Goal: Communication & Community: Answer question/provide support

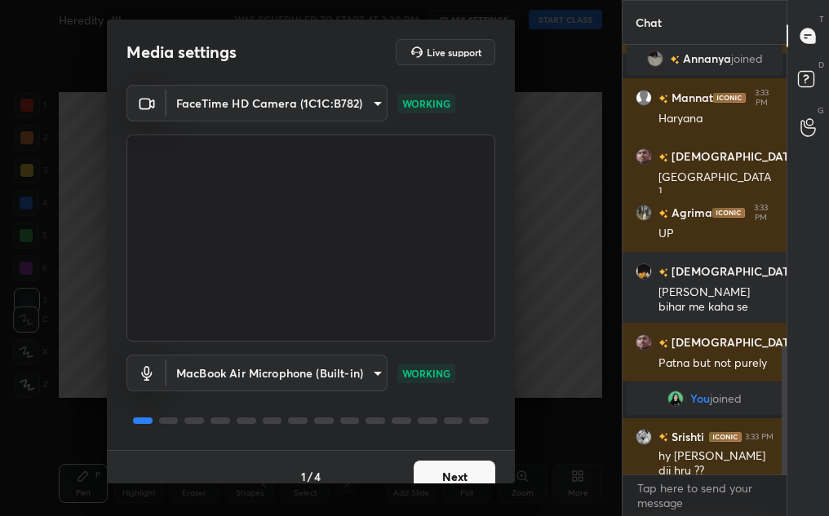
scroll to position [19, 0]
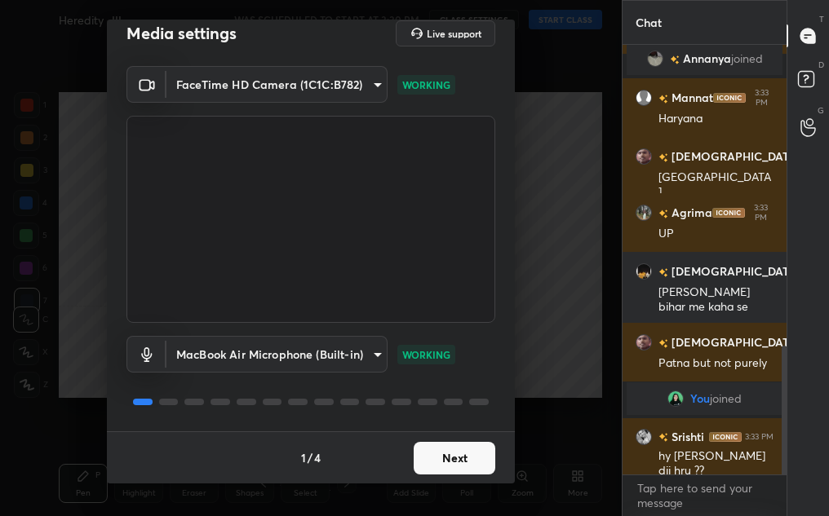
click at [444, 467] on button "Next" at bounding box center [455, 458] width 82 height 33
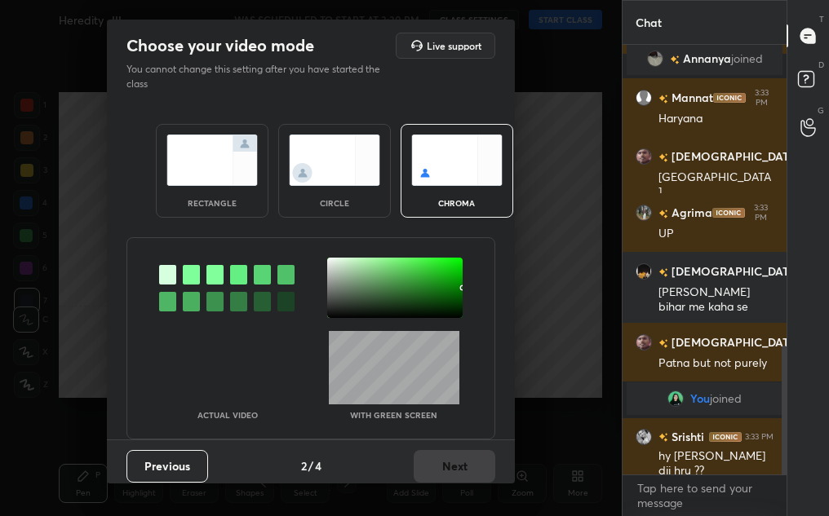
click at [323, 168] on img at bounding box center [334, 160] width 91 height 51
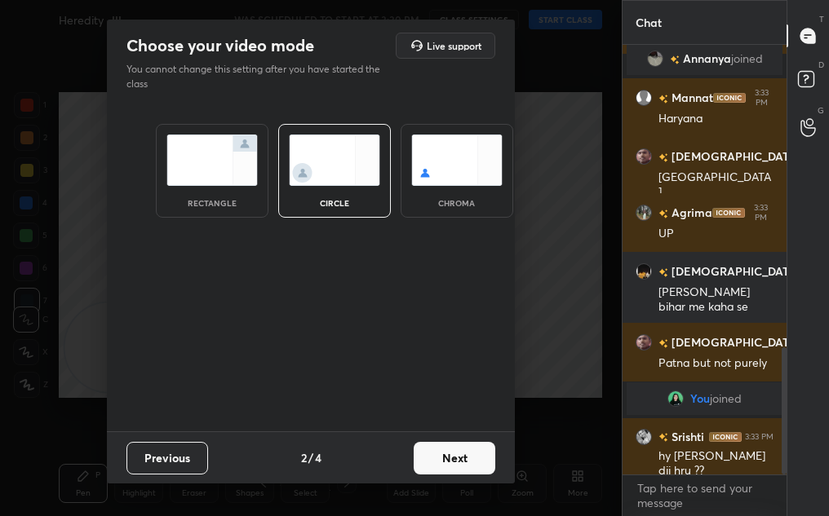
scroll to position [1021, 0]
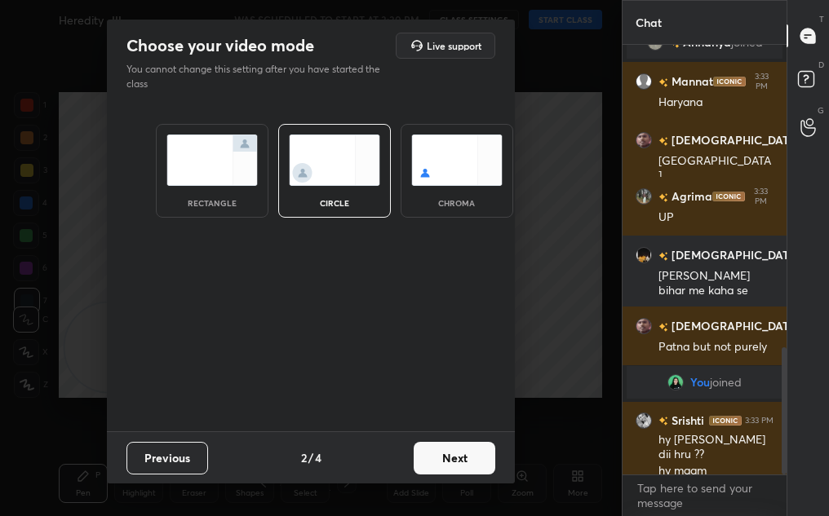
click at [474, 454] on button "Next" at bounding box center [455, 458] width 82 height 33
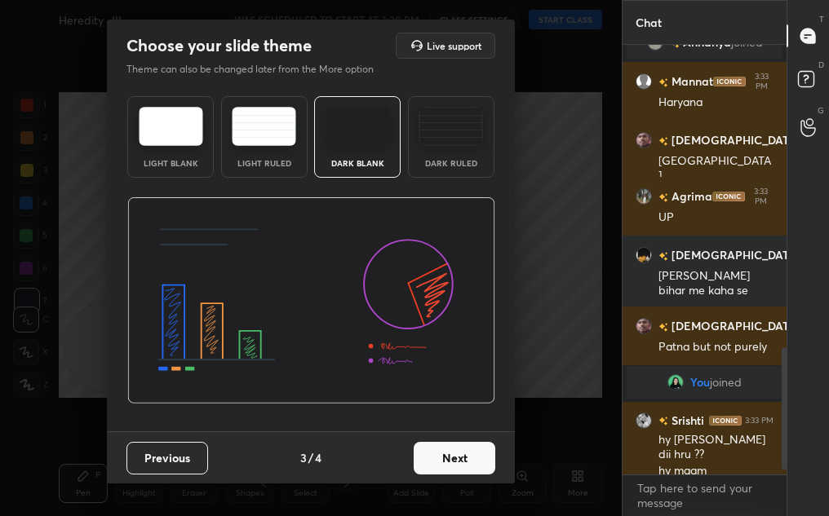
scroll to position [1078, 0]
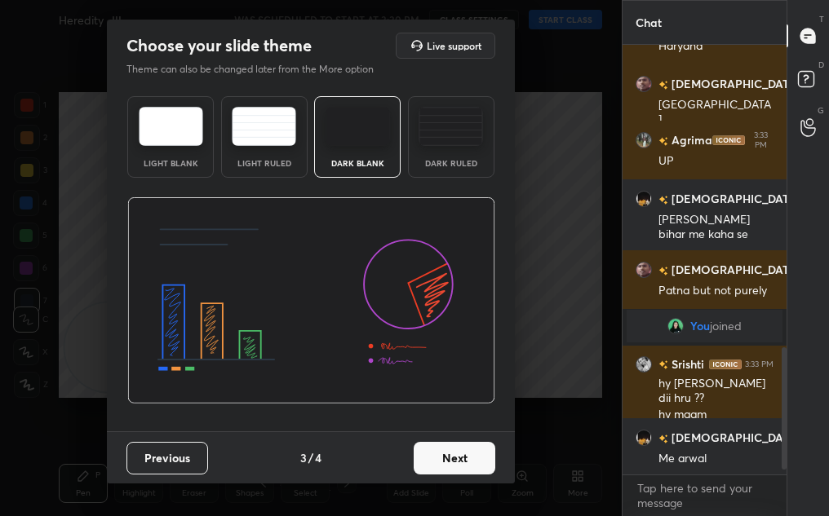
click at [487, 454] on button "Next" at bounding box center [455, 458] width 82 height 33
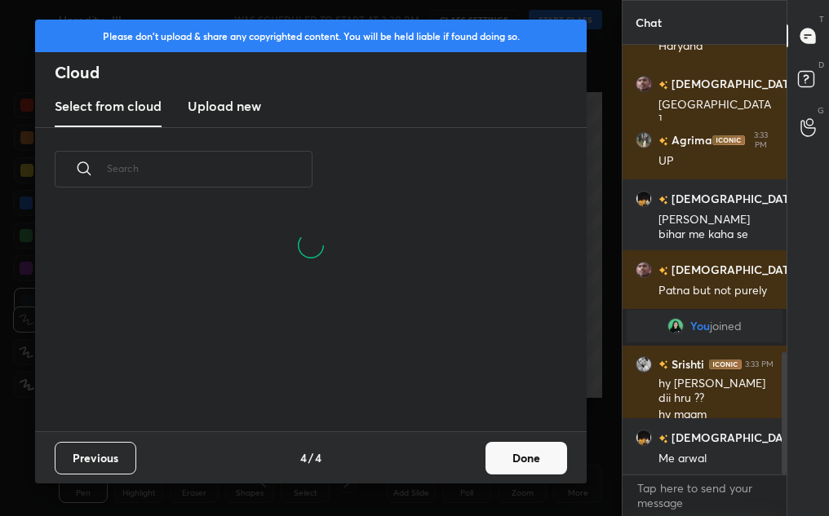
click at [541, 450] on button "Done" at bounding box center [526, 458] width 82 height 33
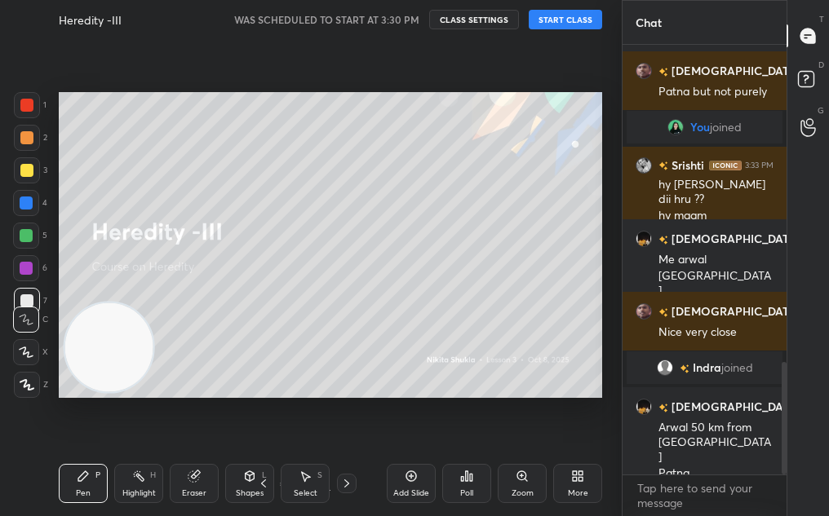
scroll to position [1269, 0]
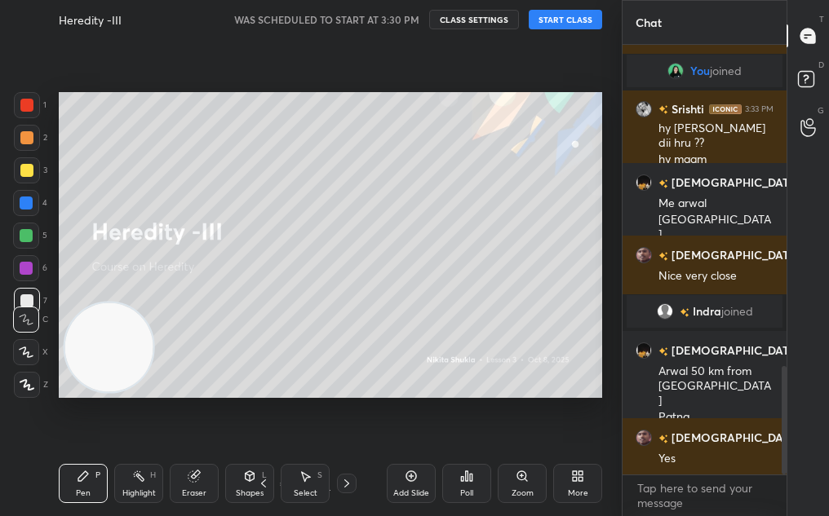
click at [572, 12] on button "START CLASS" at bounding box center [565, 20] width 73 height 20
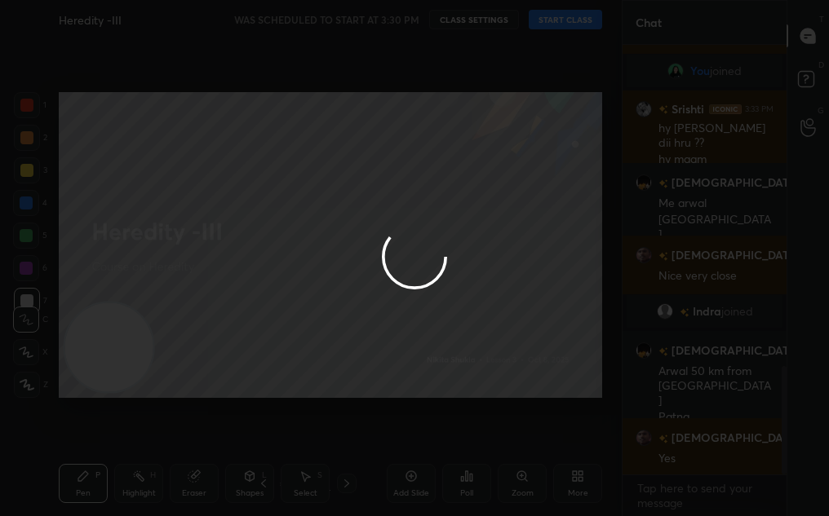
type textarea "x"
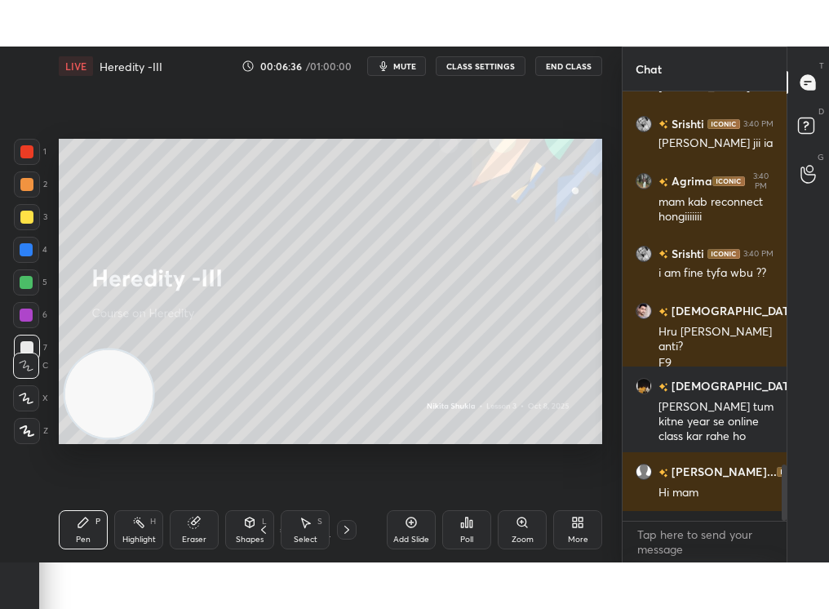
scroll to position [2850, 0]
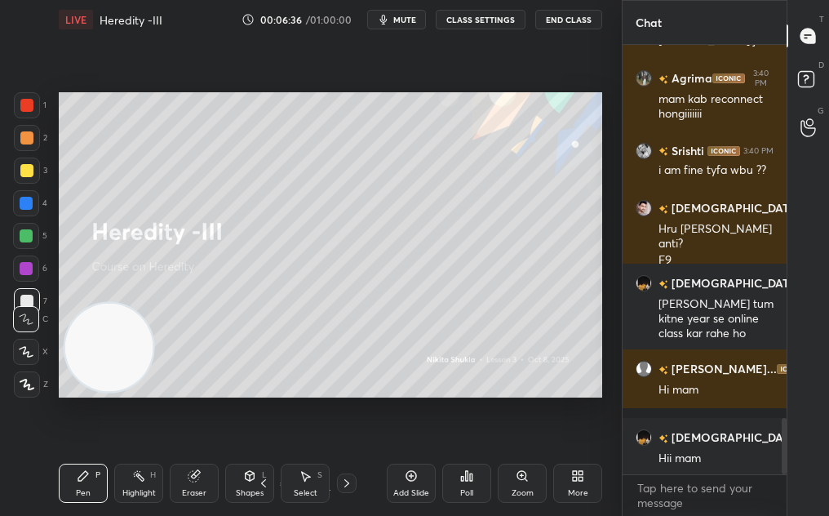
click at [589, 484] on div "More" at bounding box center [577, 482] width 49 height 39
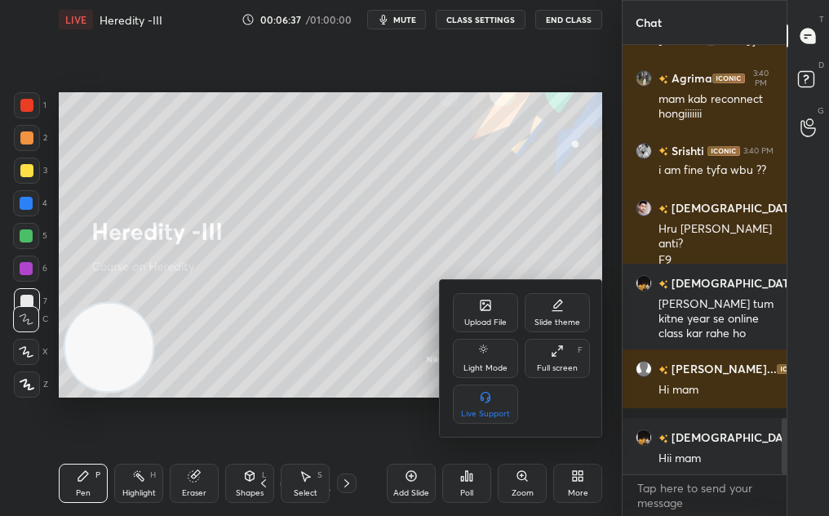
click at [558, 368] on div "Full screen" at bounding box center [557, 368] width 41 height 8
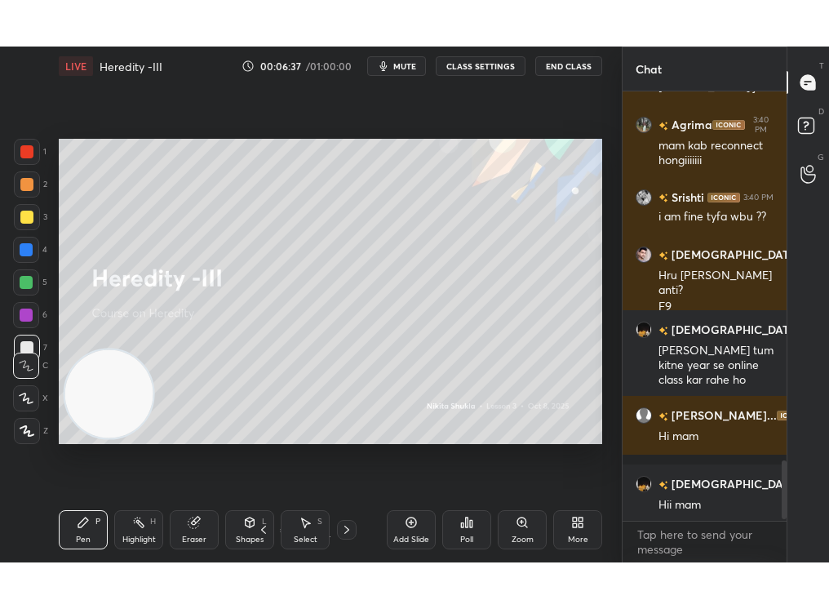
scroll to position [2826, 0]
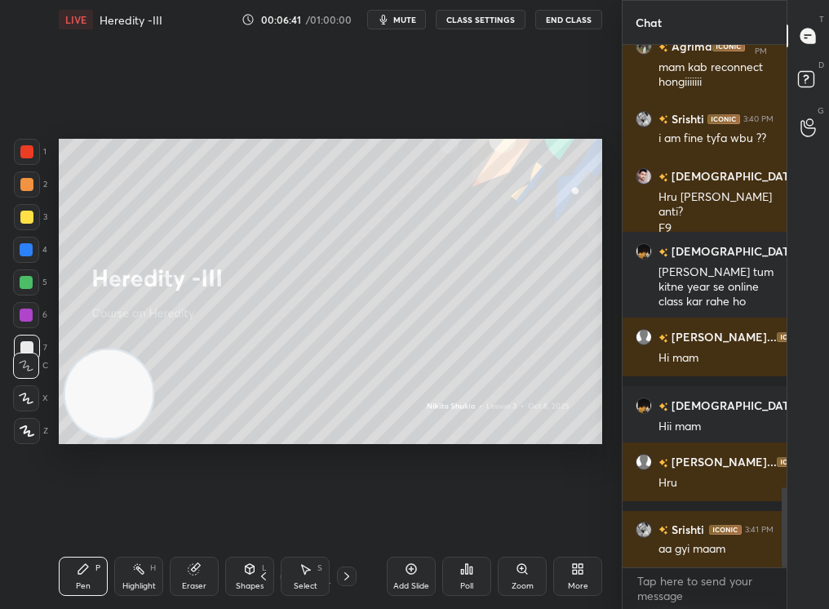
click at [414, 515] on icon at bounding box center [411, 568] width 13 height 13
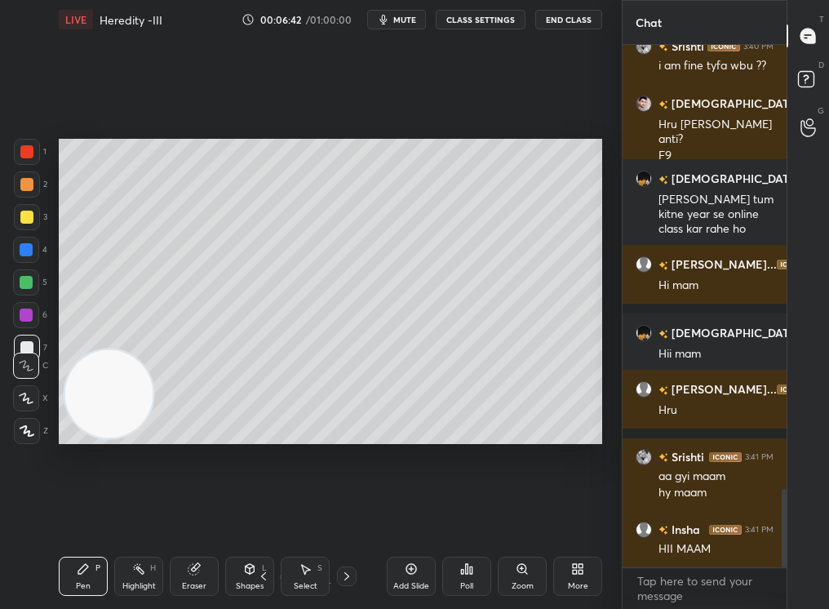
click at [510, 515] on div "Zoom" at bounding box center [522, 575] width 49 height 39
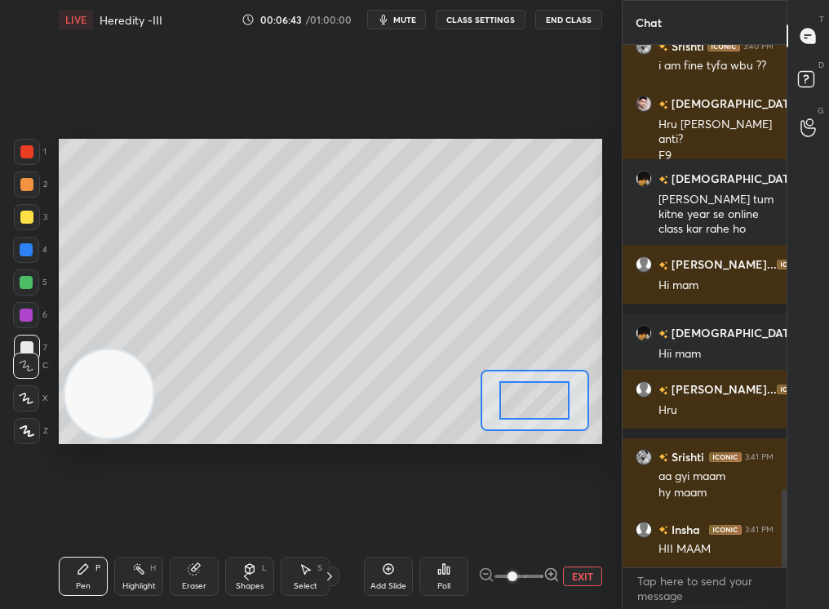
click at [586, 515] on div "Add Slide Poll EXIT" at bounding box center [483, 575] width 238 height 91
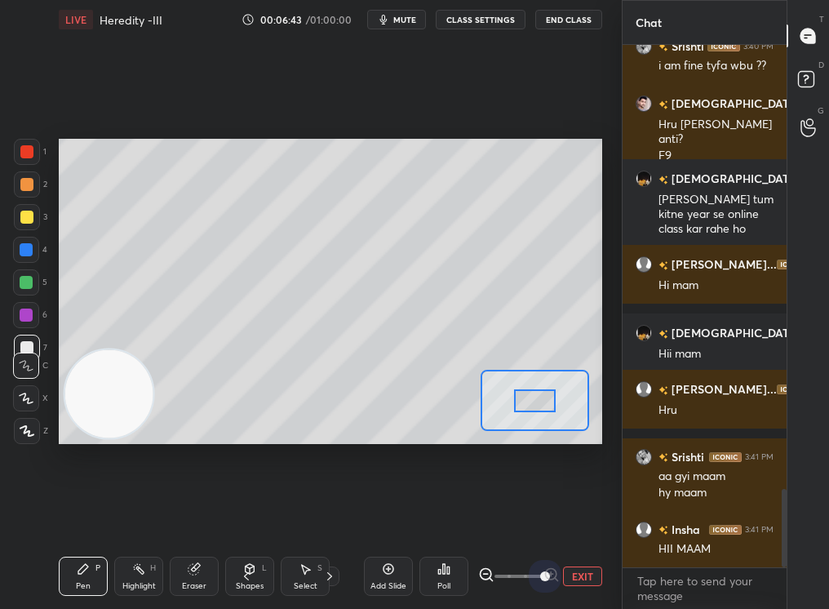
drag, startPoint x: 538, startPoint y: 577, endPoint x: 582, endPoint y: 580, distance: 43.4
click at [580, 515] on div "EXIT" at bounding box center [540, 576] width 124 height 20
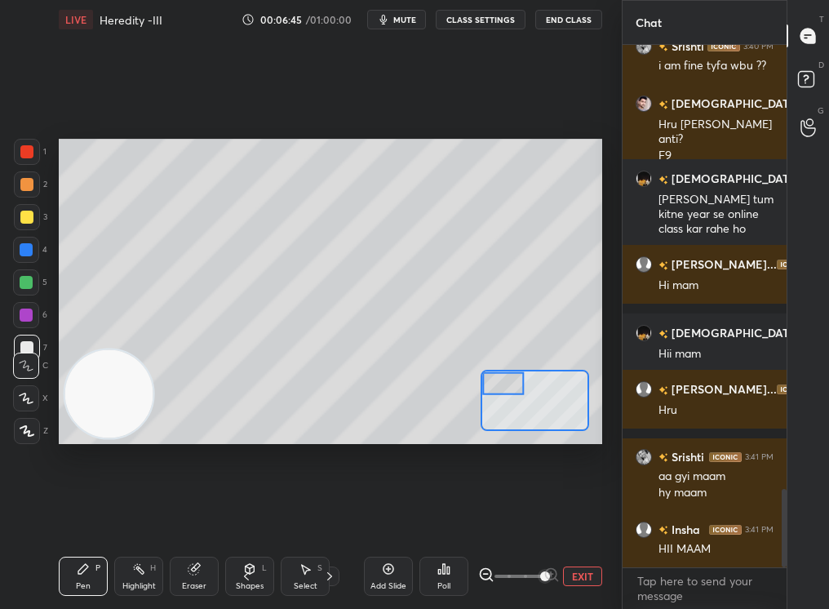
click at [507, 376] on div at bounding box center [503, 382] width 42 height 23
click at [21, 278] on div at bounding box center [26, 282] width 13 height 13
click at [20, 263] on div "4" at bounding box center [30, 253] width 34 height 33
click at [22, 236] on div "1 2 3 4 5 6 7" at bounding box center [30, 253] width 34 height 228
click at [21, 226] on div at bounding box center [27, 217] width 26 height 26
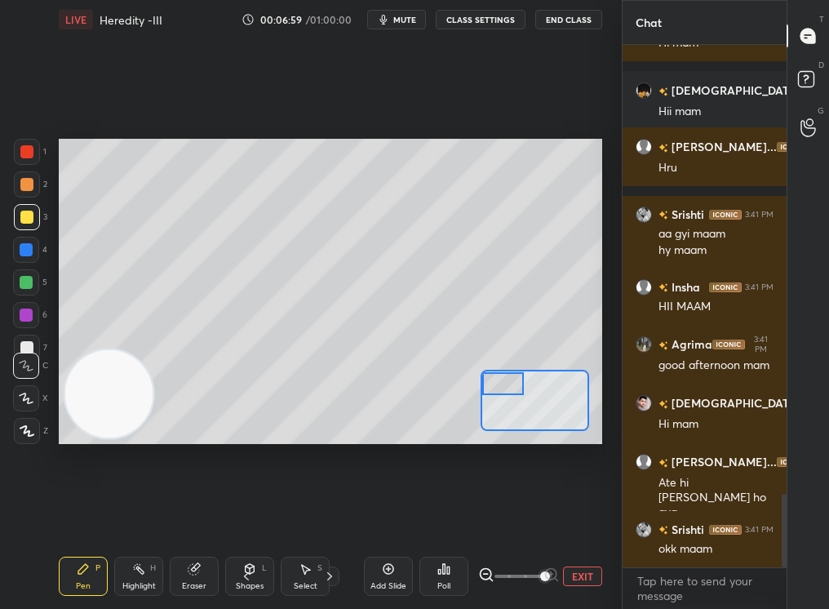
click at [435, 515] on div "Poll" at bounding box center [443, 575] width 49 height 39
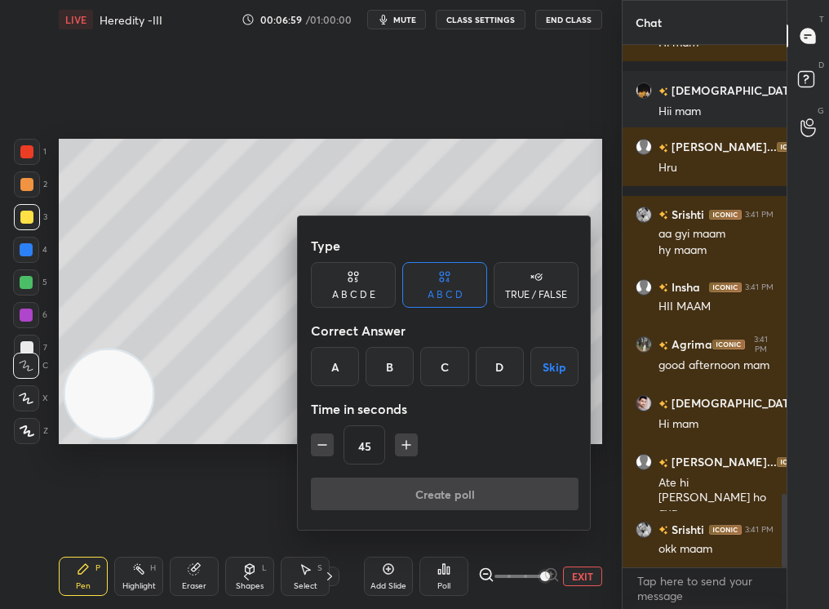
click at [462, 356] on div "C" at bounding box center [444, 366] width 48 height 39
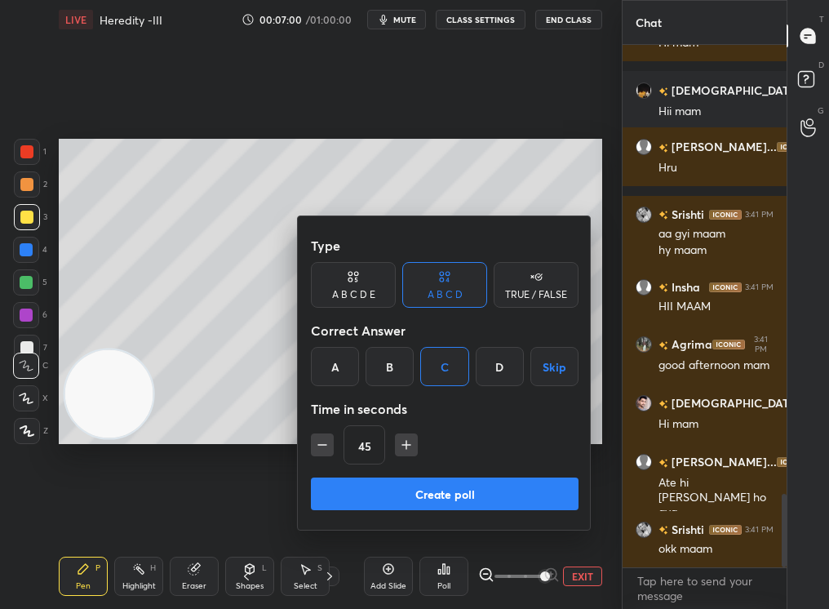
click at [540, 291] on div "TRUE / FALSE" at bounding box center [536, 295] width 62 height 10
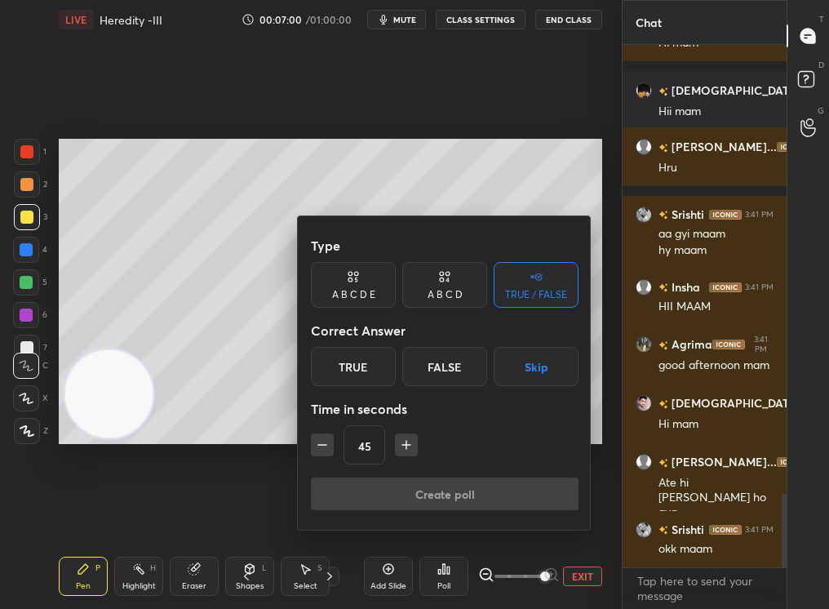
click at [465, 367] on div "False" at bounding box center [444, 366] width 85 height 39
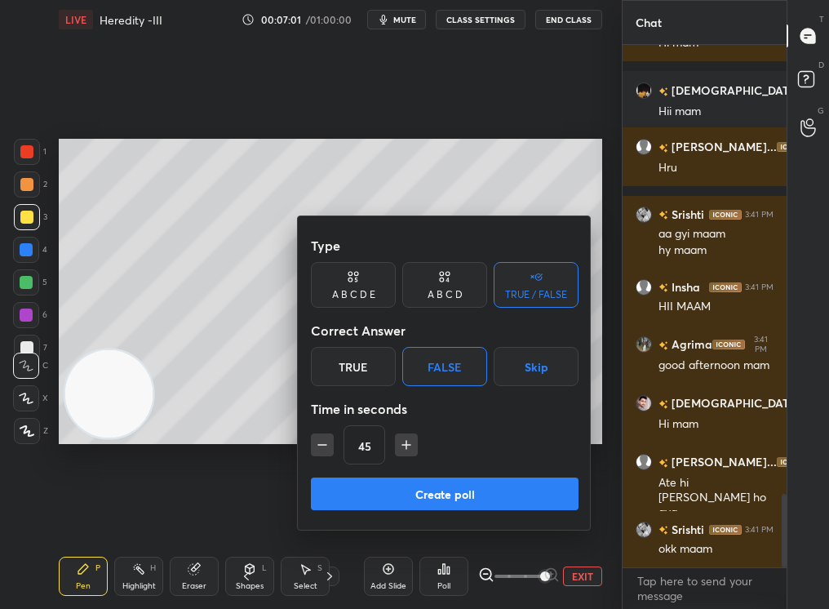
click at [448, 466] on div "Type A B C D E A B C D TRUE / FALSE Correct Answer True False Skip Time in seco…" at bounding box center [445, 353] width 268 height 248
click at [449, 482] on button "Create poll" at bounding box center [445, 493] width 268 height 33
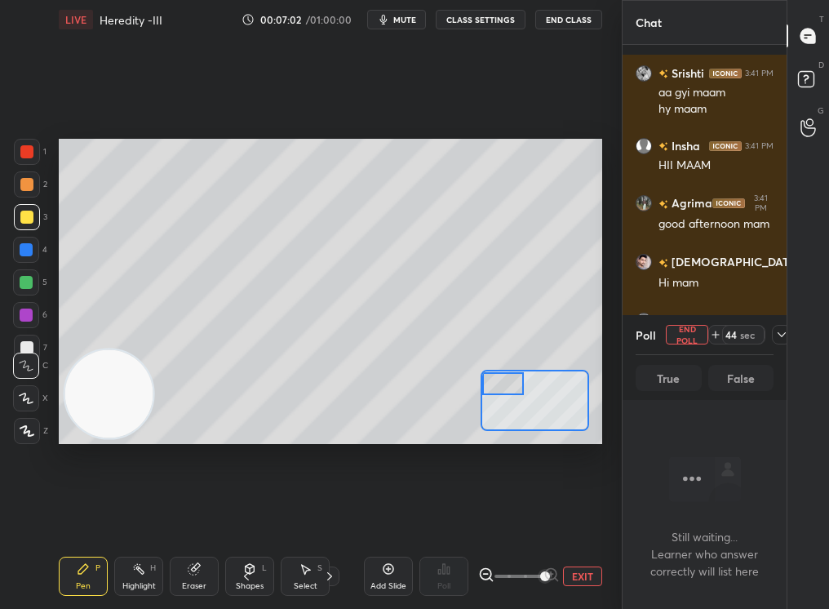
click at [793, 339] on div "T Messages (T) D Doubts (D) G Raise Hand (G)" at bounding box center [807, 304] width 42 height 609
click at [783, 331] on div "Chat Shivam 3:41 PM Hii mam Indra Prat... 3:41 PM Hru Srishti 3:41 PM aa gyi ma…" at bounding box center [725, 304] width 207 height 609
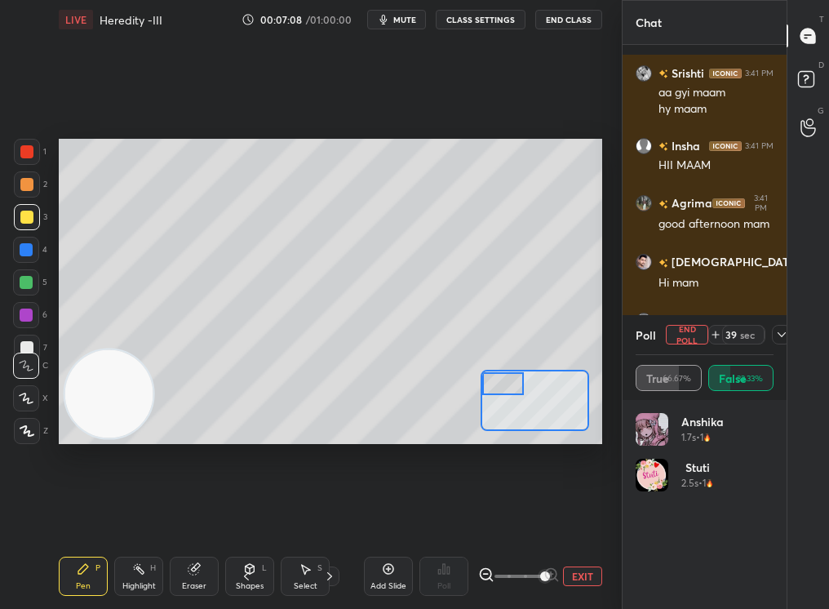
click at [784, 338] on icon at bounding box center [781, 334] width 13 height 13
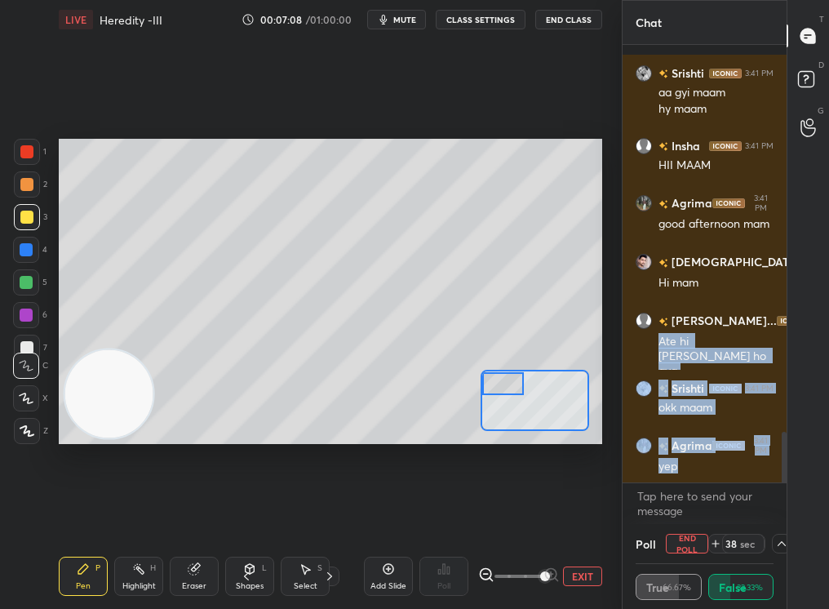
click at [781, 345] on div "Shivam 3:41 PM Hii mam Indra Prat... 3:41 PM Hru Srishti 3:41 PM aa gyi maam hy…" at bounding box center [704, 263] width 164 height 437
click at [672, 511] on textarea at bounding box center [704, 503] width 138 height 41
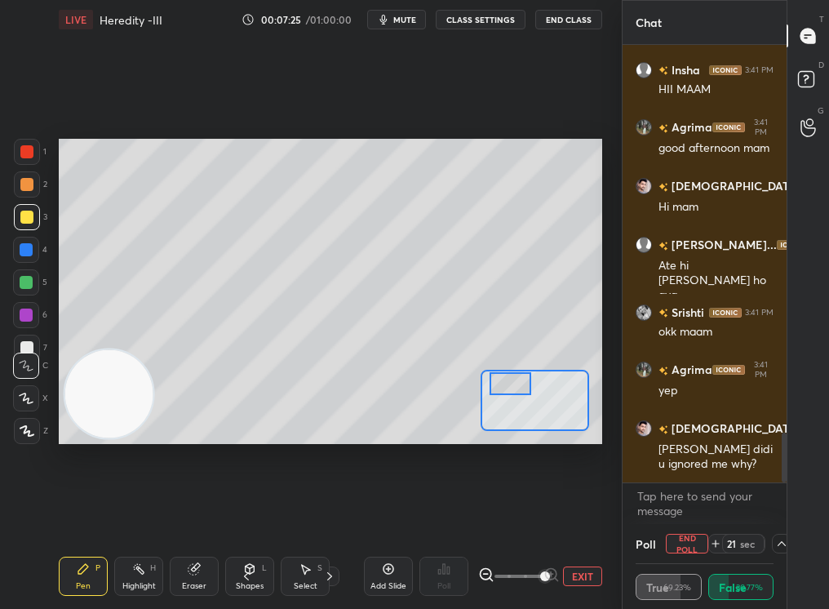
click at [525, 391] on div at bounding box center [510, 383] width 42 height 23
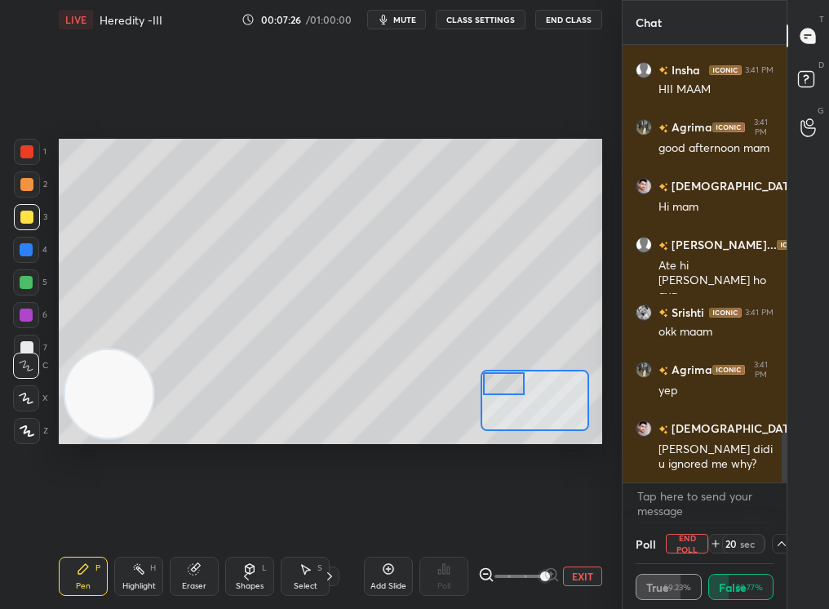
click at [507, 390] on div at bounding box center [504, 383] width 42 height 23
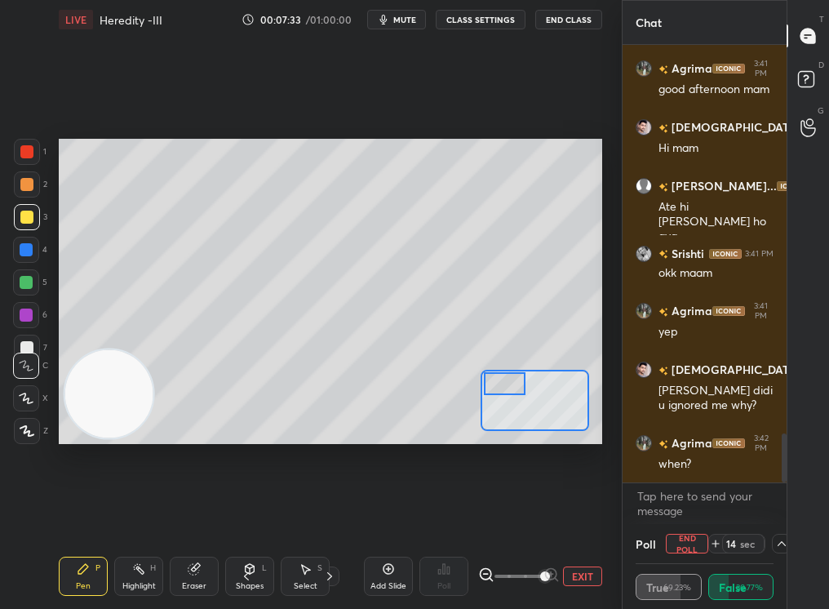
click at [790, 515] on div "T Messages (T) D Doubts (D) G Raise Hand (G)" at bounding box center [807, 304] width 42 height 609
click at [774, 515] on div at bounding box center [782, 544] width 20 height 20
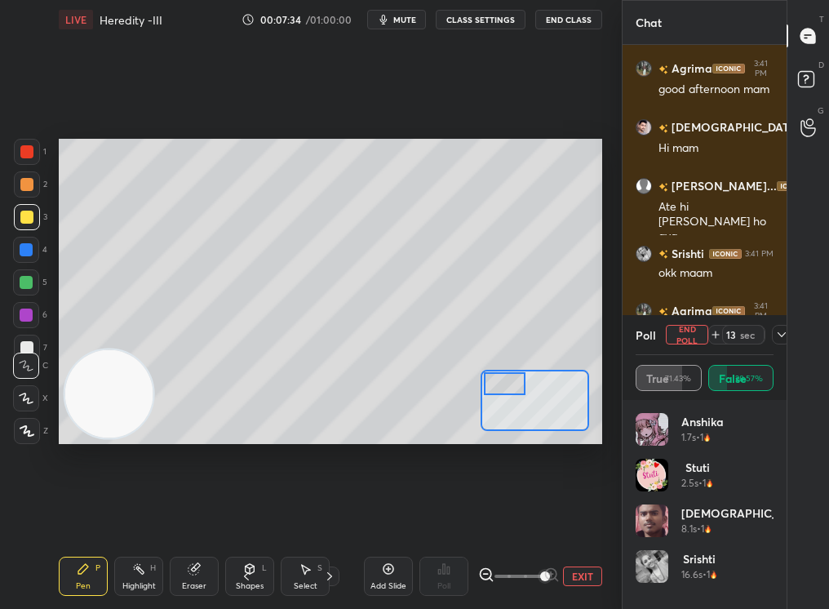
drag, startPoint x: 771, startPoint y: 525, endPoint x: 782, endPoint y: 533, distance: 14.0
click at [784, 515] on div "Anshika 1.7s • 1 Stuti 2.5s • 1 Ashu 8.1s • 1 Srishti 16.6s • 1" at bounding box center [704, 504] width 164 height 209
click at [777, 333] on div "11 sec" at bounding box center [749, 335] width 83 height 20
click at [767, 331] on div "11 sec" at bounding box center [749, 335] width 83 height 20
click at [773, 339] on div at bounding box center [782, 335] width 20 height 20
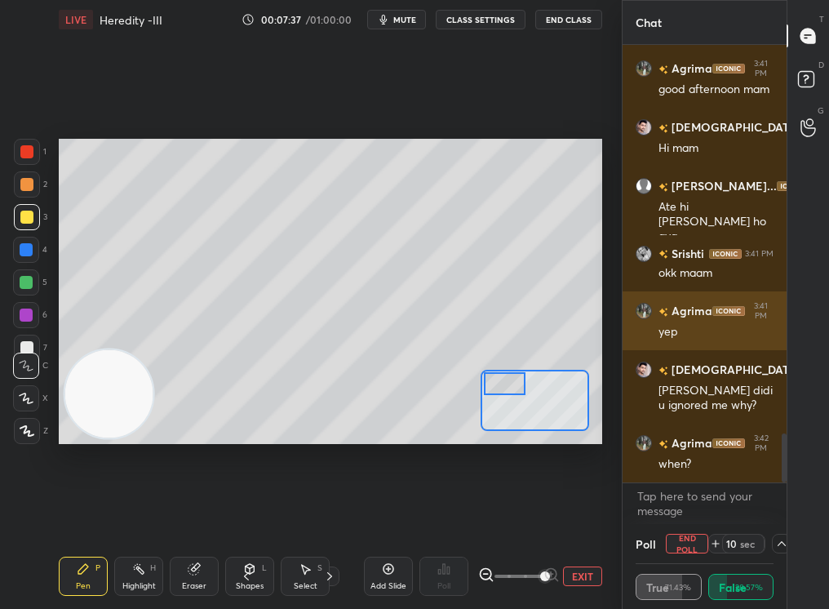
click at [775, 339] on div "Agrima 3:41 PM yep" at bounding box center [704, 320] width 164 height 59
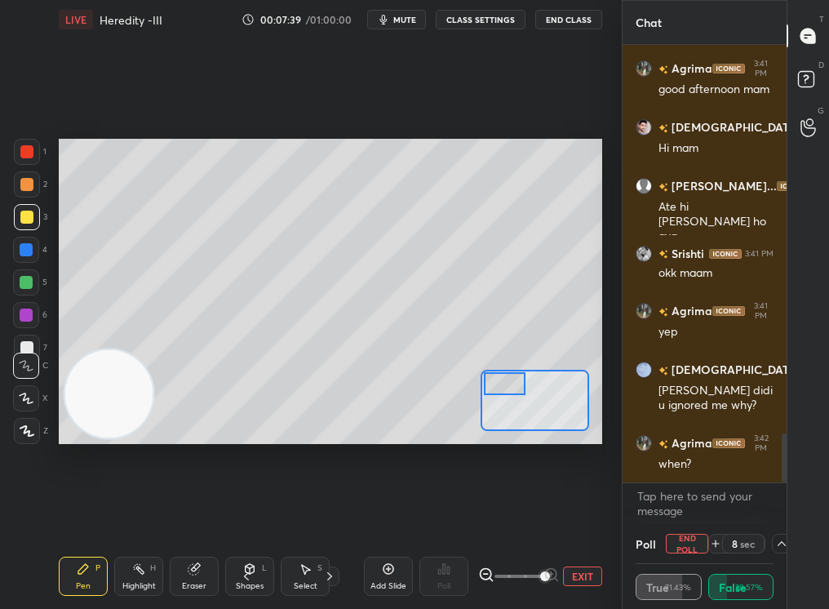
click at [43, 193] on div "1 2 3 4 5 6 7 C X Z C X Z E E Erase all H H" at bounding box center [26, 292] width 52 height 306
click at [6, 196] on div "1 2 3 4 5 6 7 C X Z C X Z E E Erase all H H" at bounding box center [26, 292] width 52 height 306
click at [19, 194] on div "2" at bounding box center [30, 184] width 33 height 26
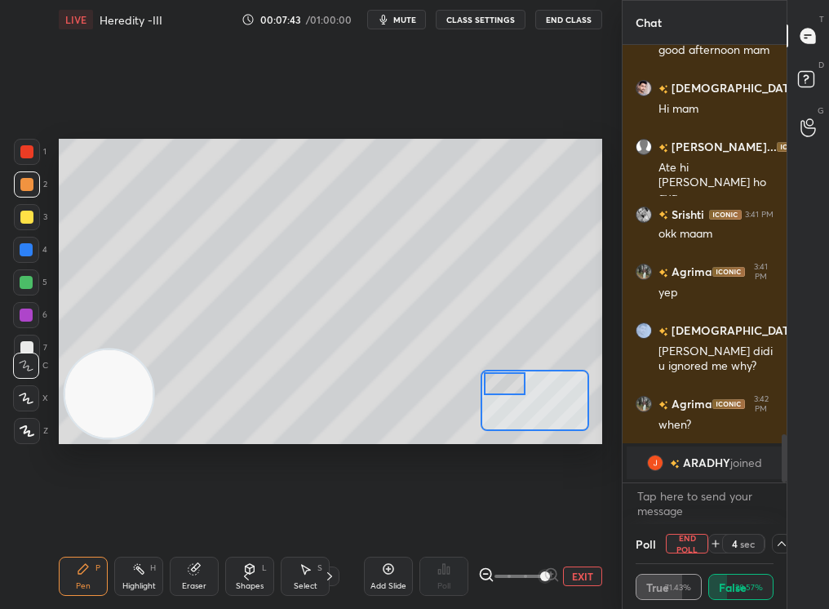
click at [160, 515] on div "LIVE Heredity -III 00:07:43 / 01:00:00 mute CLASS SETTINGS End Class Setting up…" at bounding box center [330, 304] width 556 height 609
click at [143, 515] on div "Highlight H" at bounding box center [138, 575] width 49 height 39
click at [139, 515] on div "Highlight H" at bounding box center [138, 575] width 49 height 39
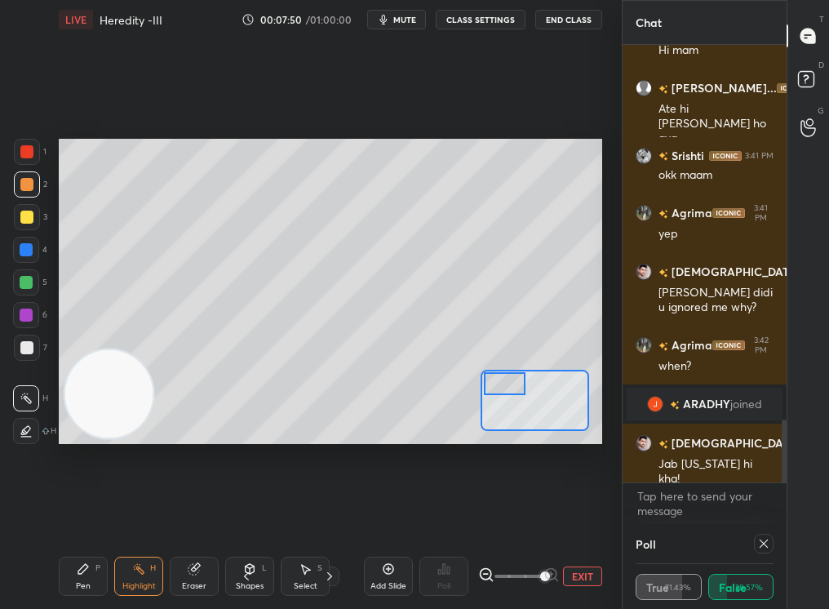
click at [29, 318] on div "1 2 3 4 5 6 7 C X Z C X Z E E Erase all H H LIVE Heredity -III 00:07:50 / 01:00…" at bounding box center [304, 304] width 609 height 609
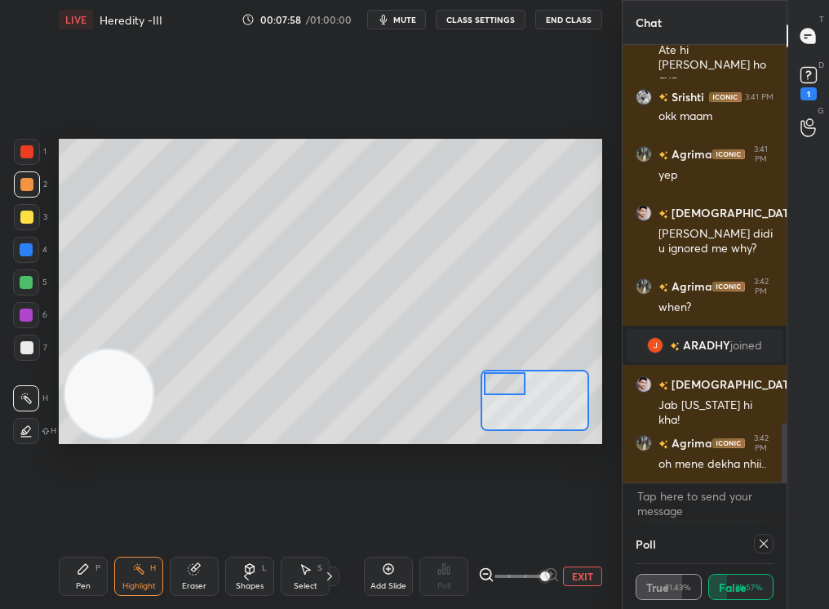
scroll to position [2752, 0]
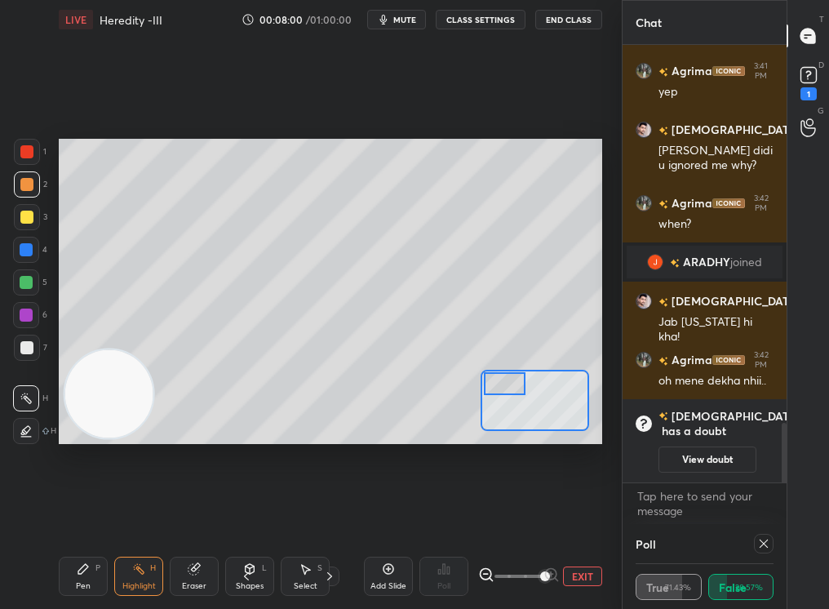
click at [295, 515] on div "Select S" at bounding box center [305, 575] width 49 height 39
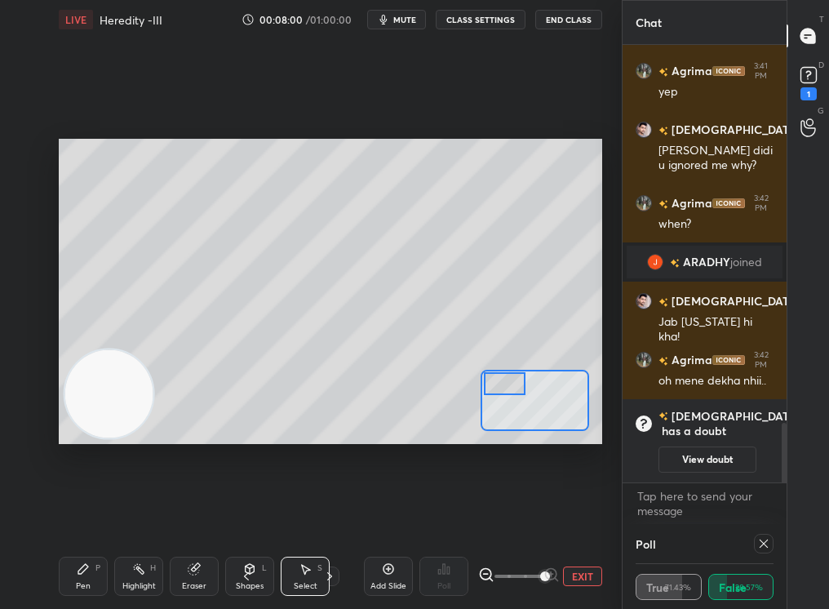
click at [302, 515] on div "Select" at bounding box center [306, 586] width 24 height 8
drag, startPoint x: 113, startPoint y: 204, endPoint x: 597, endPoint y: 487, distance: 561.2
click at [597, 489] on div "0 ° Undo Copy Duplicate Duplicate to new slide Delete Setting up your live clas…" at bounding box center [330, 291] width 556 height 504
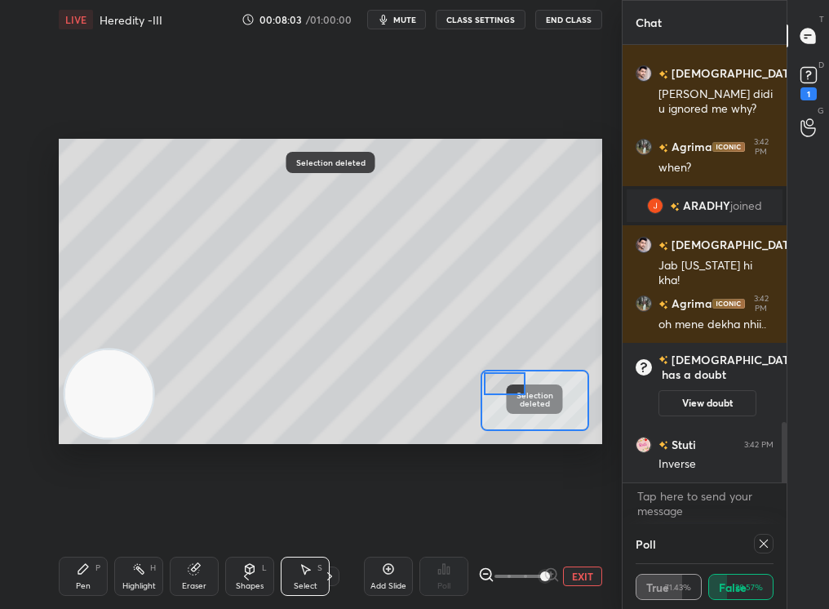
scroll to position [2731, 0]
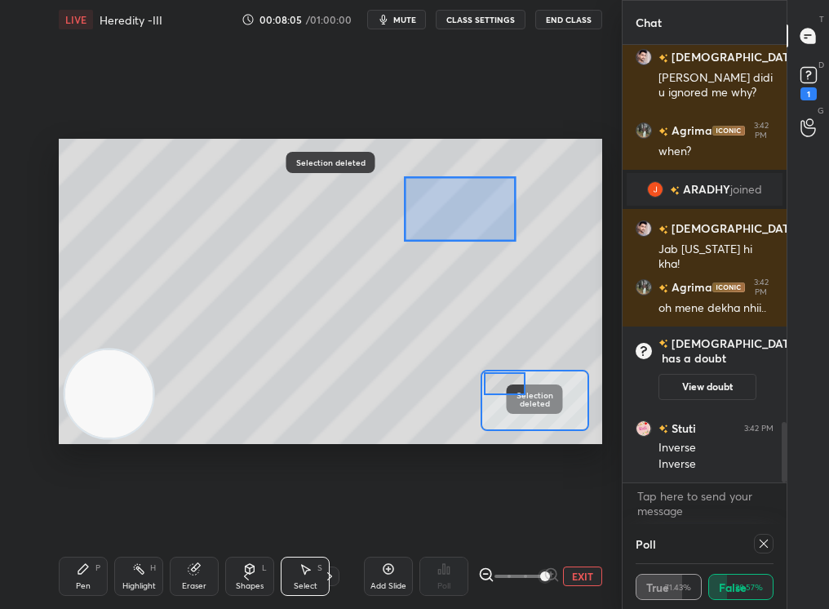
drag, startPoint x: 474, startPoint y: 214, endPoint x: 633, endPoint y: 338, distance: 201.7
click at [633, 339] on div "1 2 3 4 5 6 7 C X Z C X Z E E Erase all H H LIVE Heredity -III 00:08:05 / 01:00…" at bounding box center [414, 304] width 829 height 609
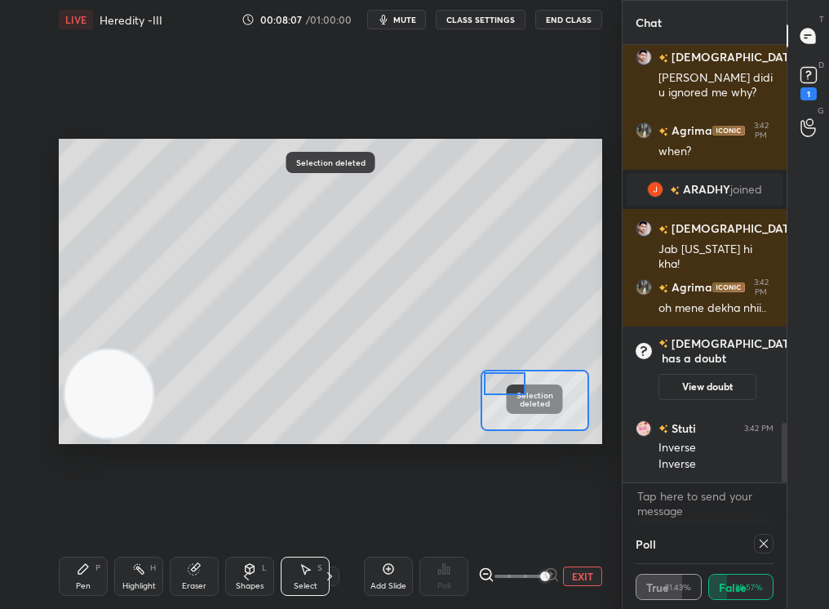
scroll to position [2790, 0]
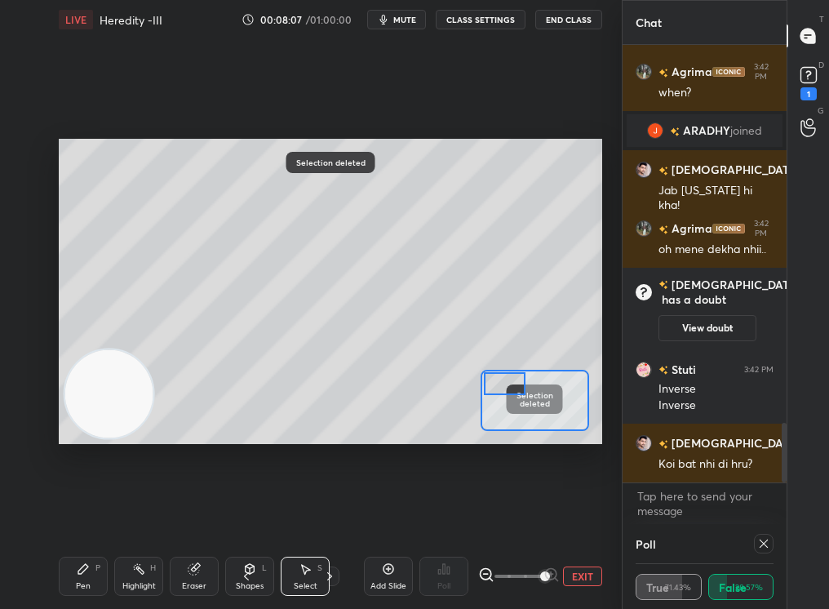
drag, startPoint x: 89, startPoint y: 569, endPoint x: 80, endPoint y: 581, distance: 15.2
click at [81, 515] on div "Pen P" at bounding box center [83, 575] width 49 height 39
click at [75, 515] on div "Pen P" at bounding box center [83, 575] width 49 height 39
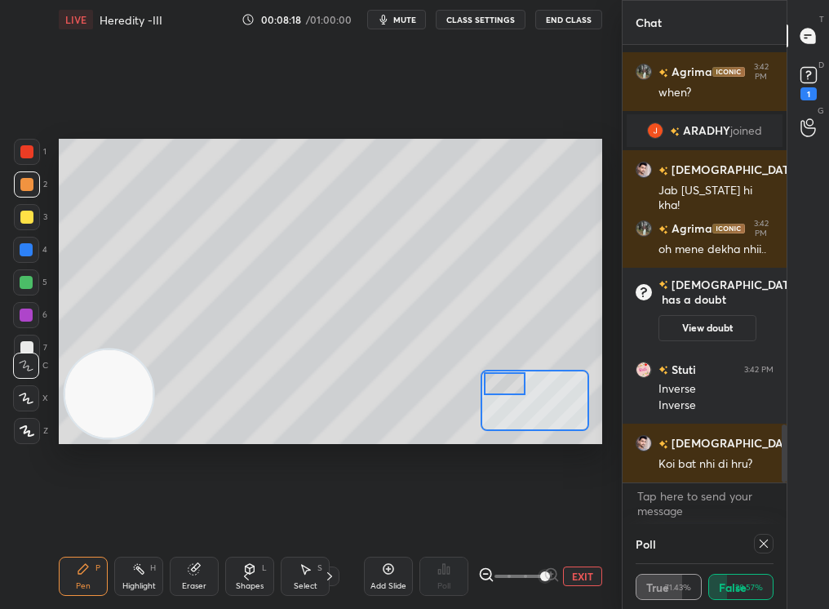
scroll to position [2863, 0]
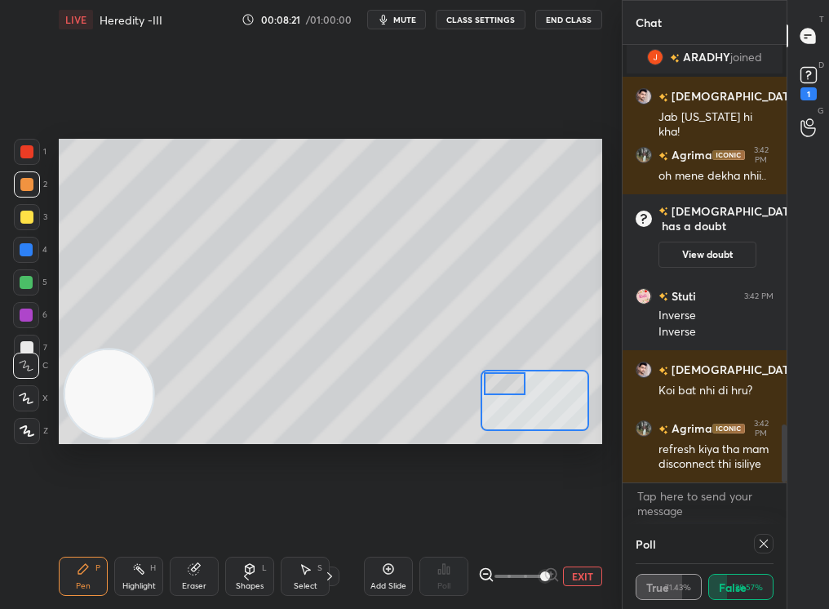
click at [760, 515] on div at bounding box center [764, 544] width 20 height 20
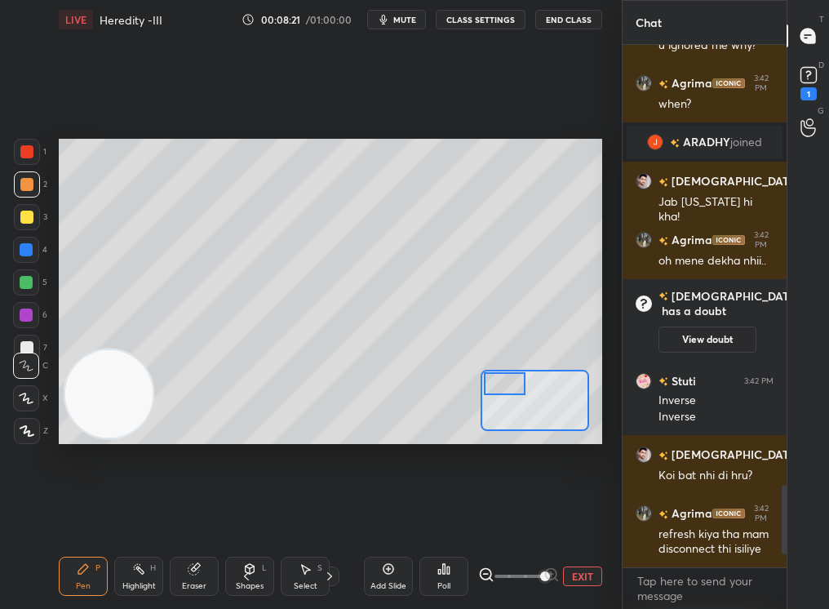
scroll to position [6, 6]
click at [445, 515] on div "Poll" at bounding box center [443, 575] width 49 height 39
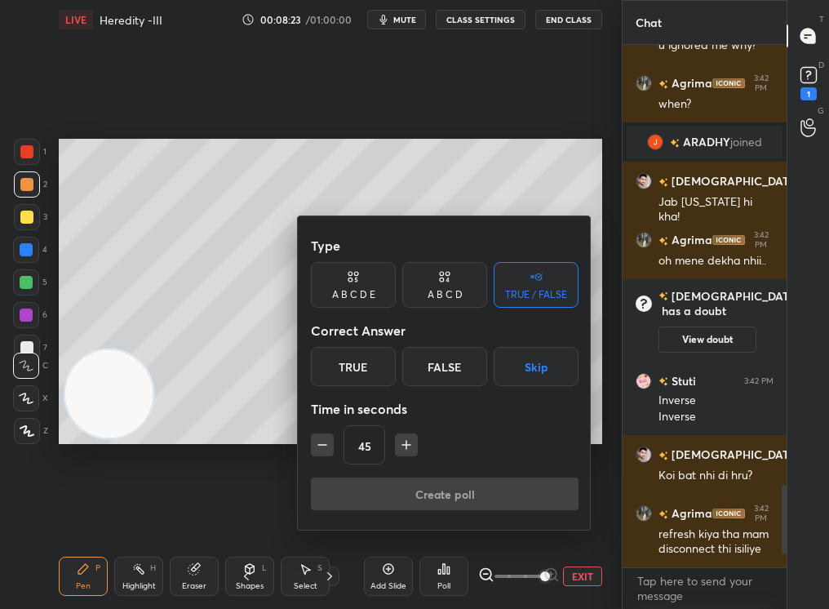
click at [355, 345] on div "Correct Answer" at bounding box center [445, 330] width 268 height 33
drag, startPoint x: 356, startPoint y: 349, endPoint x: 348, endPoint y: 353, distance: 8.4
click at [348, 355] on div "True" at bounding box center [353, 366] width 85 height 39
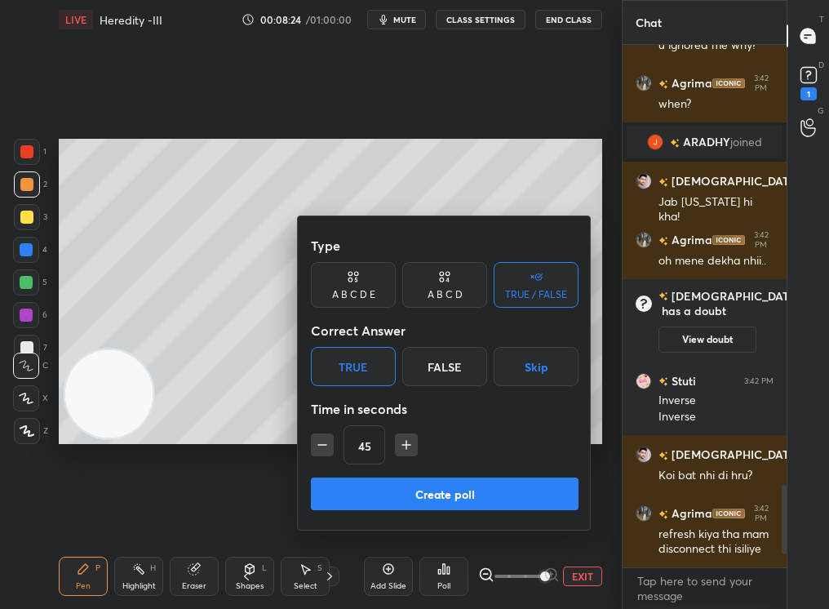
click at [371, 359] on div "True" at bounding box center [353, 366] width 85 height 39
click at [412, 485] on button "Create poll" at bounding box center [445, 493] width 268 height 33
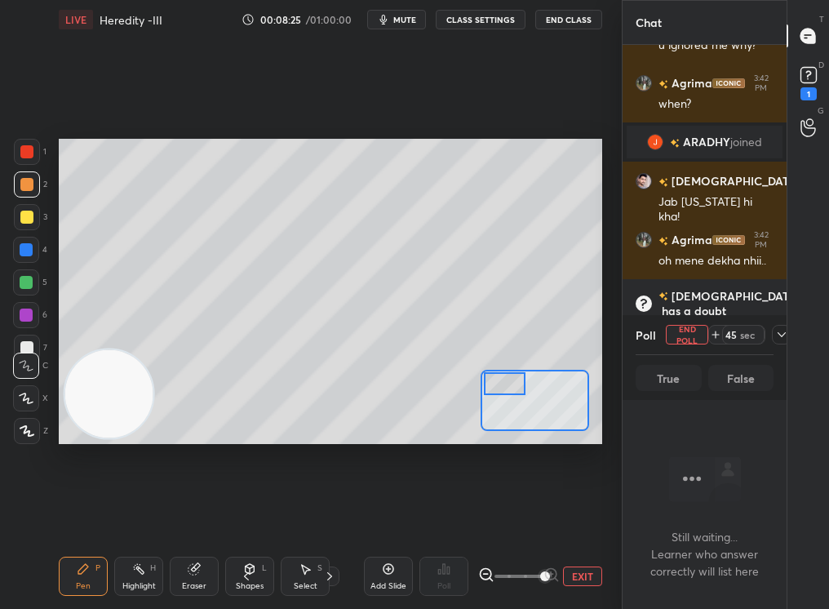
scroll to position [494, 159]
click at [769, 339] on div "44 sec" at bounding box center [749, 335] width 83 height 20
click at [783, 339] on icon at bounding box center [781, 334] width 13 height 13
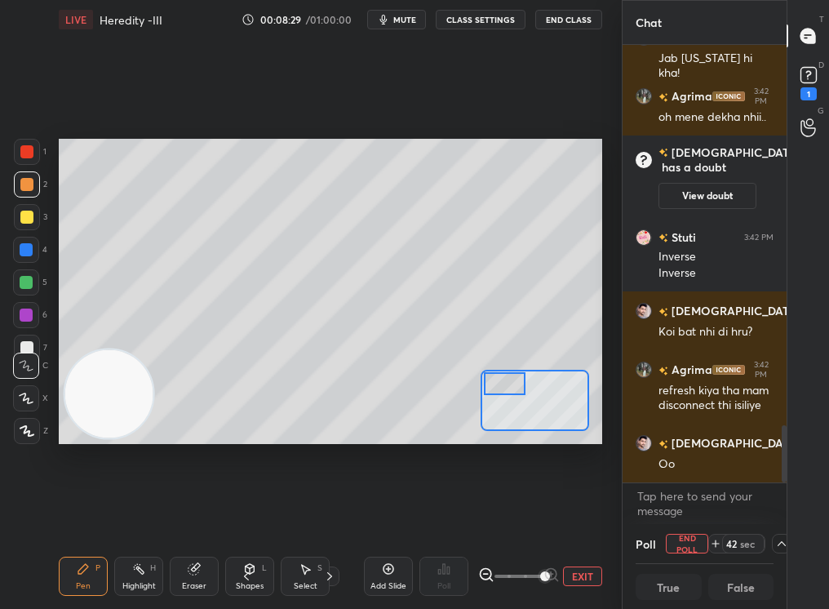
click at [413, 14] on div "LIVE Heredity -III 00:08:29 / 01:00:00 mute CLASS SETTINGS End Class" at bounding box center [330, 19] width 543 height 39
click at [412, 15] on span "mute" at bounding box center [404, 19] width 23 height 11
click at [816, 90] on div "D Doubts (D) 1" at bounding box center [808, 82] width 42 height 46
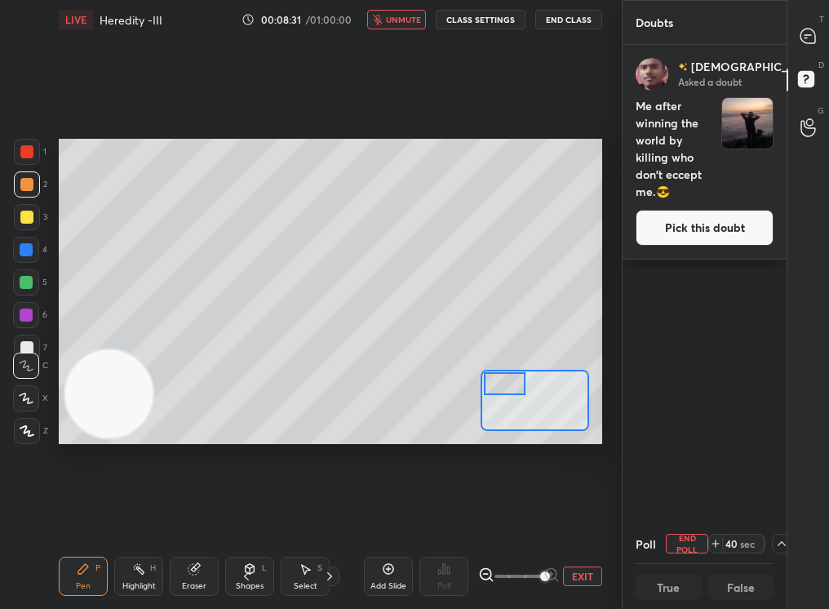
drag, startPoint x: 652, startPoint y: 235, endPoint x: 666, endPoint y: 232, distance: 14.9
click at [666, 233] on button "Pick this doubt" at bounding box center [704, 228] width 138 height 36
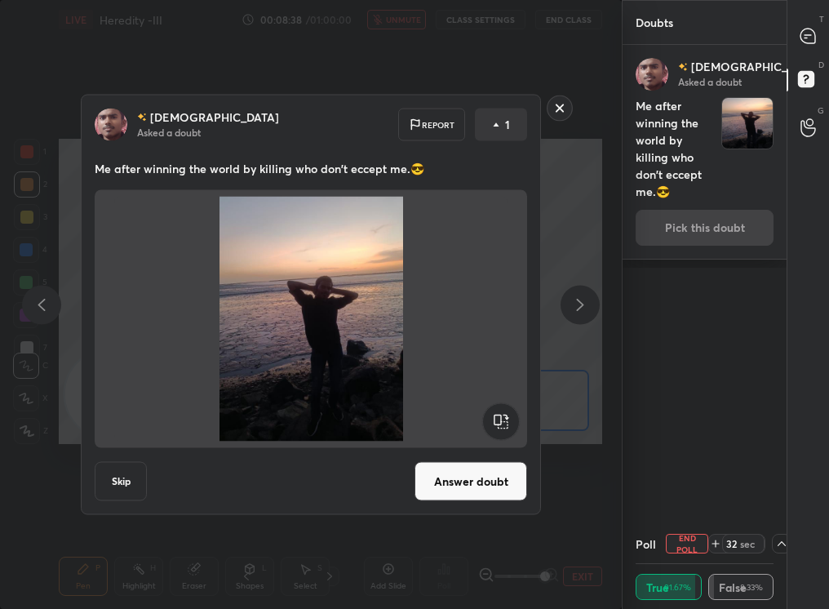
click at [521, 119] on div "1" at bounding box center [501, 124] width 52 height 33
click at [556, 111] on rect at bounding box center [559, 107] width 25 height 25
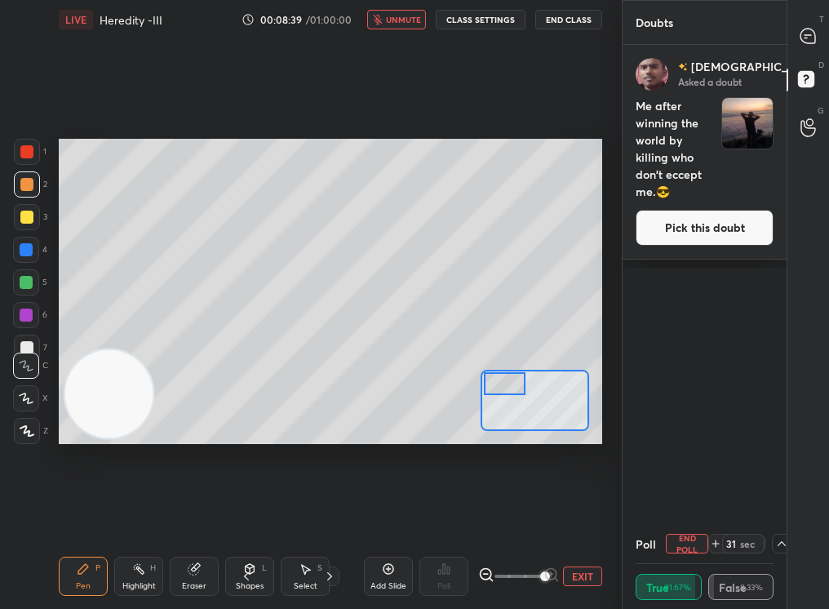
click at [387, 39] on div "Setting up your live class Poll for secs No correct answer Start poll" at bounding box center [330, 291] width 556 height 504
click at [396, 25] on button "unmute" at bounding box center [396, 20] width 59 height 20
click at [799, 43] on icon at bounding box center [807, 36] width 17 height 17
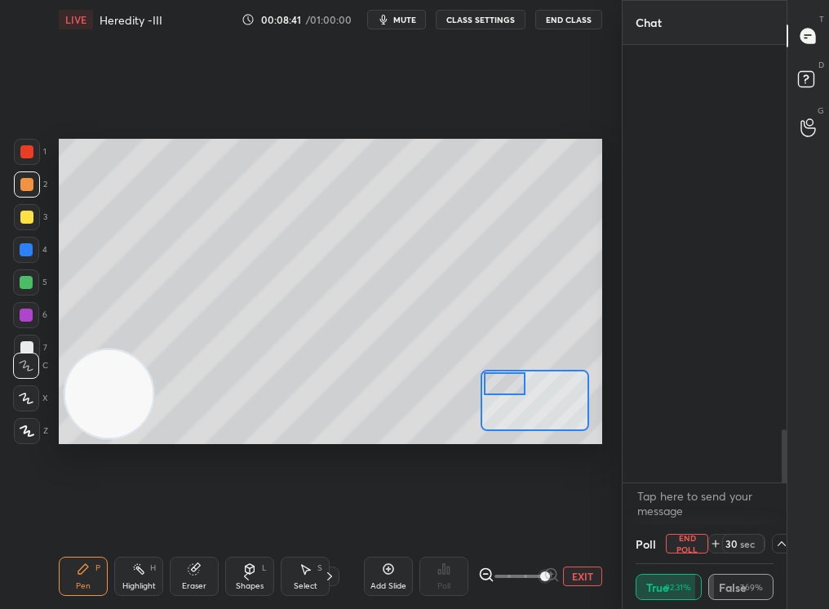
click at [801, 42] on icon at bounding box center [807, 36] width 17 height 17
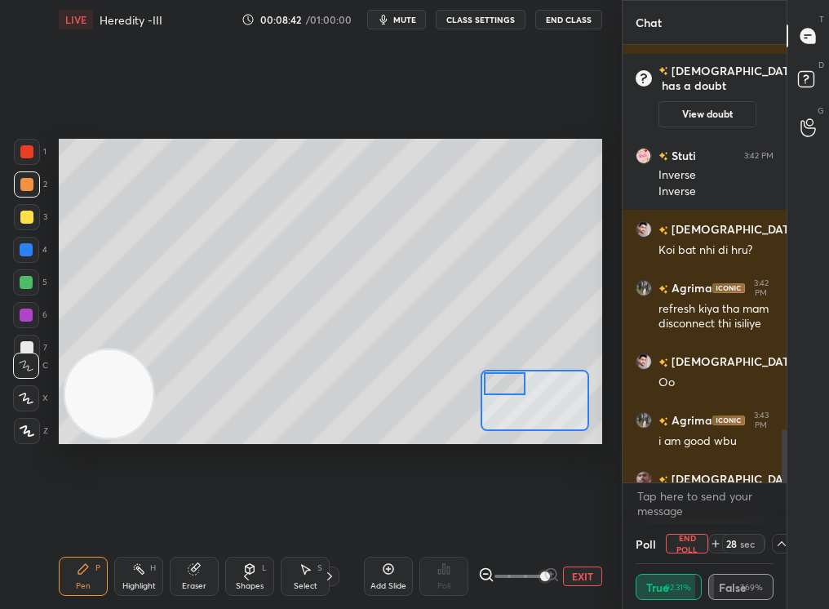
drag, startPoint x: 790, startPoint y: 482, endPoint x: 777, endPoint y: 542, distance: 61.8
click at [776, 515] on div "Chat Shivam 3:42 PM Jab maine hi kha! Agrima 3:42 PM oh mene dekha nhii.. Ashu …" at bounding box center [725, 304] width 207 height 609
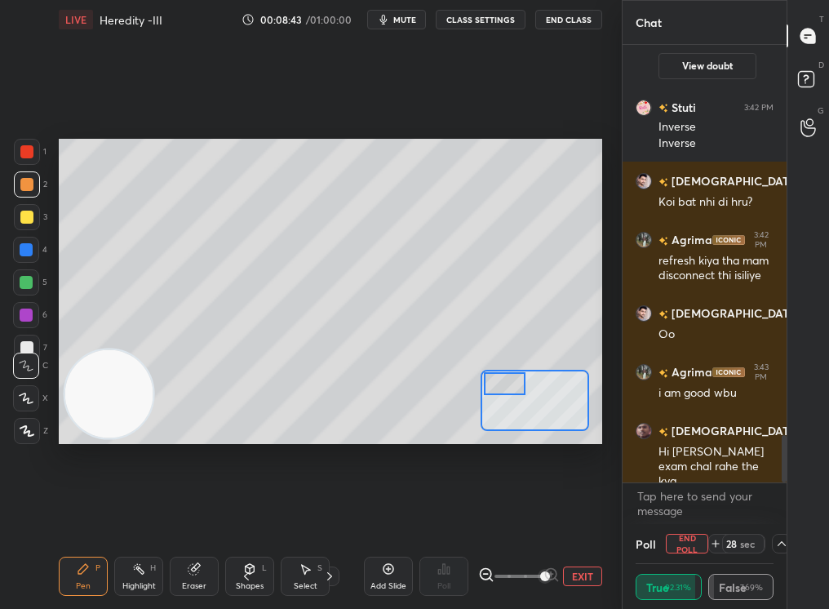
drag, startPoint x: 780, startPoint y: 524, endPoint x: 780, endPoint y: 537, distance: 13.1
click at [780, 515] on div "Chat Agrima 3:42 PM oh mene dekha nhii.. Ashu has a doubt 3:42 PM View doubt St…" at bounding box center [704, 304] width 165 height 609
click at [567, 515] on div "Add Slide Poll EXIT" at bounding box center [483, 575] width 238 height 91
click at [587, 515] on button "EXIT" at bounding box center [582, 576] width 39 height 20
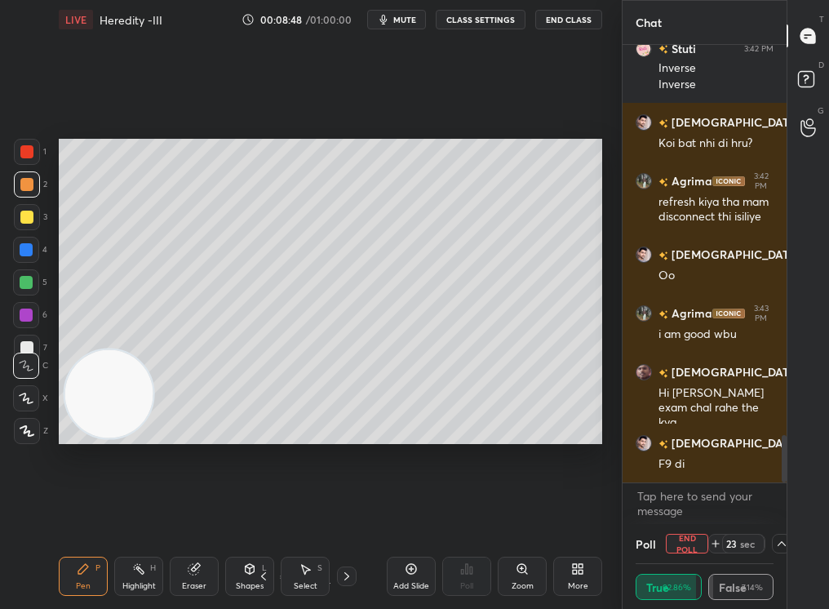
click at [783, 515] on icon at bounding box center [781, 543] width 13 height 13
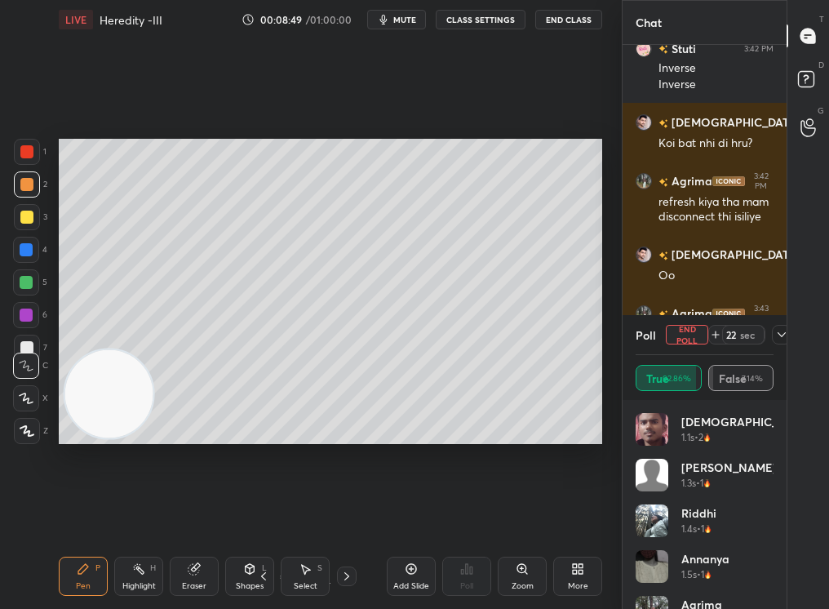
drag, startPoint x: 774, startPoint y: 460, endPoint x: 759, endPoint y: 578, distance: 119.2
click at [758, 515] on div "Ashu 1.1s • 2 Indra Prat... 1.3s • 1 Riddhi 1.4s • 1 Annanya 1.5s • 1 Agrima 1.…" at bounding box center [704, 504] width 164 height 209
drag, startPoint x: 773, startPoint y: 489, endPoint x: 786, endPoint y: 594, distance: 105.2
click at [787, 515] on div "Chat Ashu has a doubt 3:42 PM View doubt Stuti 3:42 PM Inverse Inverse Shivam 3…" at bounding box center [725, 304] width 207 height 609
drag, startPoint x: 770, startPoint y: 475, endPoint x: 777, endPoint y: 573, distance: 98.9
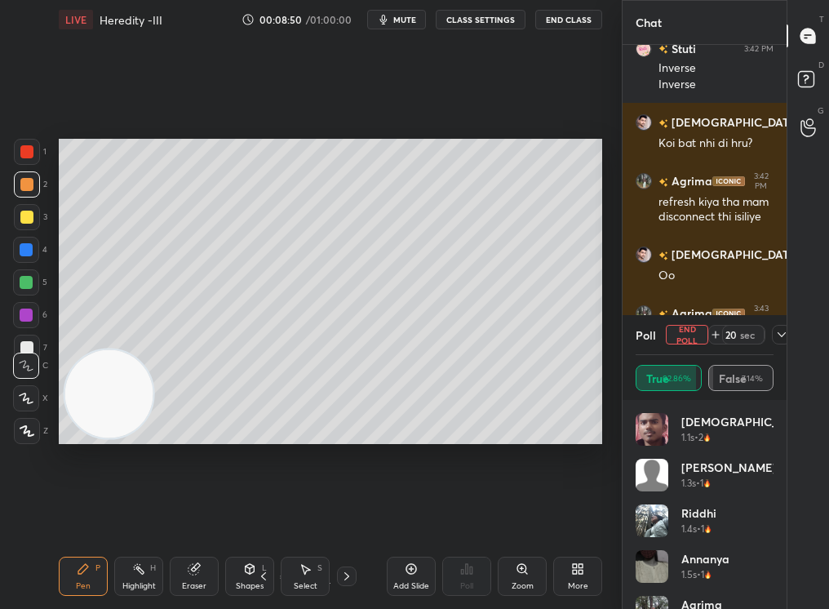
click at [777, 515] on div "Ashu 1.1s • 2 Indra Prat... 1.3s • 1 Riddhi 1.4s • 1 Annanya 1.5s • 1 Agrima 1.…" at bounding box center [704, 504] width 164 height 209
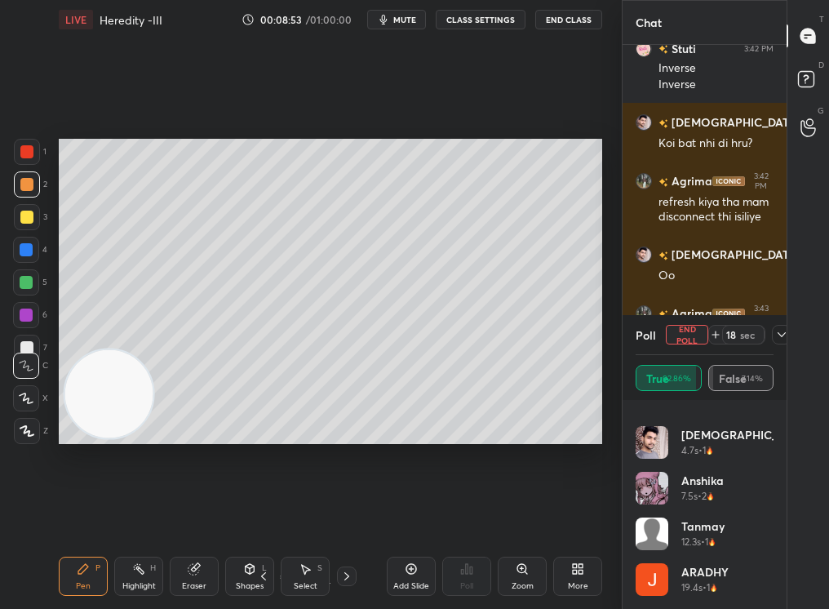
drag, startPoint x: 786, startPoint y: 338, endPoint x: 794, endPoint y: 337, distance: 8.2
click at [795, 338] on div "Chat Ashu has a doubt 3:42 PM View doubt Stuti 3:42 PM Inverse Inverse Shivam 3…" at bounding box center [725, 304] width 207 height 609
click at [786, 339] on icon at bounding box center [781, 334] width 13 height 13
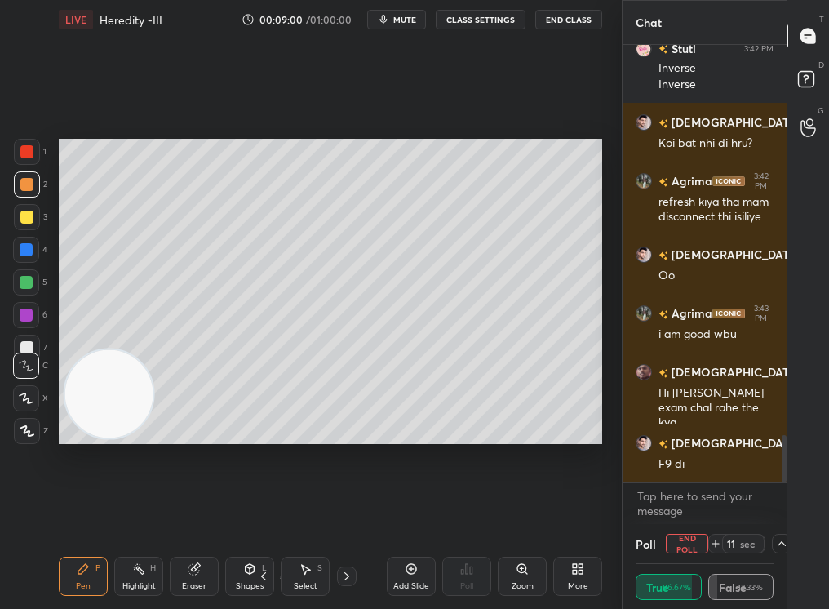
click at [263, 515] on icon at bounding box center [263, 575] width 13 height 13
click at [266, 515] on icon at bounding box center [263, 575] width 13 height 13
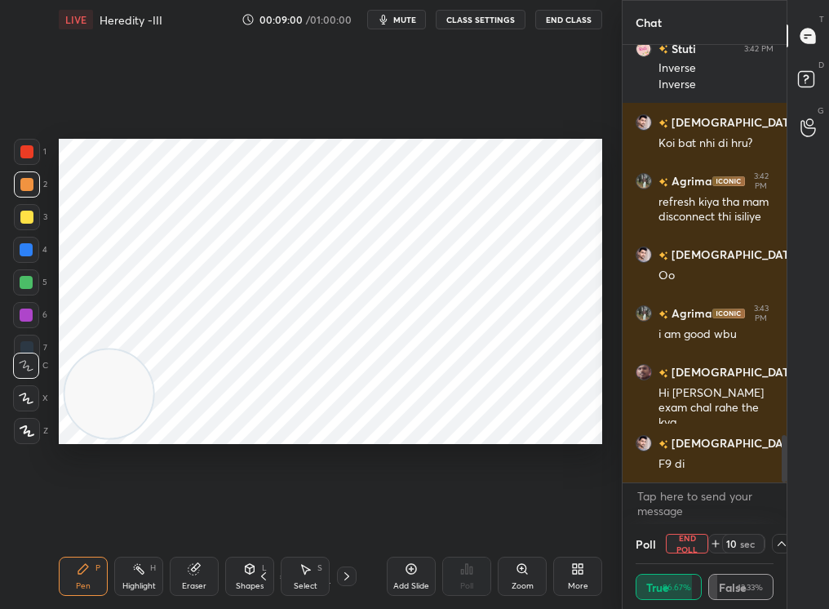
click at [264, 515] on icon at bounding box center [263, 575] width 13 height 13
click at [267, 515] on icon at bounding box center [263, 575] width 13 height 13
click at [349, 515] on icon at bounding box center [346, 575] width 13 height 13
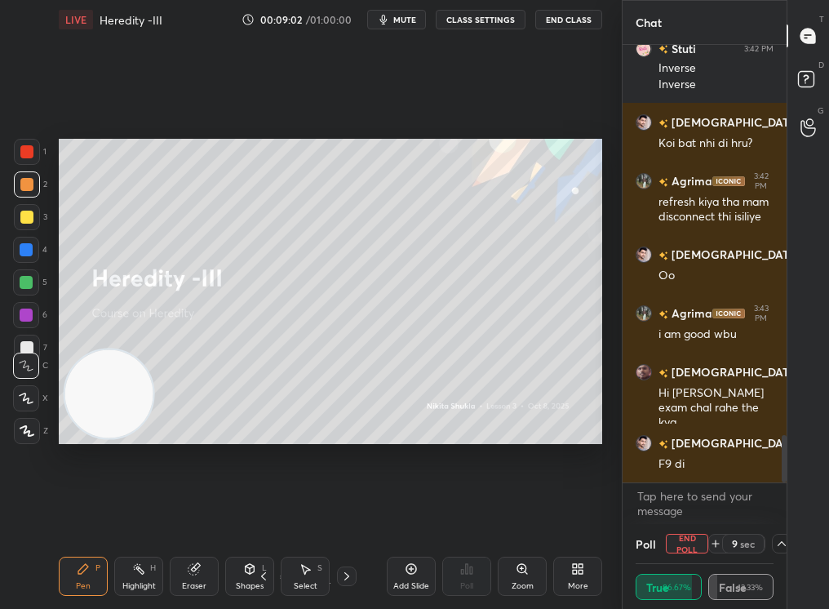
click at [573, 515] on div "More" at bounding box center [577, 575] width 49 height 39
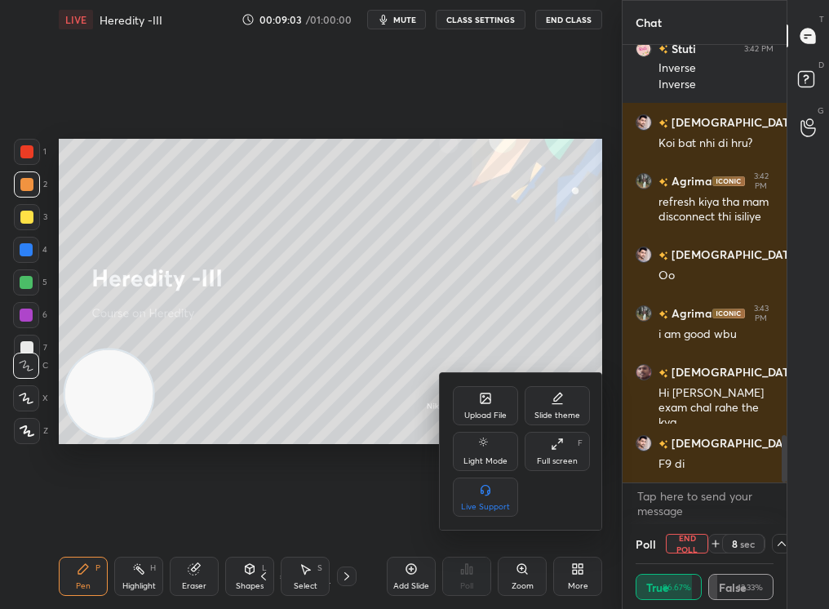
click at [480, 408] on div "Upload File" at bounding box center [485, 405] width 65 height 39
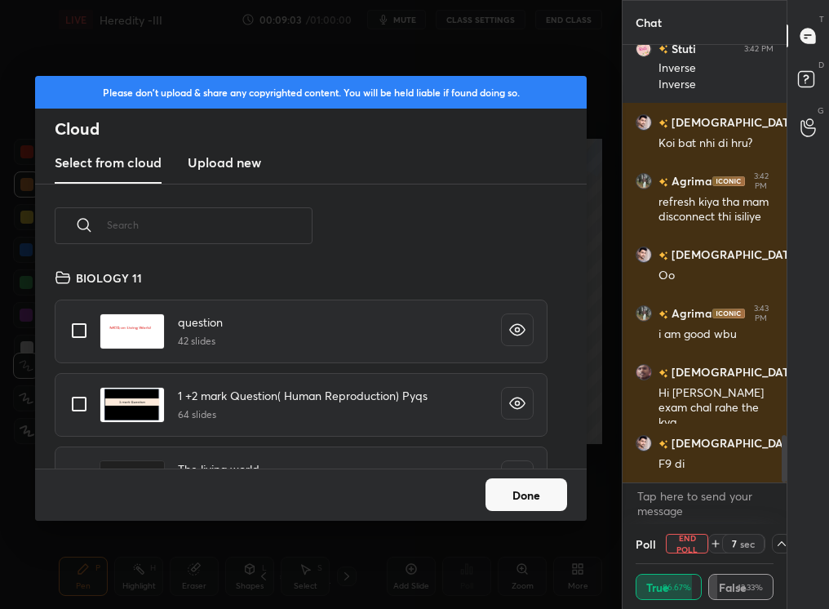
click at [237, 233] on input "text" at bounding box center [210, 224] width 206 height 69
click at [510, 494] on button "Done" at bounding box center [526, 494] width 82 height 33
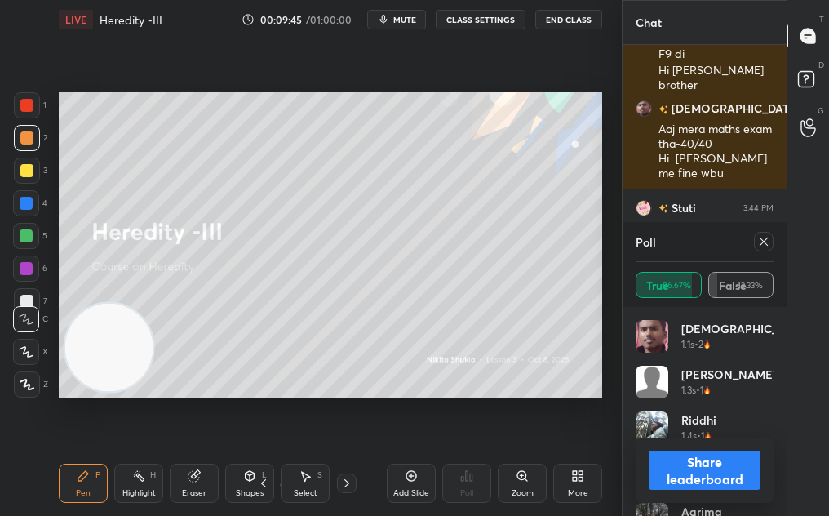
scroll to position [4102, 0]
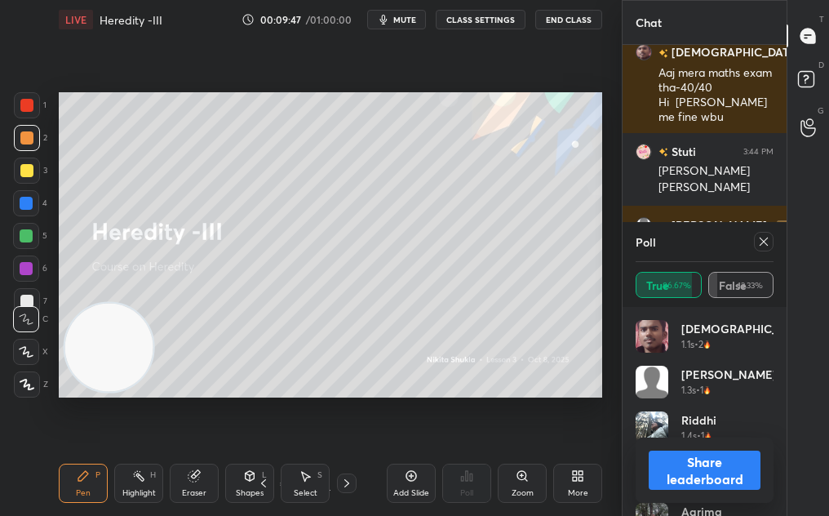
click at [732, 485] on button "Share leaderboard" at bounding box center [705, 469] width 112 height 39
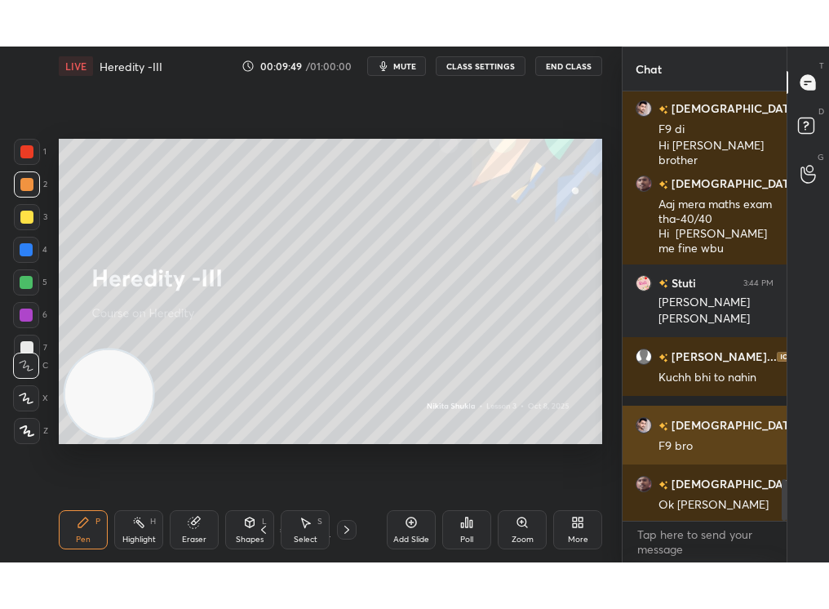
scroll to position [4088, 0]
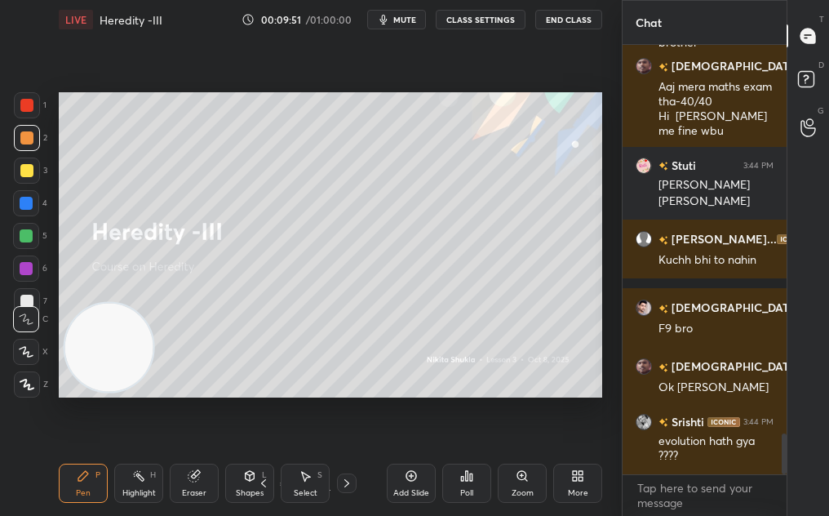
click at [591, 476] on div "More" at bounding box center [577, 482] width 49 height 39
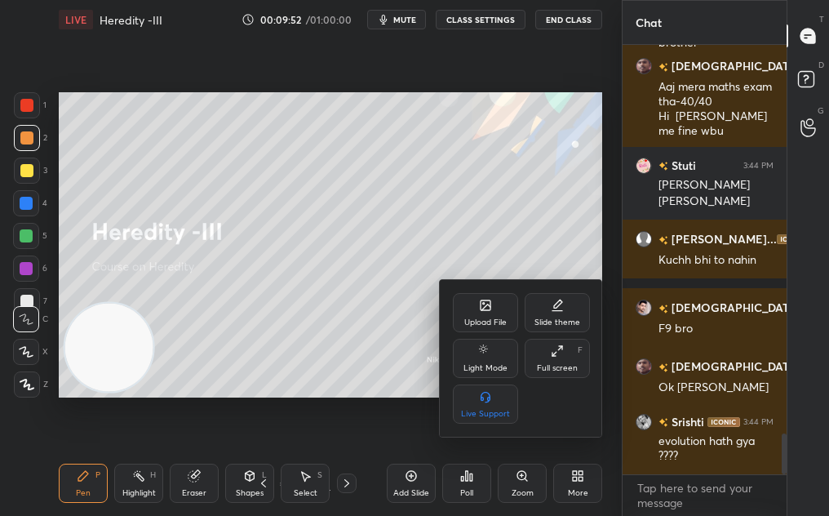
click at [565, 348] on div "Full screen F" at bounding box center [557, 358] width 65 height 39
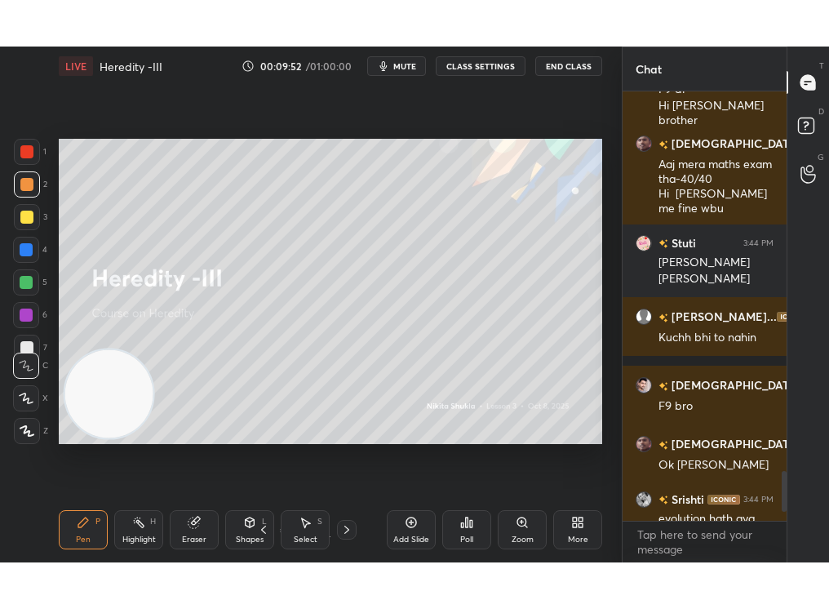
scroll to position [81073, 81021]
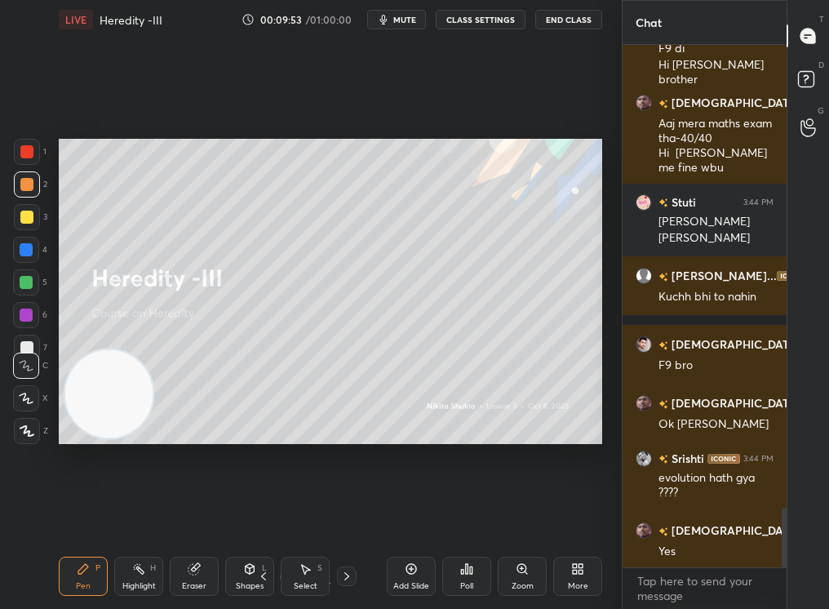
click at [569, 515] on div "More" at bounding box center [577, 575] width 49 height 39
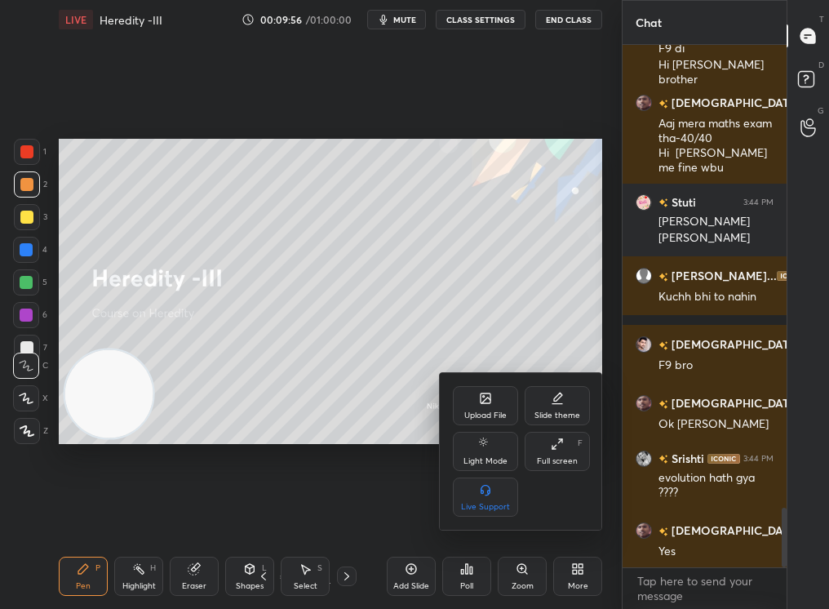
click at [495, 395] on div "Upload File" at bounding box center [485, 405] width 65 height 39
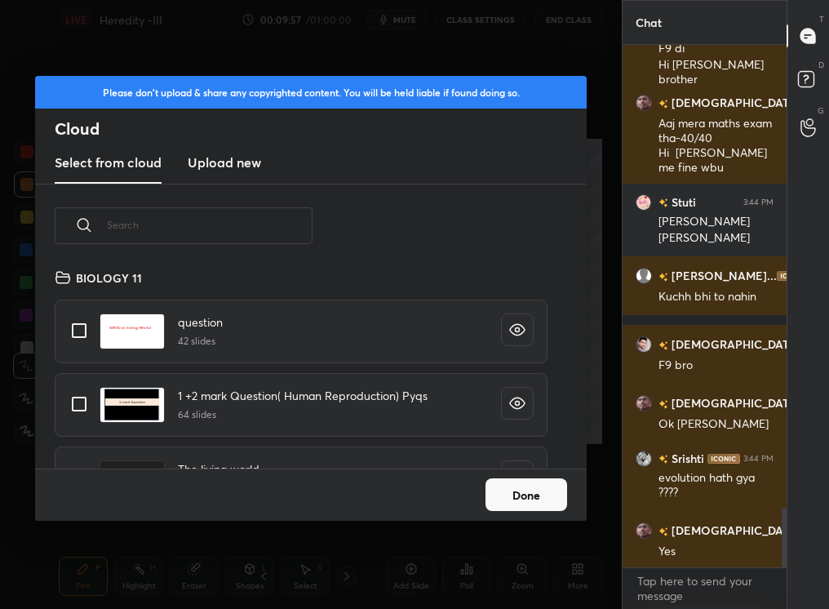
click at [161, 191] on input "text" at bounding box center [210, 224] width 206 height 69
click at [243, 157] on h3 "Upload new" at bounding box center [224, 163] width 73 height 20
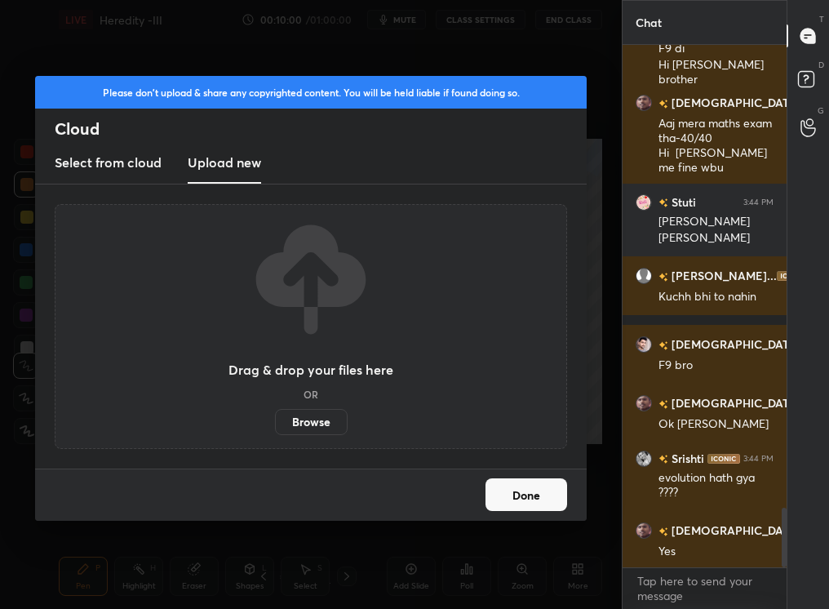
click at [322, 419] on label "Browse" at bounding box center [311, 422] width 73 height 26
click at [275, 419] on input "Browse" at bounding box center [275, 422] width 0 height 26
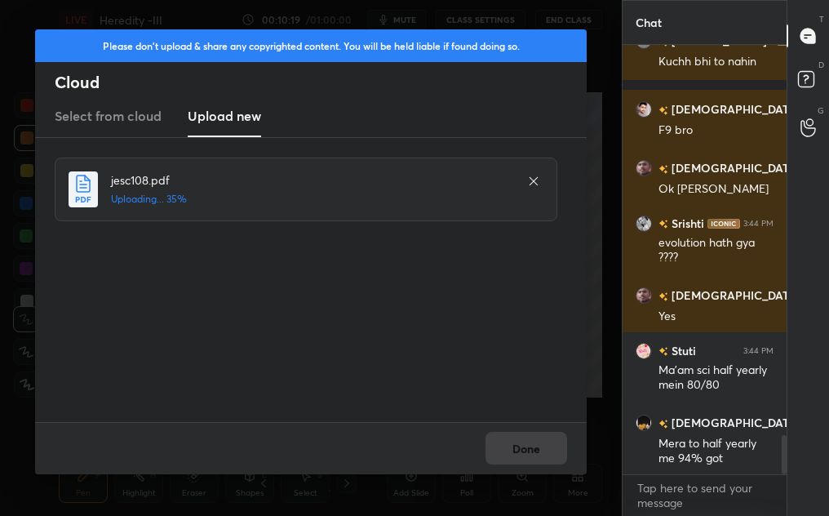
click at [538, 449] on div "Done" at bounding box center [310, 448] width 551 height 52
click at [516, 449] on div "Done" at bounding box center [310, 448] width 551 height 52
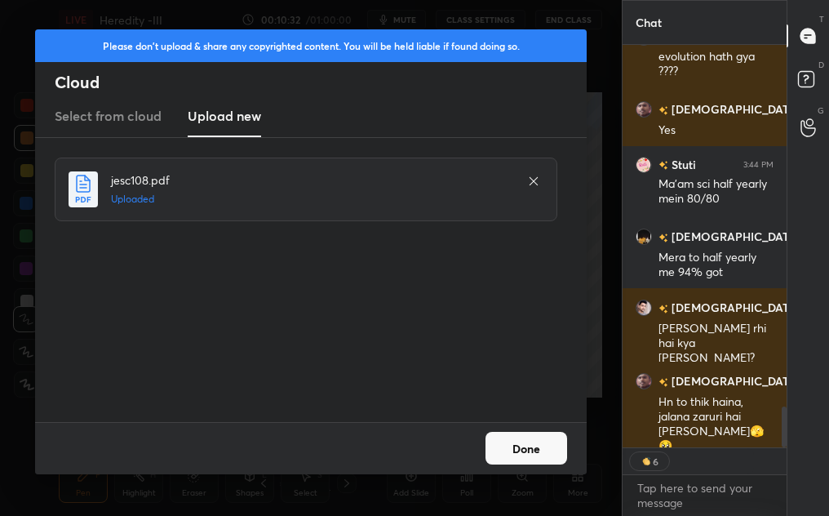
click at [529, 454] on button "Done" at bounding box center [526, 448] width 82 height 33
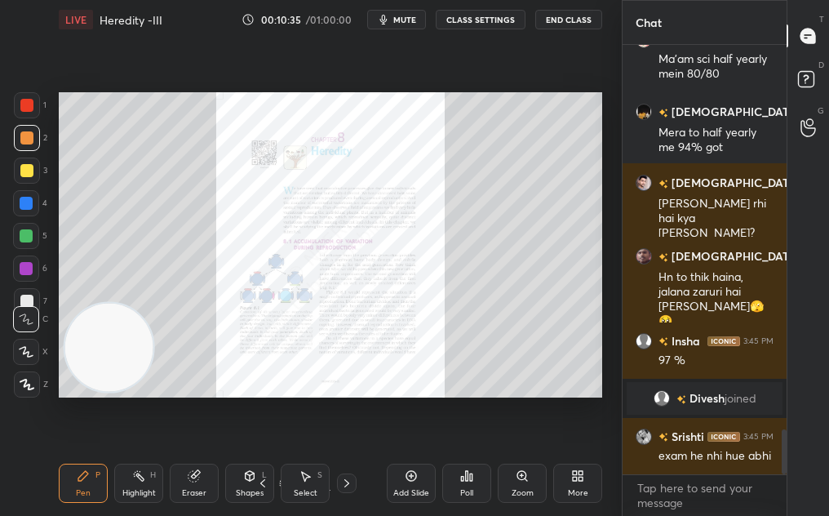
click at [579, 475] on icon at bounding box center [580, 473] width 4 height 4
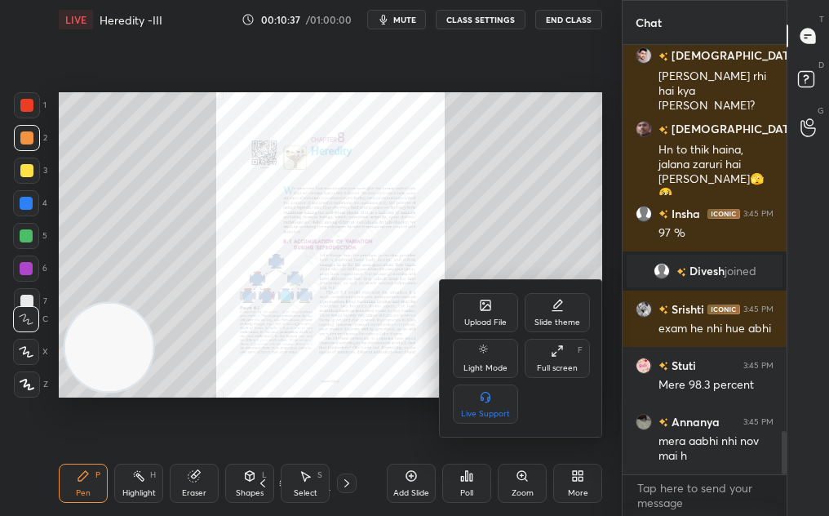
click at [570, 356] on div "Full screen F" at bounding box center [557, 358] width 65 height 39
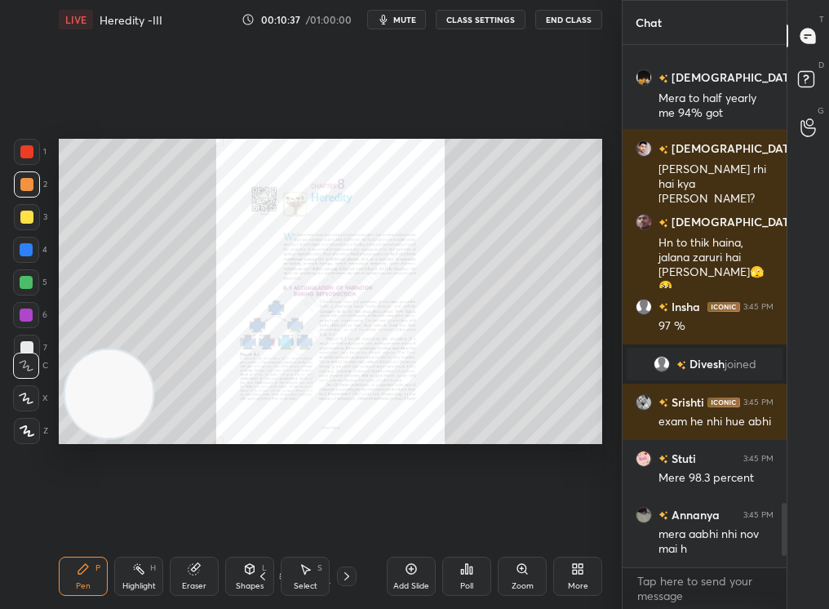
type textarea "x"
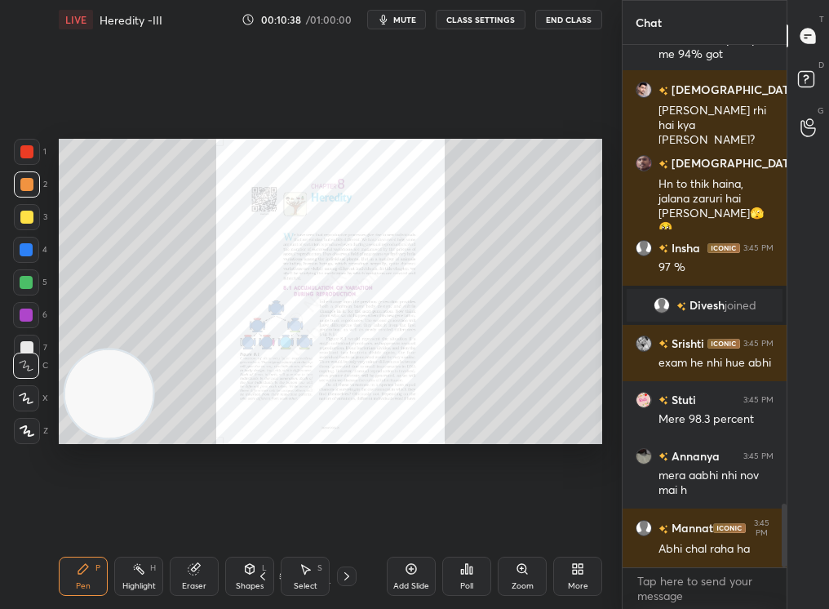
click at [521, 515] on div "Zoom" at bounding box center [522, 575] width 49 height 39
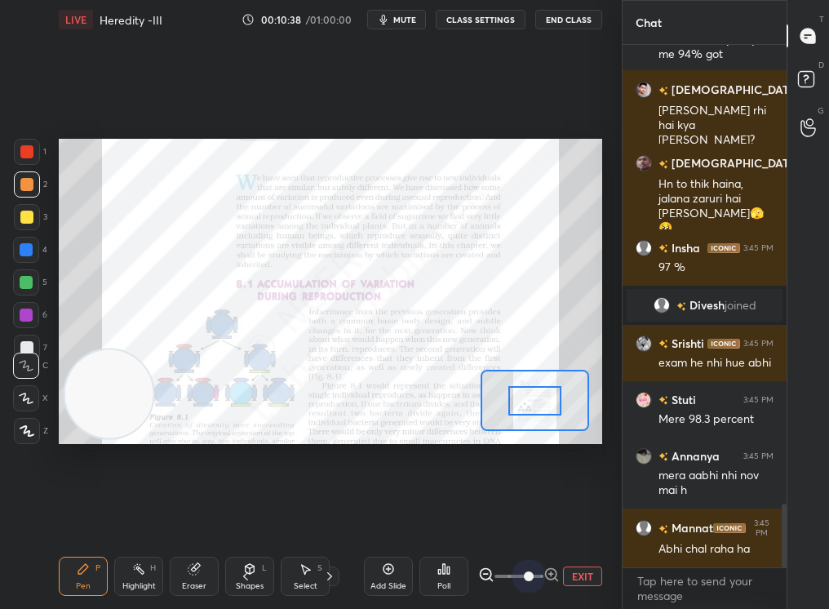
click at [524, 515] on span at bounding box center [529, 576] width 10 height 10
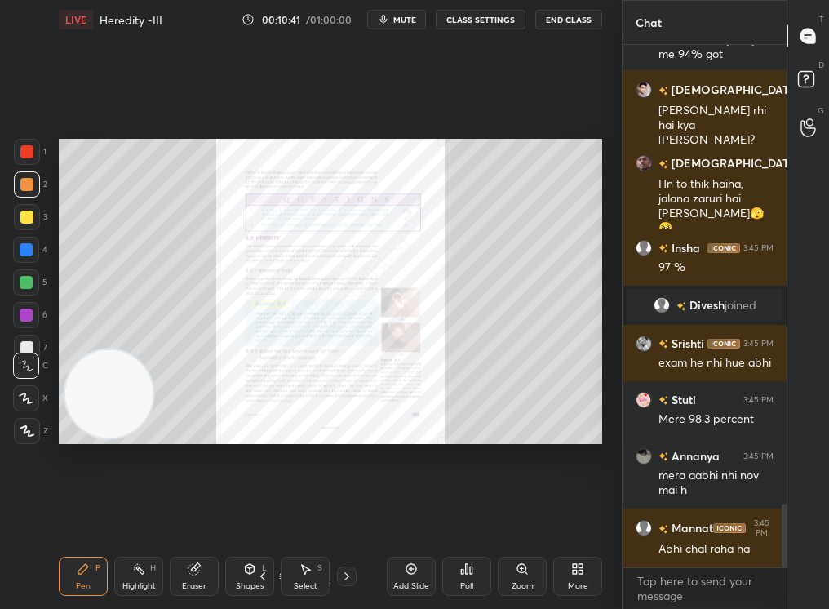
click at [513, 515] on div "Zoom" at bounding box center [522, 586] width 22 height 8
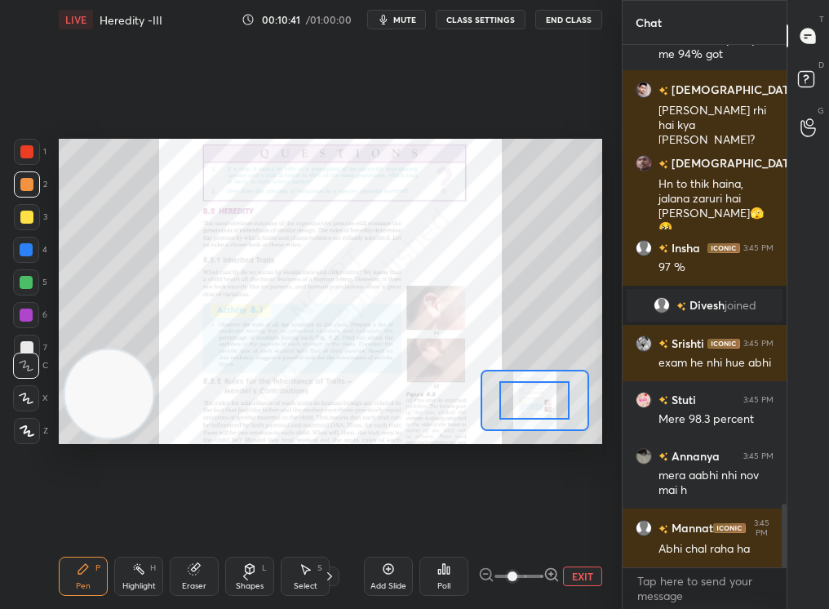
click at [513, 515] on span at bounding box center [512, 576] width 10 height 10
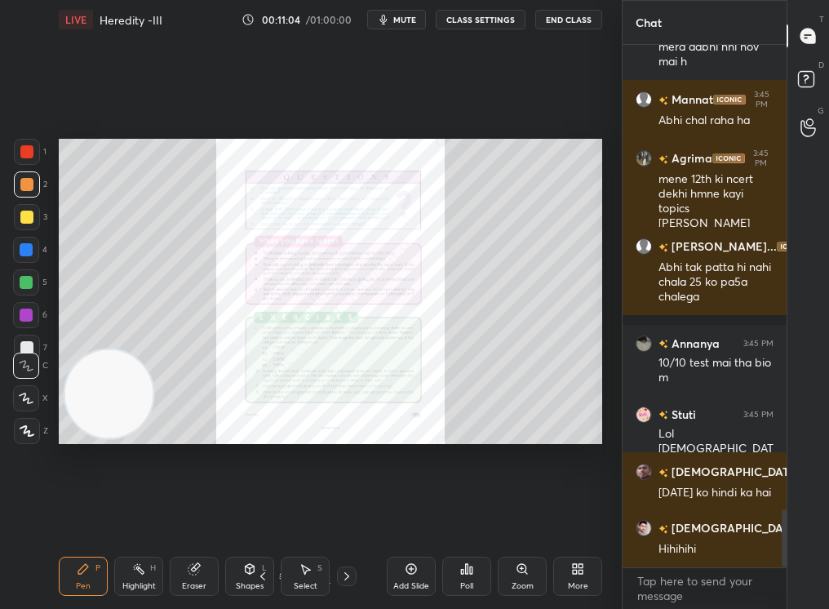
scroll to position [4240, 0]
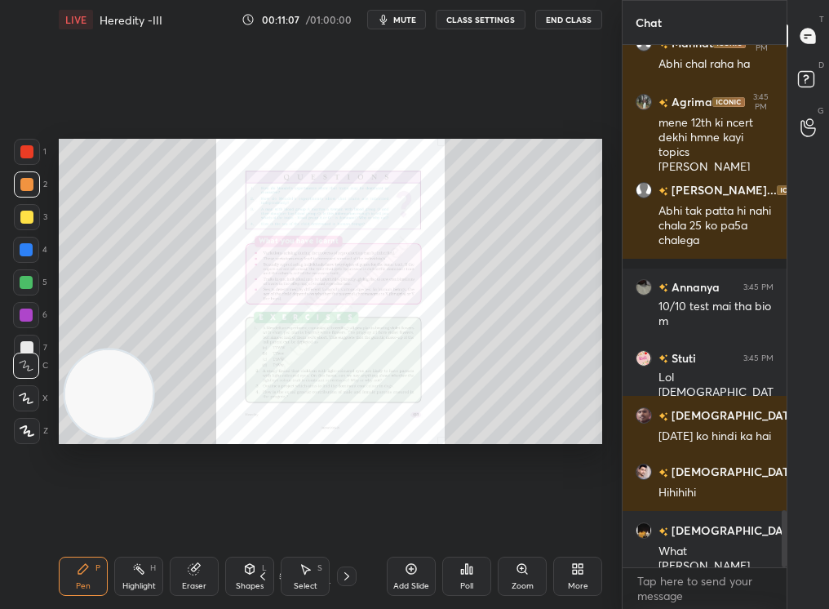
click at [405, 19] on span "mute" at bounding box center [404, 19] width 23 height 11
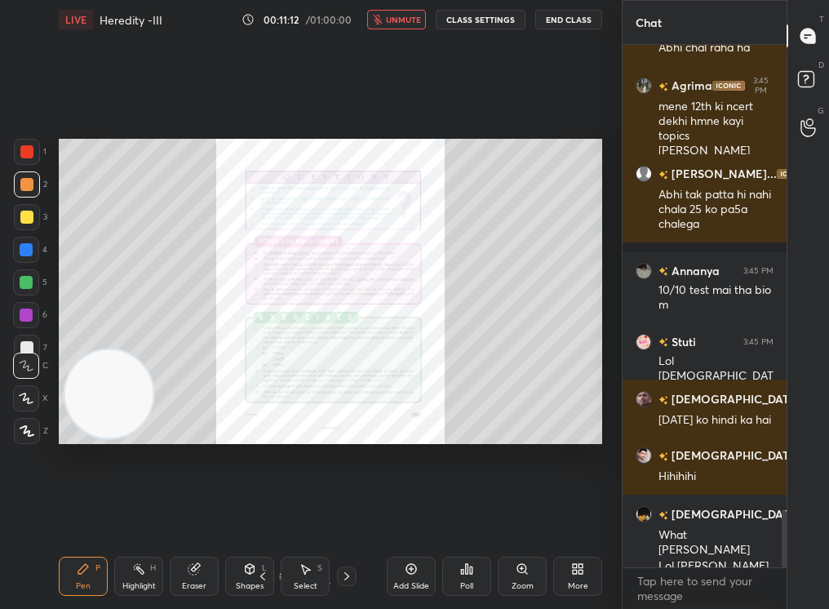
click at [405, 46] on div "Setting up your live class Poll for secs No correct answer Start poll" at bounding box center [330, 291] width 556 height 504
click at [401, 26] on button "unmute" at bounding box center [396, 20] width 59 height 20
click at [513, 515] on div "Zoom" at bounding box center [522, 586] width 22 height 8
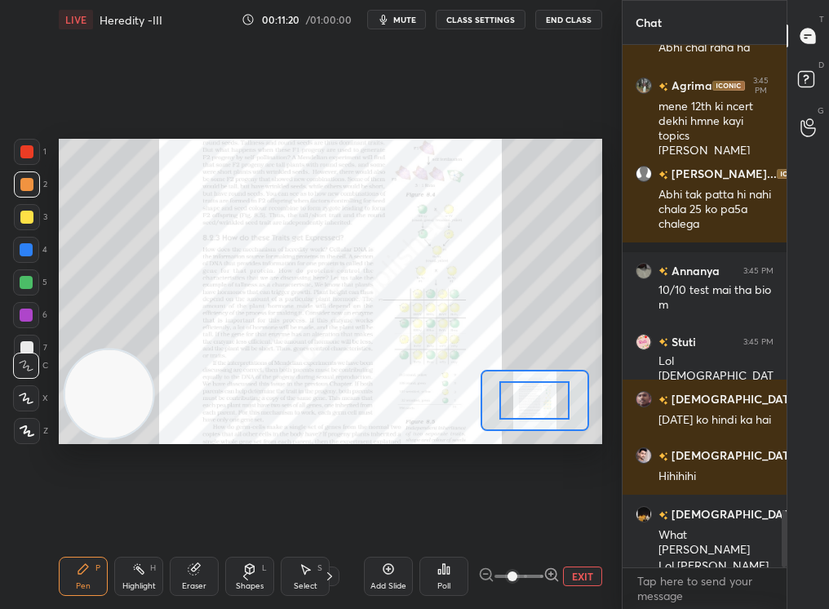
click at [513, 515] on span at bounding box center [512, 576] width 10 height 10
drag, startPoint x: 513, startPoint y: 580, endPoint x: 575, endPoint y: 580, distance: 62.0
click at [575, 515] on div "EXIT" at bounding box center [540, 576] width 124 height 20
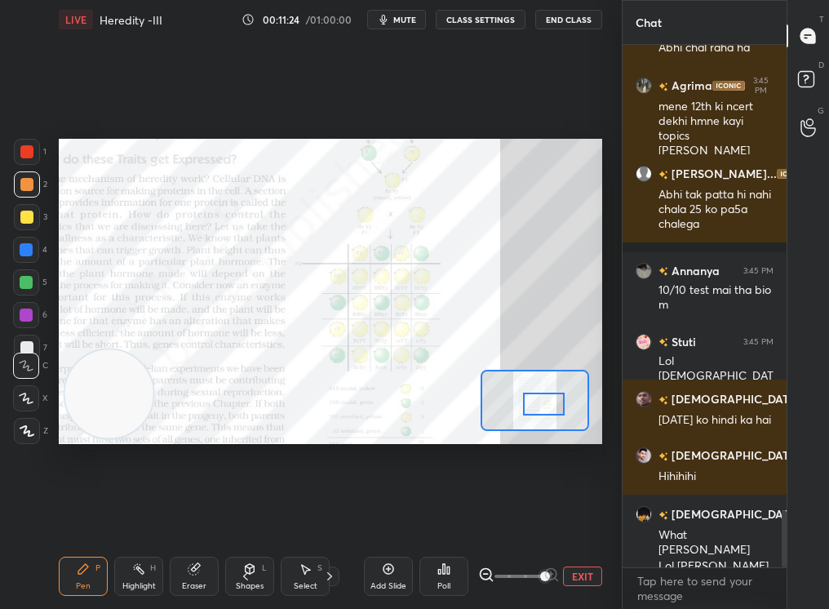
drag, startPoint x: 529, startPoint y: 405, endPoint x: 538, endPoint y: 408, distance: 9.5
click at [538, 408] on div at bounding box center [544, 403] width 42 height 23
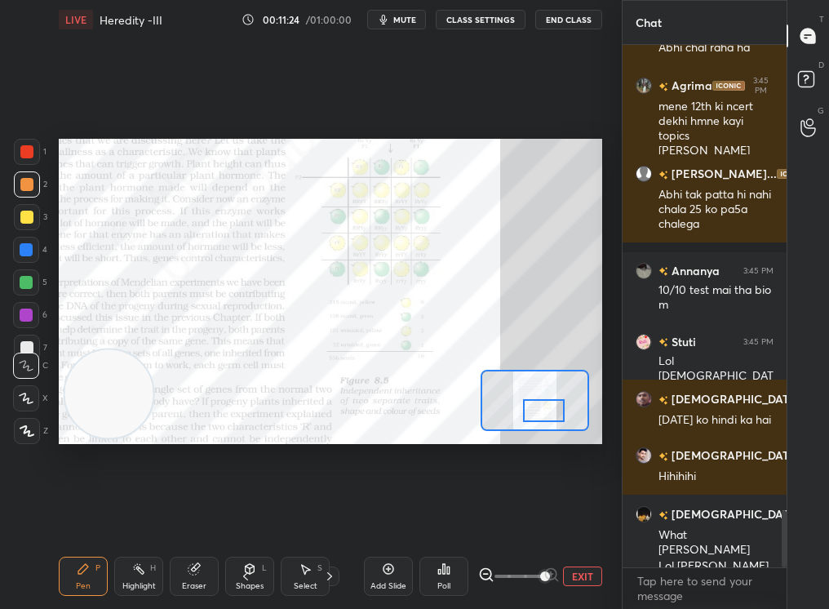
click at [538, 415] on div at bounding box center [544, 410] width 42 height 23
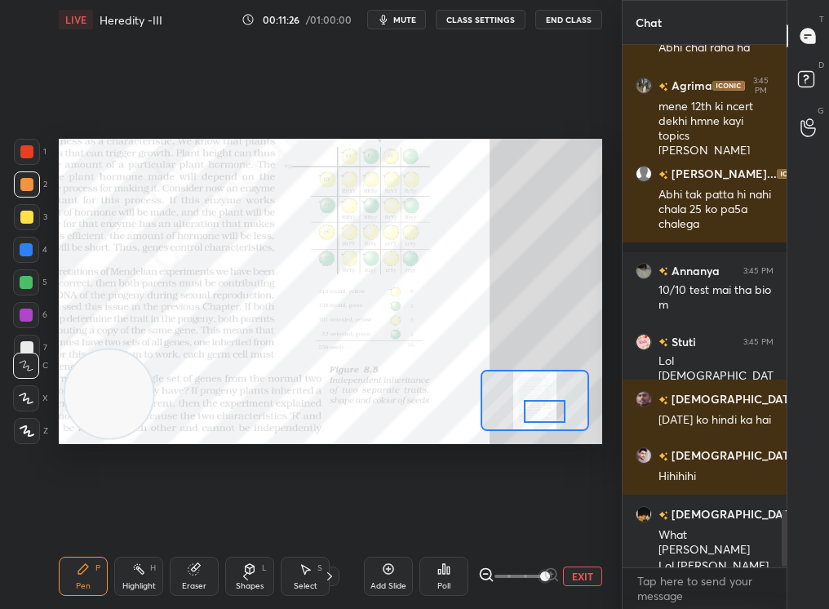
scroll to position [4315, 0]
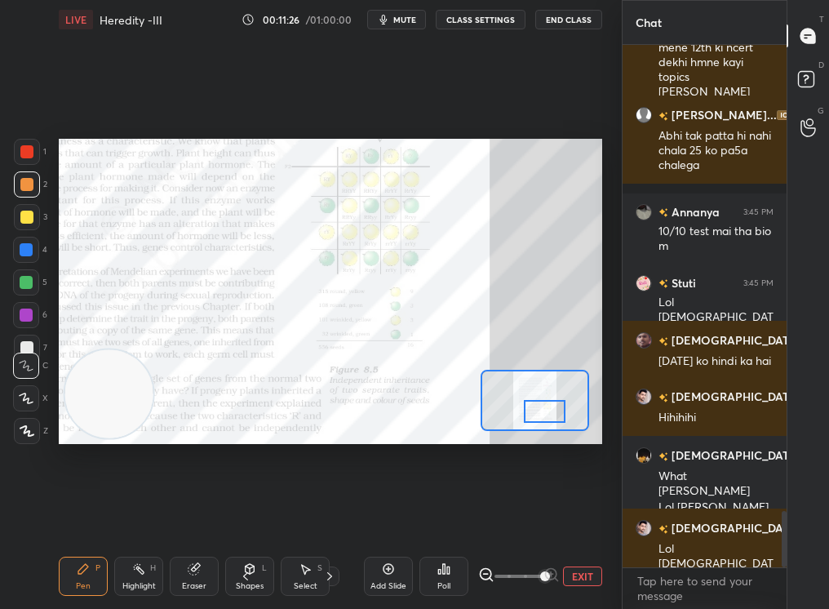
click at [25, 148] on div at bounding box center [26, 151] width 13 height 13
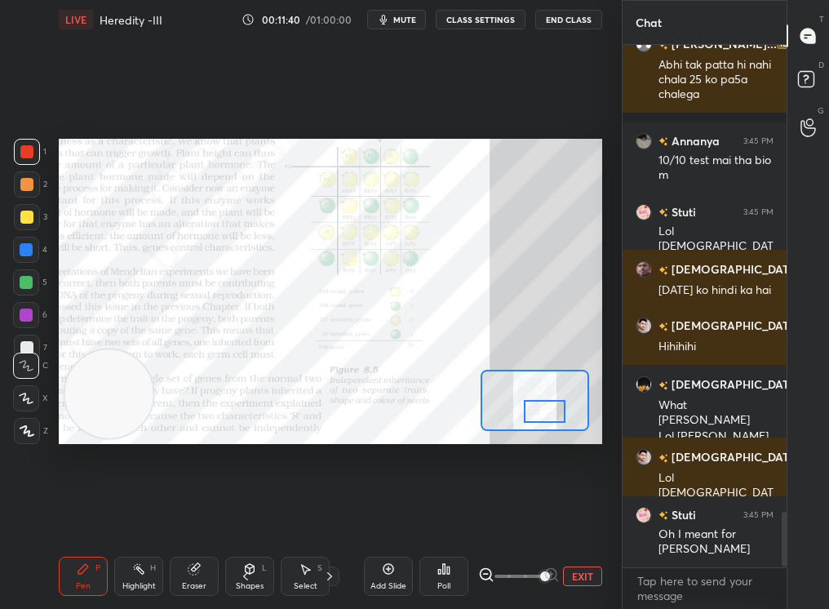
scroll to position [4501, 0]
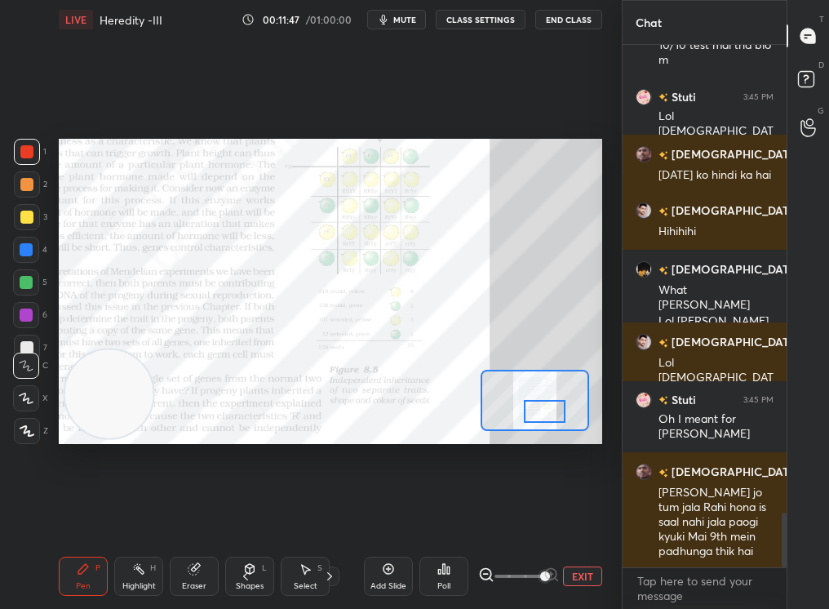
click at [402, 20] on span "mute" at bounding box center [404, 19] width 23 height 11
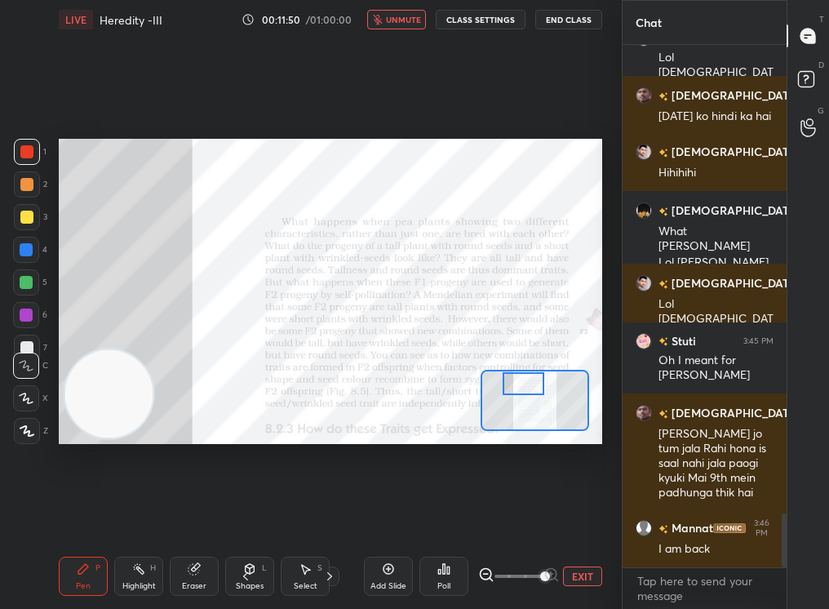
drag, startPoint x: 560, startPoint y: 405, endPoint x: 539, endPoint y: 375, distance: 36.9
click at [539, 375] on div at bounding box center [524, 383] width 42 height 23
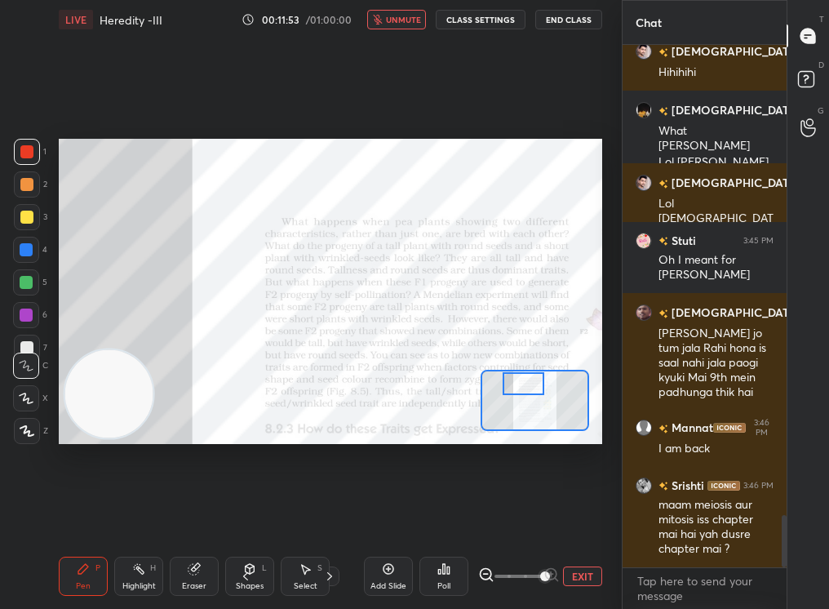
click at [389, 515] on div "Add Slide" at bounding box center [388, 586] width 36 height 8
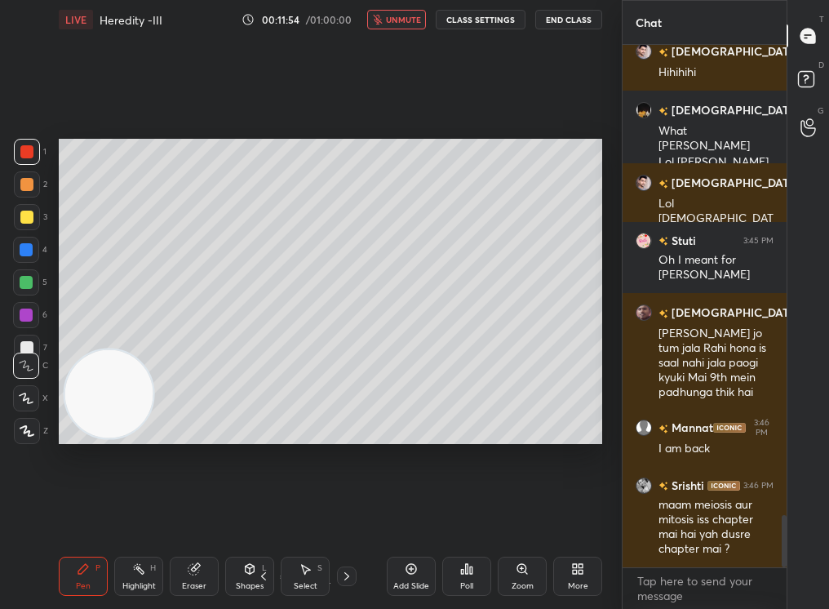
scroll to position [4734, 0]
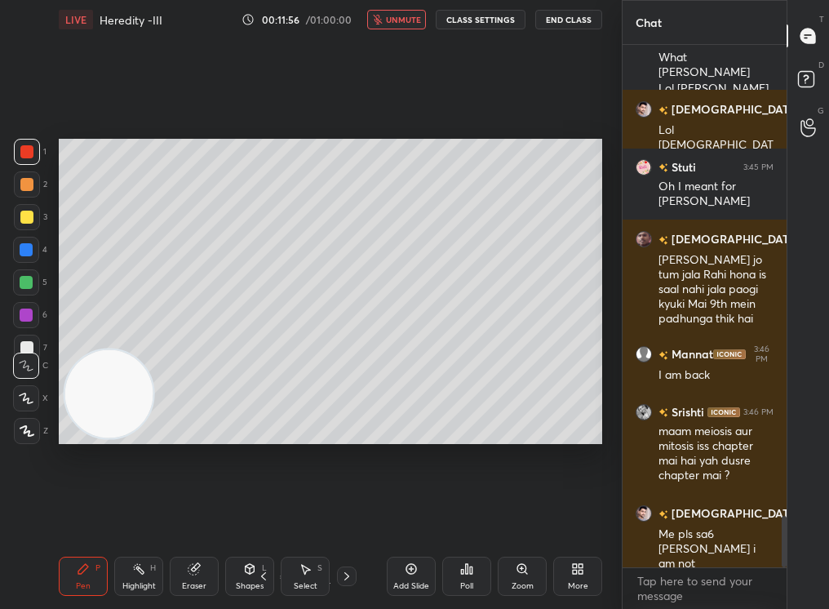
click at [401, 19] on span "unmute" at bounding box center [403, 19] width 35 height 11
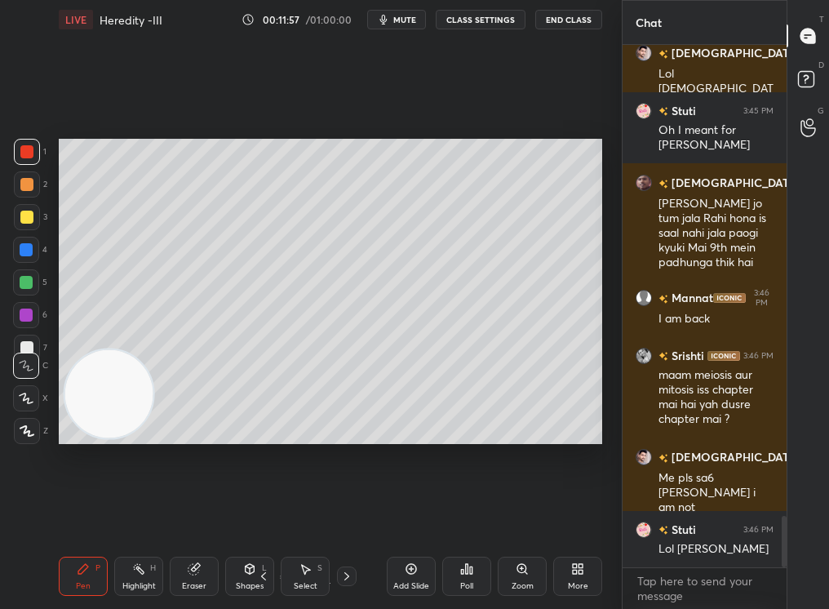
click at [573, 515] on icon at bounding box center [575, 566] width 4 height 4
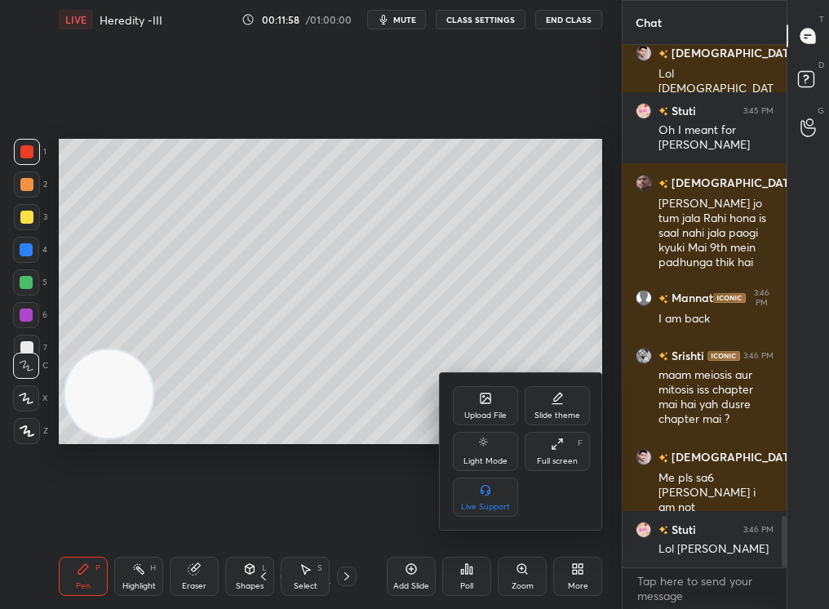
click at [500, 392] on div "Upload File" at bounding box center [485, 405] width 65 height 39
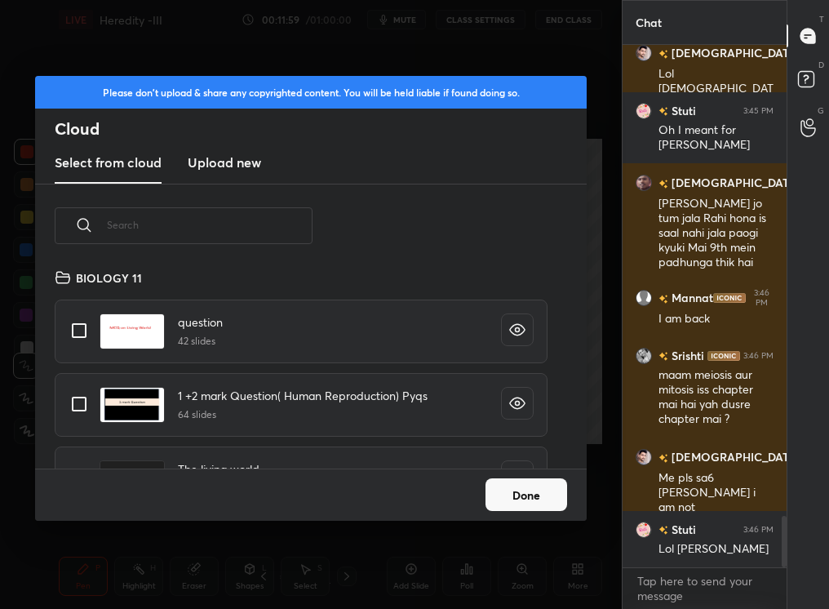
scroll to position [201, 524]
click at [253, 226] on input "text" at bounding box center [210, 224] width 206 height 69
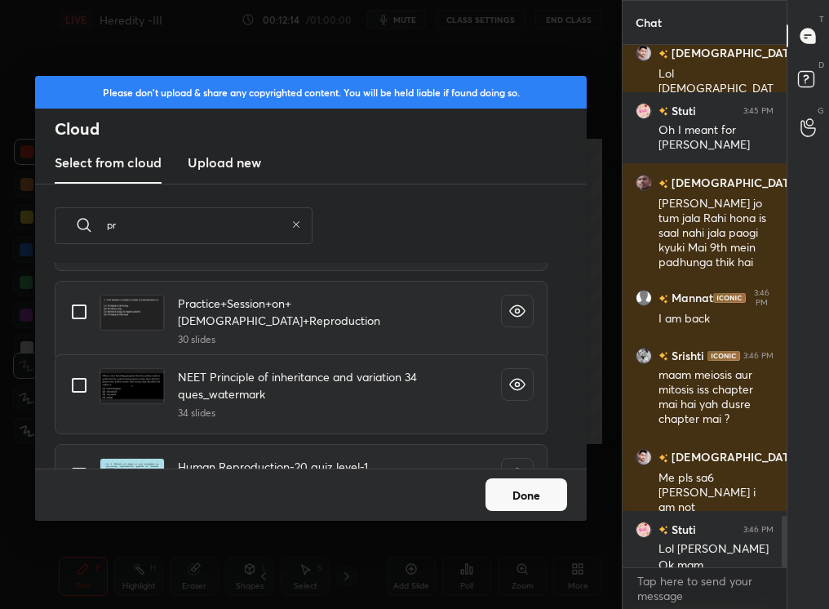
scroll to position [4807, 0]
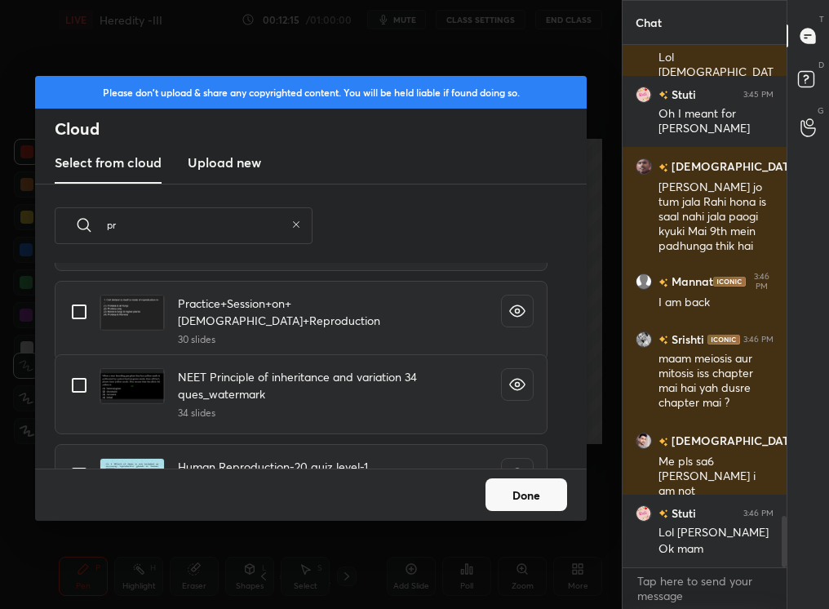
type input "pr"
click at [84, 384] on input "grid" at bounding box center [79, 385] width 34 height 34
checkbox input "true"
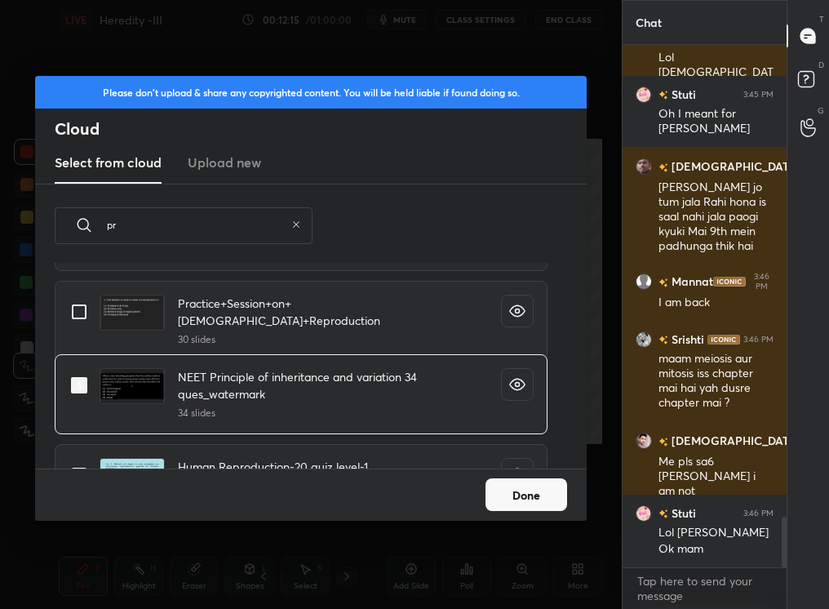
scroll to position [4863, 0]
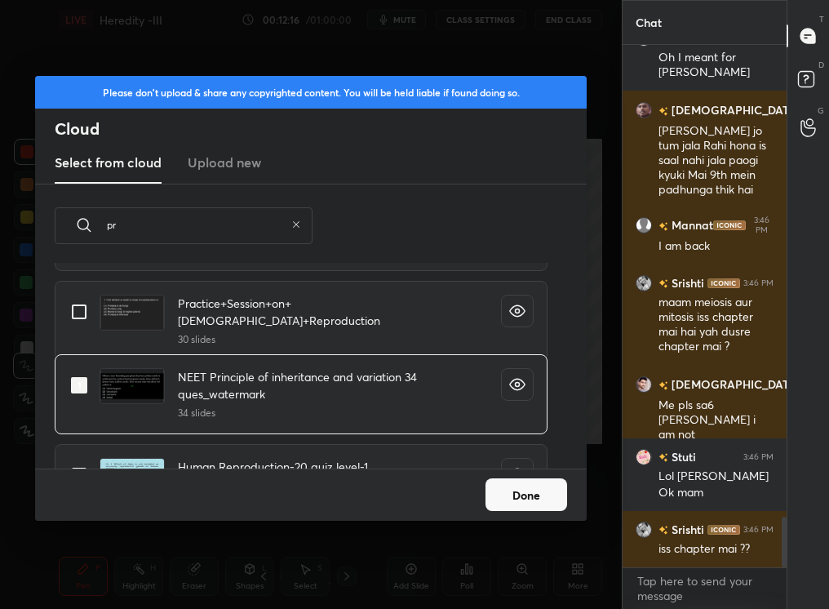
click at [498, 489] on button "Done" at bounding box center [526, 494] width 82 height 33
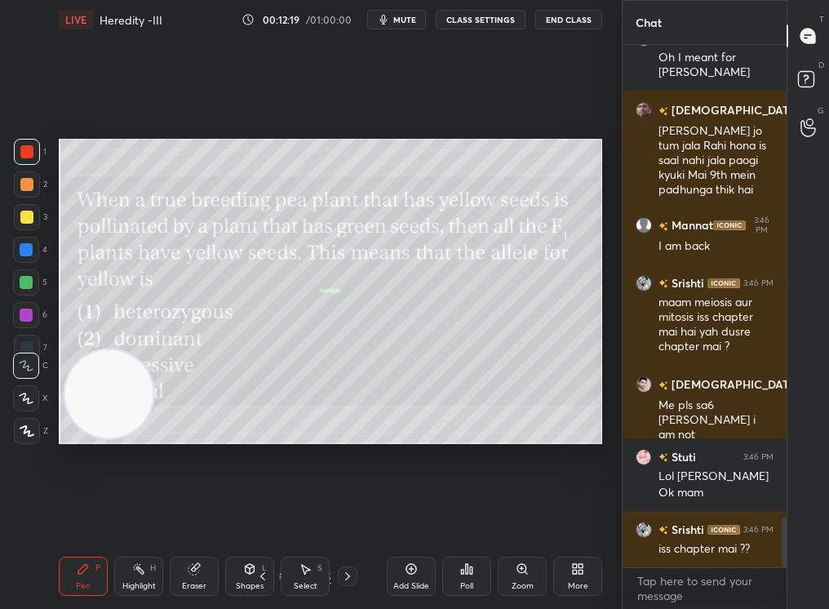
scroll to position [4922, 0]
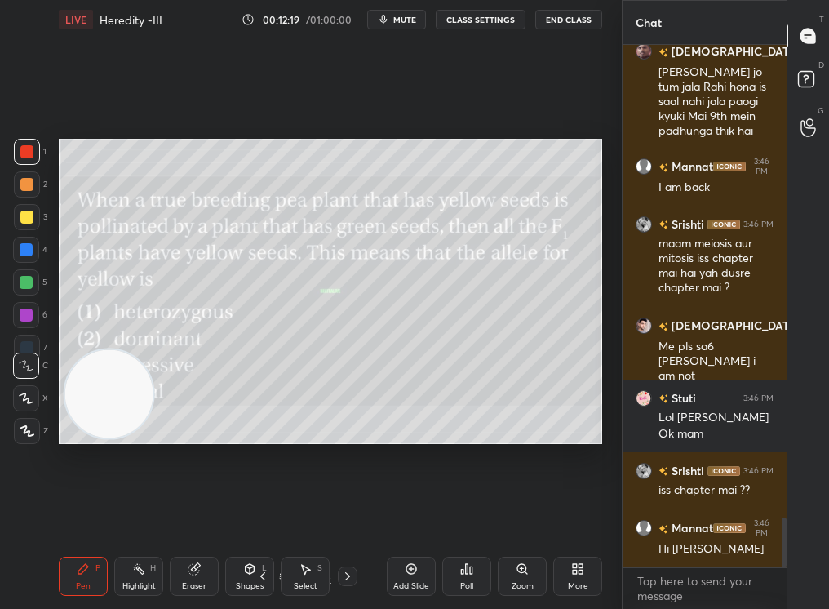
click at [401, 27] on button "mute" at bounding box center [396, 20] width 59 height 20
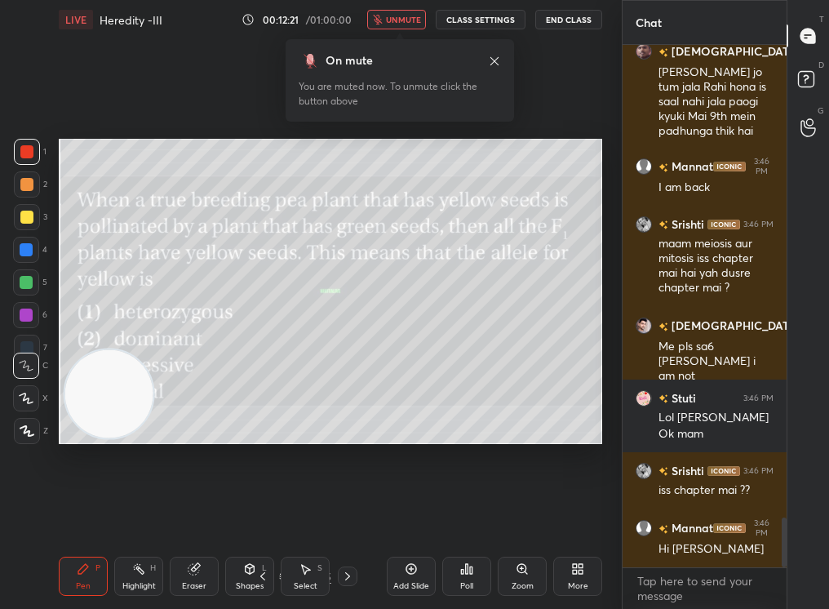
click at [401, 27] on button "unmute" at bounding box center [396, 20] width 59 height 20
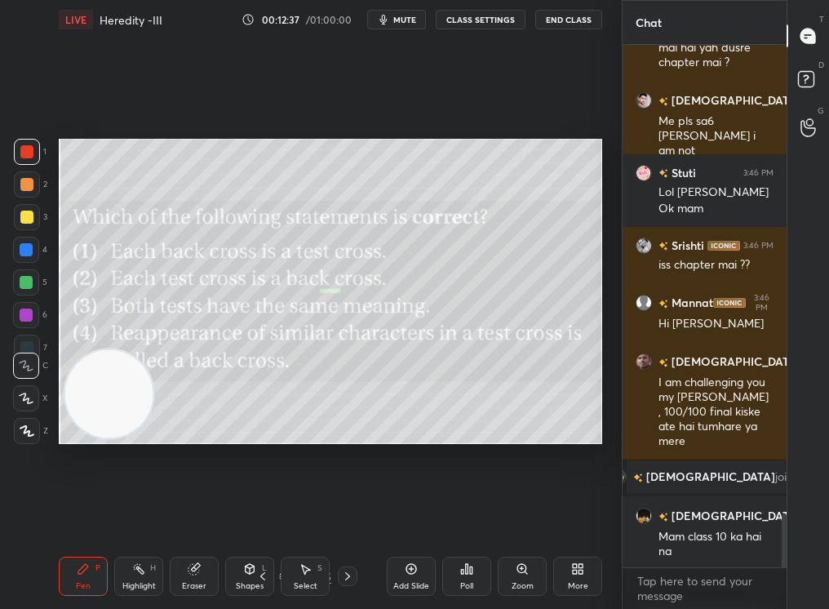
scroll to position [4595, 0]
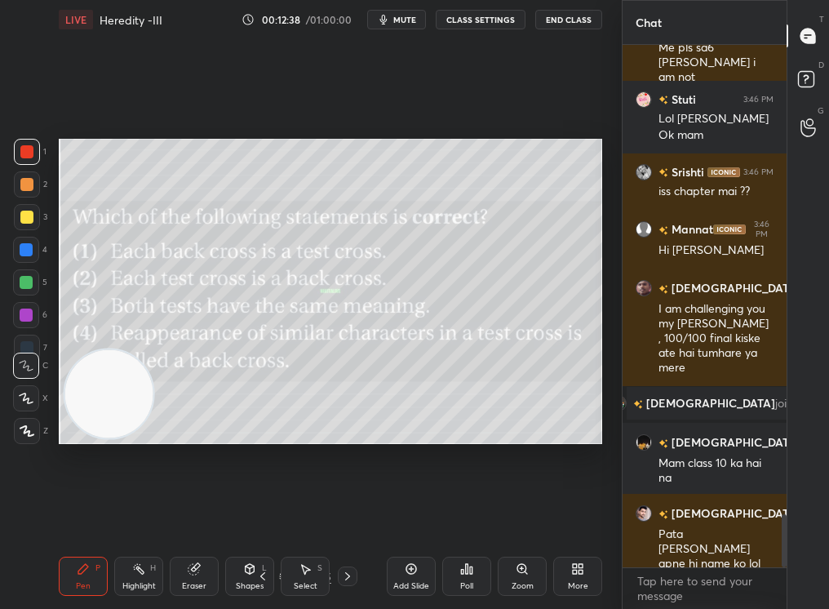
drag, startPoint x: 410, startPoint y: 15, endPoint x: 410, endPoint y: 534, distance: 518.8
click at [410, 15] on span "mute" at bounding box center [404, 19] width 23 height 11
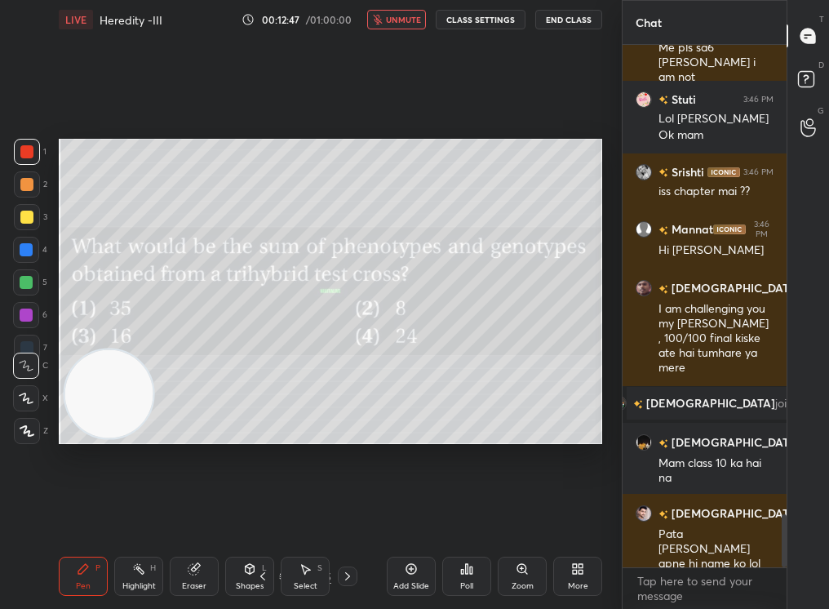
scroll to position [4652, 0]
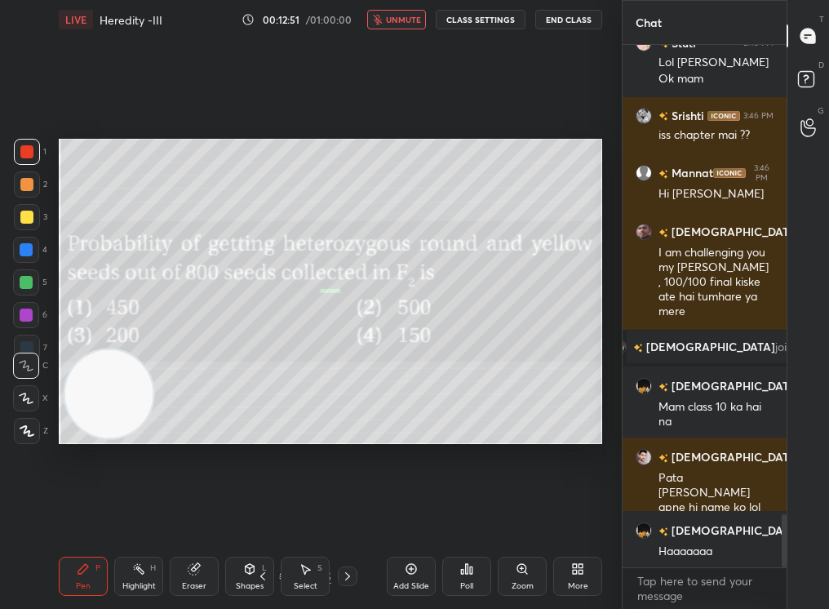
click at [417, 14] on span "unmute" at bounding box center [403, 19] width 35 height 11
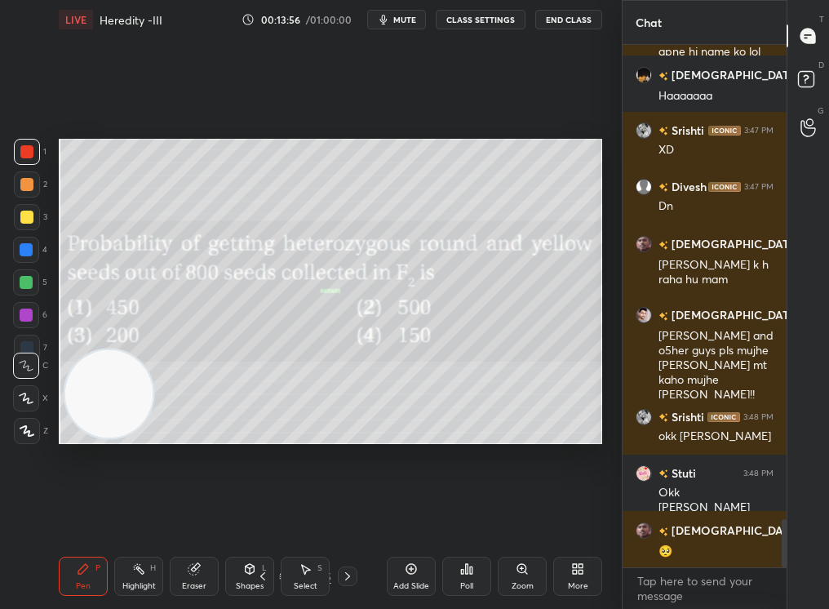
scroll to position [5163, 0]
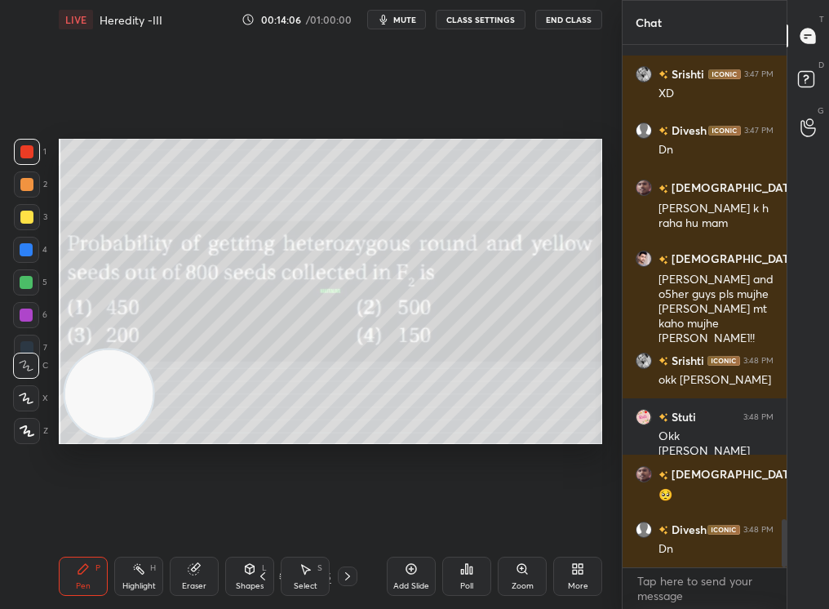
click at [464, 515] on div "Poll" at bounding box center [466, 575] width 49 height 39
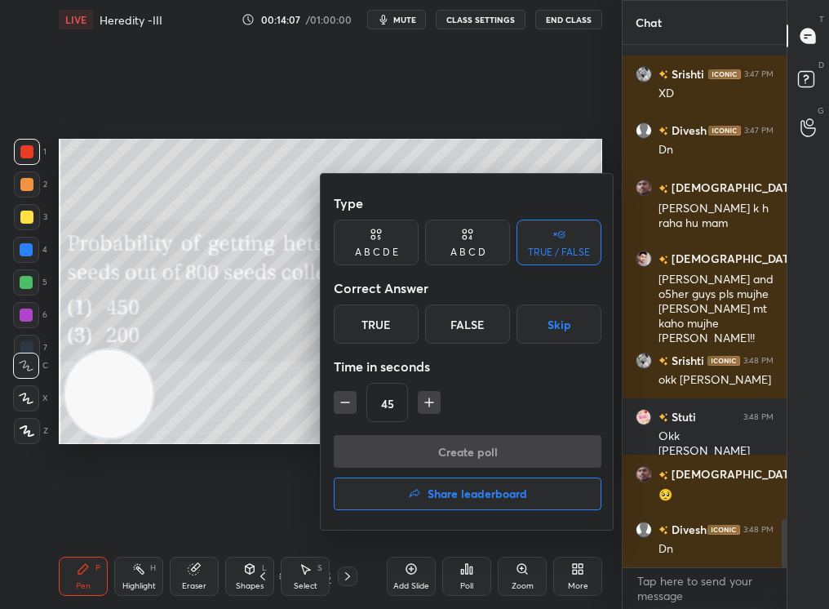
click at [483, 259] on div "A B C D" at bounding box center [467, 242] width 85 height 46
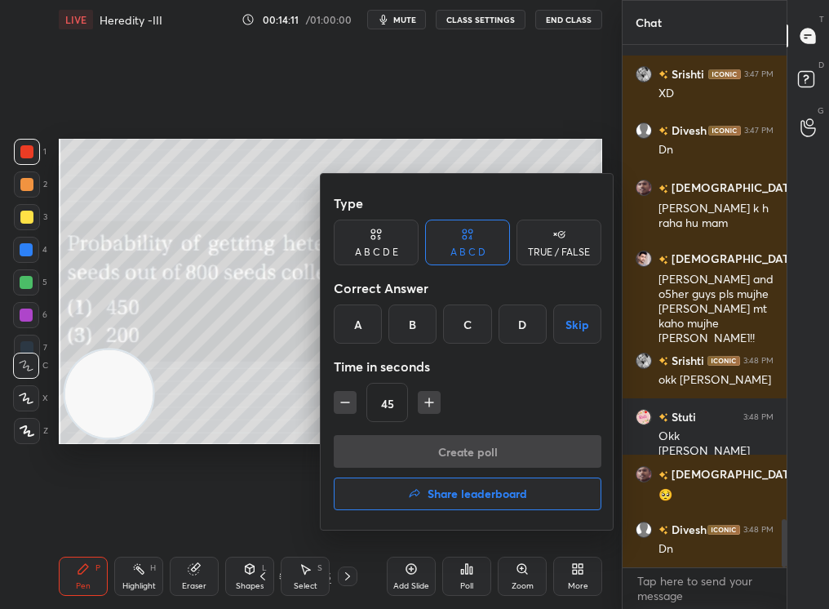
click at [463, 321] on div "C" at bounding box center [467, 323] width 48 height 39
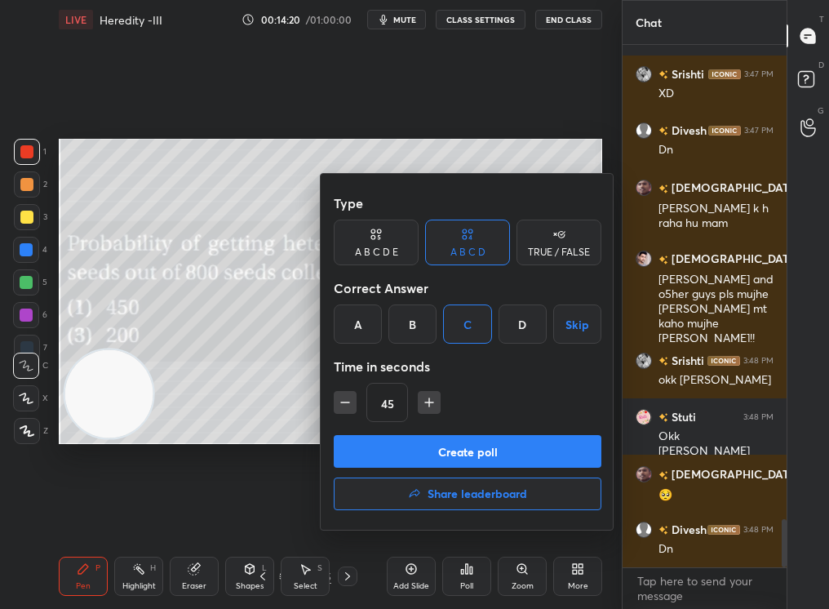
click at [412, 461] on button "Create poll" at bounding box center [468, 451] width 268 height 33
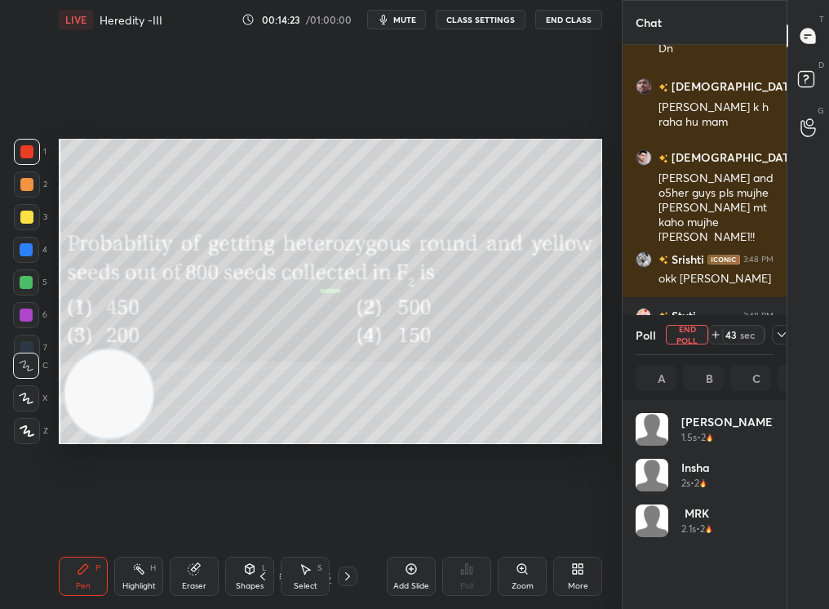
scroll to position [5338, 0]
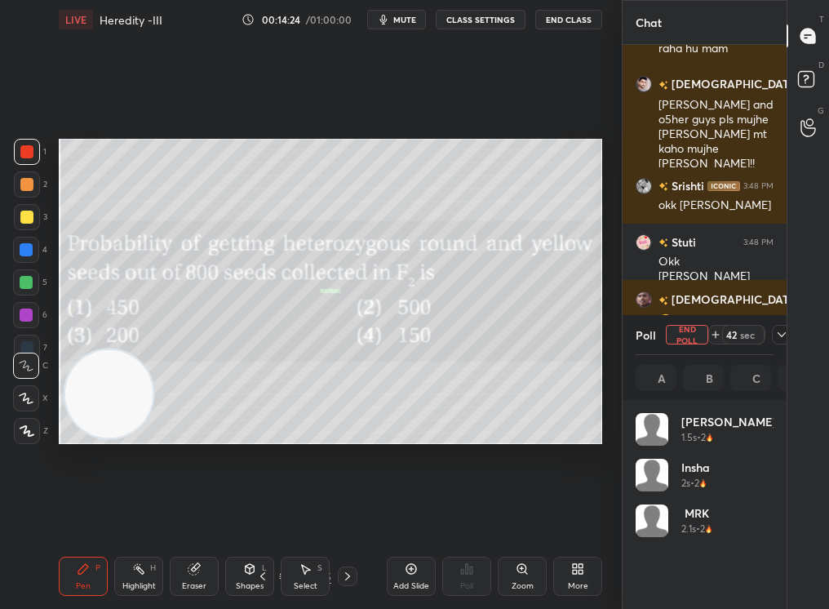
click at [410, 16] on span "mute" at bounding box center [404, 19] width 23 height 11
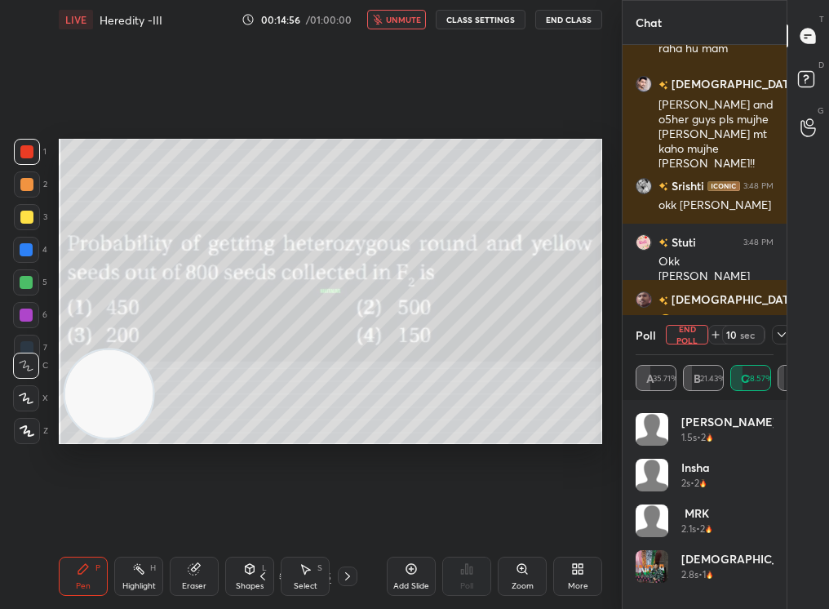
scroll to position [5377, 0]
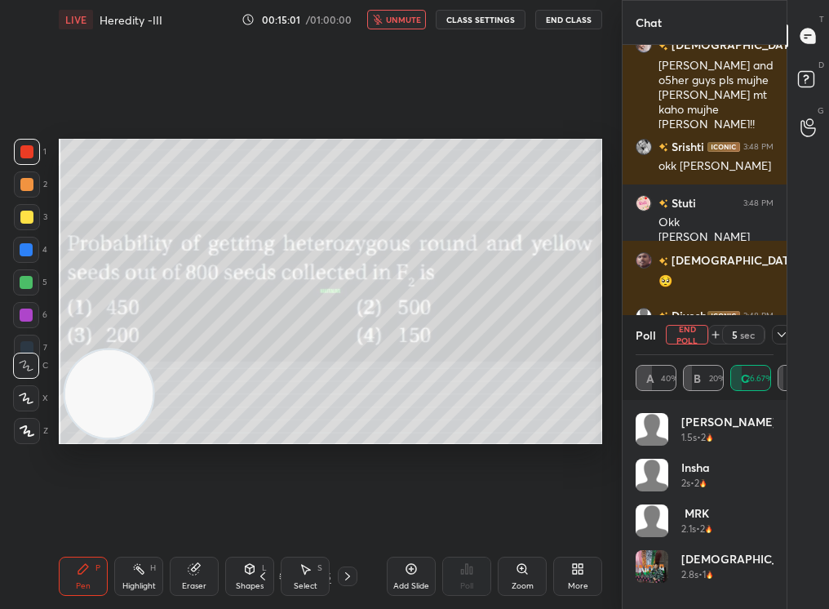
drag, startPoint x: 411, startPoint y: 16, endPoint x: 411, endPoint y: 535, distance: 518.8
click at [411, 16] on span "unmute" at bounding box center [403, 19] width 35 height 11
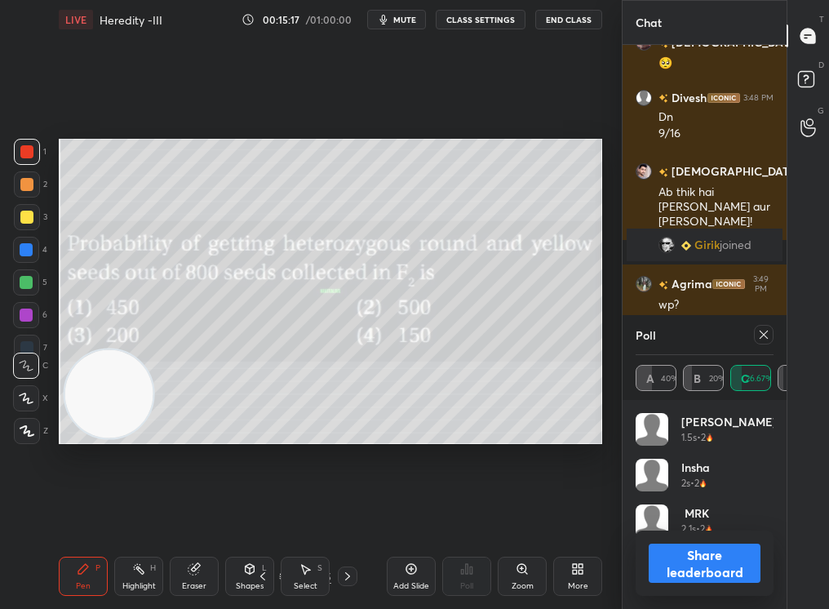
scroll to position [5356, 0]
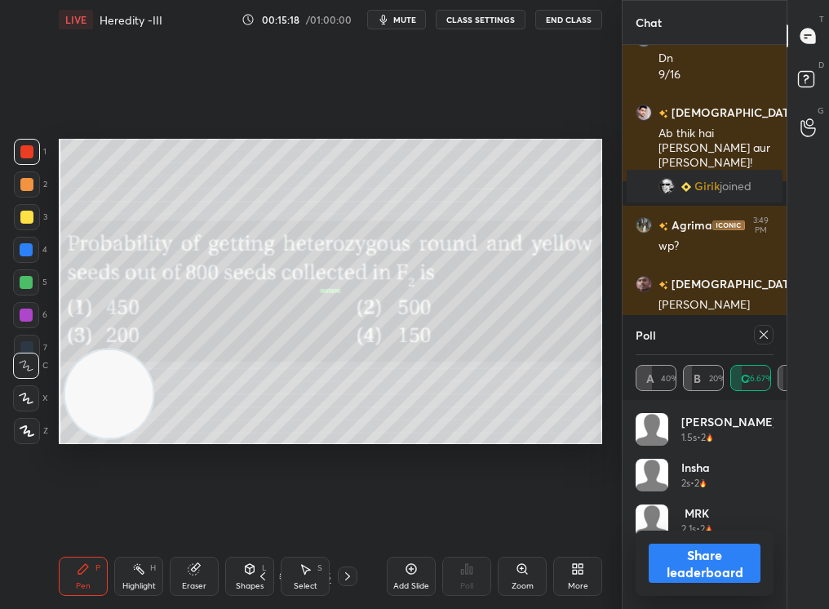
click at [686, 515] on button "Share leaderboard" at bounding box center [705, 562] width 112 height 39
type textarea "x"
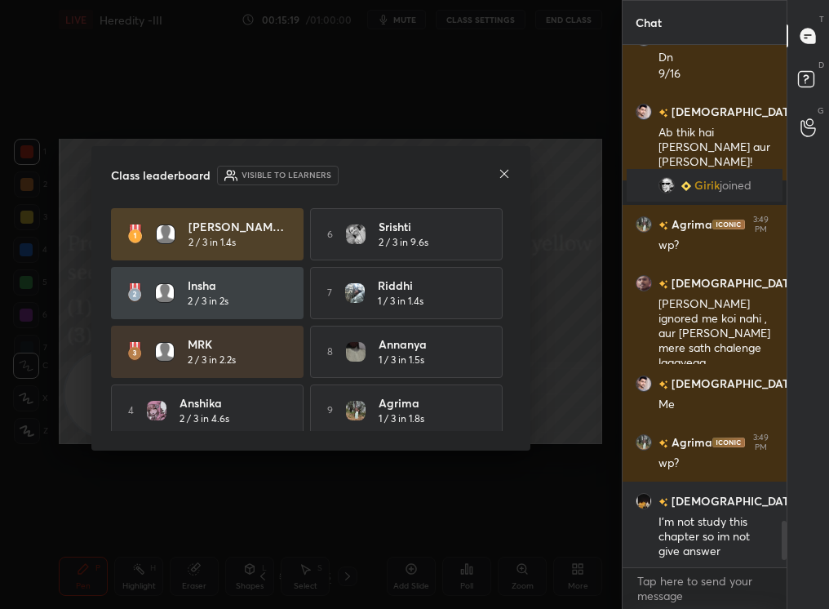
scroll to position [5357, 0]
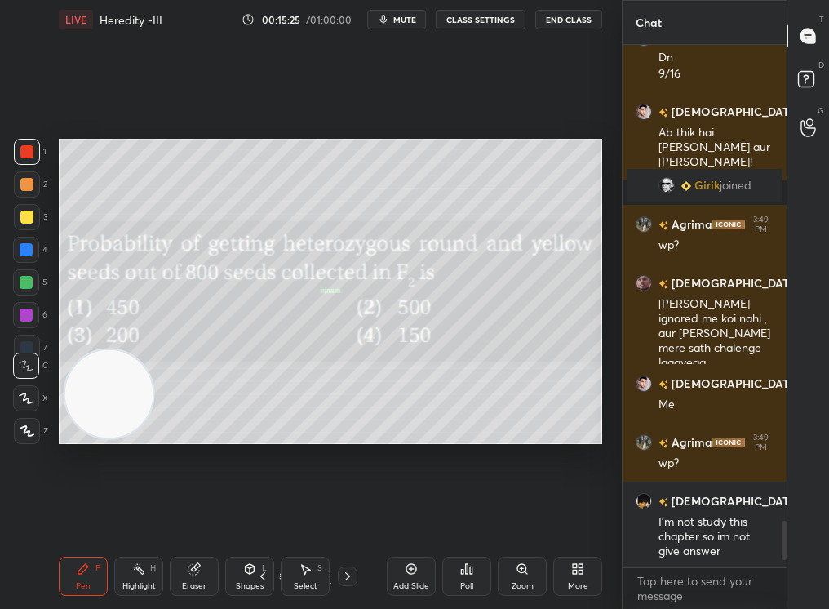
click at [30, 431] on icon at bounding box center [27, 430] width 15 height 11
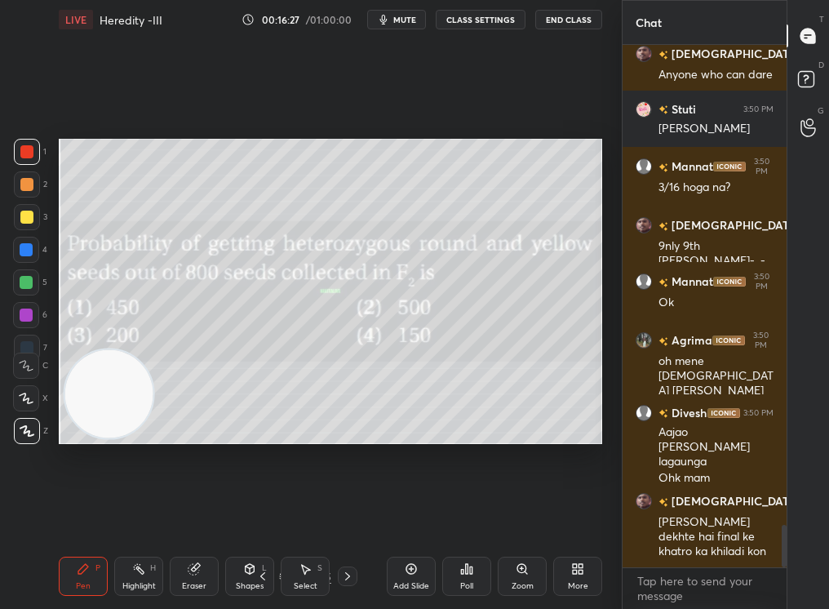
scroll to position [5963, 0]
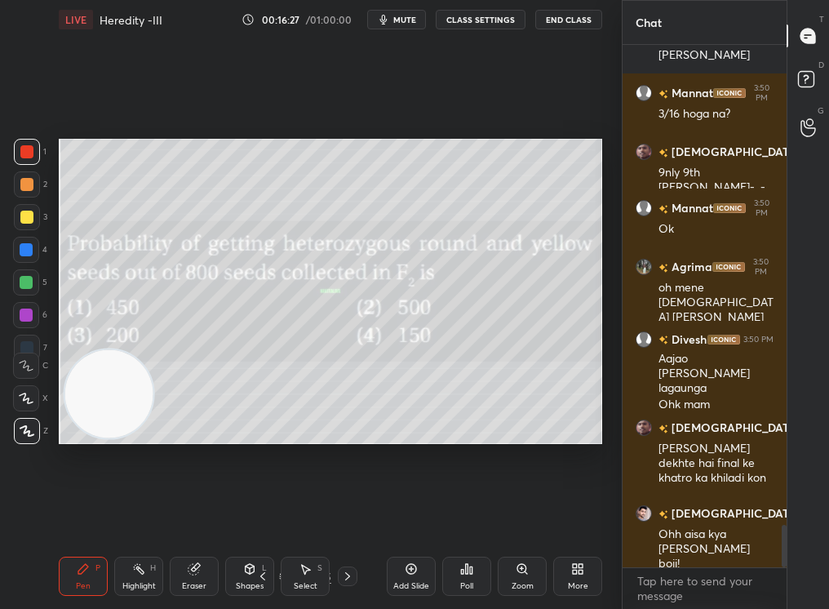
click at [25, 185] on div at bounding box center [26, 184] width 13 height 13
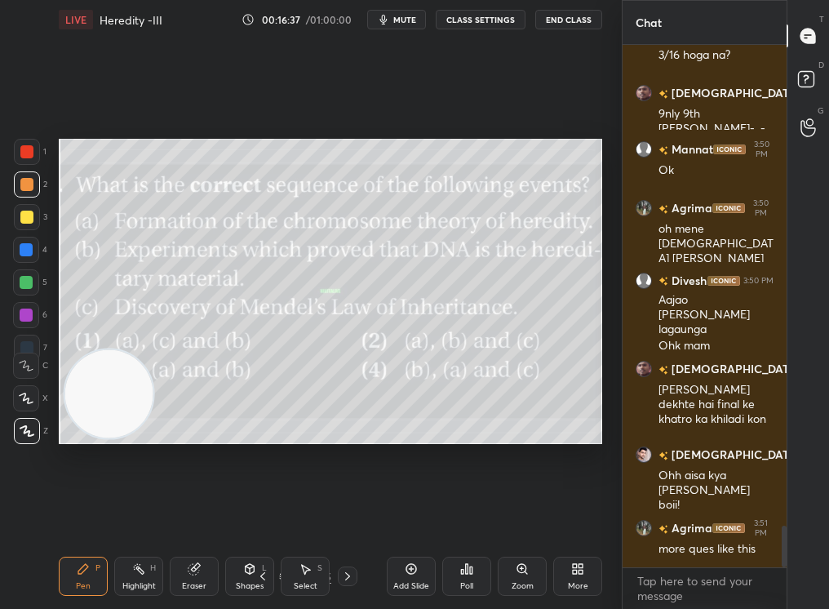
scroll to position [6078, 0]
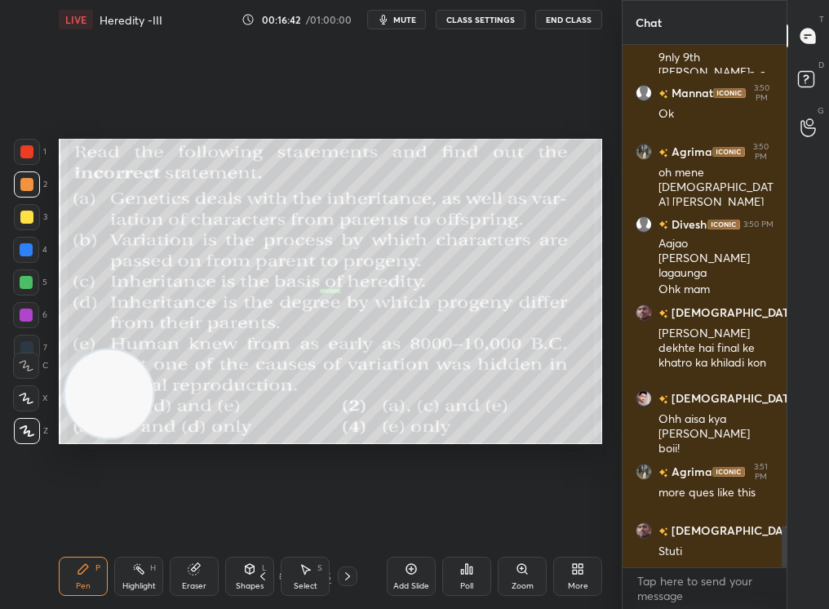
click at [414, 515] on icon at bounding box center [411, 568] width 13 height 13
click at [604, 515] on div "LIVE Heredity -III 00:16:43 / 01:00:00 mute CLASS SETTINGS End Class Setting up…" at bounding box center [330, 304] width 556 height 609
click at [557, 515] on div "More" at bounding box center [577, 575] width 49 height 39
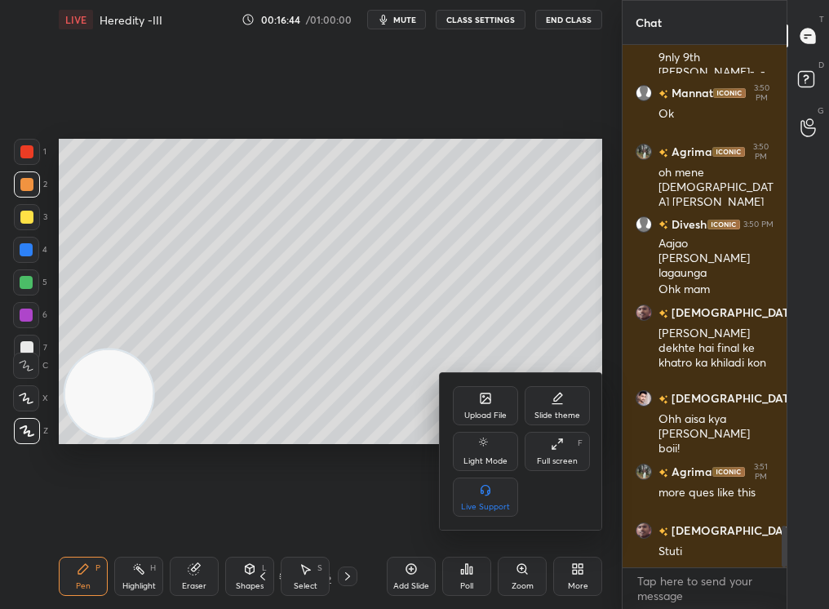
click at [490, 405] on div "Upload File" at bounding box center [485, 405] width 65 height 39
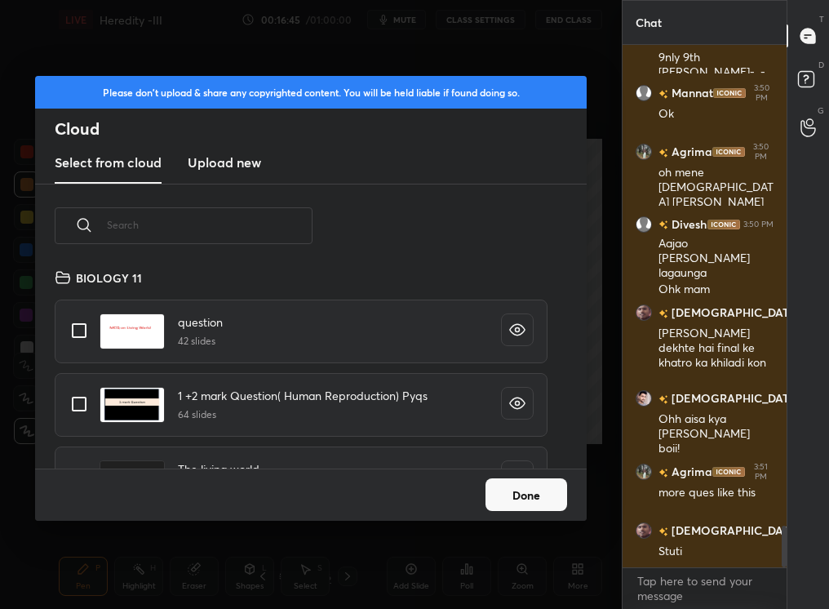
scroll to position [201, 524]
click at [271, 229] on input "text" at bounding box center [210, 224] width 206 height 69
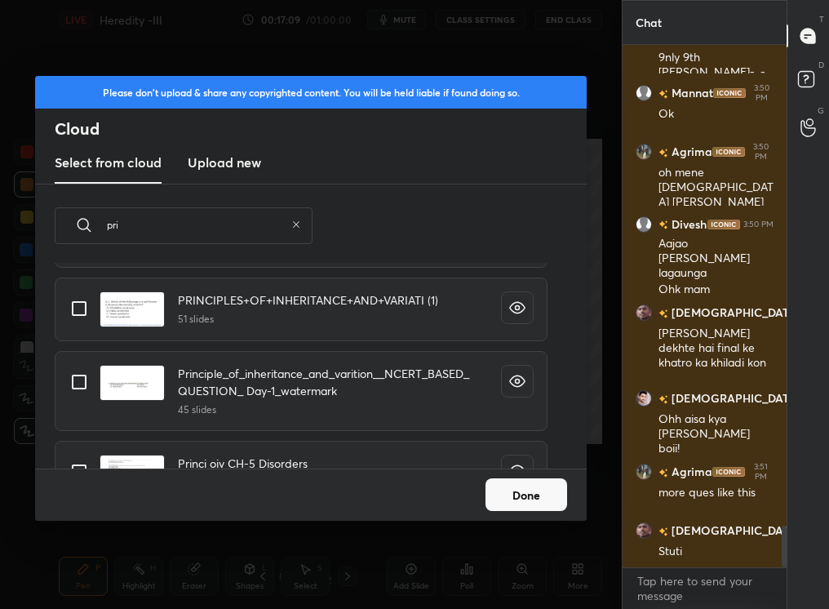
scroll to position [109, 0]
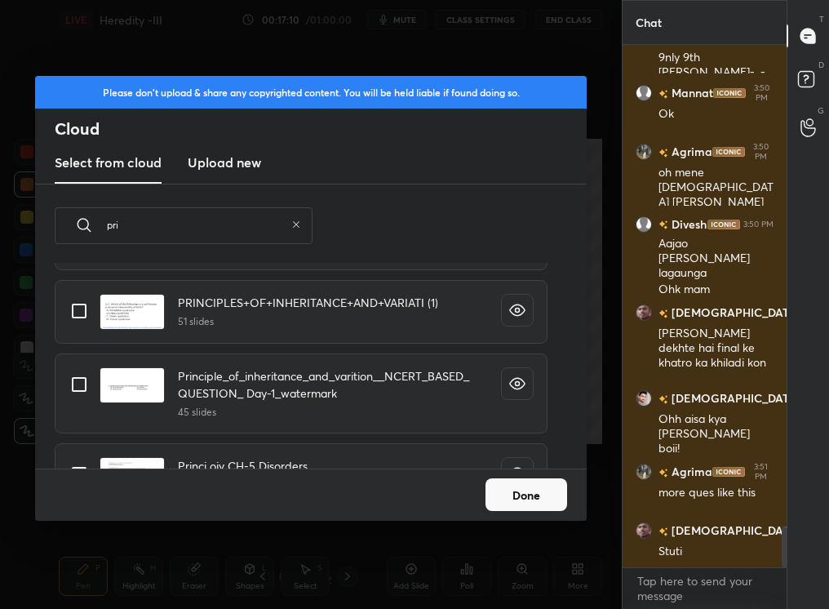
type input "pri"
click at [68, 374] on input "grid" at bounding box center [79, 384] width 34 height 34
checkbox input "true"
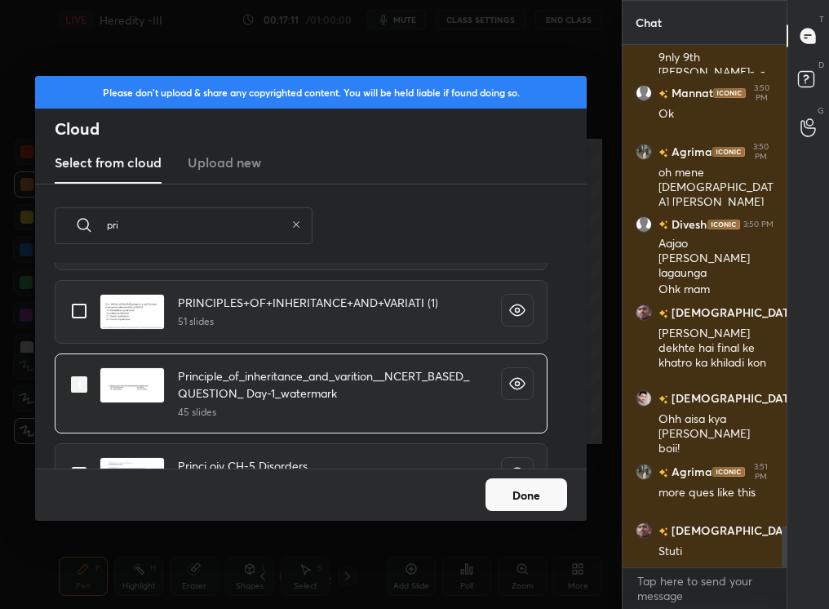
click at [529, 494] on button "Done" at bounding box center [526, 494] width 82 height 33
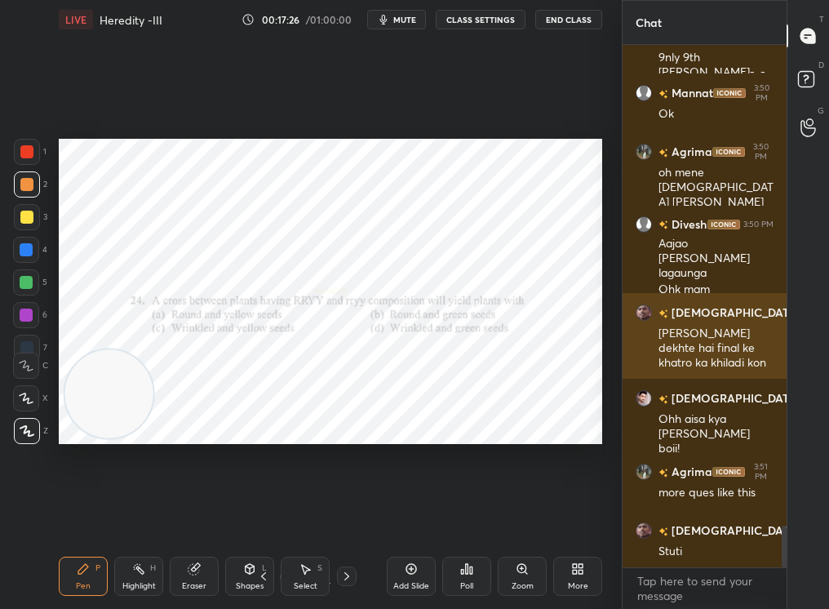
scroll to position [6095, 0]
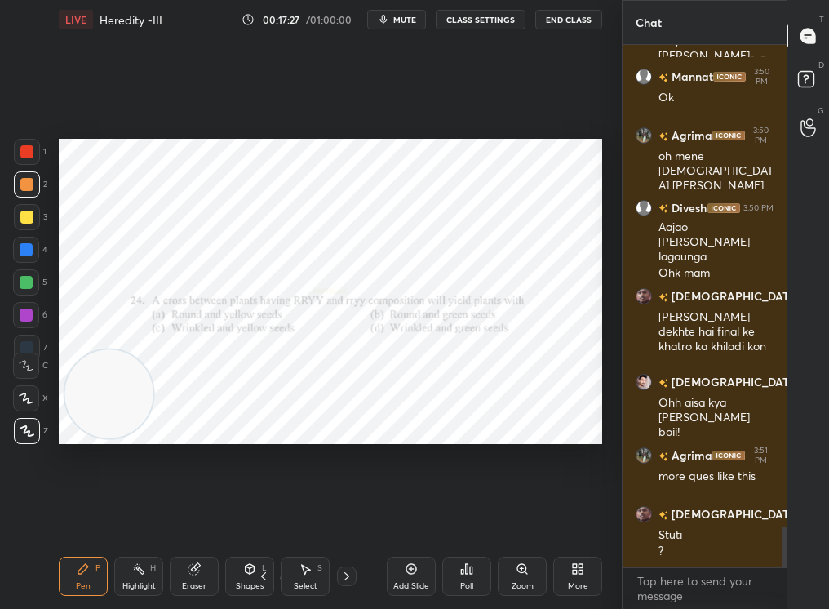
click at [466, 515] on div "Poll" at bounding box center [466, 575] width 49 height 39
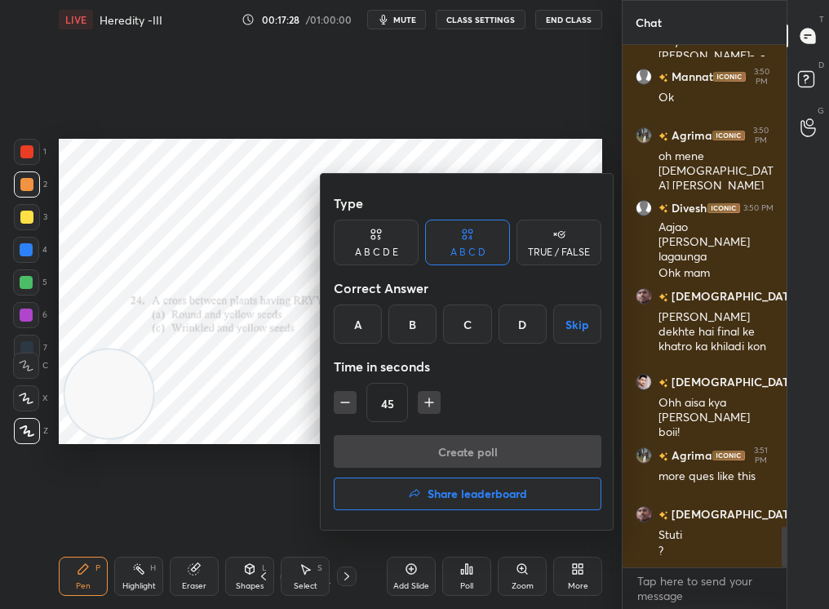
click at [361, 303] on div "Correct Answer" at bounding box center [468, 288] width 268 height 33
click at [369, 308] on div "A" at bounding box center [358, 323] width 48 height 39
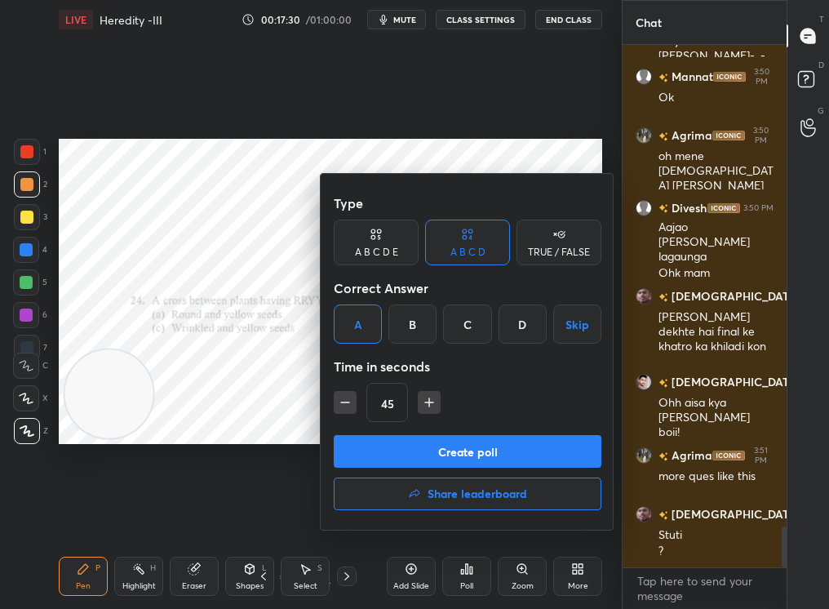
click at [407, 454] on button "Create poll" at bounding box center [468, 451] width 268 height 33
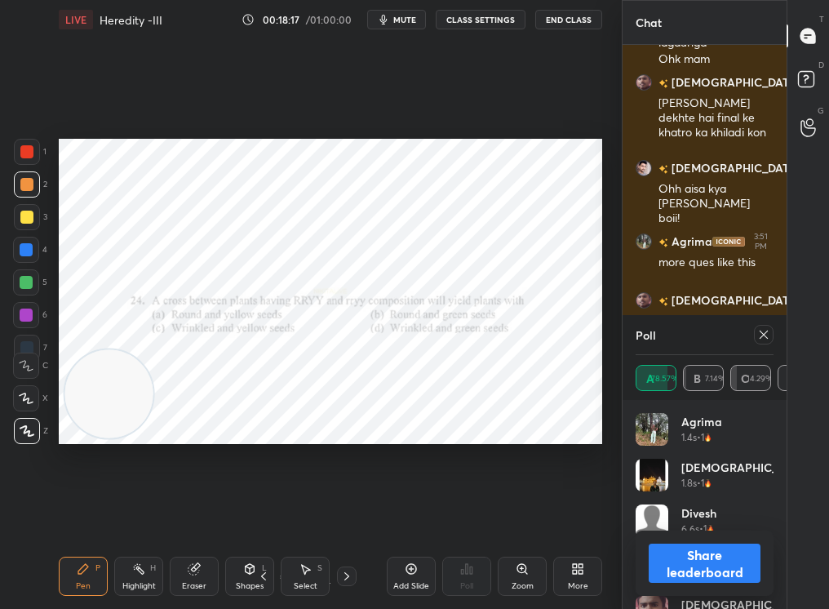
scroll to position [6394, 0]
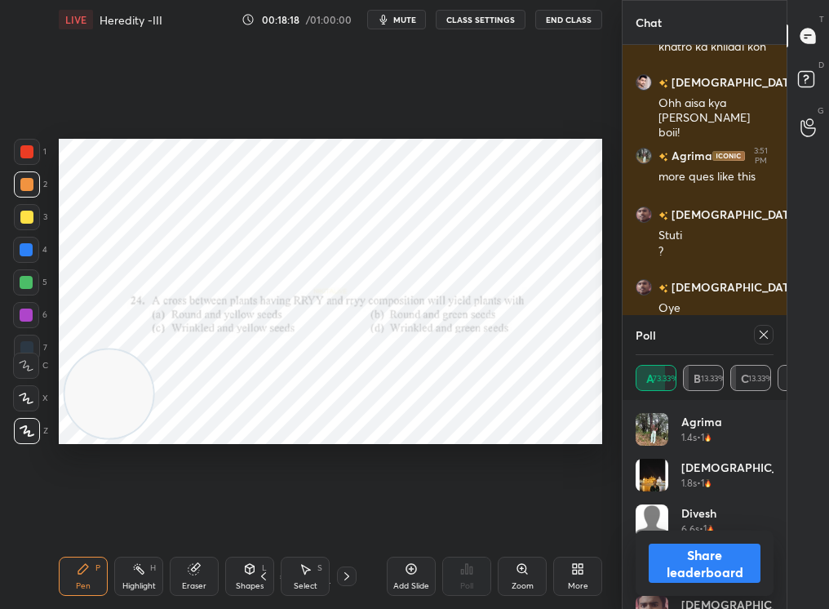
click at [664, 513] on img "grid" at bounding box center [651, 520] width 33 height 33
click at [663, 500] on div "Shivam 1.8s • 1" at bounding box center [704, 481] width 138 height 46
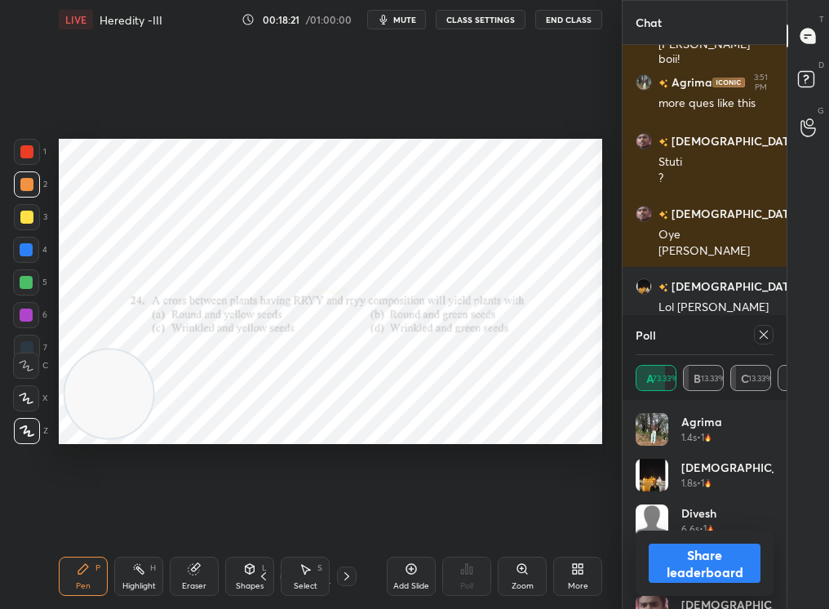
click at [677, 515] on button "Share leaderboard" at bounding box center [705, 562] width 112 height 39
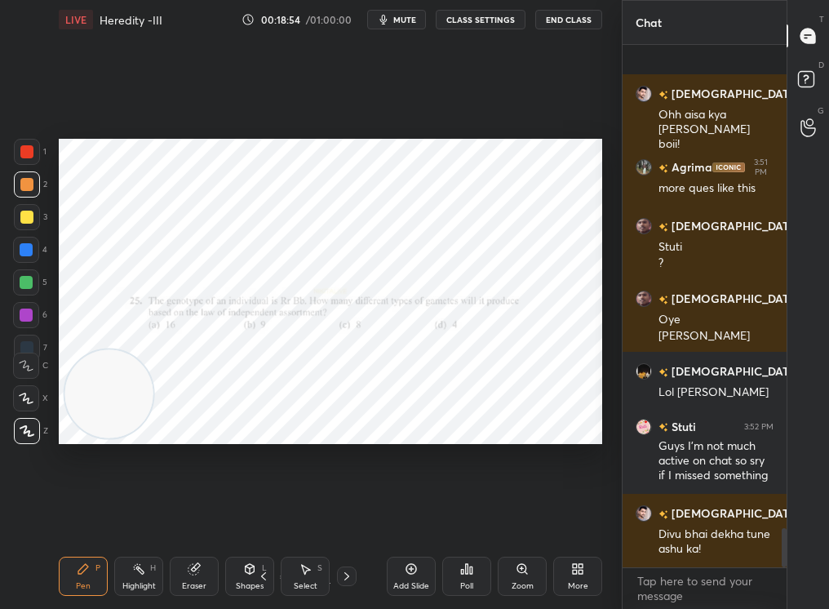
scroll to position [6512, 0]
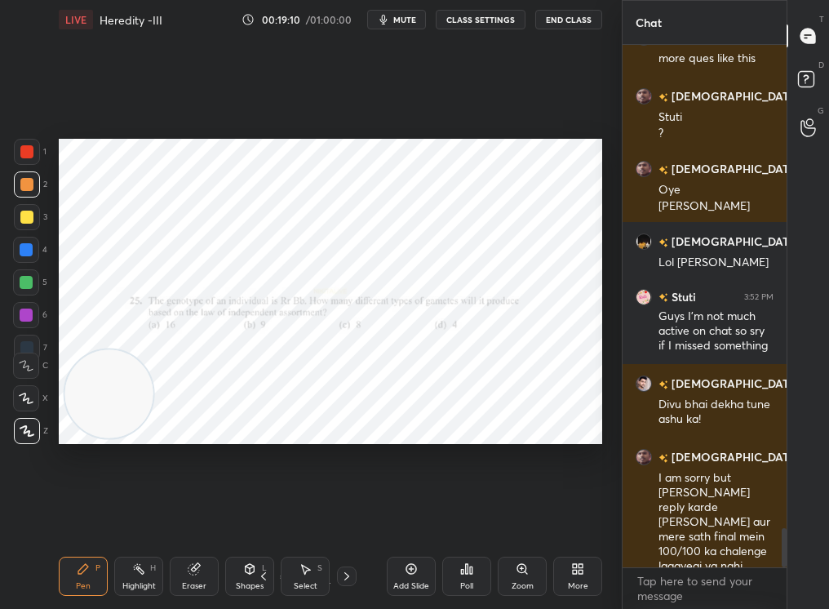
click at [480, 515] on div "Poll" at bounding box center [466, 575] width 49 height 39
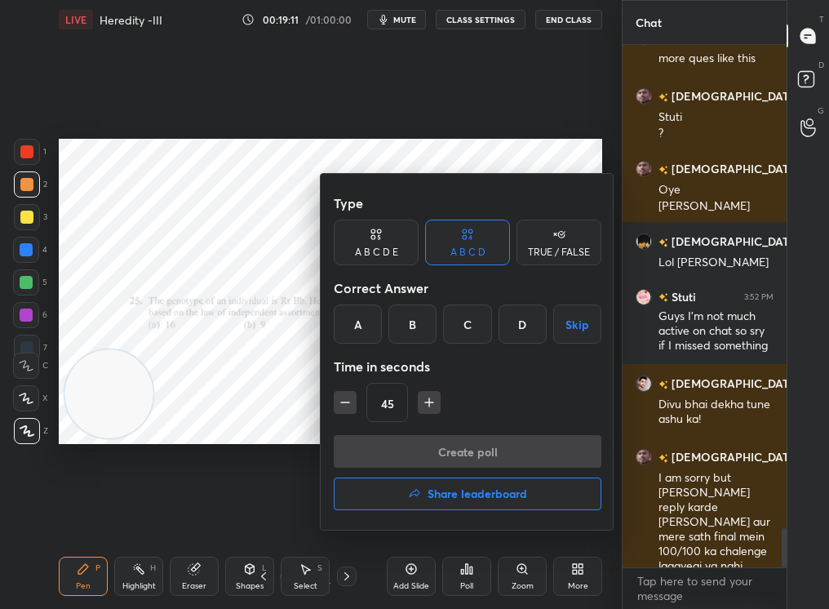
click at [436, 327] on div "A B C D Skip" at bounding box center [468, 323] width 268 height 39
click at [414, 299] on div "Correct Answer" at bounding box center [468, 288] width 268 height 33
click at [415, 316] on div "B" at bounding box center [412, 323] width 48 height 39
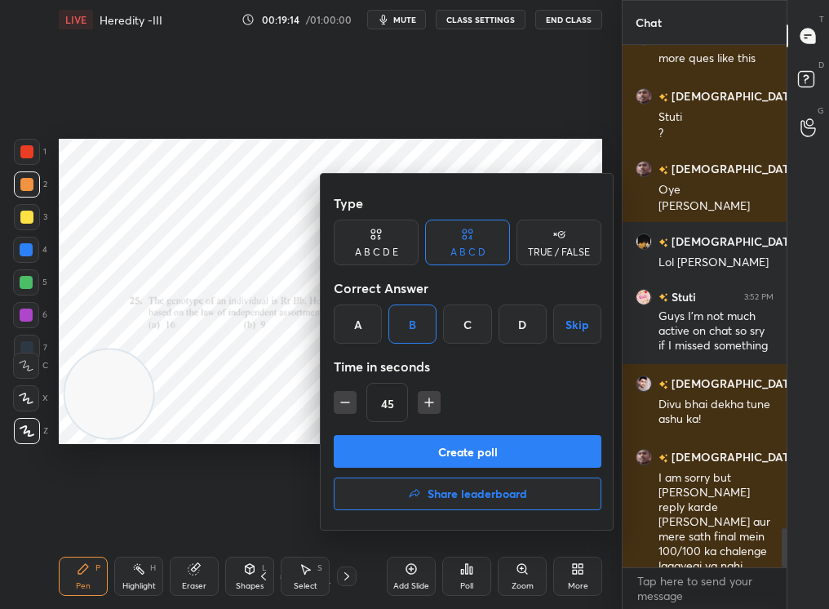
click at [415, 449] on button "Create poll" at bounding box center [468, 451] width 268 height 33
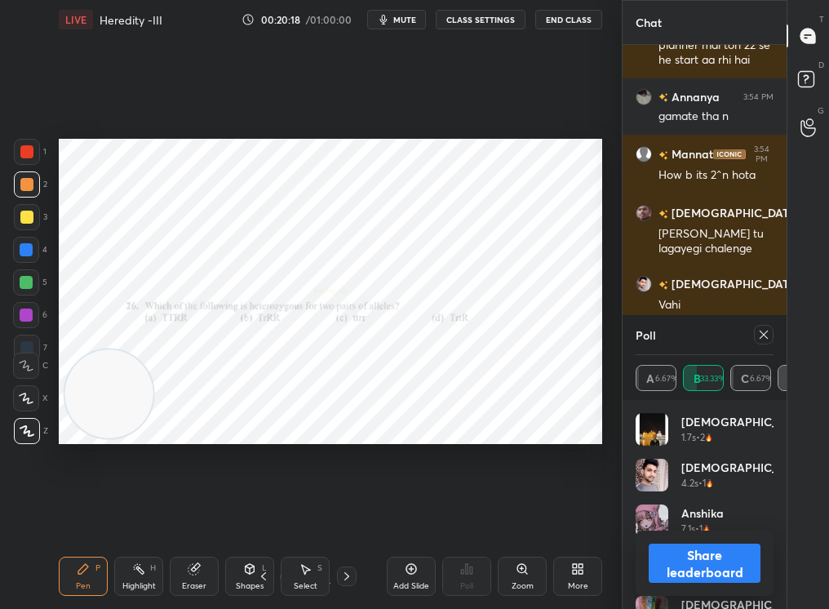
scroll to position [7375, 0]
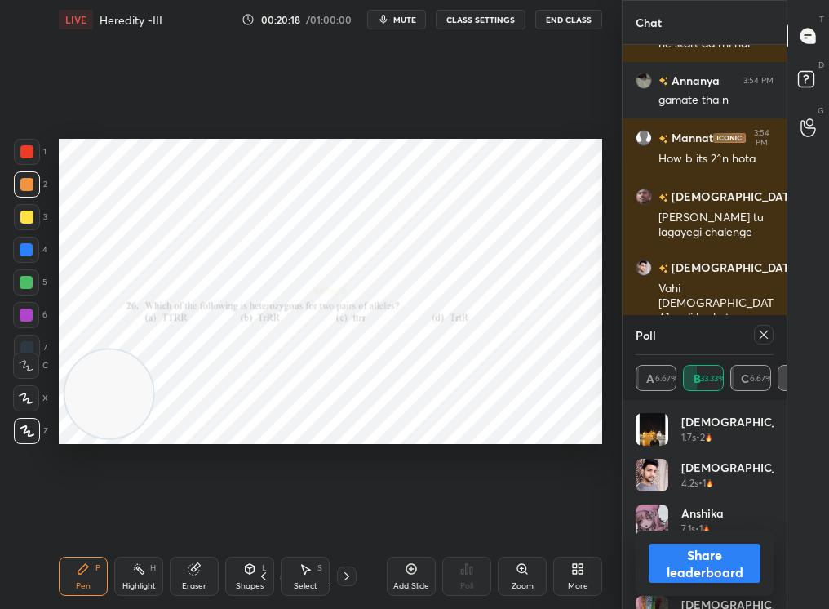
click at [767, 334] on icon at bounding box center [763, 334] width 13 height 13
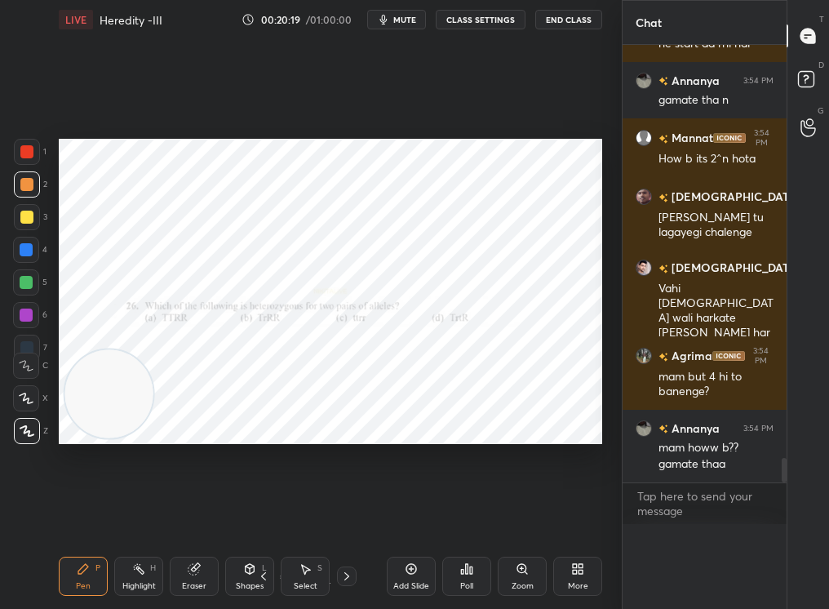
scroll to position [7340, 0]
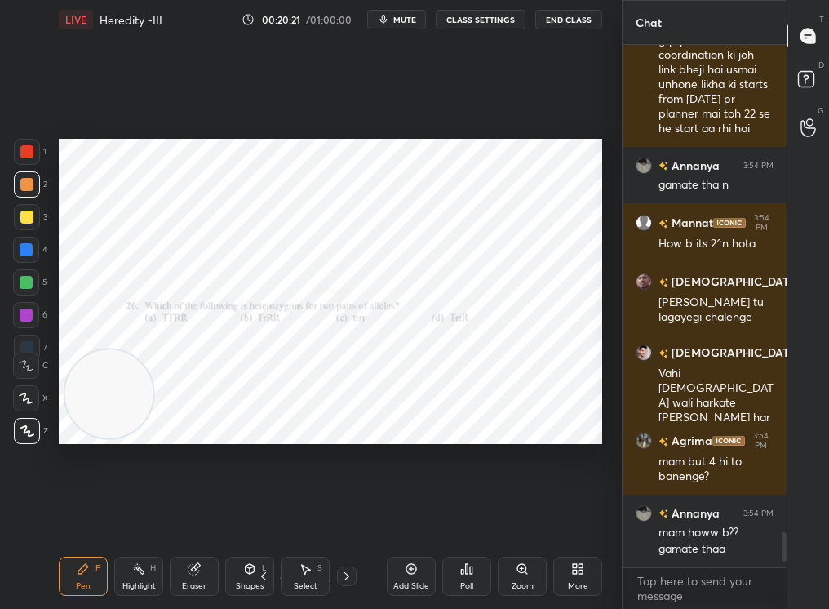
click at [24, 164] on div at bounding box center [27, 152] width 26 height 26
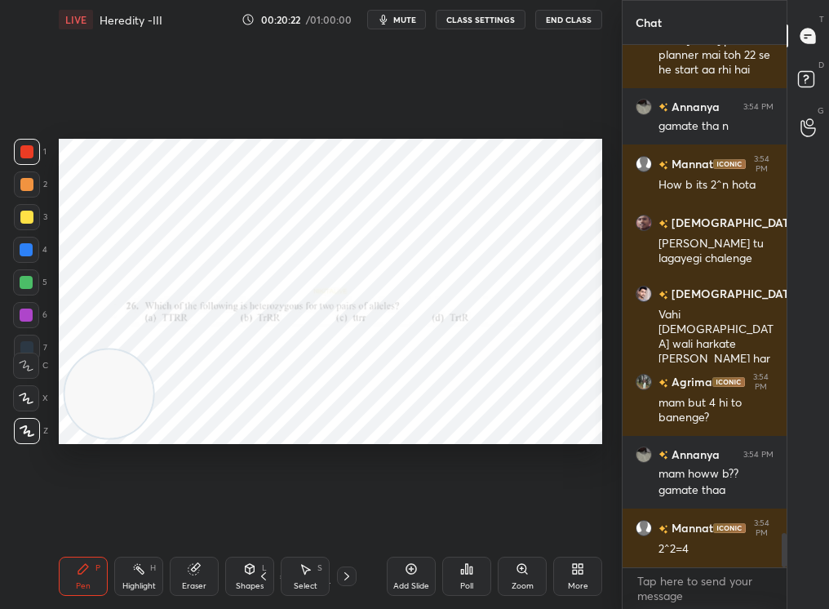
click at [23, 169] on div "1" at bounding box center [30, 155] width 33 height 33
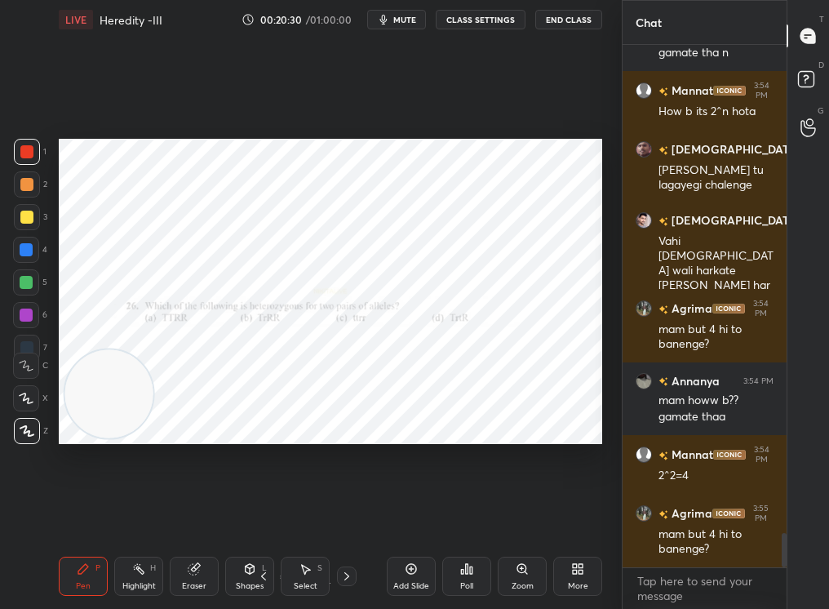
click at [458, 515] on div "Poll" at bounding box center [466, 575] width 49 height 39
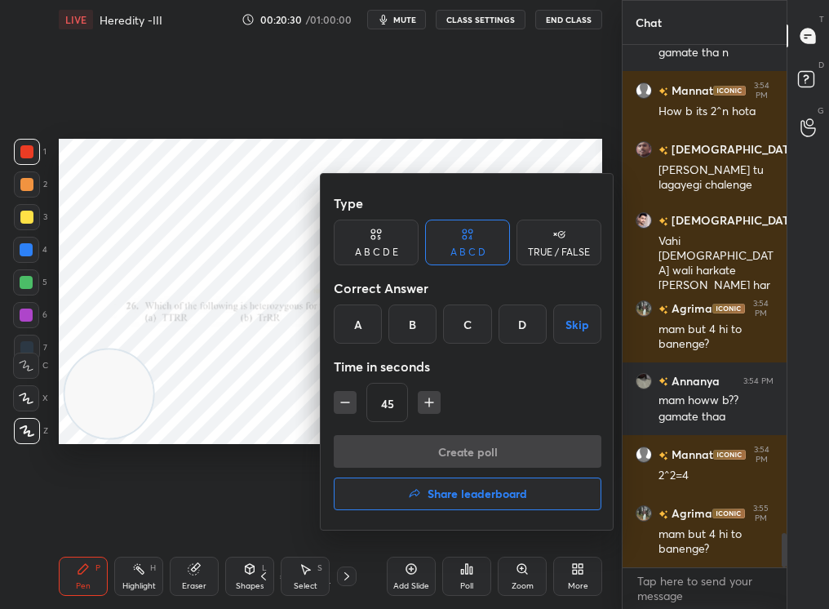
click at [522, 329] on div "D" at bounding box center [522, 323] width 48 height 39
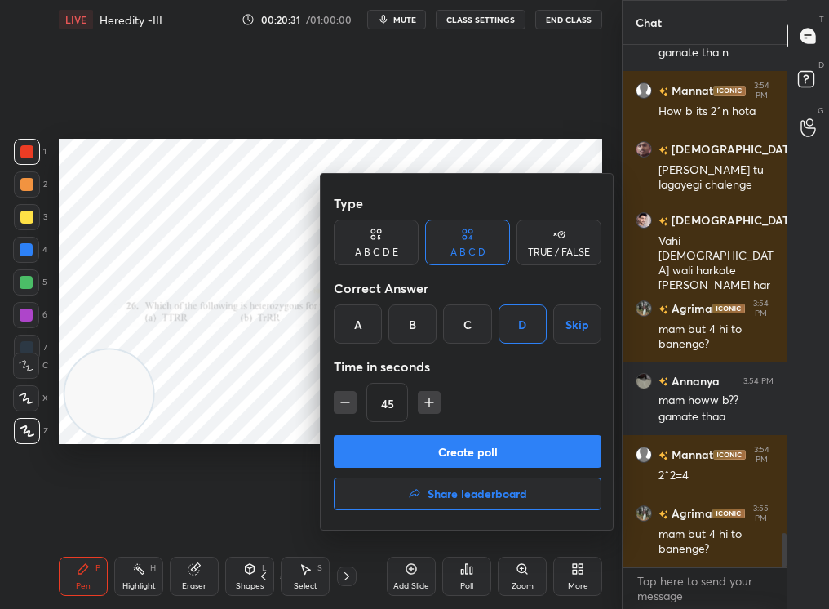
click at [484, 446] on button "Create poll" at bounding box center [468, 451] width 268 height 33
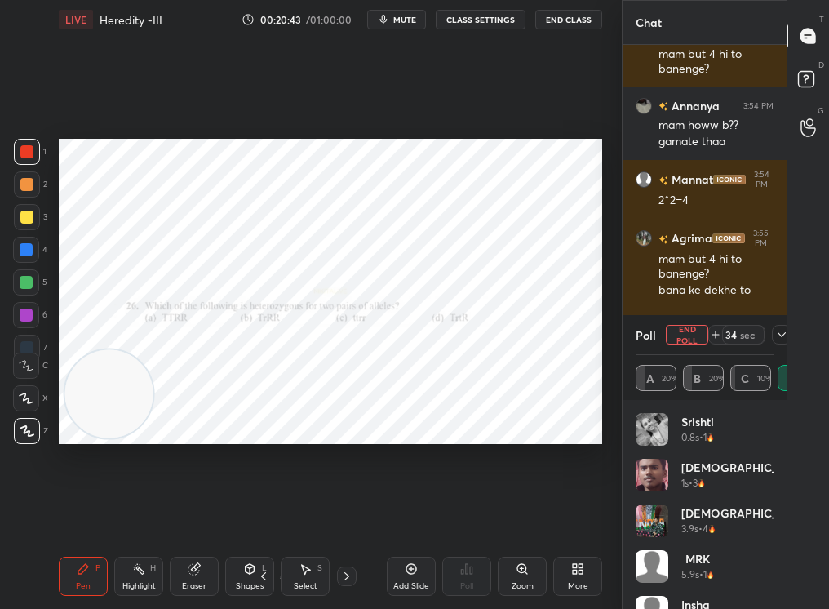
drag, startPoint x: 766, startPoint y: 461, endPoint x: 766, endPoint y: 524, distance: 62.8
click at [766, 515] on div "Srishti 0.8s • 1 Ashu 1s • 3 Vaibhav 3.9s • 4 MRK 5.9s • 1 Insha 9s • 1" at bounding box center [704, 527] width 138 height 228
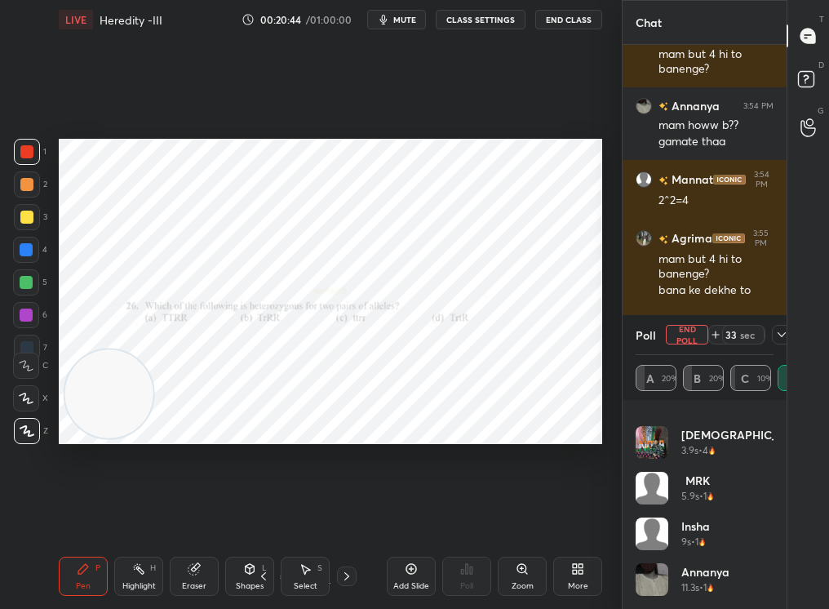
drag, startPoint x: 761, startPoint y: 541, endPoint x: 760, endPoint y: 561, distance: 20.4
click at [760, 515] on div "Srishti 0.8s • 1 Ashu 1s • 3 Vaibhav 3.9s • 4 MRK 5.9s • 1 Insha 9s • 1 Annanya…" at bounding box center [704, 471] width 138 height 274
click at [782, 336] on icon at bounding box center [781, 334] width 13 height 13
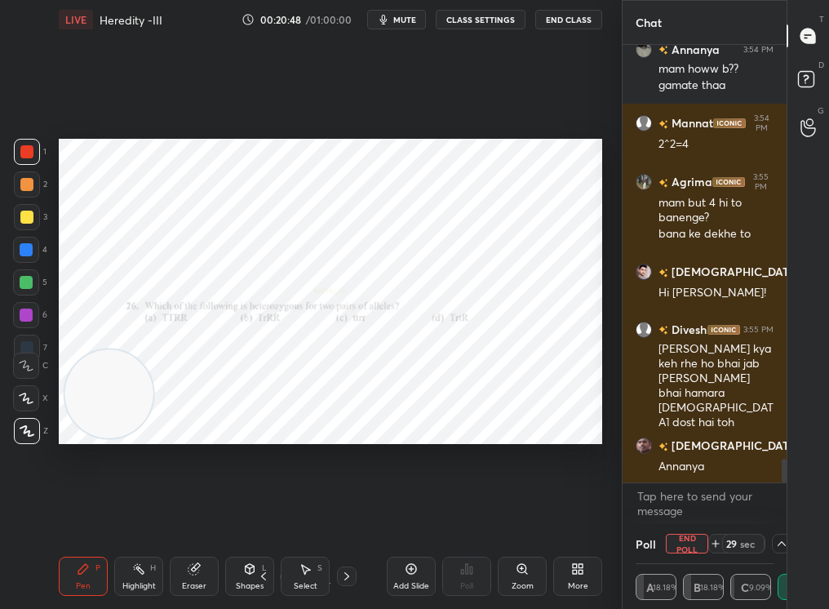
click at [289, 515] on div "Select S" at bounding box center [305, 575] width 49 height 39
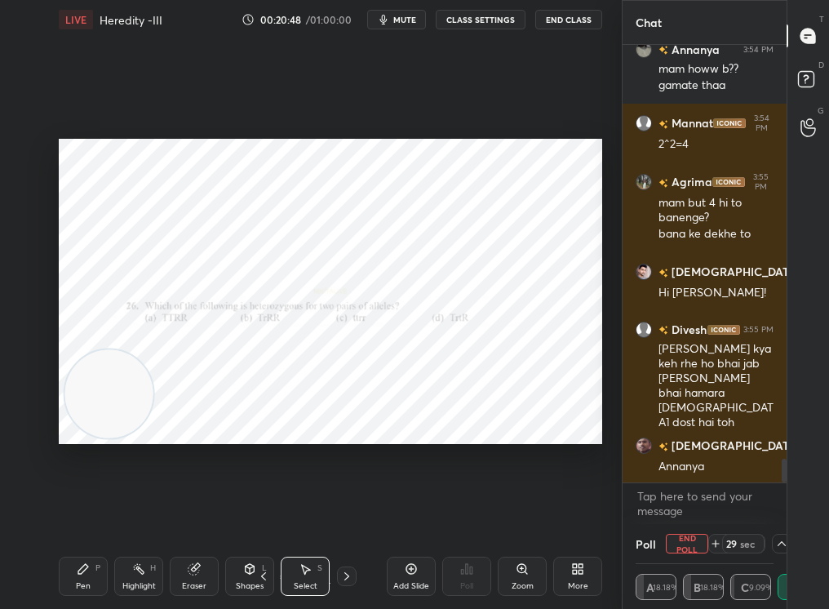
click at [296, 515] on div "Select" at bounding box center [306, 586] width 24 height 8
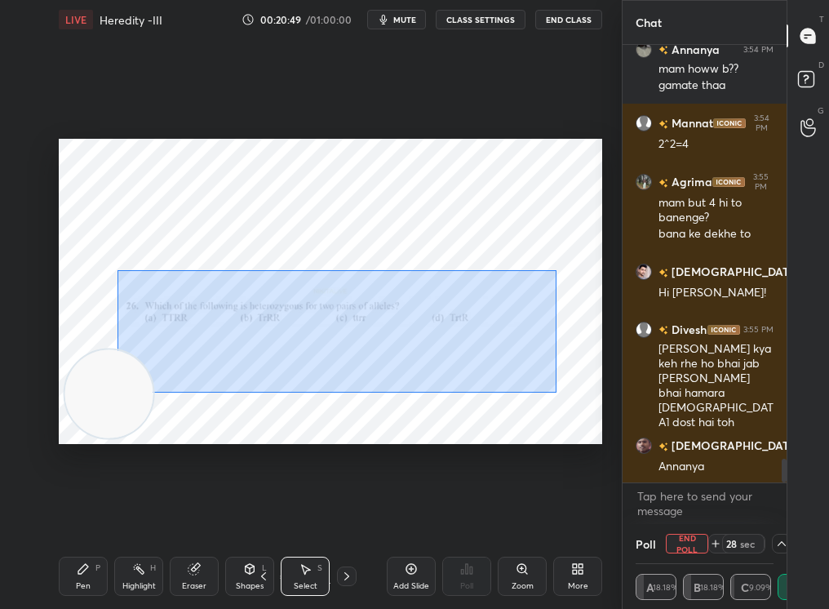
drag, startPoint x: 166, startPoint y: 287, endPoint x: 591, endPoint y: 414, distance: 444.4
click at [592, 415] on div "0 ° Undo Copy Duplicate Duplicate to new slide Delete" at bounding box center [330, 292] width 543 height 306
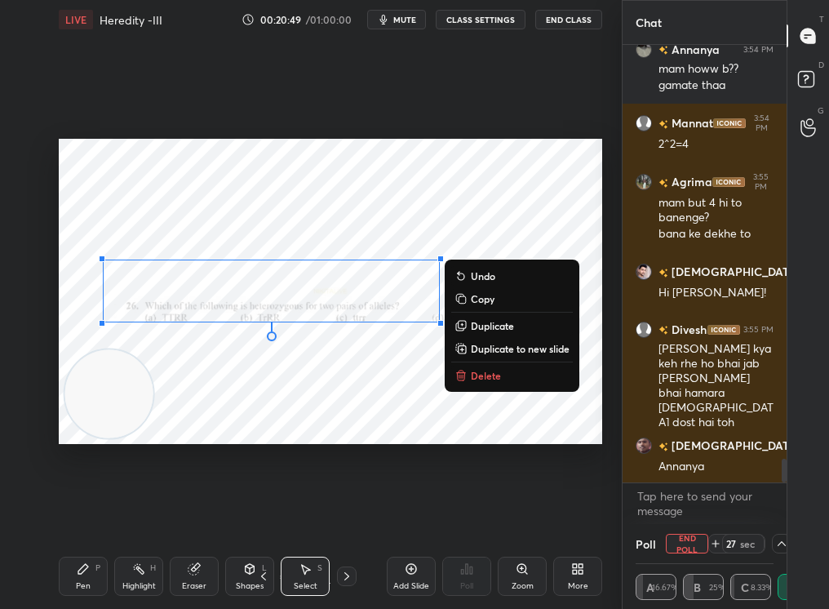
click at [480, 376] on p "Delete" at bounding box center [486, 375] width 30 height 13
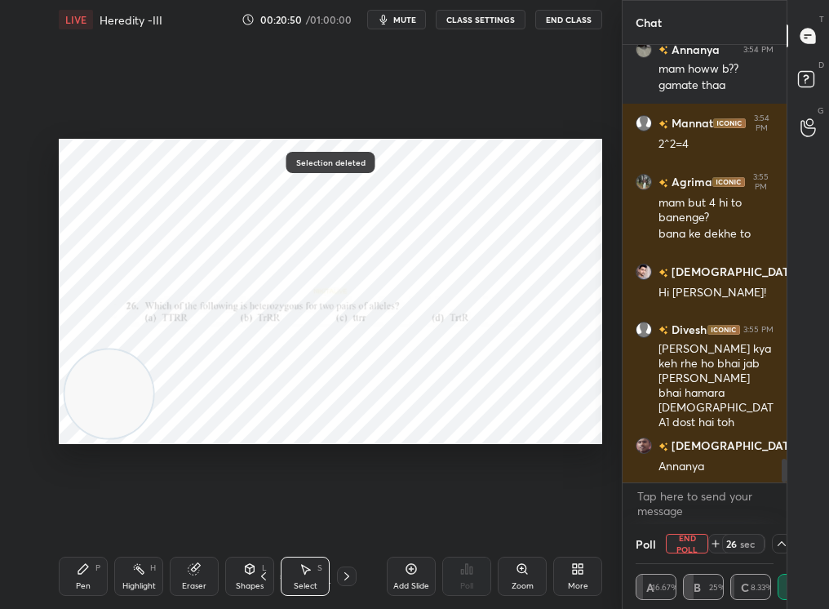
click at [84, 515] on div "Pen P" at bounding box center [83, 575] width 49 height 39
click at [71, 515] on div "Pen P" at bounding box center [83, 575] width 49 height 39
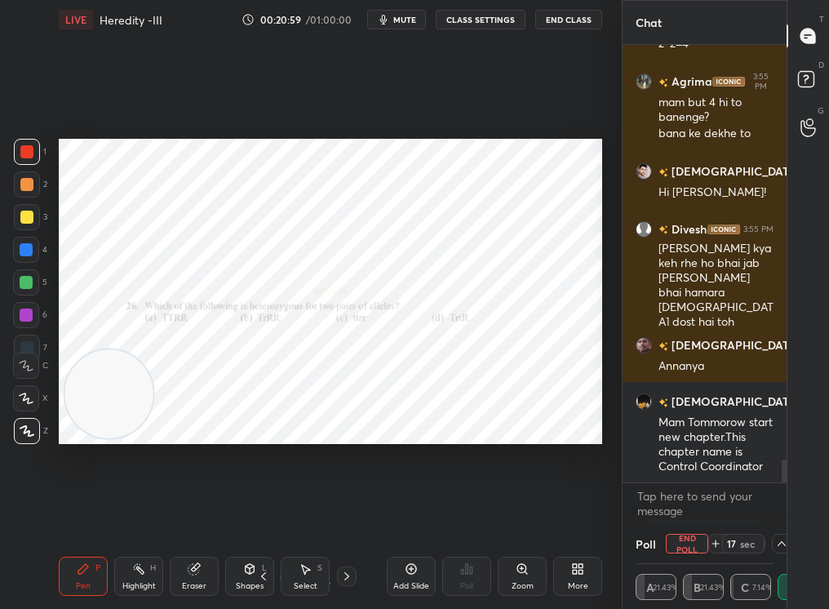
click at [693, 515] on button "End Poll" at bounding box center [687, 544] width 42 height 20
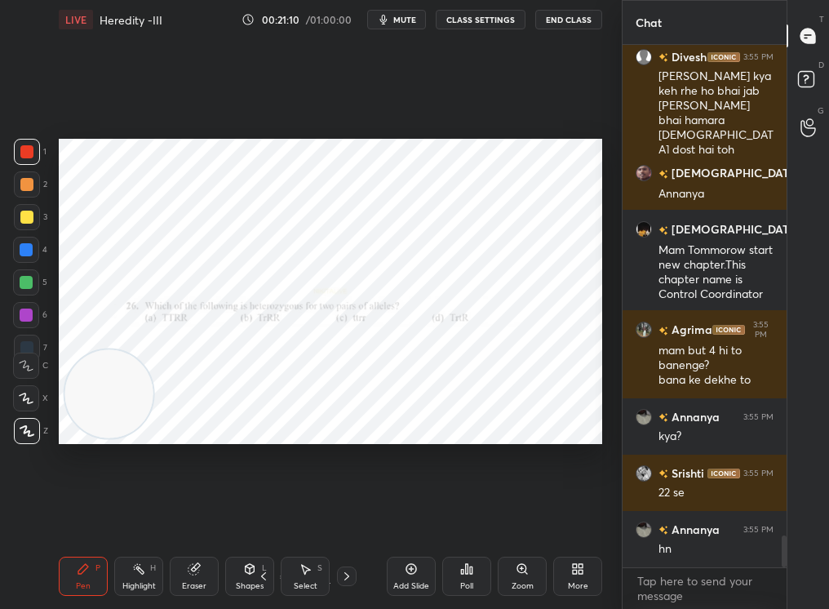
click at [266, 515] on icon at bounding box center [263, 575] width 13 height 13
click at [305, 515] on div "Select" at bounding box center [306, 586] width 24 height 8
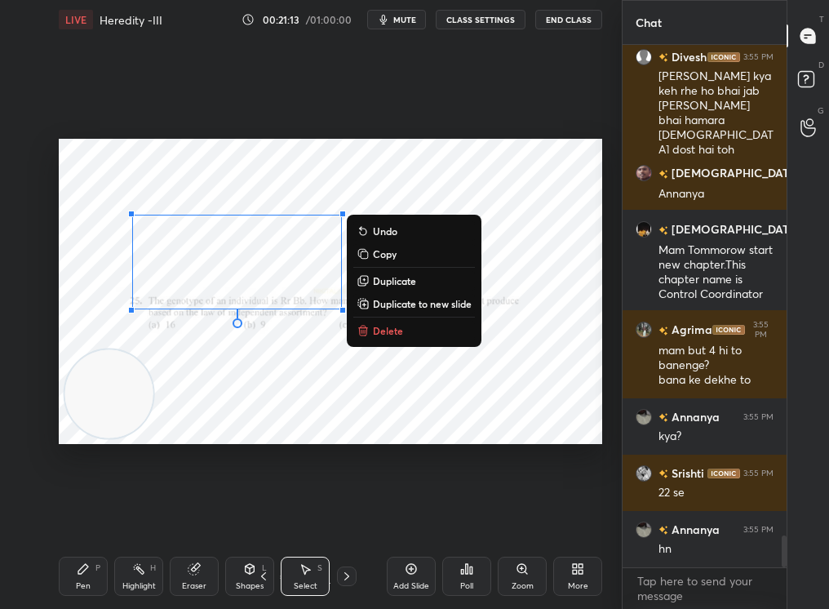
drag, startPoint x: 305, startPoint y: 345, endPoint x: 461, endPoint y: 483, distance: 208.0
click at [459, 485] on div "0 ° Undo Copy Duplicate Duplicate to new slide Delete Setting up your live clas…" at bounding box center [330, 291] width 556 height 504
click at [397, 332] on button "Delete" at bounding box center [414, 331] width 122 height 20
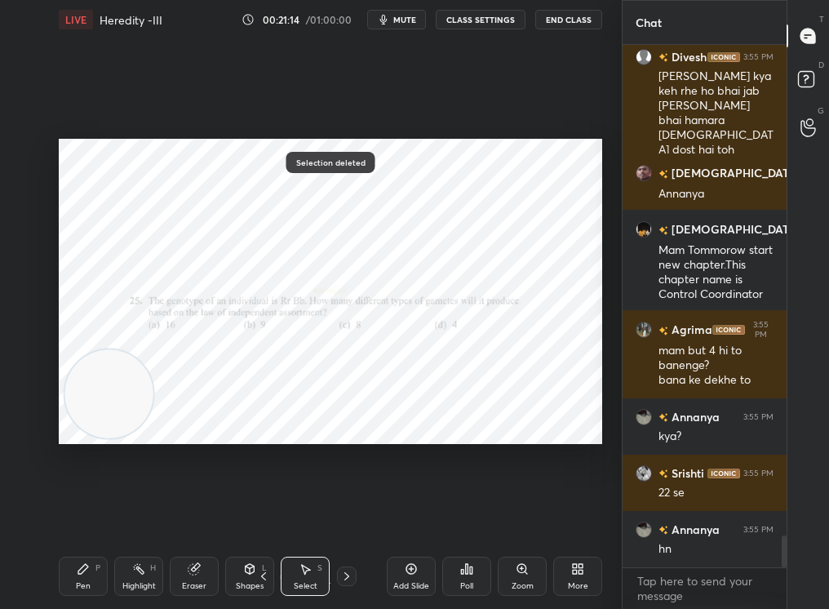
drag, startPoint x: 52, startPoint y: 556, endPoint x: 59, endPoint y: 570, distance: 16.1
click at [60, 515] on div "LIVE Heredity -III 00:21:14 / 01:00:00 mute CLASS SETTINGS End Class 0 ° Undo C…" at bounding box center [330, 304] width 556 height 609
click at [68, 515] on div "Pen P" at bounding box center [83, 575] width 49 height 39
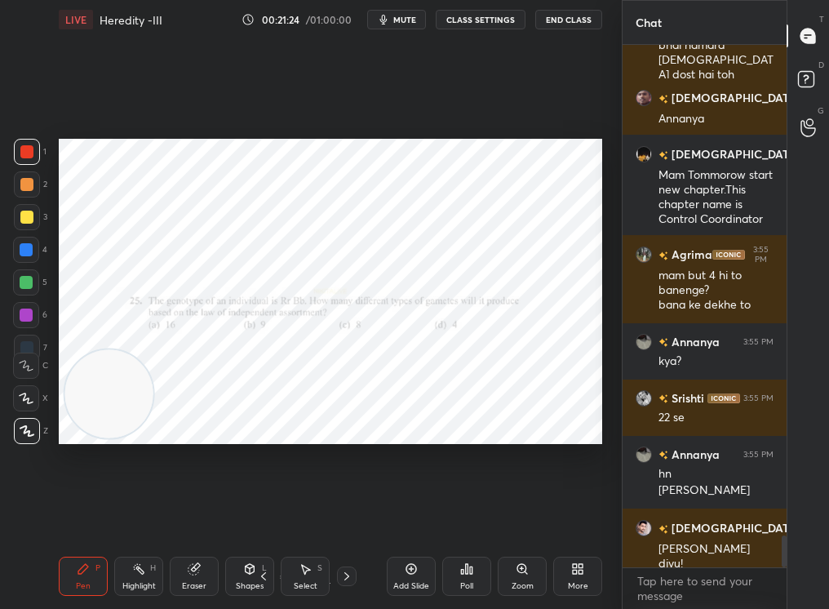
click at [265, 515] on div "Pen P Highlight H Eraser Shapes L Select S 51 / 91 Add Slide Poll Zoom More" at bounding box center [330, 575] width 543 height 65
click at [260, 515] on icon at bounding box center [263, 575] width 13 height 13
click at [340, 515] on icon at bounding box center [346, 575] width 13 height 13
click at [338, 515] on div at bounding box center [347, 576] width 20 height 20
click at [299, 515] on div "Select" at bounding box center [306, 586] width 24 height 8
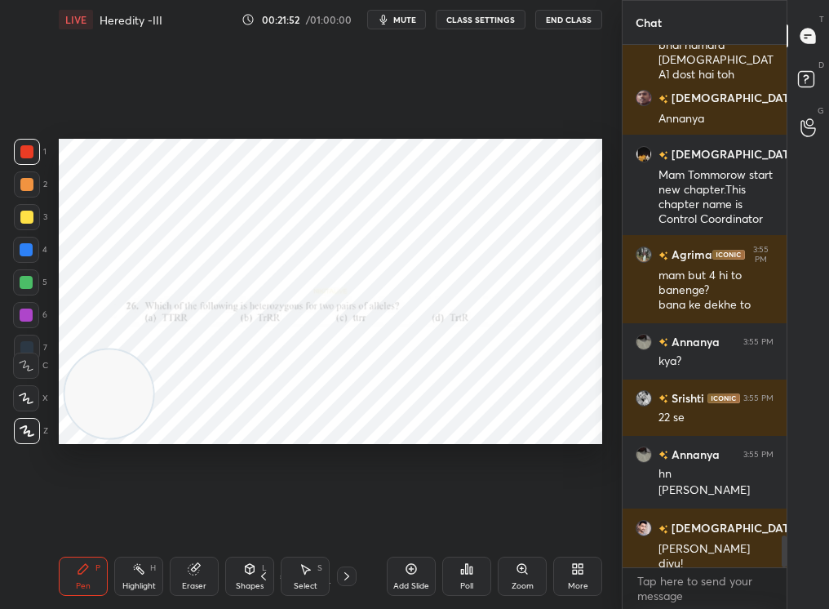
click at [301, 515] on div "Select" at bounding box center [306, 586] width 24 height 8
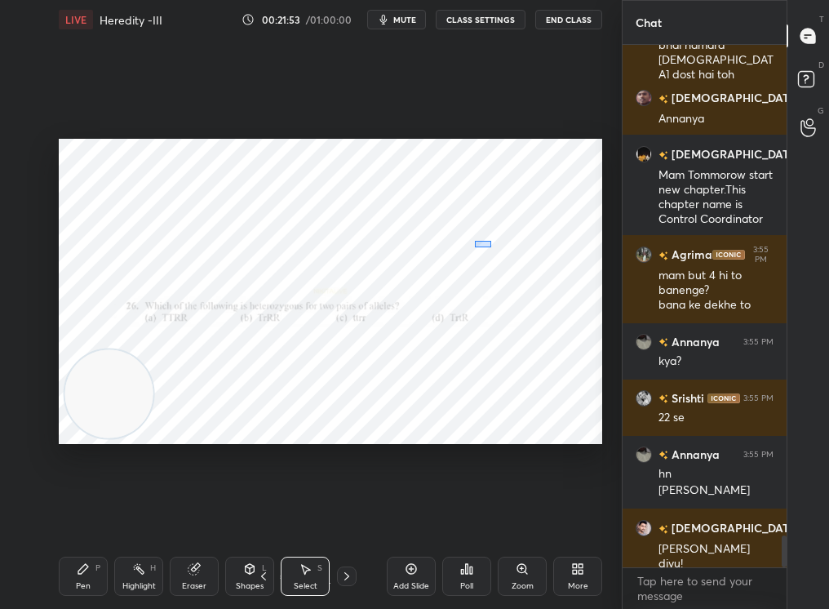
drag, startPoint x: 491, startPoint y: 246, endPoint x: 540, endPoint y: 507, distance: 265.6
click at [540, 508] on div "0 ° Undo Copy Duplicate Duplicate to new slide Delete Setting up your live clas…" at bounding box center [330, 291] width 556 height 504
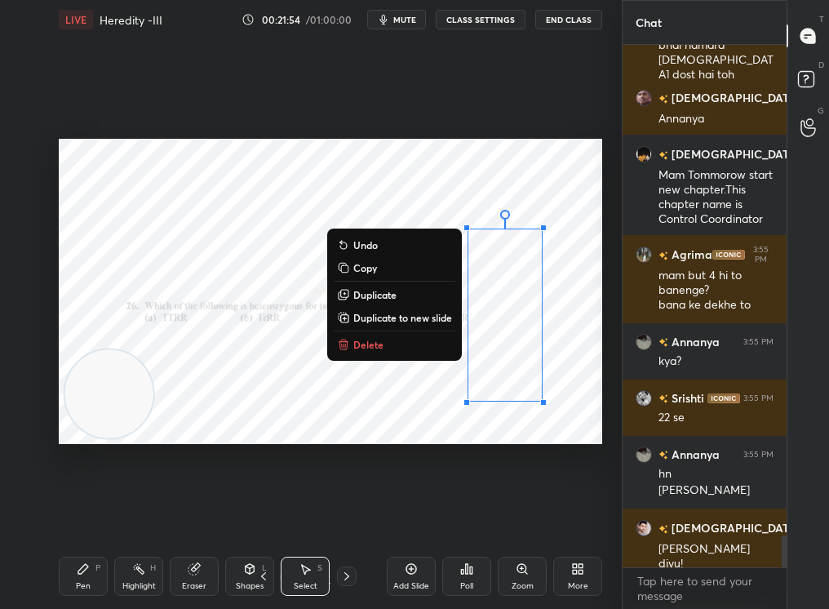
click at [380, 348] on button "Delete" at bounding box center [395, 344] width 122 height 20
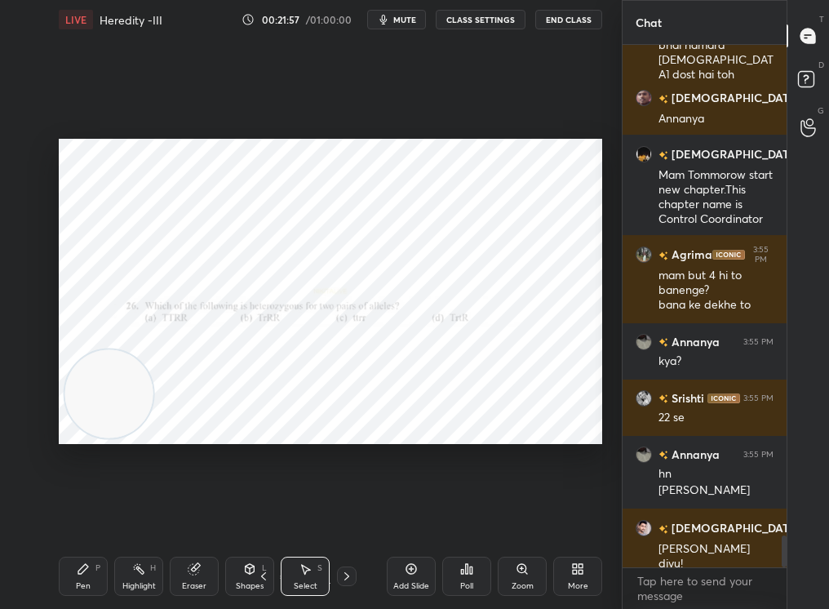
click at [83, 515] on icon at bounding box center [83, 569] width 10 height 10
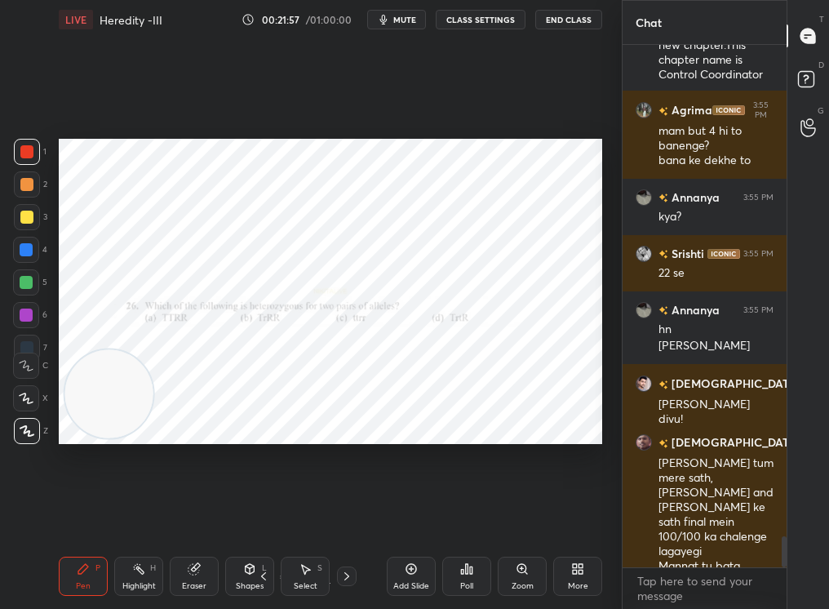
click at [87, 515] on div "Pen P" at bounding box center [83, 575] width 49 height 39
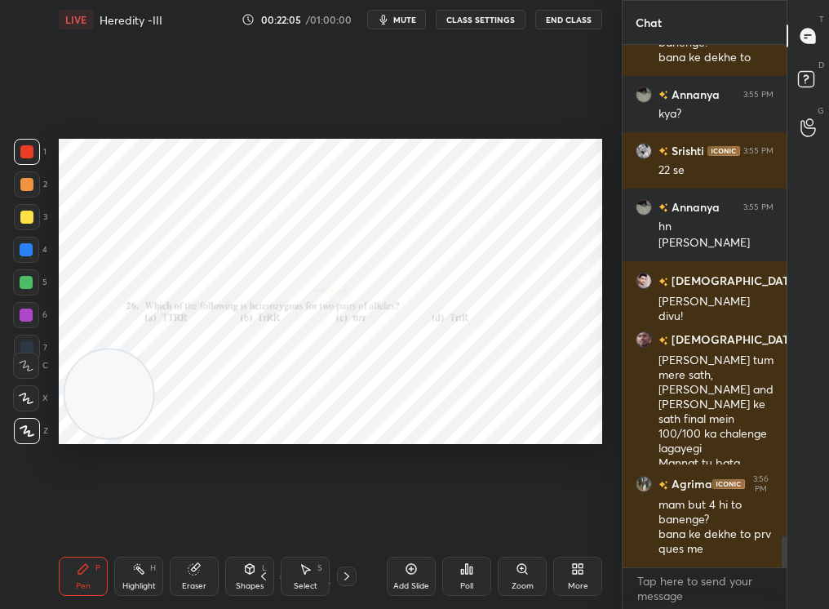
click at [350, 515] on div at bounding box center [347, 576] width 20 height 20
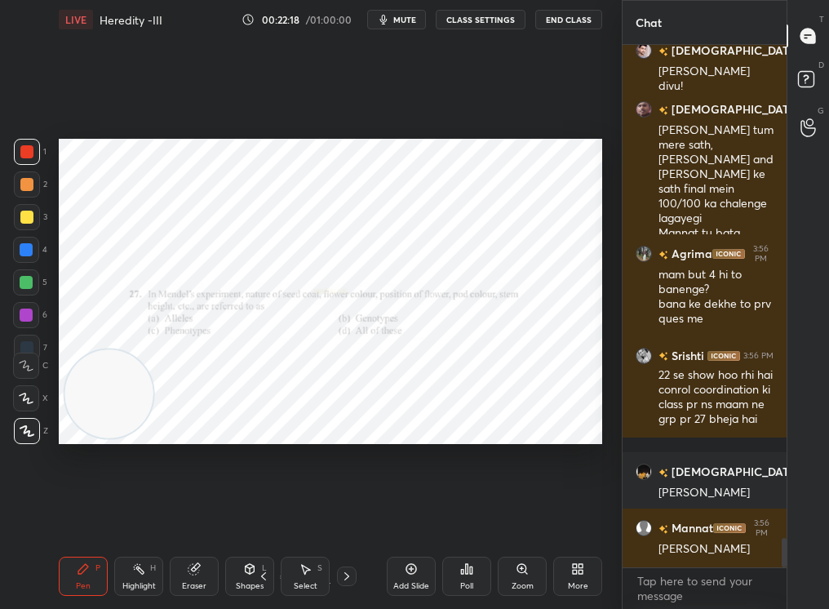
scroll to position [8708, 0]
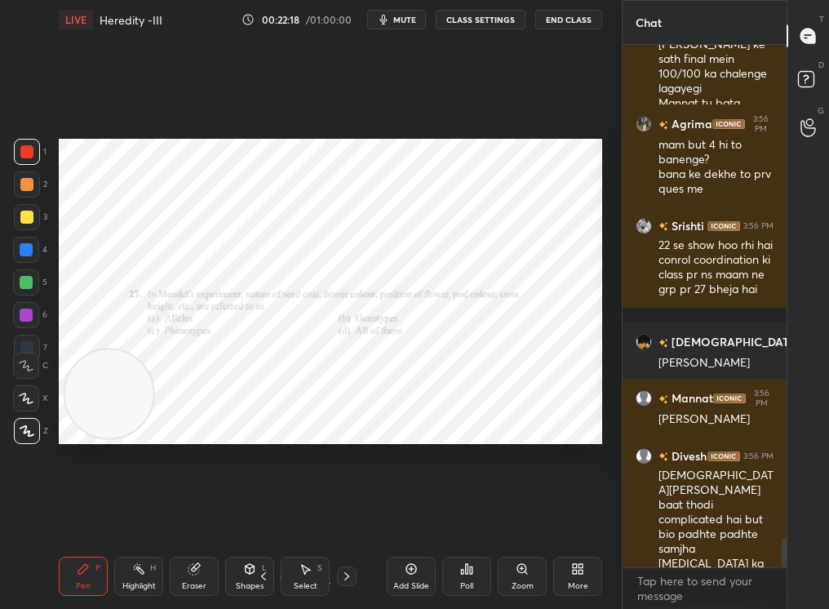
click at [413, 515] on div "Add Slide" at bounding box center [411, 575] width 49 height 39
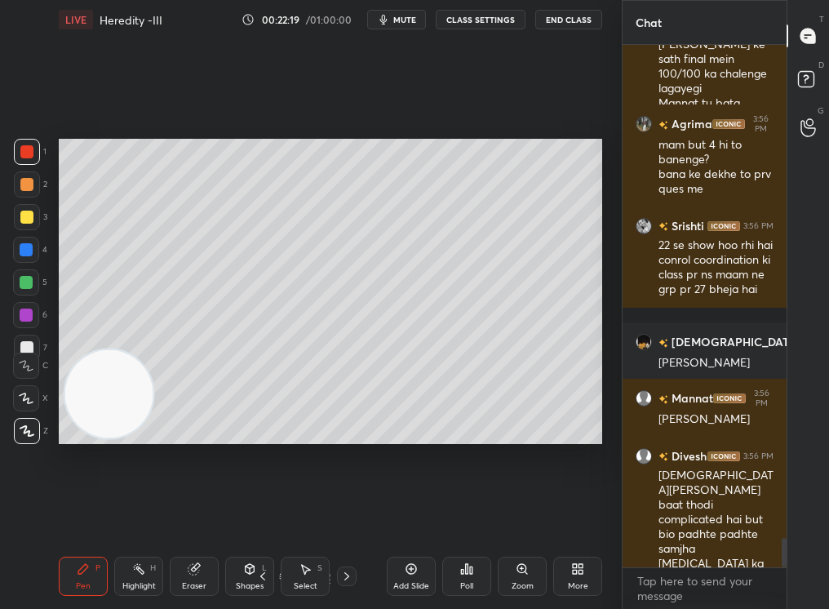
click at [533, 515] on div "Zoom" at bounding box center [522, 575] width 49 height 39
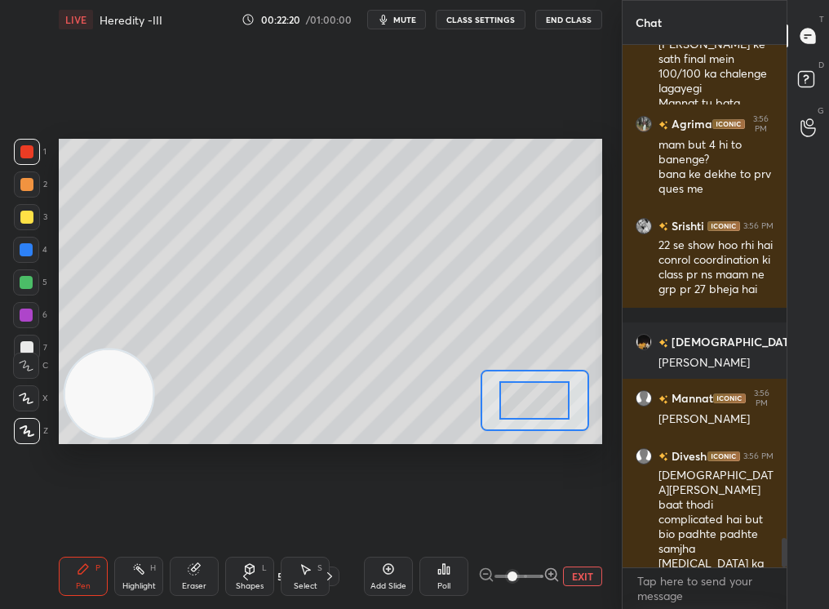
click at [534, 515] on span at bounding box center [518, 576] width 49 height 24
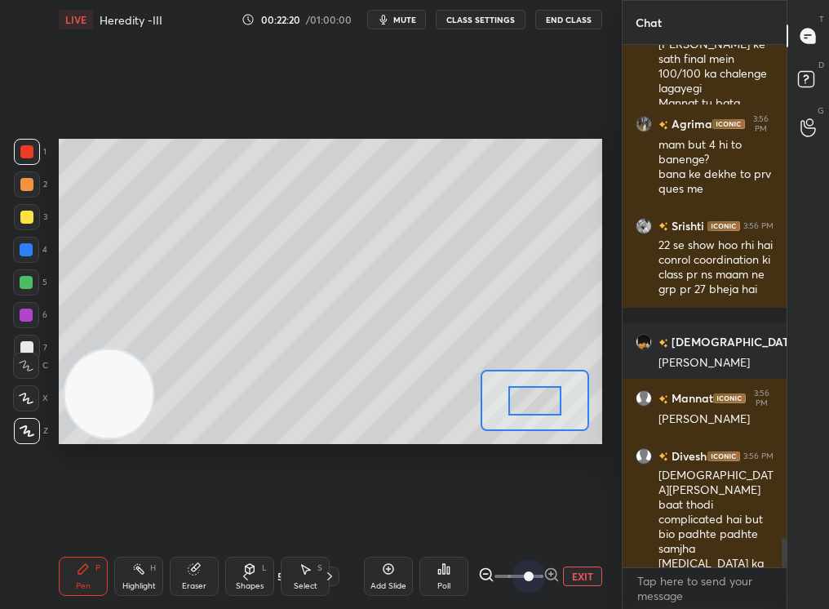
drag, startPoint x: 519, startPoint y: 570, endPoint x: 635, endPoint y: 593, distance: 118.9
click at [635, 515] on div "1 2 3 4 5 6 7 C X Z C X Z E E Erase all H H LIVE Heredity -III 00:22:20 / 01:00…" at bounding box center [414, 304] width 829 height 609
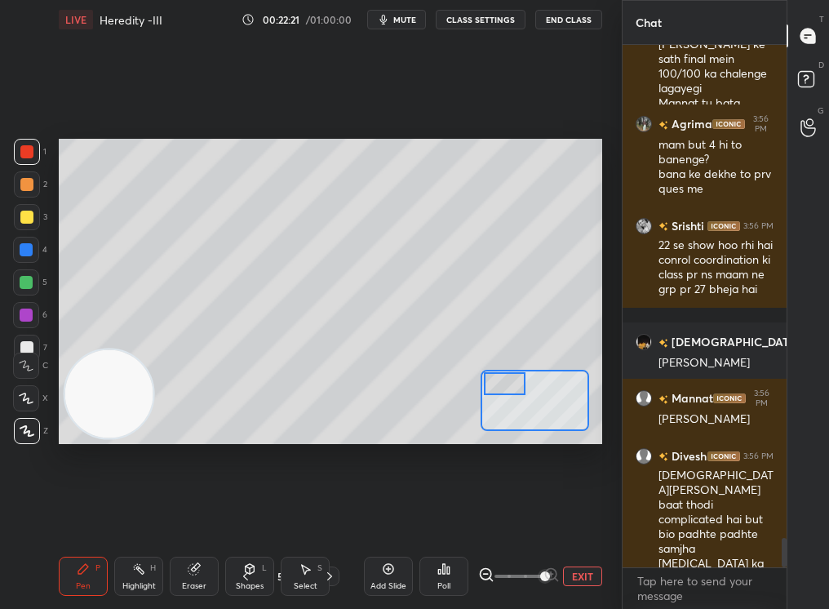
click at [504, 369] on div "Setting up your live class Poll for secs No correct answer Start poll" at bounding box center [330, 292] width 543 height 306
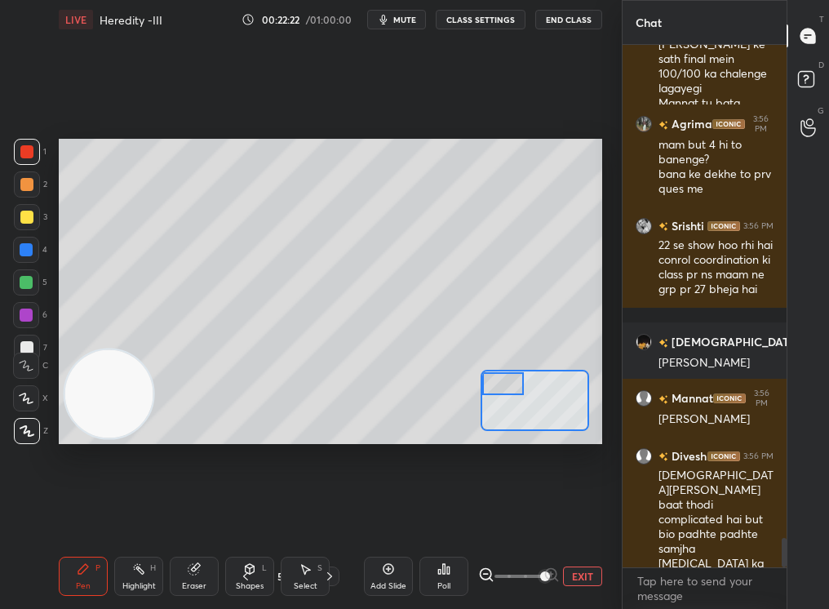
click at [246, 515] on icon at bounding box center [245, 575] width 13 height 13
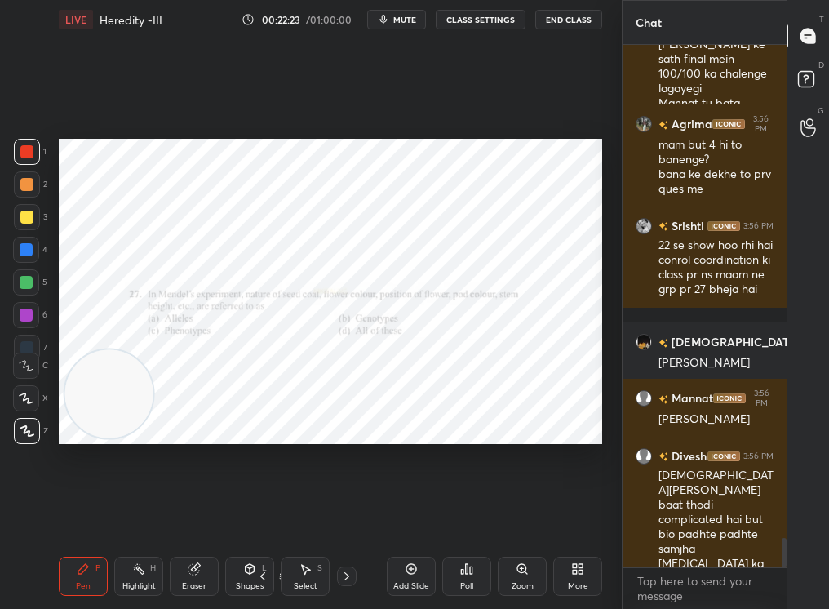
click at [410, 515] on icon at bounding box center [411, 568] width 13 height 13
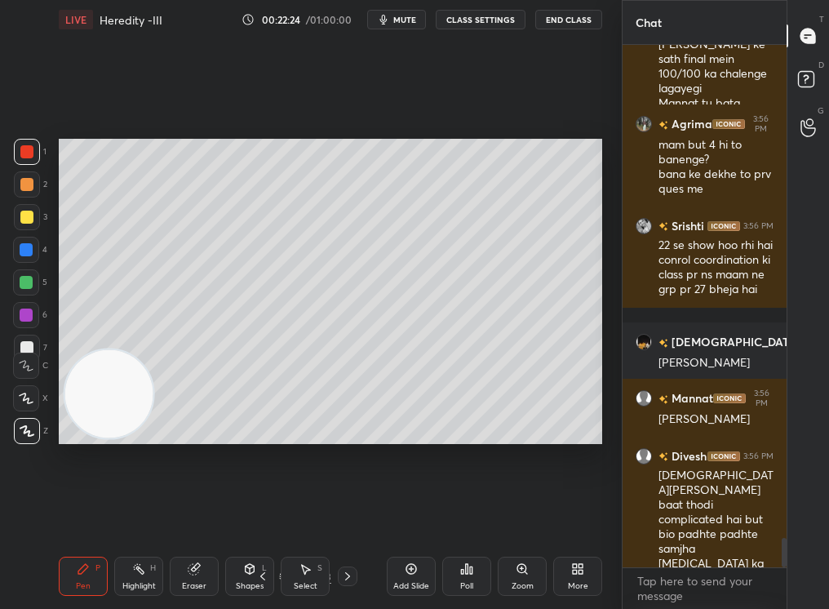
click at [514, 515] on div "Zoom" at bounding box center [522, 586] width 22 height 8
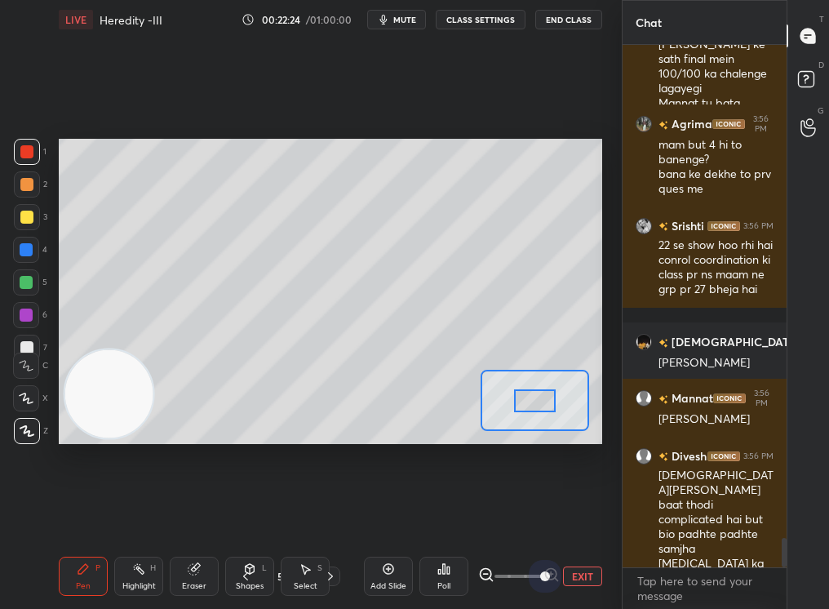
drag, startPoint x: 613, startPoint y: 577, endPoint x: 636, endPoint y: 570, distance: 24.5
click at [636, 515] on div "1 2 3 4 5 6 7 C X Z C X Z E E Erase all H H LIVE Heredity -III 00:22:24 / 01:00…" at bounding box center [414, 304] width 829 height 609
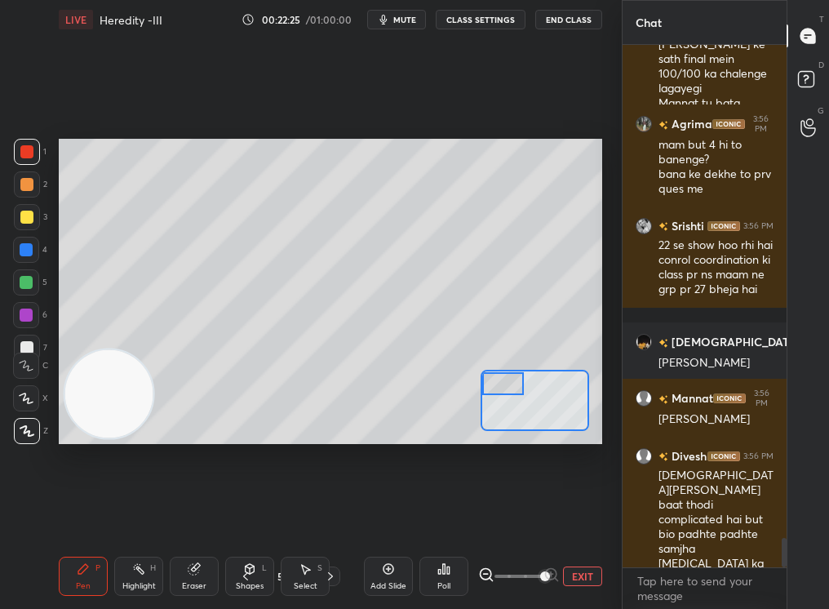
click at [492, 369] on div "Setting up your live class Poll for secs No correct answer Start poll" at bounding box center [330, 292] width 543 height 306
click at [253, 515] on div "Shapes L" at bounding box center [249, 575] width 49 height 39
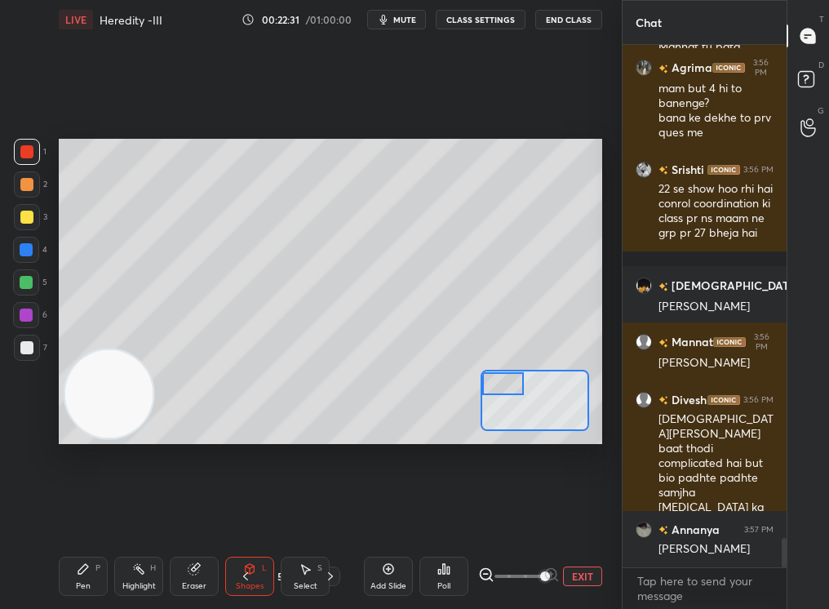
scroll to position [8823, 0]
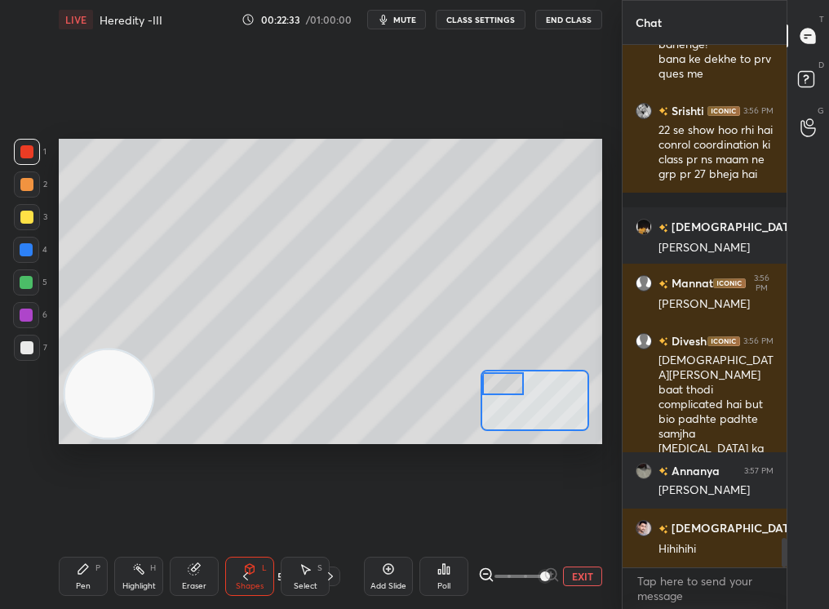
click at [83, 515] on div "Pen" at bounding box center [83, 586] width 15 height 8
click at [87, 515] on div "Pen P" at bounding box center [83, 575] width 49 height 39
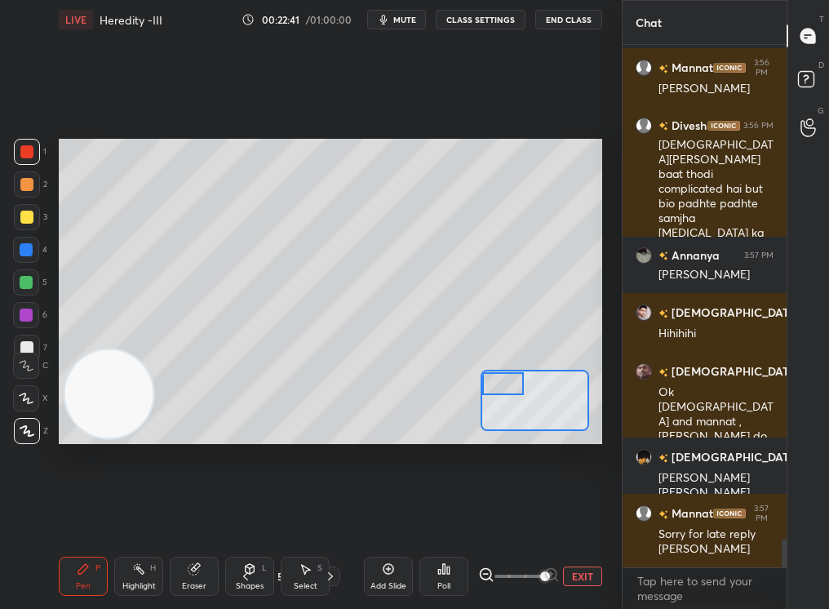
scroll to position [9094, 0]
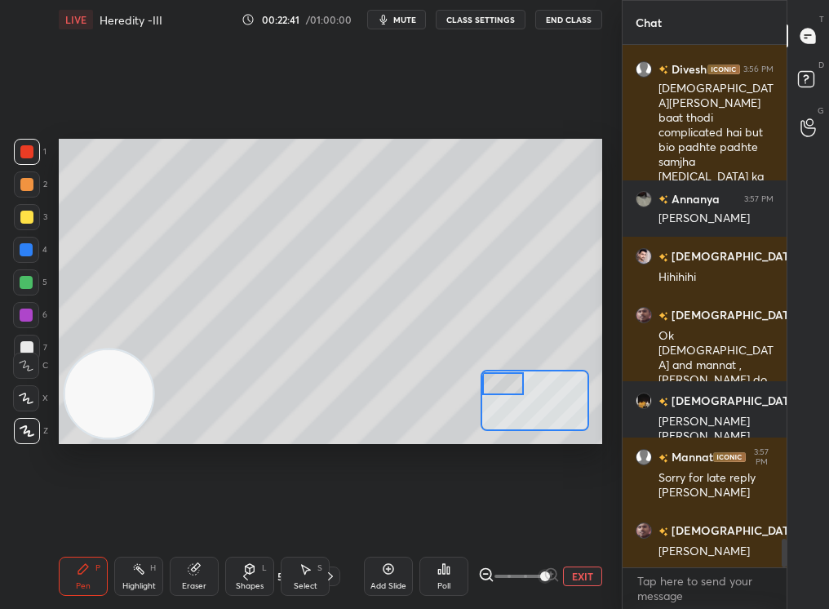
click at [304, 515] on div "Select S" at bounding box center [305, 575] width 49 height 39
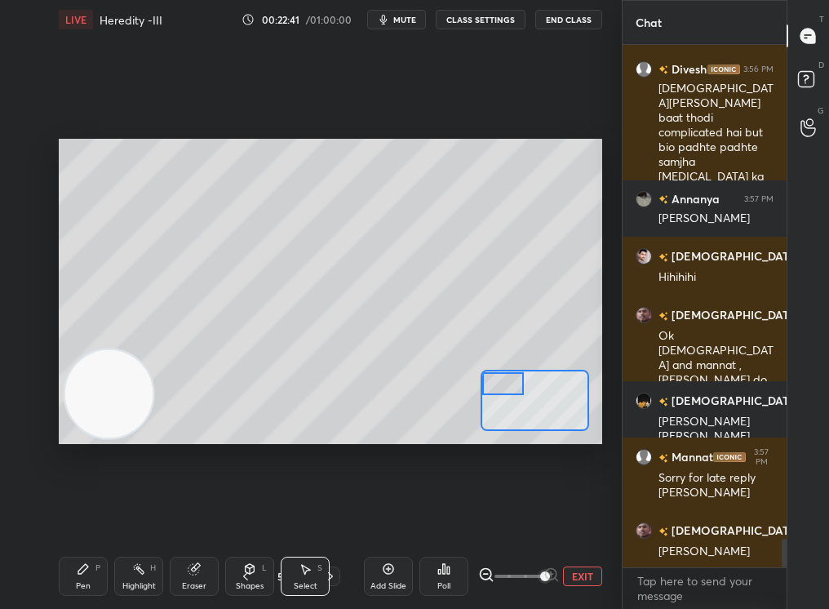
click at [308, 515] on div "Select" at bounding box center [306, 586] width 24 height 8
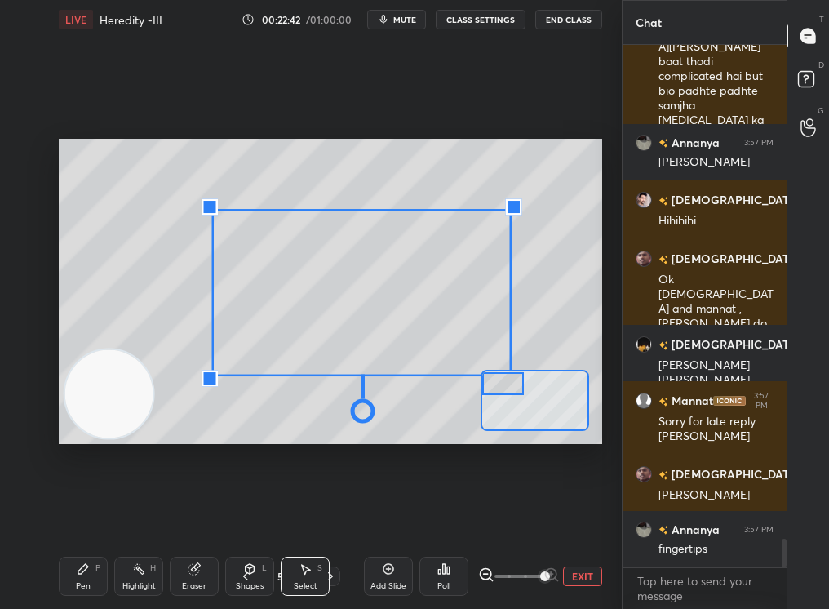
drag, startPoint x: 267, startPoint y: 241, endPoint x: 443, endPoint y: 529, distance: 337.6
click at [441, 515] on div "LIVE Heredity -III 00:22:42 / 01:00:00 mute CLASS SETTINGS End Class 0 ° Undo C…" at bounding box center [330, 304] width 556 height 609
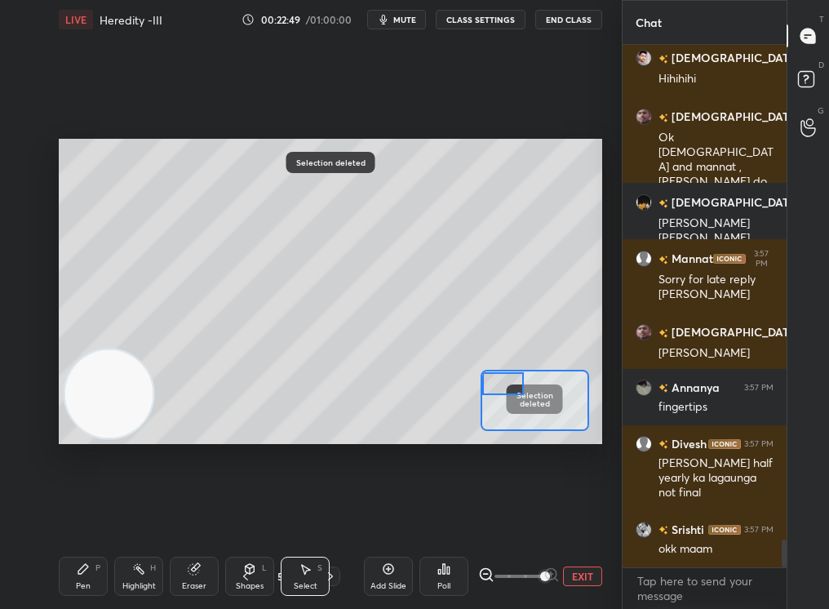
scroll to position [9395, 0]
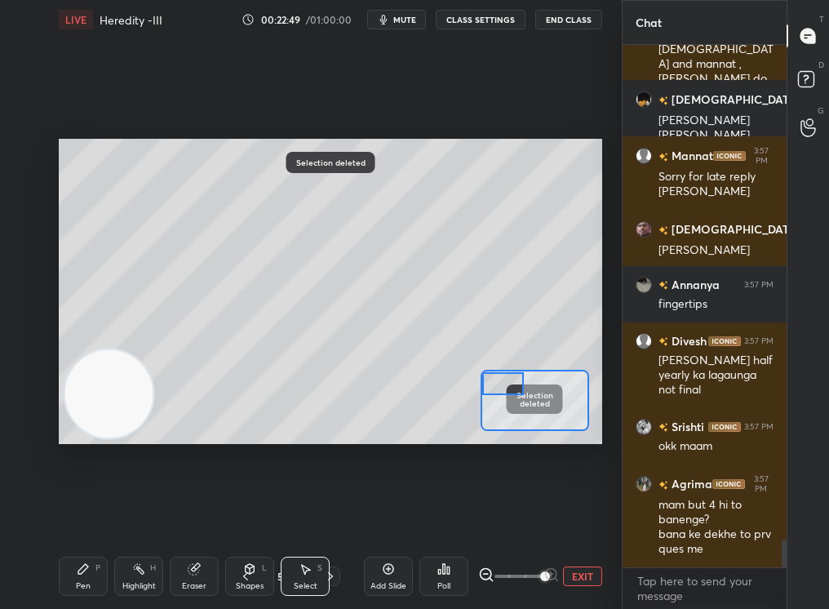
click at [299, 515] on div "Select S" at bounding box center [305, 575] width 49 height 39
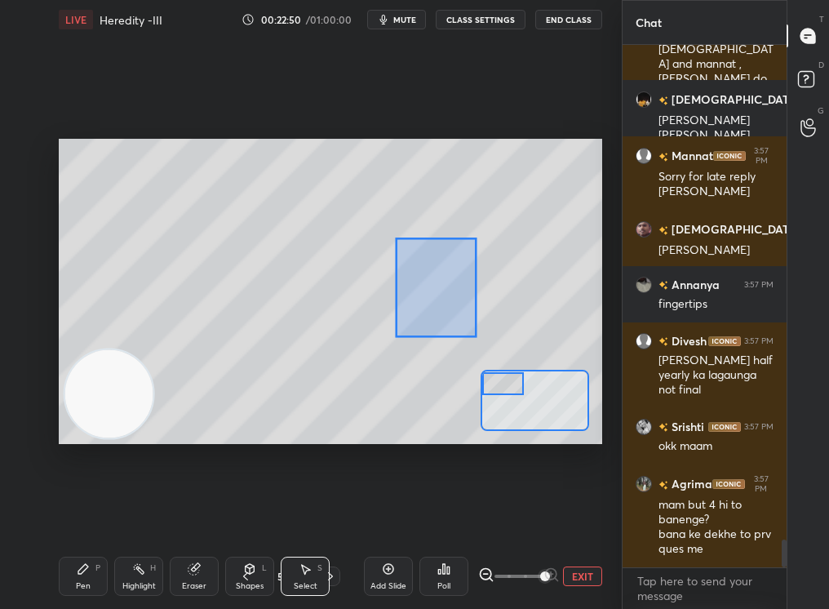
drag, startPoint x: 467, startPoint y: 325, endPoint x: 487, endPoint y: 345, distance: 28.3
click at [487, 347] on div "0 ° Undo Copy Duplicate Duplicate to new slide Delete" at bounding box center [738, 517] width 1358 height 765
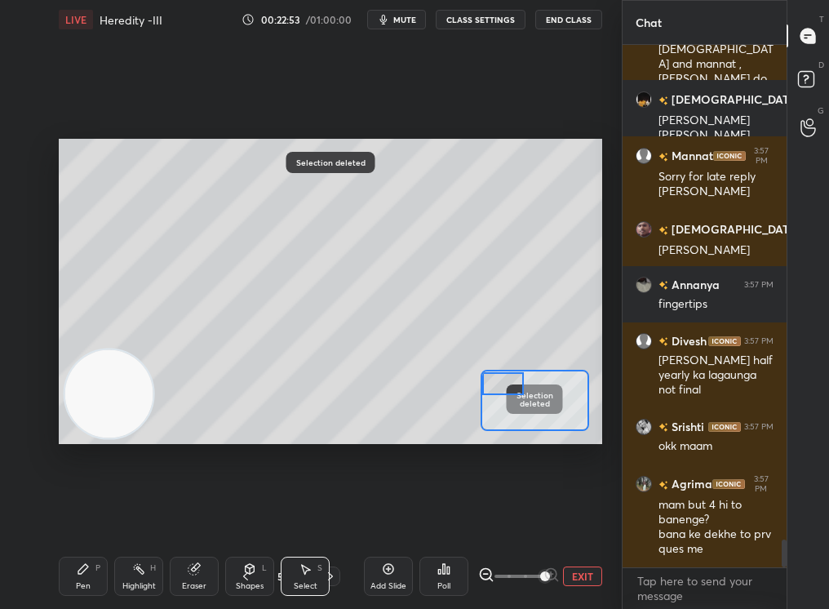
click at [107, 515] on div "Pen P Highlight H Eraser Shapes L Select S" at bounding box center [135, 575] width 153 height 39
click at [103, 515] on div "Pen P" at bounding box center [83, 575] width 49 height 39
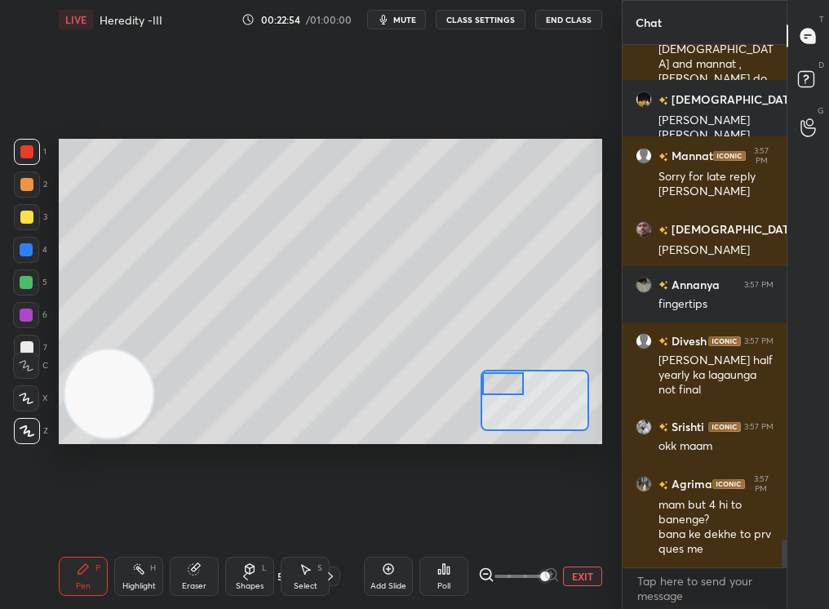
drag, startPoint x: 19, startPoint y: 382, endPoint x: 25, endPoint y: 392, distance: 12.5
click at [26, 393] on div "X" at bounding box center [30, 395] width 35 height 33
click at [32, 399] on icon at bounding box center [26, 397] width 15 height 11
click at [29, 396] on icon at bounding box center [26, 397] width 15 height 11
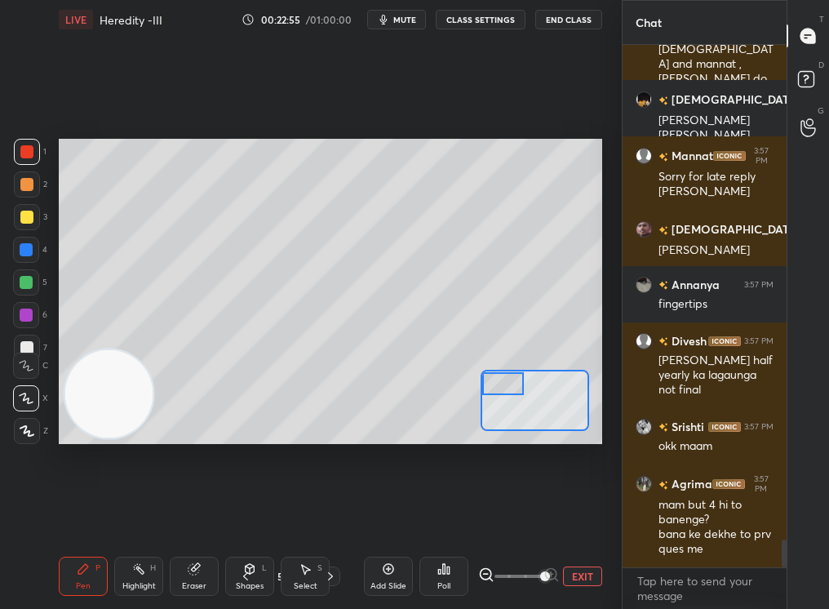
click at [29, 221] on div at bounding box center [27, 217] width 26 height 26
click at [29, 221] on div at bounding box center [26, 216] width 13 height 13
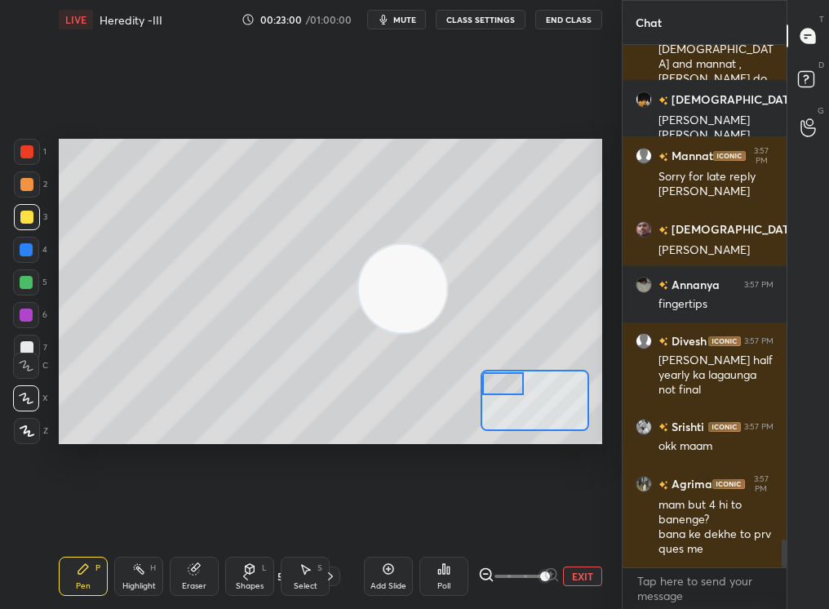
drag, startPoint x: 99, startPoint y: 379, endPoint x: 551, endPoint y: 187, distance: 492.0
click at [447, 244] on video at bounding box center [403, 288] width 88 height 88
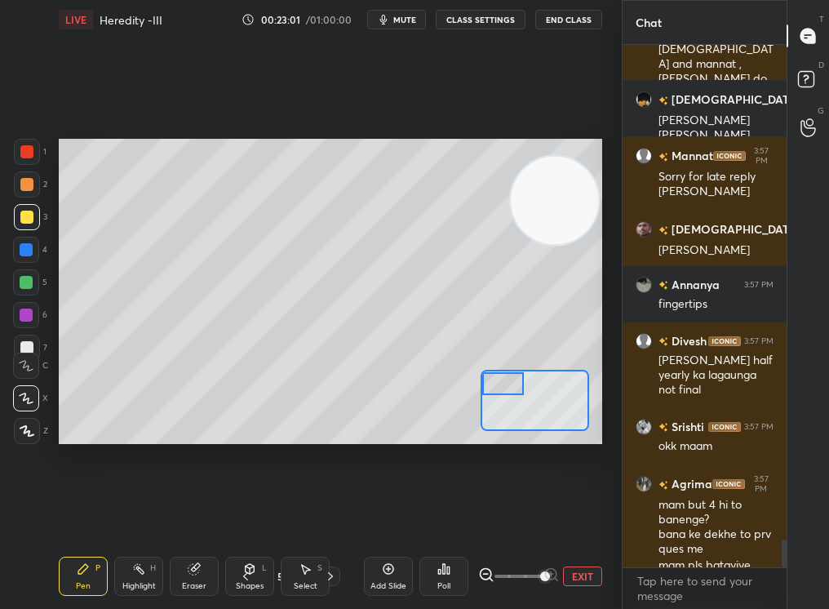
scroll to position [9412, 0]
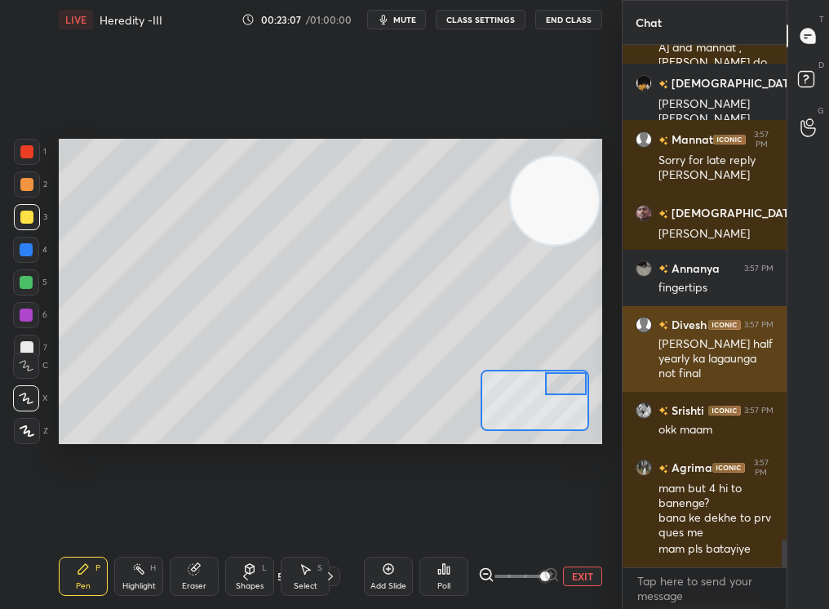
drag, startPoint x: 527, startPoint y: 385, endPoint x: 658, endPoint y: 378, distance: 131.5
click at [659, 378] on div "1 2 3 4 5 6 7 C X Z C X Z E E Erase all H H LIVE Heredity -III 00:23:07 / 01:00…" at bounding box center [414, 304] width 829 height 609
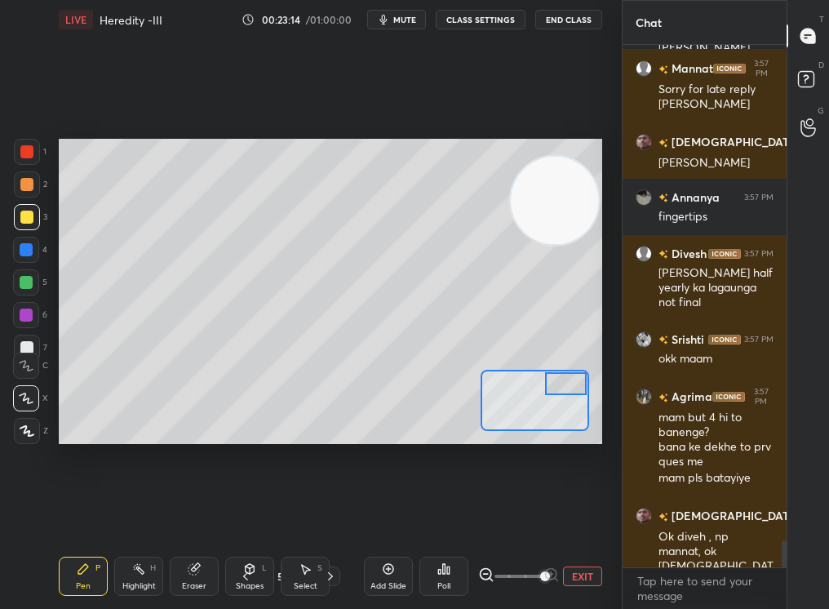
drag, startPoint x: 307, startPoint y: 580, endPoint x: 308, endPoint y: 569, distance: 10.6
click at [308, 515] on div "Select S" at bounding box center [305, 575] width 49 height 39
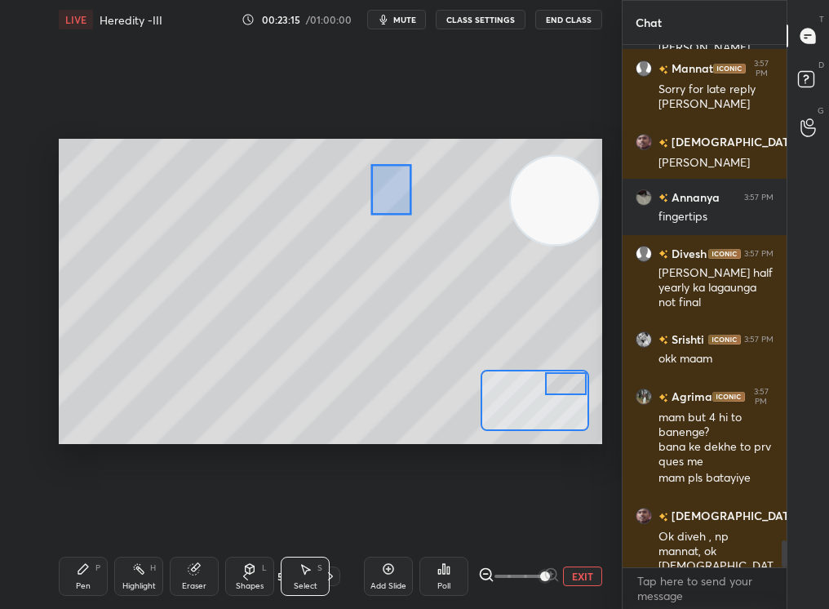
drag, startPoint x: 405, startPoint y: 197, endPoint x: 542, endPoint y: 330, distance: 190.9
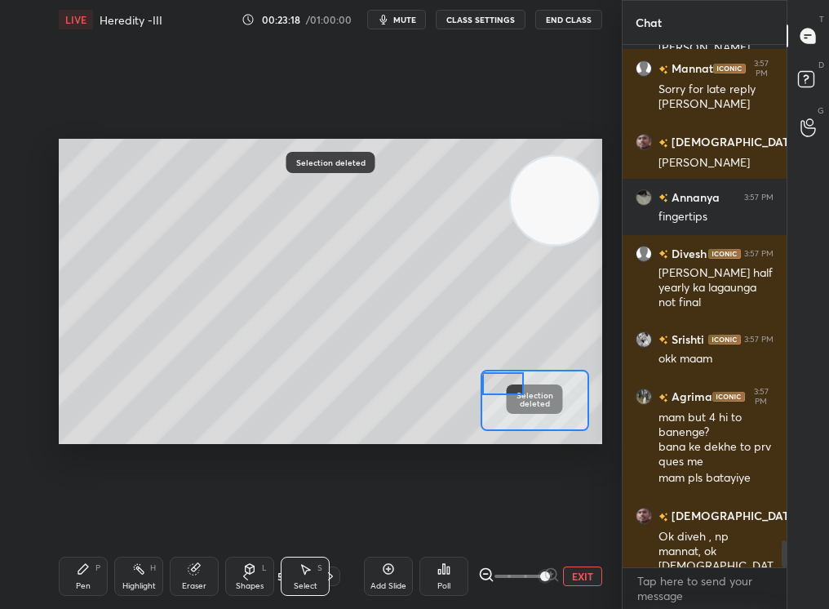
drag, startPoint x: 559, startPoint y: 385, endPoint x: 500, endPoint y: 374, distance: 59.7
click at [501, 374] on div at bounding box center [503, 383] width 42 height 23
click at [80, 515] on div "Pen P" at bounding box center [83, 575] width 49 height 39
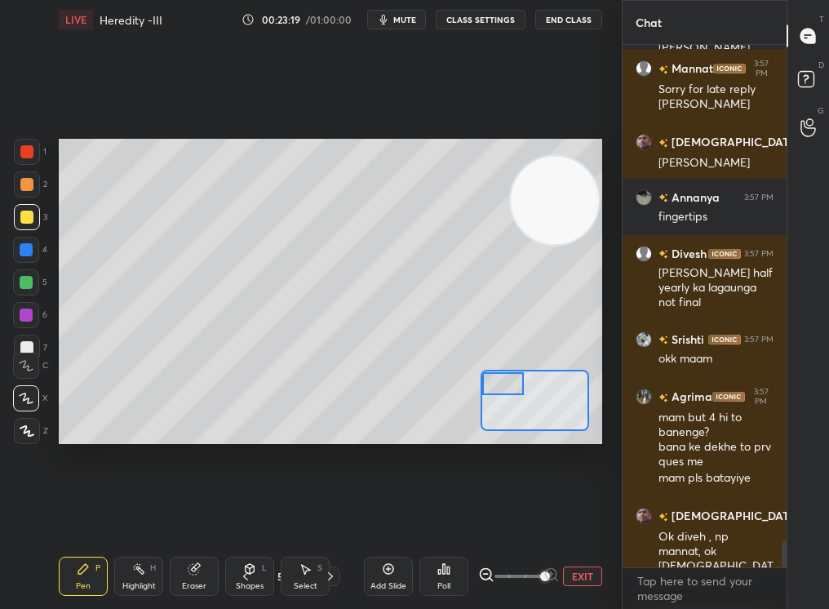
click at [94, 515] on div "Pen P" at bounding box center [83, 575] width 49 height 39
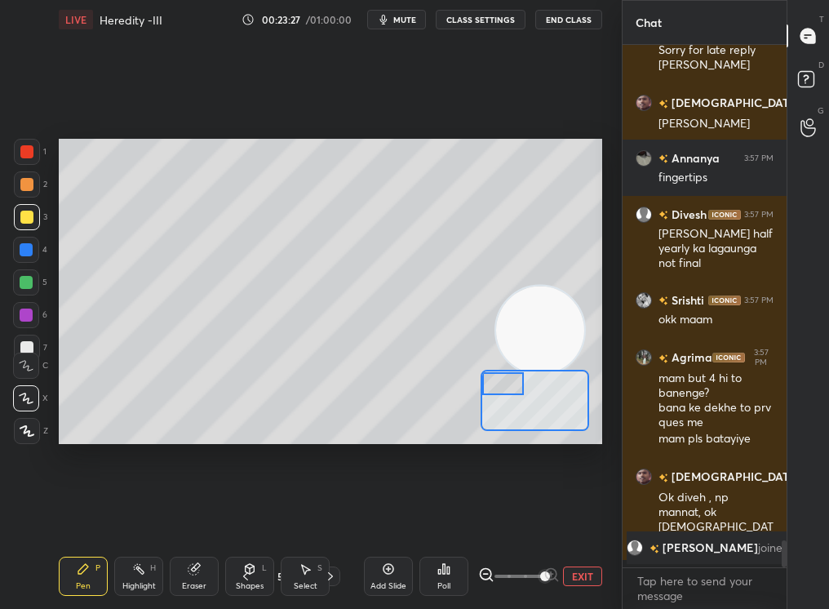
drag, startPoint x: 537, startPoint y: 343, endPoint x: 533, endPoint y: 360, distance: 17.6
click at [522, 378] on div "Setting up your live class Poll for secs No correct answer Start poll" at bounding box center [330, 292] width 543 height 306
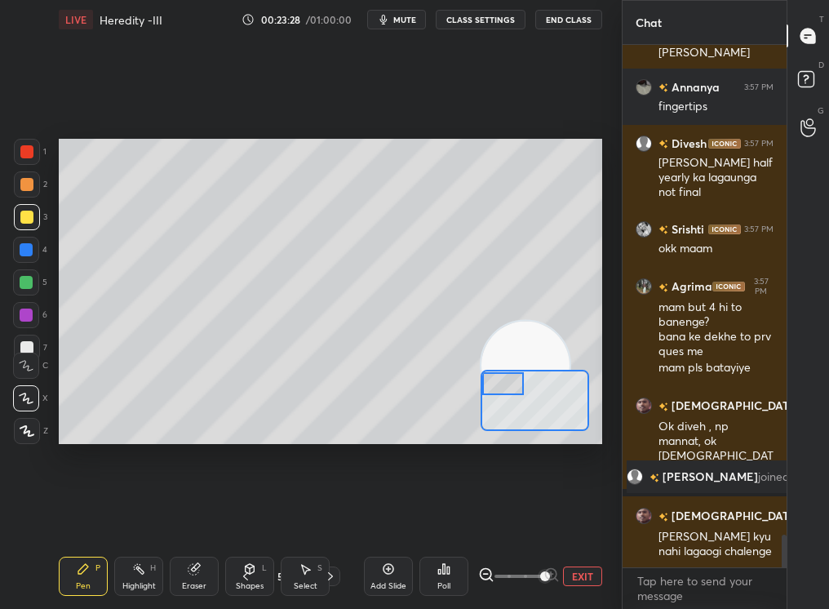
scroll to position [7740, 0]
click at [507, 395] on div at bounding box center [503, 383] width 42 height 23
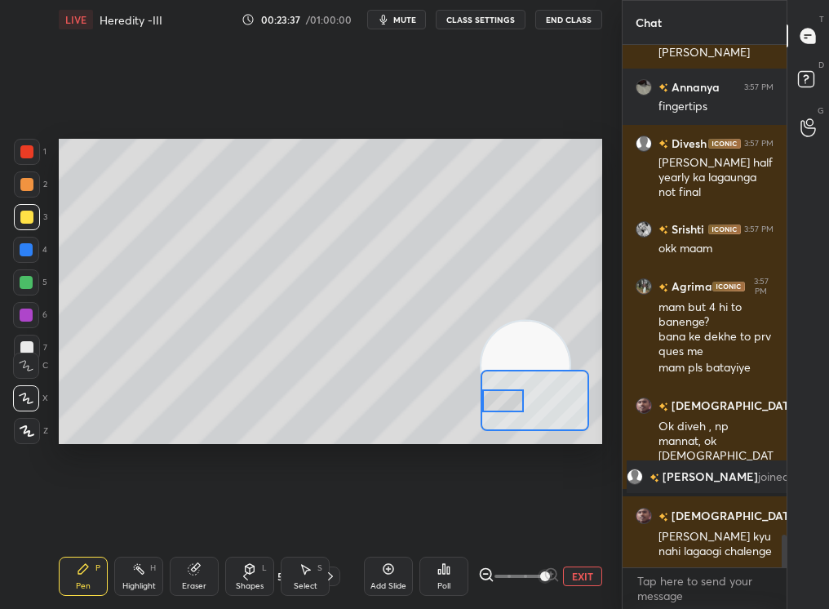
scroll to position [7826, 0]
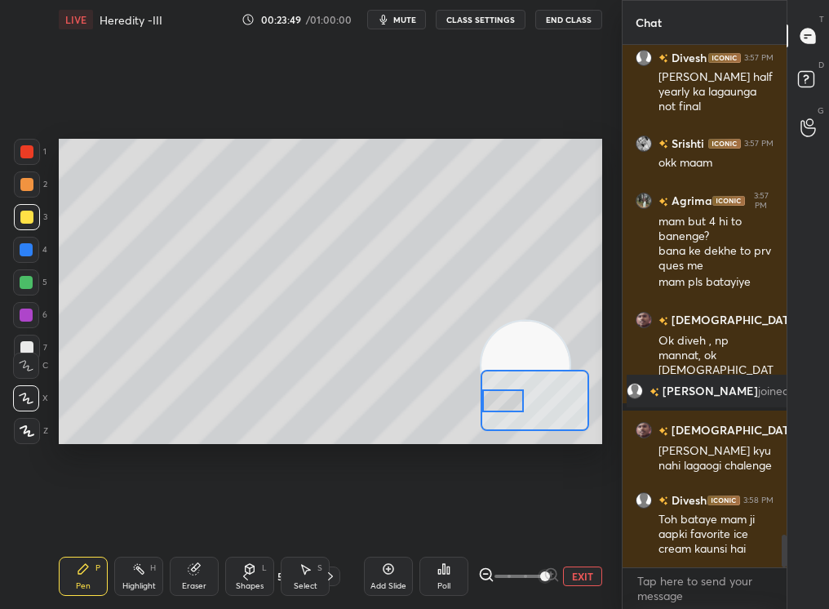
click at [510, 409] on div at bounding box center [503, 400] width 42 height 23
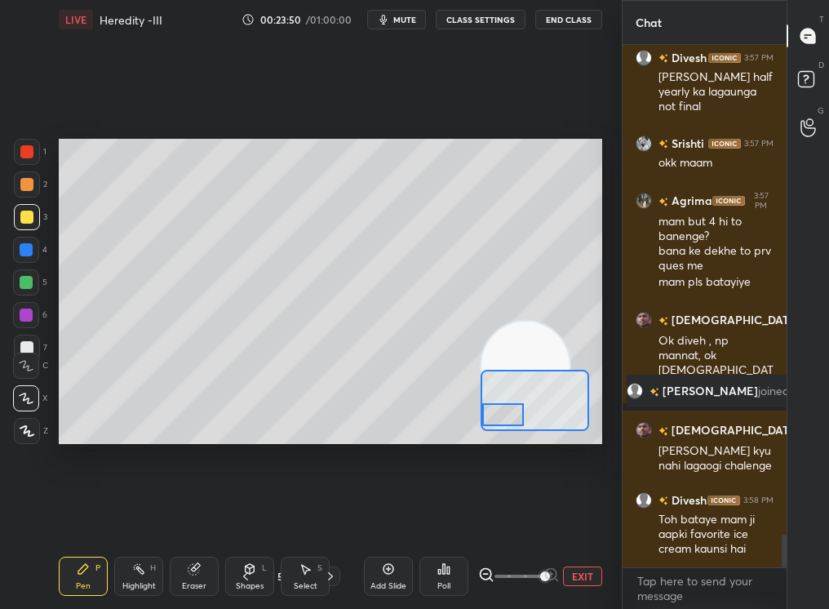
click at [25, 187] on div at bounding box center [26, 184] width 13 height 13
click at [29, 187] on div at bounding box center [26, 184] width 13 height 13
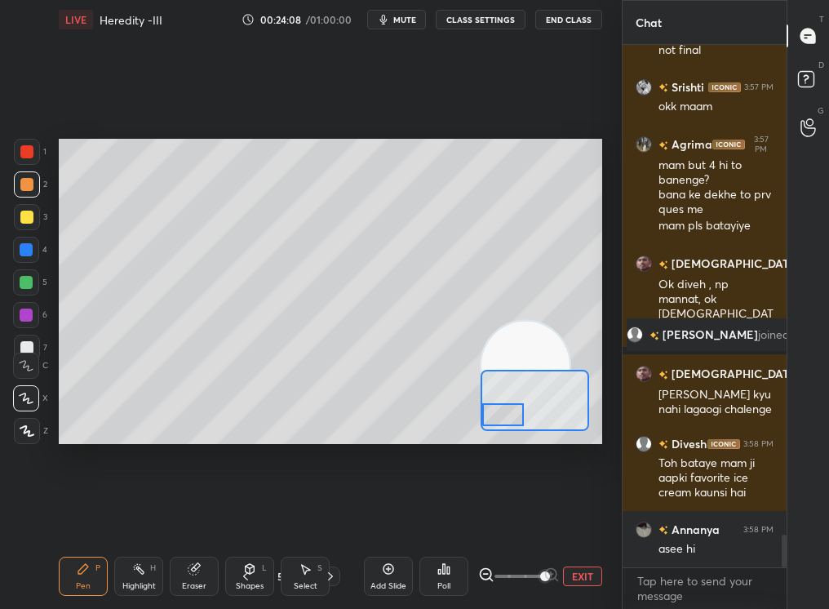
click at [23, 223] on div at bounding box center [27, 217] width 26 height 26
click at [520, 405] on div at bounding box center [510, 407] width 42 height 23
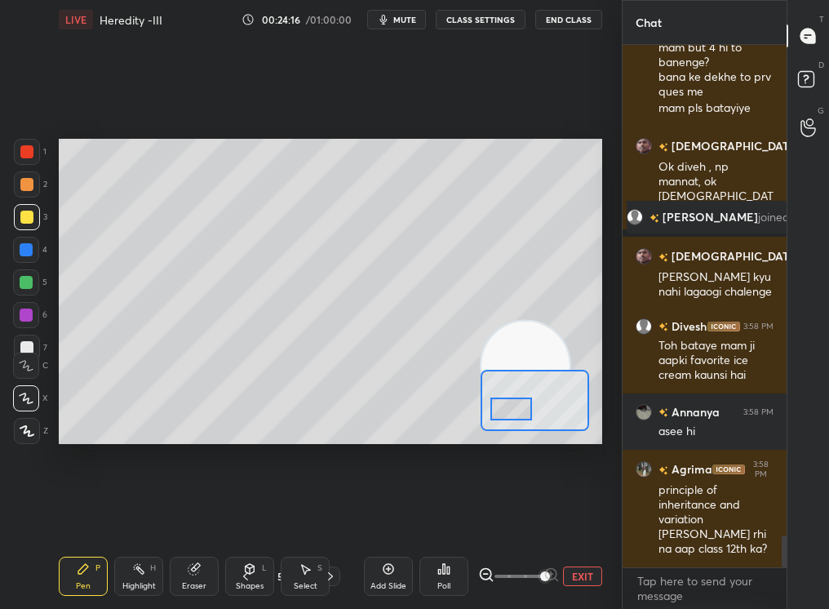
drag, startPoint x: 513, startPoint y: 414, endPoint x: 524, endPoint y: 411, distance: 10.9
click at [524, 410] on div at bounding box center [511, 408] width 42 height 23
drag, startPoint x: 537, startPoint y: 409, endPoint x: 546, endPoint y: 409, distance: 9.0
click at [546, 409] on div at bounding box center [529, 406] width 42 height 23
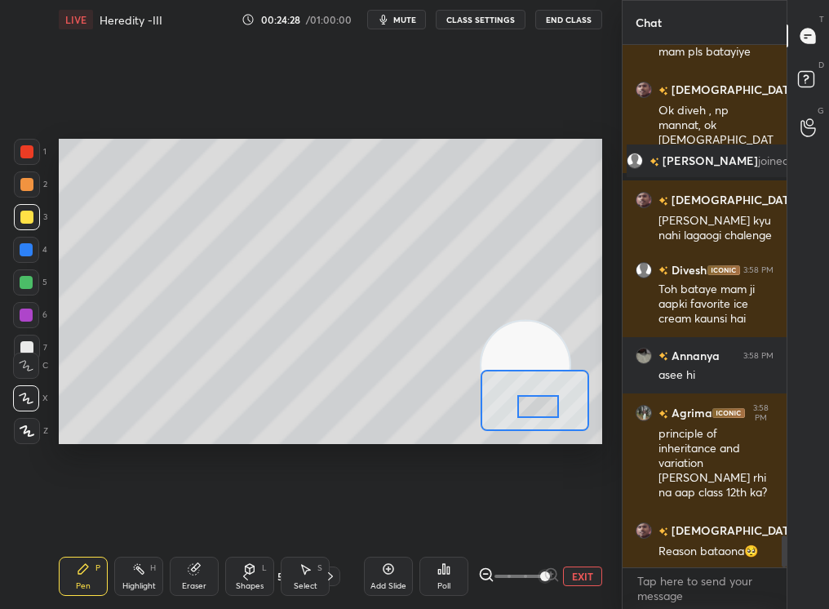
scroll to position [8124, 0]
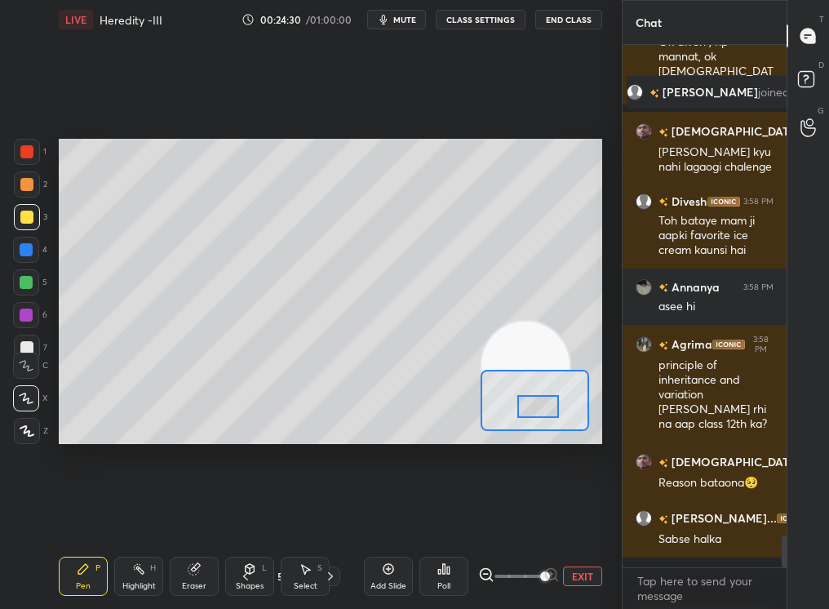
click at [210, 515] on div "Eraser" at bounding box center [194, 575] width 49 height 39
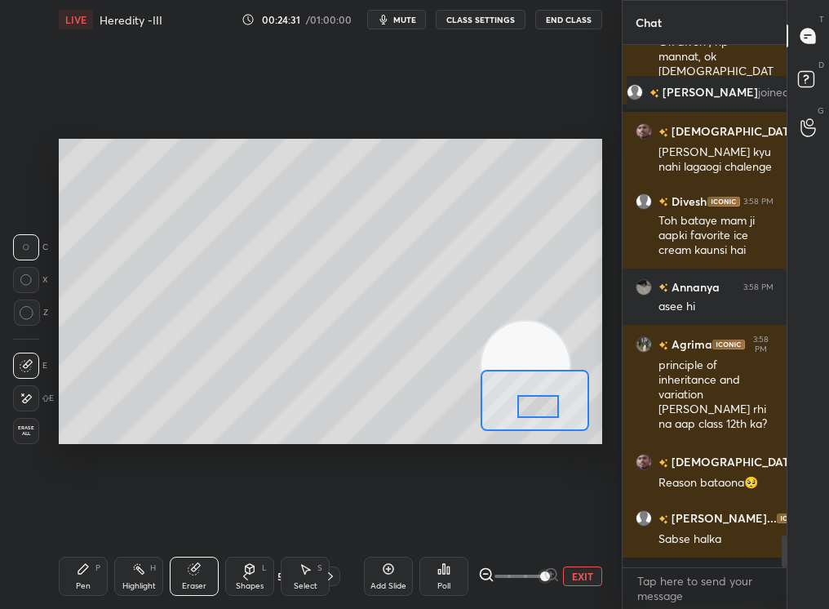
click at [85, 515] on div "Pen P Highlight H Eraser Shapes L Select S 54 / 93 Add Slide Poll EXIT" at bounding box center [330, 575] width 543 height 65
click at [88, 515] on div "Pen P Highlight H Eraser Shapes L Select S 54 / 93 Add Slide Poll EXIT" at bounding box center [330, 575] width 543 height 65
click at [99, 515] on div "Pen P" at bounding box center [83, 575] width 49 height 39
click at [100, 515] on div "Pen P" at bounding box center [83, 575] width 49 height 39
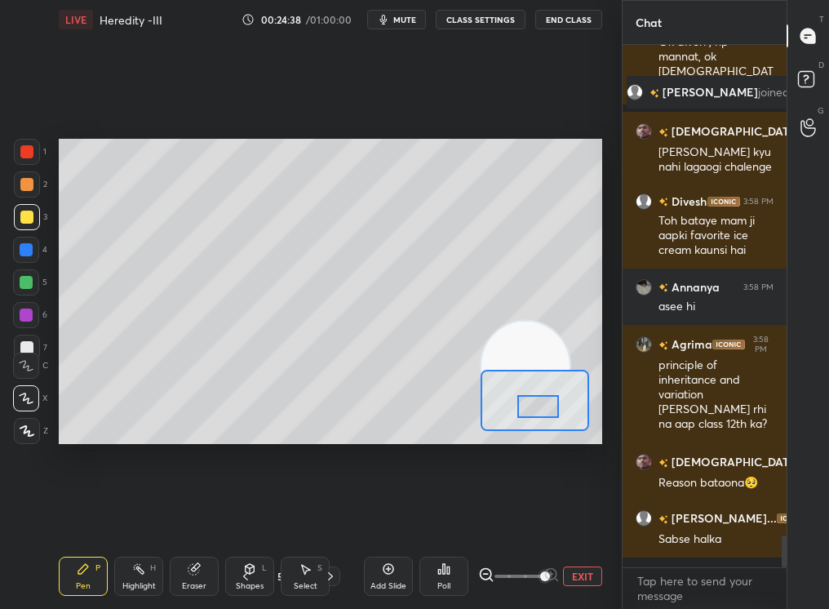
click at [188, 515] on div "Eraser" at bounding box center [194, 575] width 49 height 39
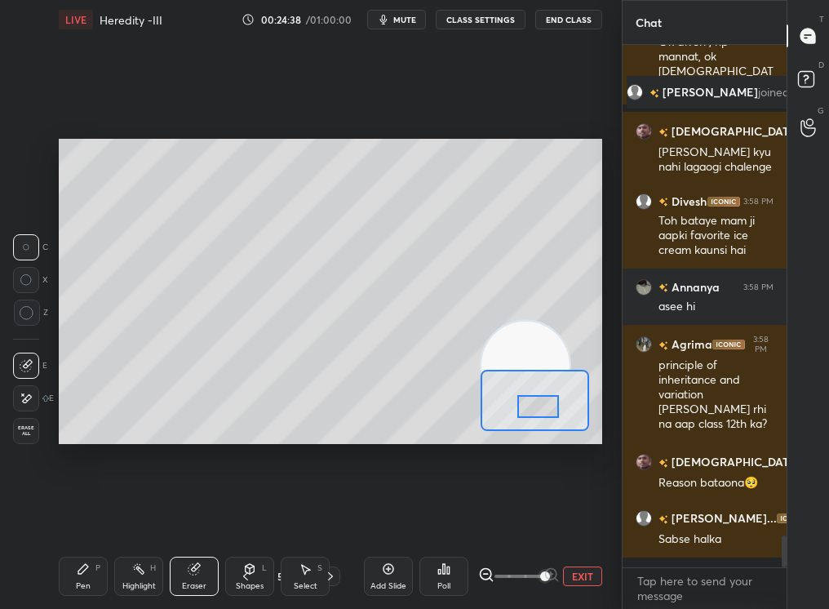
click at [208, 515] on div "Eraser" at bounding box center [194, 575] width 49 height 39
click at [90, 515] on div "Pen P Highlight H Eraser Shapes L Select S 54 / 93 Add Slide Poll EXIT" at bounding box center [330, 575] width 543 height 65
click at [73, 515] on div "Pen P" at bounding box center [83, 575] width 49 height 39
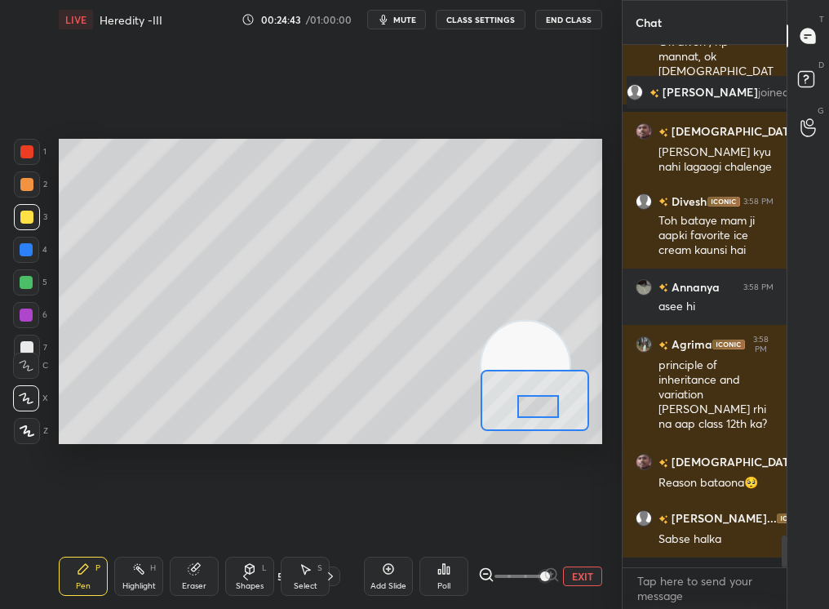
click at [70, 515] on div "Pen P" at bounding box center [83, 575] width 49 height 39
drag, startPoint x: 536, startPoint y: 403, endPoint x: 546, endPoint y: 406, distance: 10.3
click at [546, 406] on div at bounding box center [538, 406] width 42 height 23
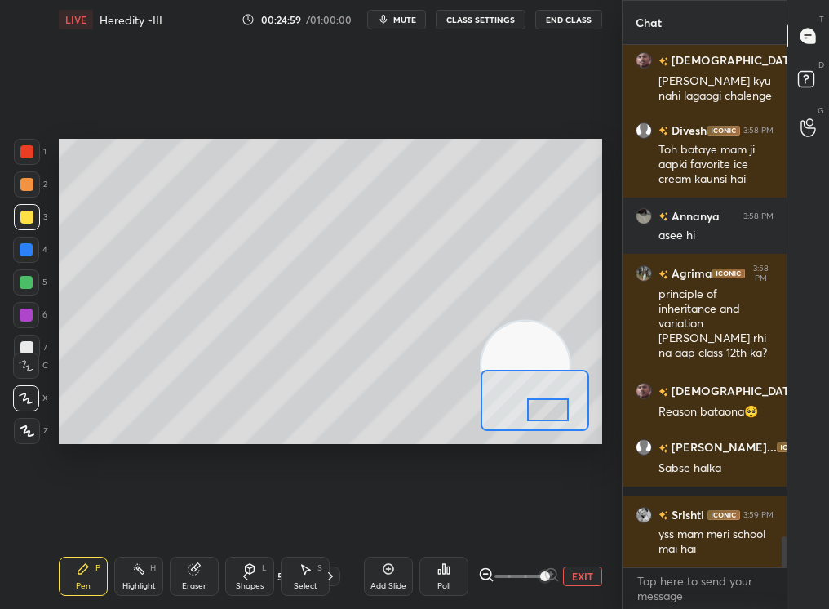
scroll to position [8252, 0]
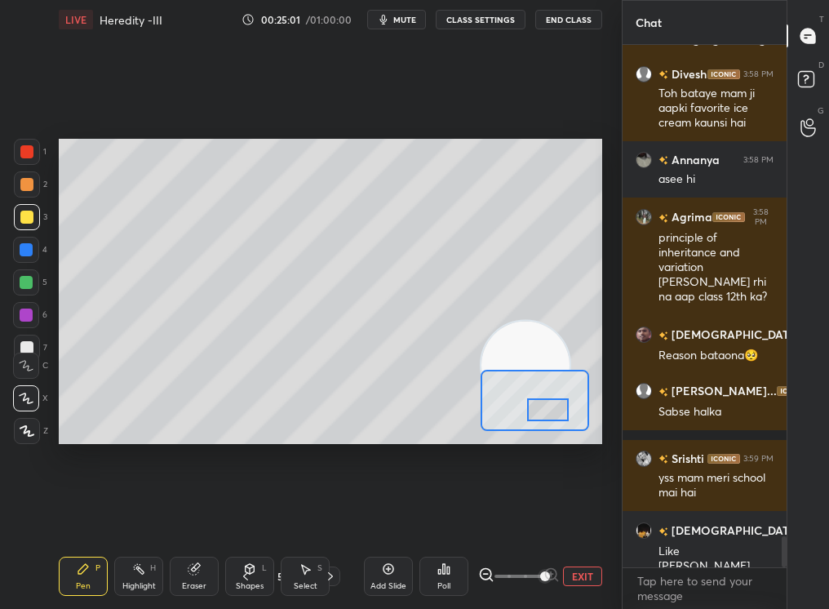
click at [528, 515] on span at bounding box center [518, 576] width 49 height 24
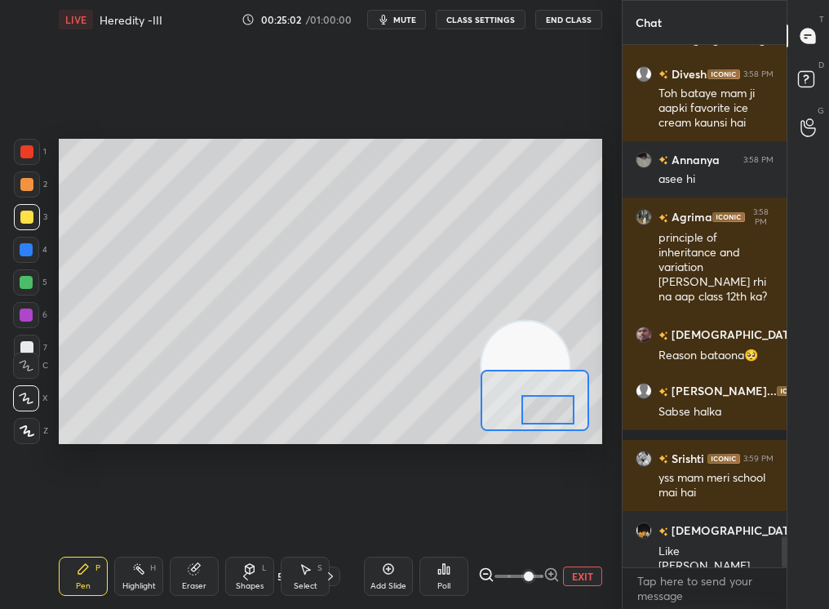
click at [524, 515] on span at bounding box center [529, 576] width 10 height 10
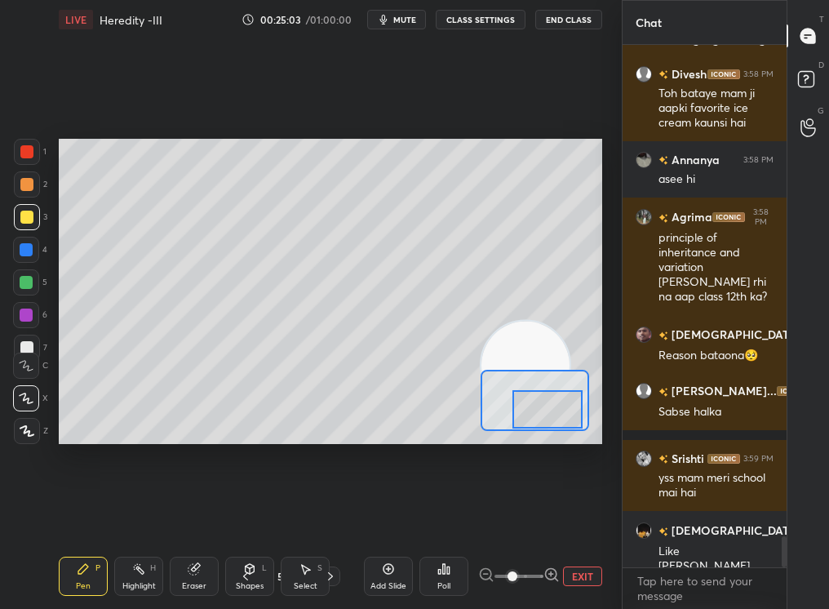
click at [594, 515] on button "EXIT" at bounding box center [582, 576] width 39 height 20
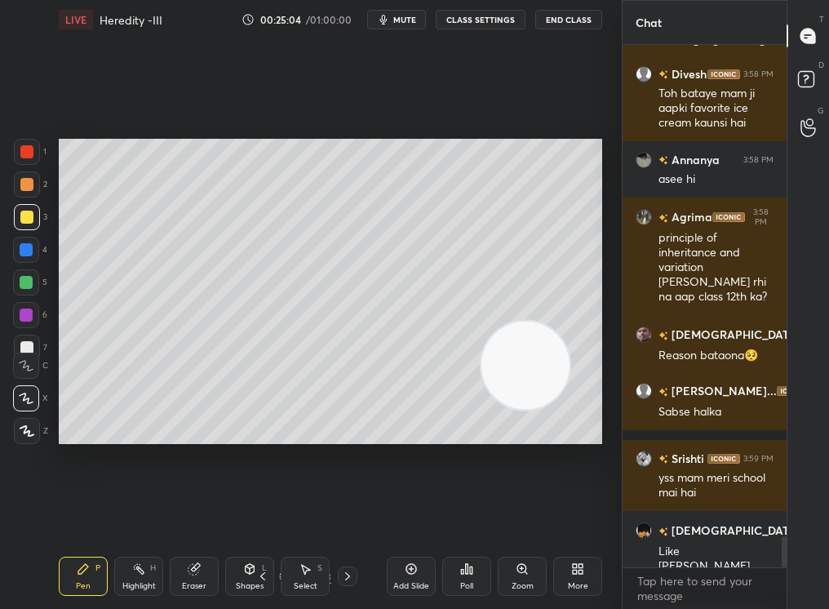
scroll to position [8310, 0]
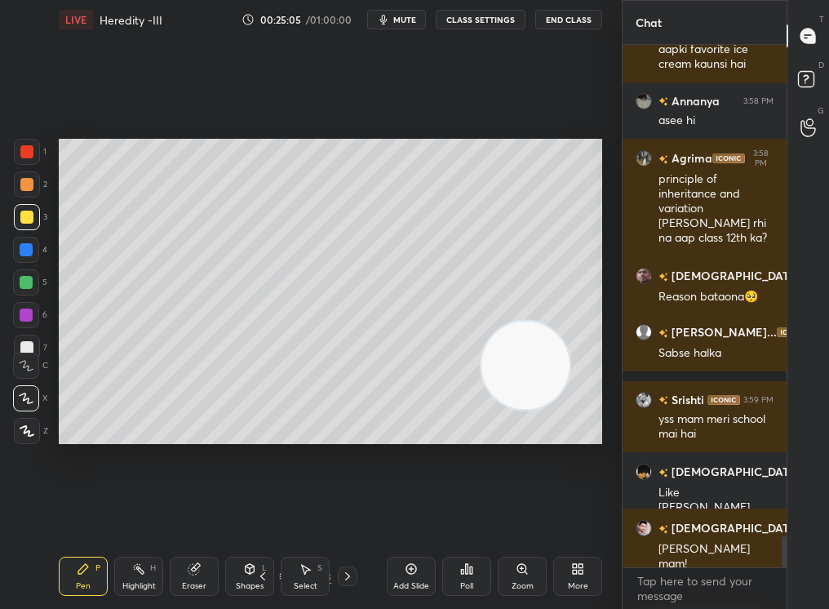
click at [246, 515] on div "Shapes L" at bounding box center [249, 575] width 49 height 39
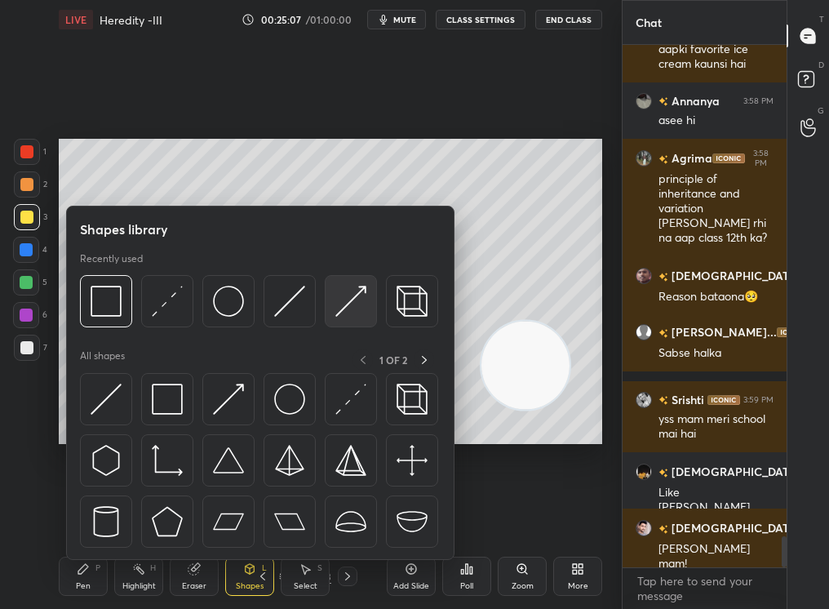
click at [337, 299] on div at bounding box center [351, 301] width 52 height 52
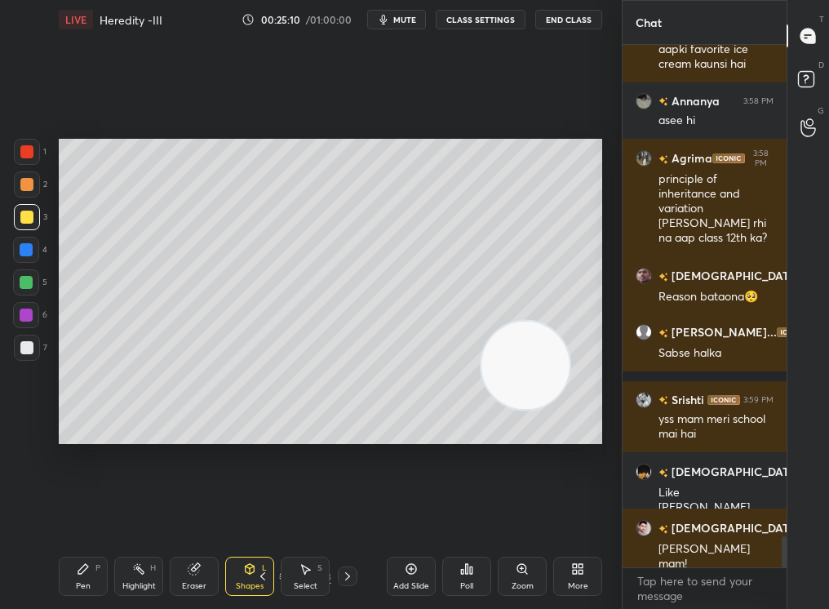
click at [77, 515] on div "Pen P" at bounding box center [83, 575] width 49 height 39
click at [75, 515] on div "Pen P" at bounding box center [83, 575] width 49 height 39
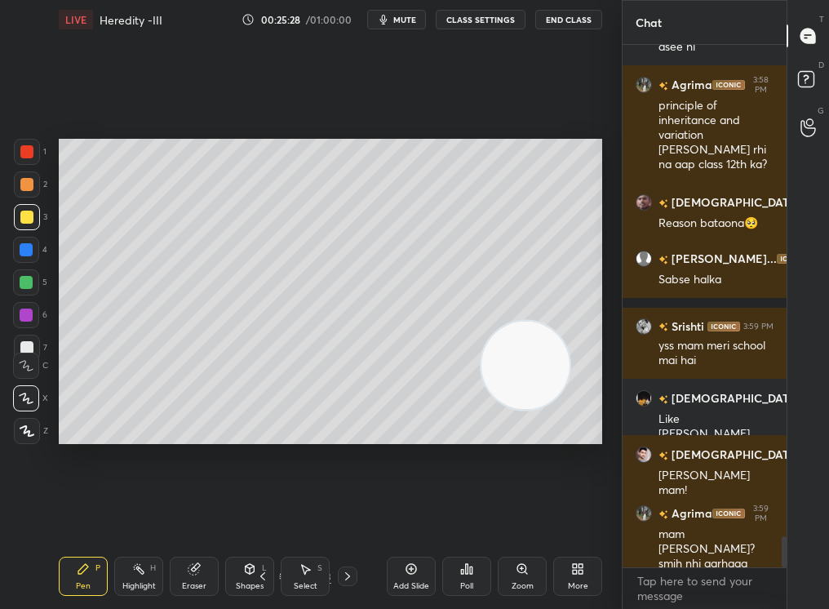
click at [131, 515] on div "Highlight H" at bounding box center [138, 575] width 49 height 39
click at [136, 515] on div "Highlight" at bounding box center [138, 586] width 33 height 8
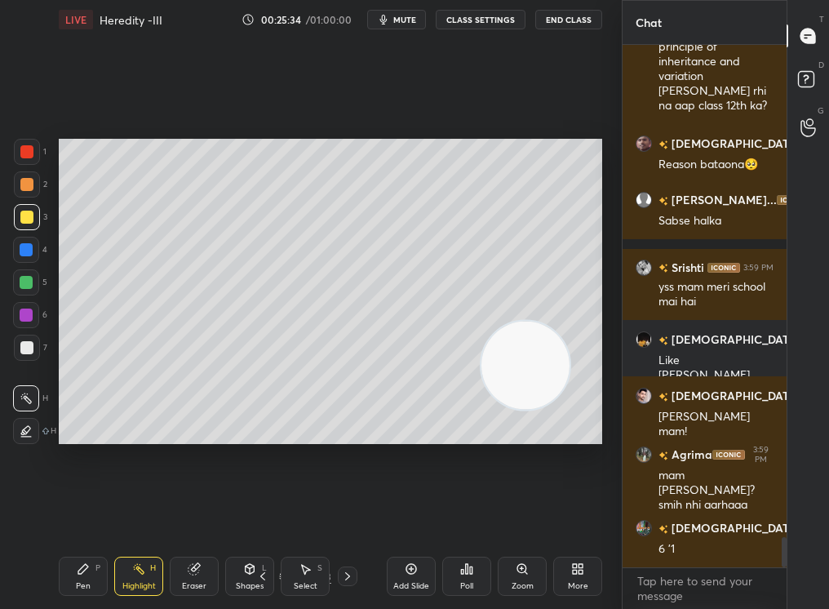
click at [415, 515] on div "Add Slide" at bounding box center [411, 575] width 49 height 39
click at [81, 515] on div "Pen" at bounding box center [83, 586] width 15 height 8
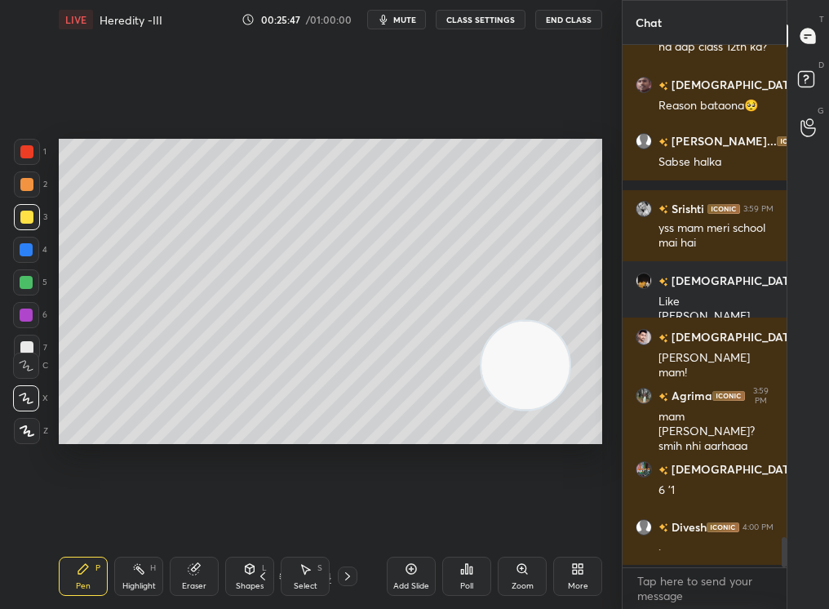
click at [26, 243] on div at bounding box center [26, 249] width 13 height 13
click at [21, 258] on div at bounding box center [26, 250] width 26 height 26
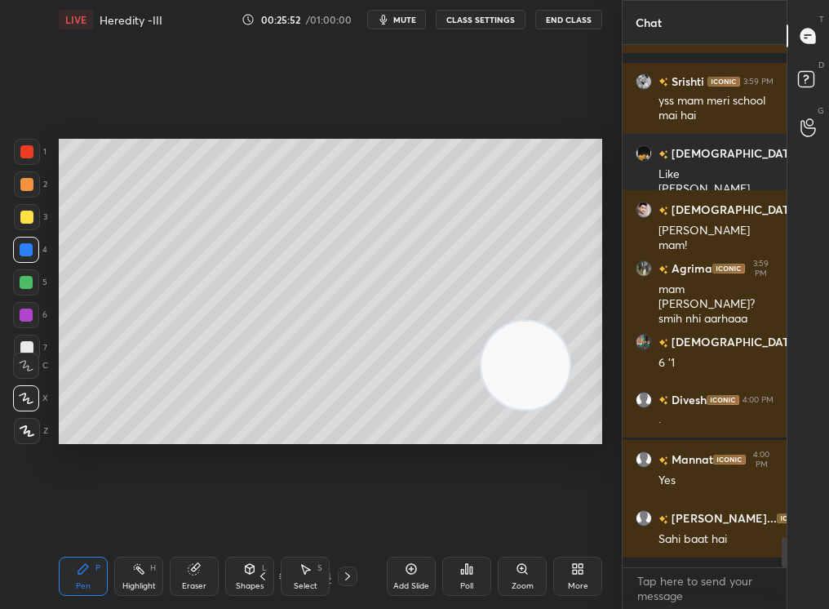
scroll to position [8702, 0]
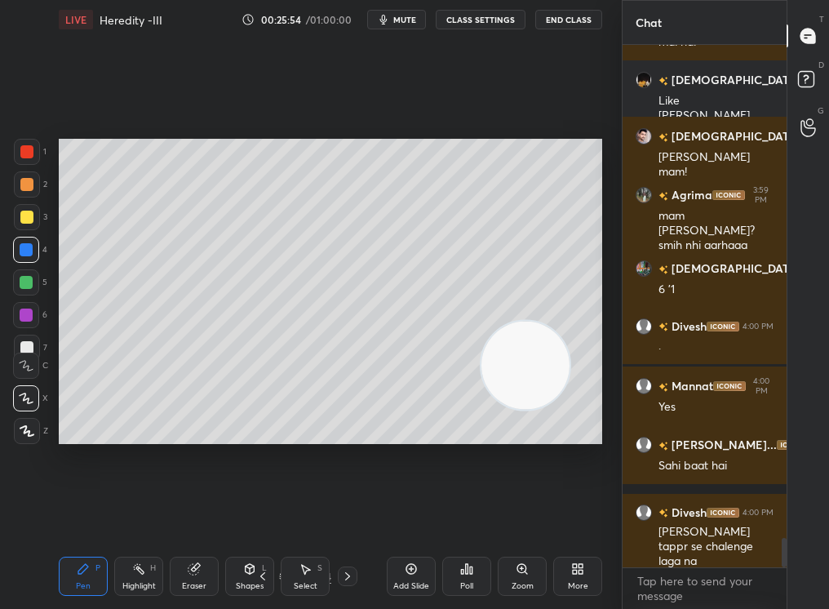
click at [149, 515] on div "Highlight H" at bounding box center [138, 575] width 49 height 39
click at [146, 515] on div "Highlight H" at bounding box center [138, 575] width 49 height 39
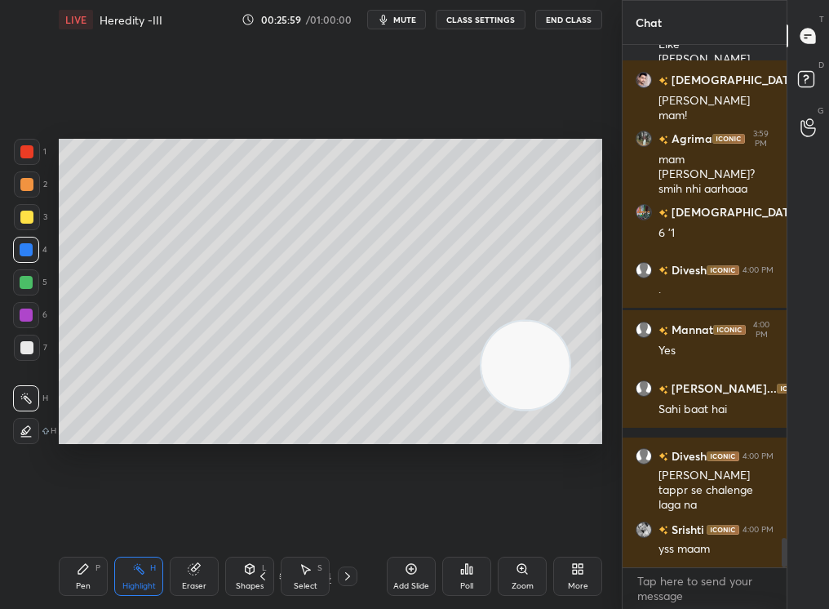
scroll to position [8817, 0]
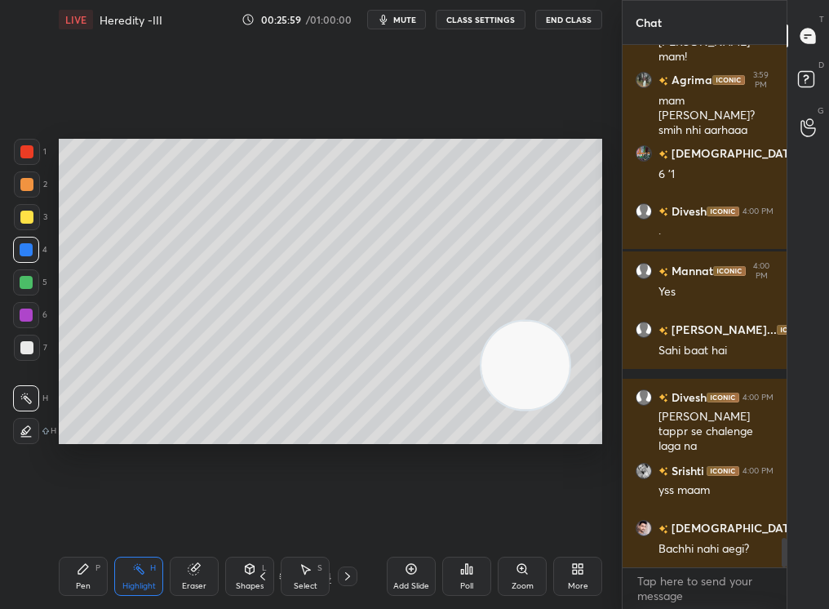
click at [79, 515] on div "Setting up your live class Poll for secs No correct answer Start poll" at bounding box center [330, 291] width 556 height 504
click at [82, 515] on div "LIVE Heredity -III 00:26:00 / 01:00:00 mute CLASS SETTINGS End Class Setting up…" at bounding box center [330, 304] width 556 height 609
click at [78, 515] on icon at bounding box center [83, 568] width 13 height 13
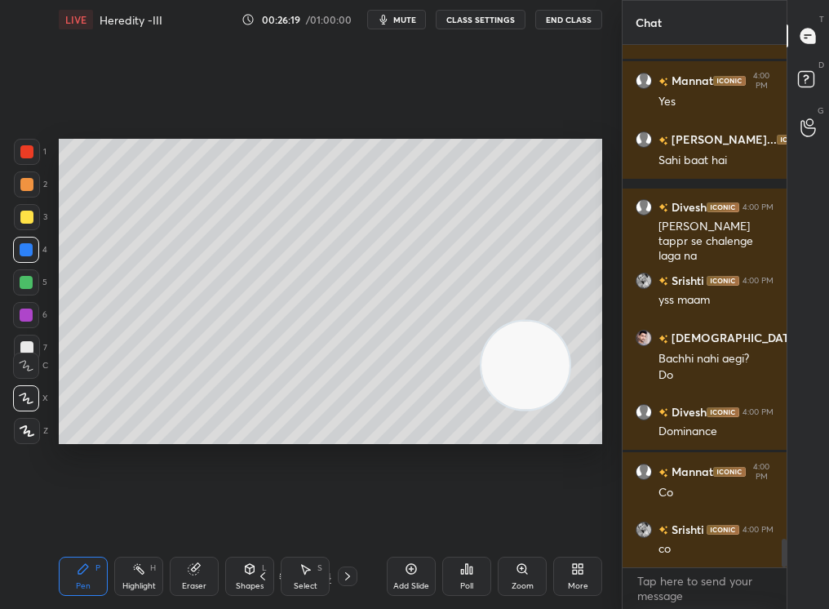
scroll to position [9066, 0]
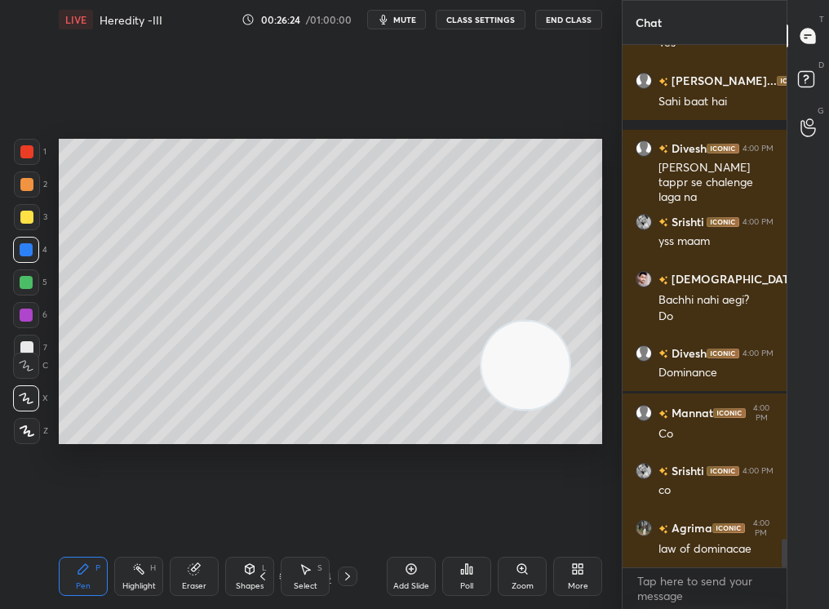
click at [107, 515] on div "Pen P" at bounding box center [83, 575] width 49 height 39
click at [124, 515] on div "Highlight" at bounding box center [138, 586] width 33 height 8
click at [141, 515] on div "Highlight H" at bounding box center [138, 575] width 49 height 39
click at [0, 454] on div "1 2 3 4 5 6 7 C X Z C X Z E E Erase all H H LIVE Heredity -III 00:26:26 / 01:00…" at bounding box center [304, 304] width 609 height 609
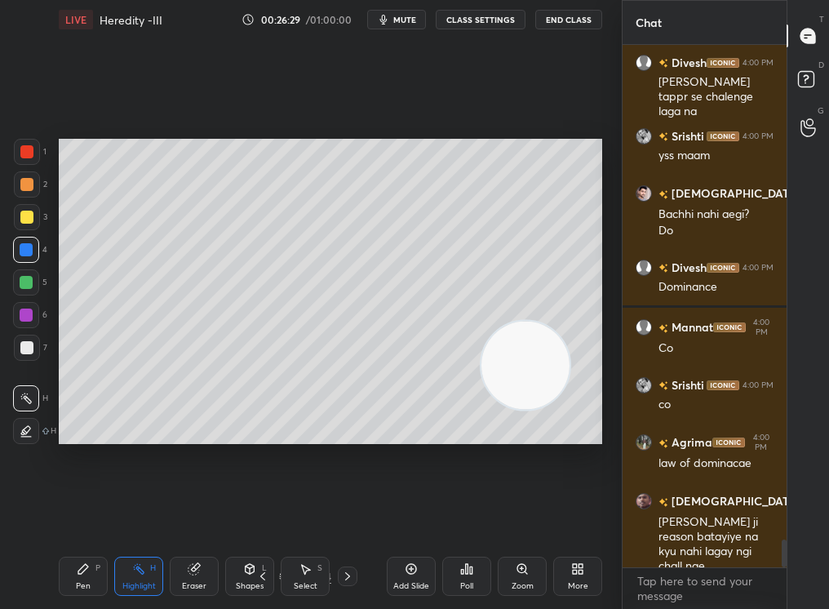
scroll to position [9210, 0]
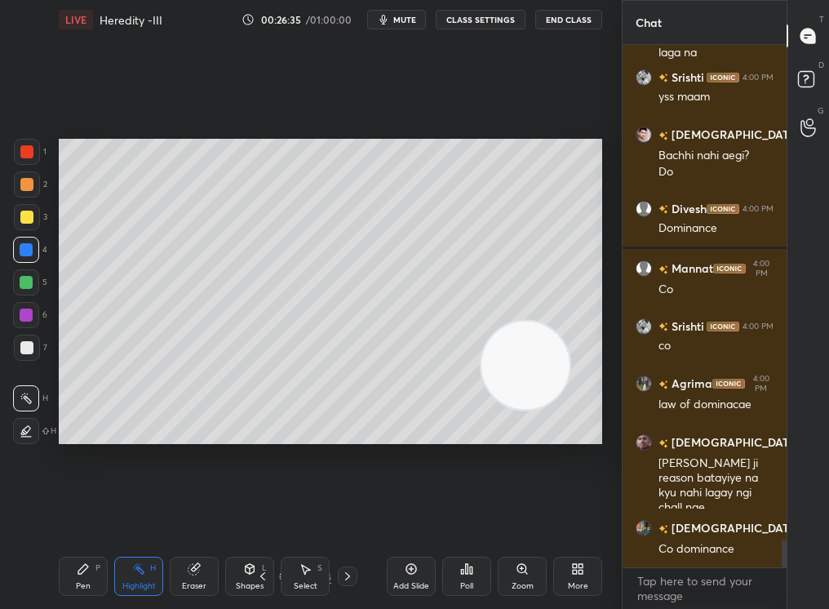
click at [499, 438] on div "Setting up your live class Poll for secs No correct answer Start poll" at bounding box center [330, 291] width 556 height 504
click at [206, 515] on div "Eraser" at bounding box center [194, 575] width 49 height 39
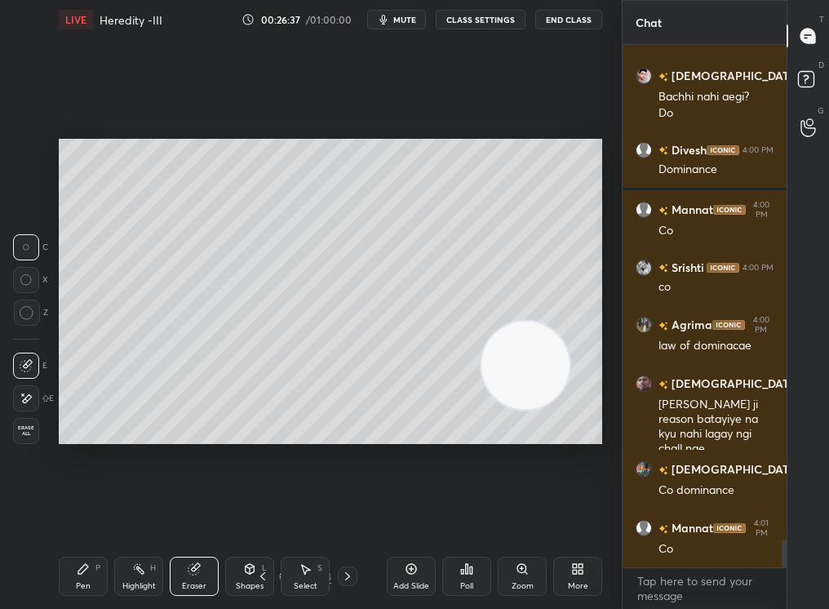
click at [192, 515] on icon at bounding box center [194, 568] width 13 height 13
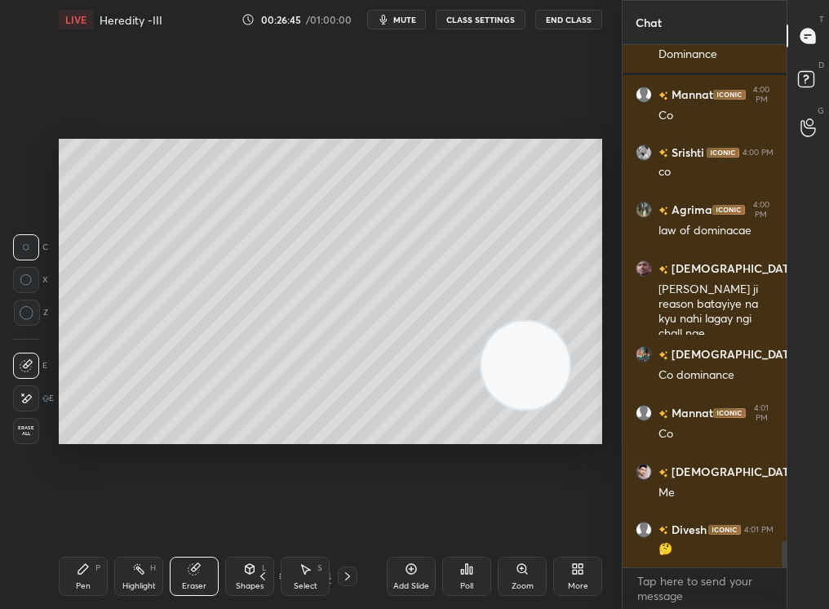
scroll to position [9457, 0]
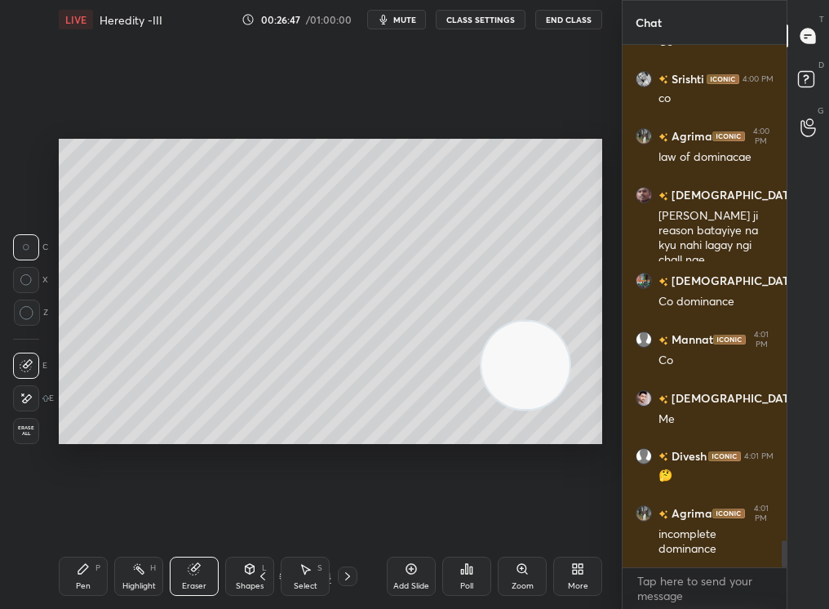
click at [81, 515] on div "Pen P" at bounding box center [83, 575] width 49 height 39
click at [83, 515] on icon at bounding box center [83, 569] width 10 height 10
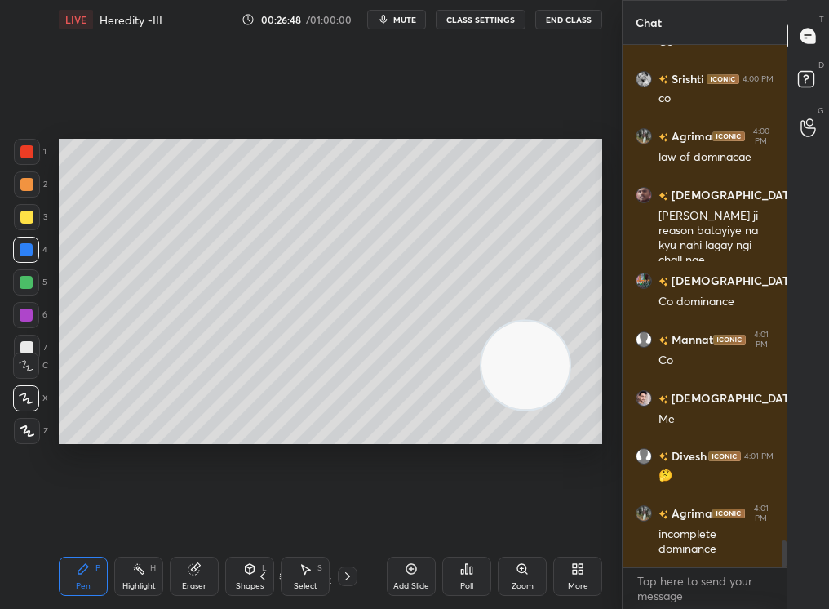
click at [83, 515] on div "Pen P Highlight H Eraser Shapes L Select S 55 / 94 Add Slide Poll Zoom More" at bounding box center [330, 575] width 543 height 65
click at [147, 515] on div "Highlight H" at bounding box center [138, 575] width 49 height 39
click at [144, 515] on div "Highlight H" at bounding box center [138, 575] width 49 height 39
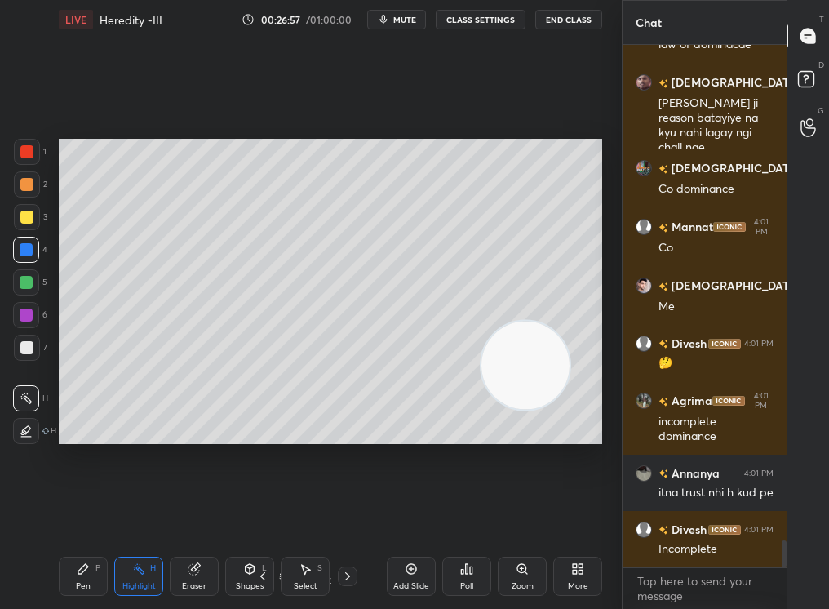
scroll to position [9626, 0]
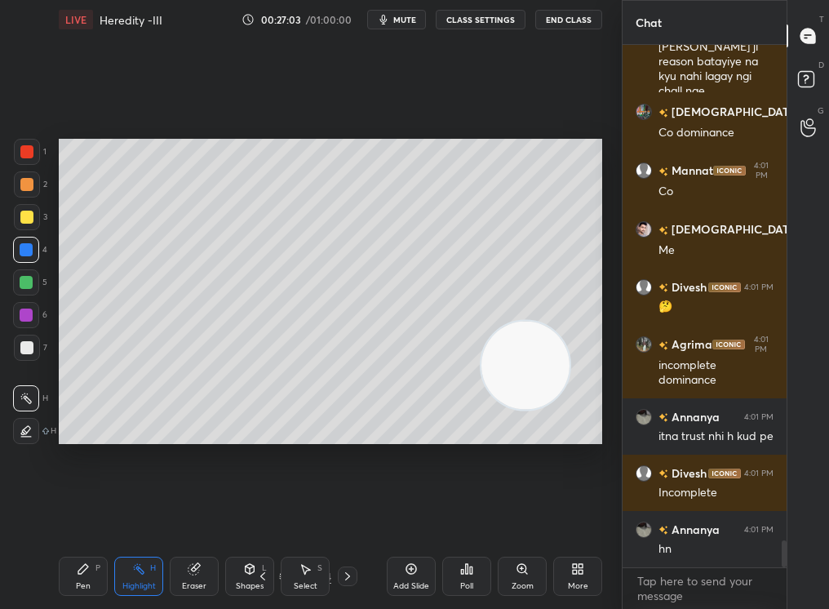
click at [82, 515] on icon at bounding box center [83, 568] width 13 height 13
click at [83, 515] on div "Pen P Highlight H Eraser Shapes L Select S 55 / 94 Add Slide Poll Zoom More" at bounding box center [330, 575] width 543 height 65
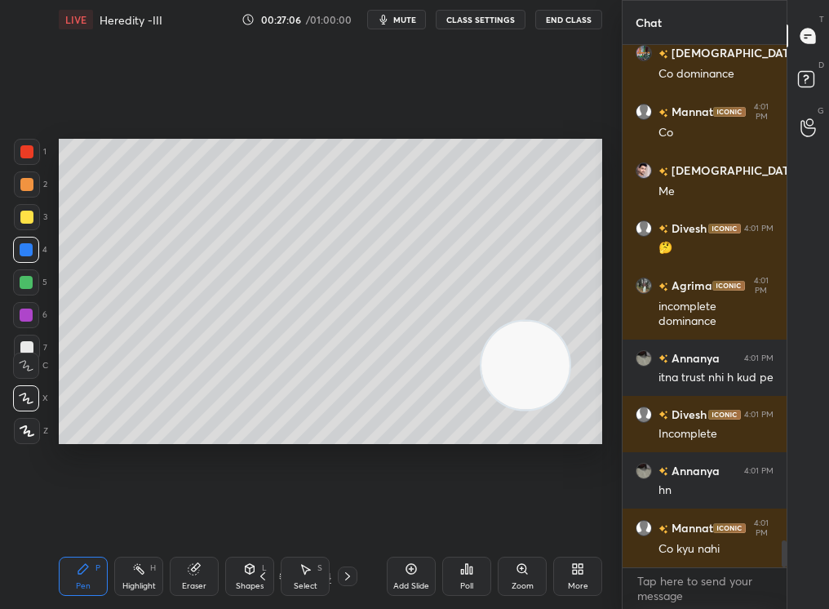
scroll to position [9756, 0]
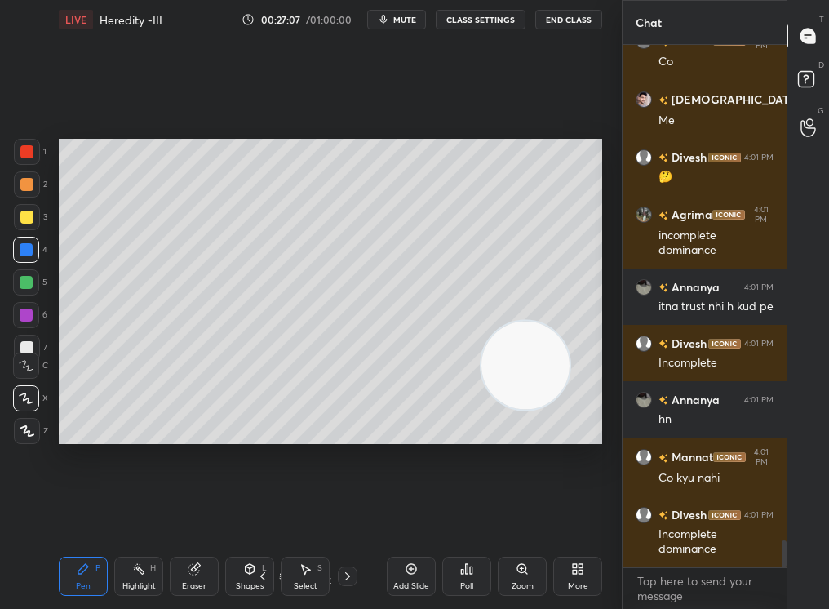
click at [189, 515] on div "Setting up your live class Poll for secs No correct answer Start poll" at bounding box center [330, 291] width 556 height 504
click at [139, 515] on icon at bounding box center [138, 568] width 13 height 13
click at [152, 515] on div "LIVE Heredity -III 00:27:08 / 01:00:00 mute CLASS SETTINGS End Class Setting up…" at bounding box center [330, 304] width 556 height 609
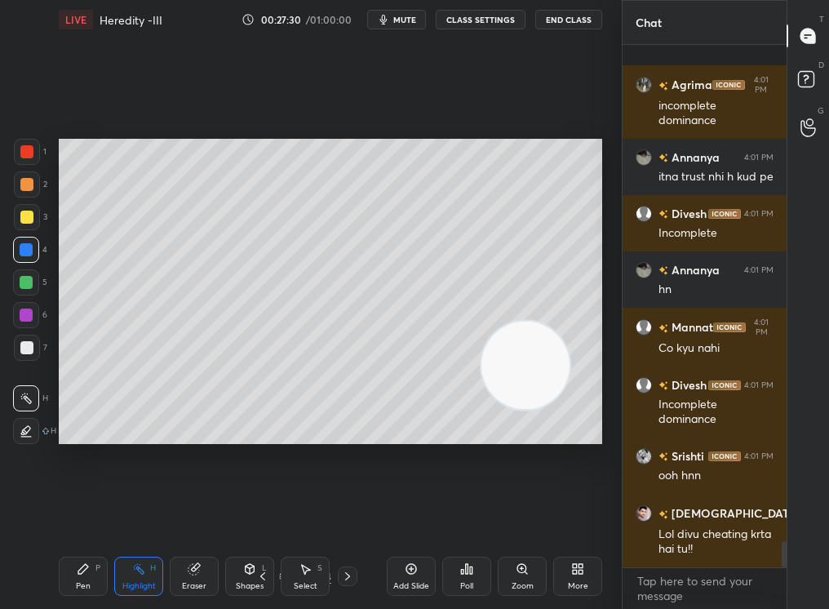
scroll to position [9986, 0]
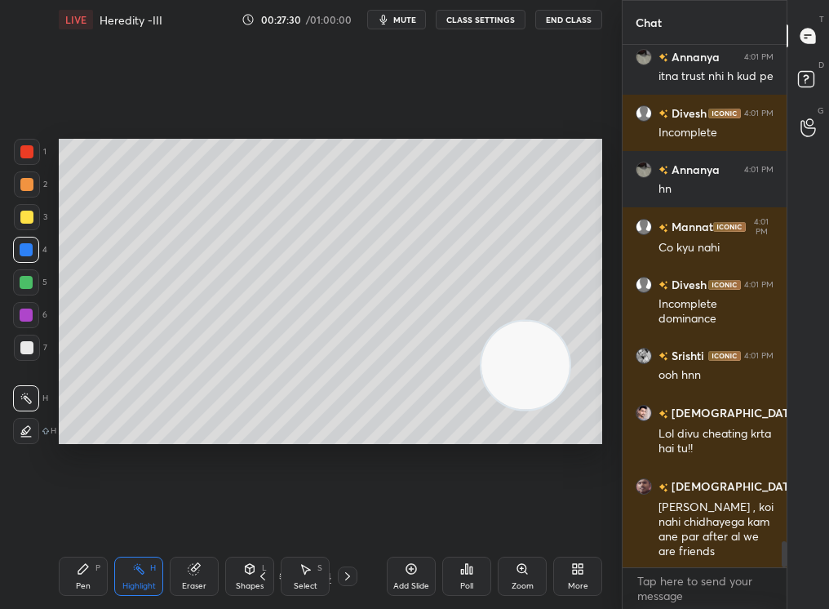
click at [308, 515] on div "Select" at bounding box center [306, 586] width 24 height 8
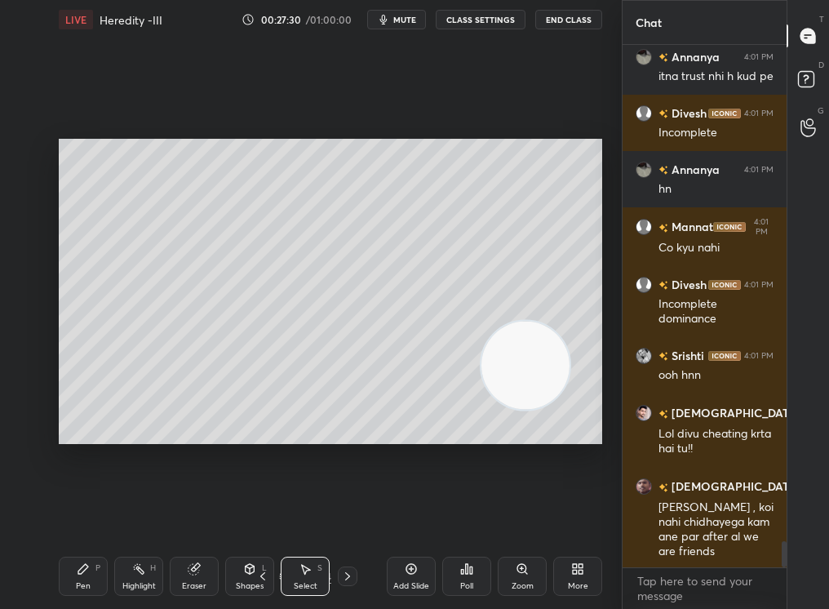
click at [308, 515] on div "Select" at bounding box center [306, 586] width 24 height 8
click at [219, 164] on div "0 ° Undo Copy Duplicate Duplicate to new slide Delete" at bounding box center [330, 292] width 543 height 306
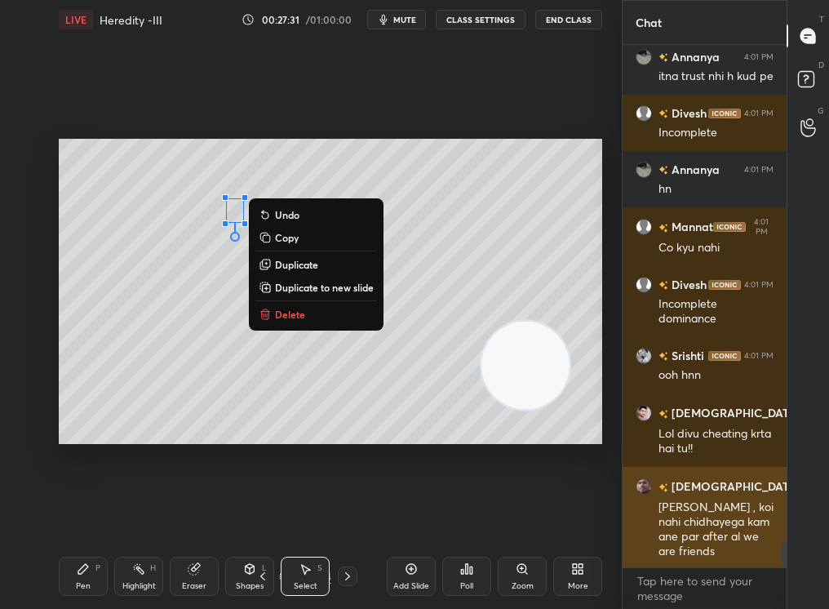
drag, startPoint x: 207, startPoint y: 162, endPoint x: 644, endPoint y: 494, distance: 548.4
click at [640, 489] on div "1 2 3 4 5 6 7 C X Z C X Z E E Erase all H H LIVE Heredity -III 00:27:31 / 01:00…" at bounding box center [414, 304] width 829 height 609
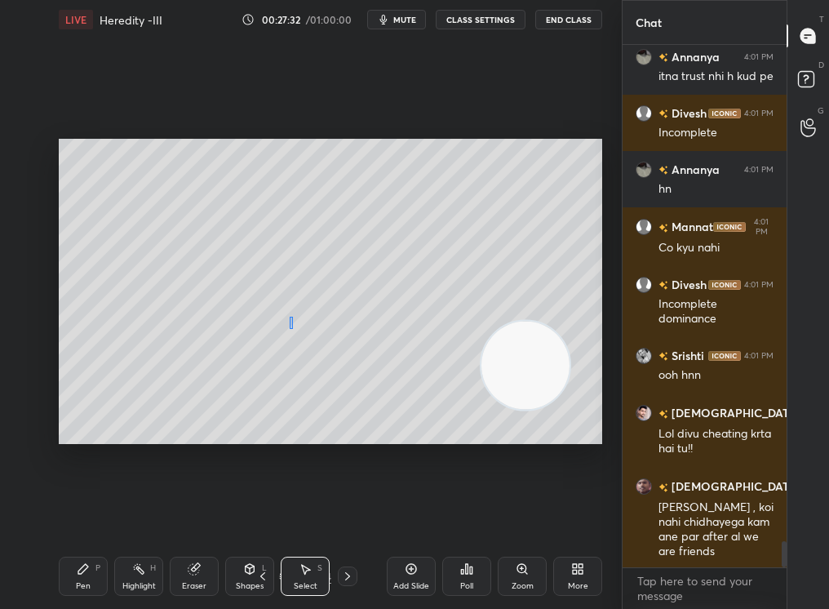
click at [292, 318] on div "0 ° Undo Copy Duplicate Duplicate to new slide Delete" at bounding box center [330, 292] width 543 height 306
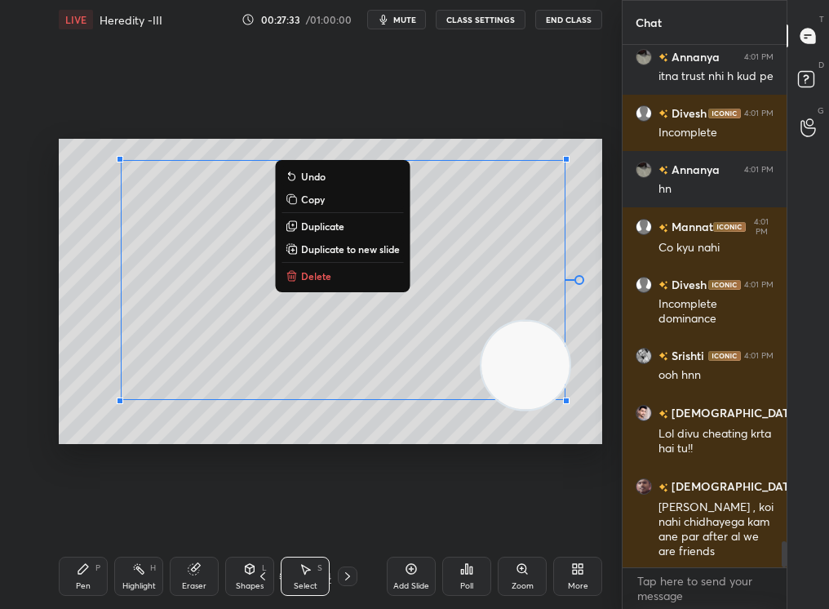
drag, startPoint x: 157, startPoint y: 159, endPoint x: 571, endPoint y: 455, distance: 509.3
click at [569, 454] on div "0 ° Undo Copy Duplicate Duplicate to new slide Delete Setting up your live clas…" at bounding box center [330, 291] width 556 height 504
click at [334, 284] on div "0 ° Undo Copy Duplicate Duplicate to new slide Delete" at bounding box center [330, 292] width 543 height 306
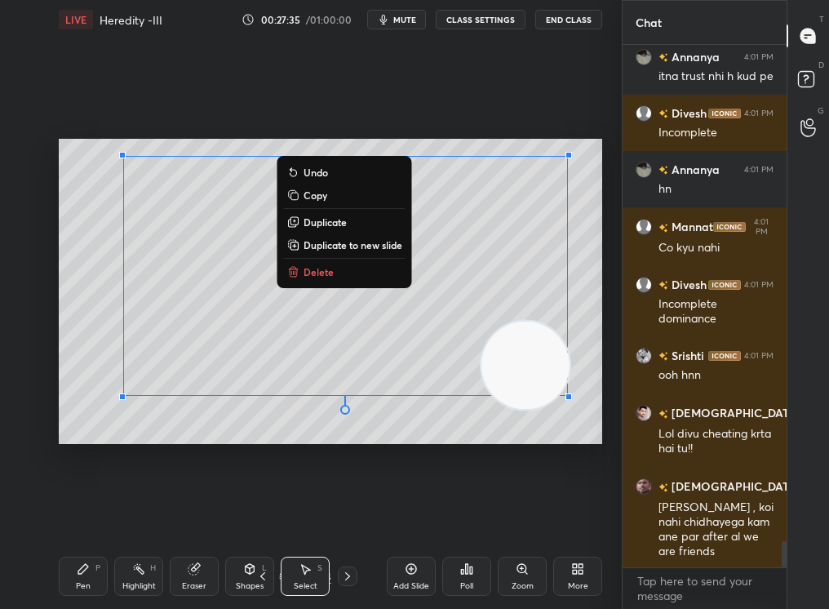
click at [331, 263] on button "Delete" at bounding box center [345, 272] width 122 height 20
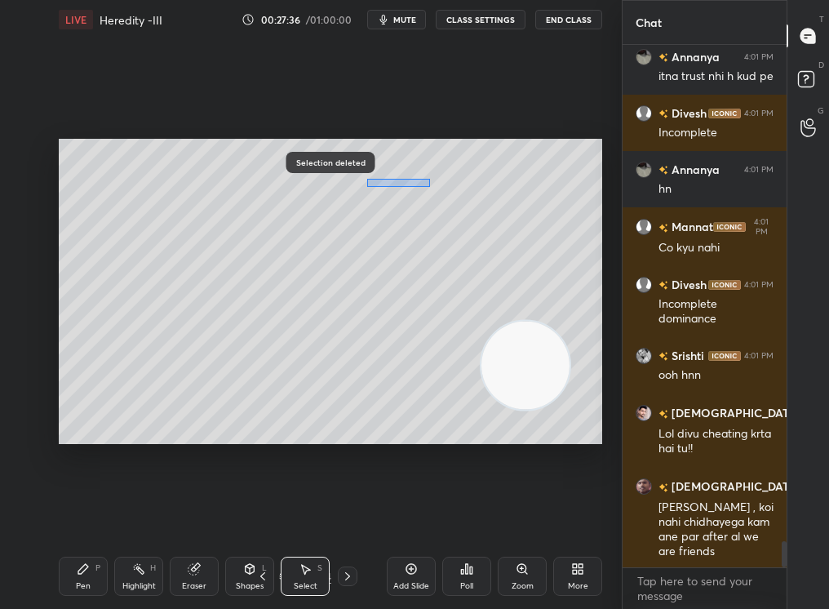
drag, startPoint x: 429, startPoint y: 187, endPoint x: 602, endPoint y: 359, distance: 244.0
click at [601, 361] on div "0 ° Undo Copy Duplicate Duplicate to new slide Delete" at bounding box center [330, 292] width 543 height 306
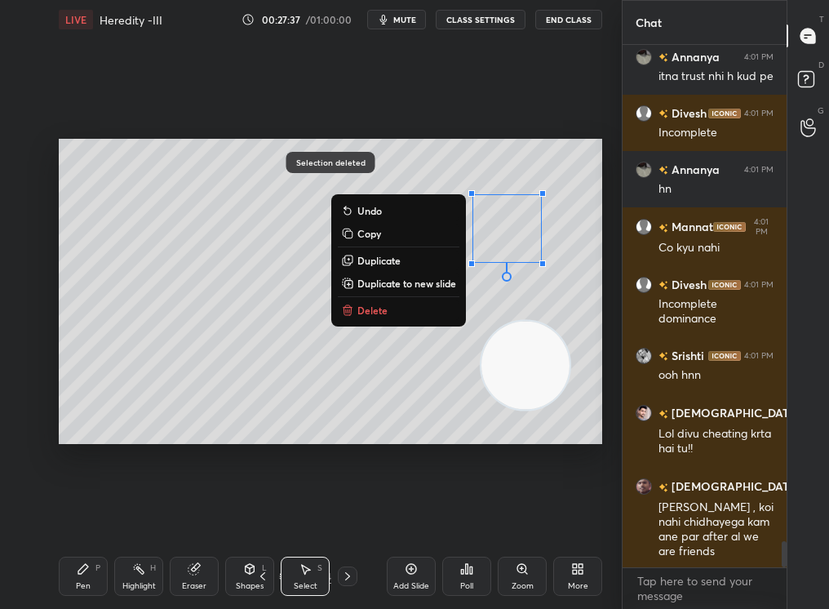
click at [406, 307] on button "Delete" at bounding box center [399, 310] width 122 height 20
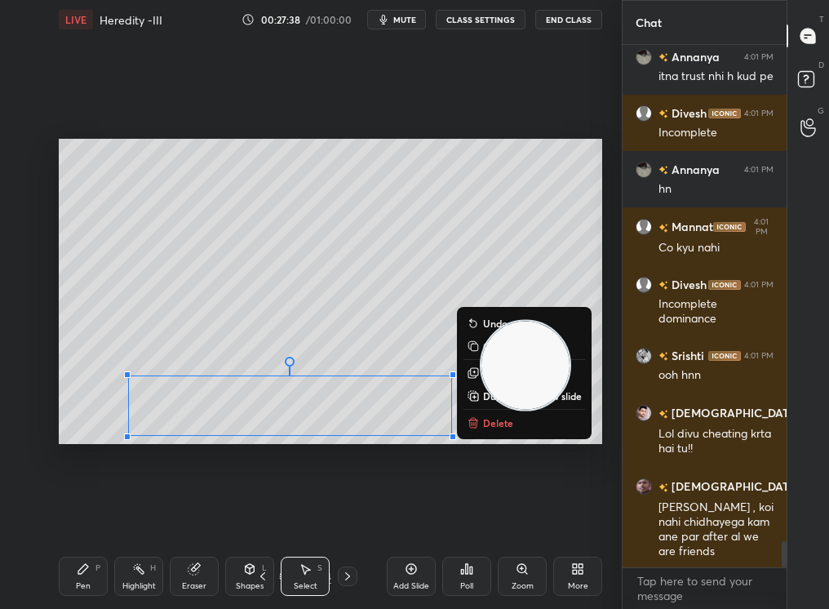
drag, startPoint x: 149, startPoint y: 348, endPoint x: 539, endPoint y: 467, distance: 407.7
click at [540, 467] on div "0 ° Undo Copy Duplicate Duplicate to new slide Delete Setting up your live clas…" at bounding box center [330, 291] width 556 height 504
click at [489, 427] on button "Delete" at bounding box center [524, 423] width 122 height 20
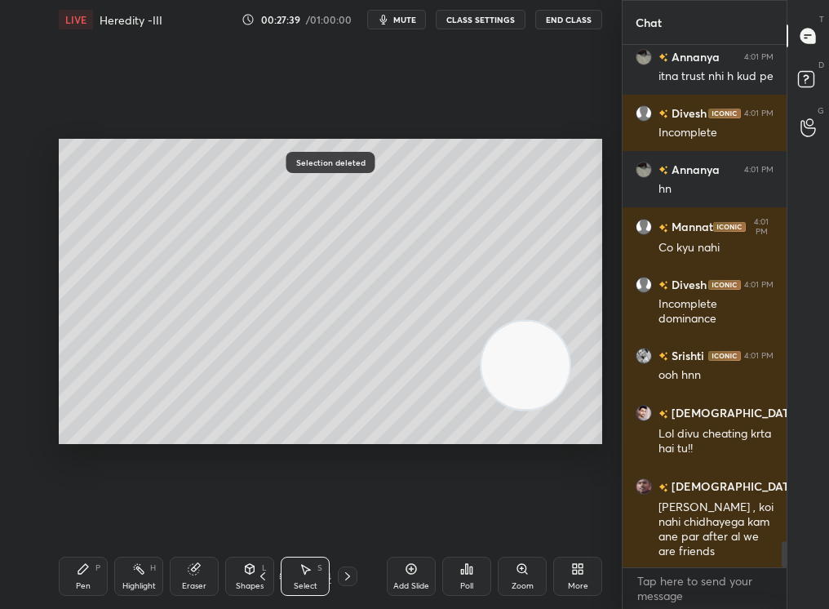
click at [104, 515] on div "Pen P" at bounding box center [83, 575] width 49 height 39
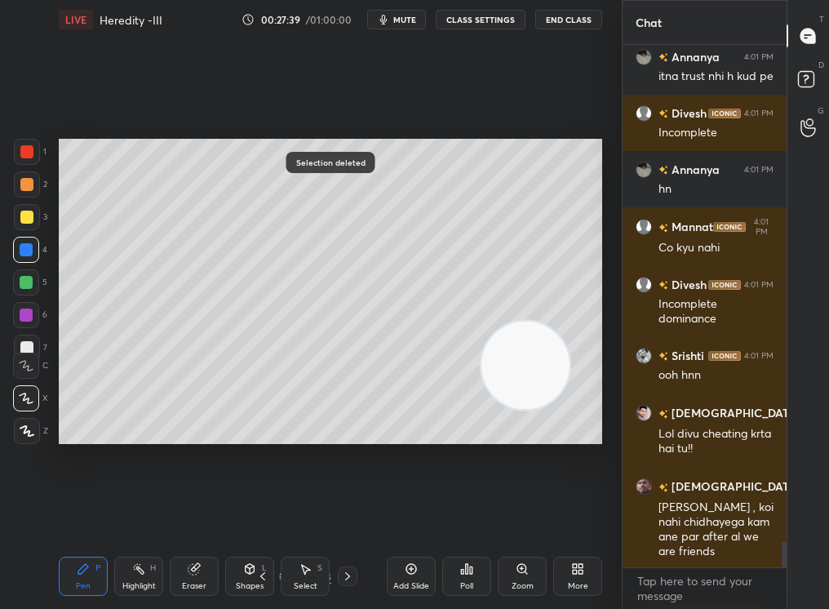
click at [84, 515] on div "Pen" at bounding box center [83, 586] width 15 height 8
click at [260, 515] on icon at bounding box center [262, 576] width 5 height 8
drag, startPoint x: 534, startPoint y: 365, endPoint x: 439, endPoint y: 511, distance: 174.0
click at [437, 513] on div "Setting up your live class Poll for secs No correct answer Start poll" at bounding box center [330, 291] width 556 height 504
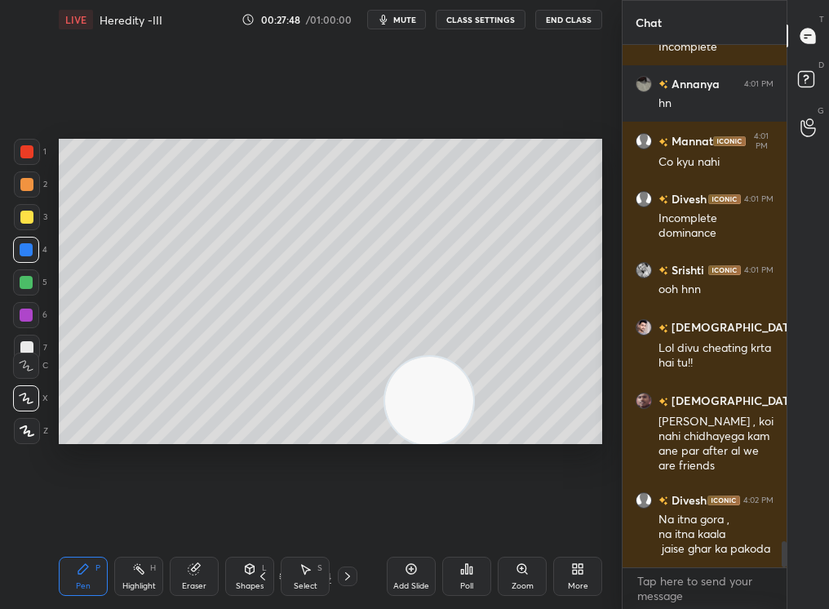
scroll to position [10145, 0]
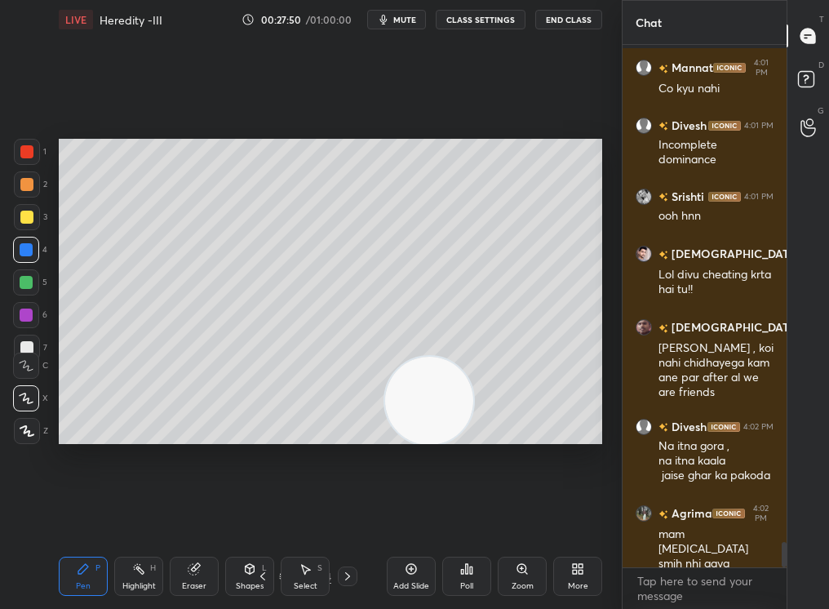
click at [207, 515] on div "Eraser" at bounding box center [194, 575] width 49 height 39
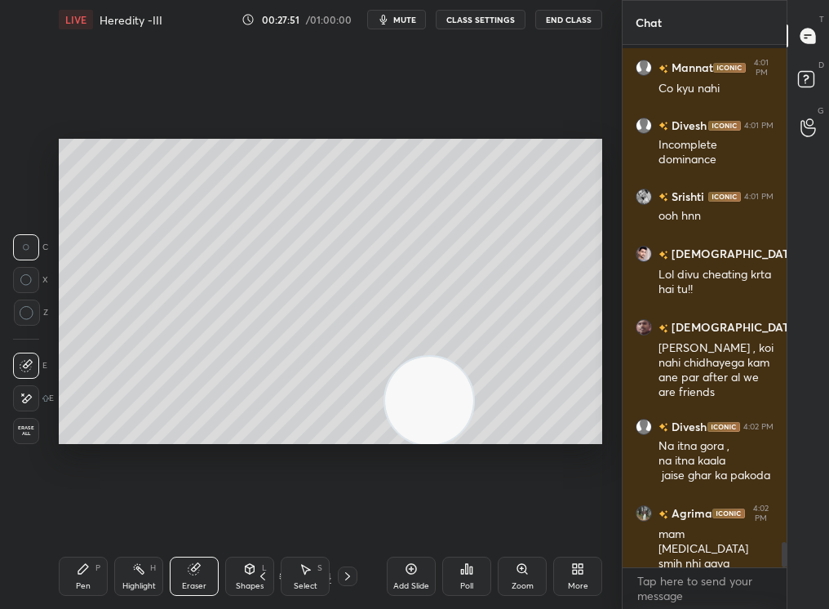
scroll to position [10216, 0]
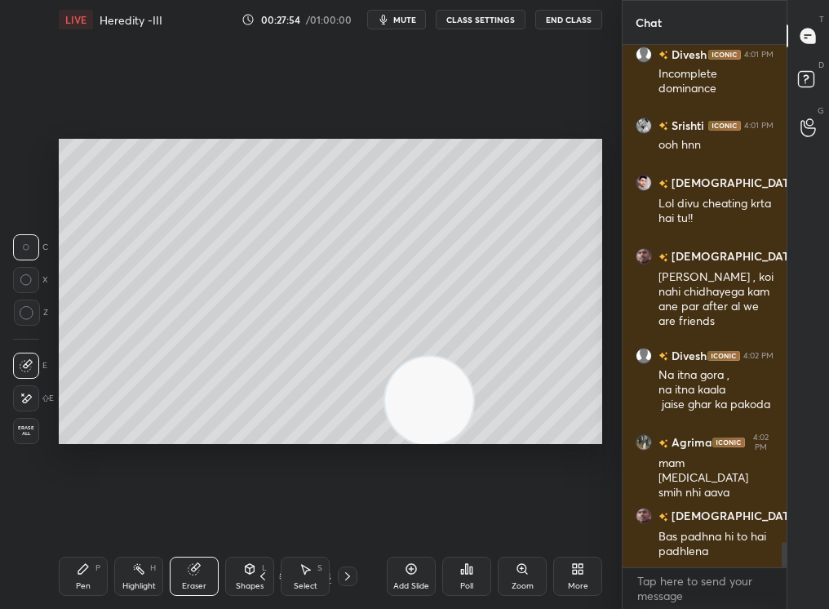
click at [75, 515] on div "Pen P" at bounding box center [83, 575] width 49 height 39
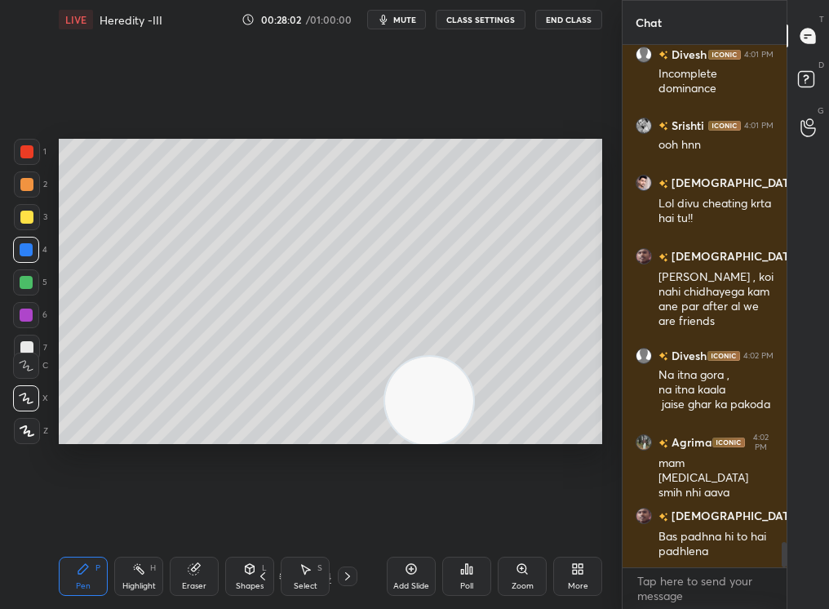
click at [351, 515] on icon at bounding box center [347, 575] width 13 height 13
click at [83, 515] on icon at bounding box center [83, 569] width 10 height 10
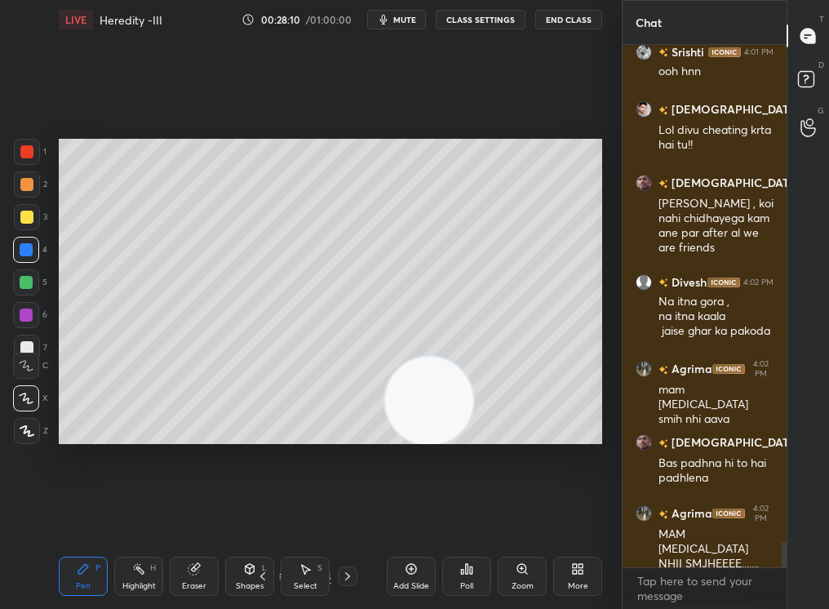
scroll to position [10390, 0]
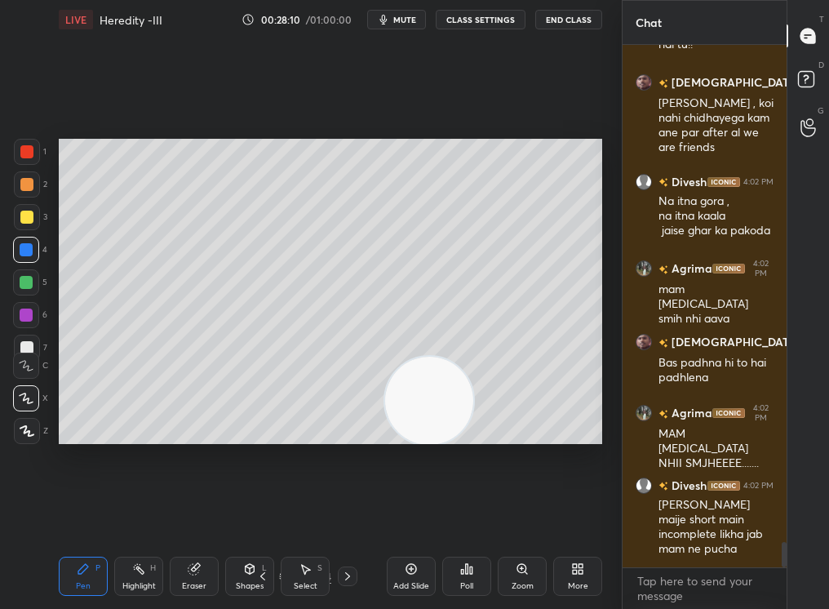
click at [35, 284] on div at bounding box center [26, 282] width 26 height 26
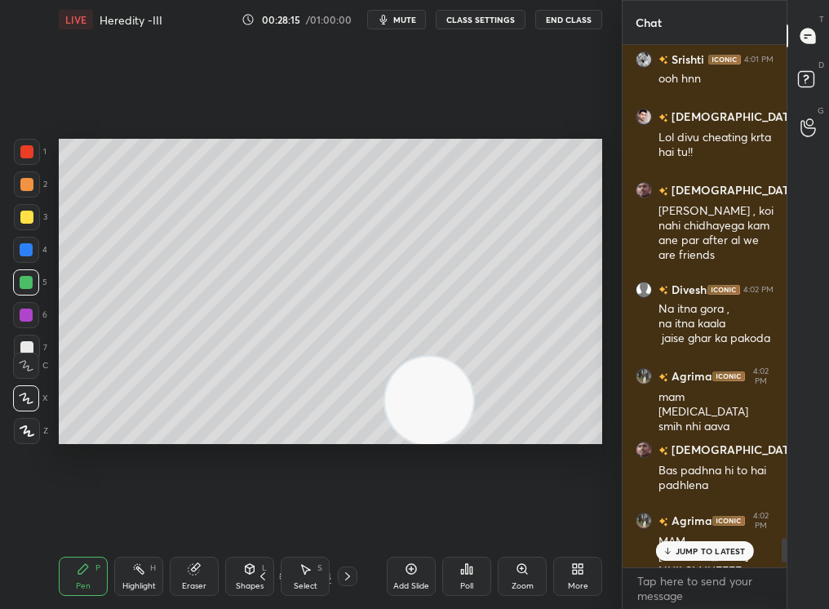
scroll to position [10274, 0]
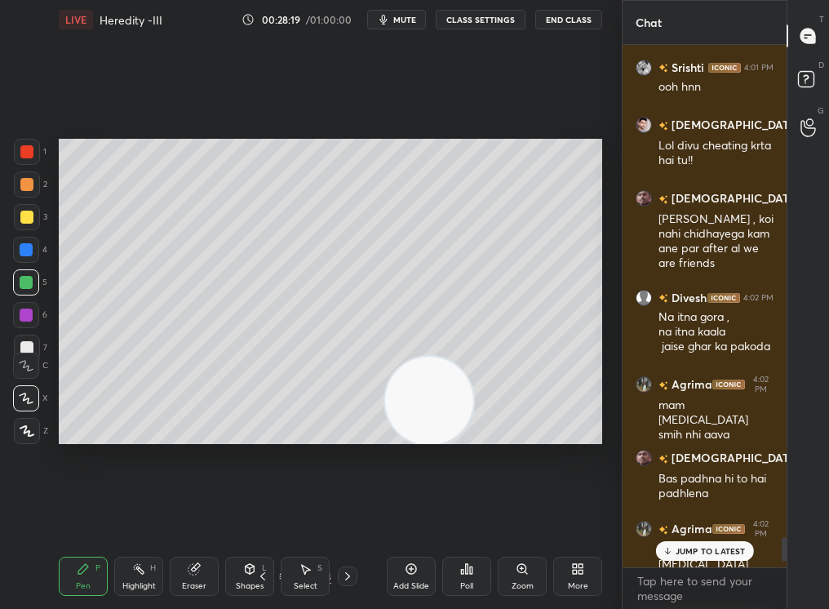
click at [145, 515] on div "Highlight H" at bounding box center [138, 575] width 49 height 39
drag, startPoint x: 140, startPoint y: 588, endPoint x: 143, endPoint y: 596, distance: 8.5
click at [144, 515] on div "Highlight H" at bounding box center [138, 575] width 49 height 39
click at [67, 515] on div "Pen P" at bounding box center [83, 575] width 49 height 39
click at [695, 515] on p "1 NEW MESSAGE" at bounding box center [709, 551] width 69 height 10
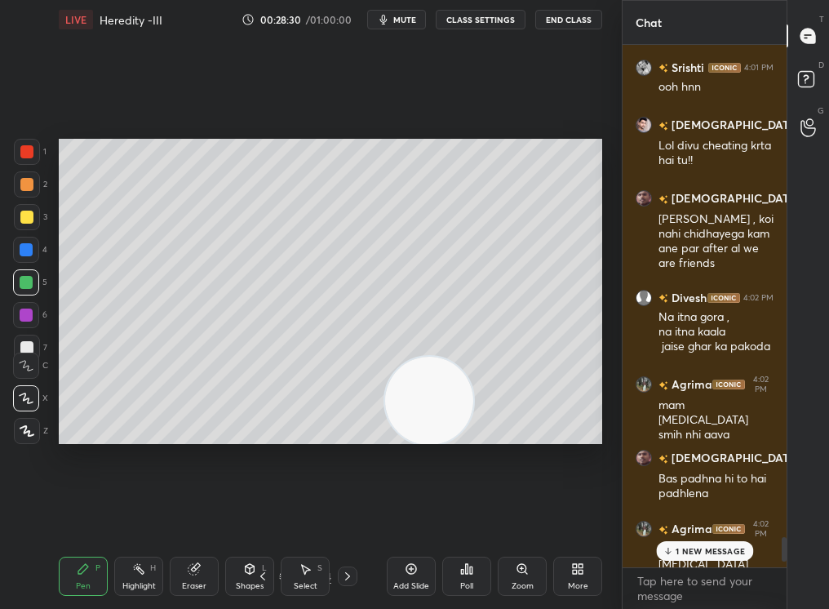
scroll to position [10448, 0]
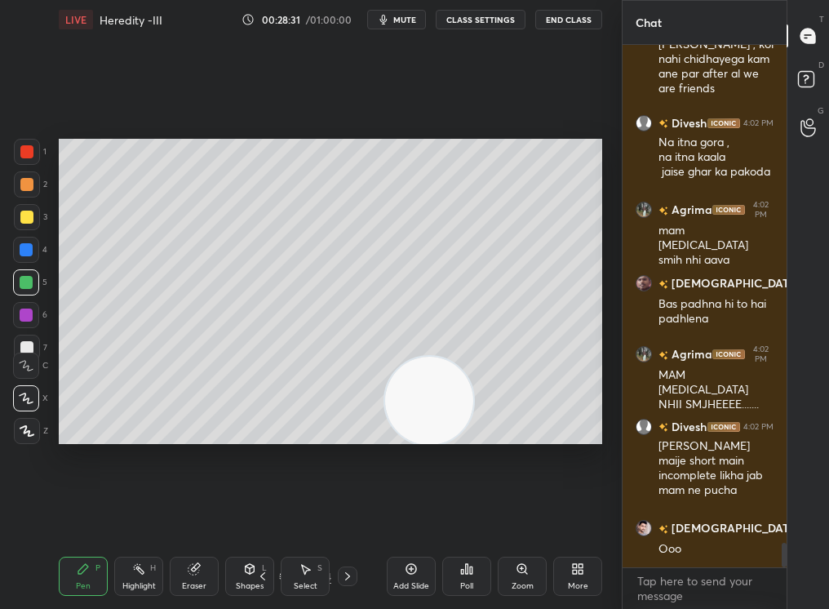
click at [259, 515] on icon at bounding box center [262, 575] width 13 height 13
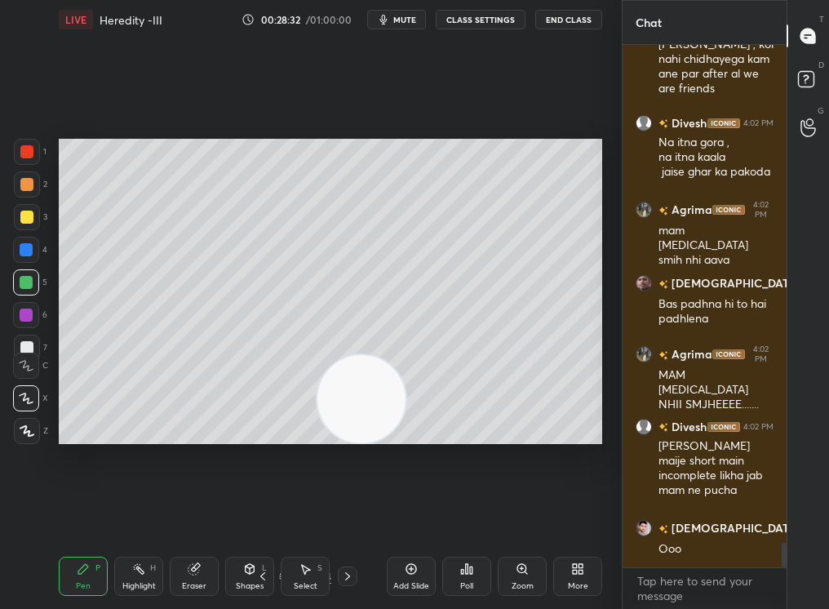
drag, startPoint x: 405, startPoint y: 451, endPoint x: 351, endPoint y: 470, distance: 57.8
click at [349, 472] on div "Setting up your live class Poll for secs No correct answer Start poll" at bounding box center [330, 291] width 556 height 504
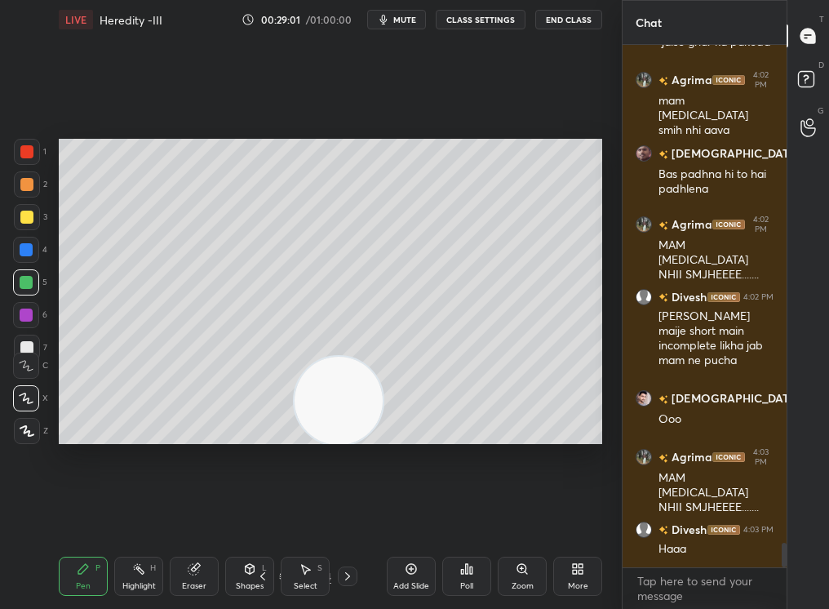
scroll to position [10634, 0]
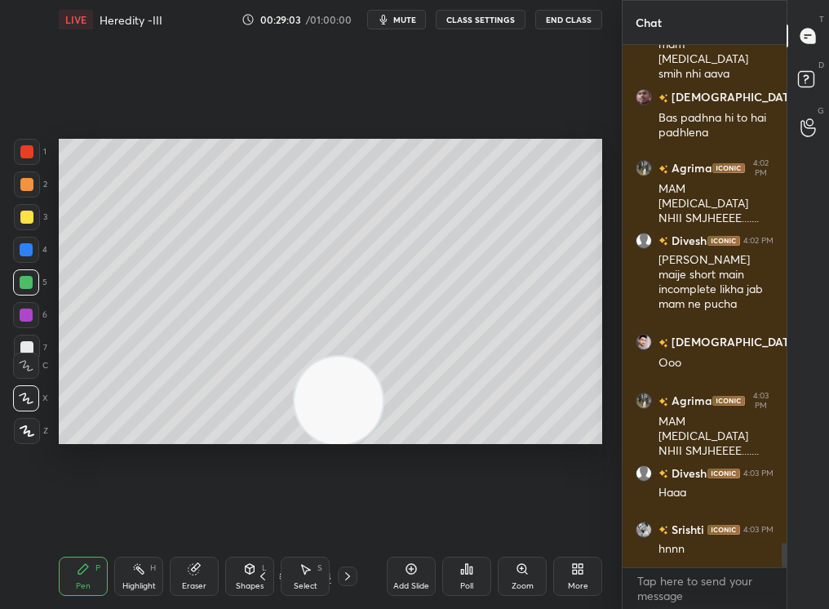
click at [33, 214] on div at bounding box center [27, 217] width 26 height 26
click at [23, 222] on div at bounding box center [26, 216] width 13 height 13
click at [16, 226] on div at bounding box center [27, 217] width 26 height 26
click at [279, 515] on icon at bounding box center [284, 576] width 10 height 10
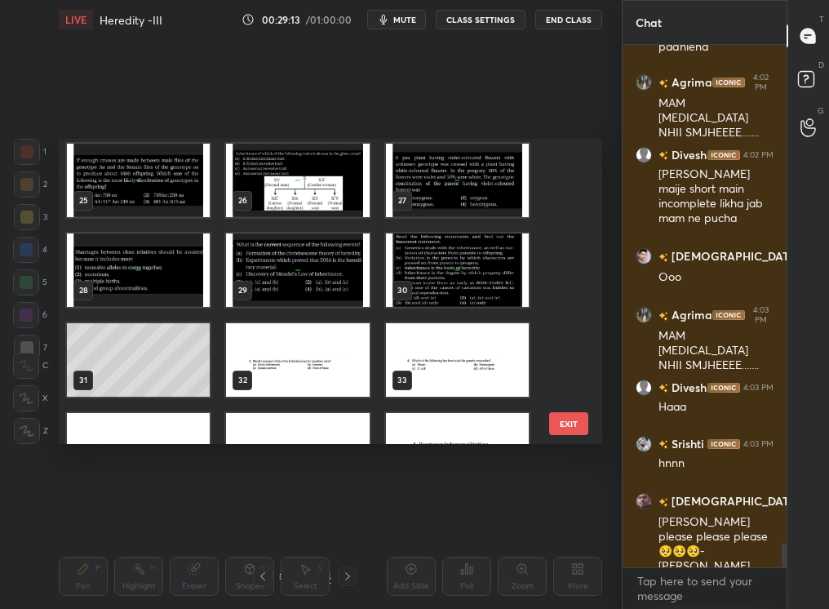
scroll to position [730, 0]
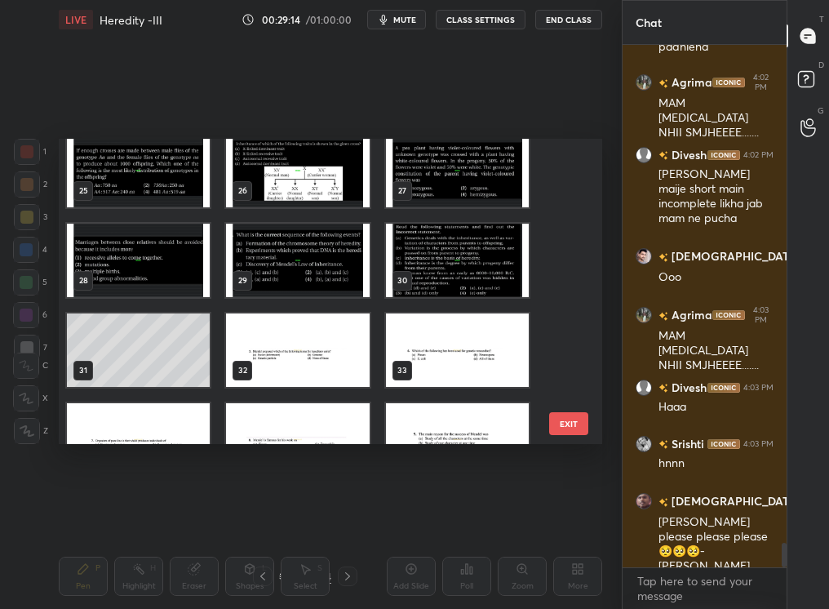
click at [471, 277] on img "grid" at bounding box center [457, 260] width 143 height 73
click at [474, 275] on img "grid" at bounding box center [457, 260] width 143 height 73
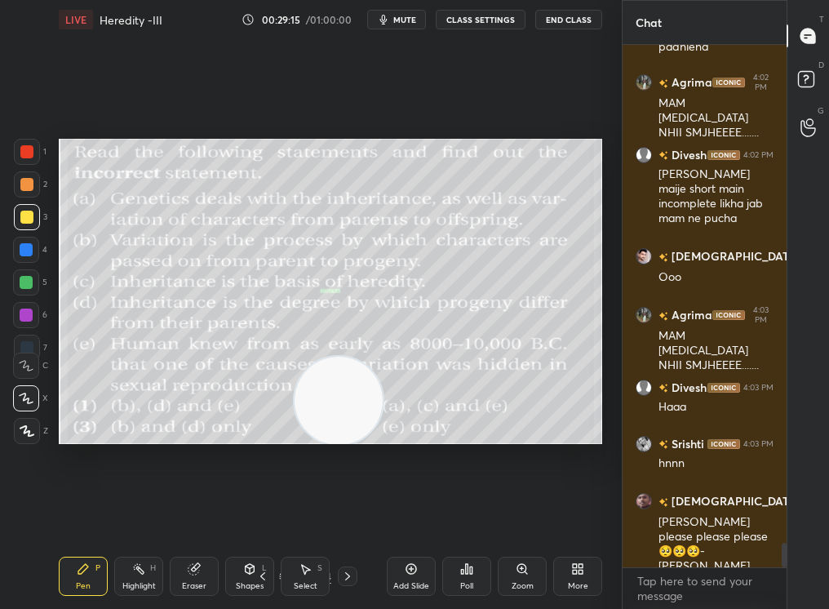
click at [264, 515] on icon at bounding box center [262, 575] width 13 height 13
click at [262, 515] on icon at bounding box center [262, 575] width 13 height 13
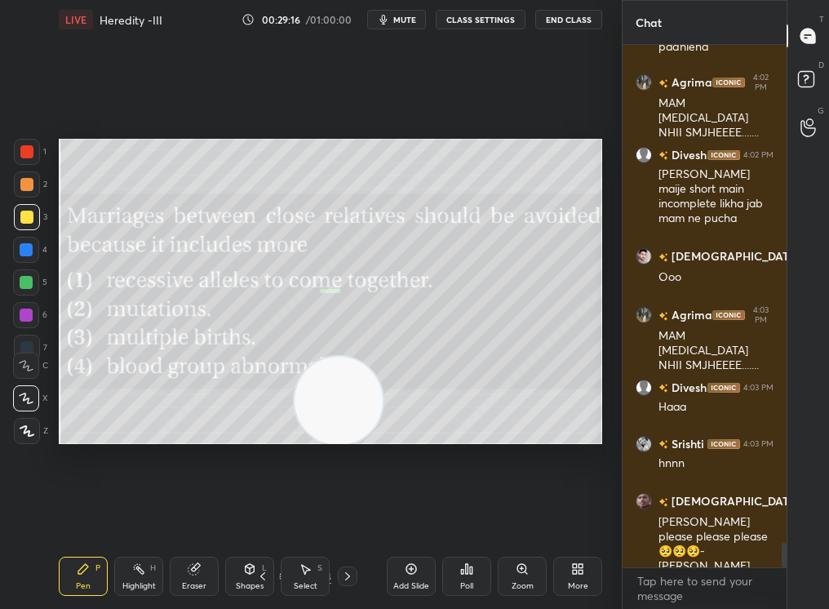
click at [262, 515] on icon at bounding box center [262, 575] width 13 height 13
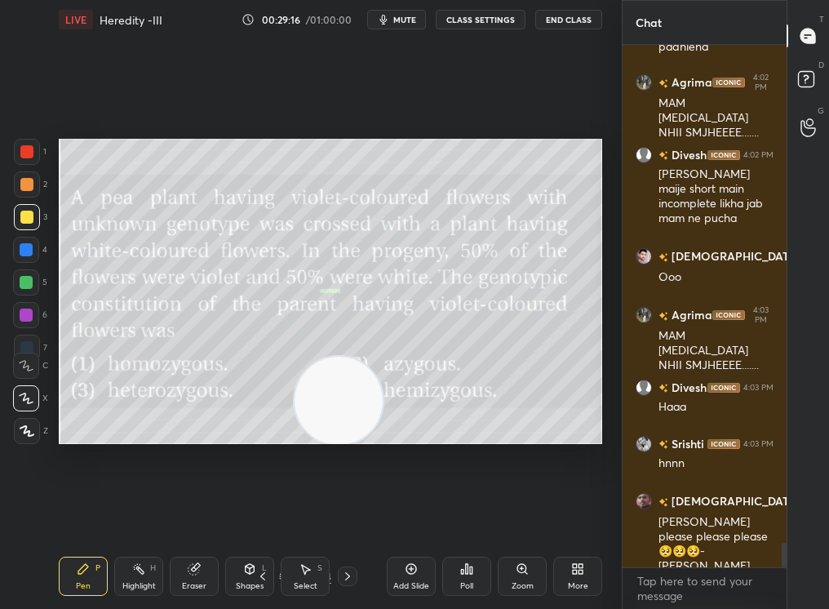
click at [261, 515] on icon at bounding box center [262, 575] width 13 height 13
click at [263, 515] on icon at bounding box center [262, 575] width 13 height 13
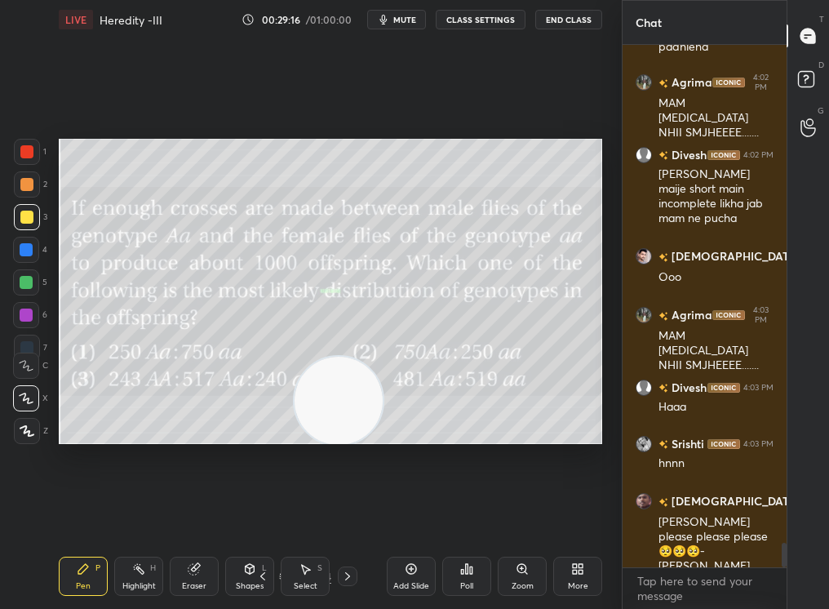
click at [263, 515] on div "Pen P Highlight H Eraser Shapes L Select S 25 / 94 Add Slide Poll Zoom More" at bounding box center [330, 575] width 543 height 65
click at [263, 515] on div "L" at bounding box center [264, 568] width 5 height 8
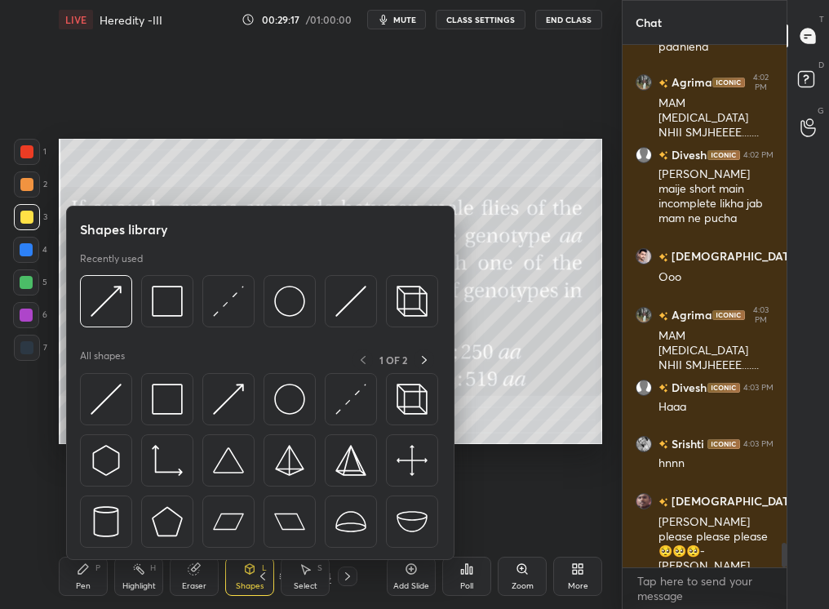
click at [262, 515] on div "L" at bounding box center [264, 568] width 5 height 8
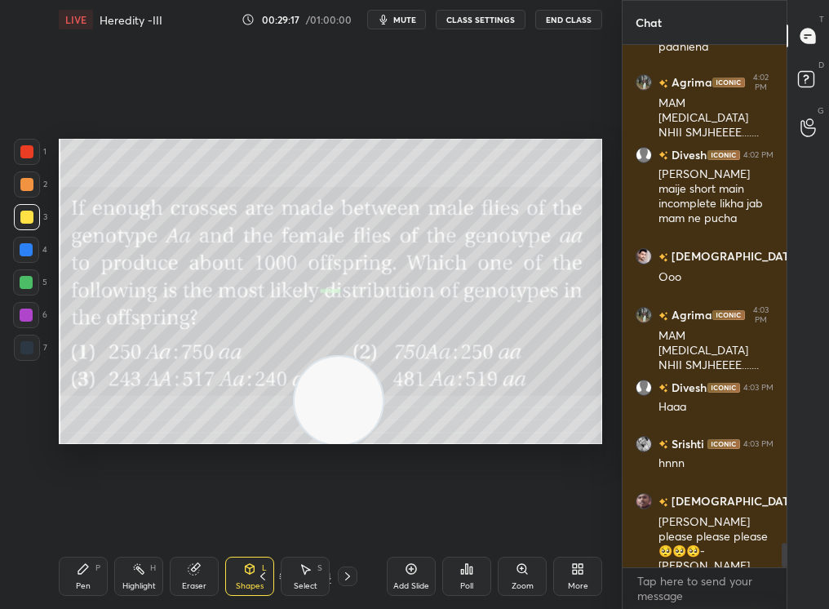
click at [263, 515] on div "Pen P Highlight H Eraser Shapes L Select S 25 / 94 Add Slide Poll Zoom More" at bounding box center [330, 575] width 543 height 65
click at [266, 515] on icon at bounding box center [262, 575] width 13 height 13
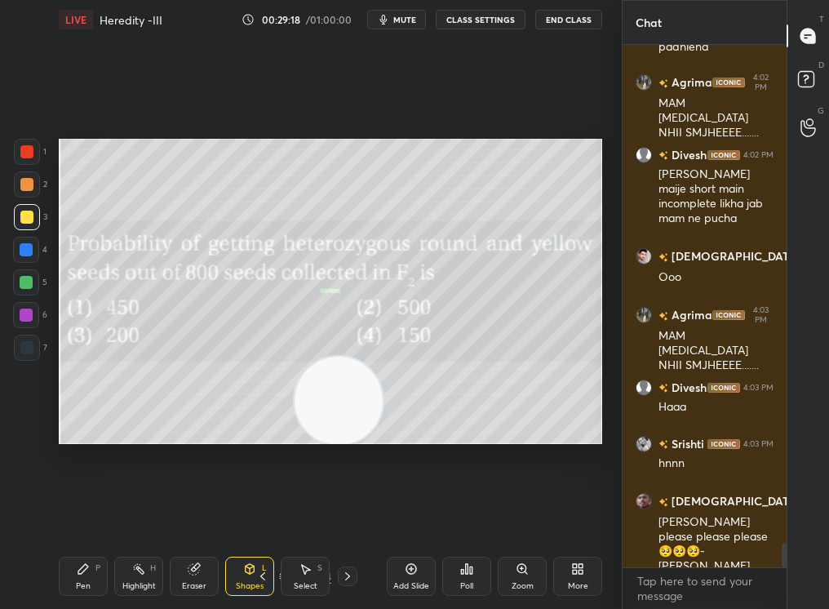
click at [263, 515] on icon at bounding box center [262, 575] width 13 height 13
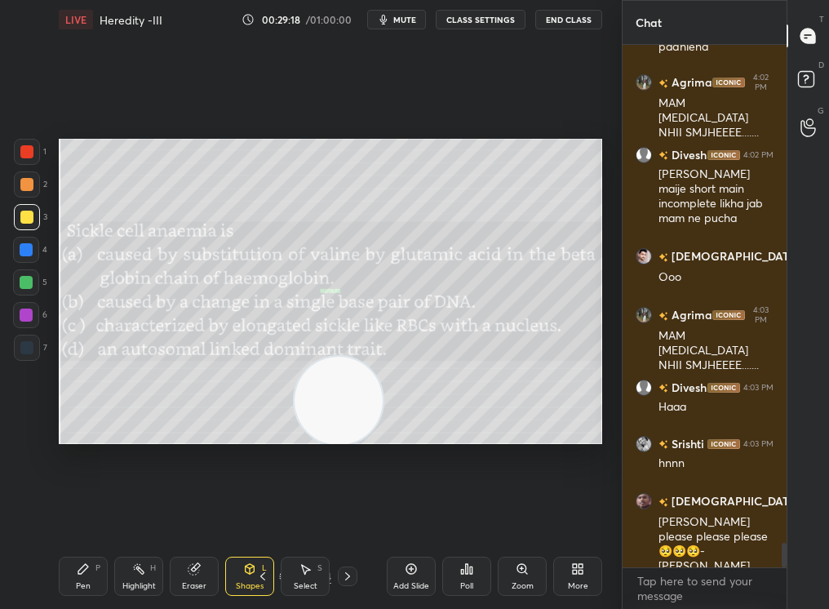
click at [263, 515] on icon at bounding box center [262, 575] width 13 height 13
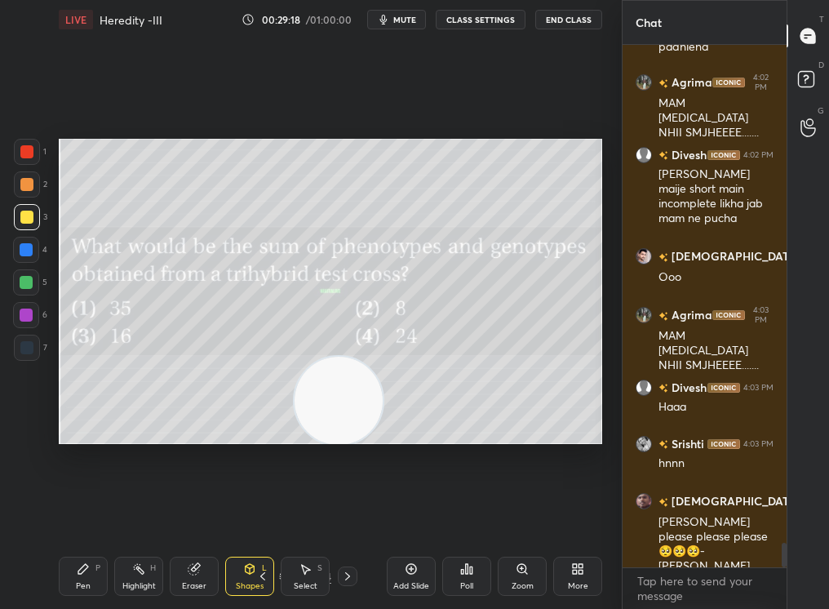
click at [263, 515] on icon at bounding box center [262, 575] width 13 height 13
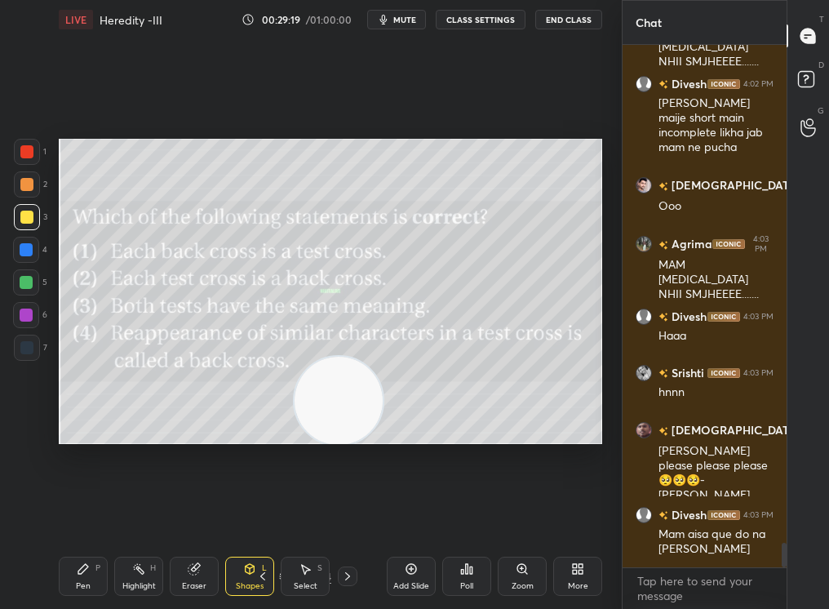
click at [348, 515] on icon at bounding box center [347, 575] width 13 height 13
click at [268, 515] on div "Pen P Highlight H Eraser Shapes L Select S 22 / 94 Add Slide Poll Zoom More" at bounding box center [330, 575] width 543 height 65
click at [269, 515] on div "Shapes L" at bounding box center [249, 575] width 49 height 39
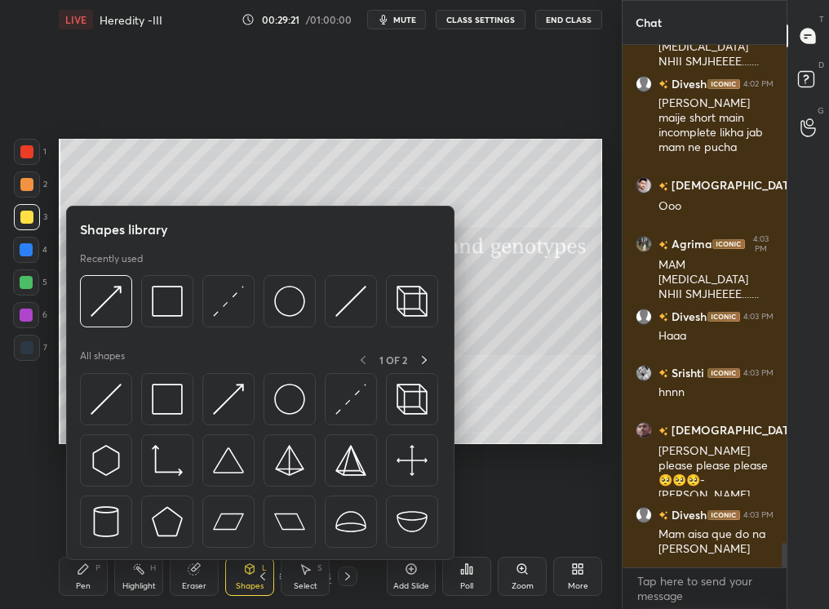
click at [270, 515] on div "Shapes L" at bounding box center [249, 575] width 49 height 39
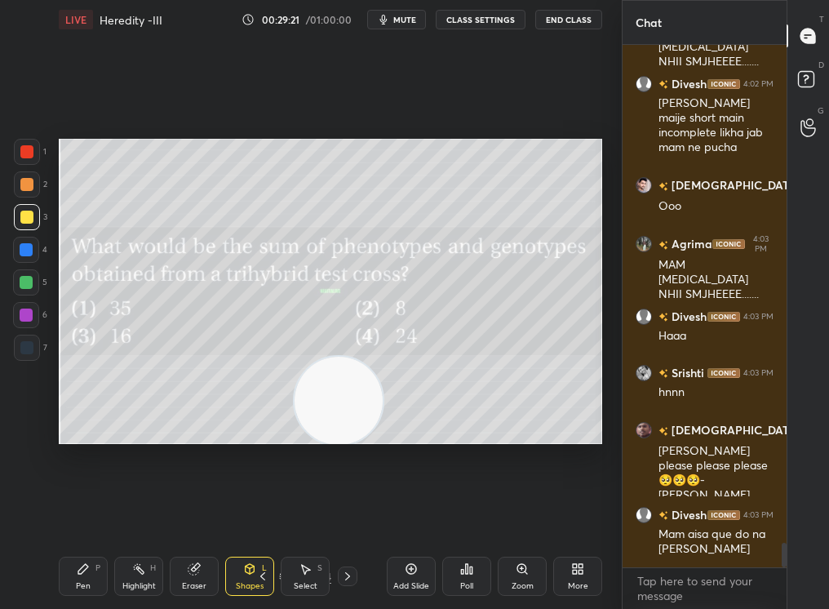
click at [270, 515] on div "Shapes L" at bounding box center [249, 575] width 49 height 39
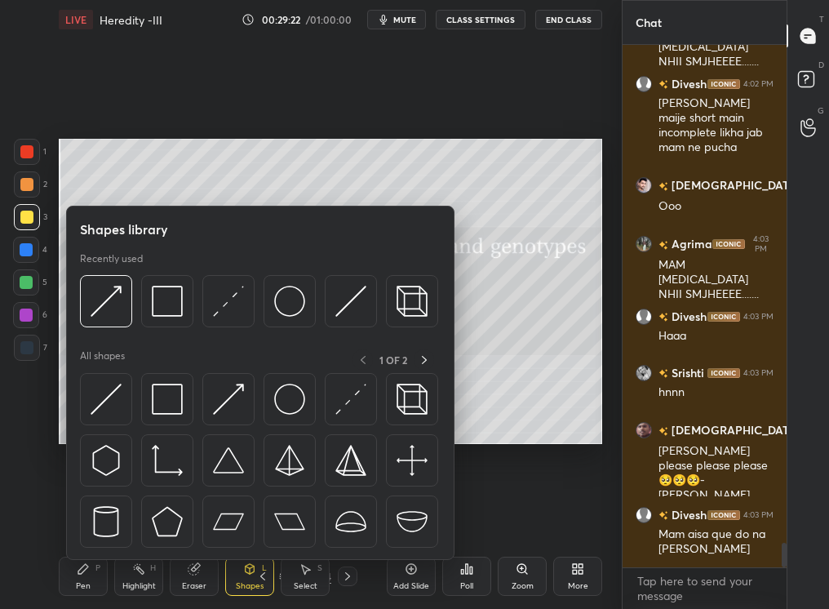
click at [267, 515] on icon at bounding box center [262, 575] width 13 height 13
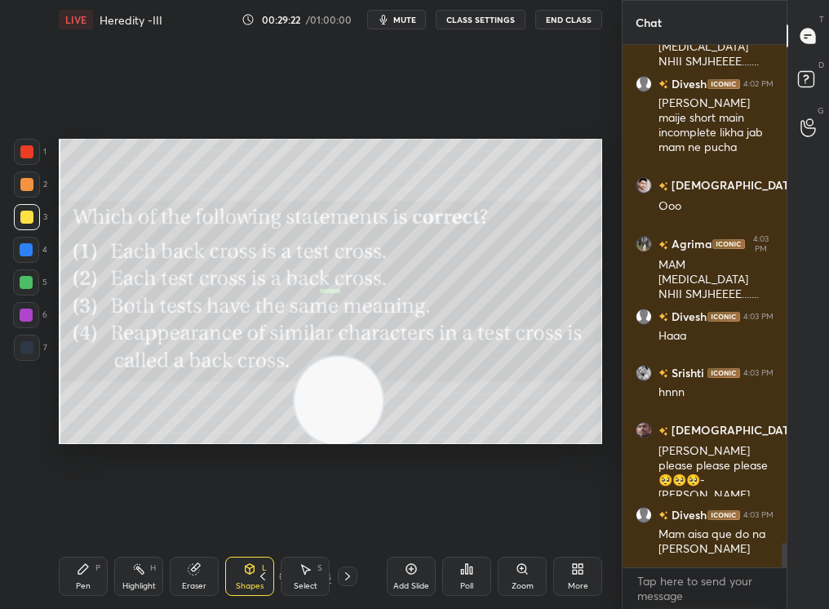
click at [265, 515] on icon at bounding box center [262, 575] width 13 height 13
click at [264, 515] on icon at bounding box center [262, 575] width 13 height 13
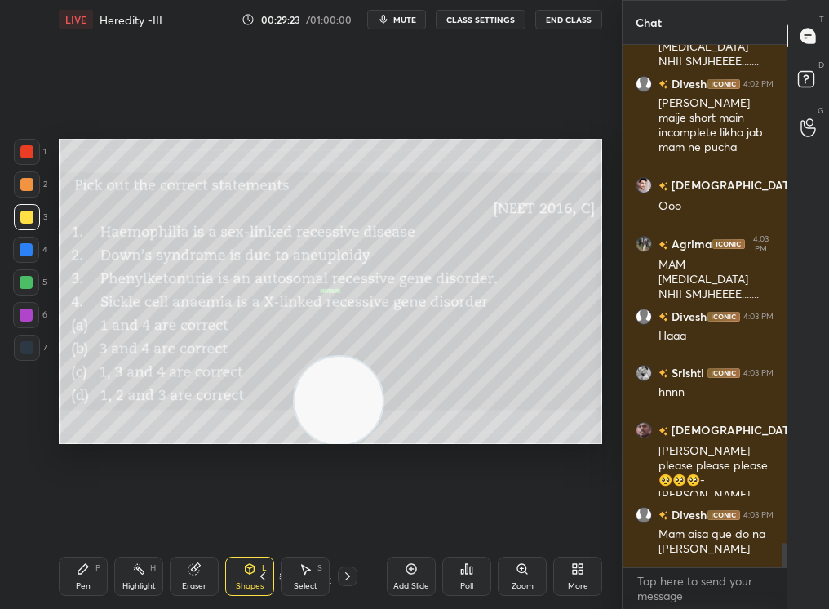
click at [264, 515] on icon at bounding box center [262, 575] width 13 height 13
click at [262, 515] on icon at bounding box center [262, 575] width 13 height 13
click at [341, 515] on div at bounding box center [348, 576] width 20 height 20
drag, startPoint x: 308, startPoint y: 393, endPoint x: 586, endPoint y: 151, distance: 368.9
click at [383, 355] on video at bounding box center [338, 399] width 88 height 88
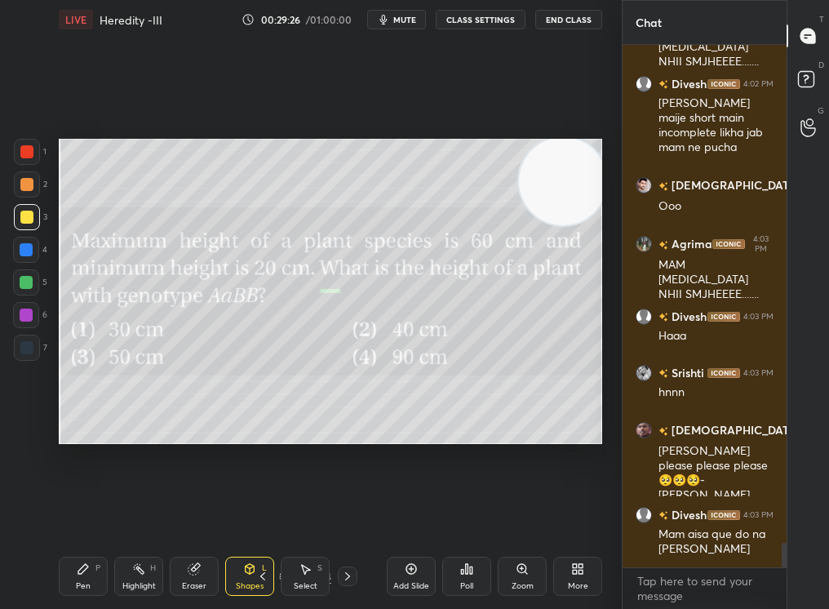
click at [29, 183] on div at bounding box center [26, 184] width 13 height 13
click at [23, 187] on div at bounding box center [26, 184] width 13 height 13
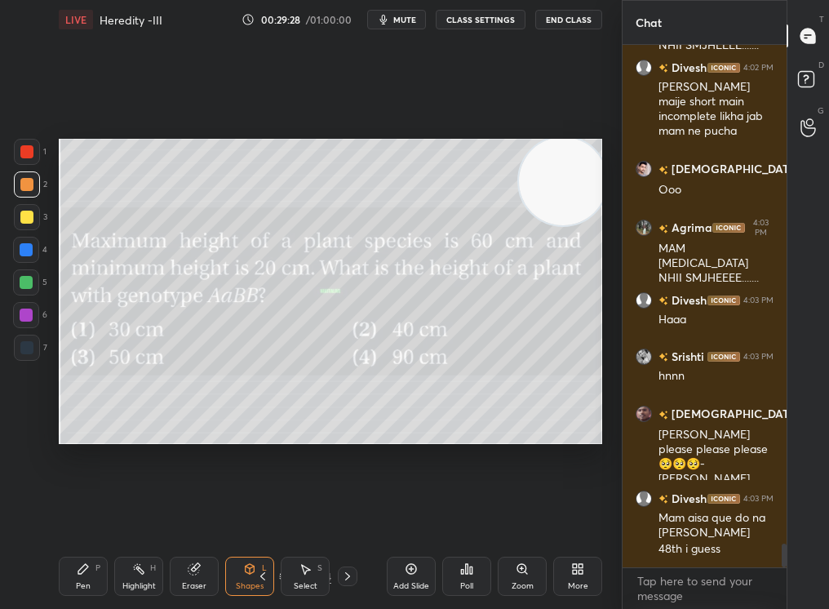
click at [83, 515] on div "Pen P" at bounding box center [83, 575] width 49 height 39
click at [84, 515] on icon at bounding box center [83, 568] width 13 height 13
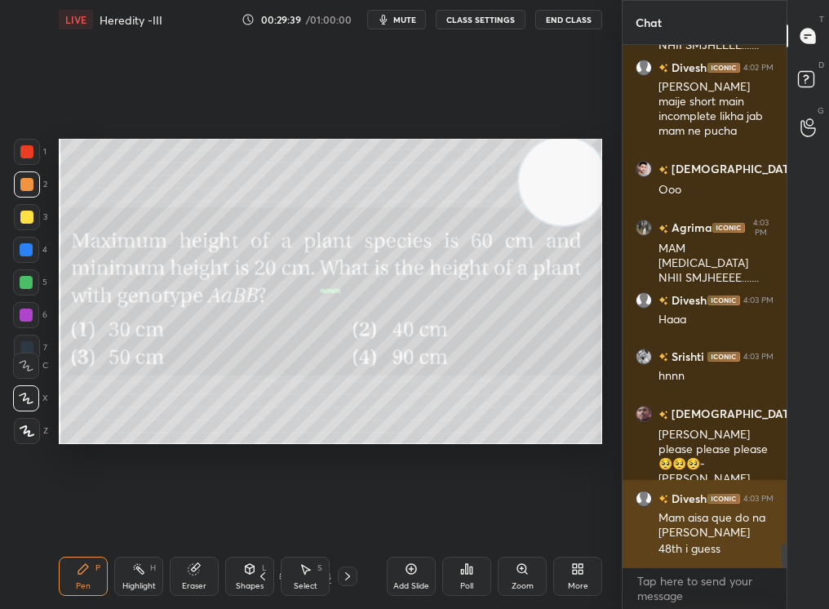
click at [658, 509] on div "1 2 3 4 5 6 7 C X Z C X Z E E Erase all H H LIVE Heredity -III 00:29:39 / 01:00…" at bounding box center [414, 304] width 829 height 609
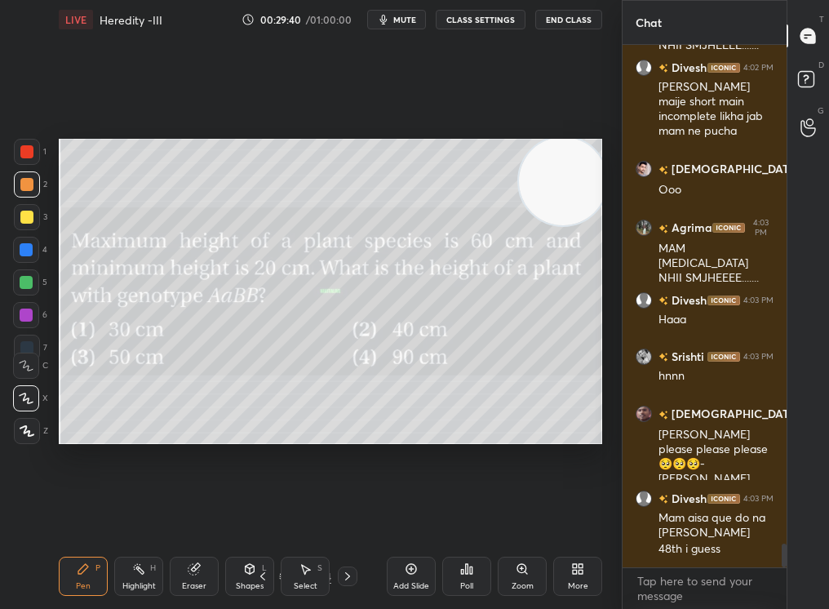
click at [308, 515] on div "Select S" at bounding box center [305, 575] width 49 height 39
click at [310, 515] on icon at bounding box center [305, 568] width 13 height 13
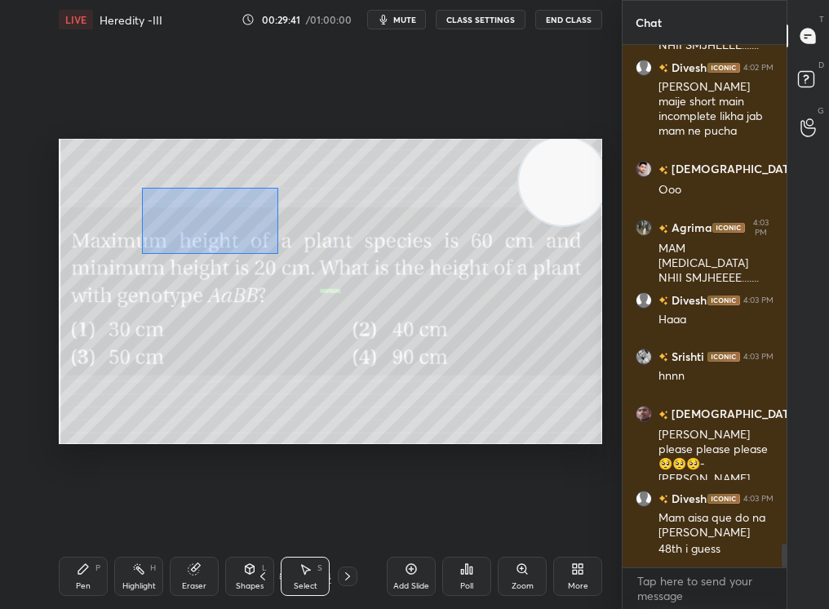
drag, startPoint x: 238, startPoint y: 230, endPoint x: 618, endPoint y: 457, distance: 442.0
click at [618, 458] on div "1 2 3 4 5 6 7 C X Z C X Z E E Erase all H H LIVE Heredity -III 00:29:41 / 01:00…" at bounding box center [311, 304] width 622 height 609
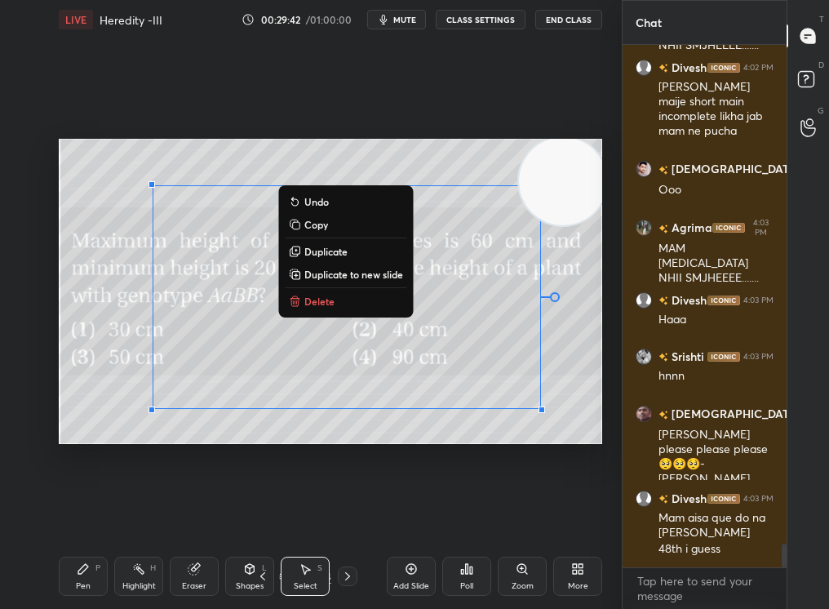
scroll to position [10864, 0]
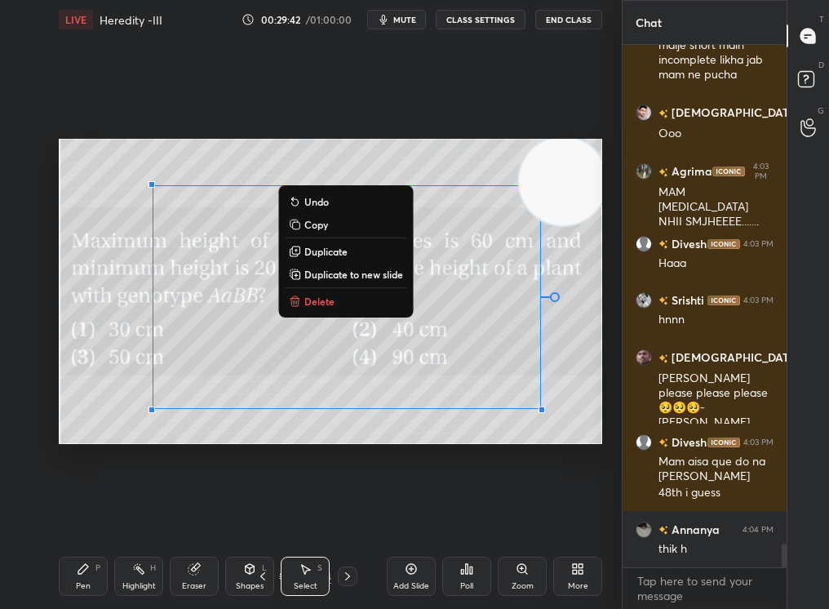
click at [334, 307] on button "Delete" at bounding box center [346, 301] width 122 height 20
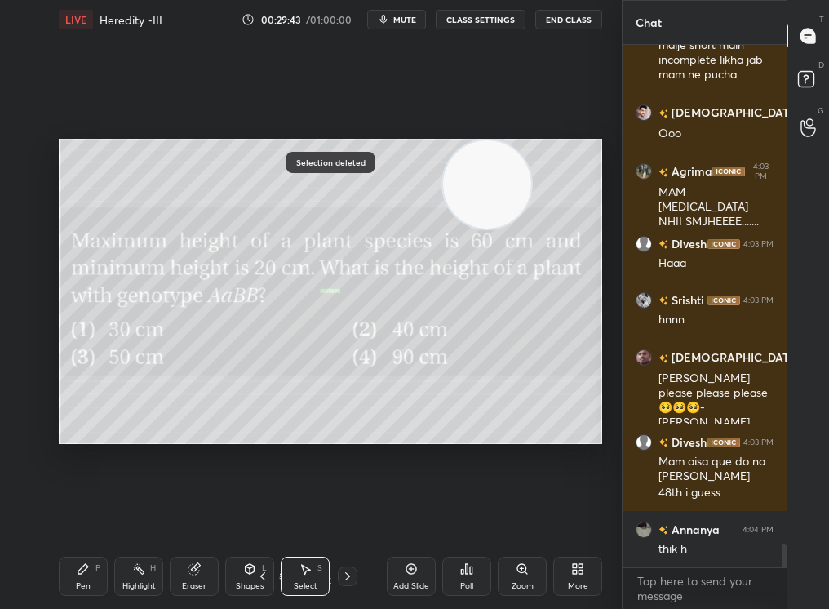
drag, startPoint x: 538, startPoint y: 187, endPoint x: 265, endPoint y: 125, distance: 280.2
click at [259, 124] on div "0 ° Undo Copy Duplicate Duplicate to new slide Delete Selection deleted Setting…" at bounding box center [330, 291] width 556 height 504
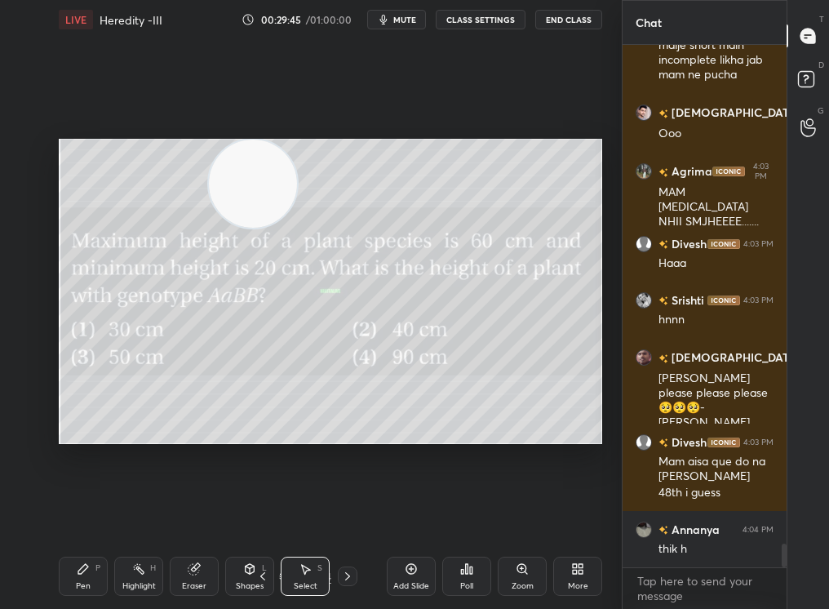
click at [97, 515] on div "Pen P" at bounding box center [83, 575] width 49 height 39
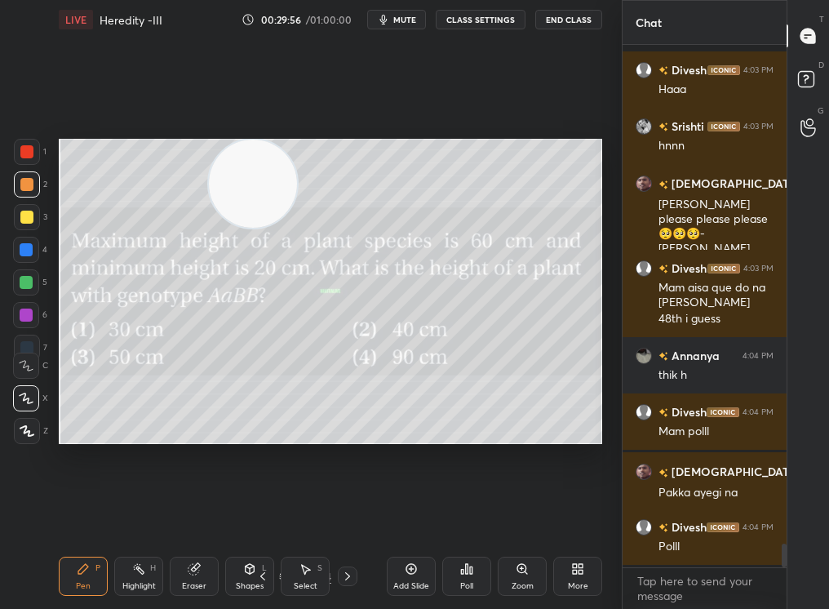
scroll to position [11140, 0]
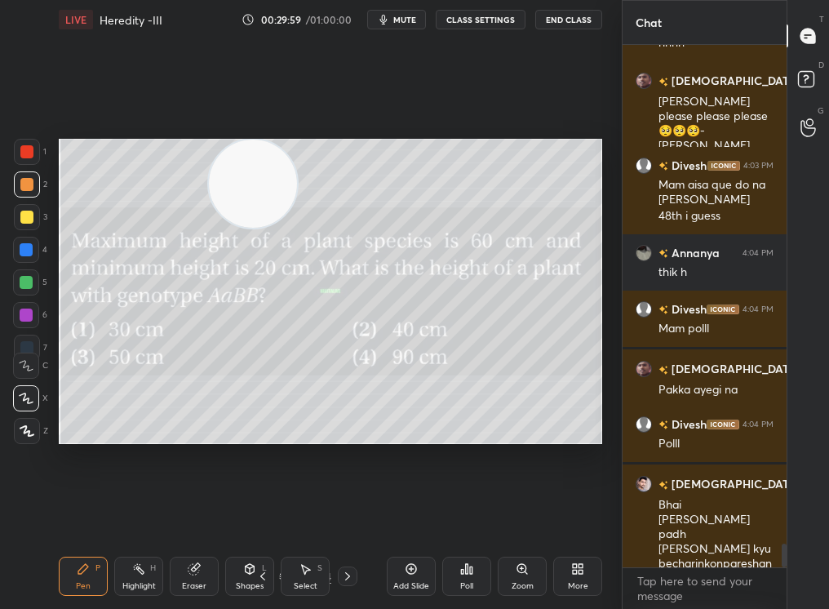
click at [464, 515] on div "Poll" at bounding box center [466, 575] width 49 height 39
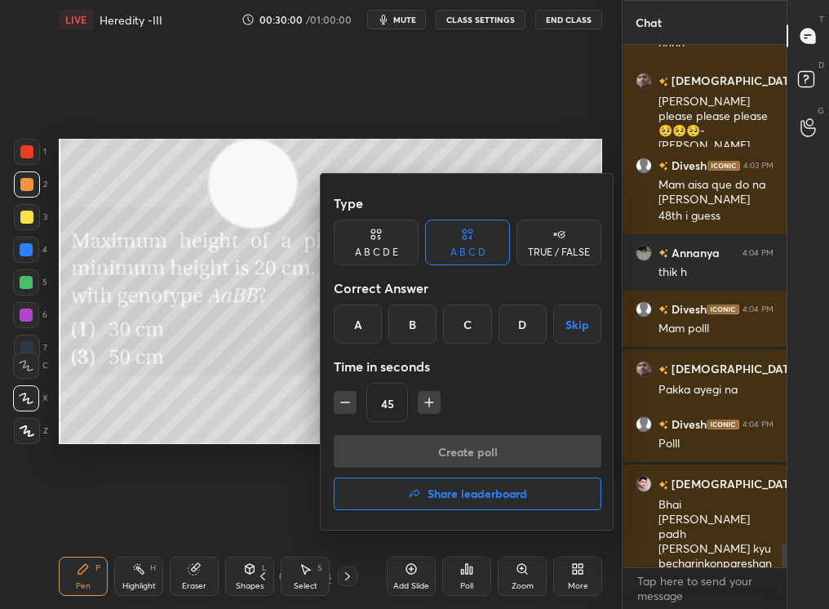
click at [487, 322] on div "C" at bounding box center [467, 323] width 48 height 39
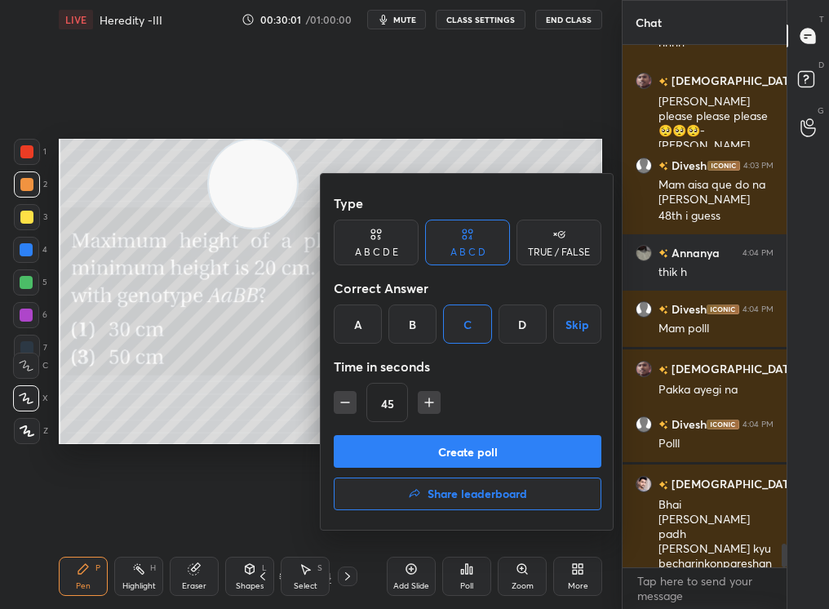
click at [493, 445] on button "Create poll" at bounding box center [468, 451] width 268 height 33
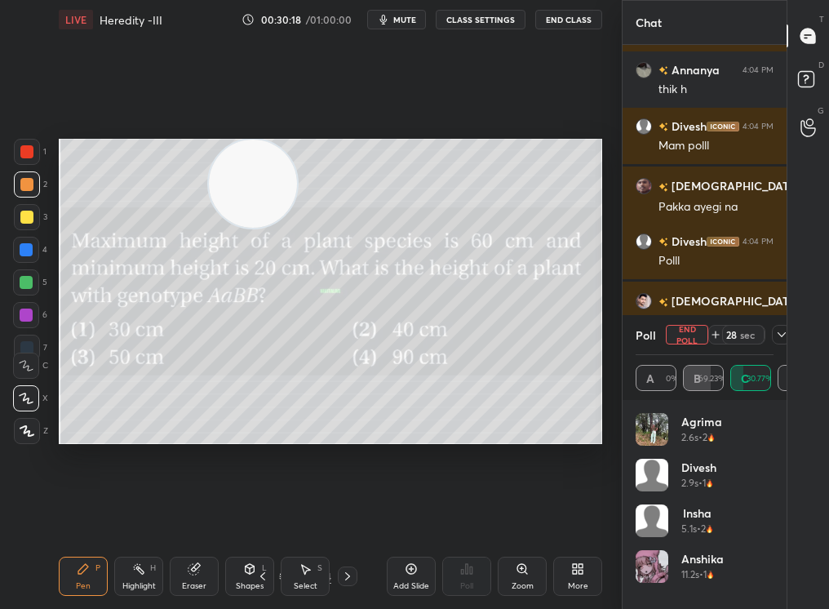
scroll to position [9770, 0]
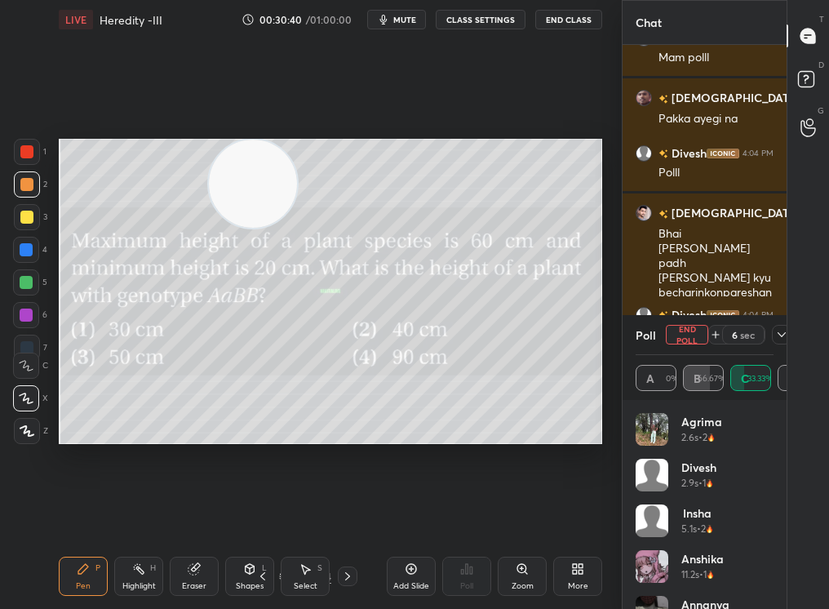
drag, startPoint x: 765, startPoint y: 441, endPoint x: 759, endPoint y: 559, distance: 118.4
click at [759, 515] on div "Agrima 2.6s • 2 Divesh 2.9s • 1 Insha 5.1s • 2 Anshika 11.2s • 1 Annanya 20.4s …" at bounding box center [704, 527] width 138 height 228
drag, startPoint x: 774, startPoint y: 587, endPoint x: 770, endPoint y: 603, distance: 16.0
click at [769, 515] on div "Agrima 2.6s • 2 Divesh 2.9s • 1 Insha 5.1s • 2 Anshika 11.2s • 1 Annanya 20.4s …" at bounding box center [704, 504] width 164 height 209
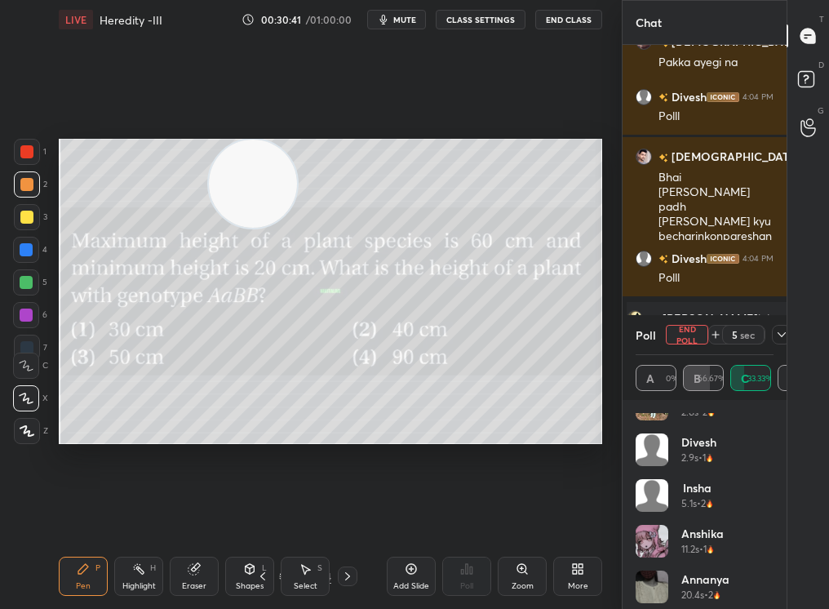
scroll to position [33, 0]
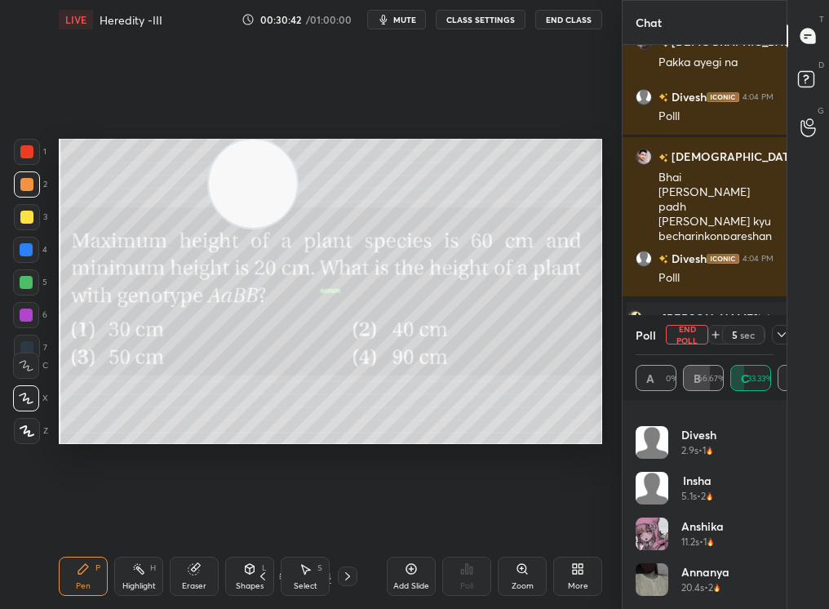
drag, startPoint x: 777, startPoint y: 590, endPoint x: 774, endPoint y: 608, distance: 18.1
click at [773, 515] on div "Agrima 2.6s • 2 Divesh 2.9s • 1 Insha 5.1s • 2 Anshika 11.2s • 1 Annanya 20.4s …" at bounding box center [704, 504] width 164 height 209
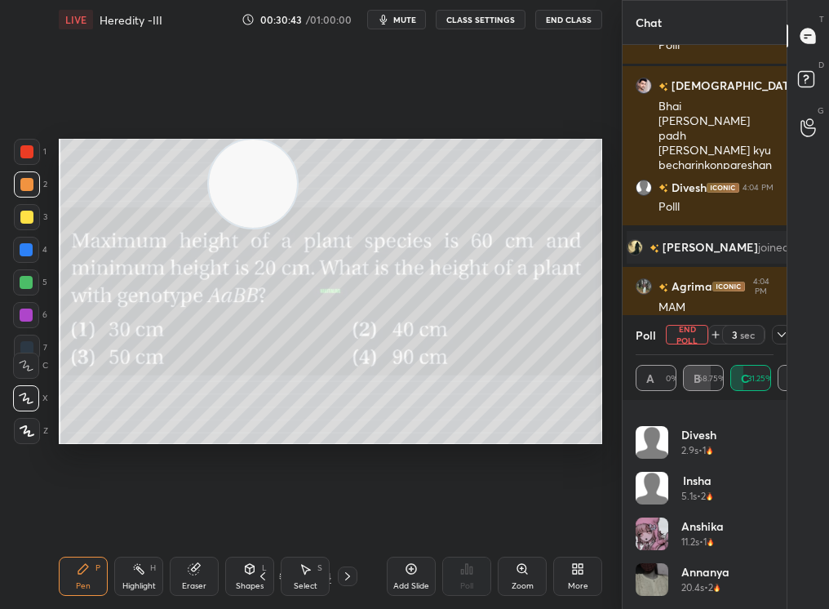
scroll to position [9983, 0]
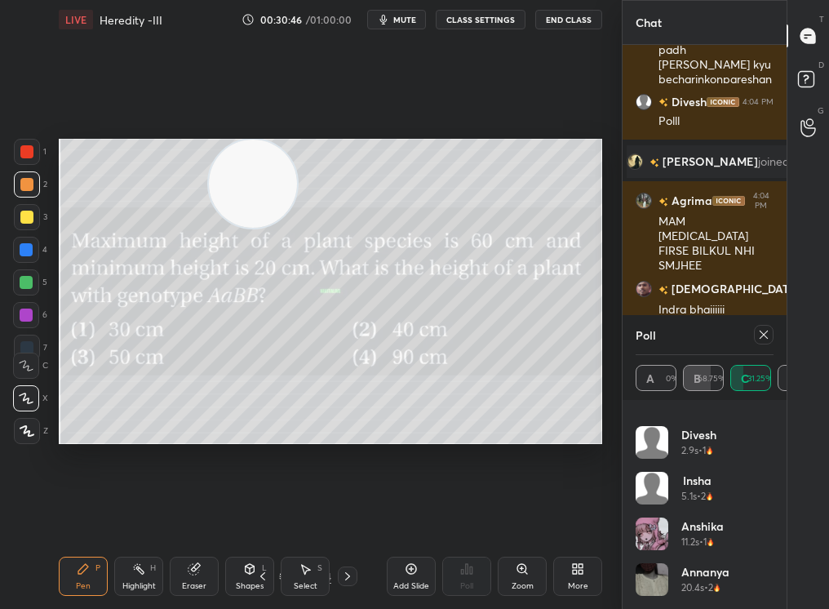
click at [766, 423] on div "Agrima 2.6s • 2" at bounding box center [704, 403] width 138 height 46
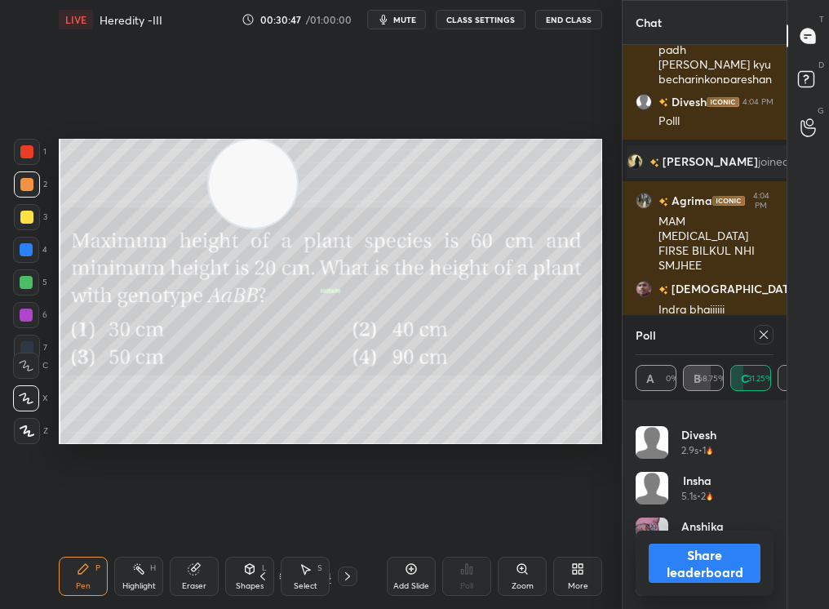
click at [766, 337] on icon at bounding box center [763, 334] width 8 height 8
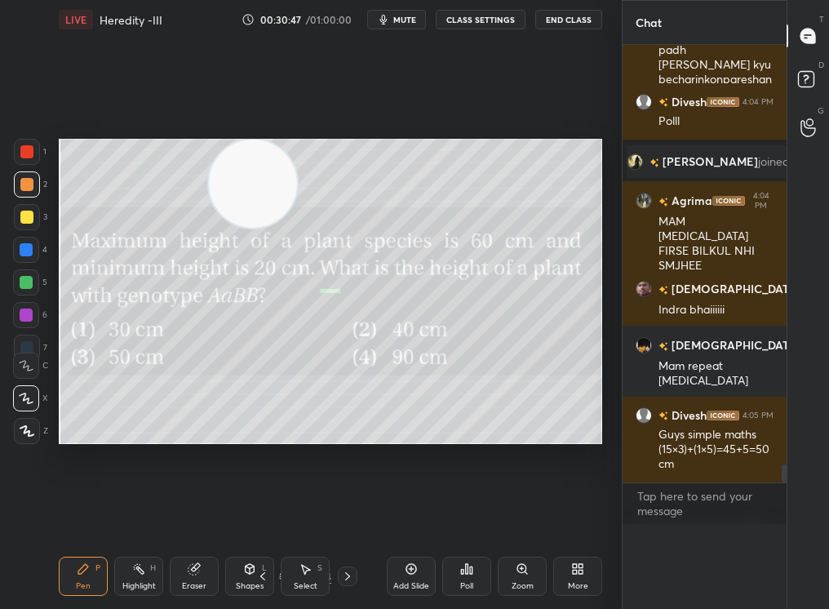
scroll to position [459, 159]
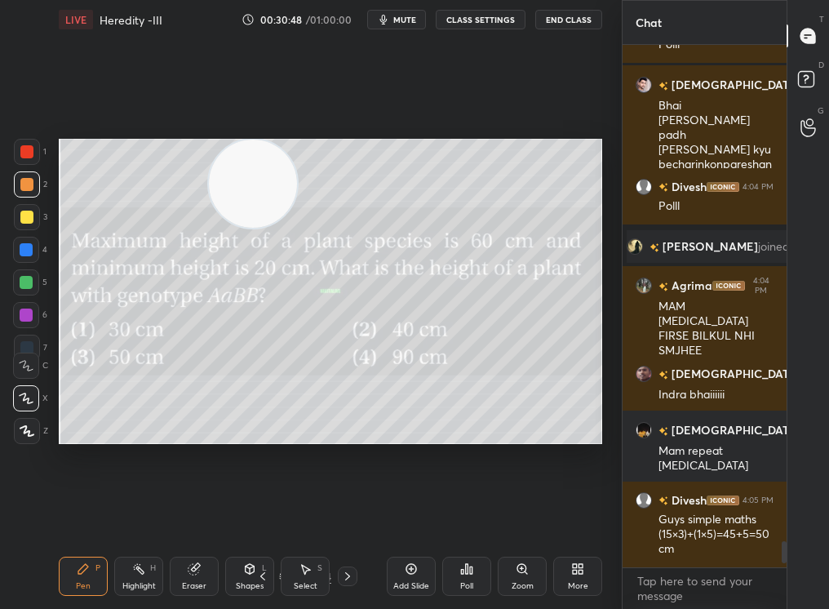
click at [97, 515] on div "Pen P" at bounding box center [83, 575] width 49 height 39
click at [96, 515] on div "Pen P" at bounding box center [83, 575] width 49 height 39
click at [391, 515] on div "Add Slide" at bounding box center [411, 575] width 49 height 39
click at [82, 515] on div "Pen P" at bounding box center [83, 575] width 49 height 39
click at [81, 515] on div "Pen P" at bounding box center [83, 575] width 49 height 39
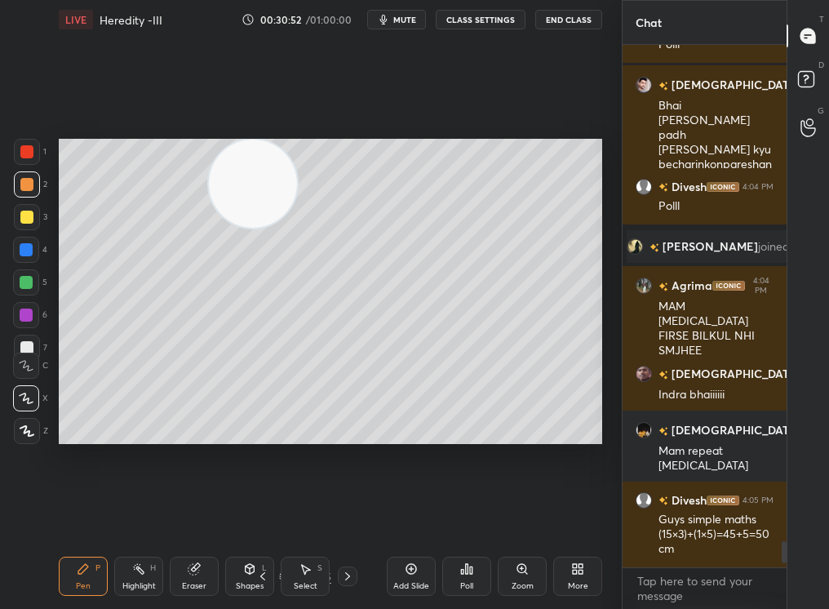
click at [32, 216] on div at bounding box center [26, 216] width 13 height 13
drag, startPoint x: 231, startPoint y: 294, endPoint x: 189, endPoint y: 358, distance: 76.0
click at [209, 228] on video at bounding box center [253, 183] width 88 height 88
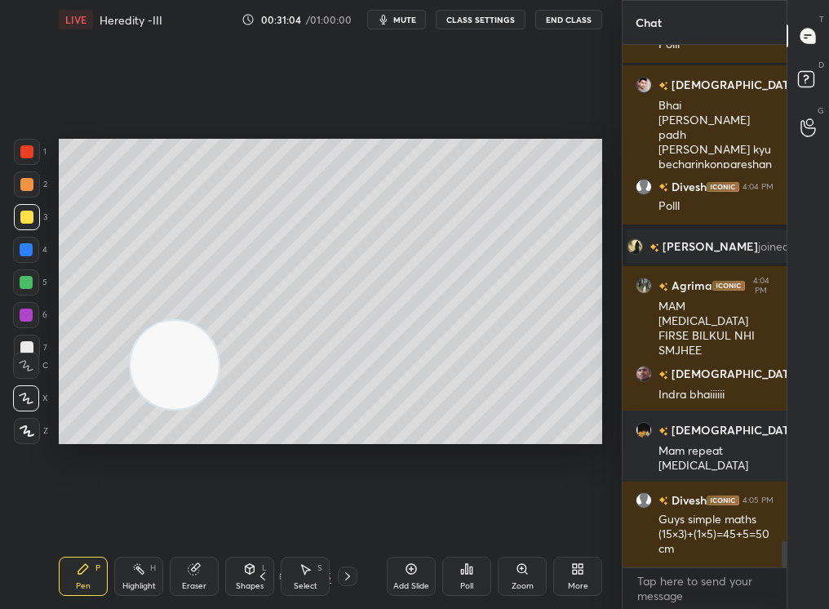
scroll to position [9954, 0]
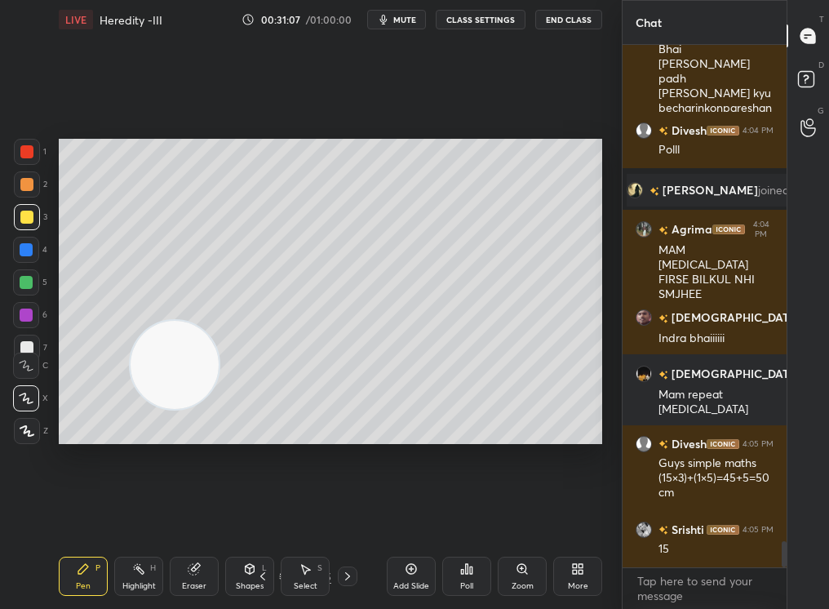
click at [33, 184] on div at bounding box center [27, 184] width 26 height 26
click at [25, 187] on div at bounding box center [26, 184] width 13 height 13
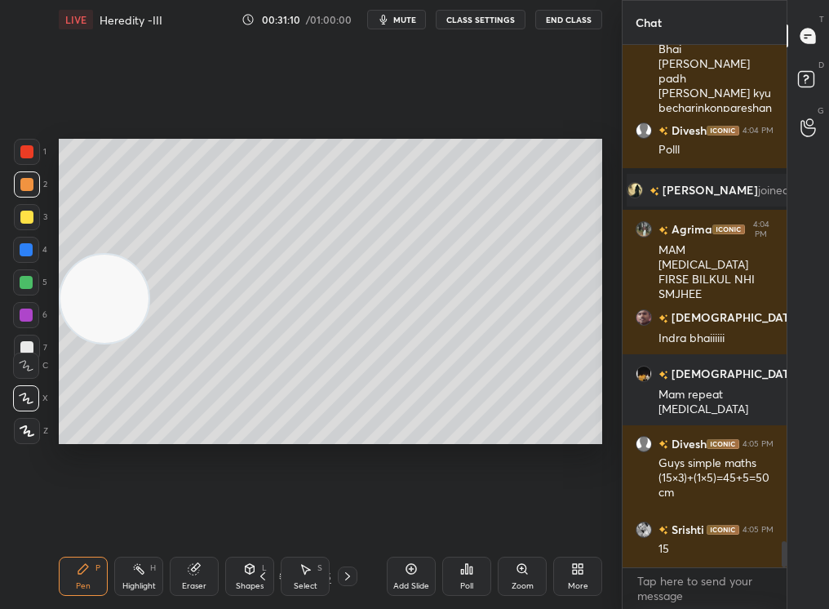
click at [76, 299] on video at bounding box center [104, 299] width 88 height 88
click at [20, 286] on div at bounding box center [26, 282] width 13 height 13
click at [23, 284] on div at bounding box center [26, 282] width 13 height 13
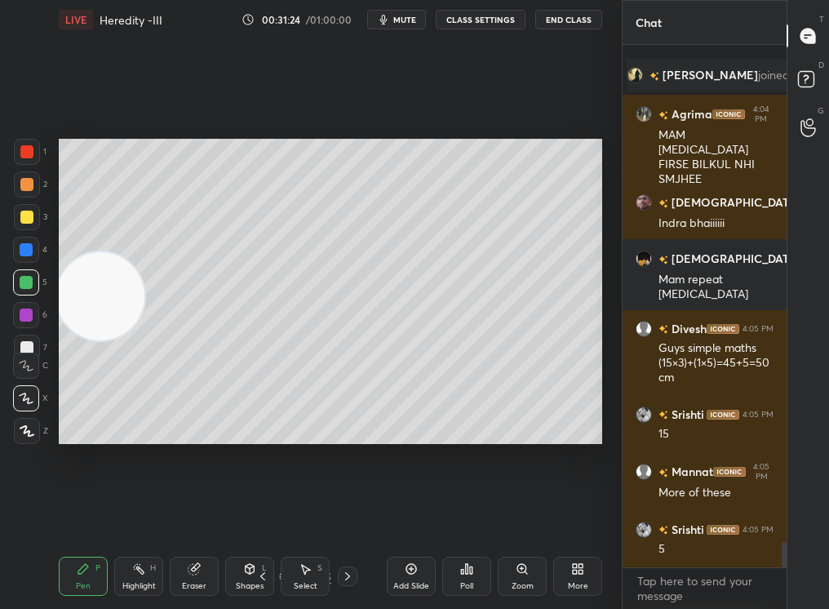
scroll to position [10125, 0]
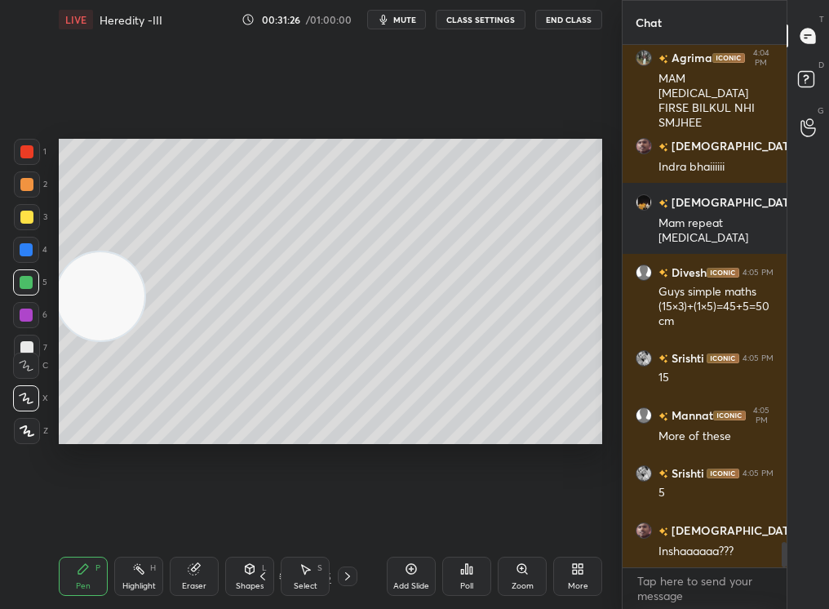
click at [254, 515] on div "Shapes" at bounding box center [250, 586] width 28 height 8
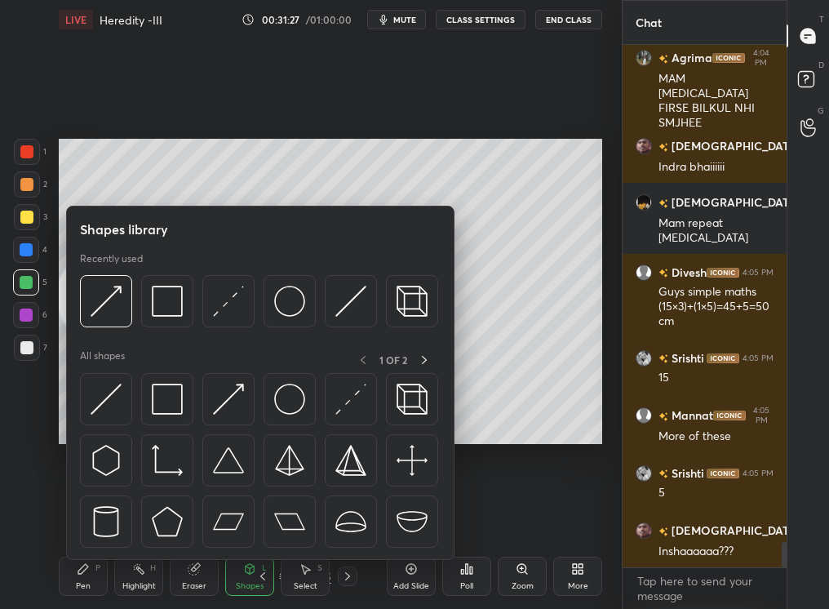
click at [475, 488] on div "Setting up your live class Poll for secs No correct answer Start poll" at bounding box center [330, 291] width 556 height 504
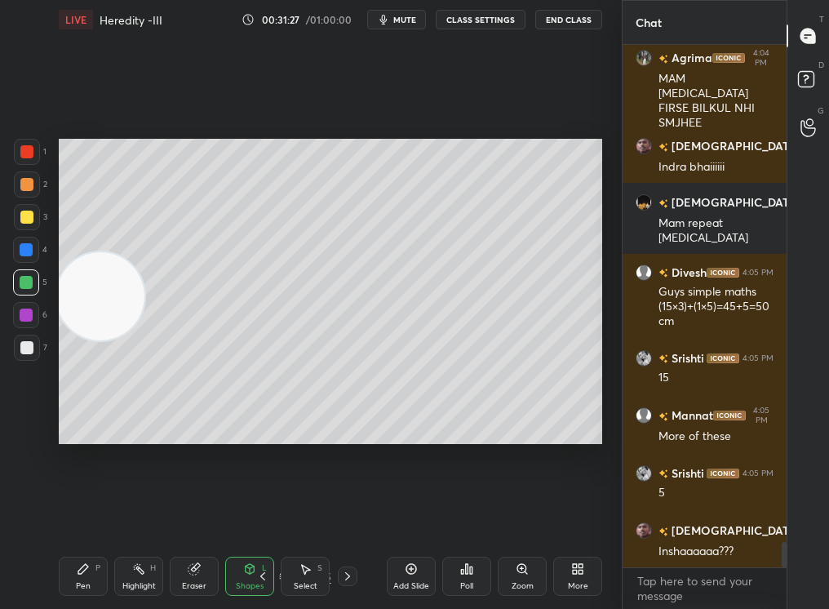
click at [259, 515] on div "Pen P Highlight H Eraser Shapes L Select S 19 / 95 Add Slide Poll Zoom More" at bounding box center [330, 575] width 543 height 65
click at [262, 515] on icon at bounding box center [262, 575] width 13 height 13
click at [321, 515] on div "Pen P Highlight H Eraser Shapes L Select S 18 / 95 Add Slide Poll Zoom More" at bounding box center [330, 575] width 543 height 65
click at [313, 515] on div "Select S" at bounding box center [305, 575] width 49 height 39
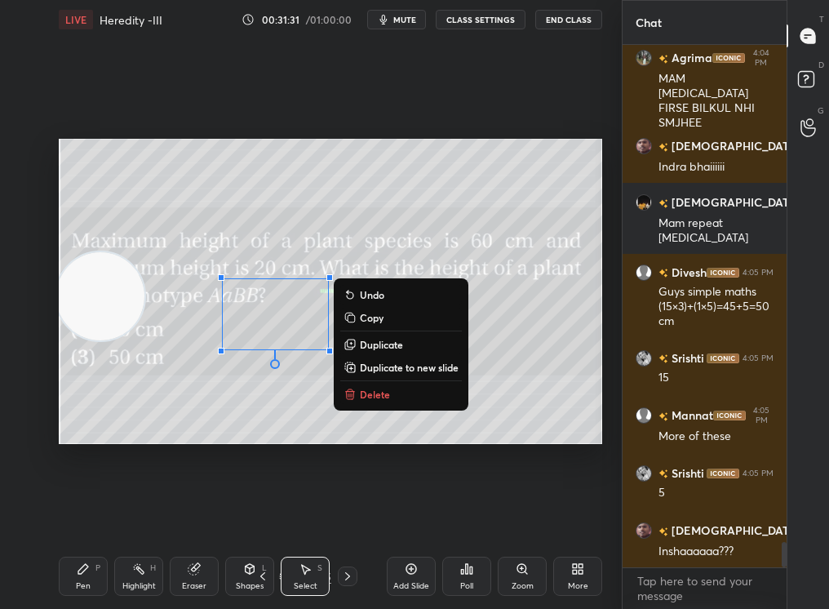
drag, startPoint x: 206, startPoint y: 263, endPoint x: 525, endPoint y: 494, distance: 393.7
click at [526, 494] on div "0 ° Undo Copy Duplicate Duplicate to new slide Delete Setting up your live clas…" at bounding box center [330, 291] width 556 height 504
click at [366, 399] on p "Delete" at bounding box center [375, 393] width 30 height 13
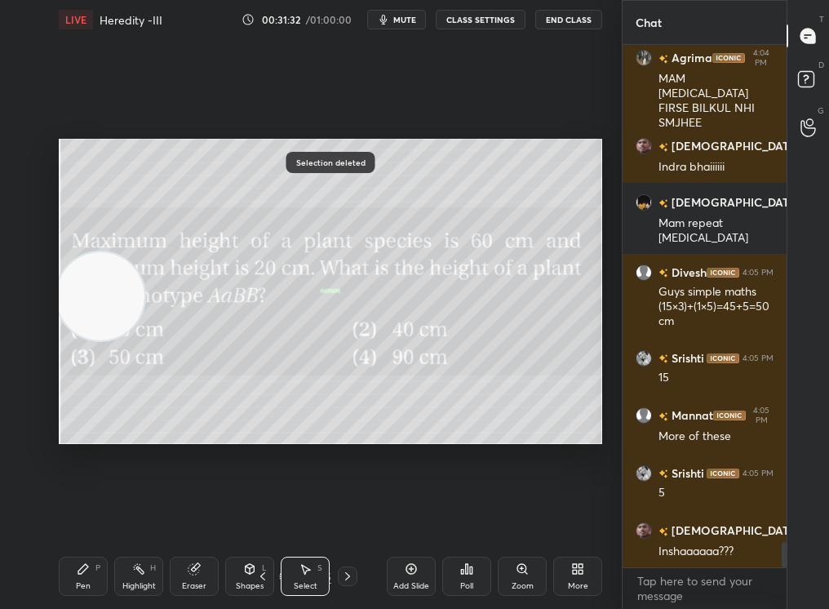
click at [85, 515] on div "Pen" at bounding box center [83, 586] width 15 height 8
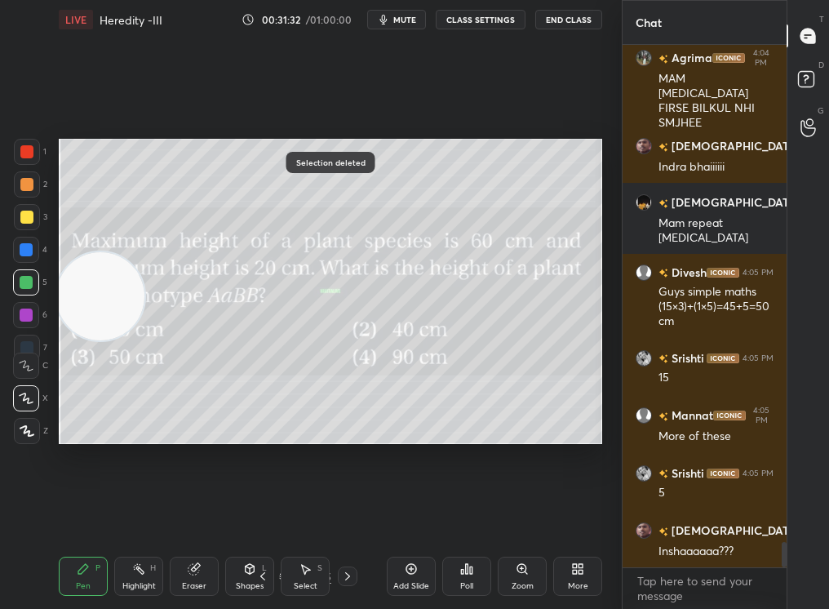
click at [78, 515] on div "Pen P" at bounding box center [83, 575] width 49 height 39
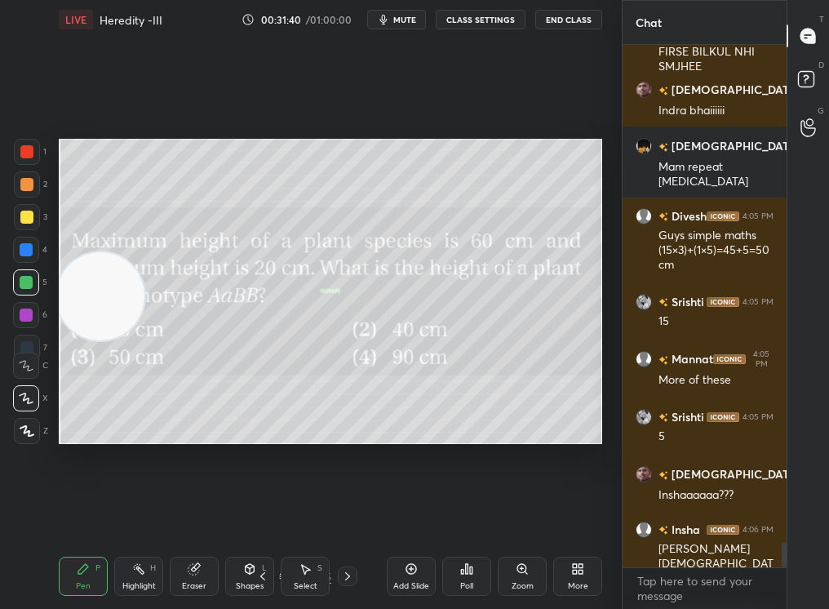
click at [23, 186] on div at bounding box center [26, 184] width 13 height 13
click at [20, 191] on div at bounding box center [27, 184] width 26 height 26
click at [298, 515] on div "Select" at bounding box center [306, 586] width 24 height 8
click at [286, 515] on div "Select S" at bounding box center [305, 575] width 49 height 39
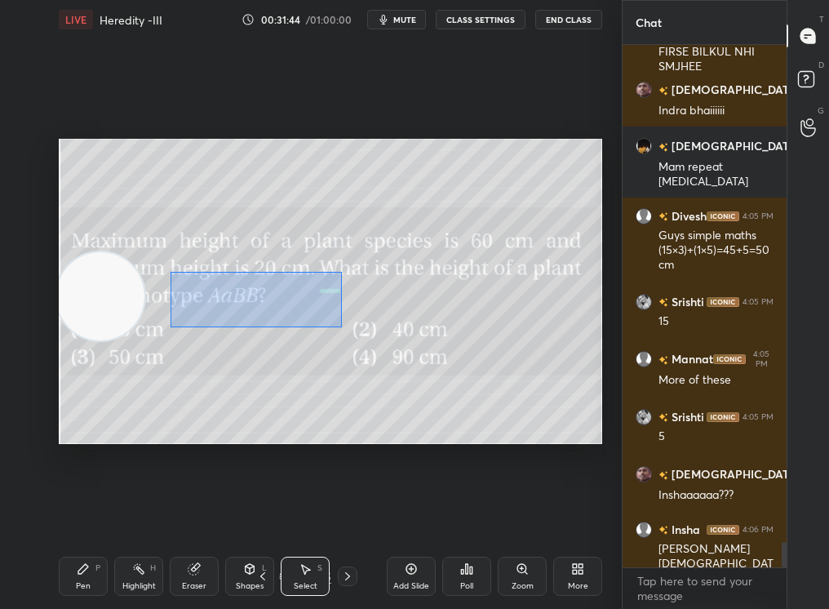
drag, startPoint x: 289, startPoint y: 308, endPoint x: 601, endPoint y: 539, distance: 388.5
click at [601, 515] on div "LIVE Heredity -III 00:31:44 / 01:00:00 mute CLASS SETTINGS End Class 0 ° Undo C…" at bounding box center [330, 304] width 556 height 609
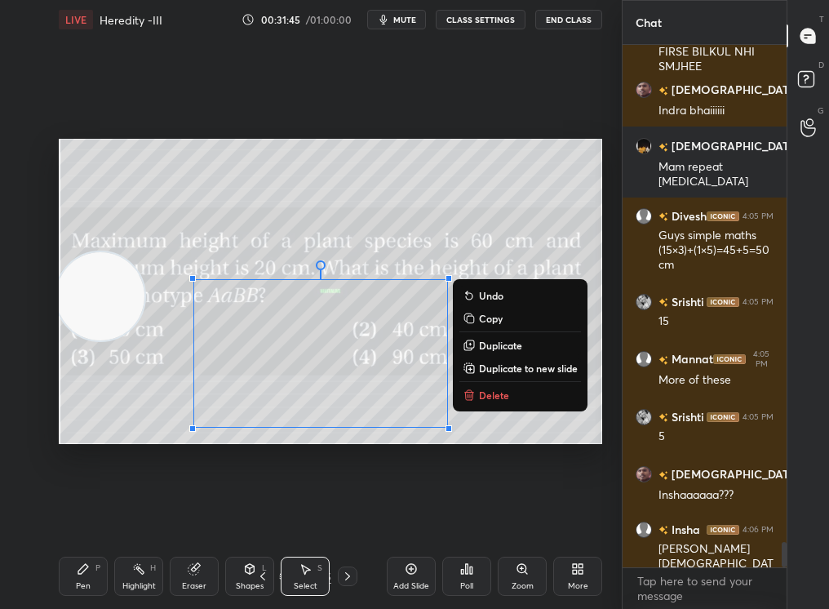
click at [483, 399] on button "Delete" at bounding box center [520, 395] width 122 height 20
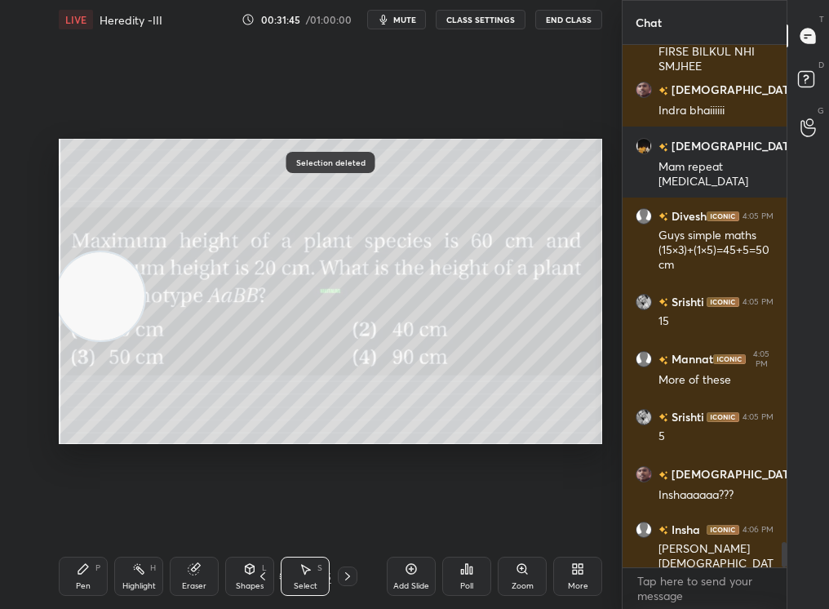
scroll to position [10238, 0]
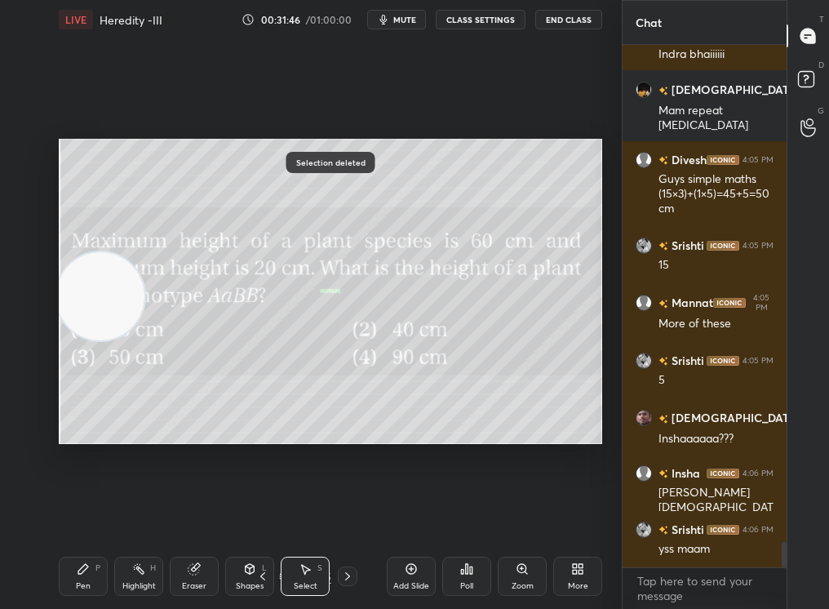
click at [75, 515] on div "Pen P" at bounding box center [83, 575] width 49 height 39
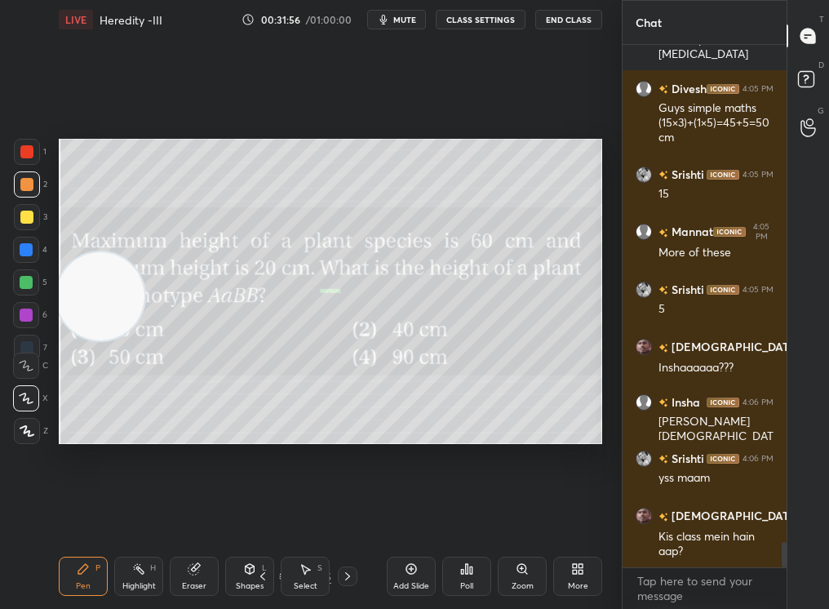
scroll to position [10365, 0]
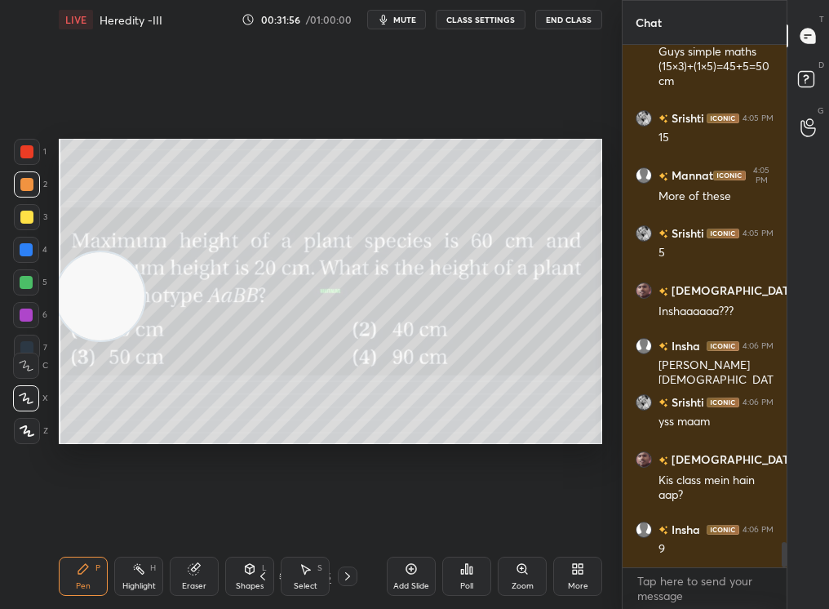
click at [457, 515] on div "Poll" at bounding box center [466, 575] width 49 height 39
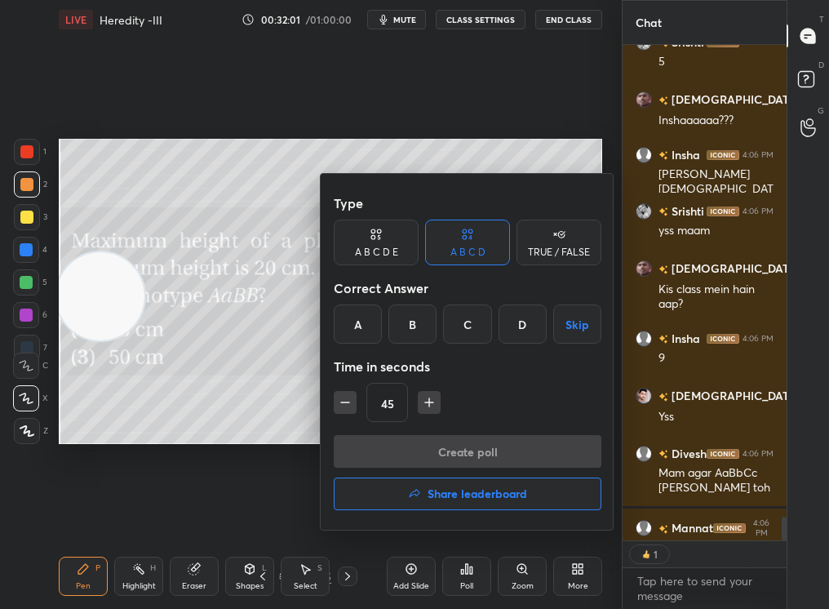
scroll to position [490, 159]
click at [253, 351] on div at bounding box center [414, 304] width 829 height 609
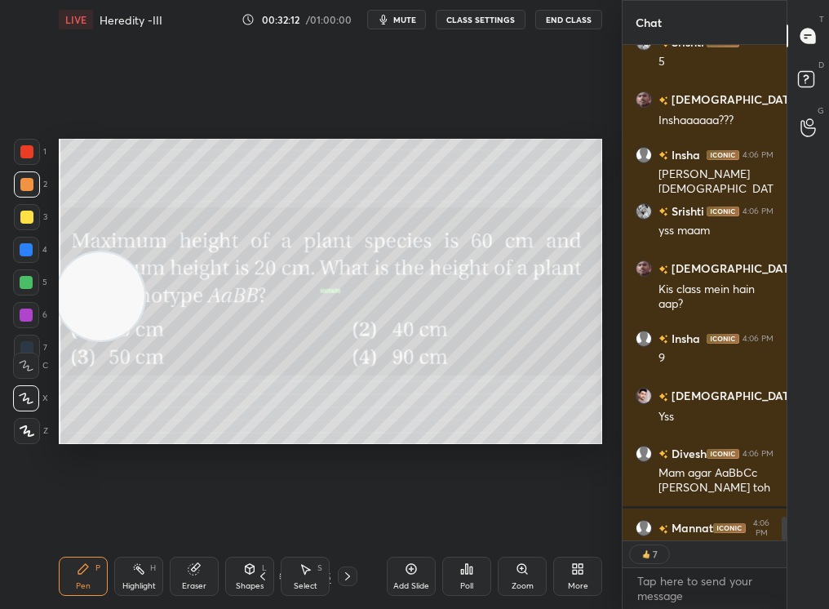
click at [130, 515] on div "Highlight H" at bounding box center [138, 575] width 49 height 39
drag, startPoint x: 126, startPoint y: 583, endPoint x: 124, endPoint y: 575, distance: 8.5
click at [126, 515] on div "Highlight H" at bounding box center [138, 575] width 49 height 39
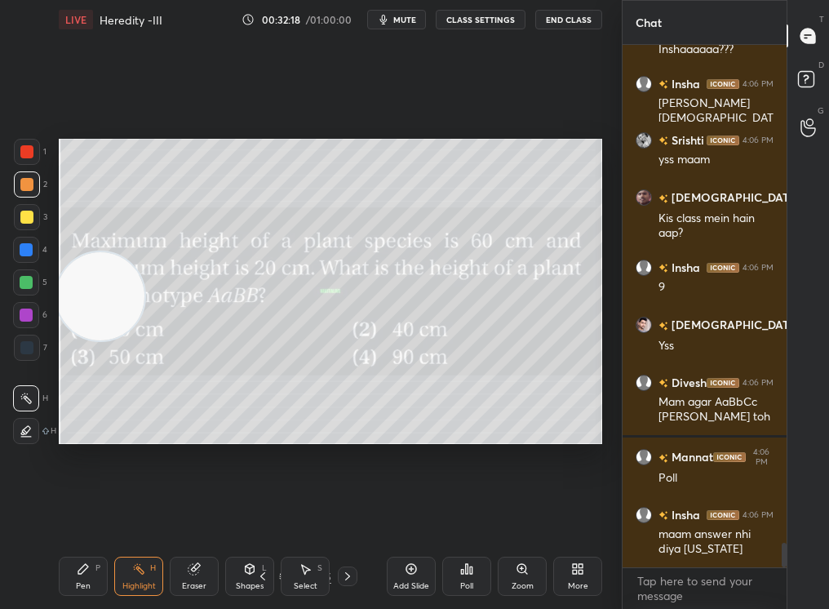
scroll to position [10683, 0]
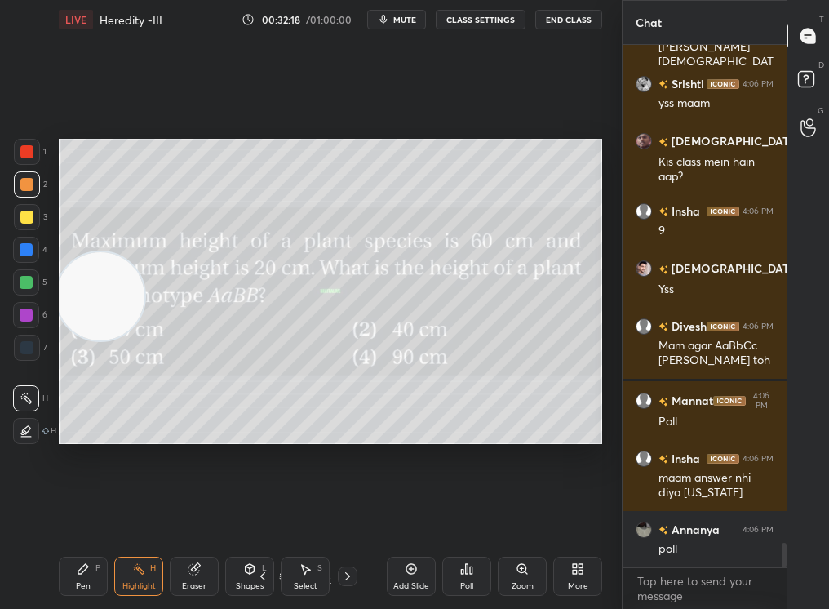
click at [448, 515] on div "Poll" at bounding box center [466, 575] width 49 height 39
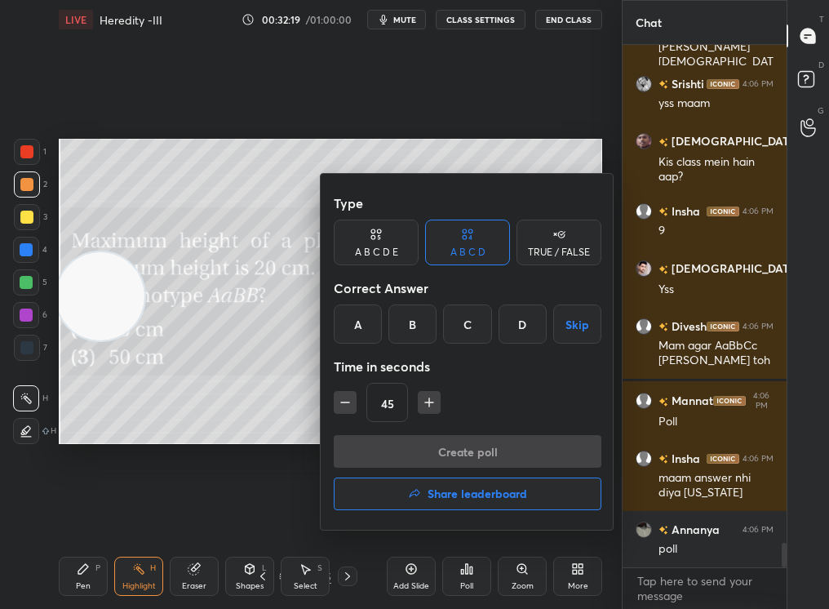
click at [406, 321] on div "B" at bounding box center [412, 323] width 48 height 39
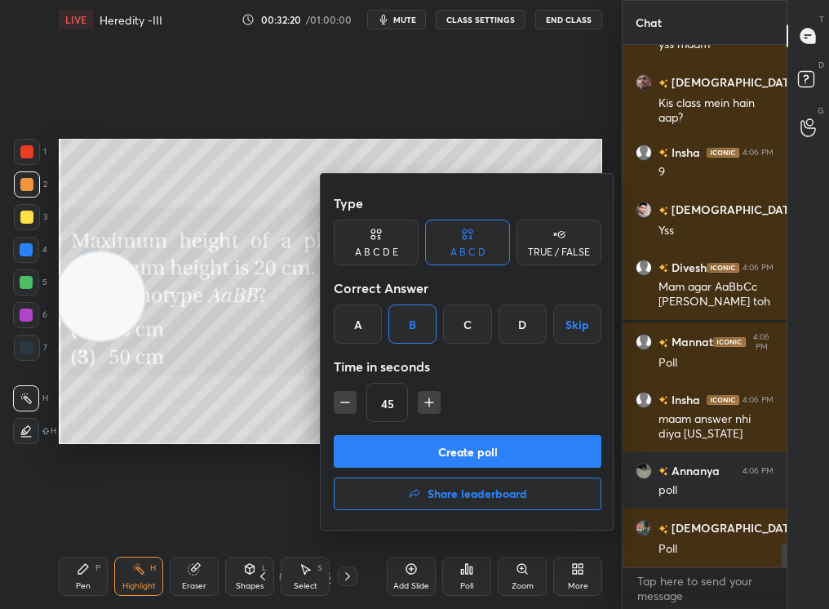
click at [418, 414] on div "45" at bounding box center [468, 402] width 268 height 39
drag, startPoint x: 423, startPoint y: 419, endPoint x: 429, endPoint y: 430, distance: 12.5
click at [425, 421] on div "45" at bounding box center [468, 402] width 268 height 39
drag, startPoint x: 429, startPoint y: 430, endPoint x: 445, endPoint y: 450, distance: 25.6
click at [443, 451] on div "Type A B C D E A B C D TRUE / FALSE Correct Answer A B C D Skip Time in seconds…" at bounding box center [468, 352] width 294 height 356
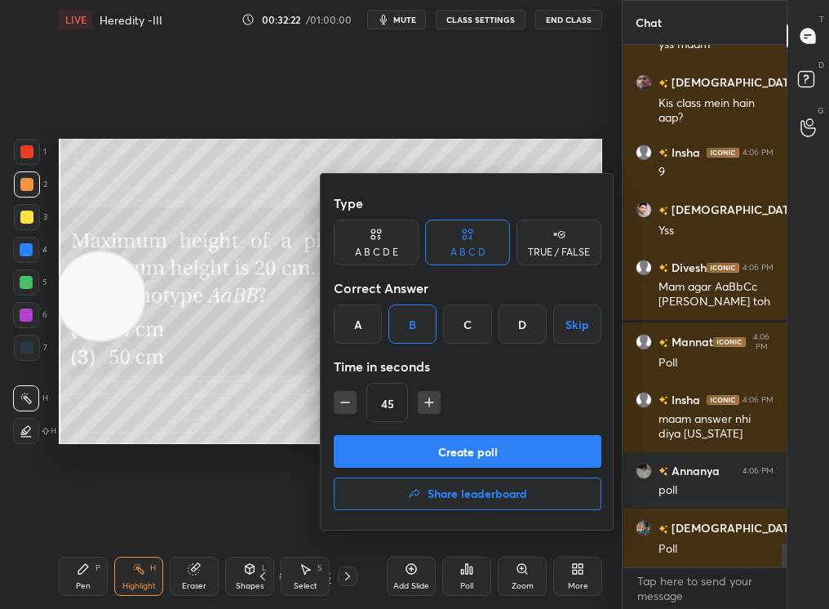
click at [423, 448] on button "Create poll" at bounding box center [468, 451] width 268 height 33
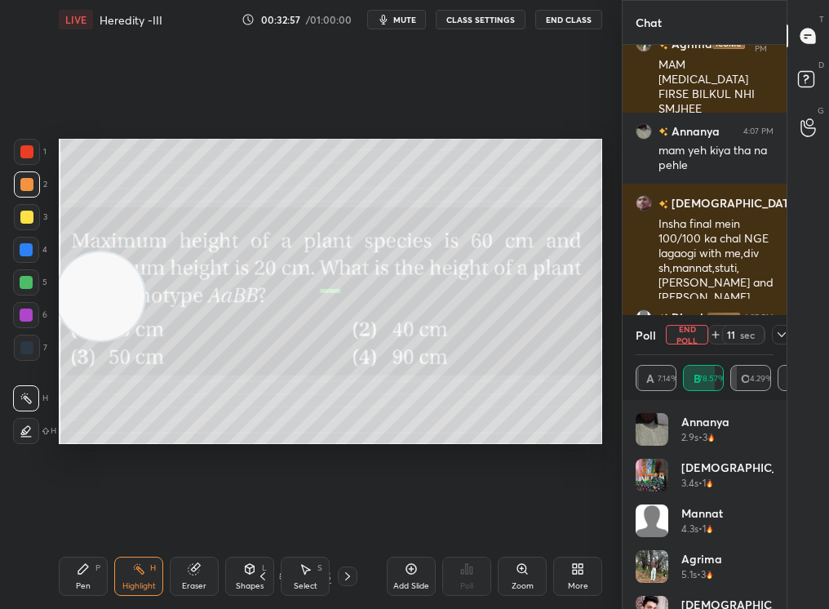
scroll to position [11358, 0]
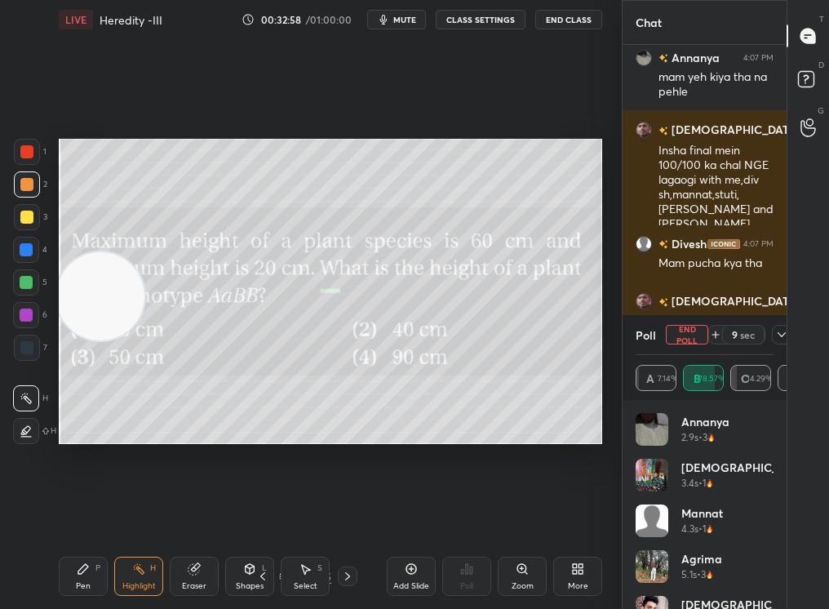
click at [793, 334] on div "Chat Agrima 4:06 PM MAM POLYGENE FIRSE BILKUL NHI SMJHEE Annanya 4:07 PM mam ye…" at bounding box center [725, 304] width 207 height 609
click at [782, 335] on icon at bounding box center [781, 334] width 13 height 13
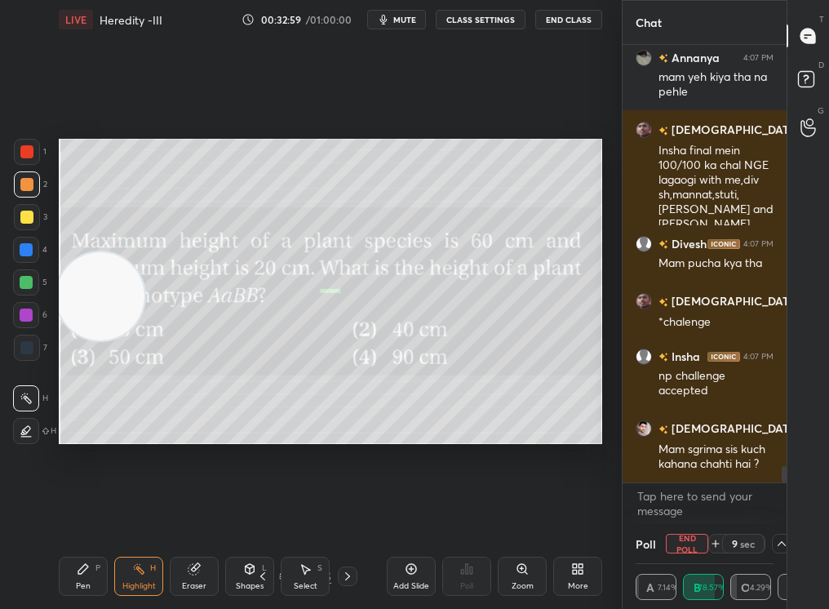
scroll to position [1, 6]
click at [769, 515] on div "5 sec" at bounding box center [749, 544] width 83 height 20
click at [775, 515] on div "Poll End Poll 1 sec A 7.14% B 78.57% C 14.29% D 0%" at bounding box center [704, 566] width 164 height 85
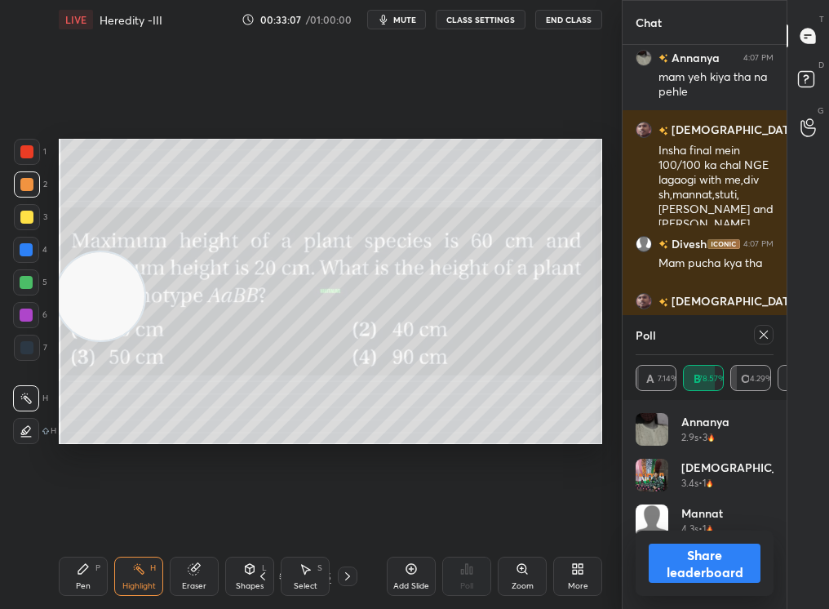
scroll to position [6, 6]
click at [737, 515] on button "Share leaderboard" at bounding box center [705, 562] width 112 height 39
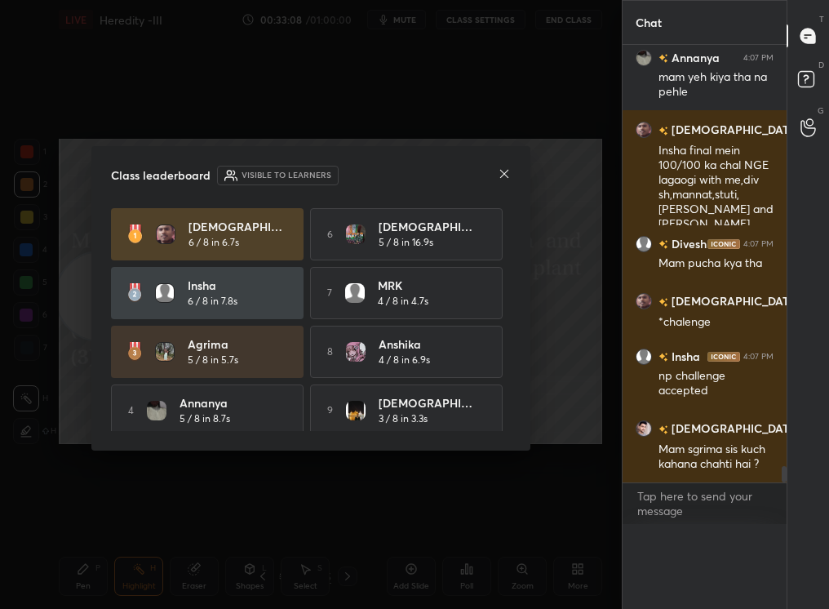
scroll to position [0, 0]
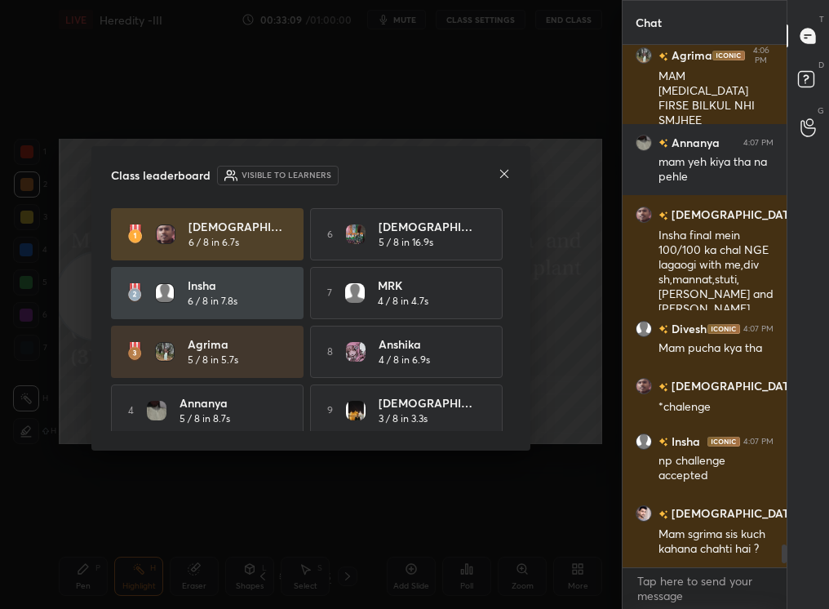
click at [504, 169] on icon at bounding box center [504, 173] width 13 height 13
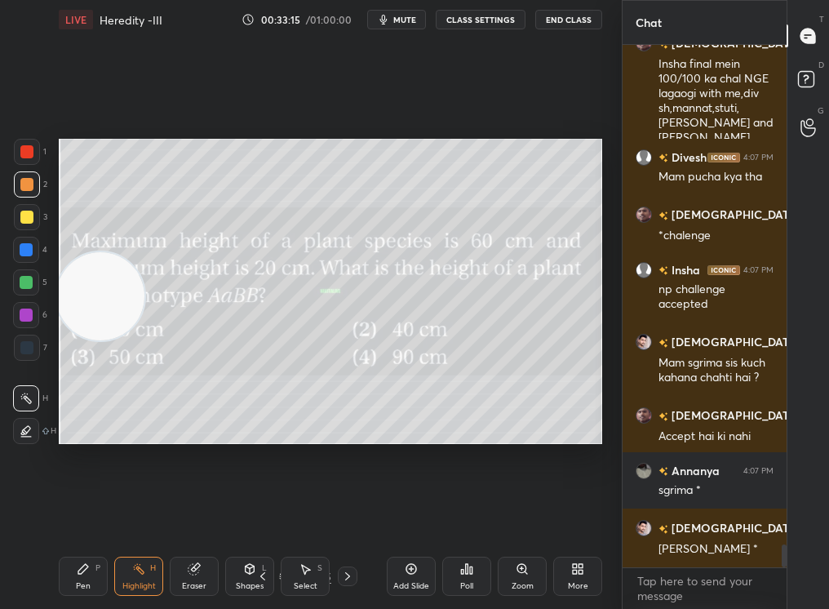
click at [55, 515] on div "LIVE Heredity -III 00:33:15 / 01:00:00 mute CLASS SETTINGS End Class Setting up…" at bounding box center [330, 304] width 556 height 609
click at [57, 515] on div "LIVE Heredity -III 00:33:15 / 01:00:00 mute CLASS SETTINGS End Class Setting up…" at bounding box center [330, 304] width 556 height 609
click at [59, 515] on div "Pen P Highlight H Eraser Shapes L Select S 18 / 95 Add Slide Poll Zoom More" at bounding box center [330, 575] width 543 height 65
click at [65, 515] on div "Pen P" at bounding box center [83, 575] width 49 height 39
click at [73, 515] on div "Pen P" at bounding box center [83, 575] width 49 height 39
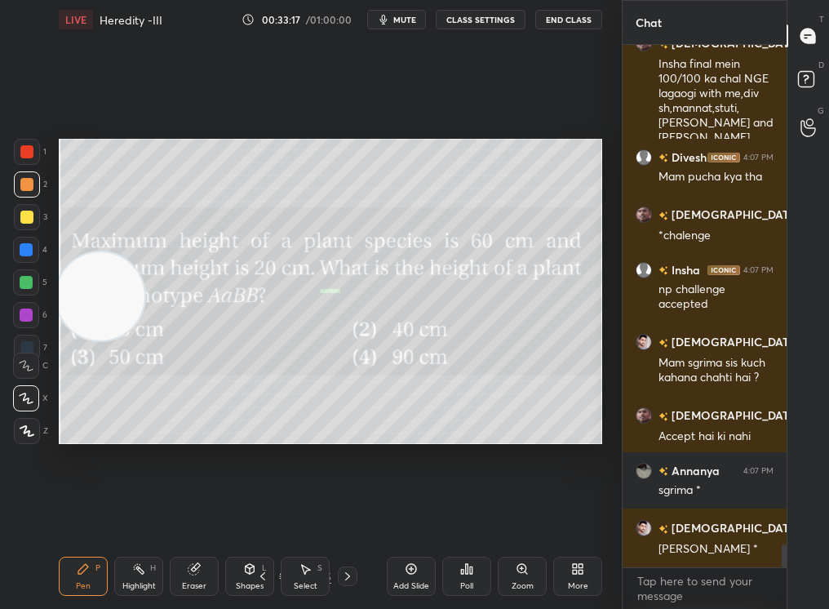
click at [184, 515] on div "Eraser" at bounding box center [194, 575] width 49 height 39
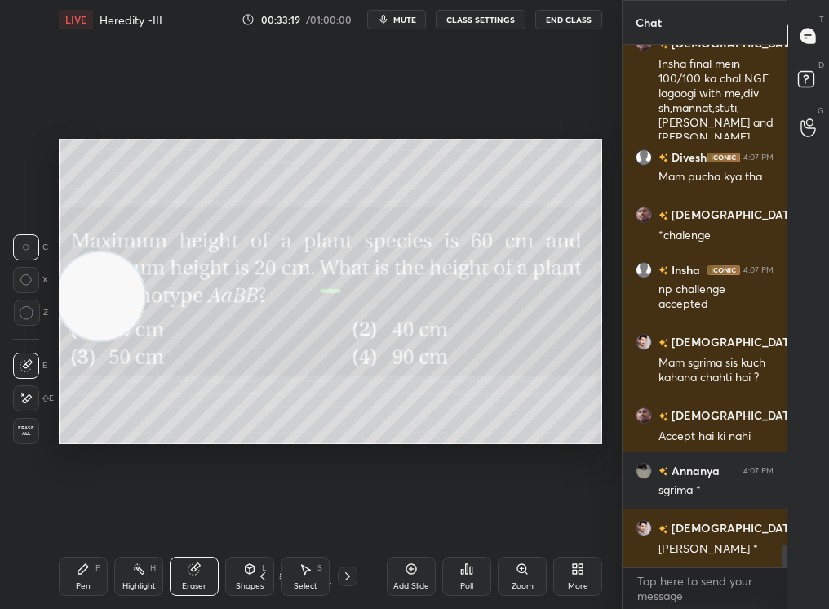
drag, startPoint x: 77, startPoint y: 582, endPoint x: 90, endPoint y: 590, distance: 14.3
click at [91, 515] on div "Pen P" at bounding box center [83, 575] width 49 height 39
click at [96, 515] on div "Pen P" at bounding box center [83, 575] width 49 height 39
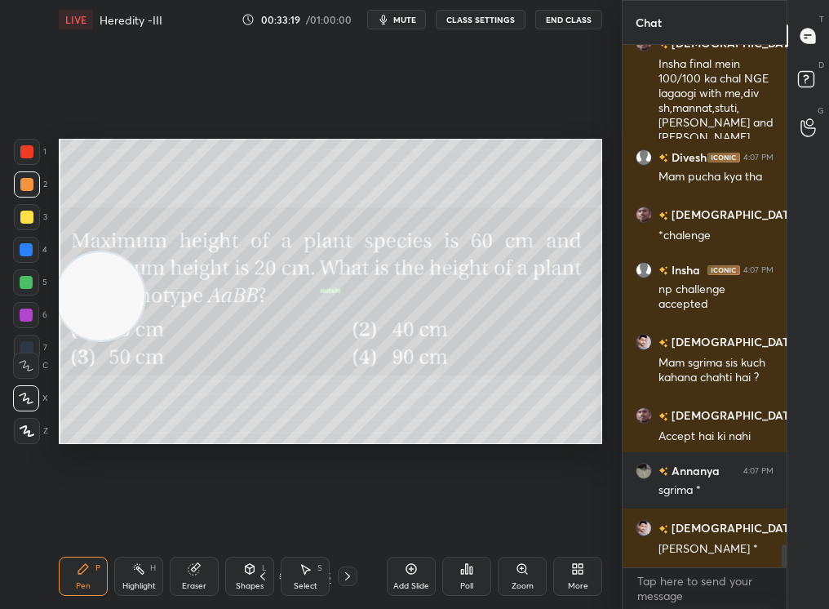
click at [96, 515] on div "Pen P" at bounding box center [83, 575] width 49 height 39
click at [22, 434] on icon at bounding box center [27, 430] width 15 height 11
click at [25, 431] on icon at bounding box center [27, 430] width 15 height 11
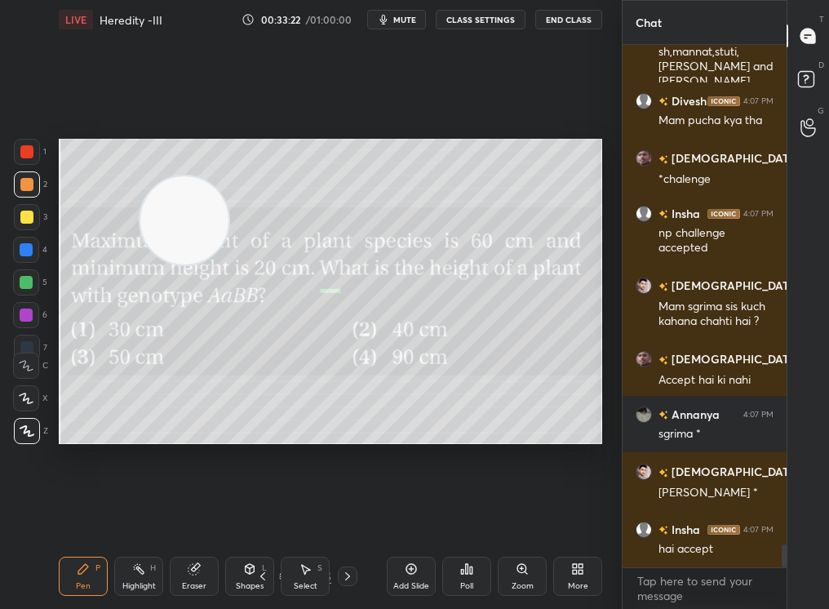
drag, startPoint x: 137, startPoint y: 263, endPoint x: 356, endPoint y: 83, distance: 284.0
click at [355, 86] on div "Setting up your live class Poll for secs No correct answer Start poll" at bounding box center [330, 291] width 556 height 504
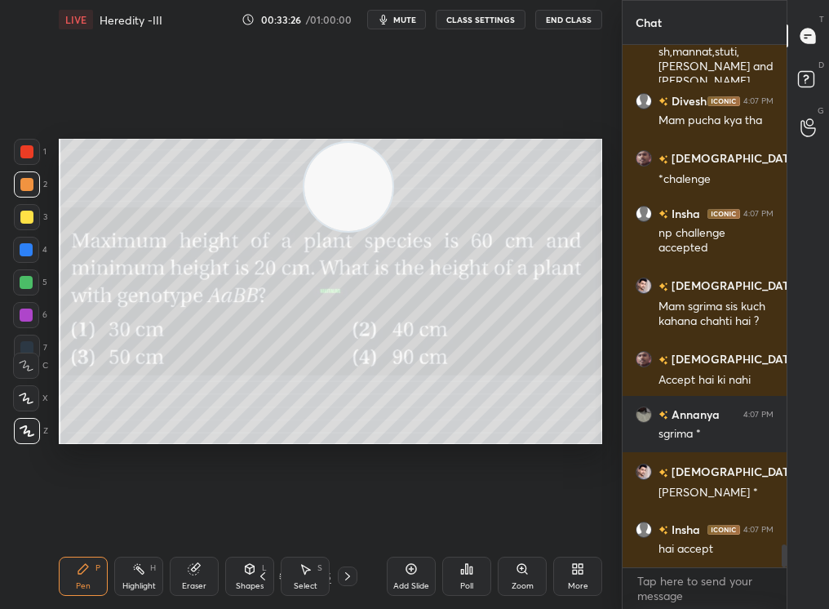
click at [471, 515] on icon at bounding box center [466, 568] width 13 height 13
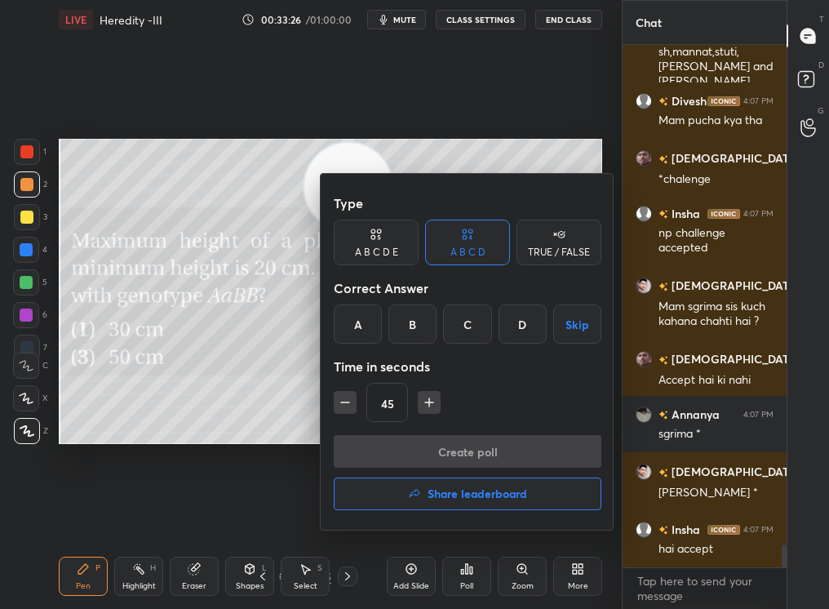
scroll to position [11557, 0]
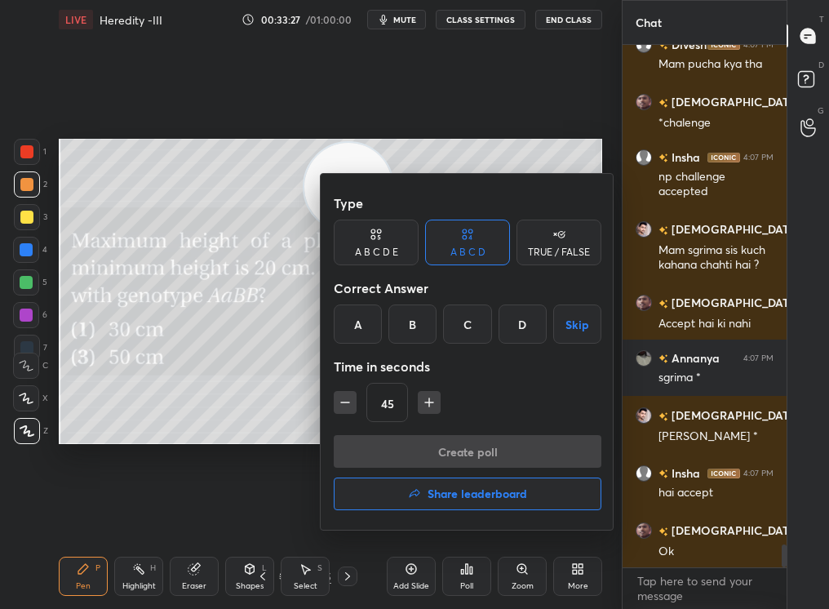
click at [578, 239] on div "TRUE / FALSE" at bounding box center [558, 242] width 85 height 46
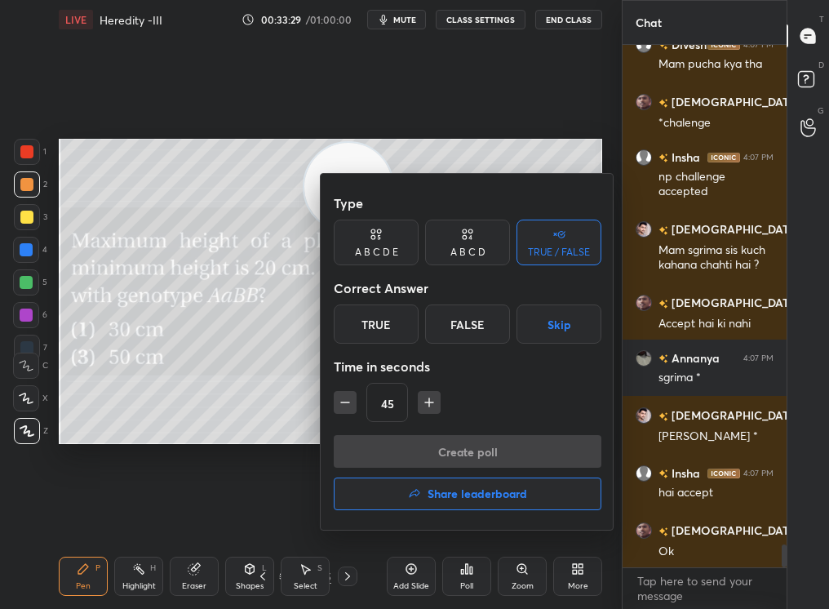
click at [476, 327] on div "False" at bounding box center [467, 323] width 85 height 39
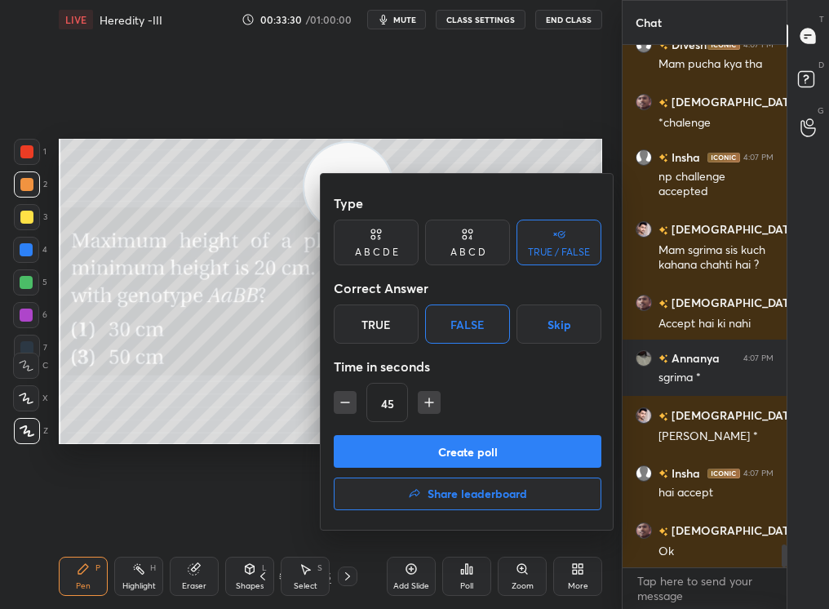
click at [495, 452] on button "Create poll" at bounding box center [468, 451] width 268 height 33
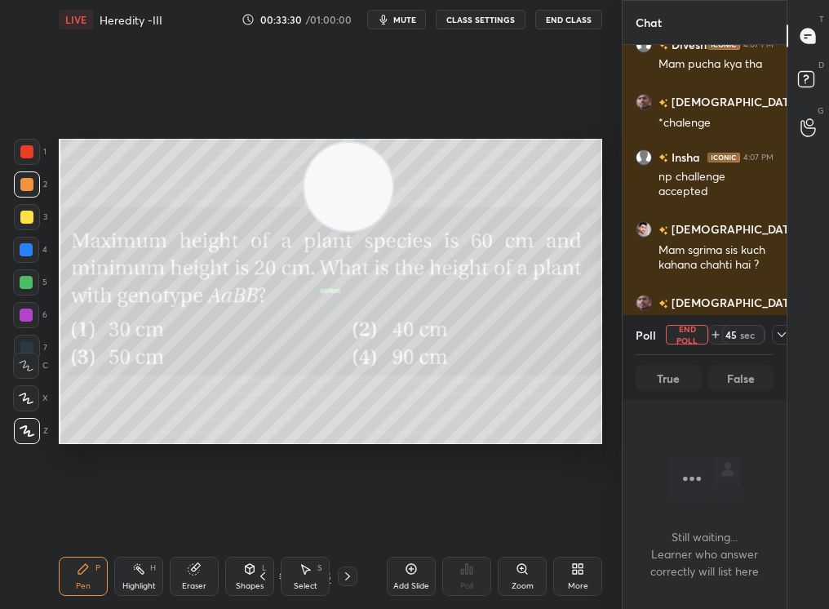
scroll to position [446, 159]
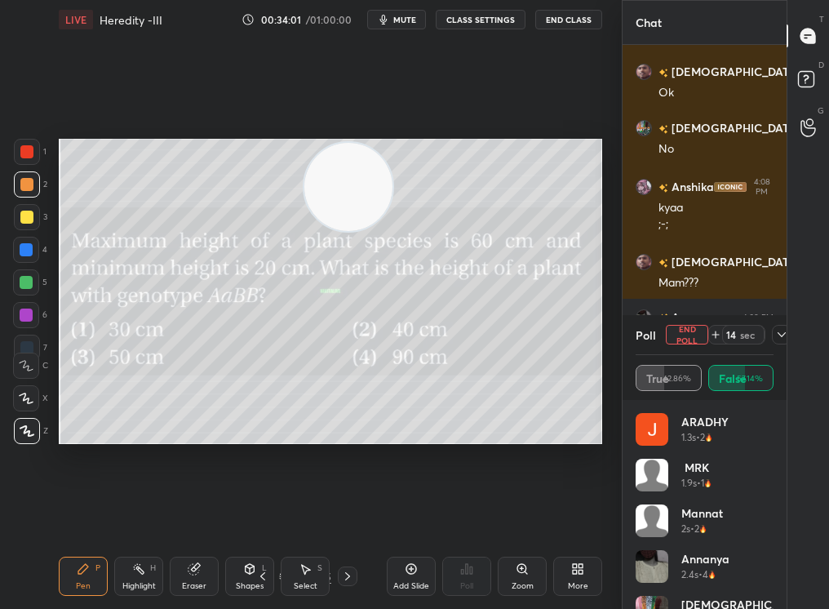
click at [310, 515] on icon at bounding box center [305, 568] width 13 height 13
click at [309, 515] on div "Select S" at bounding box center [305, 575] width 49 height 39
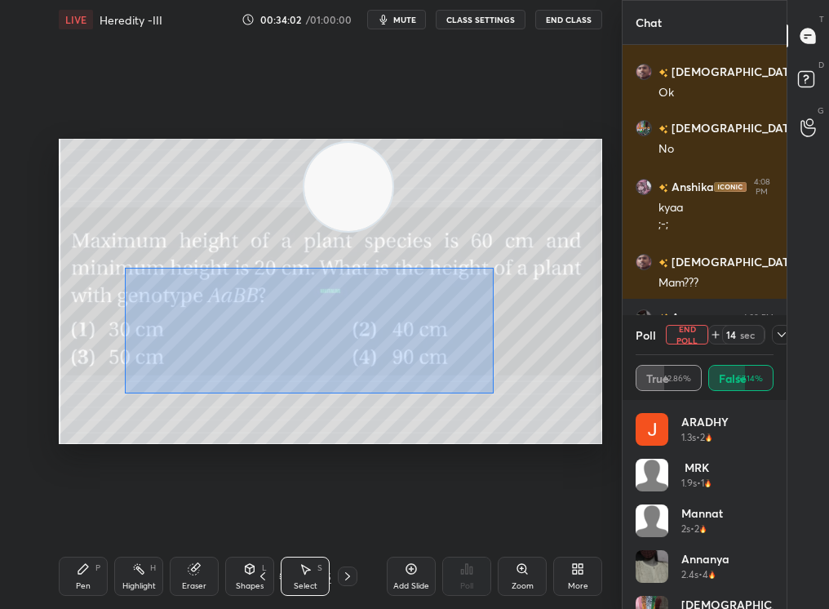
drag, startPoint x: 321, startPoint y: 290, endPoint x: 631, endPoint y: 511, distance: 380.6
click at [635, 515] on div "1 2 3 4 5 6 7 C X Z C X Z E E Erase all H H LIVE Heredity -III 00:34:02 / 01:00…" at bounding box center [414, 304] width 829 height 609
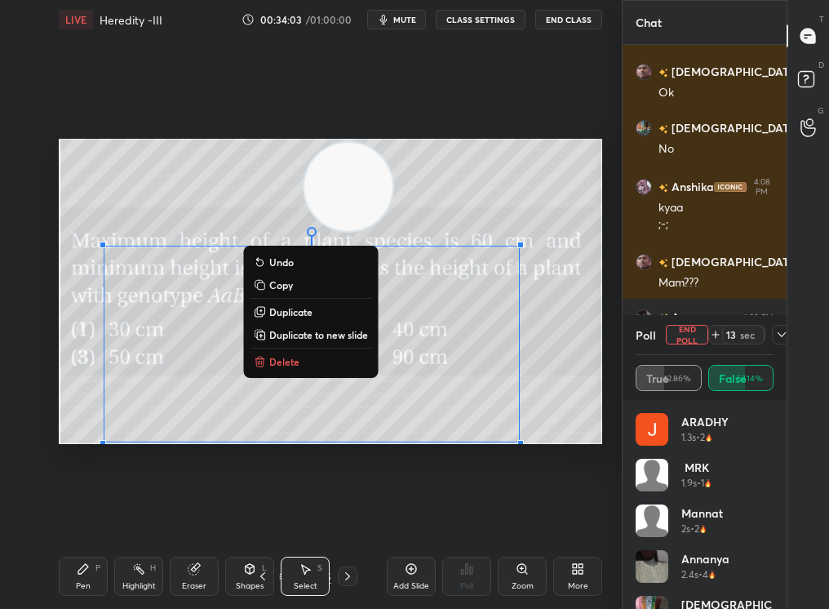
click at [300, 360] on button "Delete" at bounding box center [311, 362] width 122 height 20
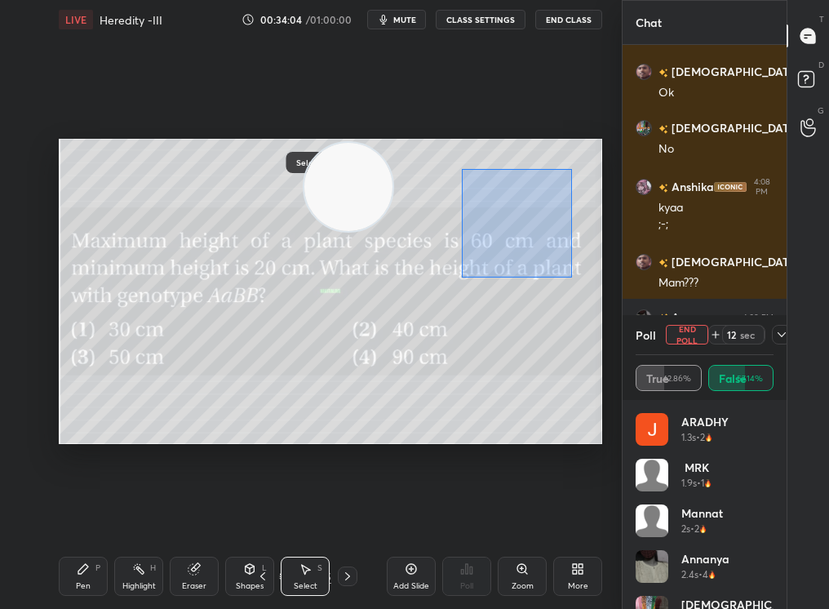
drag, startPoint x: 546, startPoint y: 242, endPoint x: 621, endPoint y: 332, distance: 117.0
click at [622, 334] on div "1 2 3 4 5 6 7 C X Z C X Z E E Erase all H H LIVE Heredity -III 00:34:04 / 01:00…" at bounding box center [414, 304] width 829 height 609
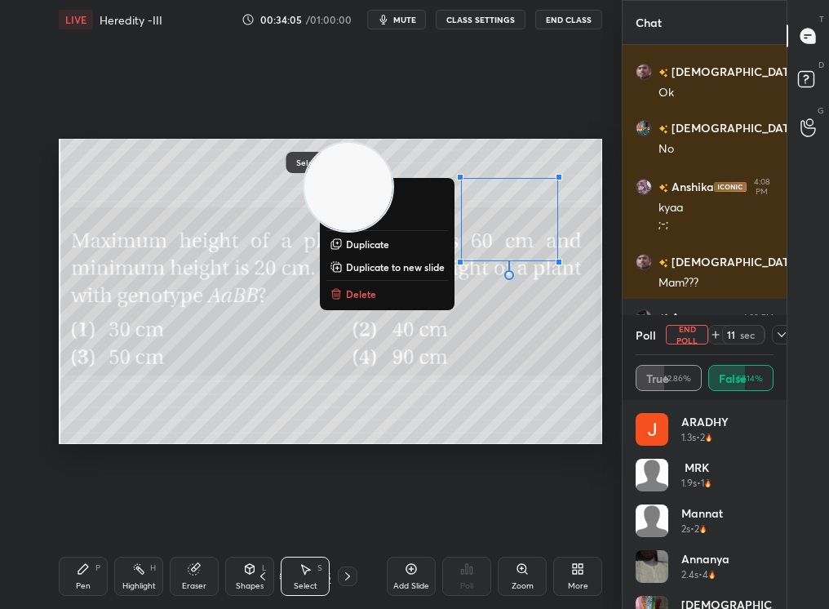
click at [365, 290] on p "Delete" at bounding box center [361, 293] width 30 height 13
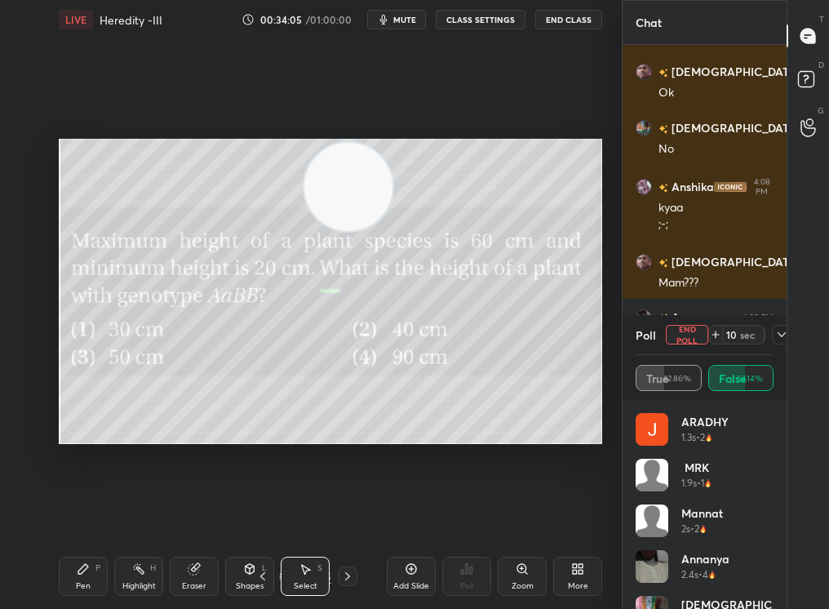
click at [789, 325] on div "Chat Shivam 4:07 PM Agrima * Insha 4:07 PM hai accept Ashu 4:07 PM Ok Vaibhav 4…" at bounding box center [725, 304] width 207 height 609
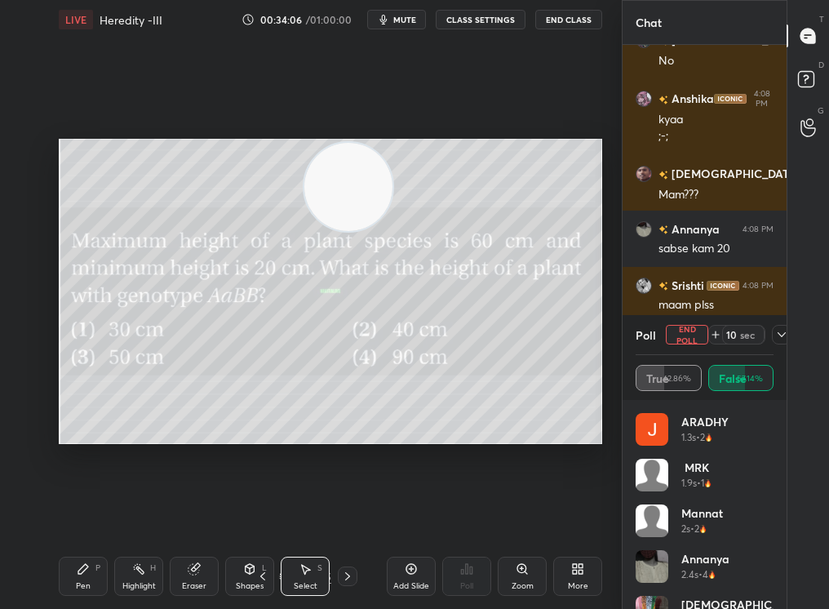
click at [685, 334] on button "End Poll" at bounding box center [687, 335] width 42 height 20
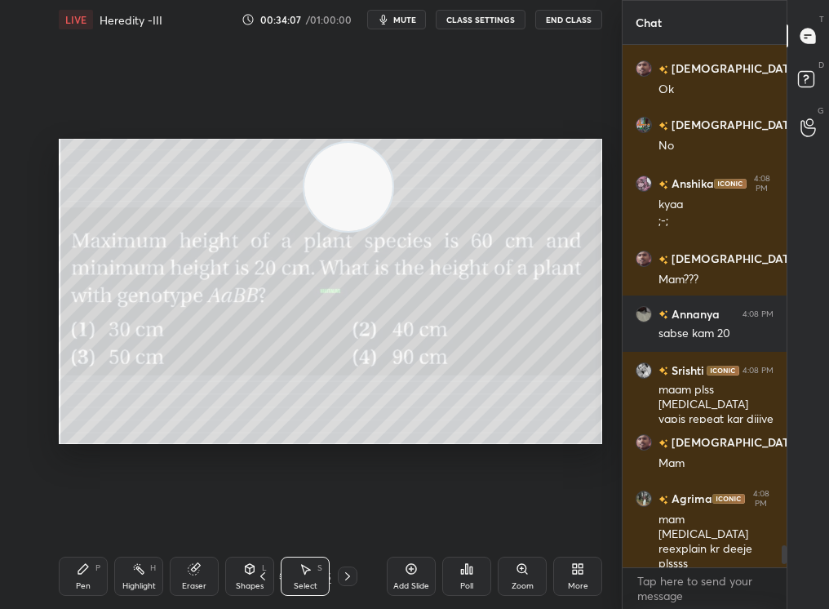
click at [77, 515] on div "Pen P" at bounding box center [83, 575] width 49 height 39
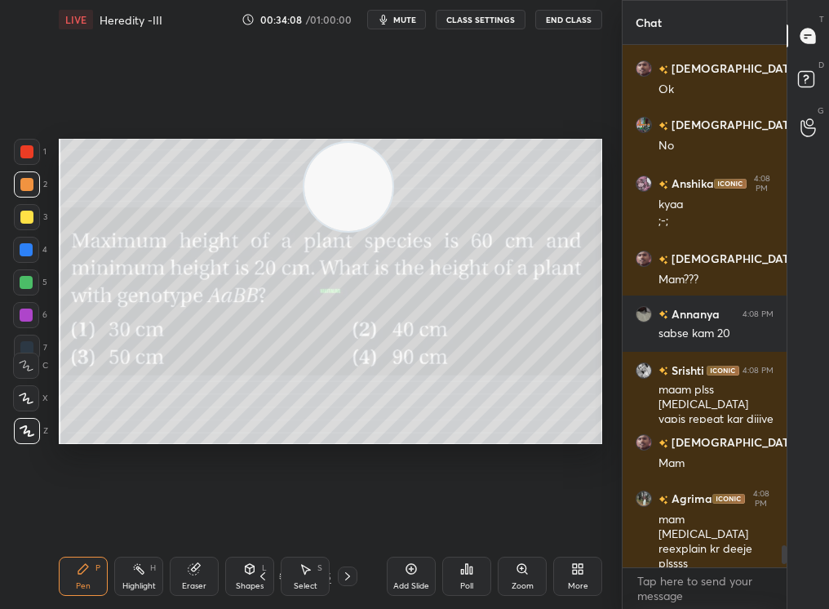
click at [88, 515] on div "Pen P Highlight H Eraser Shapes L Select S 18 / 95 Add Slide Poll Zoom More" at bounding box center [330, 575] width 543 height 65
click at [91, 515] on div "Pen P Highlight H Eraser Shapes L Select S 18 / 95 Add Slide Poll Zoom More" at bounding box center [330, 575] width 543 height 65
click at [10, 281] on div "1 2 3 4 5 6 7 C X Z C X Z E E Erase all H H" at bounding box center [26, 292] width 52 height 306
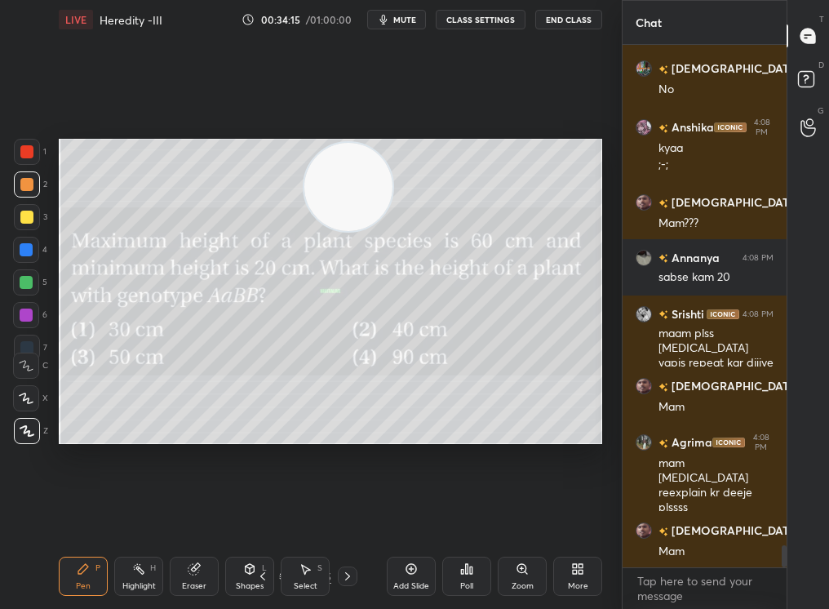
click at [19, 290] on div at bounding box center [26, 282] width 26 height 26
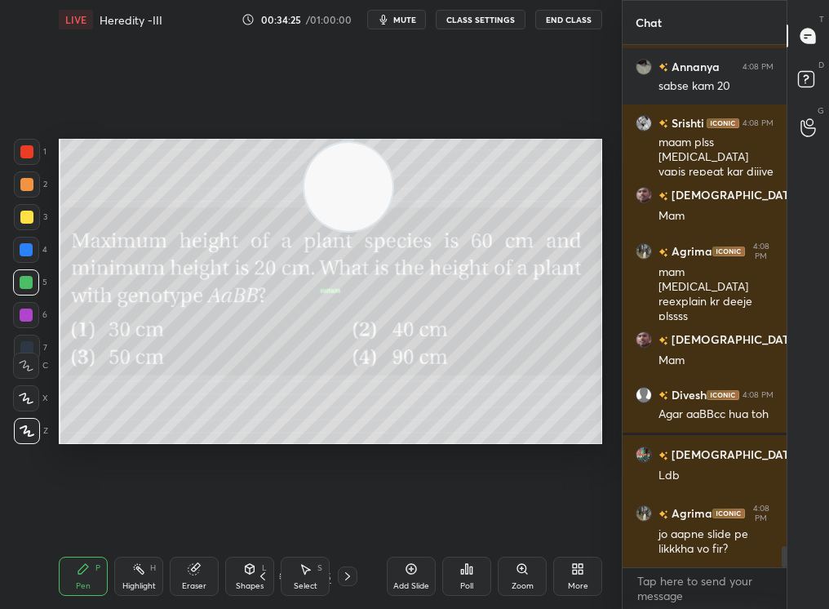
click at [346, 515] on icon at bounding box center [347, 575] width 13 height 13
click at [348, 515] on icon at bounding box center [347, 575] width 13 height 13
click at [472, 515] on div "Poll" at bounding box center [466, 575] width 49 height 39
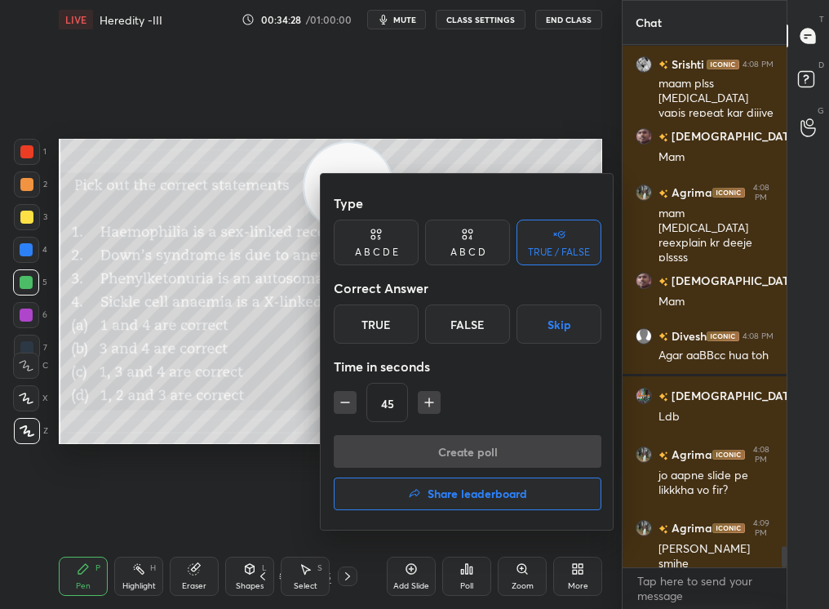
click at [467, 493] on h4 "Share leaderboard" at bounding box center [477, 493] width 100 height 11
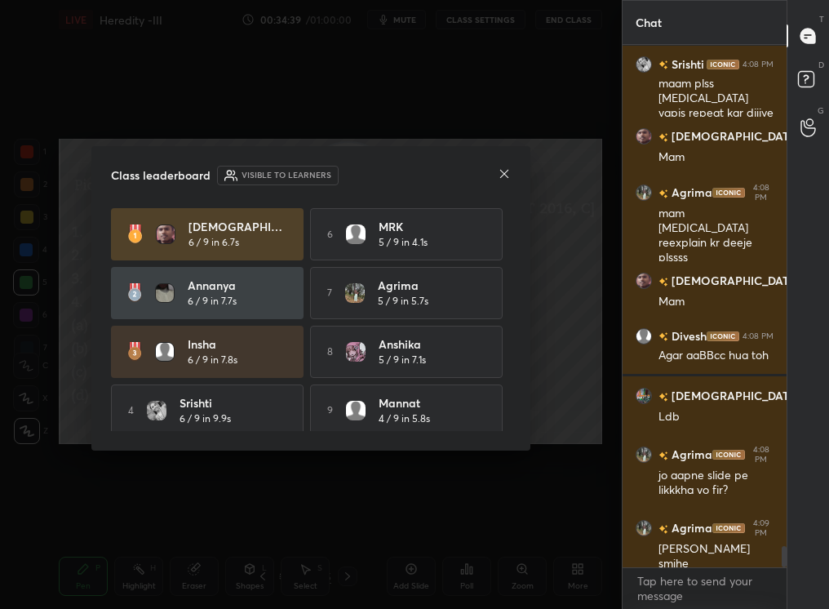
click at [510, 176] on div at bounding box center [504, 174] width 13 height 17
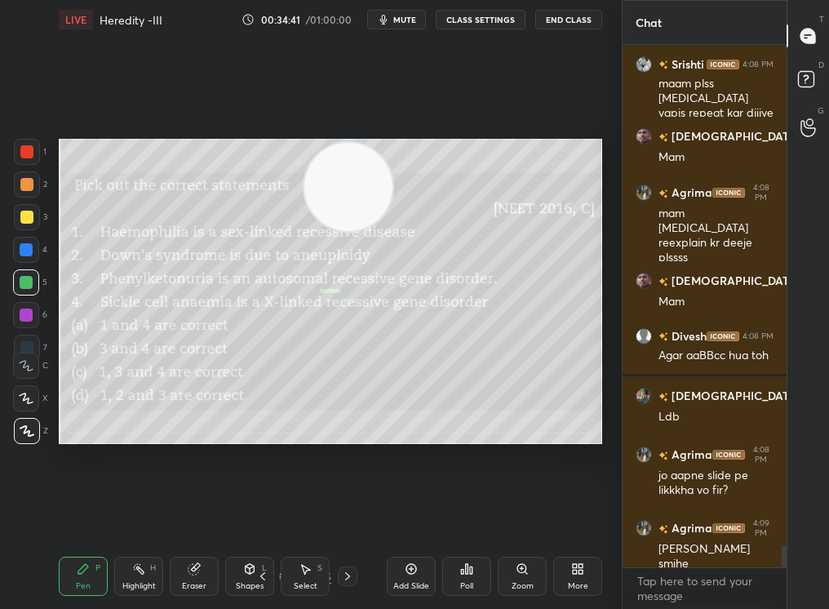
scroll to position [12381, 0]
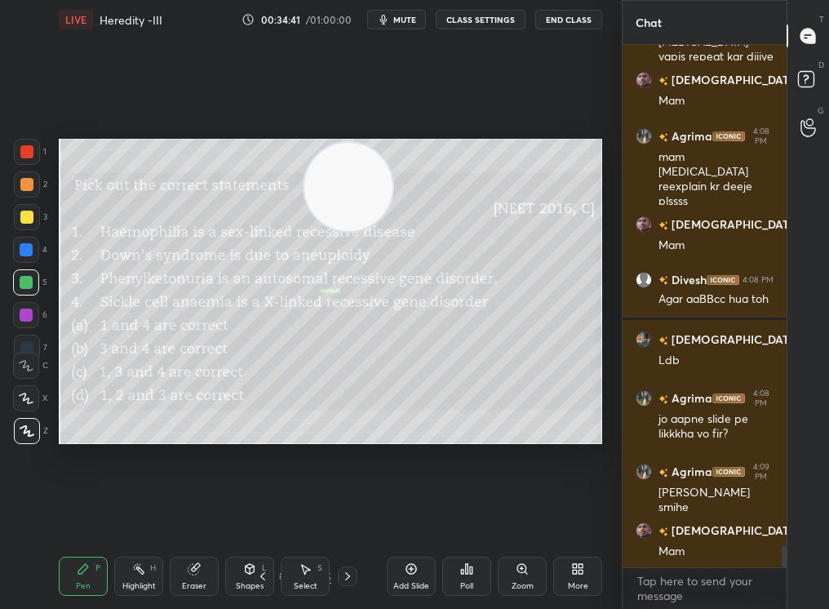
click at [277, 515] on div "20 / 95" at bounding box center [305, 576] width 104 height 20
click at [346, 515] on icon at bounding box center [347, 575] width 13 height 13
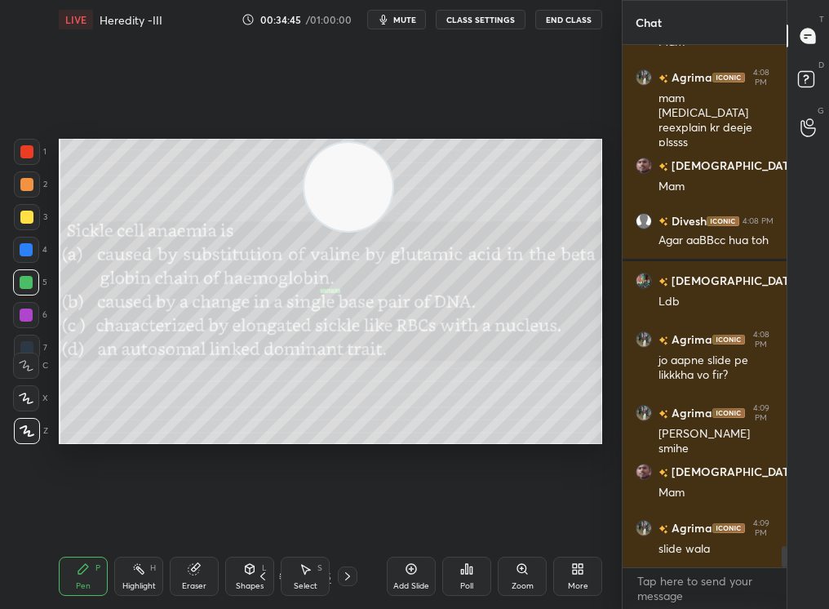
click at [342, 515] on icon at bounding box center [347, 575] width 13 height 13
click at [341, 515] on div at bounding box center [348, 576] width 20 height 20
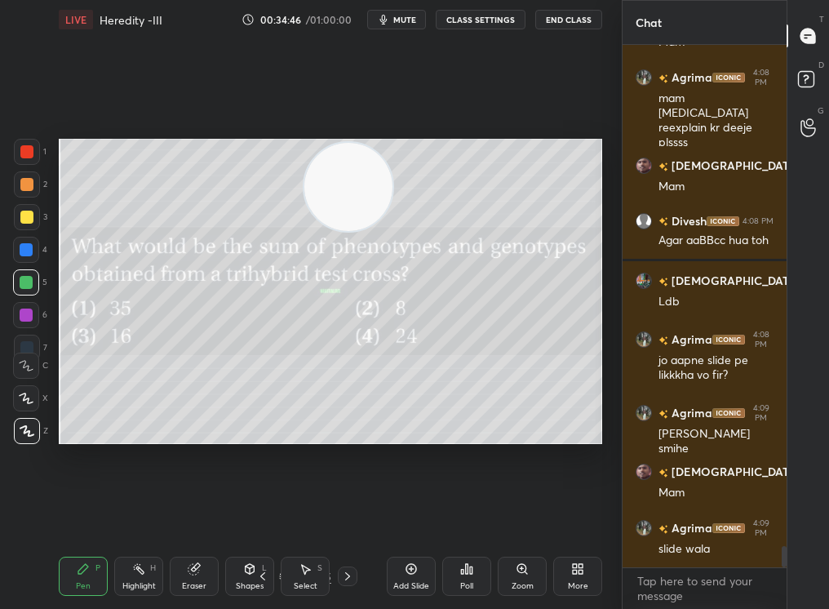
click at [342, 515] on div "Pen P Highlight H Eraser Shapes L Select S 23 / 95 Add Slide Poll Zoom More" at bounding box center [330, 575] width 543 height 65
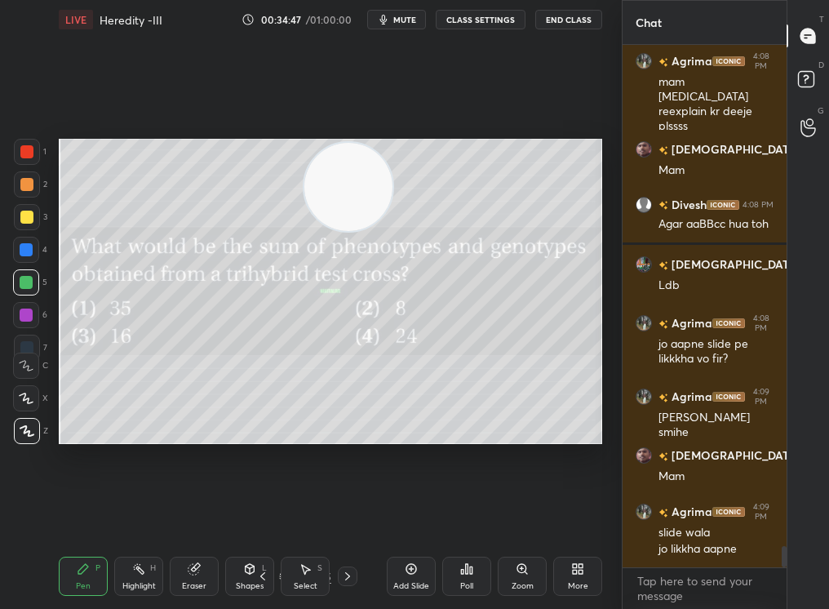
click at [348, 515] on div at bounding box center [348, 576] width 20 height 20
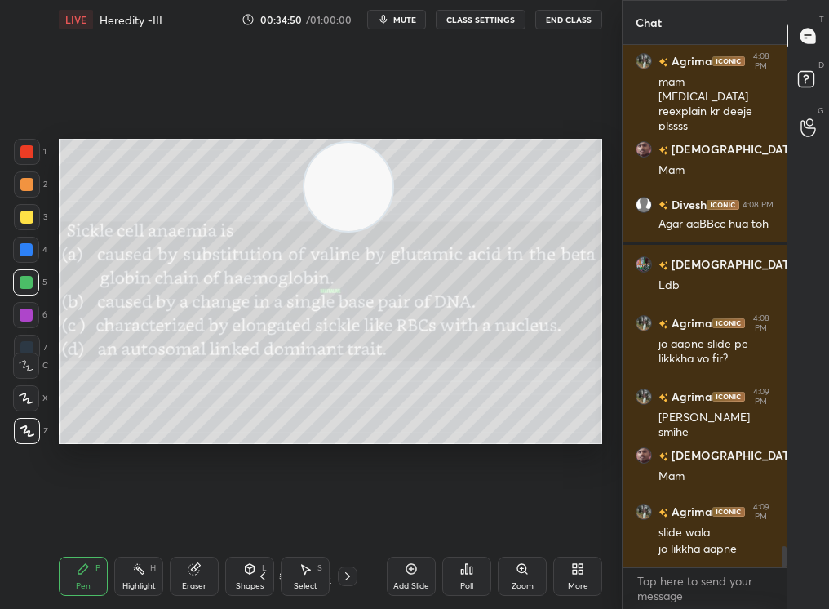
click at [348, 515] on div at bounding box center [348, 576] width 20 height 20
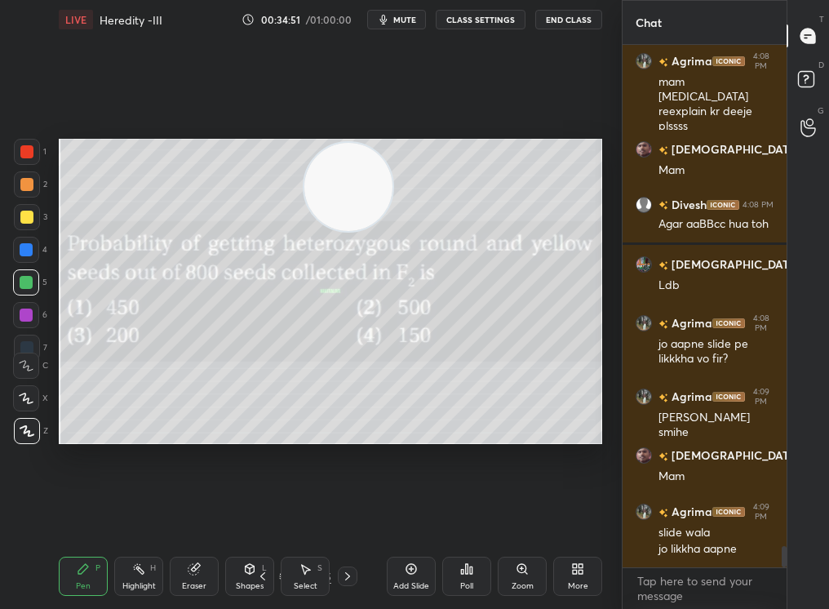
click at [262, 515] on icon at bounding box center [262, 575] width 13 height 13
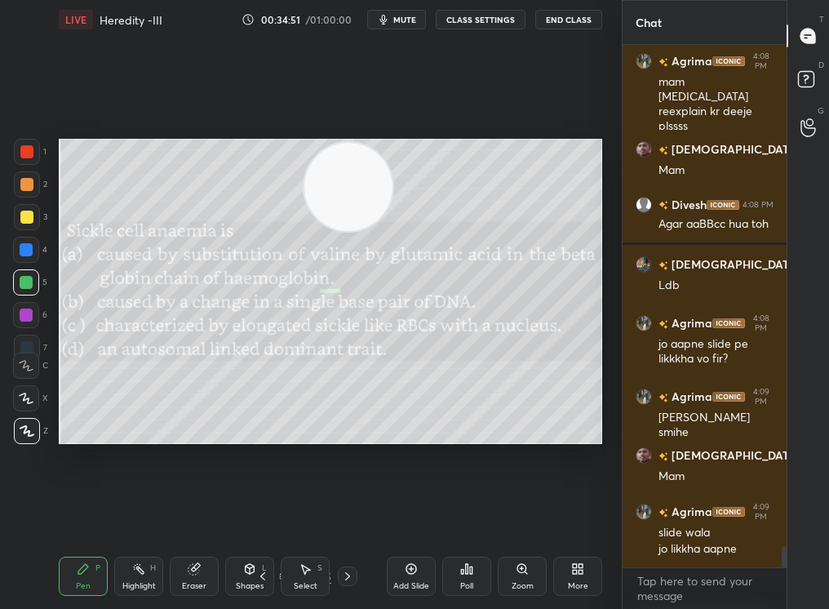
click at [263, 515] on icon at bounding box center [262, 575] width 13 height 13
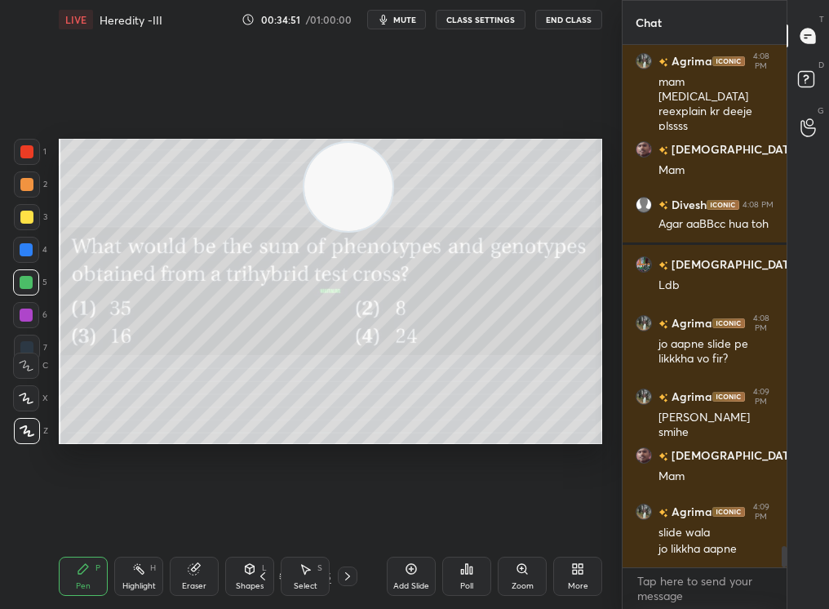
click at [263, 515] on icon at bounding box center [262, 575] width 13 height 13
click at [344, 515] on icon at bounding box center [347, 575] width 13 height 13
click at [341, 515] on icon at bounding box center [347, 575] width 13 height 13
click at [339, 515] on div at bounding box center [348, 576] width 20 height 20
click at [279, 515] on icon at bounding box center [284, 576] width 10 height 10
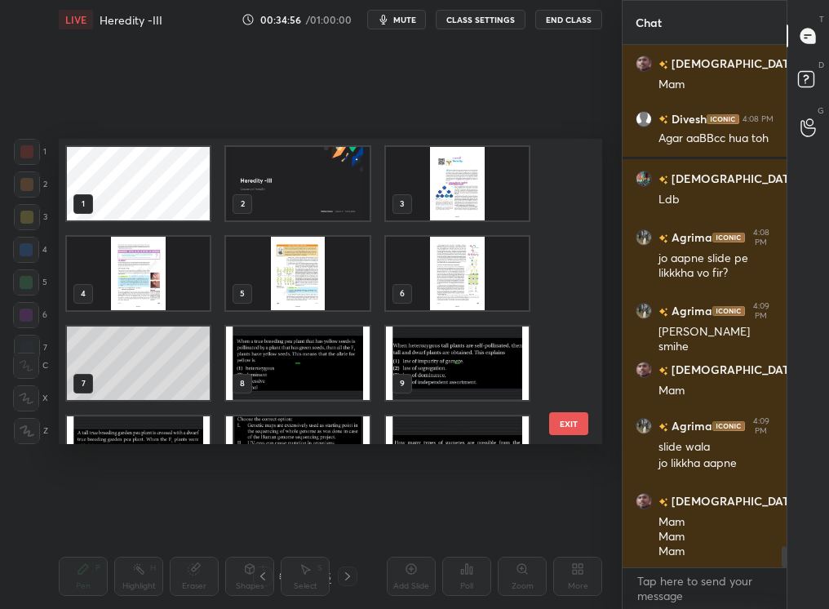
scroll to position [12600, 0]
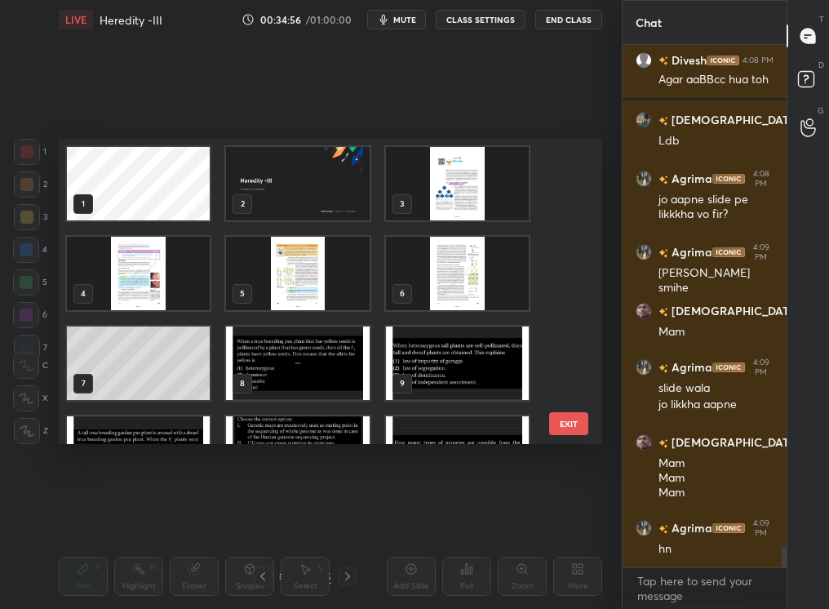
drag, startPoint x: 565, startPoint y: 180, endPoint x: 538, endPoint y: 290, distance: 113.4
click at [538, 290] on div "1 2 3 4 5 6 7 8 9 10 11 12" at bounding box center [316, 292] width 515 height 306
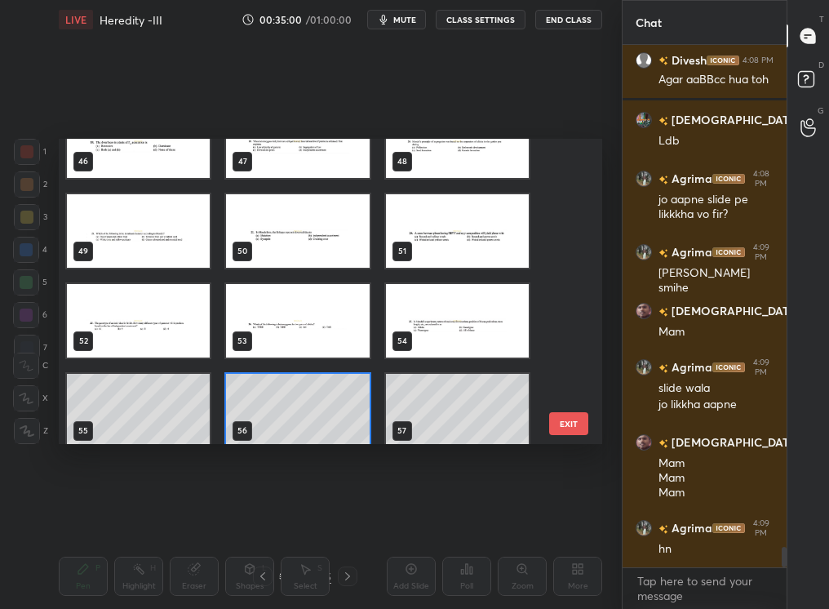
scroll to position [1397, 0]
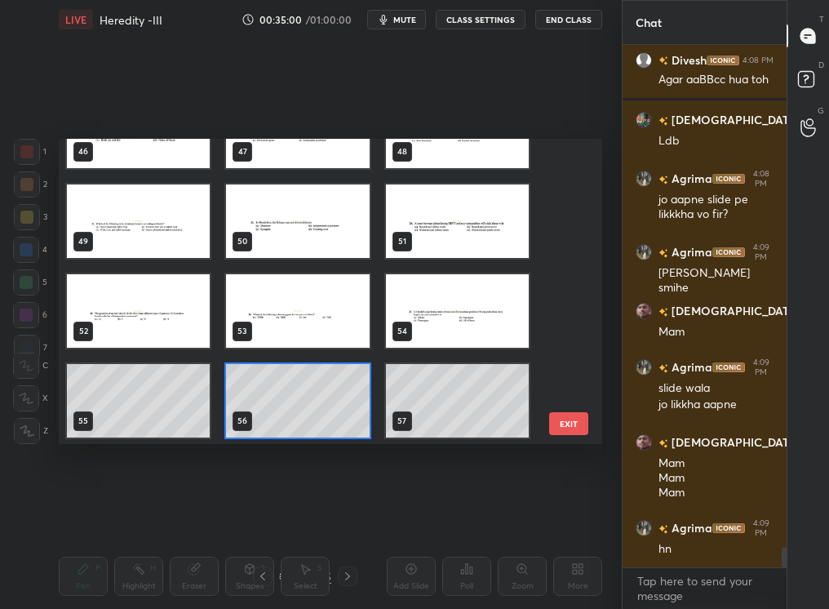
click at [335, 392] on div "43 44 45 46 47 48 49 50 51 52 53 54 55 56 57" at bounding box center [316, 292] width 515 height 306
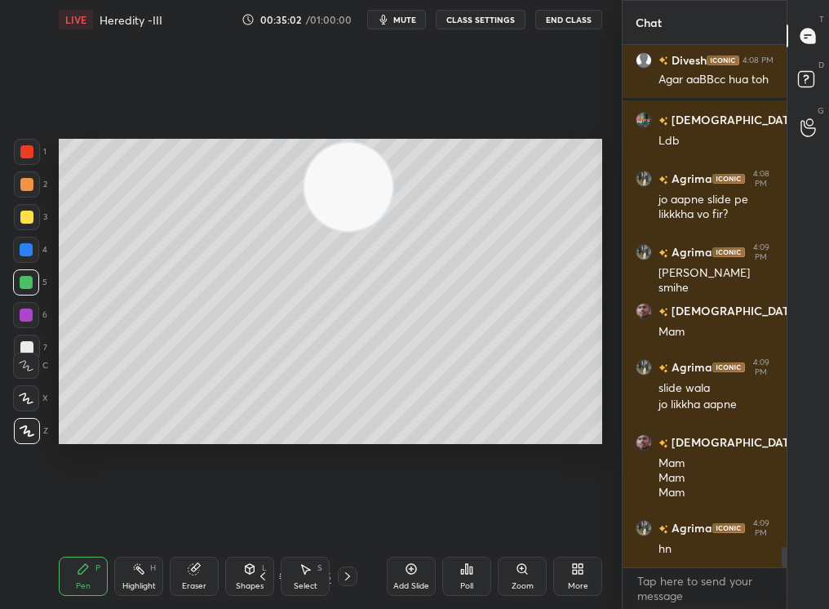
click at [257, 515] on icon at bounding box center [262, 575] width 13 height 13
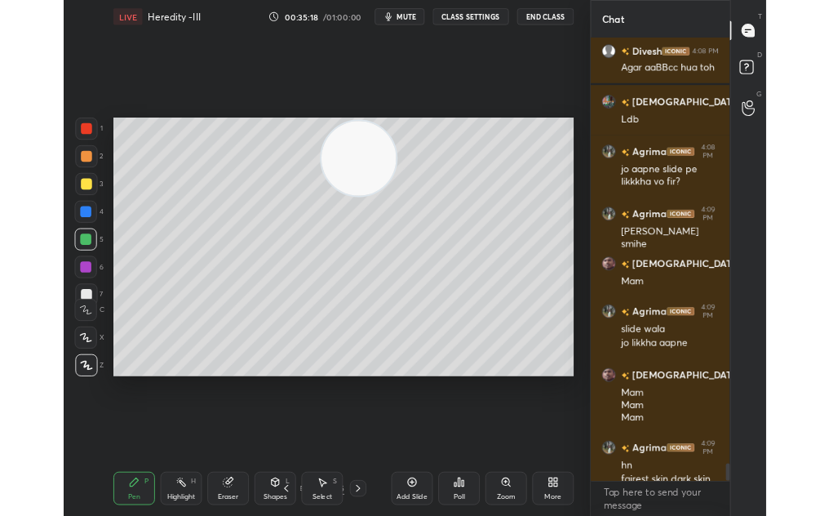
scroll to position [12631, 0]
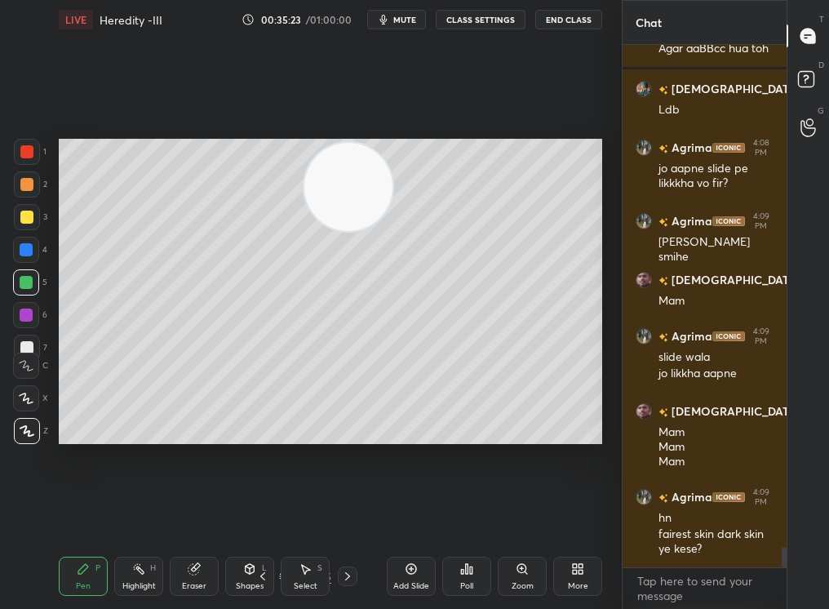
click at [137, 515] on div "Highlight H" at bounding box center [138, 575] width 49 height 39
click at [133, 515] on div "Highlight H" at bounding box center [138, 575] width 49 height 39
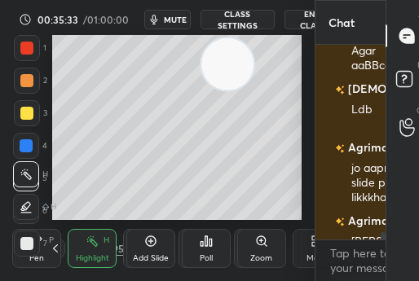
scroll to position [185, 79]
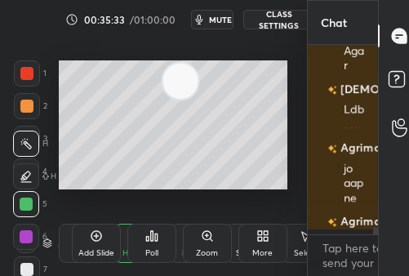
type textarea "x"
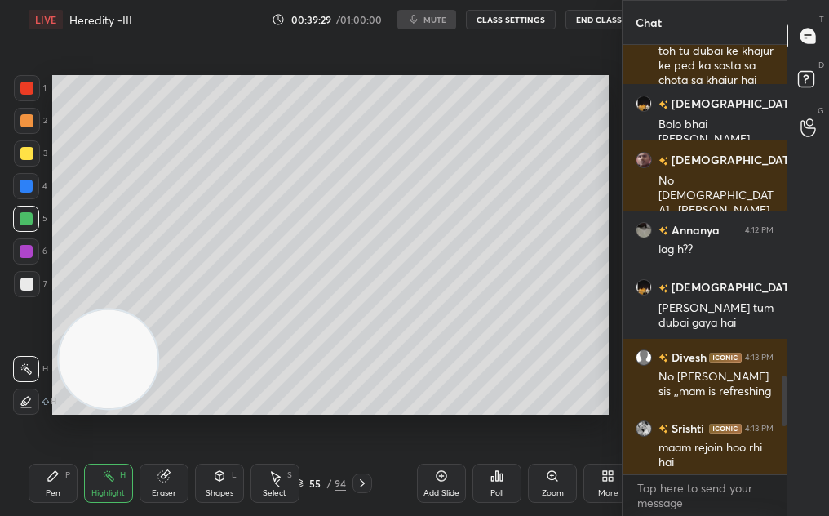
scroll to position [81166, 81020]
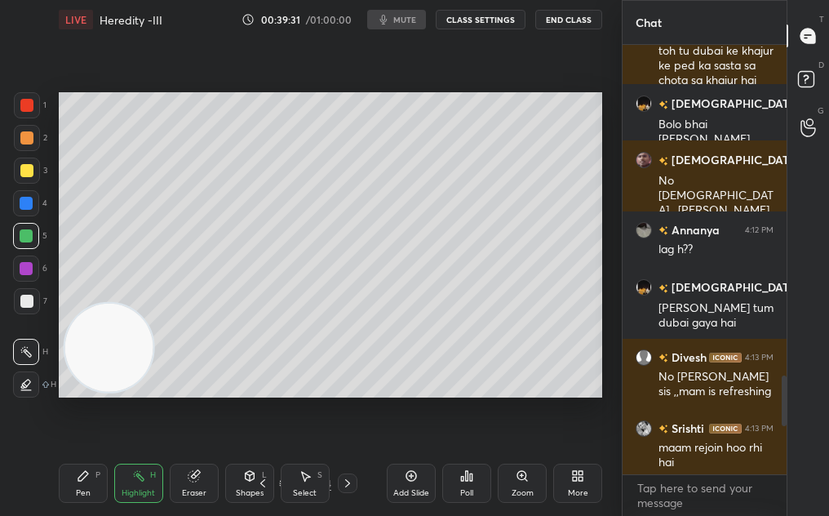
click at [580, 461] on div "Add Slide Poll Zoom More" at bounding box center [494, 482] width 215 height 91
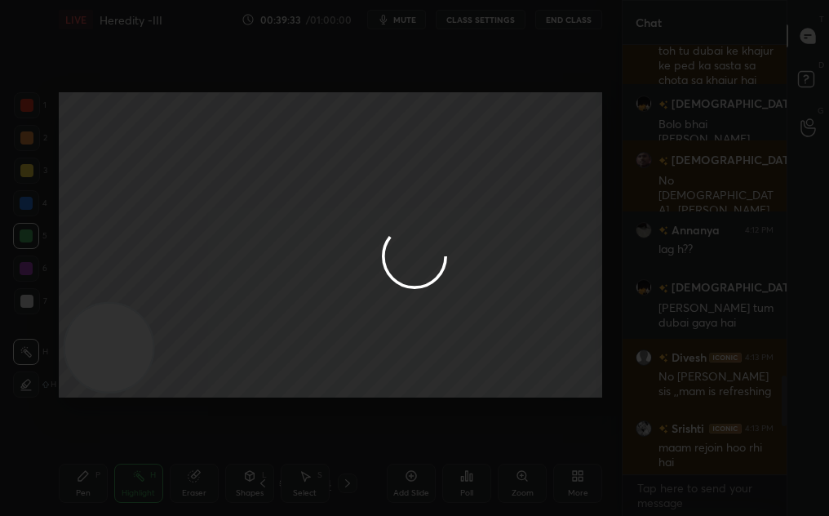
click at [587, 473] on div at bounding box center [414, 258] width 829 height 516
click at [573, 478] on div at bounding box center [414, 258] width 829 height 516
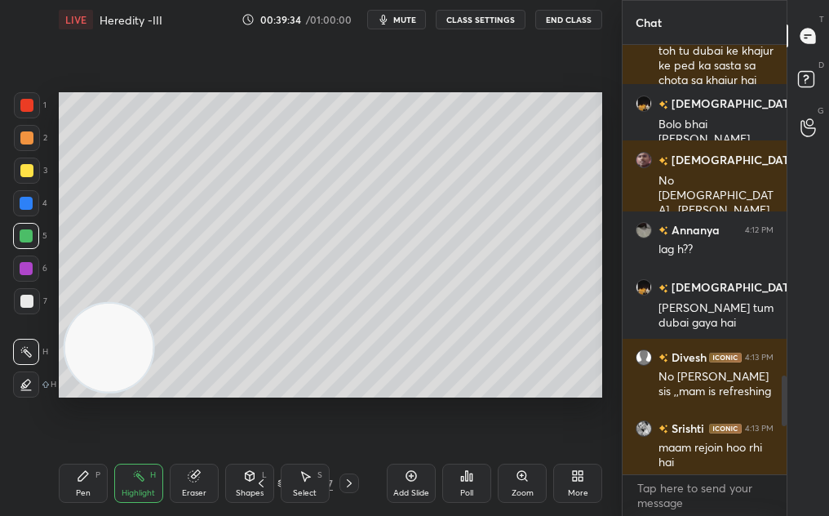
click at [573, 478] on icon at bounding box center [575, 478] width 4 height 4
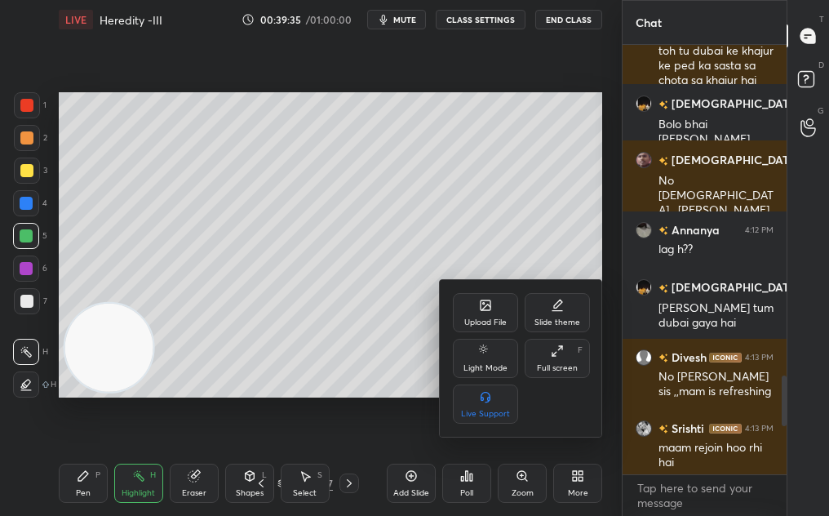
click at [456, 311] on div "Upload File" at bounding box center [485, 312] width 65 height 39
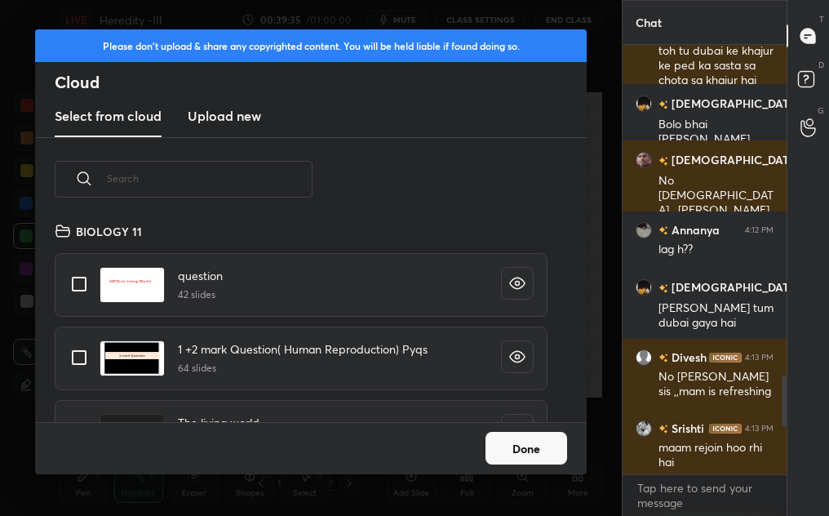
scroll to position [201, 524]
click at [210, 112] on h3 "Upload new" at bounding box center [224, 116] width 73 height 20
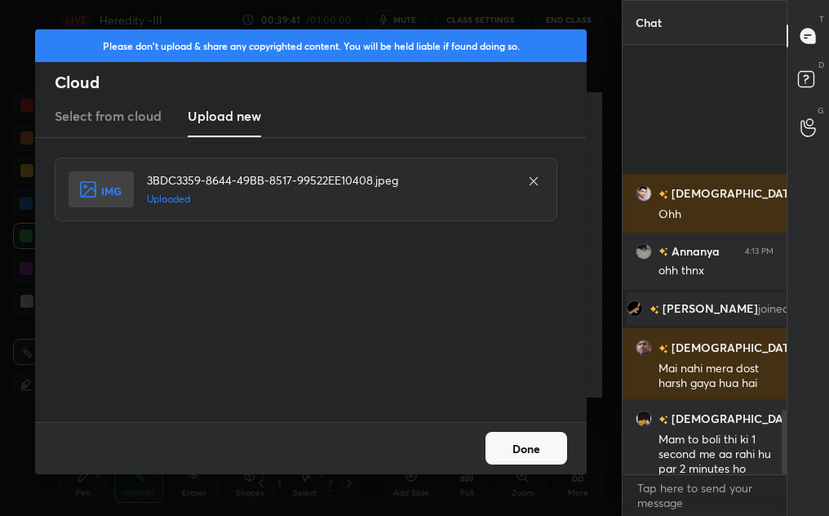
scroll to position [2420, 0]
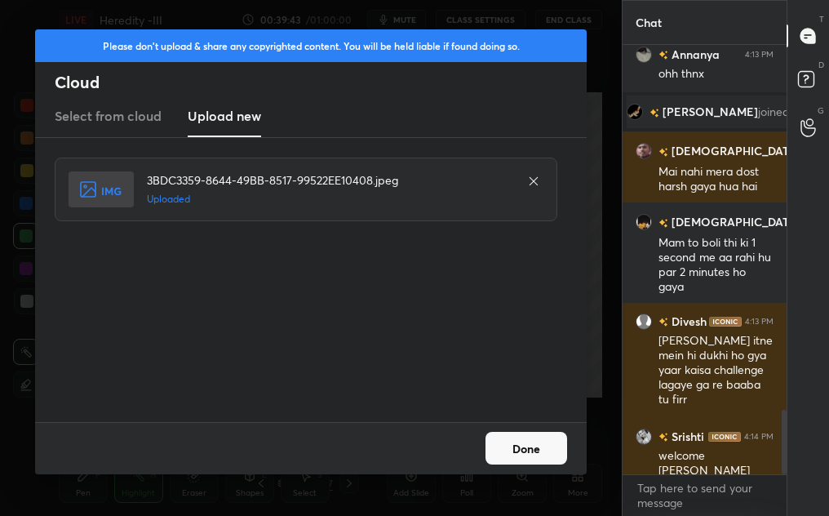
click at [537, 435] on button "Done" at bounding box center [526, 448] width 82 height 33
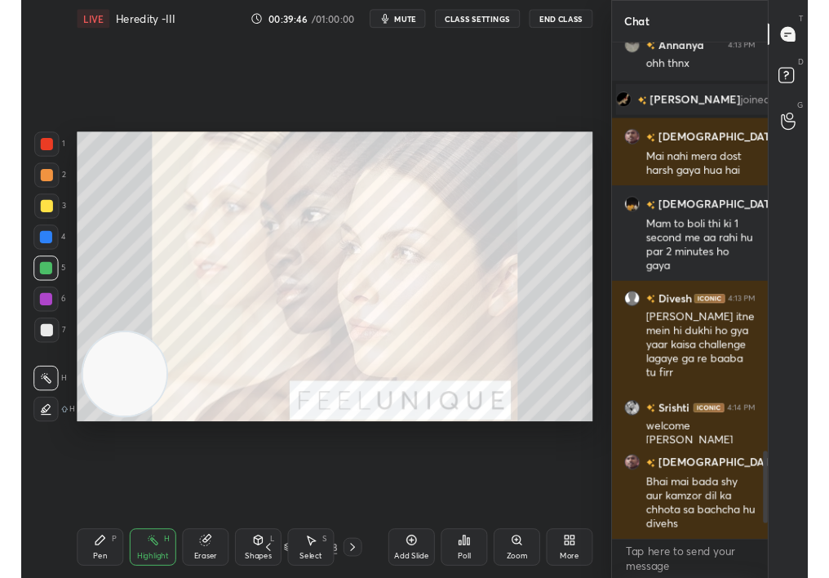
scroll to position [0, 0]
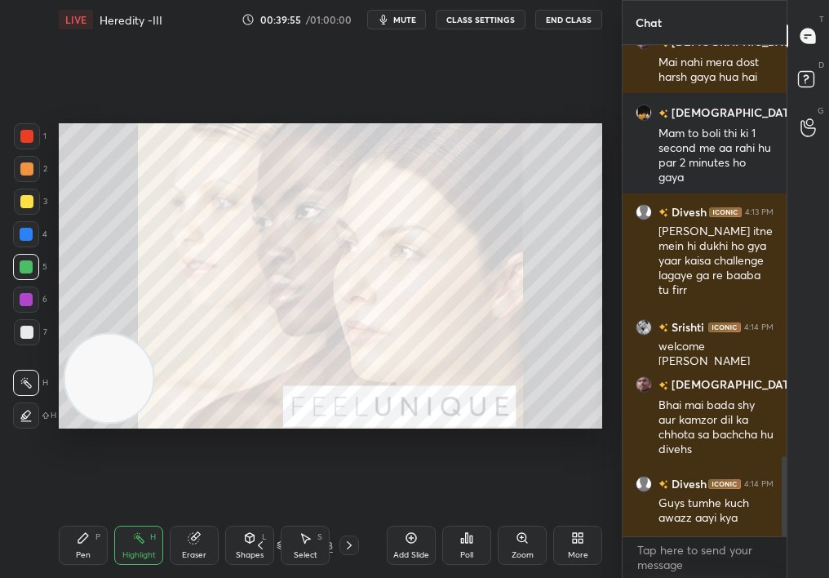
click at [93, 515] on div "Pen P" at bounding box center [83, 544] width 49 height 39
click at [96, 515] on div "P" at bounding box center [97, 537] width 5 height 8
click at [88, 515] on div "Pen P" at bounding box center [83, 544] width 49 height 39
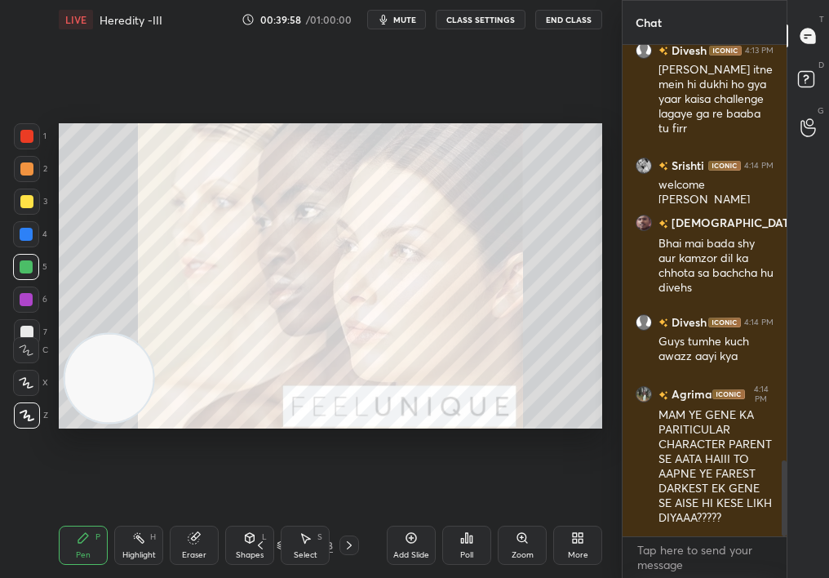
click at [19, 154] on div "1" at bounding box center [30, 139] width 33 height 33
click at [19, 157] on div at bounding box center [27, 169] width 26 height 26
click at [198, 515] on div "Eraser" at bounding box center [194, 544] width 49 height 39
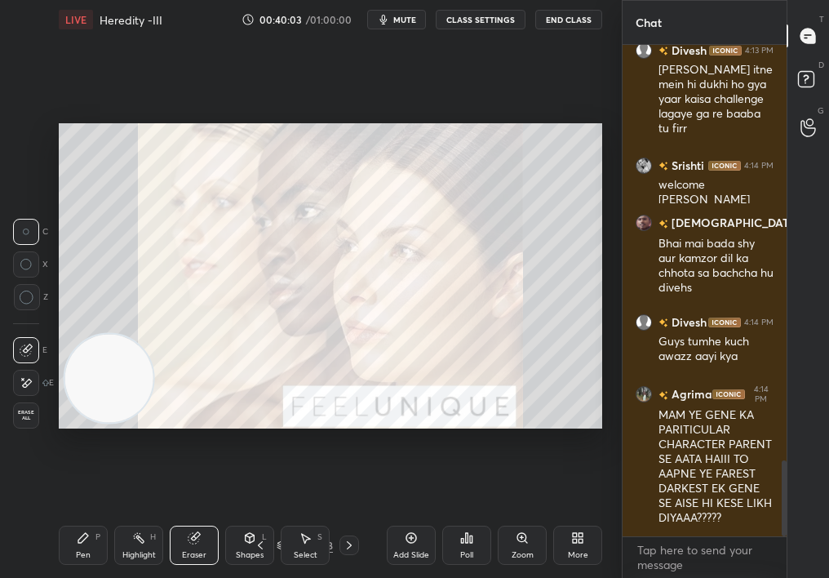
click at [144, 408] on div "Setting up your live class Poll for secs No correct answer Start poll" at bounding box center [330, 276] width 543 height 306
click at [93, 515] on div "Pen P" at bounding box center [83, 544] width 49 height 39
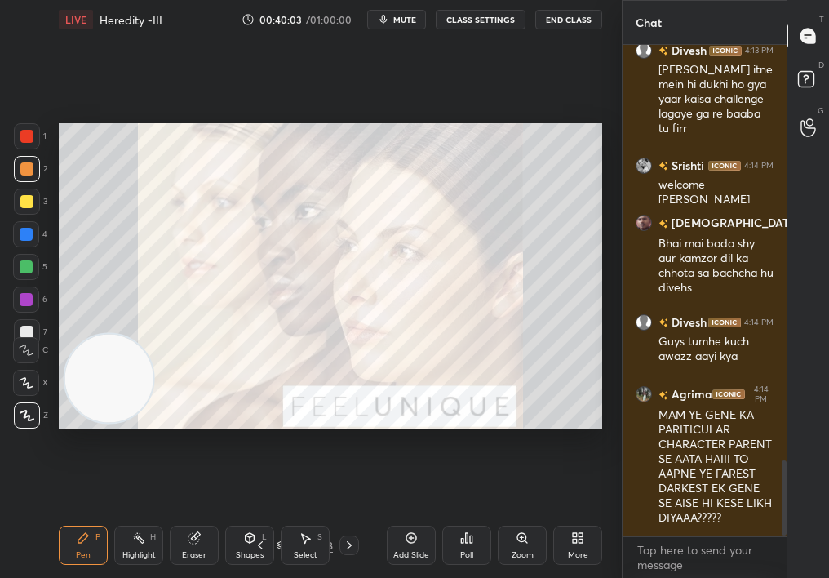
click at [86, 515] on div "Pen" at bounding box center [83, 555] width 15 height 8
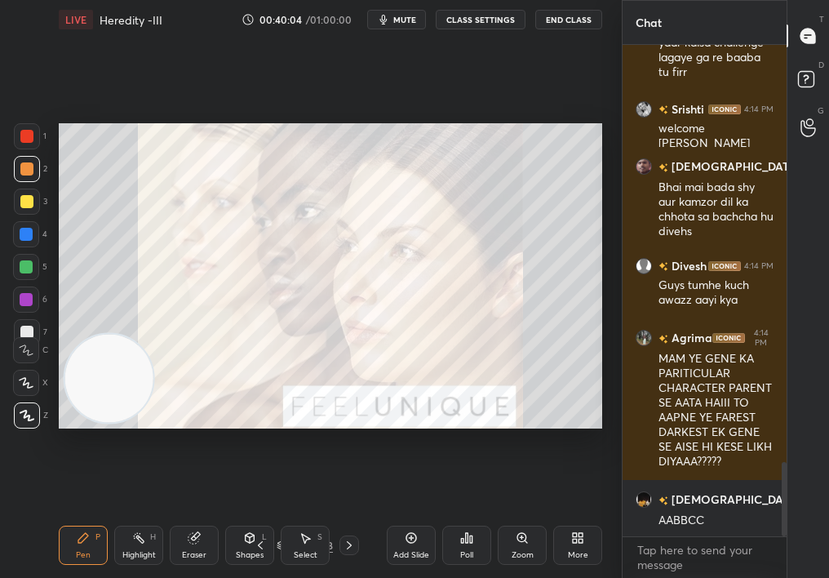
click at [16, 142] on div "1 2 3 4 5 6 7" at bounding box center [30, 237] width 34 height 228
click at [15, 150] on div "1" at bounding box center [30, 139] width 33 height 33
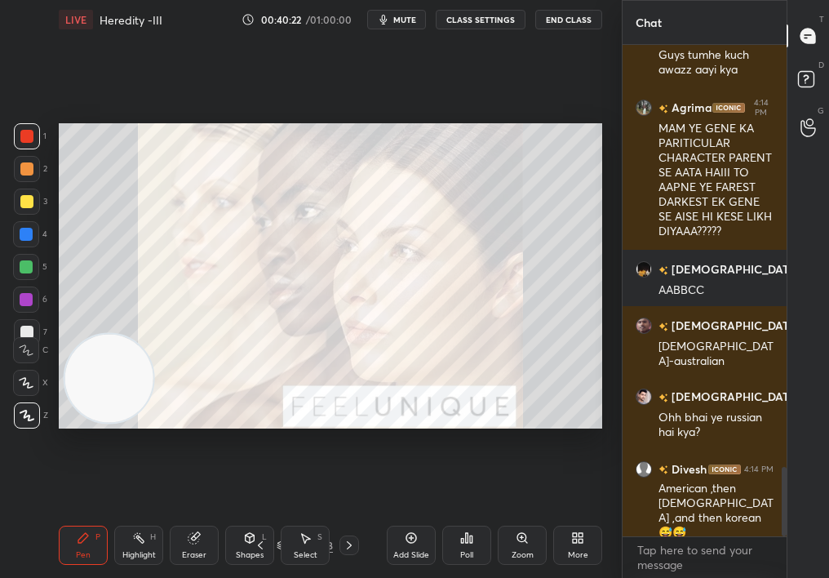
click at [410, 515] on div "Add Slide" at bounding box center [411, 544] width 49 height 39
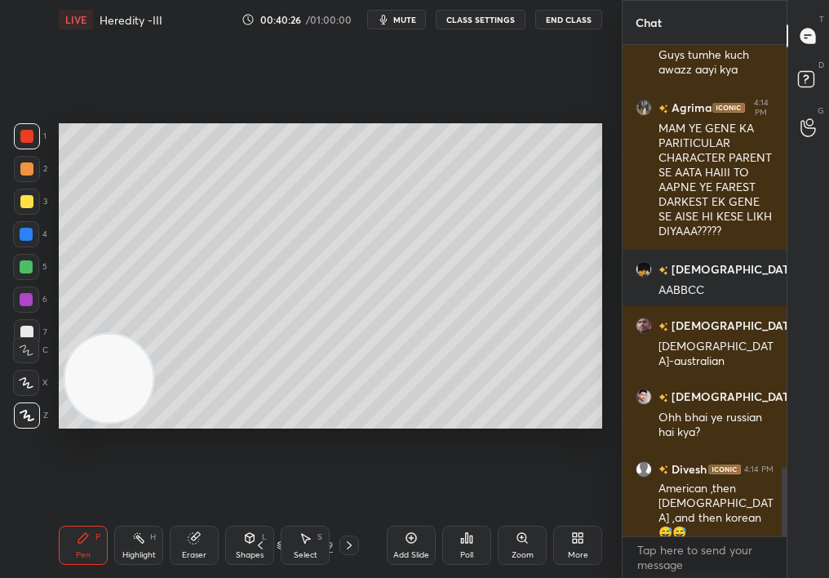
click at [321, 515] on div "Select S" at bounding box center [305, 544] width 49 height 39
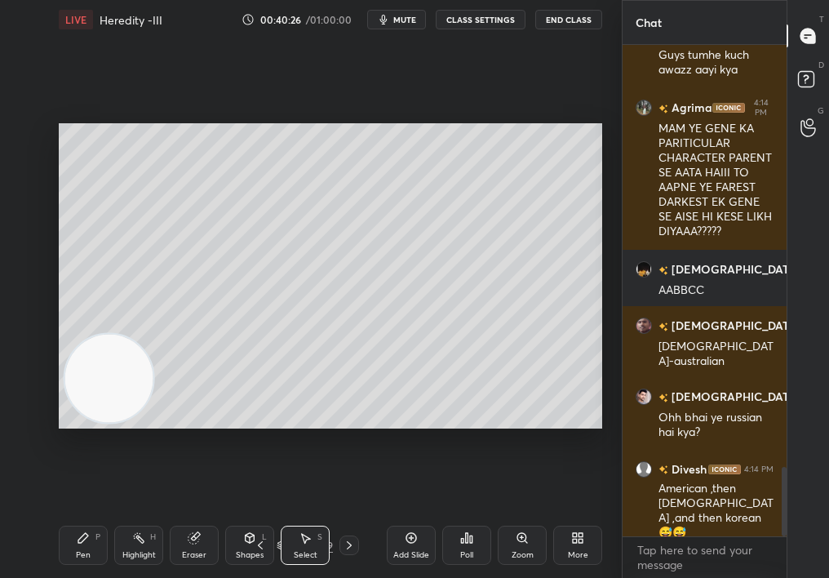
click at [312, 515] on div "Select S" at bounding box center [305, 544] width 49 height 39
drag, startPoint x: 379, startPoint y: 277, endPoint x: 424, endPoint y: 321, distance: 62.3
click at [431, 325] on div "0 ° Undo Copy Duplicate Duplicate to new slide Delete" at bounding box center [330, 276] width 543 height 306
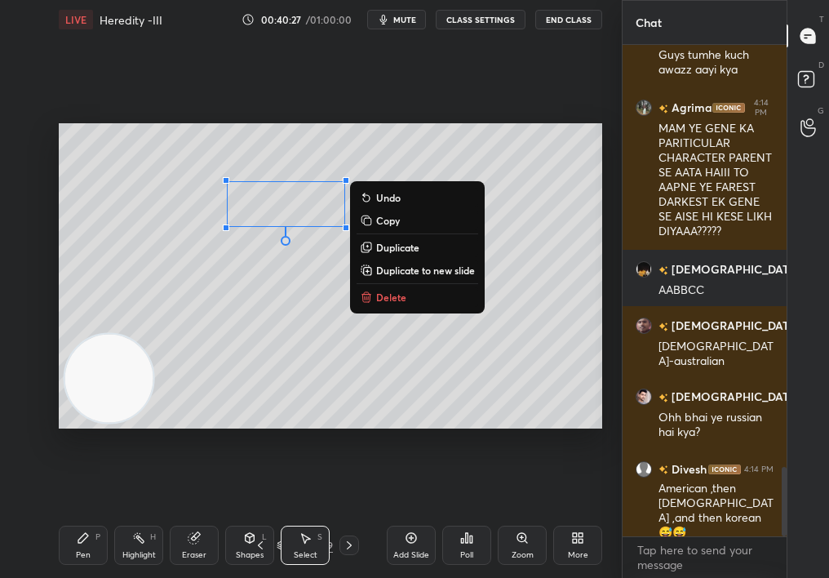
click at [401, 291] on p "Delete" at bounding box center [391, 296] width 30 height 13
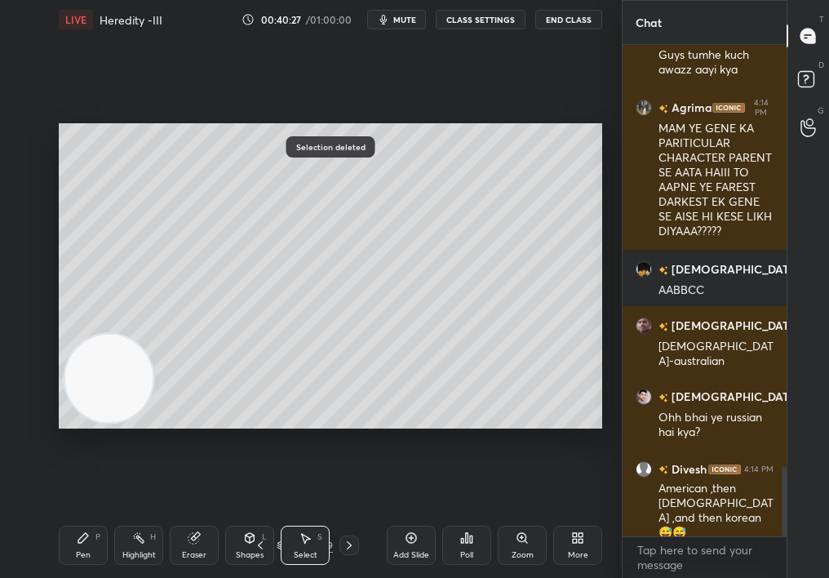
click at [70, 515] on div "Pen P" at bounding box center [83, 544] width 49 height 39
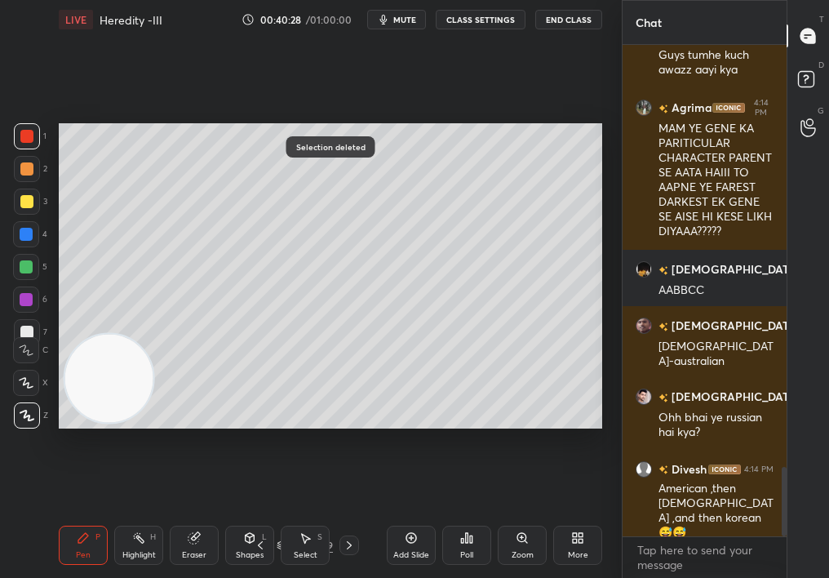
click at [77, 515] on div "Pen P" at bounding box center [83, 544] width 49 height 39
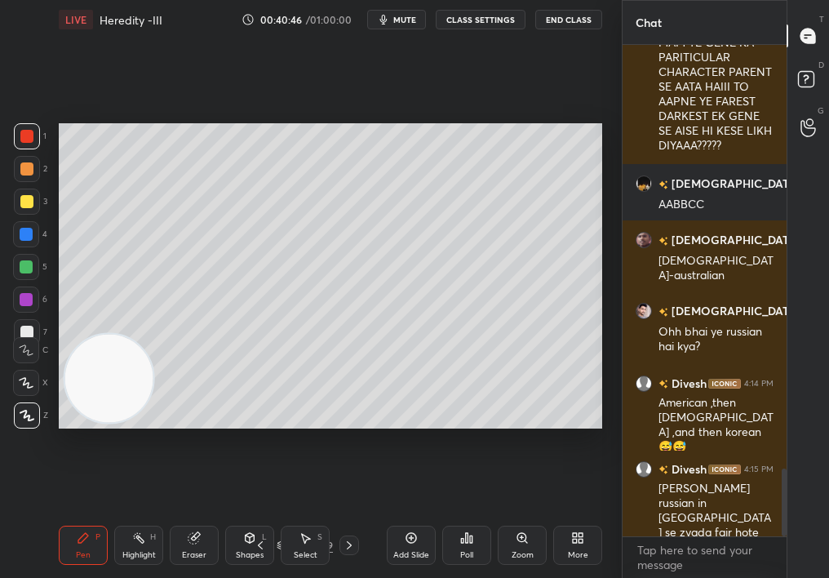
scroll to position [3120, 0]
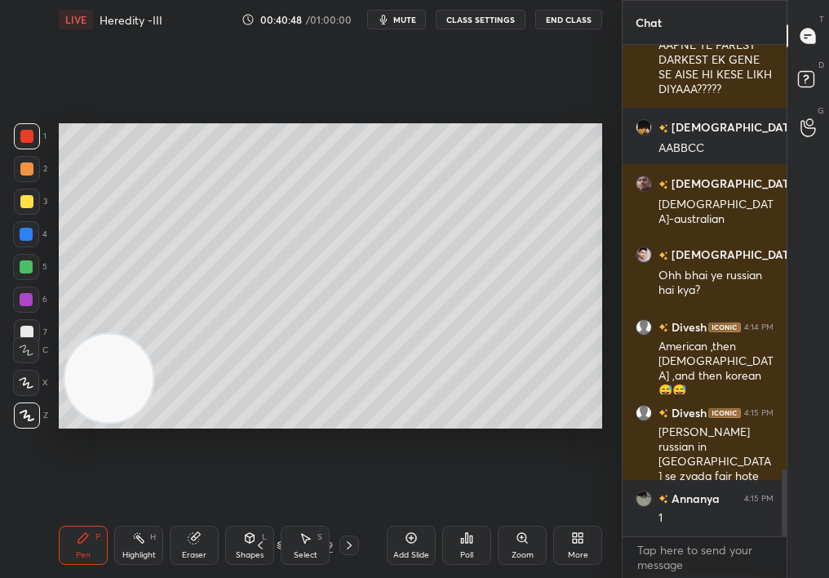
click at [28, 395] on div "C X Z" at bounding box center [30, 379] width 35 height 98
click at [21, 389] on div at bounding box center [26, 383] width 26 height 26
click at [30, 379] on icon at bounding box center [26, 382] width 15 height 11
click at [259, 515] on icon at bounding box center [260, 544] width 13 height 13
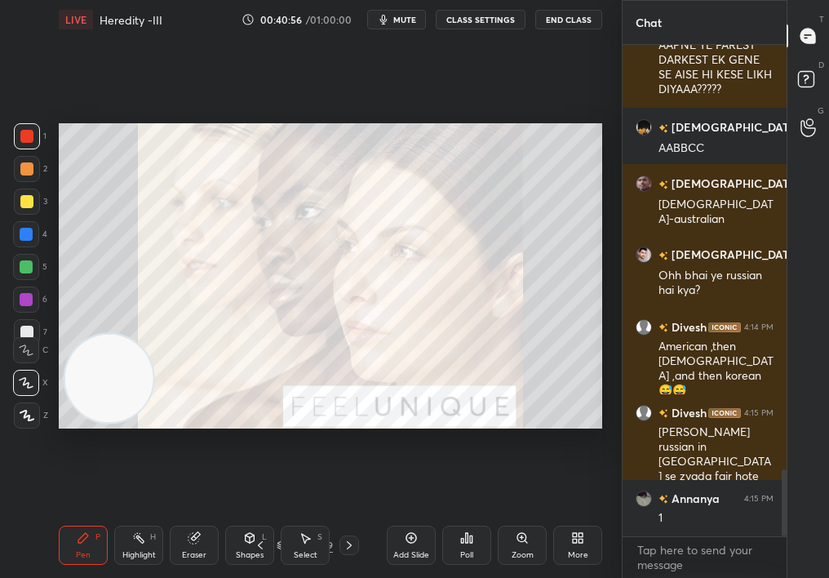
click at [254, 515] on div "Pen P Highlight H Eraser Shapes L Select S 56 / 189 Add Slide Poll Zoom More" at bounding box center [330, 544] width 543 height 65
click at [259, 515] on icon at bounding box center [260, 545] width 5 height 8
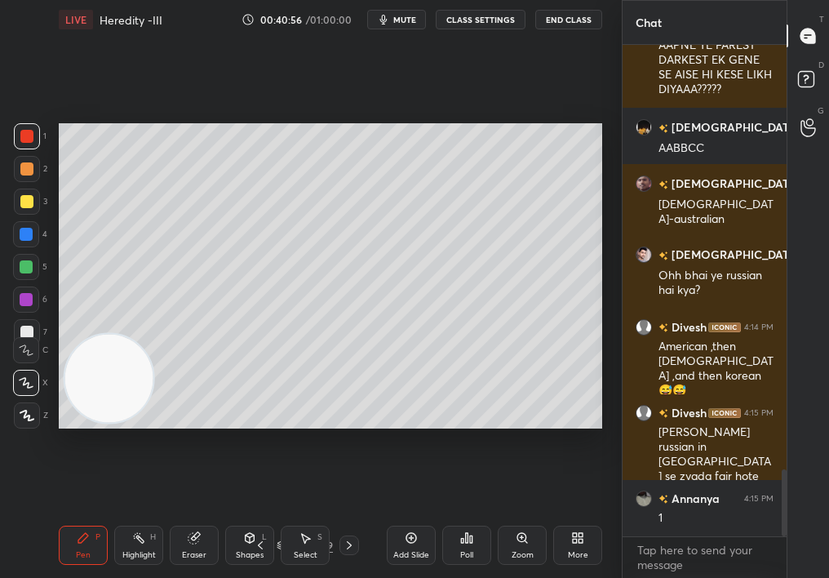
click at [263, 515] on icon at bounding box center [260, 544] width 13 height 13
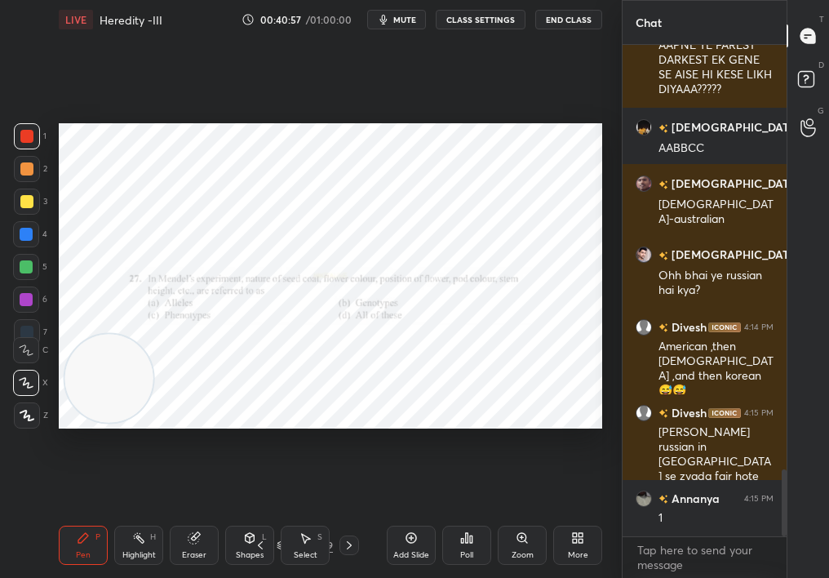
click at [348, 515] on icon at bounding box center [349, 544] width 13 height 13
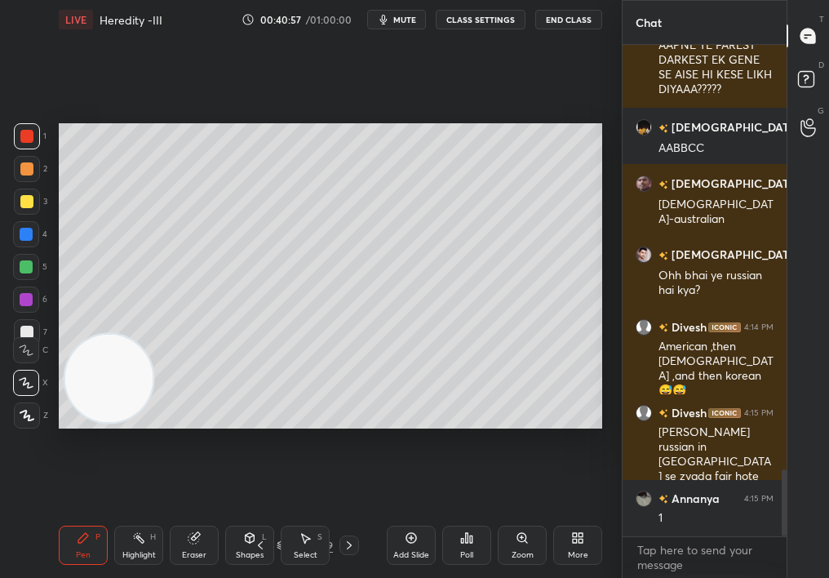
click at [122, 515] on div "Highlight H" at bounding box center [138, 544] width 49 height 39
click at [110, 515] on div "Pen P Highlight H Eraser Shapes L Select S" at bounding box center [141, 544] width 164 height 39
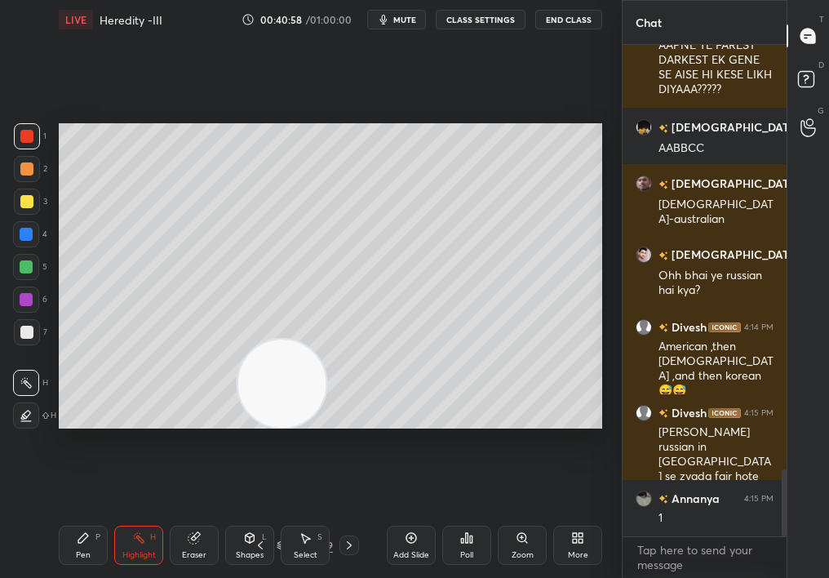
drag, startPoint x: 239, startPoint y: 395, endPoint x: 342, endPoint y: 399, distance: 102.9
click at [326, 399] on video at bounding box center [282, 383] width 88 height 88
drag, startPoint x: 293, startPoint y: 388, endPoint x: 198, endPoint y: 419, distance: 99.6
click at [221, 419] on video at bounding box center [265, 382] width 88 height 88
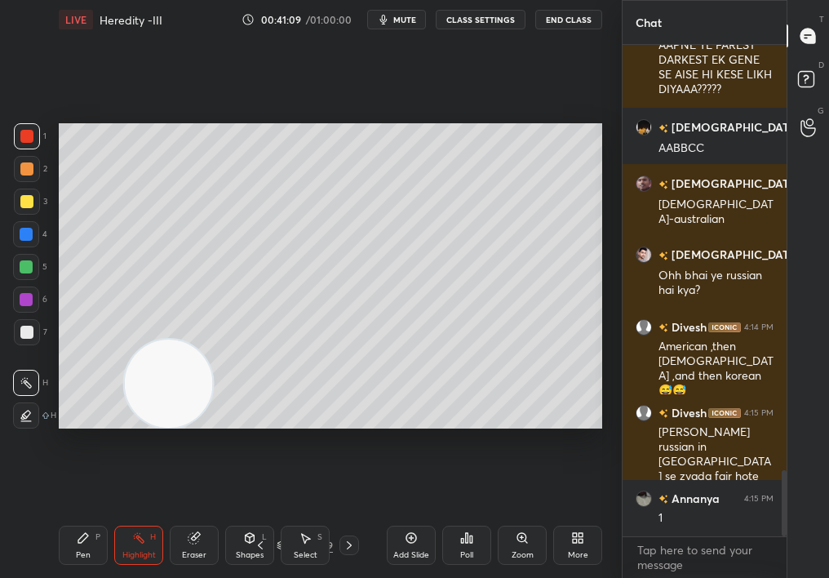
scroll to position [3178, 0]
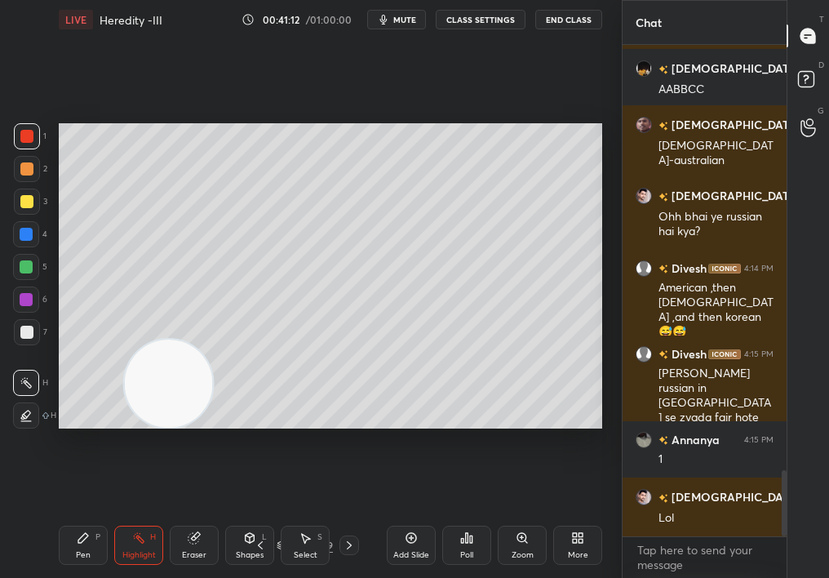
click at [348, 515] on icon at bounding box center [349, 544] width 13 height 13
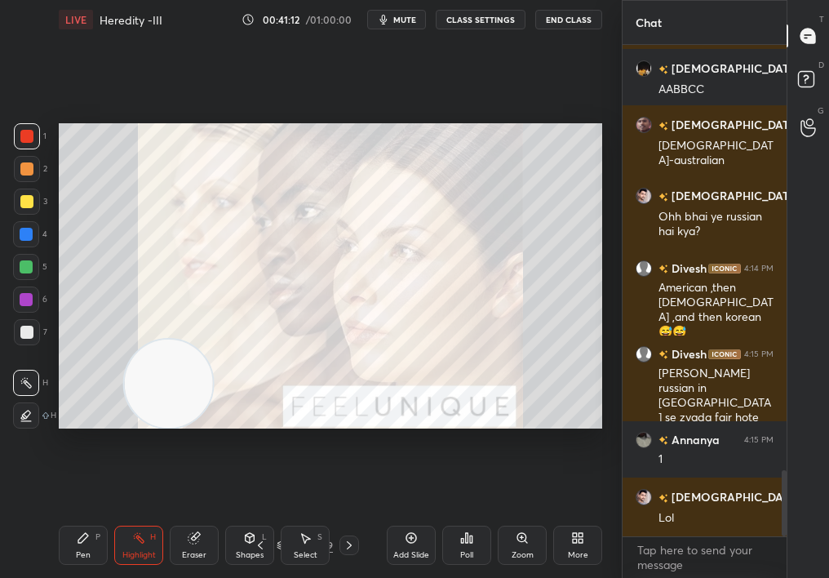
click at [348, 515] on icon at bounding box center [349, 544] width 13 height 13
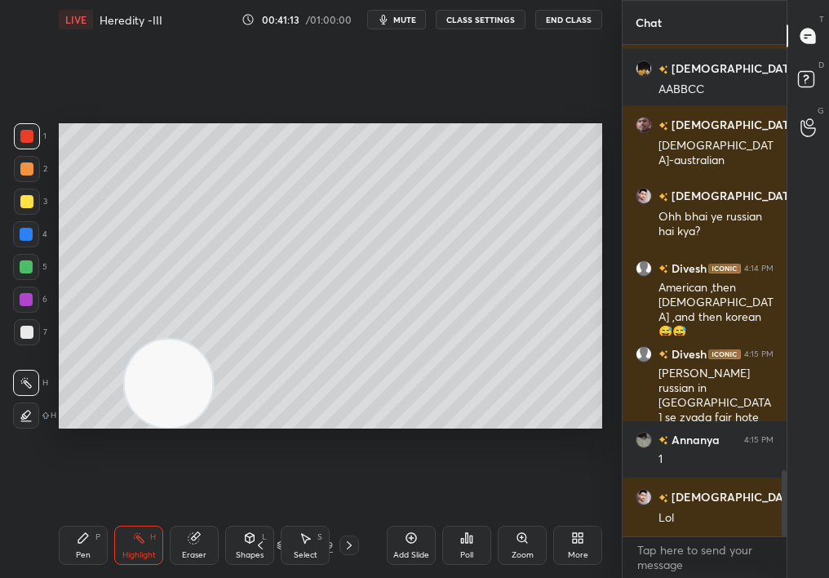
click at [348, 515] on icon at bounding box center [349, 544] width 13 height 13
click at [348, 515] on div at bounding box center [349, 545] width 20 height 20
click at [348, 515] on icon at bounding box center [349, 545] width 5 height 8
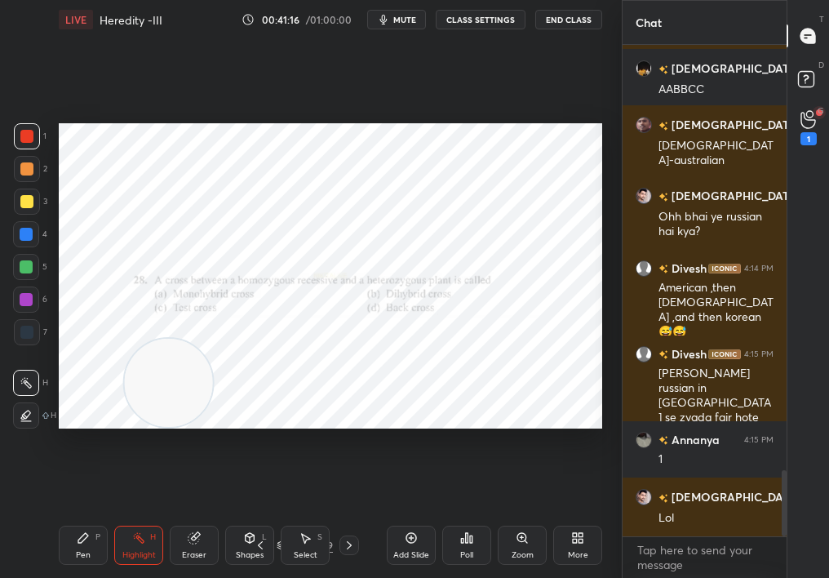
drag, startPoint x: 173, startPoint y: 383, endPoint x: 465, endPoint y: 125, distance: 390.1
click at [467, 120] on div "Setting up your live class Poll for secs No correct answer Start poll" at bounding box center [330, 275] width 556 height 473
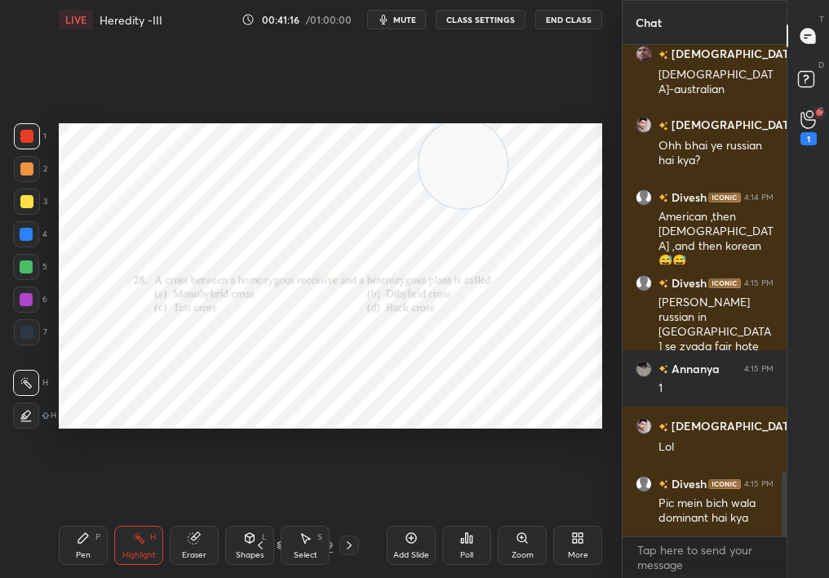
click at [24, 415] on icon at bounding box center [26, 415] width 13 height 13
click at [71, 515] on div "Pen P" at bounding box center [83, 544] width 49 height 39
click at [68, 515] on div "Pen P" at bounding box center [83, 544] width 49 height 39
click at [21, 170] on div at bounding box center [27, 169] width 26 height 26
click at [19, 177] on div at bounding box center [27, 169] width 26 height 26
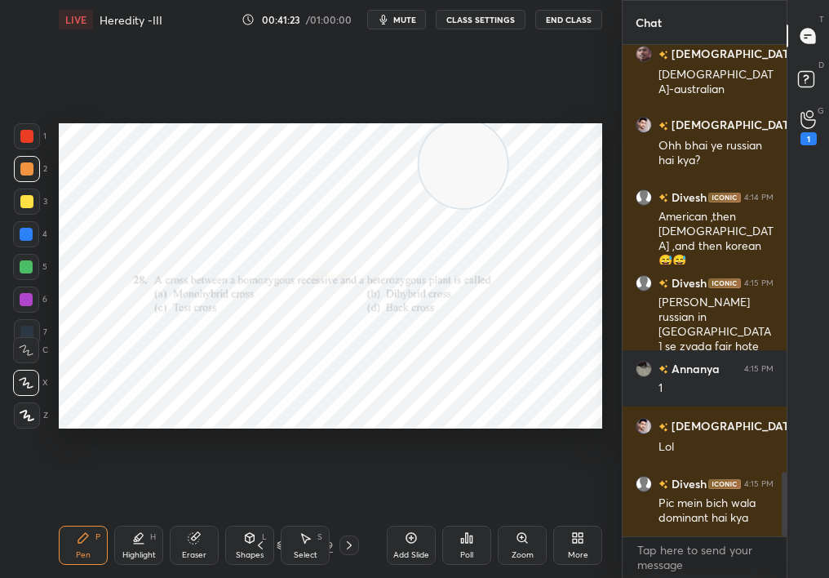
click at [458, 515] on div "Poll" at bounding box center [466, 544] width 49 height 39
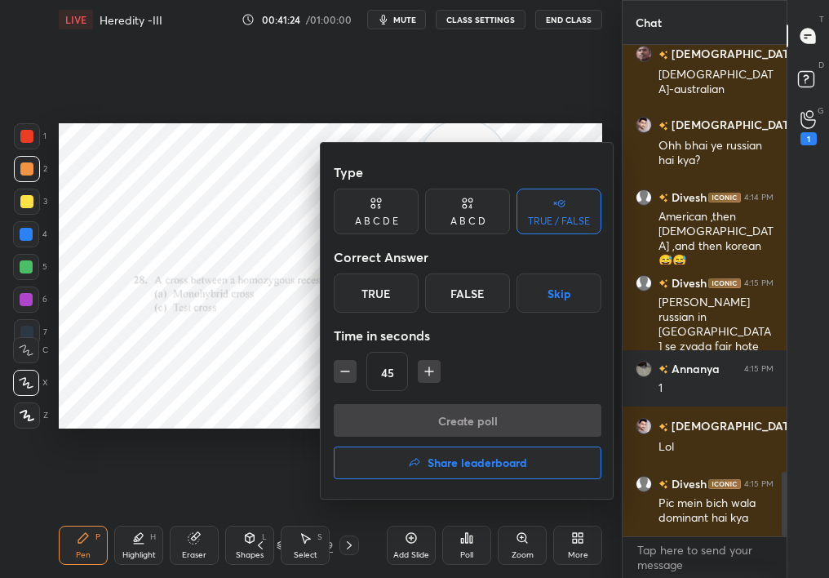
click at [468, 230] on div "A B C D" at bounding box center [467, 211] width 85 height 46
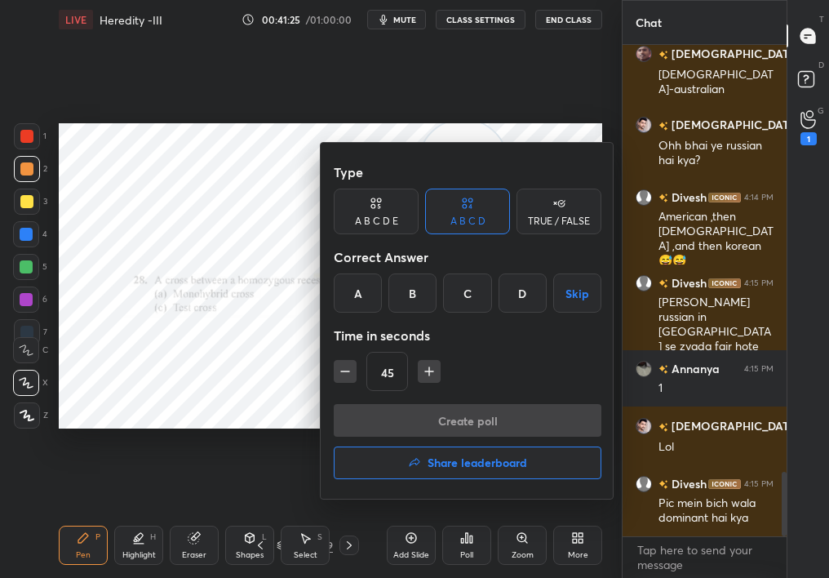
click at [477, 302] on div "C" at bounding box center [467, 292] width 48 height 39
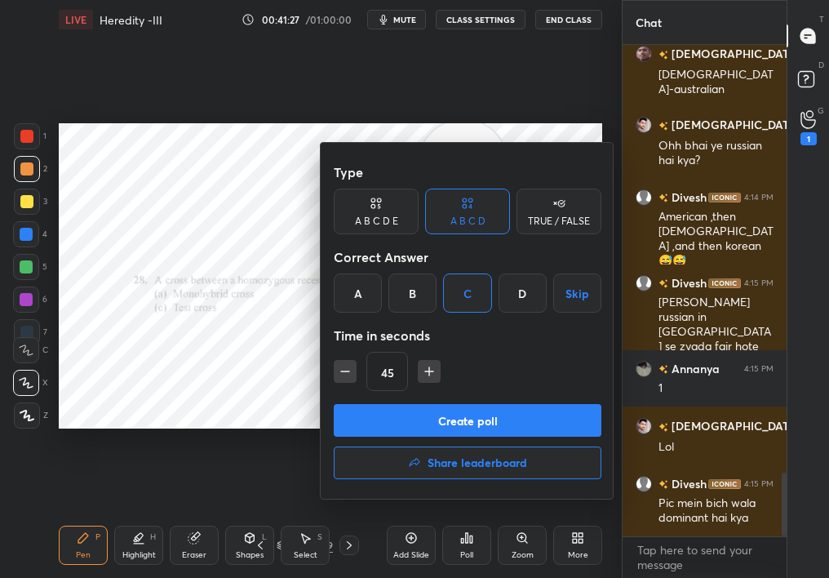
scroll to position [3306, 0]
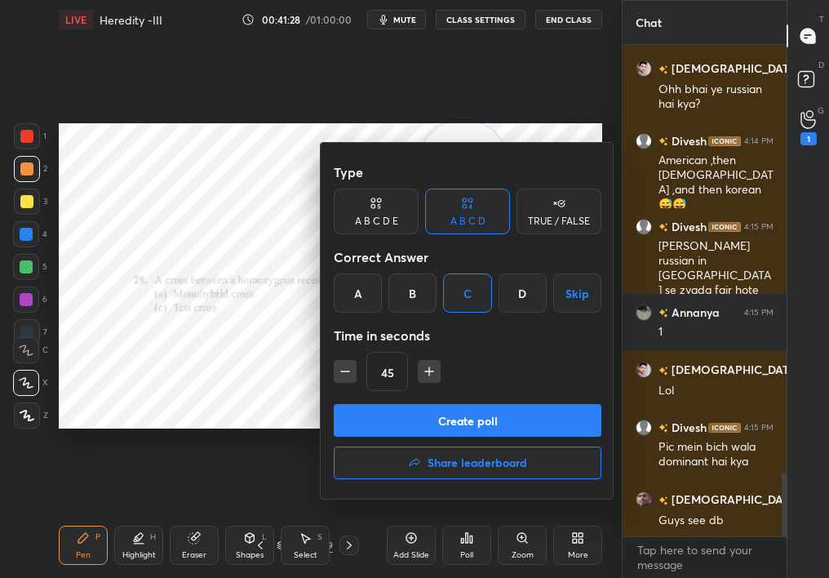
click at [284, 367] on div at bounding box center [414, 289] width 829 height 578
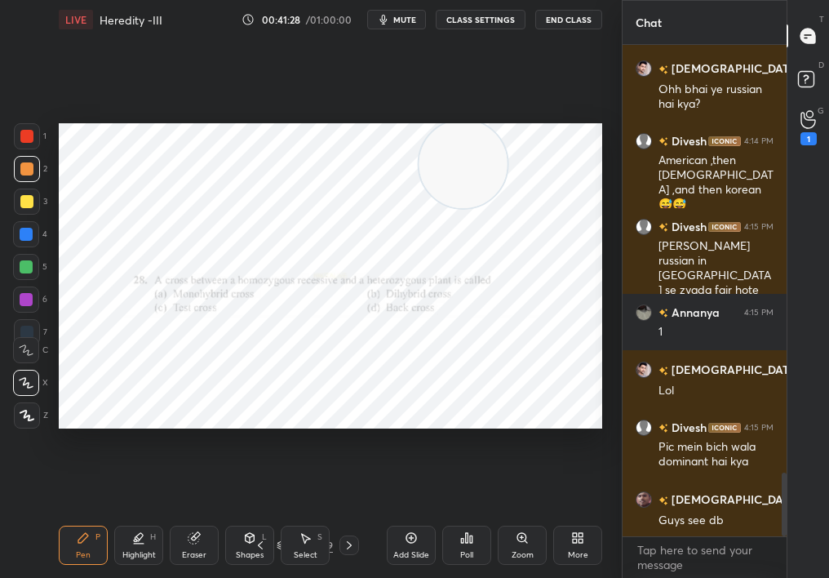
click at [260, 515] on icon at bounding box center [260, 544] width 13 height 13
click at [263, 515] on icon at bounding box center [260, 544] width 13 height 13
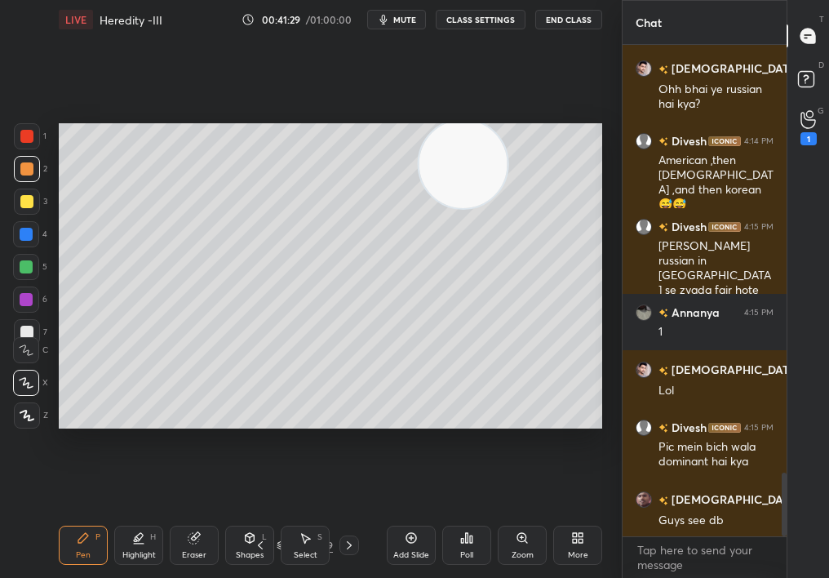
click at [259, 515] on icon at bounding box center [260, 544] width 13 height 13
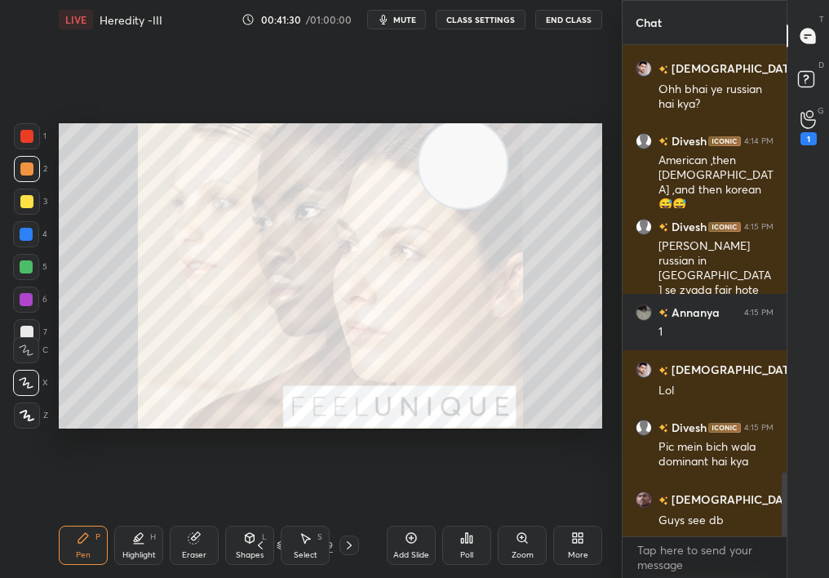
click at [396, 26] on button "mute" at bounding box center [396, 20] width 59 height 20
click at [410, 23] on button "unmute" at bounding box center [396, 20] width 59 height 20
click at [361, 515] on div "56 / 189" at bounding box center [305, 545] width 164 height 20
click at [352, 515] on icon at bounding box center [349, 544] width 13 height 13
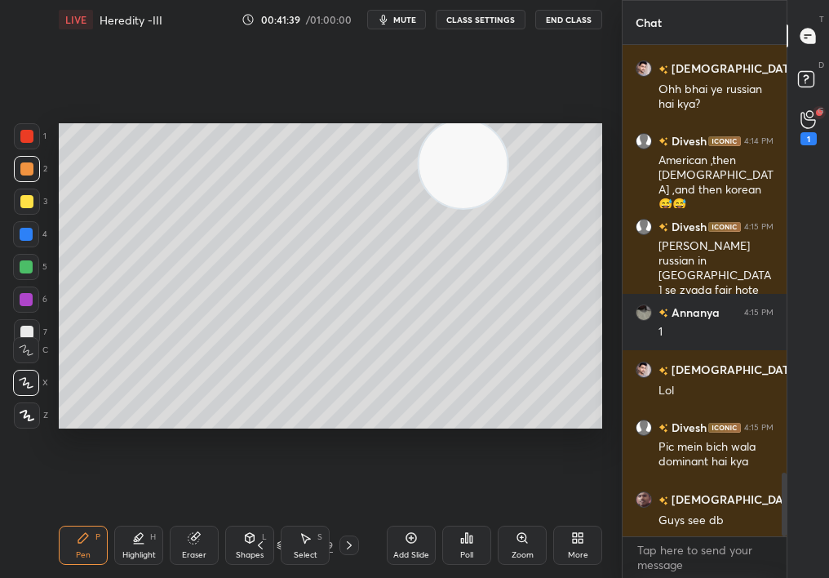
click at [350, 515] on icon at bounding box center [349, 545] width 5 height 8
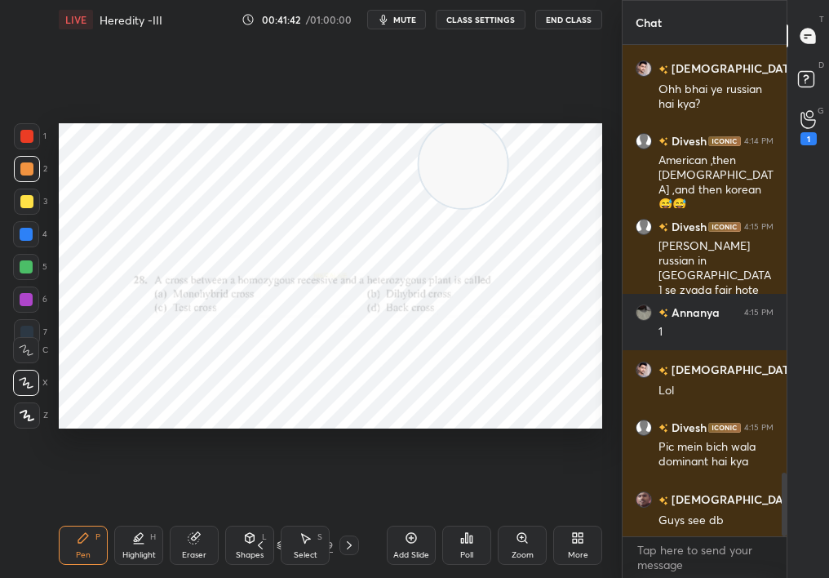
click at [459, 515] on div "Poll" at bounding box center [466, 544] width 49 height 39
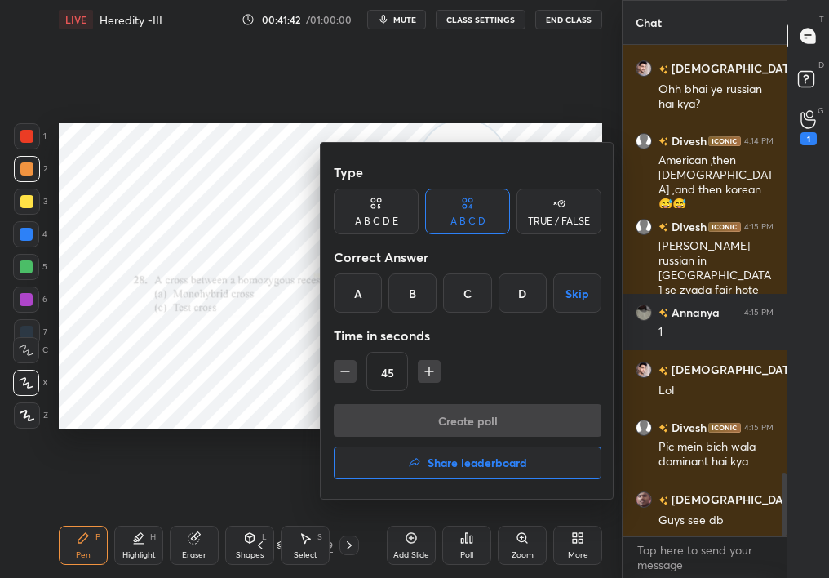
click at [480, 299] on div "C" at bounding box center [467, 292] width 48 height 39
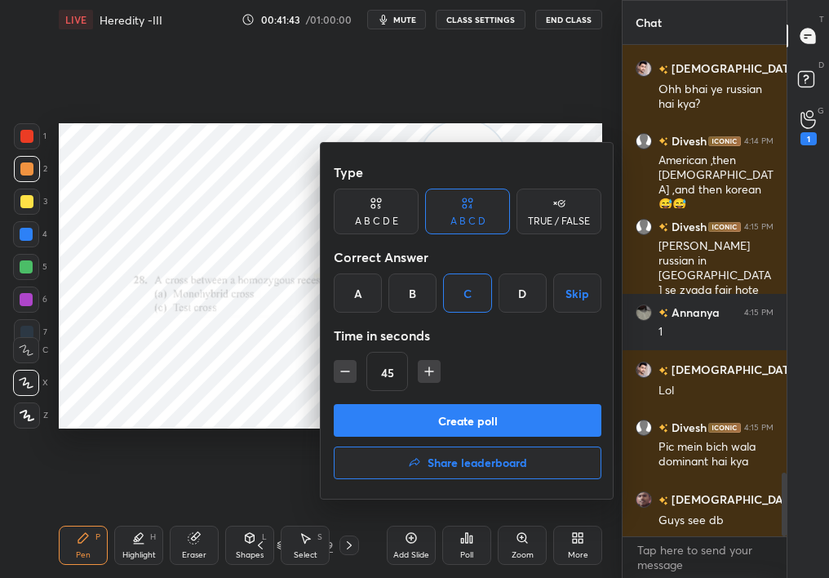
click at [497, 436] on div "Create poll Share leaderboard" at bounding box center [468, 445] width 268 height 82
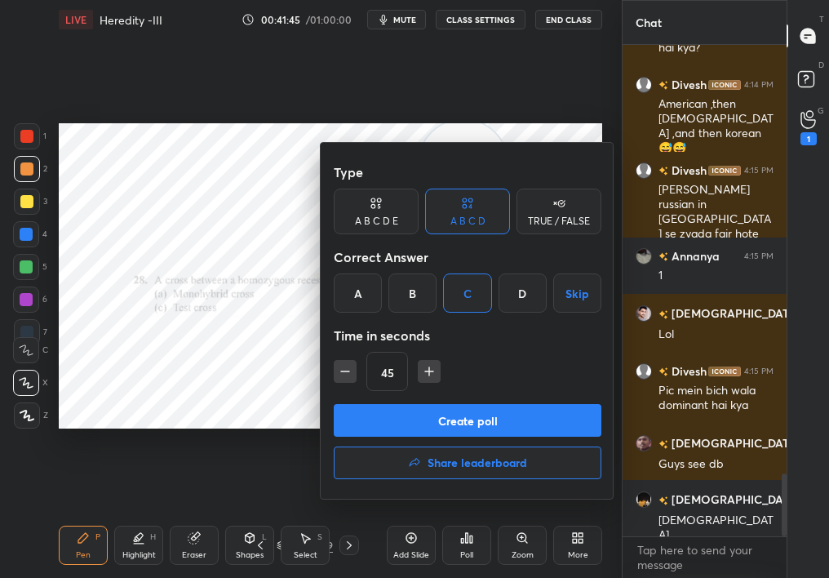
click at [520, 418] on button "Create poll" at bounding box center [468, 420] width 268 height 33
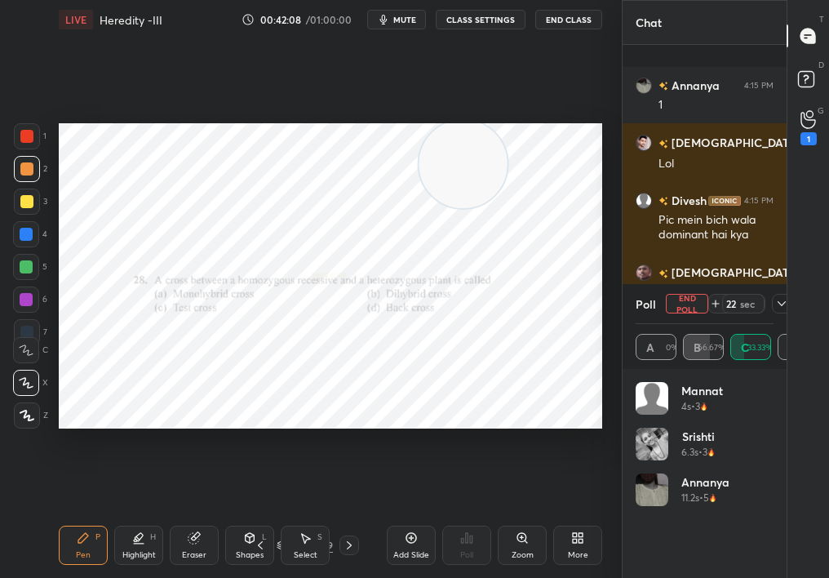
scroll to position [3620, 0]
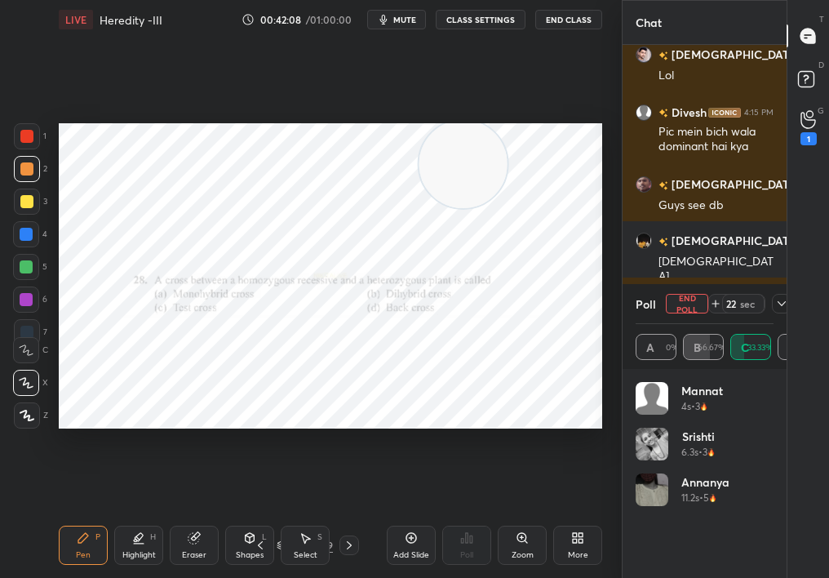
click at [826, 127] on div "G Raise Hand (G) 1" at bounding box center [808, 127] width 42 height 46
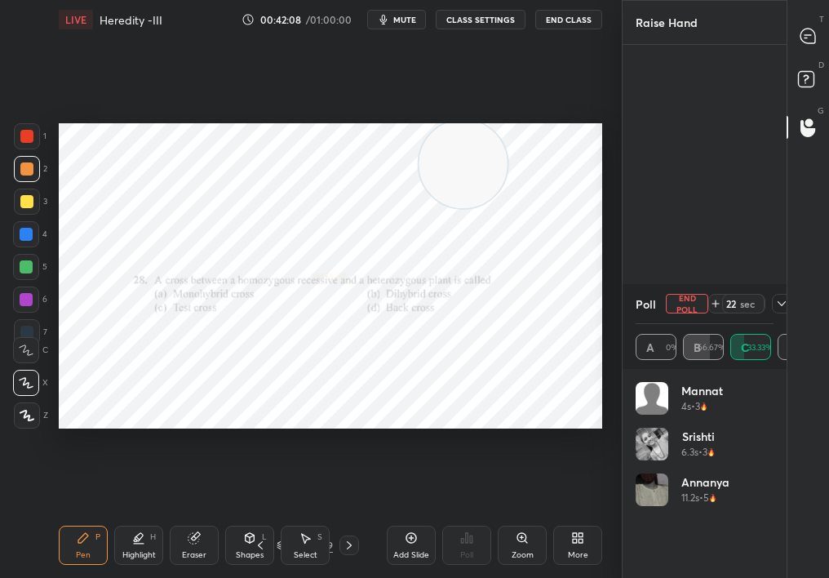
scroll to position [6, 6]
click at [809, 38] on icon at bounding box center [807, 36] width 15 height 15
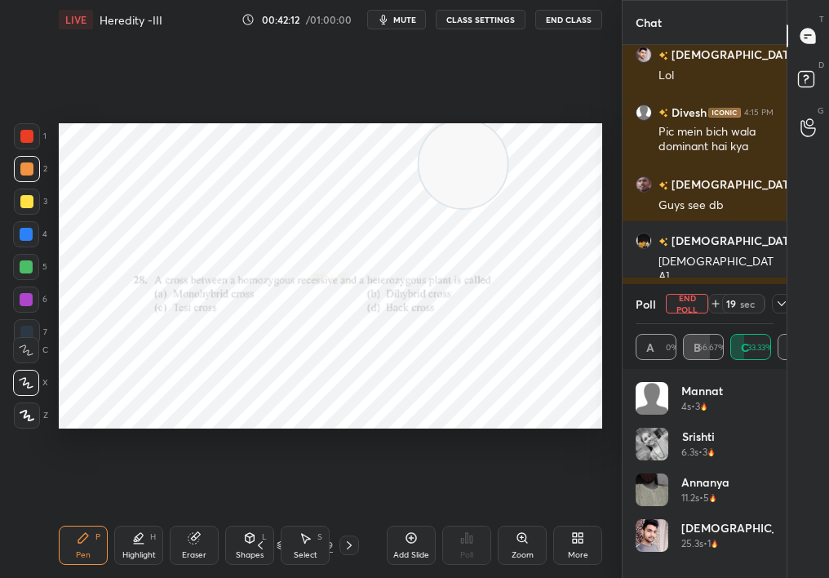
scroll to position [4235, 0]
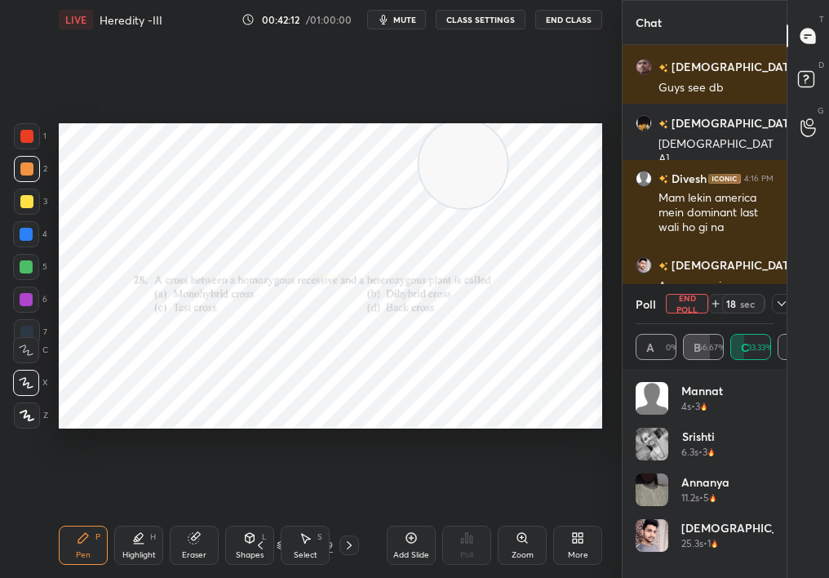
click at [775, 308] on icon at bounding box center [781, 303] width 13 height 13
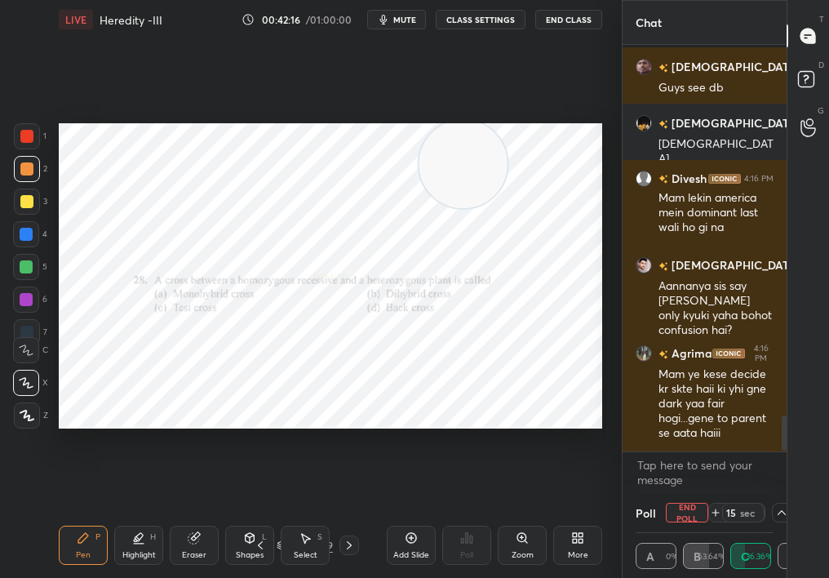
scroll to position [4306, 0]
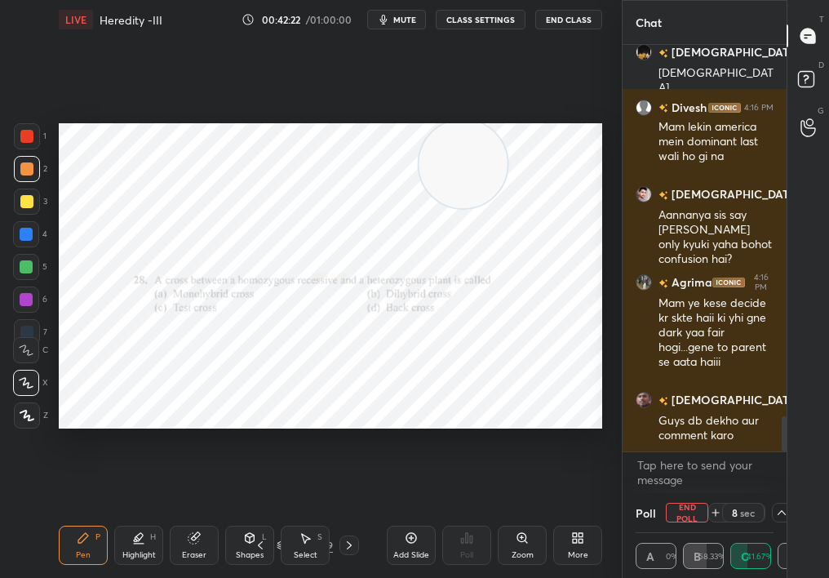
click at [409, 515] on div "Add Slide" at bounding box center [411, 544] width 49 height 39
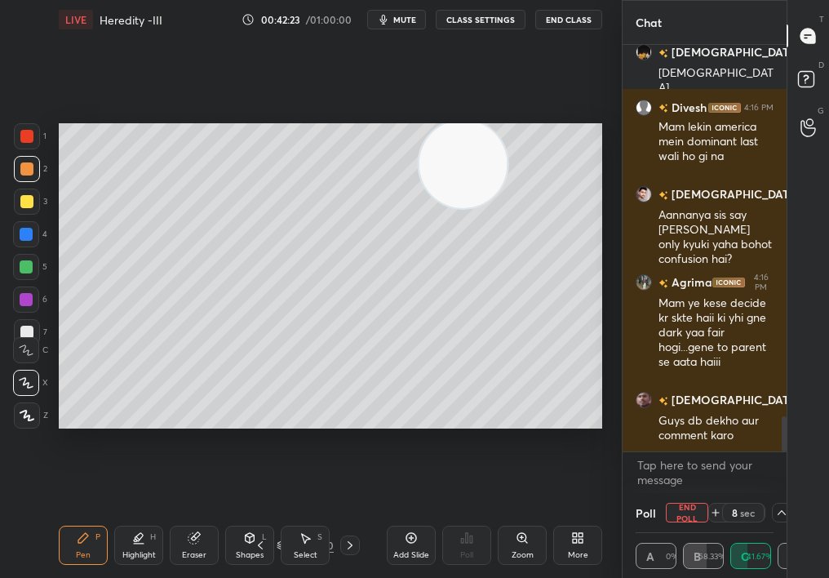
click at [676, 496] on div "Poll End Poll 8 sec" at bounding box center [704, 512] width 138 height 39
click at [675, 509] on button "End Poll" at bounding box center [687, 513] width 42 height 20
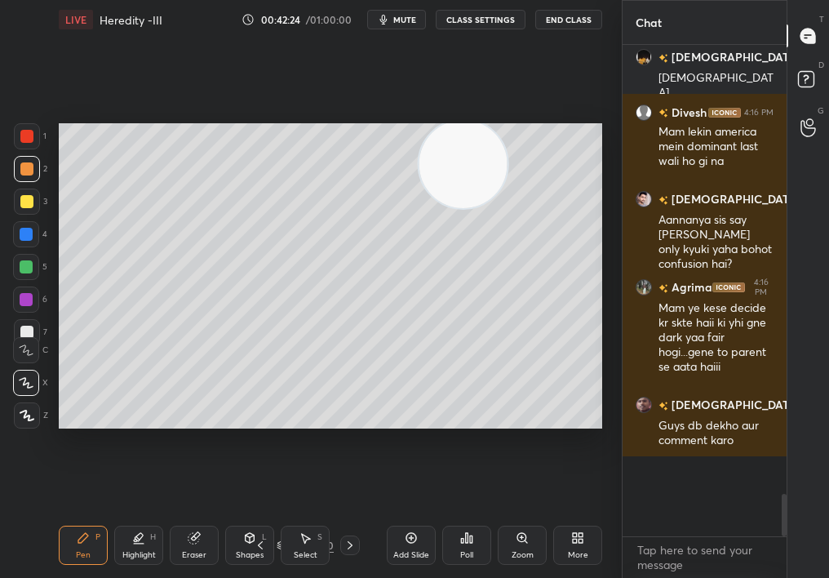
scroll to position [472, 159]
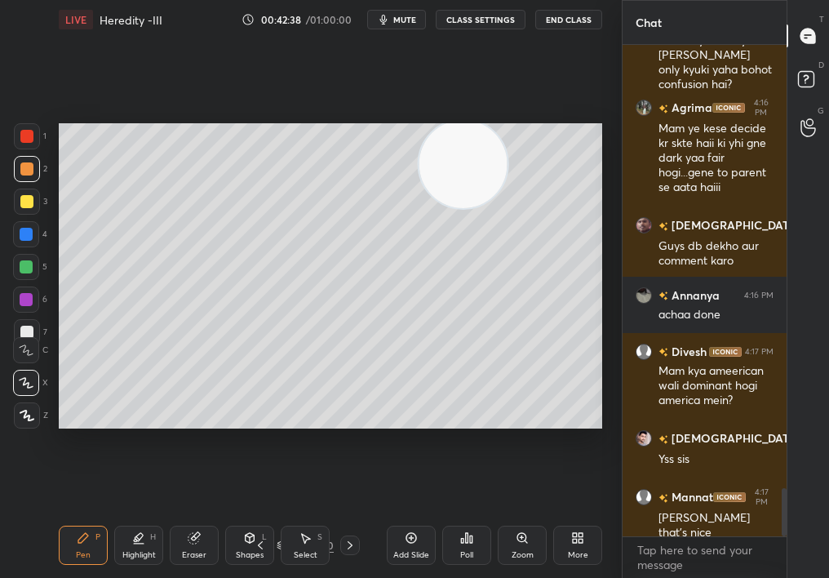
click at [38, 210] on div "3" at bounding box center [30, 201] width 33 height 26
click at [28, 207] on div at bounding box center [27, 201] width 26 height 26
click at [26, 206] on div at bounding box center [26, 201] width 13 height 13
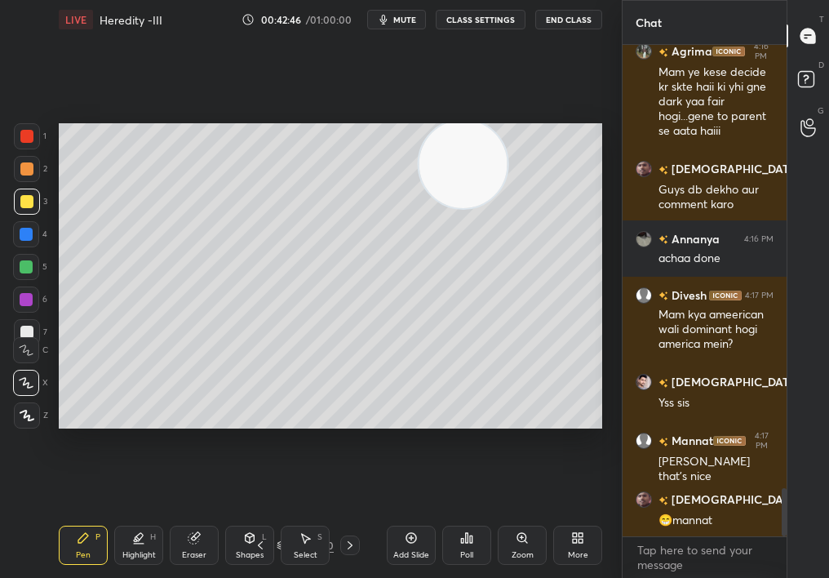
click at [306, 515] on div "Select S" at bounding box center [305, 544] width 49 height 39
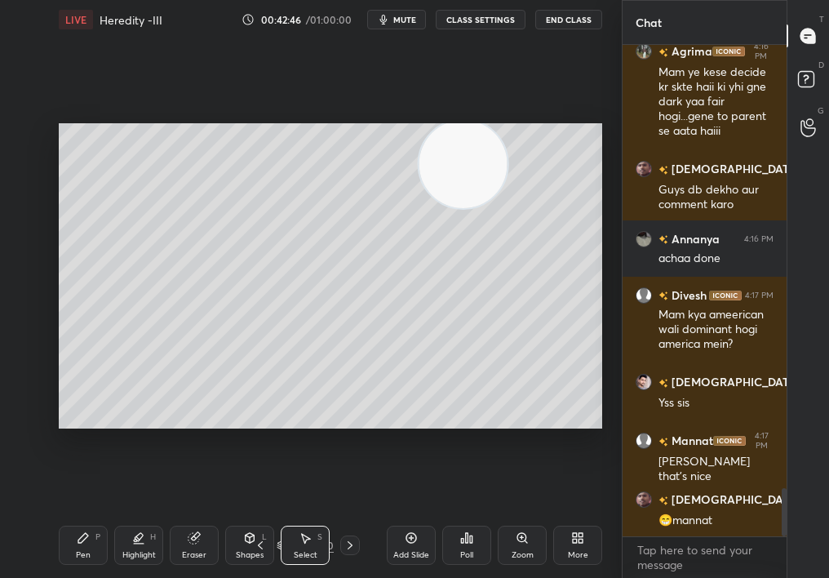
click at [310, 515] on div "Select S" at bounding box center [305, 544] width 49 height 39
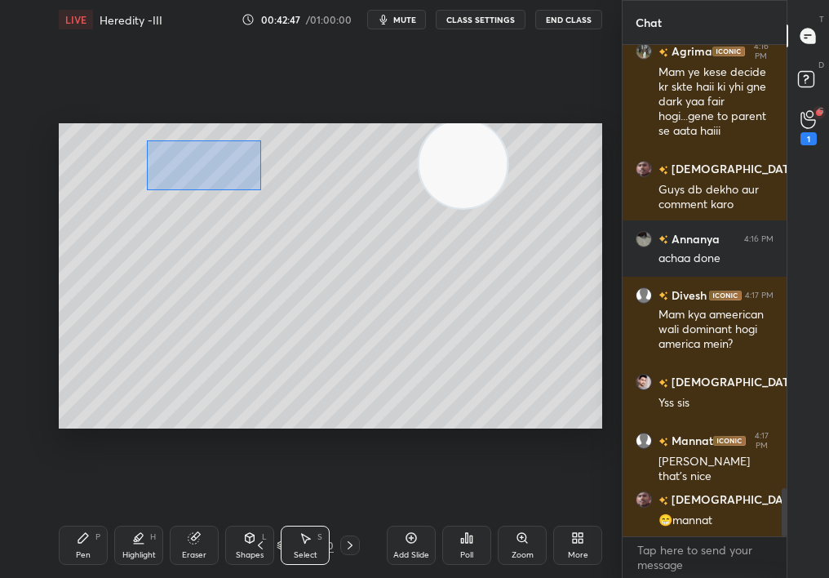
drag, startPoint x: 261, startPoint y: 190, endPoint x: 572, endPoint y: 444, distance: 401.2
click at [565, 439] on div "0 ° Undo Copy Duplicate Duplicate to new slide Delete Setting up your live clas…" at bounding box center [330, 275] width 556 height 473
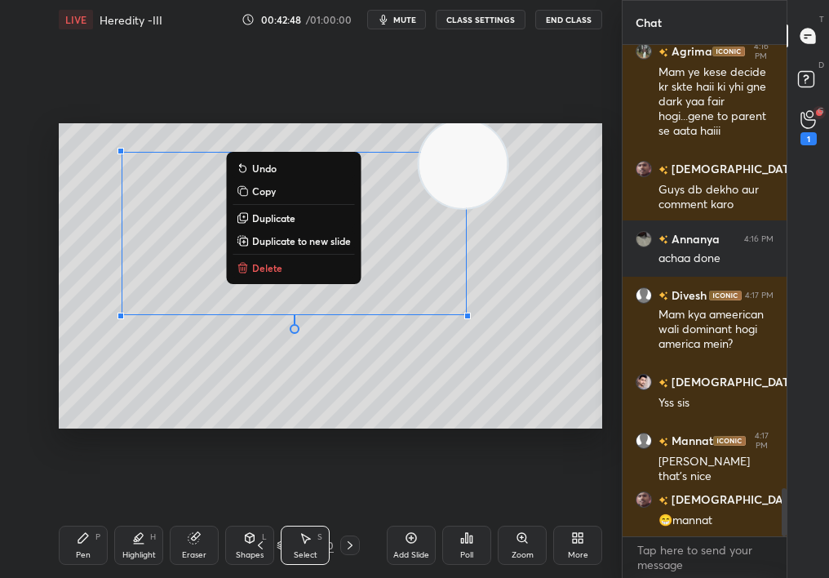
click at [279, 272] on button "Delete" at bounding box center [293, 268] width 122 height 20
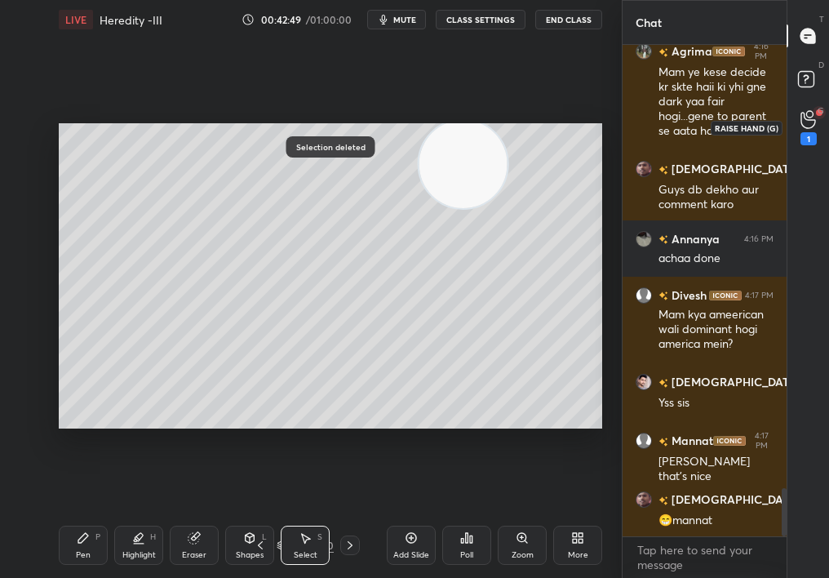
click at [810, 126] on div "1" at bounding box center [808, 127] width 16 height 35
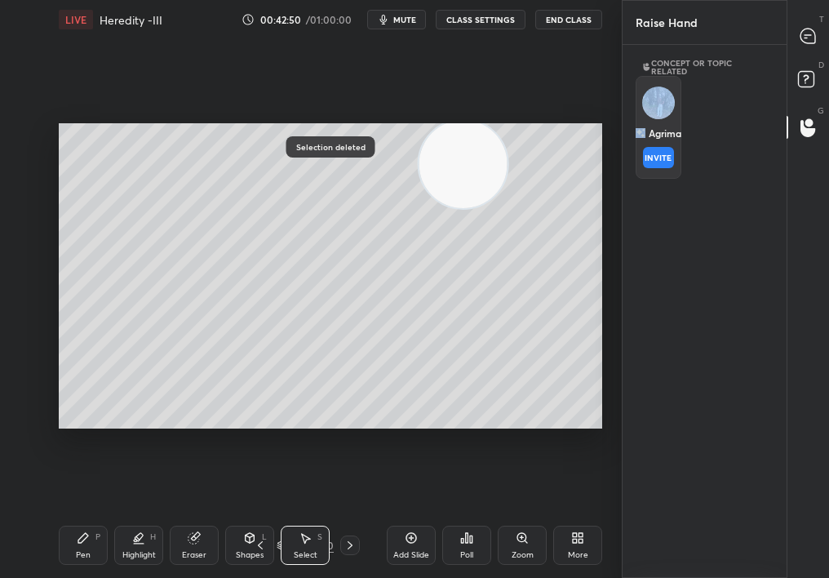
click at [669, 117] on div "Agrima INVITE" at bounding box center [658, 127] width 46 height 103
click at [650, 153] on button "INVITE" at bounding box center [658, 157] width 31 height 21
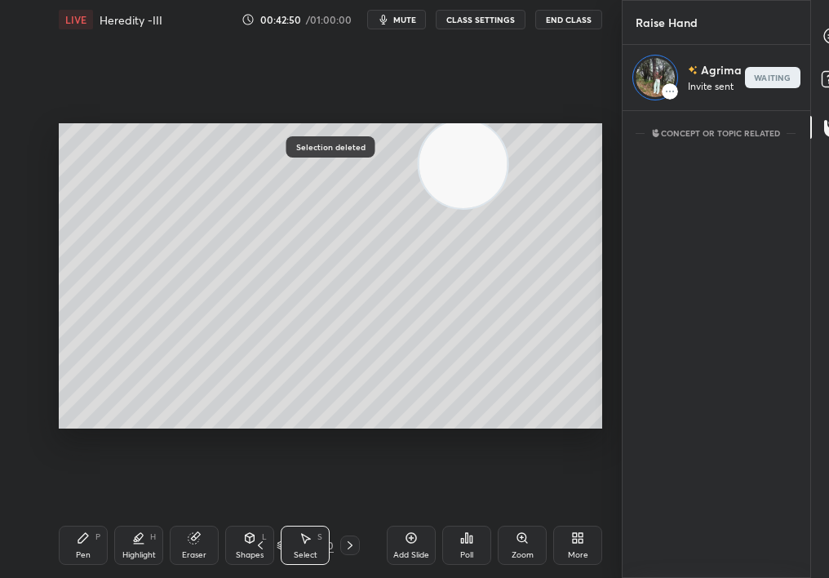
scroll to position [6, 5]
click at [507, 515] on div "Zoom" at bounding box center [522, 544] width 49 height 39
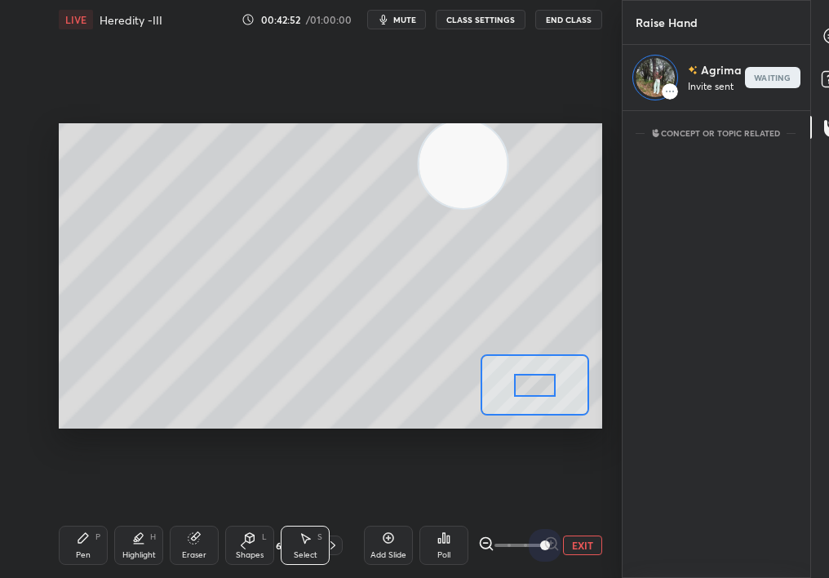
drag, startPoint x: 583, startPoint y: 527, endPoint x: 621, endPoint y: 507, distance: 42.3
click at [621, 505] on div "1 2 3 4 5 6 7 C X Z C X Z E E Erase all H H LIVE Heredity -III 00:42:52 / 01:00…" at bounding box center [311, 289] width 622 height 578
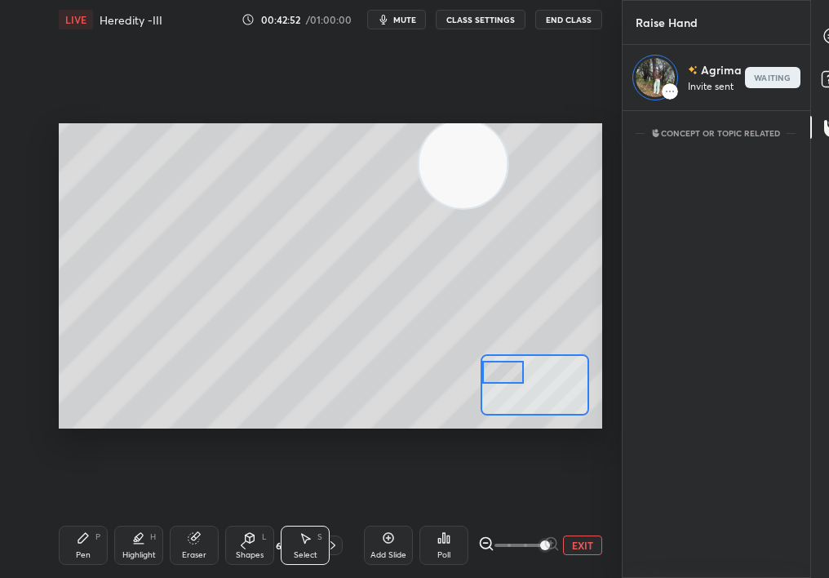
drag, startPoint x: 520, startPoint y: 371, endPoint x: 445, endPoint y: 343, distance: 79.2
click at [446, 343] on div "0 ° Undo Copy Duplicate Duplicate to new slide Delete Setting up your live clas…" at bounding box center [330, 276] width 543 height 306
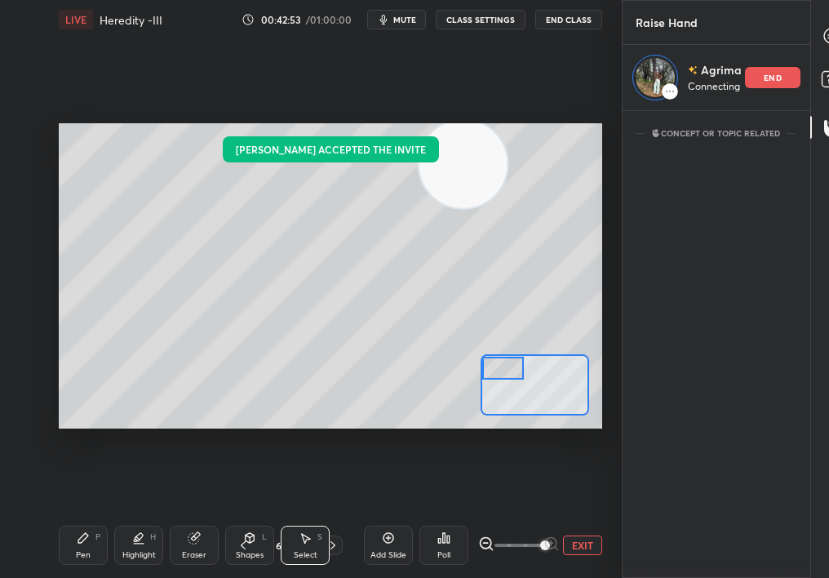
click at [257, 515] on div "Shapes L" at bounding box center [249, 544] width 49 height 39
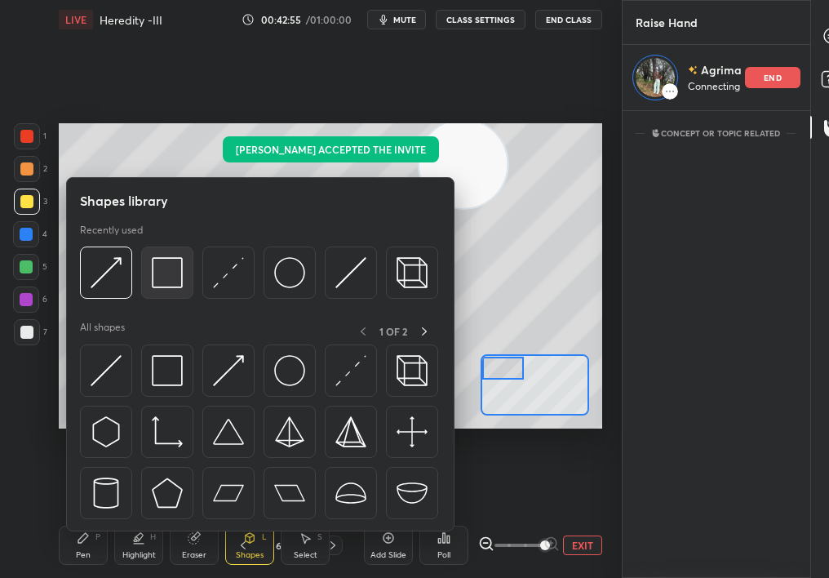
click at [173, 259] on img at bounding box center [167, 272] width 31 height 31
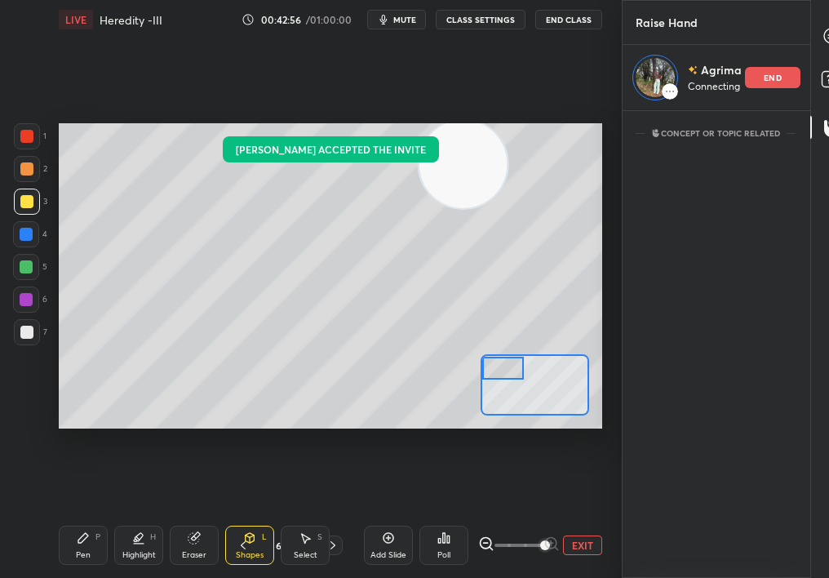
click at [82, 515] on div "Pen P" at bounding box center [83, 544] width 49 height 39
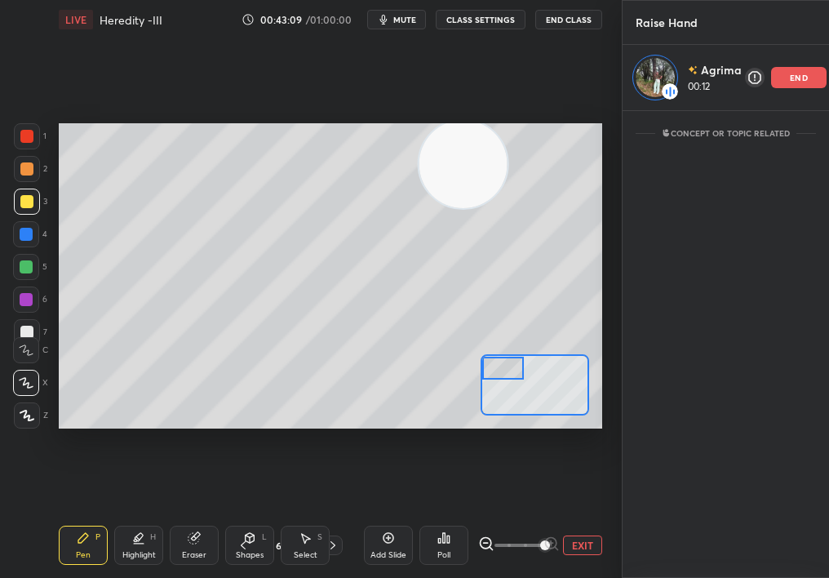
click at [25, 210] on div at bounding box center [27, 201] width 26 height 26
click at [26, 205] on div at bounding box center [26, 201] width 13 height 13
click at [382, 515] on div "Add Slide" at bounding box center [388, 544] width 49 height 39
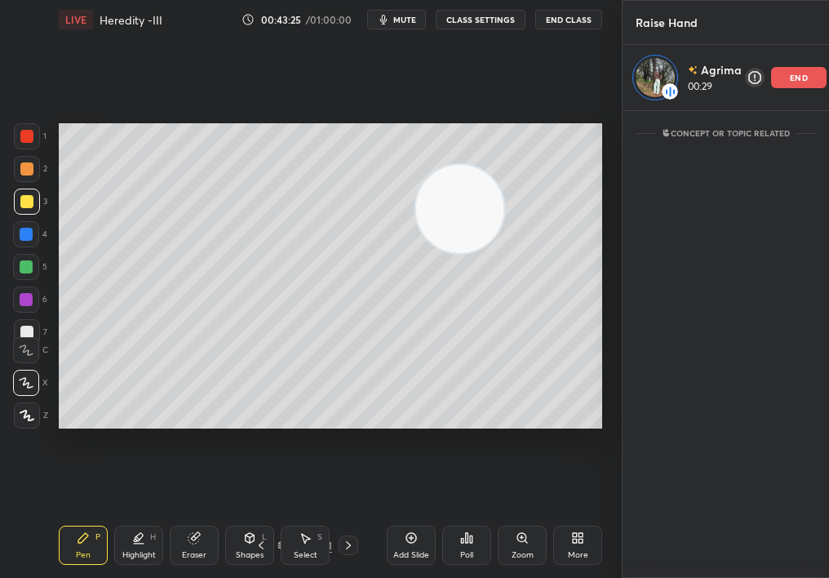
drag, startPoint x: 471, startPoint y: 210, endPoint x: 462, endPoint y: 323, distance: 112.9
click at [461, 253] on video at bounding box center [460, 209] width 88 height 88
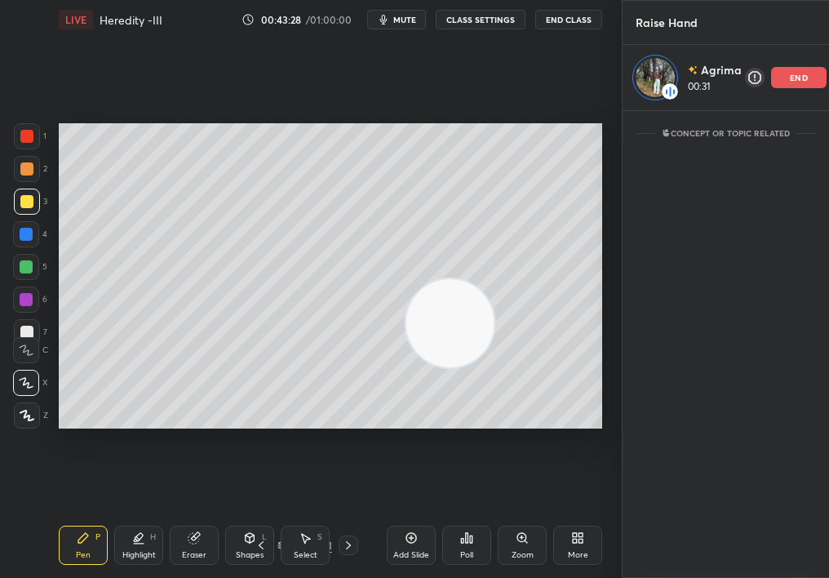
drag, startPoint x: 448, startPoint y: 330, endPoint x: 221, endPoint y: 401, distance: 237.4
click at [406, 367] on video at bounding box center [450, 323] width 88 height 88
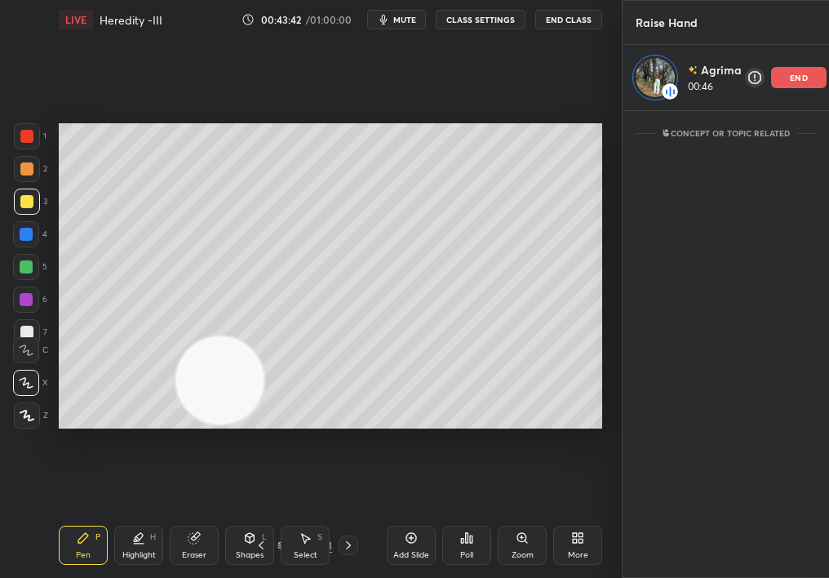
click at [39, 169] on div "2" at bounding box center [30, 169] width 33 height 26
click at [27, 169] on div at bounding box center [26, 168] width 13 height 13
click at [407, 515] on div "Add Slide" at bounding box center [411, 544] width 49 height 39
click at [23, 206] on div at bounding box center [27, 201] width 26 height 26
click at [24, 169] on div at bounding box center [26, 168] width 13 height 13
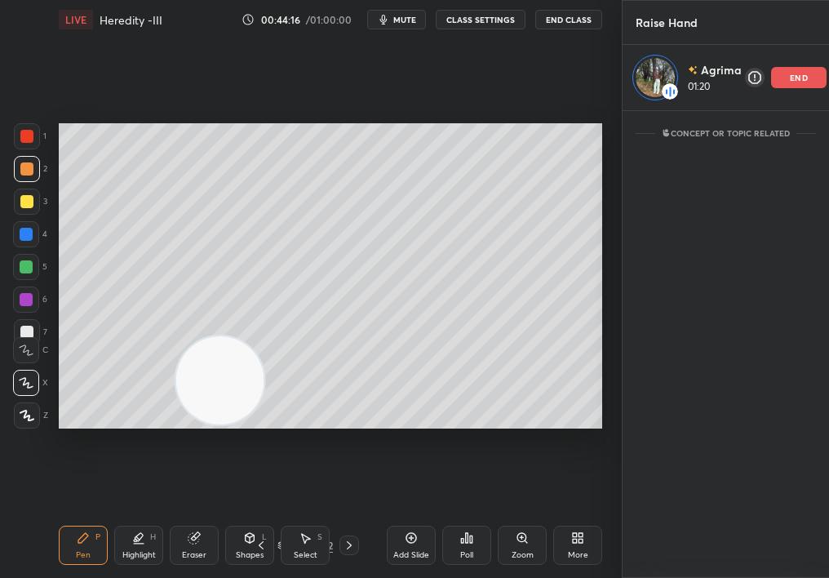
click at [24, 170] on div at bounding box center [26, 168] width 13 height 13
click at [10, 270] on div "1 2 3 4 5 6 7 C X Z C X Z E E Erase all H H" at bounding box center [26, 276] width 52 height 306
click at [588, 515] on div "More" at bounding box center [577, 544] width 49 height 39
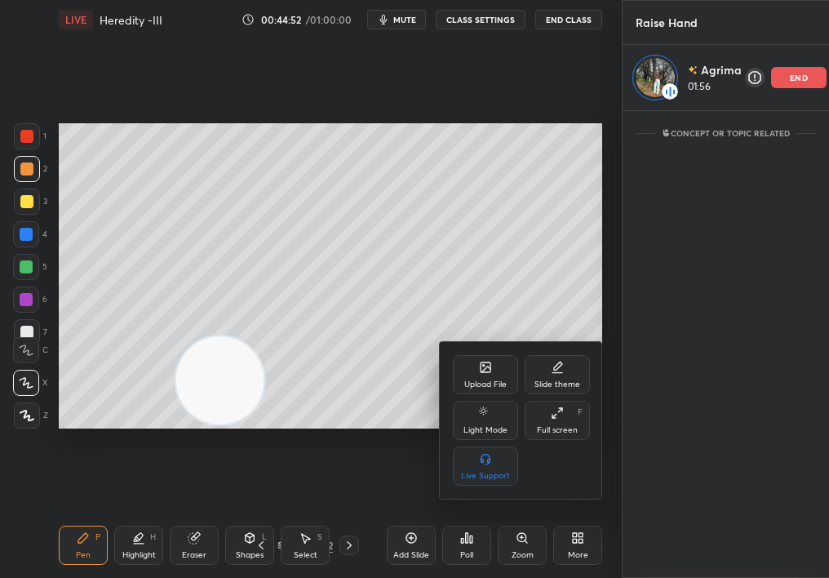
click at [562, 430] on div "Full screen" at bounding box center [557, 430] width 41 height 8
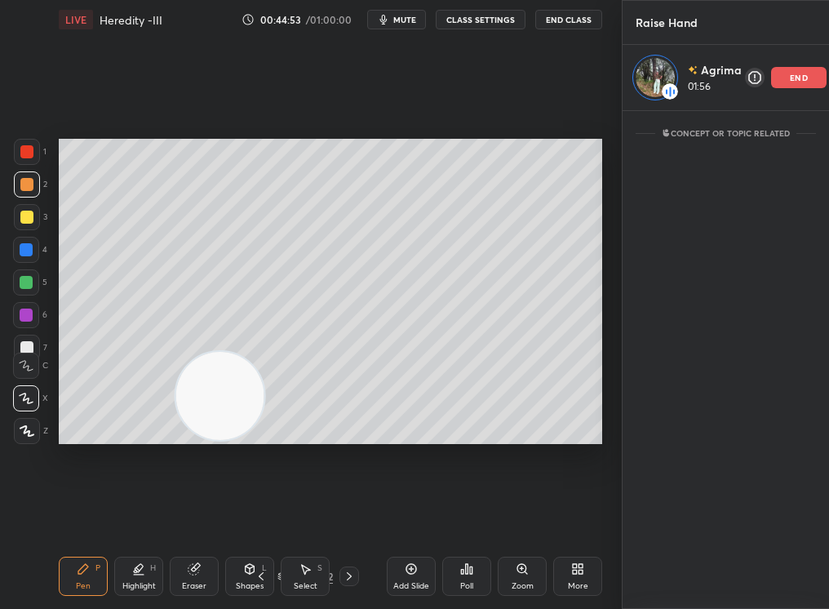
scroll to position [493, 201]
click at [799, 73] on p "end" at bounding box center [799, 77] width 18 height 8
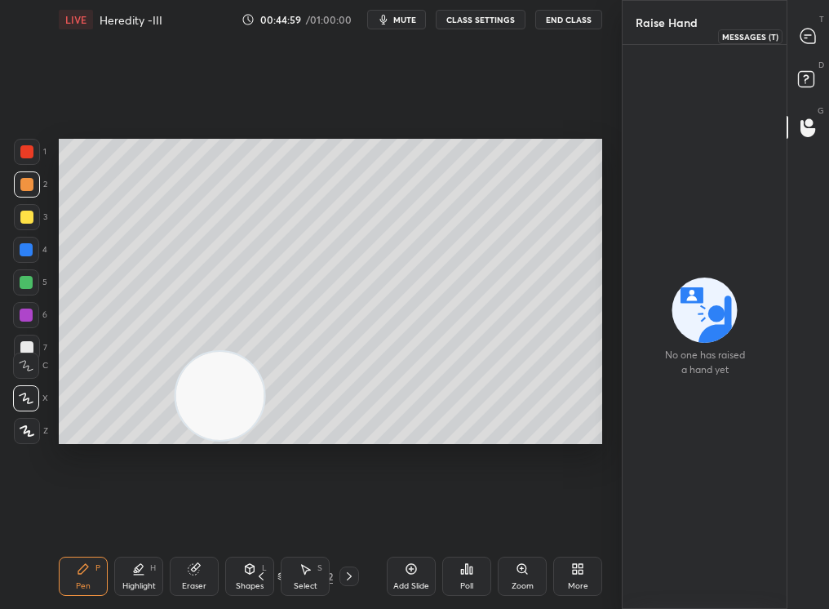
click at [804, 34] on icon at bounding box center [807, 36] width 17 height 17
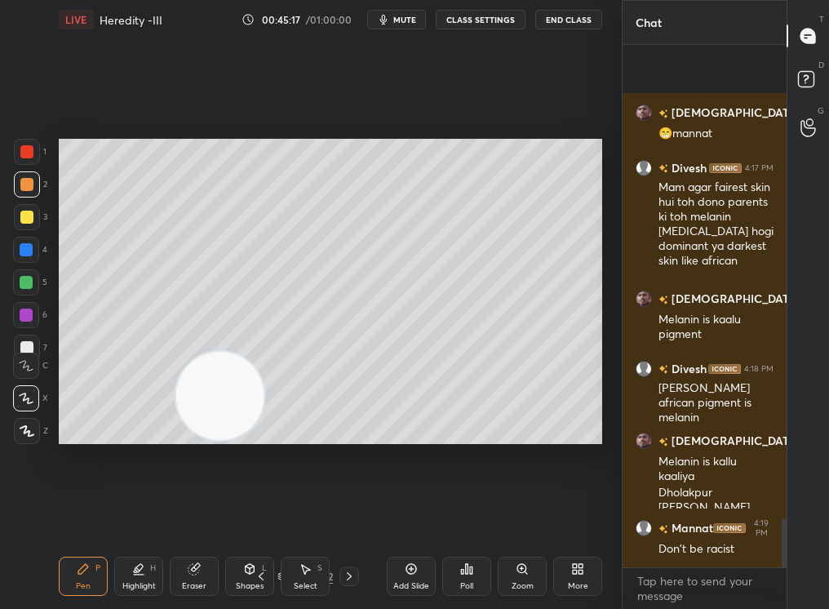
scroll to position [5038, 0]
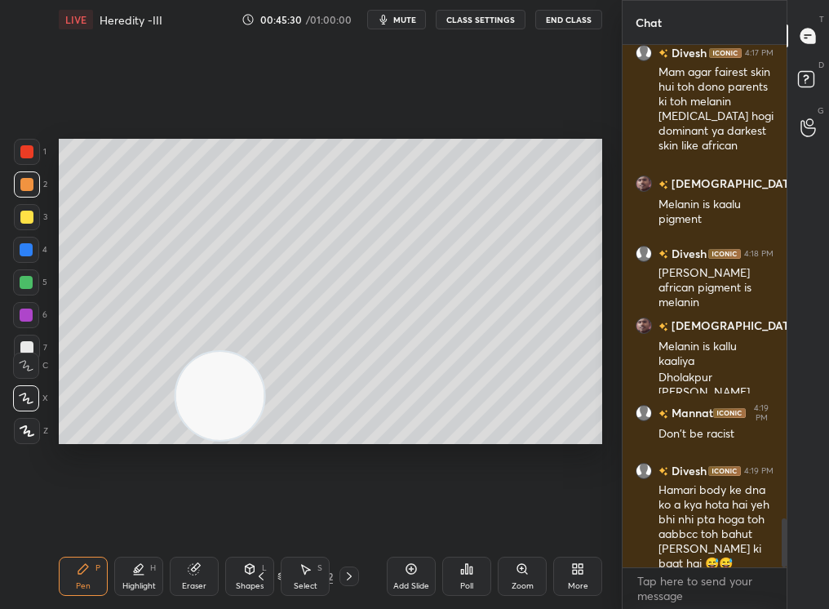
drag, startPoint x: 789, startPoint y: 530, endPoint x: 786, endPoint y: 510, distance: 20.5
click at [786, 511] on div "T Messages (T) D Doubts (D) G Raise Hand (G)" at bounding box center [807, 304] width 42 height 609
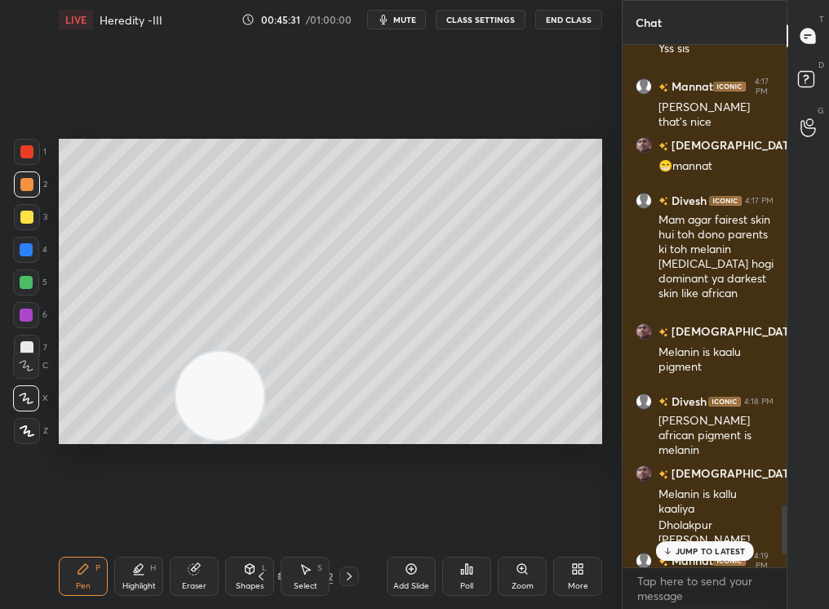
scroll to position [4899, 0]
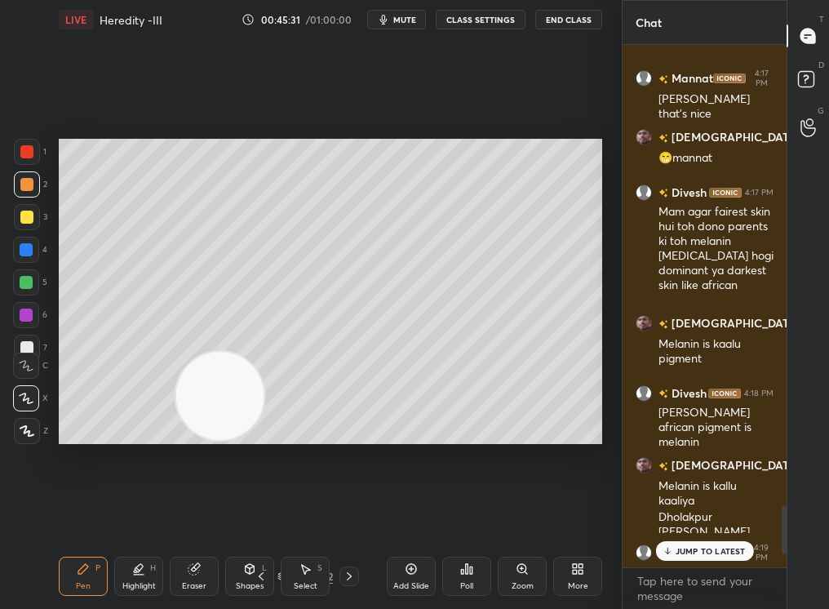
click at [783, 513] on div at bounding box center [784, 529] width 5 height 49
click at [708, 515] on p "3 NEW MESSAGES" at bounding box center [710, 551] width 75 height 10
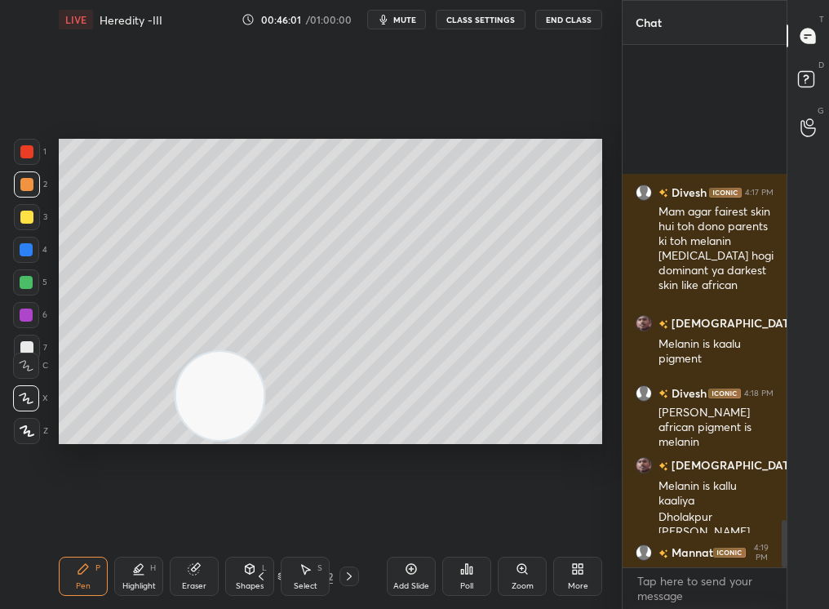
scroll to position [5343, 0]
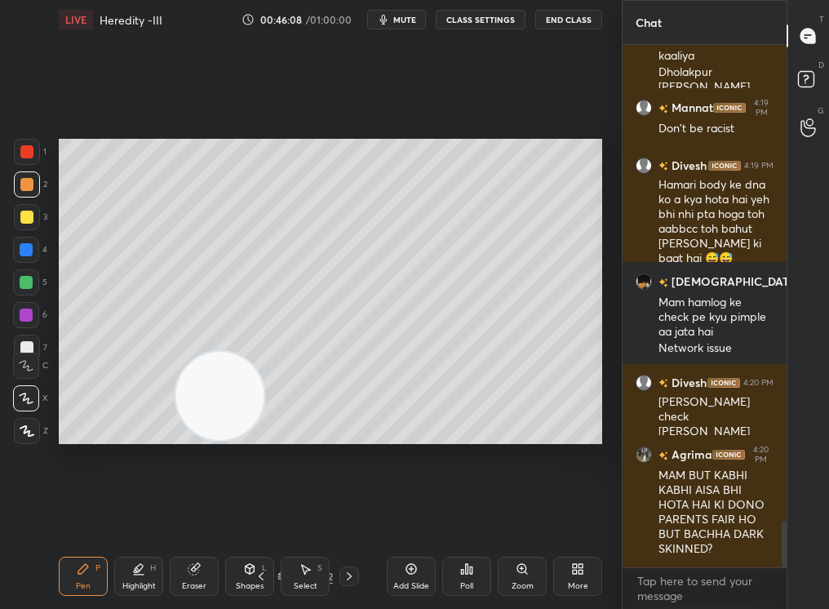
click at [310, 515] on icon at bounding box center [305, 568] width 13 height 13
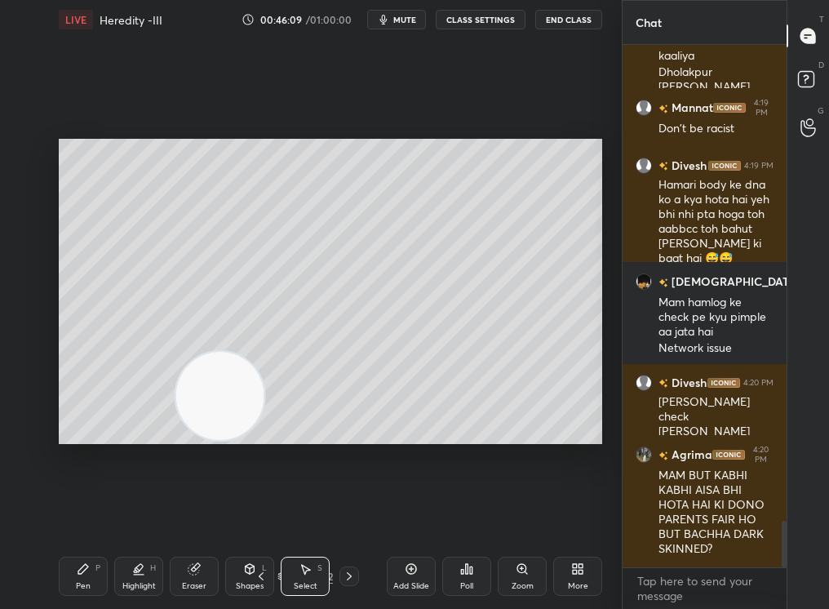
click at [305, 515] on icon at bounding box center [305, 568] width 13 height 13
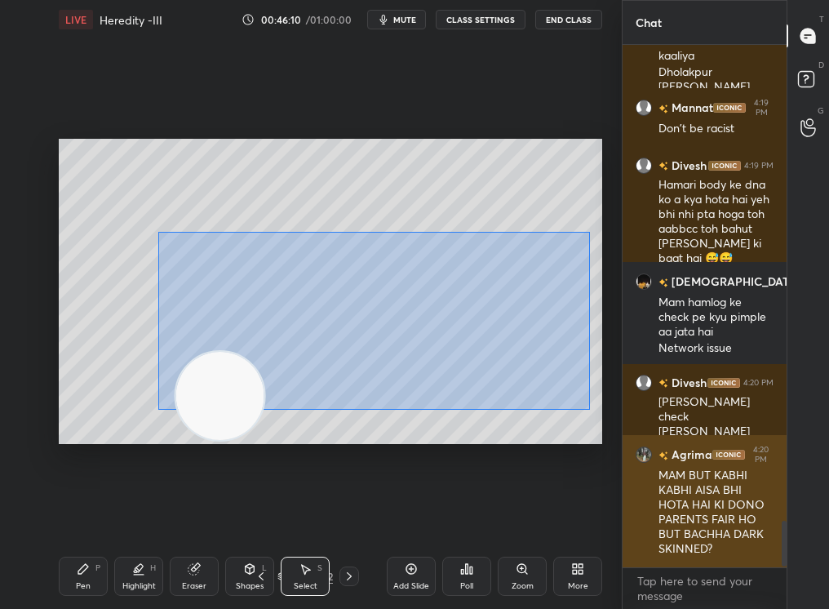
drag, startPoint x: 201, startPoint y: 233, endPoint x: 645, endPoint y: 475, distance: 505.2
click at [644, 476] on div "1 2 3 4 5 6 7 C X Z C X Z E E Erase all H H LIVE Heredity -III 00:46:10 / 01:00…" at bounding box center [414, 304] width 829 height 609
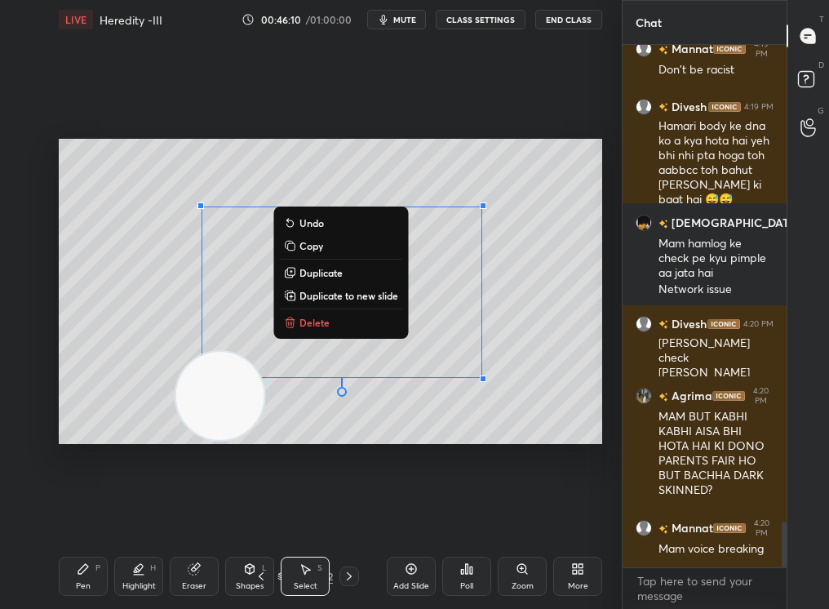
click at [354, 332] on div "0 ° Undo Copy Duplicate Duplicate to new slide Delete" at bounding box center [330, 292] width 543 height 306
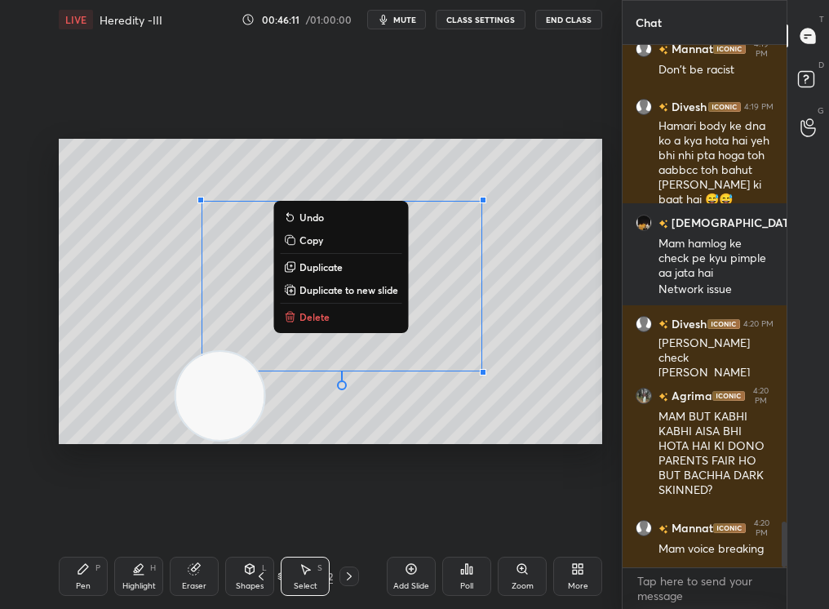
click at [331, 330] on div "0 ° Undo Copy Duplicate Duplicate to new slide Delete" at bounding box center [330, 292] width 543 height 306
click at [321, 321] on div "0 ° Undo Copy Duplicate Duplicate to new slide Delete" at bounding box center [330, 292] width 543 height 306
click at [309, 315] on p "Delete" at bounding box center [314, 316] width 30 height 13
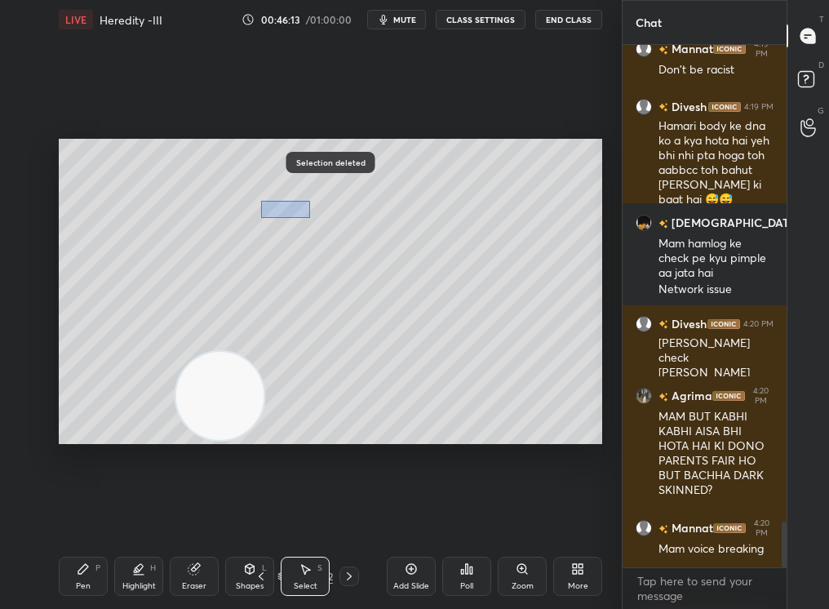
drag, startPoint x: 310, startPoint y: 217, endPoint x: 478, endPoint y: 330, distance: 202.7
click at [478, 331] on div "0 ° Undo Copy Duplicate Duplicate to new slide Delete" at bounding box center [330, 292] width 543 height 306
click at [418, 299] on div "0 ° Undo Copy Duplicate Duplicate to new slide Delete" at bounding box center [330, 292] width 543 height 306
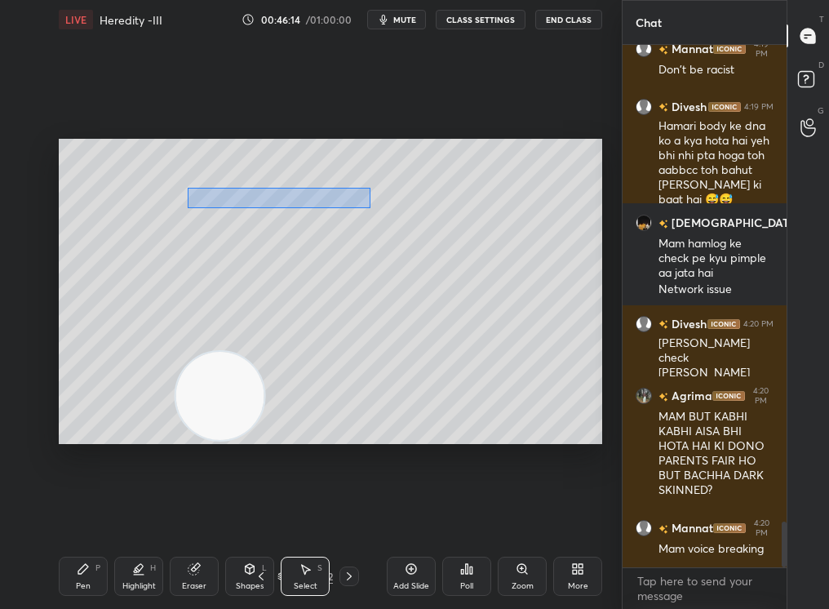
drag, startPoint x: 186, startPoint y: 206, endPoint x: 524, endPoint y: 278, distance: 345.3
click at [523, 282] on div "0 ° Undo Copy Duplicate Duplicate to new slide Delete" at bounding box center [330, 292] width 543 height 306
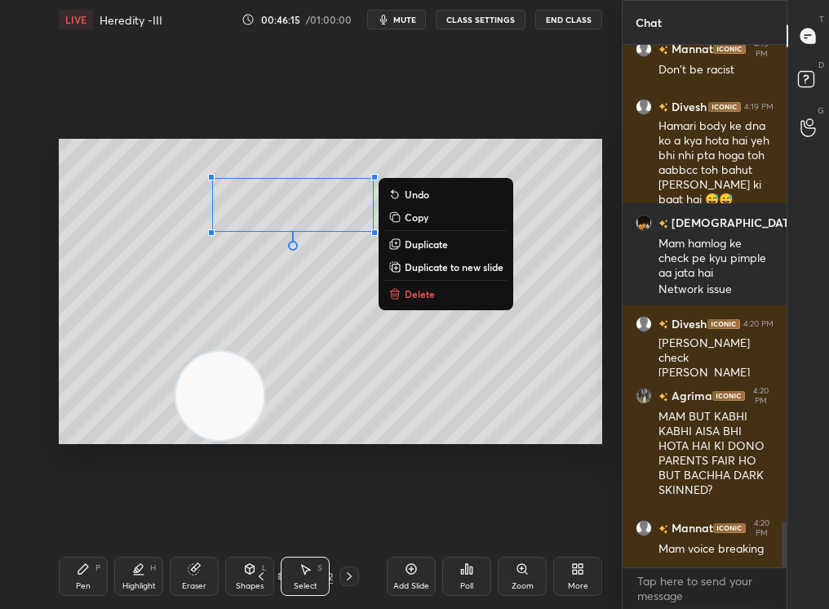
click at [412, 295] on p "Delete" at bounding box center [420, 293] width 30 height 13
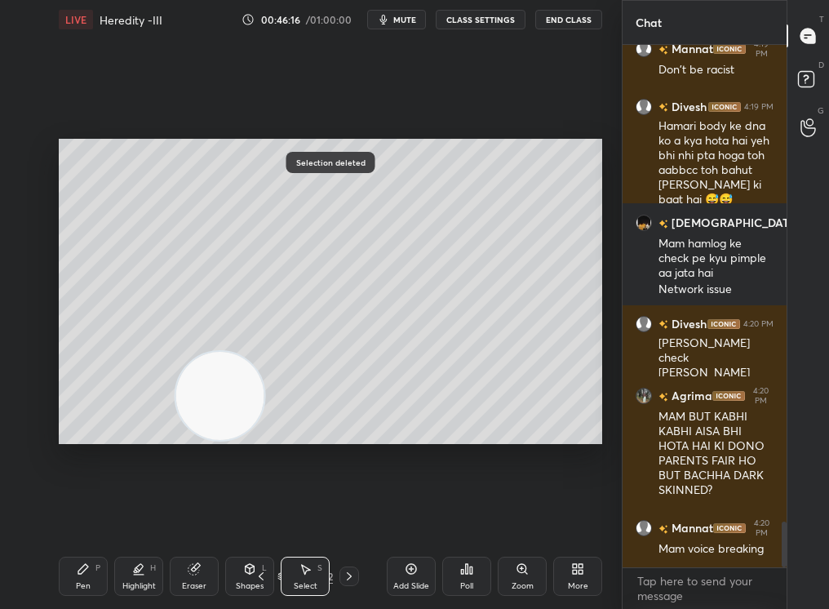
click at [420, 515] on div "Add Slide" at bounding box center [411, 575] width 49 height 39
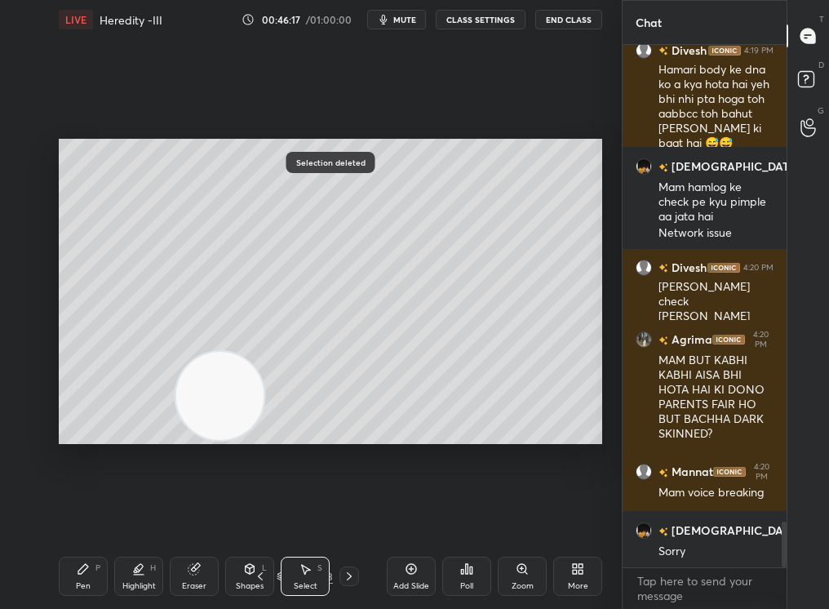
click at [68, 515] on div "Pen P" at bounding box center [83, 575] width 49 height 39
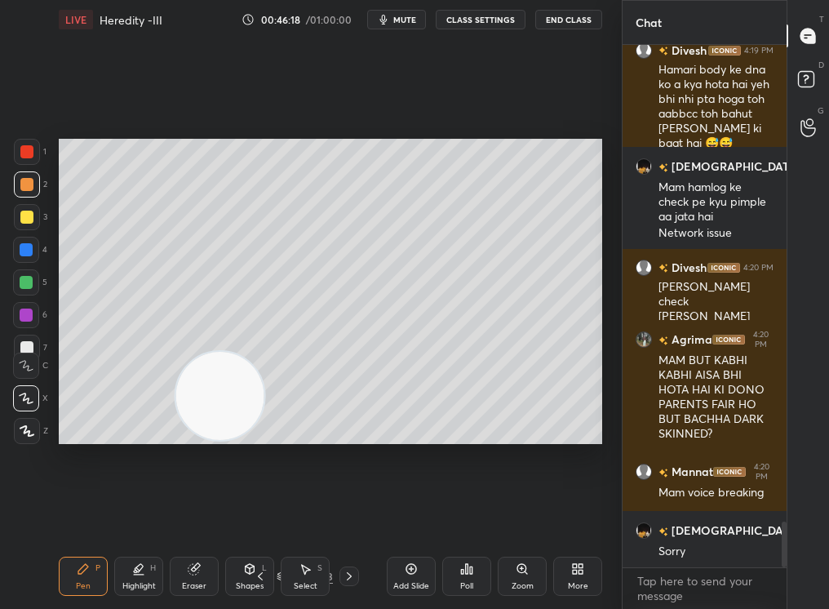
click at [26, 286] on div at bounding box center [26, 282] width 13 height 13
click at [25, 284] on div at bounding box center [26, 282] width 13 height 13
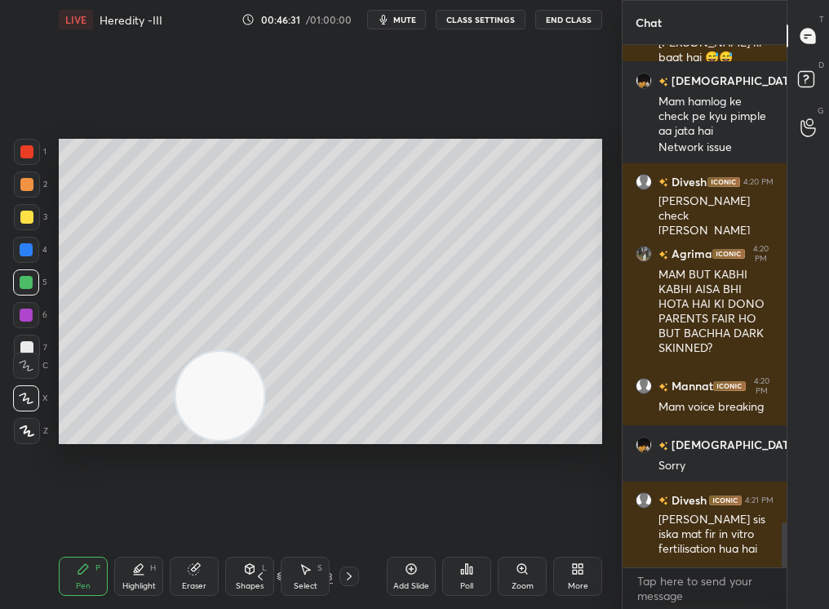
click at [312, 515] on div "Select S" at bounding box center [305, 575] width 49 height 39
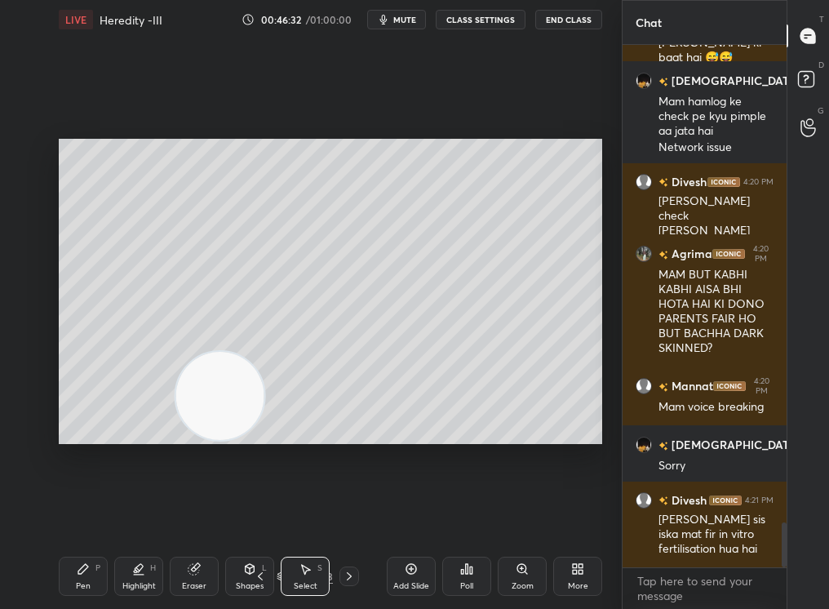
click at [305, 515] on div "Select S" at bounding box center [305, 575] width 49 height 39
click at [67, 515] on div "0 ° Undo Copy Duplicate Duplicate to new slide Delete Setting up your live clas…" at bounding box center [330, 291] width 556 height 504
click at [71, 515] on div "Pen P Highlight H Eraser Shapes L Select S 64 / 193 Add Slide Poll Zoom More" at bounding box center [330, 575] width 543 height 65
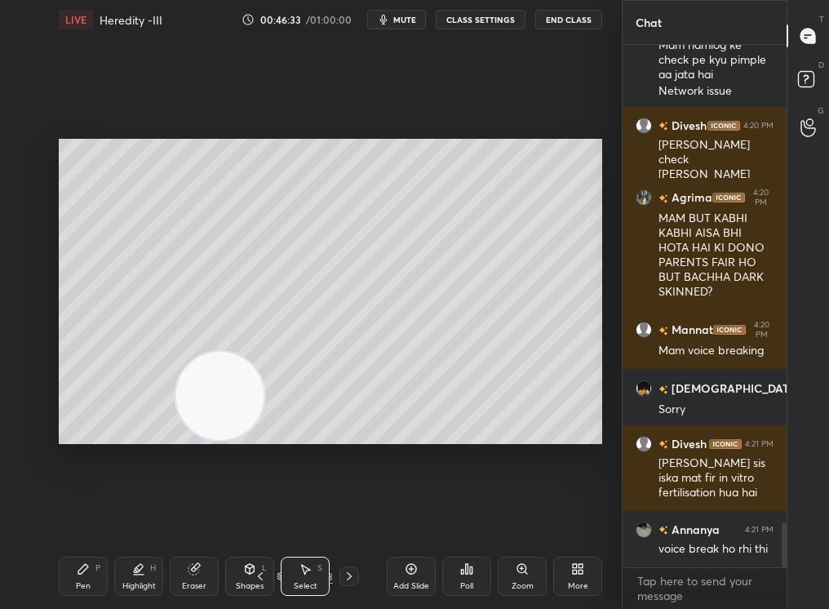
click at [366, 265] on div "0 ° Undo Copy Duplicate Duplicate to new slide Delete" at bounding box center [330, 292] width 543 height 306
drag, startPoint x: 497, startPoint y: 257, endPoint x: 560, endPoint y: 253, distance: 62.9
click at [558, 254] on div "0 ° Undo Copy Duplicate Duplicate to new slide Delete" at bounding box center [330, 292] width 543 height 306
click at [270, 175] on div "0 ° Undo Copy Duplicate Duplicate to new slide Delete" at bounding box center [330, 292] width 543 height 306
click at [82, 515] on div "Pen P Highlight H Eraser Shapes L Select S 64 / 193 Add Slide Poll Zoom More" at bounding box center [330, 575] width 543 height 65
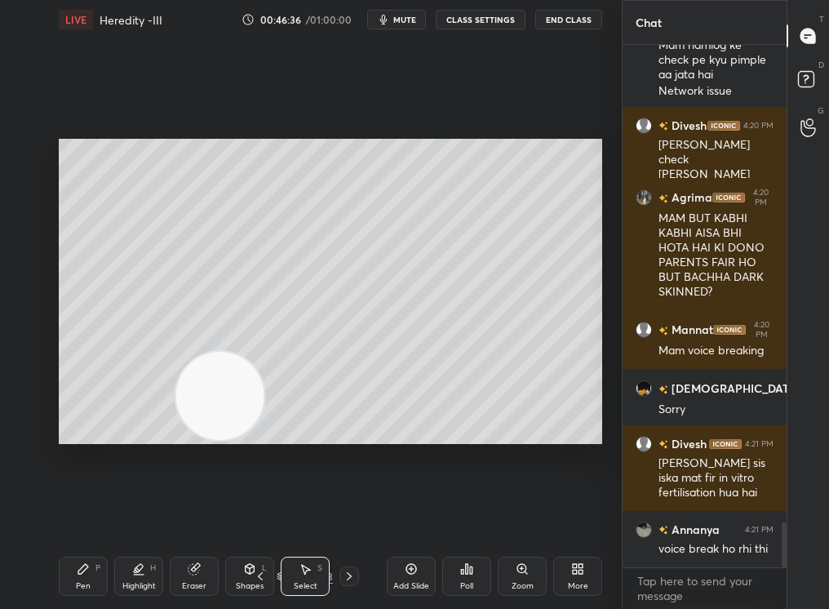
click at [59, 515] on div "Pen P Highlight H Eraser Shapes L Select S 64 / 193 Add Slide Poll Zoom More" at bounding box center [330, 575] width 543 height 65
click at [59, 515] on div "Pen P" at bounding box center [83, 575] width 49 height 39
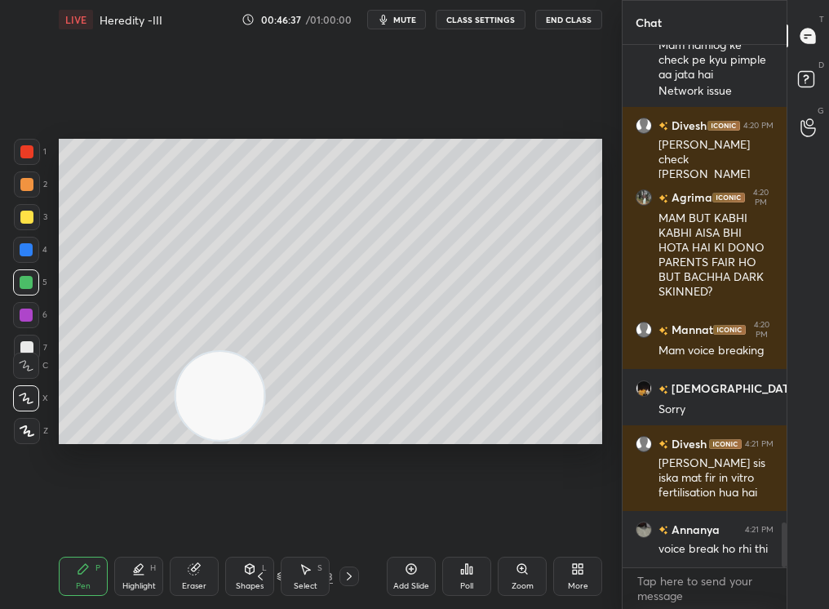
click at [65, 515] on div "Pen P Highlight H Eraser Shapes L Select S 64 / 193 Add Slide Poll Zoom More" at bounding box center [330, 575] width 543 height 65
click at [82, 515] on div "Pen P Highlight H Eraser Shapes L Select S 64 / 193 Add Slide Poll Zoom More" at bounding box center [330, 575] width 543 height 65
click at [87, 515] on div "Pen P Highlight H Eraser Shapes L Select S 64 / 193 Add Slide Poll Zoom More" at bounding box center [330, 575] width 543 height 65
click at [91, 515] on div "Pen P" at bounding box center [83, 575] width 49 height 39
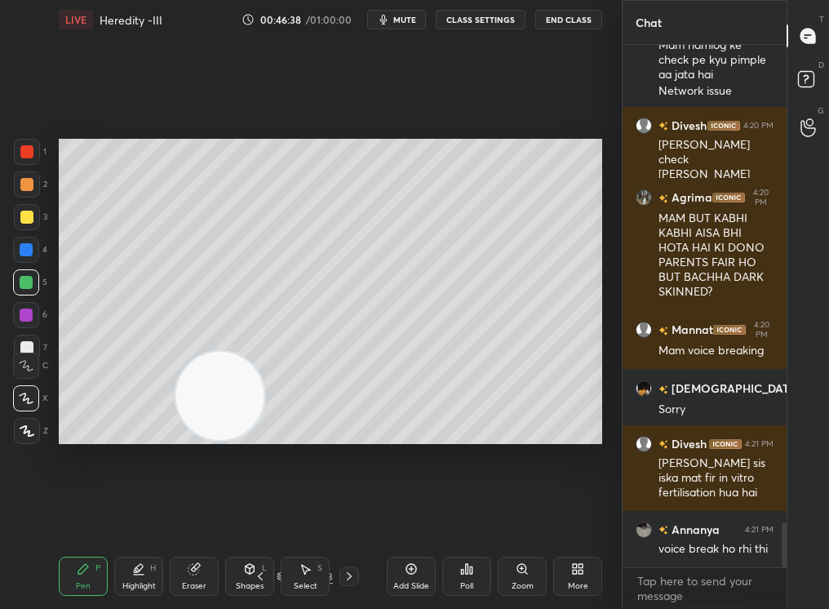
click at [22, 218] on div at bounding box center [26, 216] width 13 height 13
click at [29, 220] on div at bounding box center [26, 216] width 13 height 13
click at [401, 515] on div "Add Slide" at bounding box center [411, 575] width 49 height 39
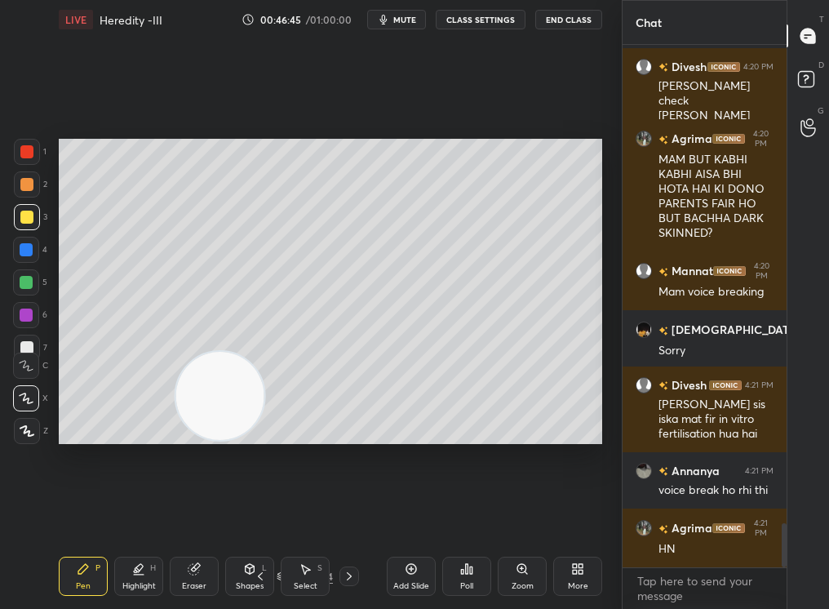
click at [315, 515] on div "Select S" at bounding box center [305, 575] width 49 height 39
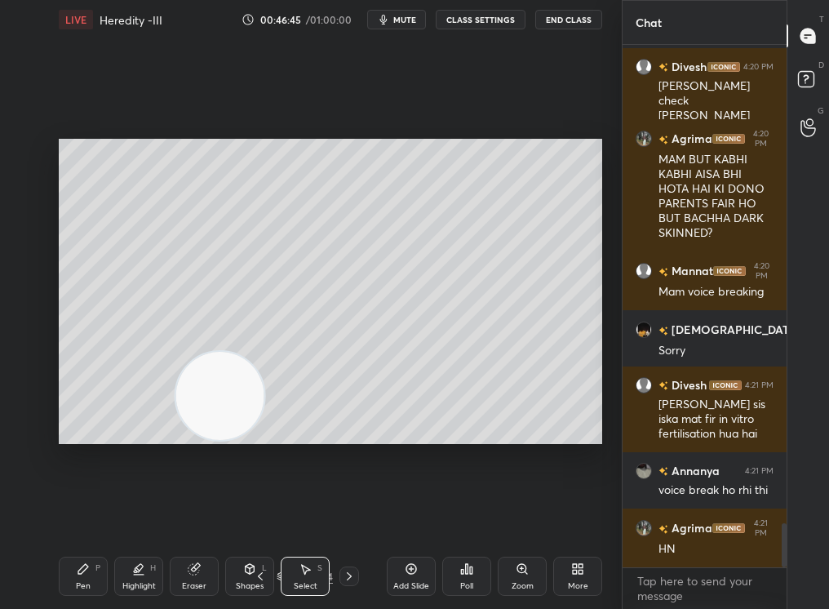
click at [299, 515] on div "Select S" at bounding box center [305, 575] width 49 height 39
drag, startPoint x: 285, startPoint y: 224, endPoint x: 521, endPoint y: 419, distance: 306.6
click at [527, 423] on div "0 ° Undo Copy Duplicate Duplicate to new slide Delete Setting up your live clas…" at bounding box center [330, 291] width 556 height 504
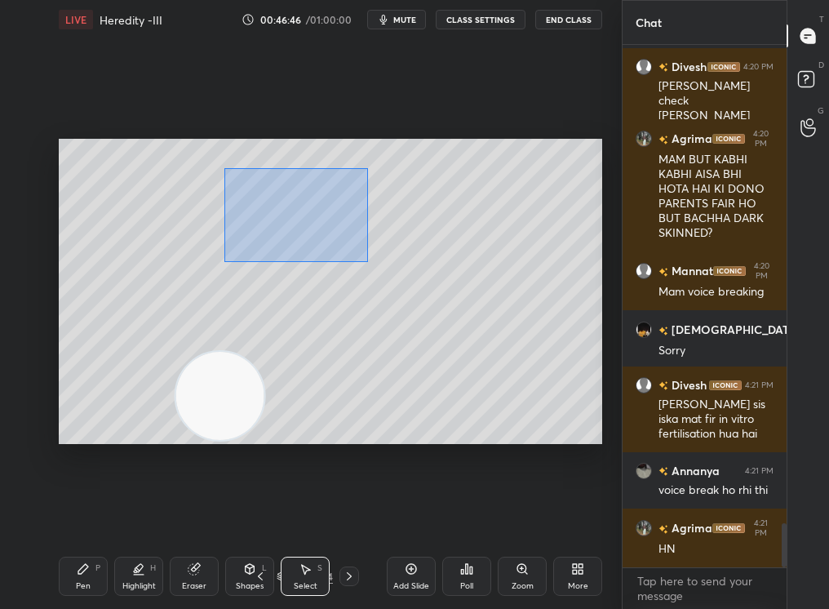
drag, startPoint x: 367, startPoint y: 261, endPoint x: 546, endPoint y: 427, distance: 244.2
click at [548, 432] on div "0 ° Undo Copy Duplicate Duplicate to new slide Delete" at bounding box center [330, 292] width 543 height 306
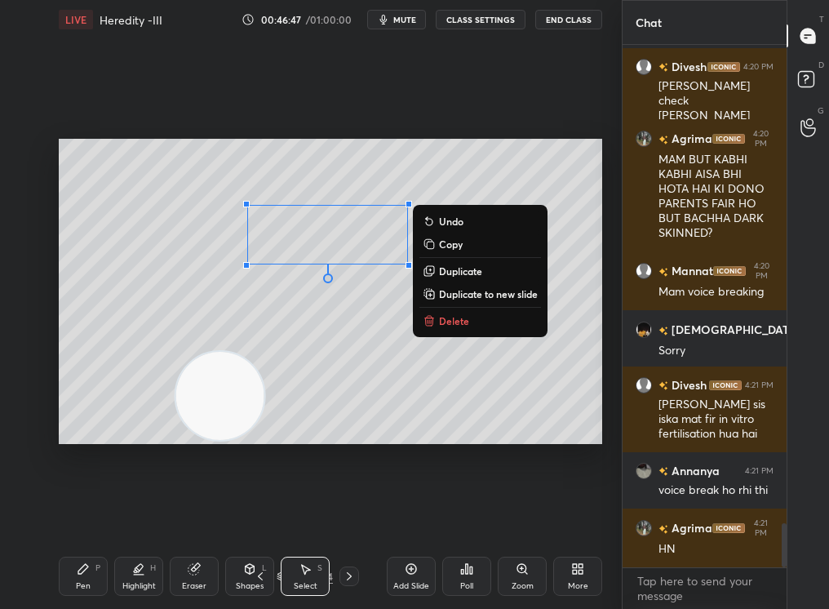
click at [458, 325] on button "Delete" at bounding box center [480, 321] width 122 height 20
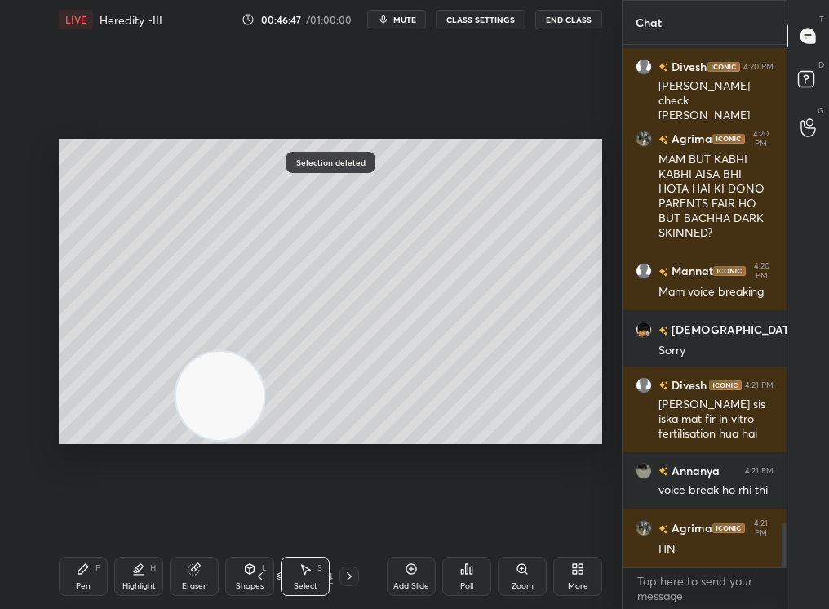
click at [75, 515] on div "Pen P Highlight H Eraser Shapes L Select S 65 / 194 Add Slide Poll Zoom More" at bounding box center [330, 575] width 543 height 65
click at [69, 515] on div "Pen P" at bounding box center [83, 575] width 49 height 39
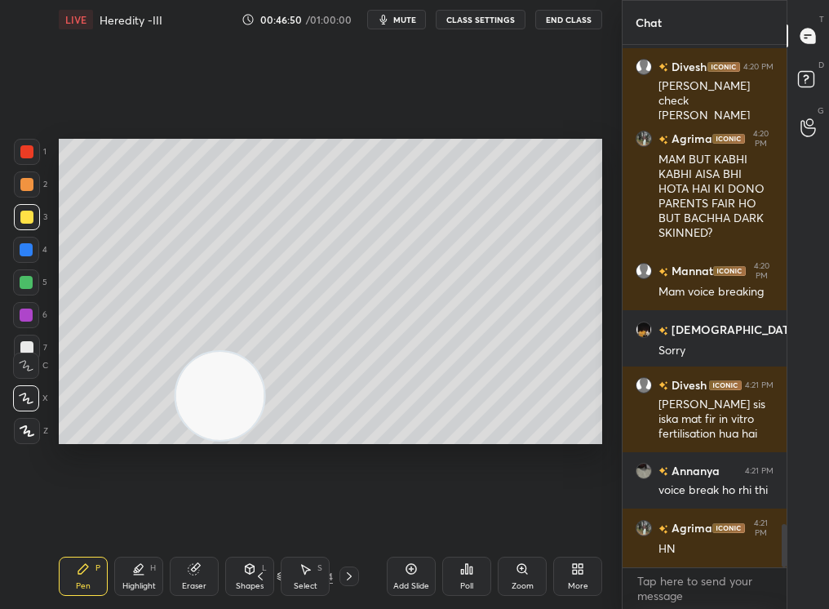
scroll to position [5730, 0]
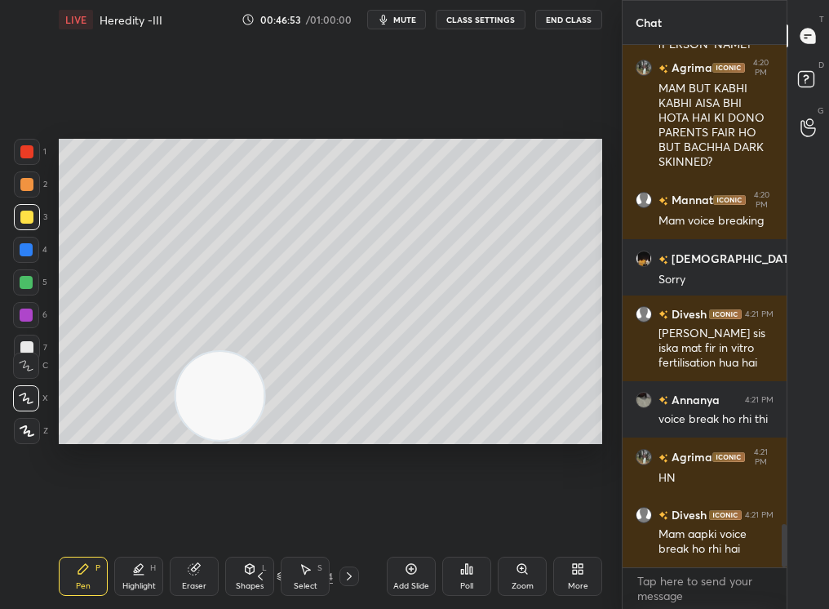
click at [195, 515] on div "Eraser" at bounding box center [194, 586] width 24 height 8
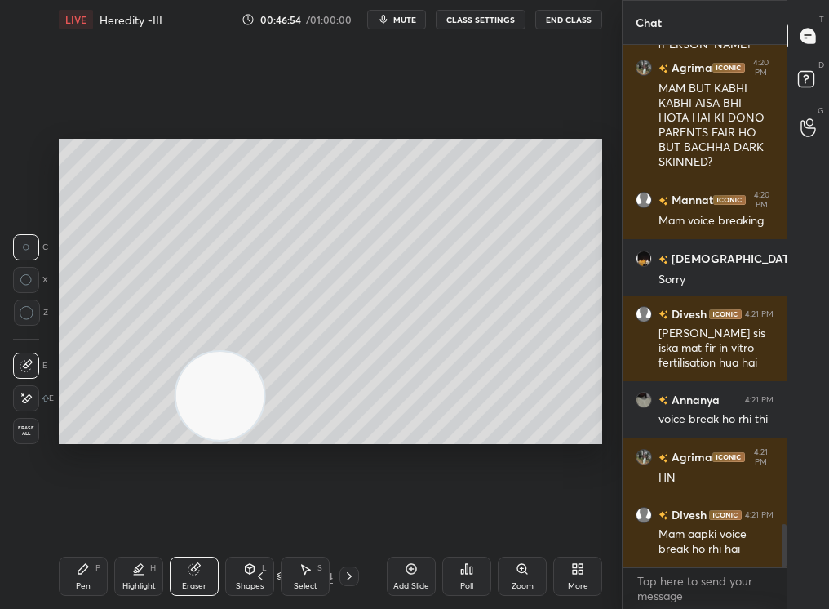
scroll to position [5786, 0]
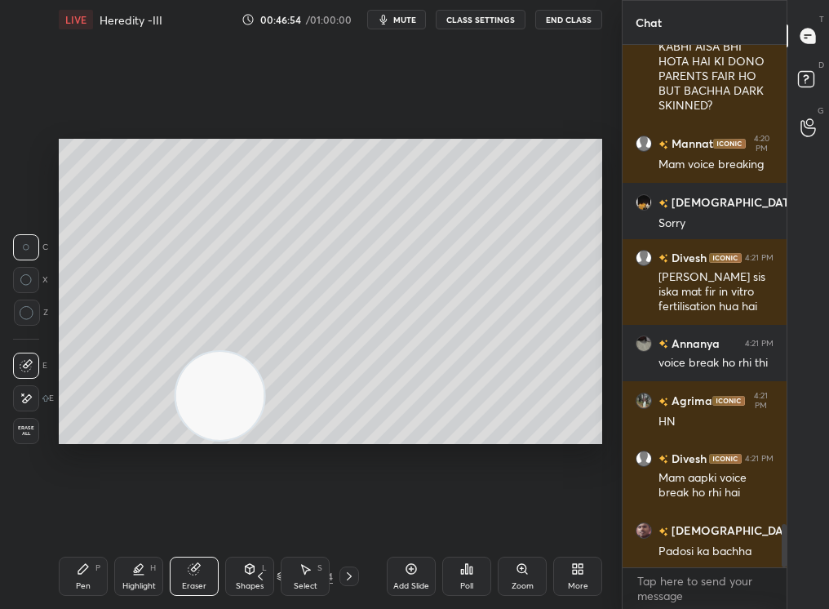
drag, startPoint x: 103, startPoint y: 570, endPoint x: 98, endPoint y: 587, distance: 17.0
click at [99, 515] on div "Pen P" at bounding box center [83, 575] width 49 height 39
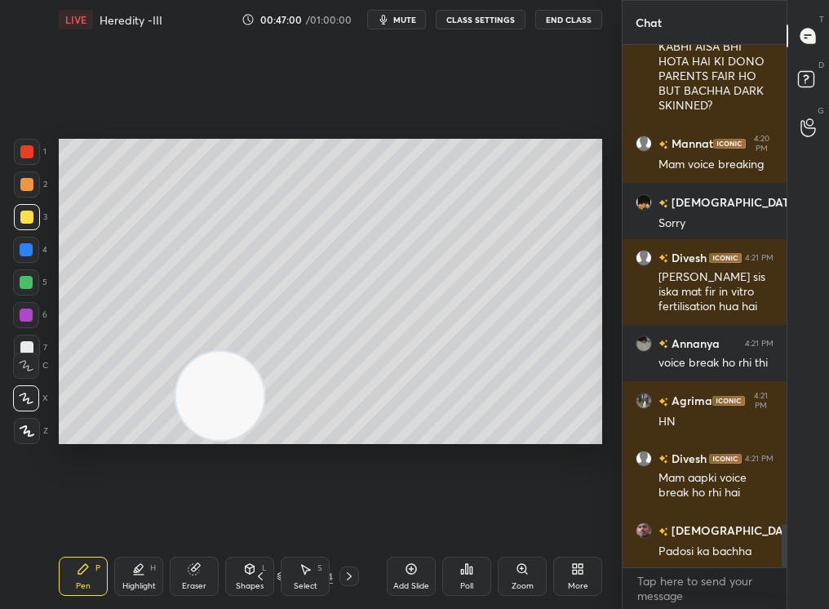
click at [35, 204] on div "3" at bounding box center [30, 217] width 33 height 26
click at [26, 192] on div at bounding box center [27, 184] width 26 height 26
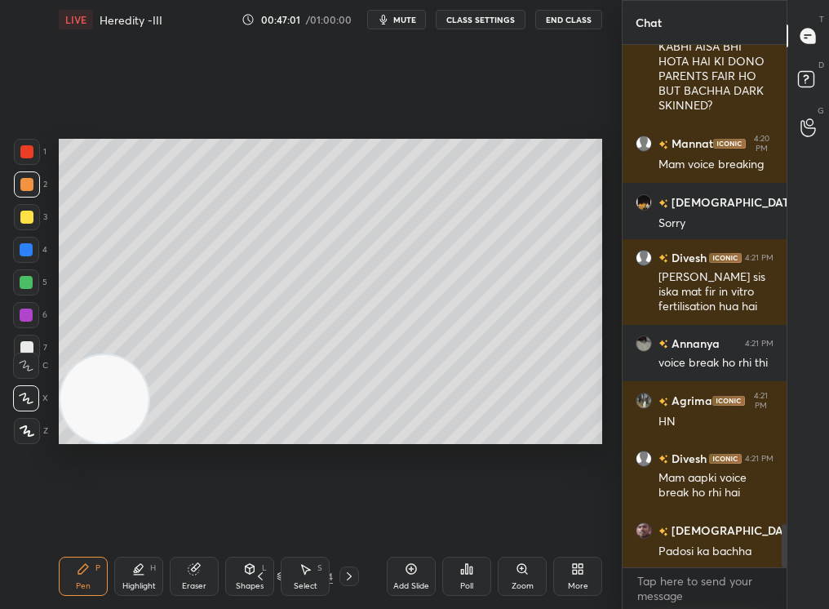
drag, startPoint x: 105, startPoint y: 401, endPoint x: 2, endPoint y: 411, distance: 103.3
click at [0, 412] on div "1 2 3 4 5 6 7 C X Z C X Z E E Erase all H H LIVE Heredity -III 00:47:01 / 01:00…" at bounding box center [304, 304] width 609 height 609
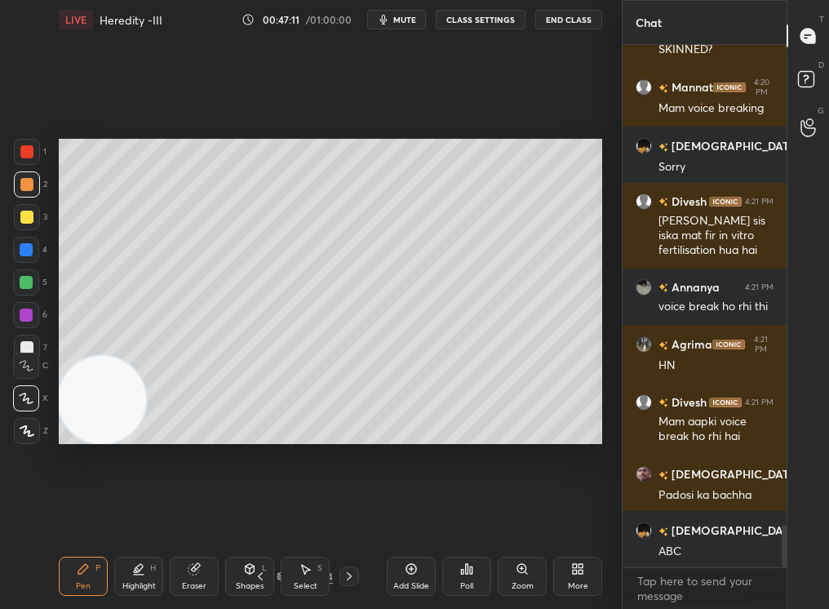
click at [32, 289] on div "5" at bounding box center [30, 285] width 34 height 33
click at [30, 288] on div at bounding box center [26, 282] width 26 height 26
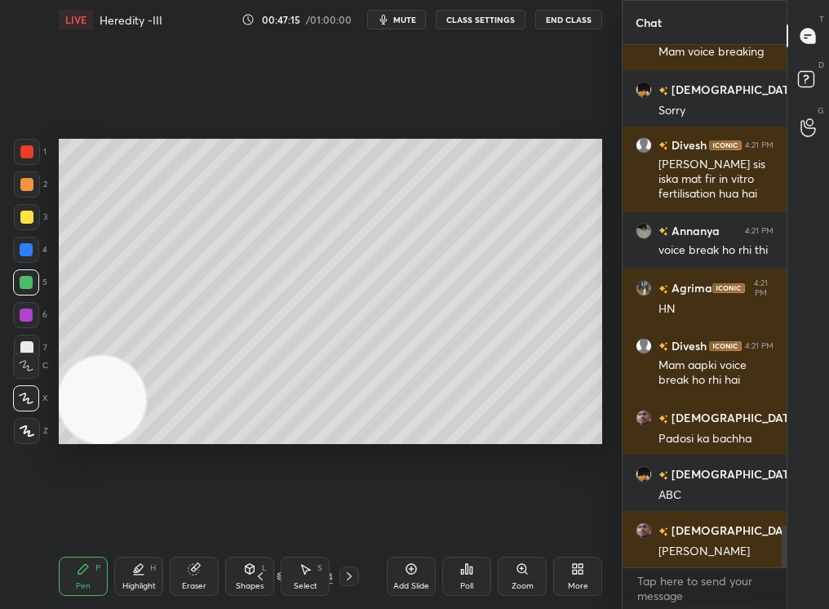
click at [25, 243] on div at bounding box center [26, 249] width 13 height 13
click at [20, 223] on div at bounding box center [27, 217] width 26 height 26
click at [26, 225] on div at bounding box center [27, 217] width 26 height 26
click at [142, 515] on div "Highlight" at bounding box center [138, 586] width 33 height 8
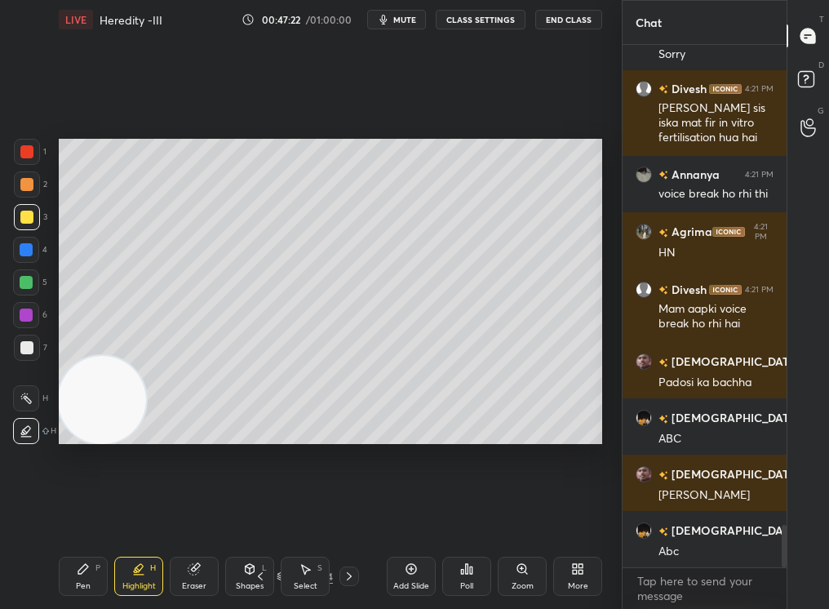
click at [72, 515] on div "Pen P" at bounding box center [83, 575] width 49 height 39
click at [69, 515] on div "Pen P" at bounding box center [83, 575] width 49 height 39
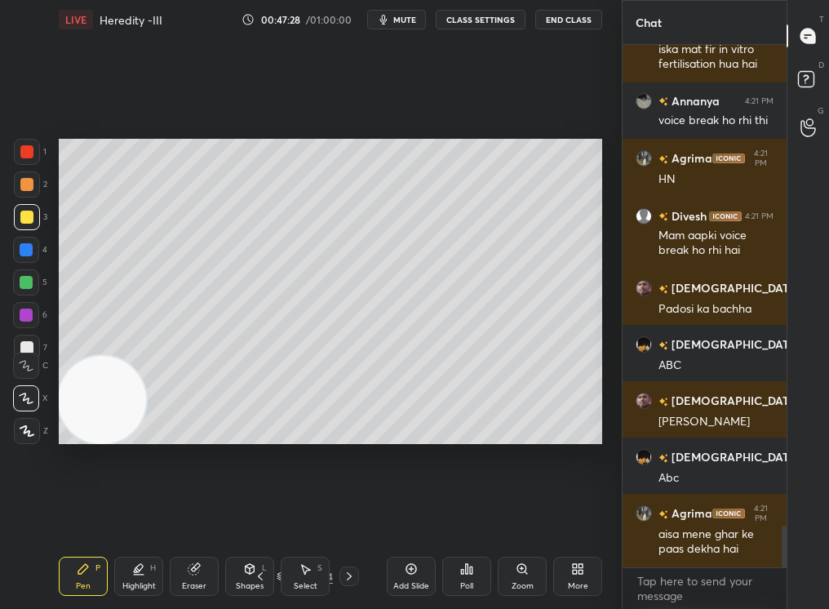
click at [294, 515] on div "Select S" at bounding box center [305, 575] width 49 height 39
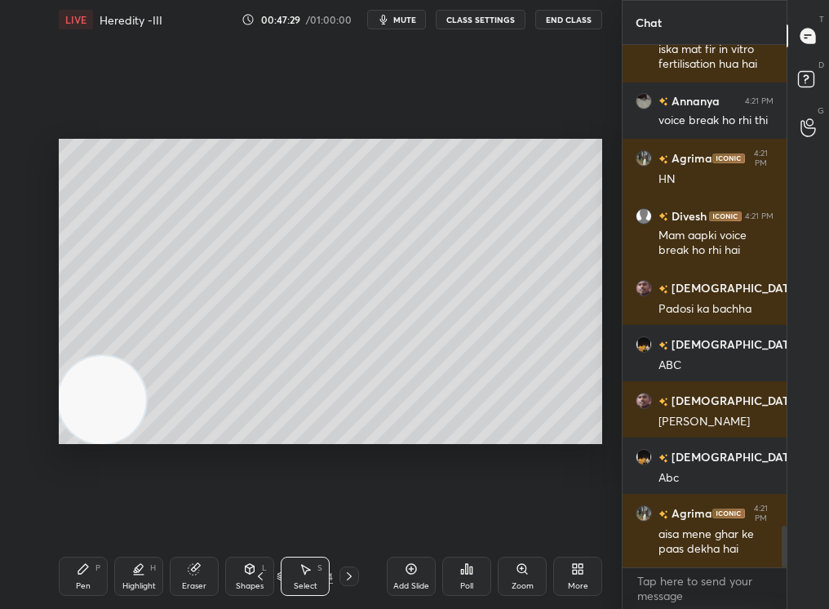
click at [296, 515] on div "Select" at bounding box center [306, 586] width 24 height 8
drag, startPoint x: 162, startPoint y: 126, endPoint x: 589, endPoint y: 490, distance: 561.3
click at [587, 489] on div "0 ° Undo Copy Duplicate Duplicate to new slide Delete Setting up your live clas…" at bounding box center [330, 291] width 556 height 504
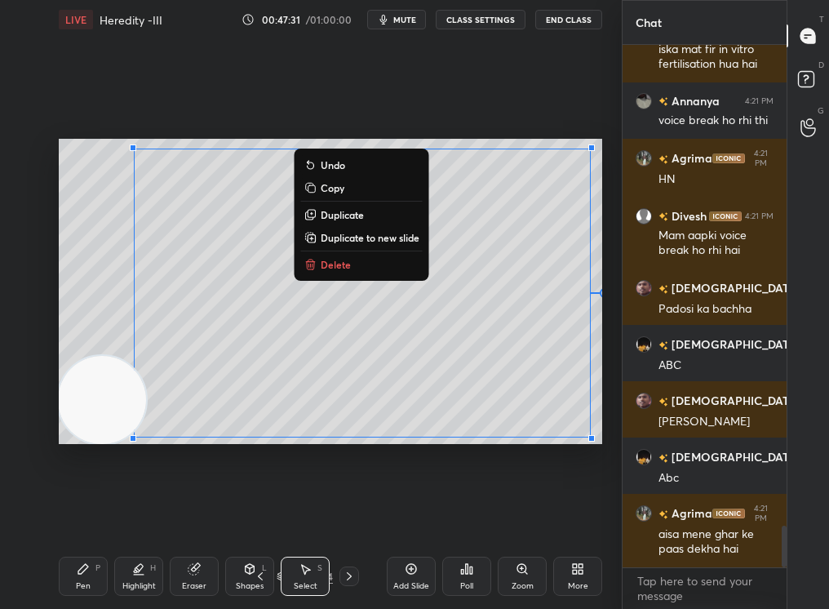
drag, startPoint x: 178, startPoint y: 157, endPoint x: 701, endPoint y: 608, distance: 690.1
click at [699, 515] on div "1 2 3 4 5 6 7 C X Z C X Z E E Erase all H H LIVE Heredity -III 00:47:31 / 01:00…" at bounding box center [414, 304] width 829 height 609
click at [330, 273] on button "Delete" at bounding box center [362, 265] width 122 height 20
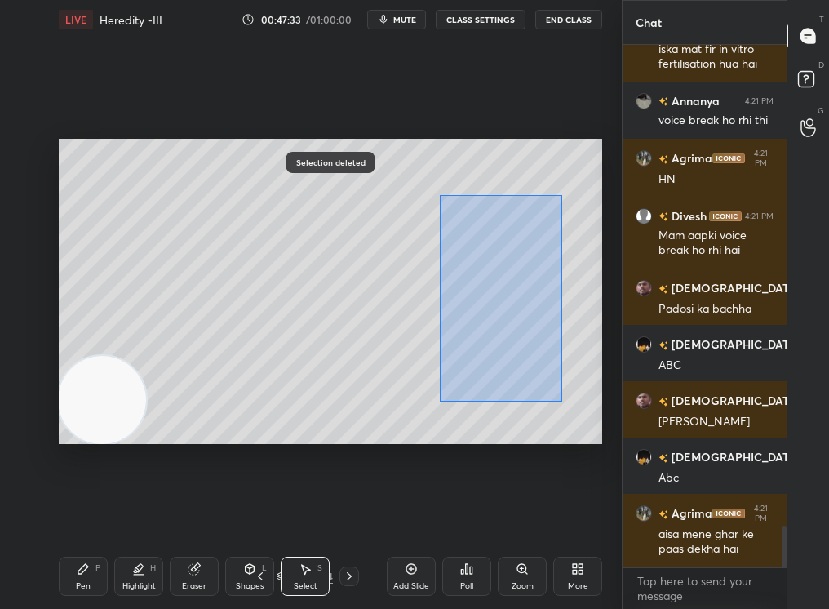
drag, startPoint x: 477, startPoint y: 232, endPoint x: 579, endPoint y: 441, distance: 233.1
click at [581, 442] on div "0 ° Undo Copy Duplicate Duplicate to new slide Delete" at bounding box center [330, 292] width 543 height 306
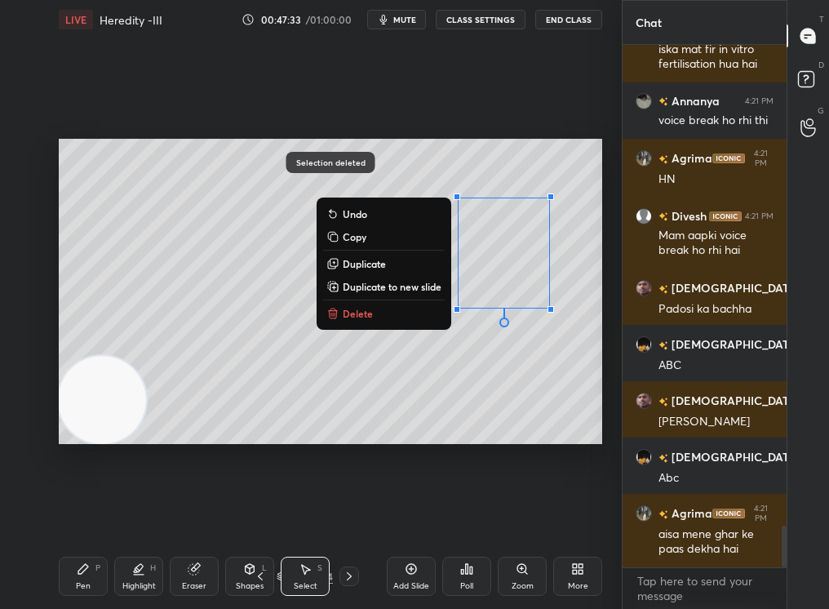
click at [354, 324] on div "0 ° Undo Copy Duplicate Duplicate to new slide Delete" at bounding box center [330, 292] width 543 height 306
click at [379, 313] on button "Delete" at bounding box center [384, 313] width 122 height 20
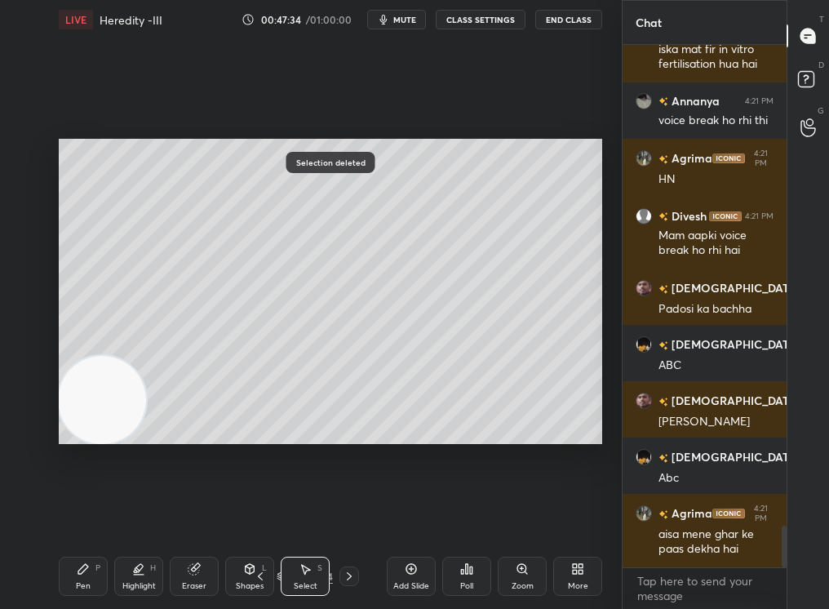
click at [67, 515] on div "Pen P" at bounding box center [83, 575] width 49 height 39
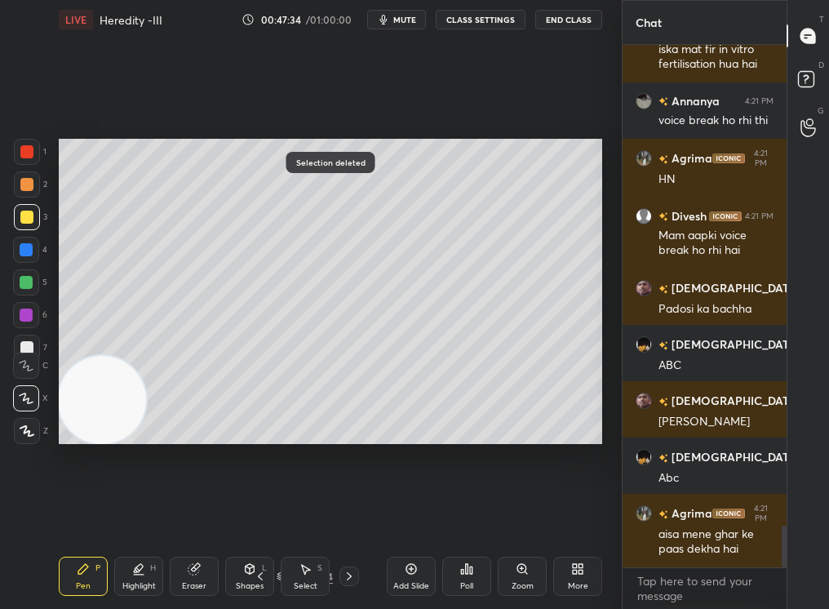
click at [85, 515] on div "Pen P" at bounding box center [83, 575] width 49 height 39
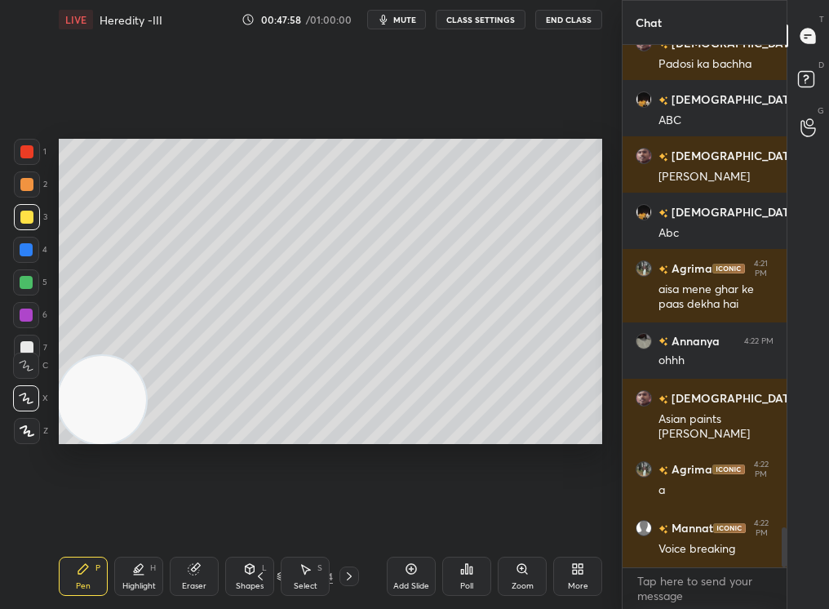
scroll to position [6476, 0]
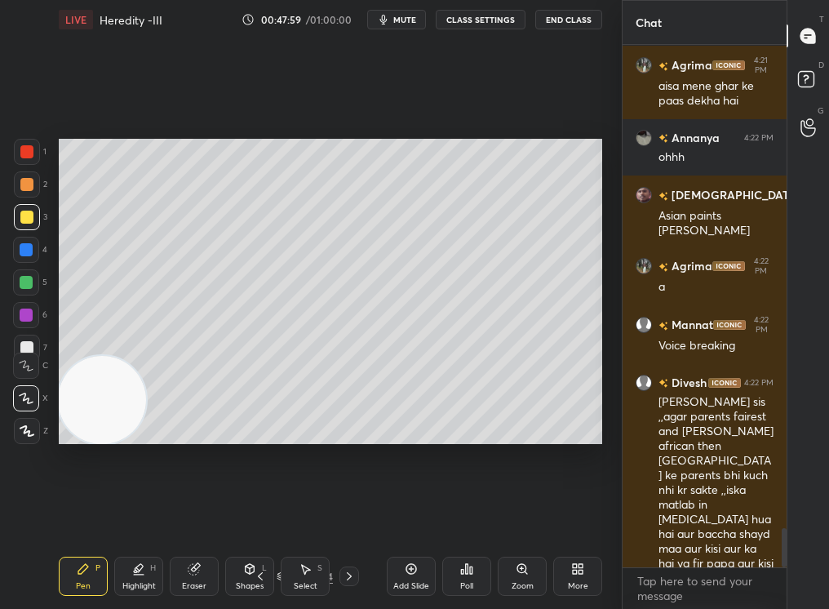
click at [303, 515] on div "Select S" at bounding box center [305, 575] width 49 height 39
click at [308, 515] on icon at bounding box center [305, 568] width 13 height 13
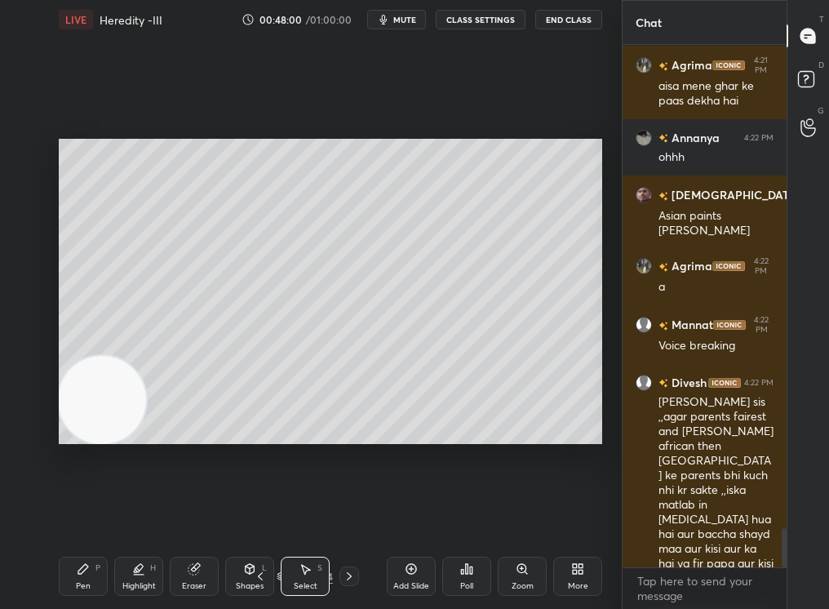
scroll to position [6535, 0]
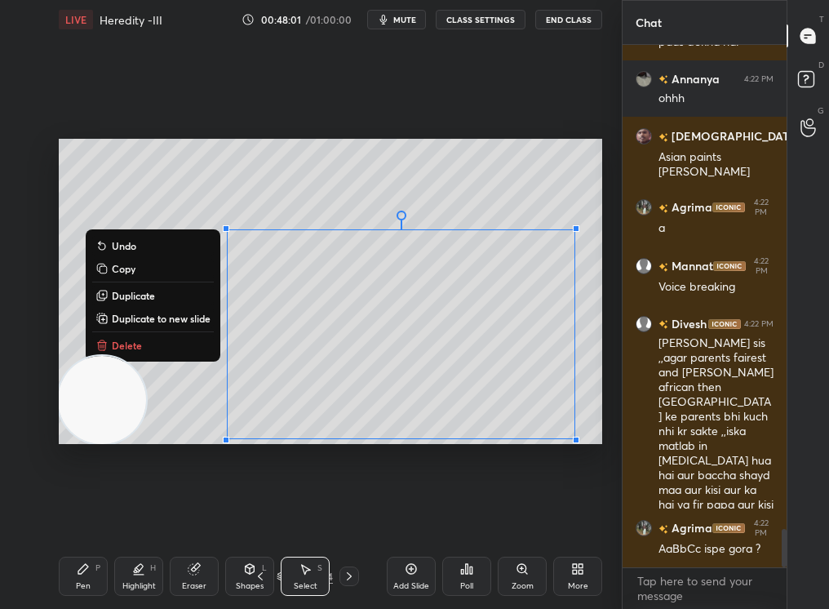
drag, startPoint x: 229, startPoint y: 188, endPoint x: 571, endPoint y: 561, distance: 505.8
click at [569, 515] on div "LIVE Heredity -III 00:48:01 / 01:00:00 mute CLASS SETTINGS End Class 0 ° Undo C…" at bounding box center [330, 304] width 556 height 609
click at [169, 347] on button "Delete" at bounding box center [153, 345] width 122 height 20
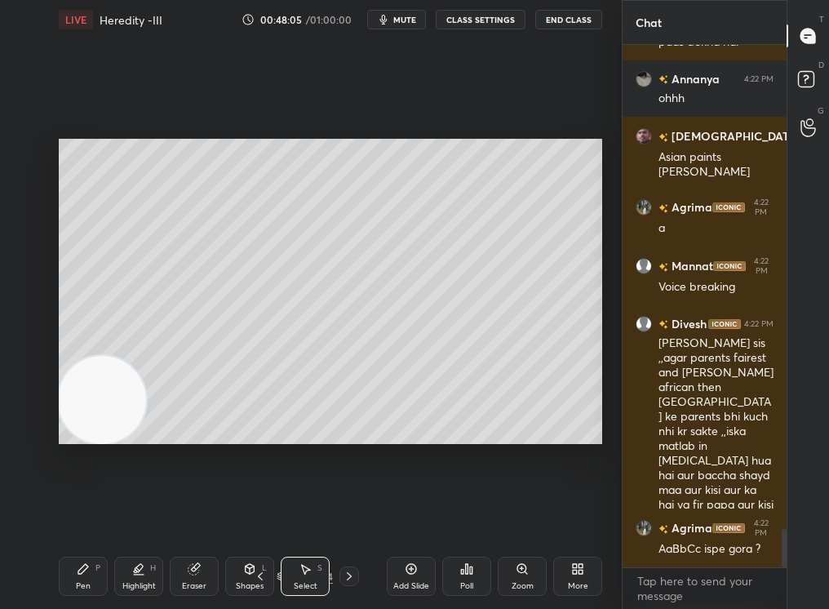
click at [301, 305] on div "0 ° Undo Copy Duplicate Duplicate to new slide Delete" at bounding box center [330, 292] width 543 height 306
click at [81, 515] on div "Pen P Highlight H Eraser Shapes L Select S 65 / 194 Add Slide Poll Zoom More" at bounding box center [330, 575] width 543 height 65
click at [82, 515] on icon at bounding box center [83, 568] width 13 height 13
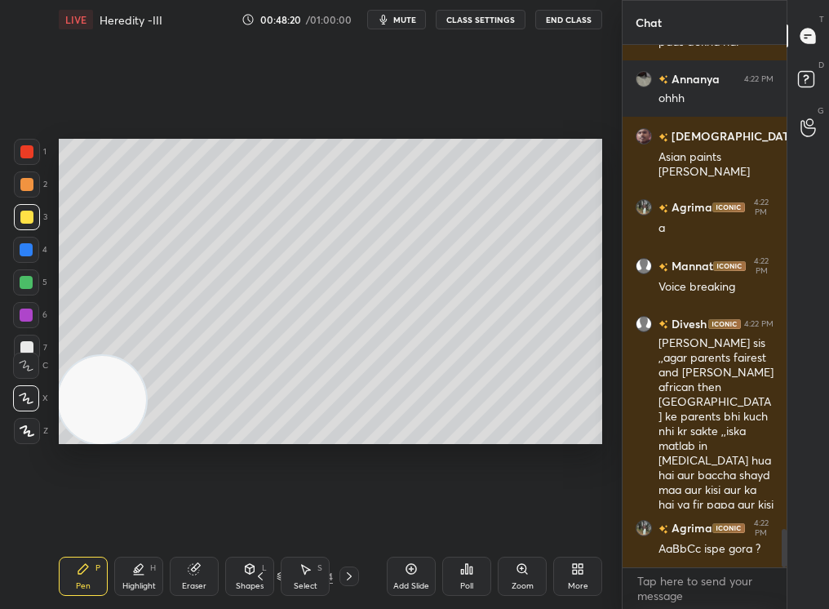
scroll to position [6650, 0]
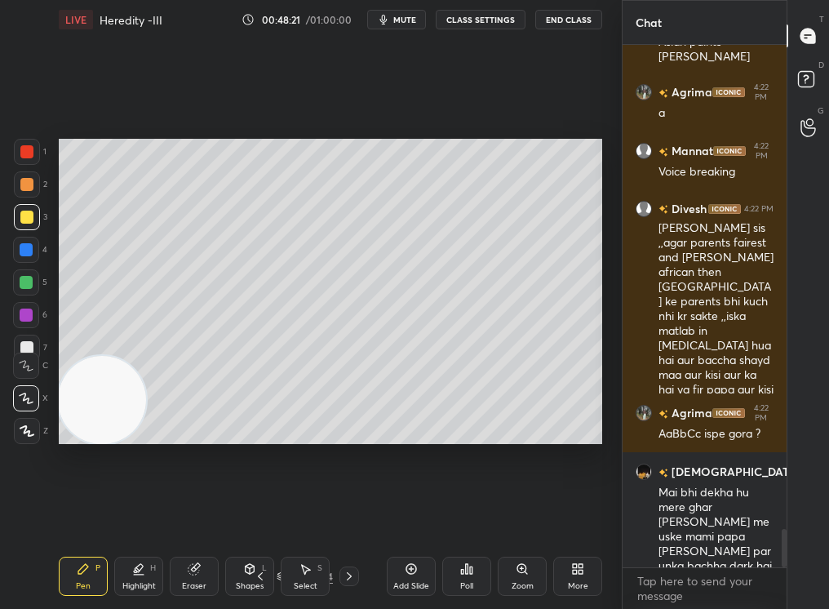
click at [24, 205] on div at bounding box center [27, 217] width 26 height 26
click at [24, 194] on div at bounding box center [27, 184] width 26 height 26
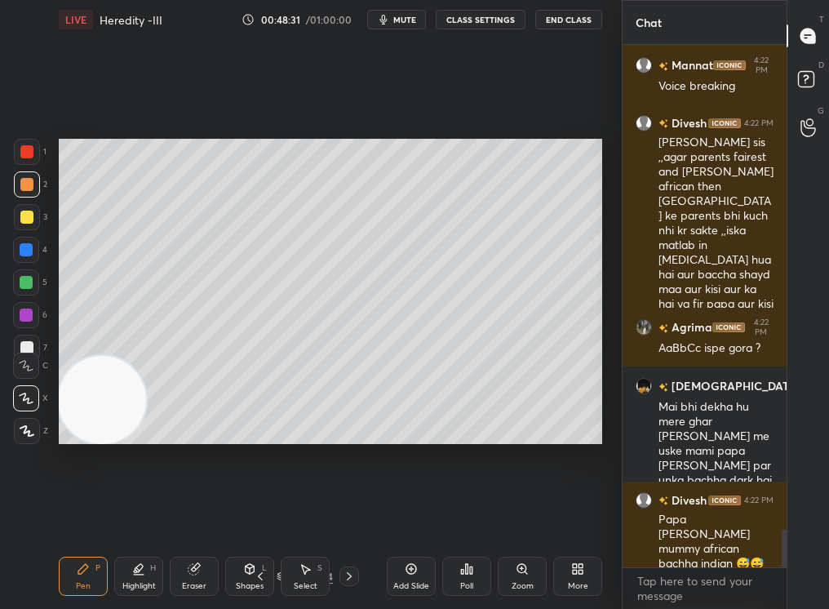
click at [29, 282] on div at bounding box center [26, 282] width 13 height 13
click at [22, 289] on div at bounding box center [26, 282] width 26 height 26
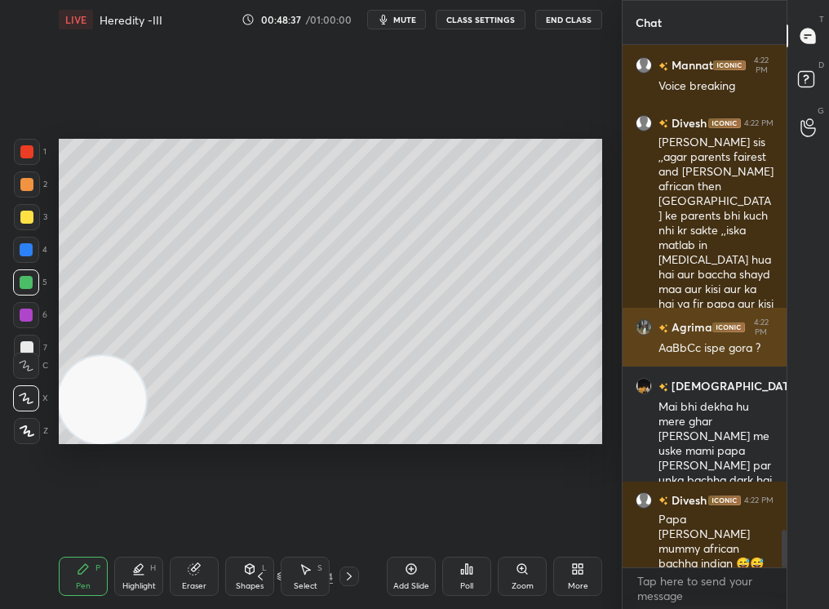
scroll to position [6792, 0]
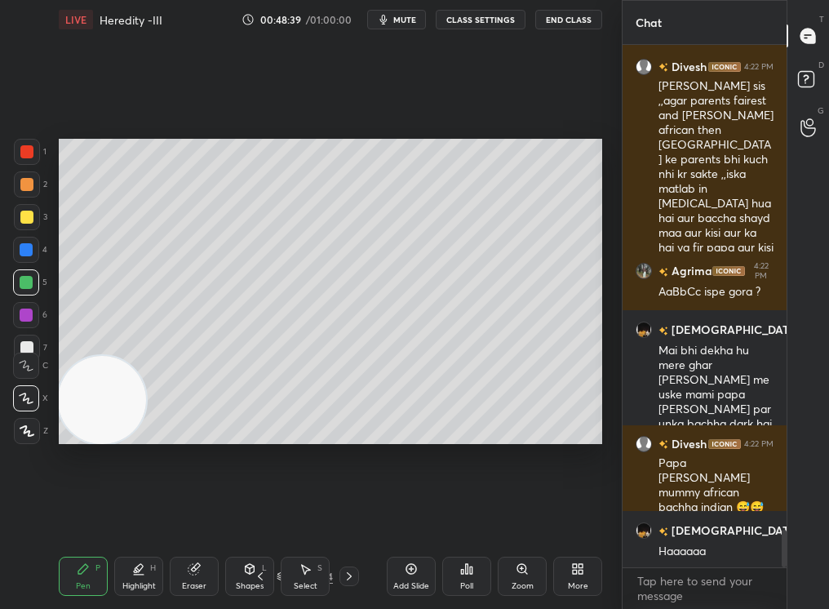
click at [322, 515] on div "Select S" at bounding box center [305, 575] width 49 height 39
drag, startPoint x: 321, startPoint y: 580, endPoint x: 311, endPoint y: 579, distance: 10.6
click at [310, 515] on div "Select S" at bounding box center [305, 575] width 49 height 39
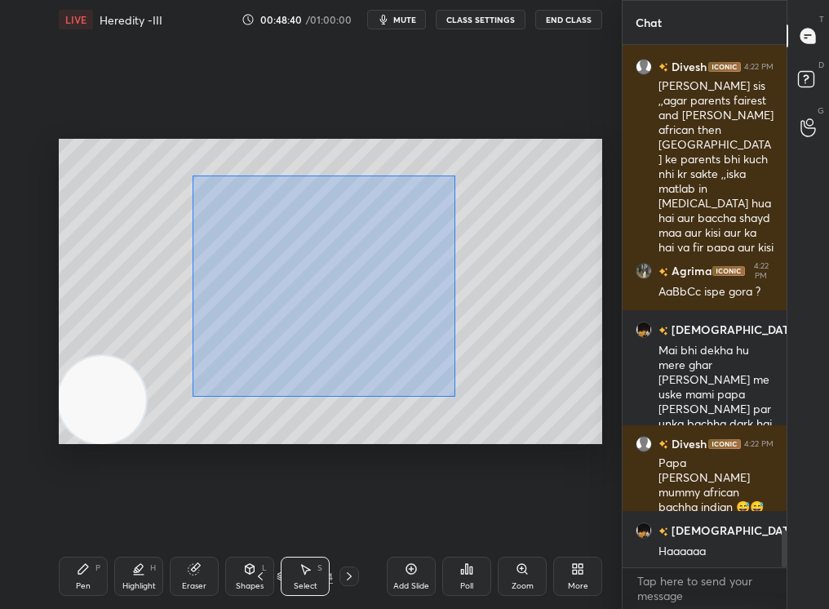
drag, startPoint x: 192, startPoint y: 175, endPoint x: 682, endPoint y: 608, distance: 654.2
click at [680, 515] on div "1 2 3 4 5 6 7 C X Z C X Z E E Erase all H H LIVE Heredity -III 00:48:40 / 01:00…" at bounding box center [414, 304] width 829 height 609
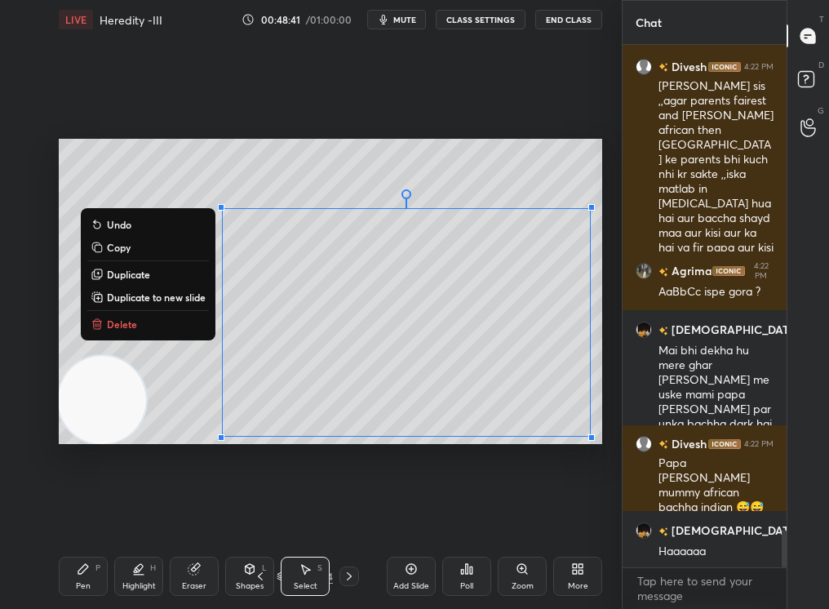
click at [123, 322] on p "Delete" at bounding box center [122, 323] width 30 height 13
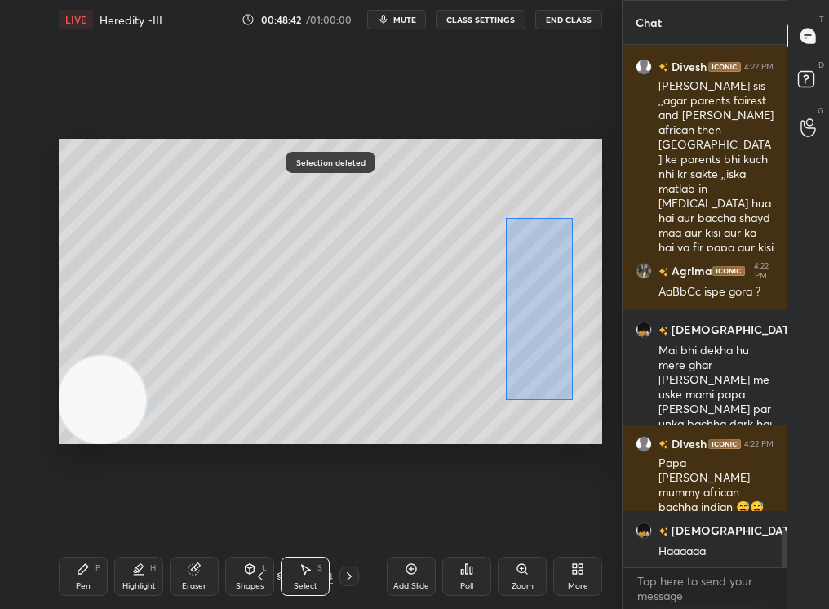
drag, startPoint x: 520, startPoint y: 258, endPoint x: 607, endPoint y: 506, distance: 262.6
click at [605, 506] on div "0 ° Undo Copy Duplicate Duplicate to new slide Delete Selection deleted Setting…" at bounding box center [330, 291] width 556 height 504
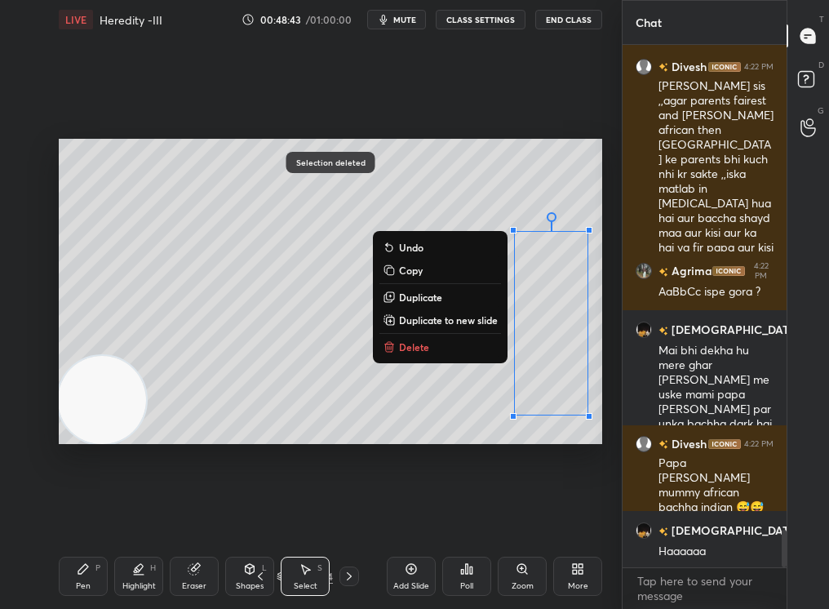
click at [411, 351] on button "Delete" at bounding box center [440, 347] width 122 height 20
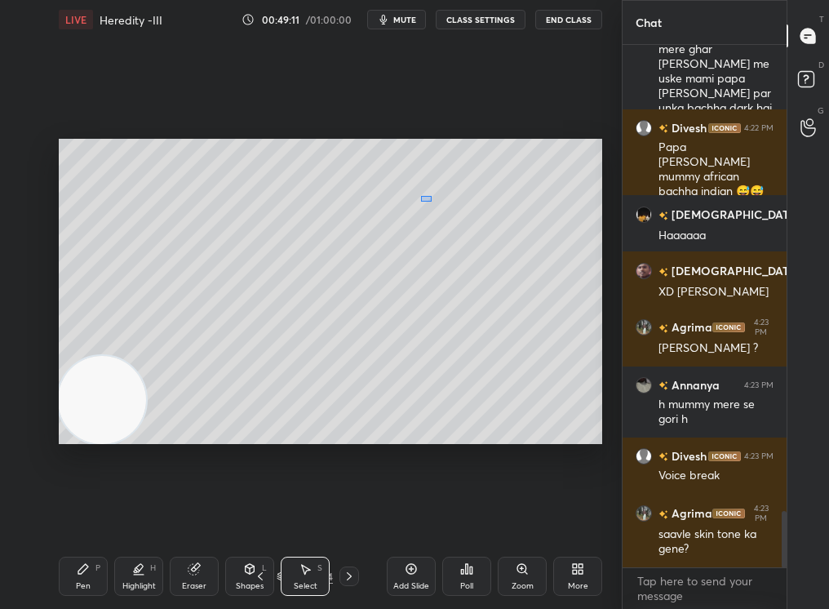
scroll to position [4353, 0]
drag, startPoint x: 422, startPoint y: 193, endPoint x: 435, endPoint y: 221, distance: 30.7
click at [435, 220] on div "0 ° Undo Copy Duplicate Duplicate to new slide Delete" at bounding box center [330, 292] width 543 height 306
click at [90, 515] on div "Pen P" at bounding box center [83, 575] width 49 height 39
click at [97, 515] on div "Pen P" at bounding box center [83, 575] width 49 height 39
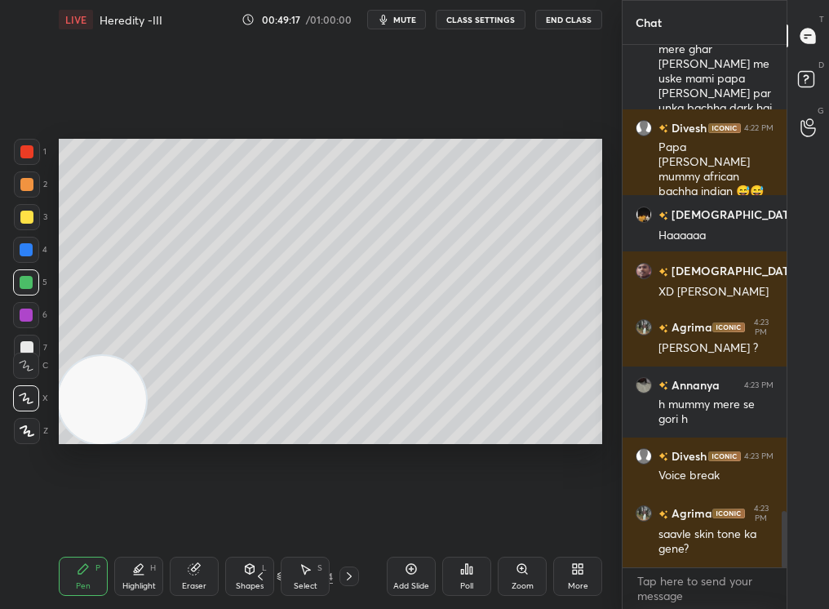
click at [20, 189] on div at bounding box center [27, 184] width 26 height 26
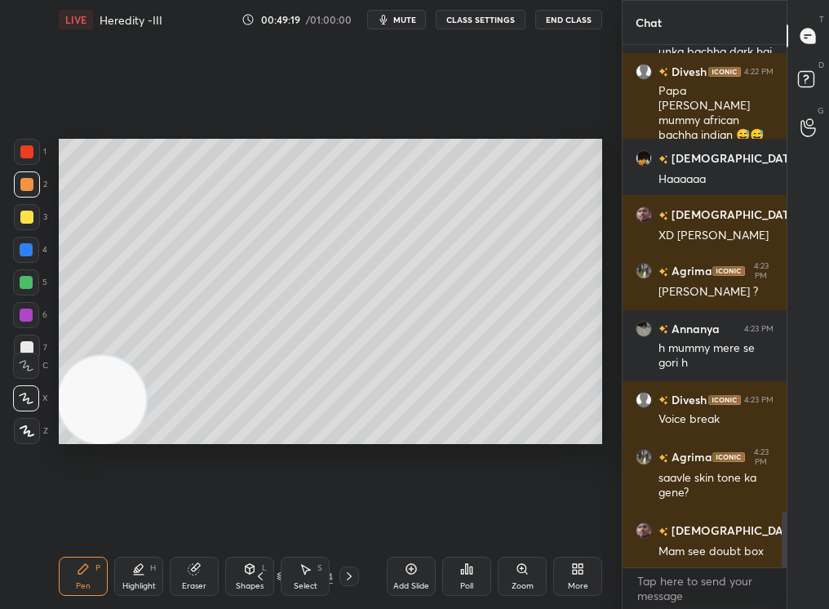
click at [25, 232] on div "3" at bounding box center [30, 220] width 33 height 33
click at [22, 242] on div at bounding box center [26, 250] width 26 height 26
click at [20, 248] on div at bounding box center [26, 249] width 13 height 13
click at [24, 291] on div "5" at bounding box center [30, 285] width 34 height 33
click at [24, 281] on div at bounding box center [26, 282] width 13 height 13
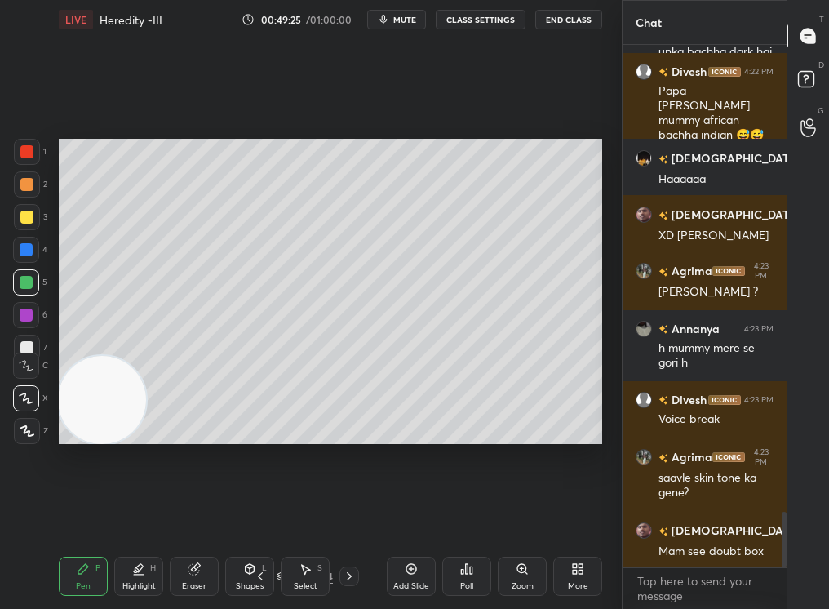
click at [30, 284] on div at bounding box center [26, 282] width 13 height 13
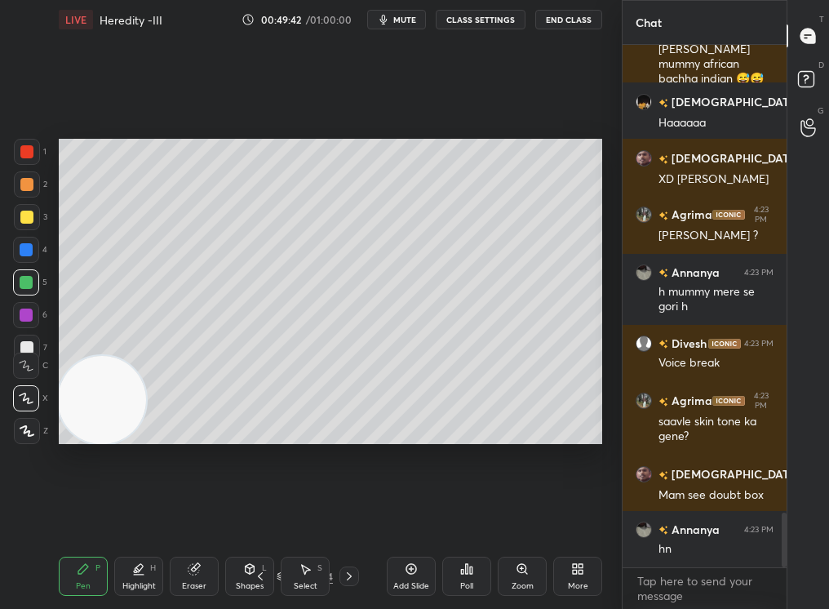
click at [29, 221] on div at bounding box center [26, 216] width 13 height 13
click at [29, 224] on div at bounding box center [27, 217] width 26 height 26
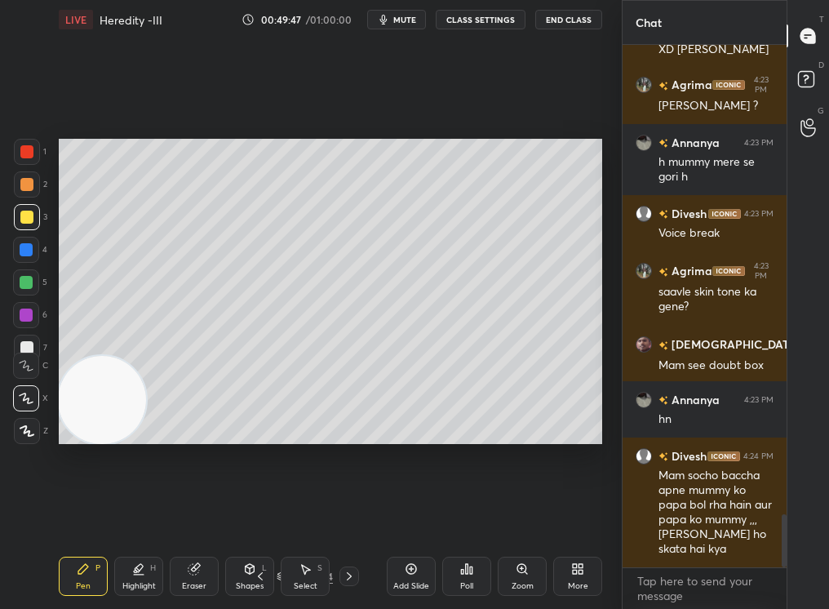
click at [21, 184] on div at bounding box center [26, 184] width 13 height 13
click at [18, 194] on div at bounding box center [27, 184] width 26 height 26
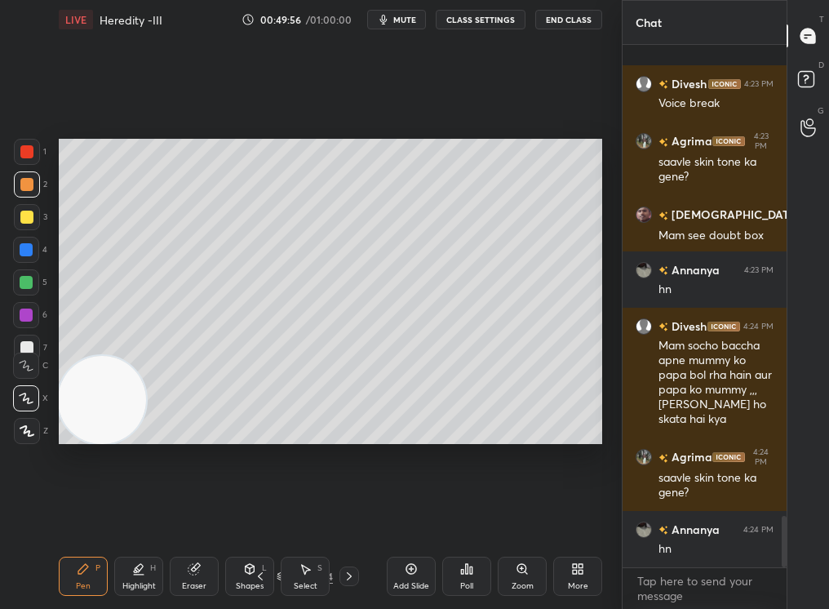
scroll to position [4811, 0]
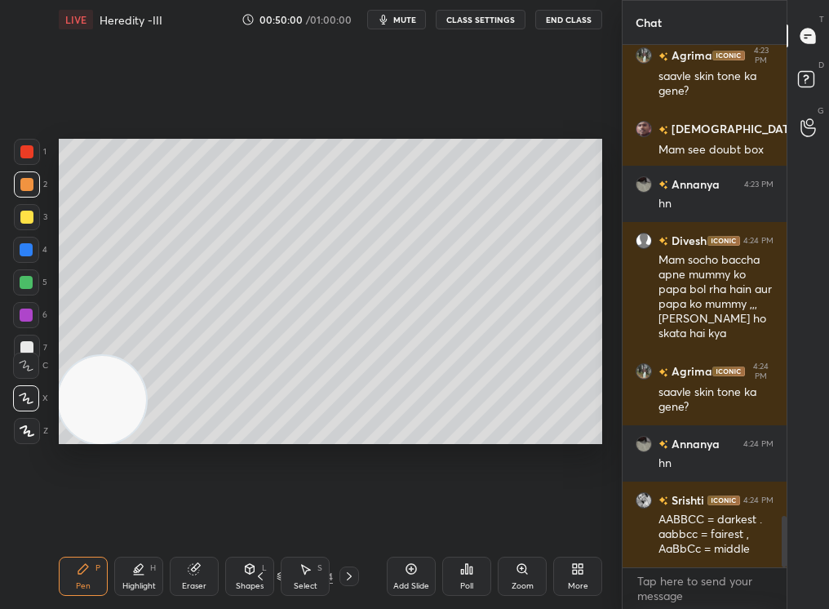
click at [299, 515] on div "Select S" at bounding box center [305, 575] width 49 height 39
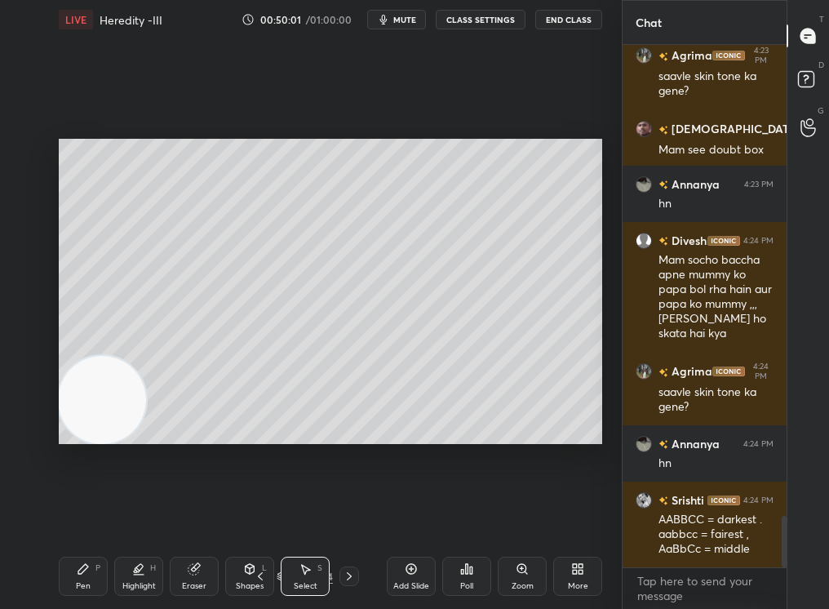
click at [311, 515] on div "Select S" at bounding box center [305, 575] width 49 height 39
click at [304, 515] on div "Select S" at bounding box center [305, 575] width 49 height 39
click at [293, 436] on div "0 ° Undo Copy Duplicate Duplicate to new slide Delete" at bounding box center [330, 292] width 543 height 306
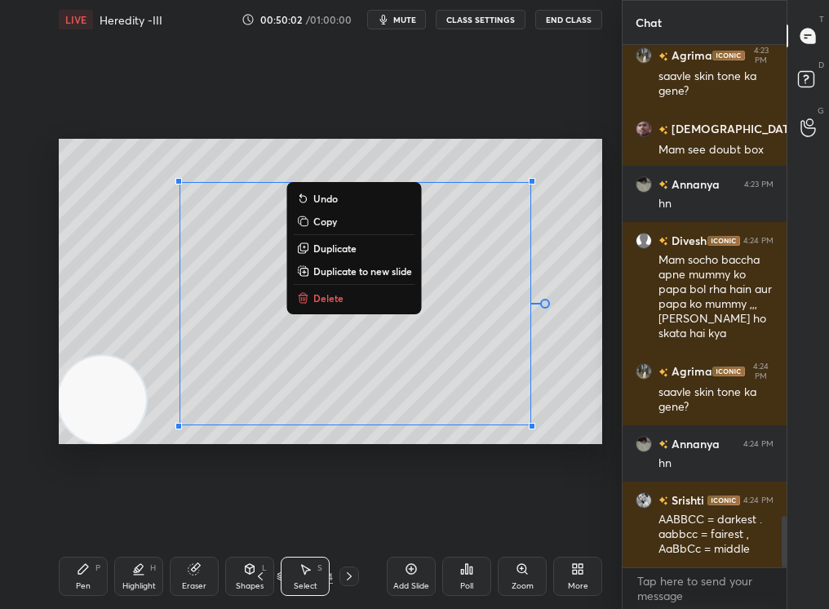
drag, startPoint x: 184, startPoint y: 160, endPoint x: 552, endPoint y: 521, distance: 515.7
click at [552, 515] on div "0 ° Undo Copy Duplicate Duplicate to new slide Delete Setting up your live clas…" at bounding box center [330, 291] width 556 height 504
click at [348, 308] on div "0 ° Undo Copy Duplicate Duplicate to new slide Delete" at bounding box center [330, 292] width 543 height 306
click at [343, 304] on button "Delete" at bounding box center [355, 298] width 122 height 20
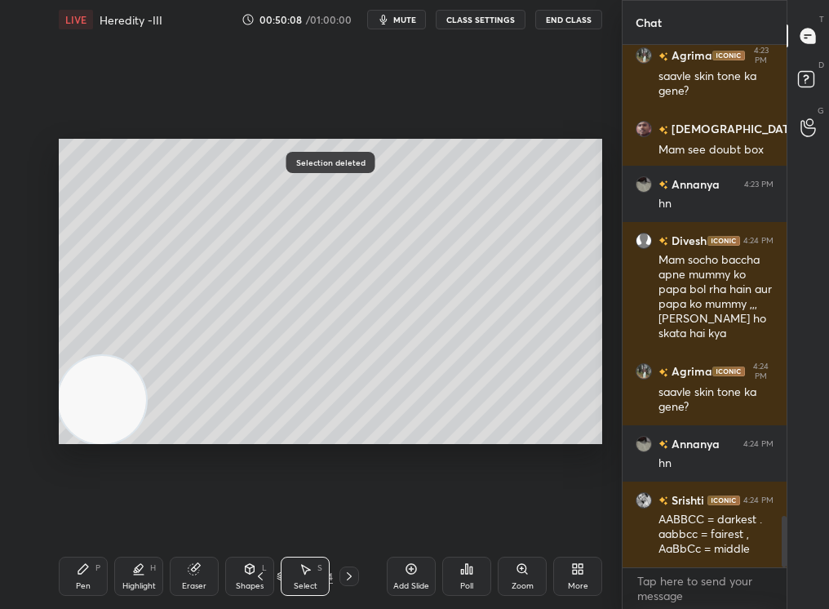
scroll to position [4896, 0]
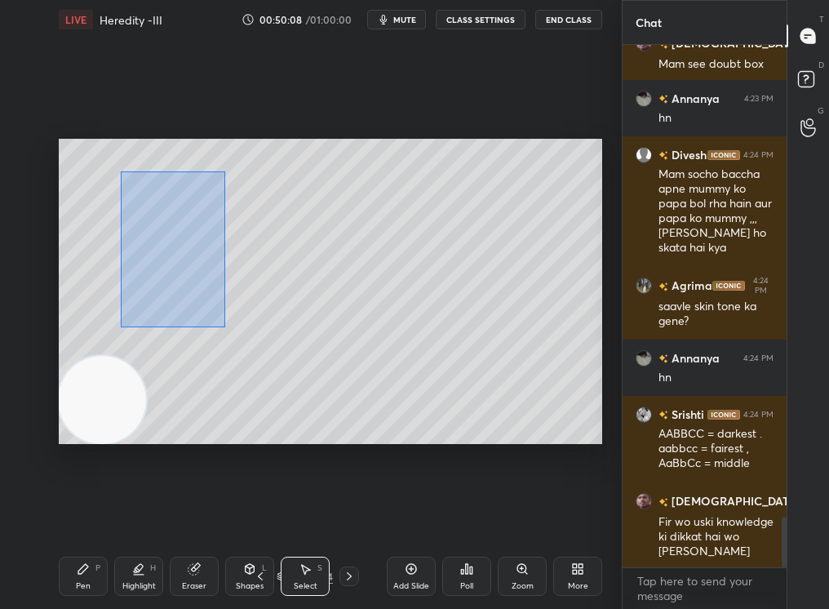
drag, startPoint x: 102, startPoint y: 214, endPoint x: 223, endPoint y: 356, distance: 187.0
click at [221, 358] on div "0 ° Undo Copy Duplicate Duplicate to new slide Delete" at bounding box center [330, 292] width 543 height 306
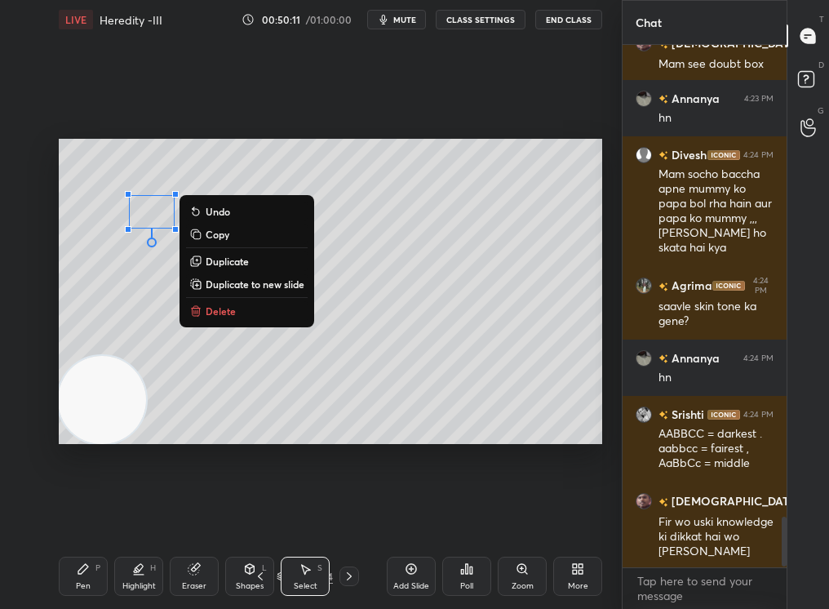
scroll to position [4970, 0]
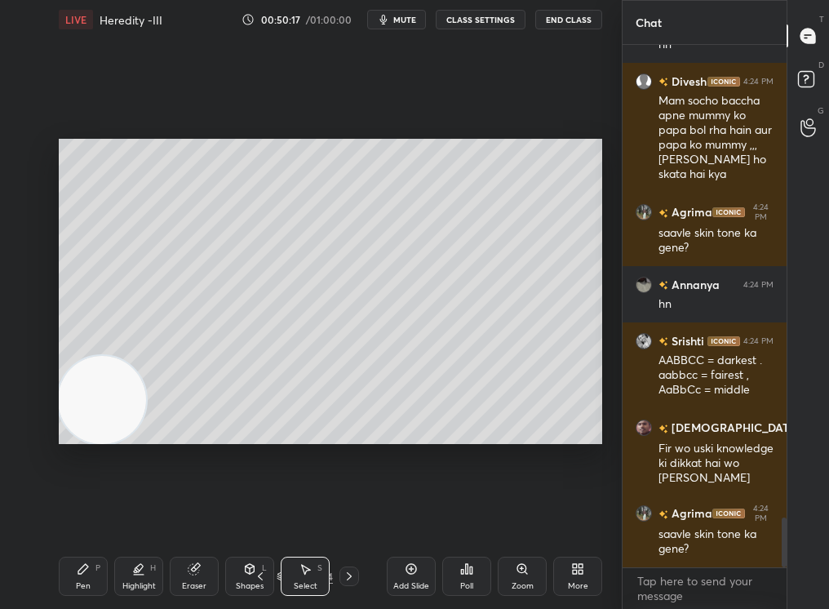
drag, startPoint x: 94, startPoint y: 572, endPoint x: 96, endPoint y: 583, distance: 11.7
click at [94, 515] on div "Pen P" at bounding box center [83, 575] width 49 height 39
click at [95, 515] on div "Pen P" at bounding box center [83, 575] width 49 height 39
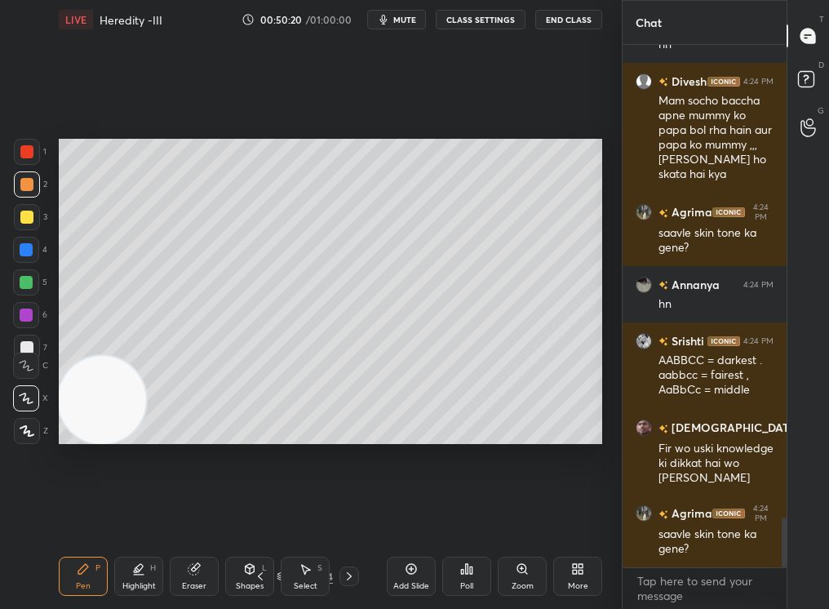
click at [317, 515] on div "Select S" at bounding box center [305, 575] width 49 height 39
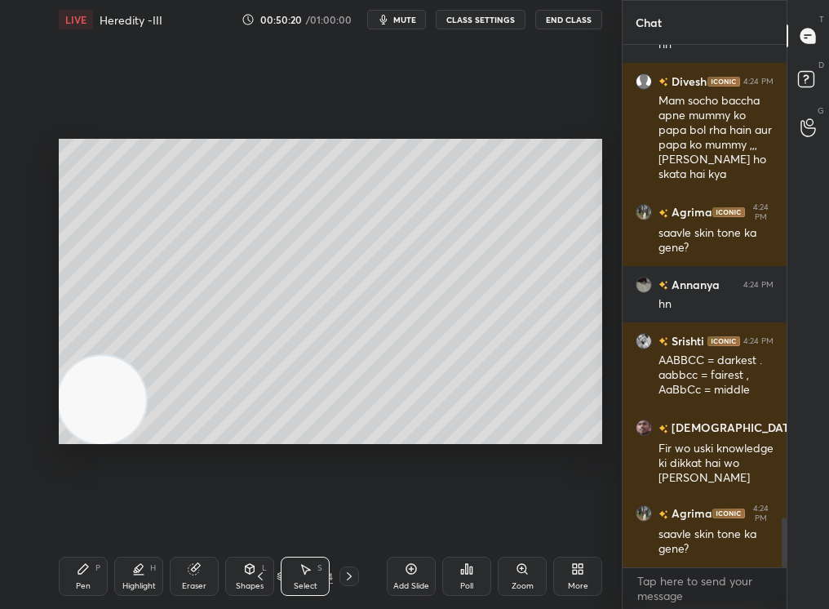
drag, startPoint x: 321, startPoint y: 347, endPoint x: 361, endPoint y: 394, distance: 61.9
click at [363, 396] on div "0 ° Undo Copy Duplicate Duplicate to new slide Delete" at bounding box center [330, 292] width 543 height 306
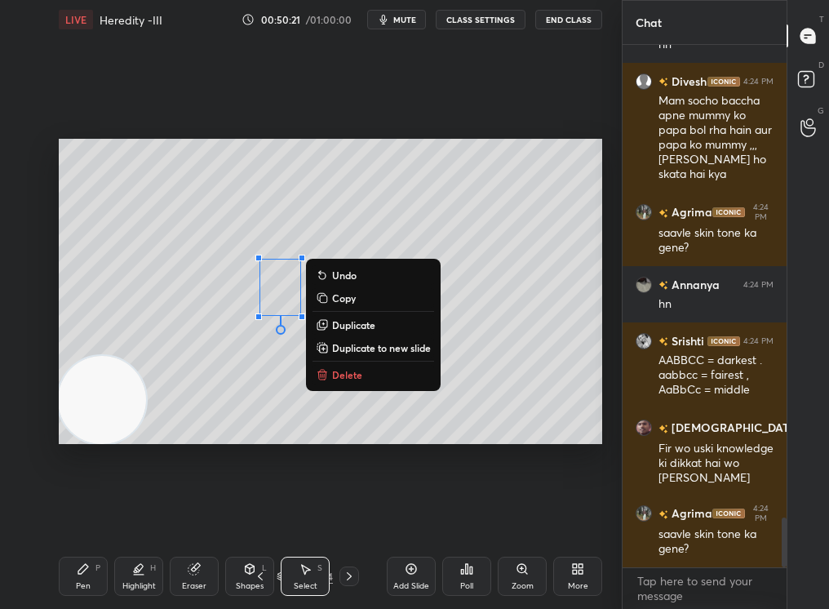
click at [348, 371] on p "Delete" at bounding box center [347, 374] width 30 height 13
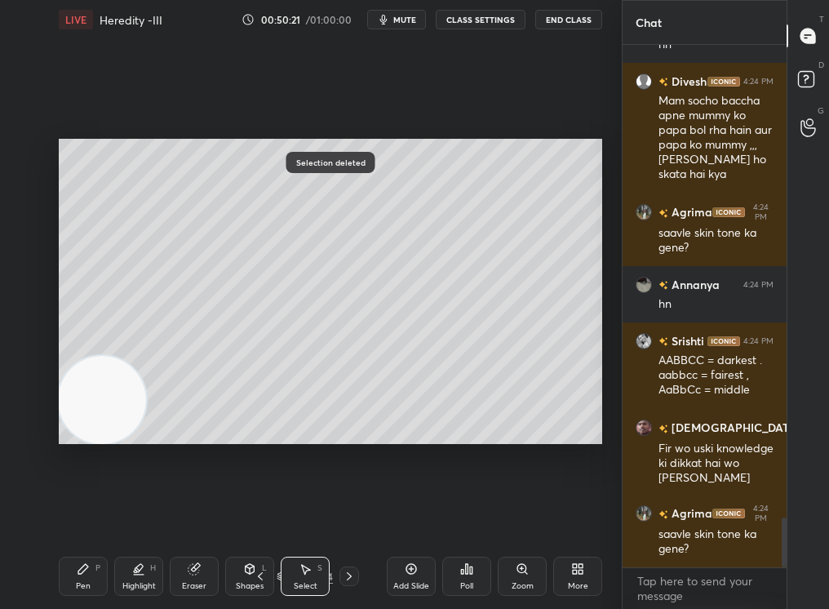
click at [117, 515] on div "Highlight H" at bounding box center [138, 575] width 49 height 39
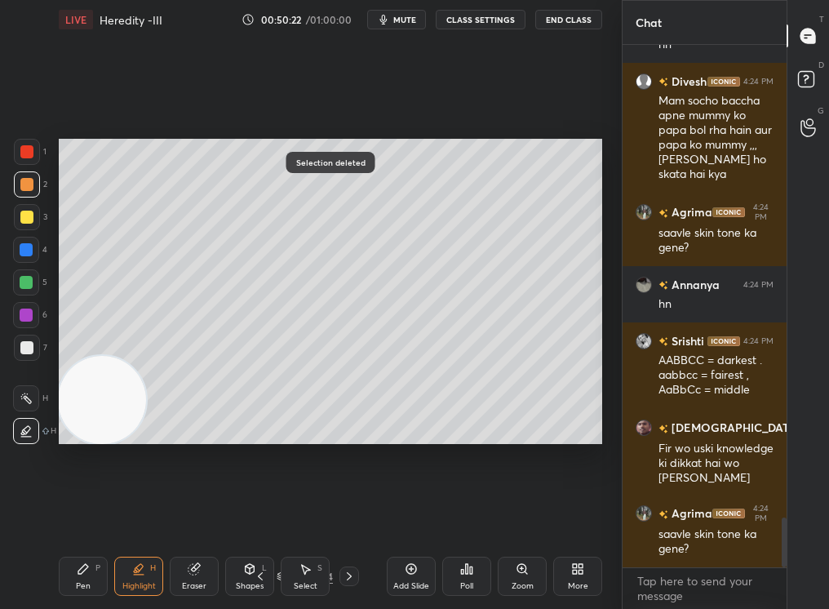
click at [114, 515] on div "Highlight H" at bounding box center [138, 575] width 49 height 39
click at [108, 515] on div "Pen P Highlight H Eraser Shapes L Select S" at bounding box center [141, 575] width 164 height 39
click at [78, 515] on icon at bounding box center [83, 568] width 13 height 13
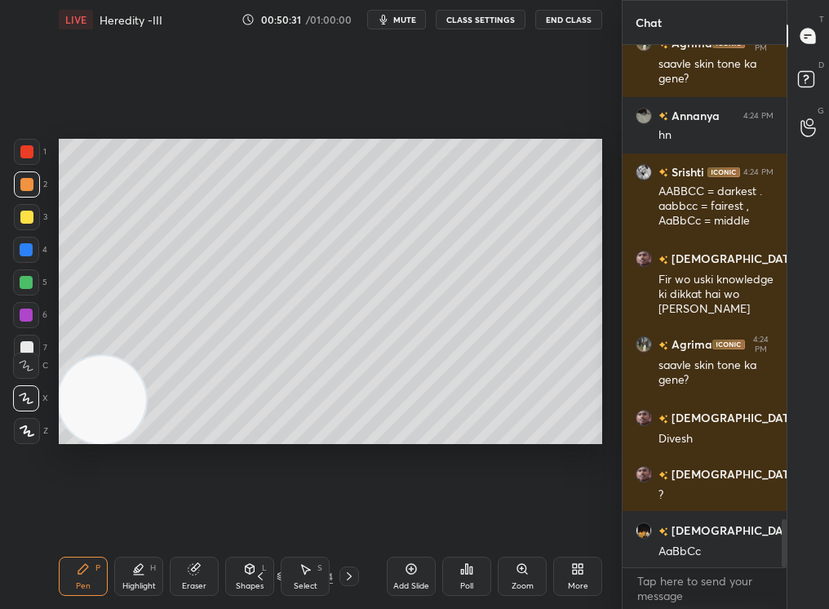
scroll to position [5210, 0]
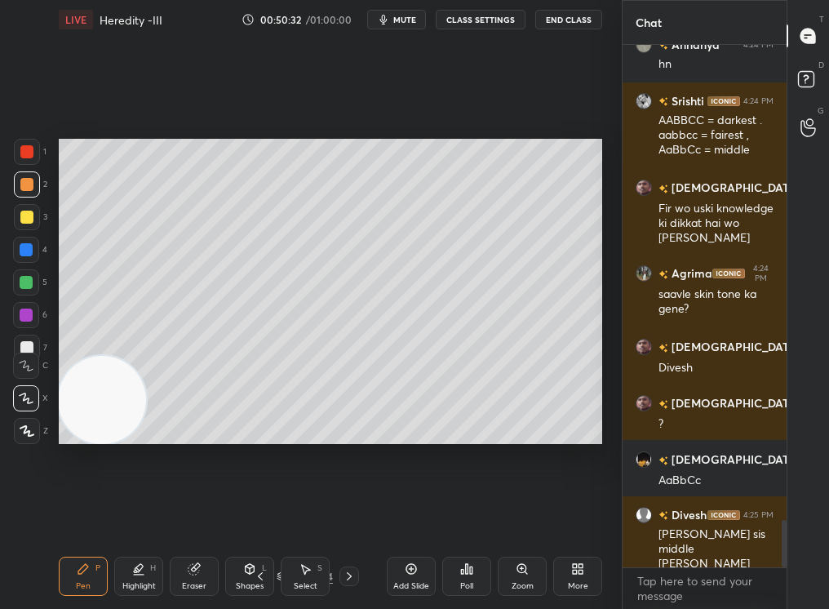
click at [32, 259] on div at bounding box center [26, 250] width 26 height 26
click at [24, 259] on div at bounding box center [26, 250] width 26 height 26
click at [24, 261] on div at bounding box center [26, 250] width 26 height 26
click at [30, 294] on div "5" at bounding box center [30, 285] width 34 height 33
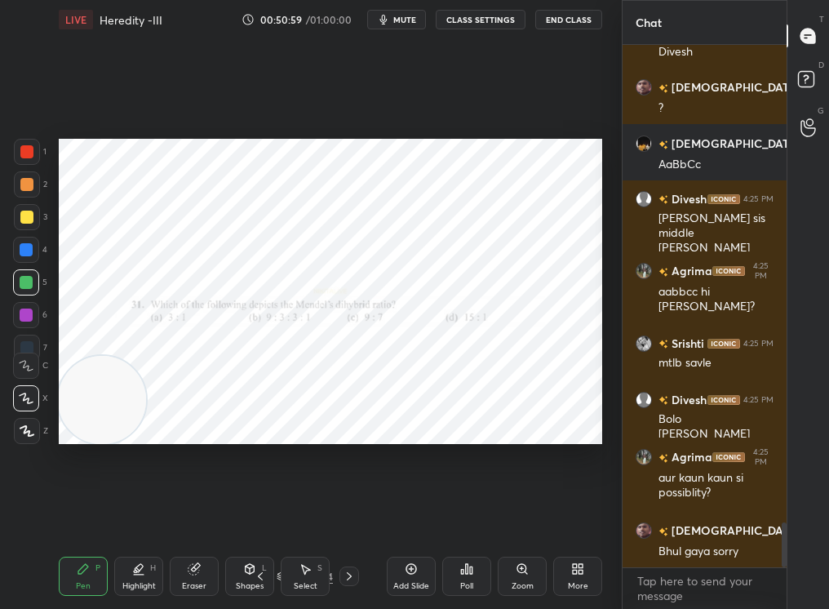
scroll to position [5584, 0]
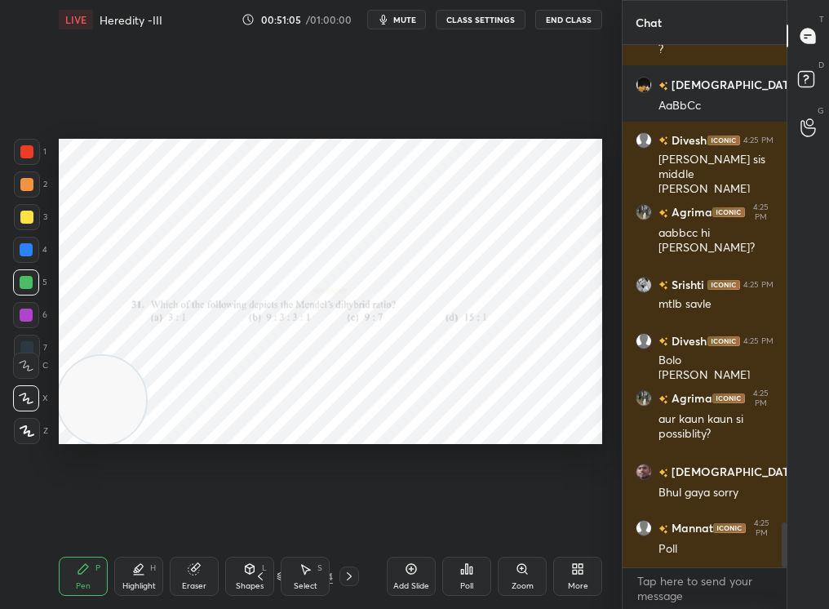
click at [472, 515] on icon at bounding box center [466, 568] width 13 height 13
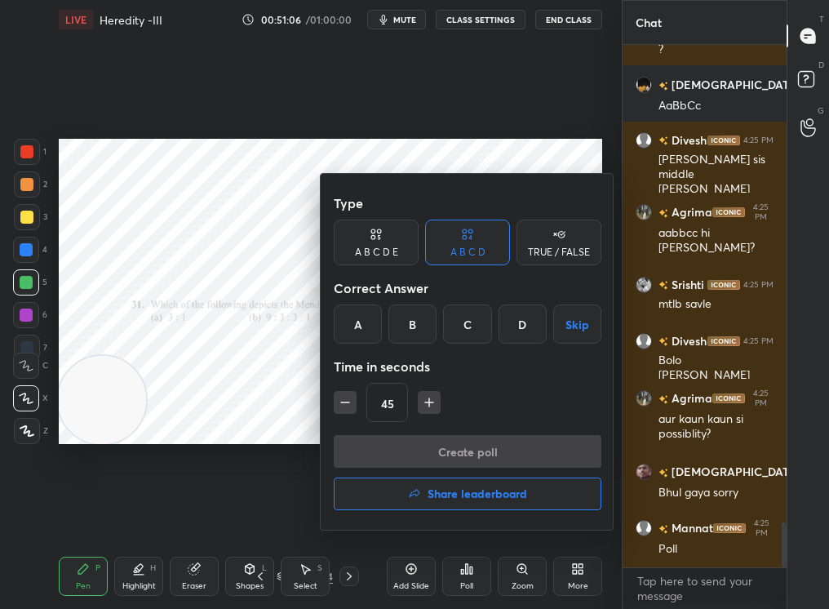
click at [412, 325] on div "B" at bounding box center [412, 323] width 48 height 39
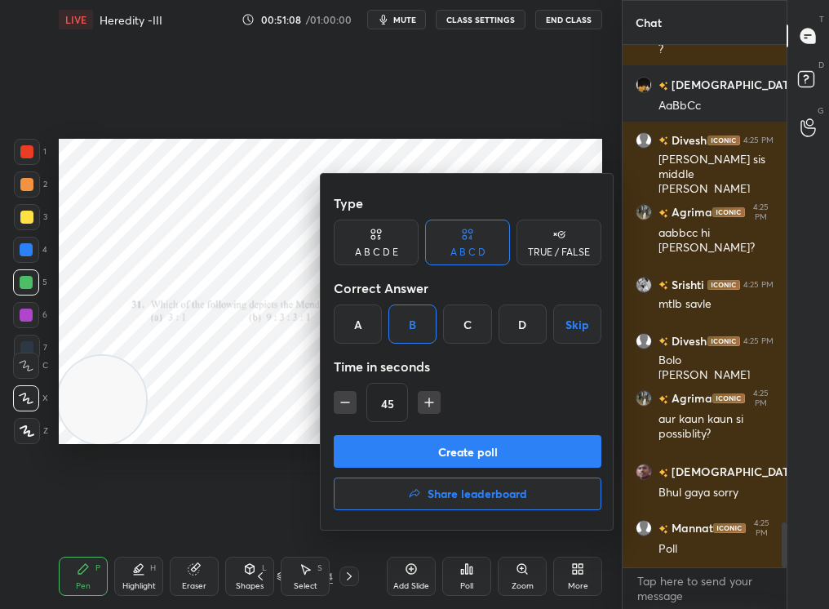
click at [449, 444] on button "Create poll" at bounding box center [468, 451] width 268 height 33
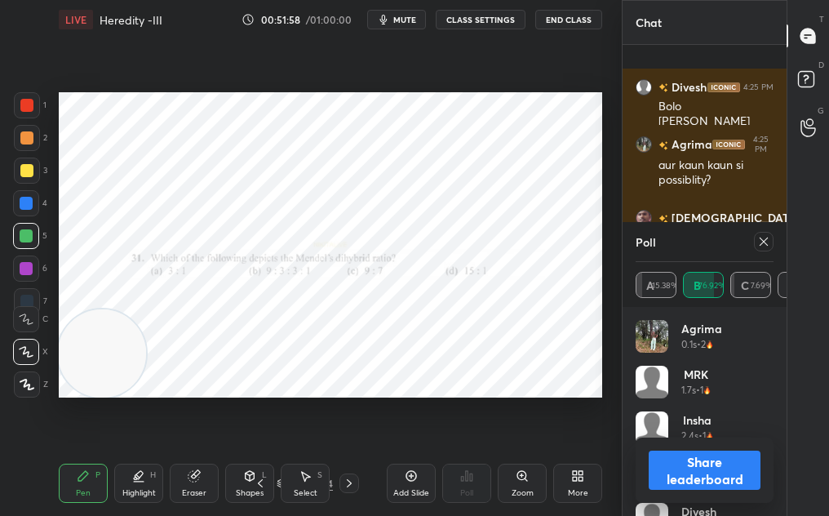
scroll to position [5947, 0]
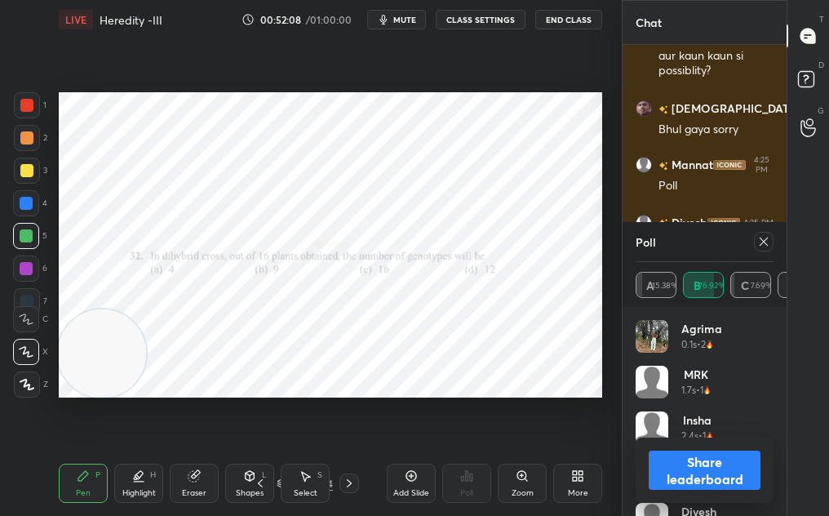
click at [767, 240] on icon at bounding box center [763, 241] width 13 height 13
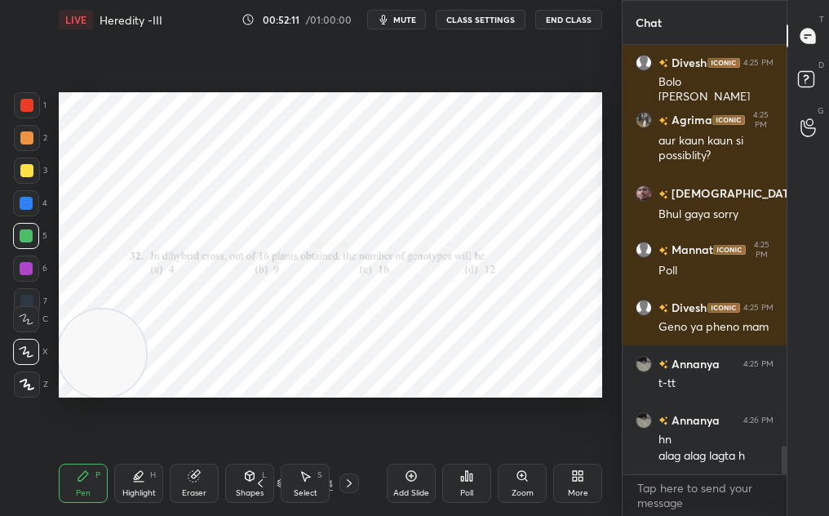
scroll to position [5933, 0]
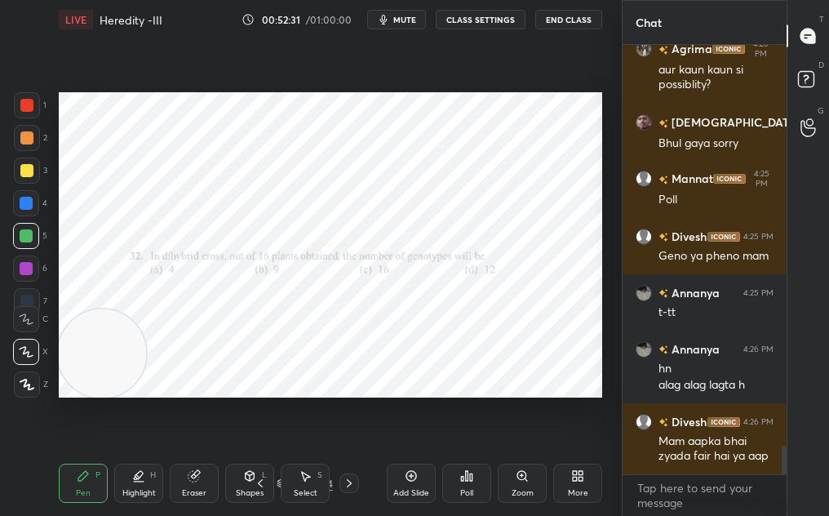
click at [568, 495] on div "More" at bounding box center [578, 493] width 20 height 8
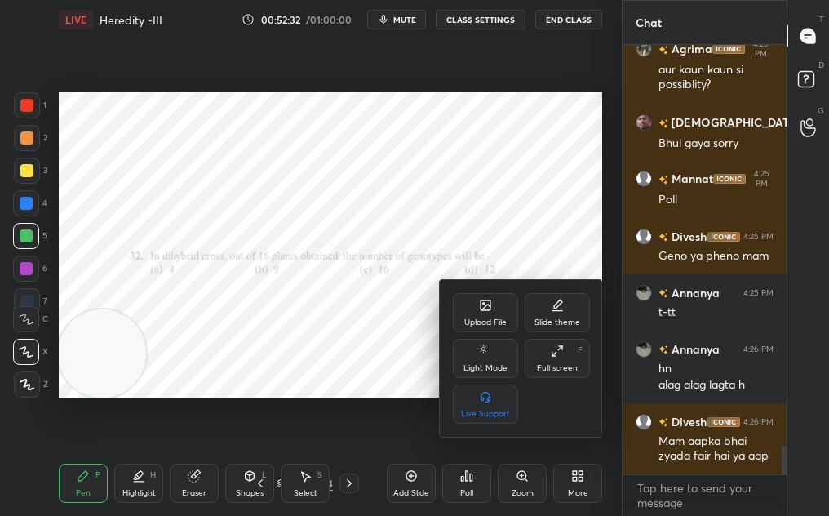
click at [464, 334] on div "Upload File Slide theme Light Mode Full screen F Live Support" at bounding box center [521, 358] width 137 height 131
click at [479, 305] on icon at bounding box center [485, 305] width 13 height 13
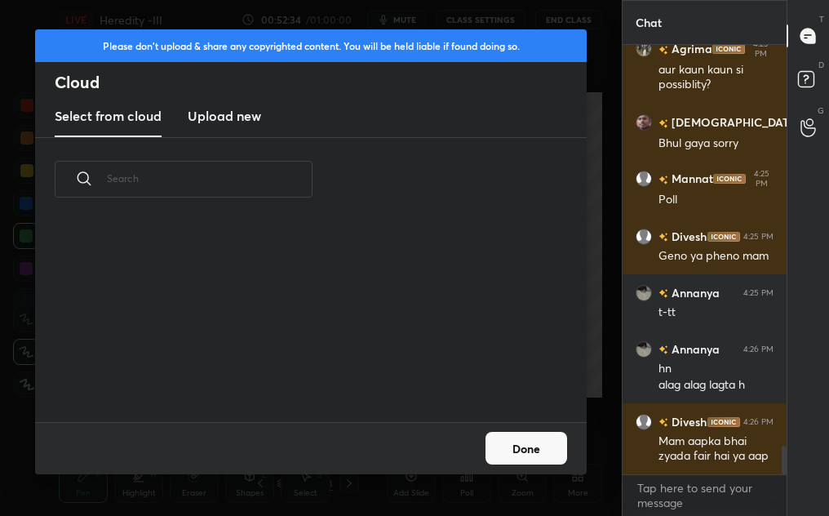
scroll to position [201, 524]
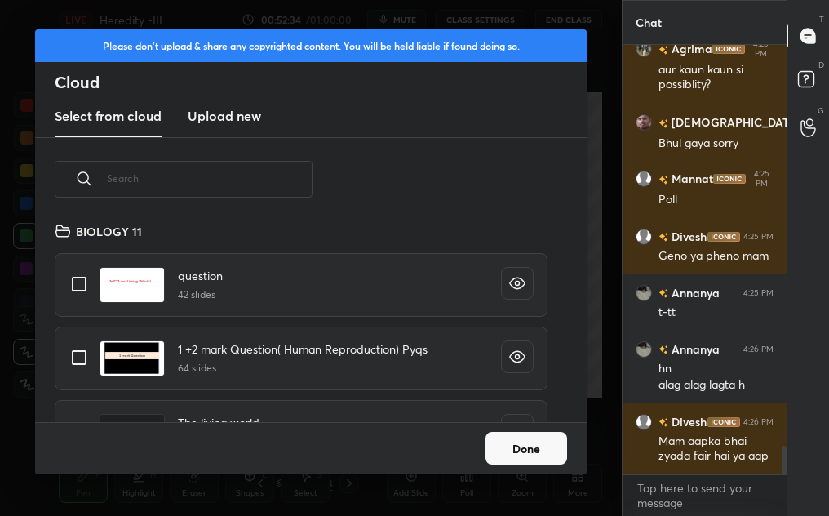
click at [215, 125] on h3 "Upload new" at bounding box center [224, 116] width 73 height 20
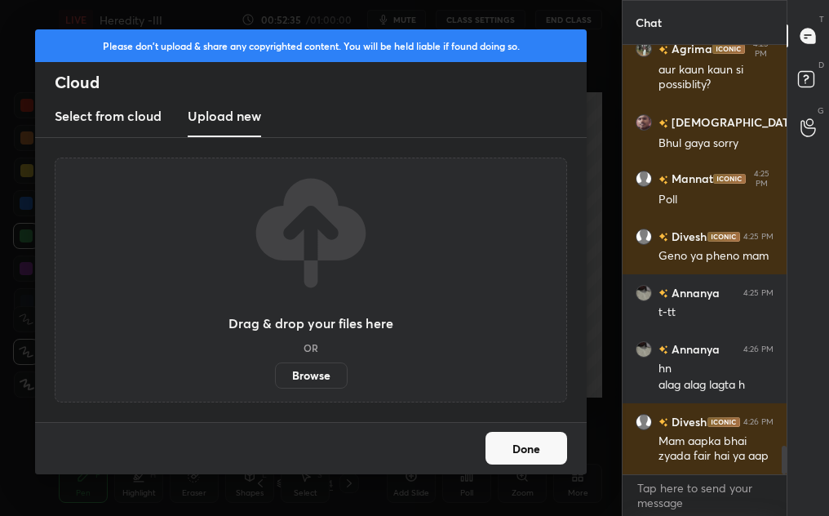
click at [309, 354] on div "Drag & drop your files here OR Browse" at bounding box center [310, 279] width 165 height 217
click at [309, 362] on label "Browse" at bounding box center [311, 375] width 73 height 26
click at [275, 362] on input "Browse" at bounding box center [275, 375] width 0 height 26
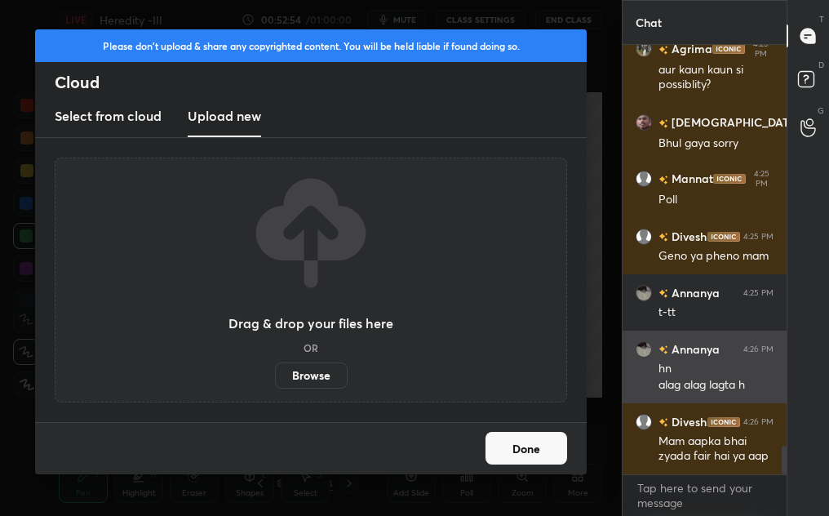
scroll to position [6092, 0]
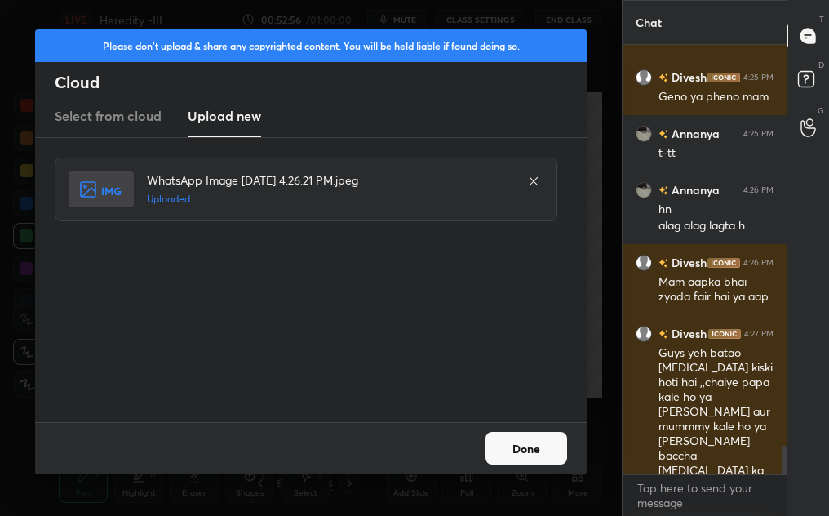
click at [556, 449] on button "Done" at bounding box center [526, 448] width 82 height 33
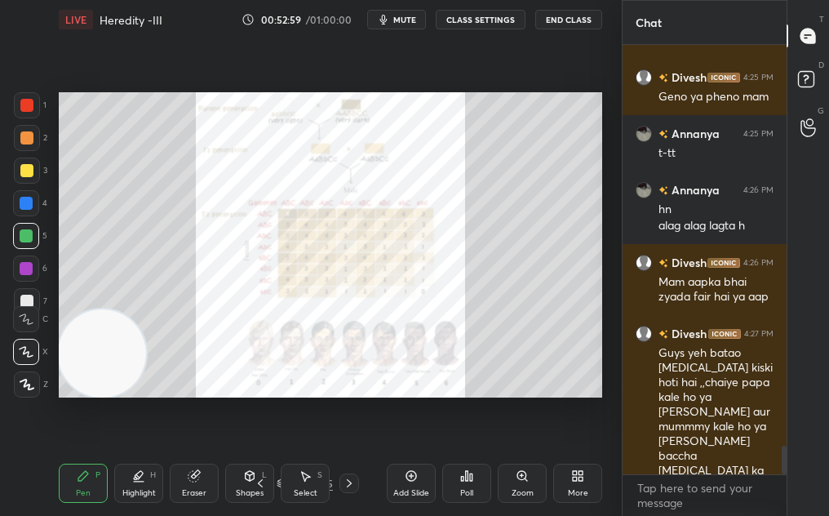
click at [522, 483] on div "Zoom" at bounding box center [522, 482] width 49 height 39
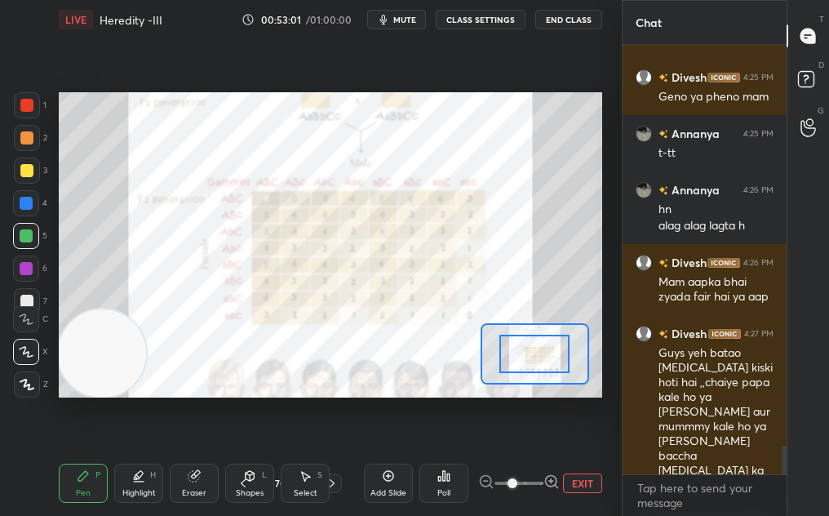
click at [543, 335] on div at bounding box center [534, 353] width 70 height 38
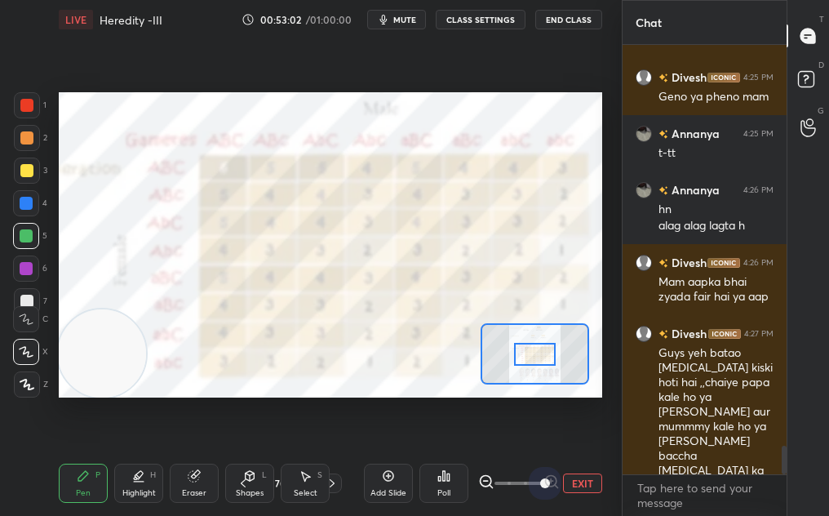
drag, startPoint x: 538, startPoint y: 475, endPoint x: 578, endPoint y: 475, distance: 40.8
click at [578, 475] on div "EXIT" at bounding box center [540, 483] width 124 height 20
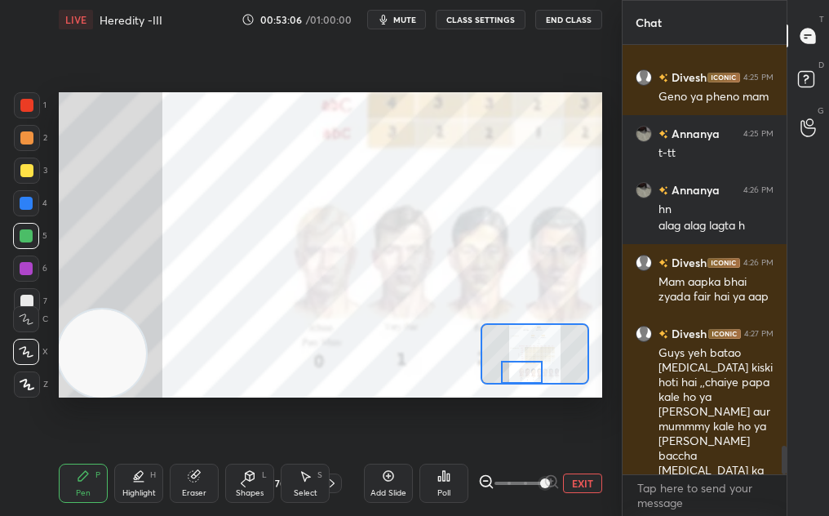
scroll to position [6148, 0]
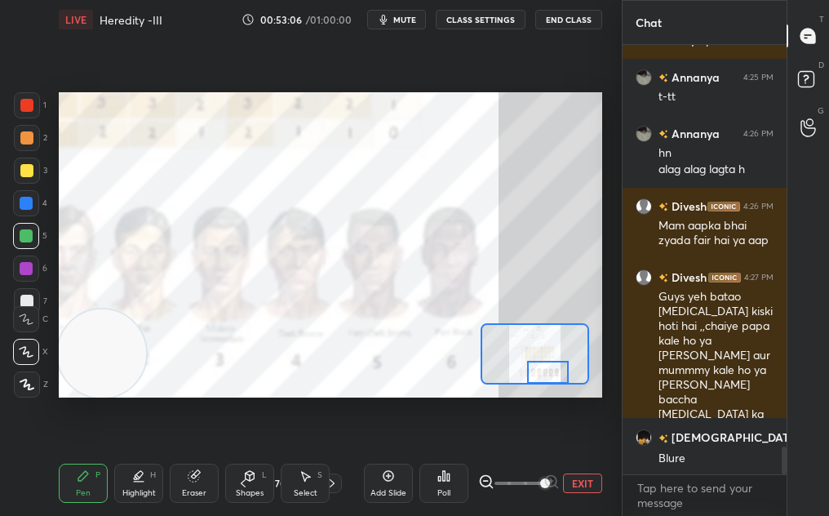
click at [545, 390] on div "Setting up your live class Poll for secs No correct answer Start poll" at bounding box center [330, 245] width 543 height 306
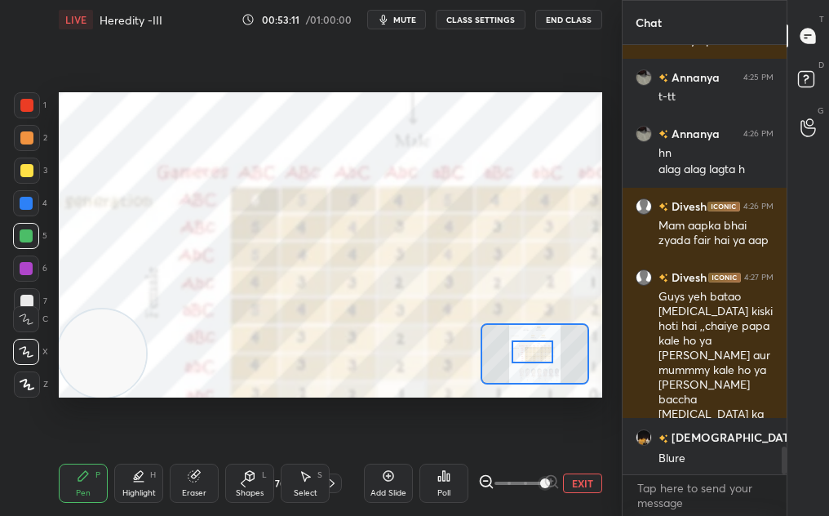
drag, startPoint x: 549, startPoint y: 375, endPoint x: 534, endPoint y: 357, distance: 23.7
click at [534, 357] on div at bounding box center [532, 351] width 42 height 23
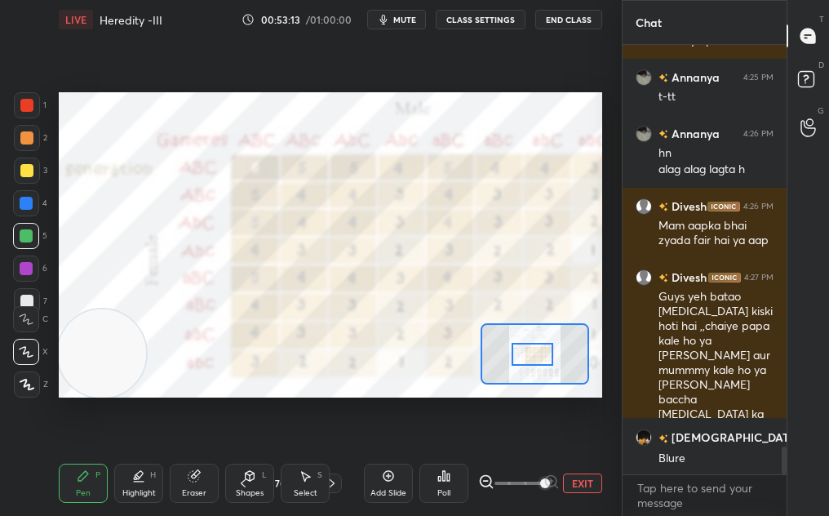
scroll to position [6165, 0]
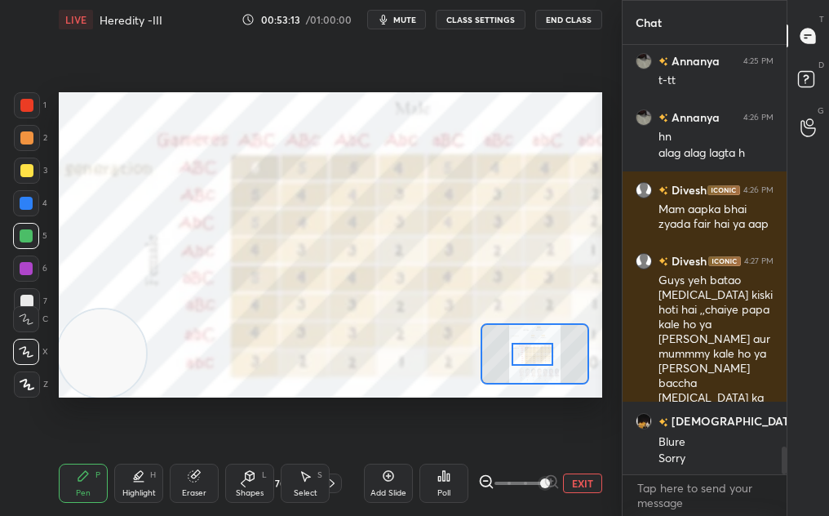
click at [574, 485] on button "EXIT" at bounding box center [582, 483] width 39 height 20
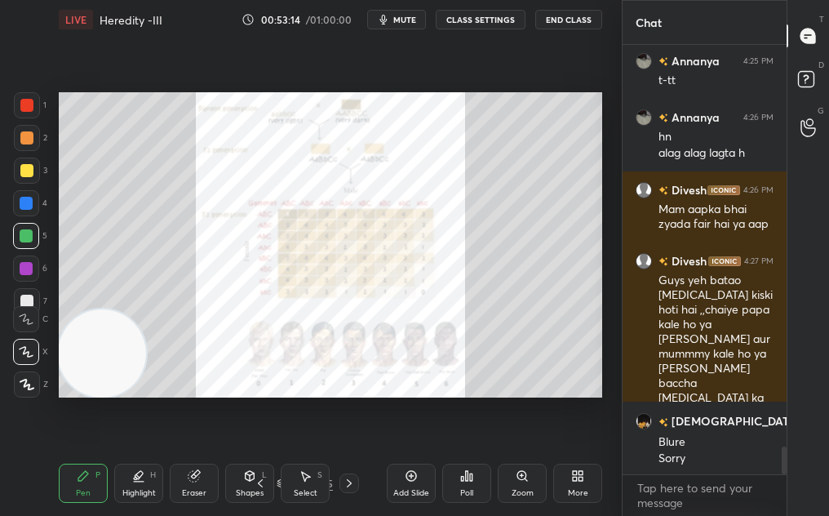
scroll to position [6224, 0]
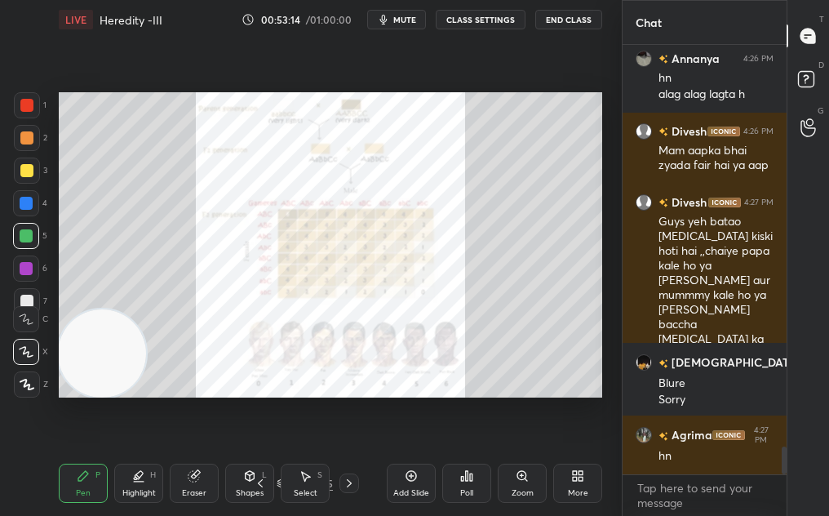
click at [578, 482] on div "More" at bounding box center [577, 482] width 49 height 39
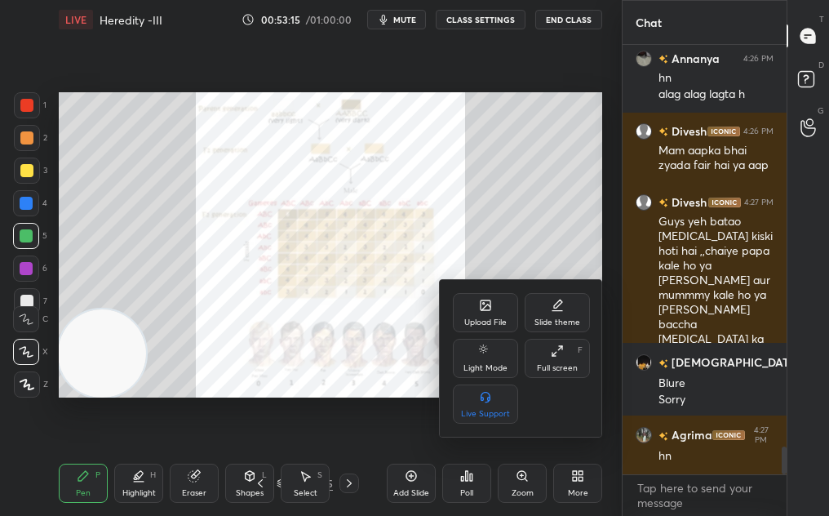
click at [475, 300] on div "Upload File" at bounding box center [485, 312] width 65 height 39
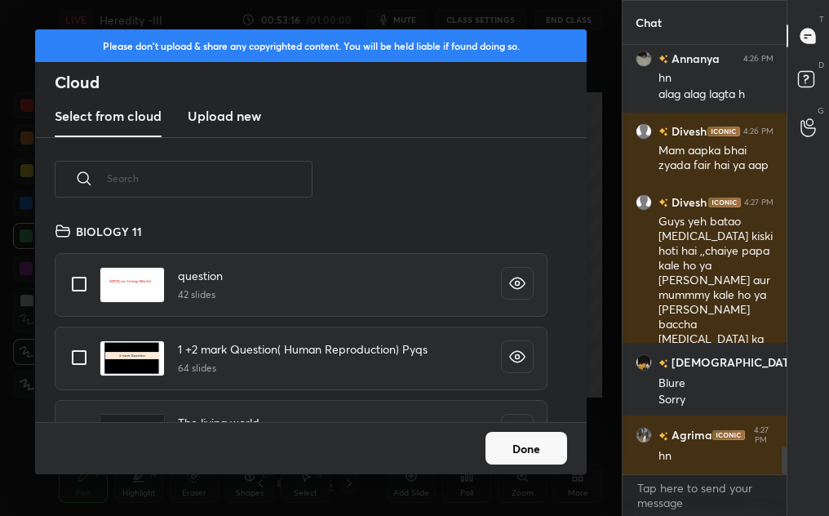
scroll to position [201, 524]
click at [236, 134] on new "Upload new" at bounding box center [224, 116] width 73 height 41
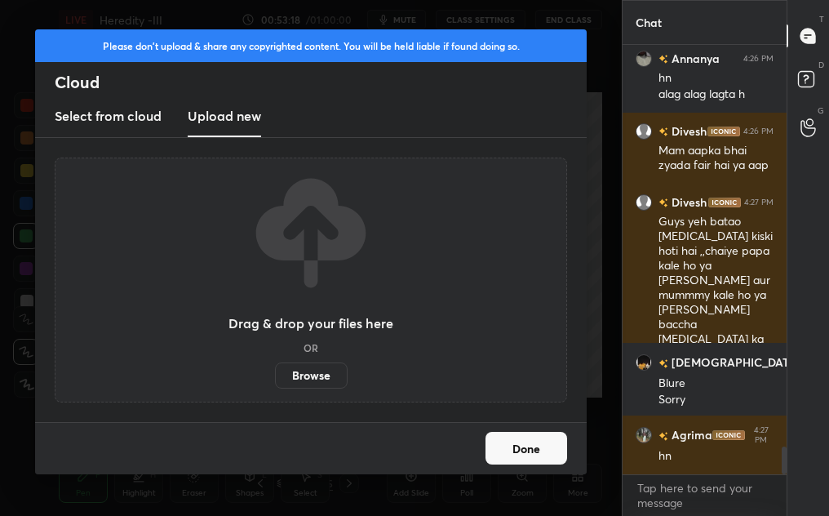
click at [314, 374] on label "Browse" at bounding box center [311, 375] width 73 height 26
click at [275, 374] on input "Browse" at bounding box center [275, 375] width 0 height 26
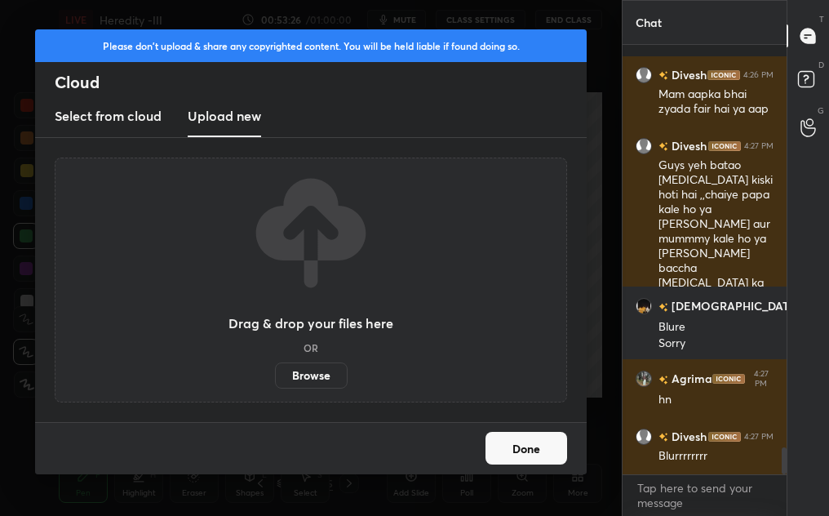
scroll to position [6395, 0]
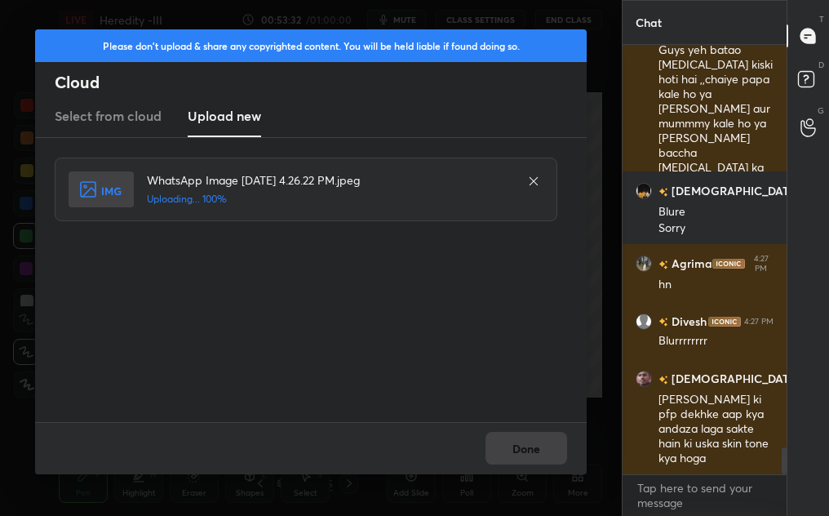
click at [520, 446] on div "Done" at bounding box center [310, 448] width 551 height 52
click at [520, 446] on button "Done" at bounding box center [526, 448] width 82 height 33
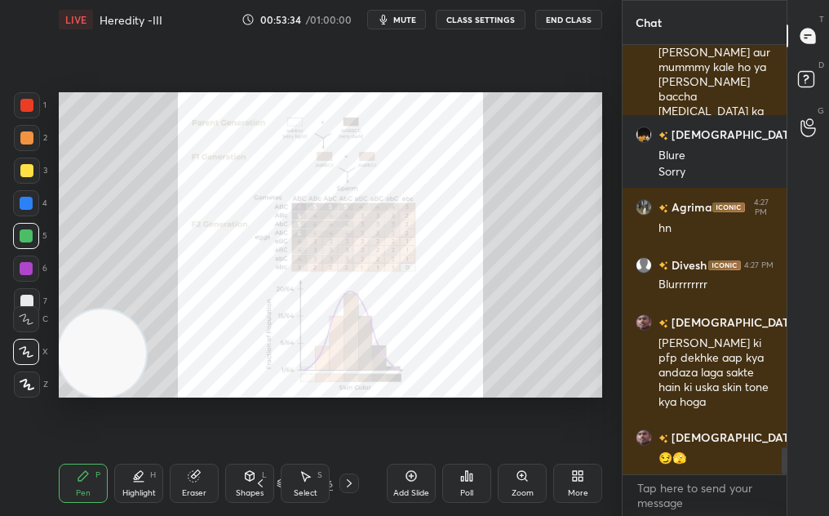
click at [516, 489] on div "Zoom" at bounding box center [522, 493] width 22 height 8
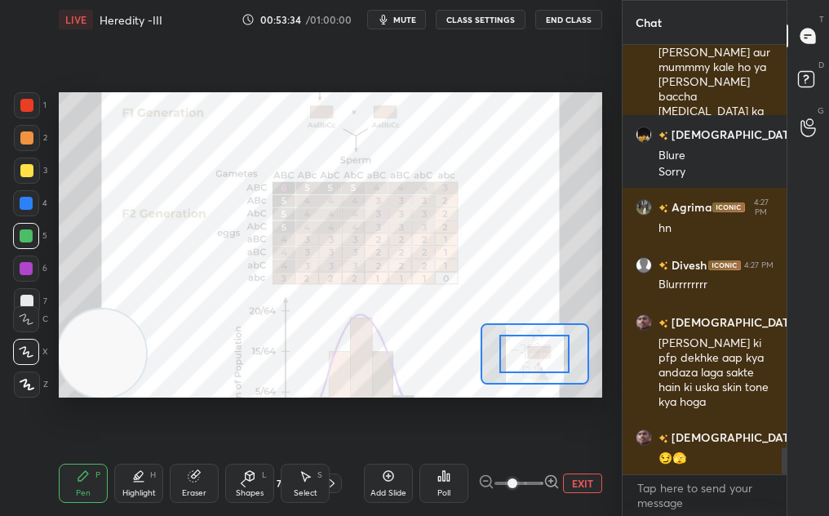
click at [516, 487] on span at bounding box center [512, 483] width 10 height 10
click at [119, 479] on div "Highlight H" at bounding box center [138, 482] width 49 height 39
click at [76, 496] on div "Pen" at bounding box center [83, 493] width 15 height 8
click at [21, 106] on div at bounding box center [26, 105] width 13 height 13
click at [135, 477] on icon at bounding box center [135, 477] width 3 height 2
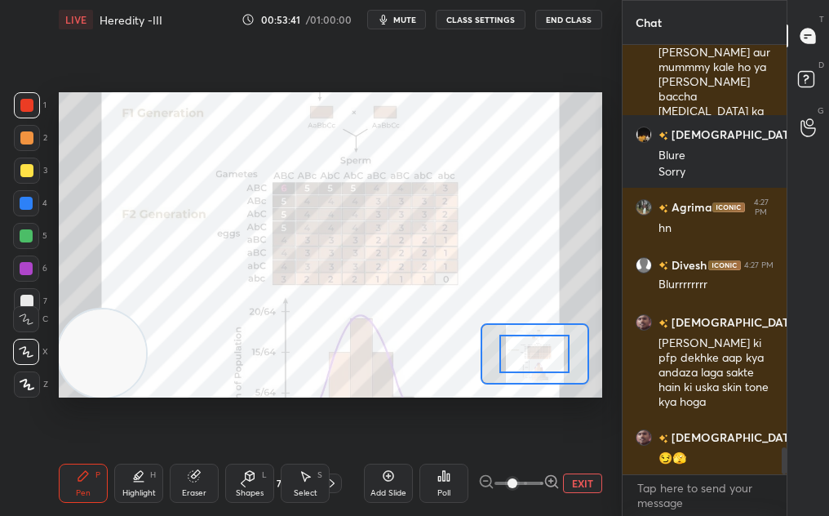
scroll to position [6537, 0]
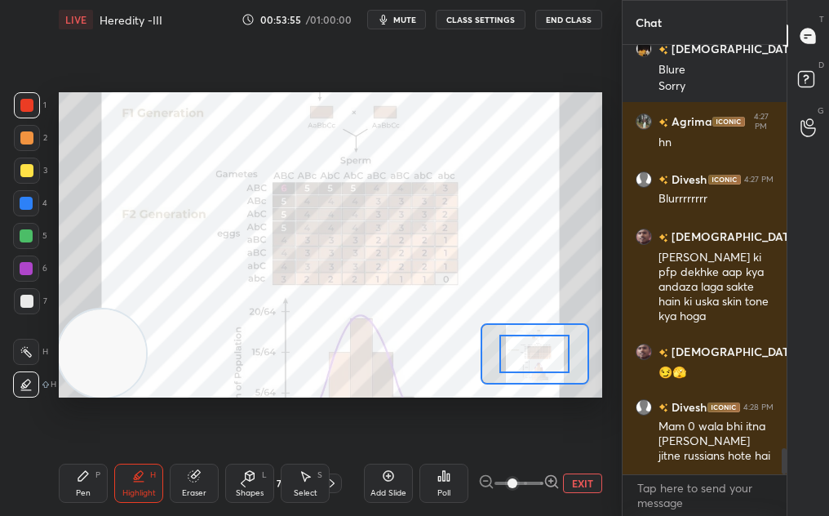
click at [569, 476] on button "EXIT" at bounding box center [582, 483] width 39 height 20
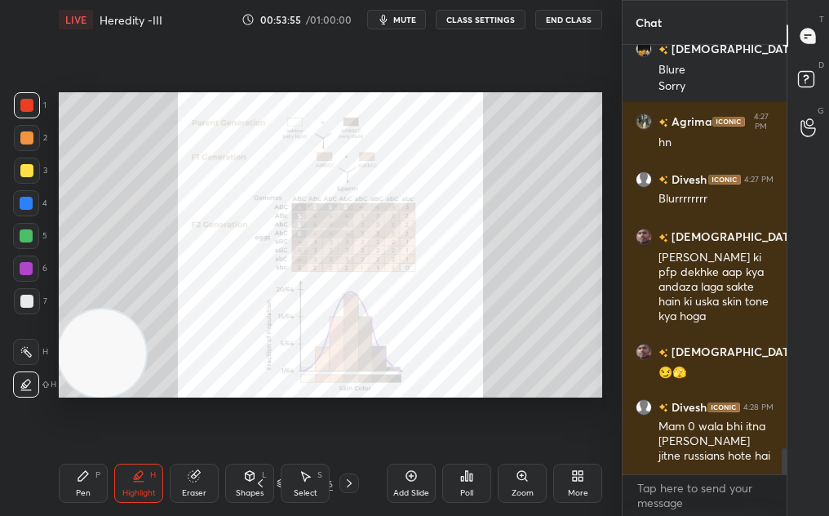
scroll to position [6610, 0]
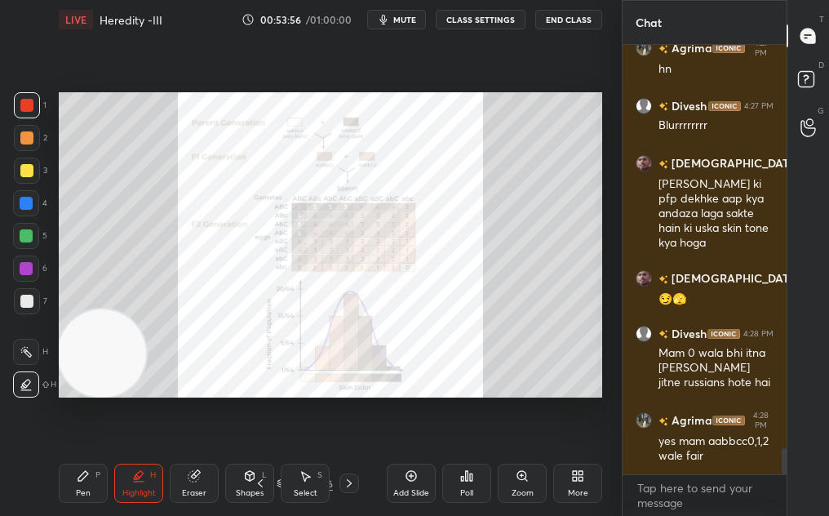
click at [314, 491] on div "Select" at bounding box center [306, 493] width 24 height 8
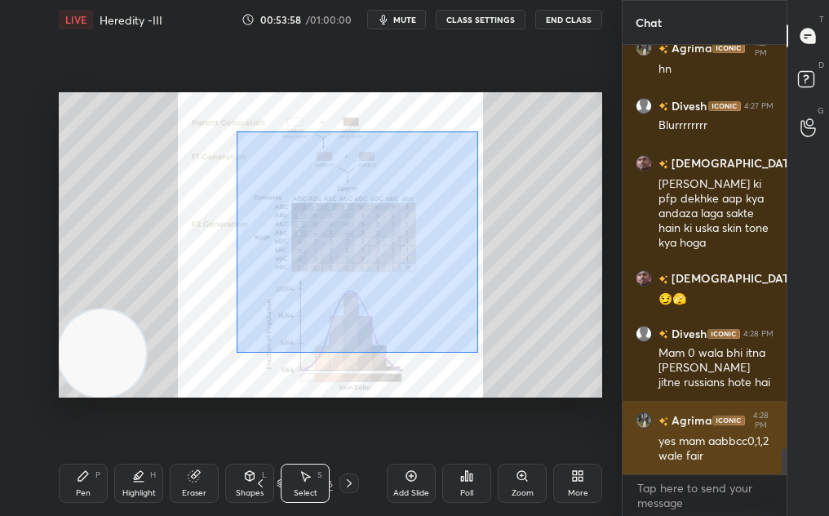
drag, startPoint x: 236, startPoint y: 131, endPoint x: 661, endPoint y: 445, distance: 529.0
click at [661, 445] on div "1 2 3 4 5 6 7 C X Z C X Z E E Erase all H H LIVE Heredity -III 00:53:58 / 01:00…" at bounding box center [414, 258] width 829 height 516
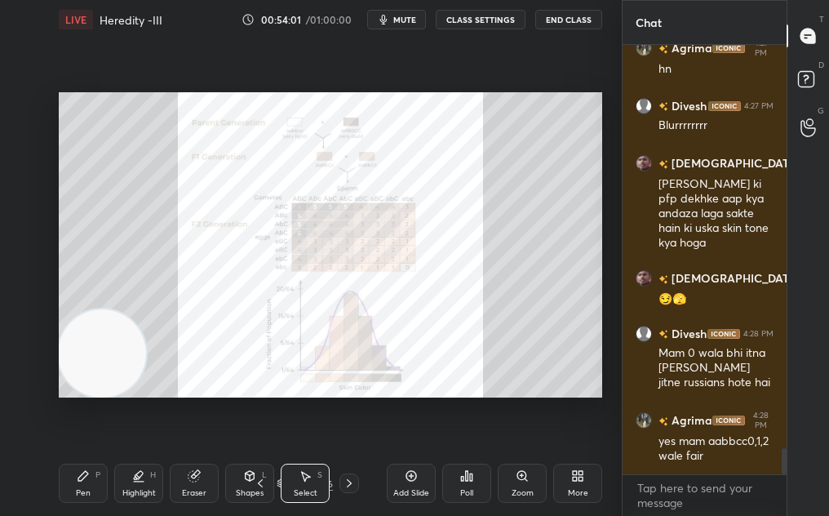
click at [520, 475] on icon at bounding box center [521, 475] width 3 height 0
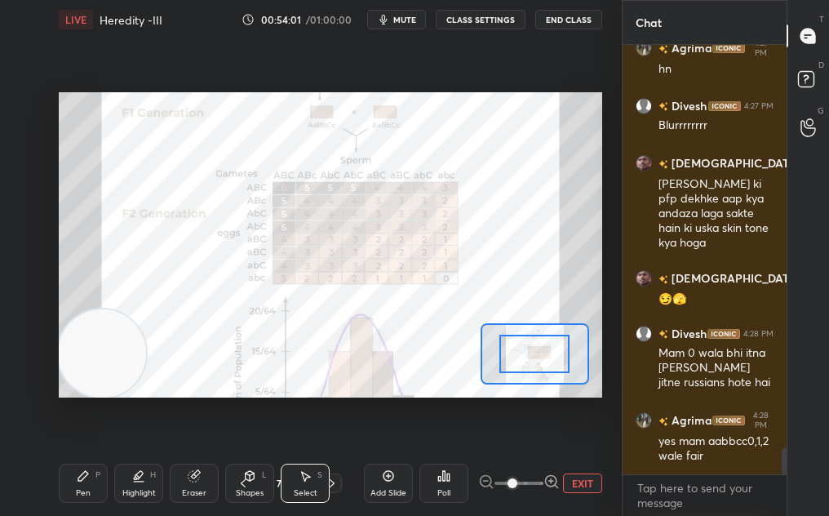
click at [517, 478] on span at bounding box center [512, 483] width 10 height 10
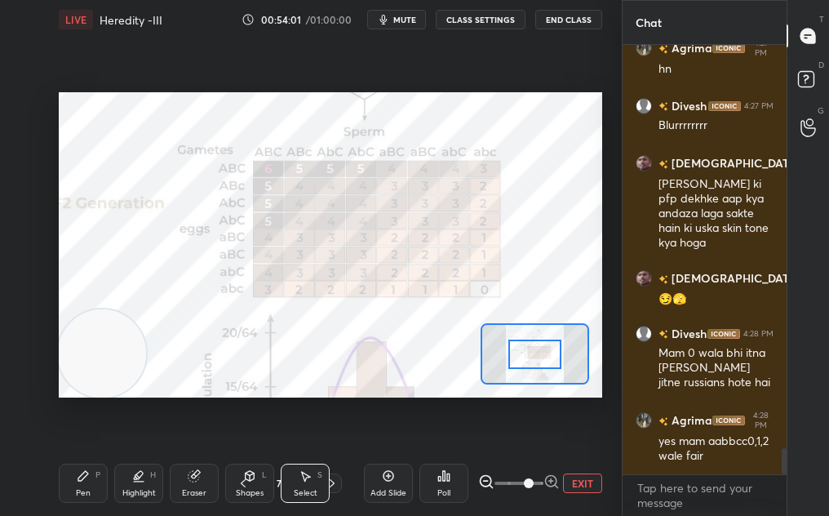
click at [524, 478] on span at bounding box center [529, 483] width 10 height 10
click at [86, 477] on icon at bounding box center [83, 475] width 13 height 13
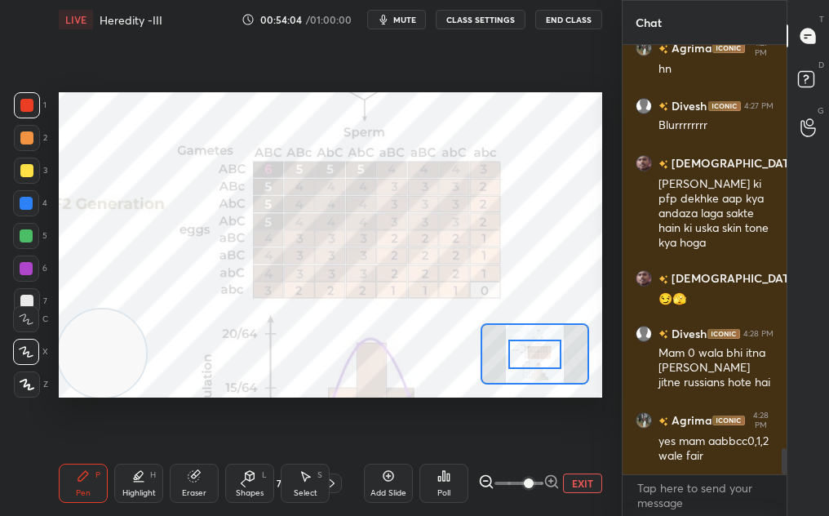
click at [26, 110] on div at bounding box center [26, 105] width 13 height 13
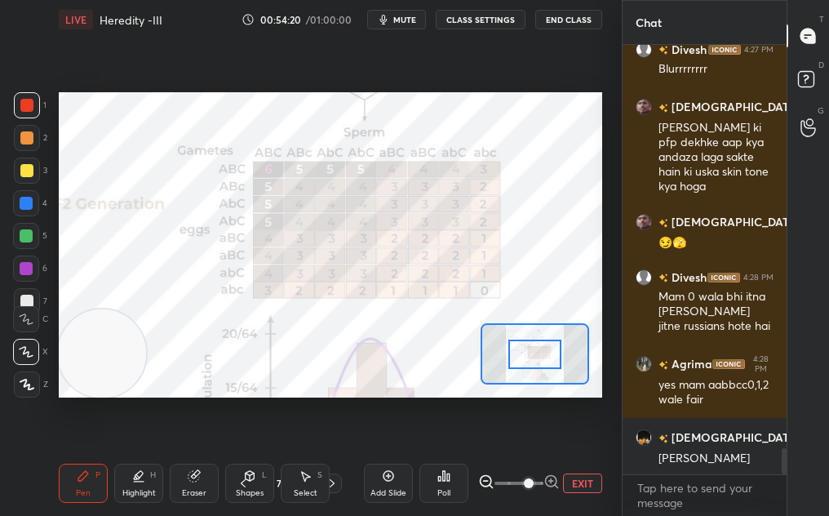
click at [580, 473] on button "EXIT" at bounding box center [582, 483] width 39 height 20
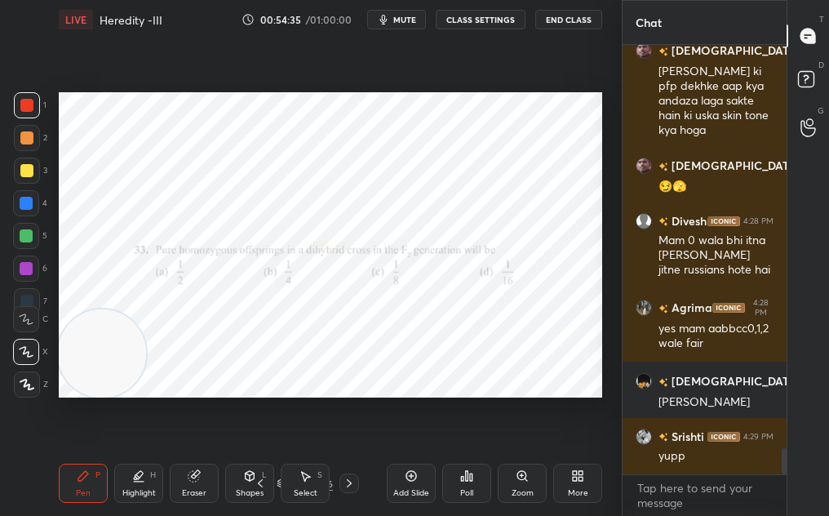
scroll to position [6796, 0]
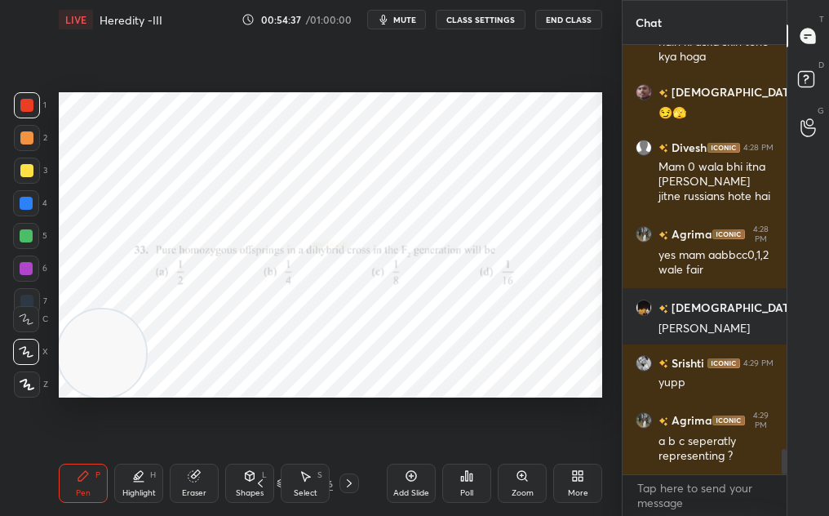
click at [406, 472] on icon at bounding box center [411, 475] width 13 height 13
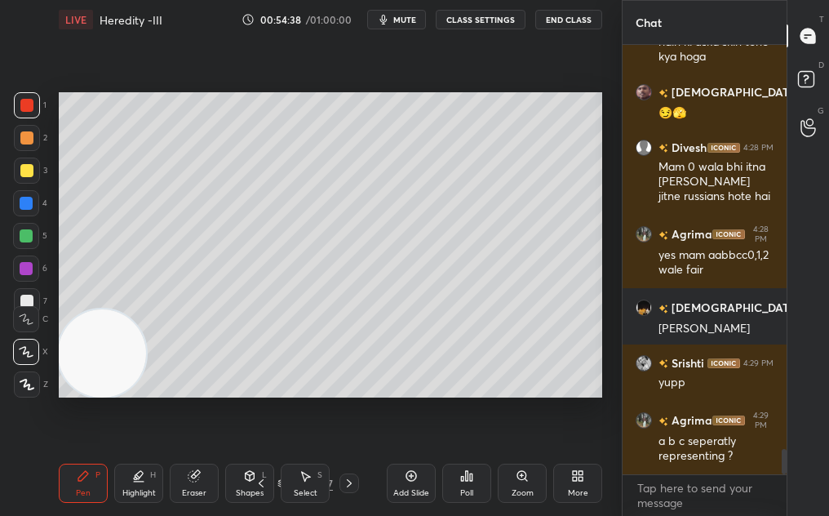
click at [451, 480] on div "Poll" at bounding box center [466, 482] width 49 height 39
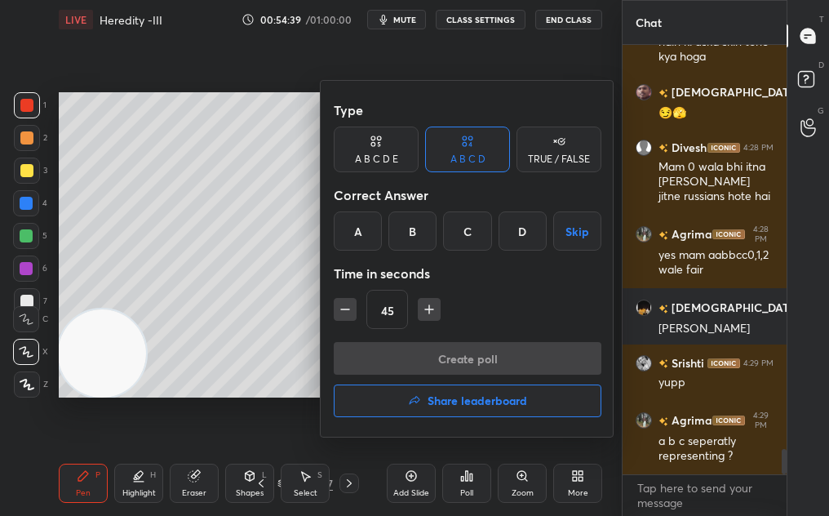
click at [436, 406] on h4 "Share leaderboard" at bounding box center [477, 400] width 100 height 11
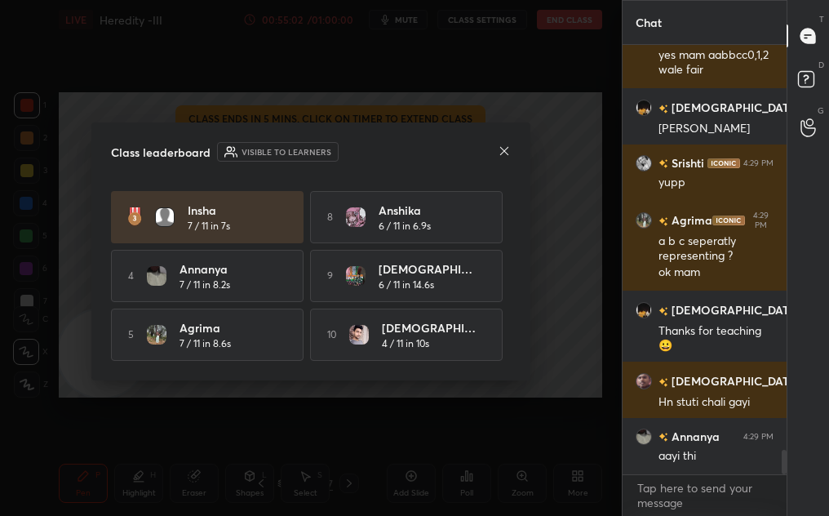
scroll to position [6, 6]
click at [511, 146] on div "Class leaderboard Visible to learners Srishti 8 / 11 in 9.4s 6 MRK 6 / 11 in 3.…" at bounding box center [310, 251] width 439 height 258
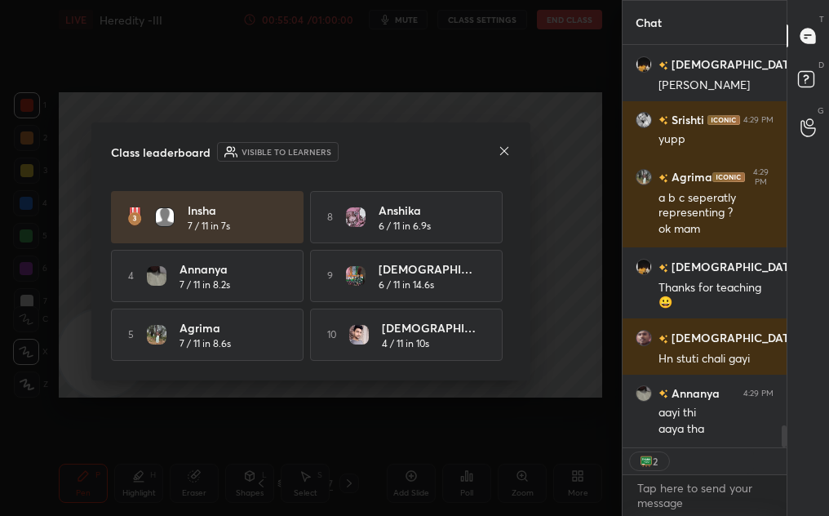
click at [506, 153] on icon at bounding box center [504, 150] width 13 height 13
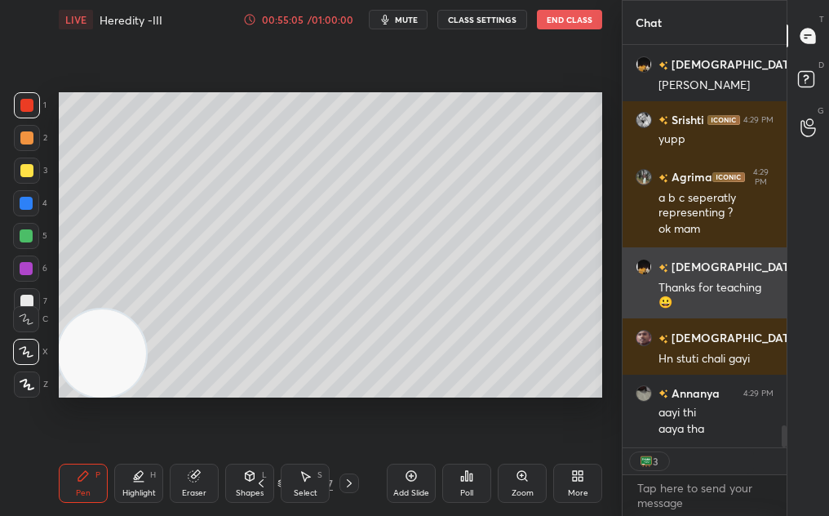
scroll to position [7096, 0]
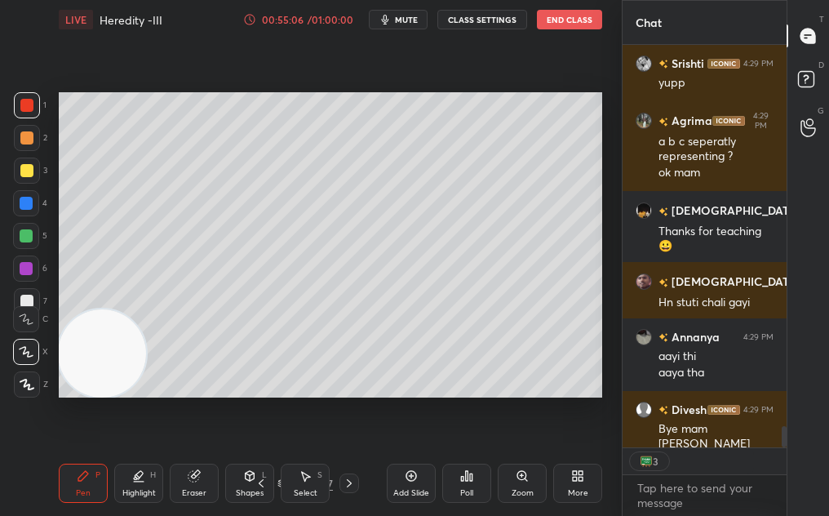
click at [271, 7] on div "LIVE Heredity -III 00:55:06 / 01:00:00 mute CLASS SETTINGS End Class" at bounding box center [330, 19] width 543 height 39
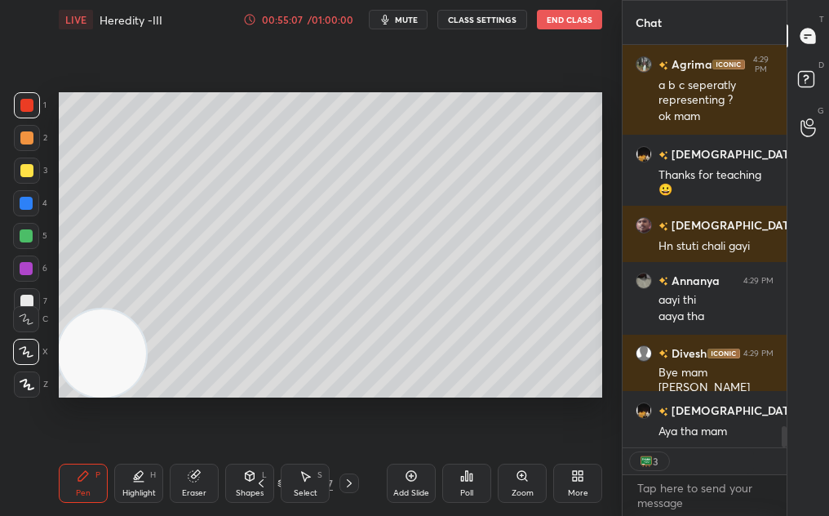
click at [276, 7] on div "LIVE Heredity -III 00:55:07 / 01:00:00 mute CLASS SETTINGS End Class" at bounding box center [330, 19] width 543 height 39
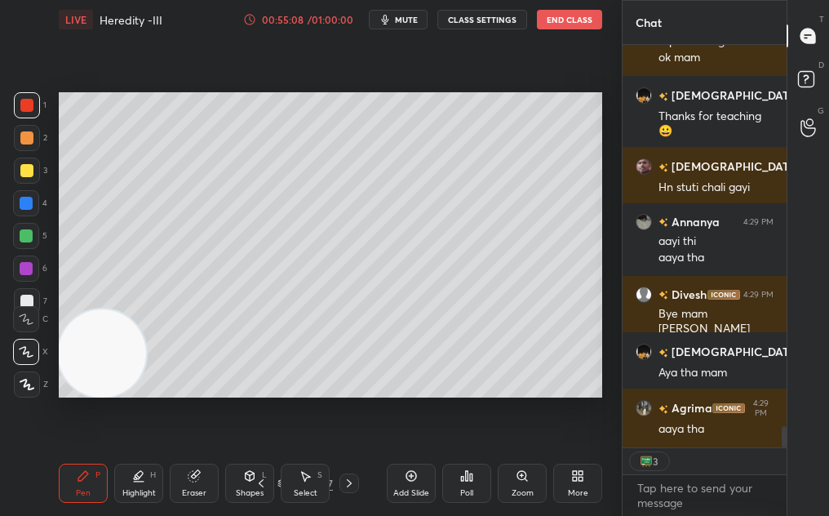
click at [279, 20] on div "00:55:08" at bounding box center [282, 20] width 46 height 10
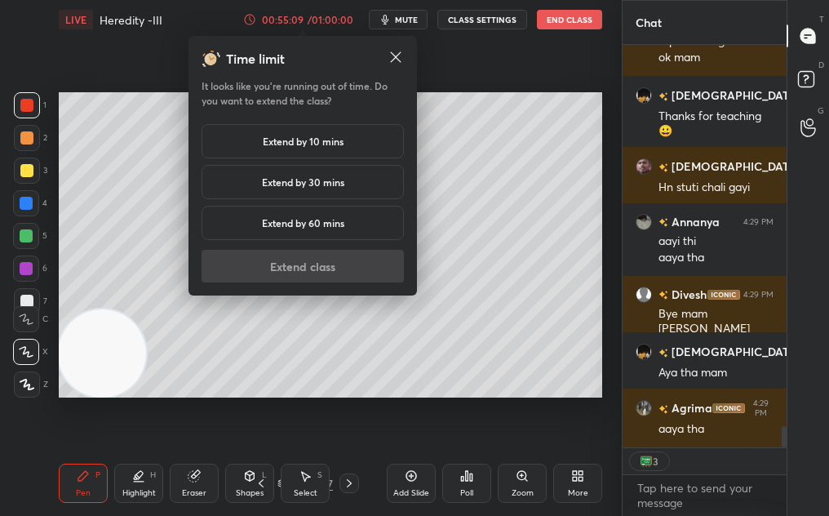
click at [305, 146] on h5 "Extend by 10 mins" at bounding box center [303, 141] width 81 height 15
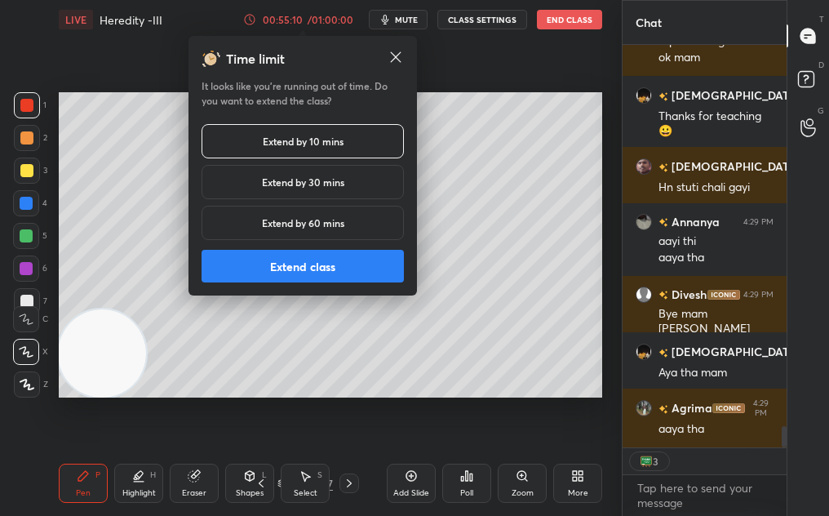
click at [365, 279] on button "Extend class" at bounding box center [302, 266] width 202 height 33
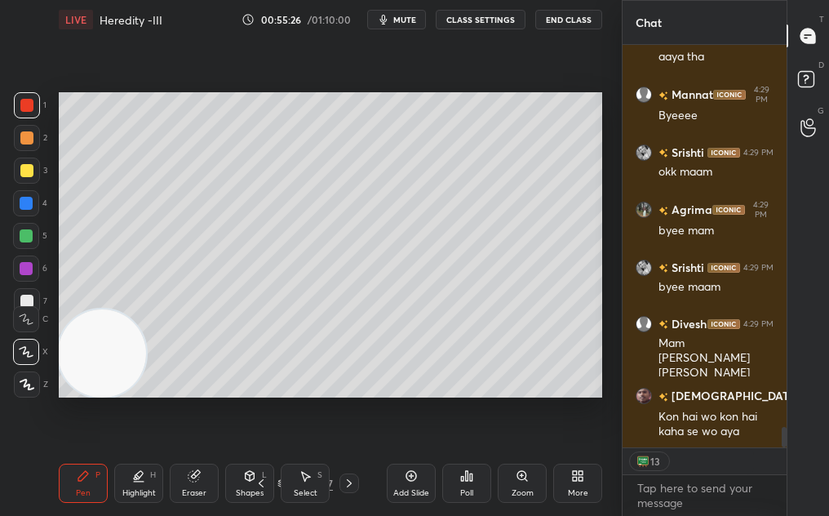
scroll to position [7556, 0]
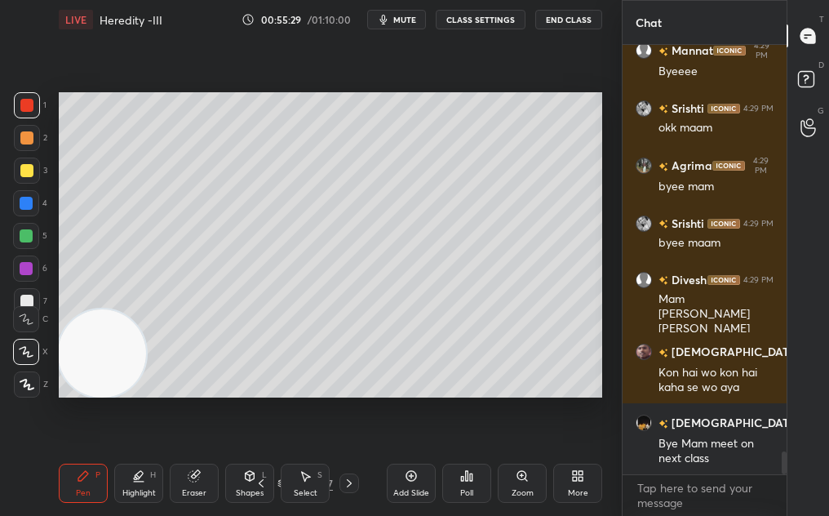
click at [564, 17] on button "End Class" at bounding box center [568, 20] width 67 height 20
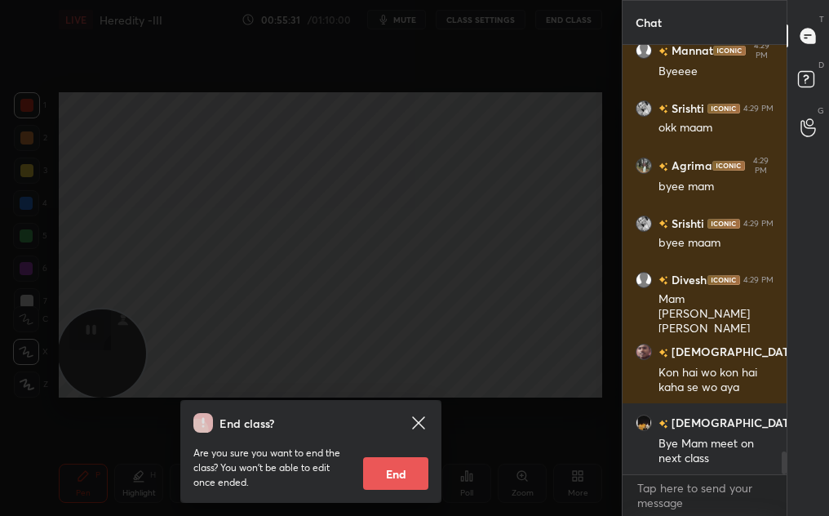
click at [404, 474] on button "End" at bounding box center [395, 473] width 65 height 33
type textarea "x"
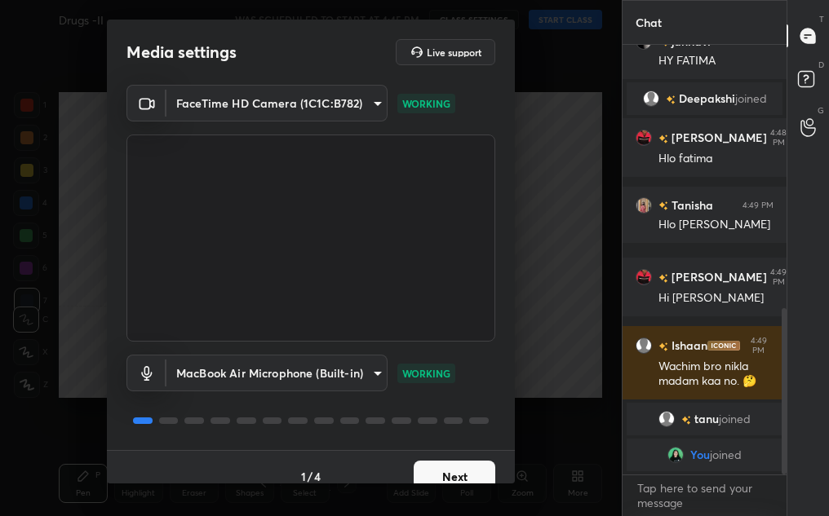
scroll to position [715, 0]
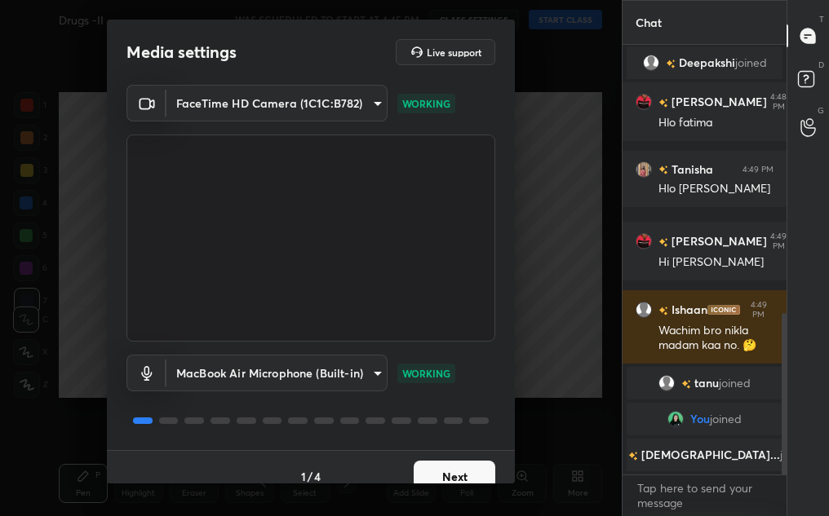
click at [445, 476] on button "Next" at bounding box center [455, 477] width 82 height 33
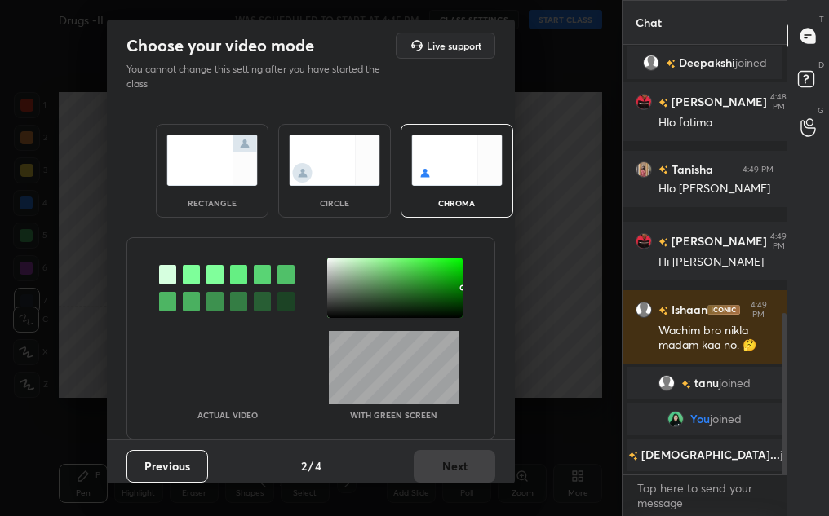
click at [335, 186] on div "circle" at bounding box center [334, 171] width 113 height 94
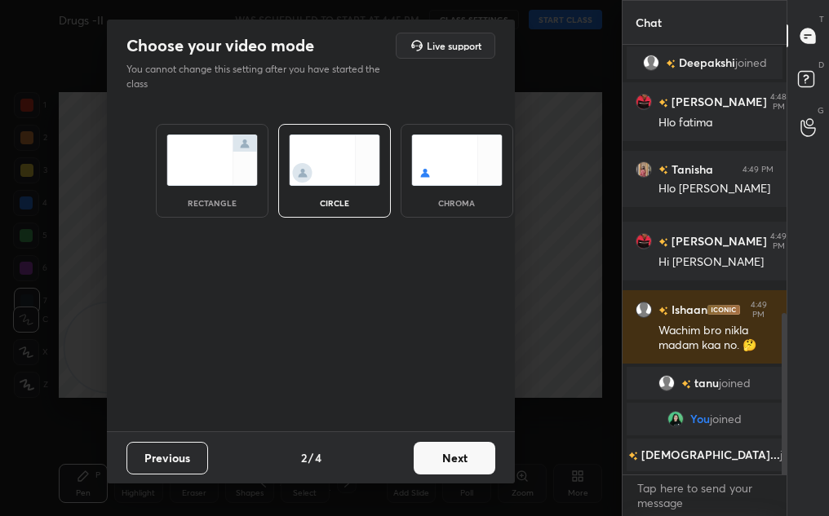
click at [456, 461] on button "Next" at bounding box center [455, 458] width 82 height 33
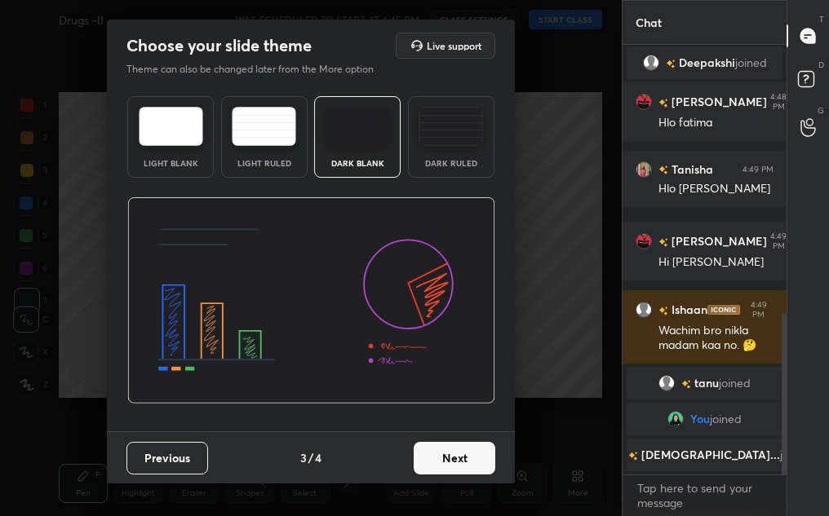
click at [504, 467] on div "Previous 3 / 4 Next" at bounding box center [311, 458] width 408 height 52
click at [462, 477] on div "Previous 3 / 4 Next" at bounding box center [311, 458] width 408 height 52
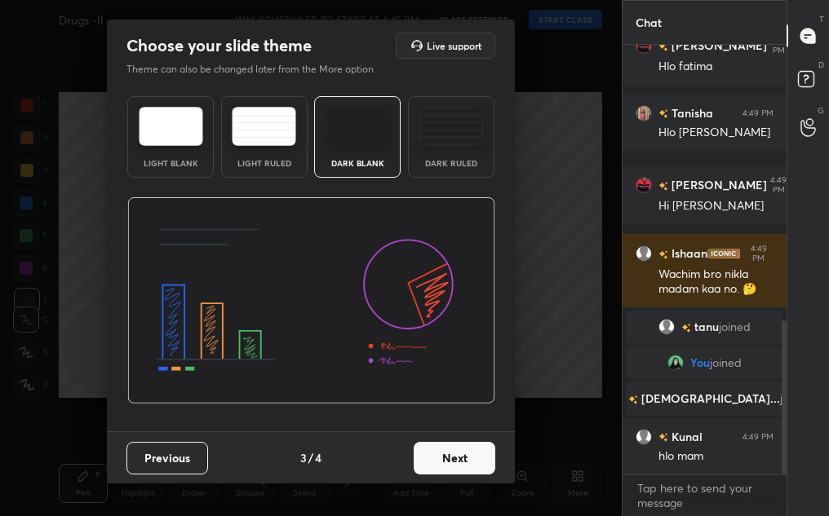
click at [457, 455] on button "Next" at bounding box center [455, 458] width 82 height 33
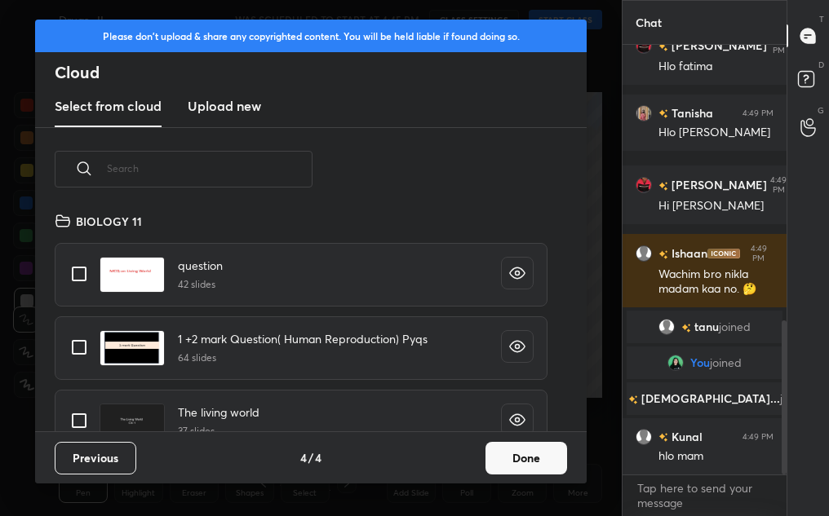
scroll to position [220, 524]
click at [514, 464] on button "Done" at bounding box center [526, 458] width 82 height 33
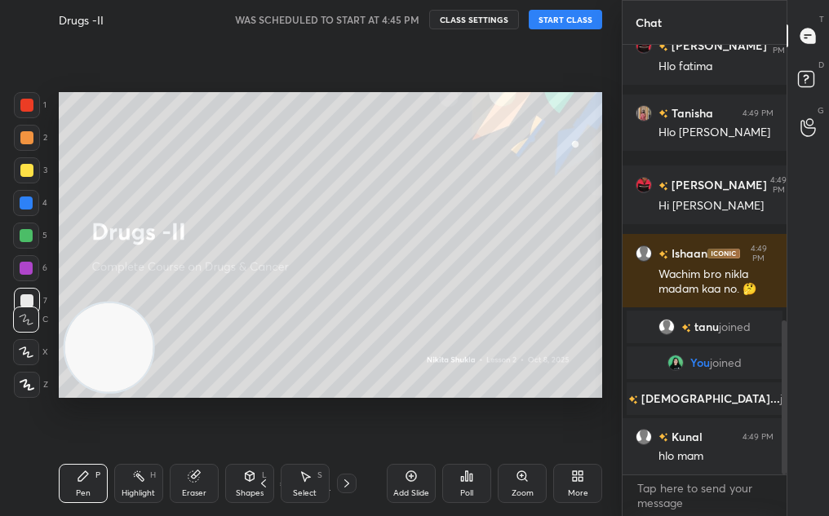
click at [560, 16] on button "START CLASS" at bounding box center [565, 20] width 73 height 20
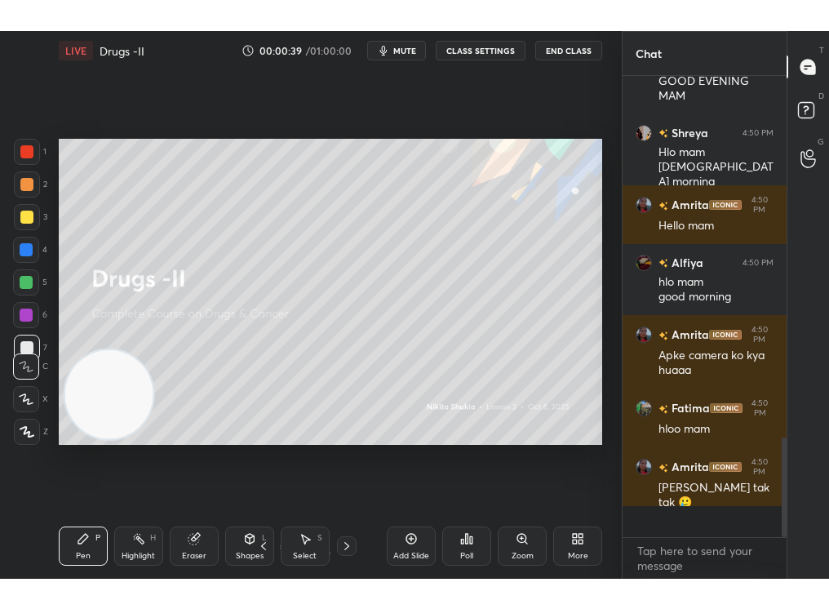
scroll to position [1467, 0]
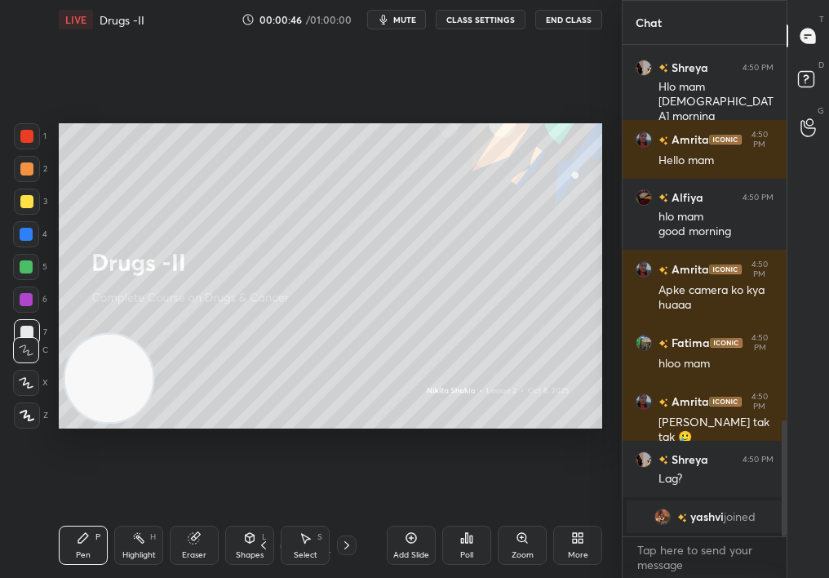
click at [467, 516] on div "Poll" at bounding box center [466, 544] width 49 height 39
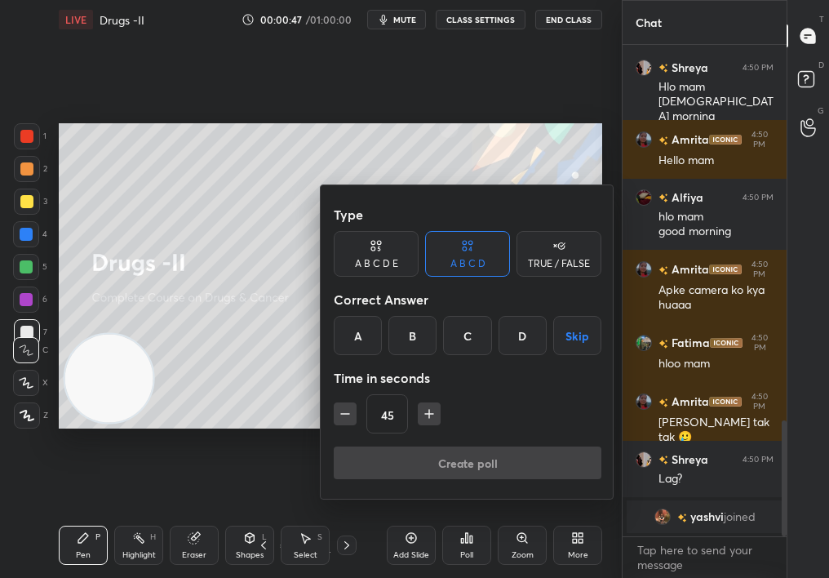
click at [576, 268] on div "TRUE / FALSE" at bounding box center [559, 264] width 62 height 10
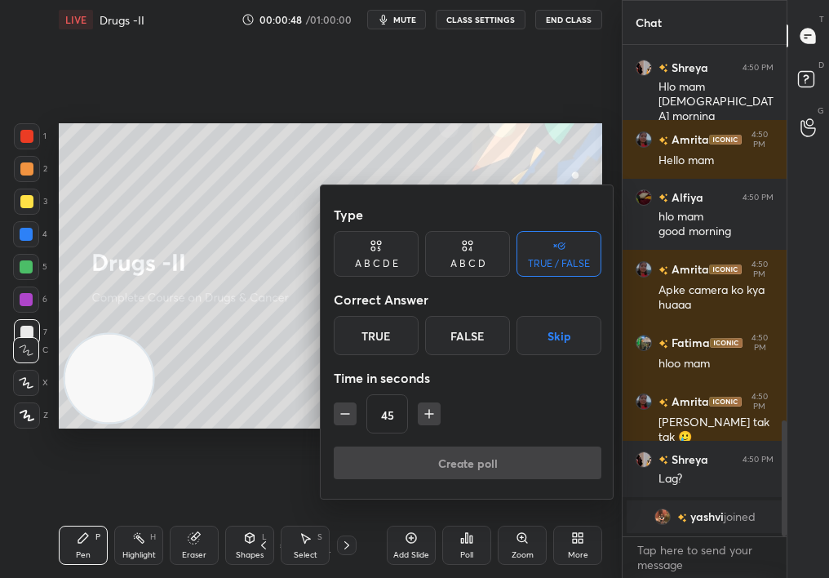
drag, startPoint x: 397, startPoint y: 330, endPoint x: 400, endPoint y: 339, distance: 10.1
click at [401, 341] on div "True" at bounding box center [376, 335] width 85 height 39
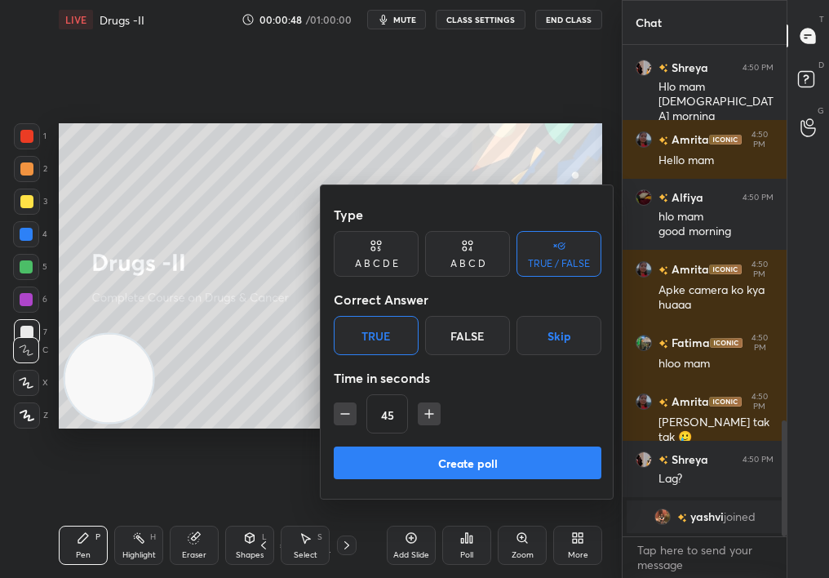
click at [471, 456] on button "Create poll" at bounding box center [468, 462] width 268 height 33
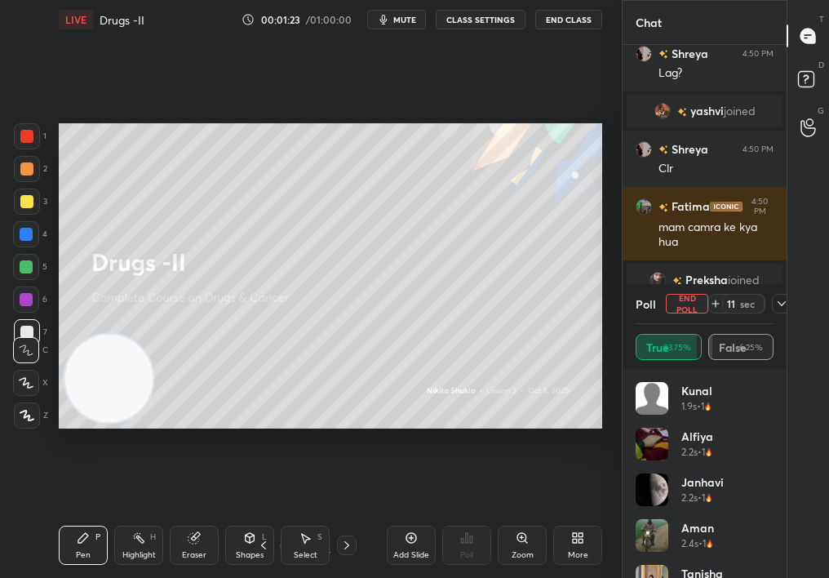
click at [786, 291] on div "Poll End Poll 11 sec True 93.75% False 6.25%" at bounding box center [704, 326] width 164 height 85
click at [778, 308] on icon at bounding box center [781, 303] width 13 height 13
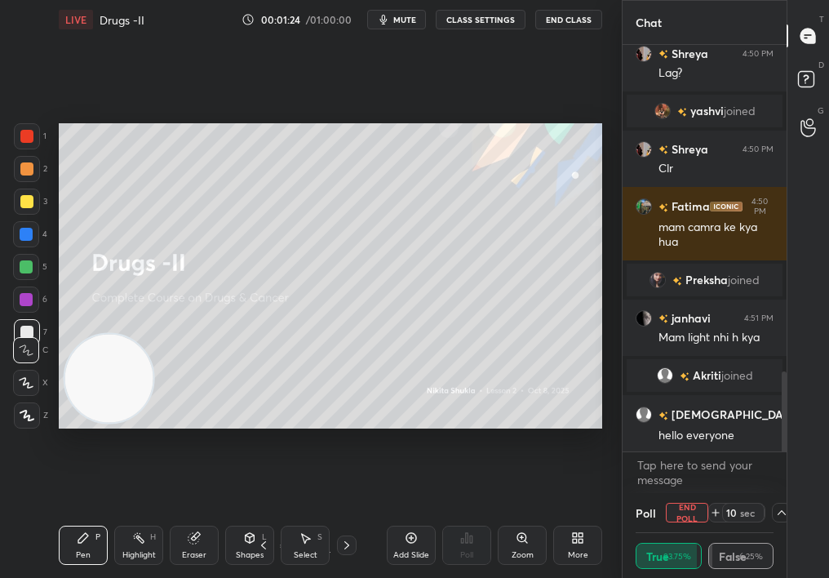
click at [684, 506] on button "End Poll" at bounding box center [687, 513] width 42 height 20
type textarea "x"
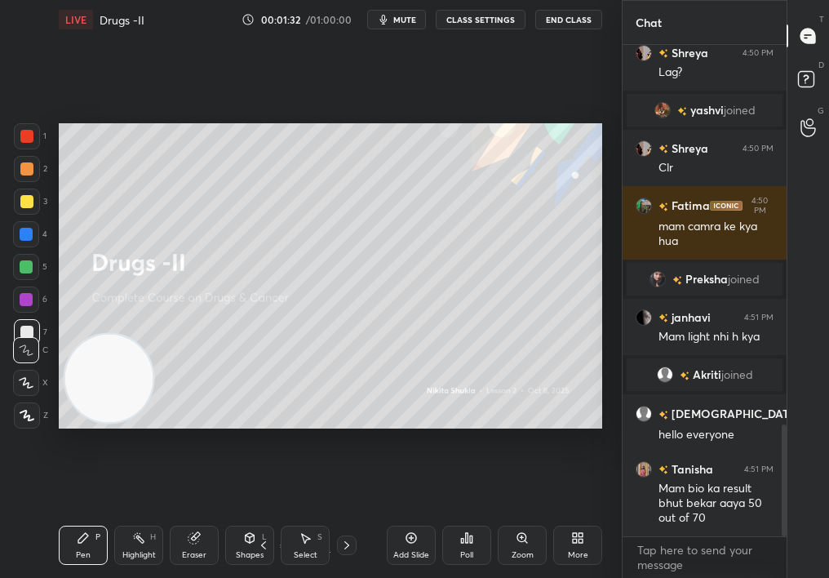
click at [556, 516] on div "Add Slide Poll Zoom More" at bounding box center [494, 544] width 215 height 91
drag, startPoint x: 553, startPoint y: 540, endPoint x: 556, endPoint y: 525, distance: 15.8
click at [556, 516] on div "More" at bounding box center [577, 544] width 49 height 39
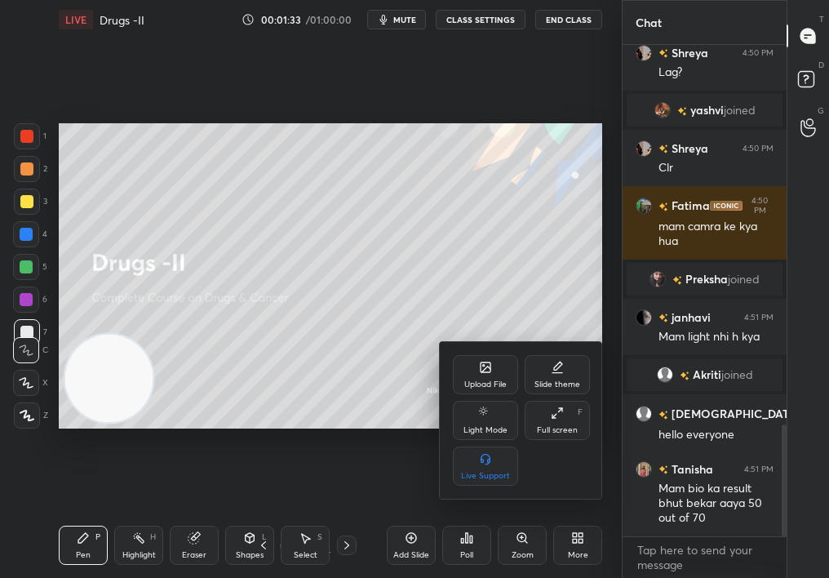
click at [477, 382] on div "Upload File" at bounding box center [485, 384] width 42 height 8
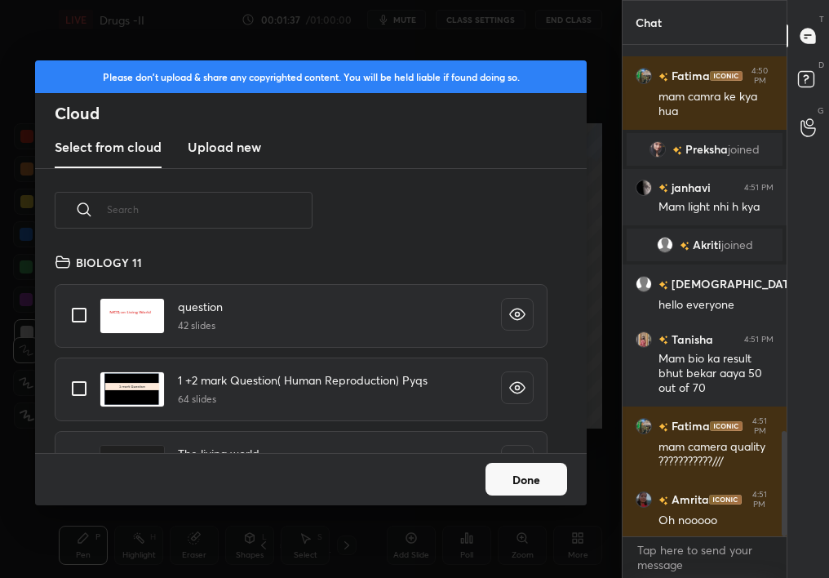
click at [499, 478] on button "Done" at bounding box center [526, 479] width 82 height 33
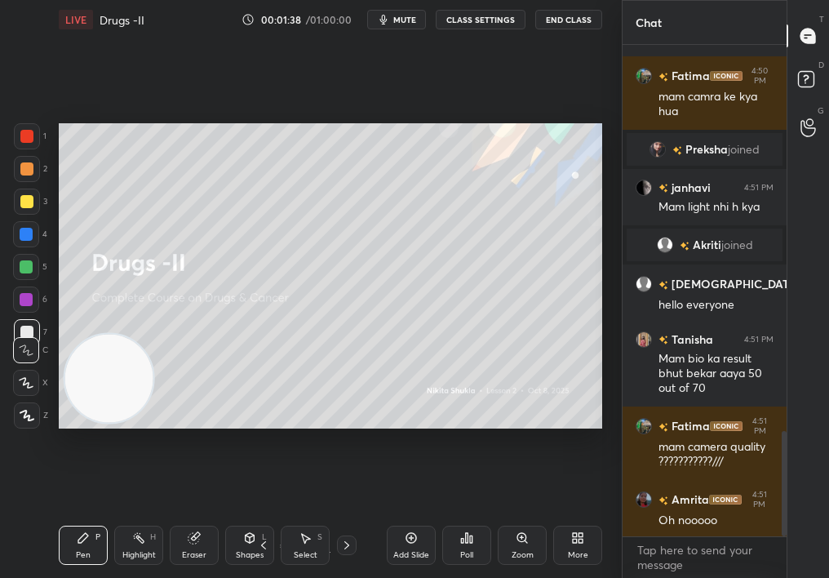
click at [567, 516] on div "More" at bounding box center [577, 544] width 49 height 39
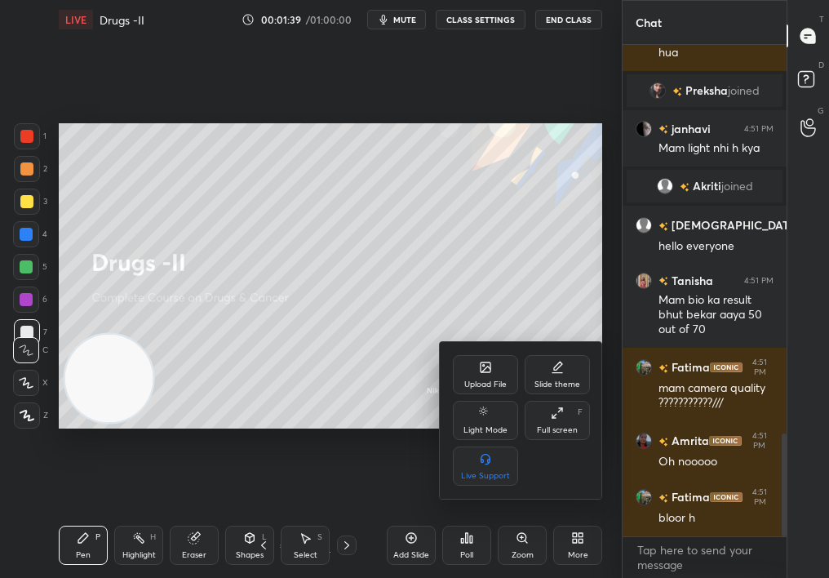
click at [480, 381] on div "Upload File" at bounding box center [485, 374] width 65 height 39
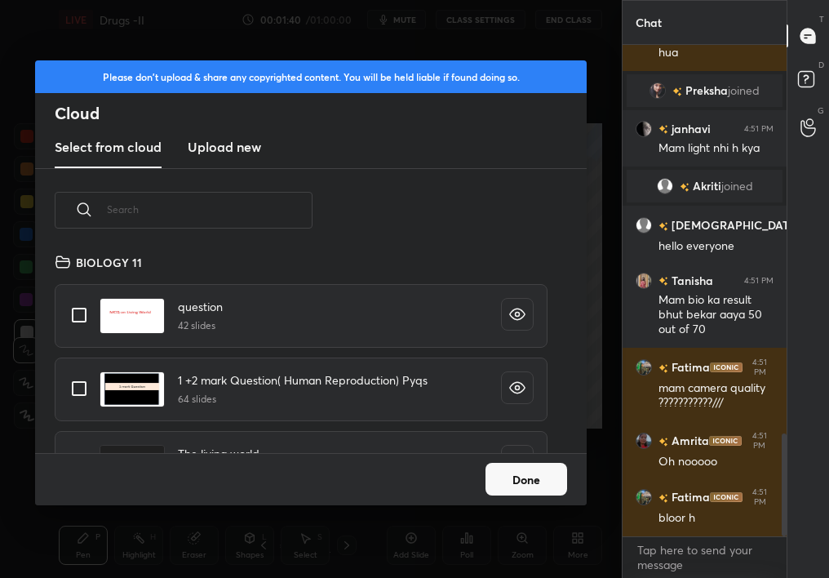
click at [250, 219] on input "text" at bounding box center [210, 209] width 206 height 69
click at [232, 201] on input "text" at bounding box center [210, 209] width 206 height 69
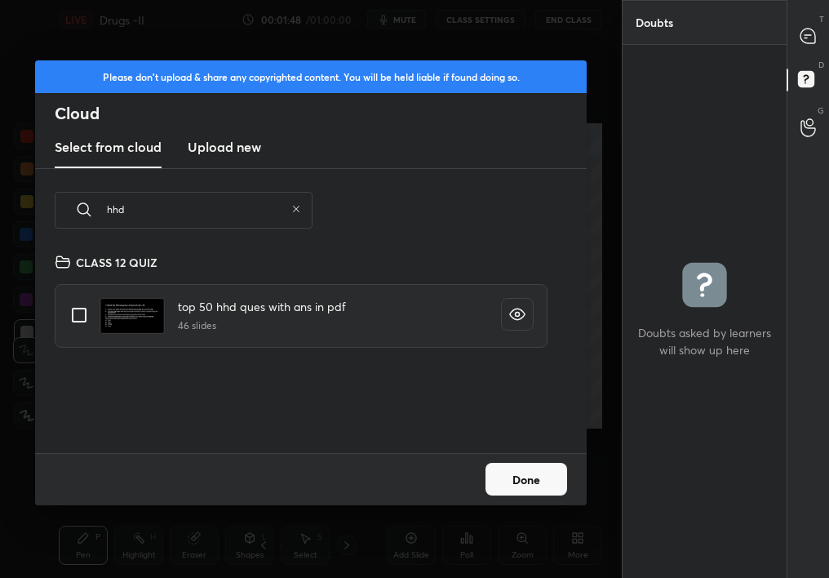
type input "hhd"
click at [78, 321] on input "grid" at bounding box center [79, 315] width 34 height 34
checkbox input "true"
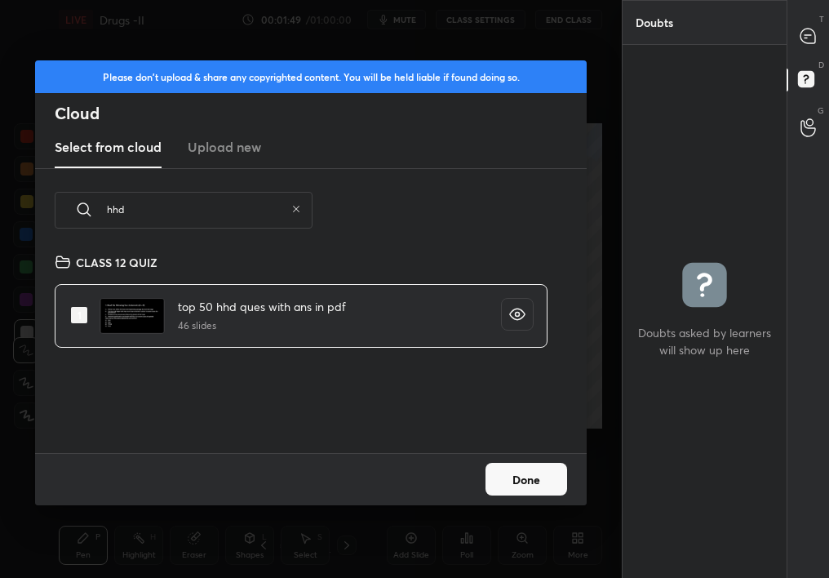
click at [532, 468] on button "Done" at bounding box center [526, 479] width 82 height 33
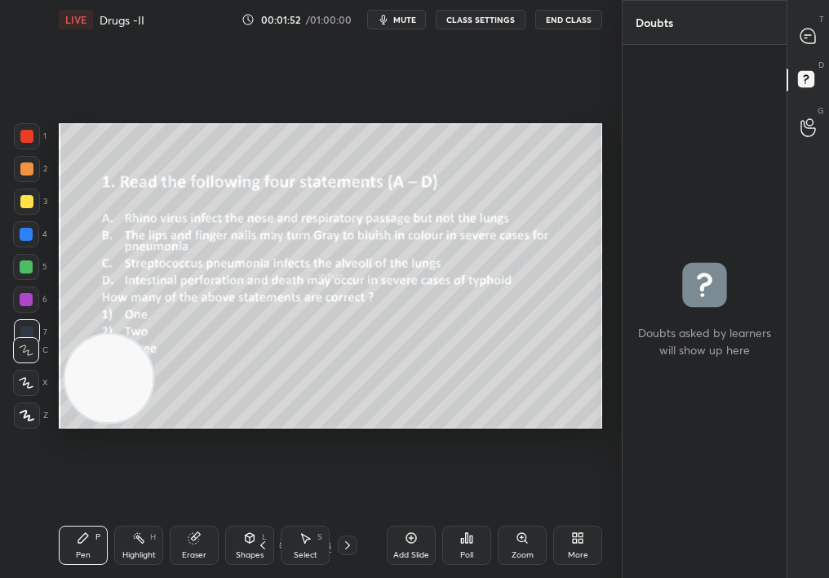
drag, startPoint x: 779, startPoint y: 20, endPoint x: 790, endPoint y: 23, distance: 10.9
click at [790, 23] on div "Doubts Enable hand raising Enable raise hand to speak to learners. Once enabled…" at bounding box center [725, 289] width 207 height 578
click at [807, 40] on icon at bounding box center [807, 36] width 15 height 15
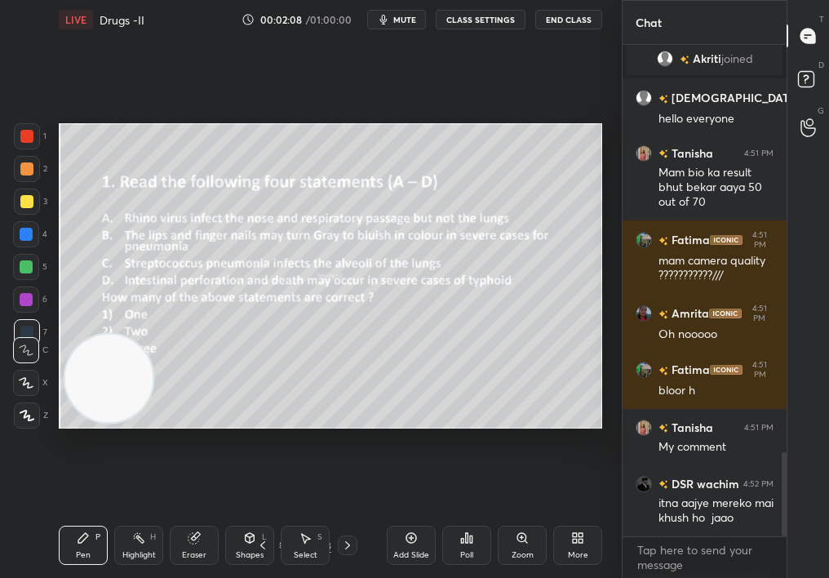
scroll to position [2371, 0]
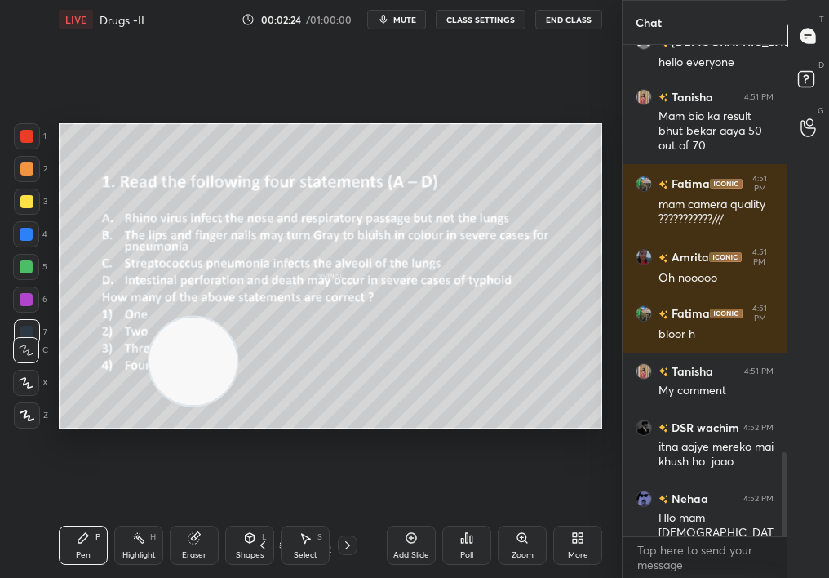
drag, startPoint x: 198, startPoint y: 362, endPoint x: 473, endPoint y: 361, distance: 274.9
click at [237, 361] on video at bounding box center [193, 361] width 88 height 88
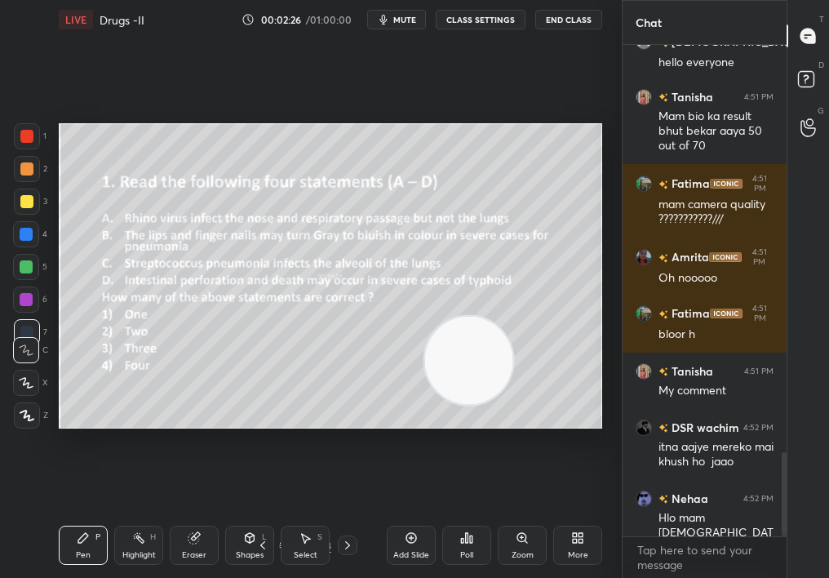
click at [305, 516] on div "Pen P Highlight H Eraser Shapes L Select S 3 / 48 Add Slide Poll Zoom More" at bounding box center [330, 544] width 543 height 65
click at [312, 516] on div "Pen P Highlight H Eraser Shapes L Select S 3 / 48 Add Slide Poll Zoom More" at bounding box center [330, 544] width 543 height 65
click at [471, 489] on div "Setting up your live class Poll for secs No correct answer Start poll" at bounding box center [330, 275] width 556 height 473
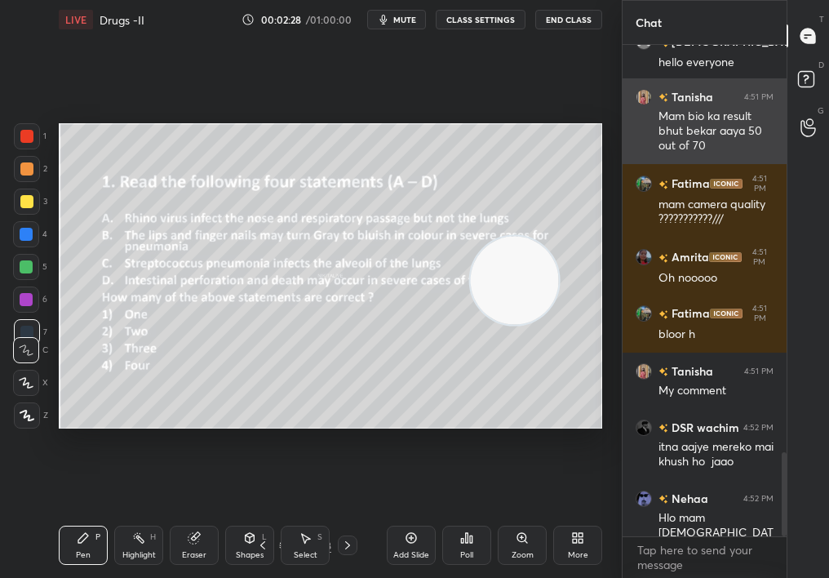
drag, startPoint x: 513, startPoint y: 288, endPoint x: 679, endPoint y: 119, distance: 236.5
click at [681, 118] on div "1 2 3 4 5 6 7 C X Z C X Z E E Erase all H H LIVE Drugs -II 00:02:28 / 01:00:00 …" at bounding box center [414, 289] width 829 height 578
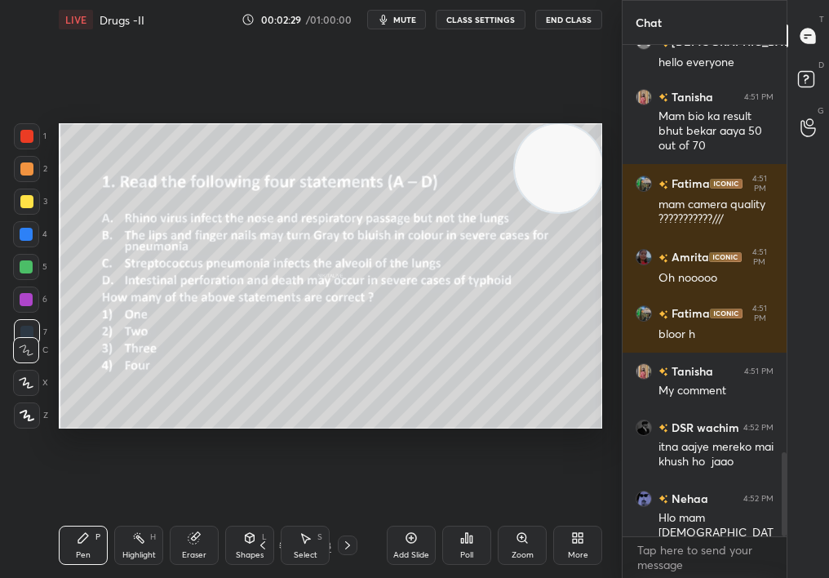
drag, startPoint x: 290, startPoint y: 548, endPoint x: 299, endPoint y: 558, distance: 13.3
click at [302, 516] on div "Select" at bounding box center [306, 555] width 24 height 8
click at [309, 516] on div "Select" at bounding box center [306, 555] width 24 height 8
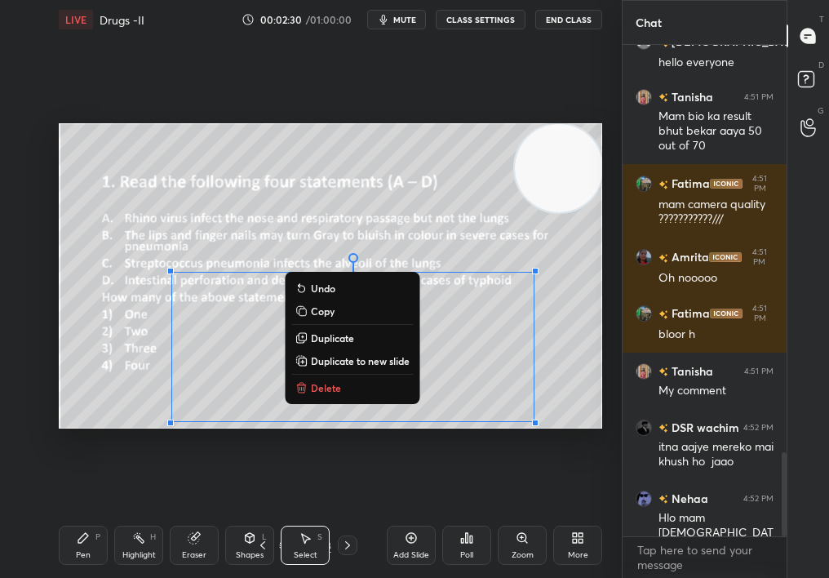
drag, startPoint x: 218, startPoint y: 263, endPoint x: 547, endPoint y: 484, distance: 395.7
click at [549, 485] on div "0 ° Undo Copy Duplicate Duplicate to new slide Delete Setting up your live clas…" at bounding box center [330, 275] width 556 height 473
click at [383, 401] on div "0 ° Undo Copy Duplicate Duplicate to new slide Delete" at bounding box center [330, 276] width 543 height 306
click at [338, 405] on div "0 ° Undo Copy Duplicate Duplicate to new slide Delete" at bounding box center [330, 276] width 543 height 306
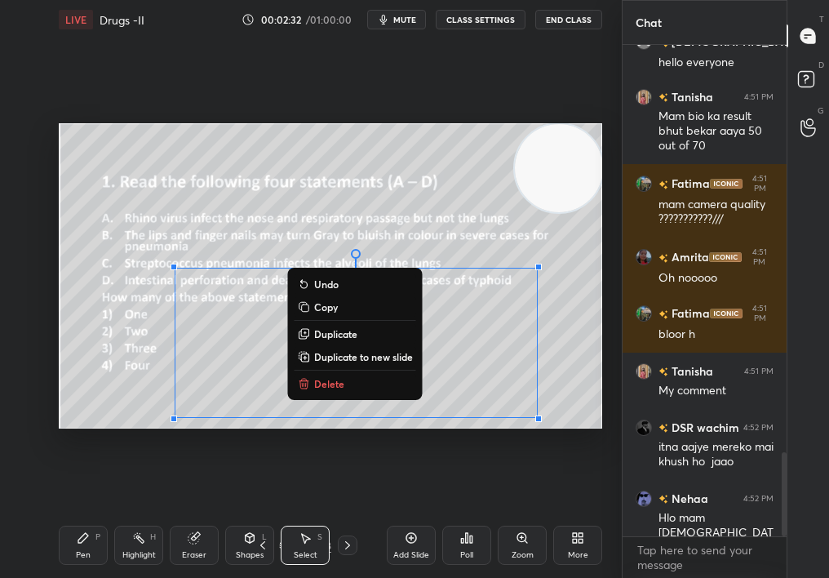
click at [325, 400] on div "0 ° Undo Copy Duplicate Duplicate to new slide Delete" at bounding box center [330, 276] width 543 height 306
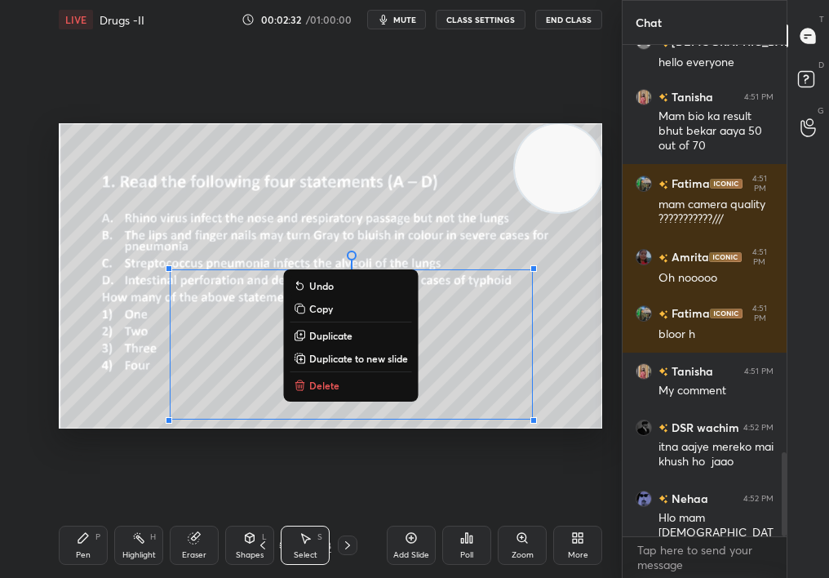
click at [340, 385] on button "Delete" at bounding box center [351, 385] width 122 height 20
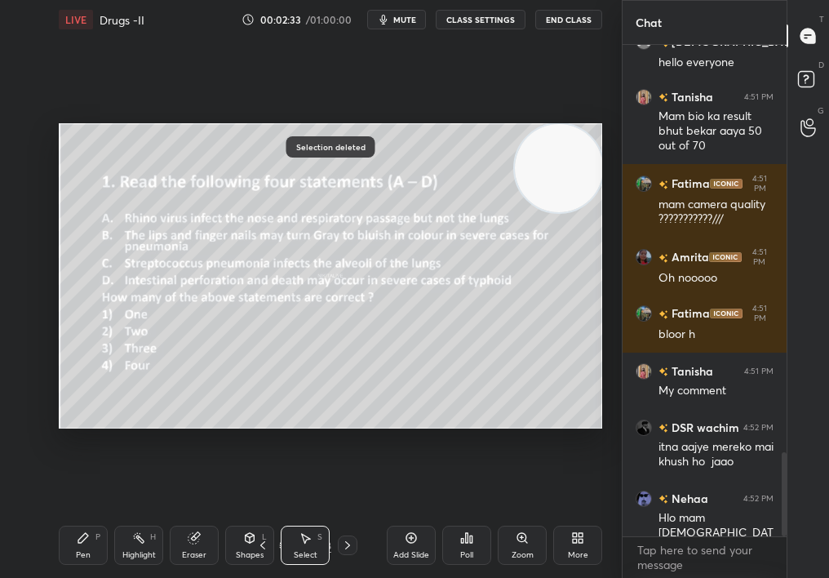
click at [82, 516] on div "Pen P" at bounding box center [83, 544] width 49 height 39
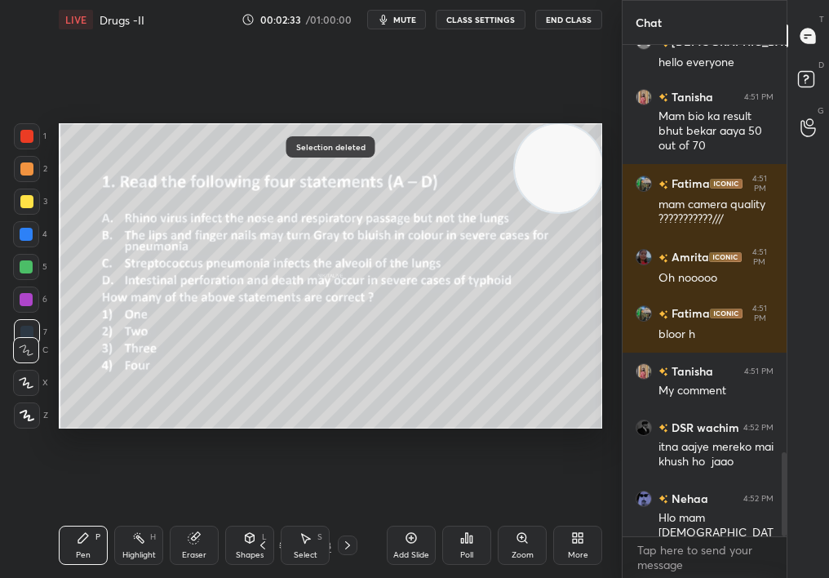
click at [83, 516] on div "Pen" at bounding box center [83, 555] width 15 height 8
click at [77, 516] on div "Pen P" at bounding box center [83, 544] width 49 height 39
click at [58, 503] on div "Selection deleted Setting up your live class Poll for secs No correct answer St…" at bounding box center [330, 275] width 556 height 473
click at [25, 402] on div "Z" at bounding box center [31, 412] width 34 height 33
click at [25, 412] on icon at bounding box center [27, 415] width 15 height 11
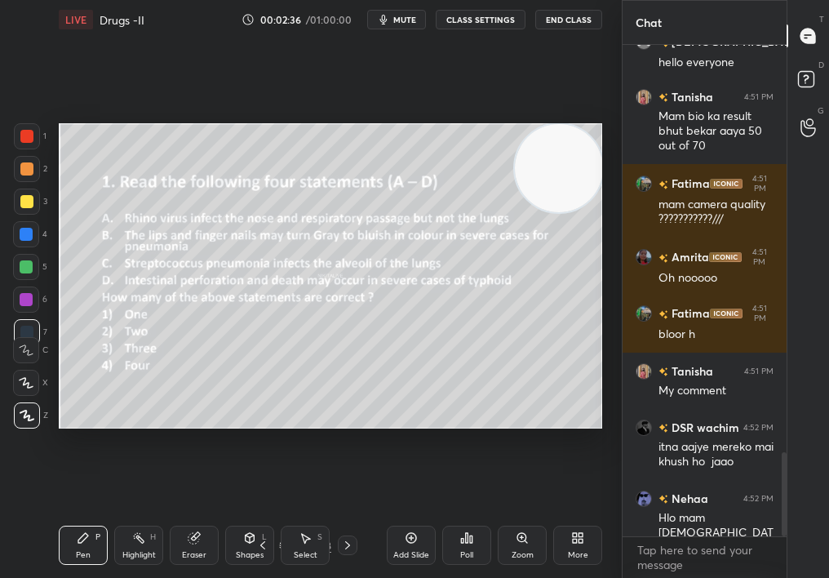
click at [24, 275] on div "5" at bounding box center [30, 270] width 34 height 33
click at [20, 264] on div at bounding box center [26, 266] width 13 height 13
click at [24, 242] on div "4" at bounding box center [30, 237] width 34 height 33
click at [30, 210] on div "1 2 3 4 5 6 7" at bounding box center [30, 237] width 34 height 228
click at [22, 203] on div at bounding box center [26, 201] width 13 height 13
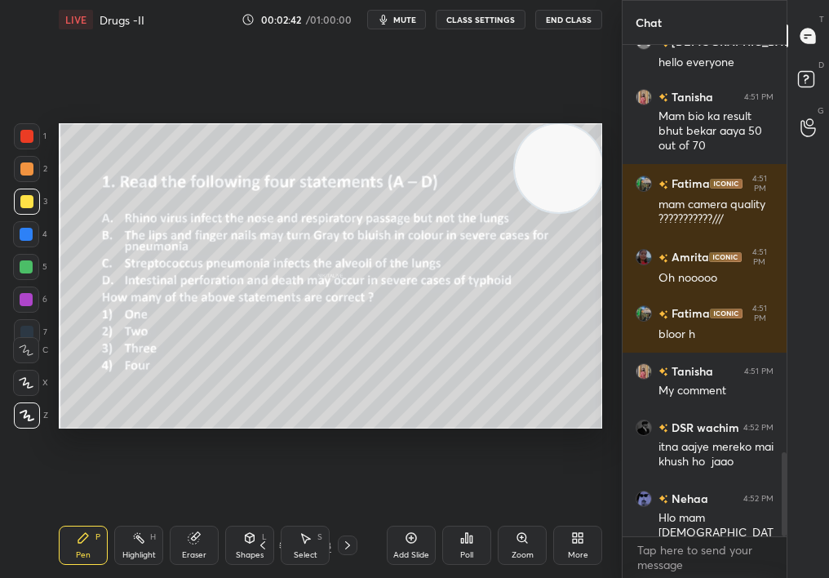
drag, startPoint x: 548, startPoint y: 307, endPoint x: 547, endPoint y: 317, distance: 9.9
click at [546, 212] on video at bounding box center [559, 168] width 88 height 88
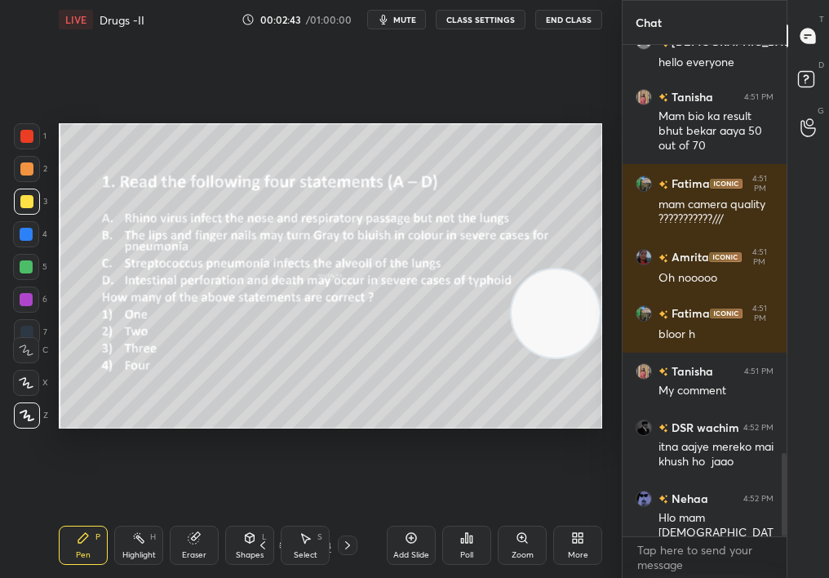
scroll to position [2411, 0]
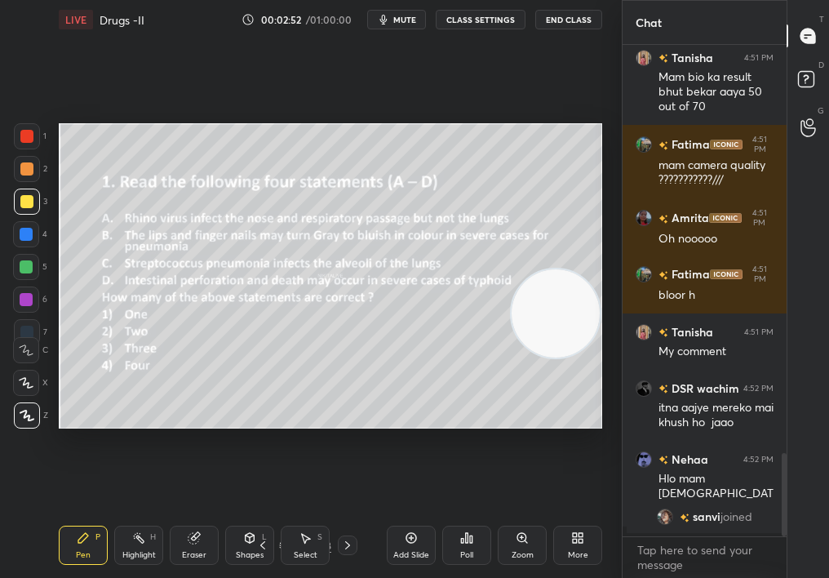
click at [526, 339] on video at bounding box center [555, 313] width 88 height 88
drag, startPoint x: 546, startPoint y: 312, endPoint x: 499, endPoint y: 430, distance: 127.1
click at [497, 433] on div "Setting up your live class Poll for secs No correct answer Start poll" at bounding box center [330, 275] width 556 height 473
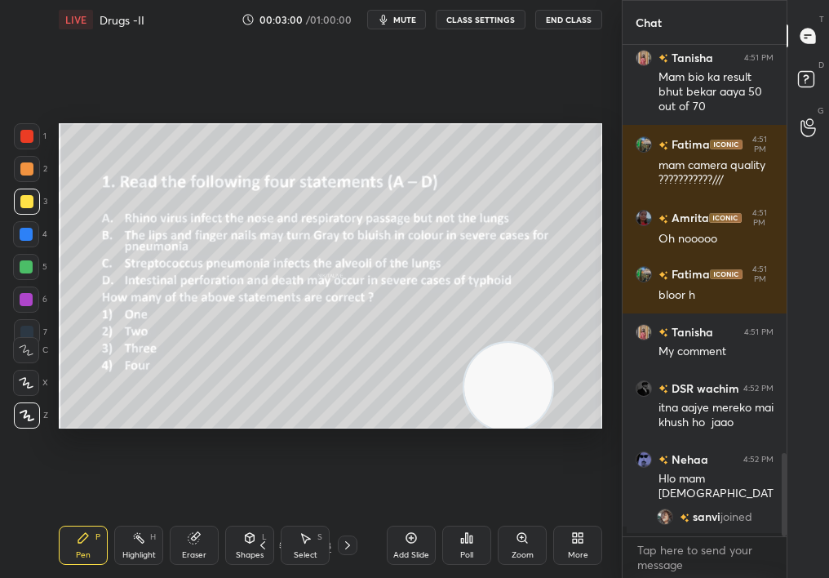
click at [452, 516] on div "Poll" at bounding box center [466, 544] width 49 height 39
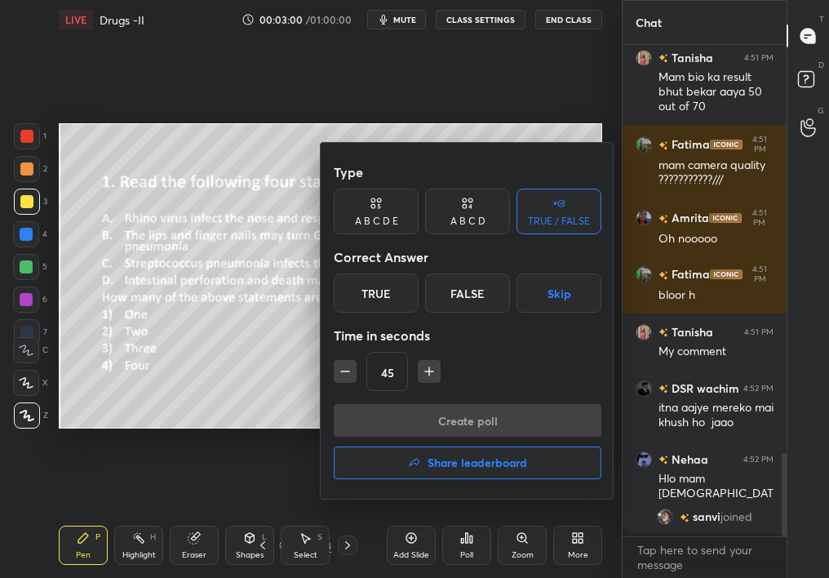
click at [523, 334] on div "Time in seconds" at bounding box center [468, 335] width 268 height 33
click at [471, 216] on div "A B C D" at bounding box center [467, 221] width 35 height 10
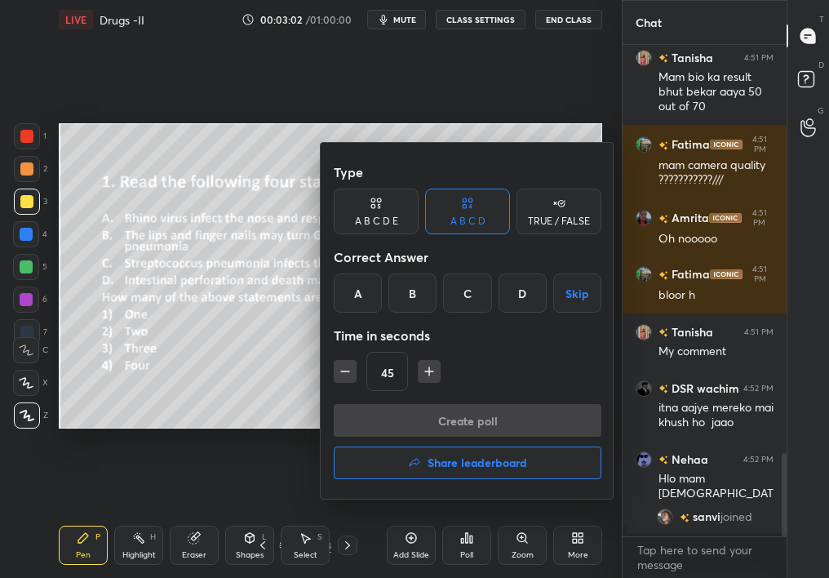
click at [523, 295] on div "D" at bounding box center [522, 292] width 48 height 39
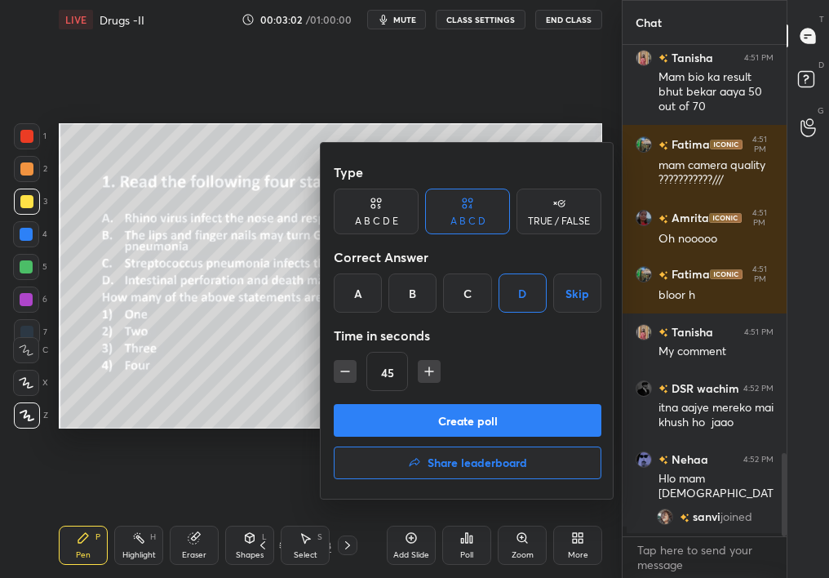
click at [493, 407] on button "Create poll" at bounding box center [468, 420] width 268 height 33
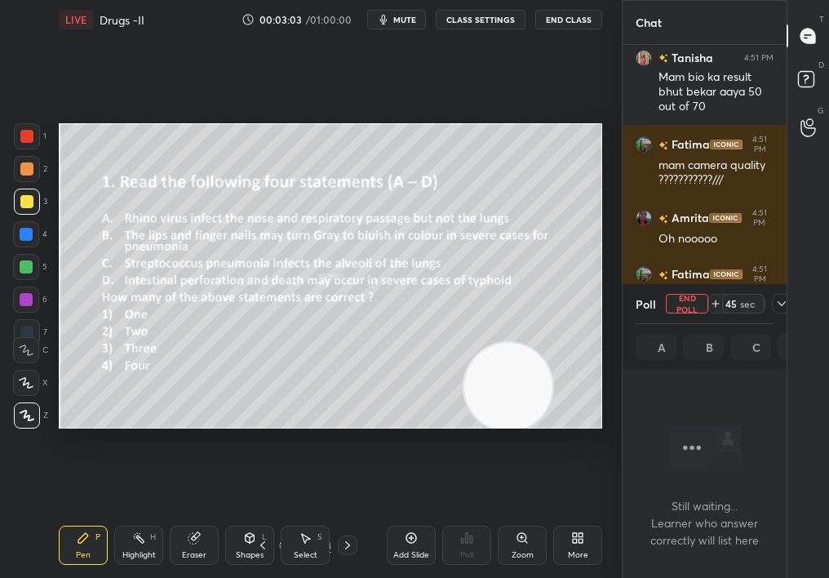
scroll to position [6, 6]
drag, startPoint x: 383, startPoint y: 5, endPoint x: 389, endPoint y: 11, distance: 8.7
click at [390, 12] on div "LIVE Drugs -II 00:03:03 / 01:00:00 mute CLASS SETTINGS End Class" at bounding box center [330, 19] width 543 height 39
click at [400, 18] on span "mute" at bounding box center [404, 19] width 23 height 11
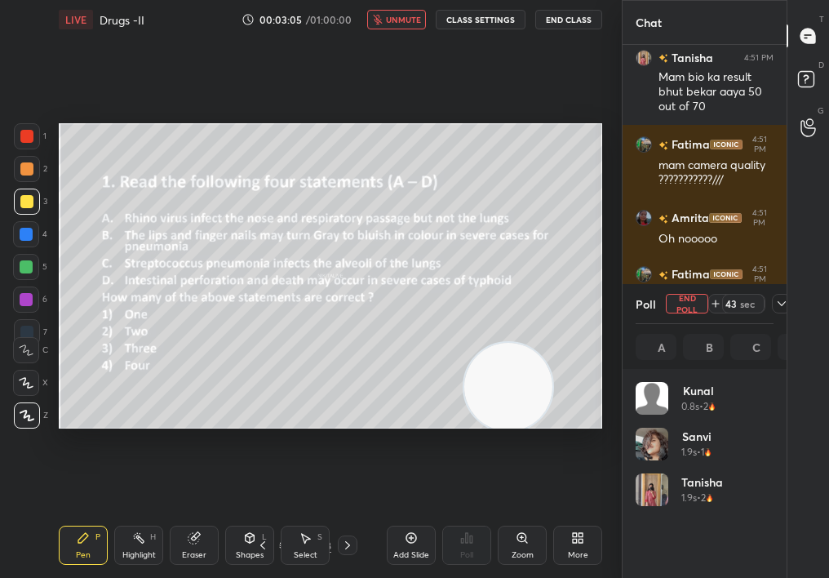
scroll to position [191, 133]
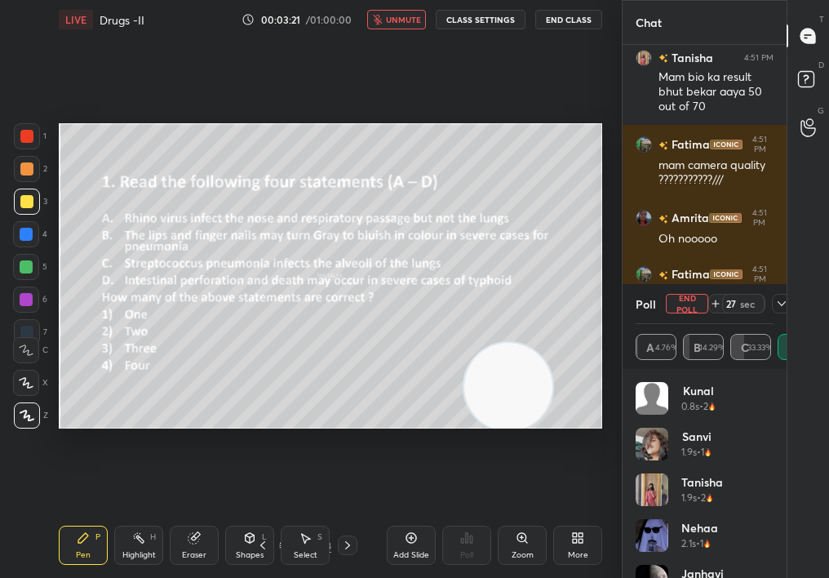
click at [692, 302] on button "End Poll" at bounding box center [687, 304] width 42 height 20
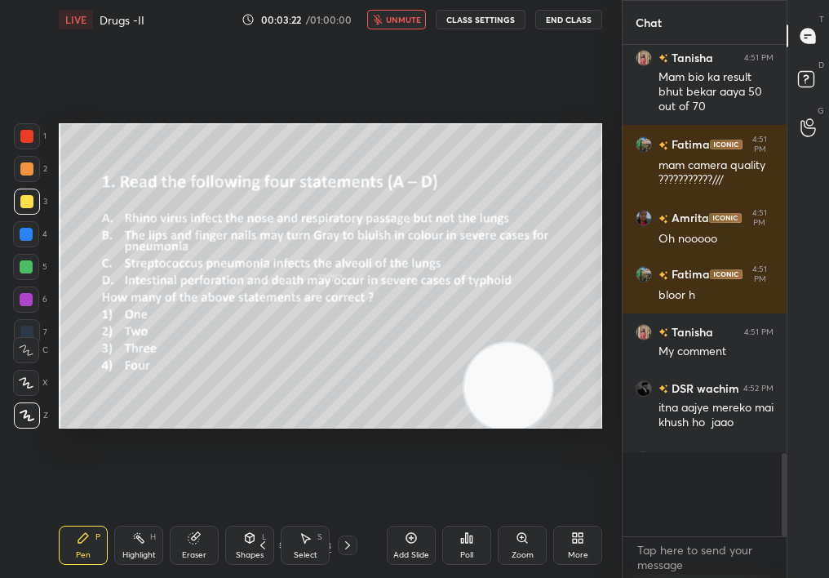
scroll to position [519, 159]
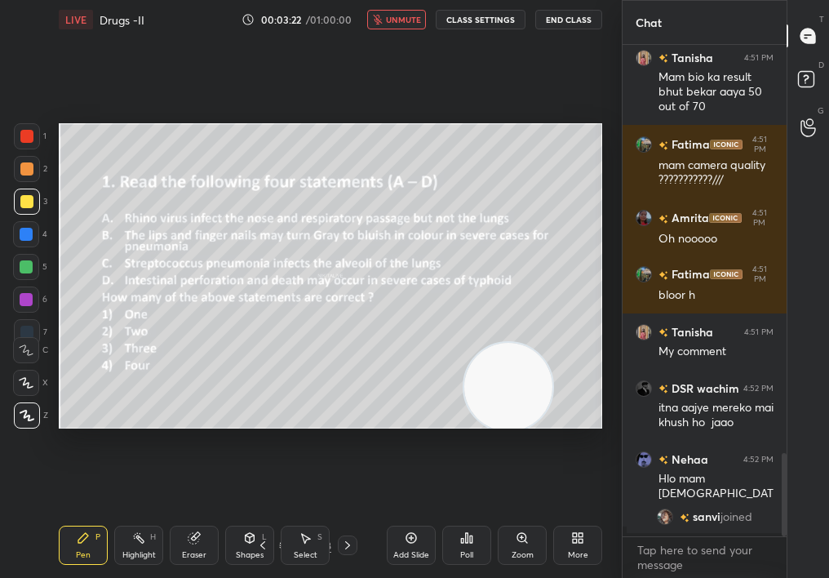
click at [348, 516] on icon at bounding box center [347, 544] width 13 height 13
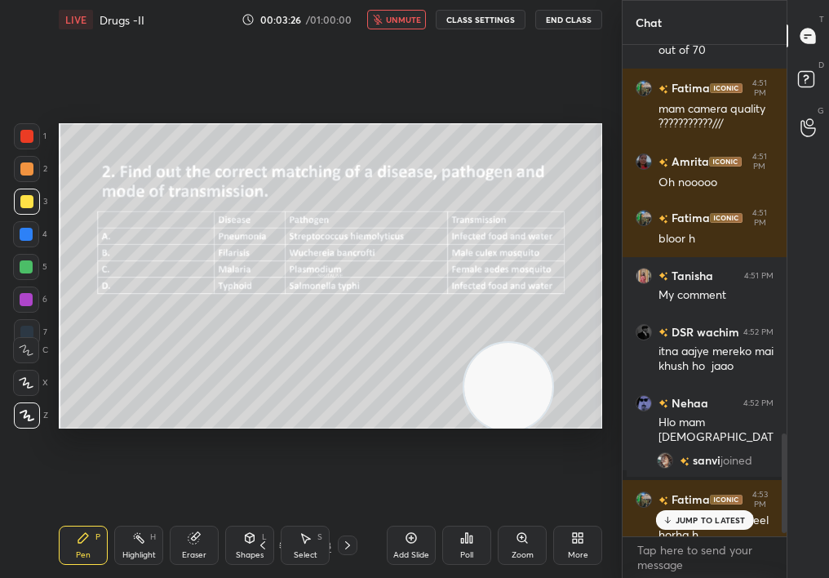
scroll to position [1924, 0]
click at [695, 516] on div "JUMP TO LATEST" at bounding box center [704, 520] width 98 height 20
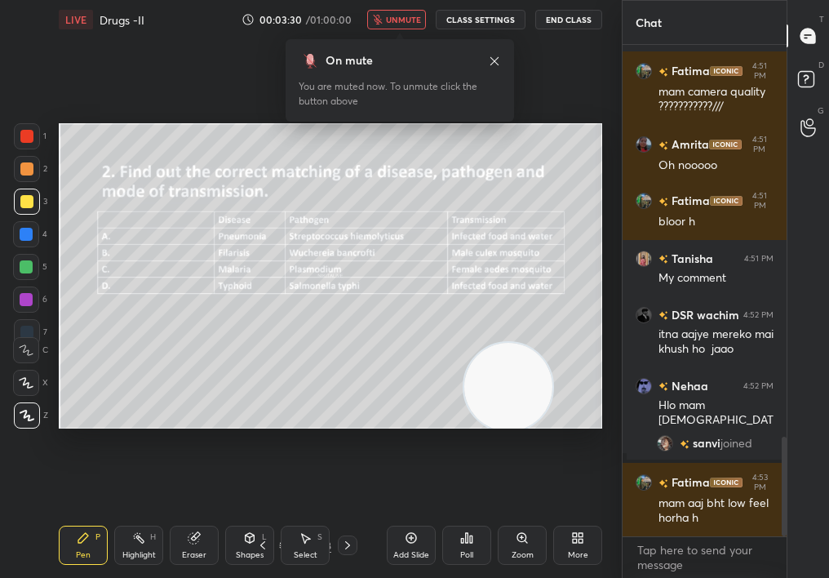
click at [308, 516] on div "Select S" at bounding box center [305, 544] width 49 height 39
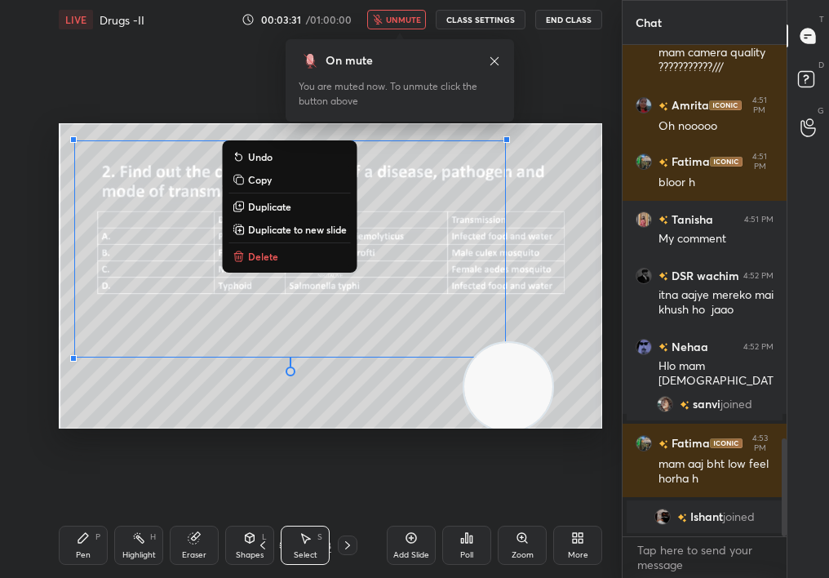
drag, startPoint x: 136, startPoint y: 168, endPoint x: 604, endPoint y: 458, distance: 551.0
click at [603, 458] on div "0 ° Undo Copy Duplicate Duplicate to new slide Delete Setting up your live clas…" at bounding box center [330, 275] width 556 height 473
click at [278, 271] on div "0 ° Undo Copy Duplicate Duplicate to new slide Delete" at bounding box center [330, 276] width 543 height 306
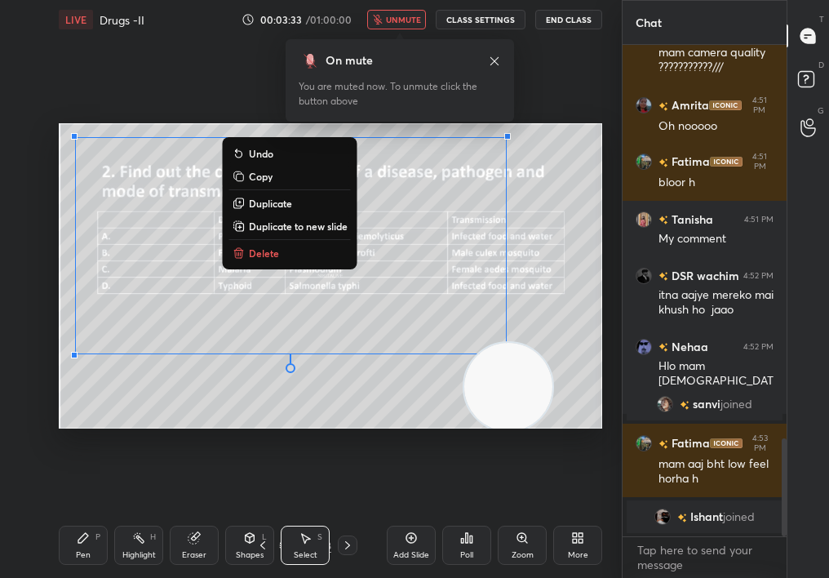
click at [242, 251] on icon at bounding box center [238, 252] width 13 height 13
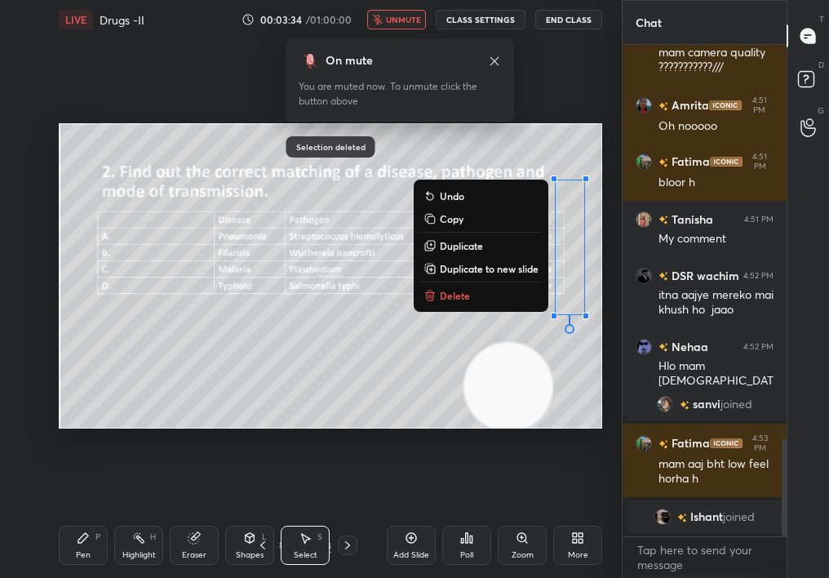
drag, startPoint x: 216, startPoint y: 168, endPoint x: 612, endPoint y: 395, distance: 456.0
click at [611, 395] on div "1 2 3 4 5 6 7 C X Z C X Z E E Erase all H H LIVE Drugs -II 00:03:34 / 01:00:00 …" at bounding box center [311, 289] width 622 height 578
click at [461, 298] on p "Delete" at bounding box center [455, 295] width 30 height 13
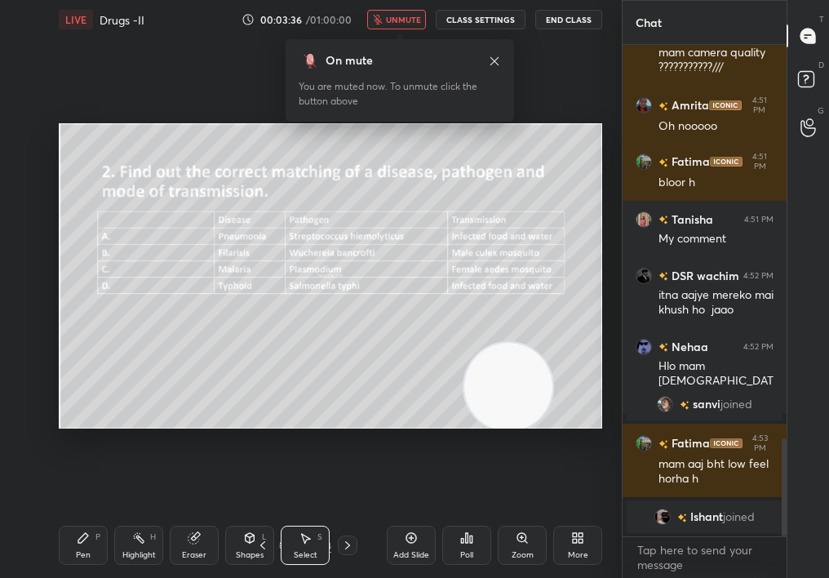
click at [88, 516] on div "Pen P" at bounding box center [83, 544] width 49 height 39
click at [84, 516] on div "Pen" at bounding box center [83, 555] width 15 height 8
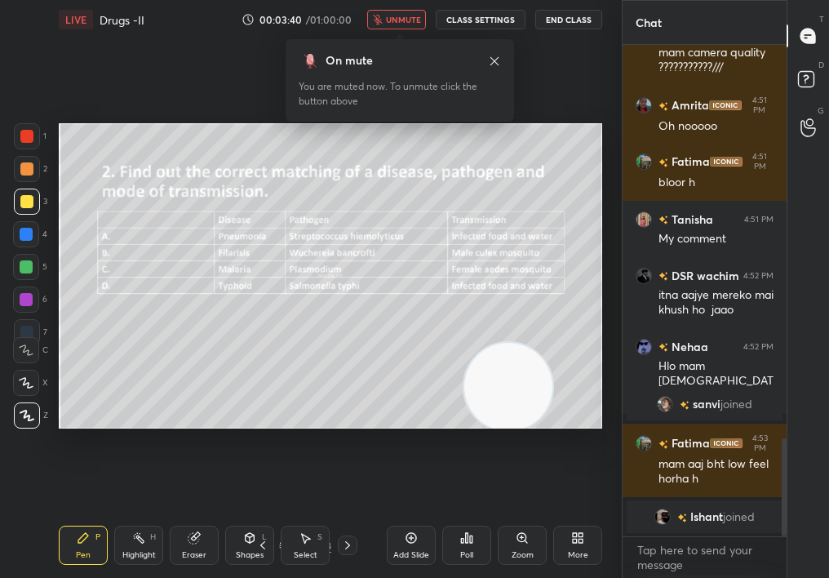
click at [525, 516] on icon at bounding box center [521, 537] width 9 height 9
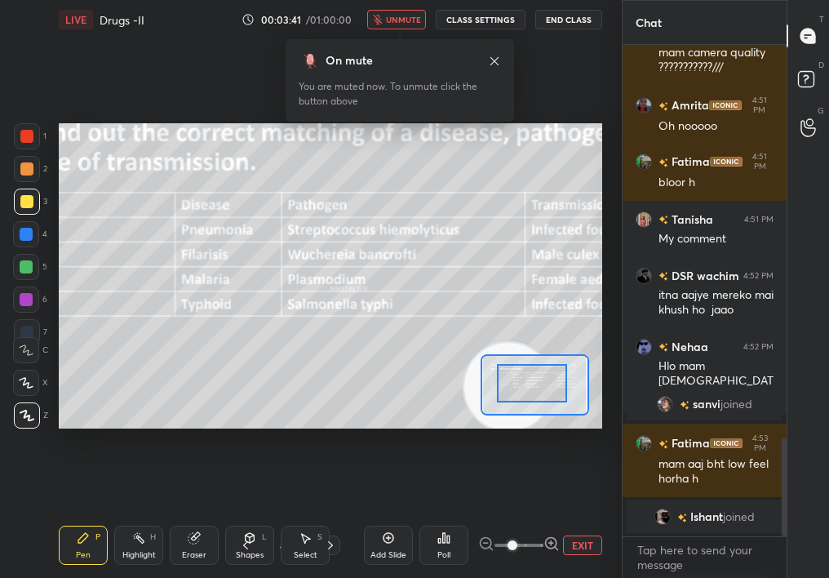
drag, startPoint x: 530, startPoint y: 393, endPoint x: 507, endPoint y: 392, distance: 23.7
click at [501, 393] on div at bounding box center [532, 383] width 70 height 38
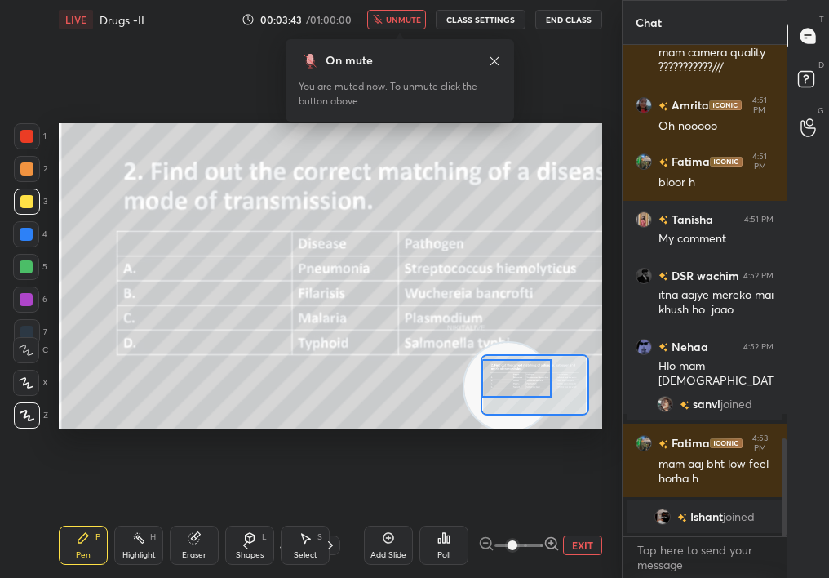
click at [507, 516] on span at bounding box center [512, 545] width 10 height 10
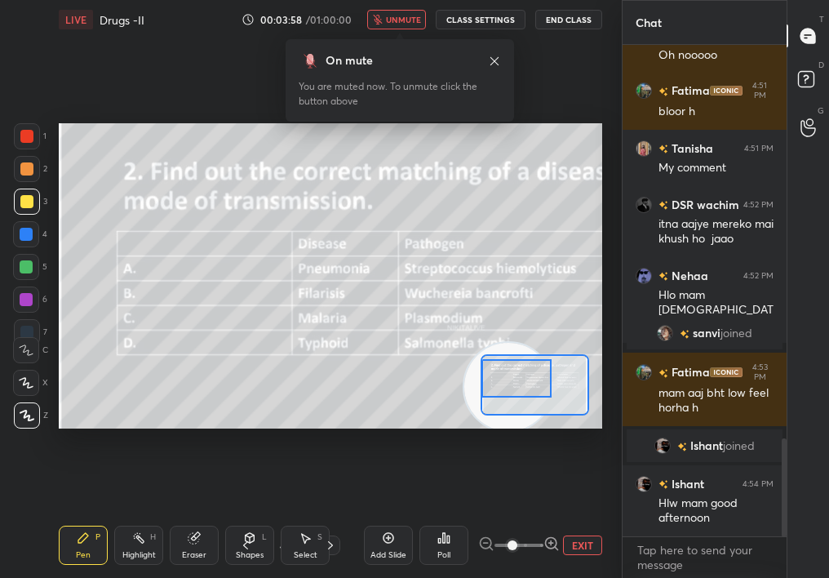
click at [407, 19] on span "unmute" at bounding box center [403, 19] width 35 height 11
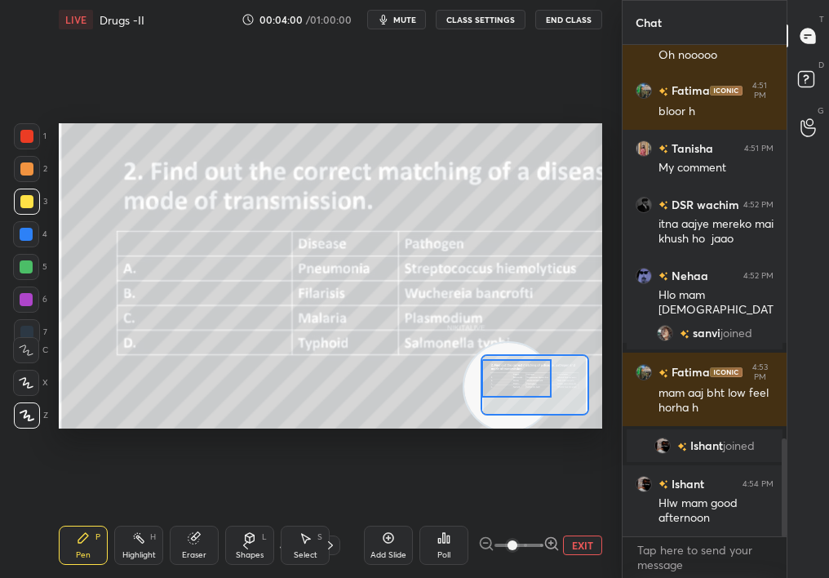
click at [571, 516] on button "EXIT" at bounding box center [582, 545] width 39 height 20
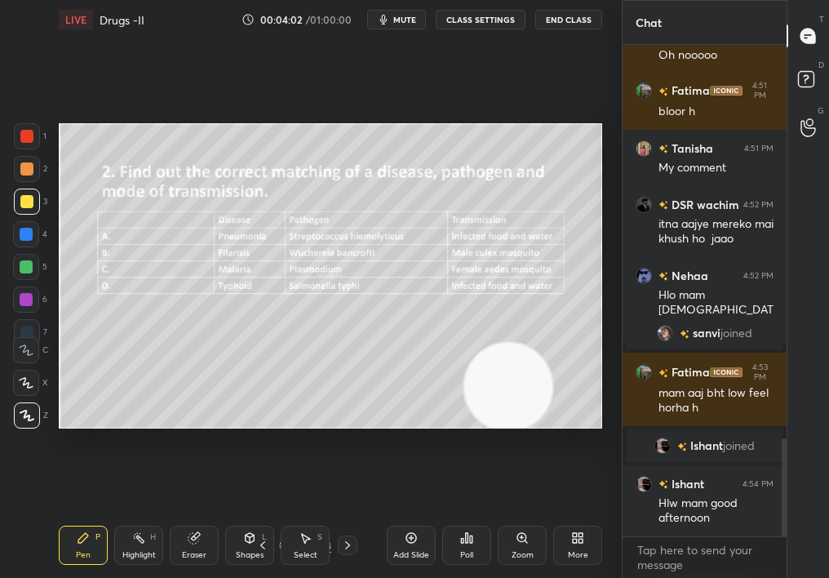
scroll to position [2026, 0]
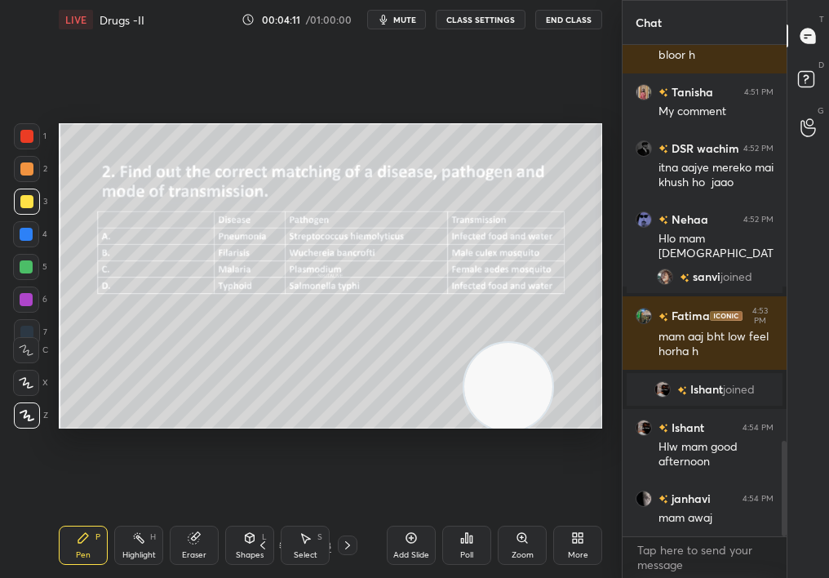
click at [407, 23] on span "mute" at bounding box center [404, 19] width 23 height 11
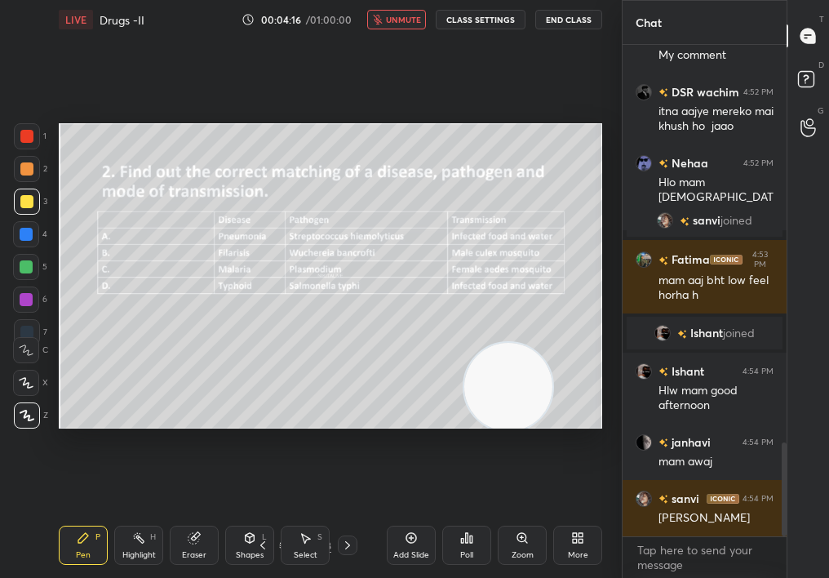
click at [469, 516] on div "Poll" at bounding box center [466, 544] width 49 height 39
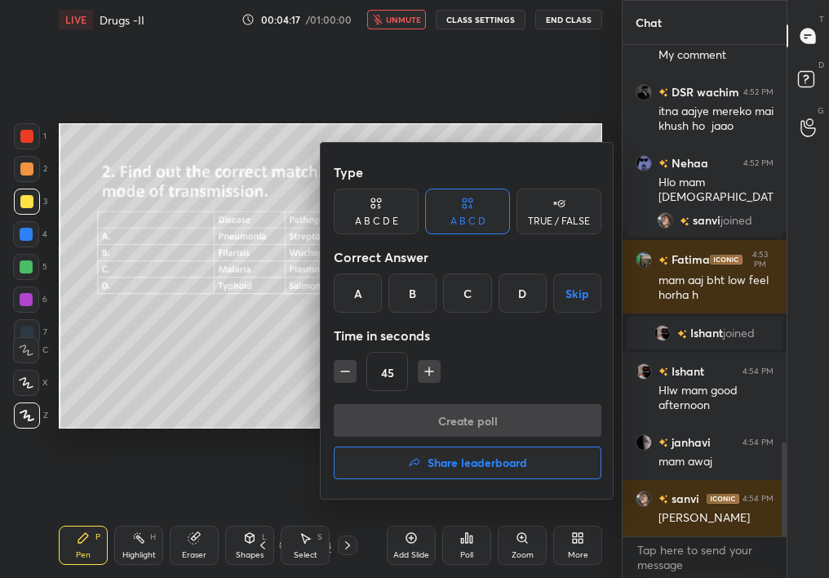
click at [512, 300] on div "D" at bounding box center [522, 292] width 48 height 39
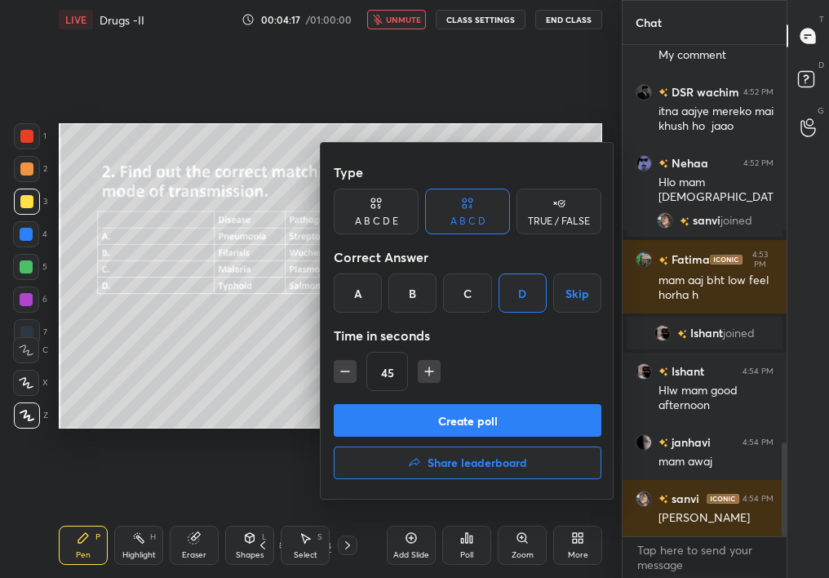
click at [489, 415] on button "Create poll" at bounding box center [468, 420] width 268 height 33
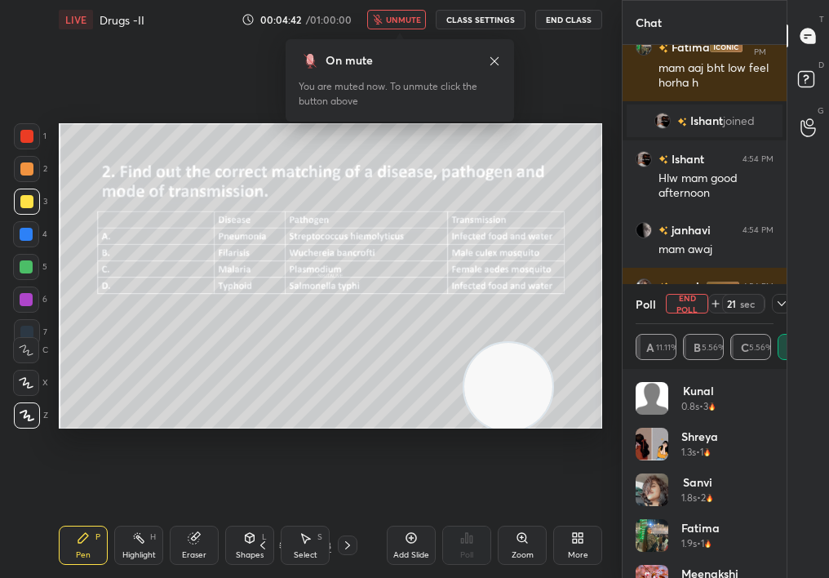
scroll to position [2367, 0]
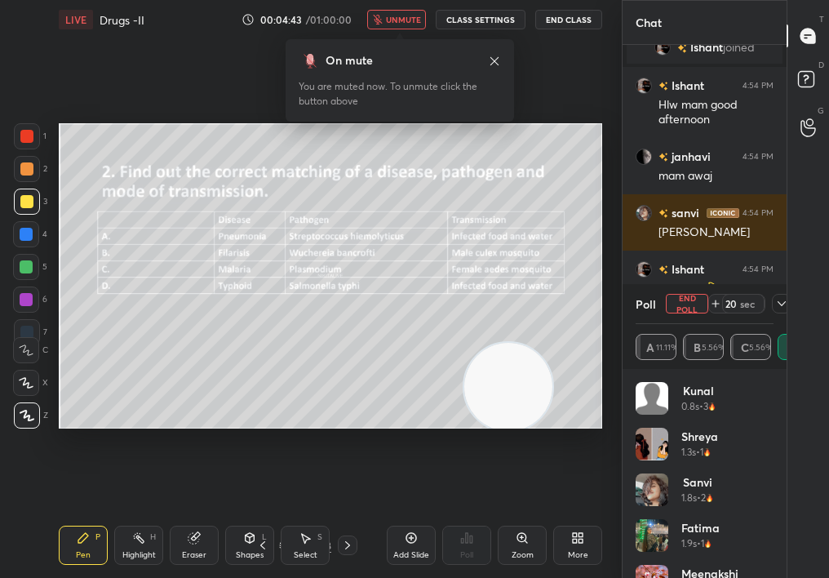
click at [399, 23] on span "unmute" at bounding box center [403, 19] width 35 height 11
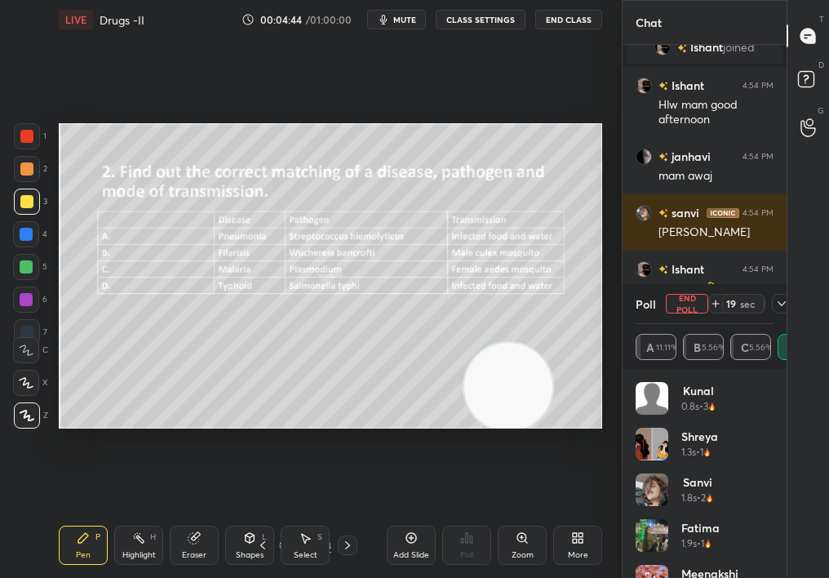
click at [777, 306] on div "19 sec" at bounding box center [749, 304] width 83 height 20
click at [777, 305] on icon at bounding box center [781, 303] width 13 height 13
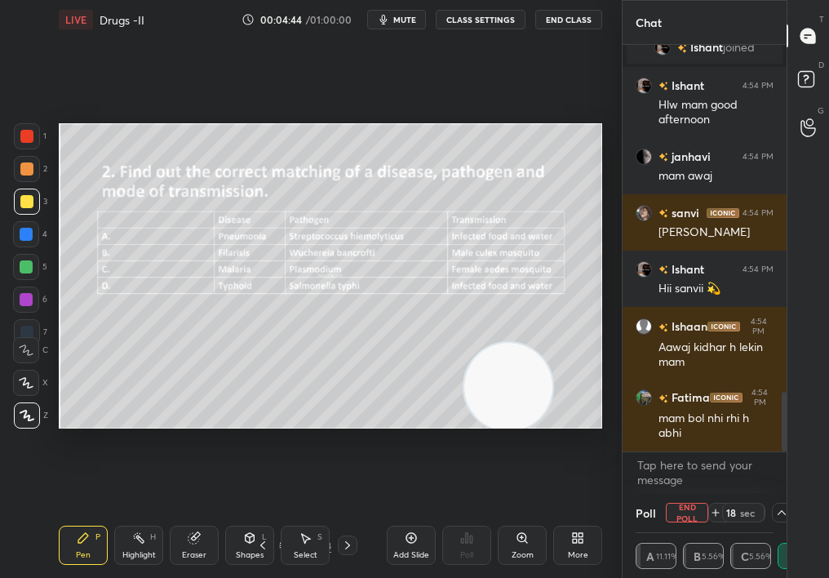
scroll to position [1, 6]
click at [579, 516] on div "More" at bounding box center [577, 544] width 49 height 39
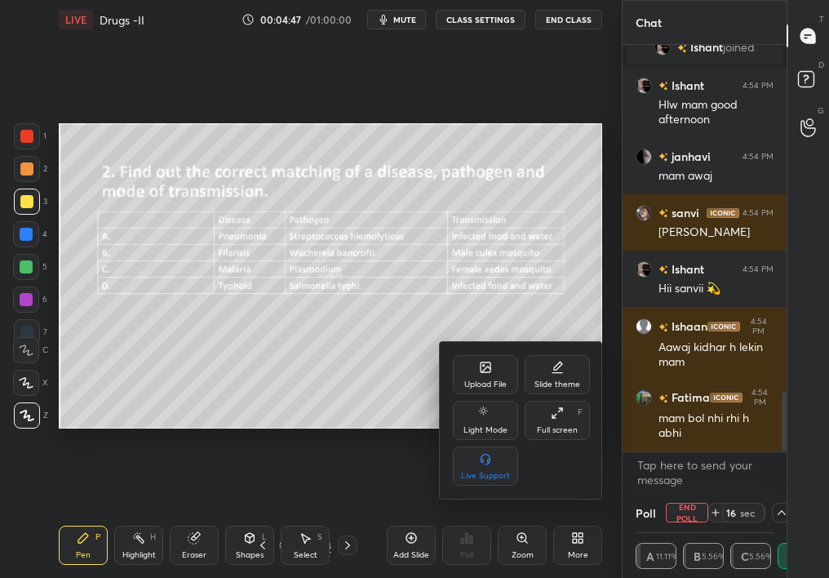
click at [460, 359] on div "Upload File" at bounding box center [485, 374] width 65 height 39
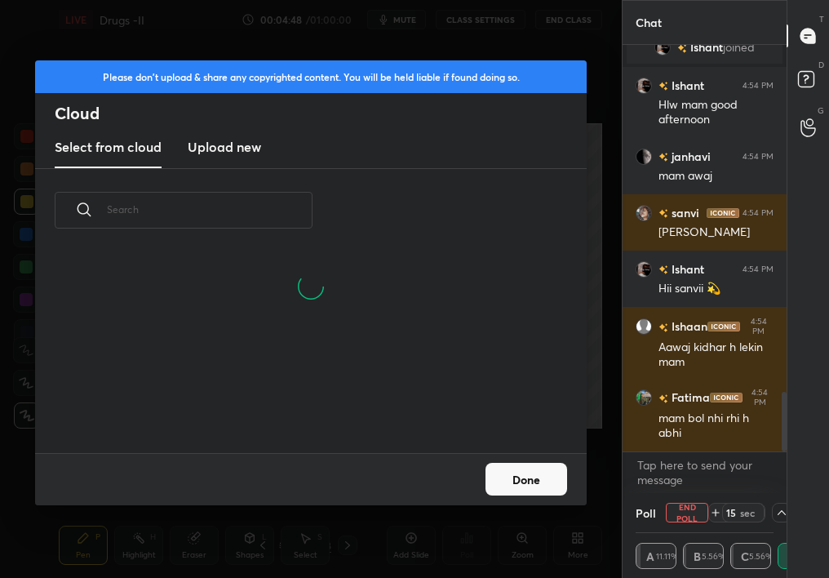
scroll to position [201, 524]
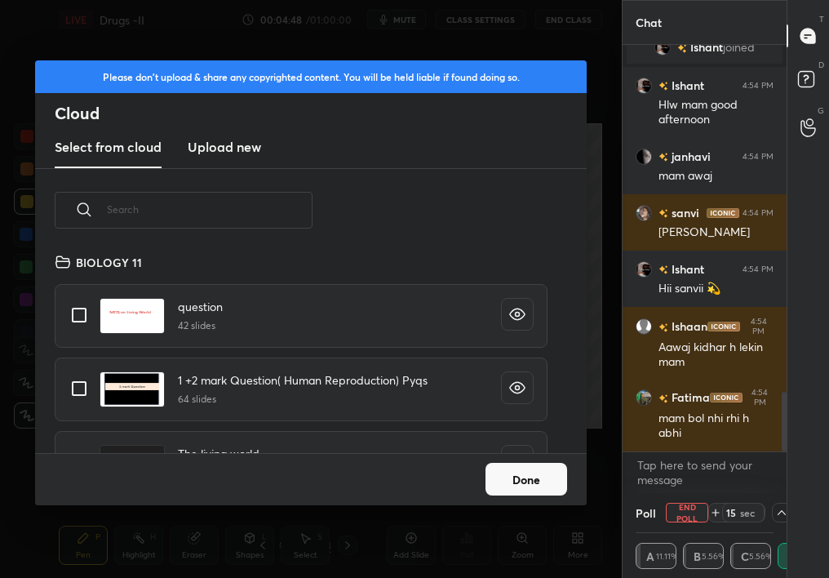
click at [204, 147] on h3 "Upload new" at bounding box center [224, 147] width 73 height 20
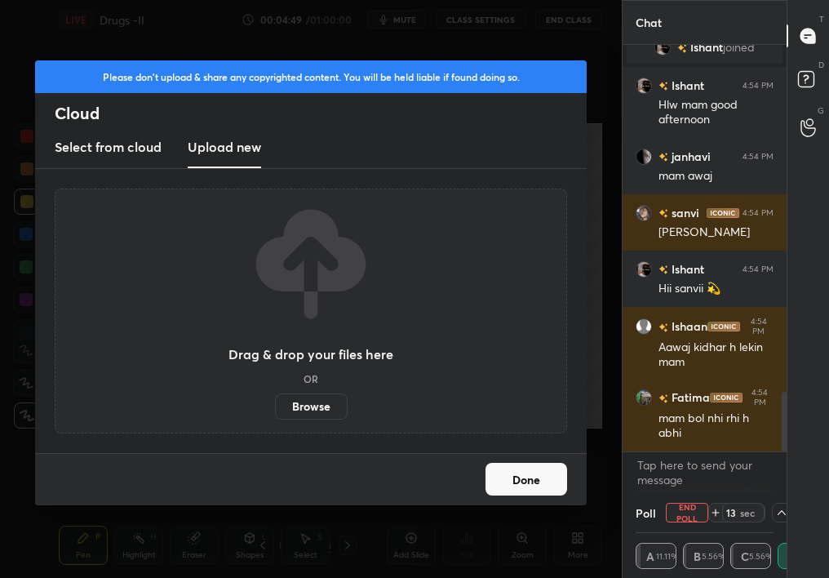
click at [154, 141] on h3 "Select from cloud" at bounding box center [108, 147] width 107 height 20
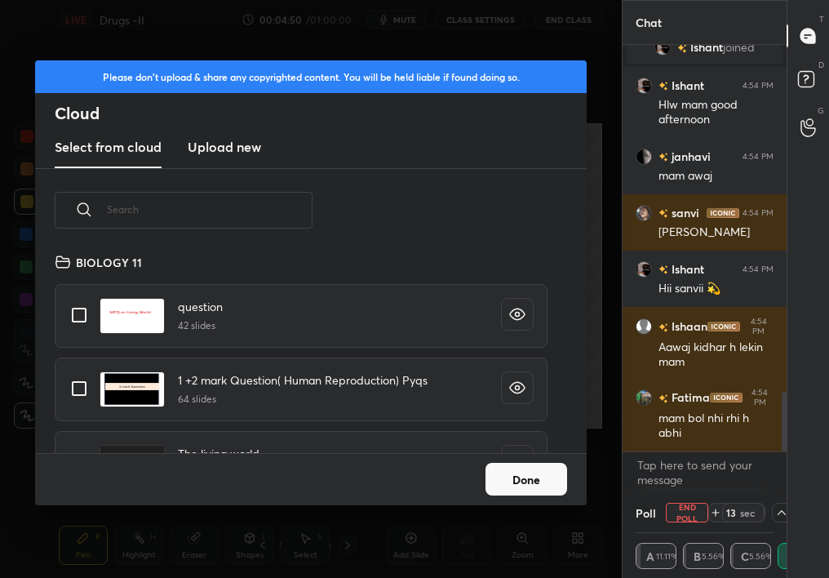
click at [235, 147] on h3 "Upload new" at bounding box center [224, 147] width 73 height 20
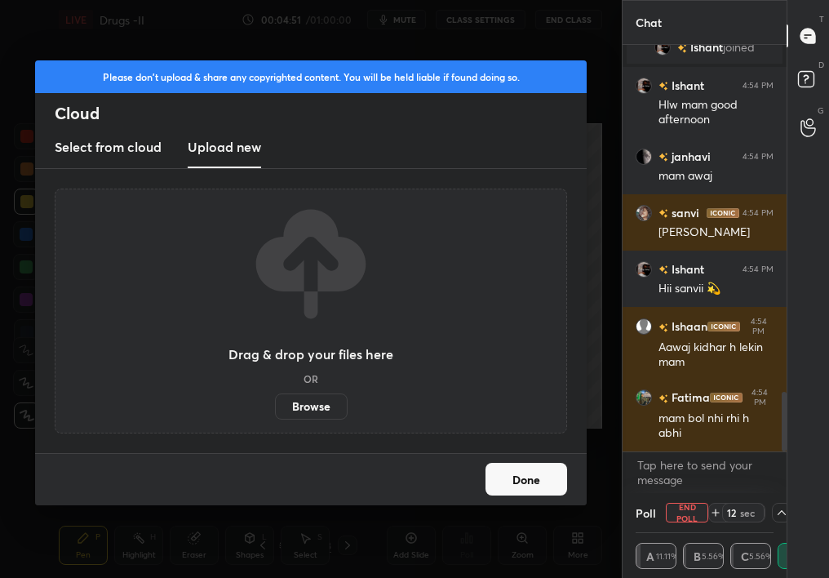
click at [318, 413] on label "Browse" at bounding box center [311, 406] width 73 height 26
click at [275, 413] on input "Browse" at bounding box center [275, 406] width 0 height 26
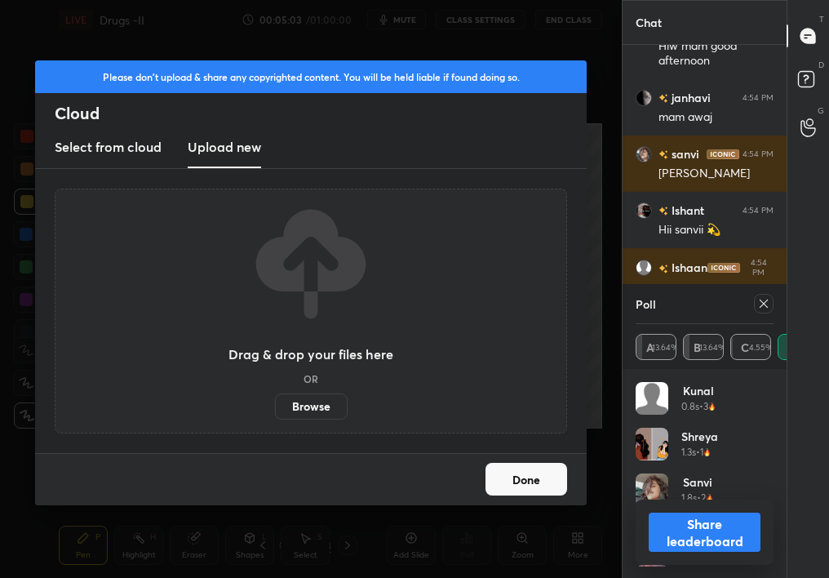
scroll to position [191, 133]
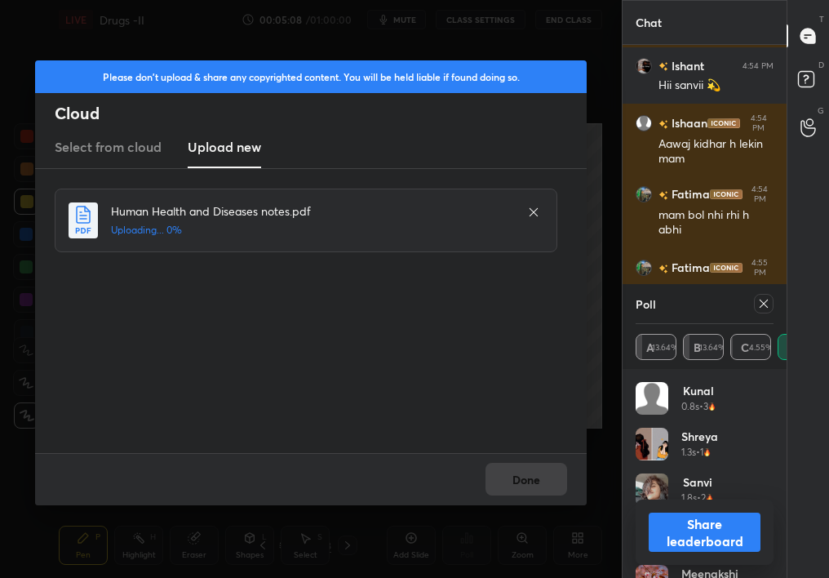
click at [507, 493] on div "Done" at bounding box center [310, 479] width 551 height 52
click at [507, 493] on button "Done" at bounding box center [526, 479] width 82 height 33
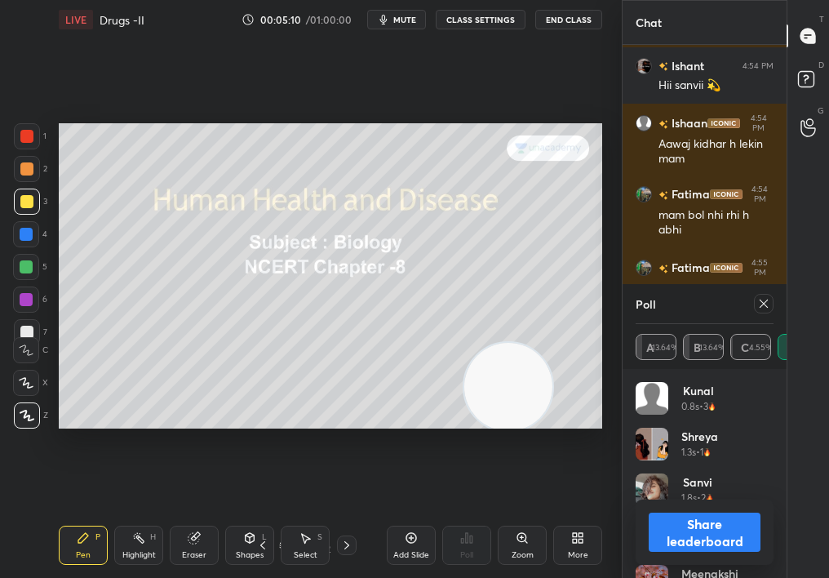
click at [670, 507] on div "Share leaderboard" at bounding box center [704, 531] width 138 height 65
click at [711, 516] on button "Share leaderboard" at bounding box center [705, 531] width 112 height 39
type textarea "x"
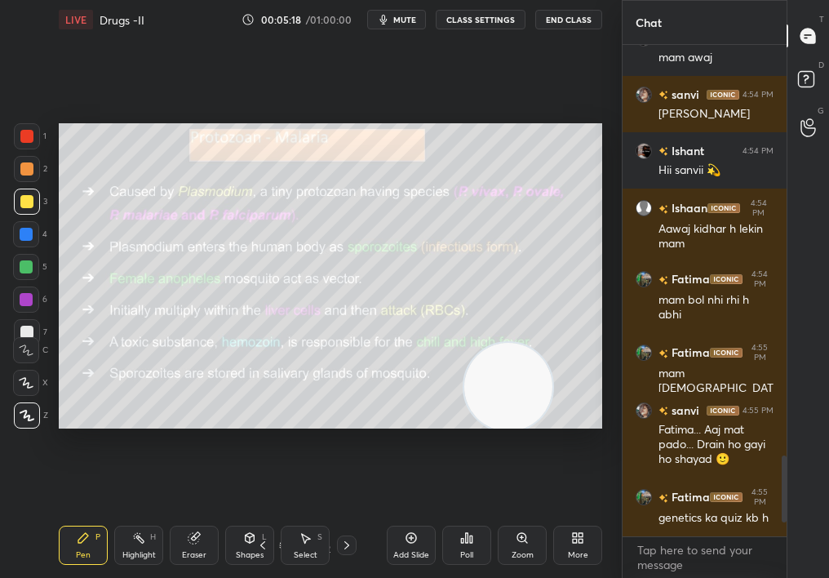
click at [275, 516] on div "11 / 76" at bounding box center [305, 545] width 104 height 20
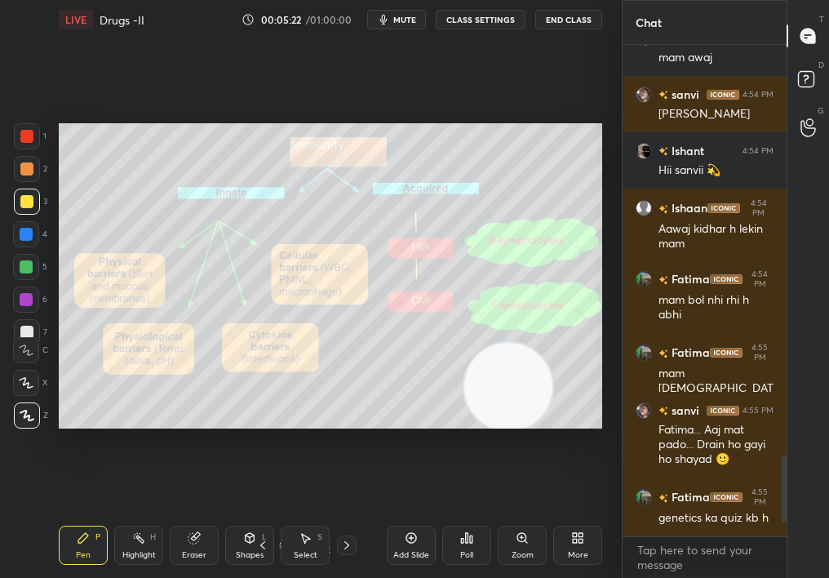
click at [281, 516] on div "Select S" at bounding box center [305, 544] width 49 height 39
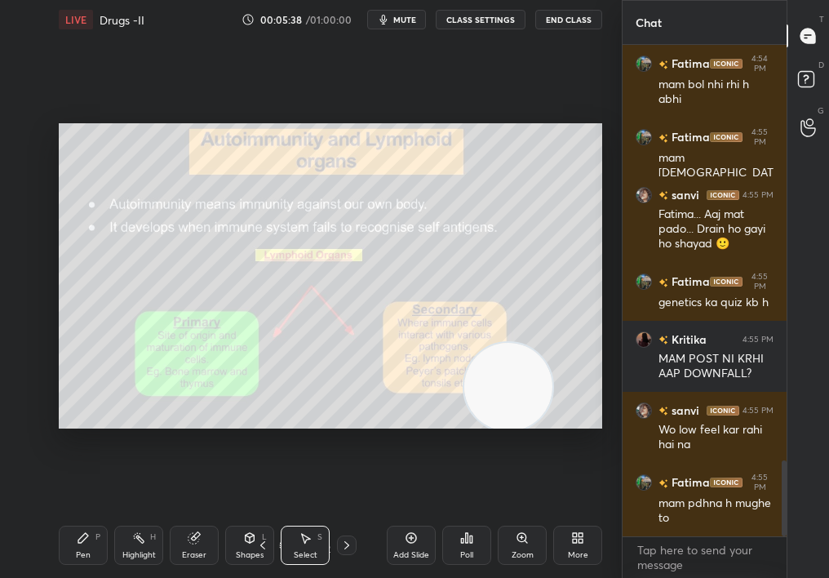
click at [349, 516] on icon at bounding box center [346, 544] width 13 height 13
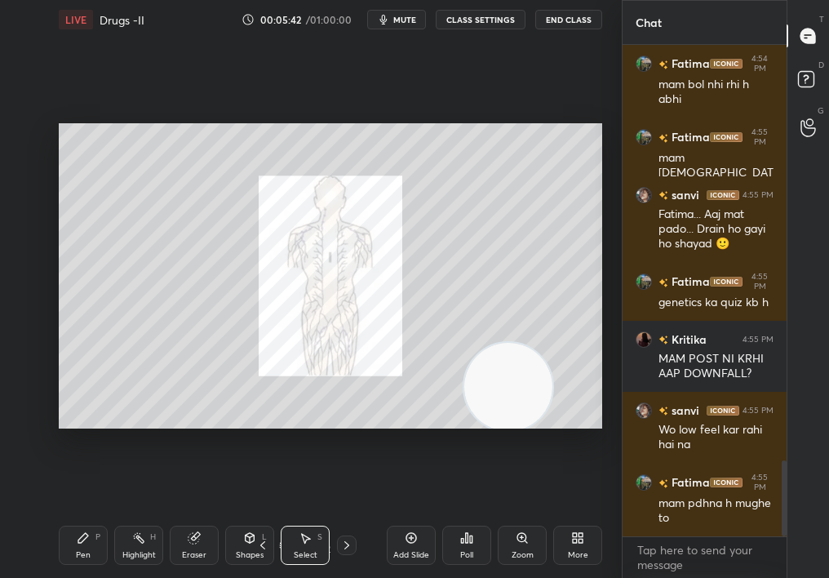
click at [349, 516] on icon at bounding box center [346, 544] width 13 height 13
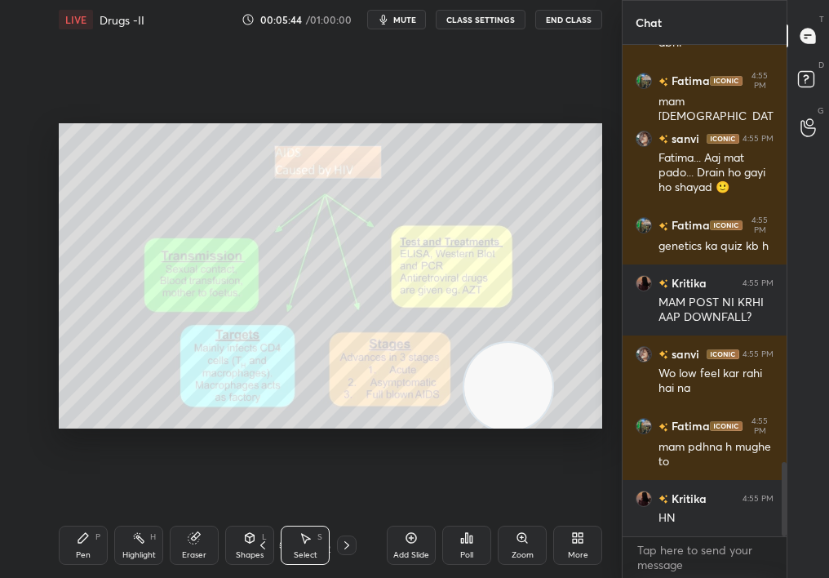
click at [266, 516] on icon at bounding box center [262, 544] width 13 height 13
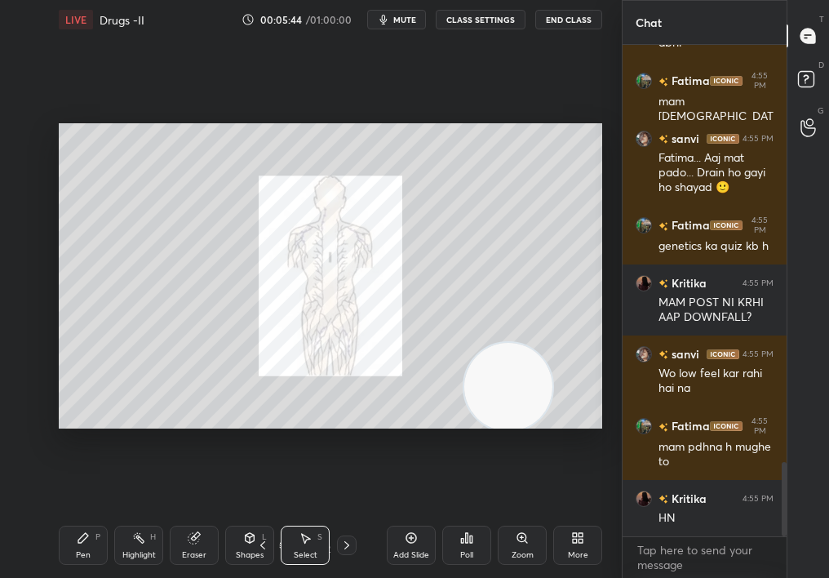
click at [268, 516] on icon at bounding box center [262, 544] width 13 height 13
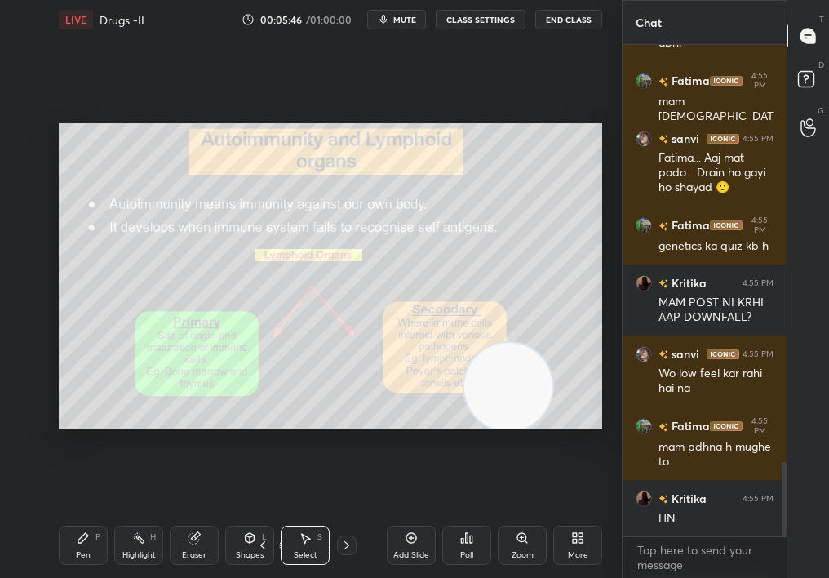
drag, startPoint x: 556, startPoint y: 286, endPoint x: 587, endPoint y: 237, distance: 58.4
click at [552, 343] on video at bounding box center [508, 387] width 88 height 88
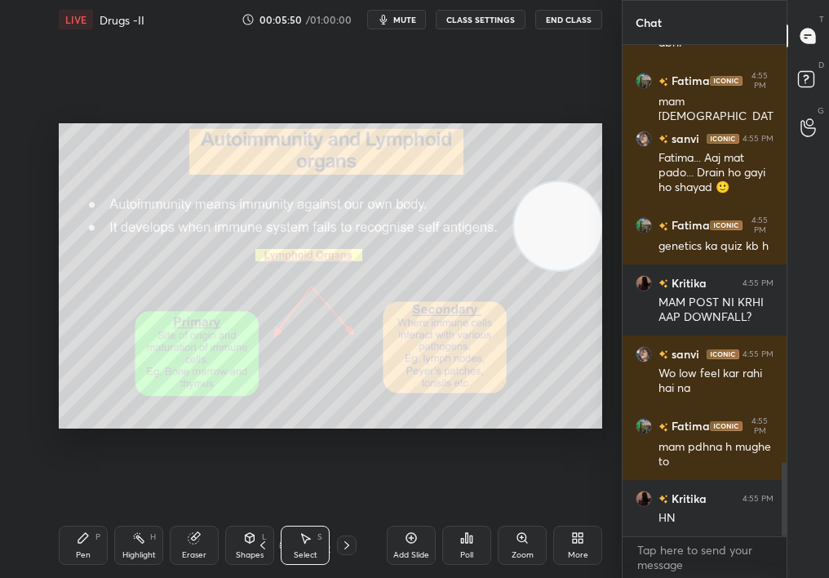
click at [123, 516] on div "Highlight H" at bounding box center [138, 544] width 49 height 39
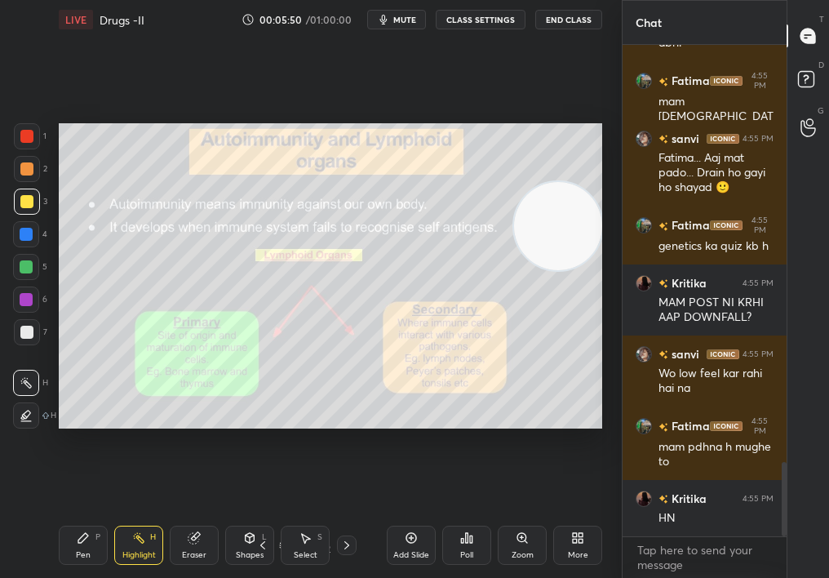
click at [131, 516] on div "Highlight" at bounding box center [138, 555] width 33 height 8
click at [35, 230] on div "1 2 3 4 5 6 7" at bounding box center [30, 237] width 34 height 228
click at [28, 239] on div at bounding box center [26, 234] width 13 height 13
click at [75, 516] on div "Pen P Highlight H Eraser Shapes L Select S 23 / 76 Add Slide Poll Zoom More" at bounding box center [330, 544] width 543 height 65
click at [69, 516] on div "Pen P Highlight H Eraser Shapes L Select S 23 / 76 Add Slide Poll Zoom More" at bounding box center [330, 544] width 543 height 65
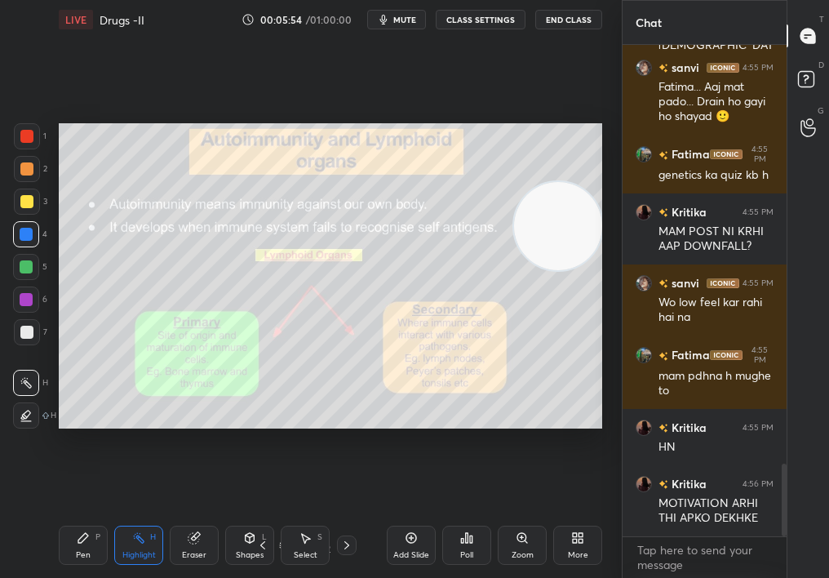
click at [78, 516] on div "Pen P" at bounding box center [83, 544] width 49 height 39
click at [78, 516] on div "Pen" at bounding box center [83, 555] width 15 height 8
click at [409, 12] on button "mute" at bounding box center [396, 20] width 59 height 20
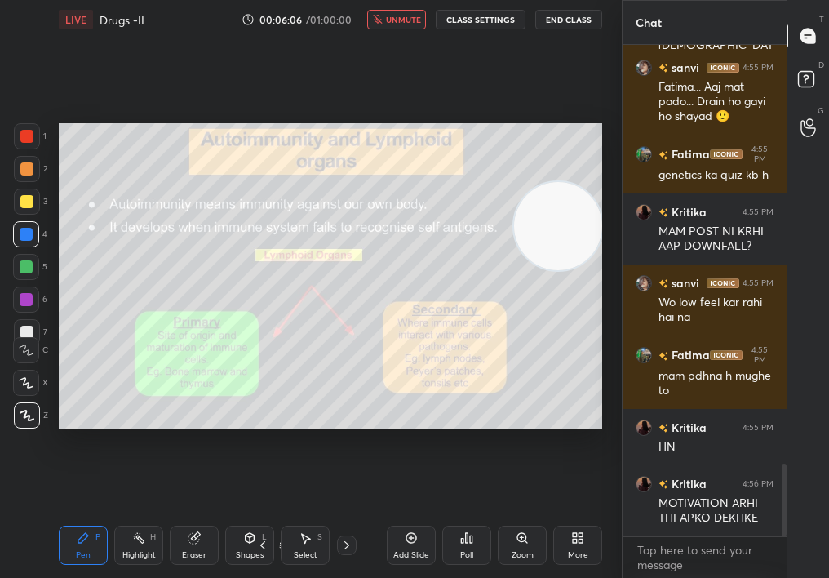
scroll to position [2885, 0]
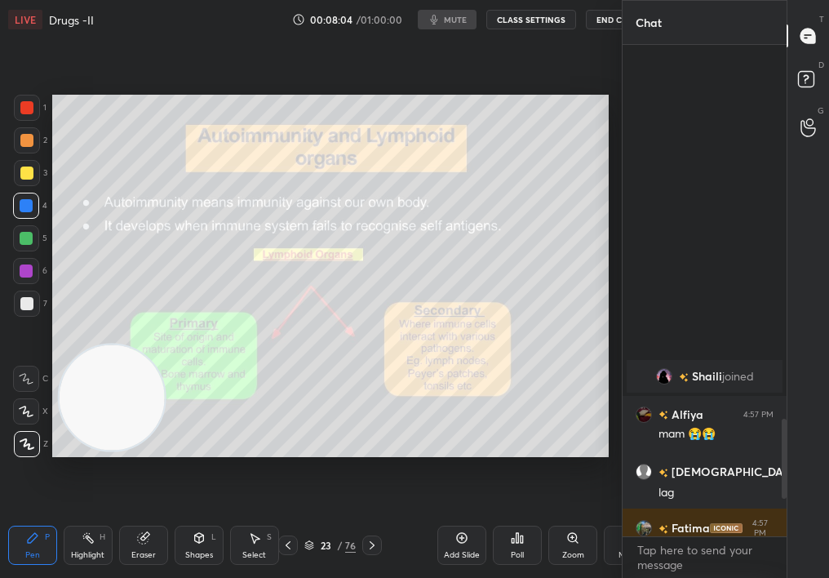
scroll to position [2528, 0]
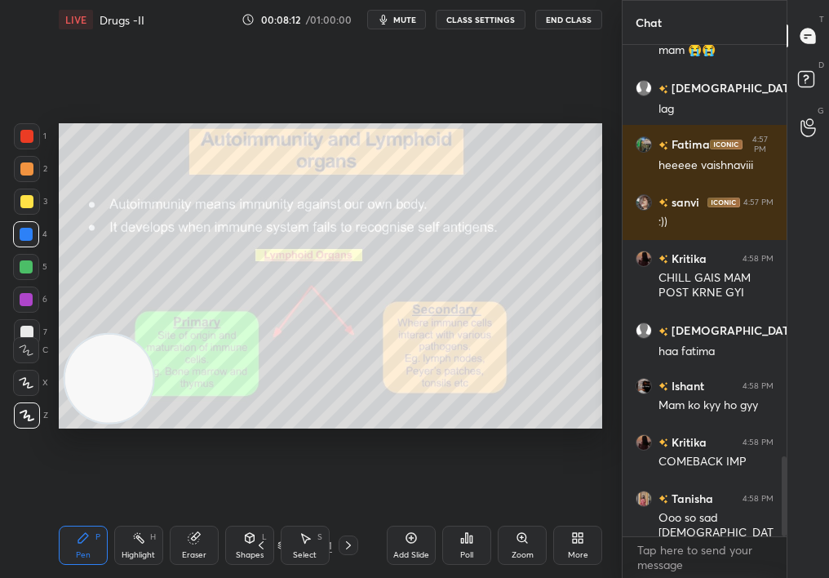
click at [317, 515] on div "S" at bounding box center [319, 537] width 5 height 8
click at [310, 515] on div "Select S" at bounding box center [305, 544] width 49 height 39
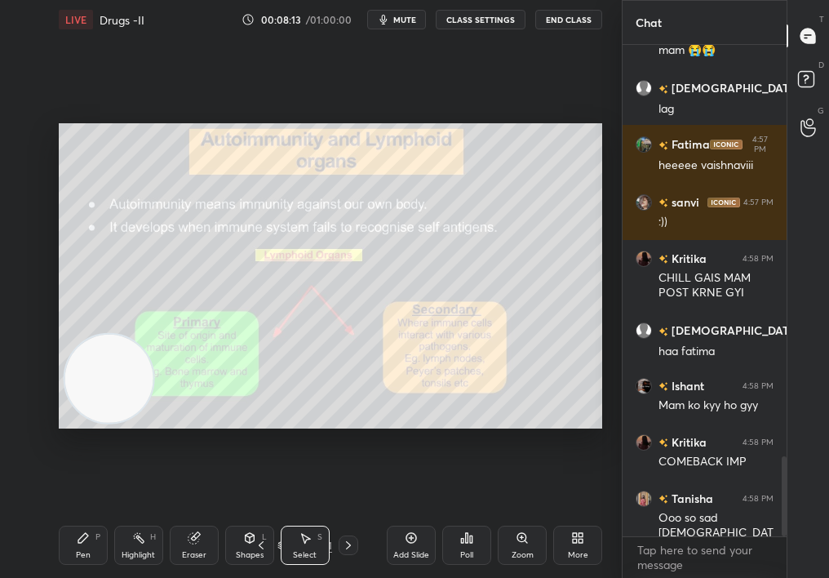
click at [303, 515] on icon at bounding box center [305, 537] width 13 height 13
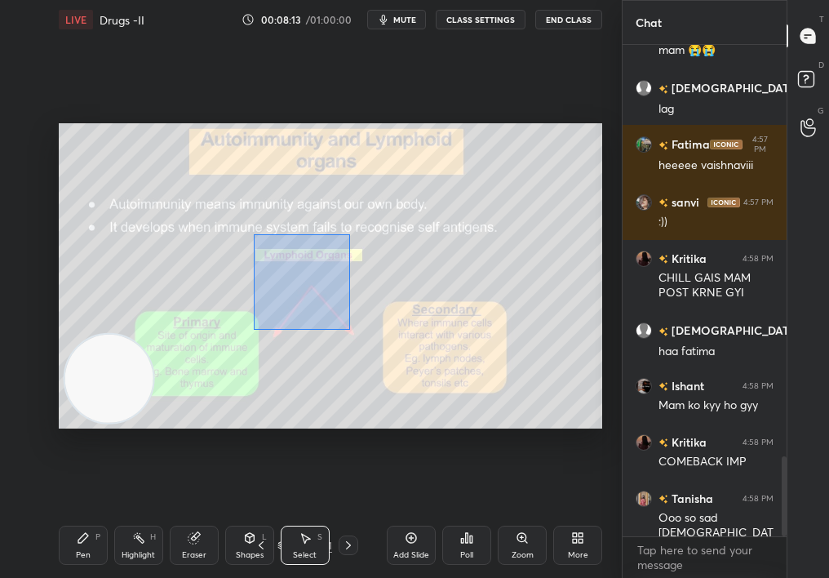
drag, startPoint x: 303, startPoint y: 271, endPoint x: 558, endPoint y: 476, distance: 327.3
click at [557, 475] on div "0 ° Undo Copy Duplicate Duplicate to new slide Delete Setting up your live clas…" at bounding box center [330, 275] width 556 height 473
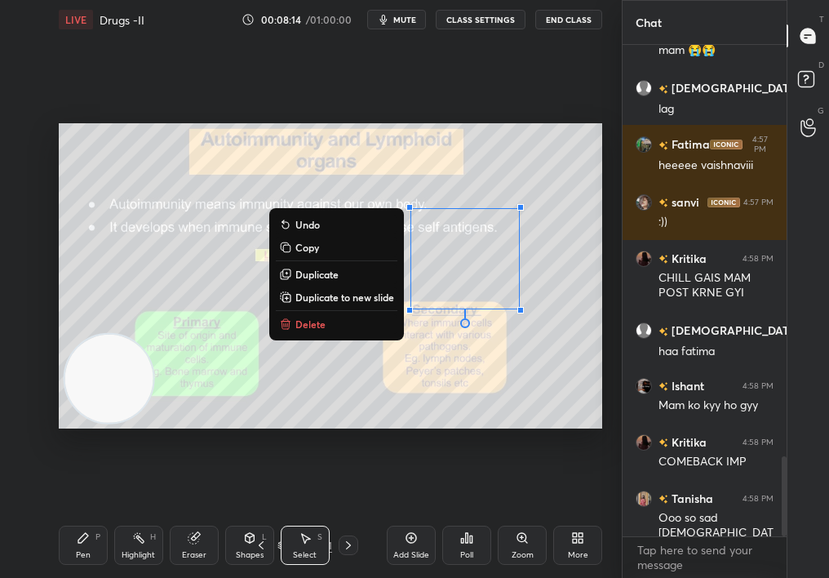
click at [335, 338] on div "0 ° Undo Copy Duplicate Duplicate to new slide Delete" at bounding box center [330, 276] width 543 height 306
click at [334, 328] on button "Delete" at bounding box center [337, 324] width 122 height 20
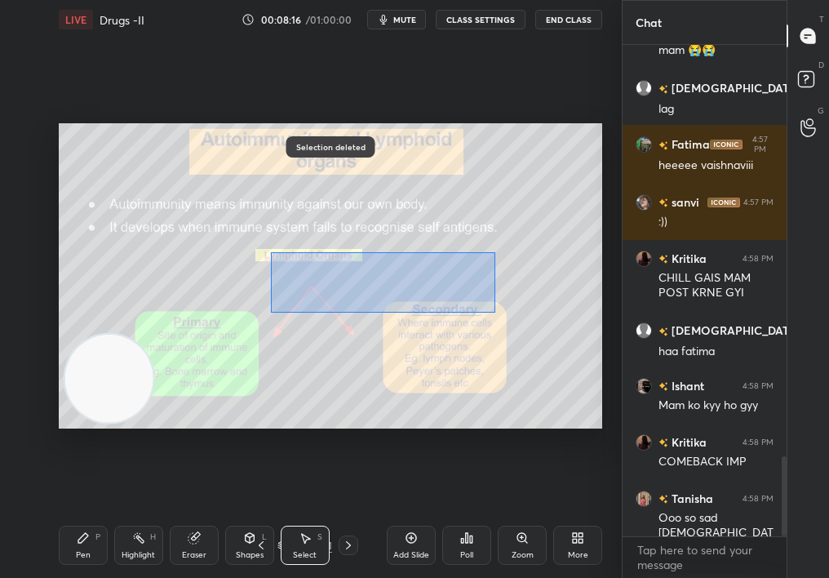
drag, startPoint x: 457, startPoint y: 294, endPoint x: 579, endPoint y: 389, distance: 154.7
click at [580, 392] on div "0 ° Undo Copy Duplicate Duplicate to new slide Delete" at bounding box center [330, 276] width 543 height 306
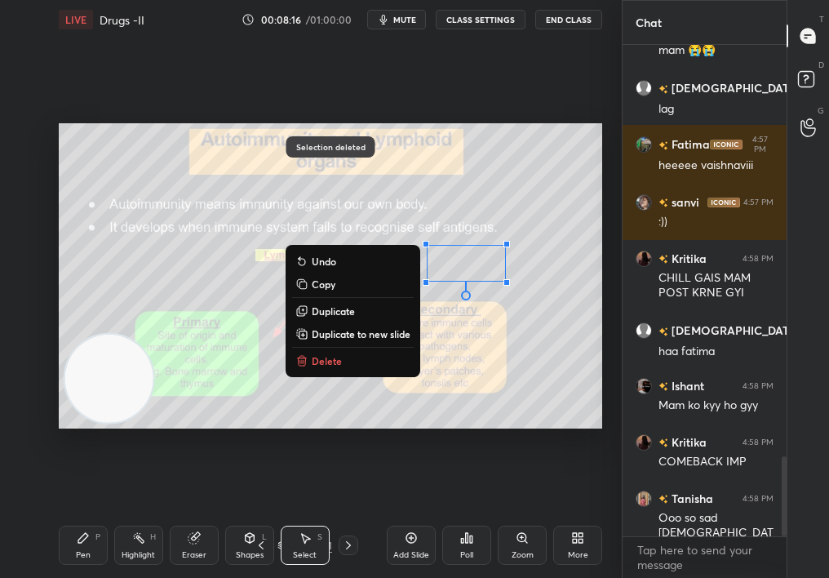
click at [331, 371] on div "0 ° Undo Copy Duplicate Duplicate to new slide Delete" at bounding box center [330, 276] width 543 height 306
click at [321, 365] on p "Delete" at bounding box center [327, 360] width 30 height 13
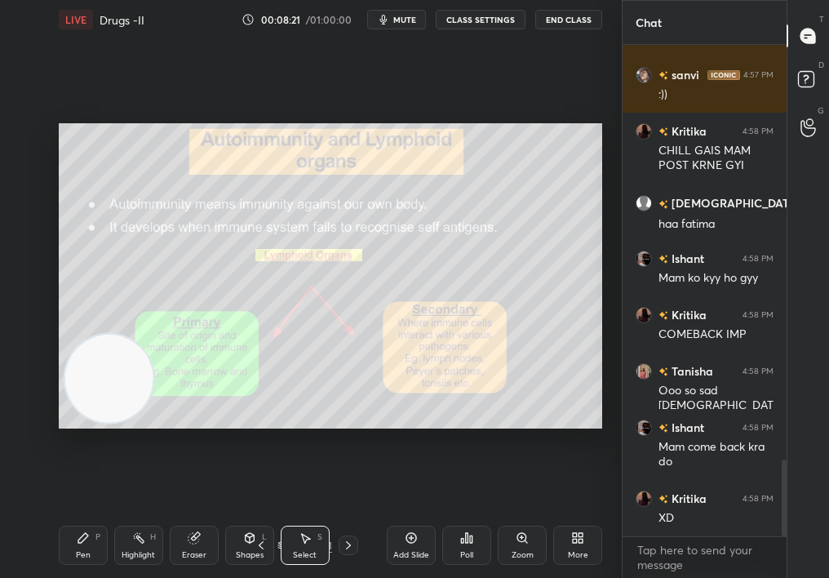
drag, startPoint x: 306, startPoint y: 530, endPoint x: 302, endPoint y: 548, distance: 18.4
click at [311, 515] on div "Select S" at bounding box center [305, 544] width 49 height 39
click at [301, 515] on div "Select S" at bounding box center [305, 544] width 49 height 39
drag, startPoint x: 157, startPoint y: 219, endPoint x: 206, endPoint y: 307, distance: 100.4
click at [206, 308] on div "0 ° Undo Copy Duplicate Duplicate to new slide Delete Setting up your live clas…" at bounding box center [330, 275] width 556 height 473
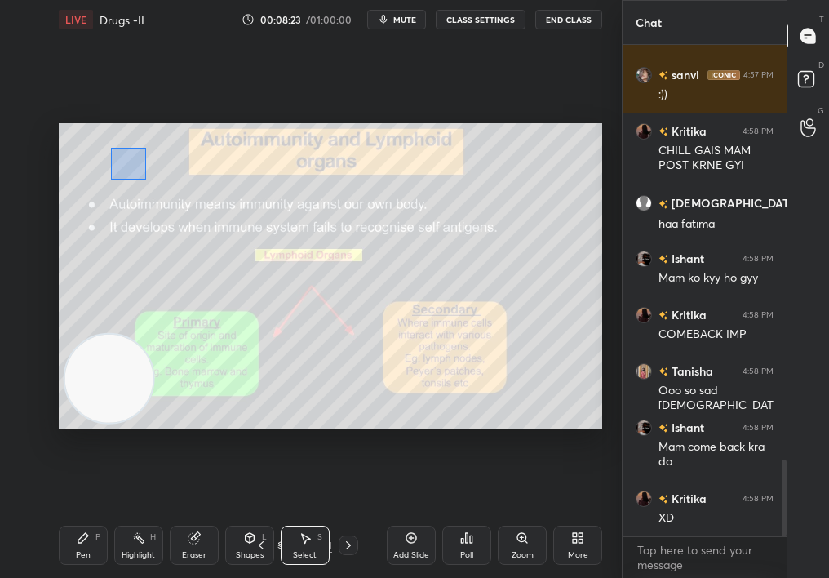
drag, startPoint x: 146, startPoint y: 179, endPoint x: 244, endPoint y: 291, distance: 148.6
click at [246, 294] on div "0 ° Undo Copy Duplicate Duplicate to new slide Delete" at bounding box center [330, 276] width 543 height 306
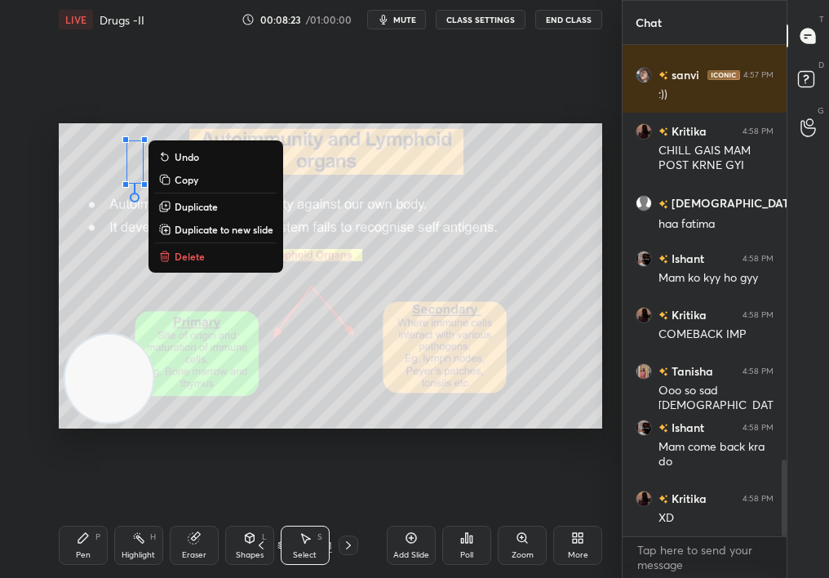
click at [193, 262] on p "Delete" at bounding box center [190, 256] width 30 height 13
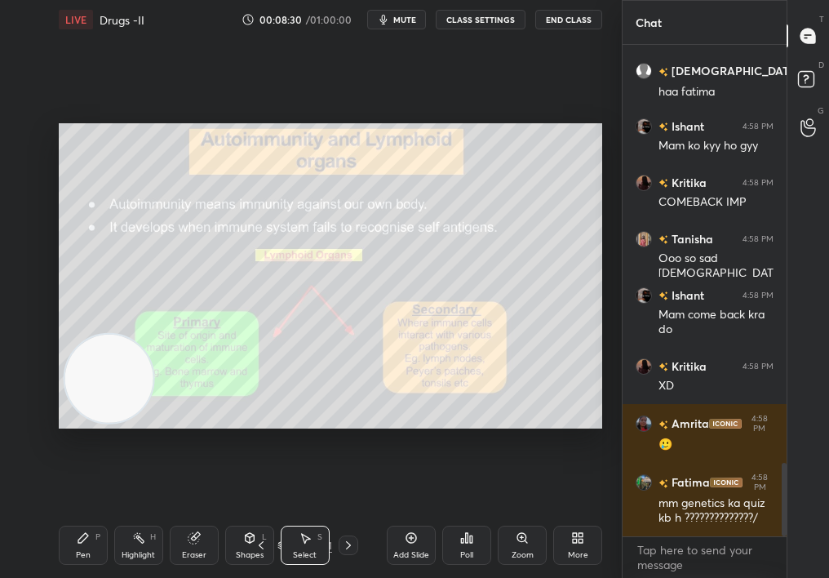
click at [75, 515] on div "Pen P" at bounding box center [83, 544] width 49 height 39
click at [74, 515] on div "Pen P" at bounding box center [83, 544] width 49 height 39
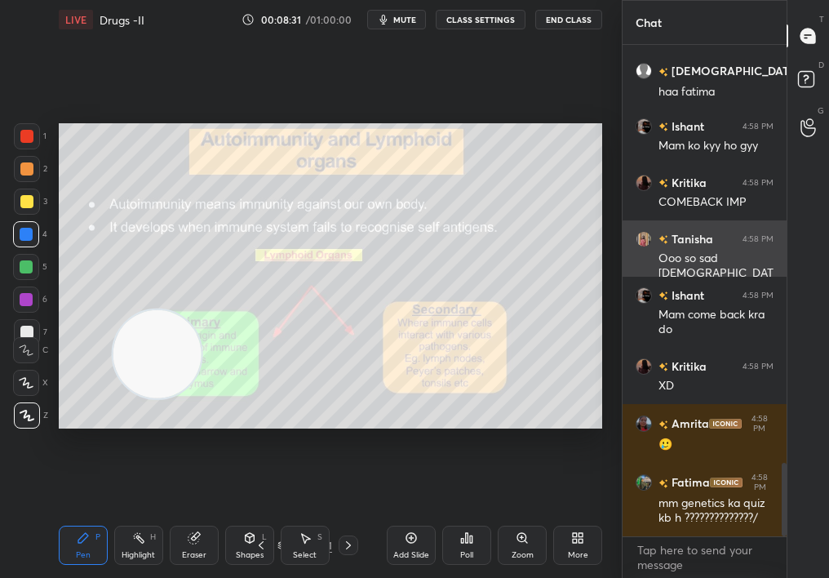
drag, startPoint x: 163, startPoint y: 336, endPoint x: 626, endPoint y: 186, distance: 486.3
click at [632, 184] on div "1 2 3 4 5 6 7 C X Z C X Z E E Erase all H H LIVE Drugs -II 00:08:31 / 01:00:00 …" at bounding box center [414, 289] width 829 height 578
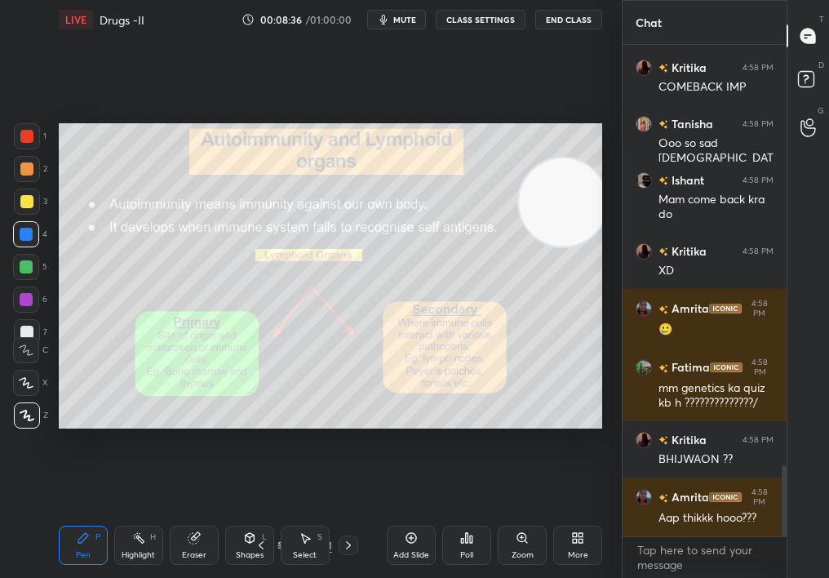
click at [20, 266] on div at bounding box center [26, 267] width 26 height 26
click at [22, 266] on div at bounding box center [26, 266] width 13 height 13
click at [25, 263] on div at bounding box center [26, 266] width 13 height 13
click at [17, 423] on div at bounding box center [27, 415] width 26 height 26
click at [15, 423] on div at bounding box center [27, 415] width 26 height 26
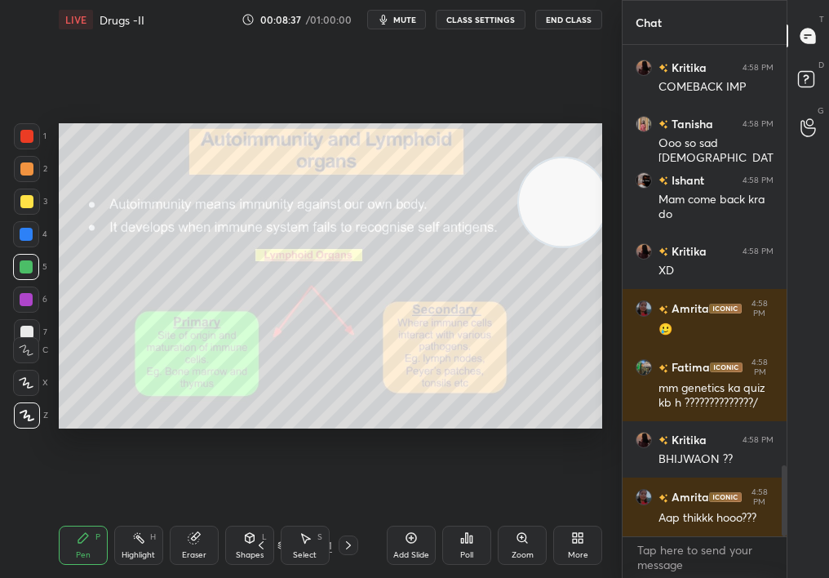
click at [12, 419] on div "1 2 3 4 5 6 7 C X Z C X Z E E Erase all H H" at bounding box center [26, 276] width 52 height 306
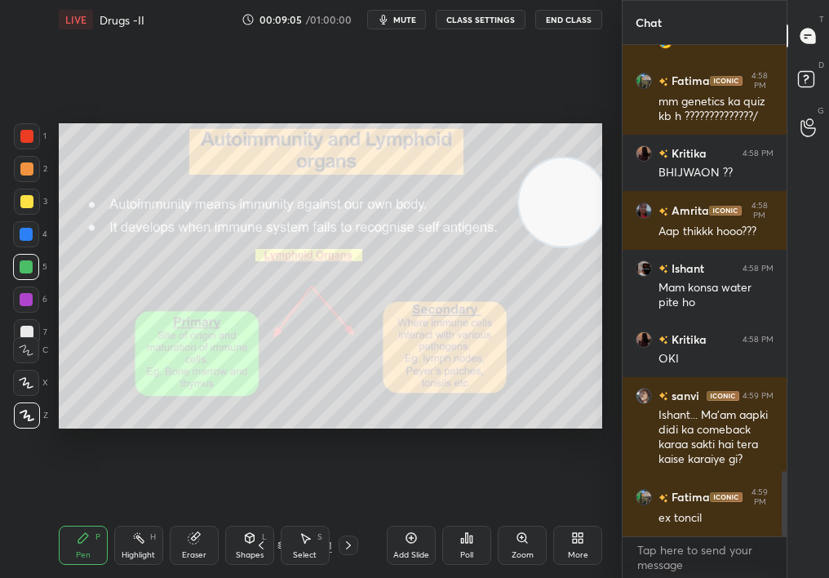
click at [288, 515] on div "Pen P Highlight H Eraser Shapes L Select S 23 / 151 Add Slide Poll Zoom More" at bounding box center [330, 544] width 543 height 65
click at [292, 515] on div "Select S" at bounding box center [305, 544] width 49 height 39
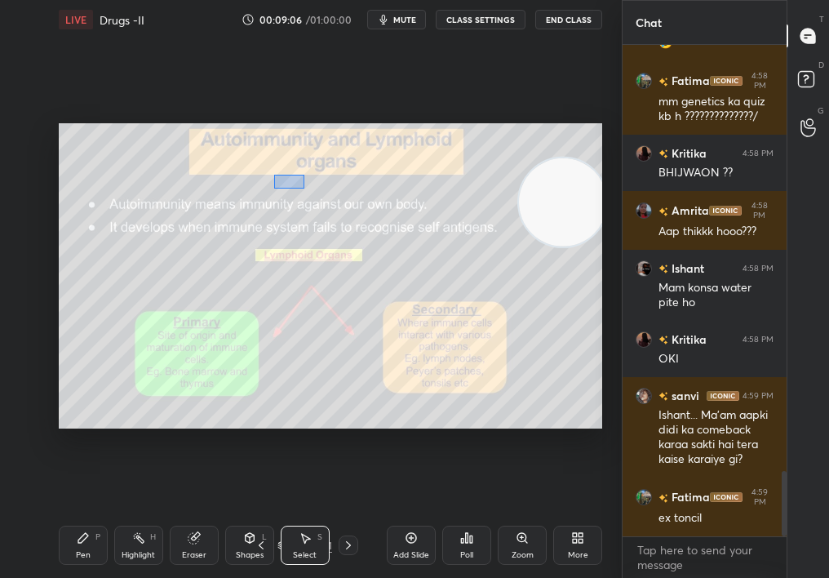
drag, startPoint x: 304, startPoint y: 188, endPoint x: 498, endPoint y: 387, distance: 276.9
click at [502, 388] on div "0 ° Undo Copy Duplicate Duplicate to new slide Delete" at bounding box center [330, 276] width 543 height 306
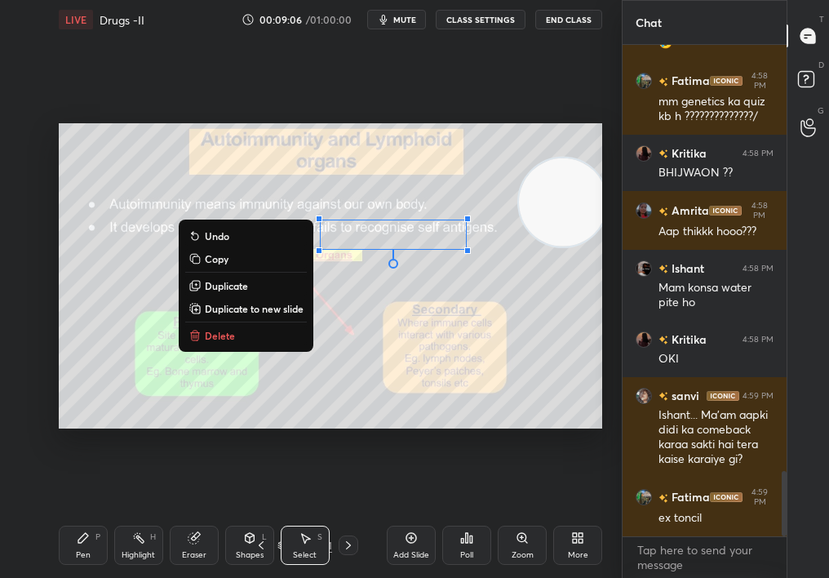
click at [243, 343] on button "Delete" at bounding box center [246, 335] width 122 height 20
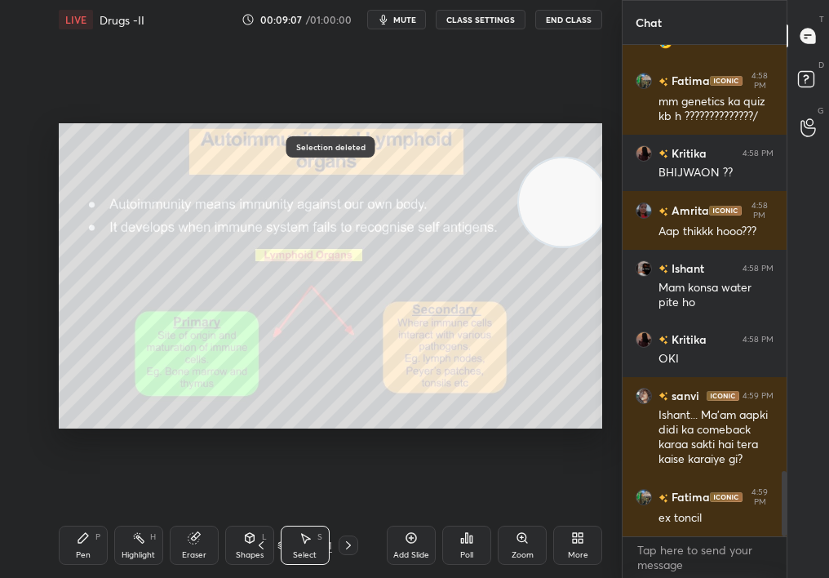
click at [418, 515] on icon at bounding box center [411, 537] width 13 height 13
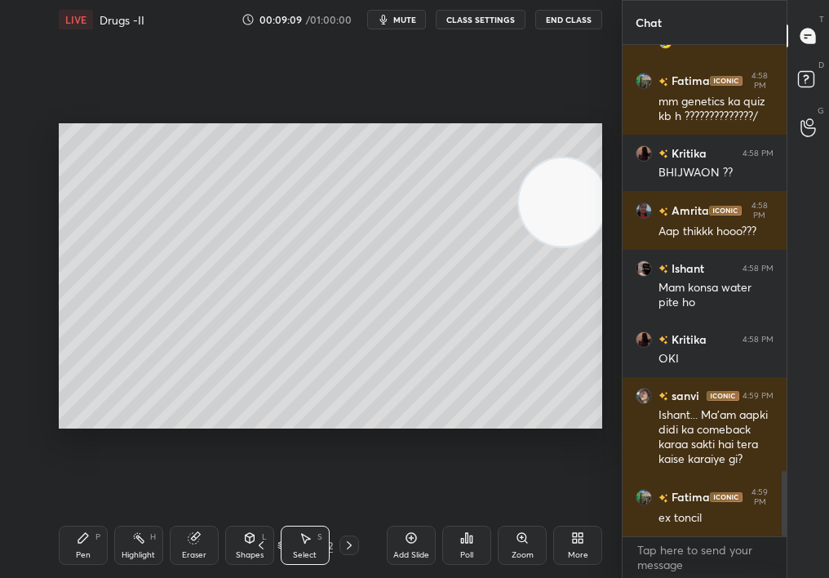
click at [80, 515] on div "Pen" at bounding box center [83, 555] width 15 height 8
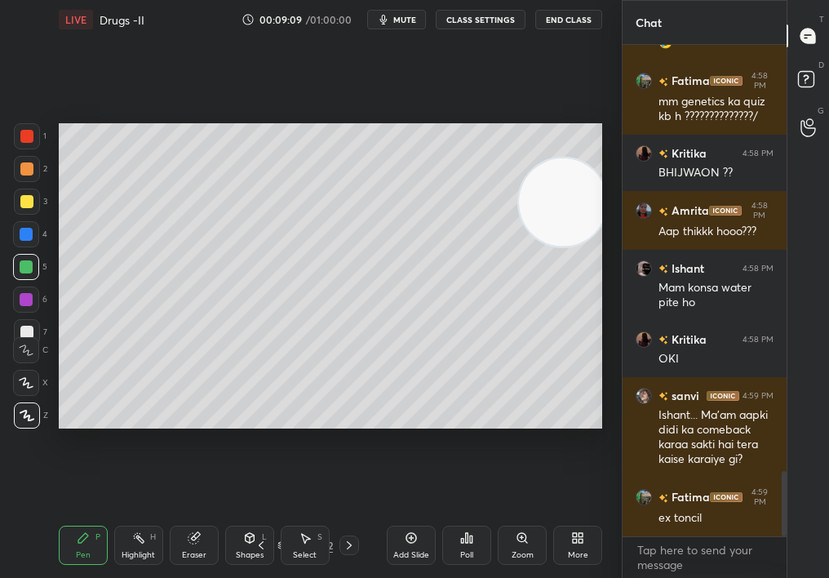
click at [82, 515] on div "Pen P" at bounding box center [83, 544] width 49 height 39
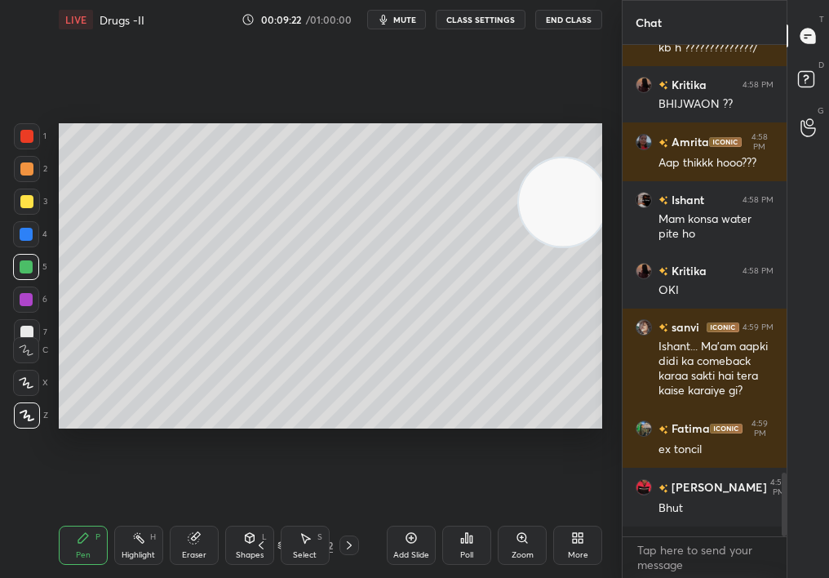
scroll to position [3314, 0]
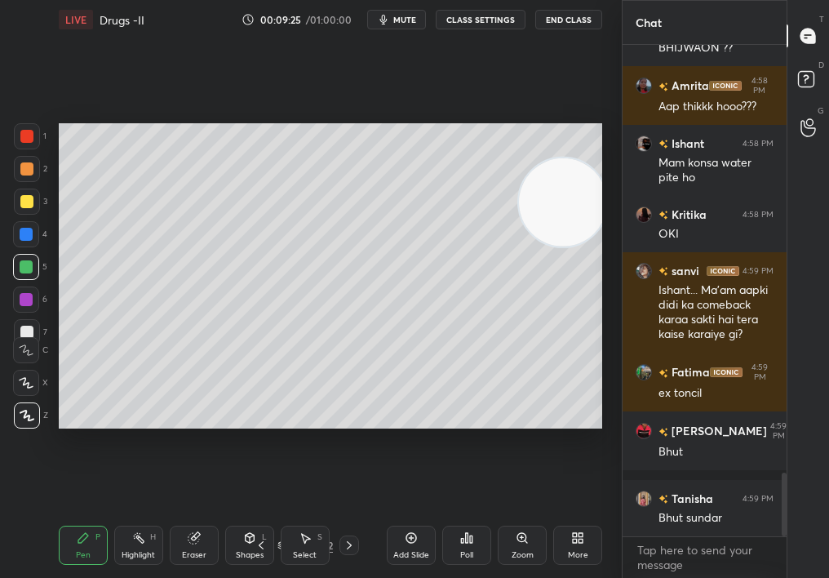
click at [23, 300] on div at bounding box center [26, 299] width 13 height 13
click at [22, 303] on div at bounding box center [26, 299] width 13 height 13
click at [28, 334] on div "C" at bounding box center [30, 346] width 35 height 33
click at [25, 348] on icon at bounding box center [26, 349] width 15 height 11
click at [23, 343] on div at bounding box center [26, 350] width 26 height 26
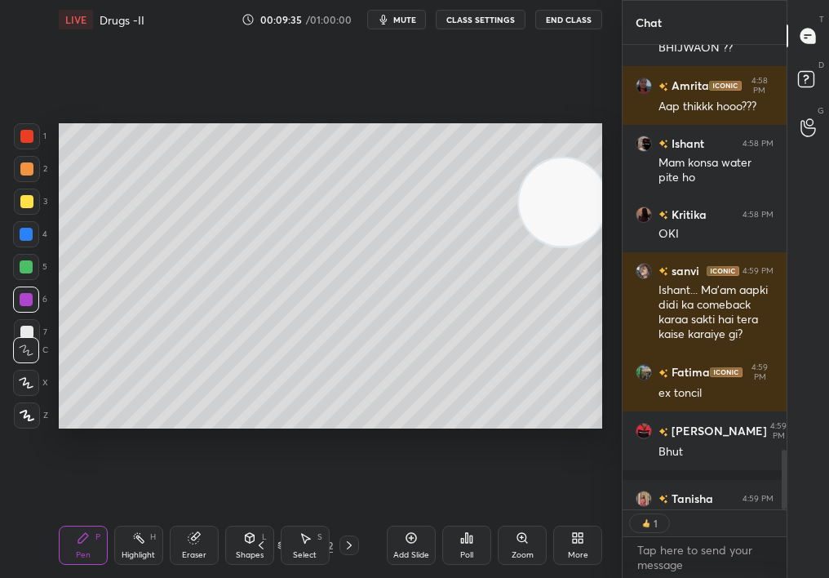
scroll to position [6, 6]
click at [25, 197] on div at bounding box center [26, 201] width 13 height 13
click at [29, 202] on div at bounding box center [26, 201] width 13 height 13
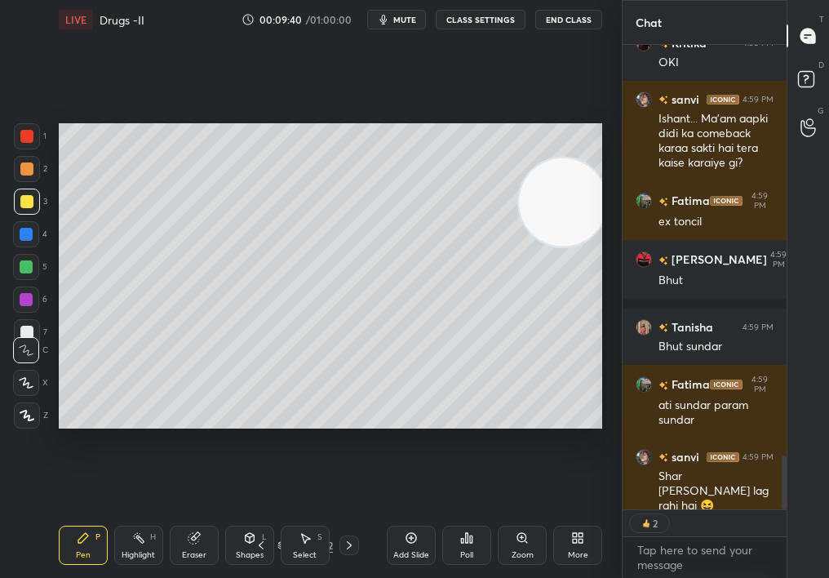
scroll to position [3541, 0]
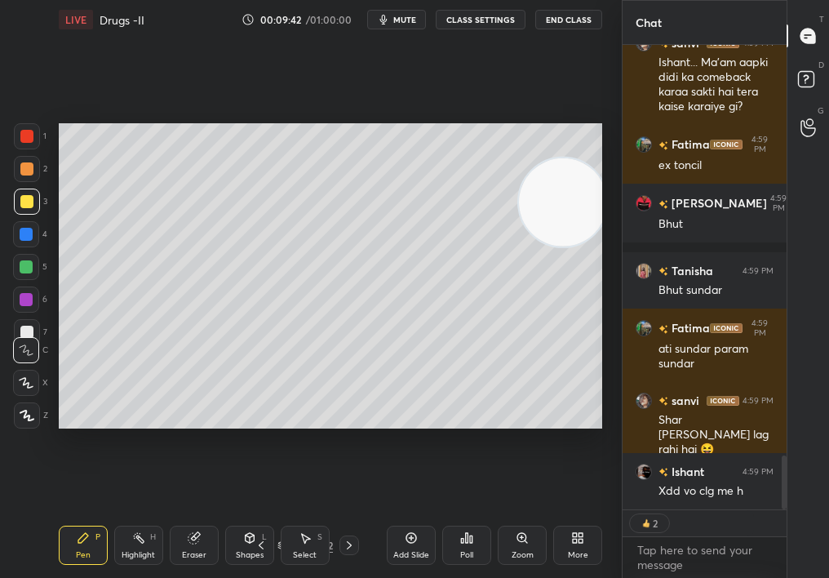
click at [295, 515] on div "Select" at bounding box center [305, 555] width 24 height 8
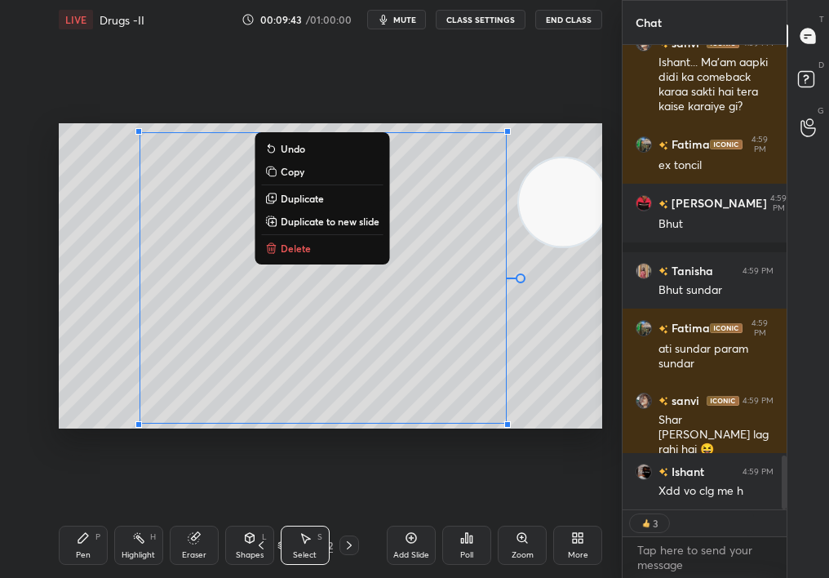
drag, startPoint x: 220, startPoint y: 140, endPoint x: 551, endPoint y: 573, distance: 544.8
click at [550, 515] on div "LIVE Drugs -II 00:09:43 / 01:00:00 mute CLASS SETTINGS End Class 0 ° Undo Copy …" at bounding box center [330, 289] width 556 height 578
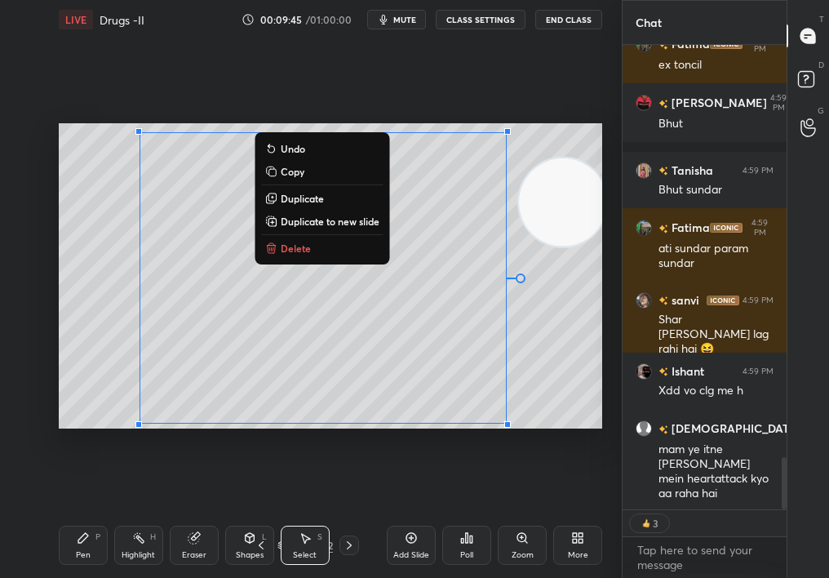
click at [294, 258] on div "0 ° Undo Copy Duplicate Duplicate to new slide Delete" at bounding box center [330, 276] width 543 height 306
click at [294, 248] on button "Delete" at bounding box center [322, 248] width 122 height 20
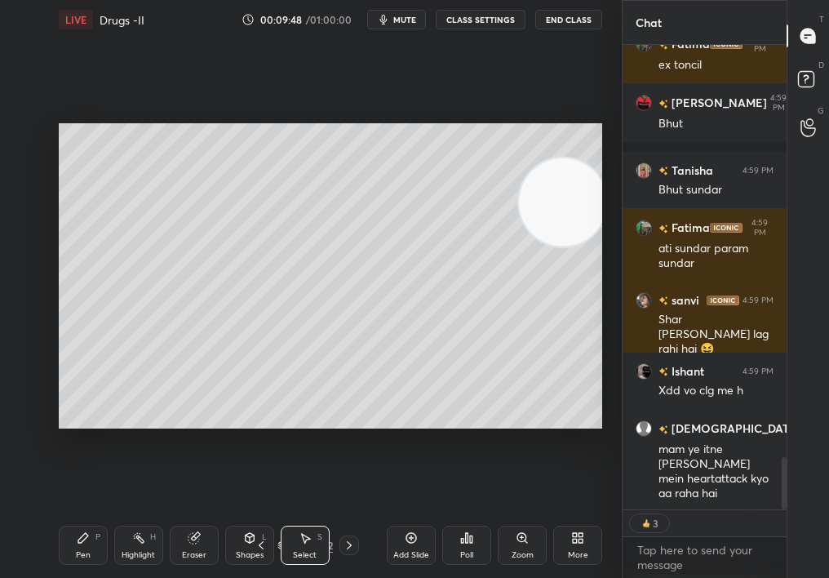
click at [111, 467] on div "0 ° Undo Copy Duplicate Duplicate to new slide Delete Setting up your live clas…" at bounding box center [330, 275] width 556 height 473
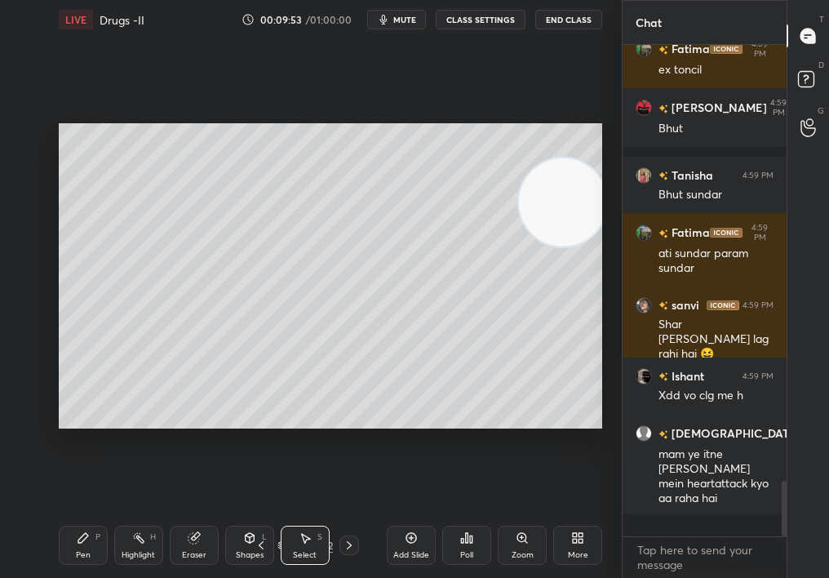
scroll to position [3615, 0]
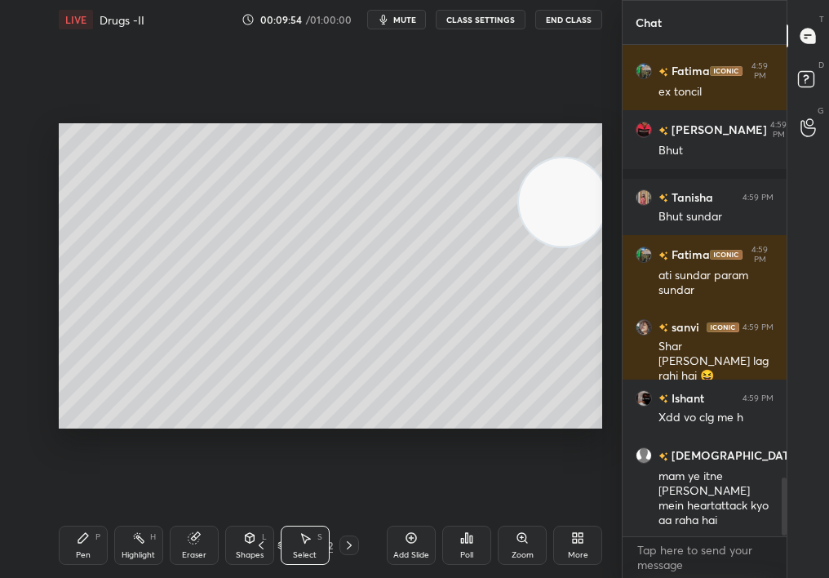
click at [258, 515] on icon at bounding box center [261, 544] width 13 height 13
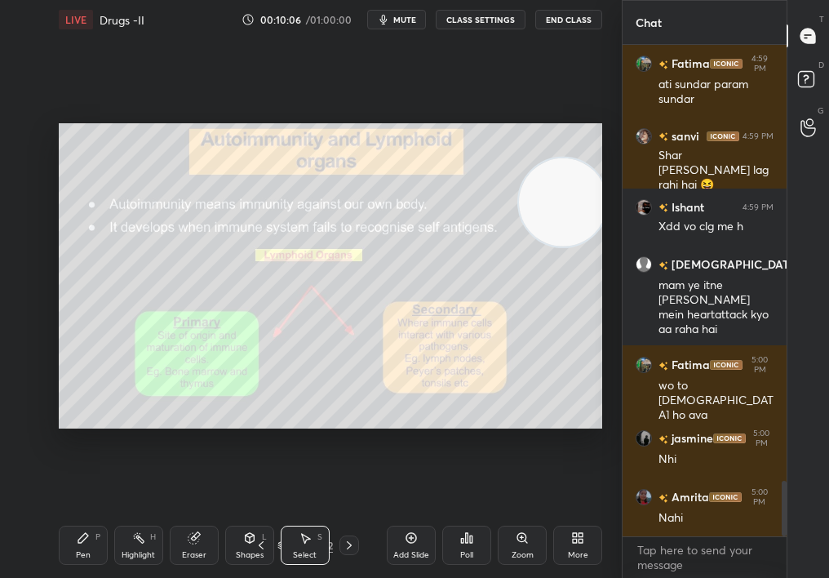
scroll to position [3877, 0]
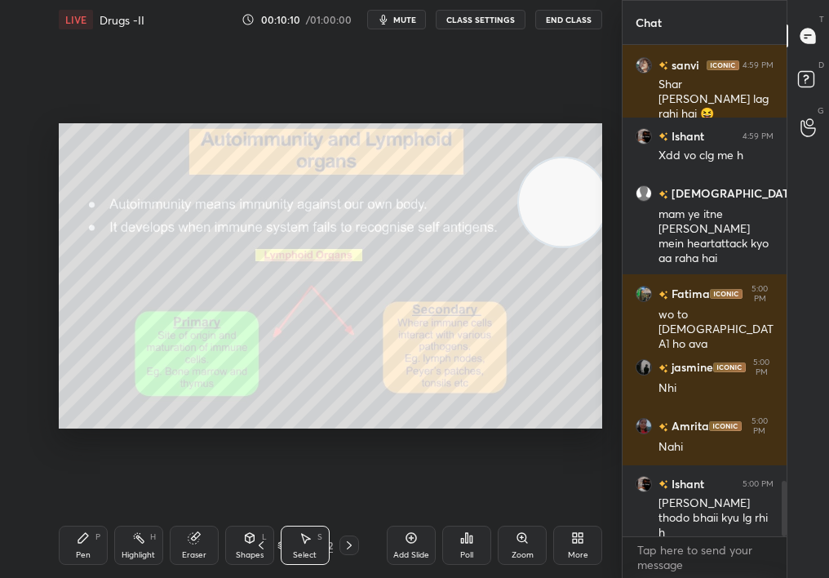
click at [529, 515] on div "Add Slide Poll Zoom More" at bounding box center [494, 544] width 215 height 91
click at [526, 515] on div "Zoom" at bounding box center [522, 544] width 49 height 39
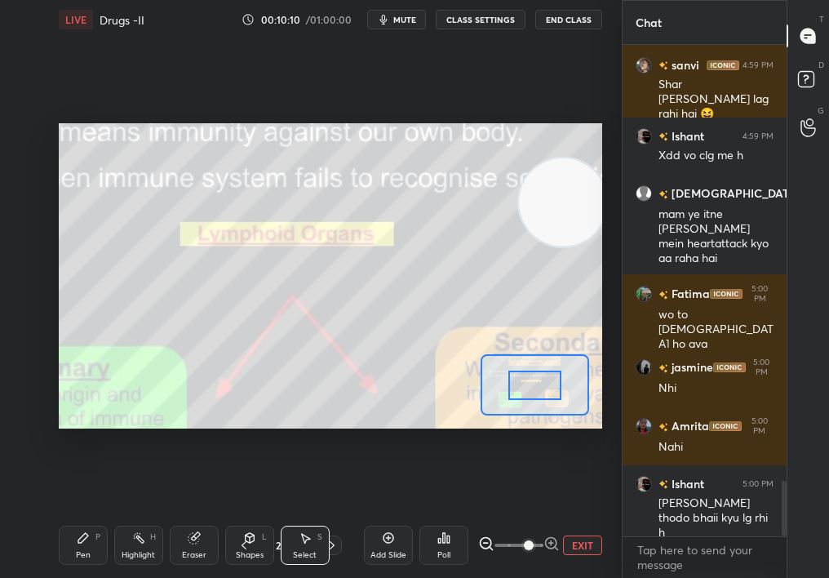
click at [526, 515] on span at bounding box center [529, 545] width 10 height 10
click at [532, 515] on span at bounding box center [529, 545] width 10 height 10
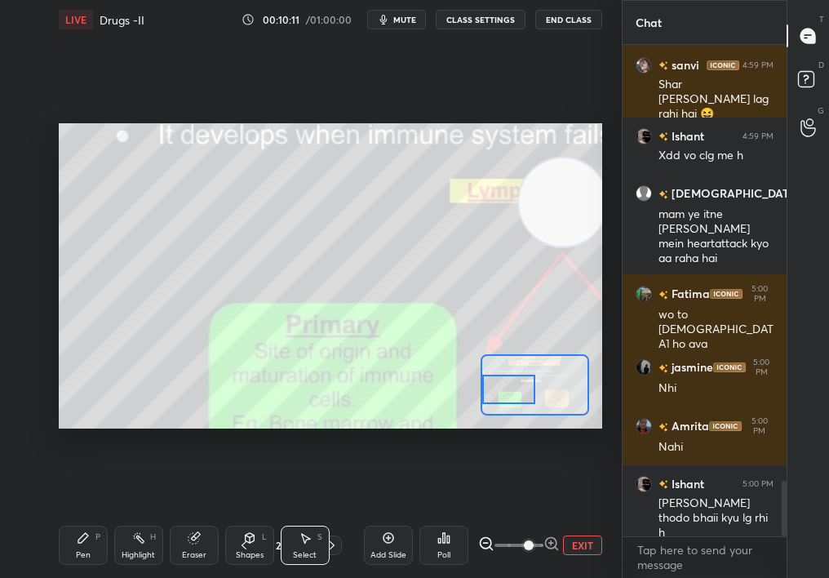
drag, startPoint x: 538, startPoint y: 395, endPoint x: 511, endPoint y: 401, distance: 27.5
click at [511, 401] on div at bounding box center [508, 388] width 53 height 29
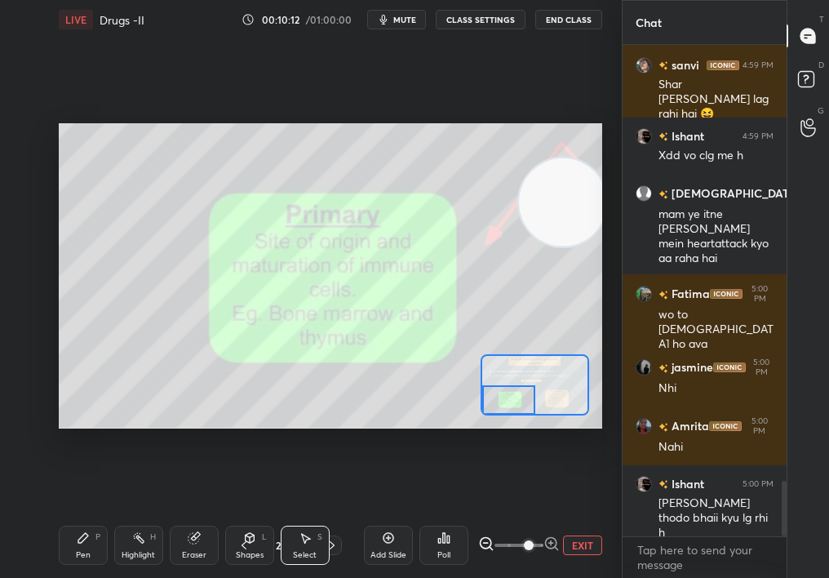
click at [523, 414] on div at bounding box center [534, 384] width 108 height 61
click at [415, 280] on div "0 ° Undo Copy Duplicate Duplicate to new slide Delete" at bounding box center [330, 276] width 543 height 306
click at [352, 307] on div "0 ° Undo Copy Duplicate Duplicate to new slide Delete" at bounding box center [330, 276] width 543 height 306
click at [88, 515] on div "Pen P" at bounding box center [83, 544] width 49 height 39
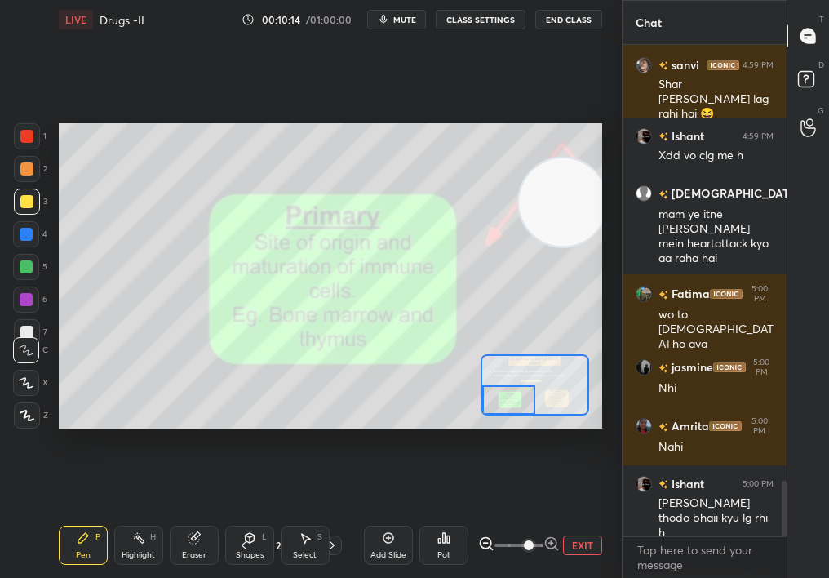
click at [81, 515] on div "Pen P" at bounding box center [83, 544] width 49 height 39
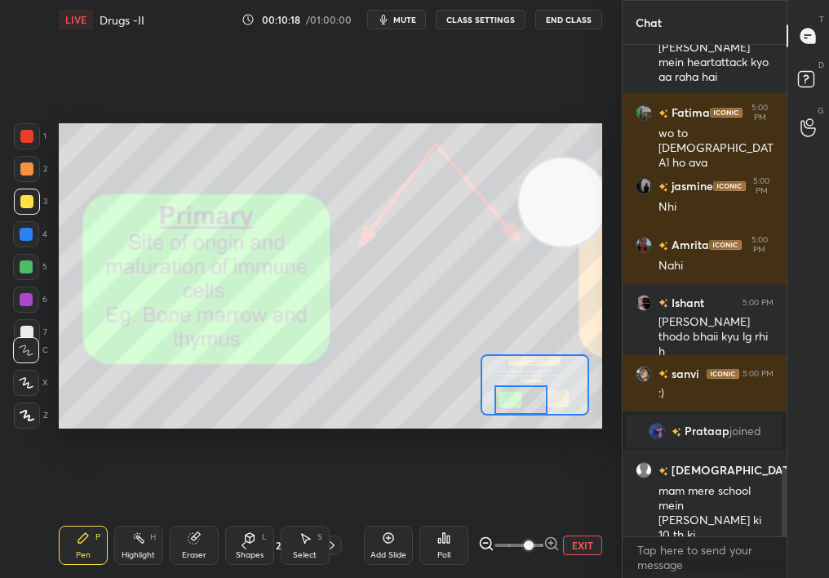
scroll to position [3032, 0]
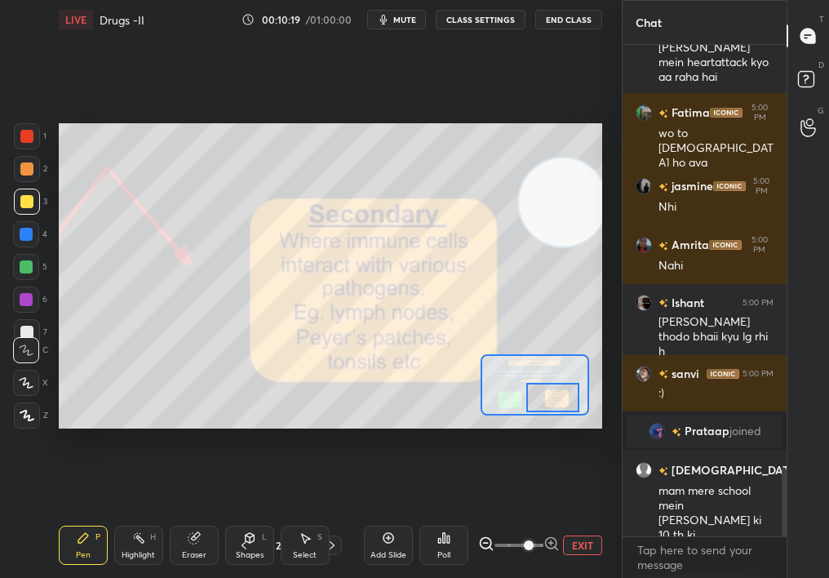
drag, startPoint x: 516, startPoint y: 400, endPoint x: 552, endPoint y: 395, distance: 36.2
click at [552, 395] on div at bounding box center [552, 397] width 53 height 29
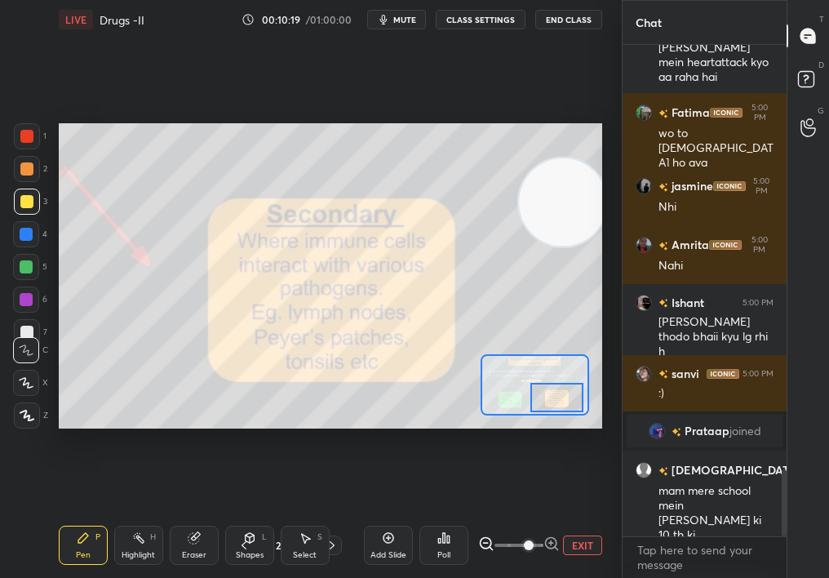
scroll to position [3135, 0]
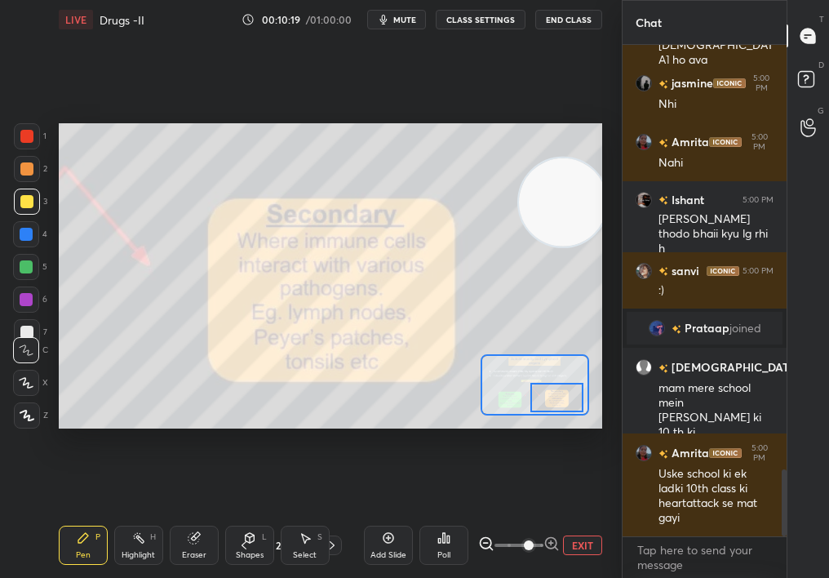
click at [24, 176] on div at bounding box center [27, 169] width 26 height 26
click at [25, 175] on div at bounding box center [27, 169] width 26 height 26
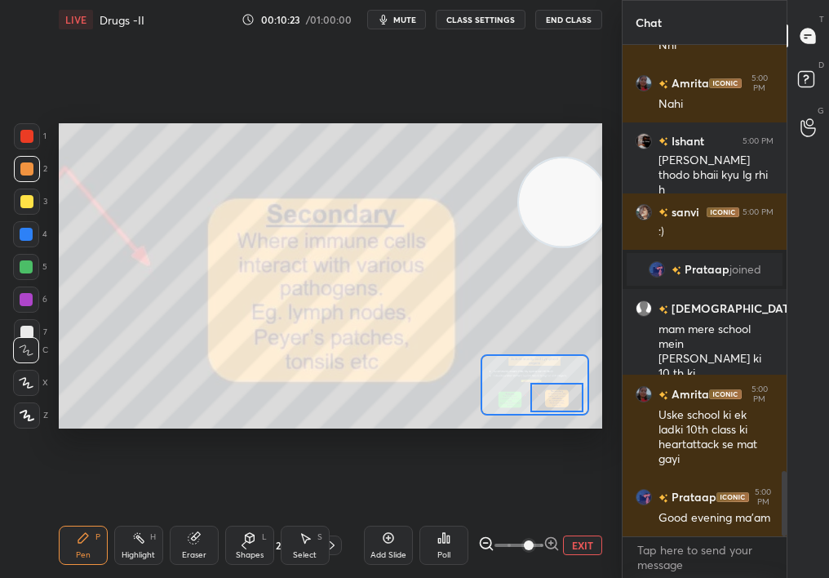
click at [386, 515] on div "Add Slide" at bounding box center [388, 544] width 49 height 39
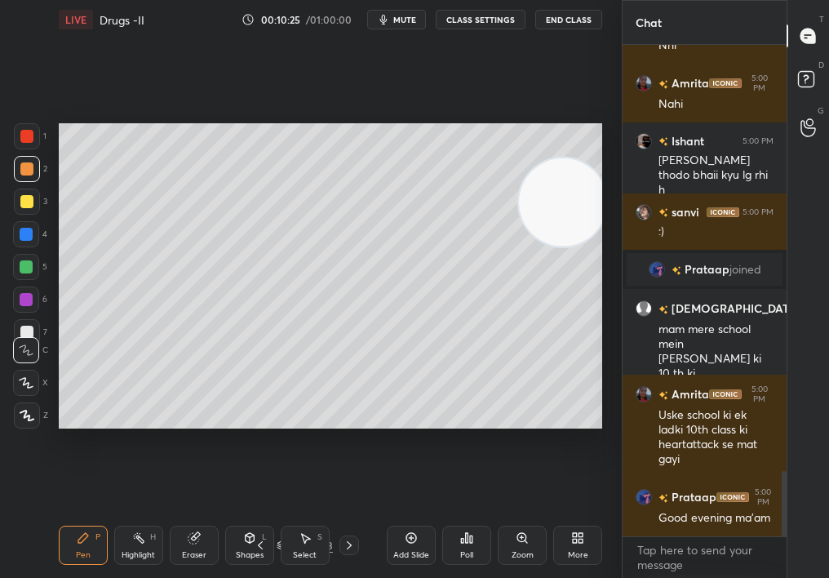
click at [39, 411] on div "Z" at bounding box center [31, 415] width 34 height 26
click at [38, 412] on div at bounding box center [27, 415] width 26 height 26
click at [252, 515] on div "Pen P Highlight H Eraser Shapes L Select S 24 / 153 Add Slide Poll Zoom More" at bounding box center [330, 544] width 543 height 65
click at [246, 515] on div "Shapes L" at bounding box center [249, 544] width 49 height 39
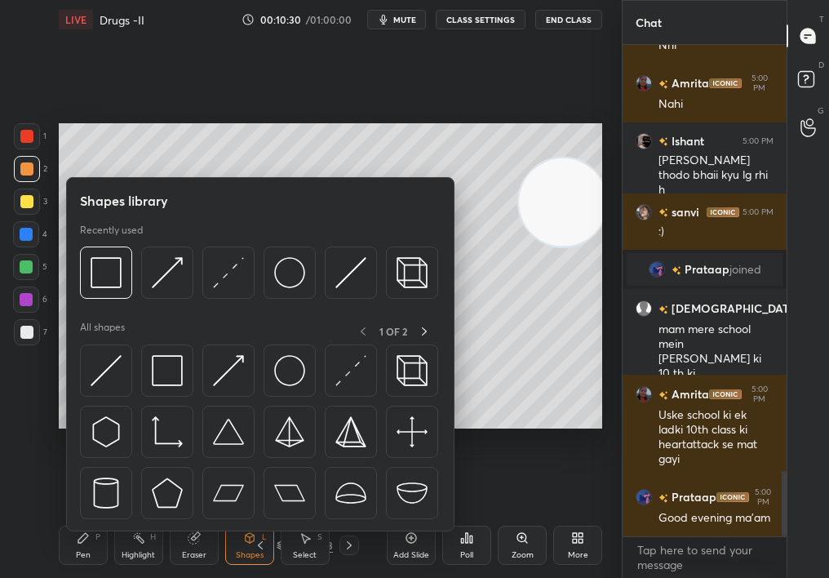
click at [241, 181] on div "Shapes library Recently used All shapes 1 OF 2" at bounding box center [260, 354] width 388 height 354
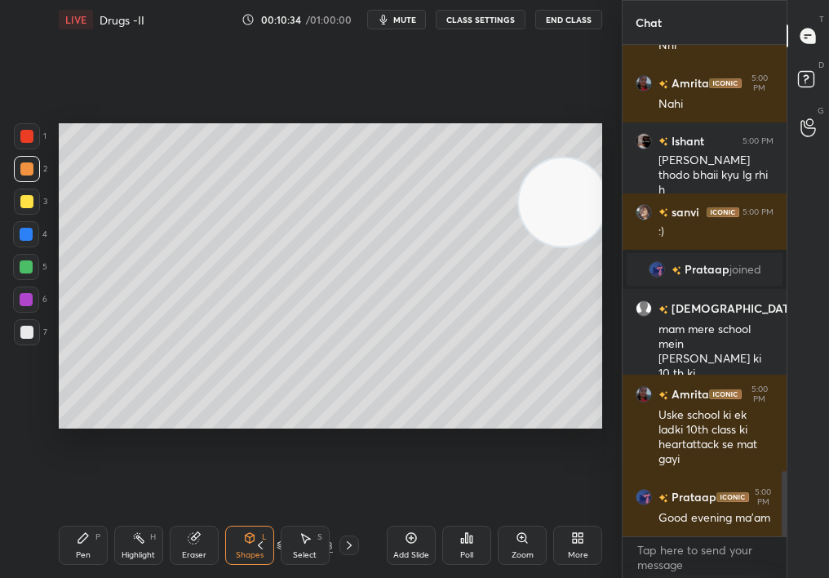
click at [58, 515] on div "1 2 3 4 5 6 7 C X Z C X Z E E Erase all H H LIVE Drugs -II 00:10:34 / 01:00:00 …" at bounding box center [304, 289] width 609 height 578
click at [72, 515] on div "Pen P" at bounding box center [83, 544] width 49 height 39
click at [26, 335] on div "C" at bounding box center [30, 346] width 35 height 33
click at [28, 333] on div "1 2 3 4 5 6 7 C X Z C X Z E E Erase all H H" at bounding box center [26, 276] width 52 height 306
click at [17, 206] on div at bounding box center [27, 201] width 26 height 26
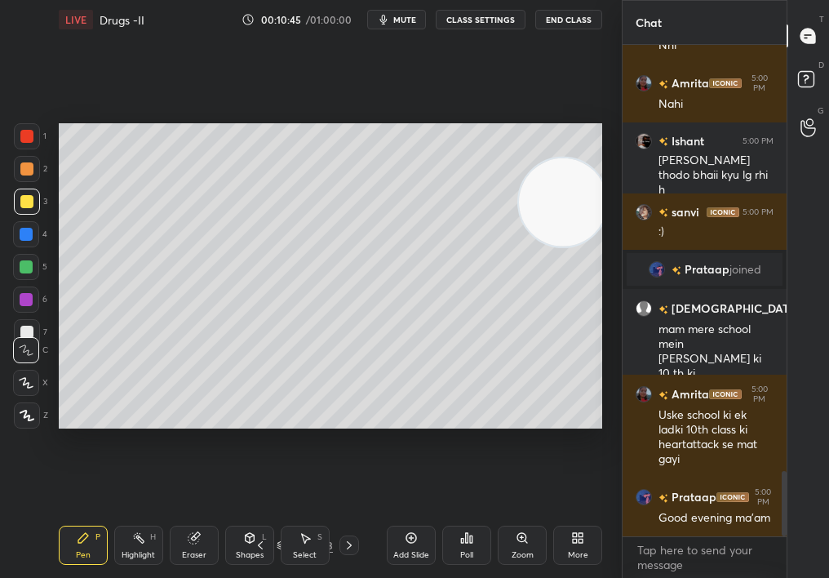
click at [15, 206] on div at bounding box center [27, 201] width 26 height 26
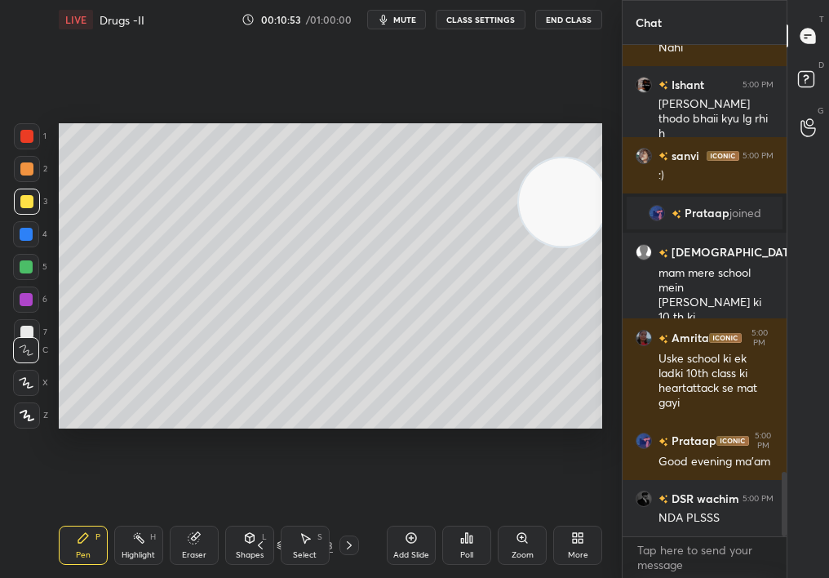
scroll to position [3306, 0]
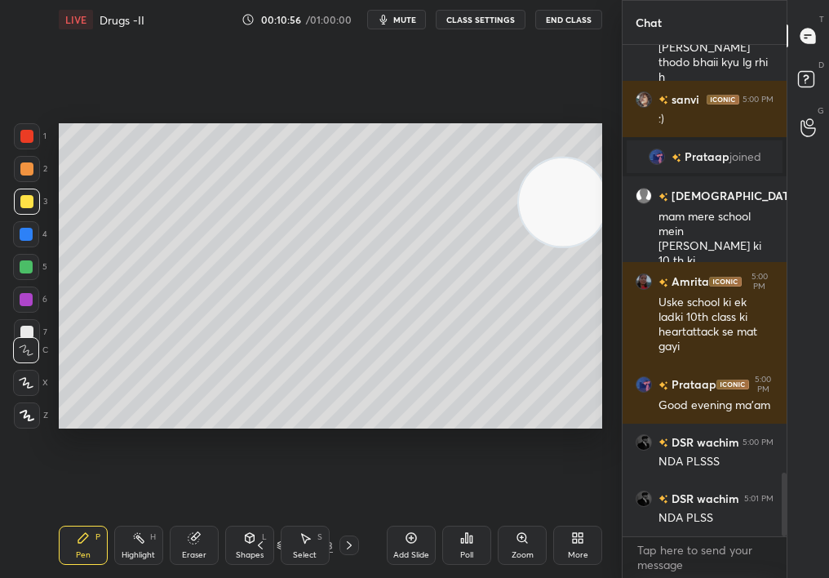
click at [167, 515] on div "Pen P Highlight H Eraser Shapes L Select S" at bounding box center [141, 544] width 164 height 39
click at [179, 515] on div "Eraser" at bounding box center [194, 544] width 49 height 39
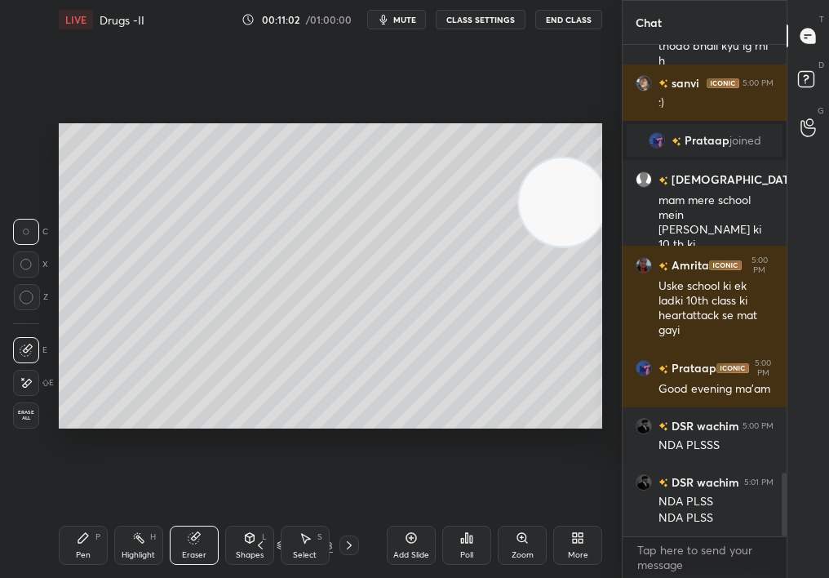
scroll to position [3379, 0]
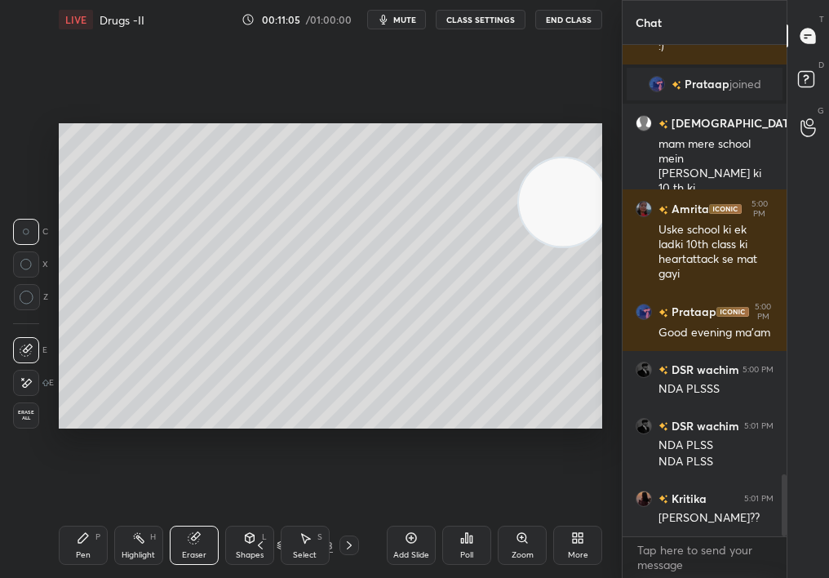
click at [139, 515] on div "Highlight H" at bounding box center [138, 544] width 49 height 39
click at [148, 515] on div "Highlight H" at bounding box center [138, 544] width 49 height 39
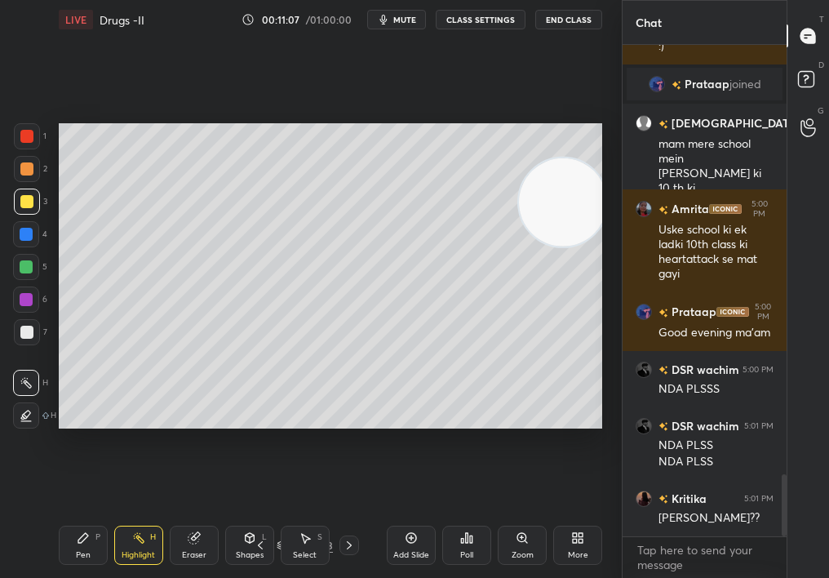
drag, startPoint x: 42, startPoint y: 530, endPoint x: 57, endPoint y: 547, distance: 22.6
click at [59, 515] on div "1 2 3 4 5 6 7 C X Z C X Z E E Erase all H H LIVE Drugs -II 00:11:07 / 01:00:00 …" at bounding box center [304, 289] width 609 height 578
click at [59, 515] on div "Pen P" at bounding box center [83, 544] width 49 height 39
click at [48, 515] on div "1 2 3 4 5 6 7 C X Z C X Z E E Erase all H H LIVE Drugs -II 00:11:07 / 01:00:00 …" at bounding box center [304, 289] width 609 height 578
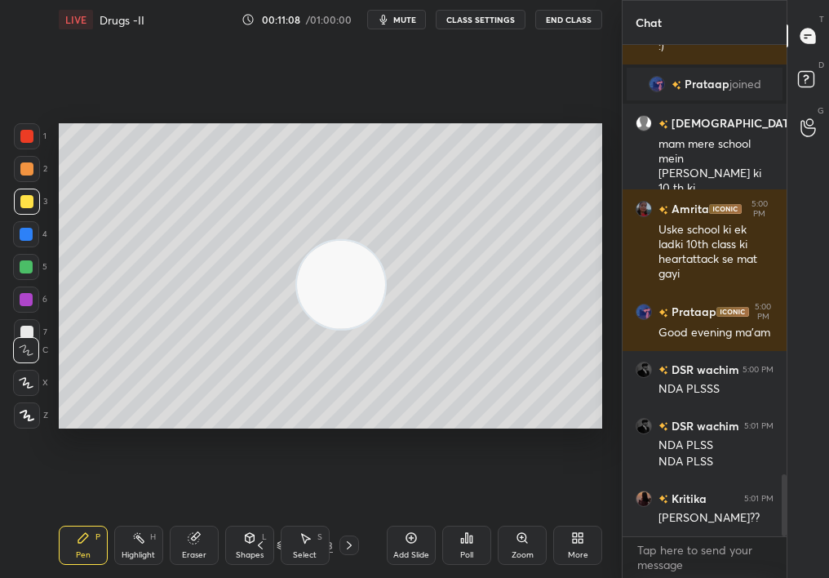
drag, startPoint x: 503, startPoint y: 231, endPoint x: 188, endPoint y: 334, distance: 332.3
click at [297, 328] on video at bounding box center [341, 284] width 88 height 88
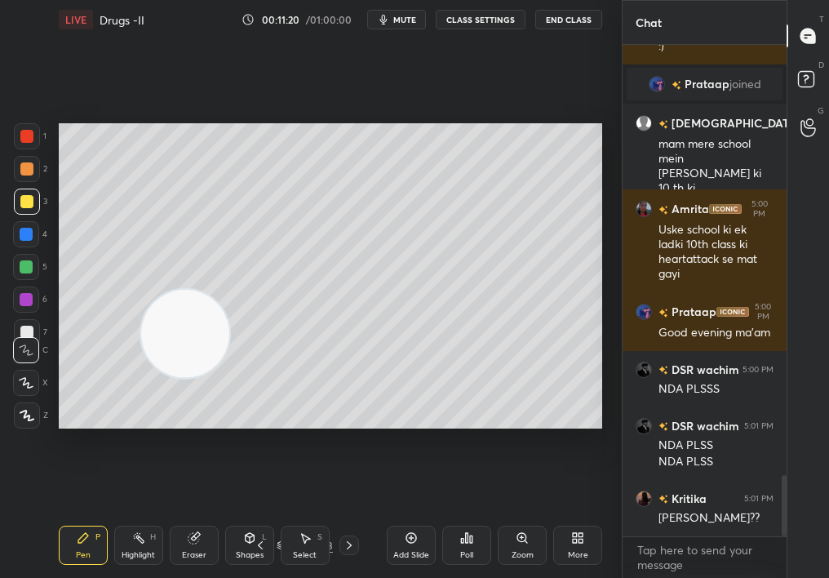
scroll to position [3435, 0]
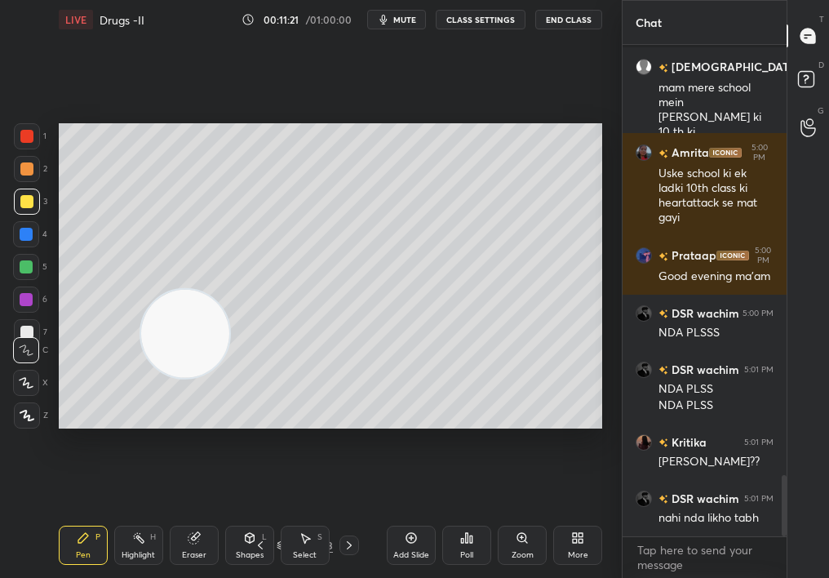
click at [30, 242] on div at bounding box center [26, 234] width 26 height 26
click at [33, 246] on div at bounding box center [26, 234] width 26 height 26
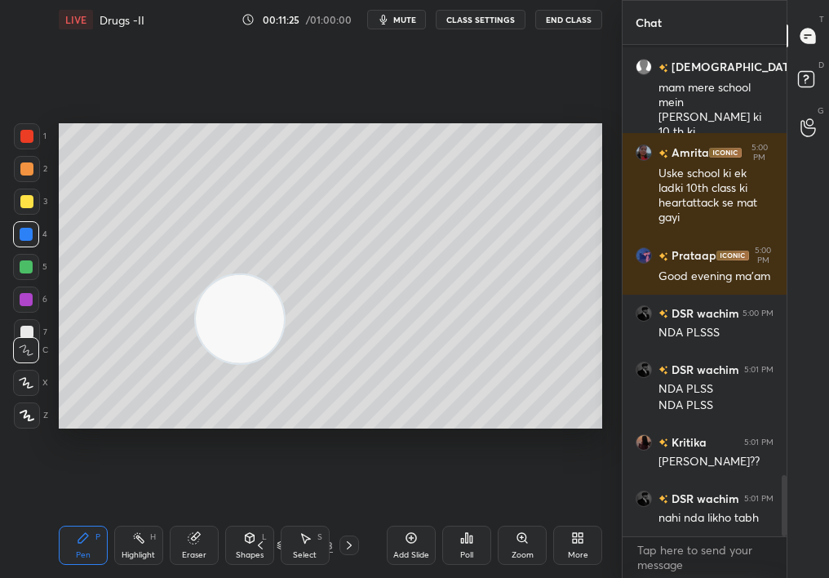
drag, startPoint x: 227, startPoint y: 321, endPoint x: 370, endPoint y: 250, distance: 159.8
click at [284, 274] on video at bounding box center [240, 318] width 88 height 88
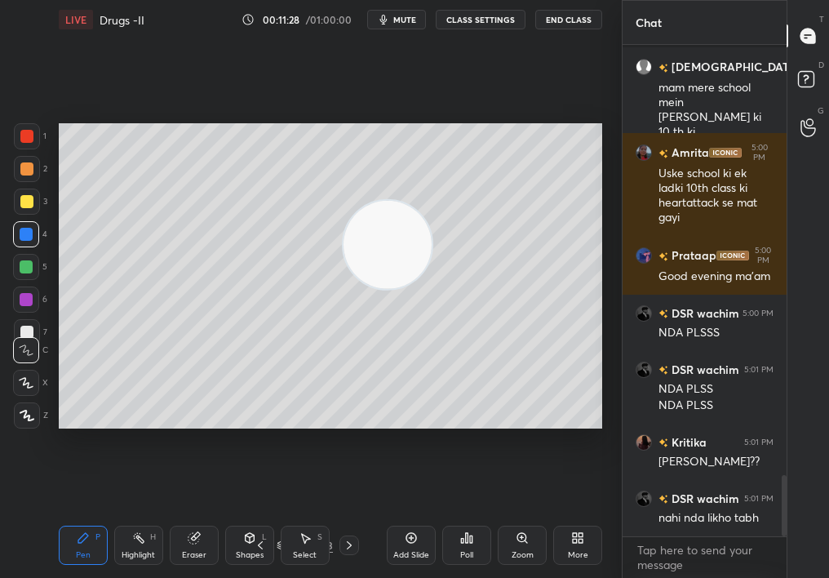
click at [26, 201] on div at bounding box center [26, 201] width 13 height 13
click at [28, 199] on div at bounding box center [26, 201] width 13 height 13
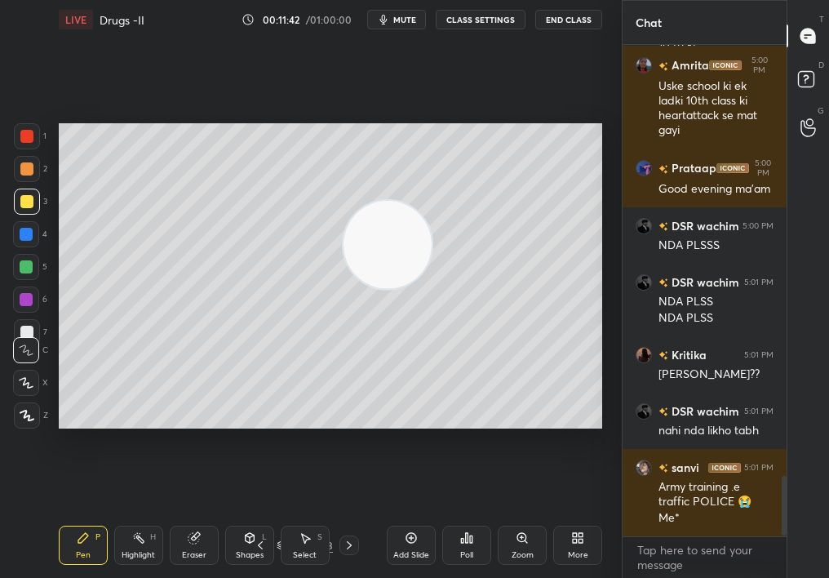
scroll to position [3623, 0]
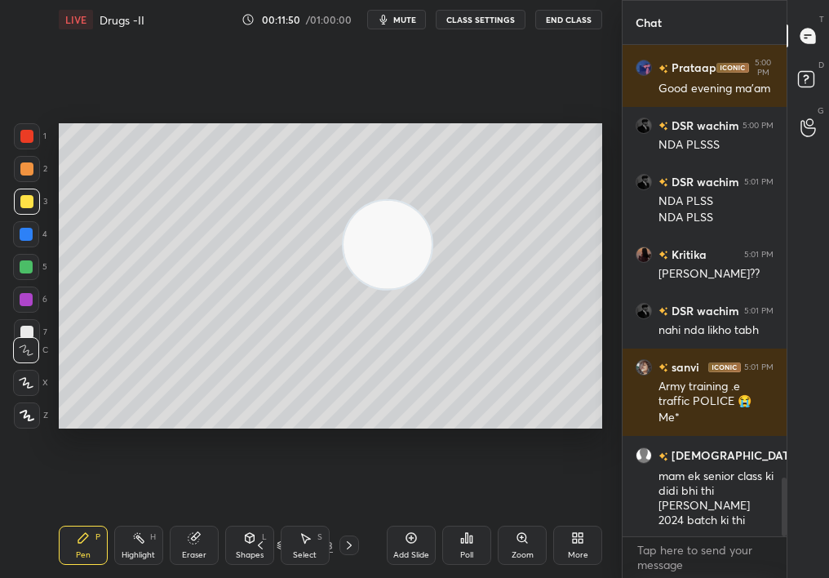
click at [308, 515] on div "Select S" at bounding box center [305, 544] width 49 height 39
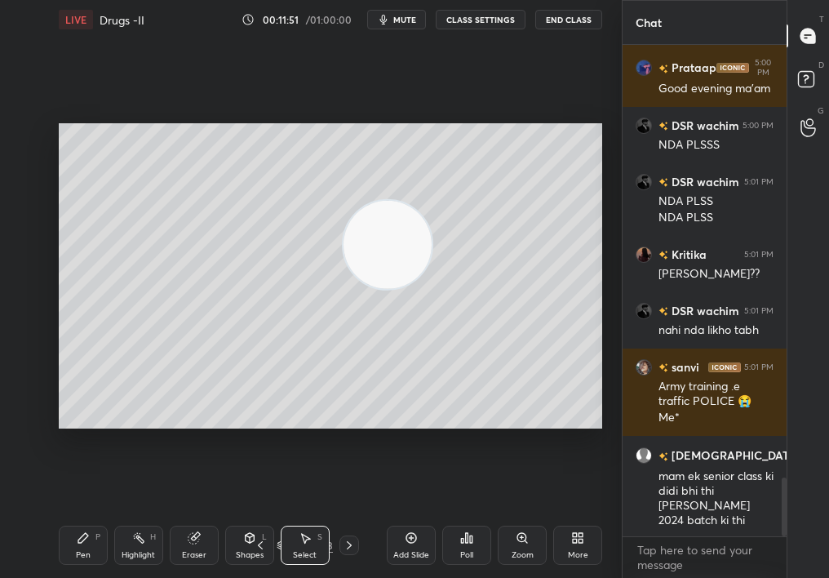
click at [308, 515] on div "Pen P Highlight H Eraser Shapes L Select S 24 / 153 Add Slide Poll Zoom More" at bounding box center [330, 544] width 543 height 65
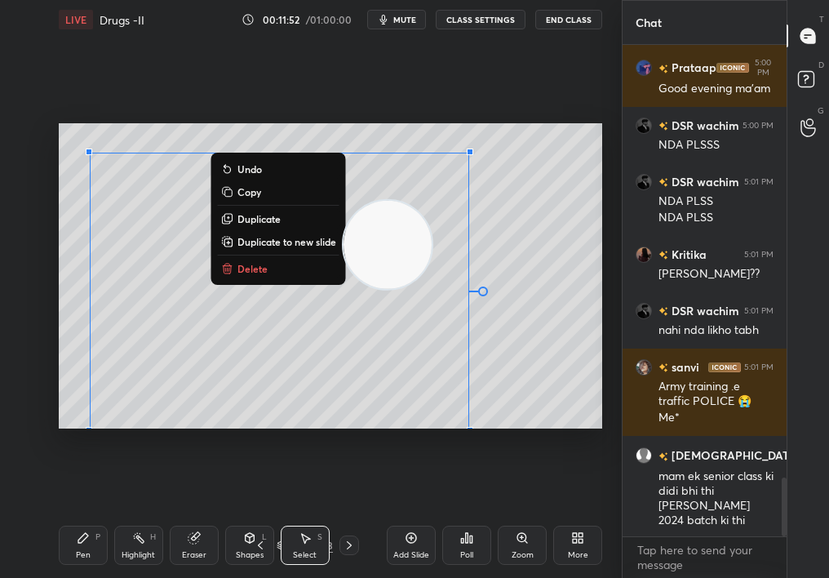
drag, startPoint x: 148, startPoint y: 186, endPoint x: 650, endPoint y: 558, distance: 625.2
click at [647, 515] on div "1 2 3 4 5 6 7 C X Z C X Z E E Erase all H H LIVE Drugs -II 00:11:52 / 01:00:00 …" at bounding box center [414, 289] width 829 height 578
click at [246, 277] on button "Delete" at bounding box center [279, 269] width 122 height 20
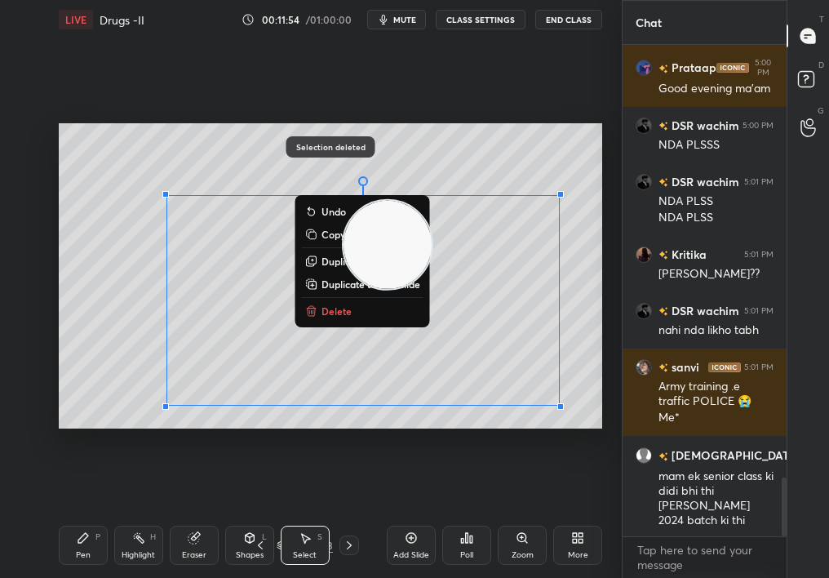
drag, startPoint x: 135, startPoint y: 215, endPoint x: 556, endPoint y: 476, distance: 495.7
click at [551, 474] on div "0 ° Undo Copy Duplicate Duplicate to new slide Delete Selection deleted Setting…" at bounding box center [330, 275] width 556 height 473
click at [344, 312] on p "Delete" at bounding box center [336, 310] width 30 height 13
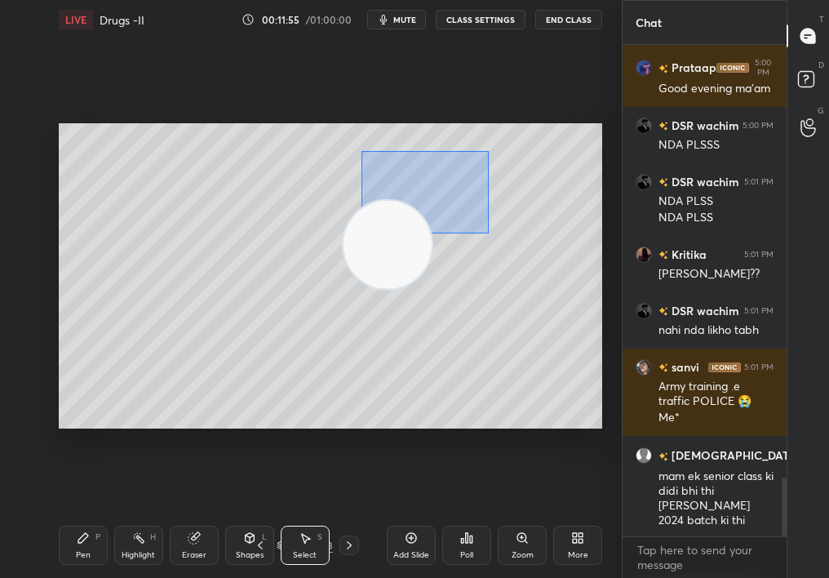
drag, startPoint x: 361, startPoint y: 150, endPoint x: 621, endPoint y: 431, distance: 382.7
click at [618, 430] on div "1 2 3 4 5 6 7 C X Z C X Z E E Erase all H H LIVE Drugs -II 00:11:55 / 01:00:00 …" at bounding box center [311, 289] width 622 height 578
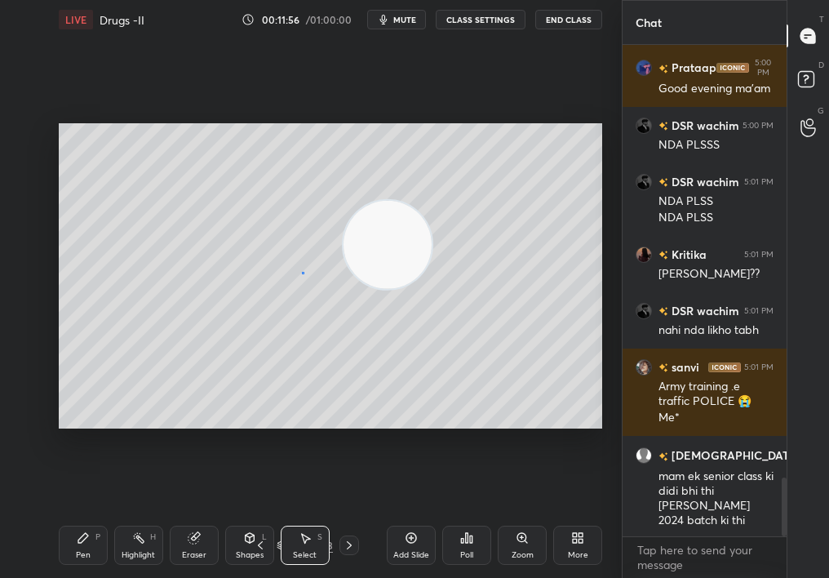
click at [299, 277] on div "0 ° Undo Copy Duplicate Duplicate to new slide Delete" at bounding box center [330, 276] width 543 height 306
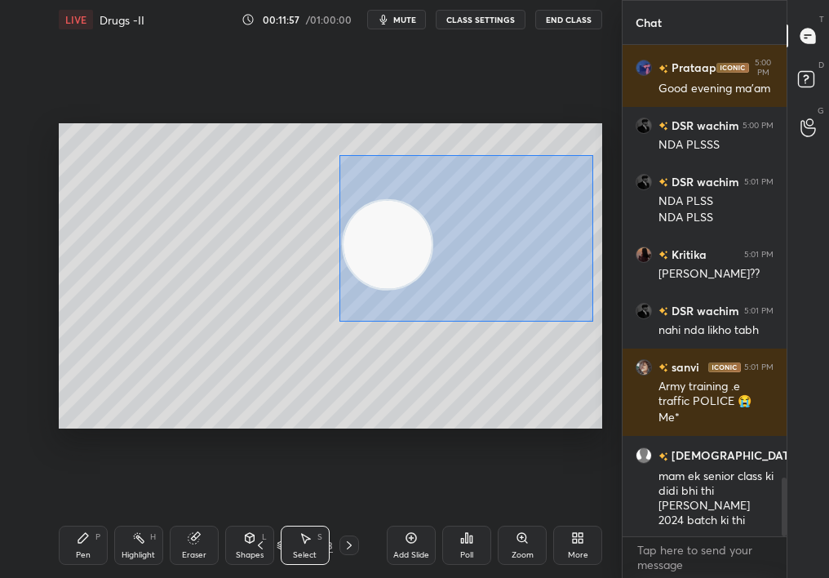
drag, startPoint x: 377, startPoint y: 146, endPoint x: 617, endPoint y: 414, distance: 359.9
click at [614, 414] on div "1 2 3 4 5 6 7 C X Z C X Z E E Erase all H H LIVE Drugs -II 00:11:57 / 01:00:00 …" at bounding box center [311, 289] width 622 height 578
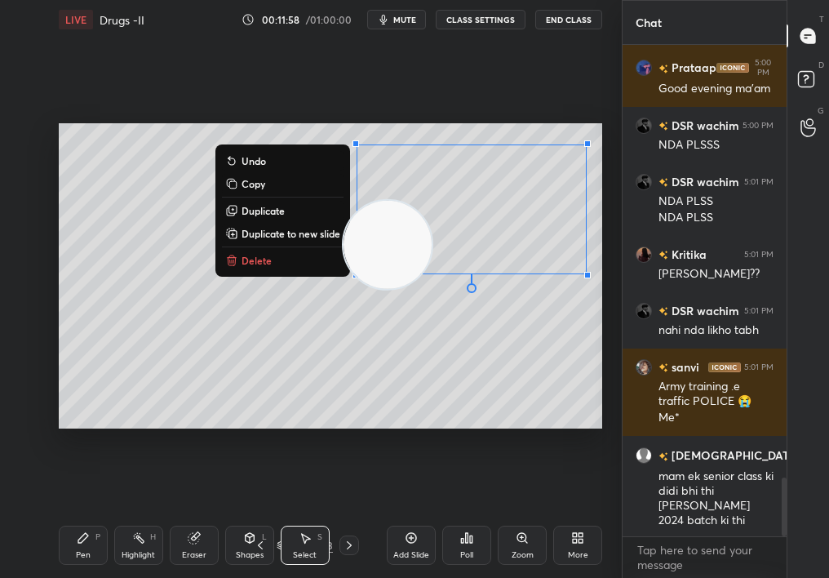
click at [296, 267] on div "0 ° Undo Copy Duplicate Duplicate to new slide Delete" at bounding box center [330, 276] width 543 height 306
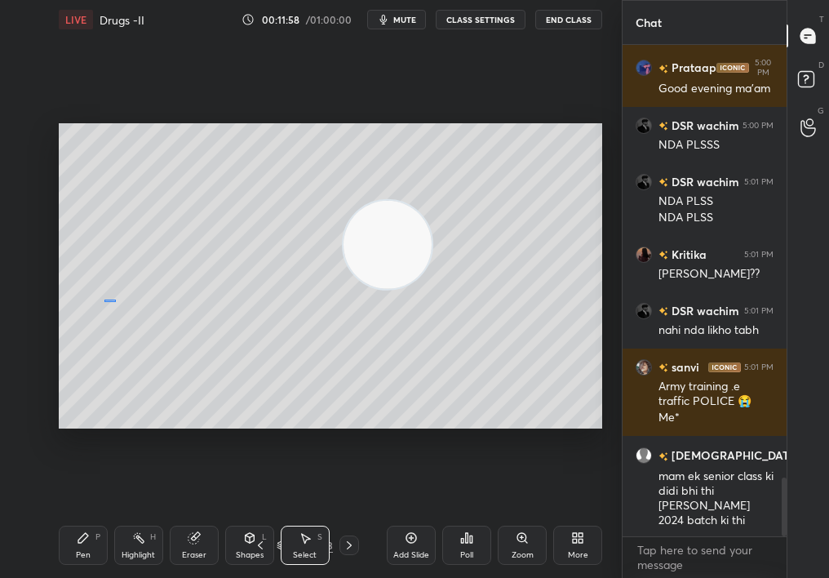
drag, startPoint x: 116, startPoint y: 302, endPoint x: 207, endPoint y: 392, distance: 128.1
click at [207, 392] on div "0 ° Undo Copy Duplicate Duplicate to new slide Delete" at bounding box center [330, 276] width 543 height 306
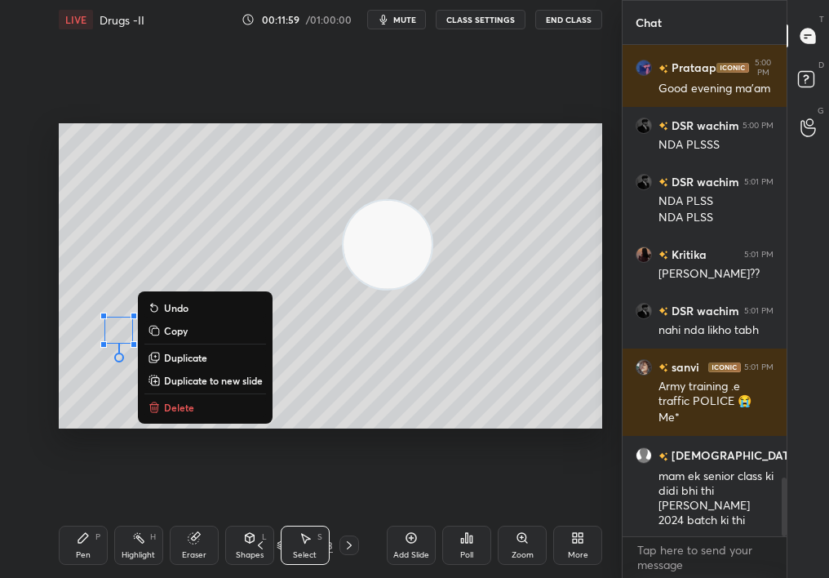
click at [175, 393] on div "0 ° Undo Copy Duplicate Duplicate to new slide Delete" at bounding box center [330, 276] width 543 height 306
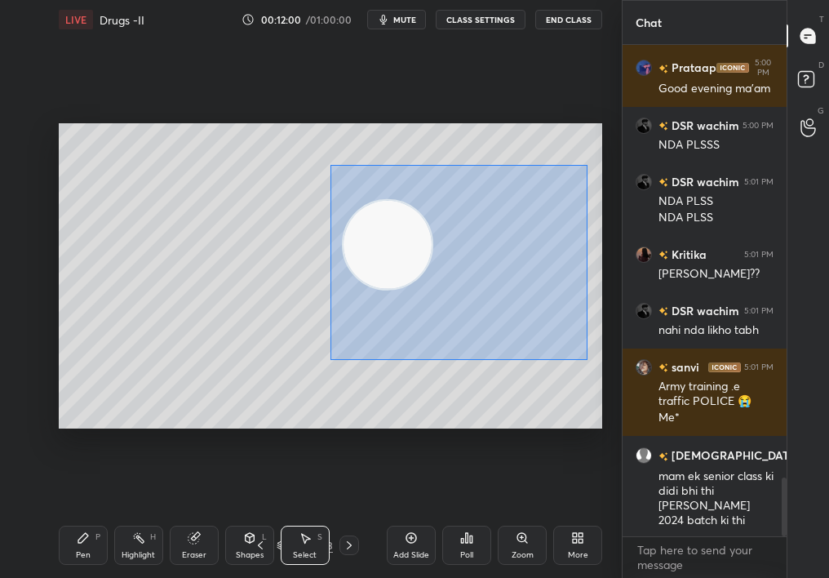
drag, startPoint x: 366, startPoint y: 157, endPoint x: 608, endPoint y: 427, distance: 361.6
click at [604, 426] on div "0 ° Undo Copy Duplicate Duplicate to new slide Delete Setting up your live clas…" at bounding box center [330, 275] width 556 height 473
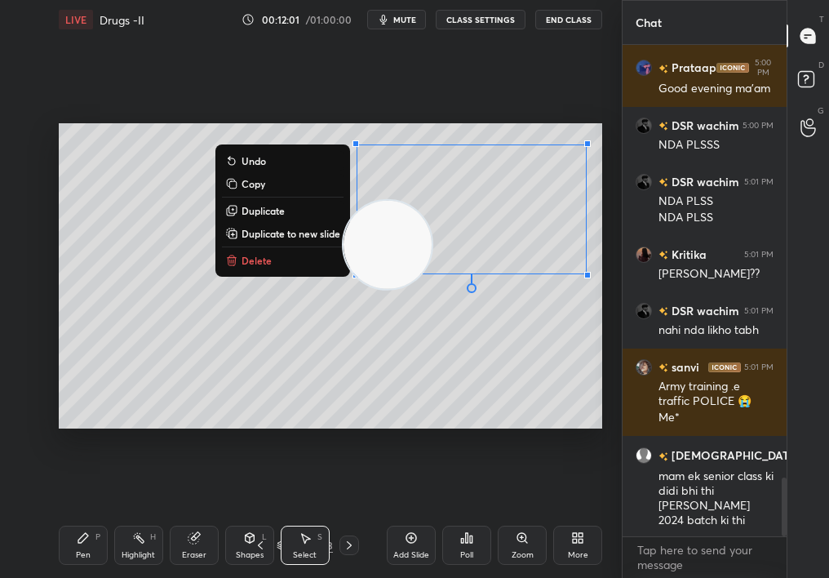
click at [274, 259] on button "Delete" at bounding box center [283, 260] width 122 height 20
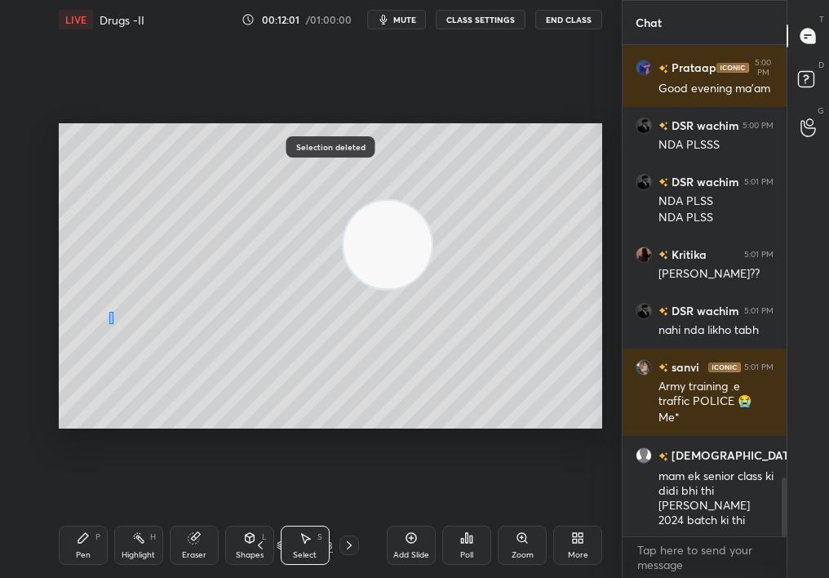
drag, startPoint x: 113, startPoint y: 324, endPoint x: 162, endPoint y: 384, distance: 77.2
click at [162, 385] on div "0 ° Undo Copy Duplicate Duplicate to new slide Delete" at bounding box center [330, 276] width 543 height 306
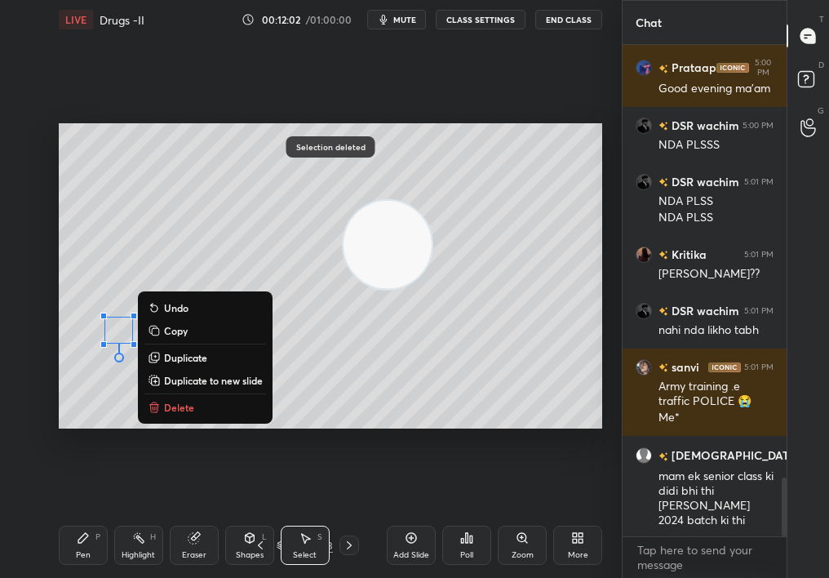
click at [165, 397] on button "Delete" at bounding box center [205, 407] width 122 height 20
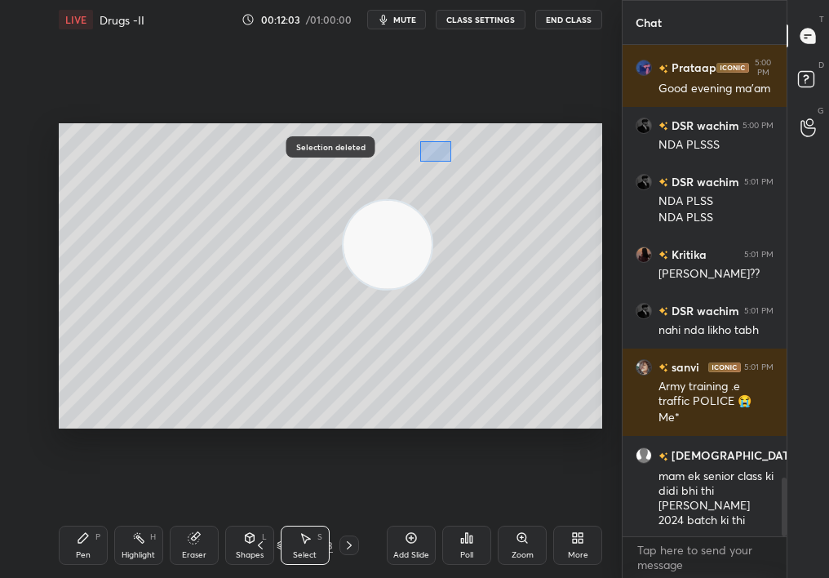
drag, startPoint x: 419, startPoint y: 141, endPoint x: 324, endPoint y: 149, distance: 95.8
click at [321, 151] on div "0 ° Undo Copy Duplicate Duplicate to new slide Delete Selection deleted" at bounding box center [330, 276] width 543 height 306
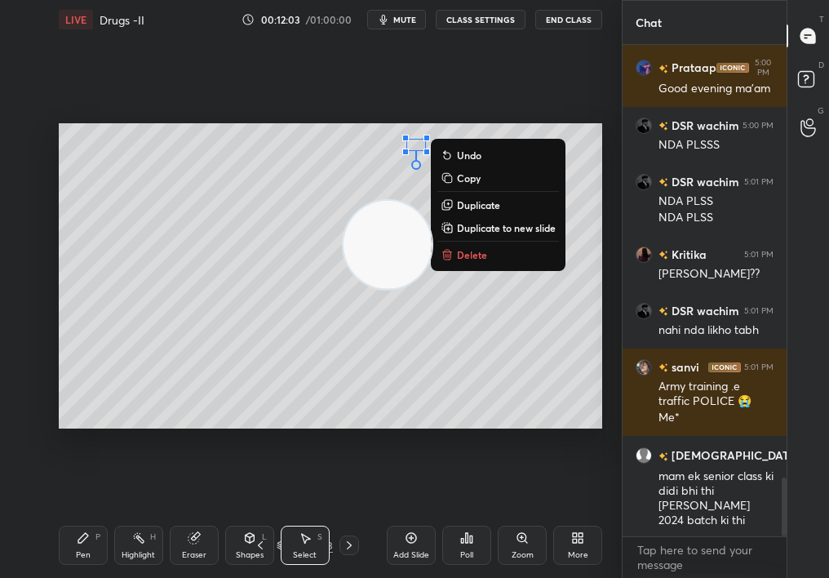
click at [467, 245] on button "Delete" at bounding box center [498, 255] width 122 height 20
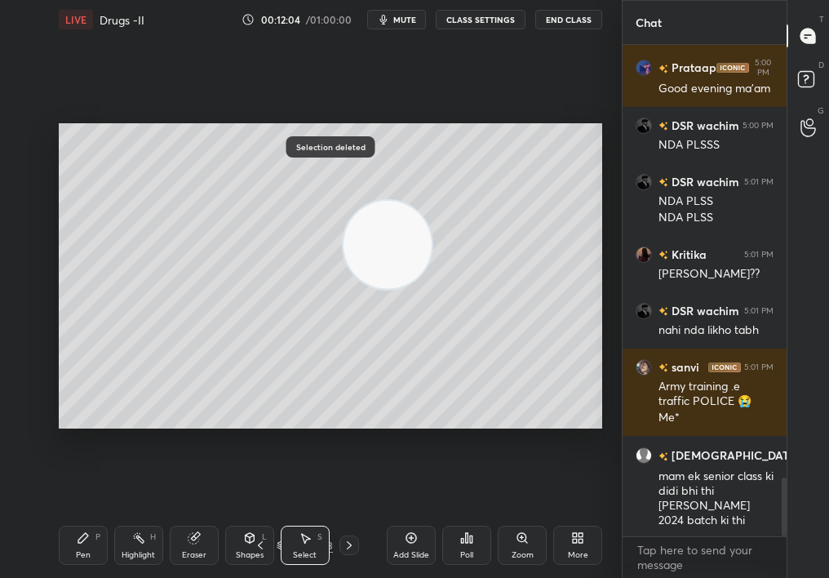
click at [91, 515] on div "Pen P" at bounding box center [83, 544] width 49 height 39
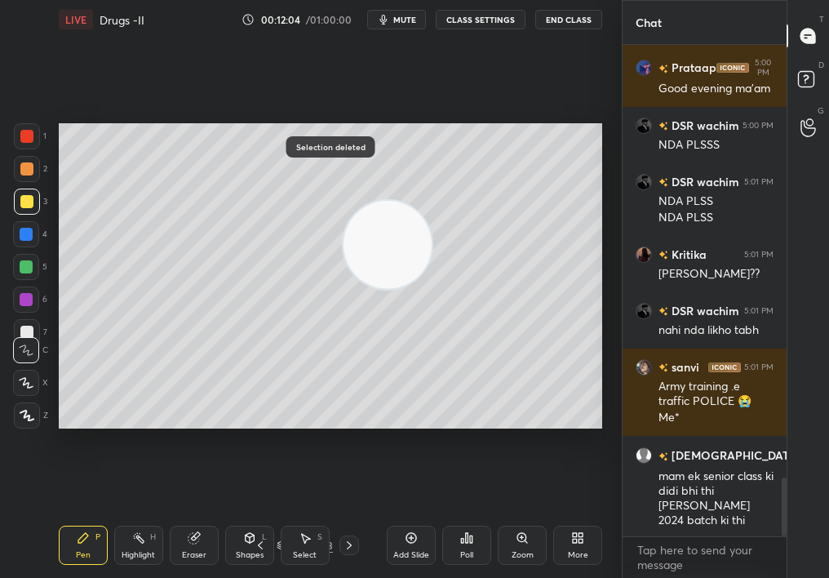
click at [84, 515] on div "Pen P" at bounding box center [83, 544] width 49 height 39
drag, startPoint x: 380, startPoint y: 429, endPoint x: 361, endPoint y: 472, distance: 47.1
click at [361, 478] on div "Setting up your live class Poll for secs No correct answer Start poll" at bounding box center [330, 275] width 556 height 473
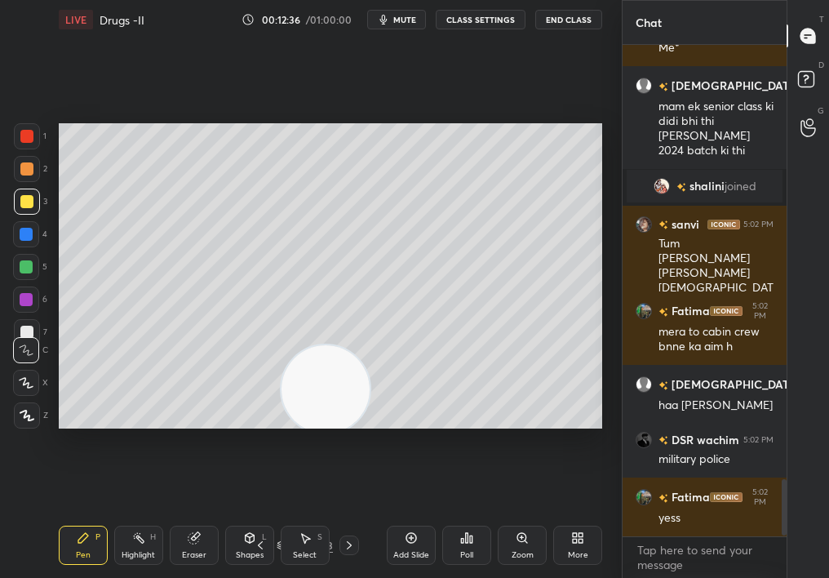
scroll to position [3766, 0]
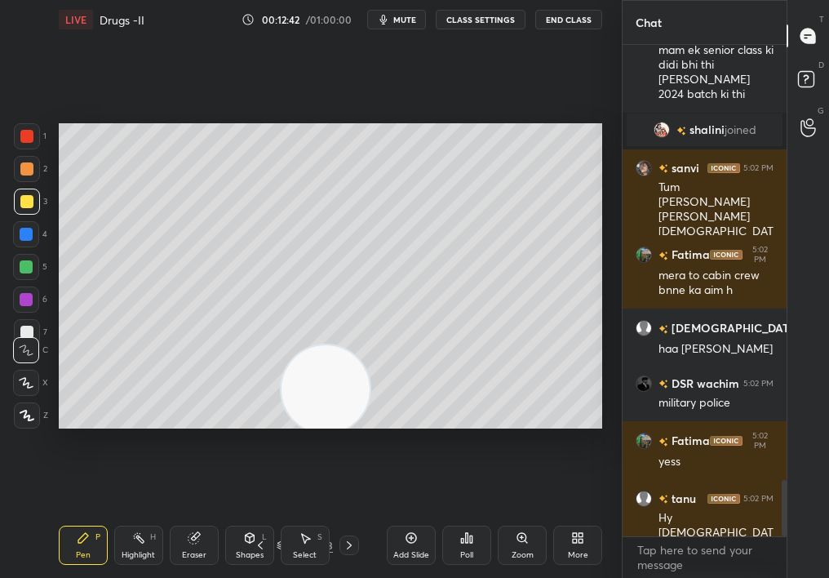
drag, startPoint x: 251, startPoint y: 543, endPoint x: 268, endPoint y: 542, distance: 17.2
click at [270, 515] on div "Shapes L" at bounding box center [249, 544] width 49 height 39
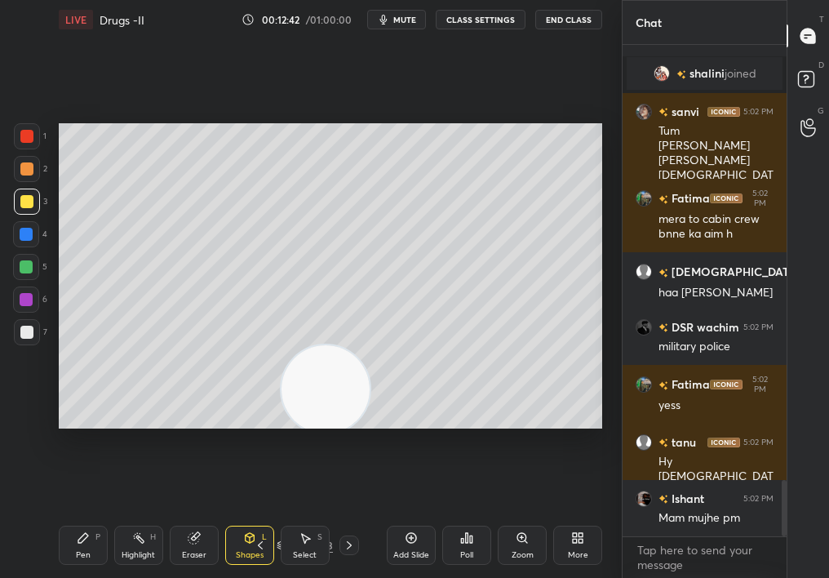
click at [302, 515] on div "Select" at bounding box center [305, 555] width 24 height 8
click at [296, 515] on div "Select" at bounding box center [305, 555] width 24 height 8
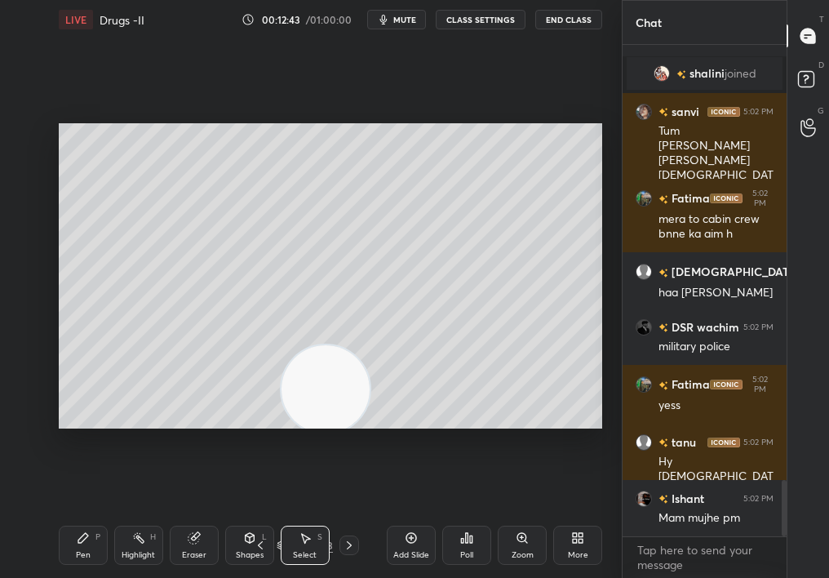
click at [289, 515] on div "Select S" at bounding box center [305, 544] width 49 height 39
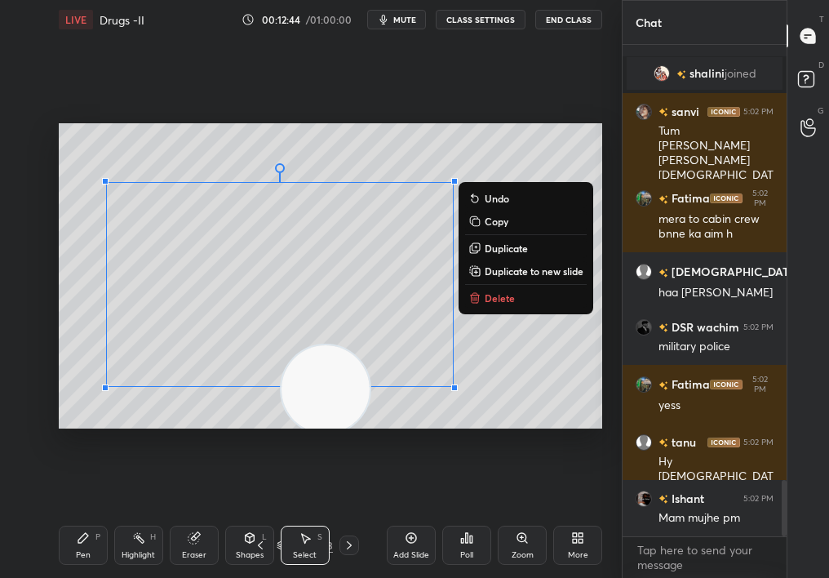
drag, startPoint x: 230, startPoint y: 193, endPoint x: 565, endPoint y: 547, distance: 487.0
click at [562, 515] on div "LIVE Drugs -II 00:12:44 / 01:00:00 mute CLASS SETTINGS End Class 0 ° Undo Copy …" at bounding box center [330, 289] width 556 height 578
click at [485, 291] on button "Delete" at bounding box center [526, 298] width 122 height 20
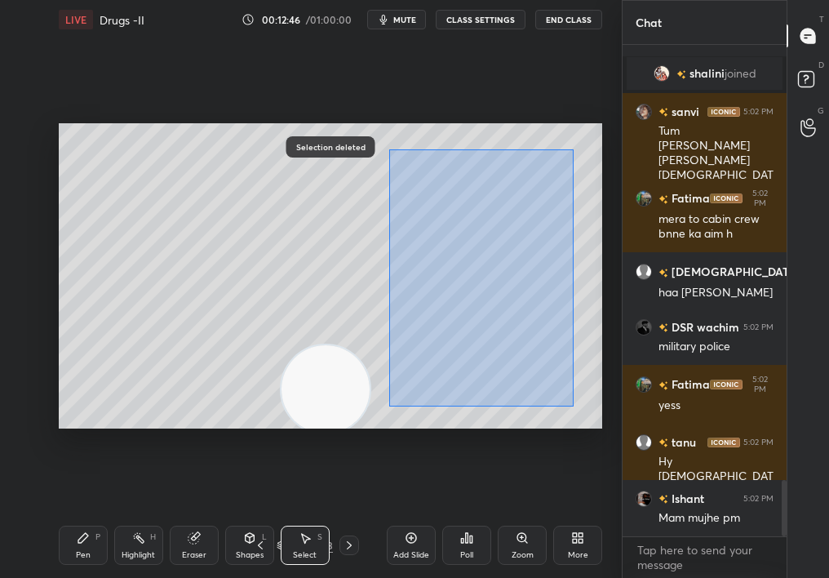
drag, startPoint x: 425, startPoint y: 146, endPoint x: 546, endPoint y: 426, distance: 304.7
click at [542, 426] on div "0 ° Undo Copy Duplicate Duplicate to new slide Delete" at bounding box center [330, 276] width 543 height 306
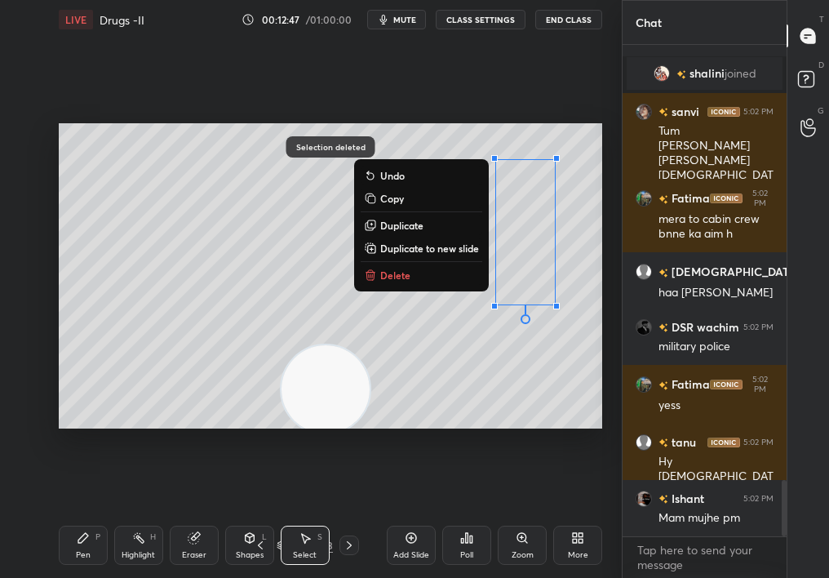
click at [393, 279] on p "Delete" at bounding box center [395, 274] width 30 height 13
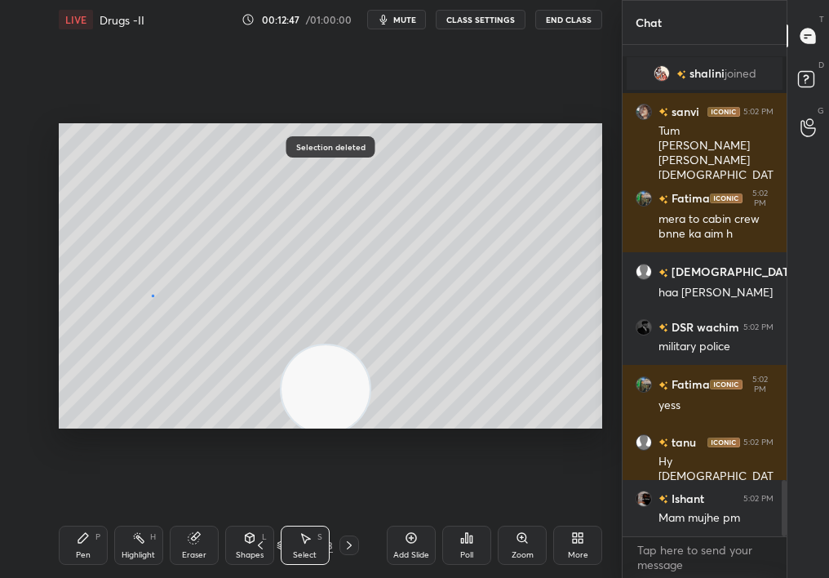
scroll to position [3878, 0]
drag, startPoint x: 153, startPoint y: 294, endPoint x: 241, endPoint y: 444, distance: 173.3
click at [243, 445] on div "0 ° Undo Copy Duplicate Duplicate to new slide Delete Selection deleted Setting…" at bounding box center [330, 275] width 556 height 473
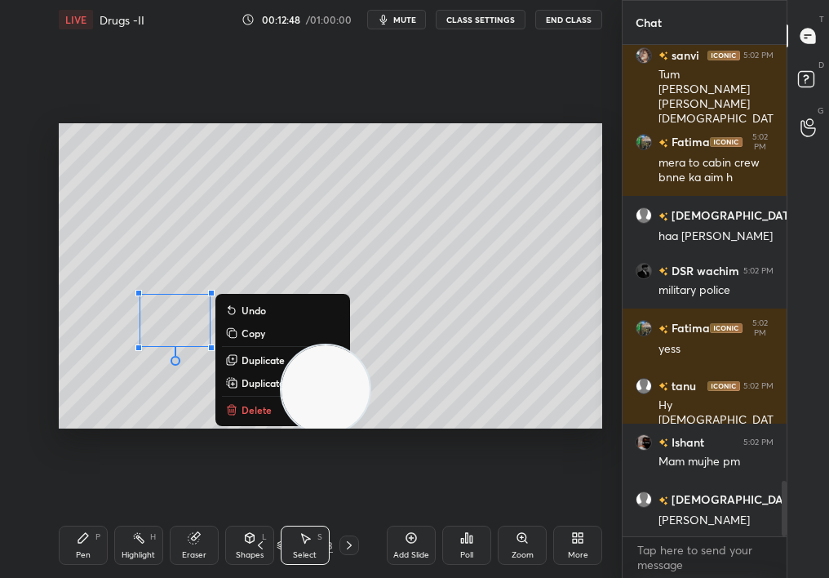
click at [220, 401] on div "0 ° Undo Copy Duplicate Duplicate to new slide Delete" at bounding box center [330, 276] width 543 height 306
click at [241, 414] on p "Delete" at bounding box center [256, 409] width 30 height 13
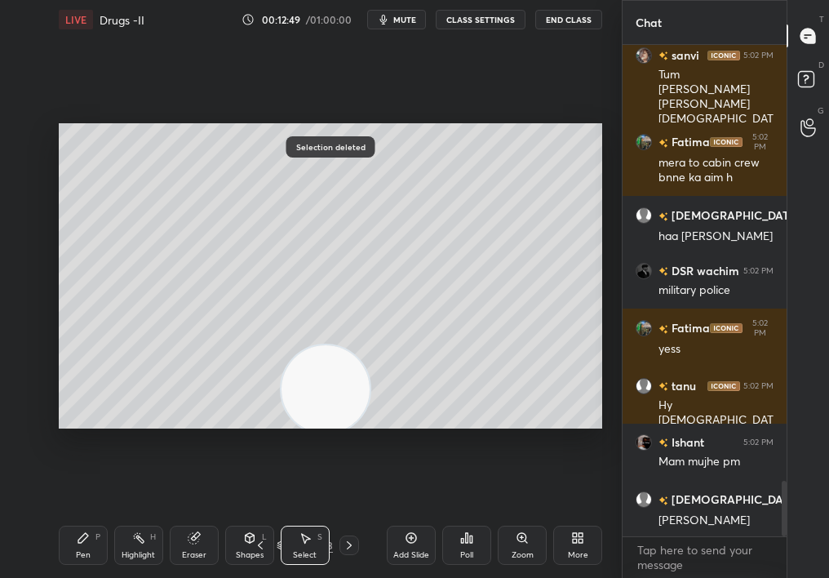
click at [280, 515] on div "Pen P Highlight H Eraser Shapes L Select S 24 / 153 Add Slide Poll Zoom More" at bounding box center [330, 544] width 543 height 65
click at [259, 515] on icon at bounding box center [260, 544] width 13 height 13
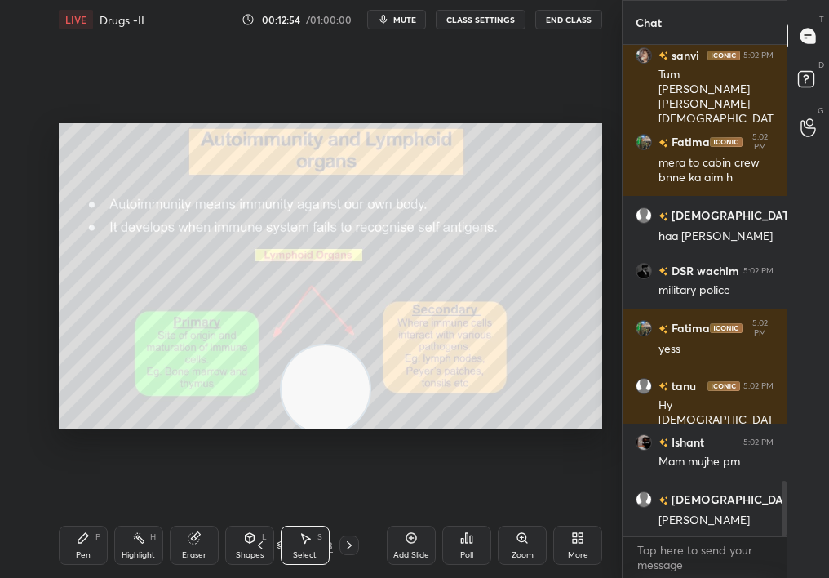
scroll to position [3934, 0]
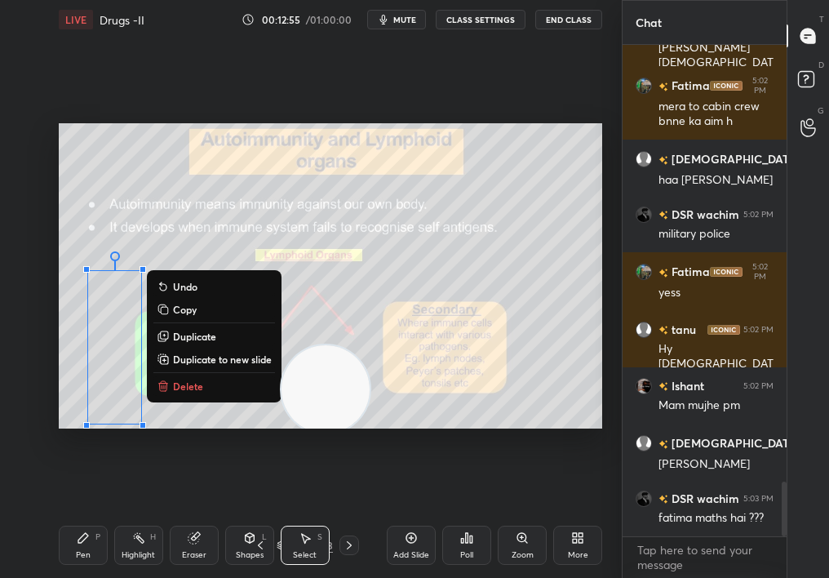
drag, startPoint x: 95, startPoint y: 271, endPoint x: 241, endPoint y: 480, distance: 254.8
click at [241, 479] on div "0 ° Undo Copy Duplicate Duplicate to new slide Delete Setting up your live clas…" at bounding box center [330, 275] width 556 height 473
click at [173, 397] on div "0 ° Undo Copy Duplicate Duplicate to new slide Delete" at bounding box center [330, 276] width 543 height 306
drag, startPoint x: 81, startPoint y: 303, endPoint x: 173, endPoint y: 453, distance: 175.5
click at [174, 452] on div "0 ° Undo Copy Duplicate Duplicate to new slide Delete Setting up your live clas…" at bounding box center [330, 275] width 556 height 473
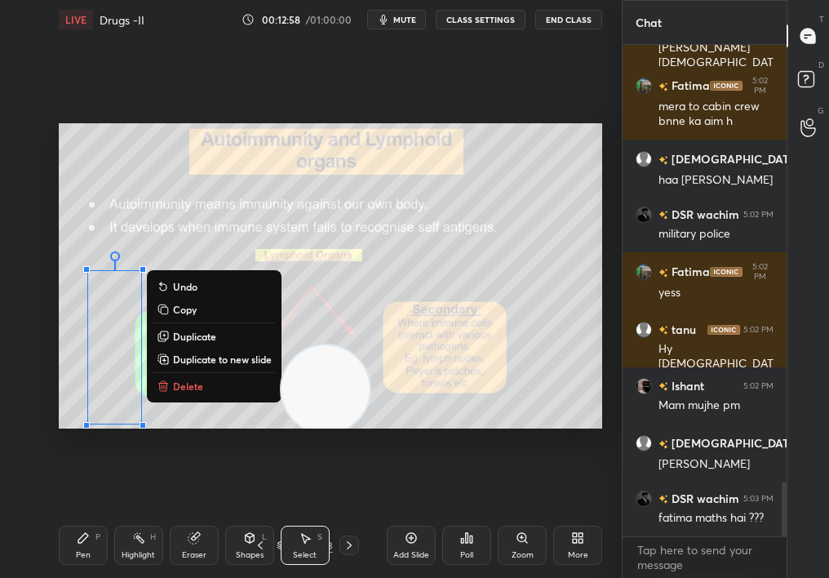
click at [191, 392] on button "Delete" at bounding box center [214, 386] width 122 height 20
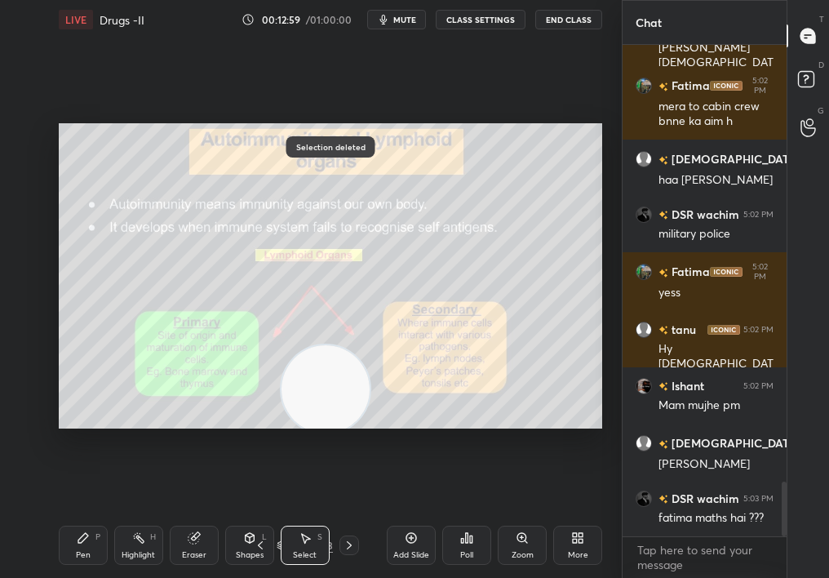
click at [70, 515] on div "Pen P Highlight H Eraser Shapes L Select S 23 / 153 Add Slide Poll Zoom More" at bounding box center [330, 544] width 543 height 65
click at [78, 515] on icon at bounding box center [83, 537] width 13 height 13
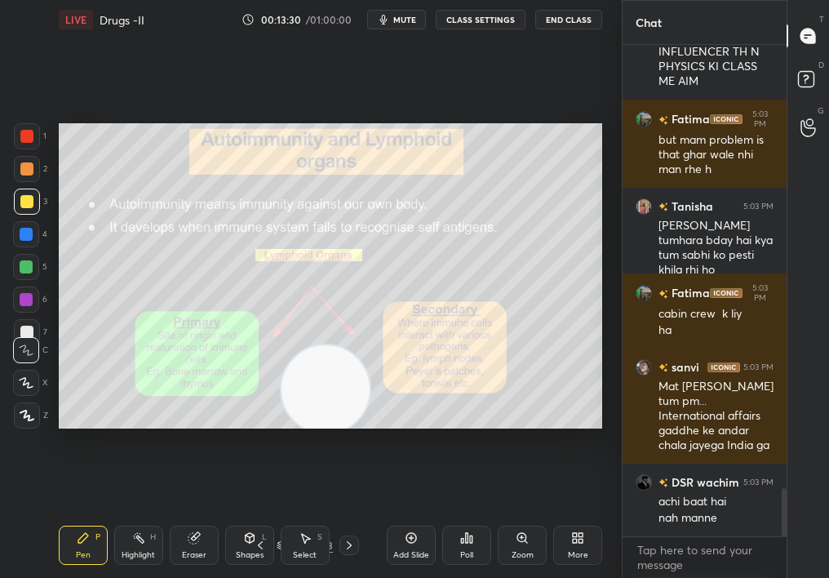
scroll to position [4540, 0]
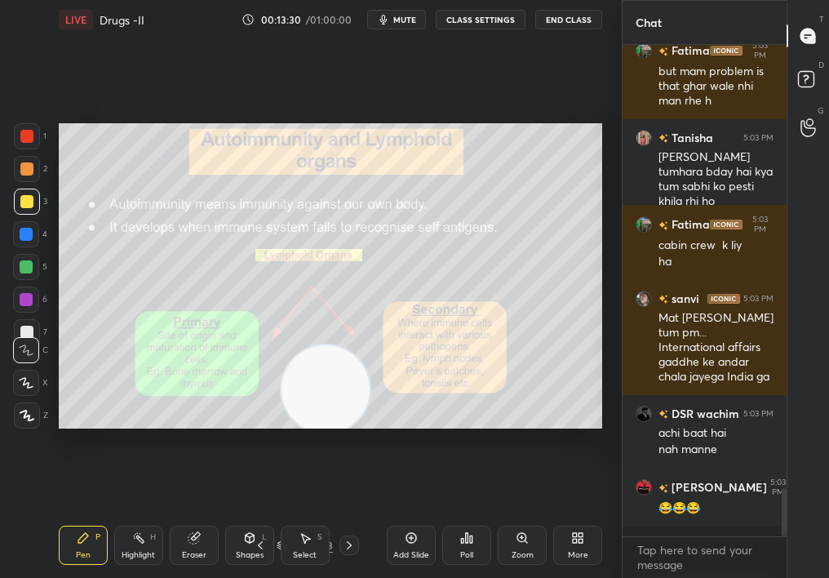
click at [515, 515] on div "Zoom" at bounding box center [522, 544] width 49 height 39
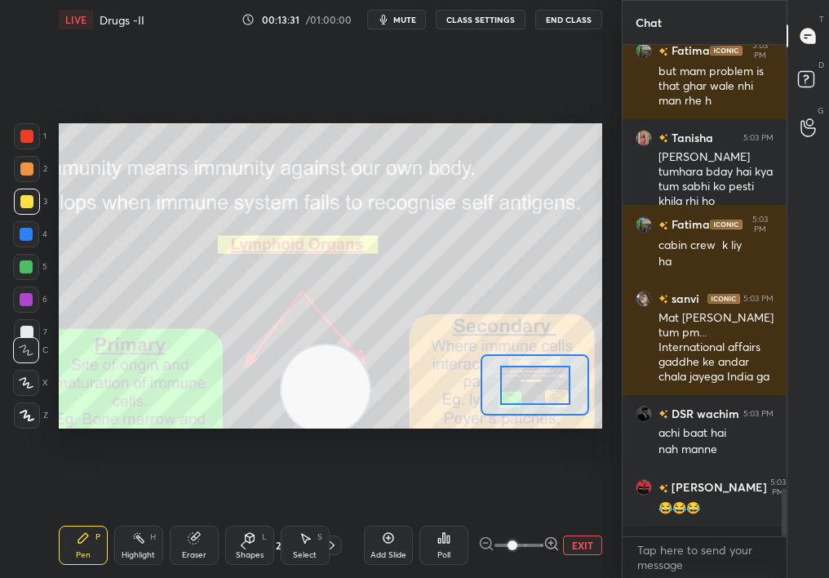
click at [517, 515] on span at bounding box center [512, 545] width 10 height 10
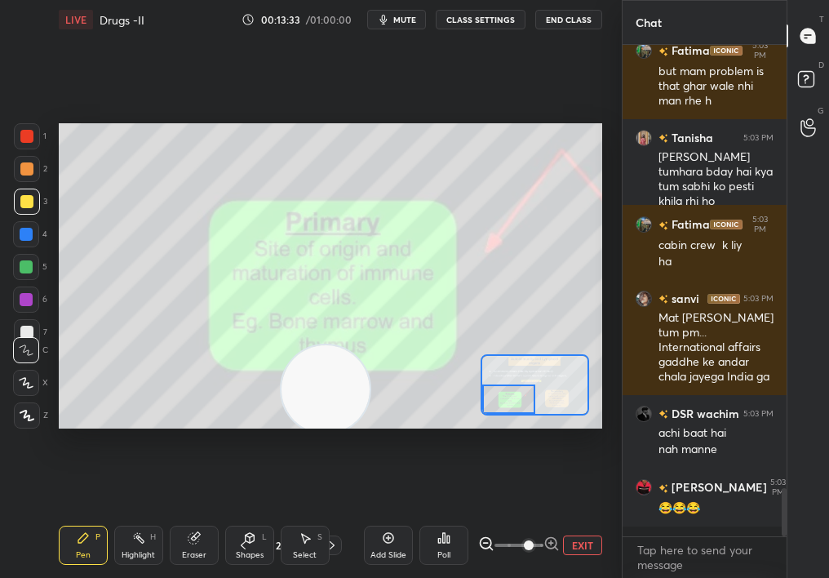
click at [454, 402] on div "Setting up your live class Poll for secs No correct answer Start poll" at bounding box center [330, 276] width 543 height 306
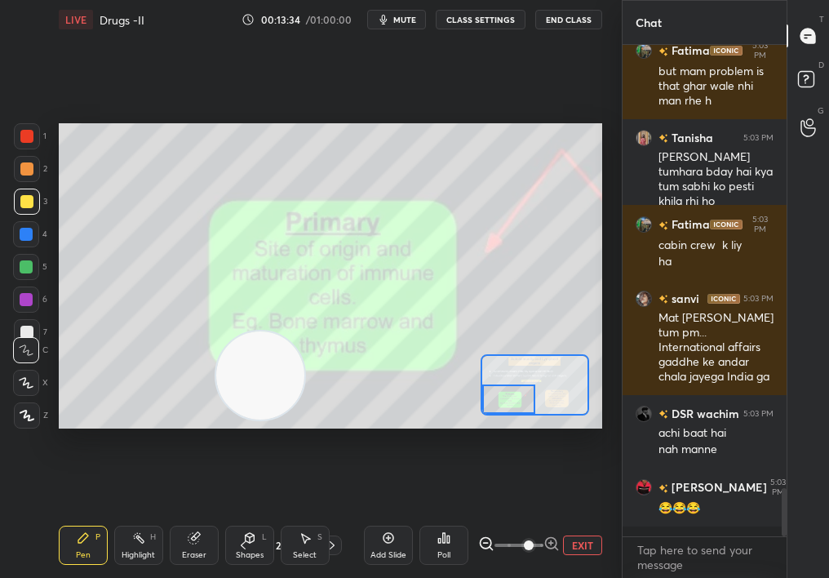
drag, startPoint x: 266, startPoint y: 381, endPoint x: 112, endPoint y: 381, distance: 154.2
click at [216, 381] on video at bounding box center [260, 375] width 88 height 88
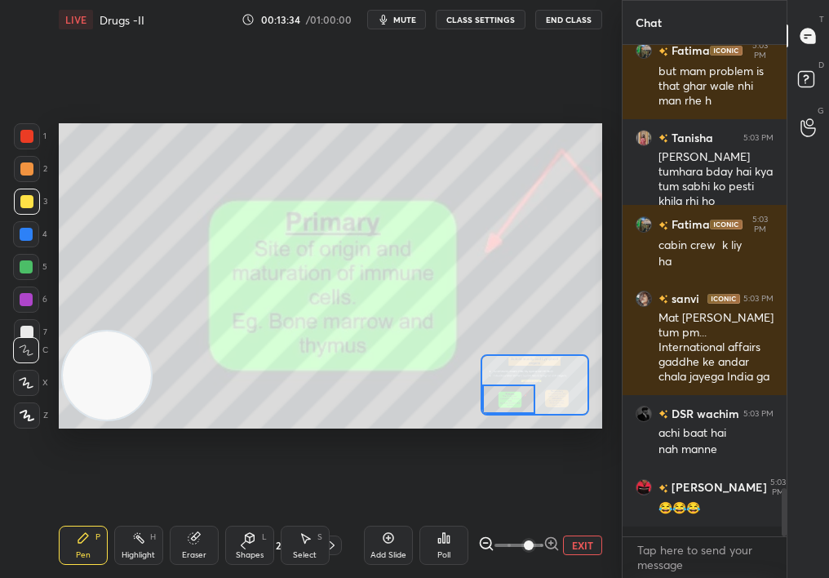
click at [289, 515] on div "Select S" at bounding box center [305, 544] width 49 height 39
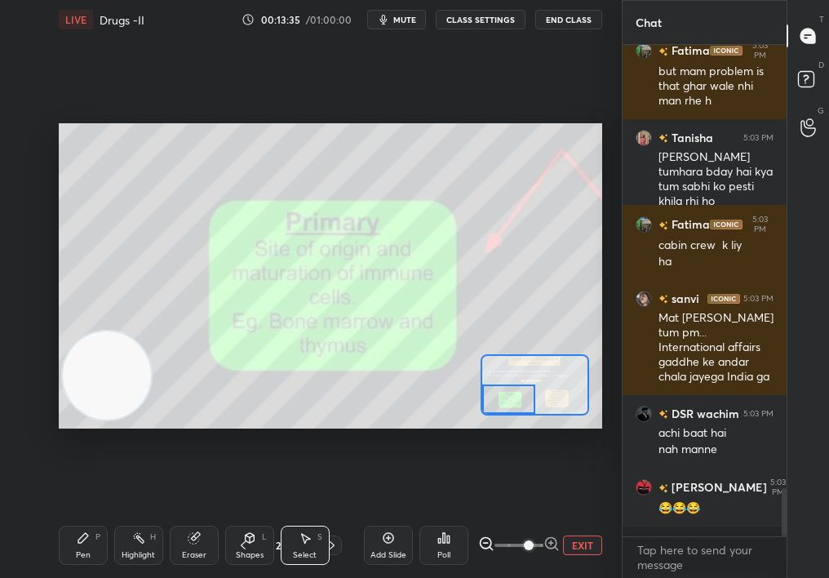
click at [312, 515] on div "Select S" at bounding box center [305, 544] width 49 height 39
click at [313, 515] on div "Pen P Highlight H Eraser Shapes L Select S 23 / 153 Add Slide Poll EXIT" at bounding box center [330, 544] width 543 height 65
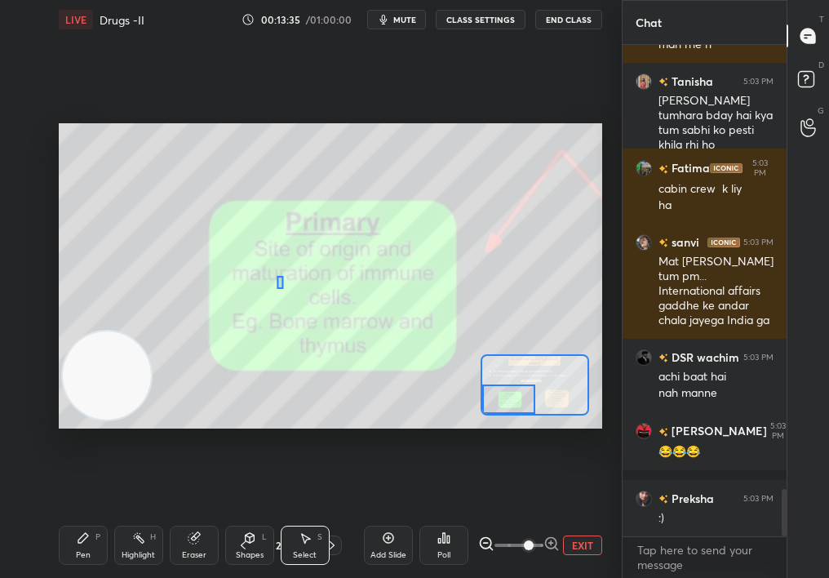
drag, startPoint x: 277, startPoint y: 287, endPoint x: 373, endPoint y: 447, distance: 186.6
click at [372, 449] on div "0 ° Undo Copy Duplicate Duplicate to new slide Delete Setting up your live clas…" at bounding box center [330, 275] width 556 height 473
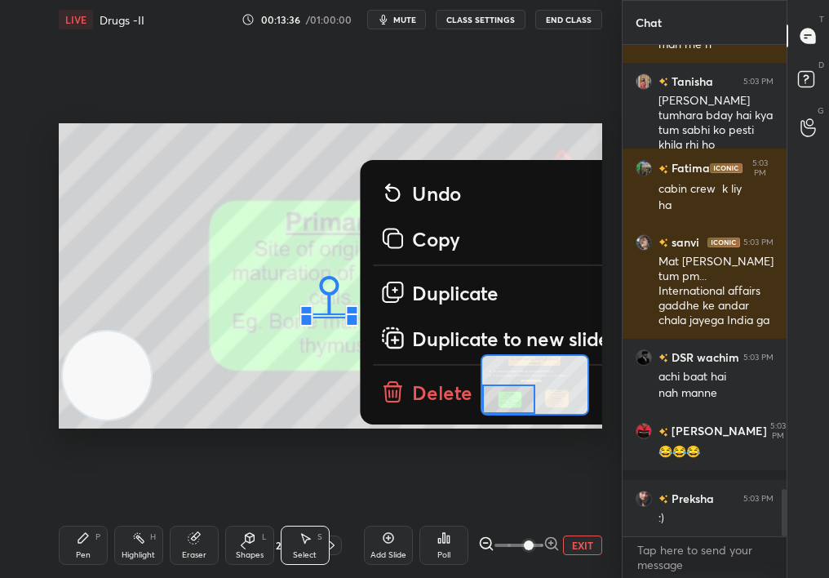
click at [422, 396] on p "Delete" at bounding box center [442, 392] width 60 height 26
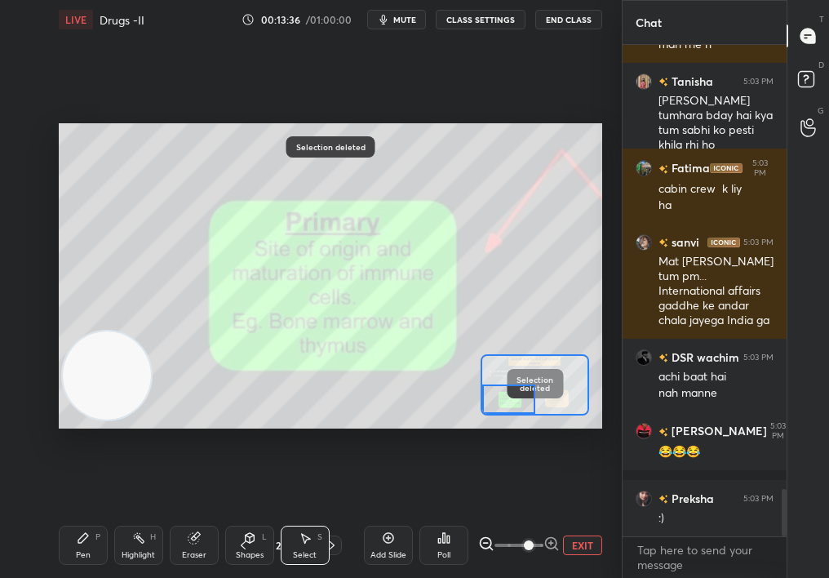
click at [78, 515] on icon at bounding box center [83, 537] width 13 height 13
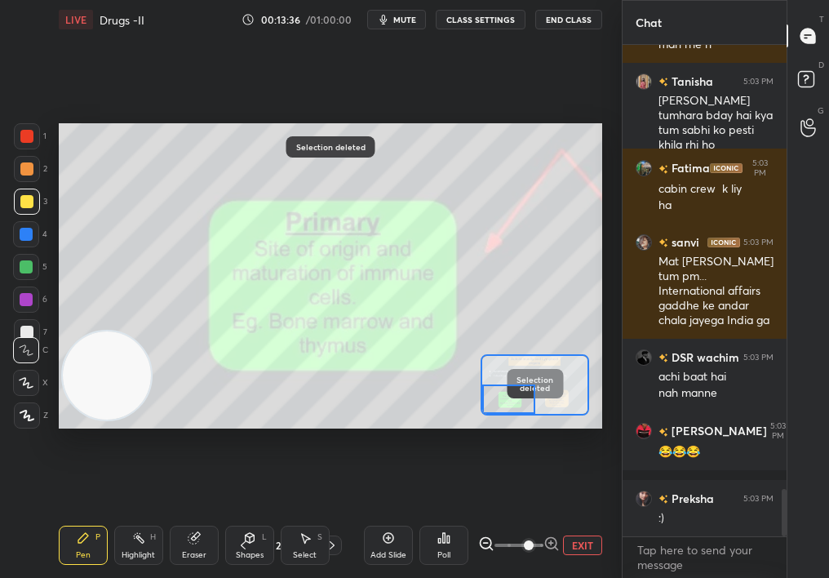
click at [84, 515] on div "Pen P" at bounding box center [83, 544] width 49 height 39
click at [74, 515] on div "Pen P" at bounding box center [83, 544] width 49 height 39
click at [42, 199] on div "3" at bounding box center [30, 201] width 33 height 26
click at [35, 177] on div at bounding box center [27, 169] width 26 height 26
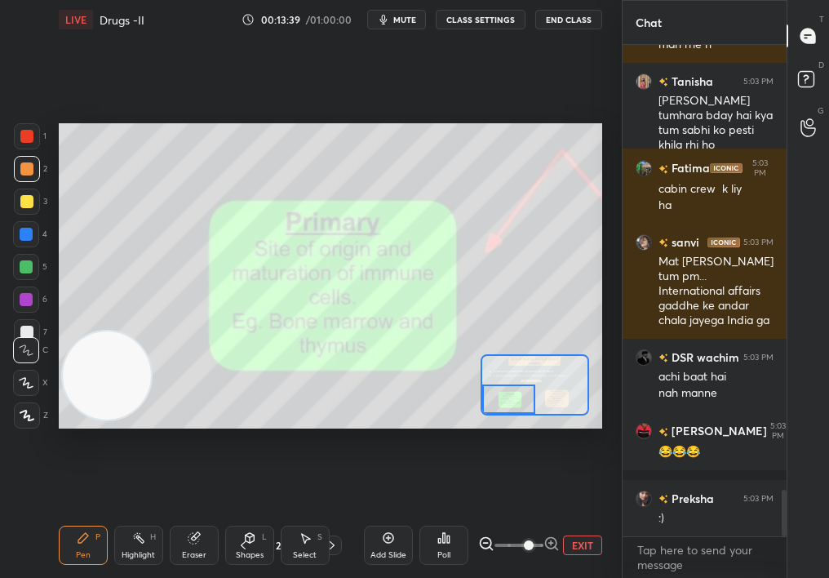
scroll to position [4696, 0]
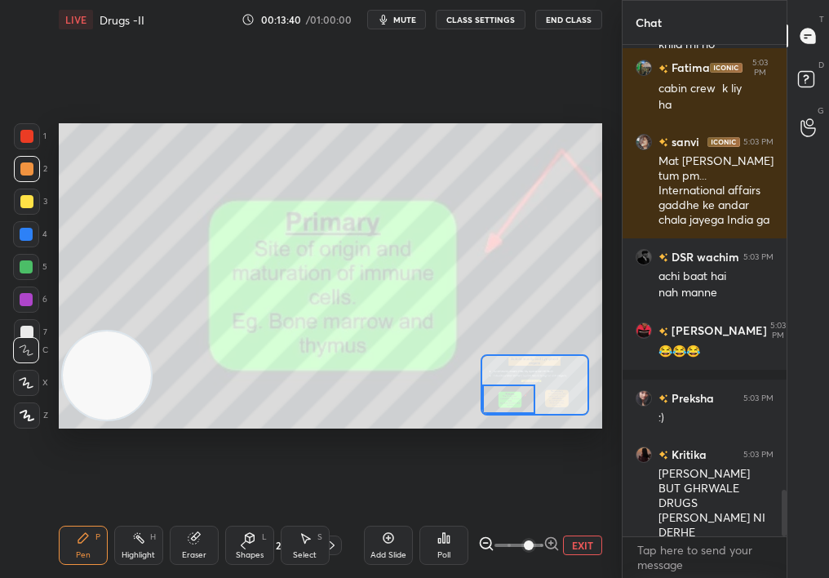
click at [510, 402] on div at bounding box center [508, 398] width 53 height 29
click at [480, 402] on div at bounding box center [534, 384] width 108 height 61
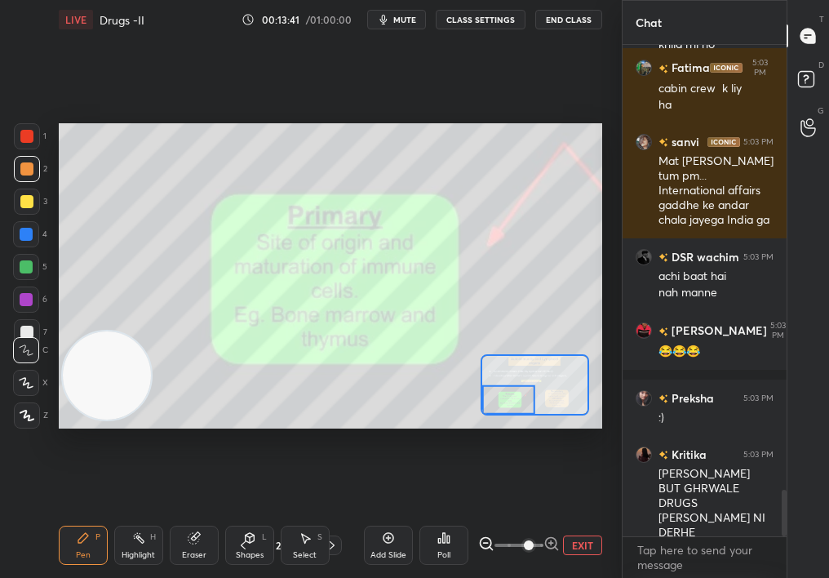
click at [485, 396] on div at bounding box center [508, 399] width 53 height 29
click at [31, 202] on div at bounding box center [26, 201] width 13 height 13
drag, startPoint x: 521, startPoint y: 396, endPoint x: 514, endPoint y: 412, distance: 17.2
click at [513, 413] on div at bounding box center [508, 399] width 53 height 29
click at [299, 515] on div "Select S" at bounding box center [305, 544] width 49 height 39
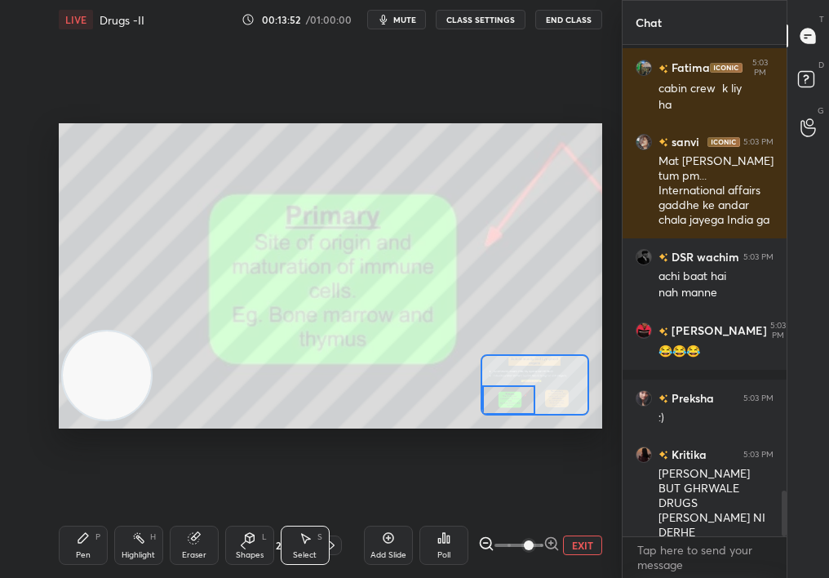
scroll to position [4782, 0]
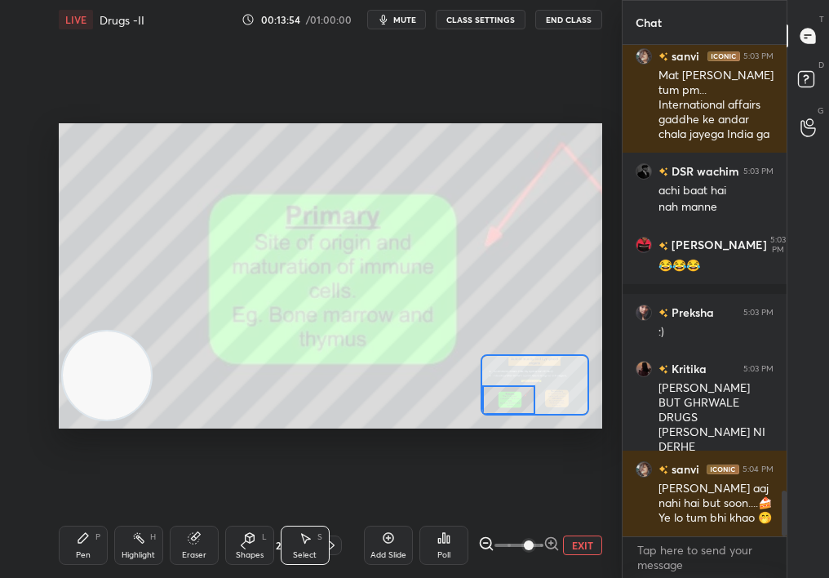
drag, startPoint x: 54, startPoint y: 171, endPoint x: 298, endPoint y: 445, distance: 366.9
click at [299, 445] on div "0 ° Undo Copy Duplicate Duplicate to new slide Delete Setting up your live clas…" at bounding box center [330, 275] width 556 height 473
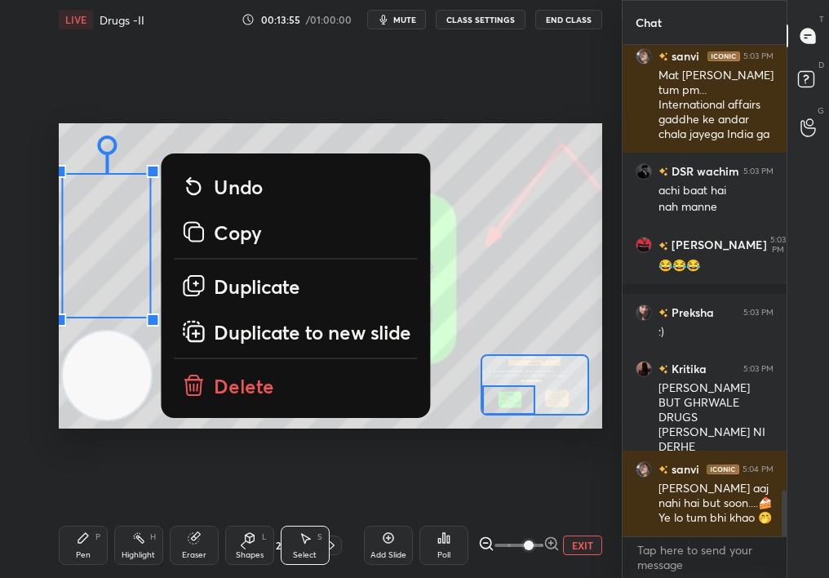
drag, startPoint x: 126, startPoint y: 170, endPoint x: 146, endPoint y: 451, distance: 281.4
click at [148, 451] on div "0 ° Undo Copy Duplicate Duplicate to new slide Delete Setting up your live clas…" at bounding box center [330, 275] width 556 height 473
click at [242, 387] on p "Delete" at bounding box center [244, 386] width 60 height 26
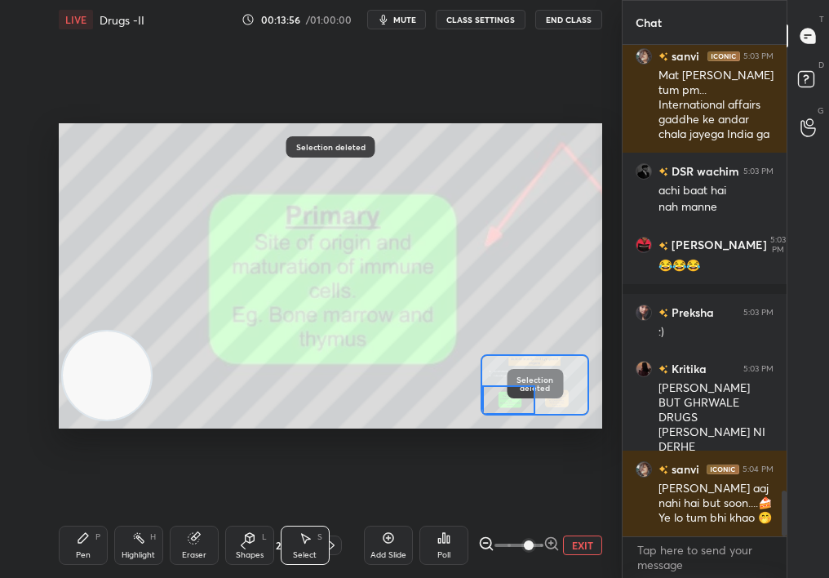
drag, startPoint x: 64, startPoint y: 533, endPoint x: 64, endPoint y: 542, distance: 9.0
click at [64, 515] on div "Pen P" at bounding box center [83, 544] width 49 height 39
click at [70, 515] on div "Pen P" at bounding box center [83, 544] width 49 height 39
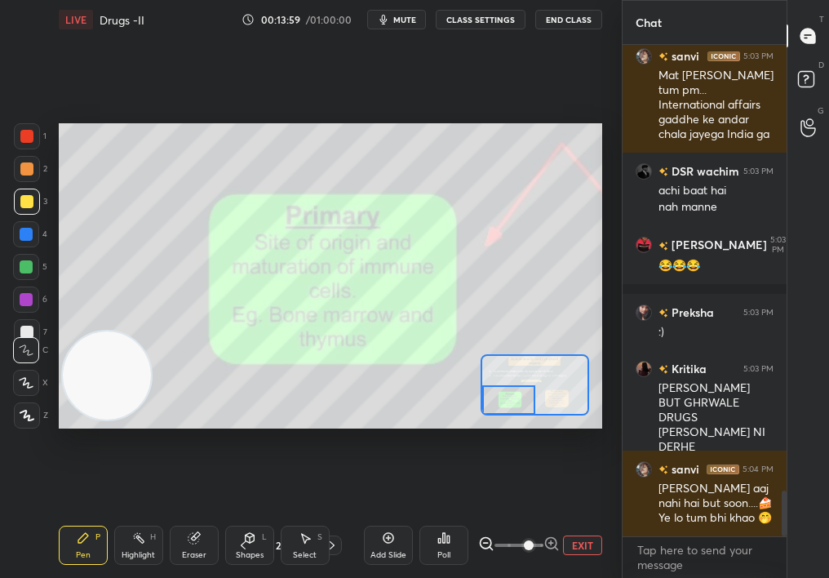
click at [26, 170] on div at bounding box center [26, 168] width 13 height 13
click at [29, 174] on div at bounding box center [26, 168] width 13 height 13
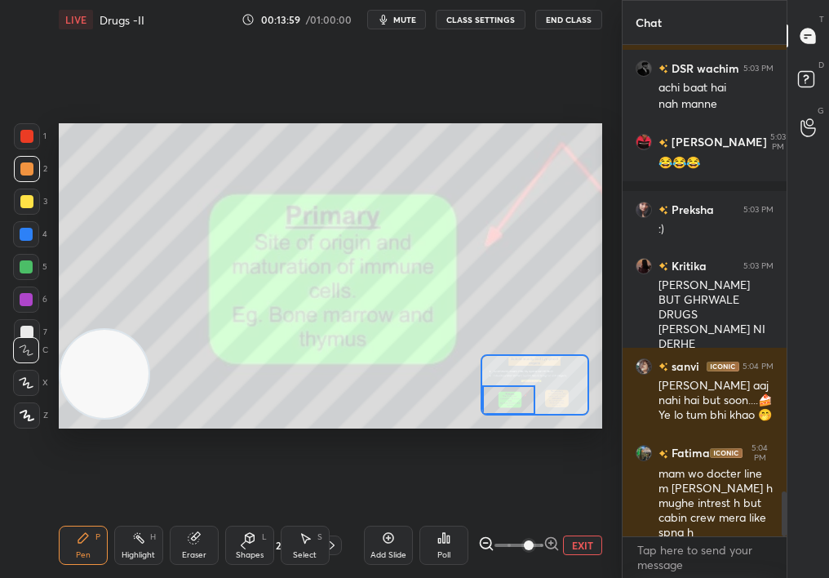
drag, startPoint x: 68, startPoint y: 394, endPoint x: 355, endPoint y: 223, distance: 334.4
click at [148, 330] on video at bounding box center [104, 374] width 88 height 88
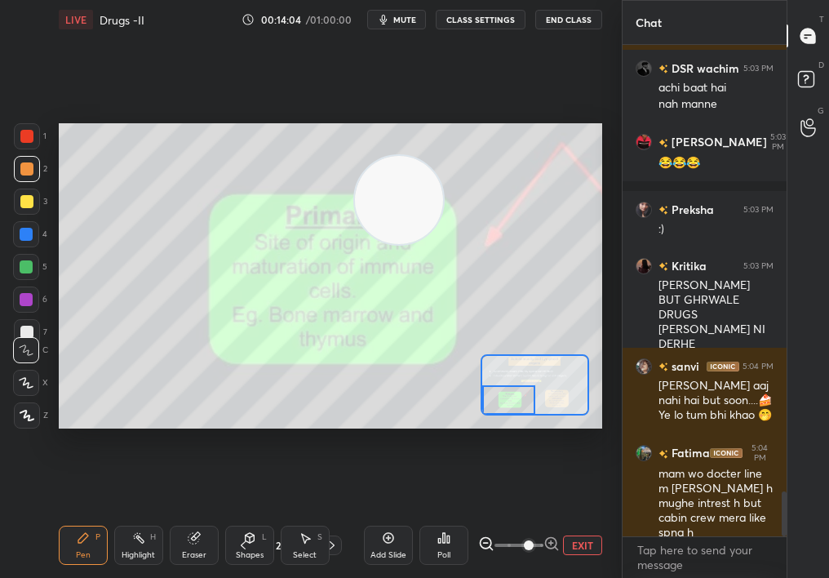
click at [527, 417] on div "Setting up your live class Poll for secs No correct answer Start poll" at bounding box center [330, 276] width 543 height 306
click at [587, 515] on button "EXIT" at bounding box center [582, 545] width 39 height 20
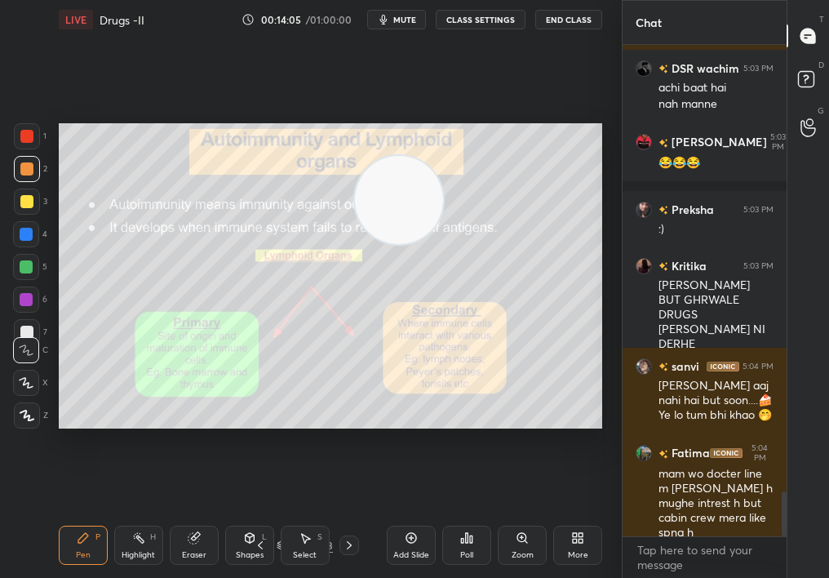
click at [311, 515] on div "Select" at bounding box center [305, 555] width 24 height 8
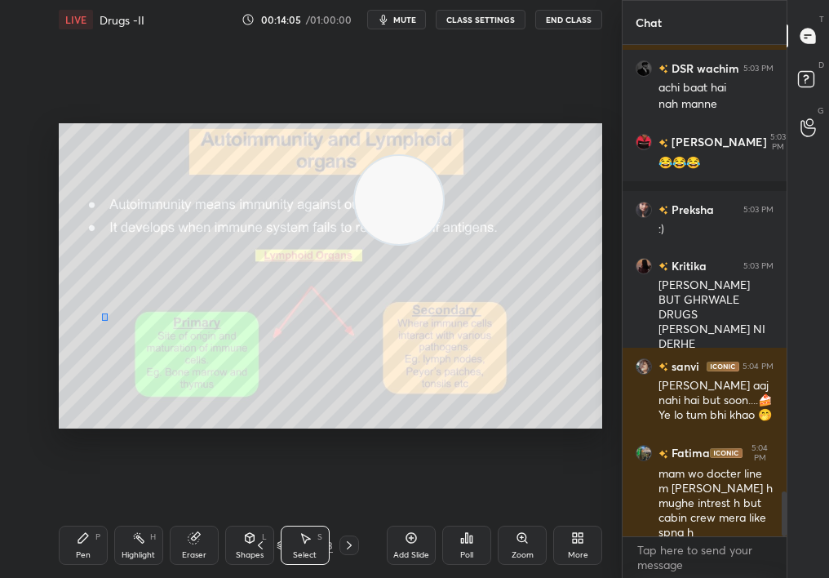
drag, startPoint x: 107, startPoint y: 320, endPoint x: 348, endPoint y: 459, distance: 278.9
click at [351, 458] on div "0 ° Undo Copy Duplicate Duplicate to new slide Delete Setting up your live clas…" at bounding box center [330, 275] width 556 height 473
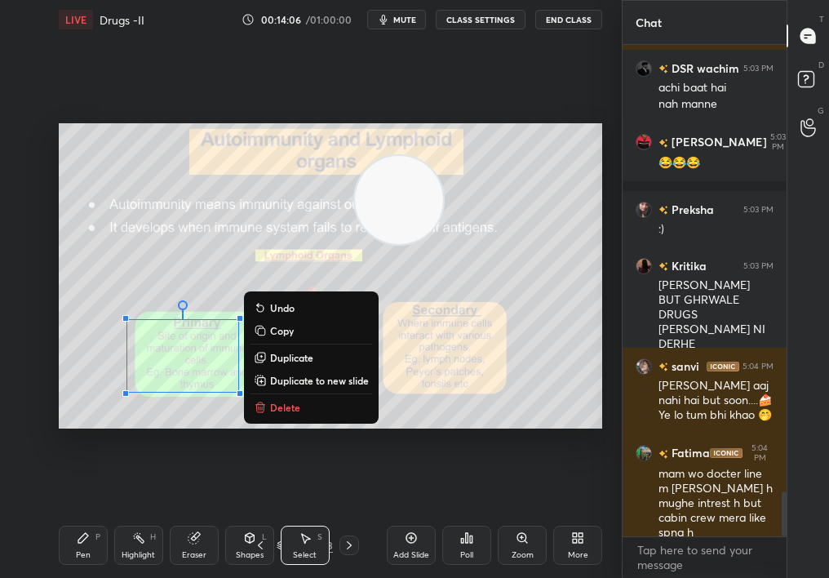
click at [281, 402] on p "Delete" at bounding box center [285, 407] width 30 height 13
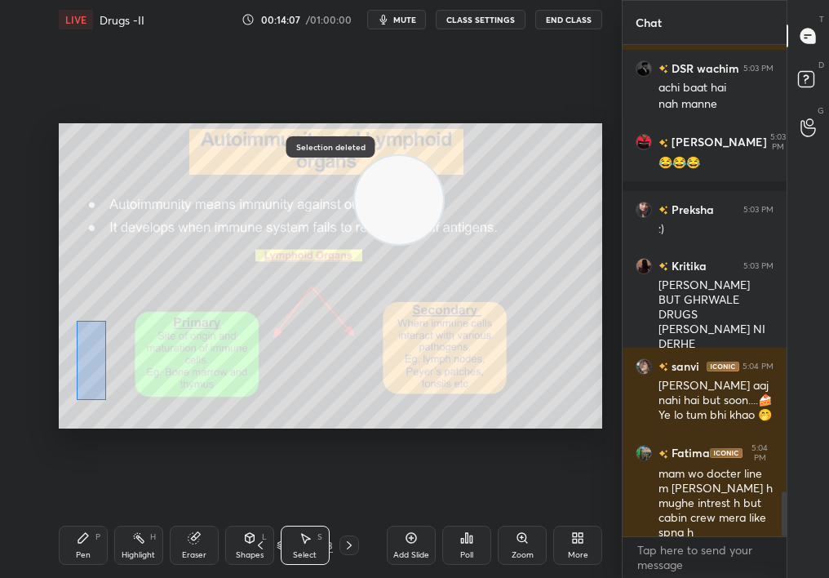
drag, startPoint x: 93, startPoint y: 356, endPoint x: 126, endPoint y: 417, distance: 69.3
click at [126, 417] on div "0 ° Undo Copy Duplicate Duplicate to new slide Delete" at bounding box center [330, 276] width 543 height 306
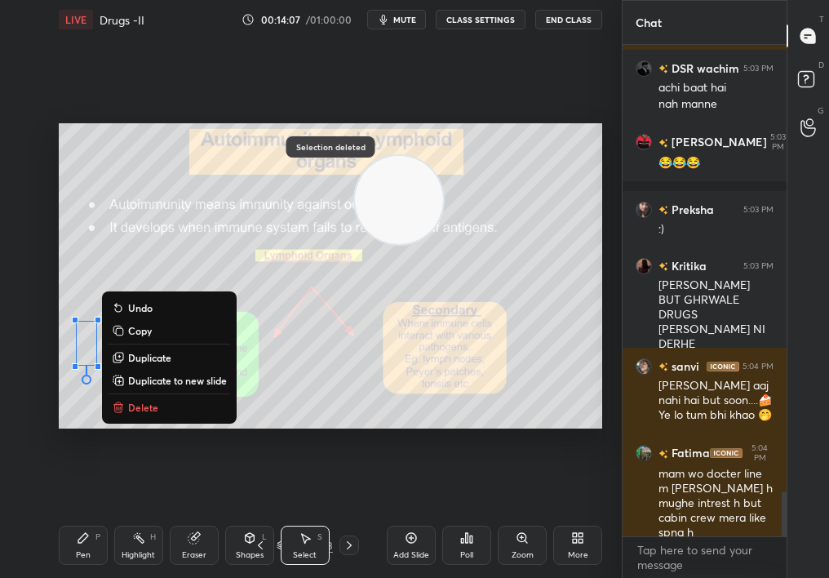
click at [149, 401] on p "Delete" at bounding box center [143, 407] width 30 height 13
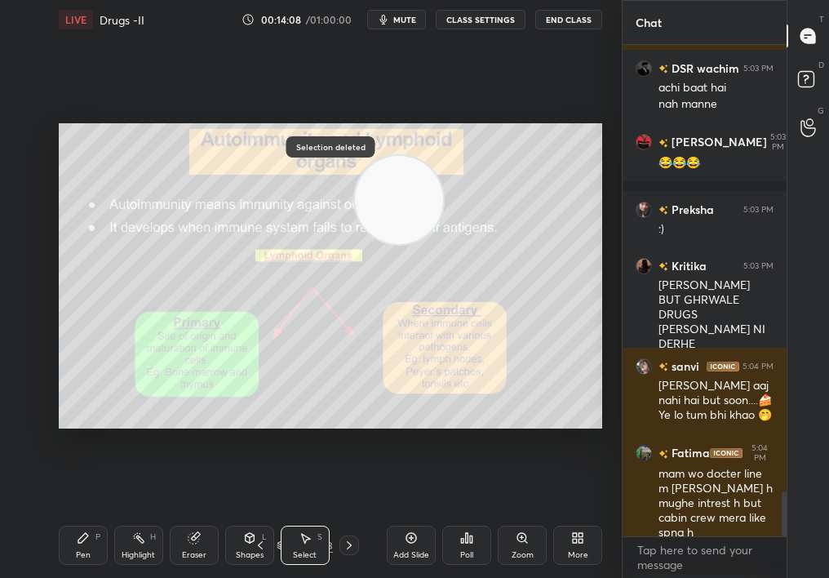
click at [520, 515] on icon at bounding box center [522, 537] width 13 height 13
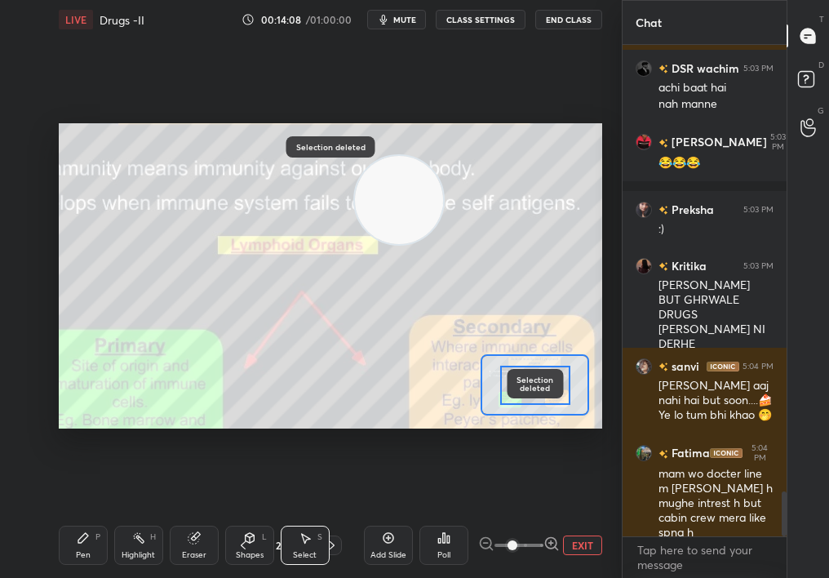
click at [517, 515] on span at bounding box center [512, 545] width 10 height 10
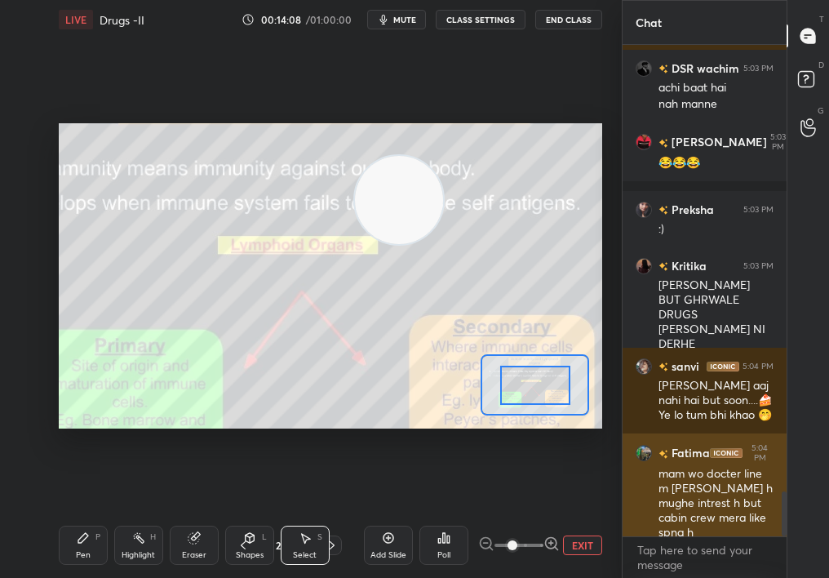
drag, startPoint x: 560, startPoint y: 538, endPoint x: 640, endPoint y: 529, distance: 81.4
click at [644, 515] on div "1 2 3 4 5 6 7 C X Z C X Z E E Erase all H H LIVE Drugs -II 00:14:08 / 01:00:00 …" at bounding box center [414, 289] width 829 height 578
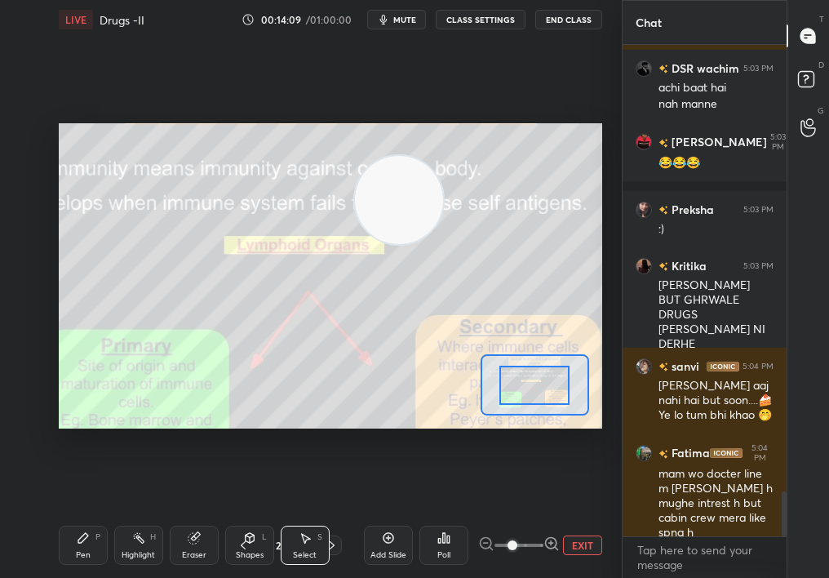
drag, startPoint x: 530, startPoint y: 387, endPoint x: 480, endPoint y: 396, distance: 51.5
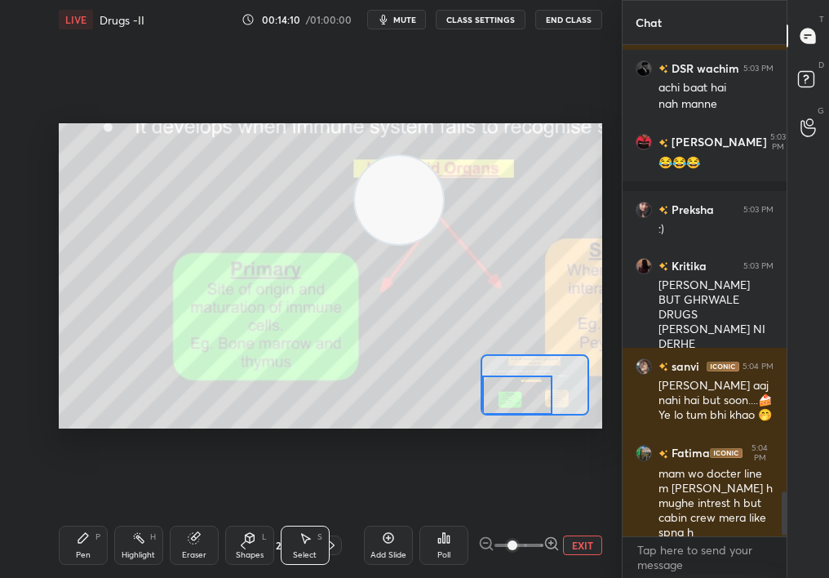
scroll to position [4956, 0]
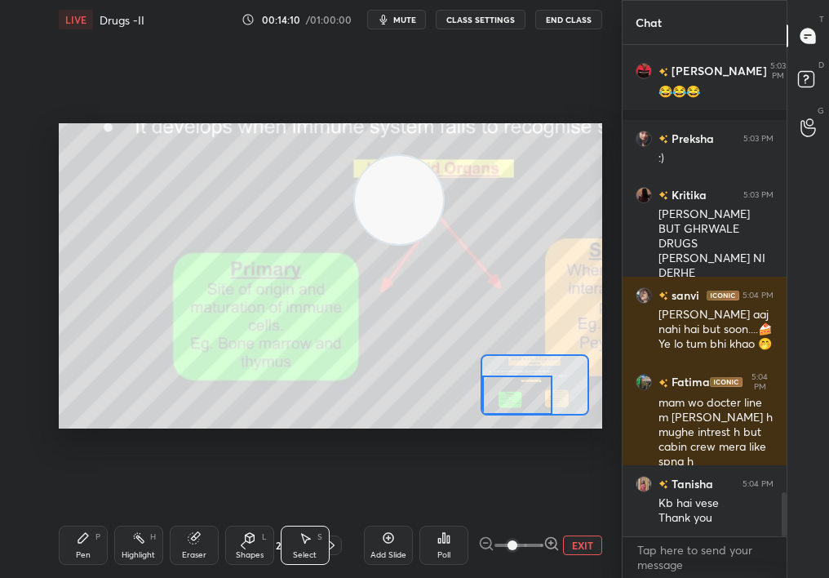
drag, startPoint x: 488, startPoint y: 399, endPoint x: 465, endPoint y: 421, distance: 31.7
click at [465, 421] on div "0 ° Undo Copy Duplicate Duplicate to new slide Delete Setting up your live clas…" at bounding box center [330, 276] width 543 height 306
click at [69, 515] on div "Pen P" at bounding box center [83, 544] width 49 height 39
click at [79, 515] on icon at bounding box center [83, 538] width 10 height 10
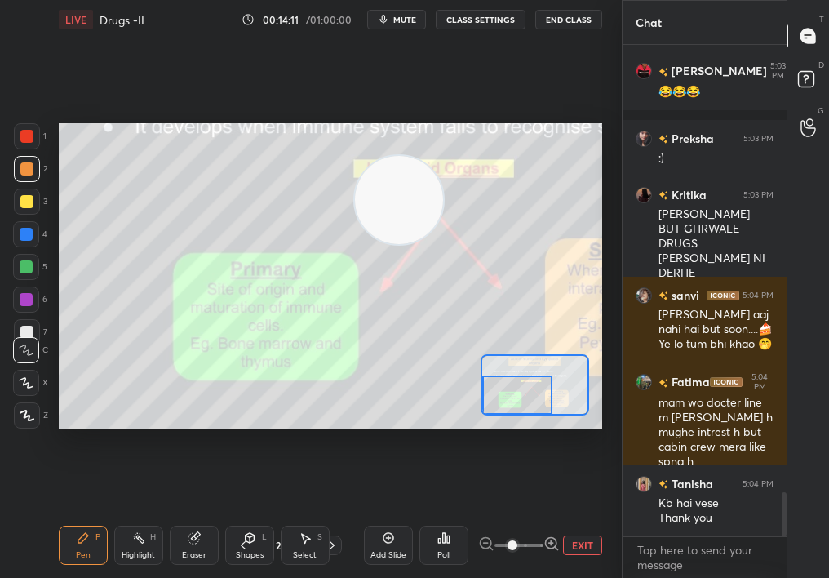
scroll to position [5027, 0]
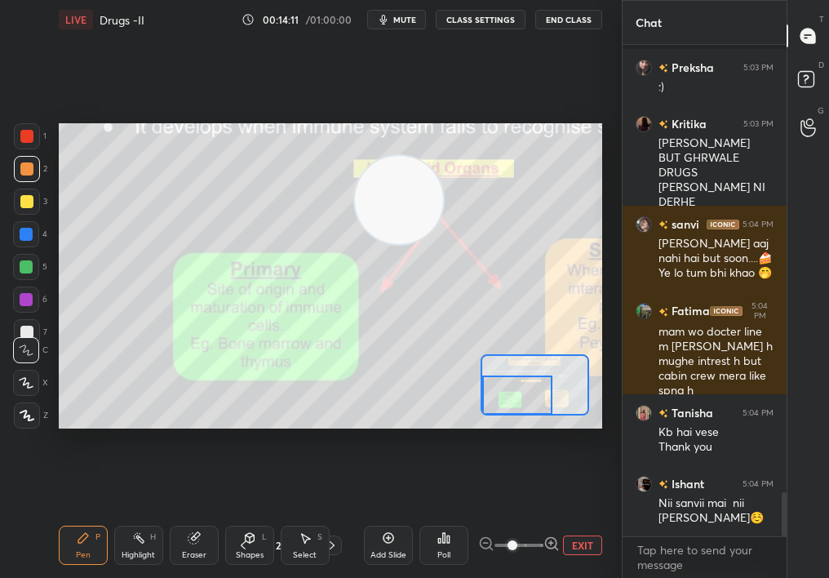
click at [30, 213] on div "3" at bounding box center [30, 204] width 33 height 33
click at [31, 210] on div at bounding box center [27, 201] width 26 height 26
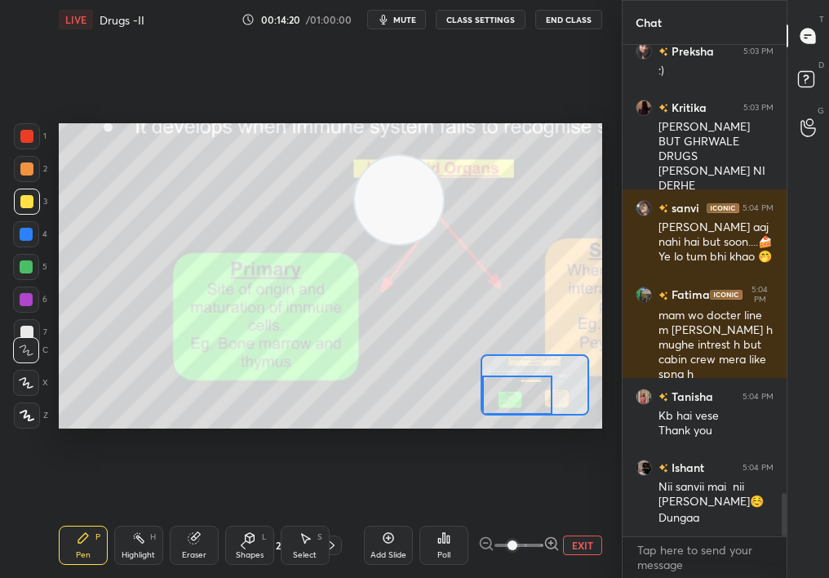
click at [401, 244] on video at bounding box center [399, 200] width 88 height 88
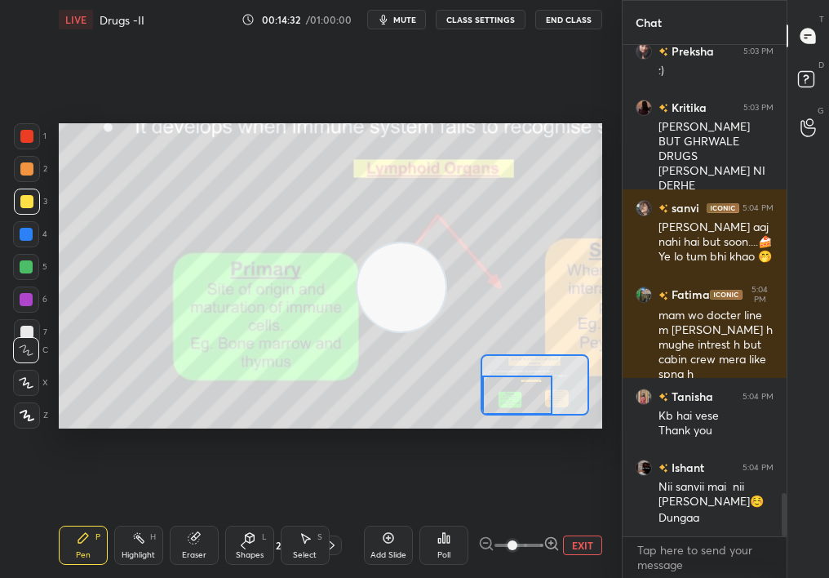
scroll to position [5114, 0]
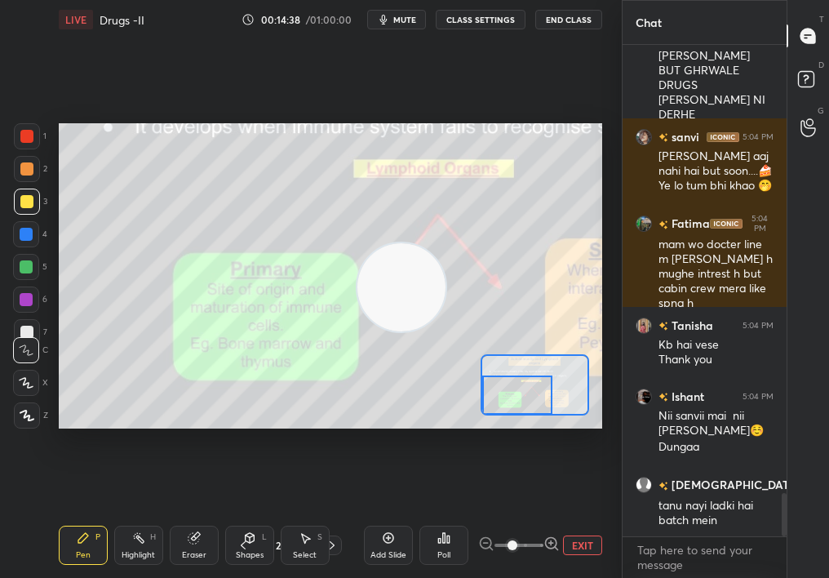
click at [29, 139] on div at bounding box center [26, 136] width 13 height 13
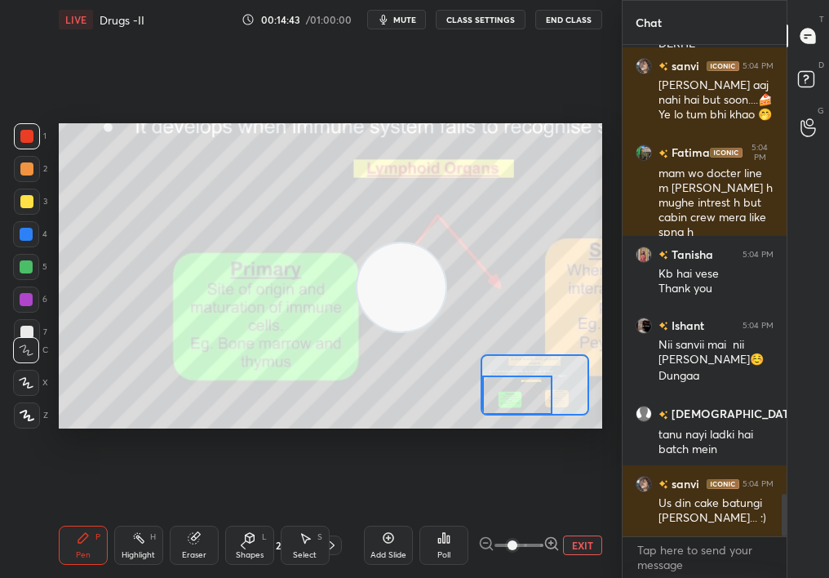
click at [533, 400] on div at bounding box center [517, 394] width 70 height 38
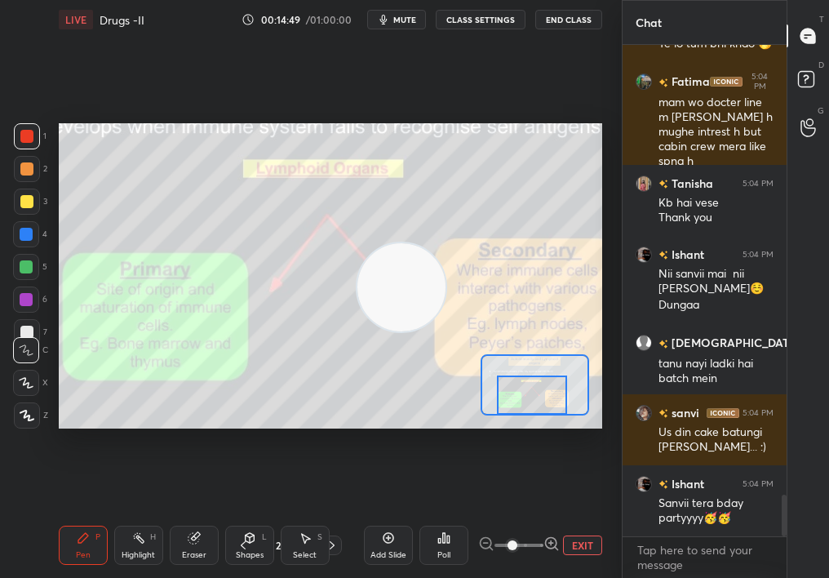
scroll to position [5312, 0]
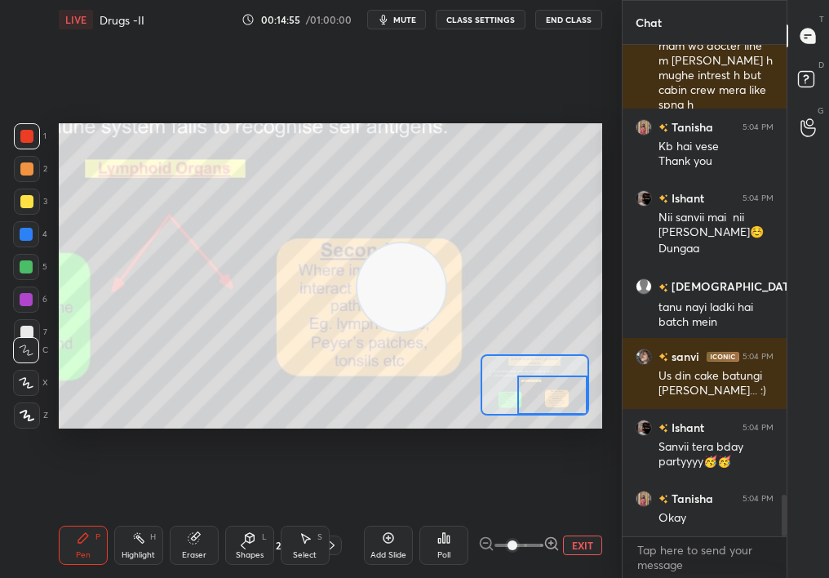
drag, startPoint x: 558, startPoint y: 400, endPoint x: 569, endPoint y: 404, distance: 11.4
click at [569, 404] on div at bounding box center [552, 394] width 70 height 38
click at [564, 395] on div at bounding box center [552, 394] width 70 height 38
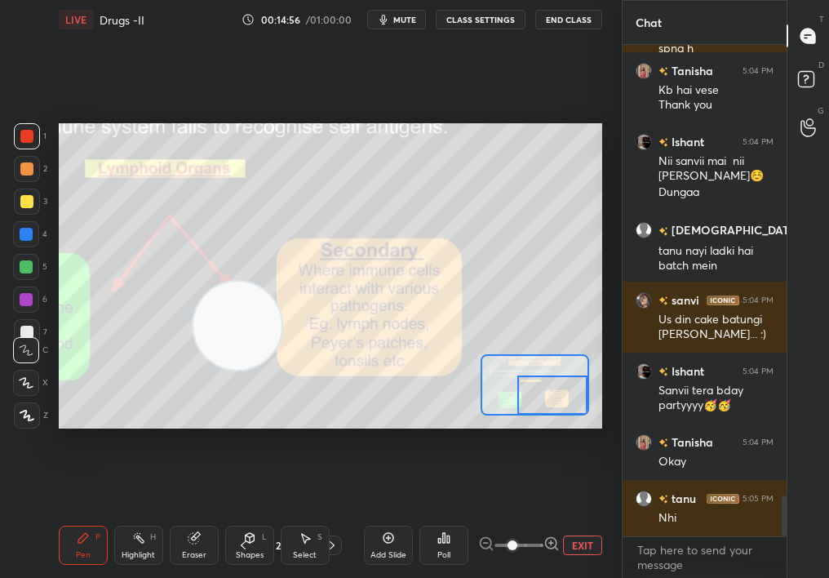
drag, startPoint x: 354, startPoint y: 309, endPoint x: 147, endPoint y: 420, distance: 235.0
click at [193, 370] on video at bounding box center [237, 325] width 88 height 88
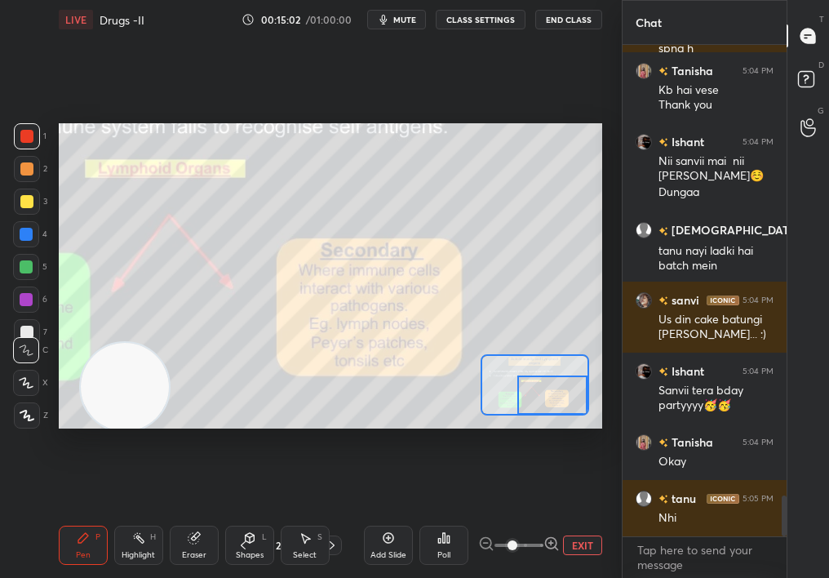
drag, startPoint x: 554, startPoint y: 388, endPoint x: 565, endPoint y: 389, distance: 11.4
click at [565, 390] on div at bounding box center [552, 394] width 70 height 38
click at [24, 267] on div at bounding box center [26, 266] width 13 height 13
click at [24, 268] on div at bounding box center [26, 266] width 13 height 13
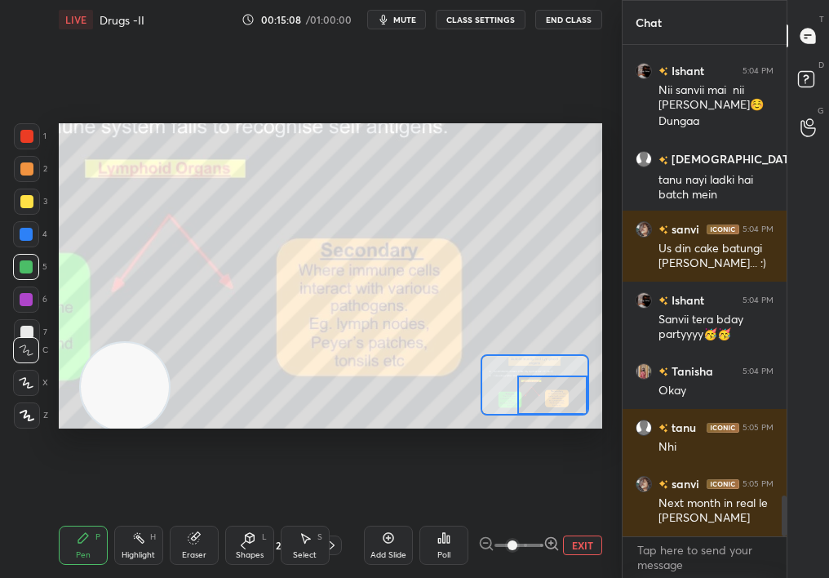
click at [42, 308] on div "6" at bounding box center [30, 299] width 34 height 26
click at [22, 308] on div at bounding box center [26, 299] width 26 height 26
click at [22, 321] on div at bounding box center [27, 332] width 26 height 26
click at [22, 333] on div "C" at bounding box center [30, 346] width 35 height 33
click at [591, 515] on div "Add Slide Poll EXIT" at bounding box center [483, 544] width 238 height 91
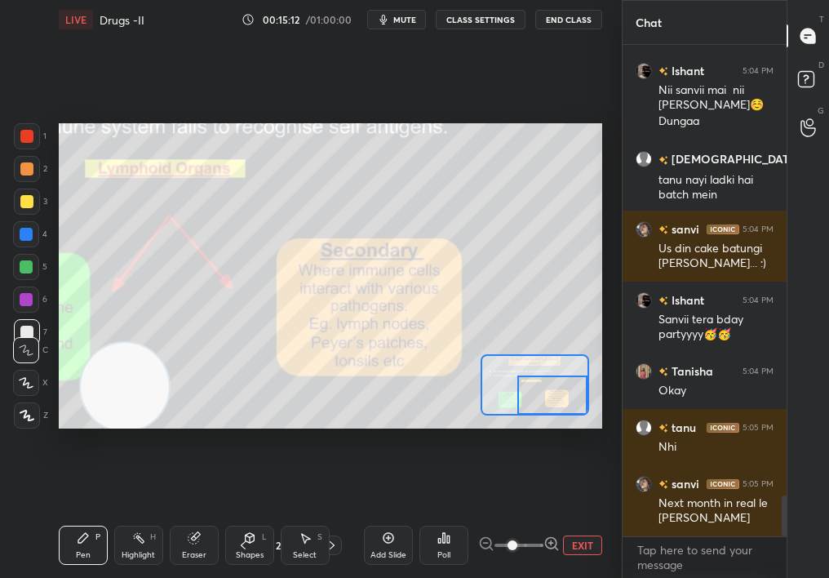
click at [585, 515] on button "EXIT" at bounding box center [582, 545] width 39 height 20
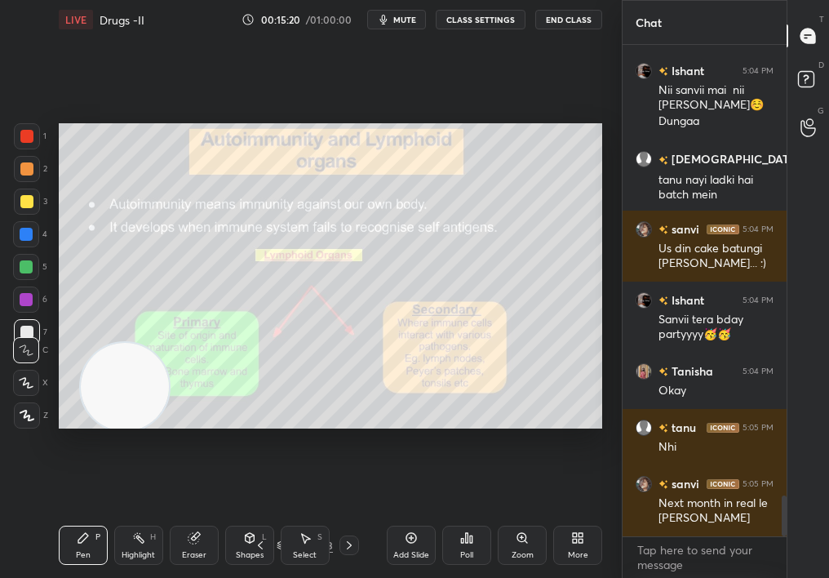
click at [344, 515] on div at bounding box center [349, 545] width 20 height 20
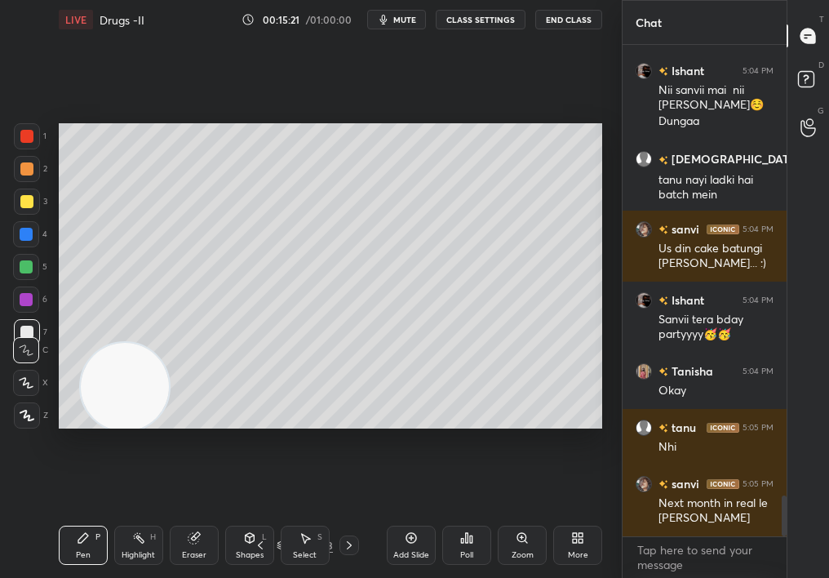
click at [348, 515] on icon at bounding box center [349, 544] width 13 height 13
click at [345, 515] on icon at bounding box center [349, 544] width 13 height 13
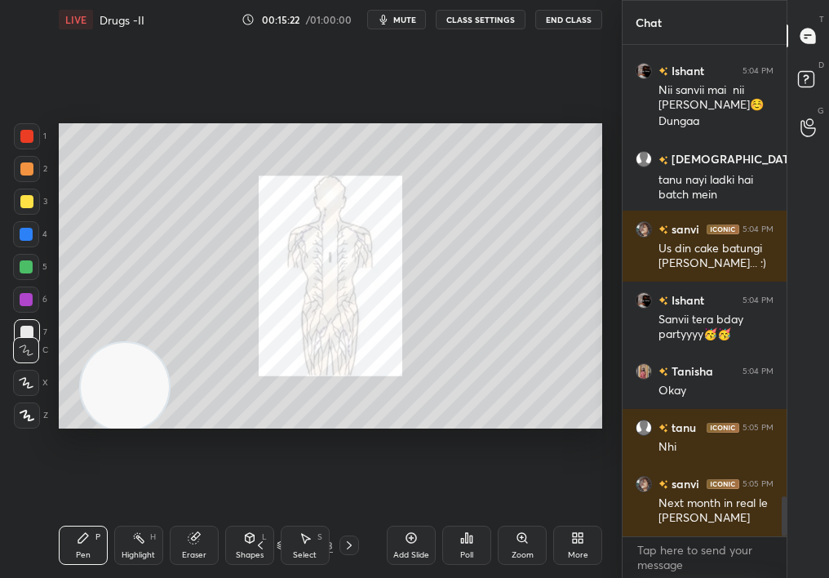
scroll to position [5511, 0]
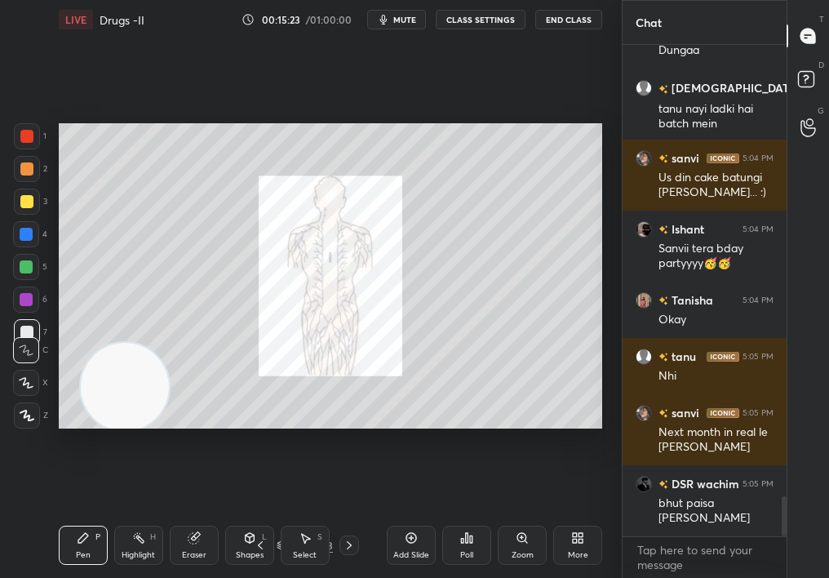
click at [470, 515] on icon at bounding box center [466, 537] width 13 height 13
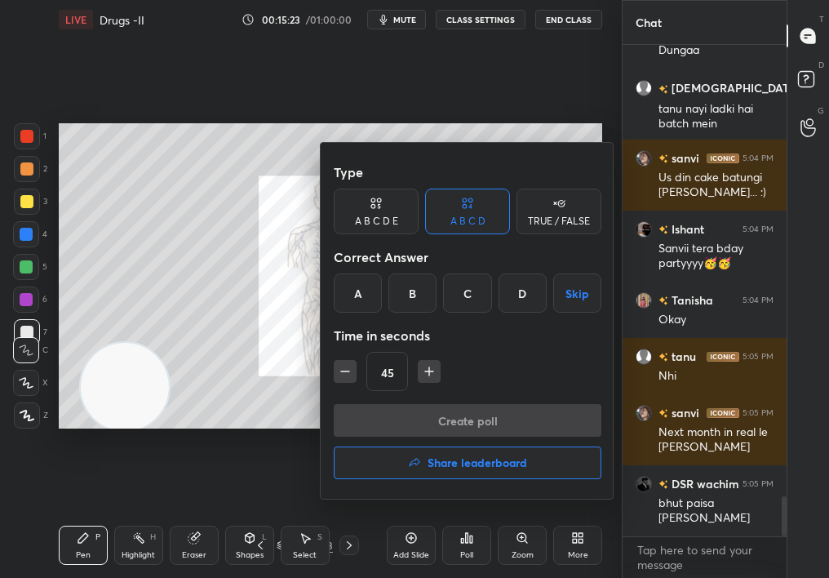
click at [520, 515] on div at bounding box center [414, 289] width 829 height 578
click at [518, 515] on div "Type A B C D E A B C D TRUE / FALSE Correct Answer A B C D Skip Time in seconds…" at bounding box center [414, 289] width 829 height 578
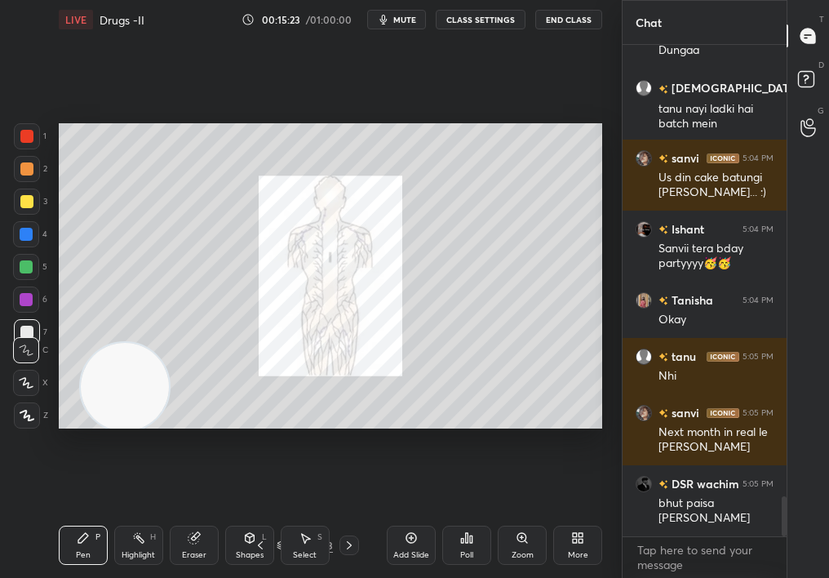
scroll to position [5582, 0]
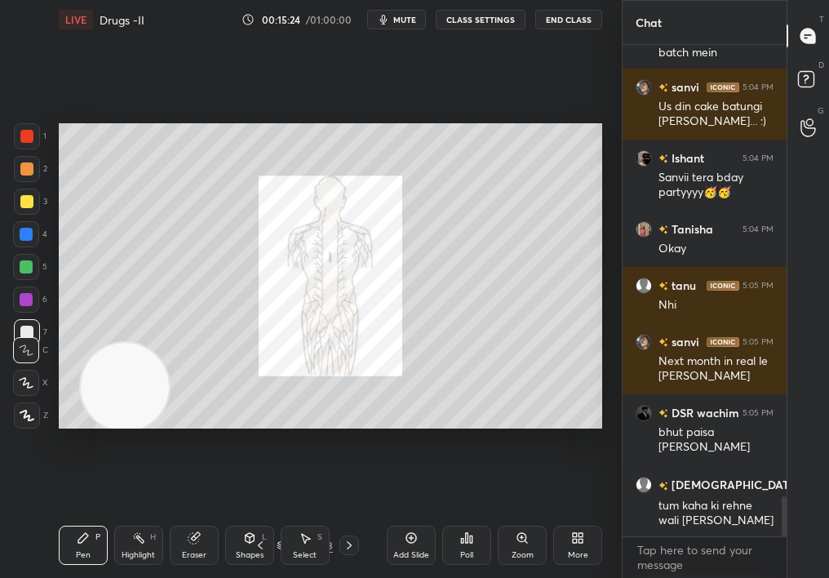
click at [551, 515] on div "Add Slide Poll Zoom More" at bounding box center [494, 544] width 215 height 91
click at [532, 515] on div "Zoom" at bounding box center [522, 544] width 49 height 39
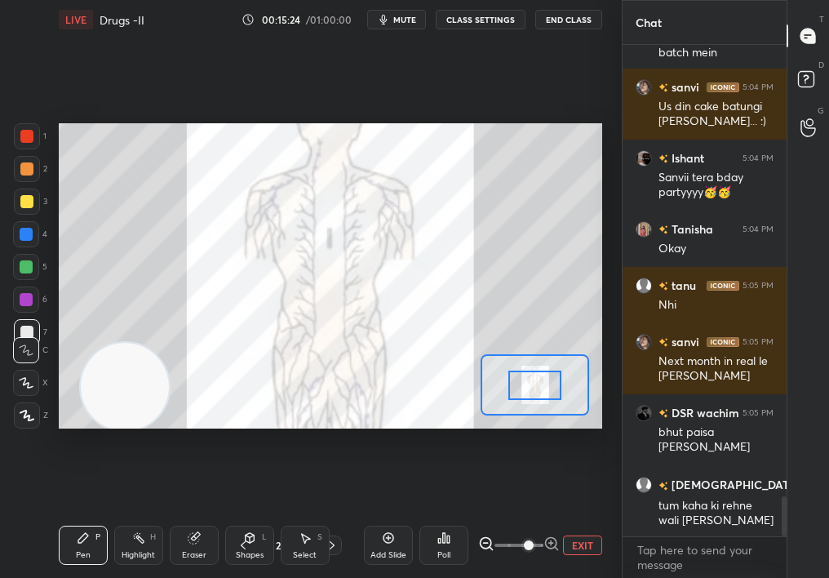
click at [525, 515] on span at bounding box center [529, 545] width 10 height 10
drag, startPoint x: 135, startPoint y: 538, endPoint x: 126, endPoint y: 545, distance: 11.1
click at [134, 515] on icon at bounding box center [138, 537] width 13 height 13
drag, startPoint x: 126, startPoint y: 545, endPoint x: 113, endPoint y: 538, distance: 15.0
click at [113, 515] on div "Pen P Highlight H Eraser Shapes L Select S" at bounding box center [135, 544] width 153 height 39
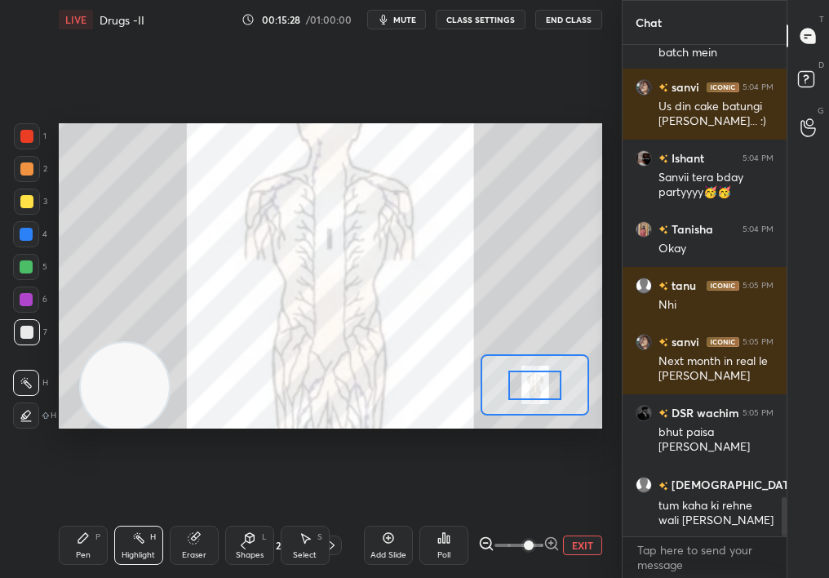
scroll to position [5638, 0]
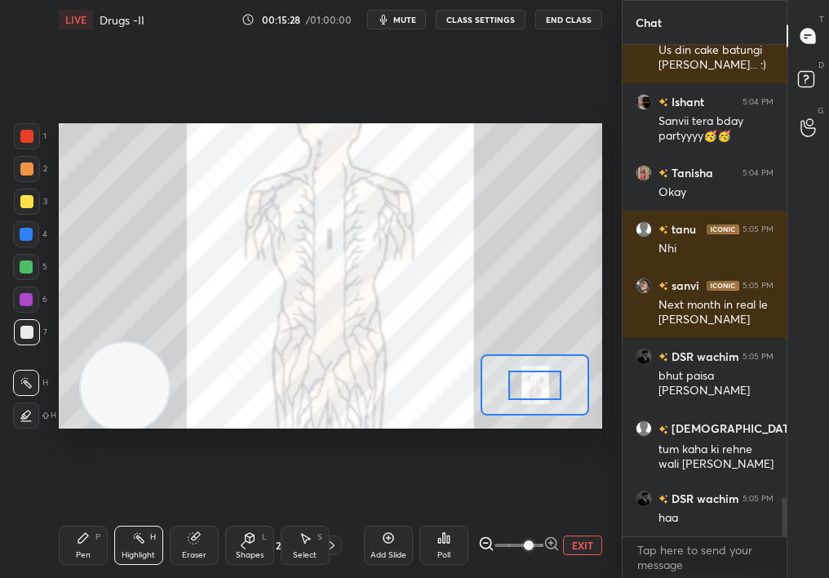
click at [580, 515] on button "EXIT" at bounding box center [582, 545] width 39 height 20
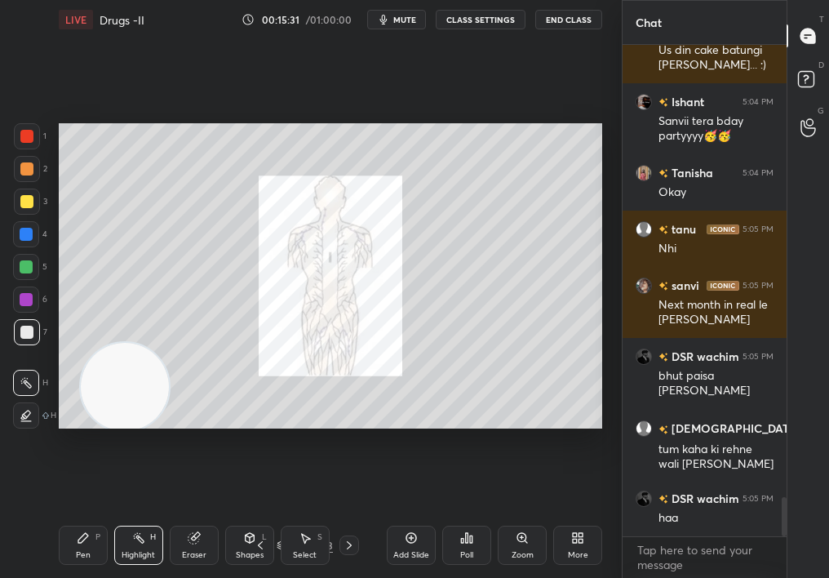
click at [94, 515] on div "Pen P" at bounding box center [83, 544] width 49 height 39
drag, startPoint x: 98, startPoint y: 547, endPoint x: 106, endPoint y: 538, distance: 12.1
click at [108, 515] on div "Pen P Highlight H Eraser Shapes L Select S" at bounding box center [141, 544] width 164 height 39
click at [347, 515] on icon at bounding box center [349, 544] width 13 height 13
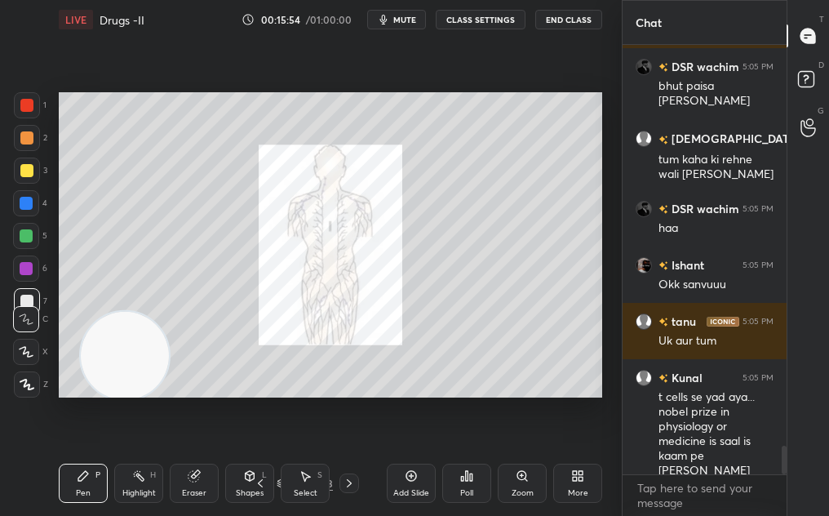
scroll to position [6001, 0]
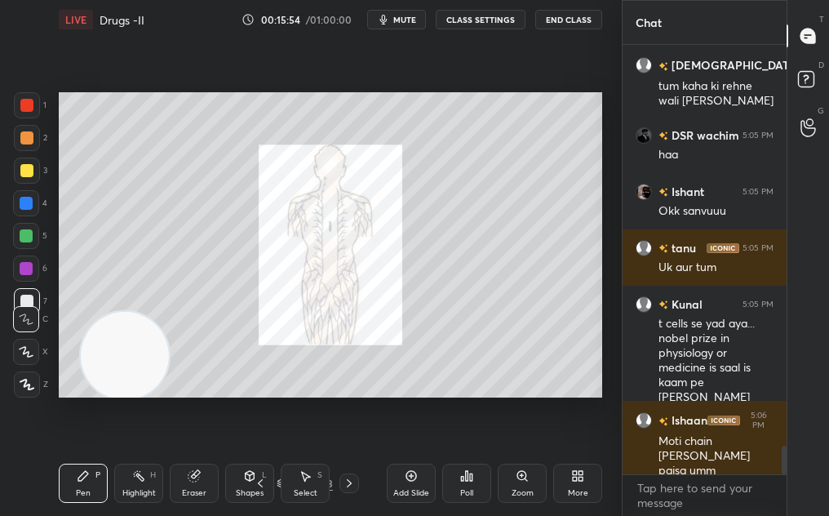
click at [545, 500] on div "Zoom" at bounding box center [522, 482] width 49 height 39
click at [563, 488] on div "More" at bounding box center [577, 482] width 49 height 39
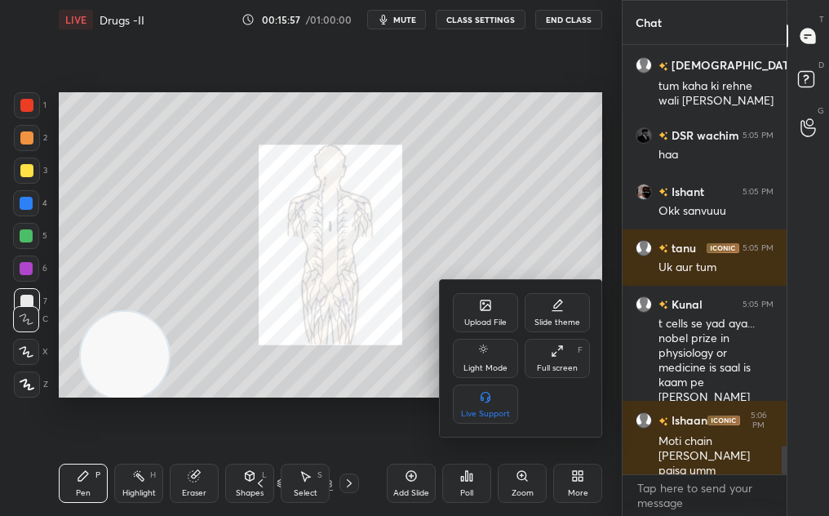
click at [496, 319] on div "Upload File" at bounding box center [485, 322] width 42 height 8
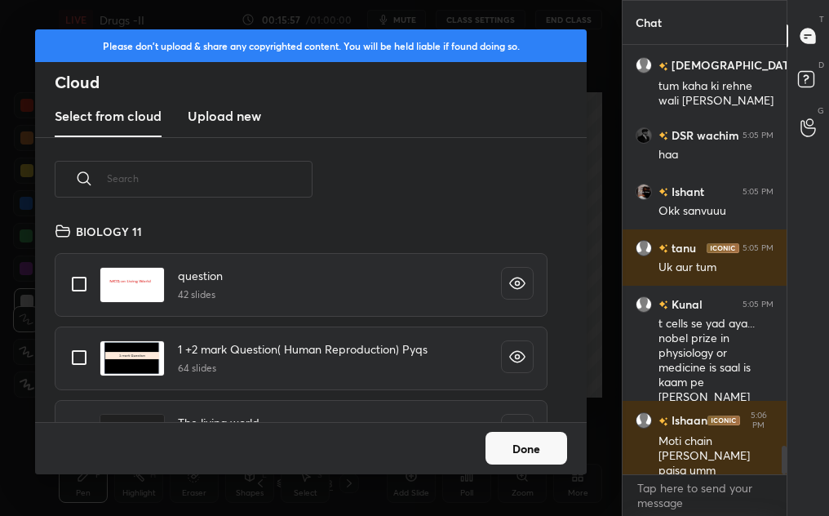
scroll to position [201, 524]
click at [233, 124] on h3 "Upload new" at bounding box center [224, 116] width 73 height 20
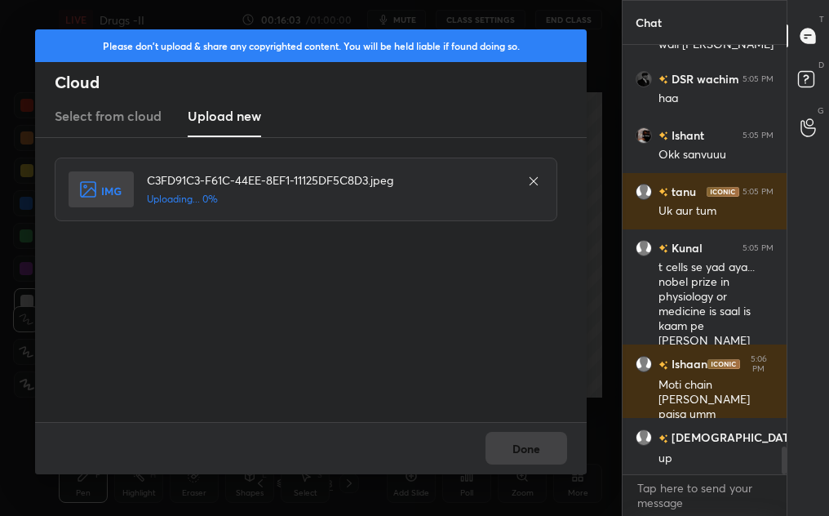
scroll to position [6113, 0]
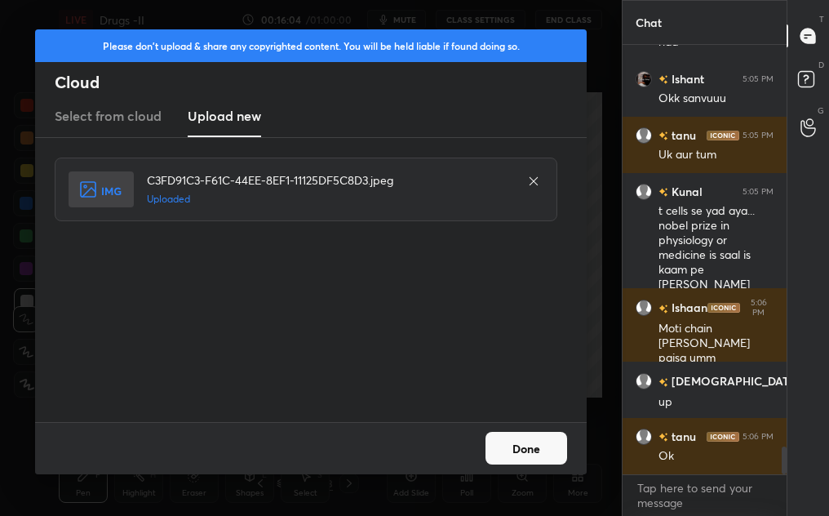
click at [485, 467] on div "Done" at bounding box center [310, 448] width 551 height 52
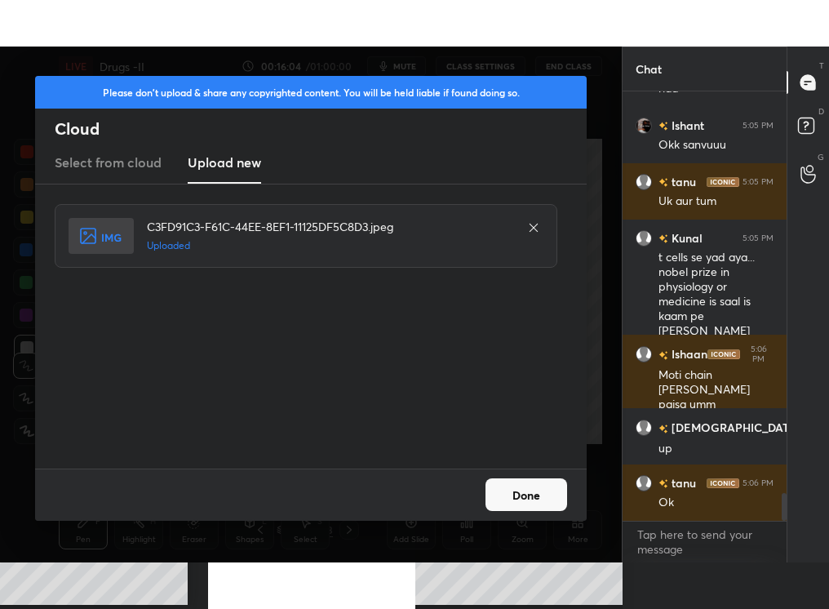
scroll to position [6184, 0]
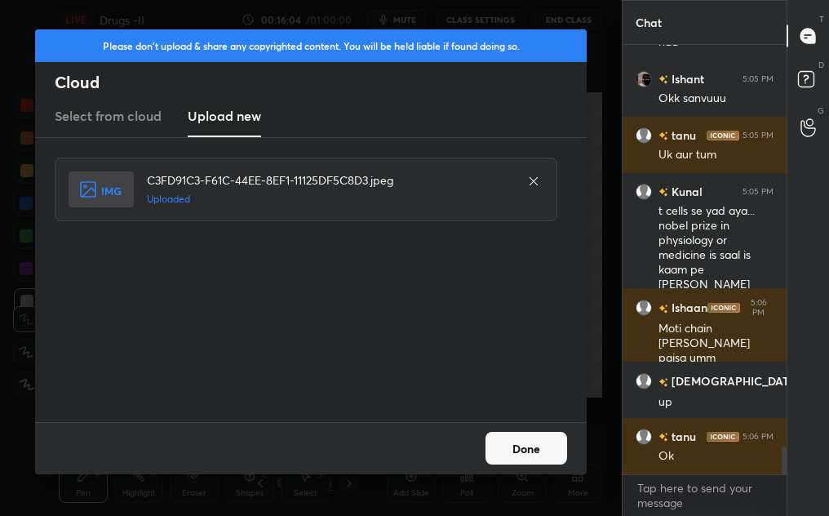
click at [513, 455] on button "Done" at bounding box center [526, 448] width 82 height 33
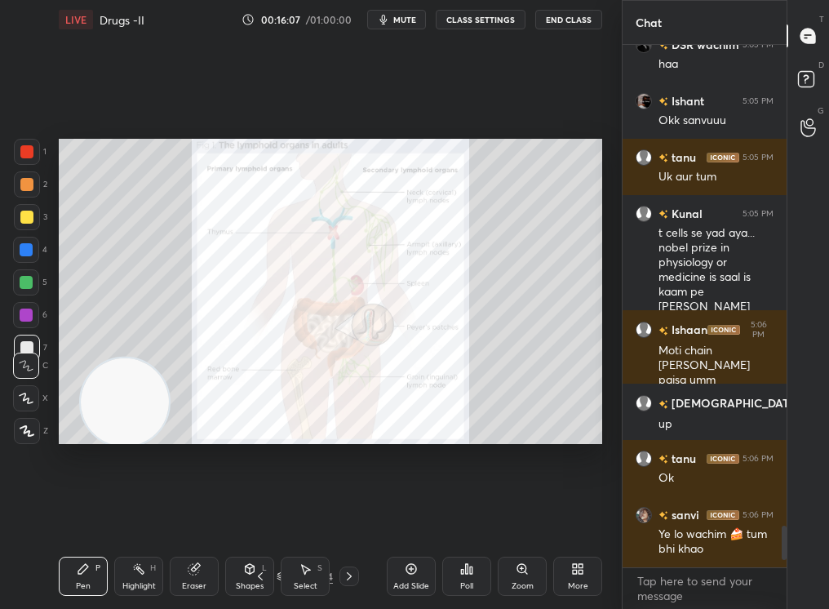
scroll to position [6, 6]
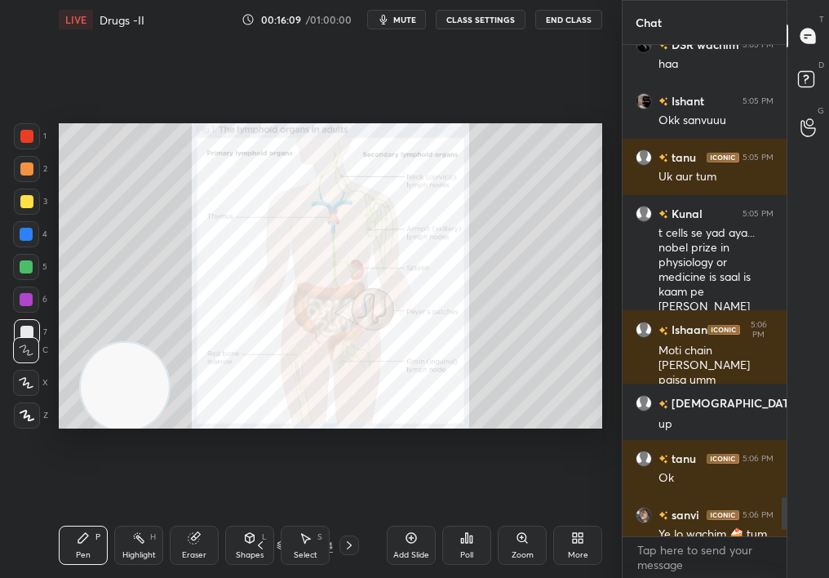
click at [526, 515] on div "Zoom" at bounding box center [522, 555] width 22 height 8
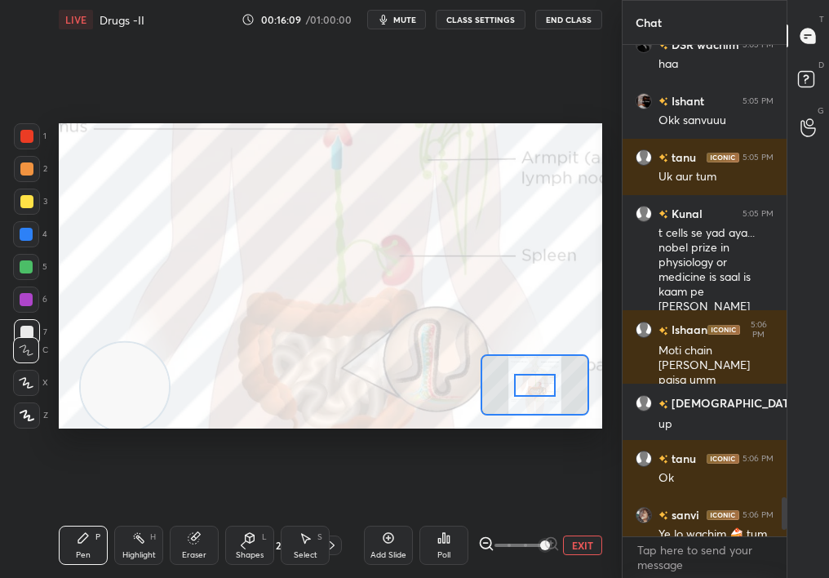
drag, startPoint x: 540, startPoint y: 551, endPoint x: 552, endPoint y: 549, distance: 12.3
click at [550, 515] on span at bounding box center [545, 545] width 10 height 10
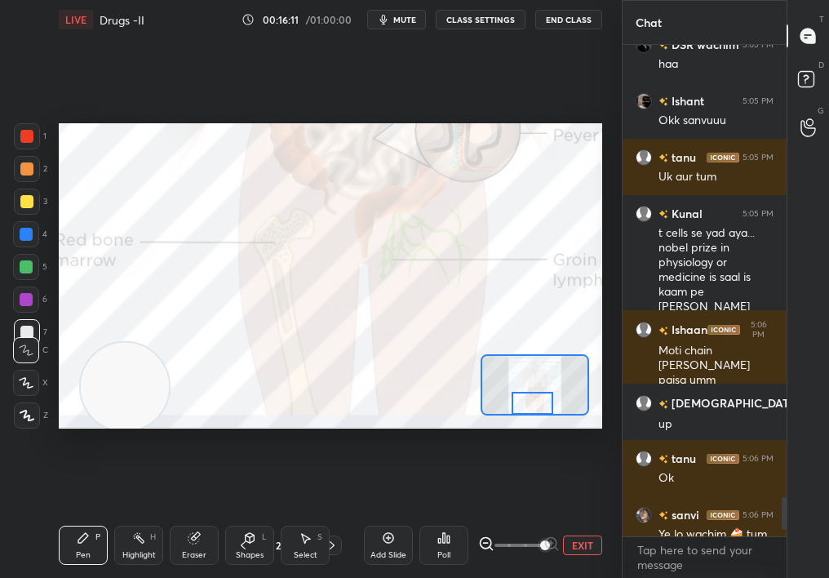
drag, startPoint x: 532, startPoint y: 393, endPoint x: 530, endPoint y: 413, distance: 19.6
click at [529, 413] on div at bounding box center [532, 403] width 42 height 23
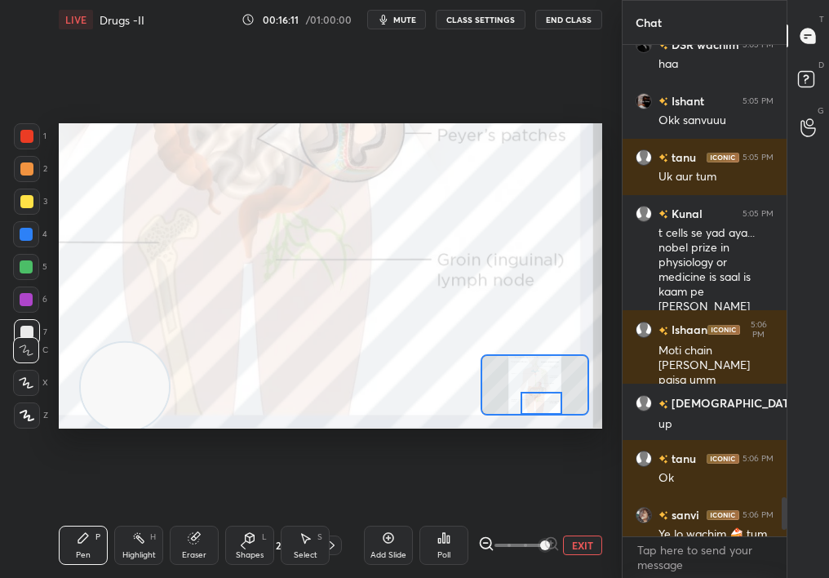
click at [551, 411] on div at bounding box center [541, 403] width 42 height 23
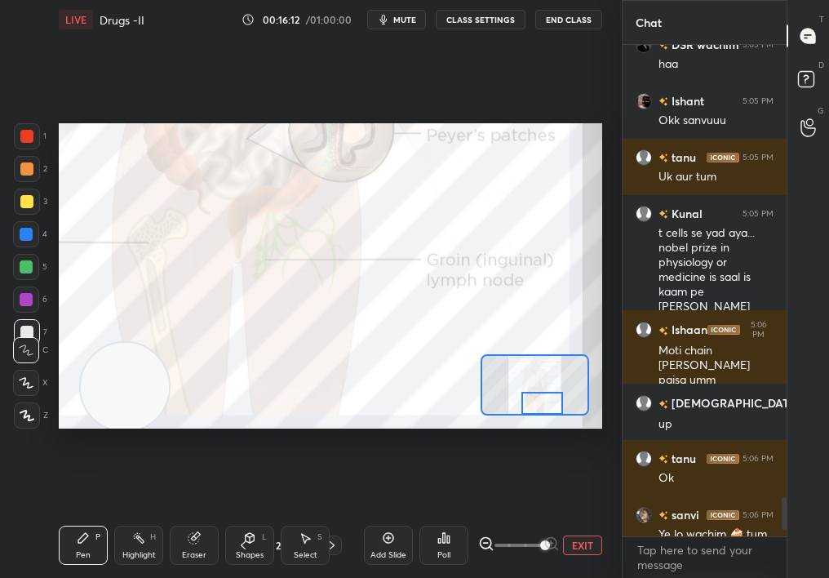
click at [587, 515] on button "EXIT" at bounding box center [582, 545] width 39 height 20
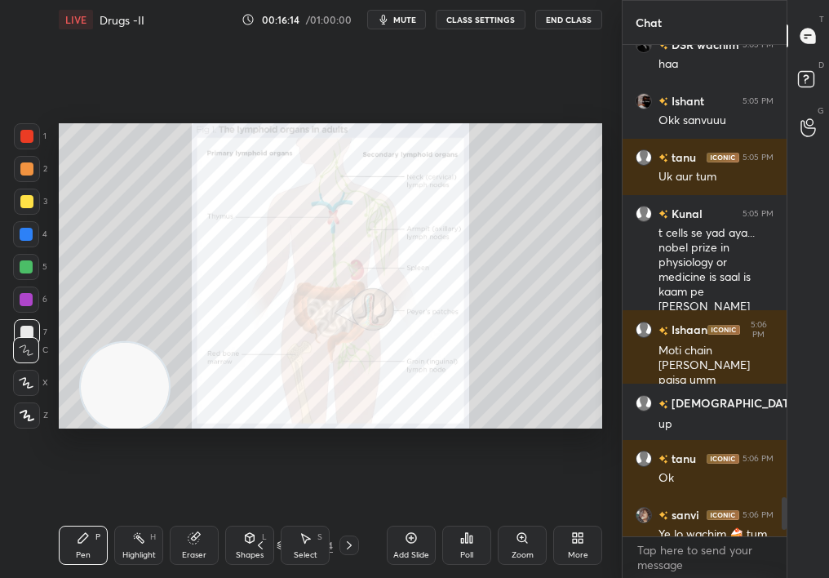
click at [575, 515] on div "More" at bounding box center [577, 544] width 49 height 39
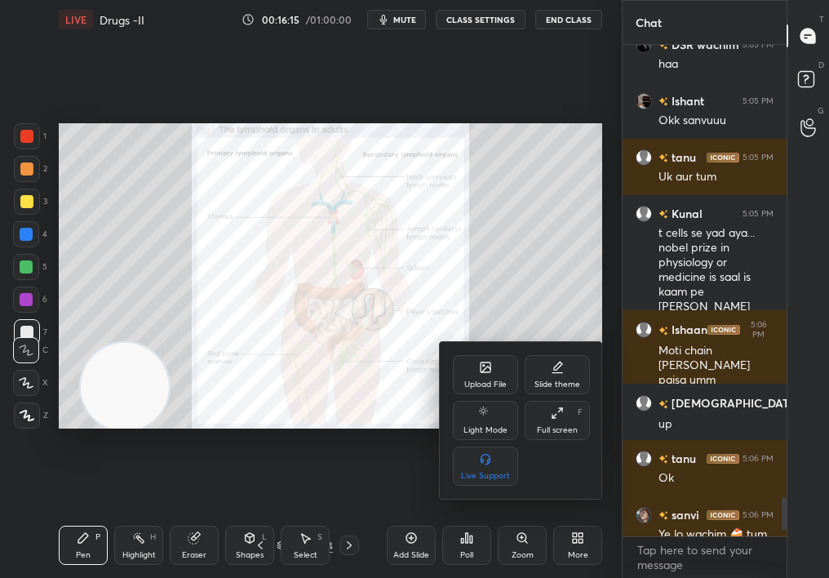
click at [557, 410] on icon at bounding box center [557, 412] width 13 height 13
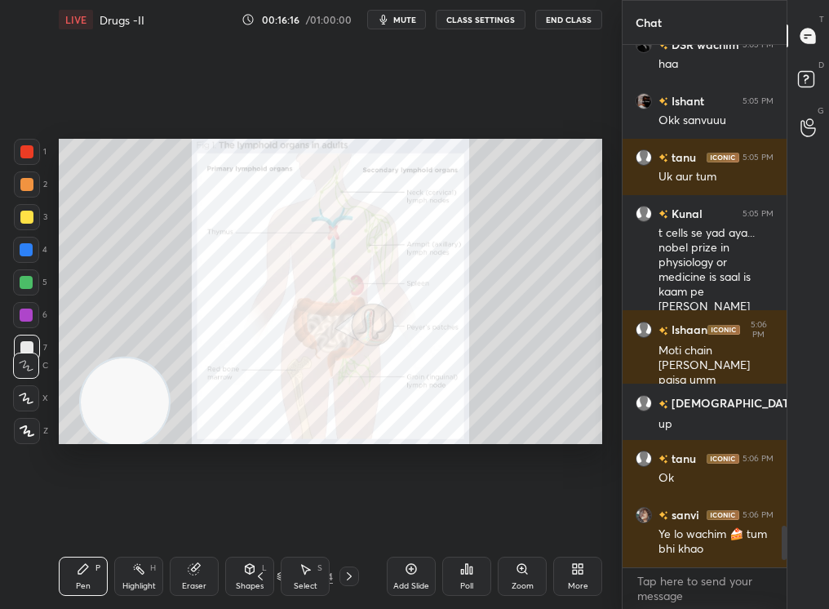
click at [24, 178] on div at bounding box center [26, 184] width 13 height 13
click at [22, 187] on div at bounding box center [26, 184] width 13 height 13
click at [21, 191] on div at bounding box center [27, 184] width 26 height 26
click at [22, 194] on div at bounding box center [27, 184] width 26 height 26
click at [527, 515] on div "Zoom" at bounding box center [522, 575] width 49 height 39
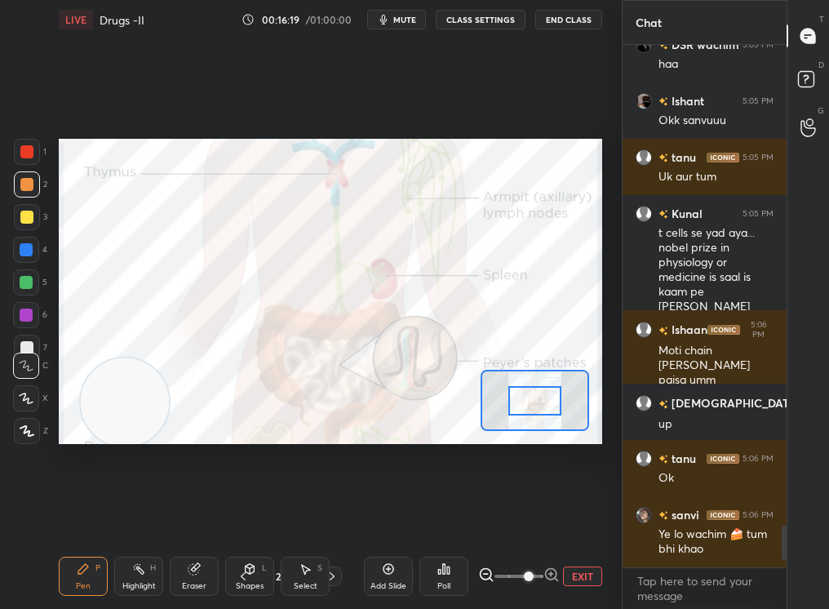
click at [524, 515] on span at bounding box center [529, 576] width 10 height 10
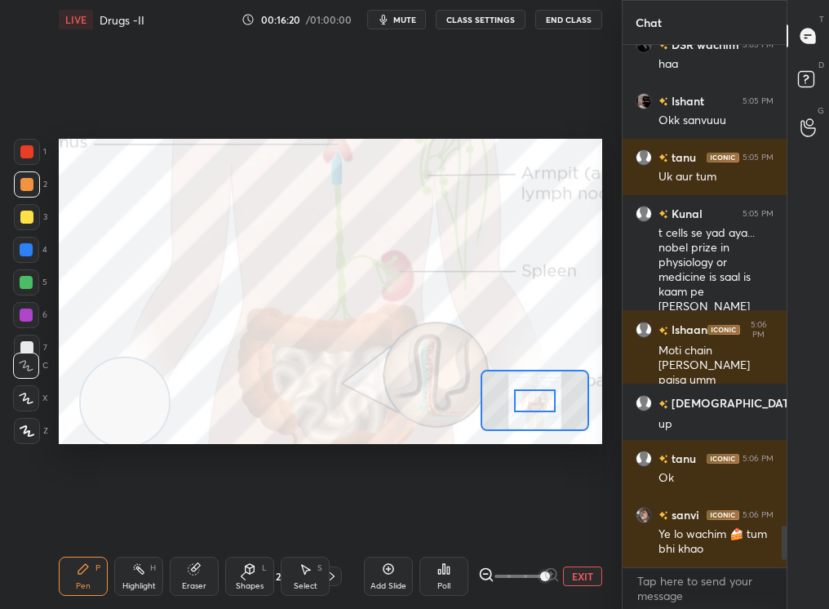
click at [548, 515] on span at bounding box center [545, 576] width 10 height 10
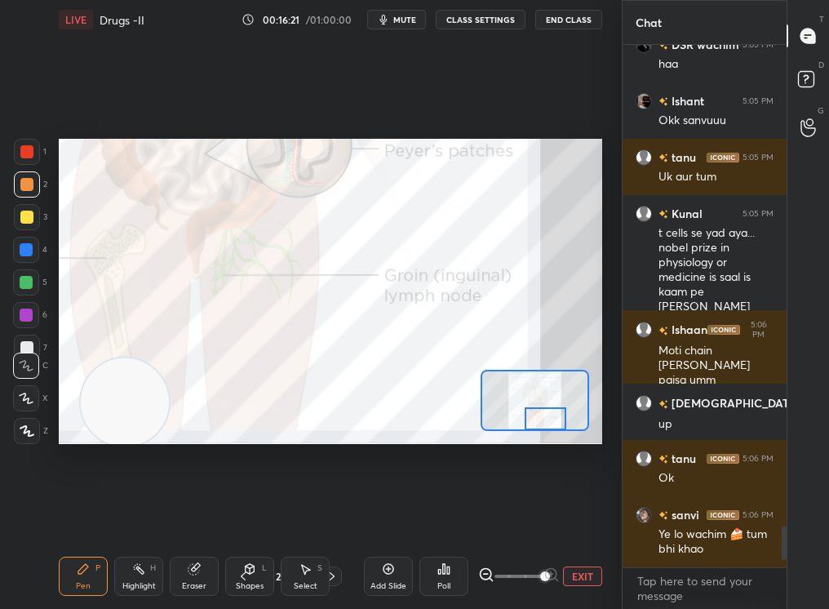
drag, startPoint x: 547, startPoint y: 411, endPoint x: 556, endPoint y: 426, distance: 17.6
click at [556, 426] on div at bounding box center [546, 418] width 42 height 23
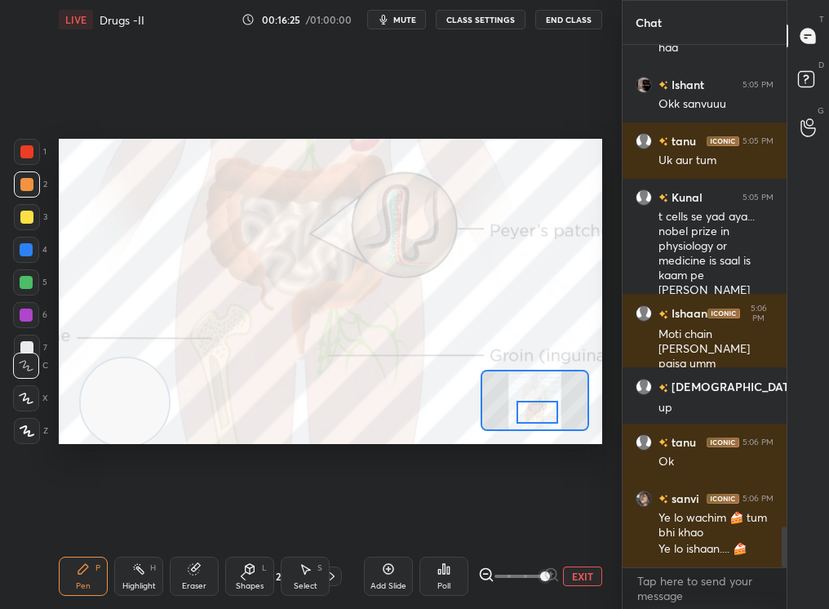
click at [543, 410] on div at bounding box center [537, 412] width 42 height 23
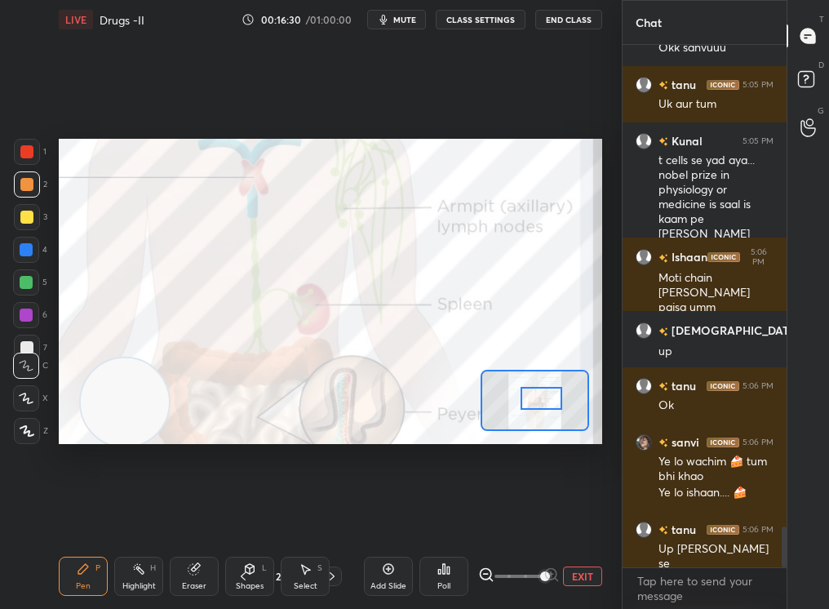
click at [545, 398] on div at bounding box center [541, 398] width 42 height 23
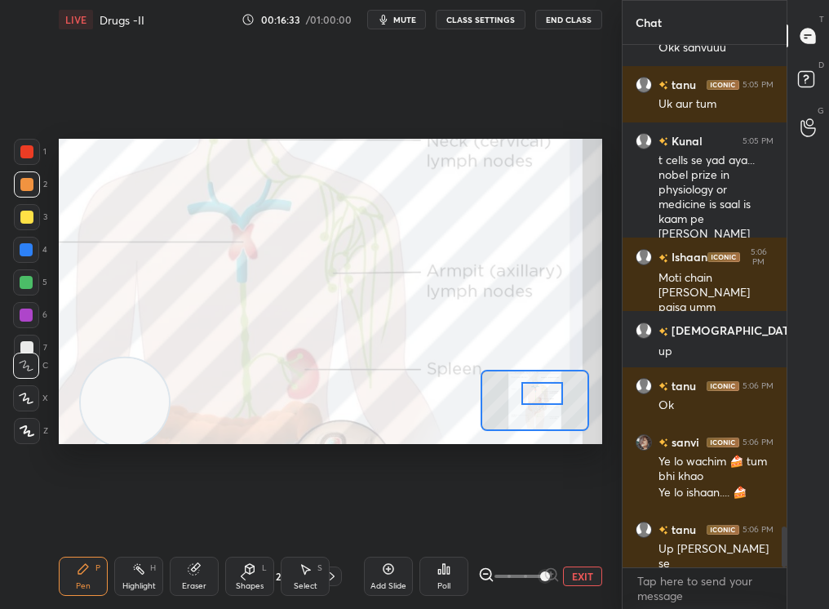
click at [547, 383] on div at bounding box center [542, 393] width 42 height 23
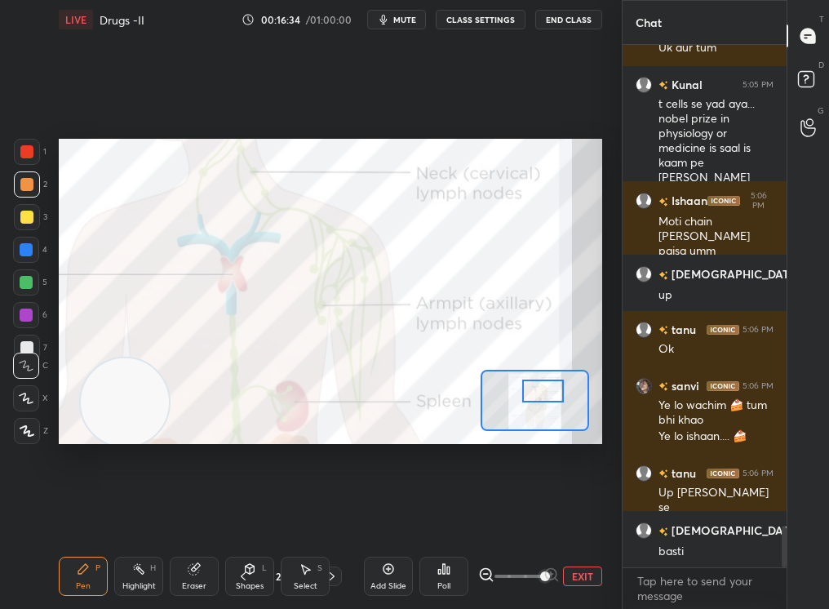
click at [556, 390] on div at bounding box center [543, 390] width 42 height 23
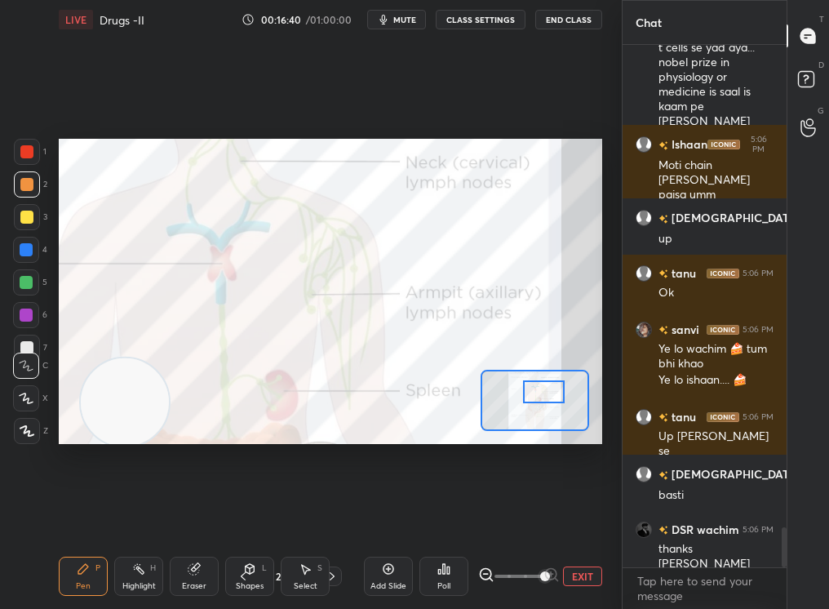
click at [135, 515] on div "Highlight" at bounding box center [138, 586] width 33 height 8
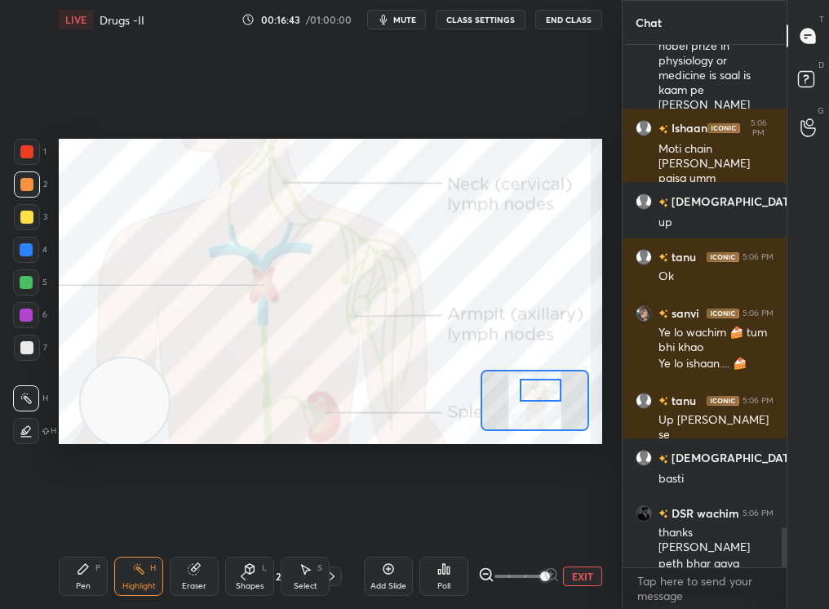
click at [546, 391] on div at bounding box center [541, 390] width 42 height 23
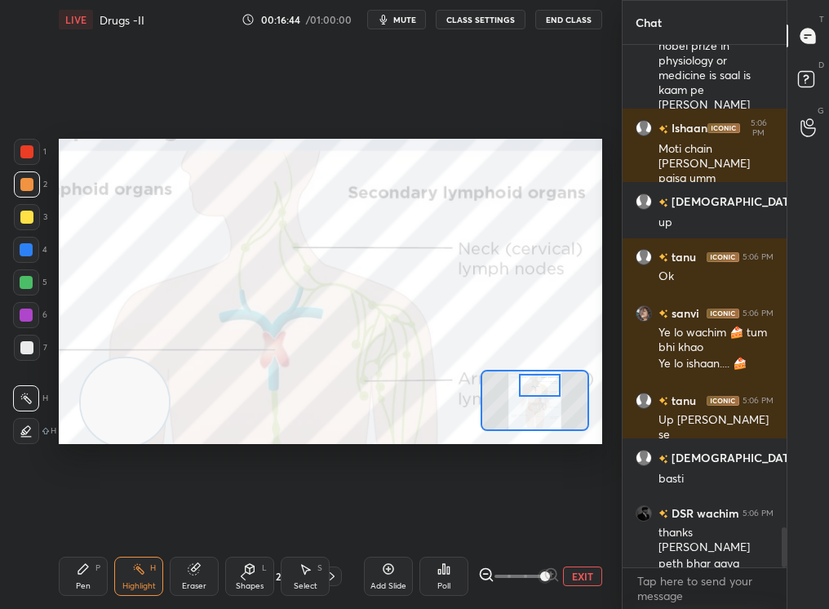
click at [77, 515] on div "Pen P" at bounding box center [83, 575] width 49 height 39
drag, startPoint x: 83, startPoint y: 569, endPoint x: 87, endPoint y: 562, distance: 8.4
click at [88, 515] on icon at bounding box center [83, 568] width 13 height 13
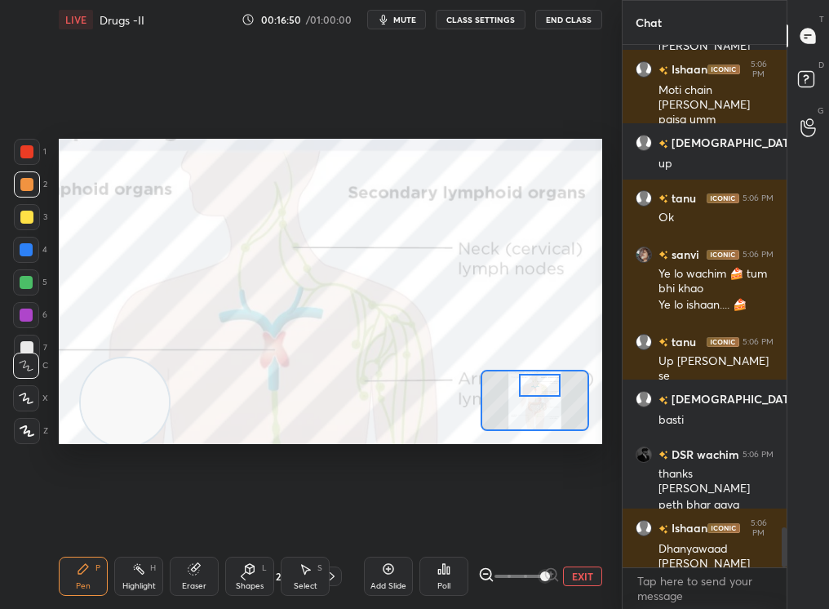
click at [535, 374] on div "Setting up your live class Poll for secs No correct answer Start poll" at bounding box center [330, 292] width 543 height 306
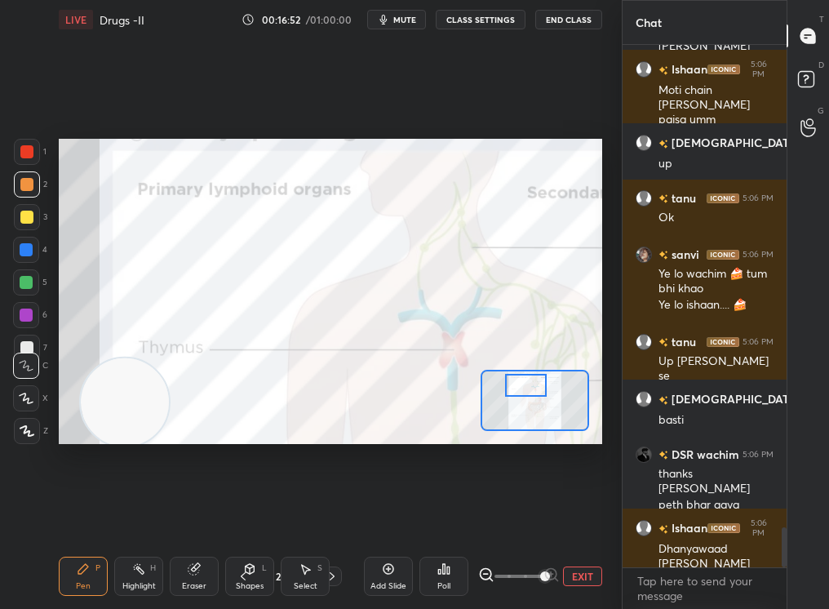
click at [524, 387] on div at bounding box center [526, 385] width 42 height 23
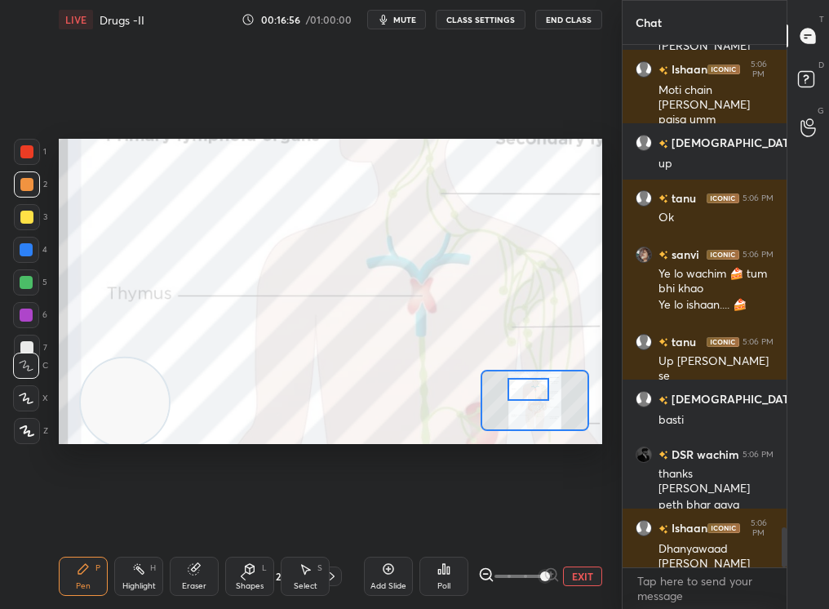
click at [576, 515] on button "EXIT" at bounding box center [582, 576] width 39 height 20
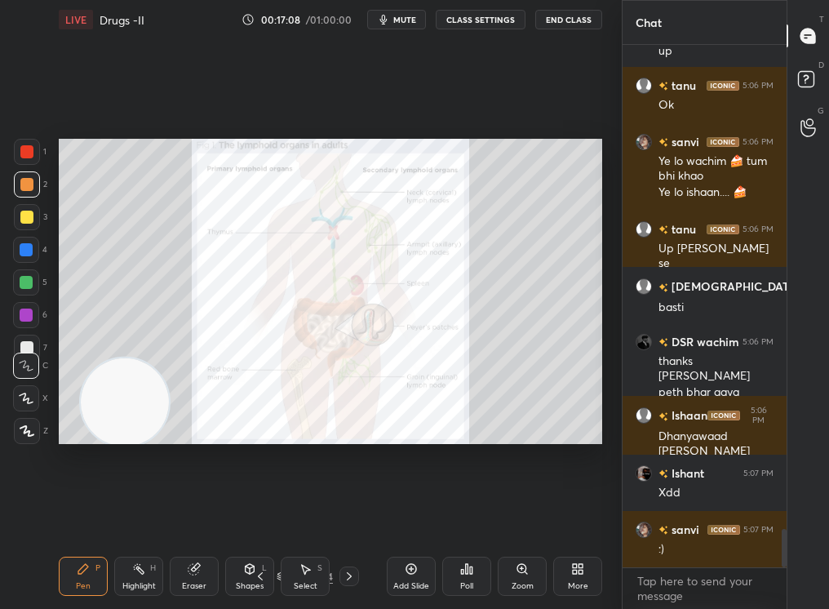
scroll to position [6520, 0]
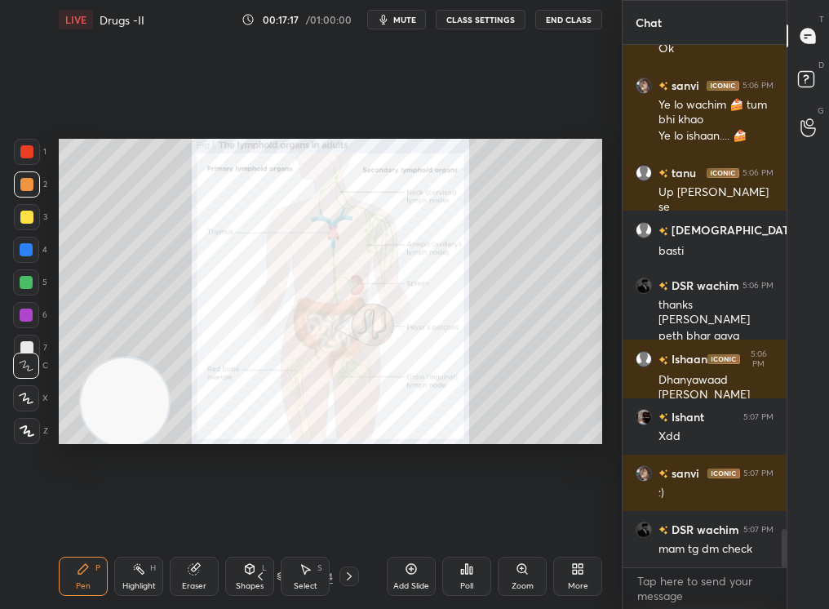
click at [411, 515] on div "Add Slide" at bounding box center [411, 586] width 36 height 8
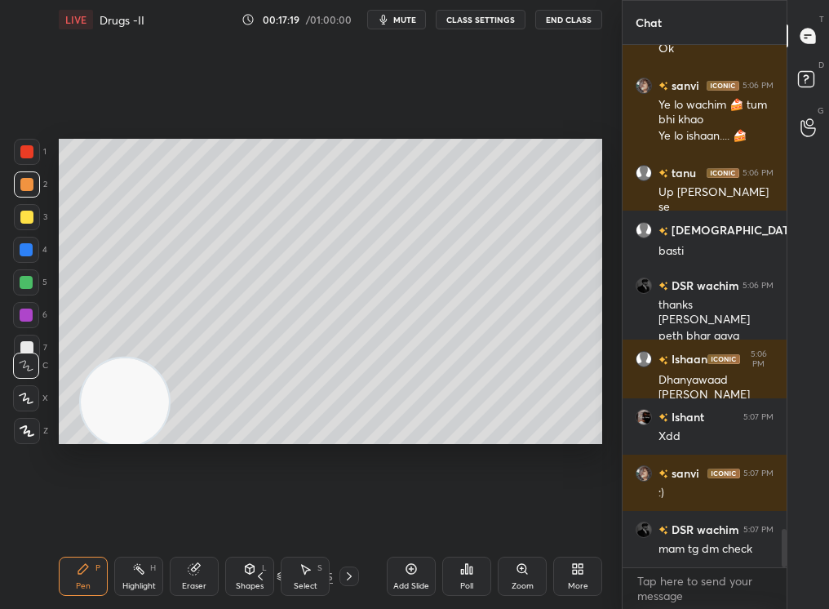
click at [521, 515] on icon at bounding box center [522, 568] width 13 height 13
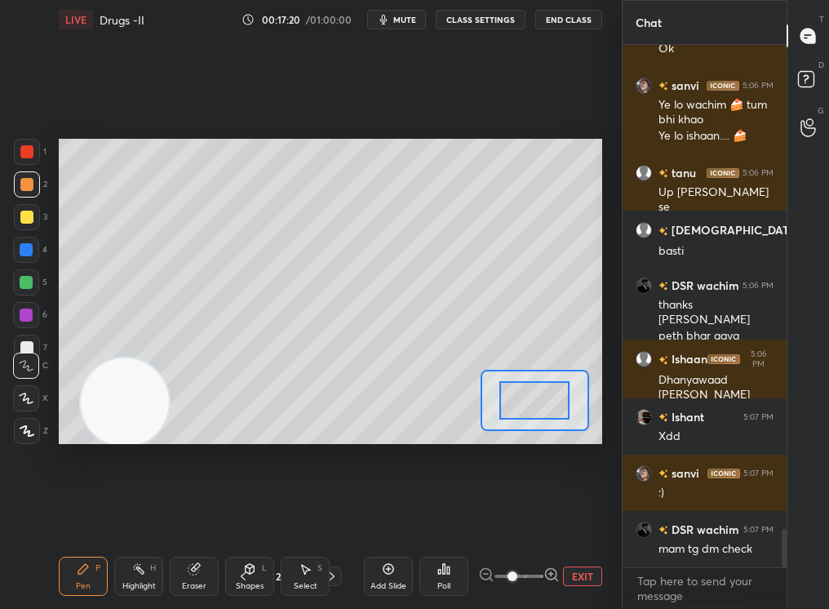
click at [517, 515] on span at bounding box center [512, 576] width 10 height 10
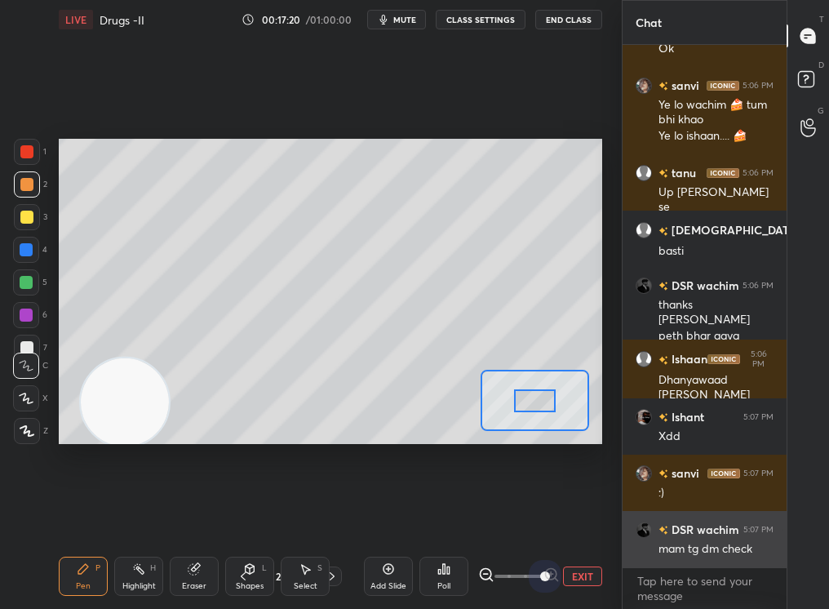
drag, startPoint x: 535, startPoint y: 575, endPoint x: 653, endPoint y: 565, distance: 117.9
click at [653, 515] on div "1 2 3 4 5 6 7 C X Z C X Z E E Erase all H H LIVE Drugs -II 00:17:20 / 01:00:00 …" at bounding box center [414, 304] width 829 height 609
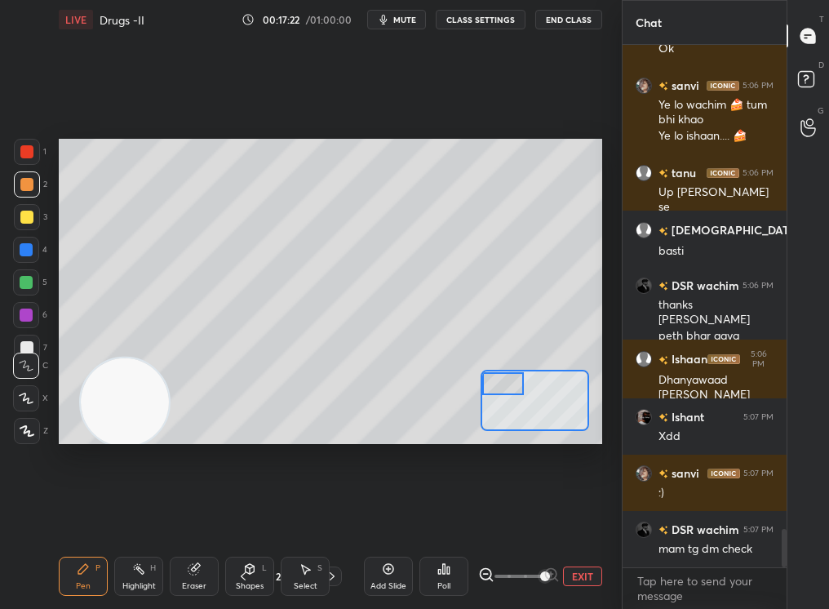
click at [476, 379] on div "Setting up your live class Poll for secs No correct answer Start poll" at bounding box center [330, 292] width 543 height 306
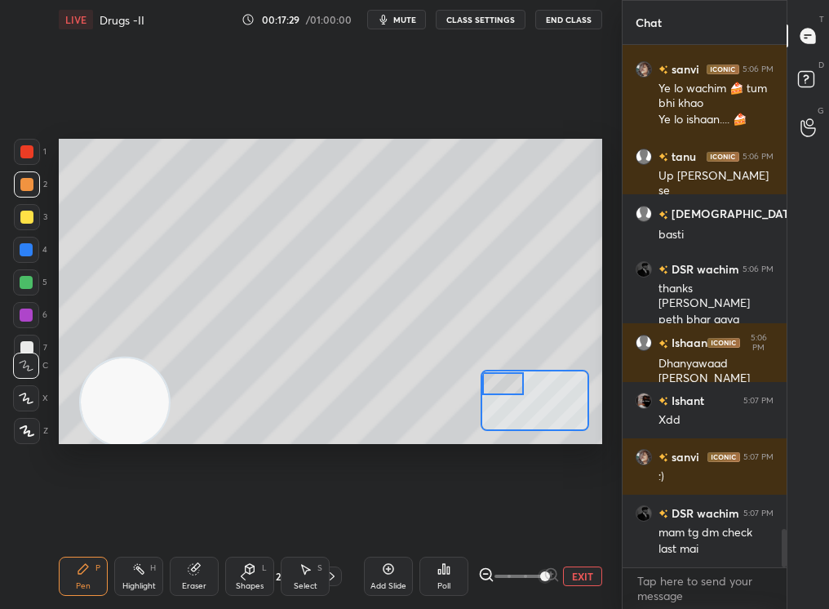
click at [15, 212] on div at bounding box center [27, 217] width 26 height 26
click at [15, 214] on div at bounding box center [27, 217] width 26 height 26
click at [16, 215] on div at bounding box center [27, 217] width 26 height 26
click at [241, 515] on icon at bounding box center [243, 575] width 13 height 13
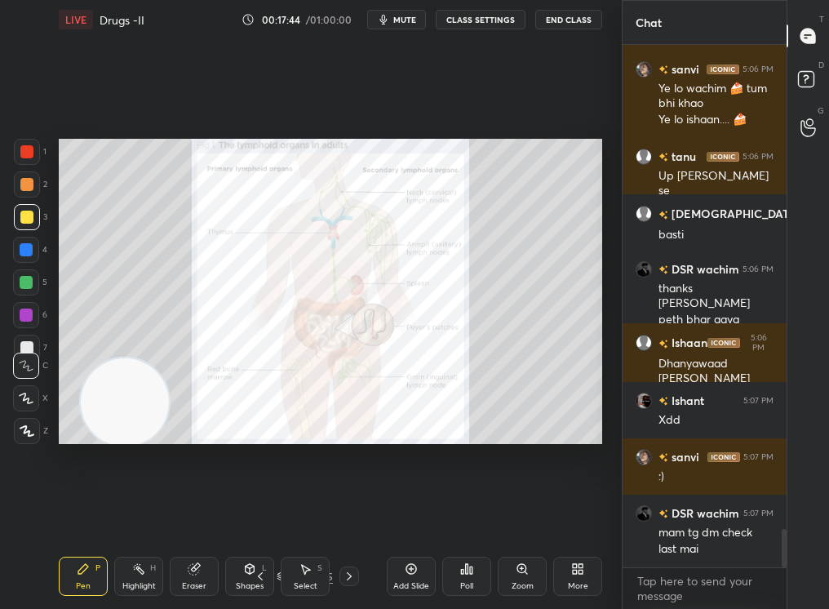
scroll to position [6593, 0]
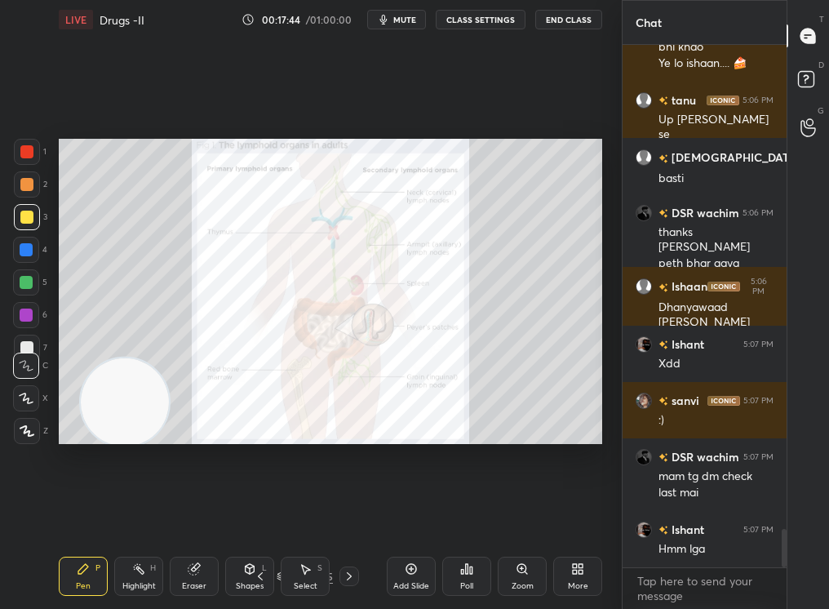
click at [520, 515] on div "Zoom" at bounding box center [522, 575] width 49 height 39
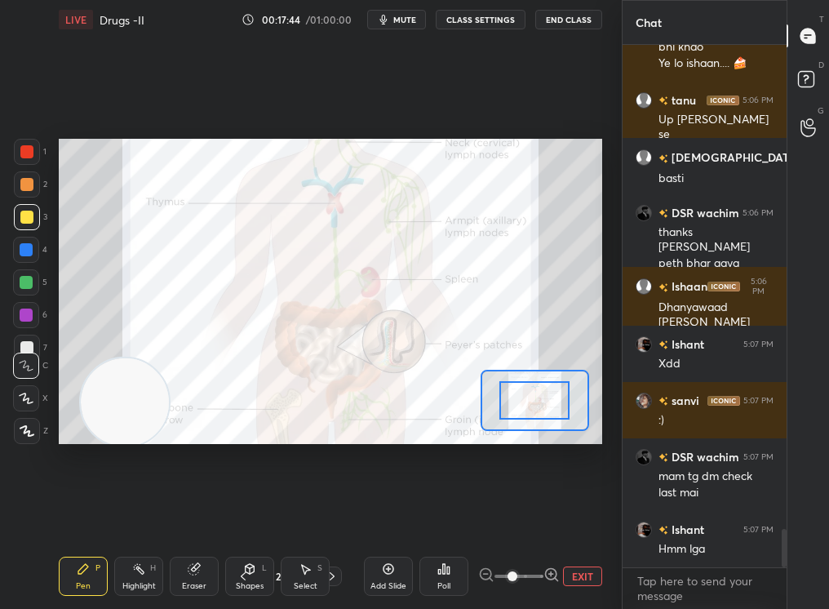
click at [625, 515] on div "1 2 3 4 5 6 7 C X Z C X Z E E Erase all H H LIVE Drugs -II 00:17:44 / 01:00:00 …" at bounding box center [414, 304] width 829 height 609
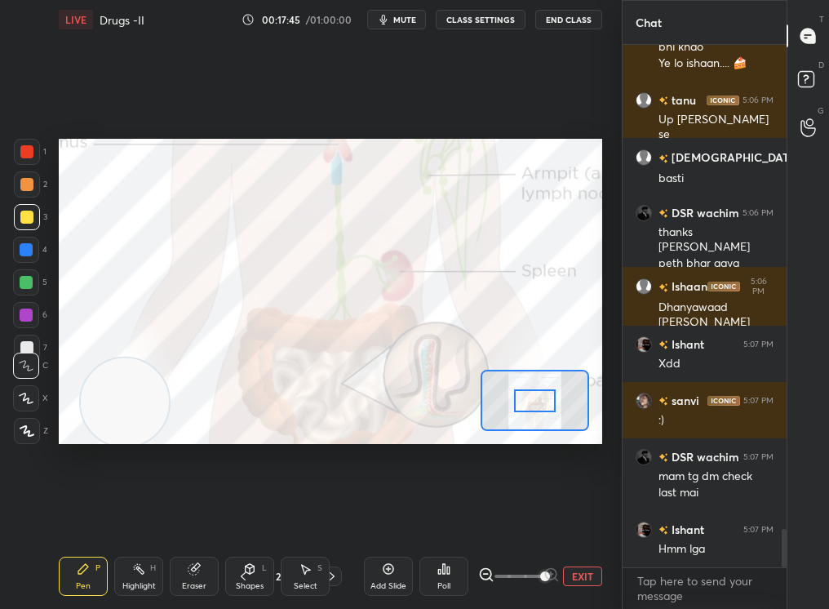
scroll to position [6652, 0]
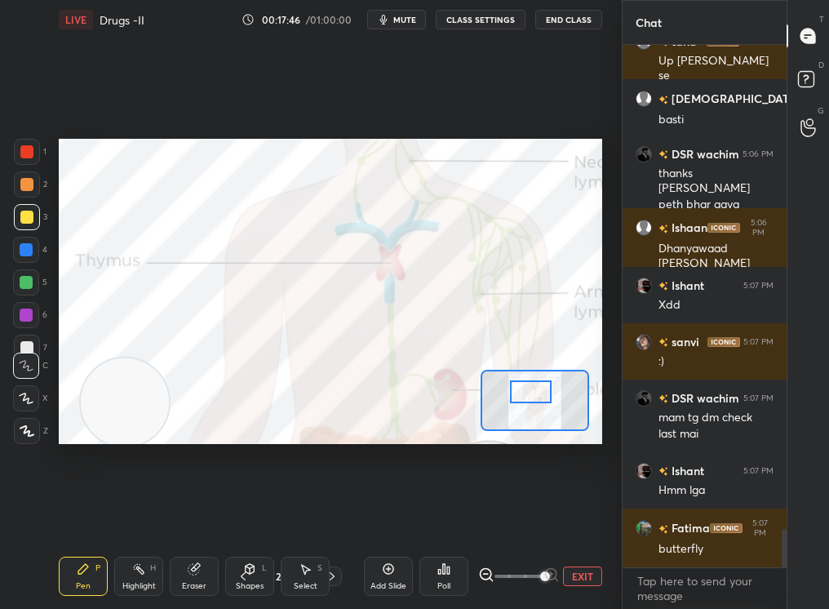
click at [529, 398] on div at bounding box center [531, 391] width 42 height 23
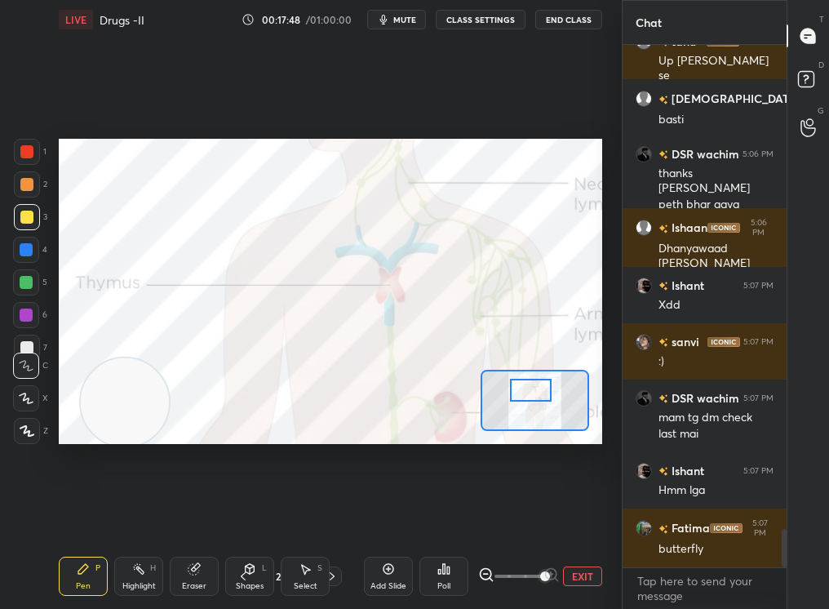
click at [584, 515] on button "EXIT" at bounding box center [582, 576] width 39 height 20
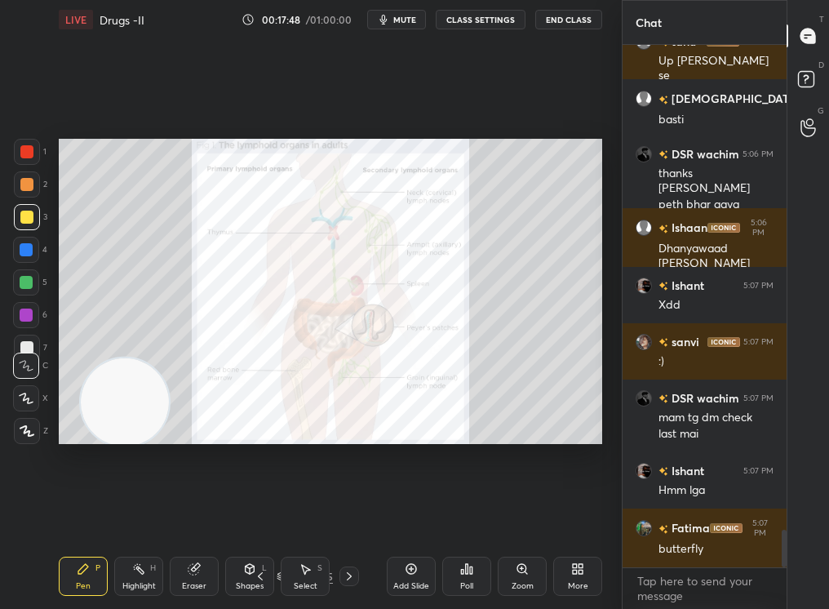
scroll to position [6708, 0]
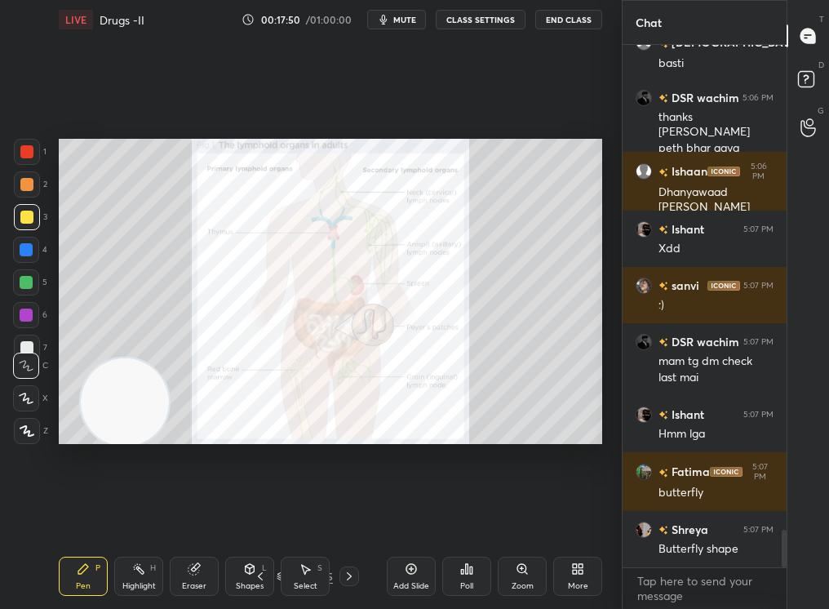
click at [529, 515] on div "Zoom" at bounding box center [522, 575] width 49 height 39
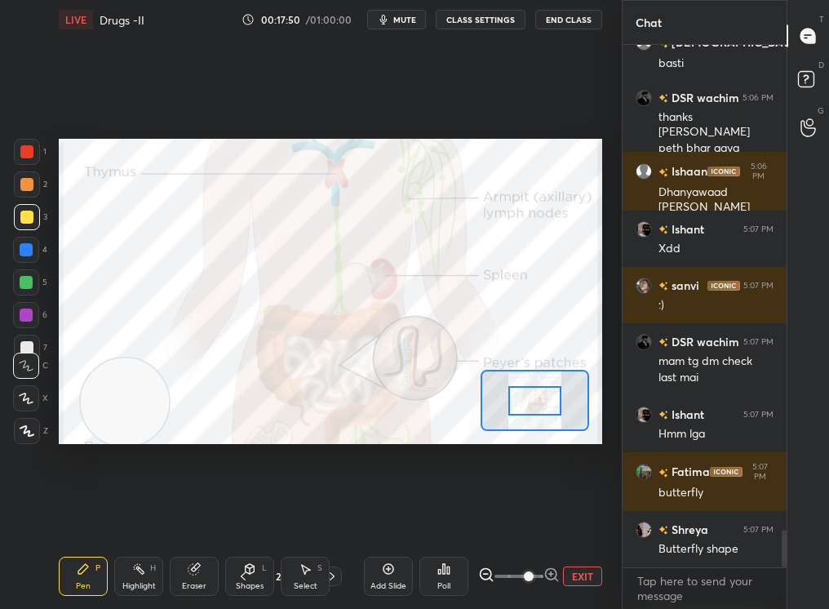
click at [524, 515] on span at bounding box center [529, 576] width 10 height 10
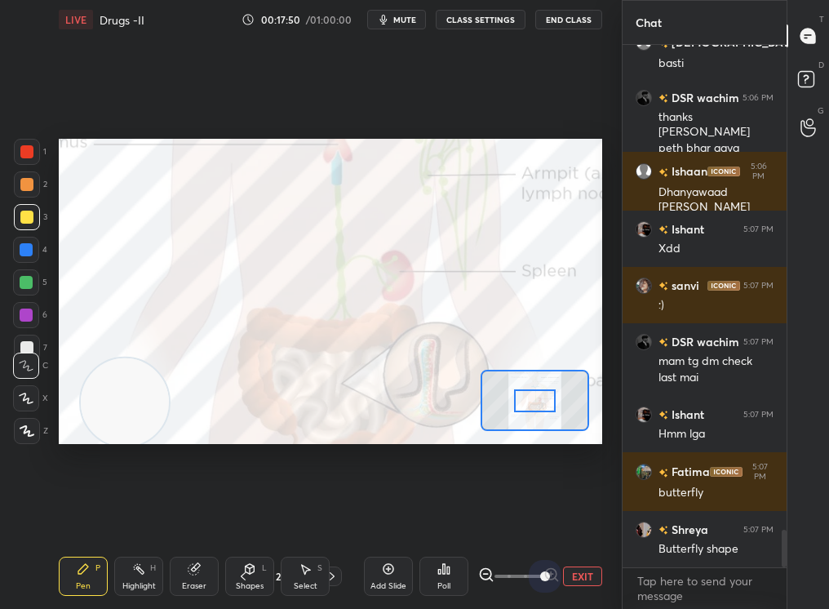
drag, startPoint x: 529, startPoint y: 575, endPoint x: 599, endPoint y: 572, distance: 70.2
click at [598, 515] on div "EXIT" at bounding box center [540, 576] width 124 height 20
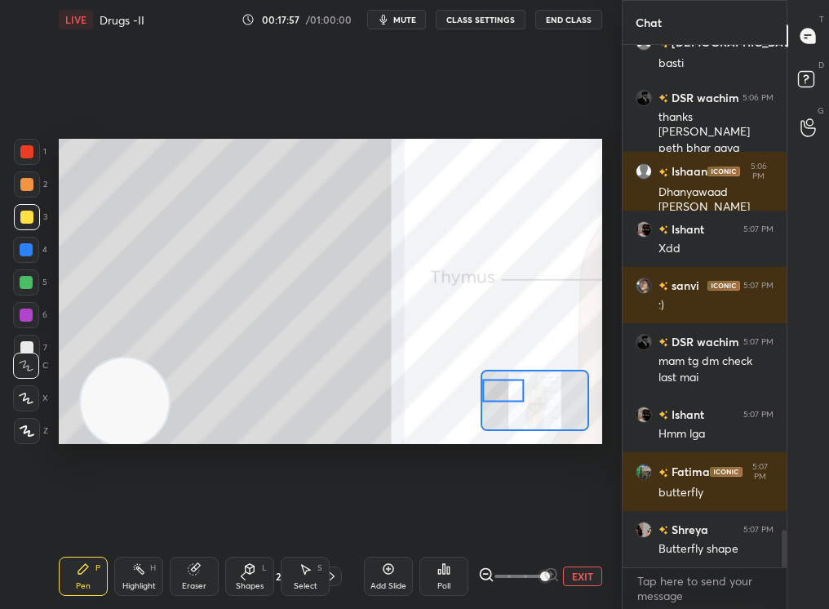
scroll to position [6764, 0]
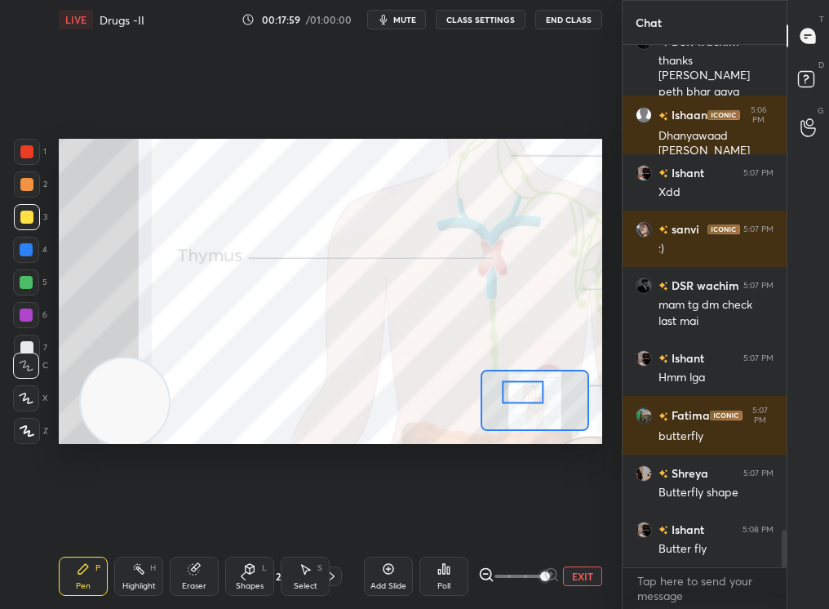
drag, startPoint x: 519, startPoint y: 401, endPoint x: 544, endPoint y: 405, distance: 25.6
click at [544, 403] on div at bounding box center [523, 391] width 42 height 23
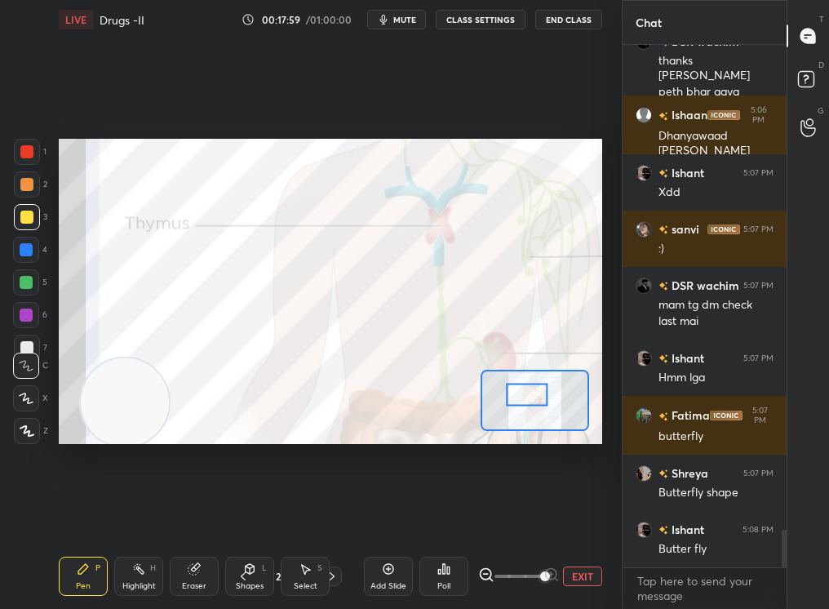
scroll to position [6821, 0]
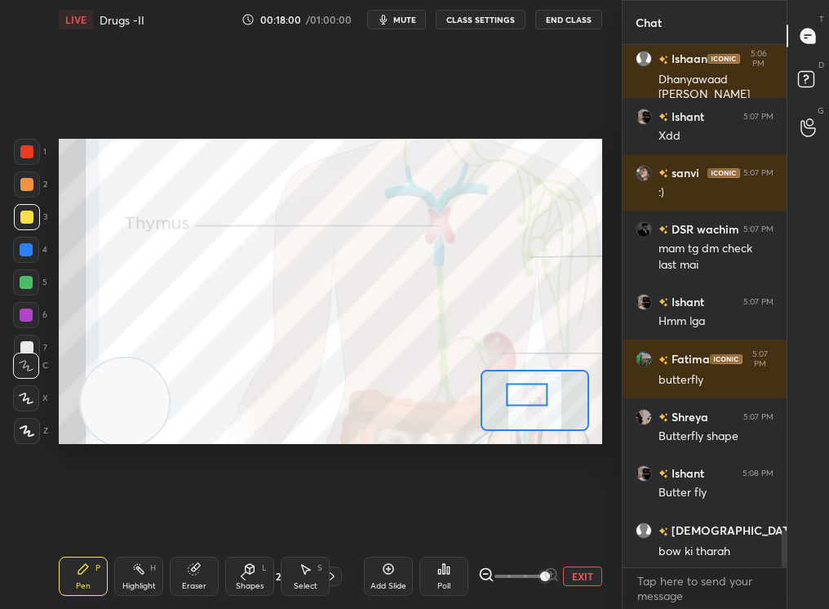
click at [193, 515] on div "Eraser" at bounding box center [194, 575] width 49 height 39
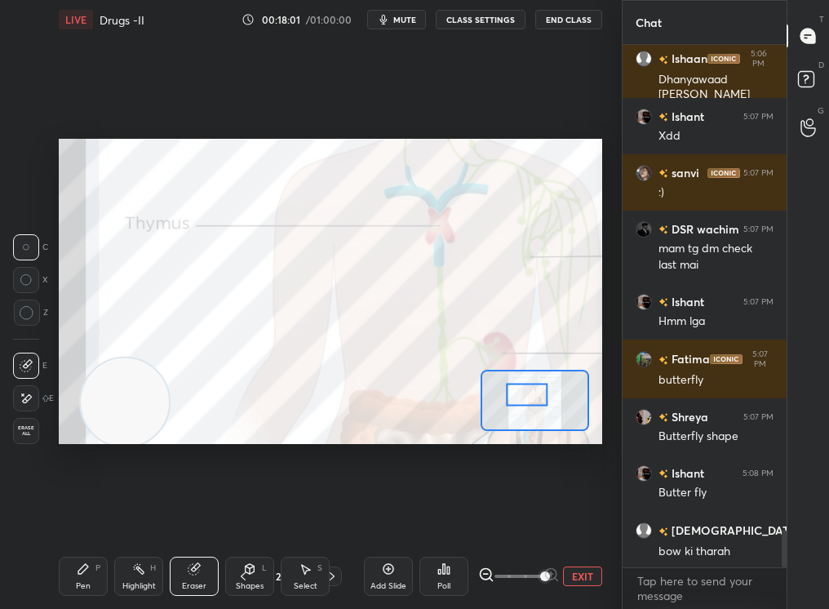
click at [65, 515] on div "Pen P" at bounding box center [83, 575] width 49 height 39
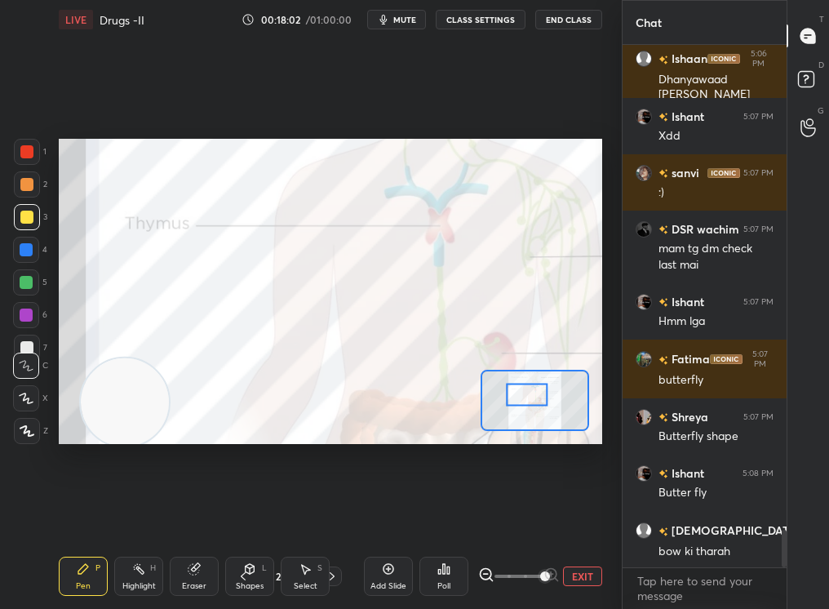
click at [15, 175] on div at bounding box center [27, 184] width 26 height 26
click at [20, 153] on div at bounding box center [26, 151] width 13 height 13
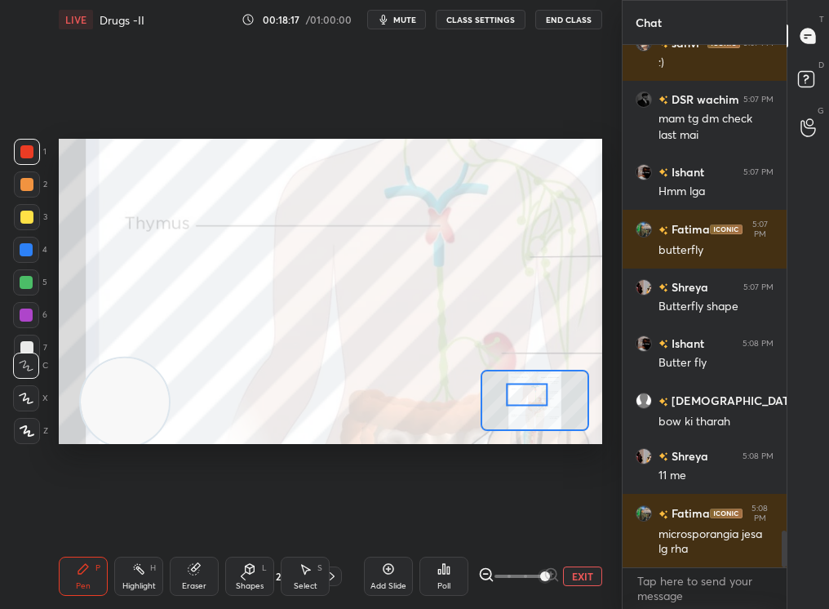
click at [19, 184] on div at bounding box center [27, 184] width 26 height 26
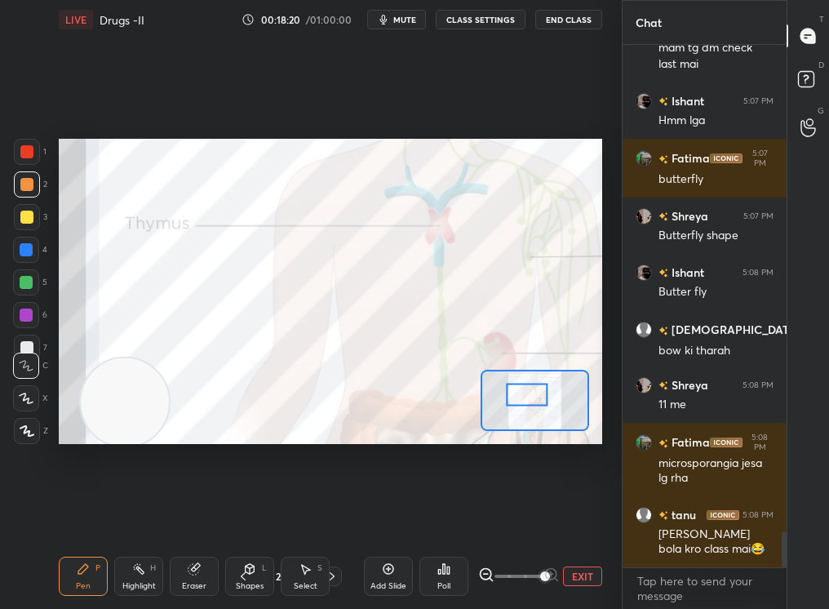
click at [387, 515] on div "Add Slide" at bounding box center [388, 575] width 49 height 39
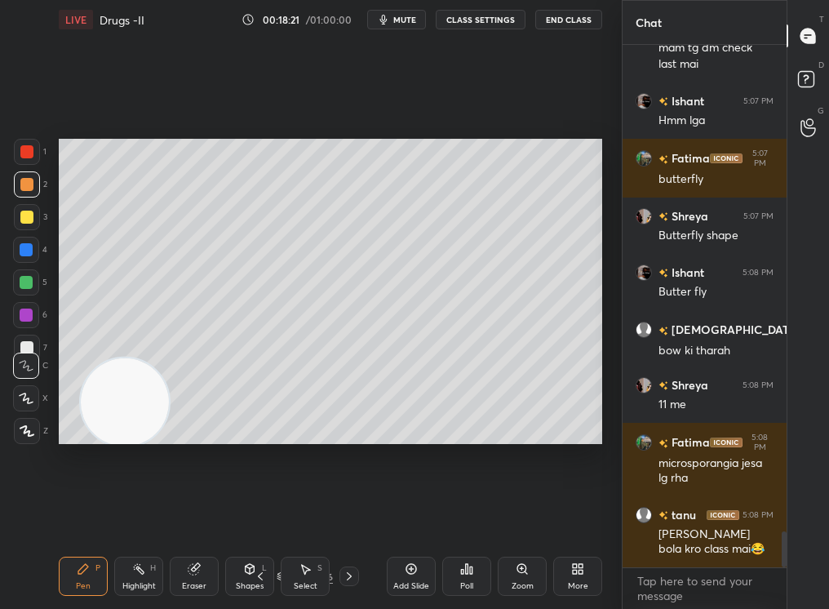
click at [17, 217] on div at bounding box center [27, 217] width 26 height 26
click at [24, 217] on div at bounding box center [26, 216] width 13 height 13
click at [29, 401] on div at bounding box center [26, 398] width 26 height 26
click at [32, 410] on div at bounding box center [26, 398] width 26 height 26
click at [31, 418] on div at bounding box center [27, 431] width 26 height 26
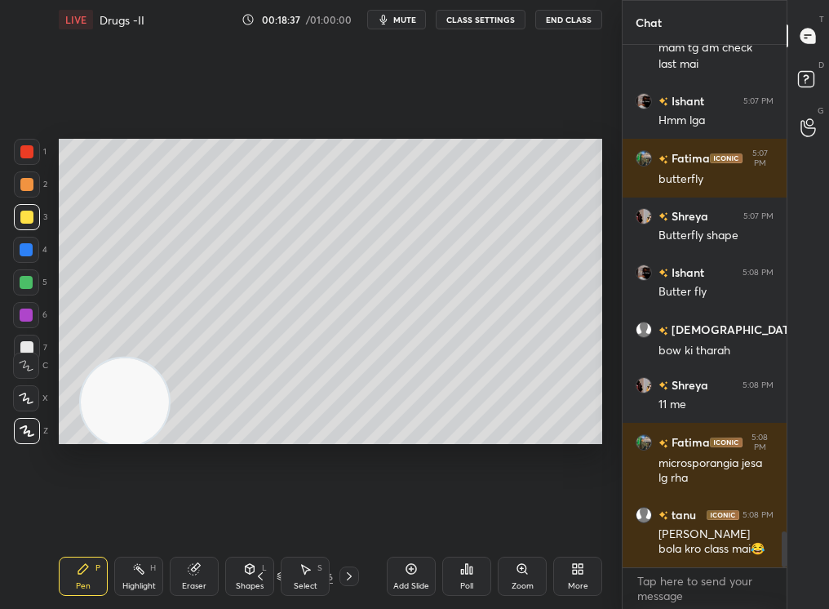
click at [185, 515] on div "Eraser" at bounding box center [194, 575] width 49 height 39
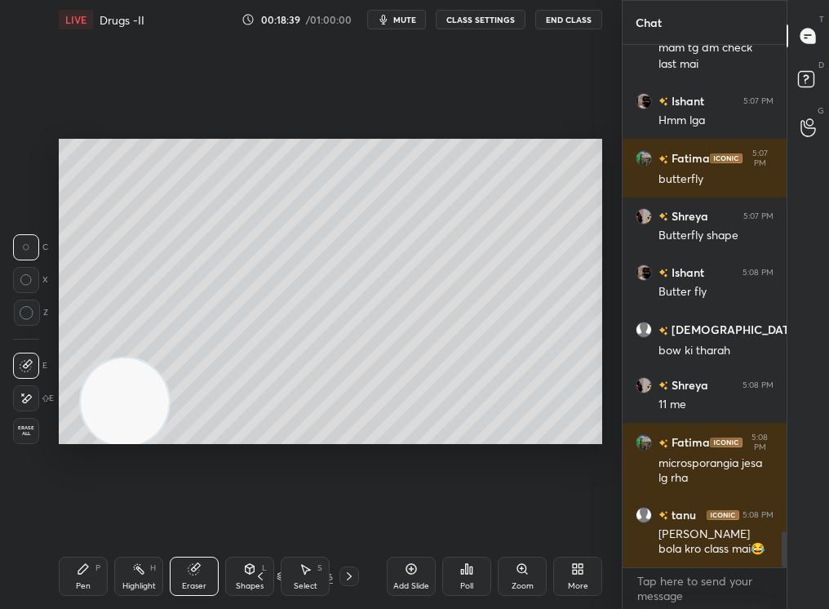
click at [84, 515] on div "Pen P" at bounding box center [83, 575] width 49 height 39
click at [89, 515] on div "Pen" at bounding box center [83, 586] width 15 height 8
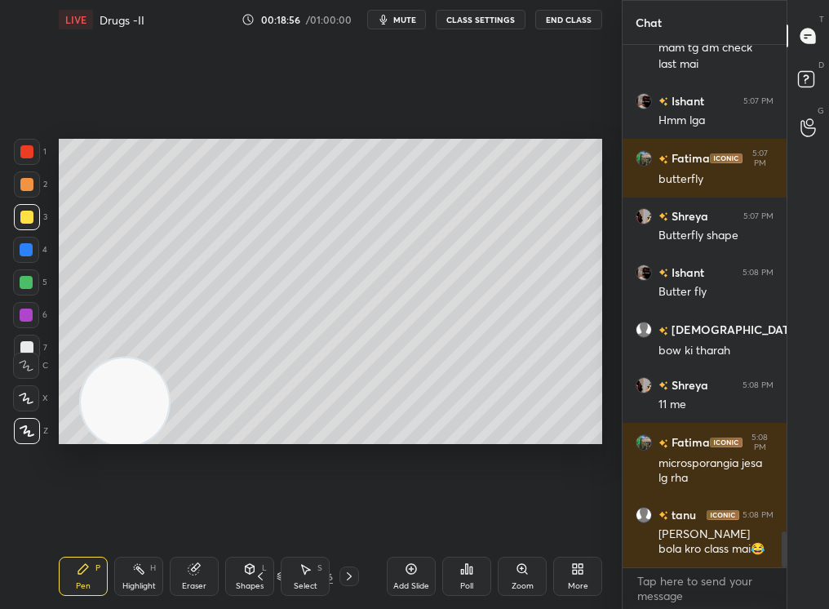
scroll to position [7092, 0]
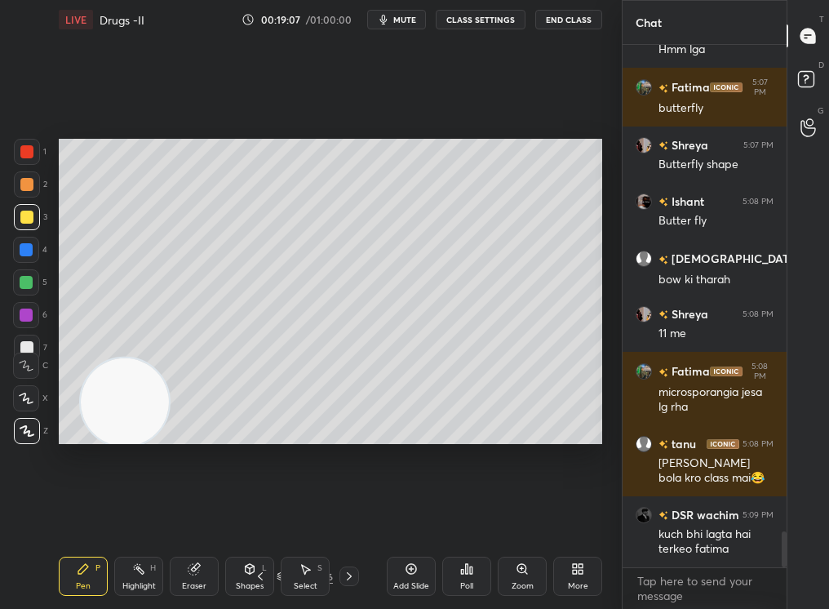
click at [25, 190] on div at bounding box center [26, 184] width 13 height 13
click at [22, 190] on div at bounding box center [27, 184] width 26 height 26
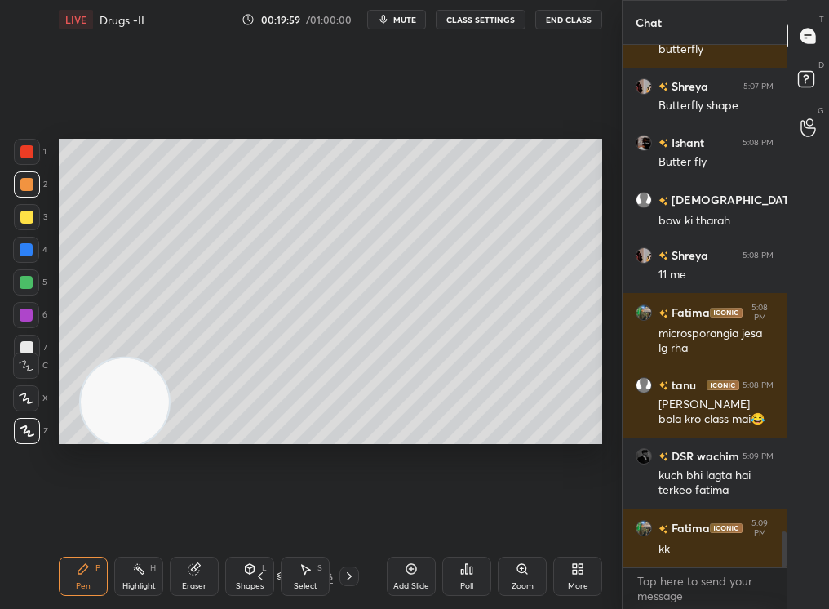
click at [415, 515] on div "Add Slide" at bounding box center [411, 575] width 49 height 39
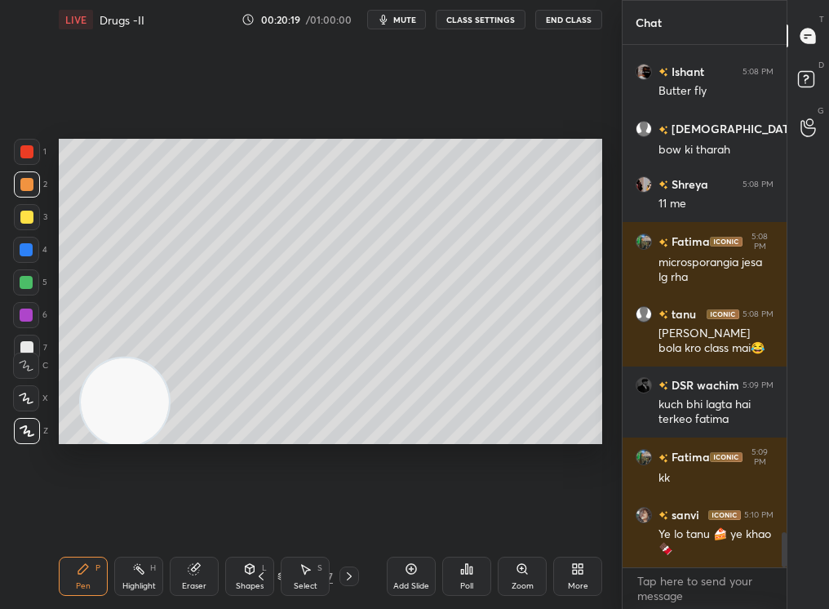
click at [202, 515] on div "Eraser" at bounding box center [194, 586] width 24 height 8
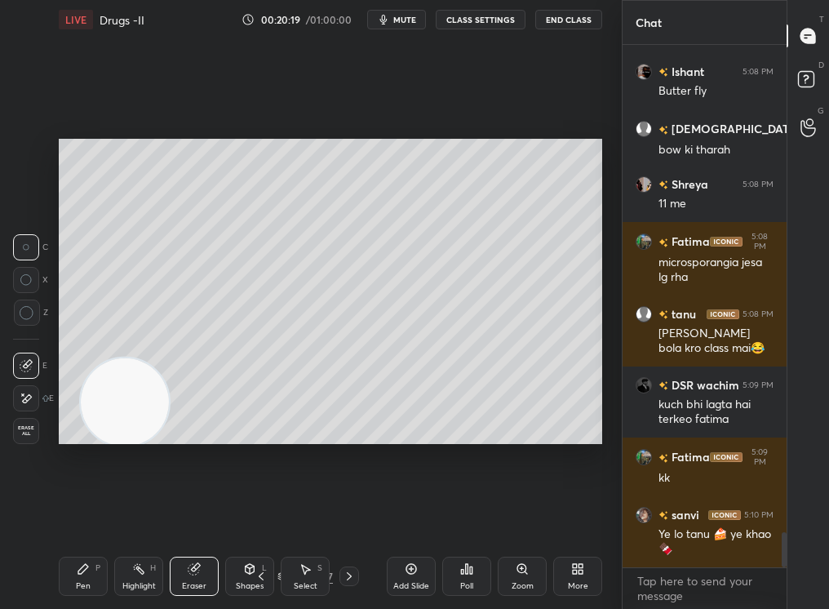
click at [210, 515] on div "Eraser" at bounding box center [194, 575] width 49 height 39
click at [104, 515] on div "Pen P" at bounding box center [83, 575] width 49 height 39
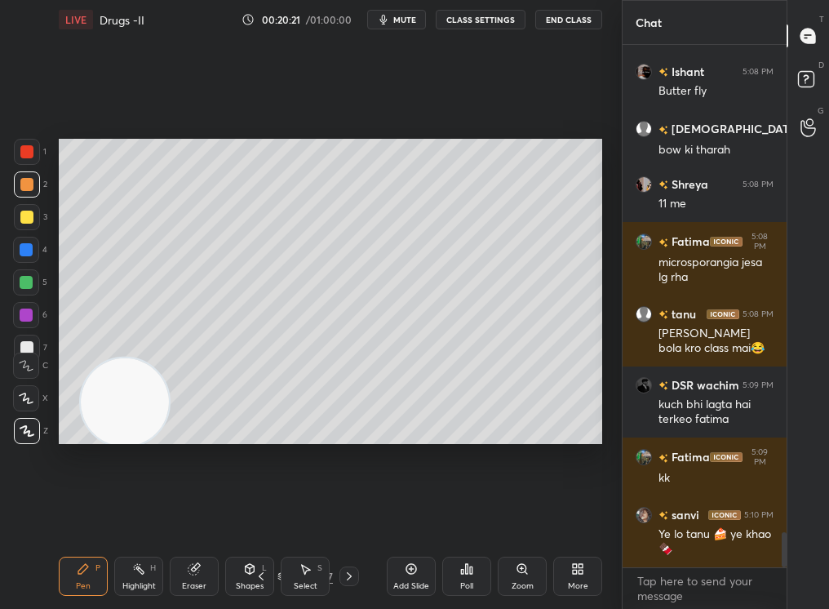
click at [105, 515] on div "Pen P Highlight H Eraser Shapes L Select S 29 / 157 Add Slide Poll Zoom More" at bounding box center [330, 575] width 543 height 65
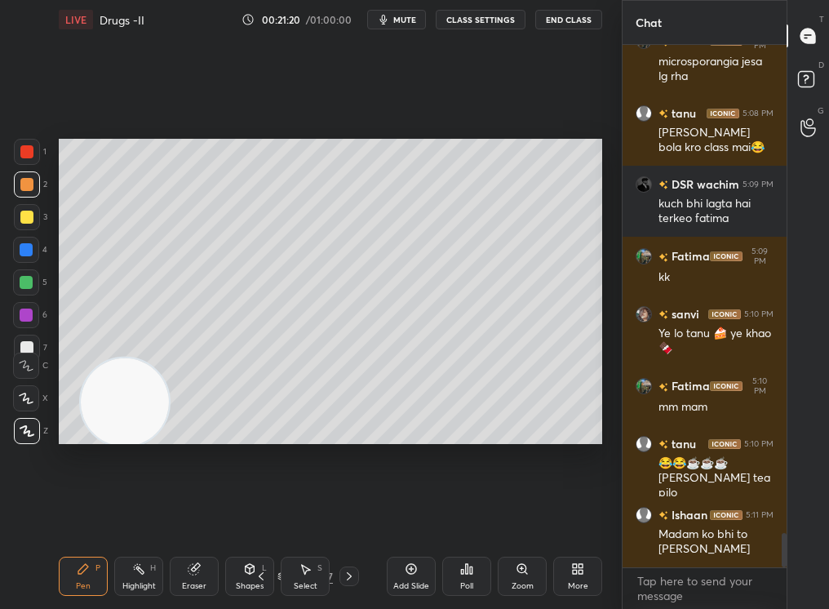
scroll to position [7494, 0]
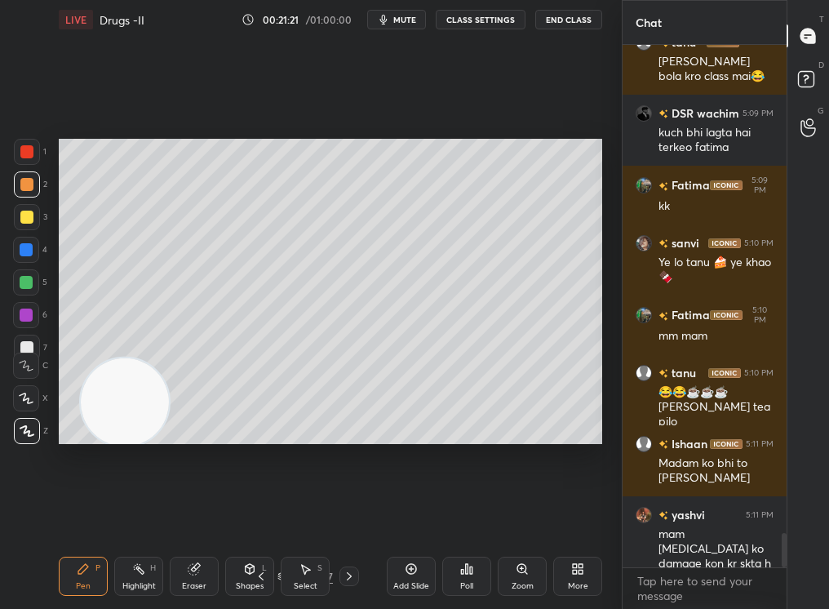
click at [404, 515] on div "Add Slide" at bounding box center [411, 575] width 49 height 39
click at [73, 515] on div "Pen P" at bounding box center [83, 575] width 49 height 39
click at [72, 515] on div "Pen P" at bounding box center [83, 575] width 49 height 39
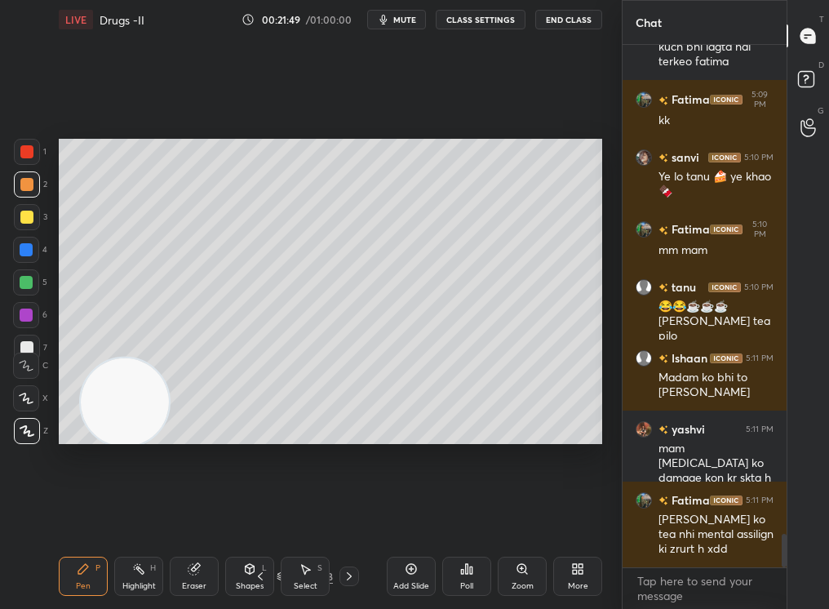
scroll to position [7636, 0]
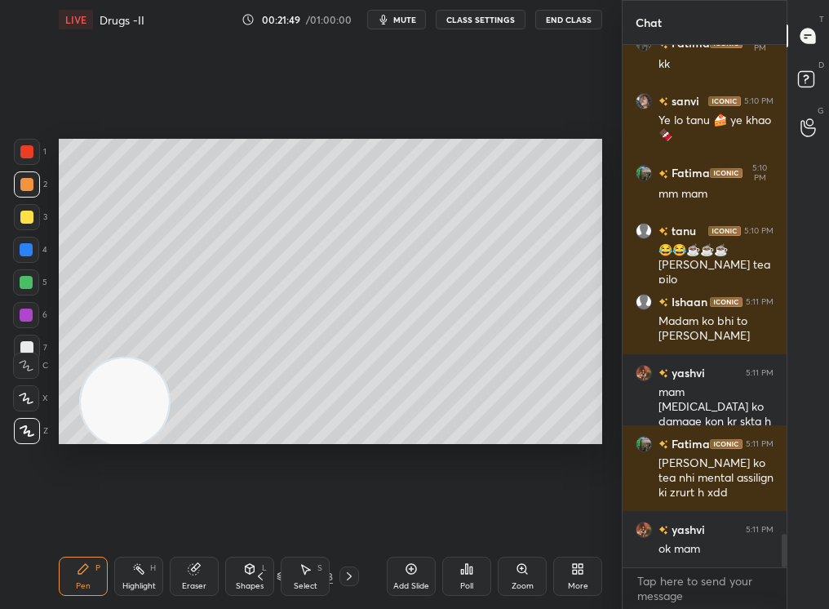
click at [28, 209] on div at bounding box center [27, 217] width 26 height 26
click at [29, 221] on div at bounding box center [27, 217] width 26 height 26
click at [33, 227] on div at bounding box center [27, 217] width 26 height 26
click at [39, 233] on div "3" at bounding box center [30, 220] width 33 height 33
click at [195, 515] on div "Eraser" at bounding box center [194, 586] width 24 height 8
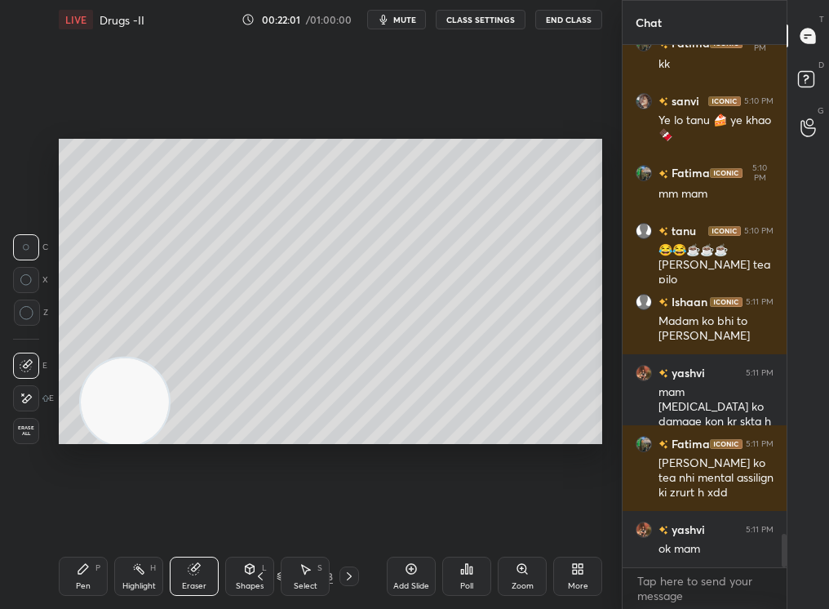
drag, startPoint x: 135, startPoint y: 540, endPoint x: 125, endPoint y: 556, distance: 18.3
click at [124, 515] on div "LIVE Drugs -II 00:22:01 / 01:00:00 mute CLASS SETTINGS End Class Setting up you…" at bounding box center [330, 304] width 556 height 609
click at [116, 515] on div "Highlight H" at bounding box center [138, 575] width 49 height 39
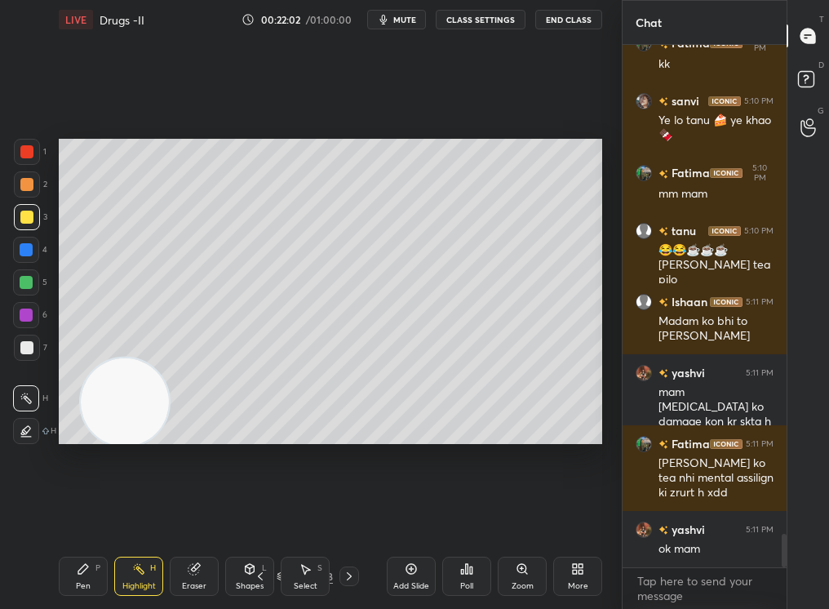
click at [94, 515] on div "Pen P" at bounding box center [83, 575] width 49 height 39
click at [97, 515] on div "Pen P" at bounding box center [83, 575] width 49 height 39
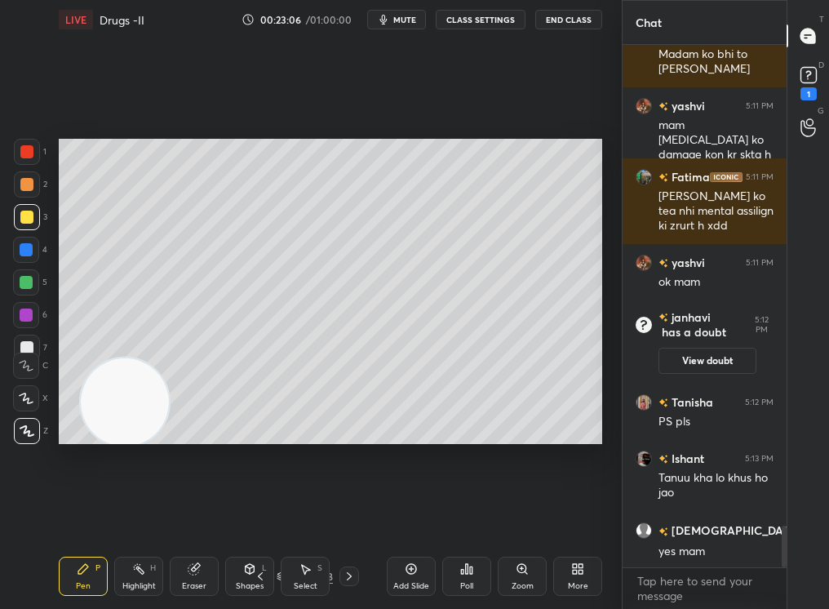
scroll to position [6154, 0]
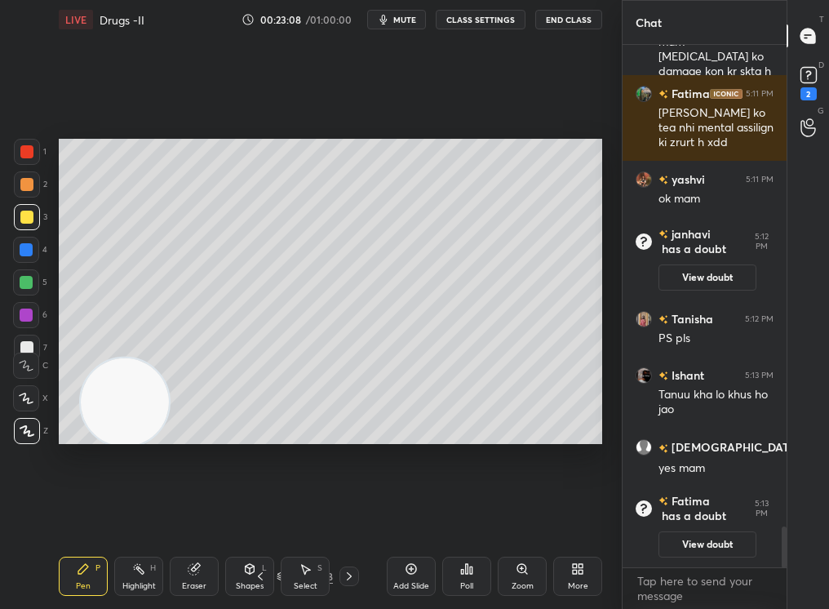
click at [370, 454] on div "Setting up your live class Poll for secs No correct answer Start poll" at bounding box center [330, 291] width 556 height 504
click at [152, 515] on div "Highlight H" at bounding box center [138, 575] width 49 height 39
click at [172, 515] on div "Eraser" at bounding box center [194, 575] width 49 height 39
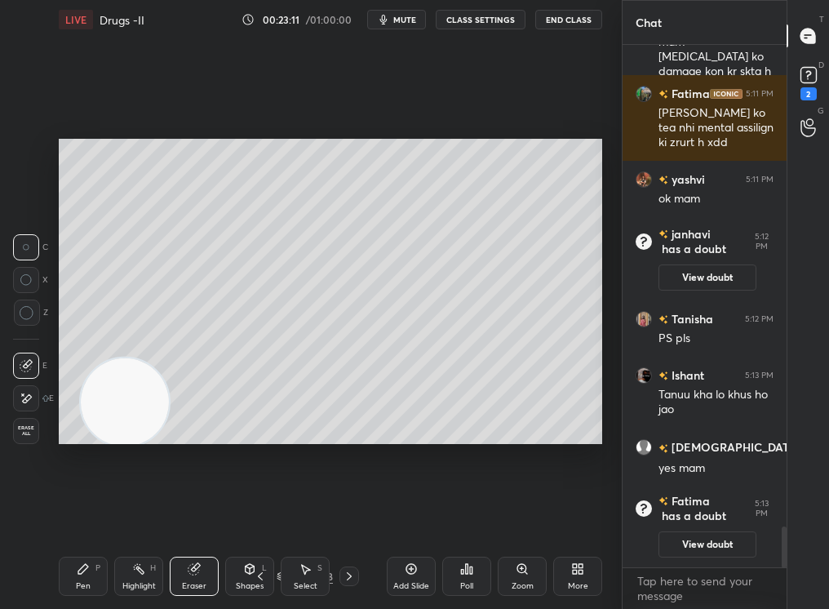
click at [406, 515] on div "Add Slide" at bounding box center [411, 586] width 36 height 8
click at [68, 515] on div "Pen P" at bounding box center [83, 575] width 49 height 39
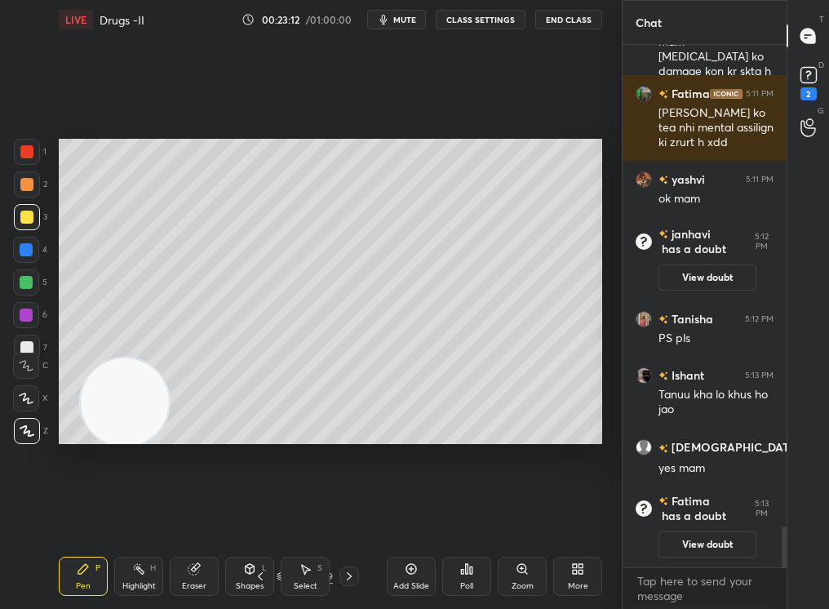
click at [70, 515] on div "Pen P" at bounding box center [83, 575] width 49 height 39
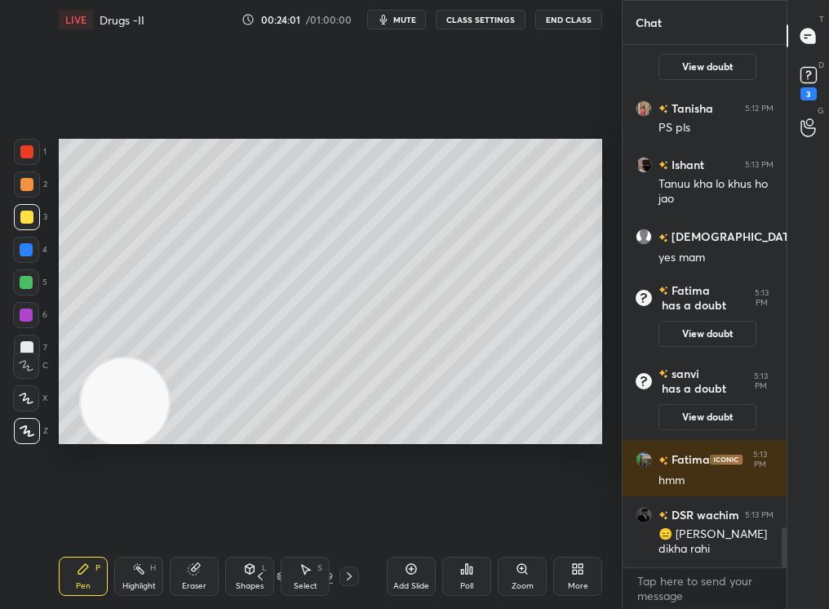
scroll to position [6343, 0]
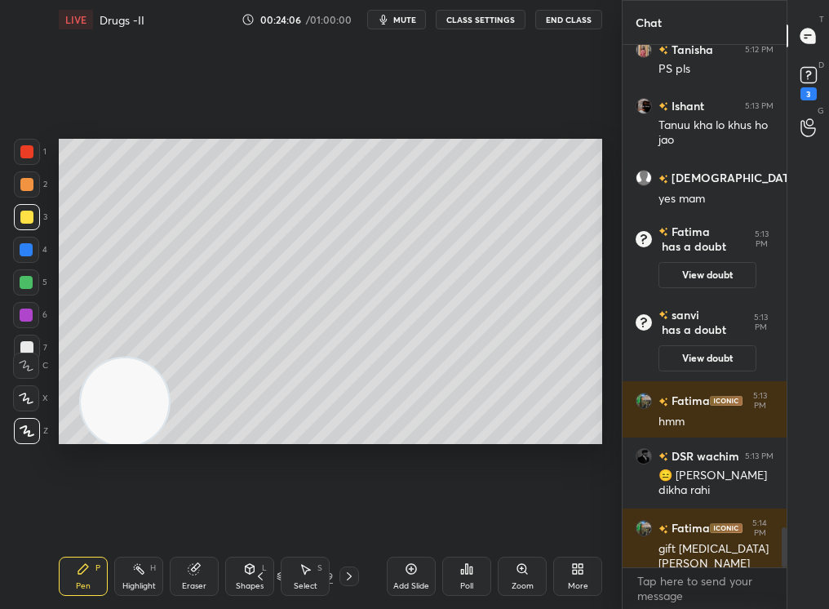
click at [332, 515] on div "Pen P Highlight H Eraser Shapes L Select S 30 / 159 Add Slide Poll Zoom More" at bounding box center [330, 575] width 543 height 65
click at [351, 515] on icon at bounding box center [349, 575] width 13 height 13
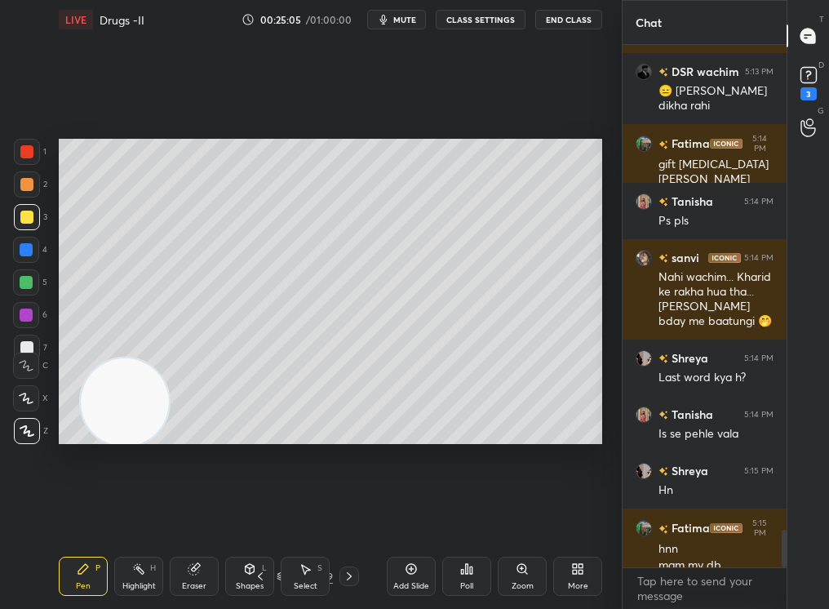
scroll to position [6743, 0]
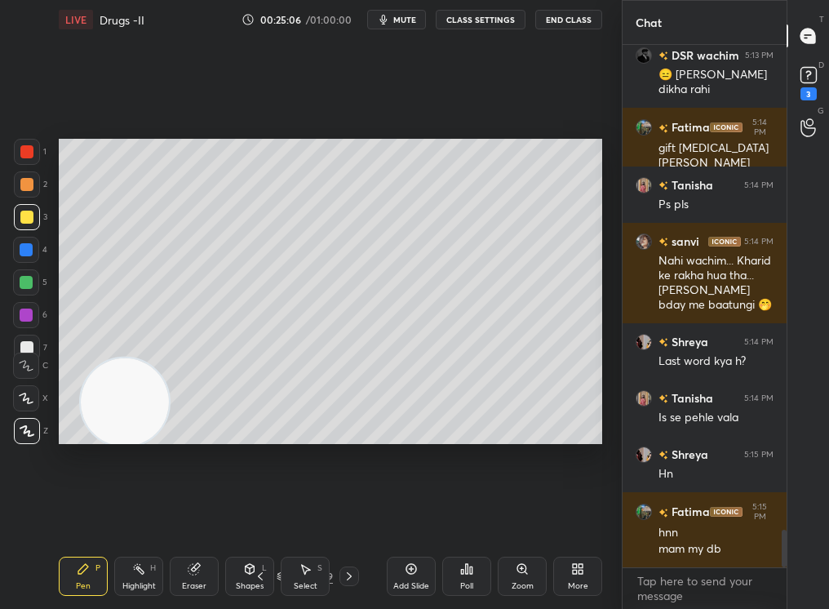
click at [135, 515] on div "Pen P Highlight H Eraser Shapes L Select S 31 / 159 Add Slide Poll Zoom More" at bounding box center [330, 575] width 543 height 65
click at [188, 515] on div "Eraser" at bounding box center [194, 575] width 49 height 39
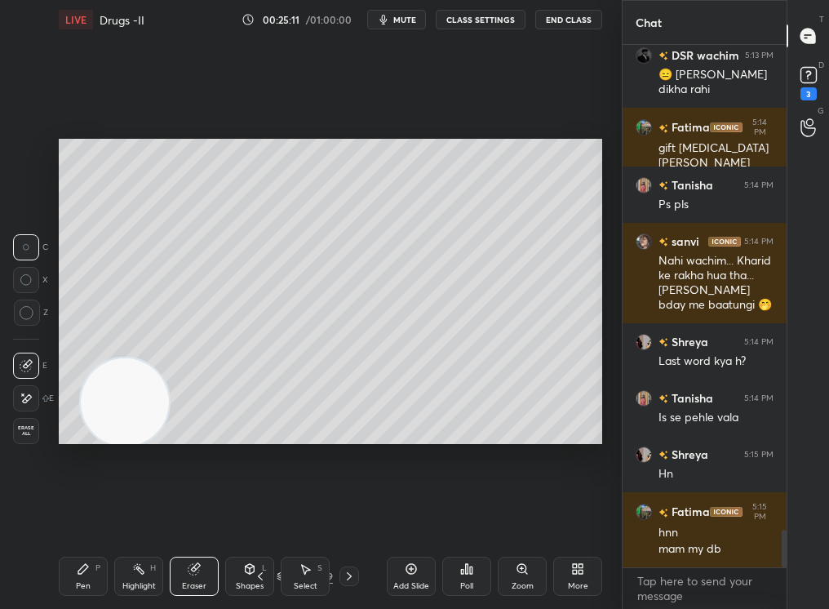
click at [57, 515] on div "LIVE Drugs -II 00:25:11 / 01:00:00 mute CLASS SETTINGS End Class Setting up you…" at bounding box center [330, 304] width 556 height 609
click at [58, 515] on div "LIVE Drugs -II 00:25:11 / 01:00:00 mute CLASS SETTINGS End Class Setting up you…" at bounding box center [330, 304] width 556 height 609
click at [196, 515] on div "Eraser" at bounding box center [194, 575] width 49 height 39
click at [304, 515] on div "Select S" at bounding box center [305, 575] width 49 height 39
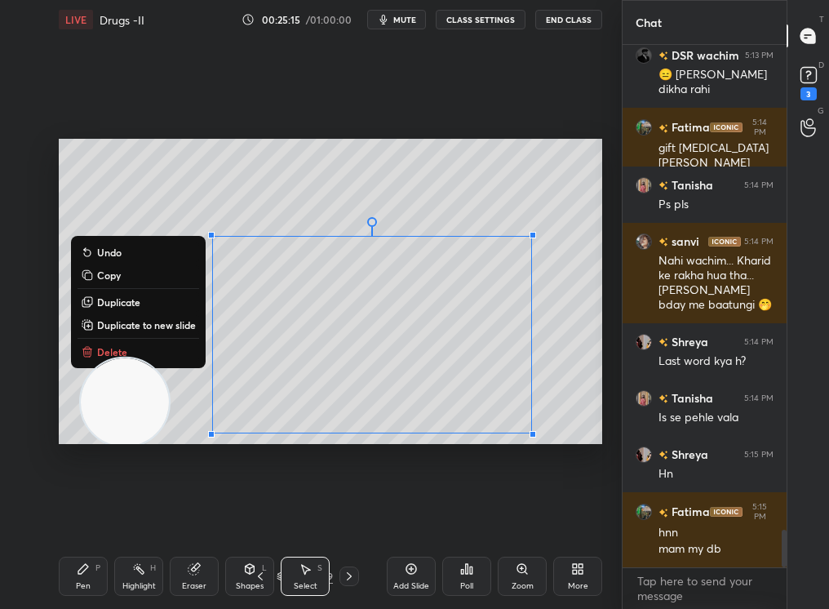
drag, startPoint x: 220, startPoint y: 168, endPoint x: 604, endPoint y: 524, distance: 523.6
click at [604, 515] on div "0 ° Undo Copy Duplicate Duplicate to new slide Delete Setting up your live clas…" at bounding box center [330, 291] width 556 height 504
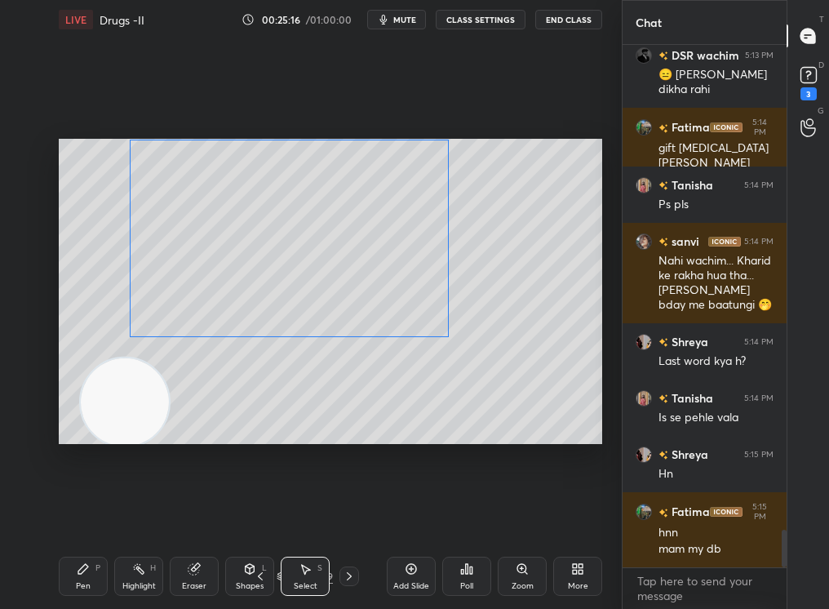
drag, startPoint x: 436, startPoint y: 309, endPoint x: 387, endPoint y: 245, distance: 80.4
click at [387, 246] on div "0 ° Undo Copy Duplicate Duplicate to new slide Delete" at bounding box center [330, 292] width 543 height 306
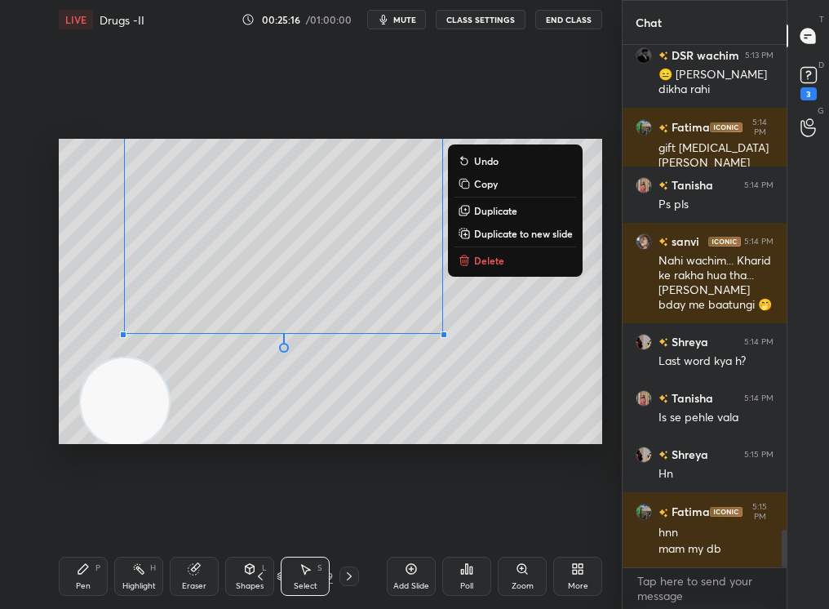
click at [529, 276] on div "0 ° Undo Copy Duplicate Duplicate to new slide Delete" at bounding box center [330, 292] width 543 height 306
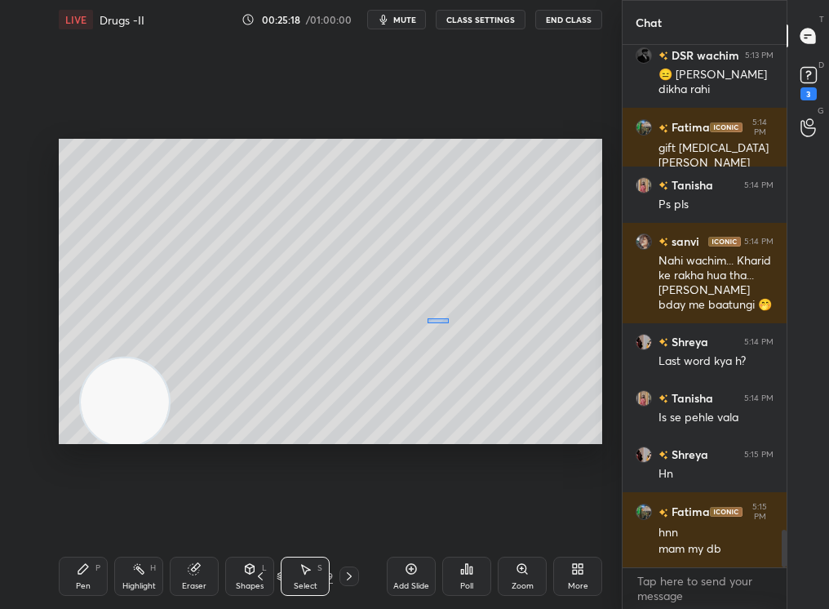
drag, startPoint x: 435, startPoint y: 306, endPoint x: 422, endPoint y: 308, distance: 13.3
click at [420, 313] on div "0 ° Undo Copy Duplicate Duplicate to new slide Delete" at bounding box center [330, 292] width 543 height 306
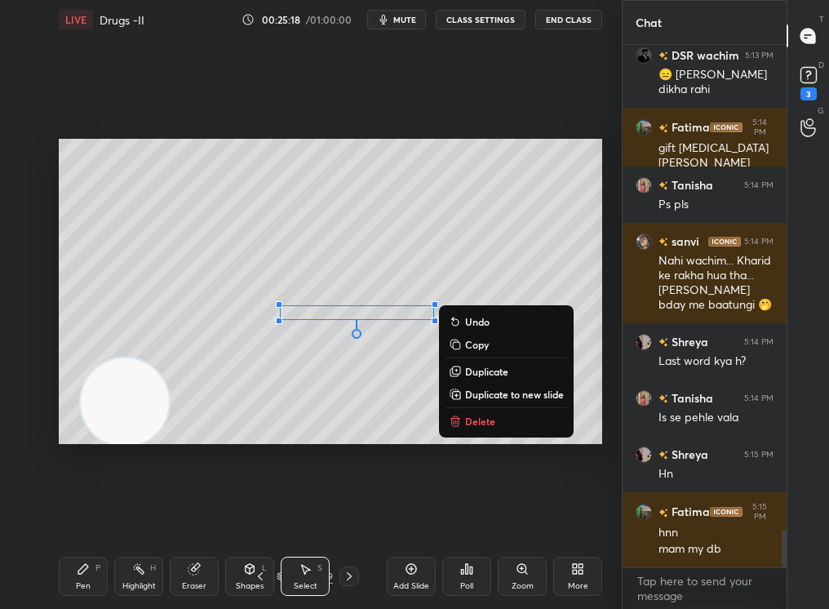
click at [223, 515] on div "Pen P Highlight H Eraser Shapes L Select S" at bounding box center [141, 575] width 164 height 39
click at [179, 515] on div "Eraser" at bounding box center [194, 575] width 49 height 39
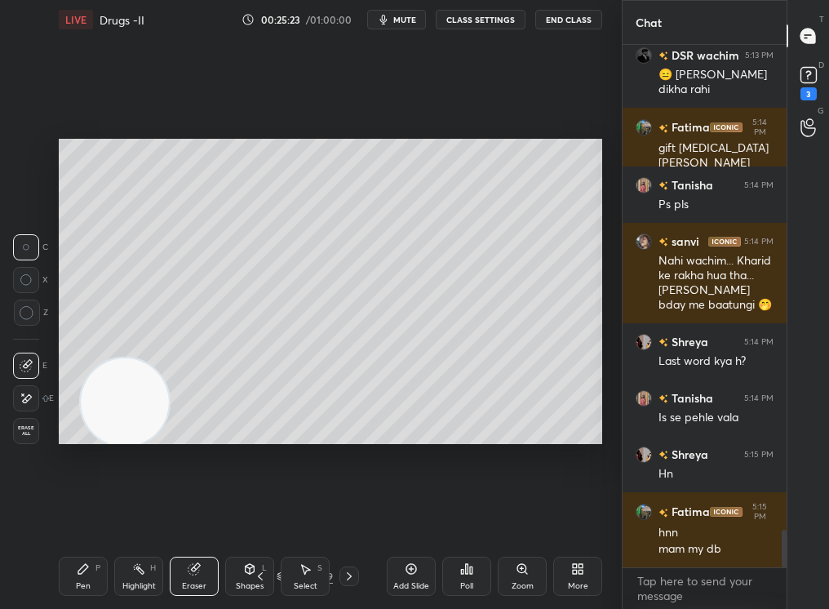
scroll to position [6799, 0]
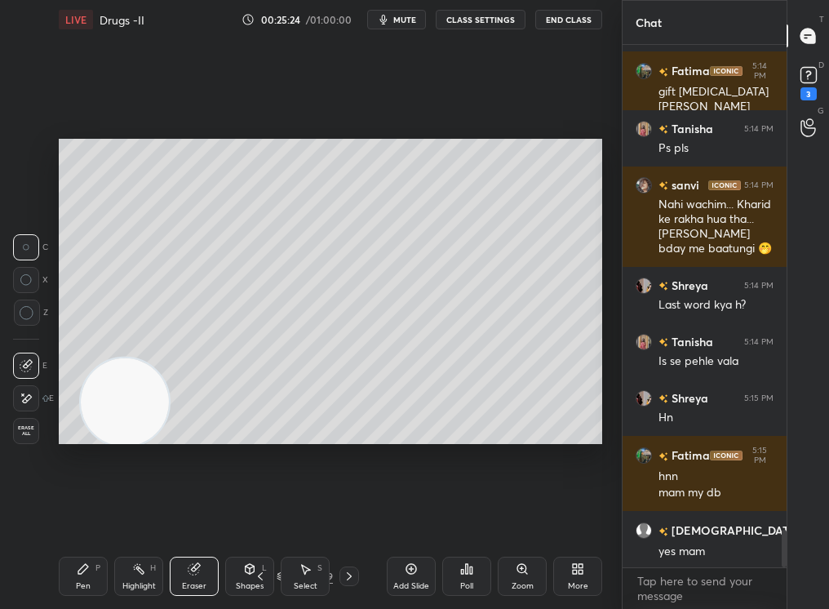
click at [246, 515] on div "Shapes" at bounding box center [250, 586] width 28 height 8
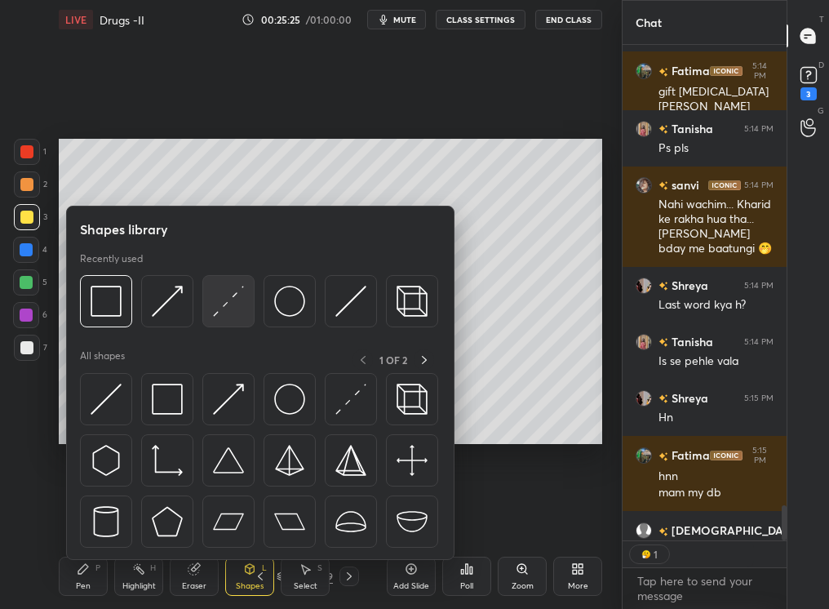
scroll to position [6, 6]
click at [15, 223] on div at bounding box center [27, 217] width 26 height 26
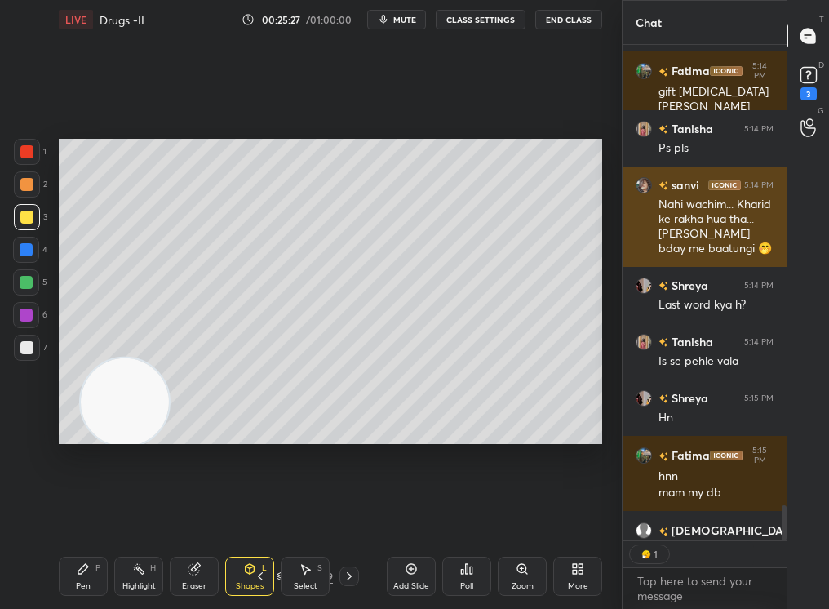
click at [625, 246] on div "1 2 3 4 5 6 7 C X Z C X Z E E Erase all H H LIVE Drugs -II 00:25:27 / 01:00:00 …" at bounding box center [414, 304] width 829 height 609
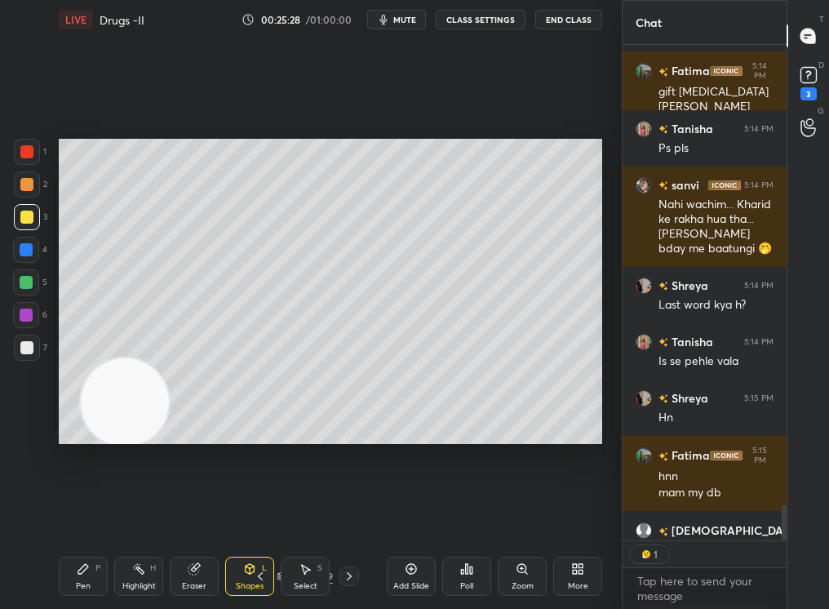
click at [70, 515] on div "Pen P" at bounding box center [83, 575] width 49 height 39
click at [68, 515] on div "Pen P" at bounding box center [83, 575] width 49 height 39
click at [242, 515] on div "Pen P Highlight H Eraser Shapes L Select S 31 / 159 Add Slide Poll Zoom More" at bounding box center [330, 575] width 543 height 65
click at [237, 515] on div "Shapes L" at bounding box center [249, 575] width 49 height 39
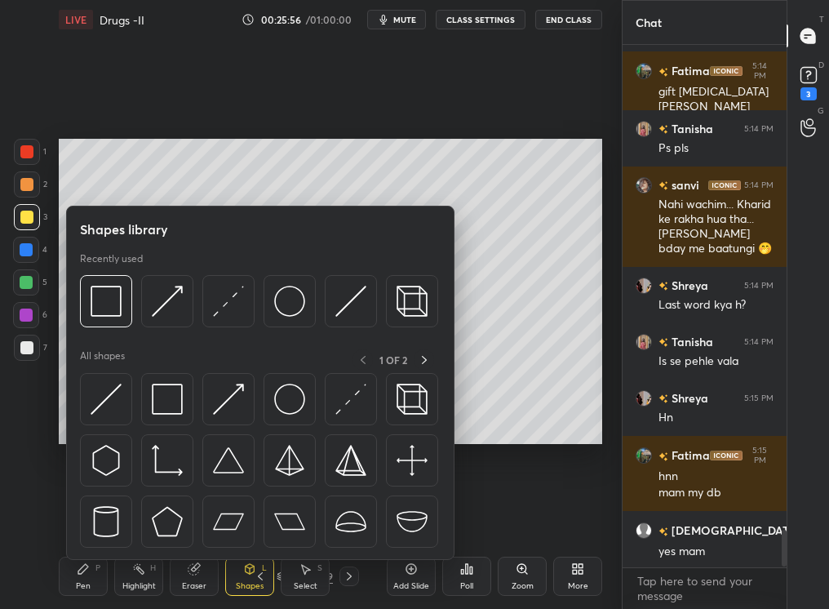
click at [259, 515] on icon at bounding box center [260, 575] width 13 height 13
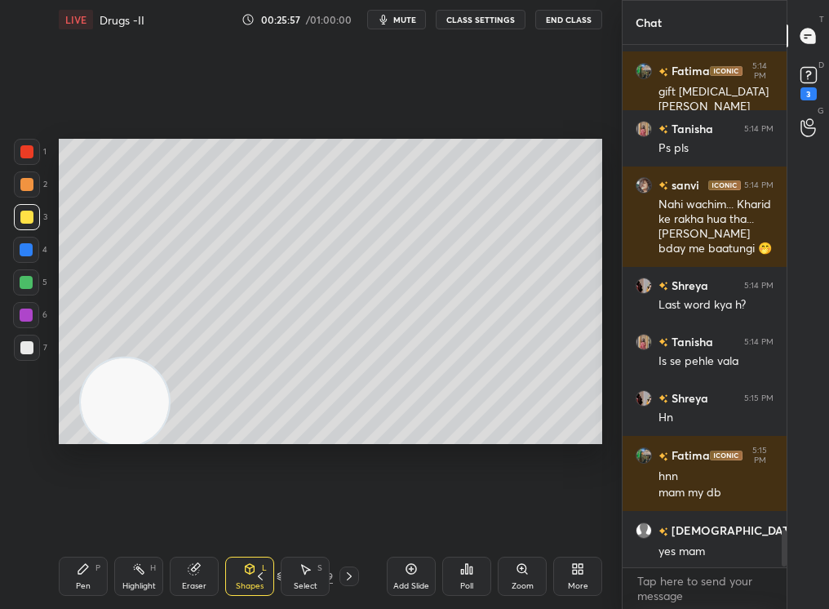
click at [259, 515] on icon at bounding box center [260, 575] width 13 height 13
click at [256, 515] on icon at bounding box center [260, 575] width 13 height 13
click at [262, 515] on icon at bounding box center [260, 575] width 13 height 13
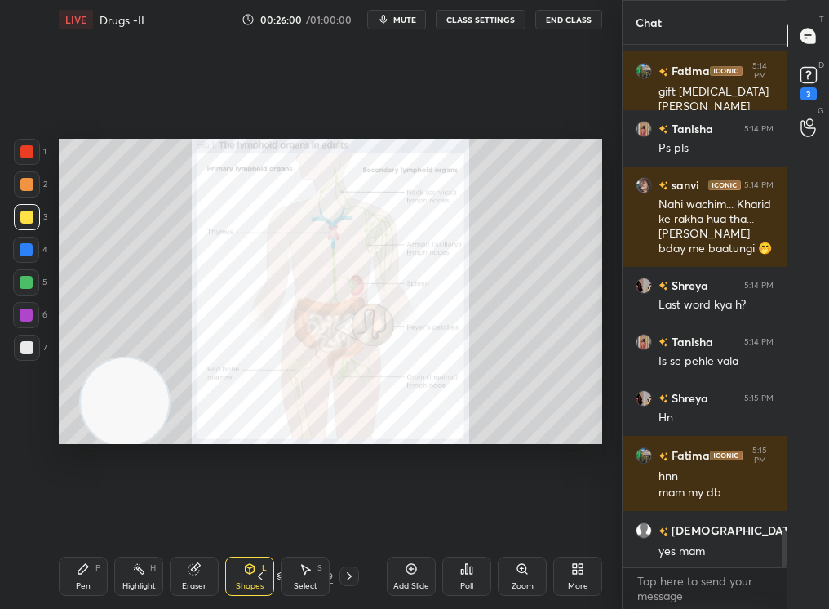
click at [263, 515] on icon at bounding box center [260, 575] width 13 height 13
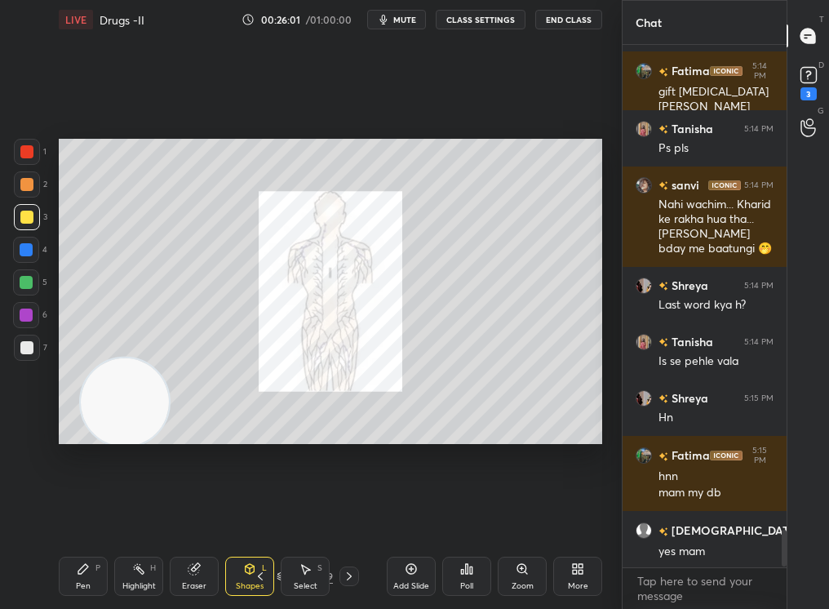
click at [262, 515] on icon at bounding box center [260, 575] width 13 height 13
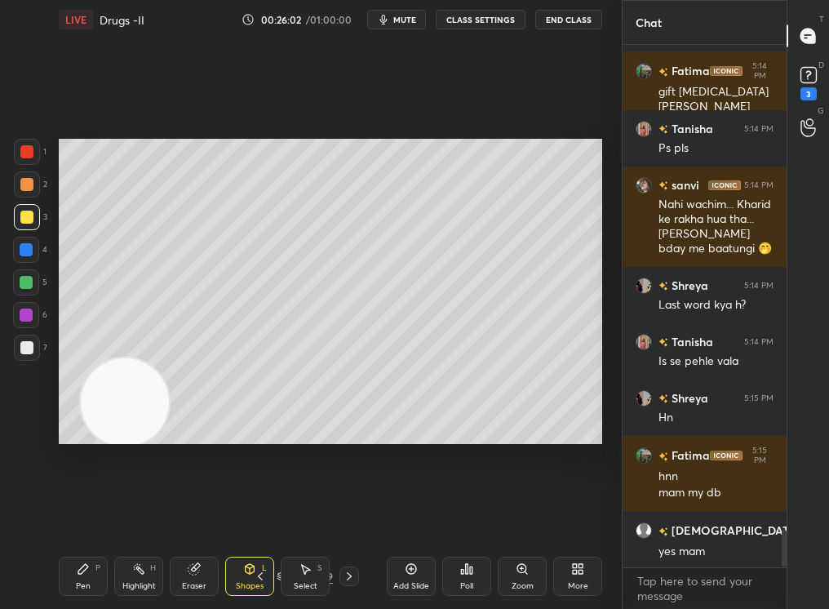
click at [263, 515] on icon at bounding box center [260, 575] width 13 height 13
click at [266, 515] on icon at bounding box center [260, 575] width 13 height 13
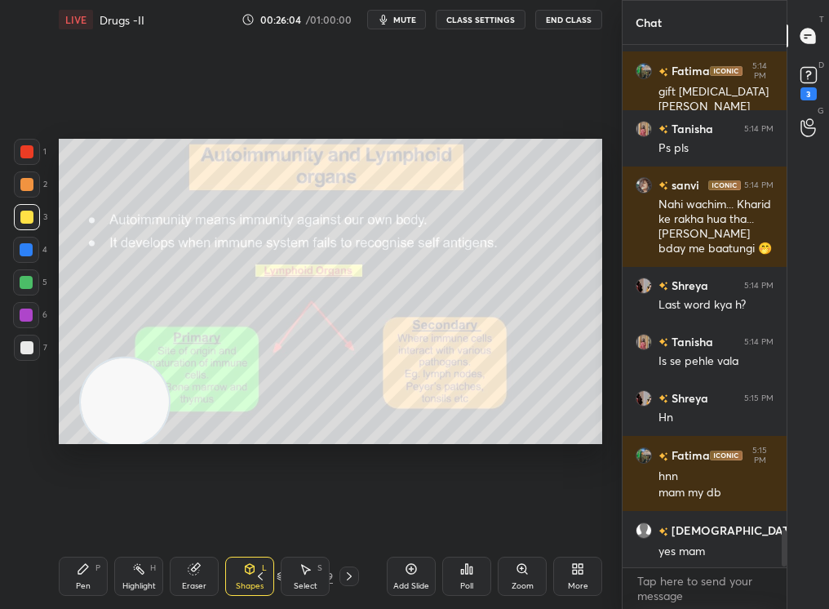
click at [534, 515] on div "Zoom" at bounding box center [522, 575] width 49 height 39
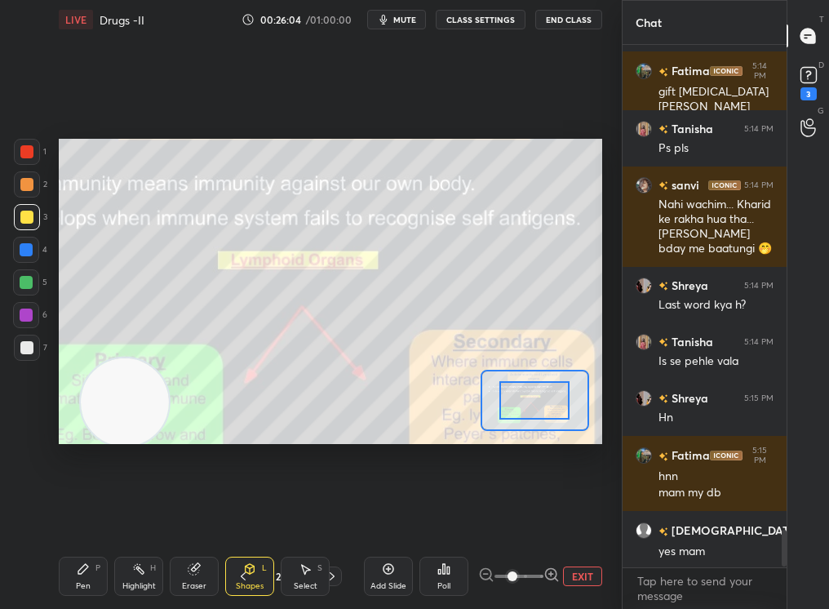
click at [532, 515] on span at bounding box center [518, 576] width 49 height 24
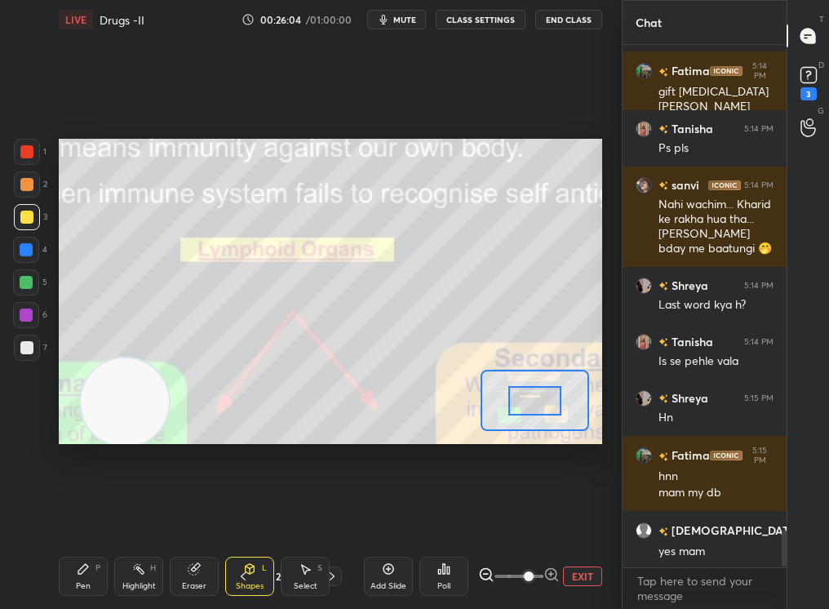
drag, startPoint x: 524, startPoint y: 582, endPoint x: 534, endPoint y: 580, distance: 10.9
click at [534, 515] on span at bounding box center [529, 576] width 10 height 10
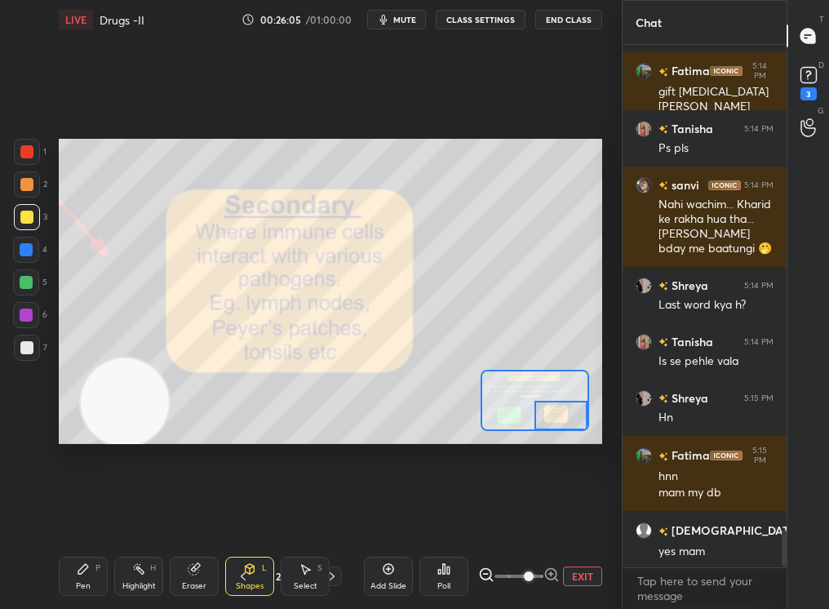
drag, startPoint x: 540, startPoint y: 401, endPoint x: 569, endPoint y: 468, distance: 73.5
click at [568, 467] on div "Setting up your live class Poll for secs No correct answer Start poll" at bounding box center [330, 291] width 556 height 504
click at [330, 515] on div "Pen P Highlight H Eraser Shapes L Select S 23 / 159 Add Slide Poll EXIT" at bounding box center [330, 575] width 543 height 65
click at [328, 515] on div "Pen P Highlight H Eraser Shapes L Select S 23 / 159 Add Slide Poll EXIT" at bounding box center [330, 575] width 543 height 65
click at [321, 515] on div "Select S" at bounding box center [305, 575] width 49 height 39
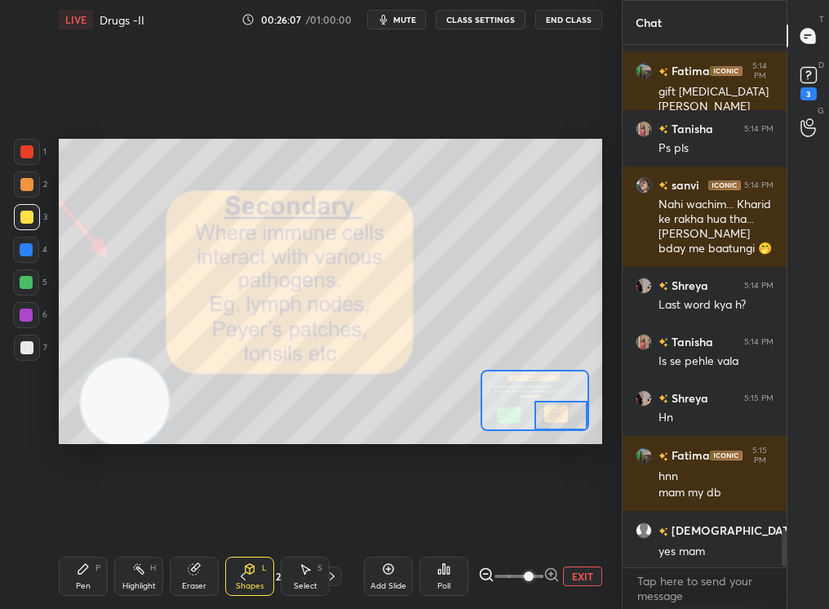
click at [321, 515] on div "Select S" at bounding box center [305, 575] width 49 height 39
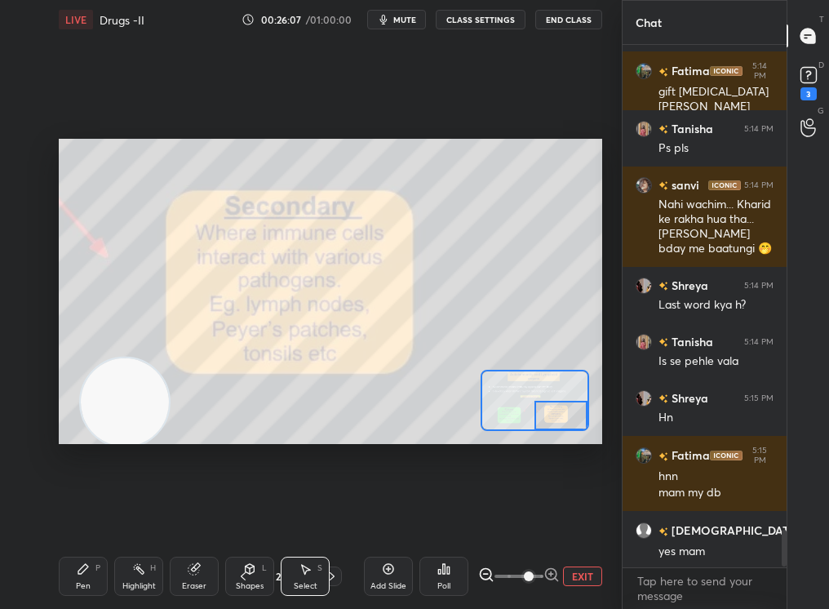
click at [325, 515] on icon at bounding box center [331, 575] width 13 height 13
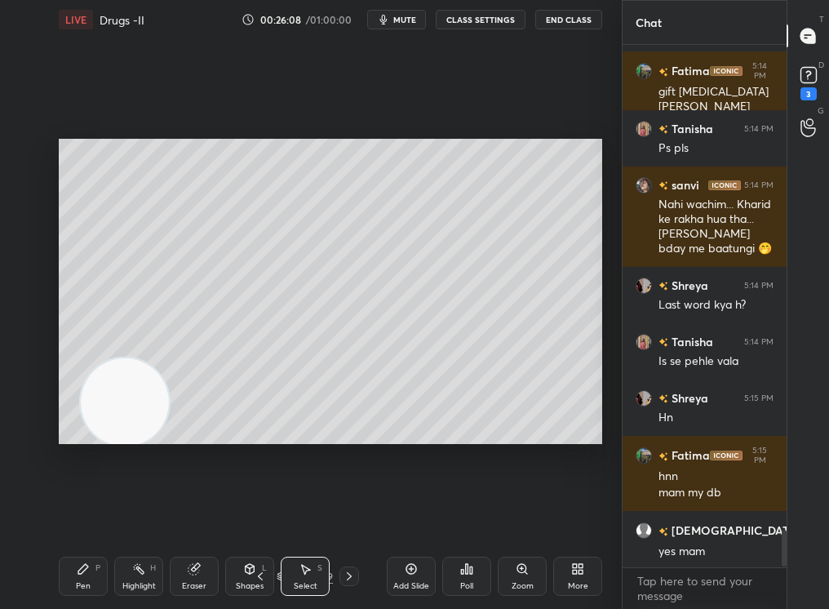
click at [336, 515] on div "24 / 159" at bounding box center [304, 576] width 108 height 20
click at [340, 515] on div at bounding box center [349, 576] width 20 height 20
click at [345, 515] on icon at bounding box center [349, 575] width 13 height 13
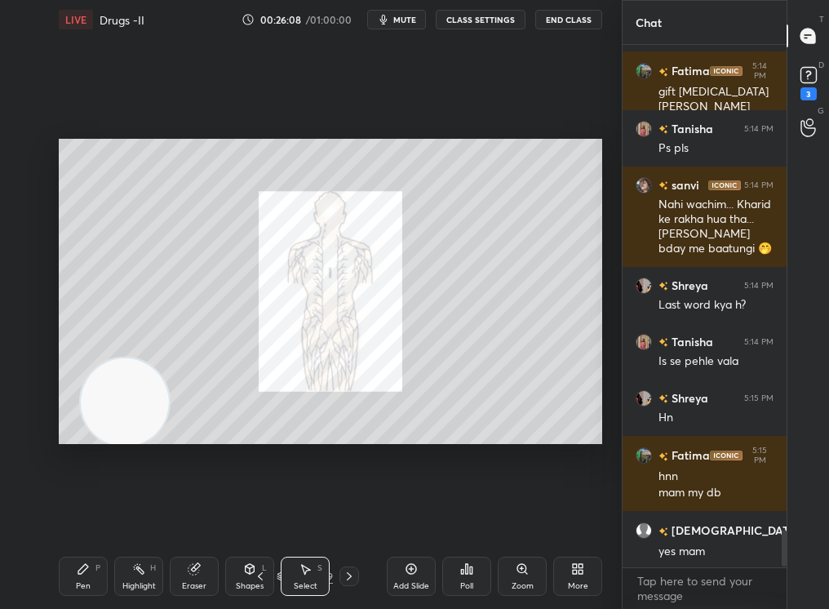
click at [347, 515] on icon at bounding box center [349, 575] width 13 height 13
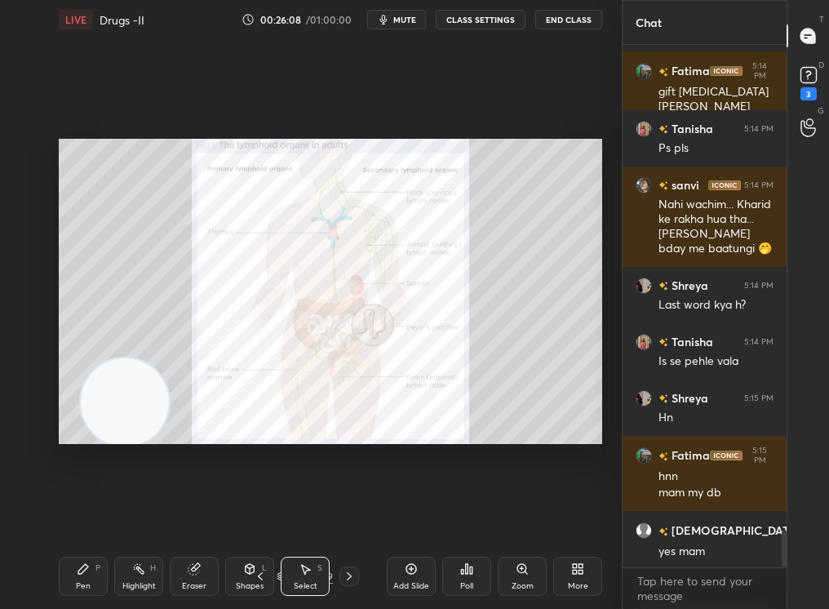
click at [345, 515] on icon at bounding box center [349, 575] width 13 height 13
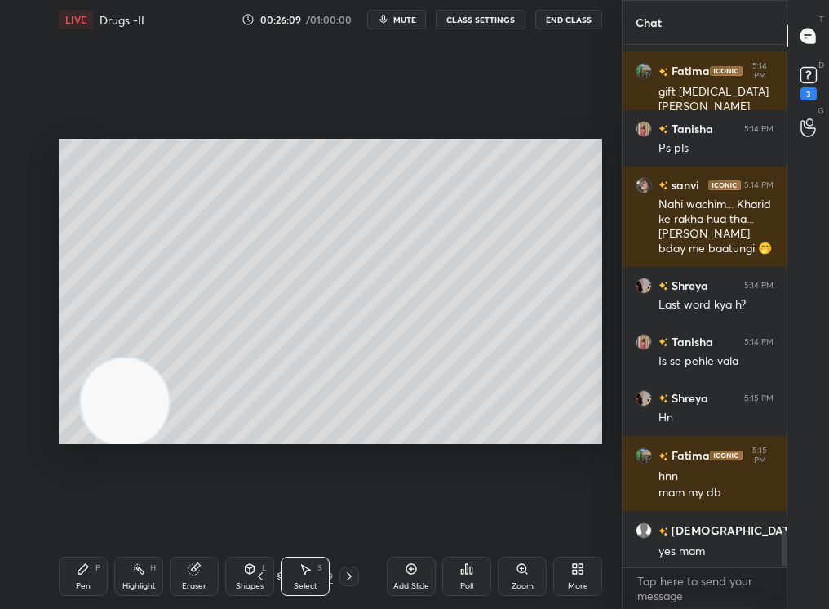
click at [347, 515] on div "Pen P Highlight H Eraser Shapes L Select S 28 / 159 Add Slide Poll Zoom More" at bounding box center [330, 575] width 543 height 65
click at [348, 515] on icon at bounding box center [349, 575] width 13 height 13
click at [334, 515] on div "29 / 159" at bounding box center [304, 576] width 108 height 20
click at [354, 515] on div at bounding box center [349, 576] width 20 height 20
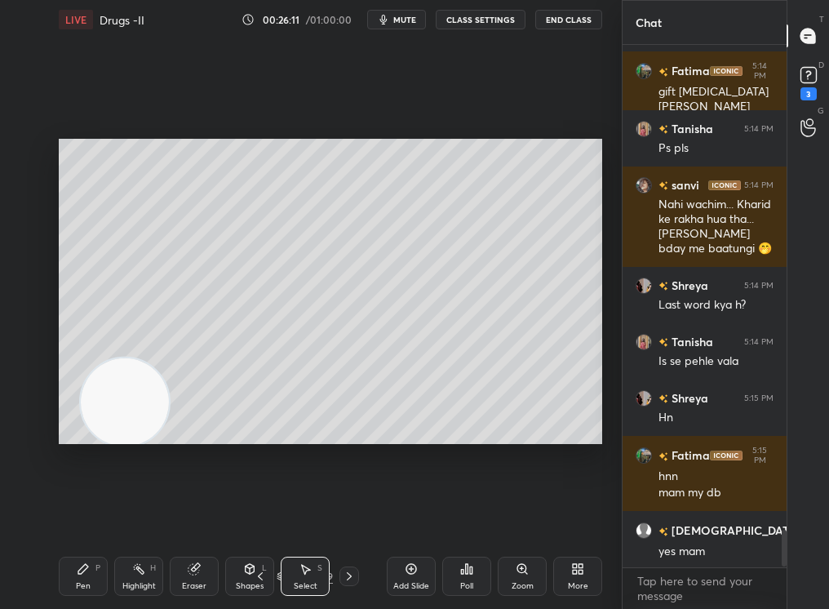
scroll to position [6873, 0]
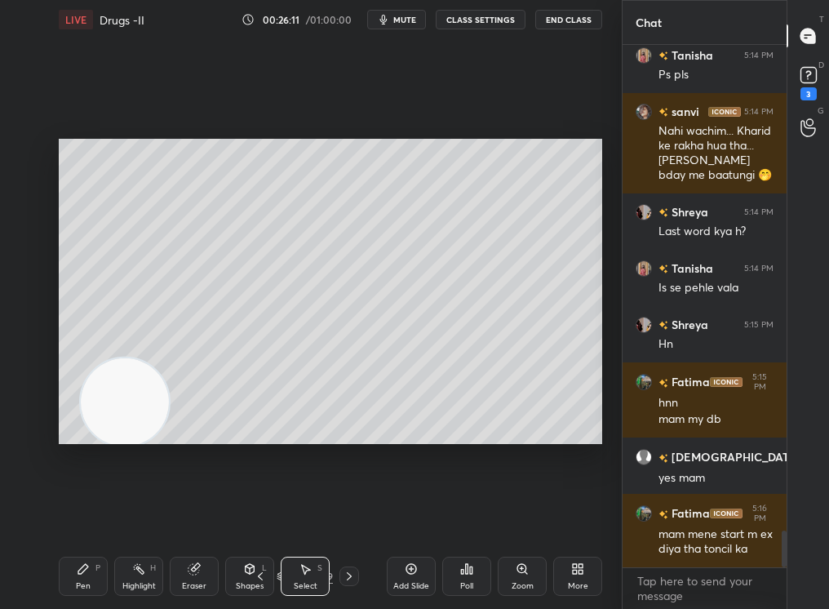
click at [345, 515] on div at bounding box center [349, 576] width 20 height 20
click at [344, 515] on icon at bounding box center [349, 575] width 13 height 13
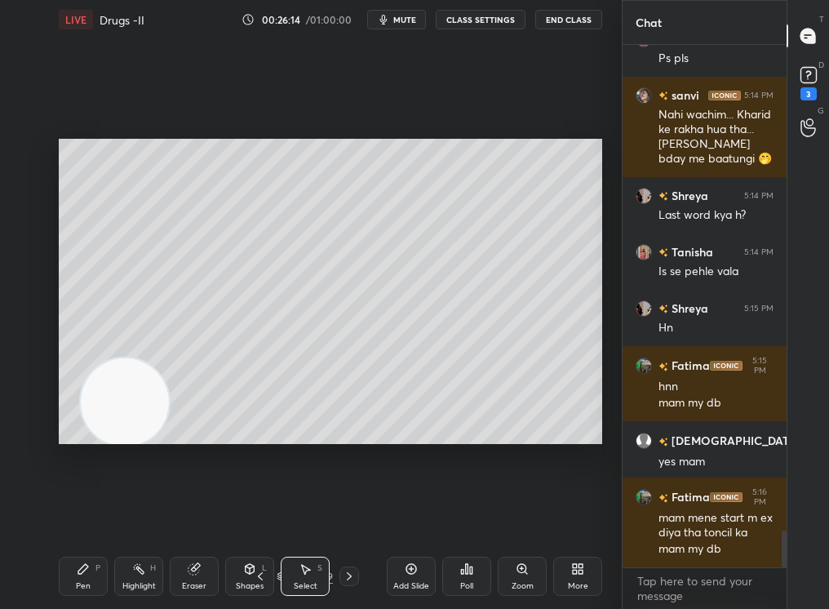
click at [341, 515] on div at bounding box center [349, 576] width 20 height 20
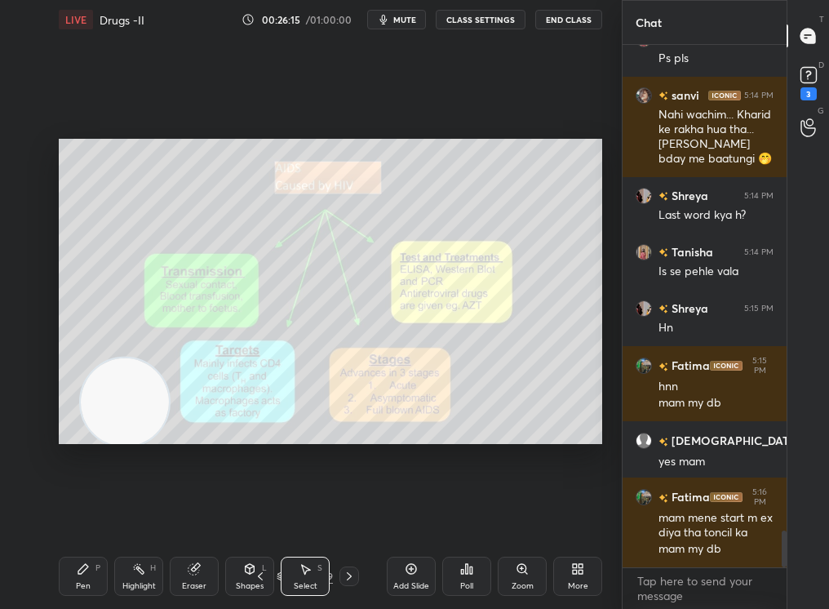
click at [78, 515] on icon at bounding box center [83, 568] width 13 height 13
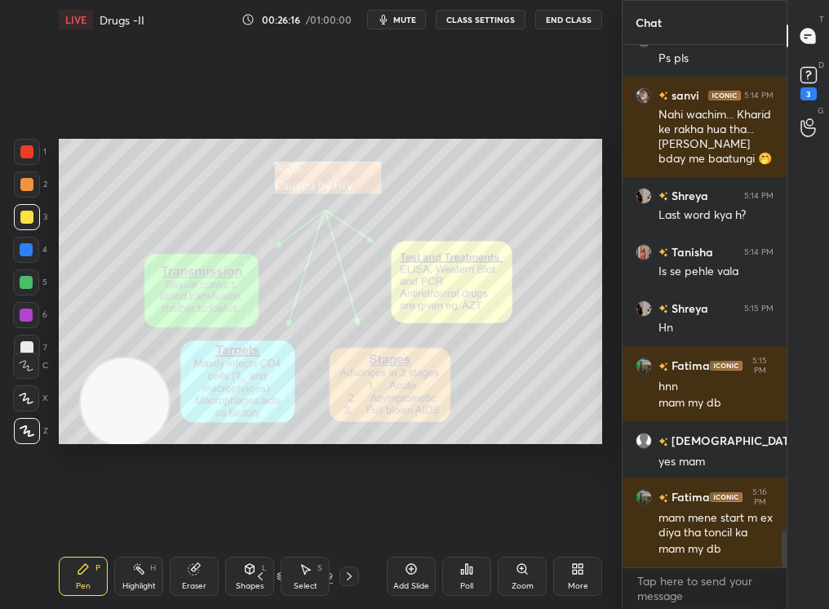
click at [83, 515] on div "Pen P" at bounding box center [83, 575] width 49 height 39
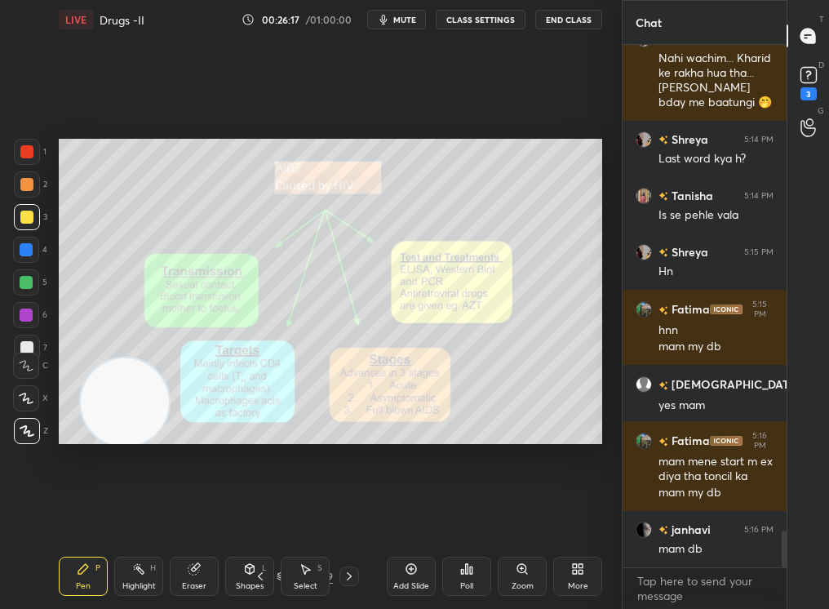
click at [351, 515] on div at bounding box center [349, 576] width 20 height 20
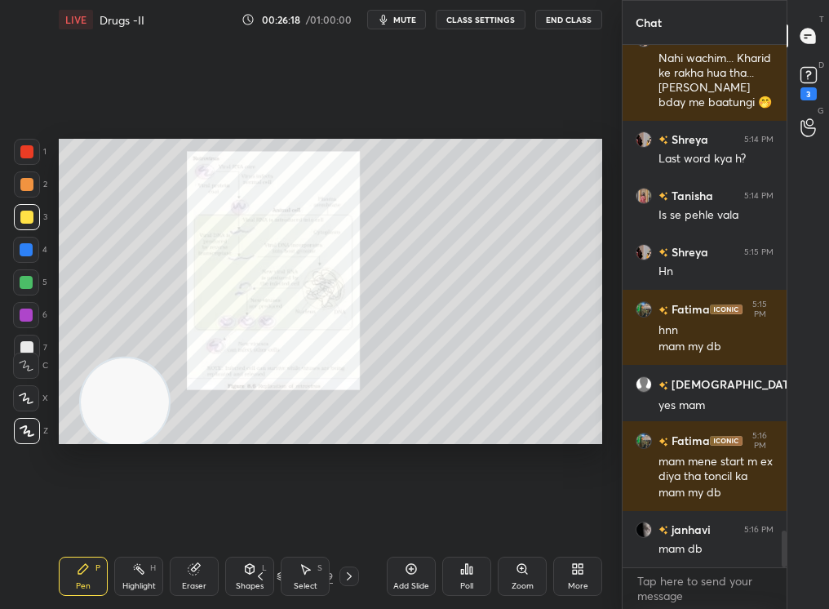
click at [350, 515] on icon at bounding box center [349, 575] width 13 height 13
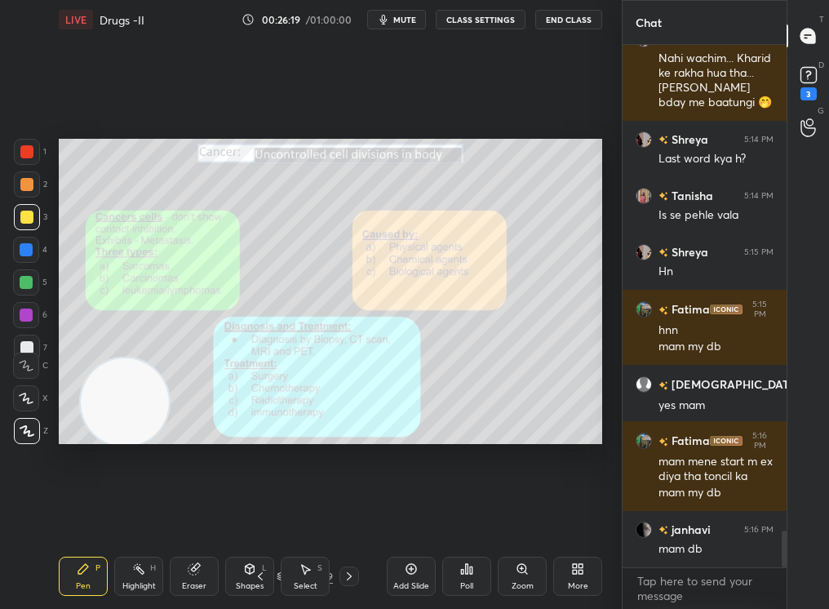
drag, startPoint x: 348, startPoint y: 565, endPoint x: 352, endPoint y: 572, distance: 8.4
click at [353, 515] on icon at bounding box center [349, 575] width 13 height 13
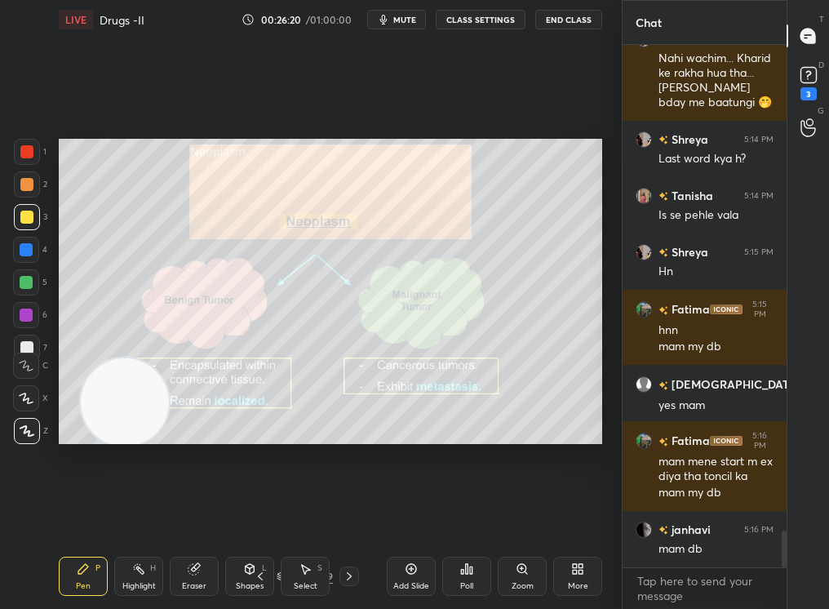
click at [341, 515] on div at bounding box center [349, 576] width 20 height 20
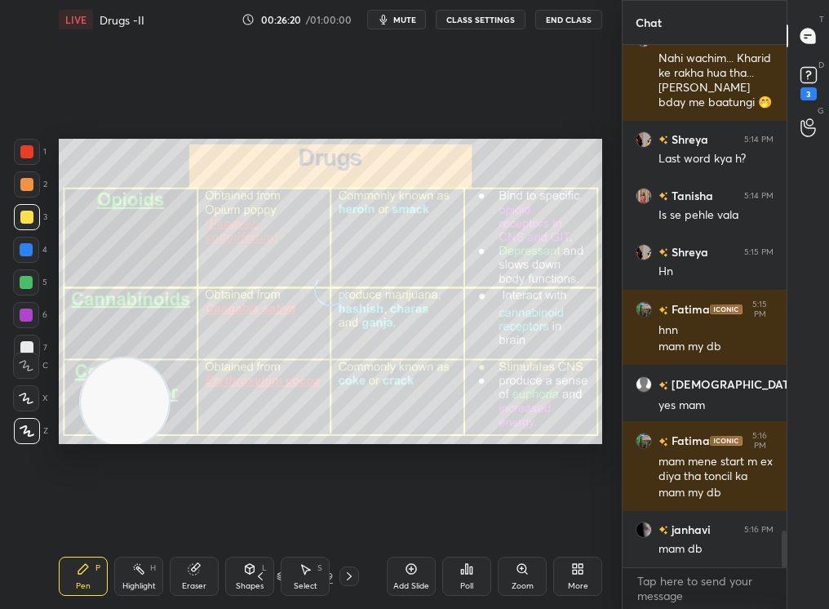
click at [348, 515] on icon at bounding box center [349, 575] width 13 height 13
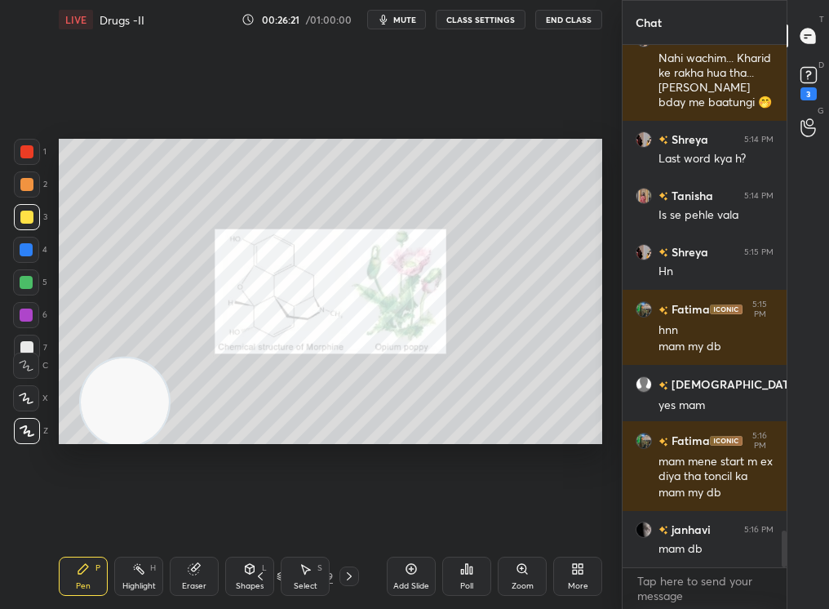
click at [343, 515] on icon at bounding box center [349, 575] width 13 height 13
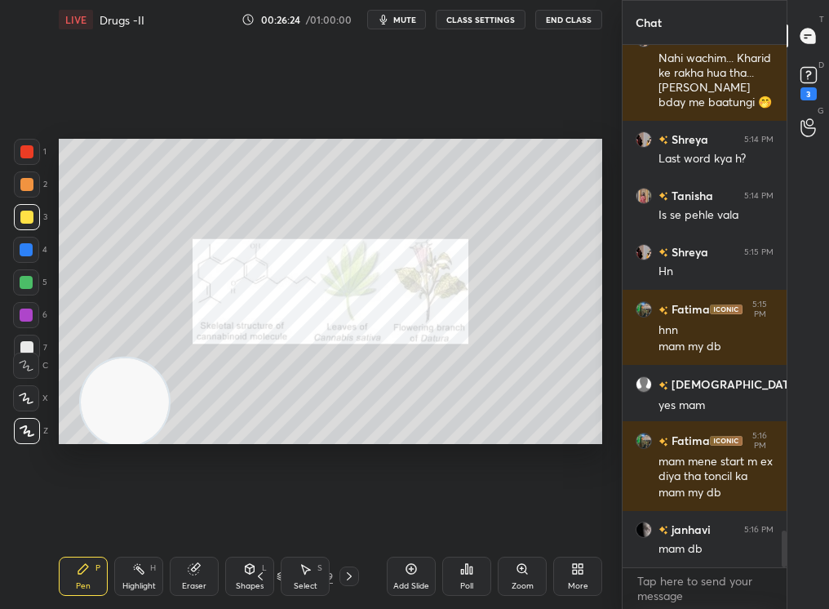
click at [393, 515] on div "Add Slide" at bounding box center [411, 586] width 36 height 8
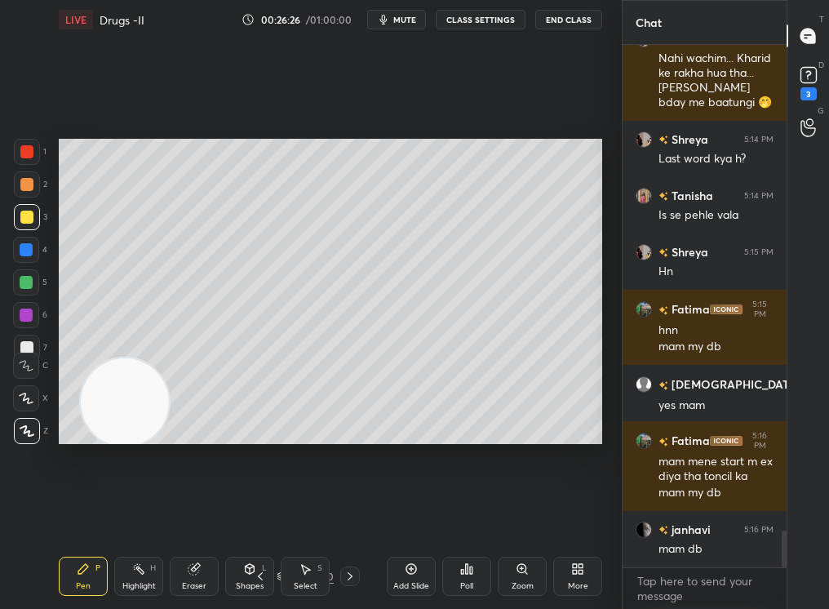
click at [263, 515] on icon at bounding box center [260, 575] width 13 height 13
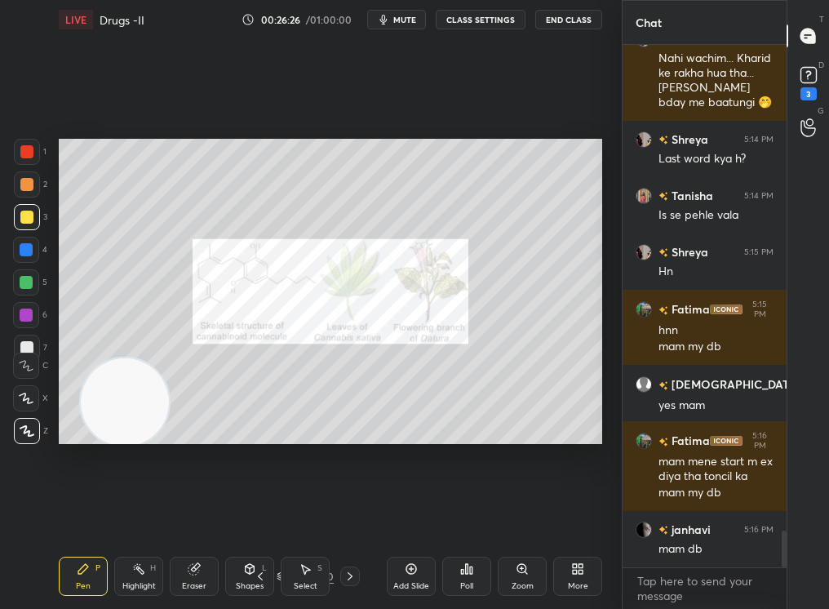
click at [262, 515] on icon at bounding box center [260, 575] width 13 height 13
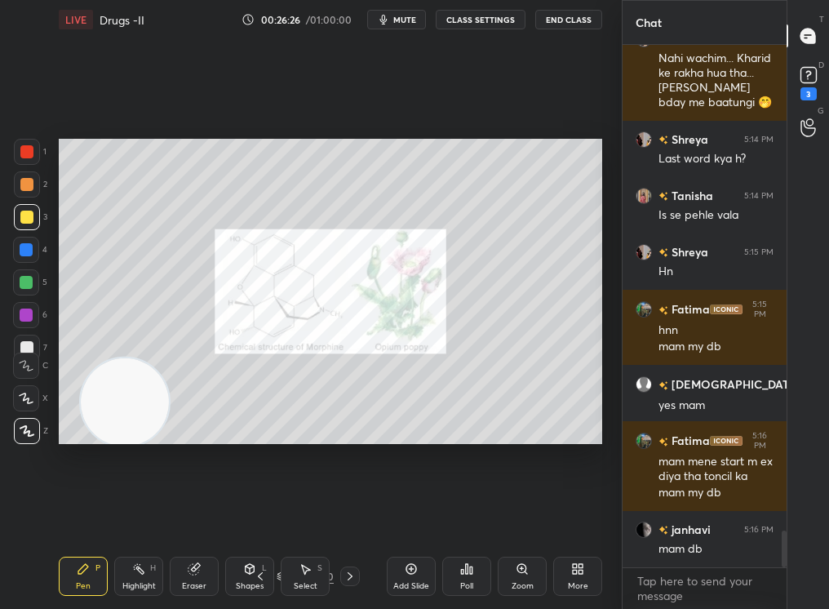
click at [262, 515] on icon at bounding box center [260, 575] width 13 height 13
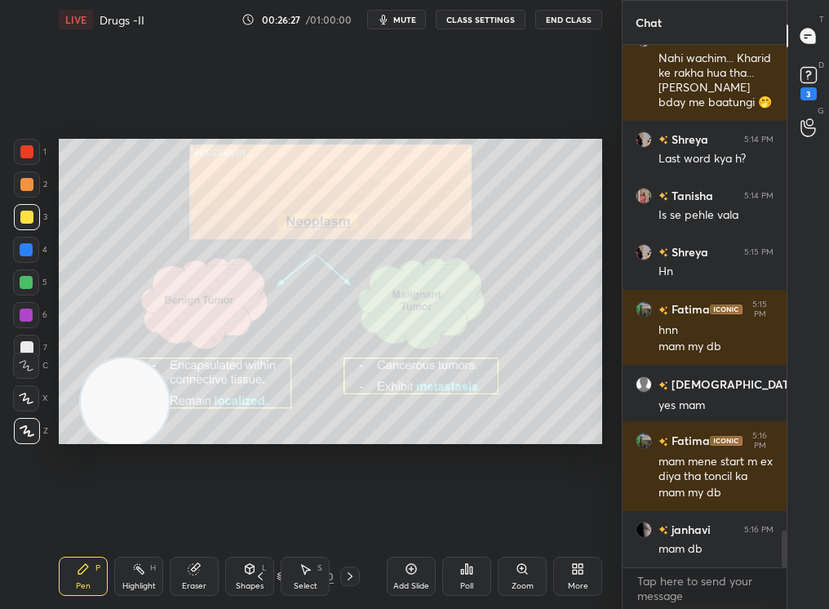
click at [262, 515] on icon at bounding box center [260, 575] width 13 height 13
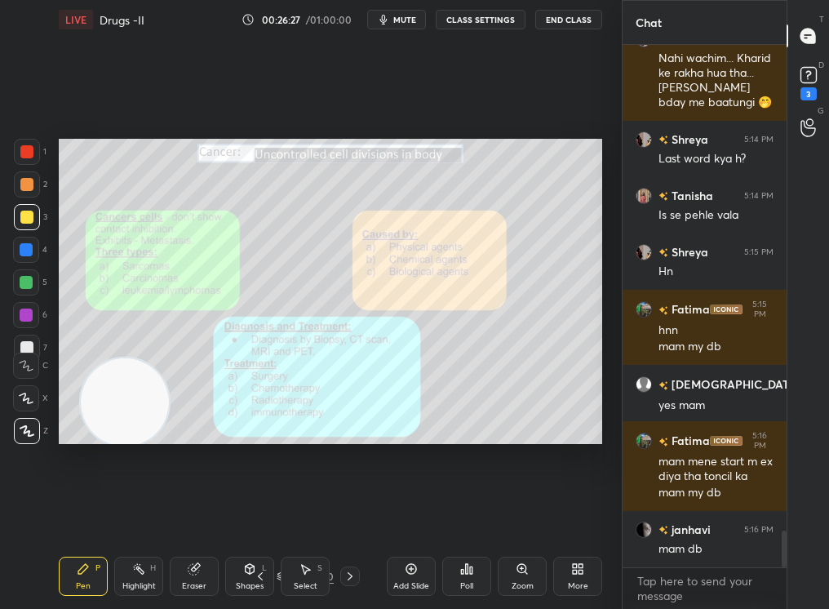
click at [263, 515] on icon at bounding box center [260, 575] width 13 height 13
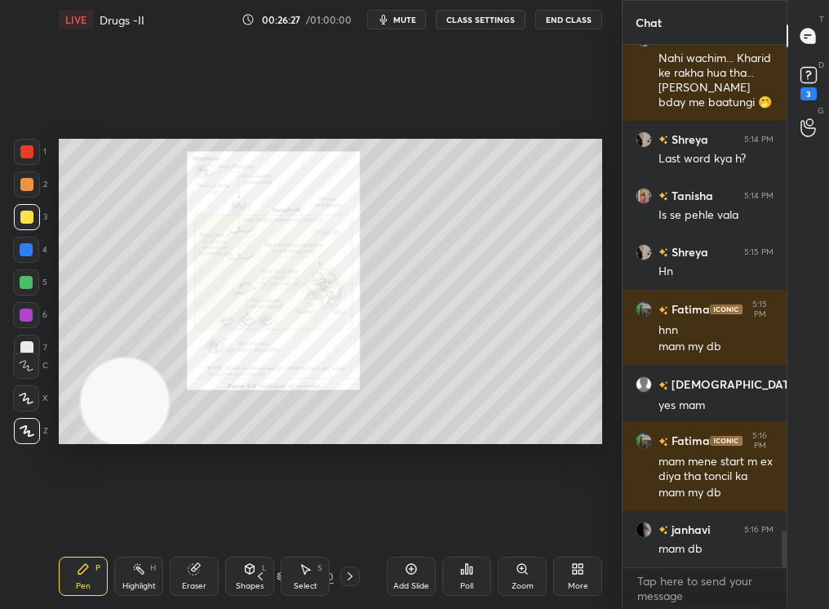
click at [263, 515] on icon at bounding box center [260, 575] width 13 height 13
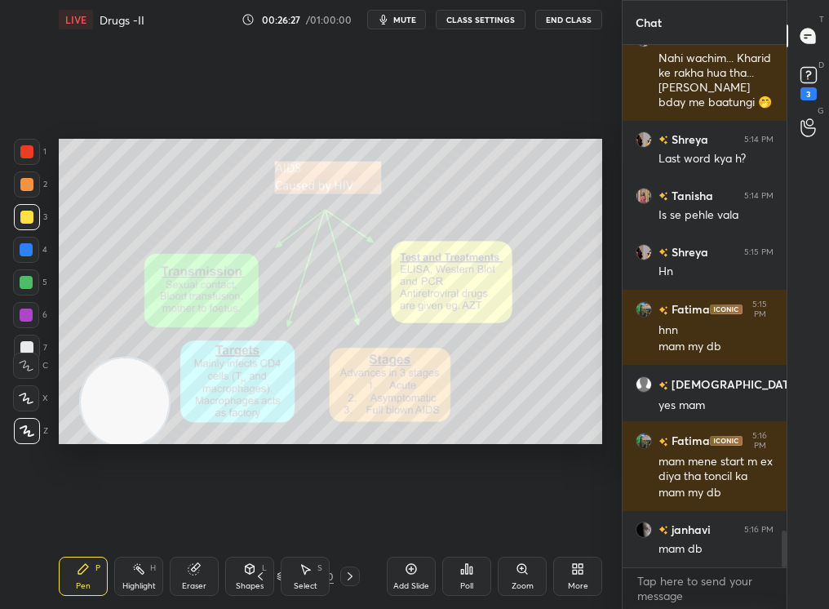
click at [262, 515] on icon at bounding box center [260, 575] width 13 height 13
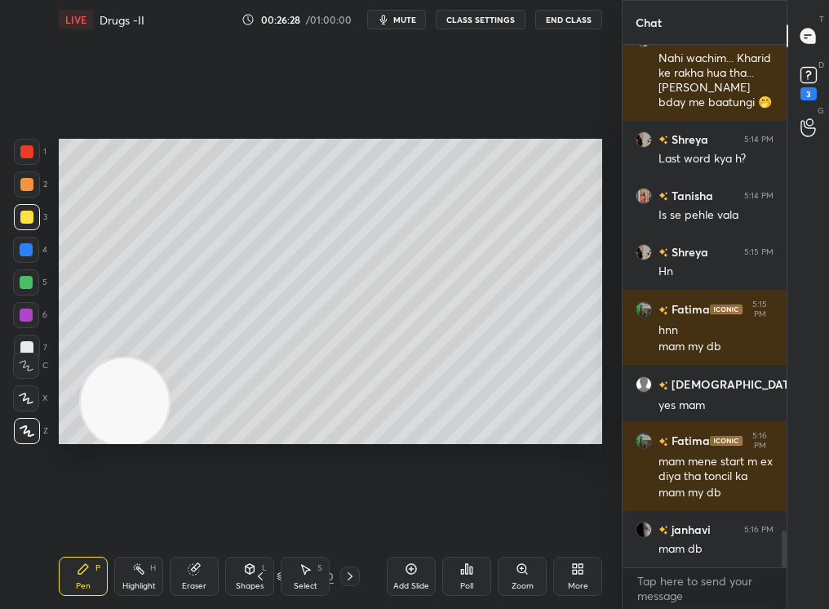
click at [263, 515] on icon at bounding box center [260, 575] width 13 height 13
click at [262, 515] on icon at bounding box center [260, 575] width 13 height 13
click at [259, 515] on icon at bounding box center [260, 575] width 13 height 13
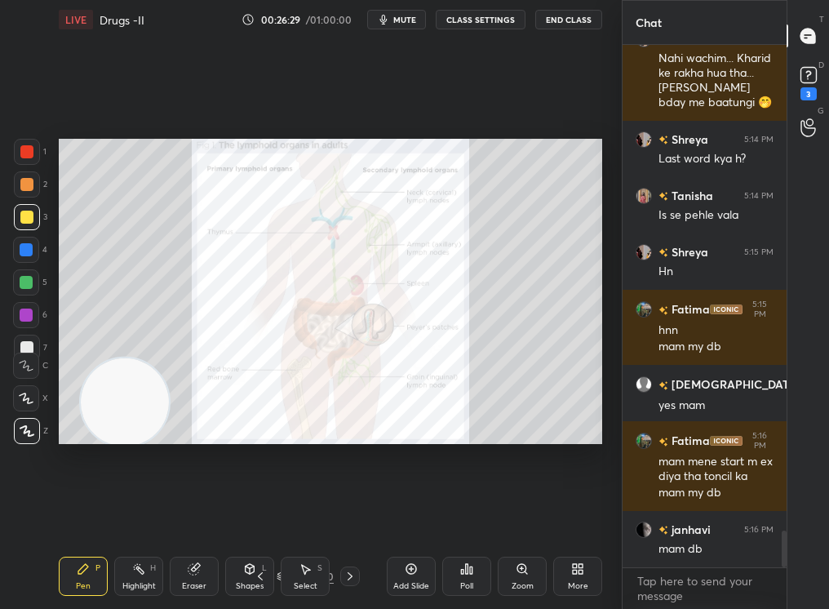
click at [259, 515] on icon at bounding box center [260, 575] width 13 height 13
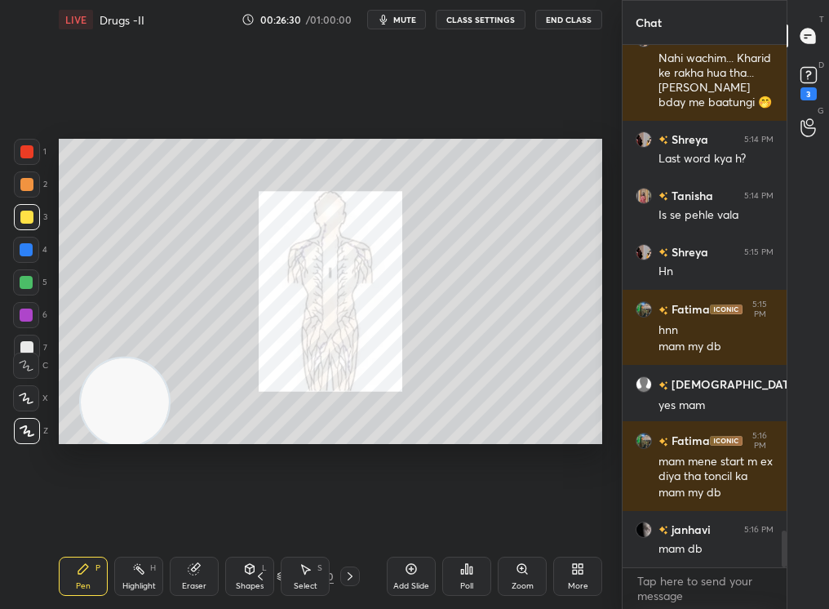
click at [260, 515] on icon at bounding box center [260, 575] width 13 height 13
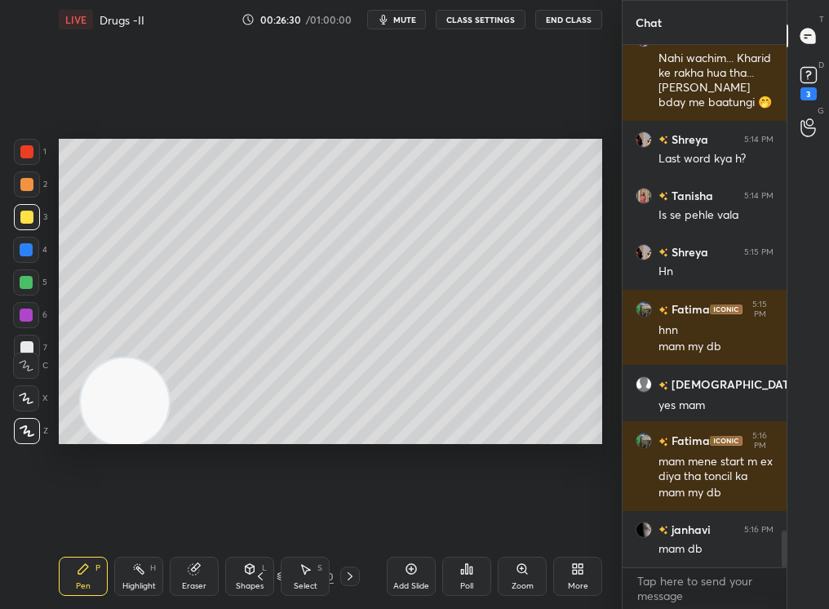
click at [260, 515] on icon at bounding box center [260, 575] width 13 height 13
click at [259, 515] on icon at bounding box center [260, 575] width 13 height 13
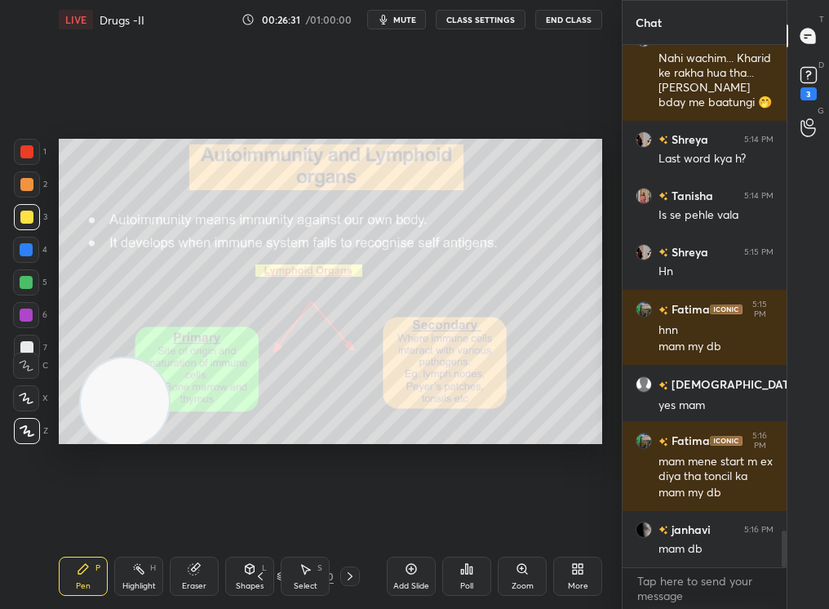
click at [259, 515] on icon at bounding box center [260, 575] width 13 height 13
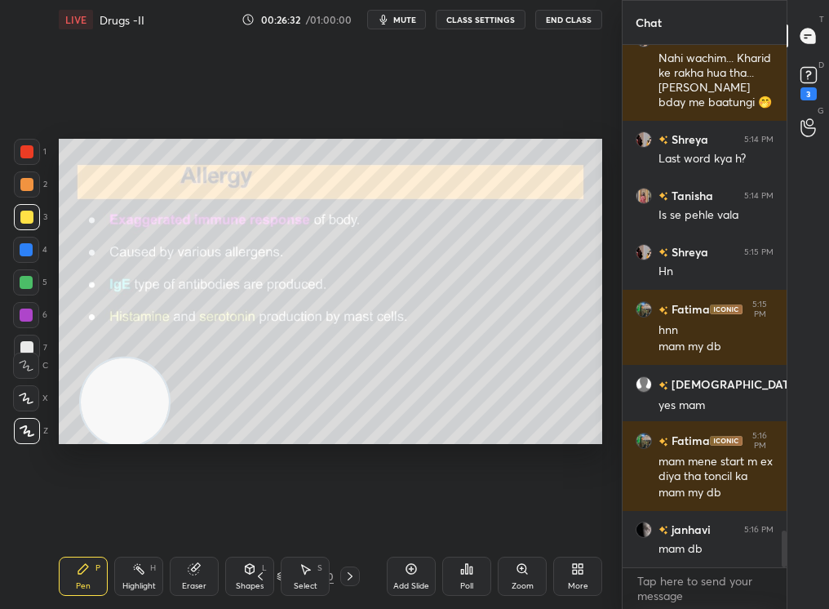
click at [259, 515] on icon at bounding box center [260, 575] width 13 height 13
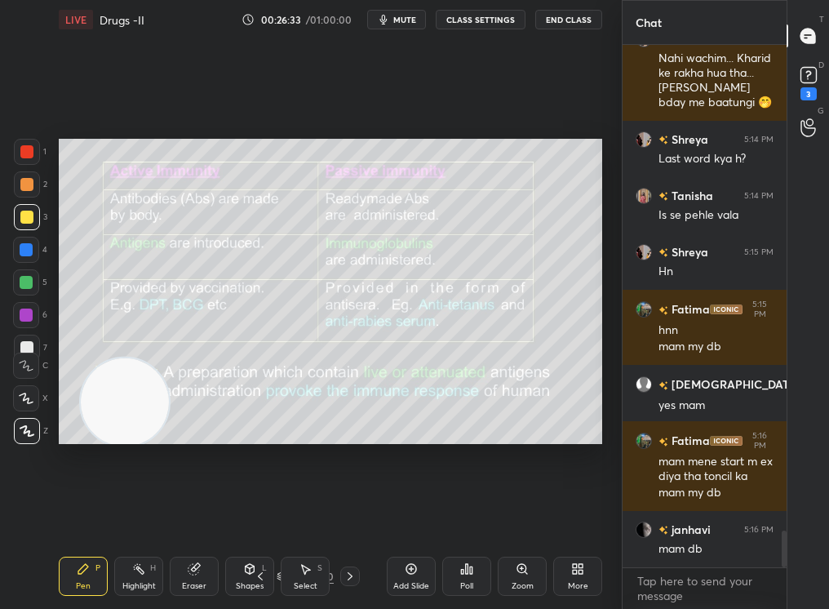
click at [263, 515] on icon at bounding box center [260, 575] width 13 height 13
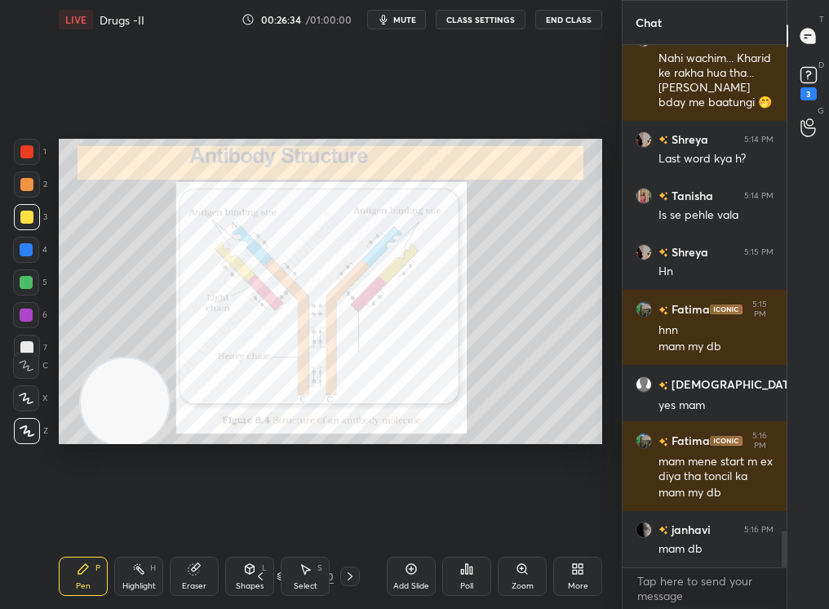
click at [347, 515] on icon at bounding box center [349, 575] width 13 height 13
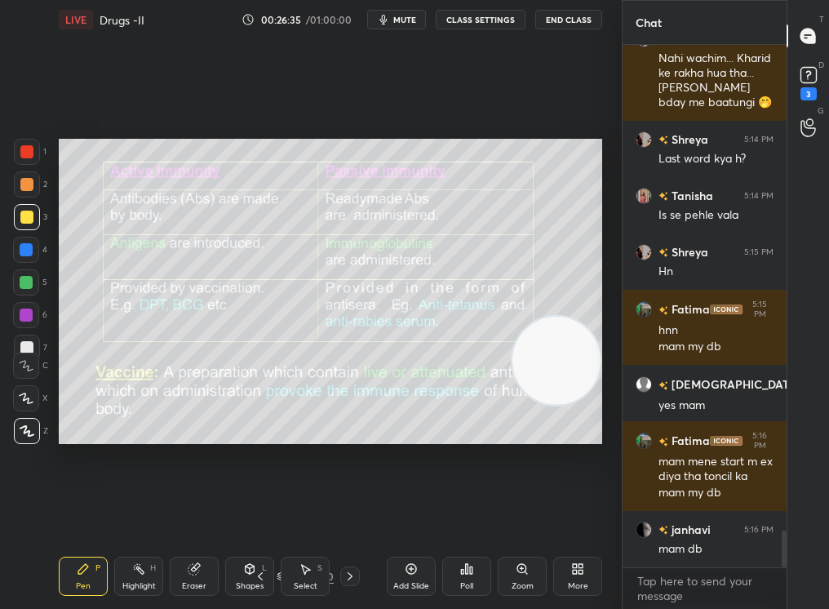
drag, startPoint x: 139, startPoint y: 409, endPoint x: 613, endPoint y: 364, distance: 475.3
click at [617, 362] on div "1 2 3 4 5 6 7 C X Z C X Z E E Erase all H H LIVE Drugs -II 00:26:35 / 01:00:00 …" at bounding box center [311, 304] width 622 height 609
click at [339, 515] on div "Pen P Highlight H Eraser Shapes L Select S 21 / 160 Add Slide Poll Zoom More" at bounding box center [330, 575] width 543 height 65
click at [342, 515] on div at bounding box center [350, 576] width 20 height 20
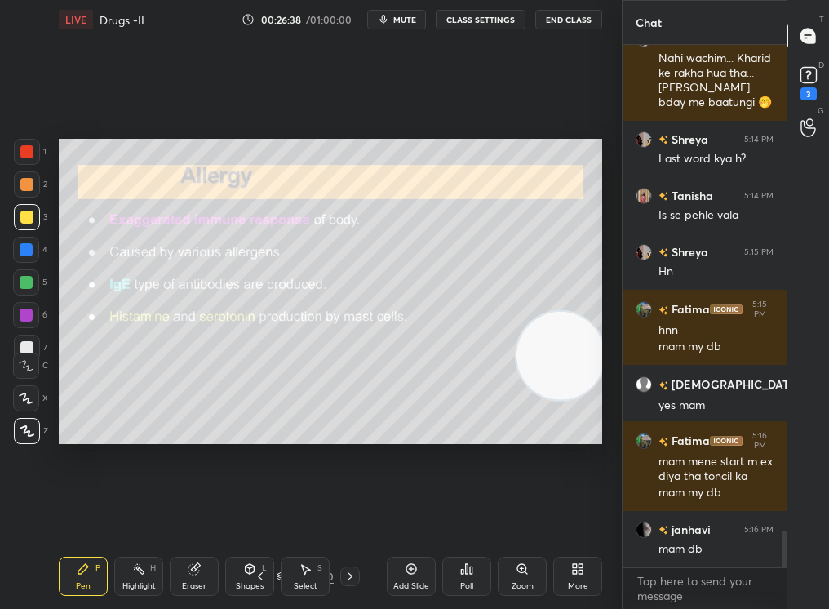
click at [350, 515] on icon at bounding box center [349, 575] width 13 height 13
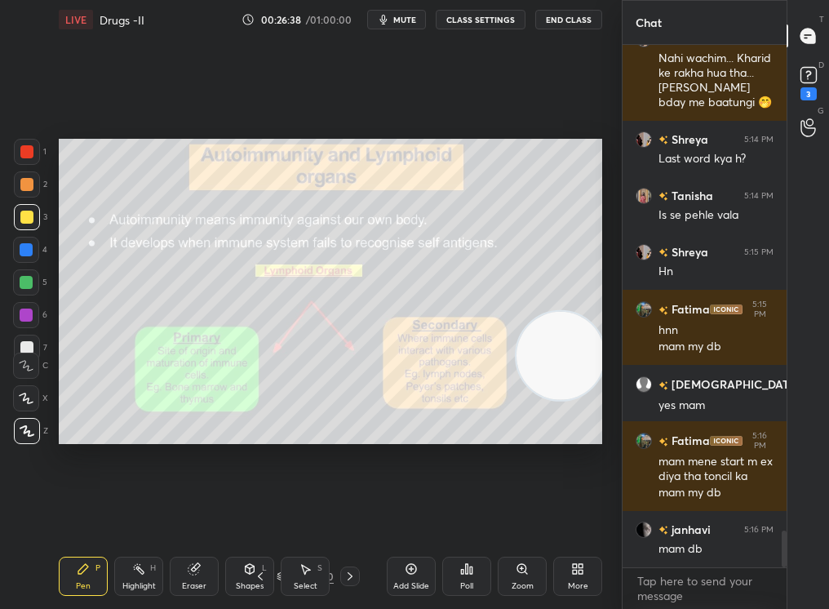
scroll to position [7031, 0]
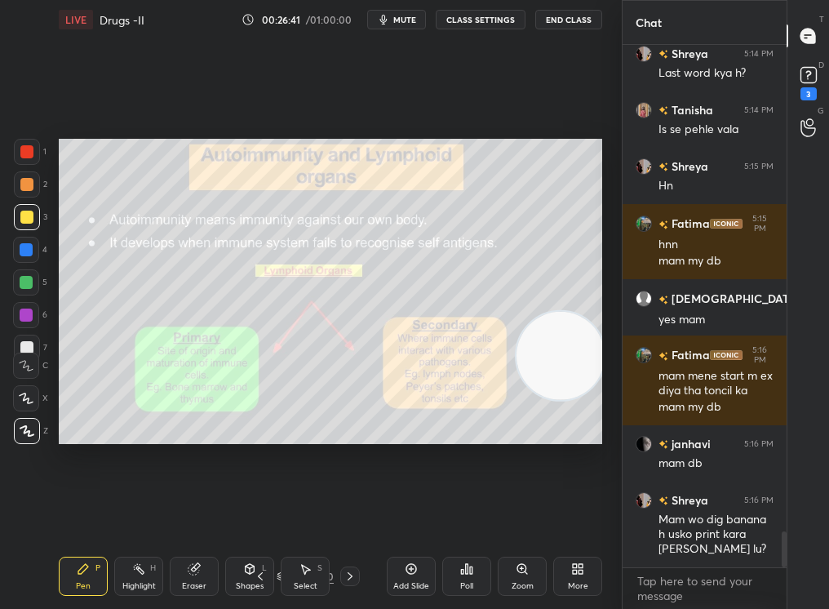
drag, startPoint x: 348, startPoint y: 573, endPoint x: 361, endPoint y: 534, distance: 41.8
click at [361, 515] on div "LIVE Drugs -II 00:26:41 / 01:00:00 mute CLASS SETTINGS End Class Setting up you…" at bounding box center [330, 304] width 556 height 609
click at [25, 286] on div at bounding box center [26, 282] width 13 height 13
click at [16, 287] on div at bounding box center [26, 282] width 26 height 26
click at [241, 515] on div "Shapes" at bounding box center [250, 586] width 28 height 8
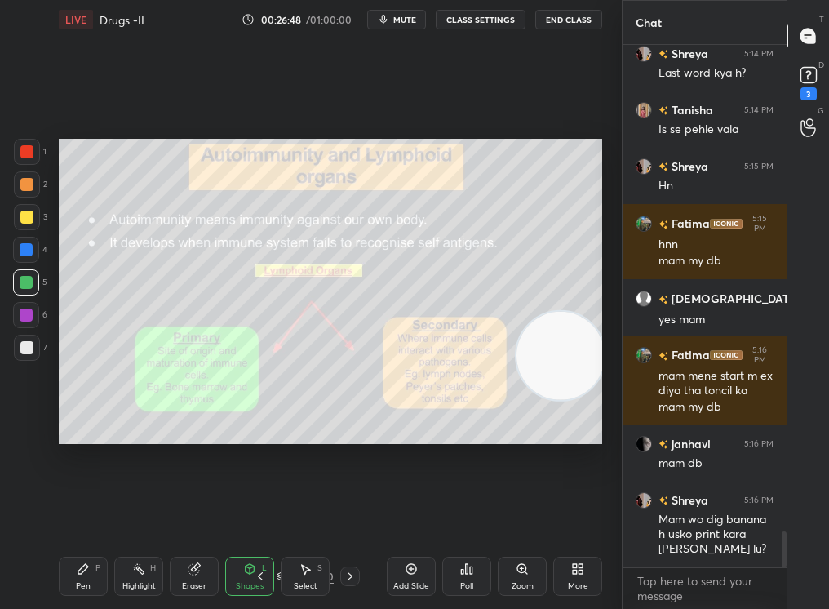
click at [206, 515] on div "Eraser" at bounding box center [194, 575] width 49 height 39
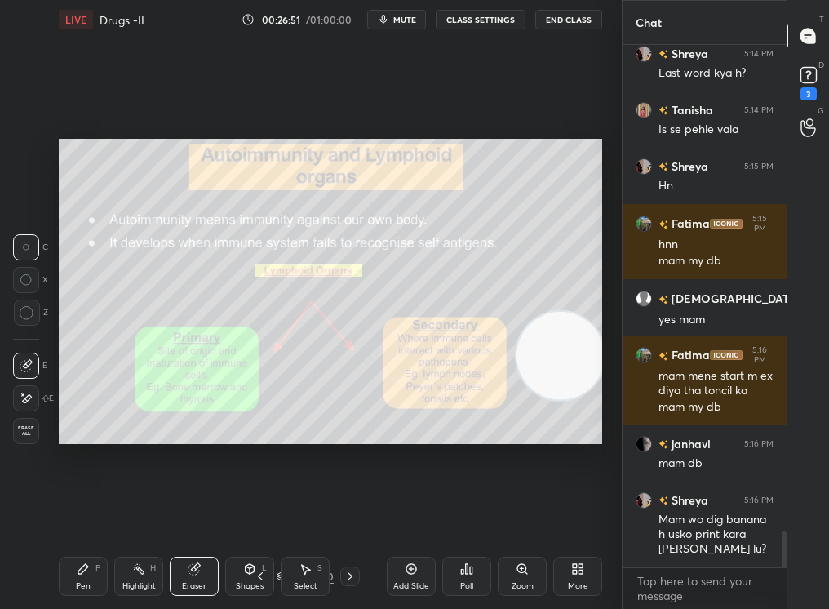
click at [505, 515] on div "Zoom" at bounding box center [522, 575] width 49 height 39
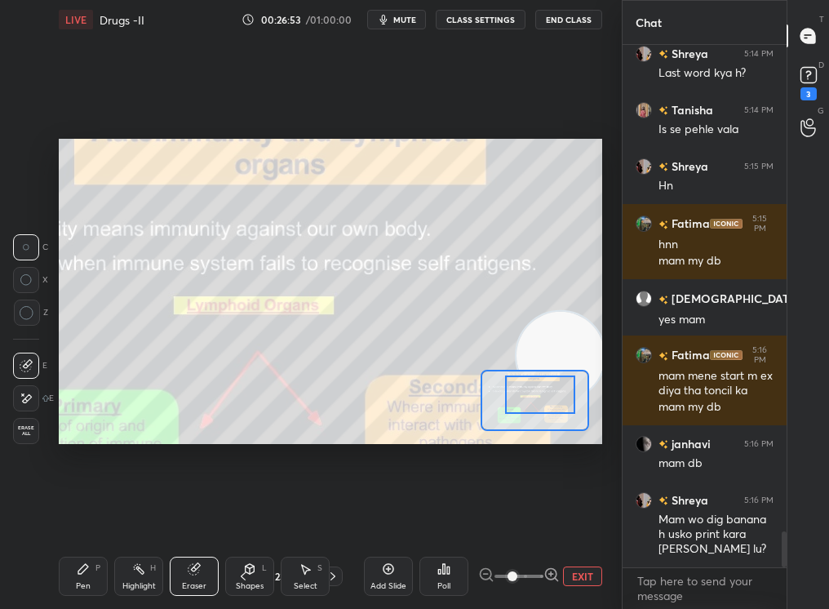
drag, startPoint x: 539, startPoint y: 407, endPoint x: 574, endPoint y: 397, distance: 36.4
click at [574, 397] on div at bounding box center [540, 394] width 70 height 38
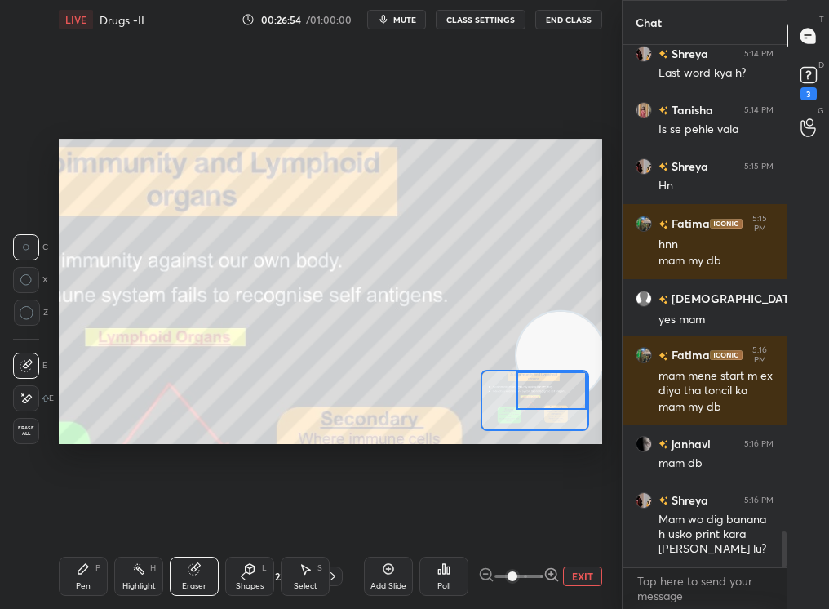
click at [62, 515] on div "Pen P" at bounding box center [83, 575] width 49 height 39
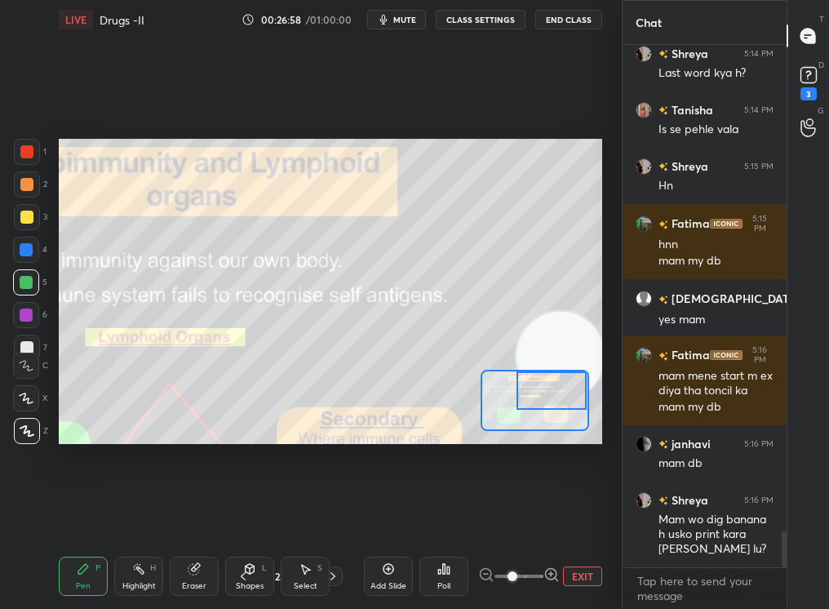
click at [560, 403] on div at bounding box center [551, 390] width 70 height 38
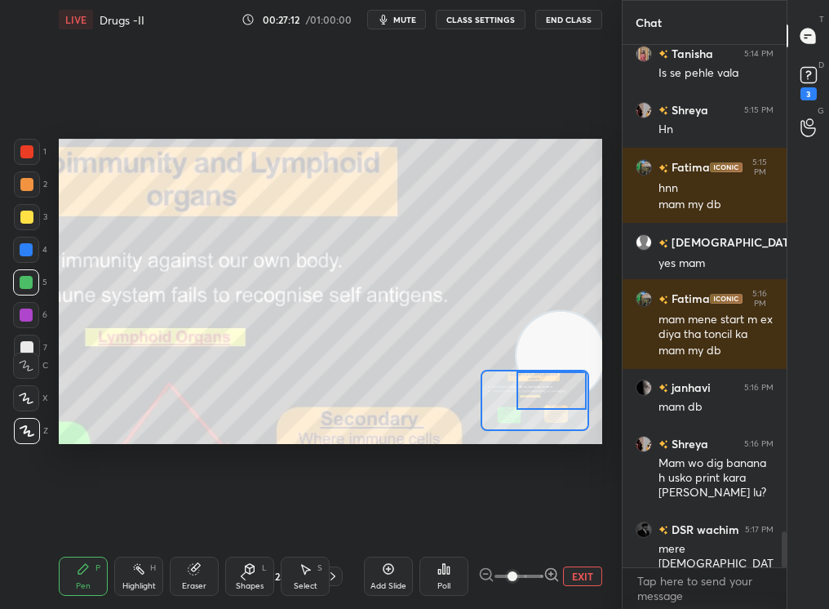
scroll to position [7144, 0]
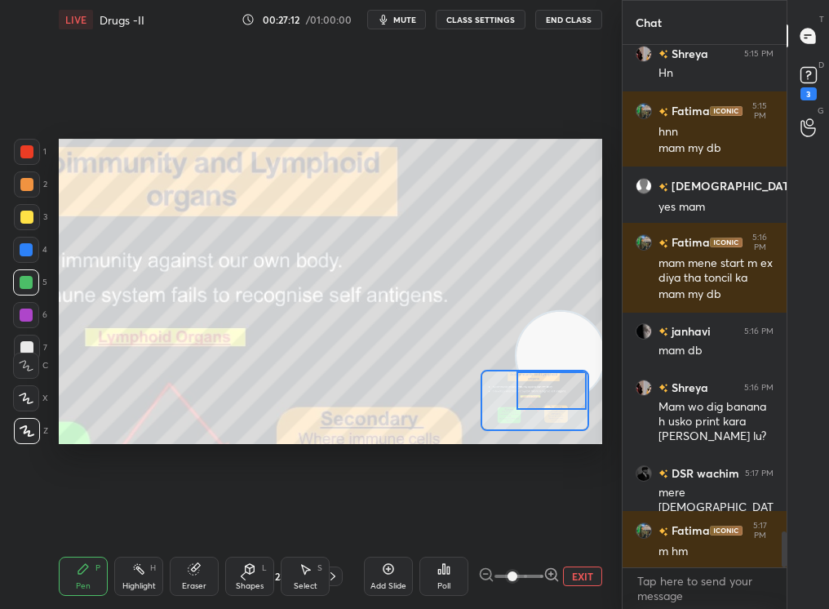
click at [573, 515] on div "Add Slide Poll EXIT" at bounding box center [483, 575] width 238 height 91
click at [578, 515] on button "EXIT" at bounding box center [582, 576] width 39 height 20
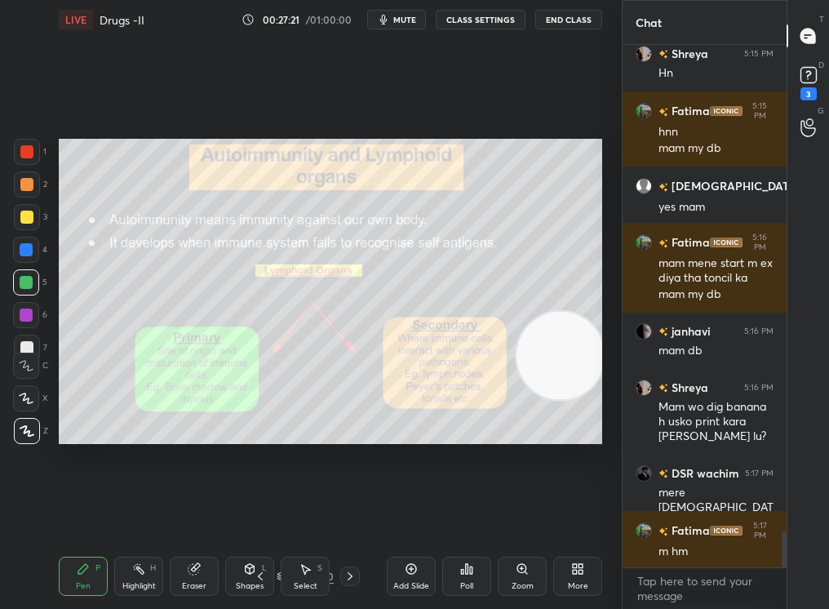
click at [346, 515] on div "Pen P Highlight H Eraser Shapes L Select S 23 / 160 Add Slide Poll Zoom More" at bounding box center [330, 575] width 543 height 65
click at [349, 515] on div "Pen P Highlight H Eraser Shapes L Select S 23 / 160 Add Slide Poll Zoom More" at bounding box center [330, 575] width 543 height 65
click at [348, 515] on div "Pen P Highlight H Eraser Shapes L Select S 23 / 160 Add Slide Poll Zoom More" at bounding box center [330, 575] width 543 height 65
click at [350, 515] on div "Pen P Highlight H Eraser Shapes L Select S 23 / 160 Add Slide Poll Zoom More" at bounding box center [330, 575] width 543 height 65
click at [352, 515] on icon at bounding box center [349, 575] width 13 height 13
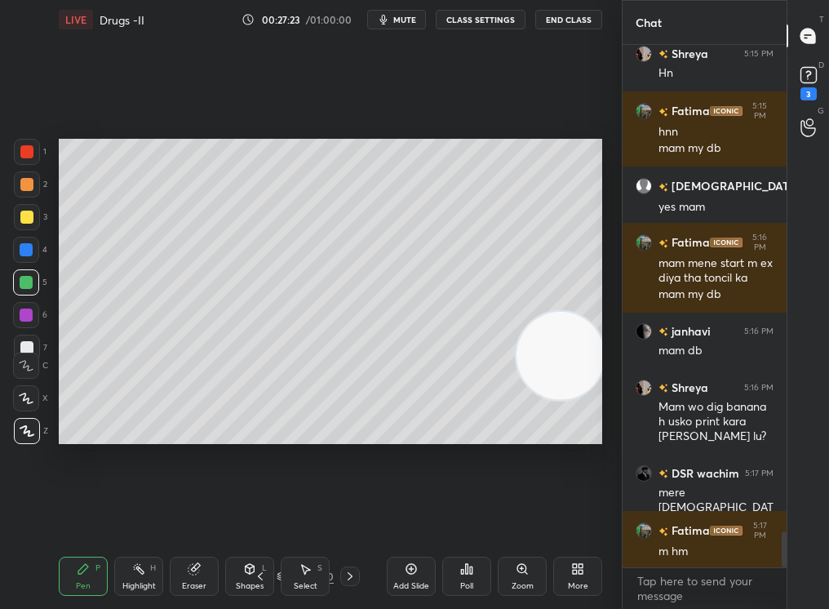
click at [339, 515] on div "24 / 160" at bounding box center [304, 576] width 109 height 20
click at [337, 515] on div "24 / 160" at bounding box center [304, 576] width 109 height 20
click at [338, 515] on div "Pen P Highlight H Eraser Shapes L Select S 24 / 160 Add Slide Poll Zoom More" at bounding box center [330, 575] width 543 height 65
click at [252, 515] on icon at bounding box center [249, 568] width 13 height 13
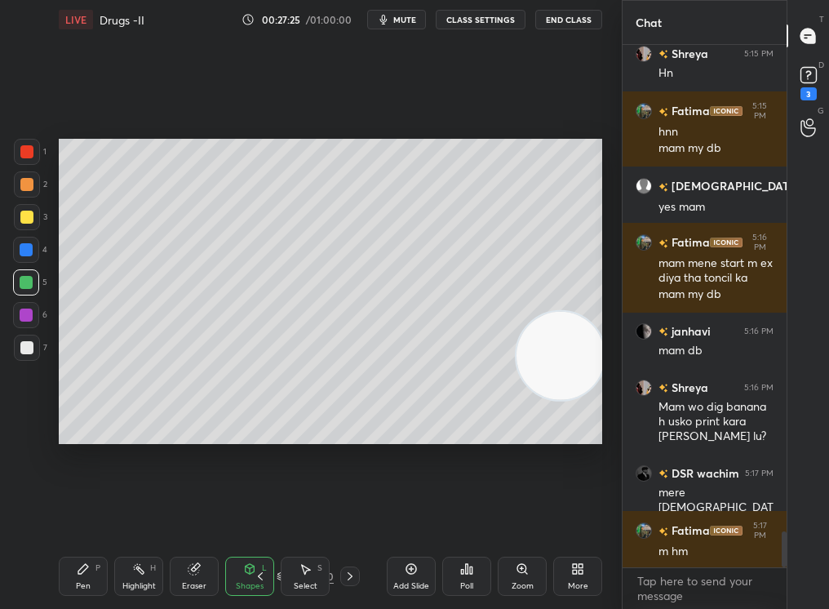
click at [254, 515] on icon at bounding box center [260, 575] width 13 height 13
click at [258, 515] on icon at bounding box center [260, 575] width 13 height 13
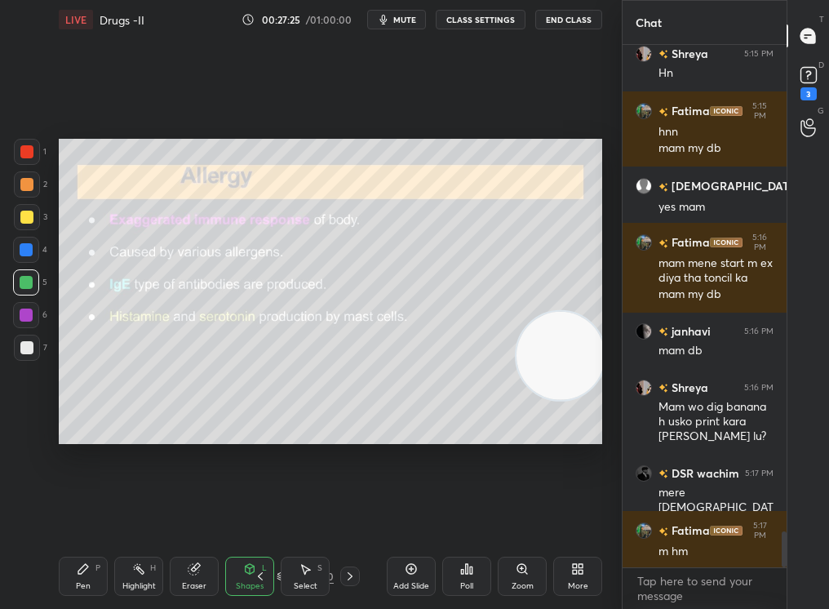
click at [257, 515] on icon at bounding box center [260, 575] width 13 height 13
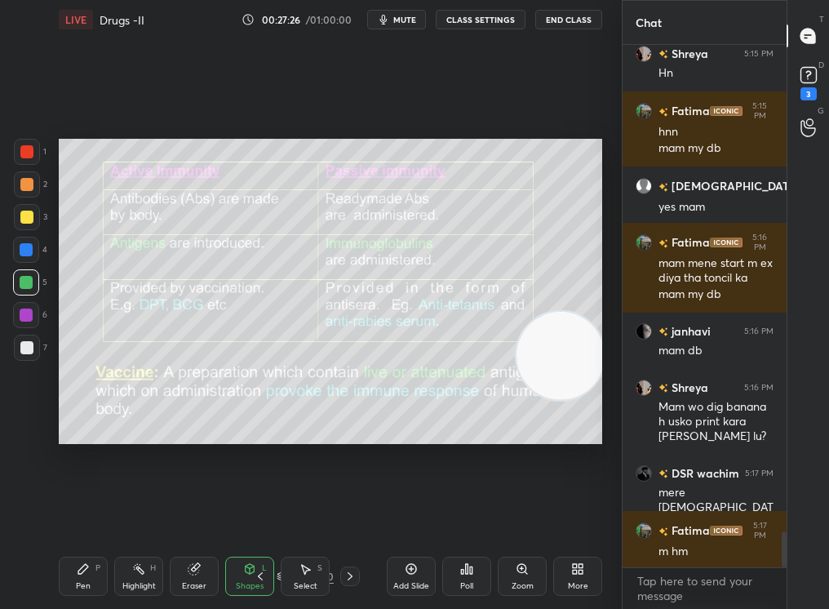
click at [259, 515] on icon at bounding box center [260, 575] width 13 height 13
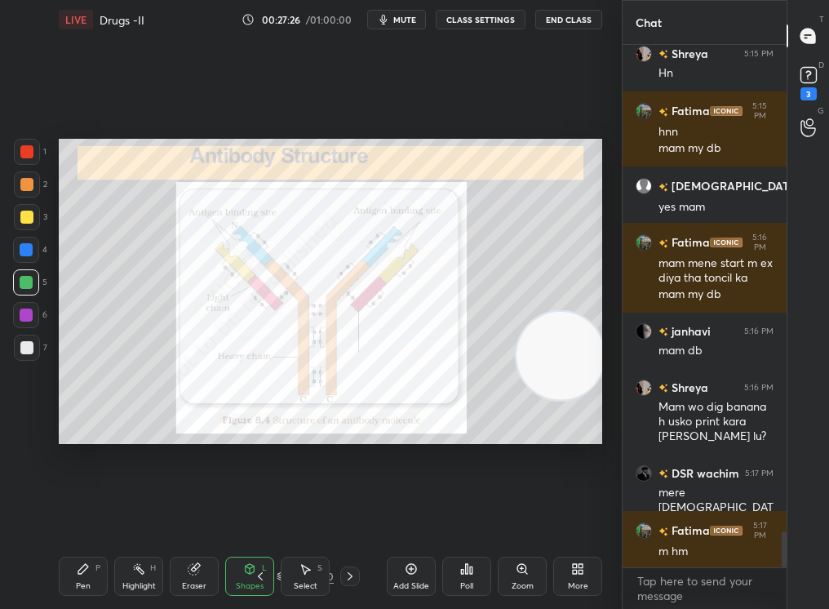
click at [259, 515] on icon at bounding box center [260, 575] width 13 height 13
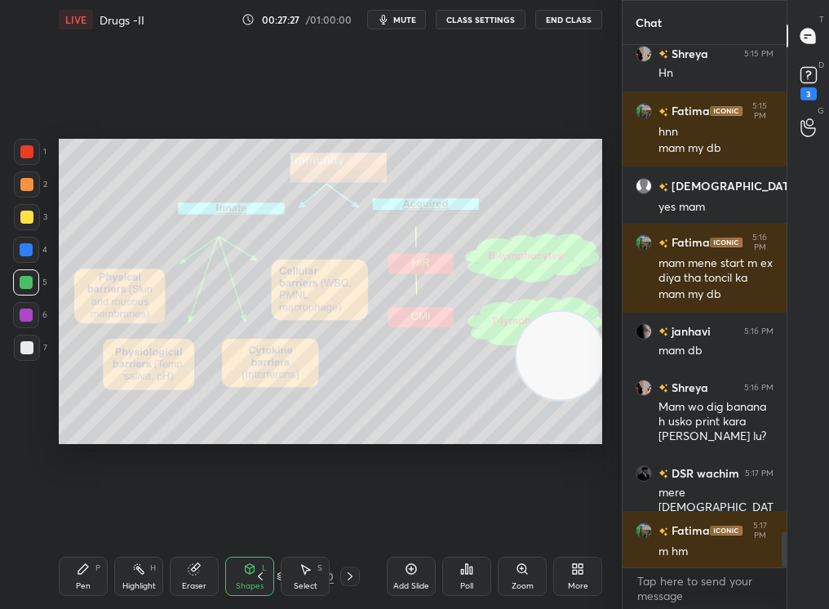
click at [370, 515] on div "19 / 160" at bounding box center [305, 576] width 164 height 20
click at [348, 515] on div at bounding box center [350, 576] width 20 height 20
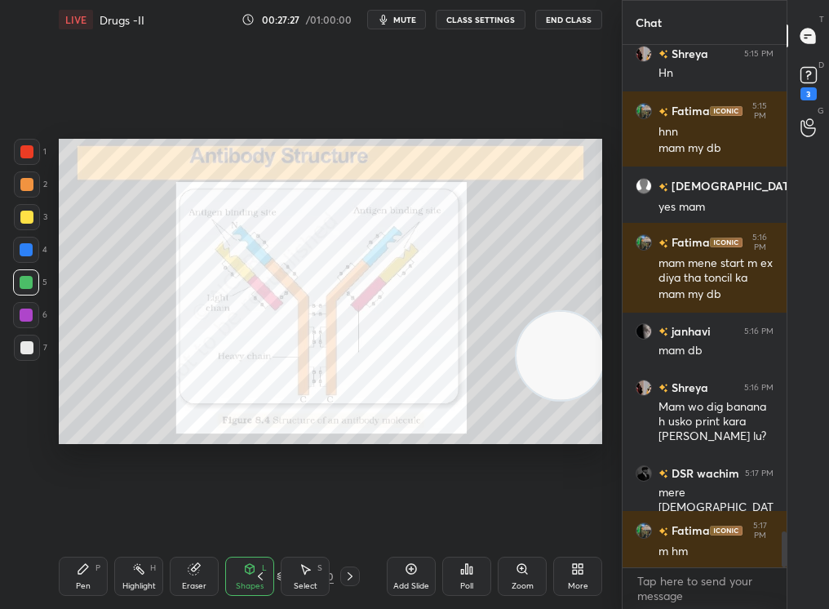
click at [340, 515] on div at bounding box center [350, 576] width 20 height 20
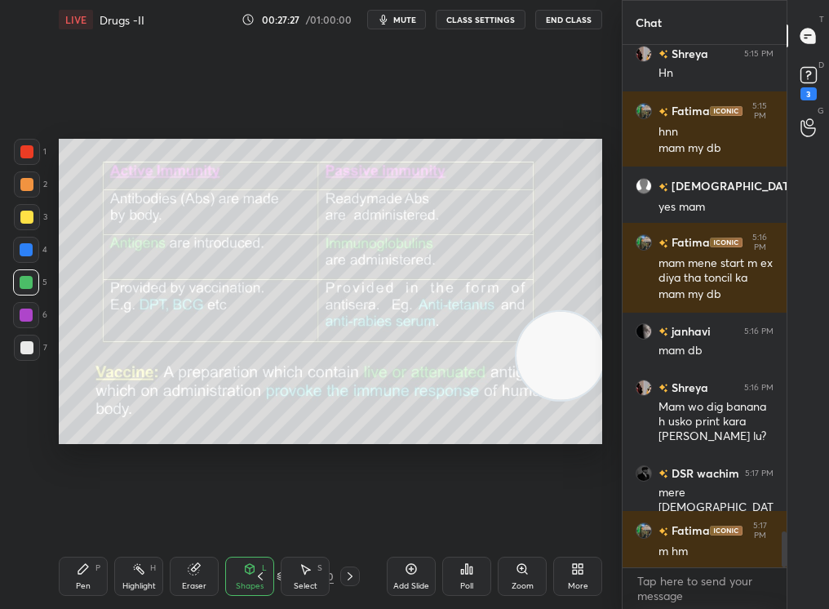
click at [341, 515] on div at bounding box center [350, 576] width 20 height 20
click at [337, 515] on div "21 / 160" at bounding box center [304, 576] width 109 height 20
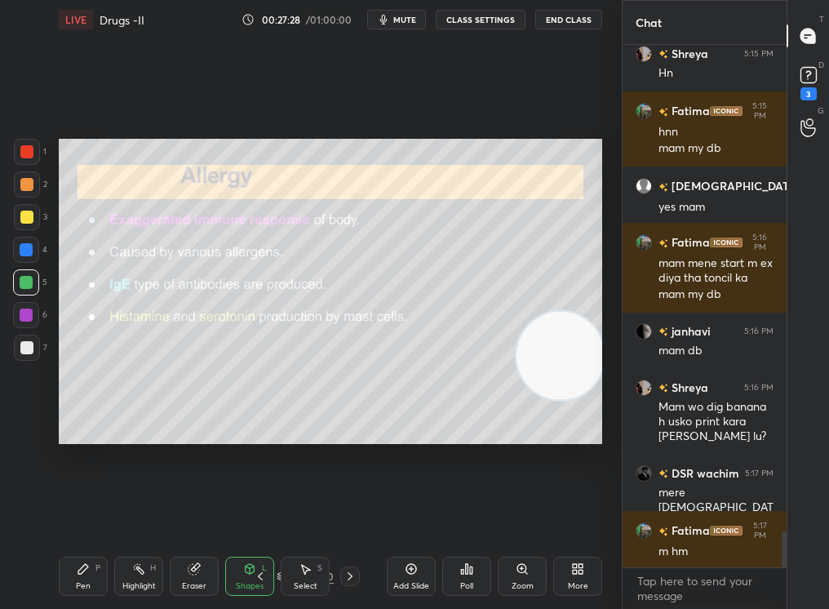
click at [337, 515] on div "22 / 160" at bounding box center [304, 576] width 109 height 20
click at [340, 515] on div at bounding box center [350, 576] width 20 height 20
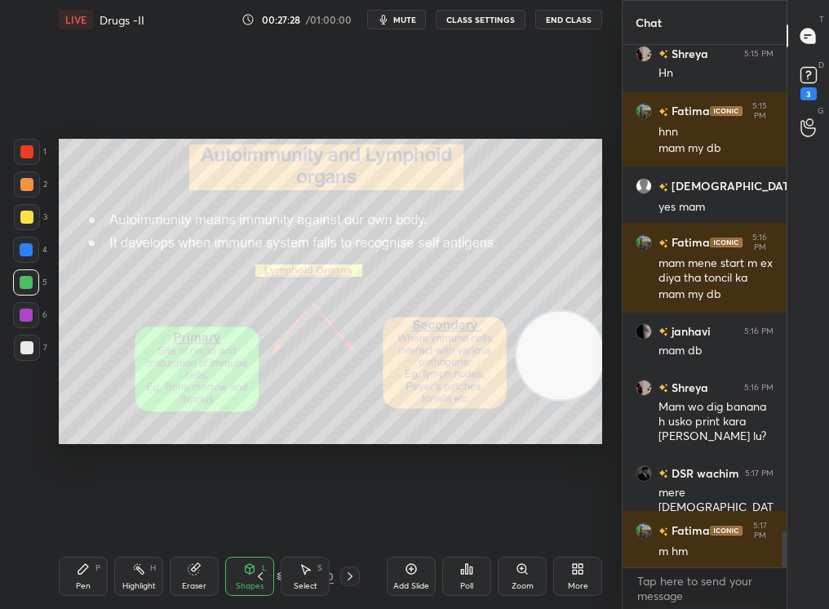
click at [341, 515] on div at bounding box center [350, 576] width 20 height 20
click at [344, 515] on div "Pen P Highlight H Eraser Shapes L Select S 23 / 160 Add Slide Poll Zoom More" at bounding box center [330, 575] width 543 height 65
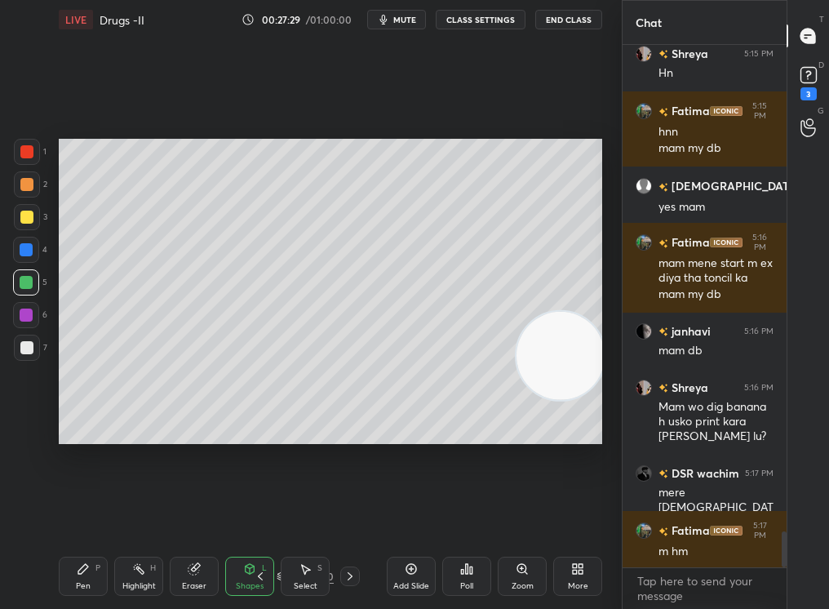
click at [345, 515] on icon at bounding box center [349, 575] width 13 height 13
click at [348, 515] on icon at bounding box center [349, 575] width 13 height 13
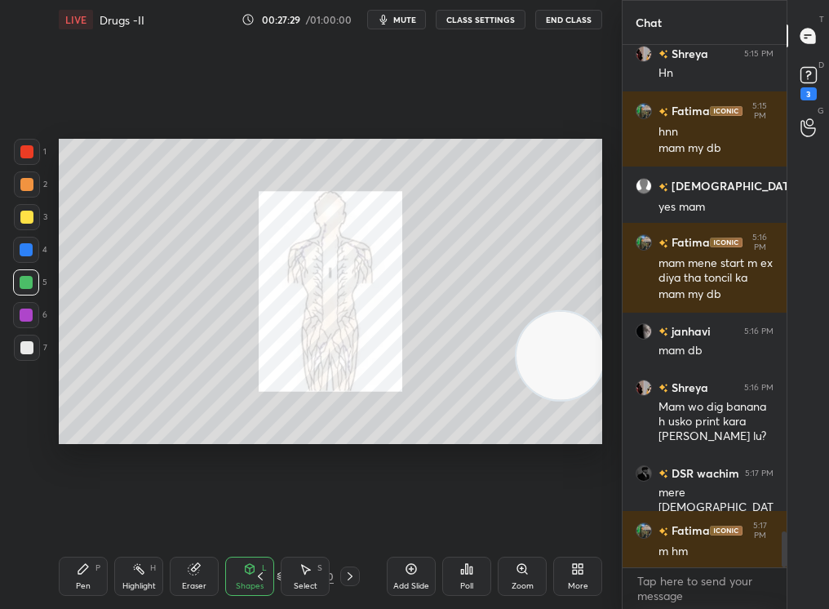
click at [347, 515] on icon at bounding box center [349, 575] width 13 height 13
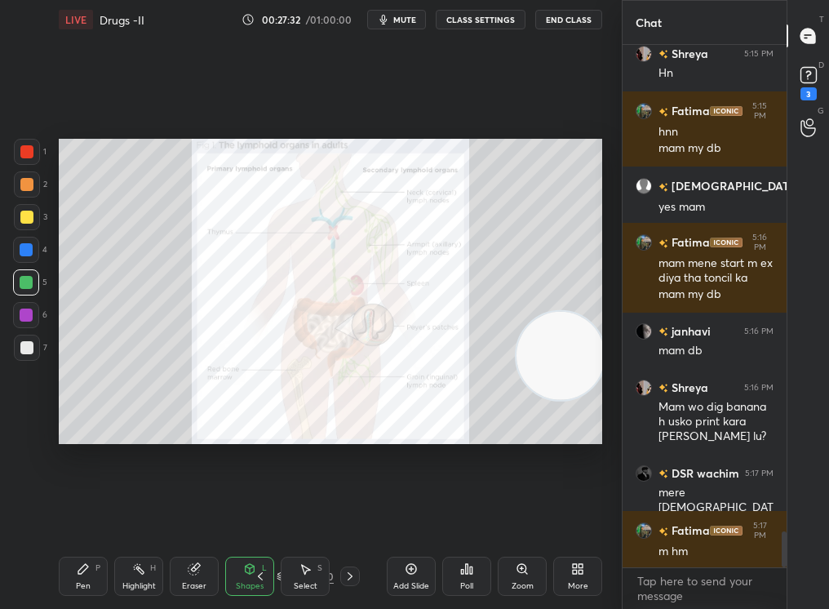
scroll to position [7200, 0]
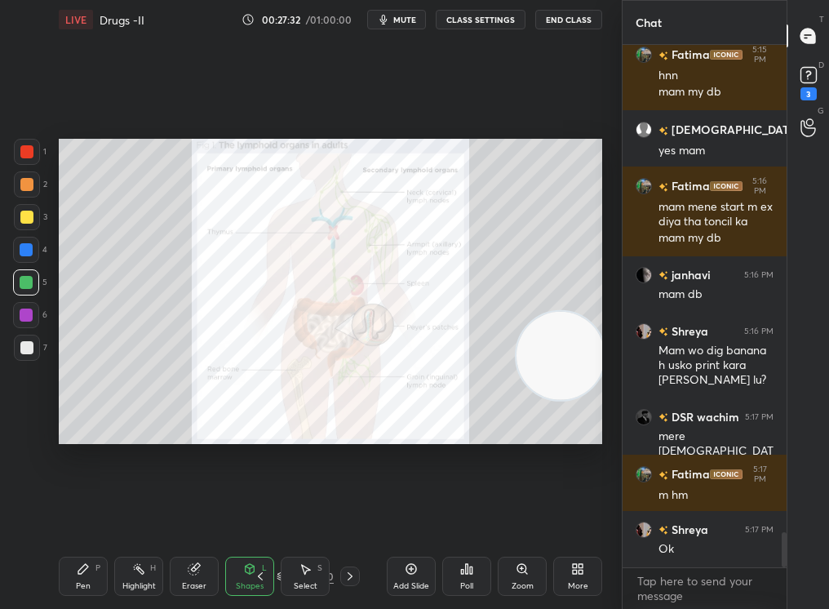
drag, startPoint x: 328, startPoint y: 589, endPoint x: 327, endPoint y: 608, distance: 18.8
click at [335, 515] on div "Pen P Highlight H Eraser Shapes L Select S 27 / 160 Add Slide Poll Zoom More" at bounding box center [330, 575] width 543 height 65
click at [326, 515] on div "Pen P Highlight H Eraser Shapes L Select S 27 / 160 Add Slide Poll Zoom More" at bounding box center [330, 575] width 543 height 65
click at [302, 481] on div "Setting up your live class Poll for secs No correct answer Start poll" at bounding box center [330, 291] width 556 height 504
click at [320, 515] on div "Select S" at bounding box center [305, 575] width 49 height 39
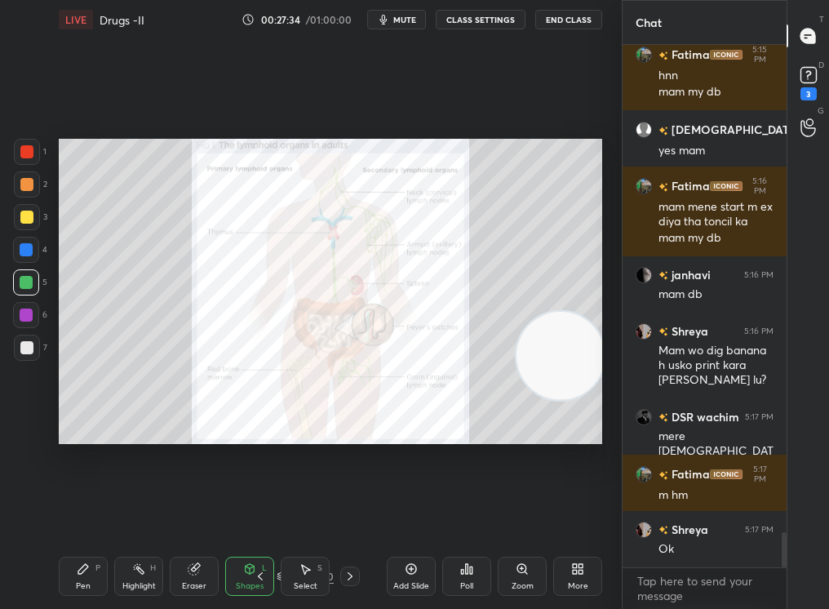
click at [312, 515] on div "Select" at bounding box center [306, 586] width 24 height 8
drag, startPoint x: 118, startPoint y: 296, endPoint x: 278, endPoint y: 521, distance: 276.2
click at [278, 515] on div "0 ° Undo Copy Duplicate Duplicate to new slide Delete Setting up your live clas…" at bounding box center [330, 291] width 556 height 504
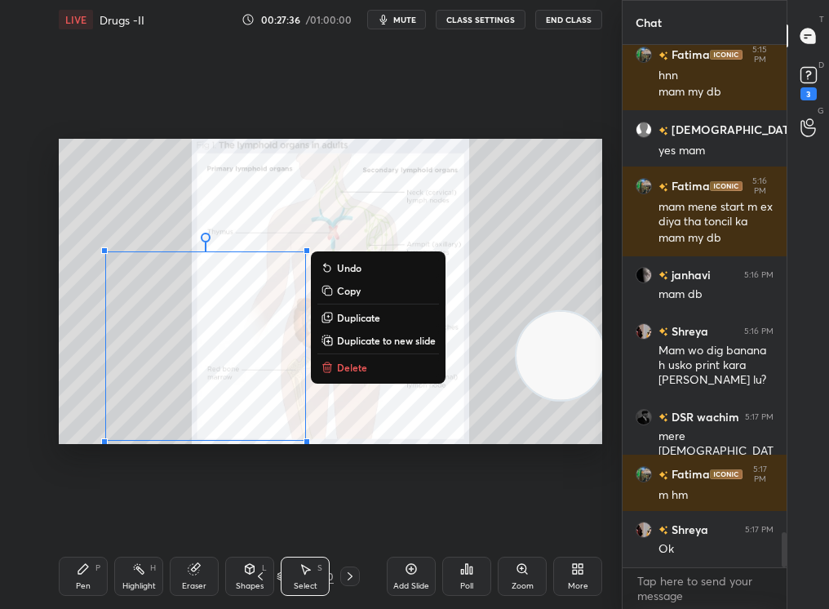
click at [371, 369] on button "Delete" at bounding box center [378, 367] width 122 height 20
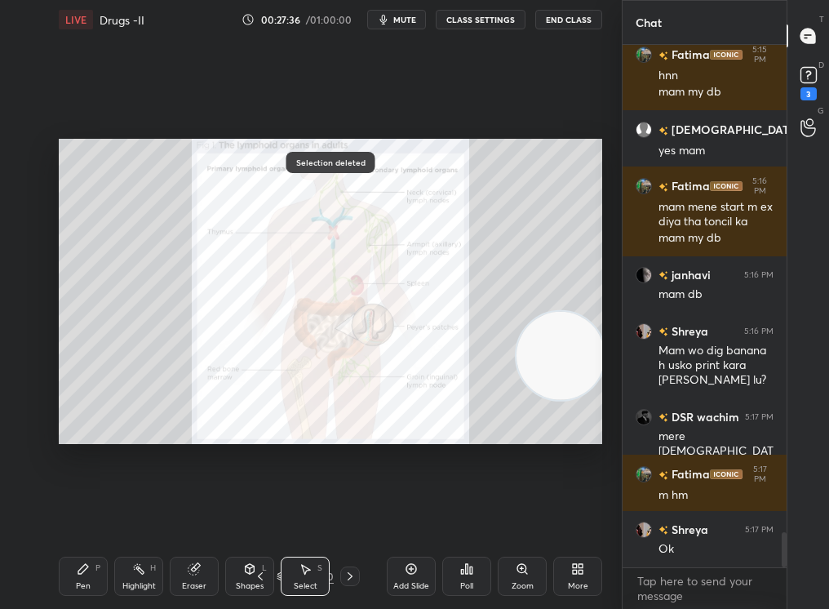
click at [88, 515] on div "Pen P" at bounding box center [83, 575] width 49 height 39
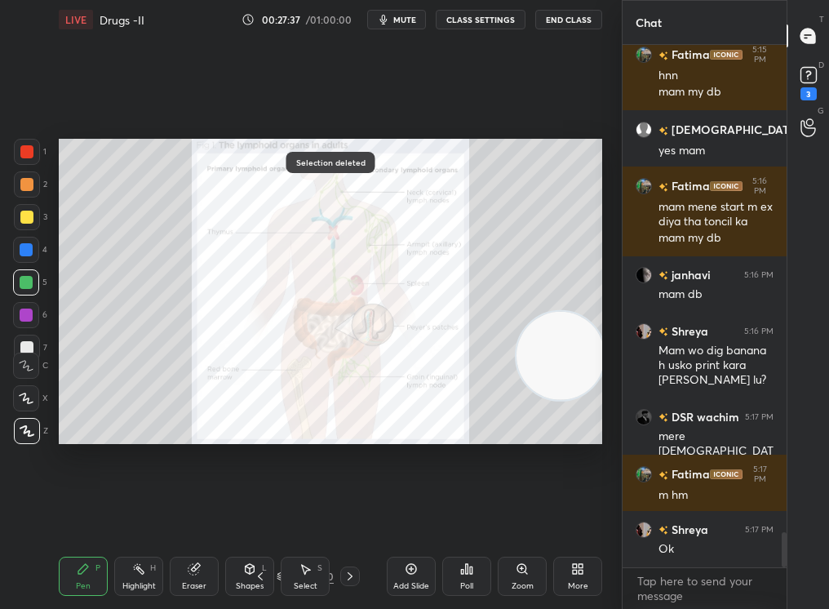
click at [19, 171] on div "1 2 3 4 5 6 7" at bounding box center [30, 253] width 34 height 228
click at [32, 158] on div at bounding box center [27, 152] width 26 height 26
click at [351, 515] on div "Pen P Highlight H Eraser Shapes L Select S 27 / 160 Add Slide Poll Zoom More" at bounding box center [330, 575] width 543 height 65
click at [312, 515] on div "Select S" at bounding box center [305, 575] width 49 height 39
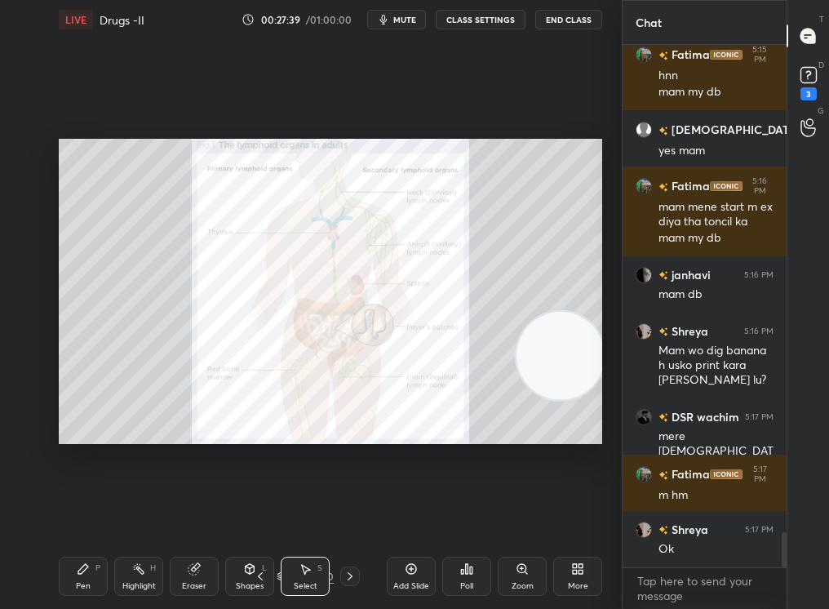
click at [308, 515] on div "Select S" at bounding box center [305, 575] width 49 height 39
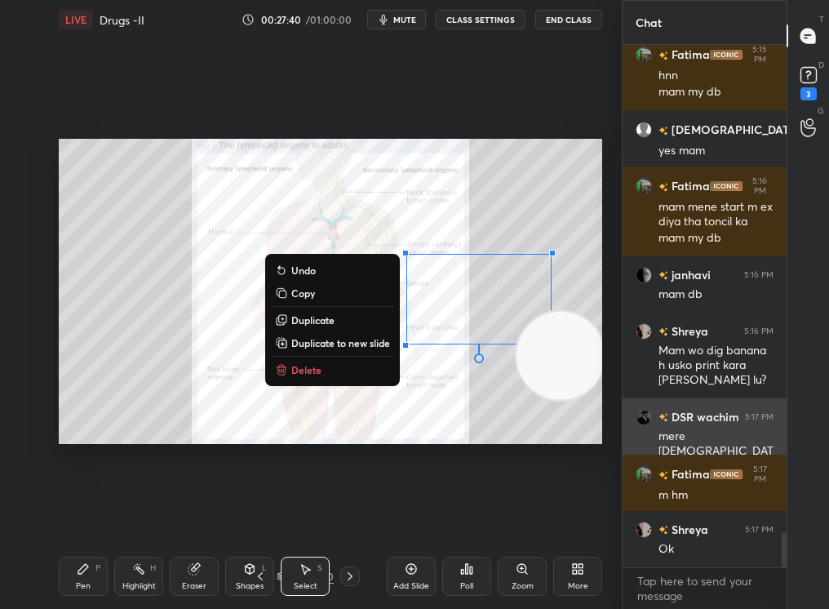
drag, startPoint x: 526, startPoint y: 329, endPoint x: 649, endPoint y: 444, distance: 168.5
click at [649, 443] on div "1 2 3 4 5 6 7 C X Z C X Z E E Erase all H H LIVE Drugs -II 00:27:40 / 01:00:00 …" at bounding box center [414, 304] width 829 height 609
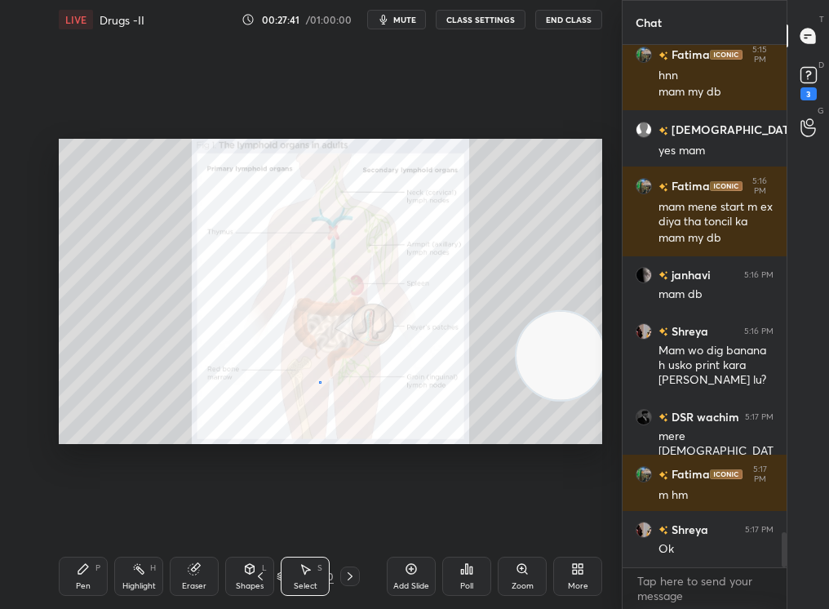
drag, startPoint x: 318, startPoint y: 381, endPoint x: 328, endPoint y: 382, distance: 9.8
click at [330, 382] on div "0 ° Undo Copy Duplicate Duplicate to new slide Delete" at bounding box center [330, 292] width 543 height 306
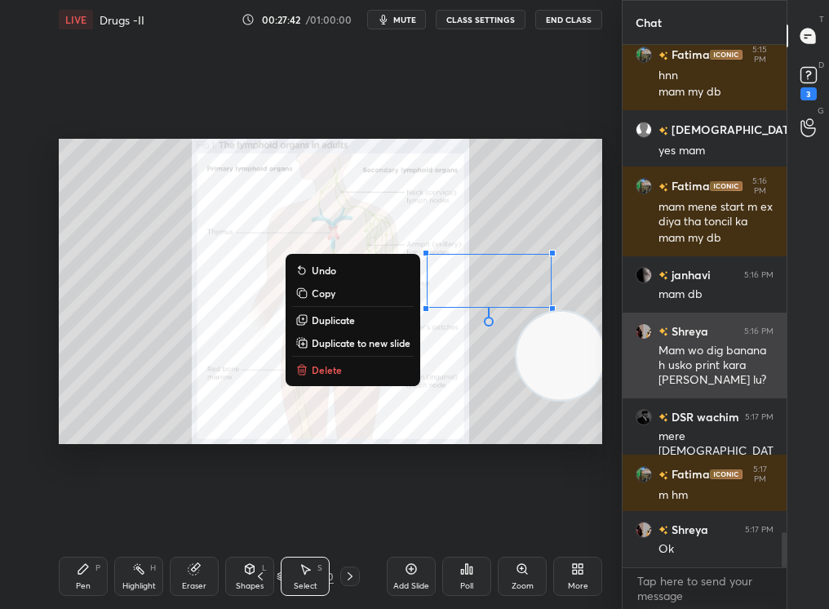
drag, startPoint x: 507, startPoint y: 297, endPoint x: 633, endPoint y: 348, distance: 135.7
click at [633, 348] on div "1 2 3 4 5 6 7 C X Z C X Z E E Erase all H H LIVE Drugs -II 00:27:42 / 01:00:00 …" at bounding box center [414, 304] width 829 height 609
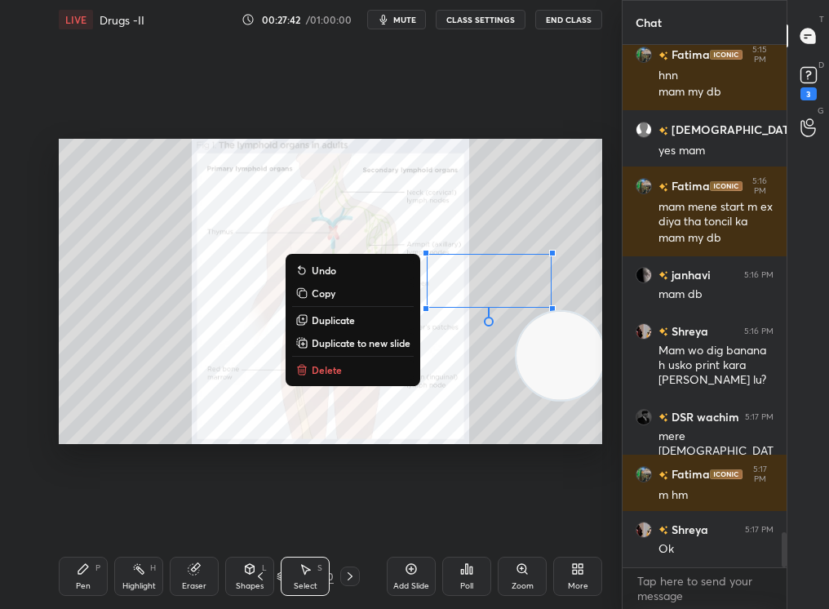
click at [351, 368] on div "0 ° Undo Copy Duplicate Duplicate to new slide Delete" at bounding box center [330, 292] width 543 height 306
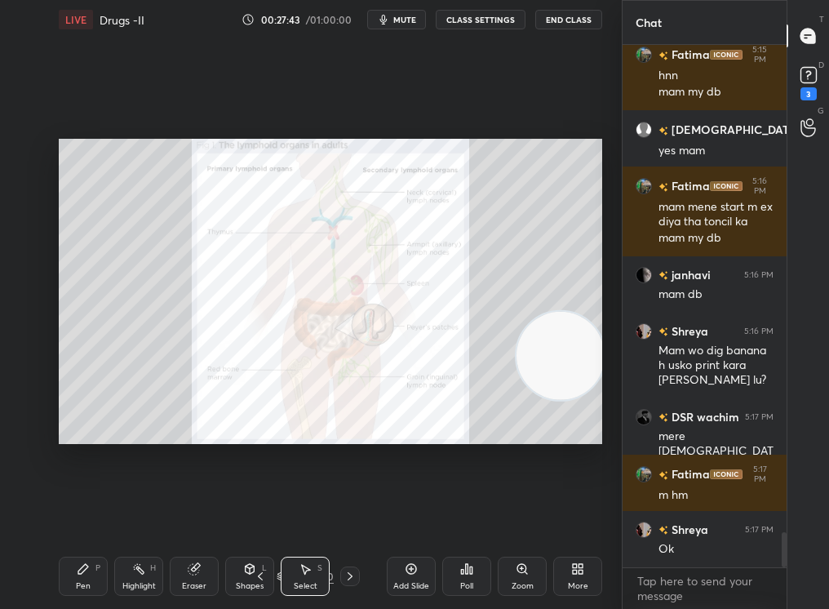
click at [361, 390] on div "0 ° Undo Copy Duplicate Duplicate to new slide Delete" at bounding box center [330, 292] width 543 height 306
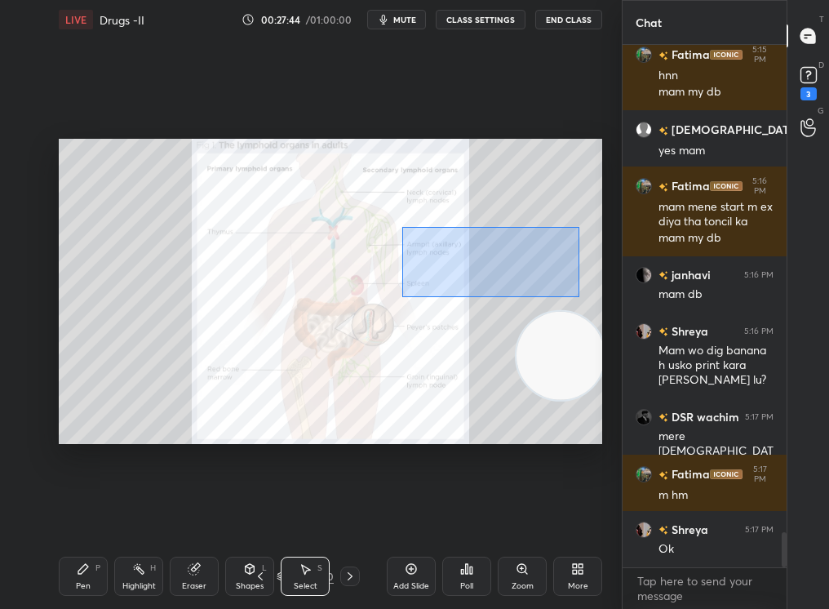
drag, startPoint x: 542, startPoint y: 268, endPoint x: 612, endPoint y: 322, distance: 88.4
click at [611, 322] on div "1 2 3 4 5 6 7 C X Z C X Z E E Erase all H H LIVE Drugs -II 00:27:44 / 01:00:00 …" at bounding box center [311, 304] width 622 height 609
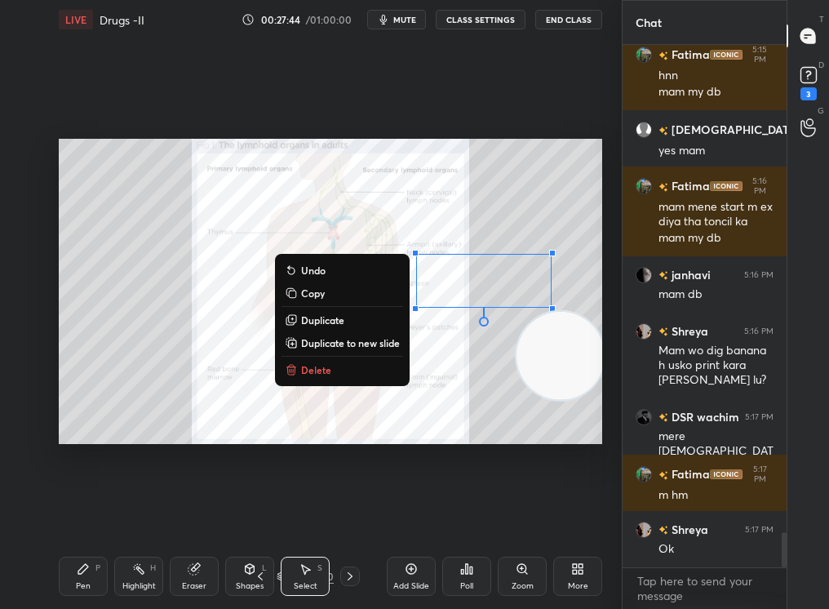
click at [369, 378] on button "Delete" at bounding box center [342, 370] width 122 height 20
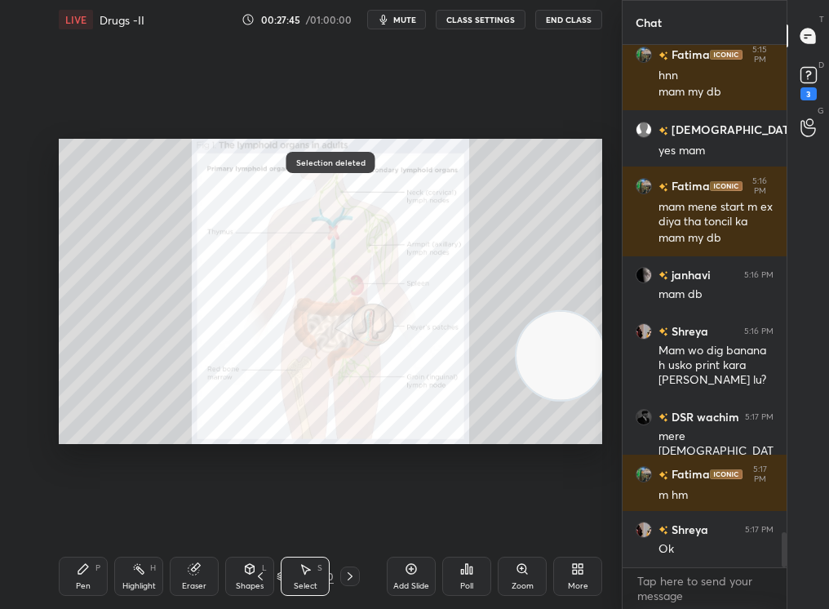
click at [361, 379] on div "0 ° Undo Copy Duplicate Duplicate to new slide Delete" at bounding box center [330, 292] width 543 height 306
click at [349, 515] on icon at bounding box center [349, 575] width 13 height 13
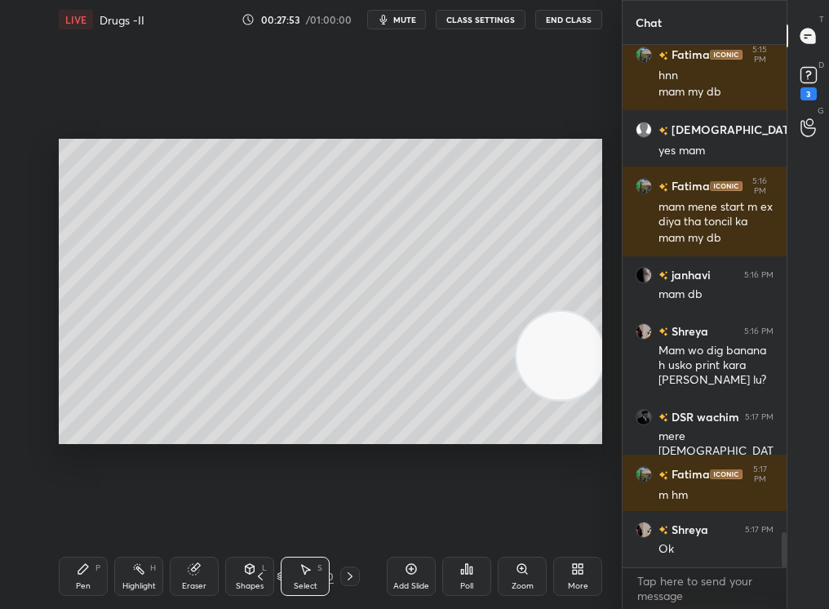
drag, startPoint x: 338, startPoint y: 582, endPoint x: 344, endPoint y: 576, distance: 9.2
click at [345, 515] on div "28 / 160" at bounding box center [304, 576] width 109 height 20
click at [341, 515] on div "Pen P Highlight H Eraser Shapes L Select S 28 / 160 Add Slide Poll Zoom More" at bounding box center [330, 575] width 543 height 65
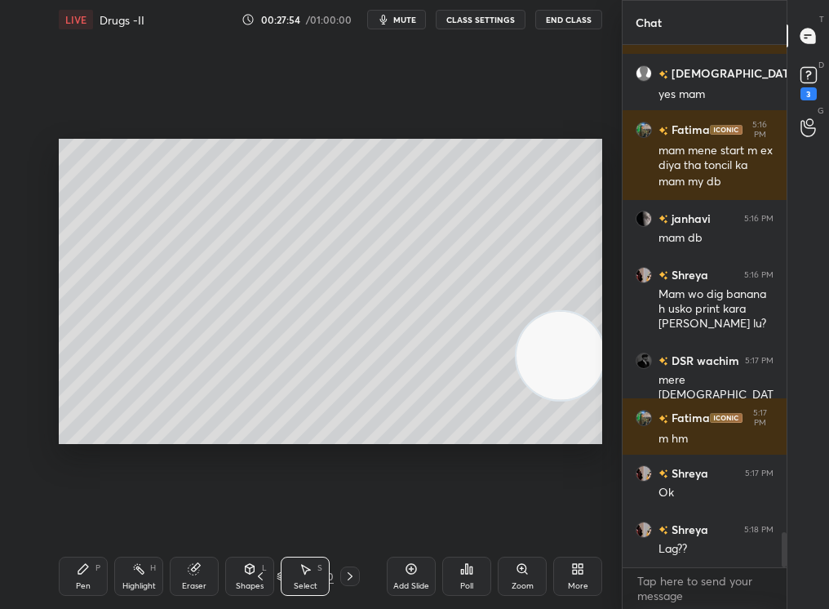
scroll to position [7313, 0]
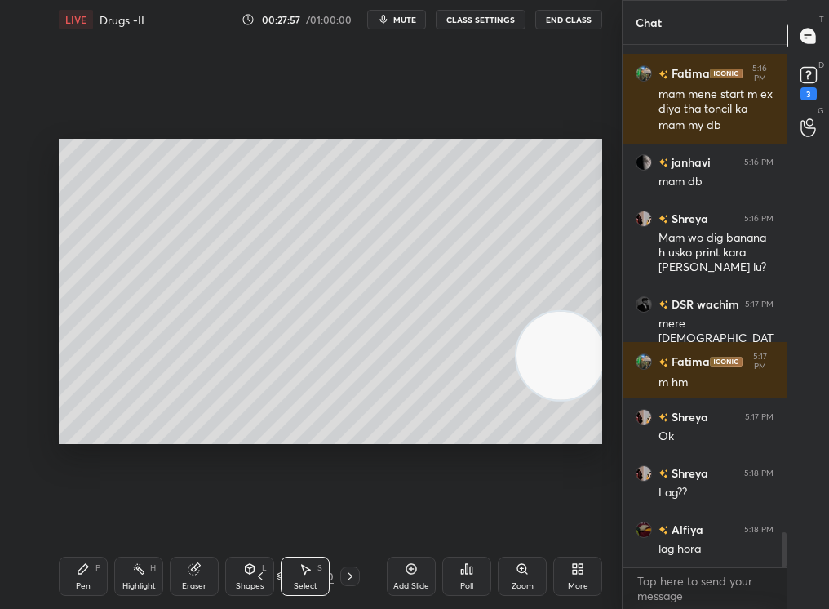
click at [347, 515] on div "Pen P Highlight H Eraser Shapes L Select S 28 / 160 Add Slide Poll Zoom More" at bounding box center [330, 575] width 543 height 65
click at [351, 515] on icon at bounding box center [349, 575] width 13 height 13
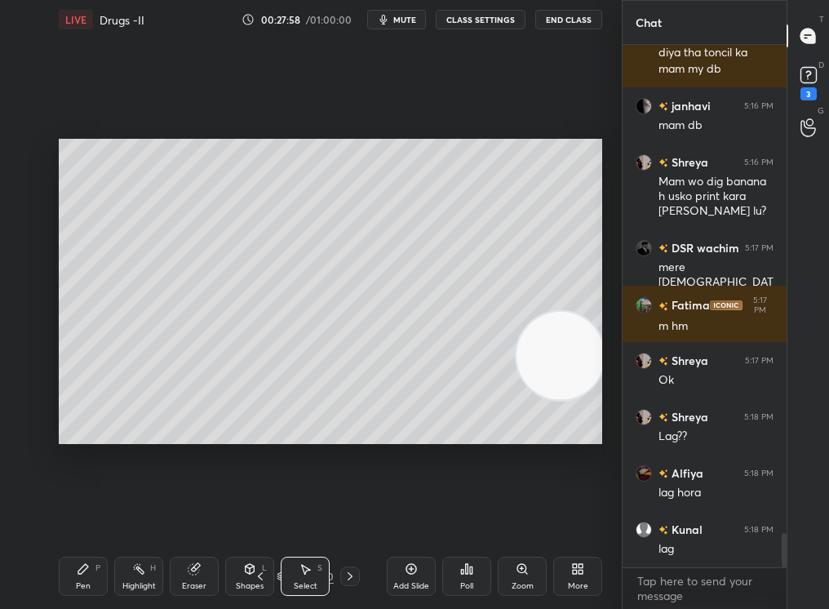
click at [364, 515] on div "29 / 160" at bounding box center [305, 576] width 164 height 20
click at [351, 515] on icon at bounding box center [349, 575] width 13 height 13
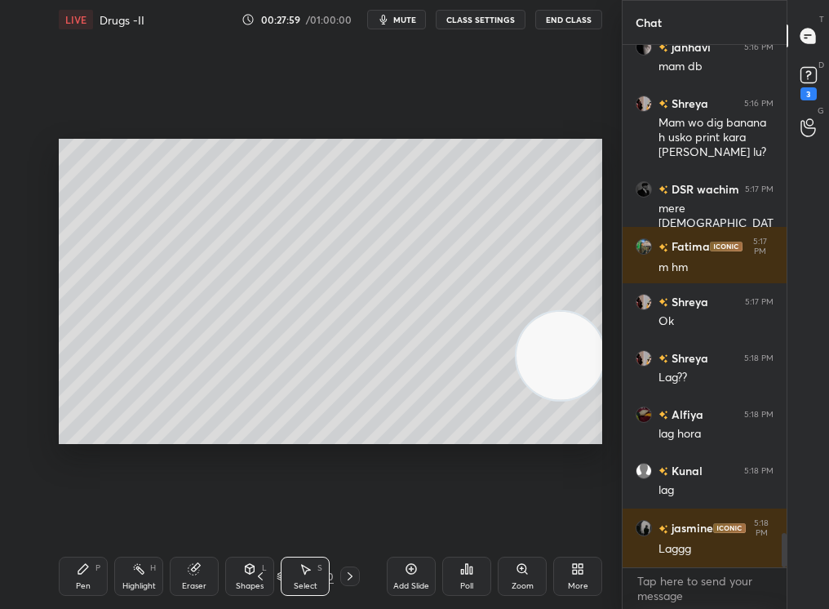
click at [348, 515] on icon at bounding box center [349, 575] width 13 height 13
click at [352, 515] on div at bounding box center [350, 576] width 20 height 20
click at [356, 515] on div "Pen P Highlight H Eraser Shapes L Select S 32 / 160 Add Slide Poll Zoom More" at bounding box center [330, 575] width 543 height 65
click at [361, 515] on div "Pen P Highlight H Eraser Shapes L Select S 32 / 160 Add Slide Poll Zoom More" at bounding box center [330, 575] width 543 height 65
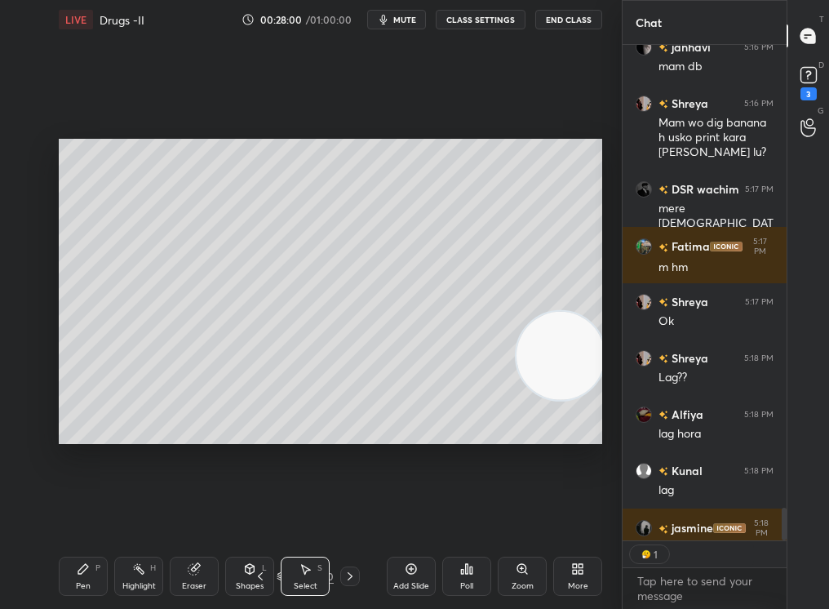
click at [348, 515] on icon at bounding box center [349, 575] width 13 height 13
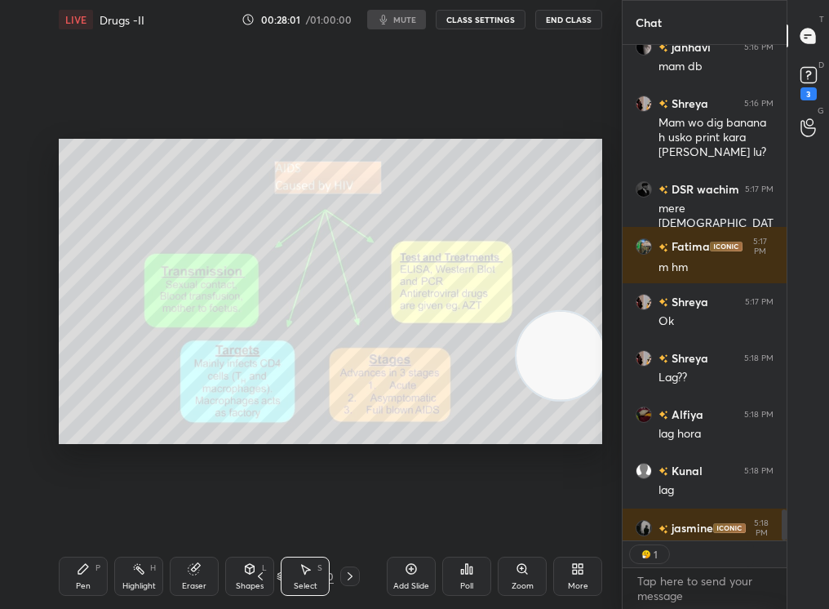
scroll to position [7511, 0]
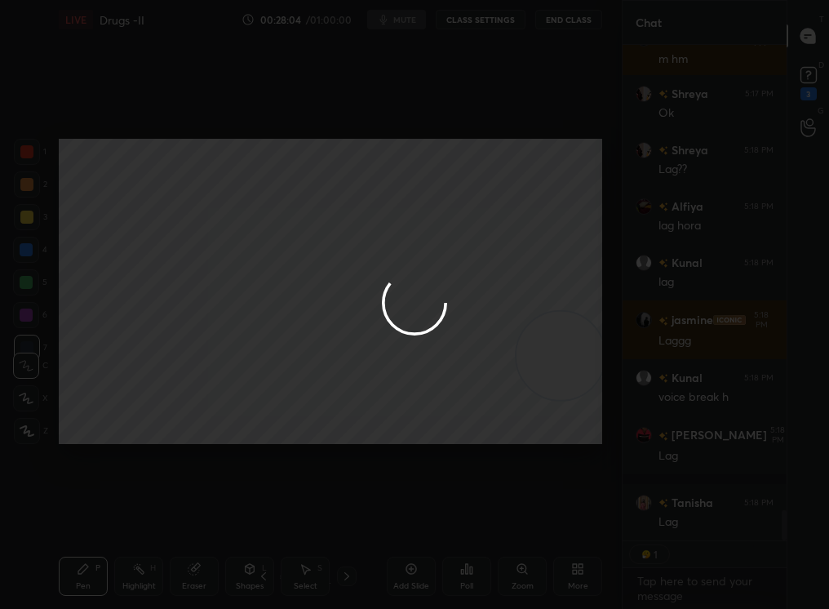
click at [351, 515] on div at bounding box center [414, 304] width 829 height 609
click at [348, 515] on div at bounding box center [414, 304] width 829 height 609
click at [350, 515] on div at bounding box center [414, 304] width 829 height 609
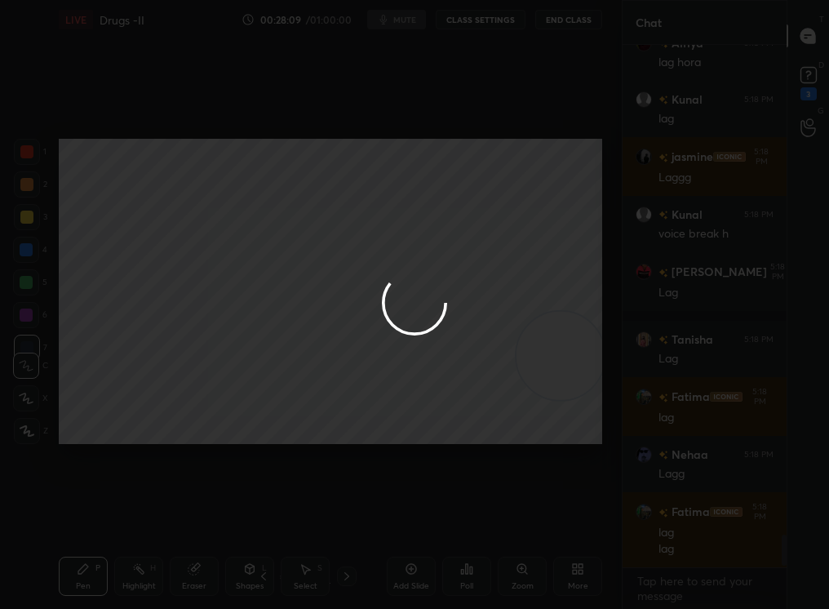
scroll to position [6, 6]
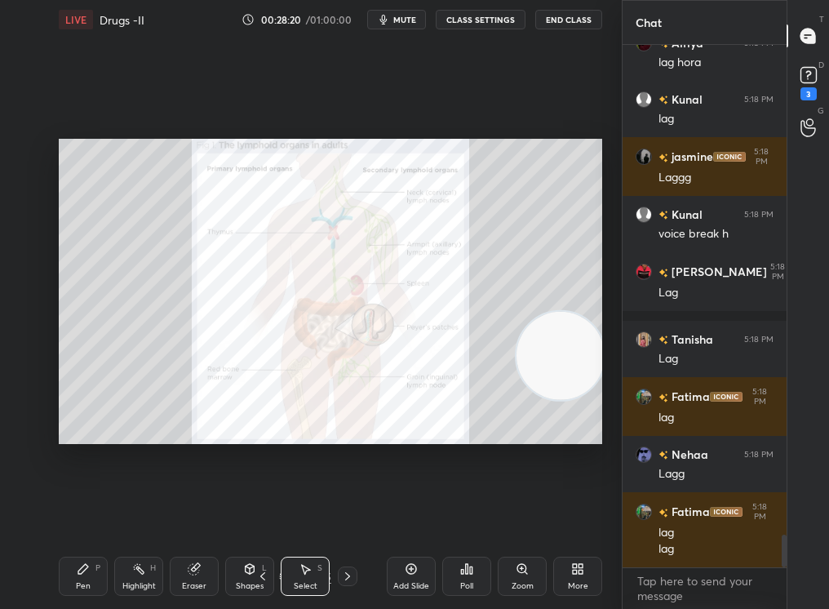
click at [344, 515] on icon at bounding box center [347, 575] width 13 height 13
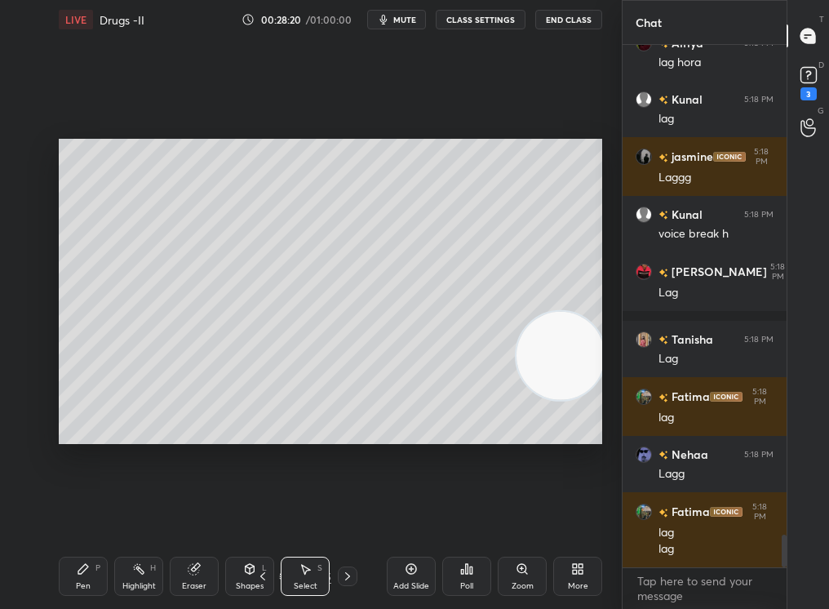
click at [349, 515] on icon at bounding box center [347, 575] width 13 height 13
click at [348, 515] on div at bounding box center [348, 576] width 20 height 20
click at [344, 515] on icon at bounding box center [347, 575] width 13 height 13
click at [347, 515] on icon at bounding box center [347, 575] width 13 height 13
click at [345, 515] on icon at bounding box center [347, 575] width 13 height 13
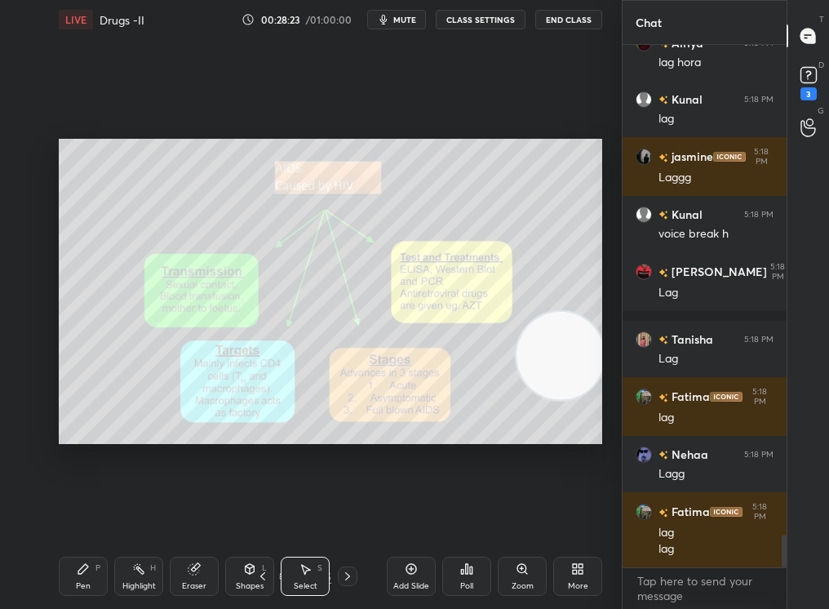
click at [343, 515] on icon at bounding box center [347, 575] width 13 height 13
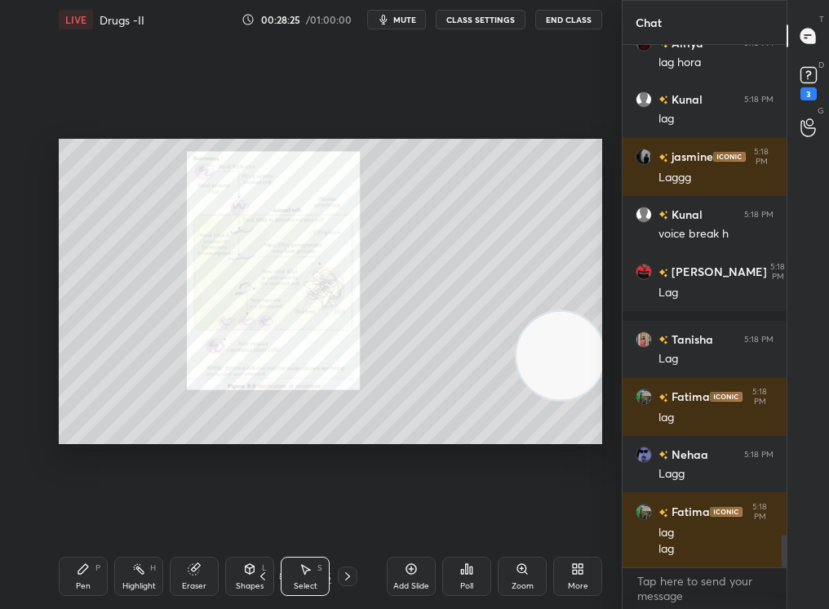
click at [514, 515] on div "Zoom" at bounding box center [522, 586] width 22 height 8
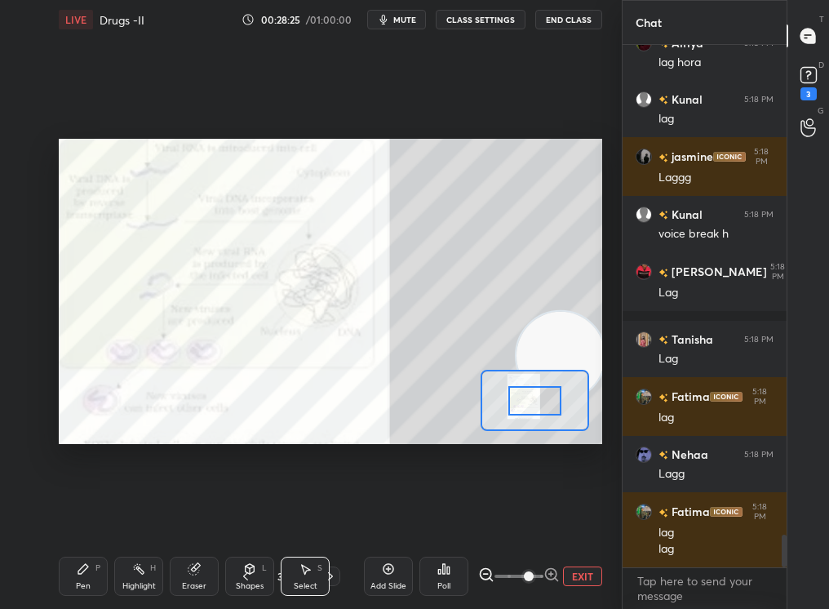
click at [524, 515] on span at bounding box center [529, 576] width 10 height 10
drag, startPoint x: 530, startPoint y: 579, endPoint x: 603, endPoint y: 558, distance: 75.6
click at [601, 515] on div "Add Slide Poll EXIT" at bounding box center [483, 575] width 238 height 91
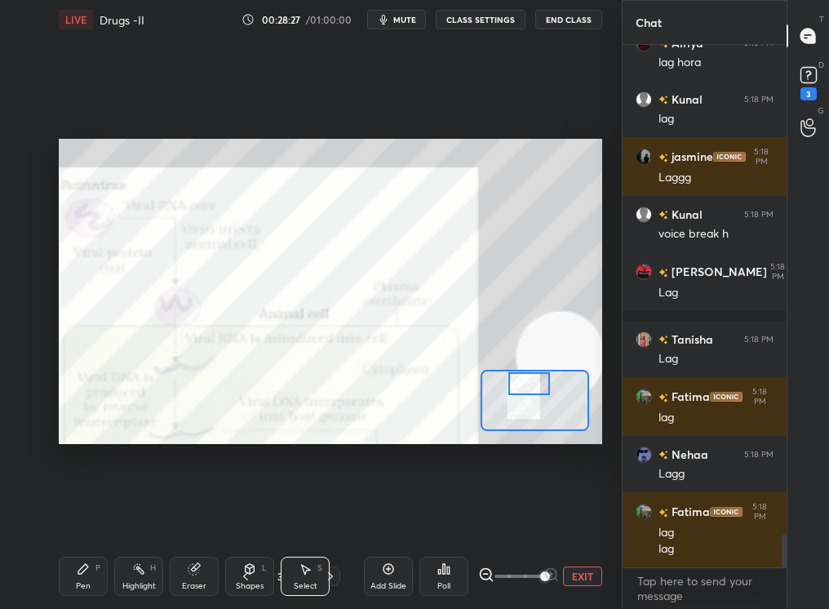
drag, startPoint x: 532, startPoint y: 391, endPoint x: 561, endPoint y: 372, distance: 34.8
click at [551, 372] on div at bounding box center [529, 383] width 42 height 23
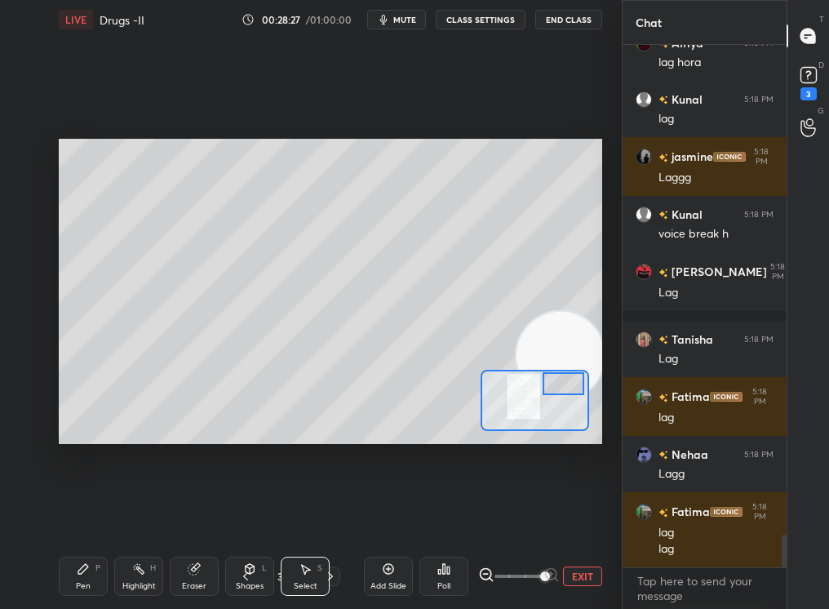
click at [579, 515] on div "Add Slide Poll EXIT" at bounding box center [483, 575] width 238 height 91
click at [588, 515] on div "Add Slide Poll EXIT" at bounding box center [483, 575] width 238 height 91
click at [594, 515] on div "Add Slide Poll EXIT" at bounding box center [483, 575] width 238 height 91
click at [579, 515] on div "Add Slide Poll EXIT" at bounding box center [483, 575] width 238 height 91
click at [563, 515] on div "Add Slide Poll EXIT" at bounding box center [483, 575] width 238 height 91
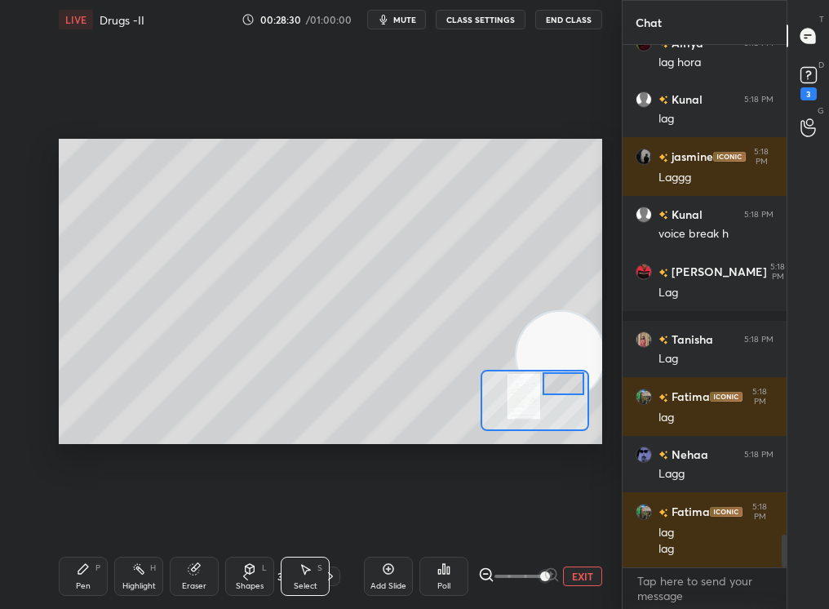
click at [550, 515] on span at bounding box center [545, 576] width 10 height 10
click at [575, 515] on button "EXIT" at bounding box center [582, 576] width 39 height 20
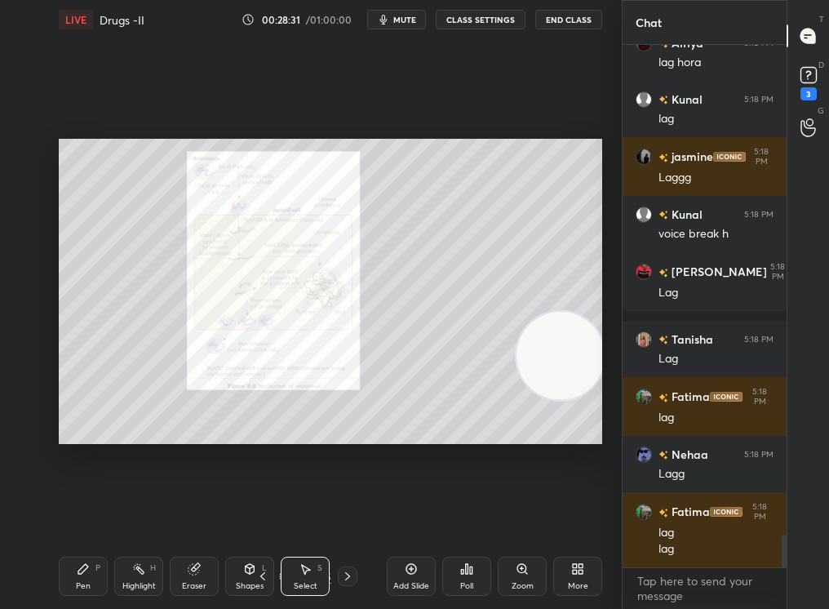
click at [356, 515] on div at bounding box center [348, 576] width 20 height 20
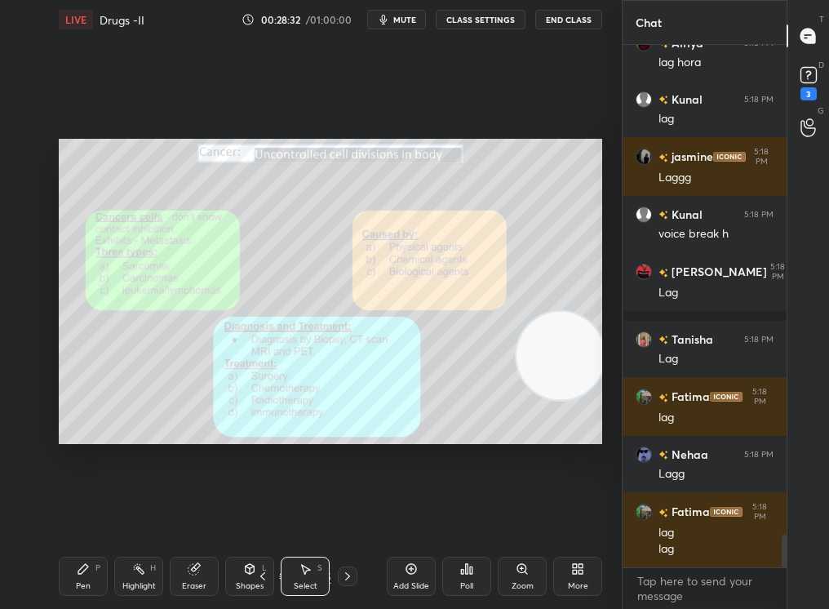
click at [258, 515] on icon at bounding box center [262, 575] width 13 height 13
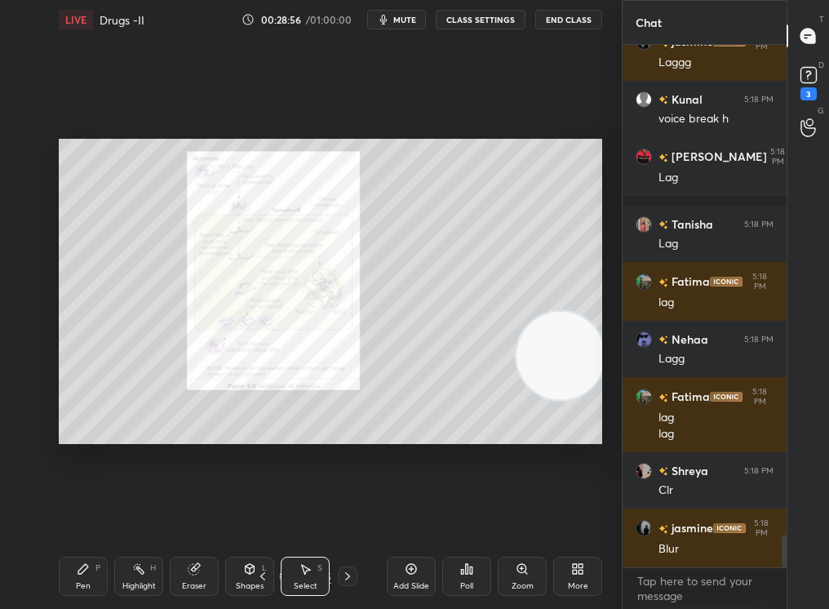
scroll to position [7987, 0]
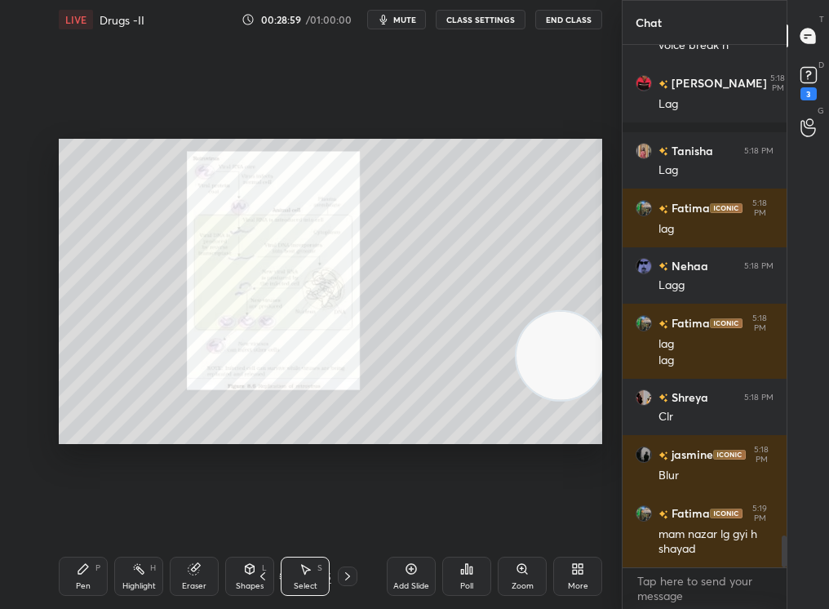
click at [518, 515] on icon at bounding box center [521, 568] width 9 height 9
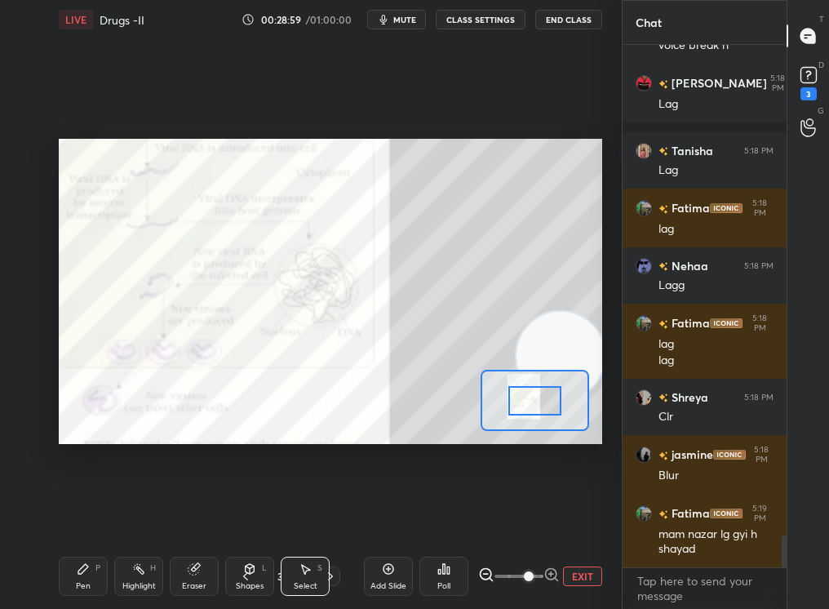
click at [524, 515] on span at bounding box center [529, 576] width 10 height 10
click at [525, 515] on span at bounding box center [529, 576] width 10 height 10
drag, startPoint x: 528, startPoint y: 578, endPoint x: 556, endPoint y: 581, distance: 28.7
click at [534, 515] on span at bounding box center [529, 576] width 10 height 10
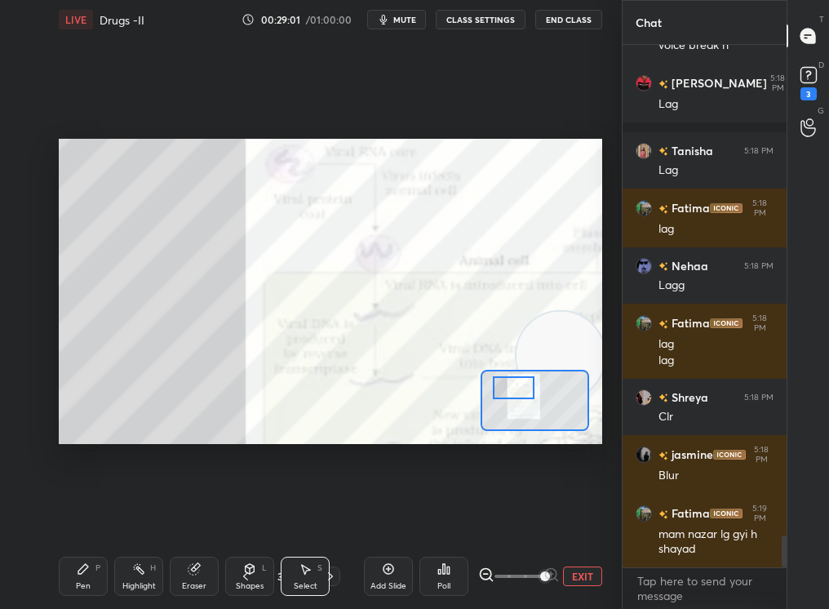
drag, startPoint x: 539, startPoint y: 407, endPoint x: 520, endPoint y: 396, distance: 22.7
click at [520, 396] on div at bounding box center [514, 387] width 42 height 23
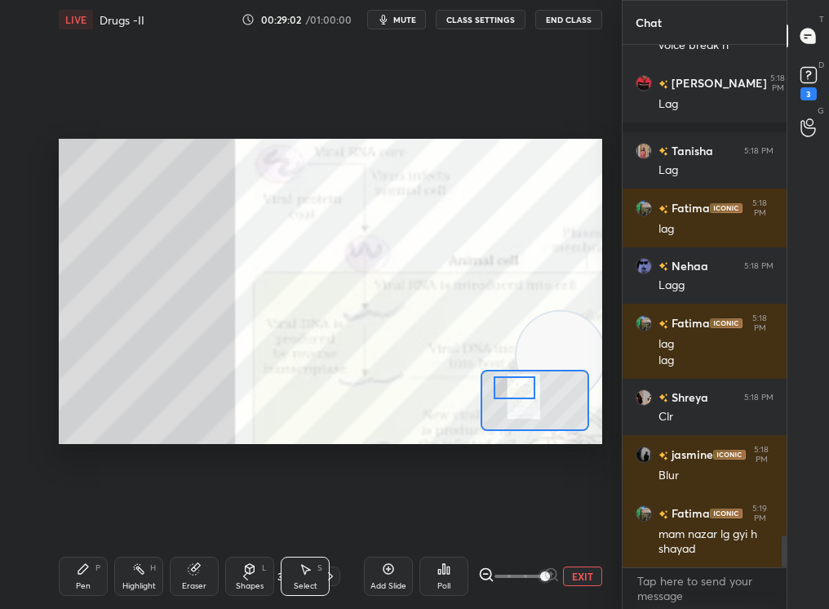
click at [529, 515] on span at bounding box center [518, 576] width 49 height 24
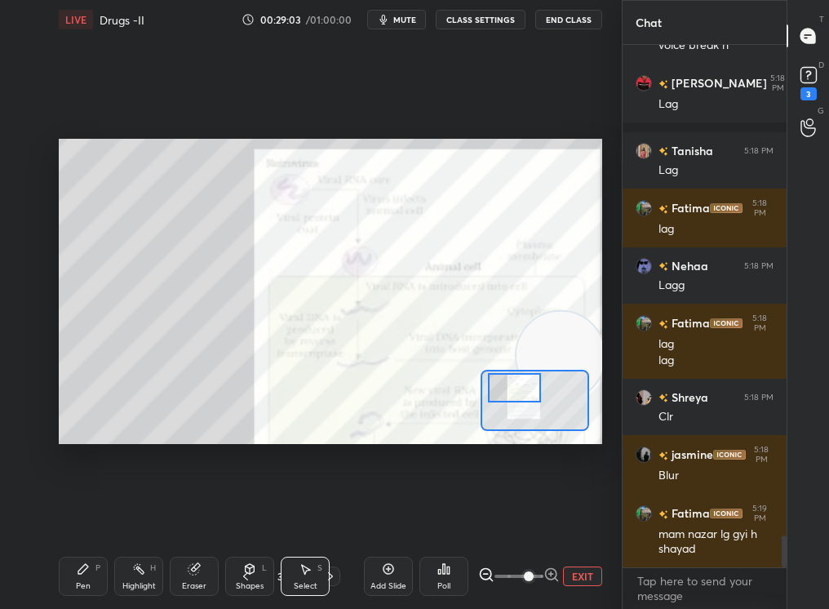
click at [534, 515] on span at bounding box center [529, 576] width 10 height 10
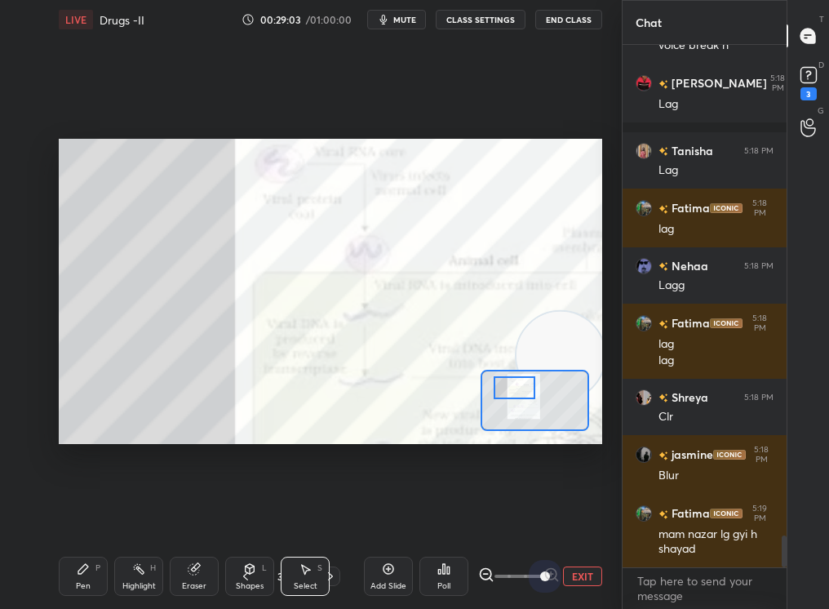
drag, startPoint x: 539, startPoint y: 575, endPoint x: 613, endPoint y: 601, distance: 78.7
click at [613, 515] on div "1 2 3 4 5 6 7 C X Z C X Z E E Erase all H H LIVE Drugs -II 00:29:03 / 01:00:00 …" at bounding box center [311, 304] width 622 height 609
click at [477, 408] on div "0 ° Undo Copy Duplicate Duplicate to new slide Delete Setting up your live clas…" at bounding box center [330, 291] width 556 height 504
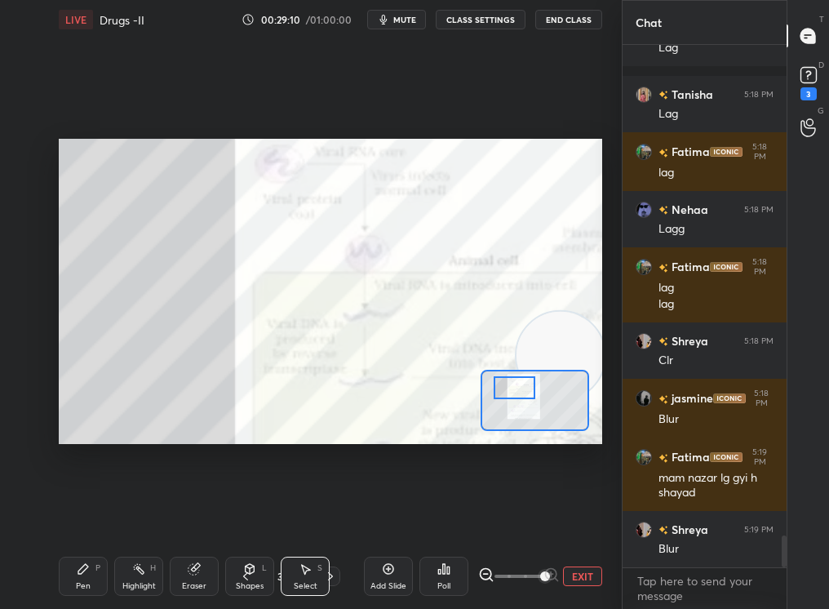
click at [338, 515] on div "34 / 85" at bounding box center [287, 576] width 153 height 20
click at [331, 515] on icon at bounding box center [330, 575] width 13 height 13
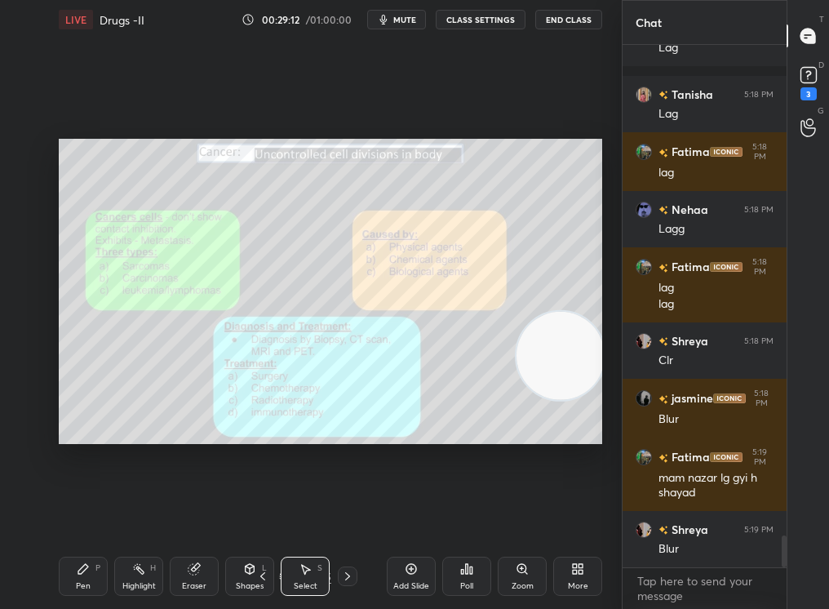
scroll to position [8102, 0]
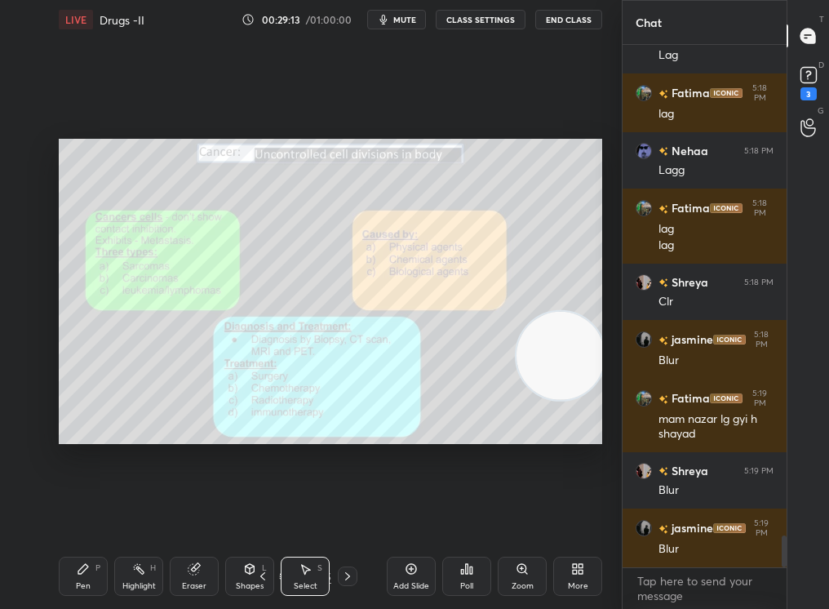
drag, startPoint x: 351, startPoint y: 582, endPoint x: 341, endPoint y: 582, distance: 9.8
click at [341, 515] on div at bounding box center [348, 576] width 20 height 20
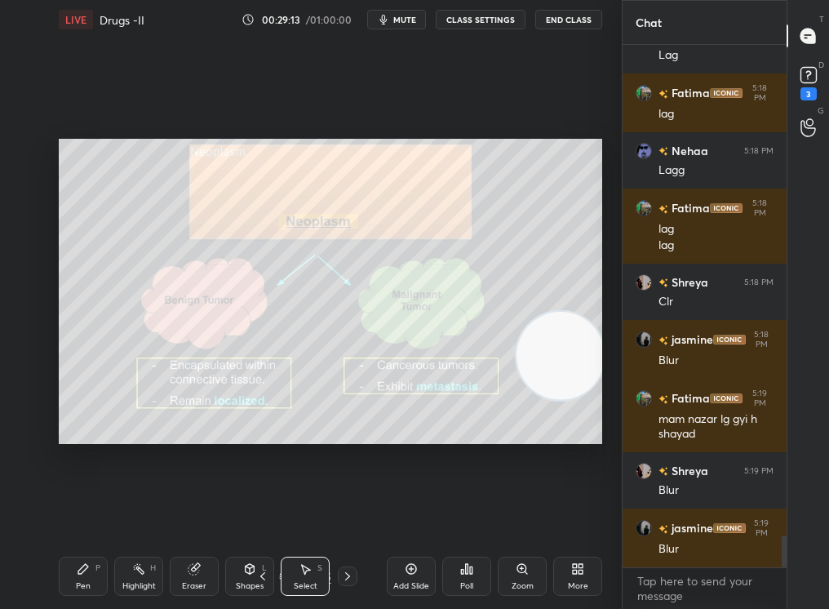
click at [396, 515] on div "Add Slide" at bounding box center [411, 586] width 36 height 8
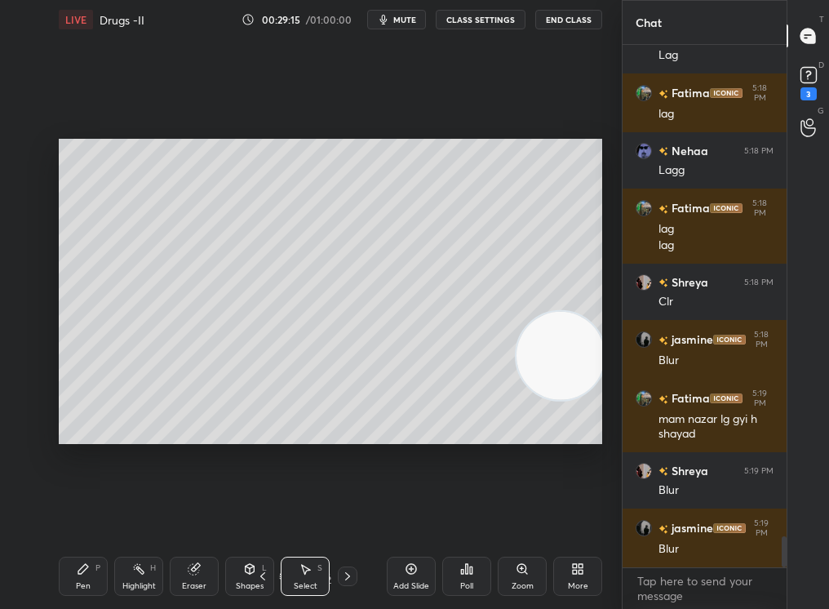
scroll to position [8161, 0]
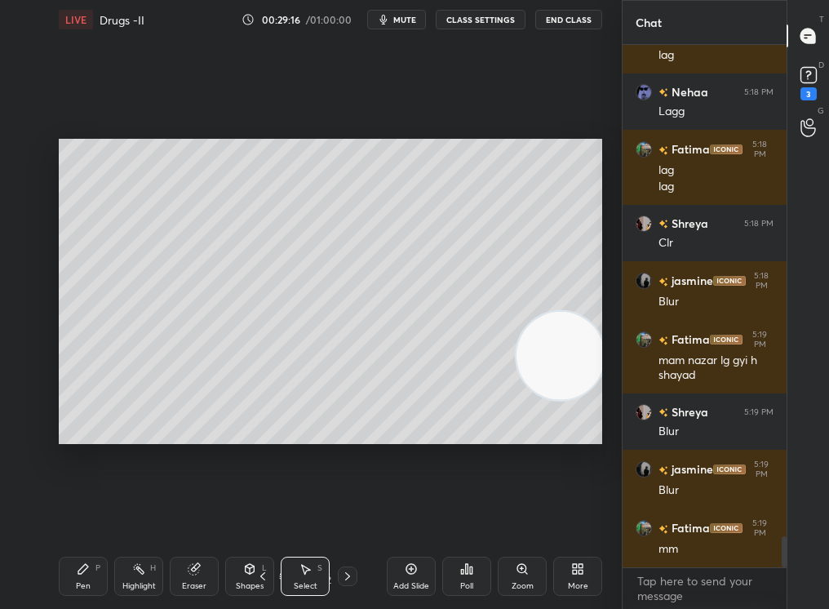
click at [247, 515] on icon at bounding box center [249, 568] width 13 height 13
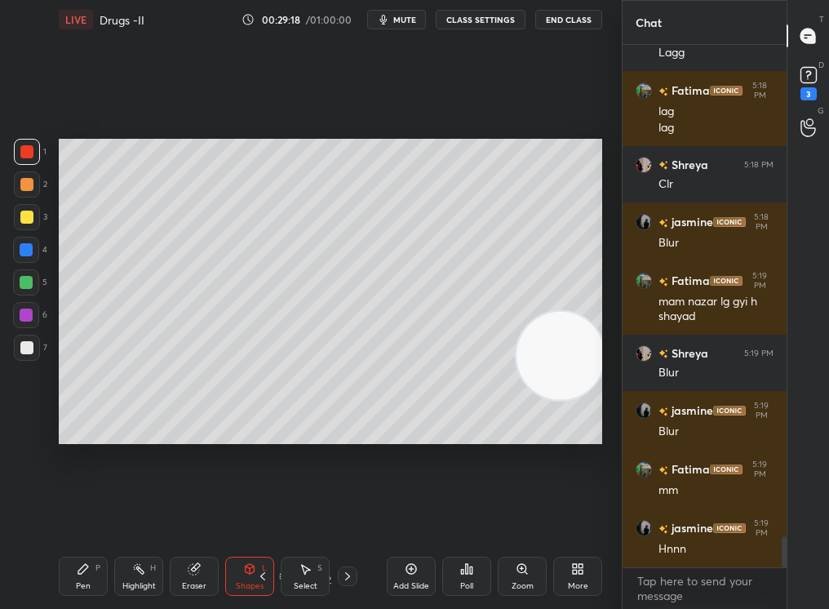
scroll to position [8276, 0]
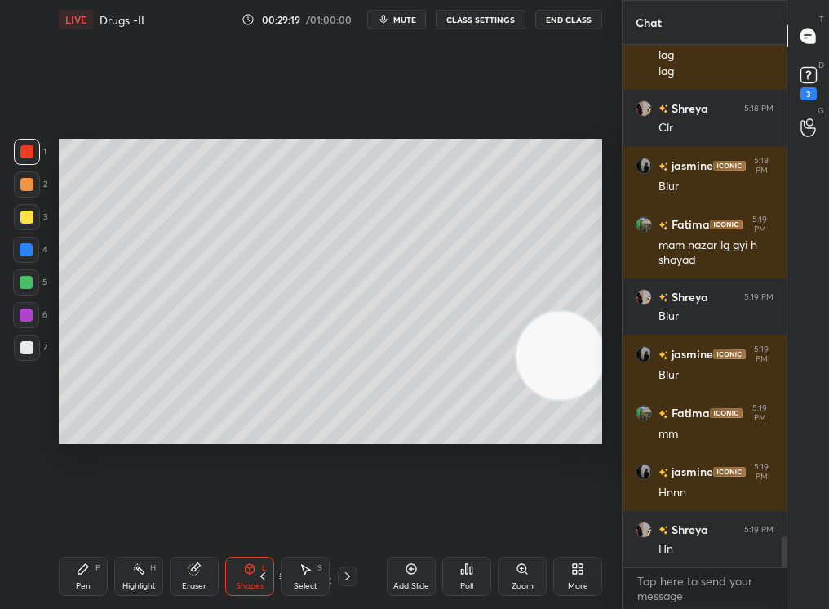
click at [107, 515] on div "Pen P" at bounding box center [83, 575] width 49 height 39
click at [100, 515] on div "Pen P" at bounding box center [83, 575] width 49 height 39
click at [95, 515] on div "Pen P" at bounding box center [83, 575] width 49 height 39
click at [32, 395] on icon at bounding box center [26, 397] width 15 height 11
click at [30, 396] on icon at bounding box center [26, 397] width 15 height 11
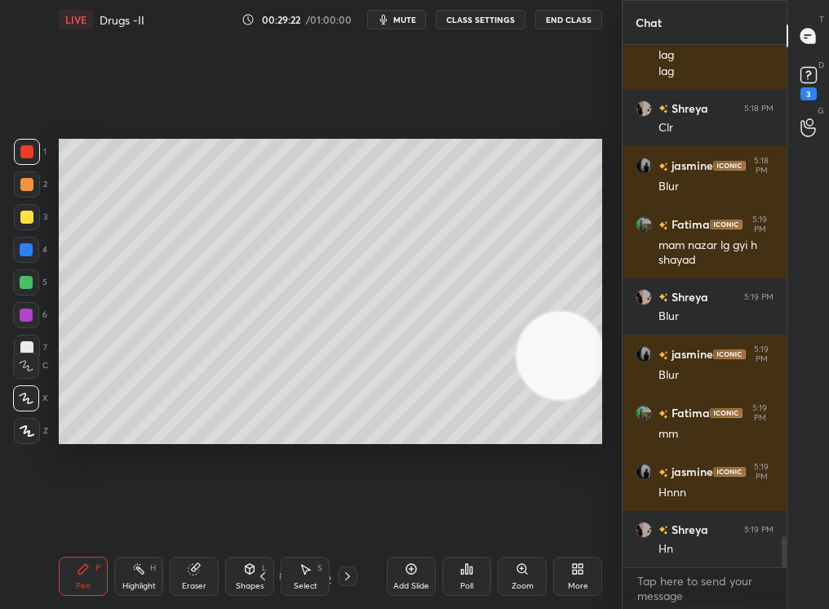
scroll to position [8335, 0]
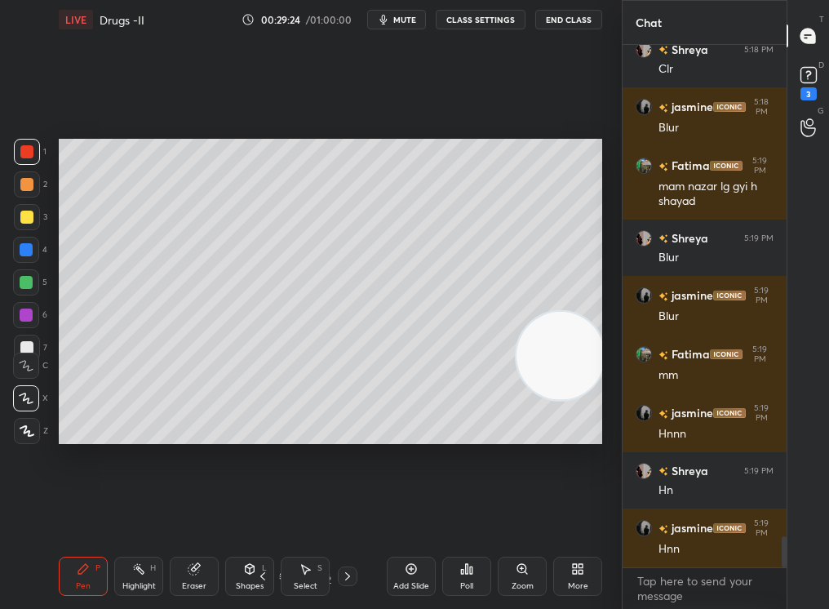
click at [31, 170] on div "1" at bounding box center [30, 155] width 33 height 33
click at [27, 186] on div at bounding box center [26, 184] width 13 height 13
click at [20, 281] on div at bounding box center [26, 282] width 13 height 13
click at [25, 281] on div at bounding box center [26, 282] width 13 height 13
click at [31, 432] on div at bounding box center [27, 431] width 26 height 26
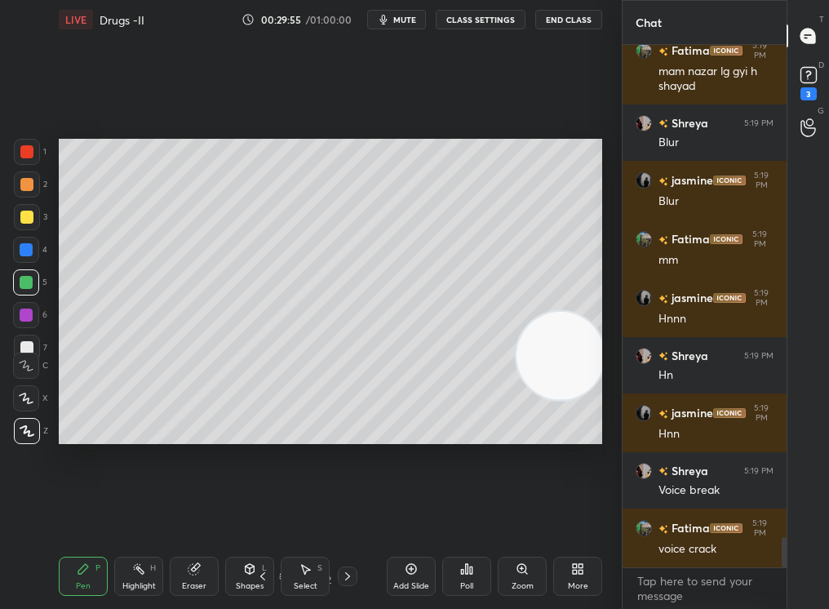
scroll to position [8509, 0]
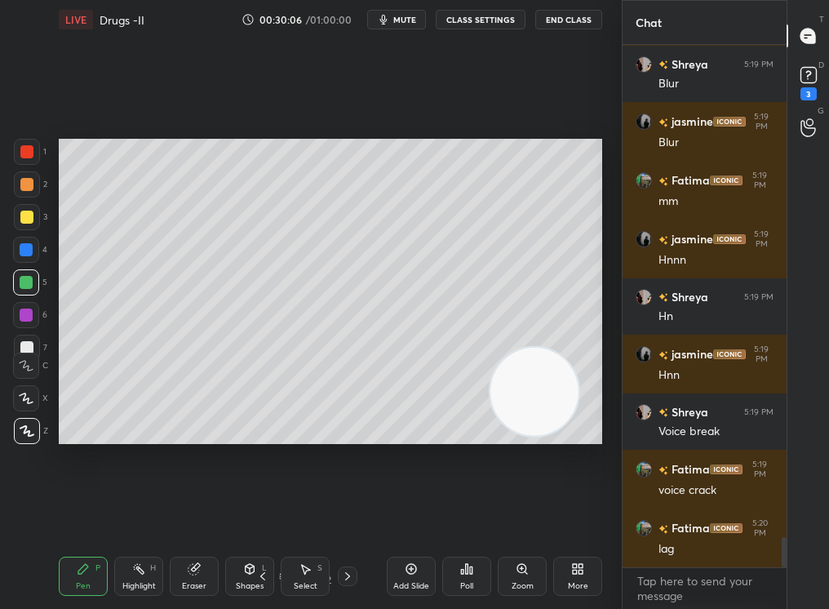
drag, startPoint x: 536, startPoint y: 394, endPoint x: 246, endPoint y: 482, distance: 302.7
click at [239, 483] on div "Setting up your live class Poll for secs No correct answer Start poll" at bounding box center [330, 291] width 556 height 504
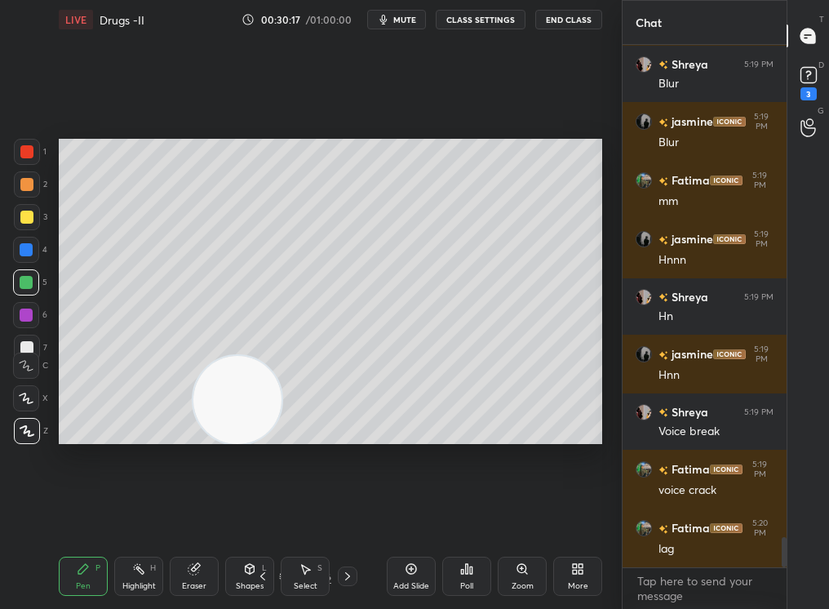
click at [804, 87] on div "3" at bounding box center [808, 93] width 16 height 13
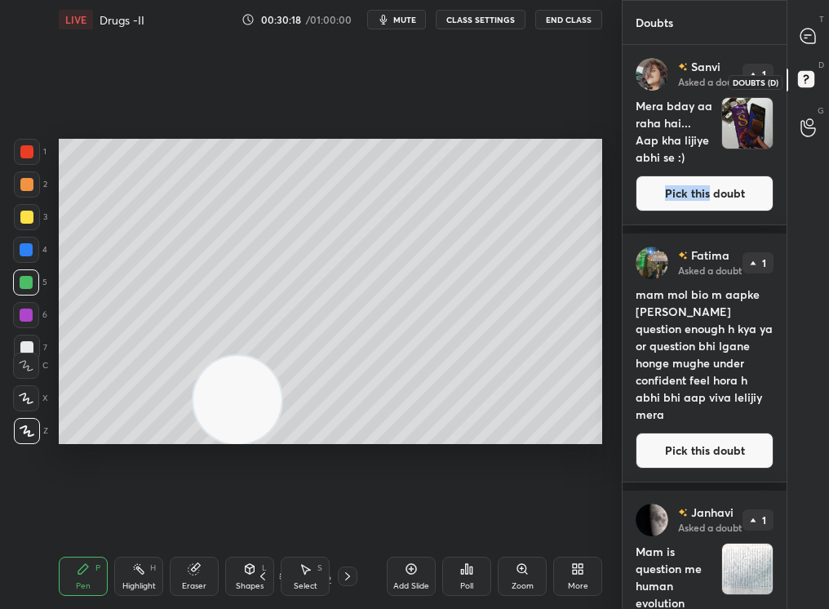
click at [710, 195] on button "Pick this doubt" at bounding box center [704, 193] width 138 height 36
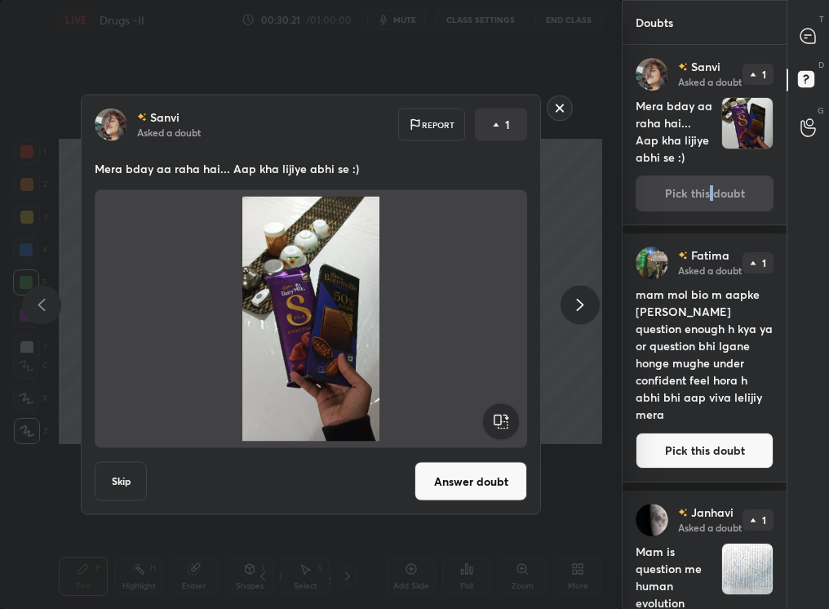
click at [556, 294] on div "[PERSON_NAME] Asked a doubt Report 1 Mera bday aa raha hai... Aap kha lijiye ab…" at bounding box center [310, 305] width 617 height 420
click at [545, 134] on div "[PERSON_NAME] Asked a doubt Report 1 Mera bday aa raha hai... Aap kha lijiye ab…" at bounding box center [310, 305] width 617 height 420
click at [815, 30] on icon at bounding box center [807, 36] width 17 height 17
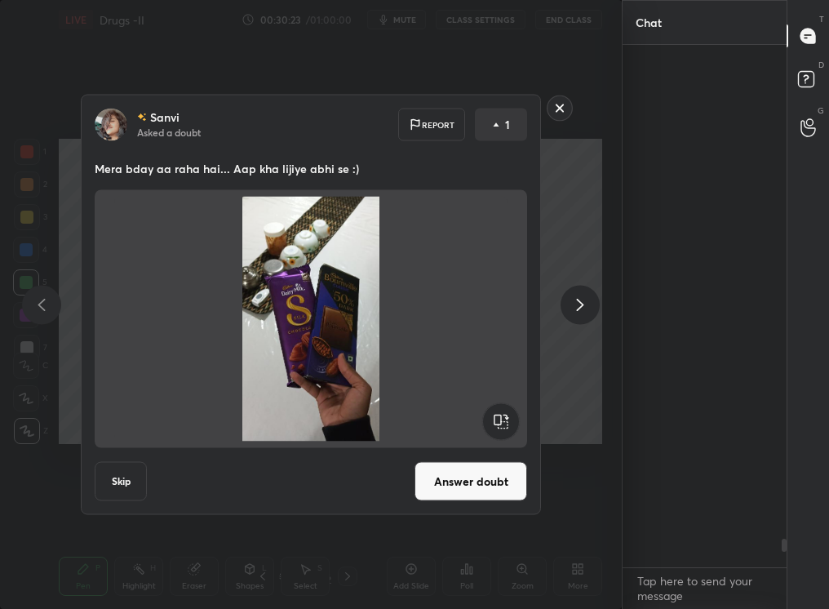
scroll to position [517, 159]
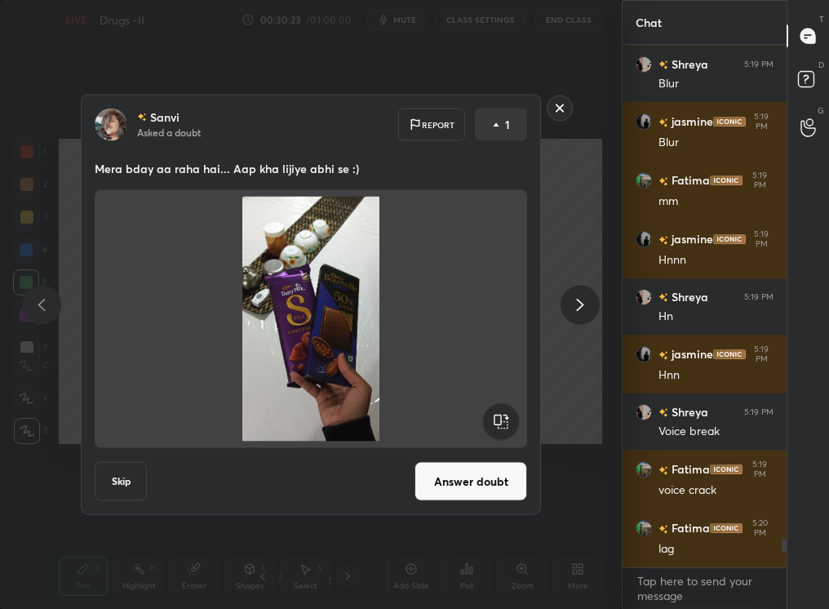
click at [561, 111] on rect at bounding box center [559, 107] width 25 height 25
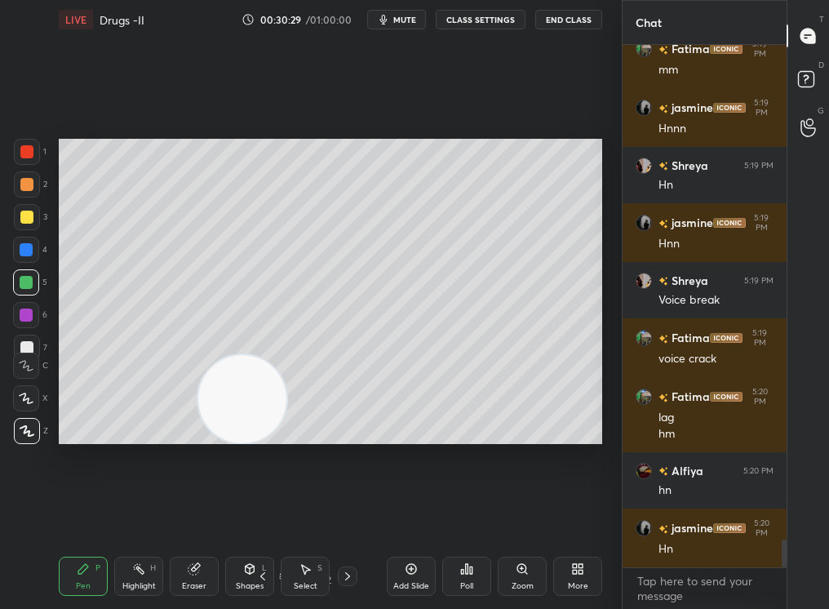
scroll to position [9212, 0]
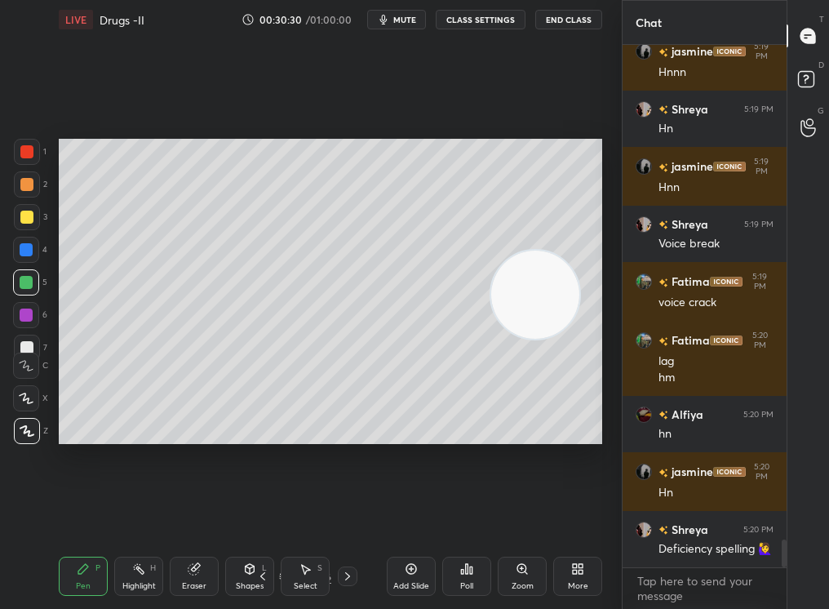
drag, startPoint x: 203, startPoint y: 415, endPoint x: 572, endPoint y: 267, distance: 397.5
click at [576, 264] on video at bounding box center [535, 294] width 88 height 88
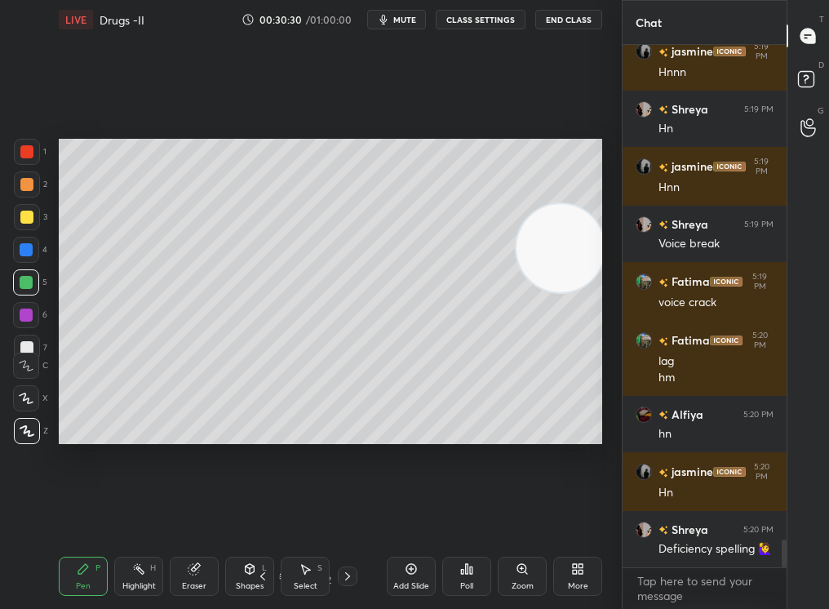
click at [23, 353] on div "C" at bounding box center [30, 362] width 35 height 33
click at [23, 347] on div "C" at bounding box center [30, 362] width 35 height 33
click at [22, 402] on icon at bounding box center [26, 397] width 15 height 11
click at [24, 404] on div at bounding box center [26, 398] width 26 height 26
click at [22, 407] on div at bounding box center [26, 398] width 26 height 26
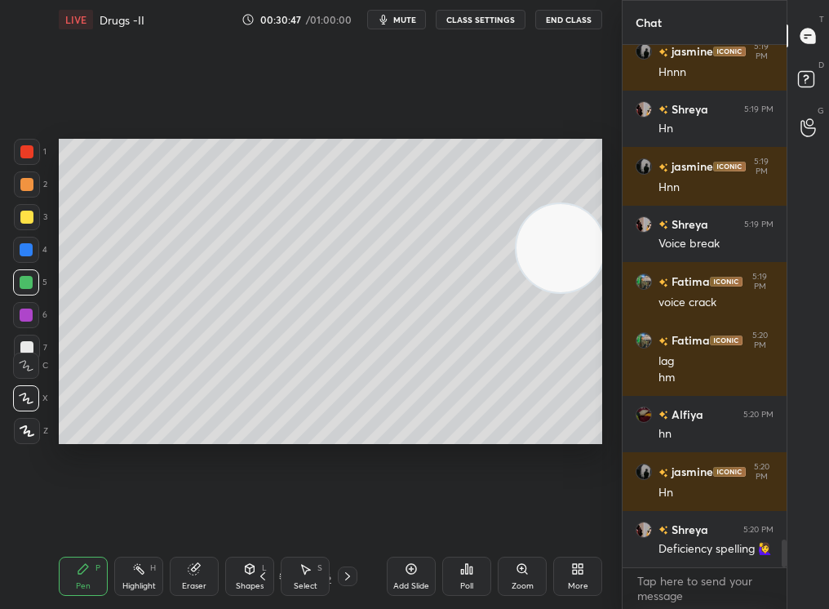
scroll to position [9297, 0]
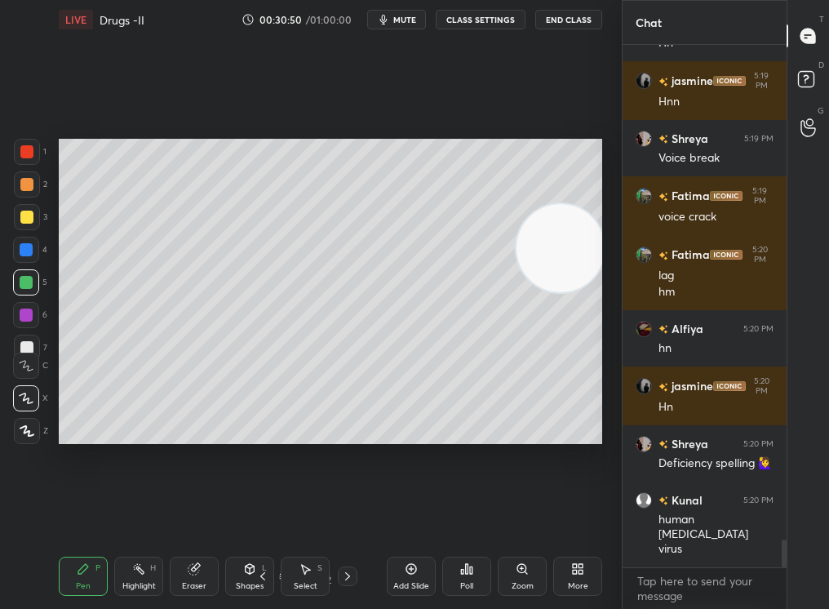
drag, startPoint x: 400, startPoint y: 578, endPoint x: 407, endPoint y: 573, distance: 8.8
click at [408, 515] on div "Add Slide" at bounding box center [411, 575] width 49 height 39
click at [238, 515] on div "Shapes L" at bounding box center [249, 575] width 49 height 39
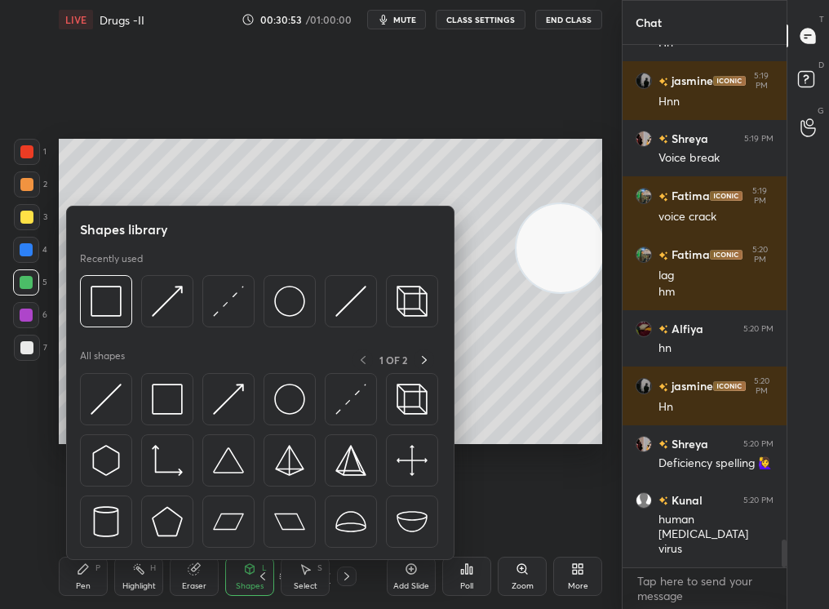
click at [29, 272] on div at bounding box center [26, 282] width 26 height 26
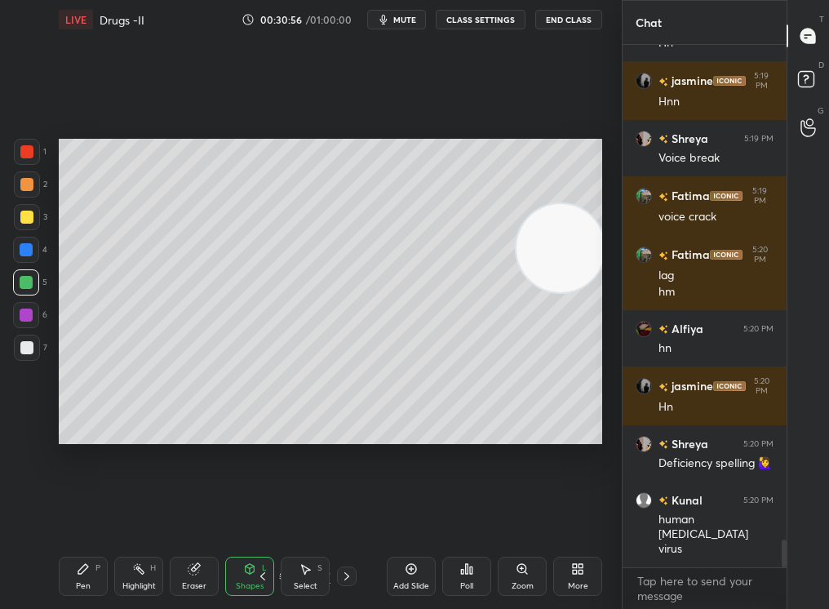
click at [59, 515] on div "LIVE Drugs -II 00:30:56 / 01:00:00 mute CLASS SETTINGS End Class Setting up you…" at bounding box center [330, 304] width 556 height 609
click at [65, 515] on div "Pen P" at bounding box center [83, 575] width 49 height 39
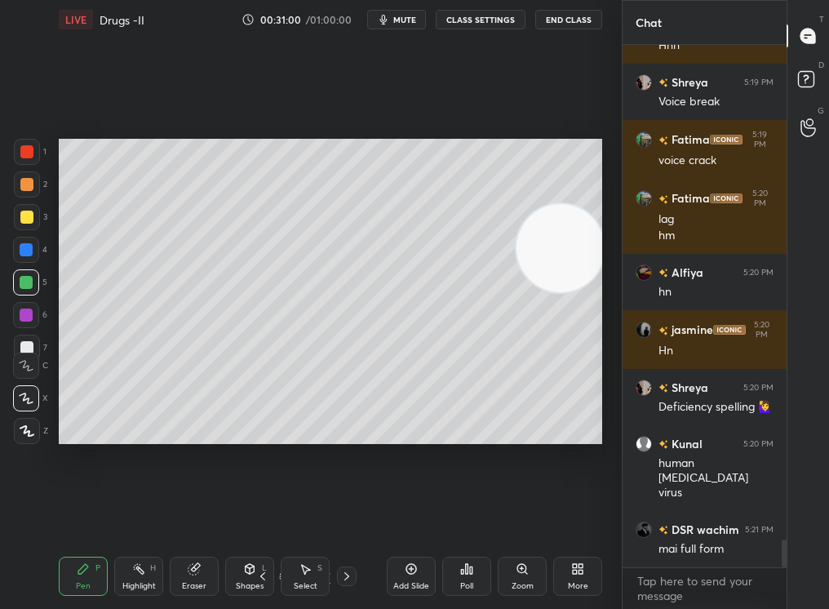
click at [206, 515] on div "Eraser" at bounding box center [194, 575] width 49 height 39
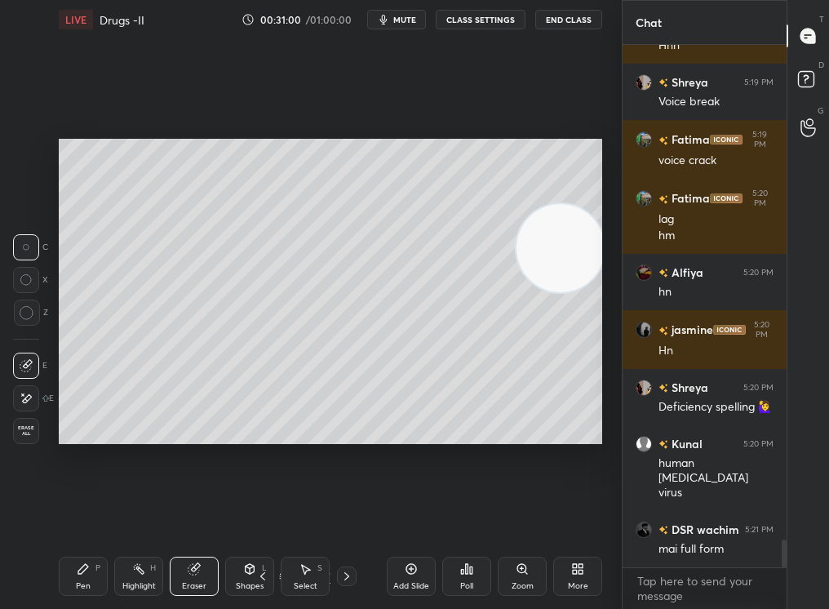
click at [202, 515] on div "Eraser" at bounding box center [194, 575] width 49 height 39
click at [542, 292] on video at bounding box center [560, 248] width 88 height 88
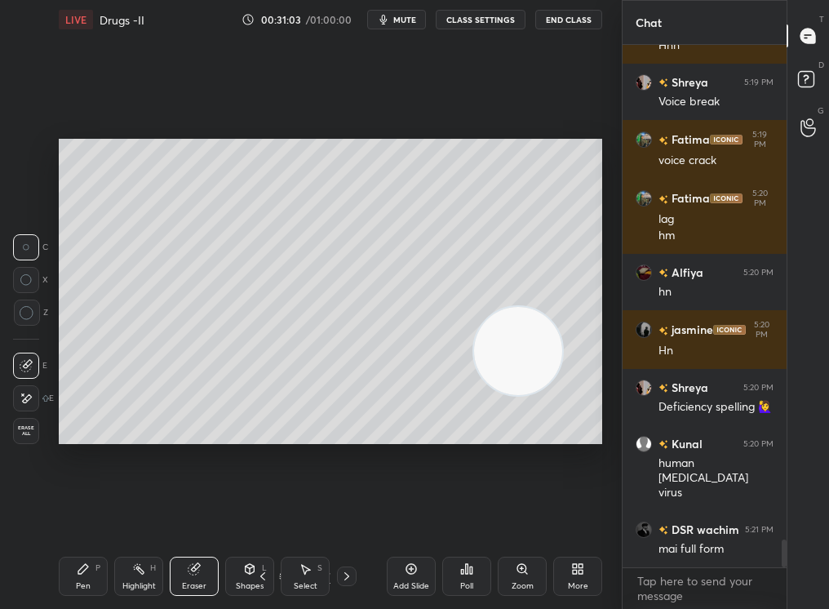
click at [562, 307] on video at bounding box center [518, 351] width 88 height 88
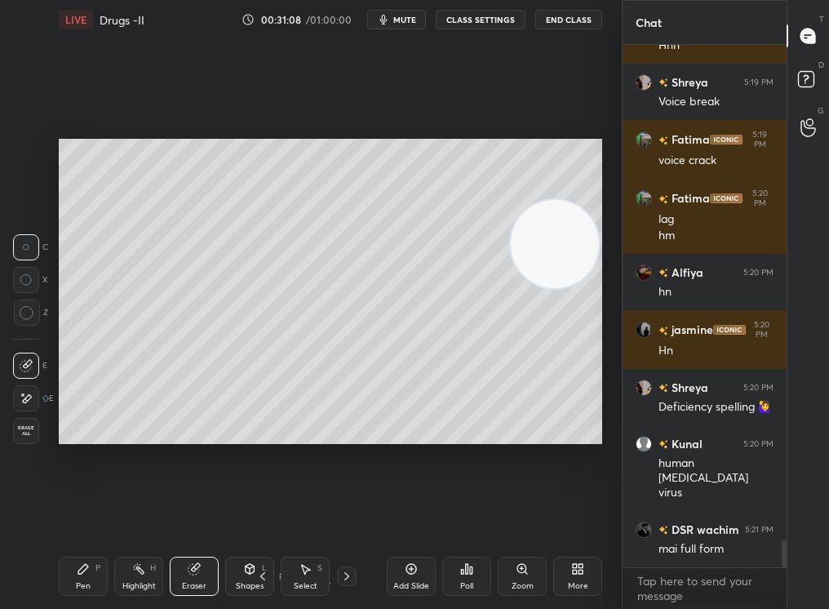
click at [77, 515] on icon at bounding box center [83, 568] width 13 height 13
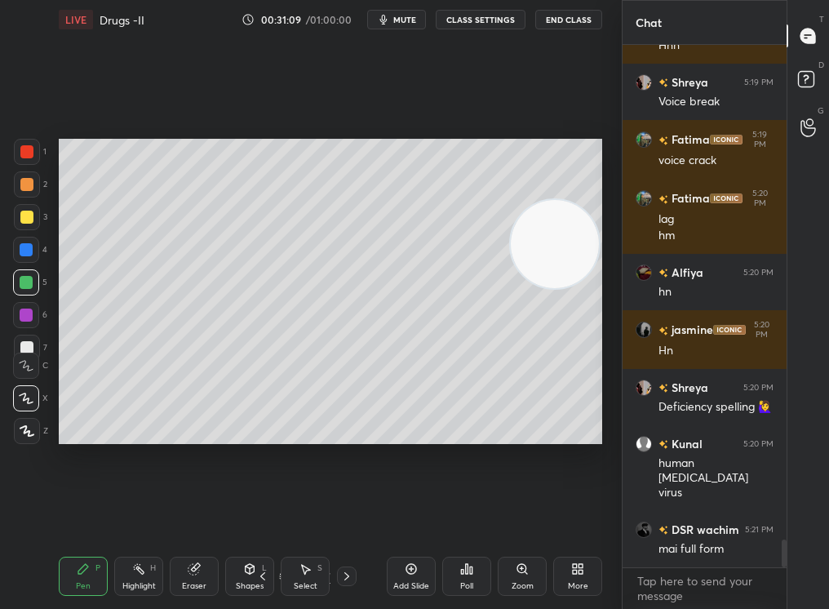
click at [79, 515] on icon at bounding box center [83, 568] width 13 height 13
click at [23, 402] on icon at bounding box center [26, 397] width 15 height 11
click at [600, 204] on div at bounding box center [554, 243] width 91 height 91
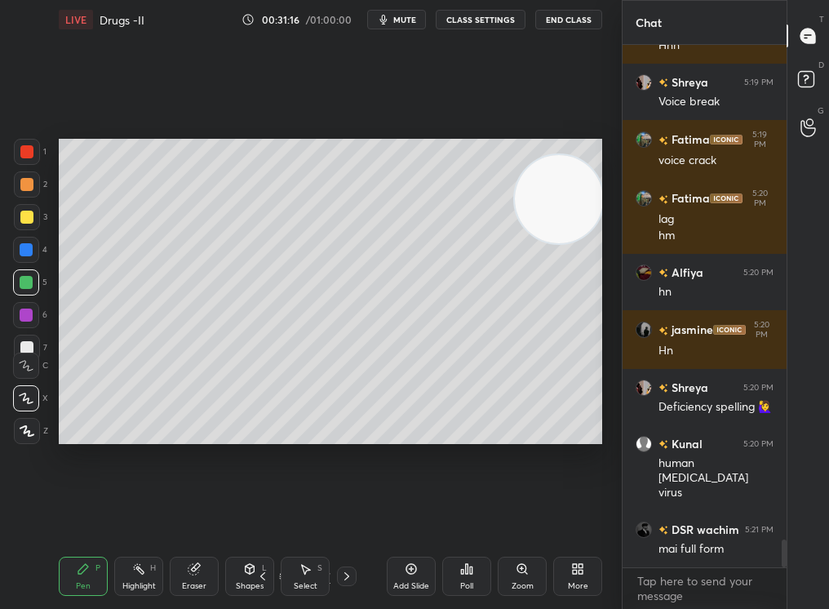
click at [193, 515] on div "Eraser" at bounding box center [194, 575] width 49 height 39
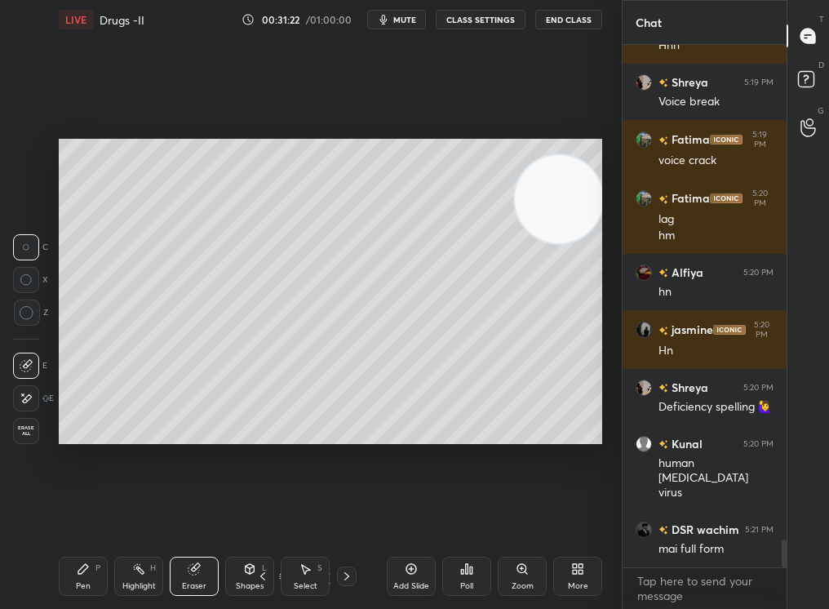
click at [86, 515] on icon at bounding box center [83, 568] width 13 height 13
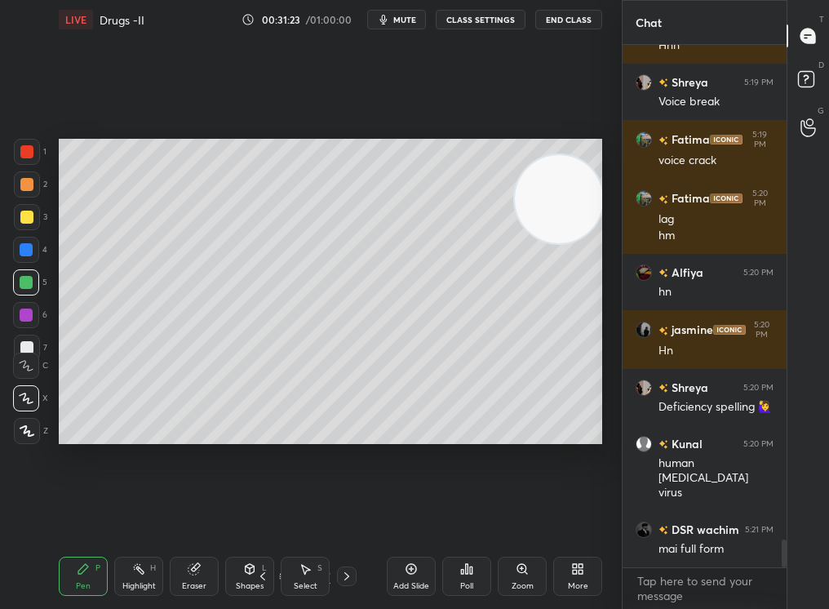
click at [86, 515] on div "Pen P" at bounding box center [83, 575] width 49 height 39
click at [24, 221] on div at bounding box center [26, 216] width 13 height 13
click at [22, 221] on div at bounding box center [26, 216] width 13 height 13
click at [25, 219] on div at bounding box center [26, 216] width 13 height 13
click at [18, 286] on div at bounding box center [26, 282] width 26 height 26
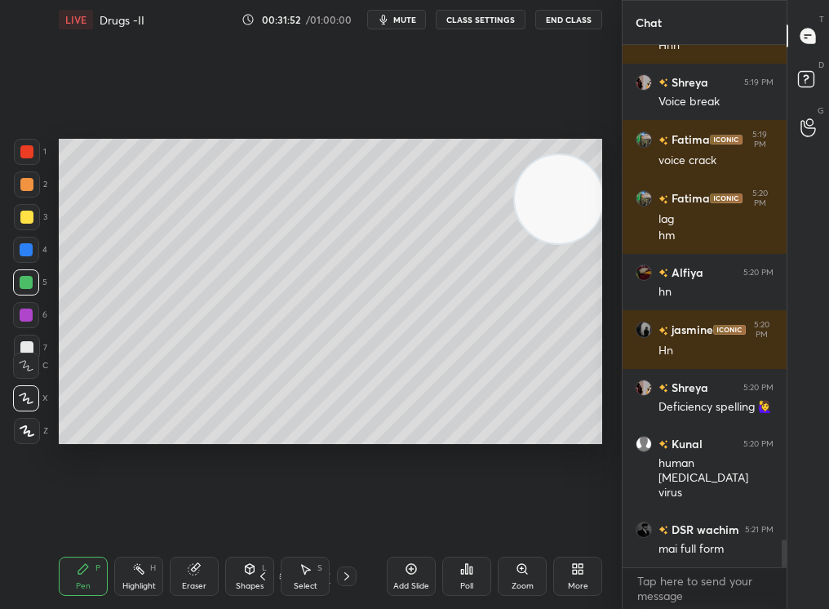
click at [22, 284] on div at bounding box center [26, 282] width 13 height 13
click at [22, 282] on div at bounding box center [26, 282] width 13 height 13
drag, startPoint x: 546, startPoint y: 240, endPoint x: 526, endPoint y: 324, distance: 86.3
click at [526, 269] on video at bounding box center [556, 225] width 88 height 88
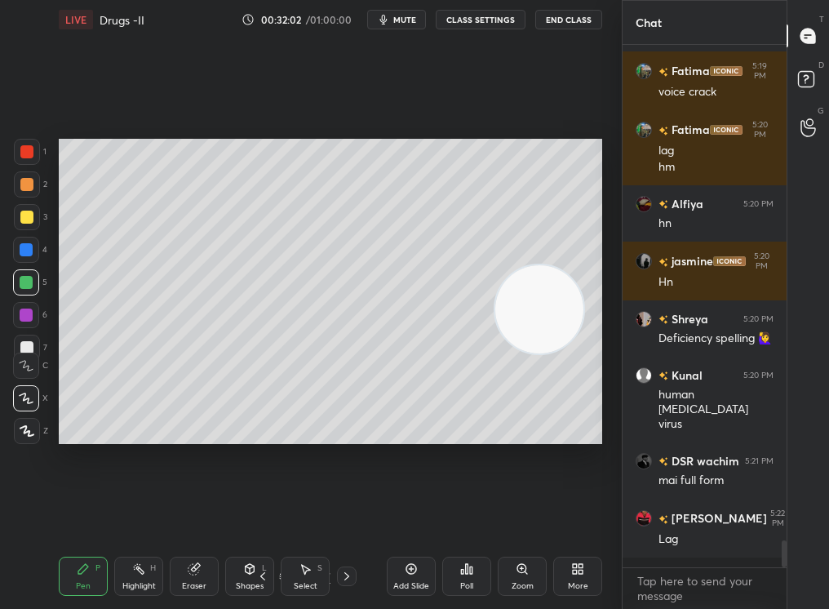
scroll to position [9478, 0]
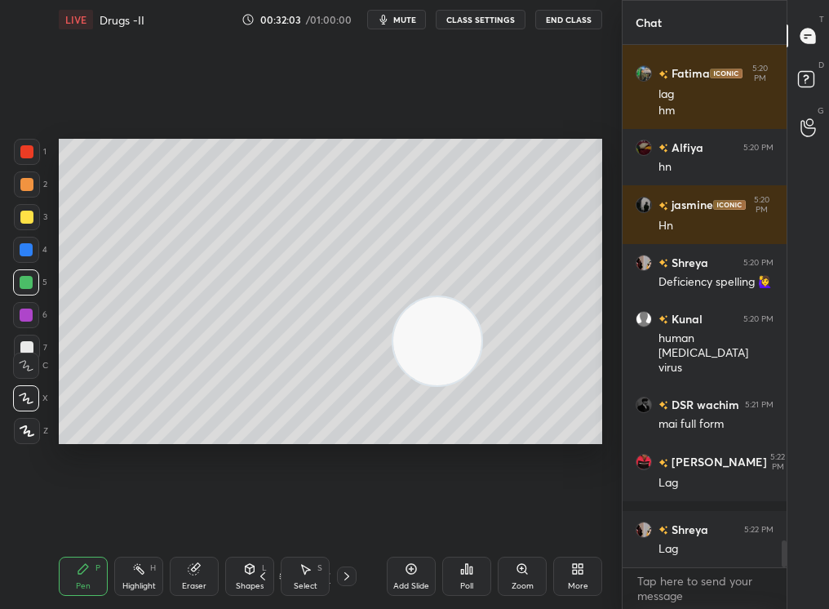
drag, startPoint x: 477, startPoint y: 322, endPoint x: 386, endPoint y: 351, distance: 95.7
click at [393, 351] on video at bounding box center [437, 341] width 88 height 88
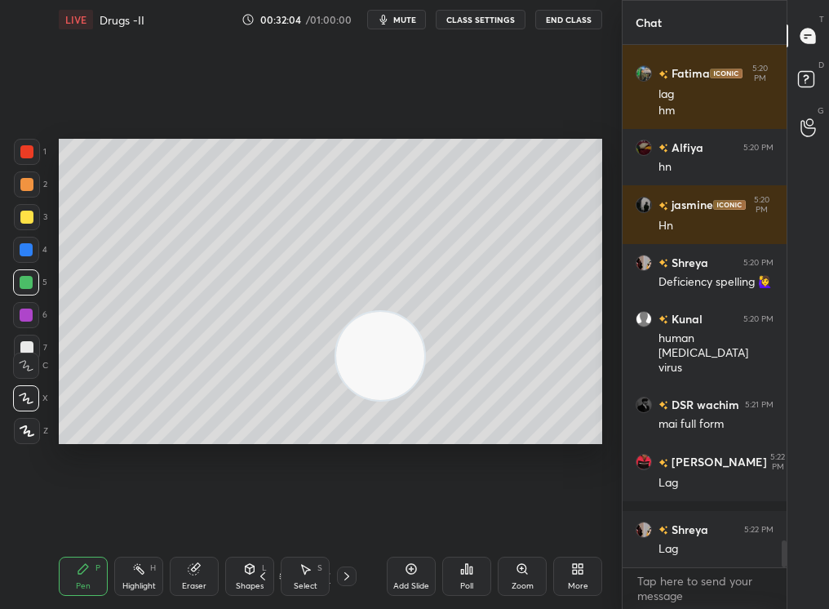
click at [31, 184] on div at bounding box center [26, 184] width 13 height 13
click at [29, 182] on div at bounding box center [26, 184] width 13 height 13
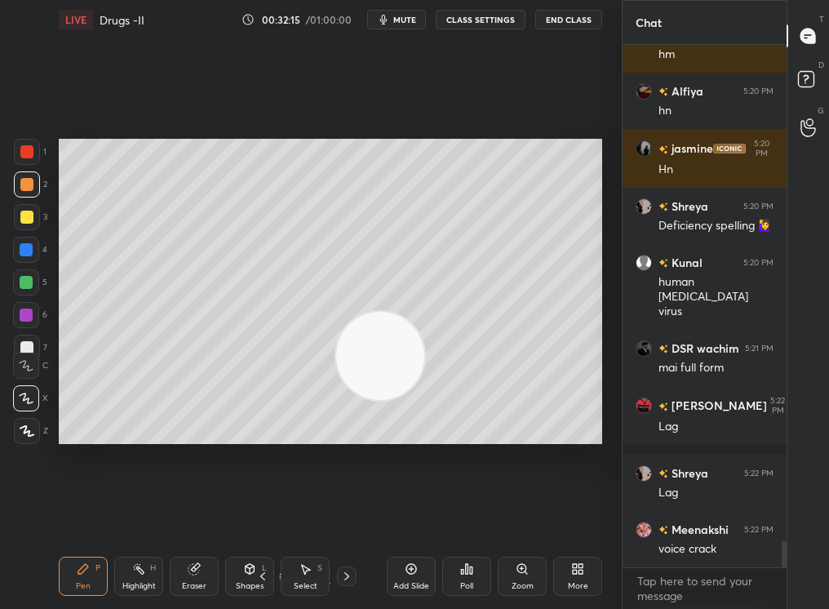
click at [401, 515] on div "Add Slide" at bounding box center [411, 575] width 49 height 39
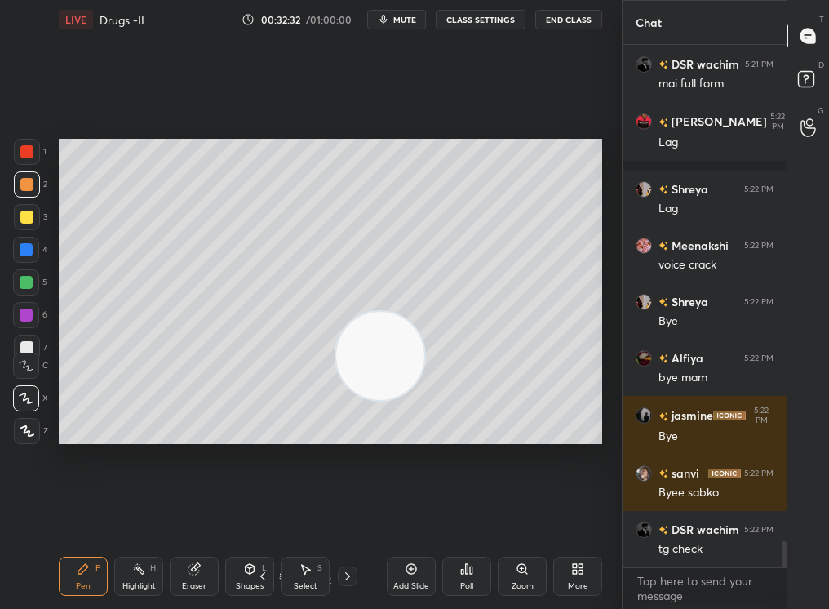
scroll to position [9887, 0]
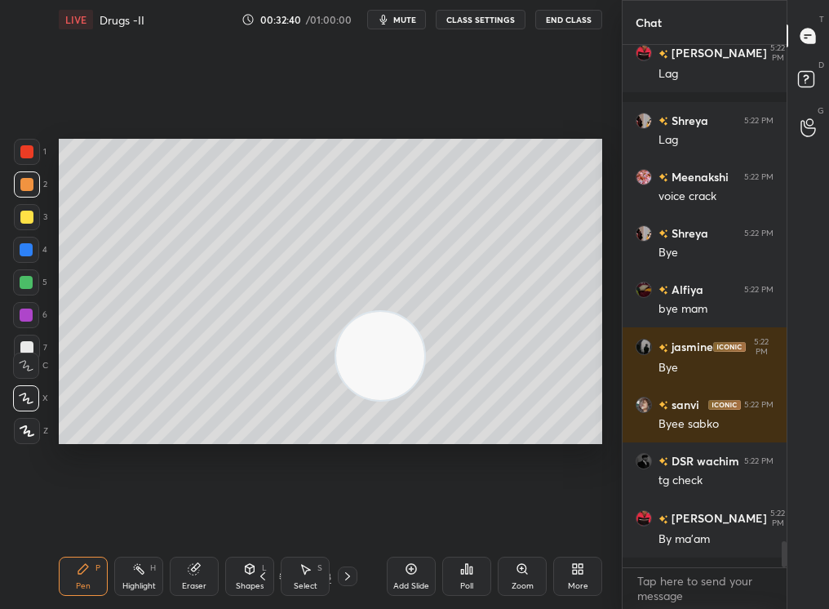
click at [572, 25] on button "End Class" at bounding box center [568, 20] width 67 height 20
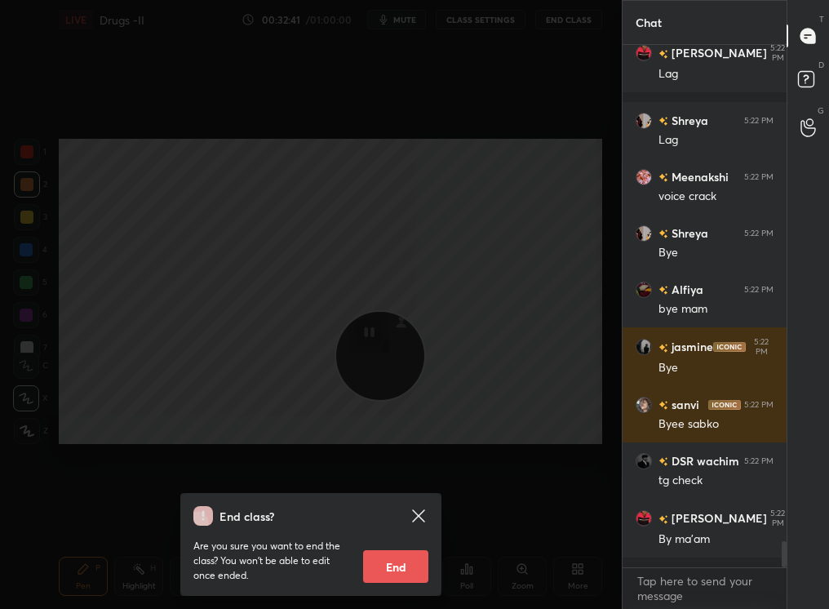
click at [413, 515] on button "End" at bounding box center [395, 566] width 65 height 33
type textarea "x"
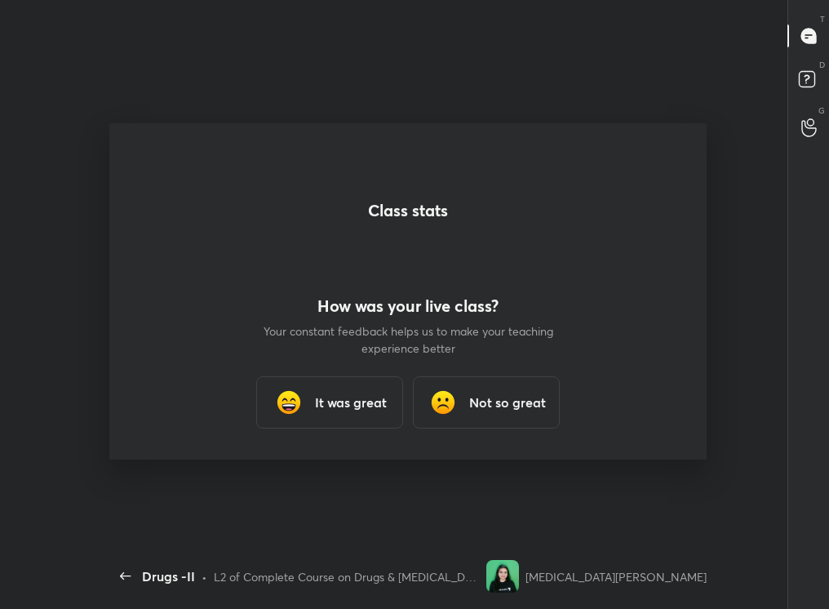
scroll to position [0, 0]
